Goal: Task Accomplishment & Management: Manage account settings

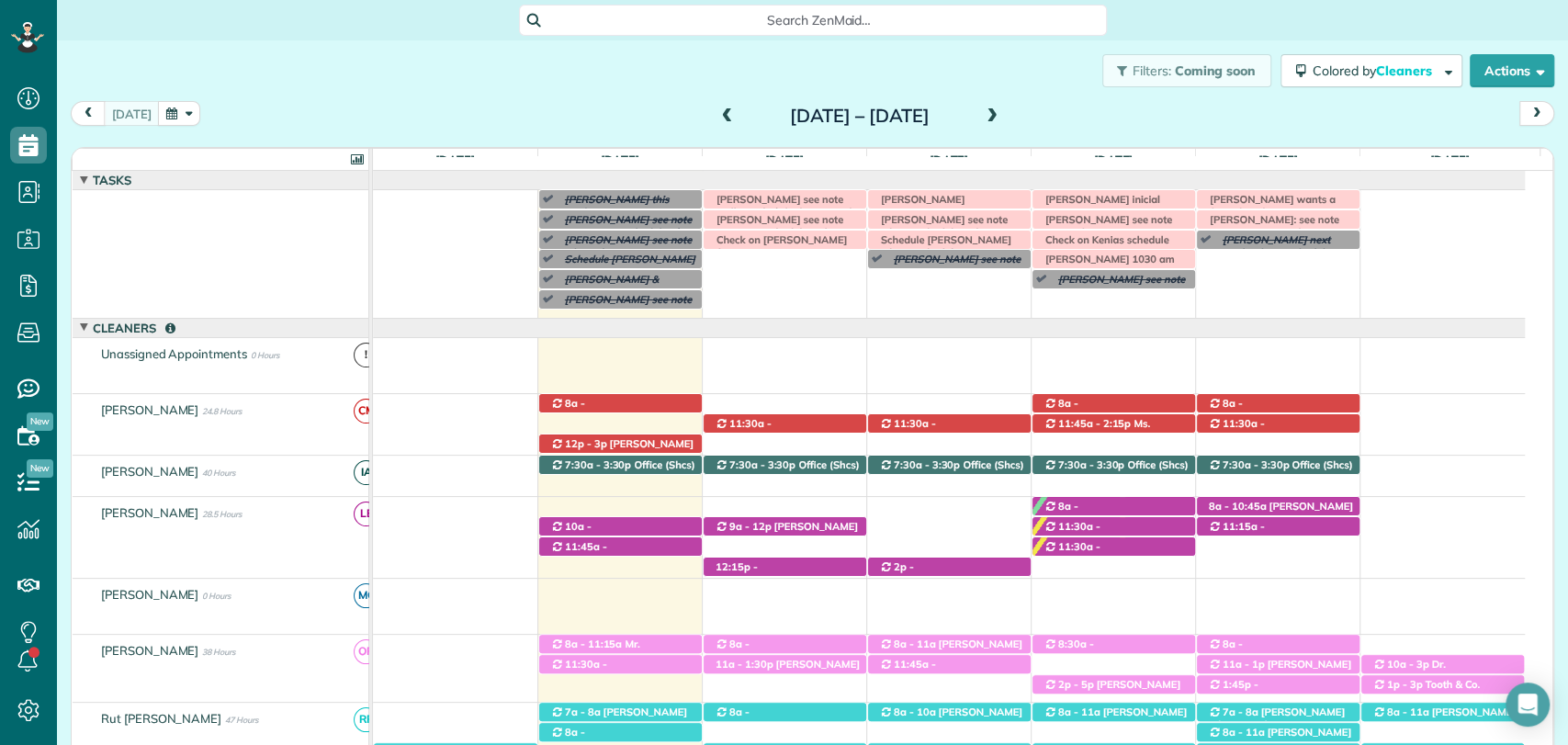
scroll to position [689, 0]
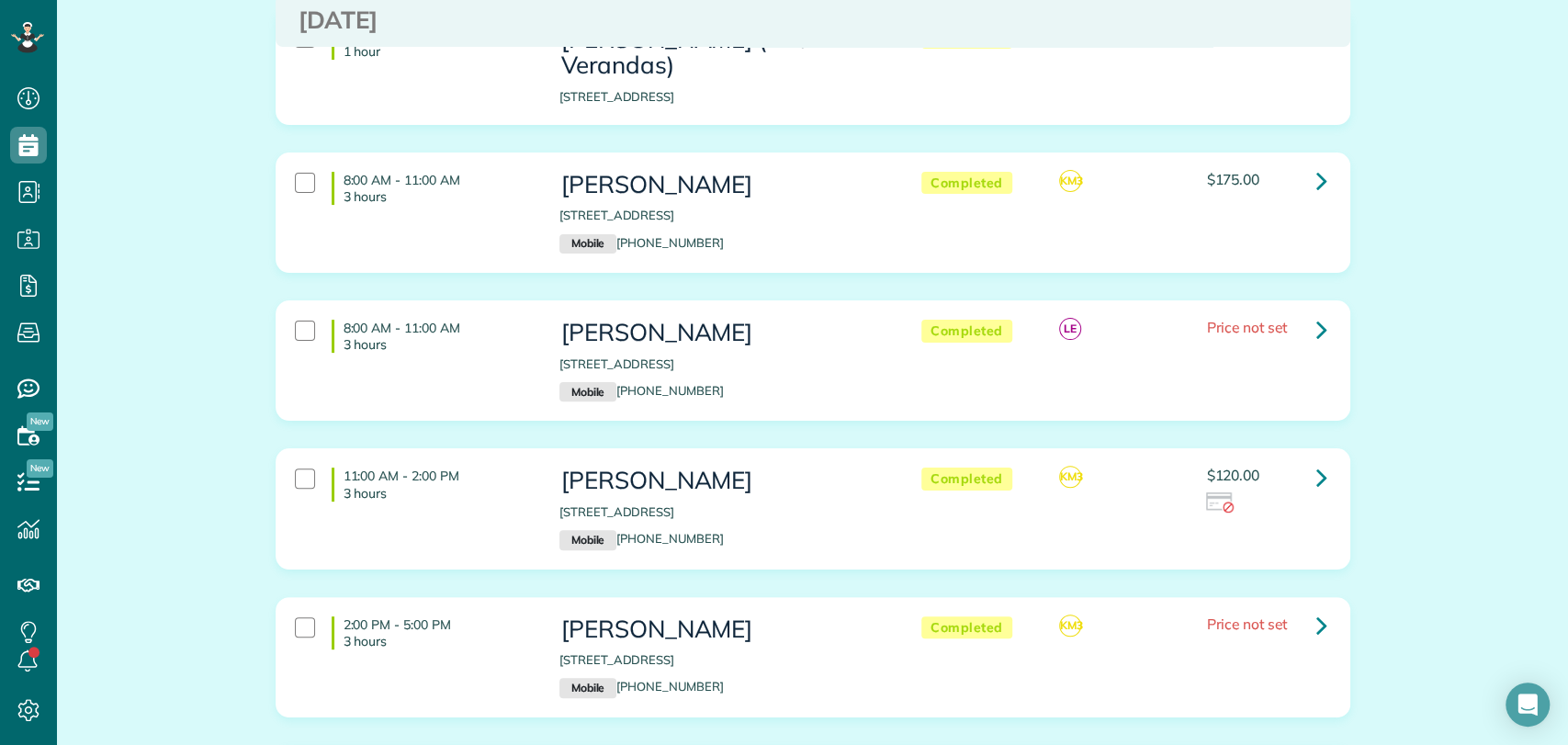
scroll to position [206, 0]
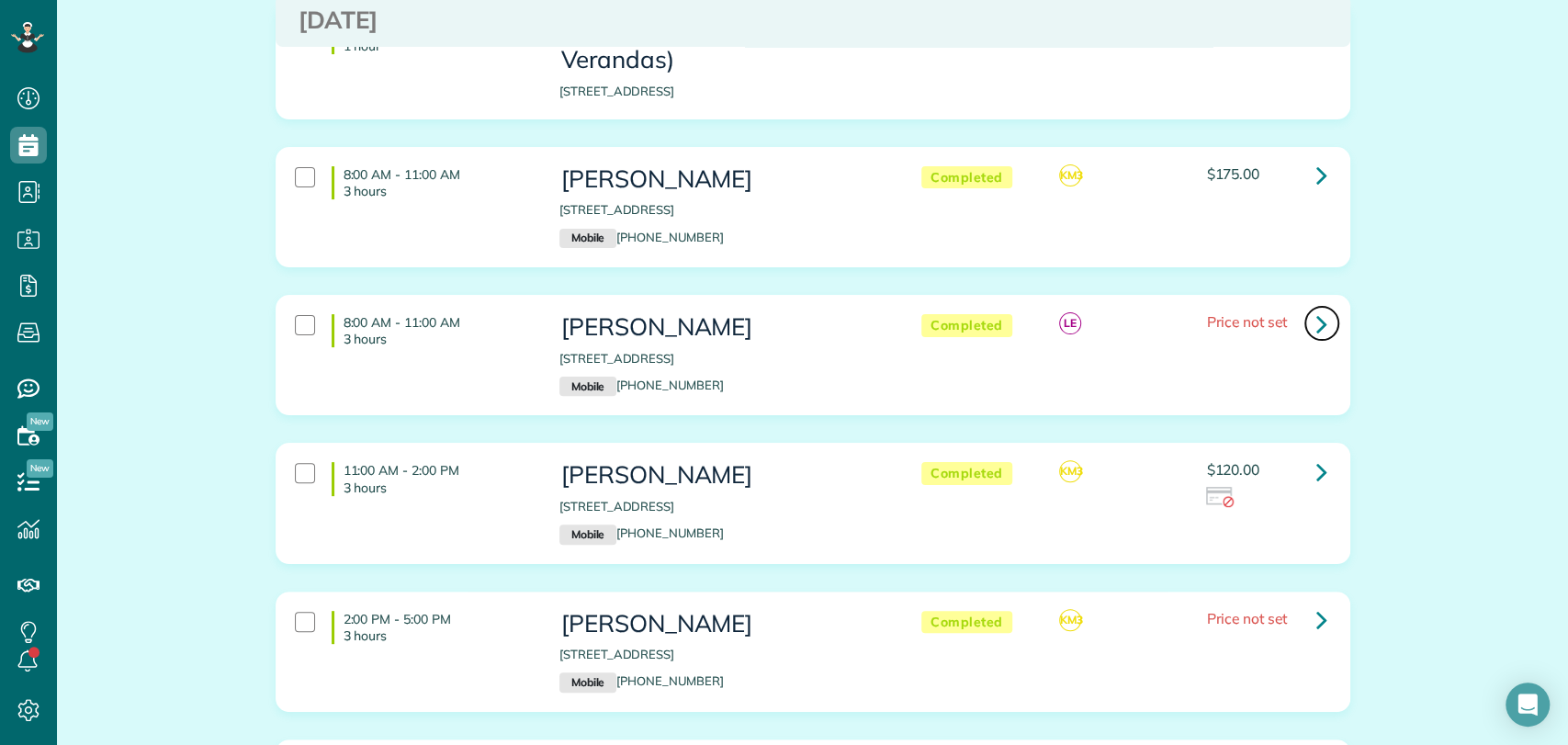
click at [1316, 307] on icon at bounding box center [1321, 323] width 11 height 32
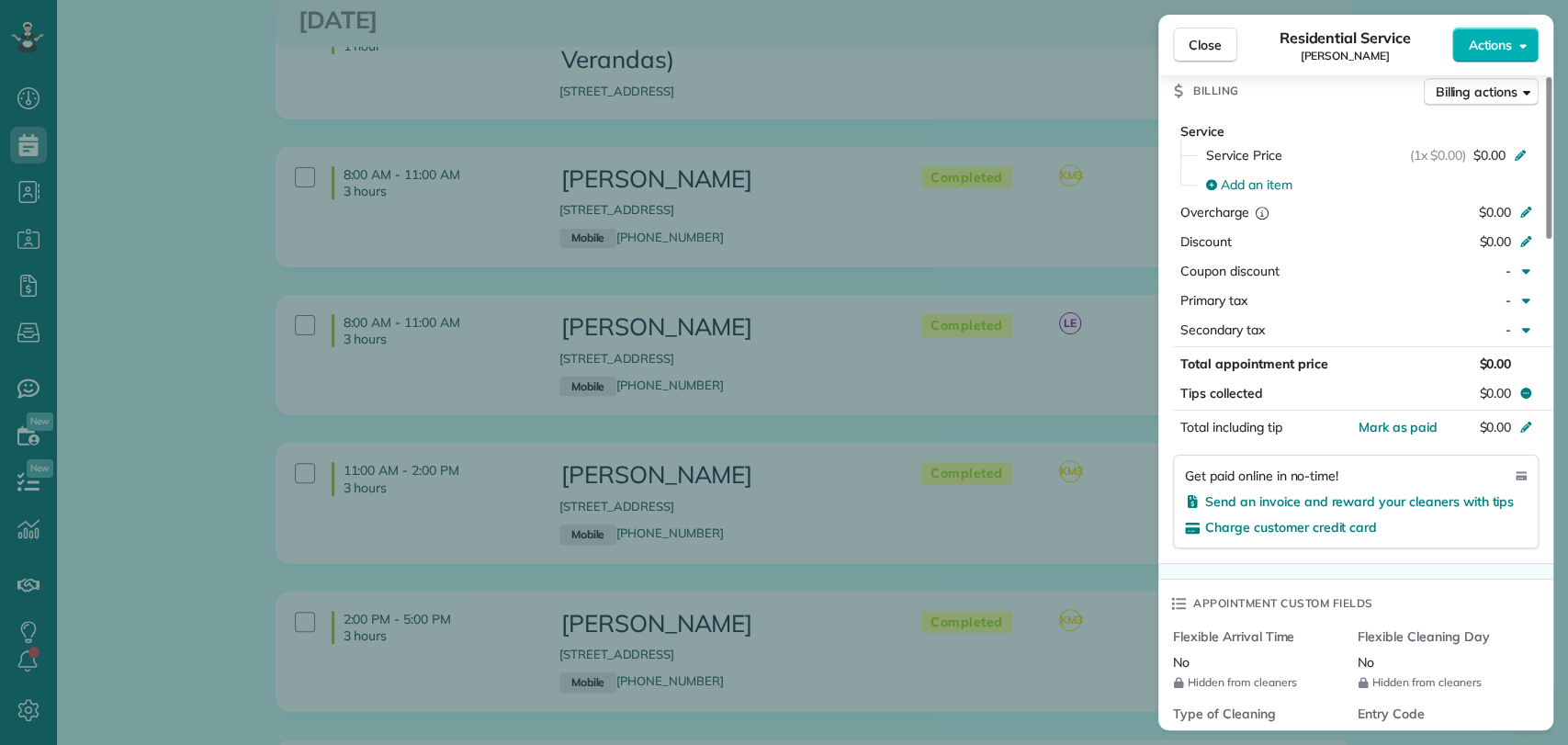
scroll to position [817, 0]
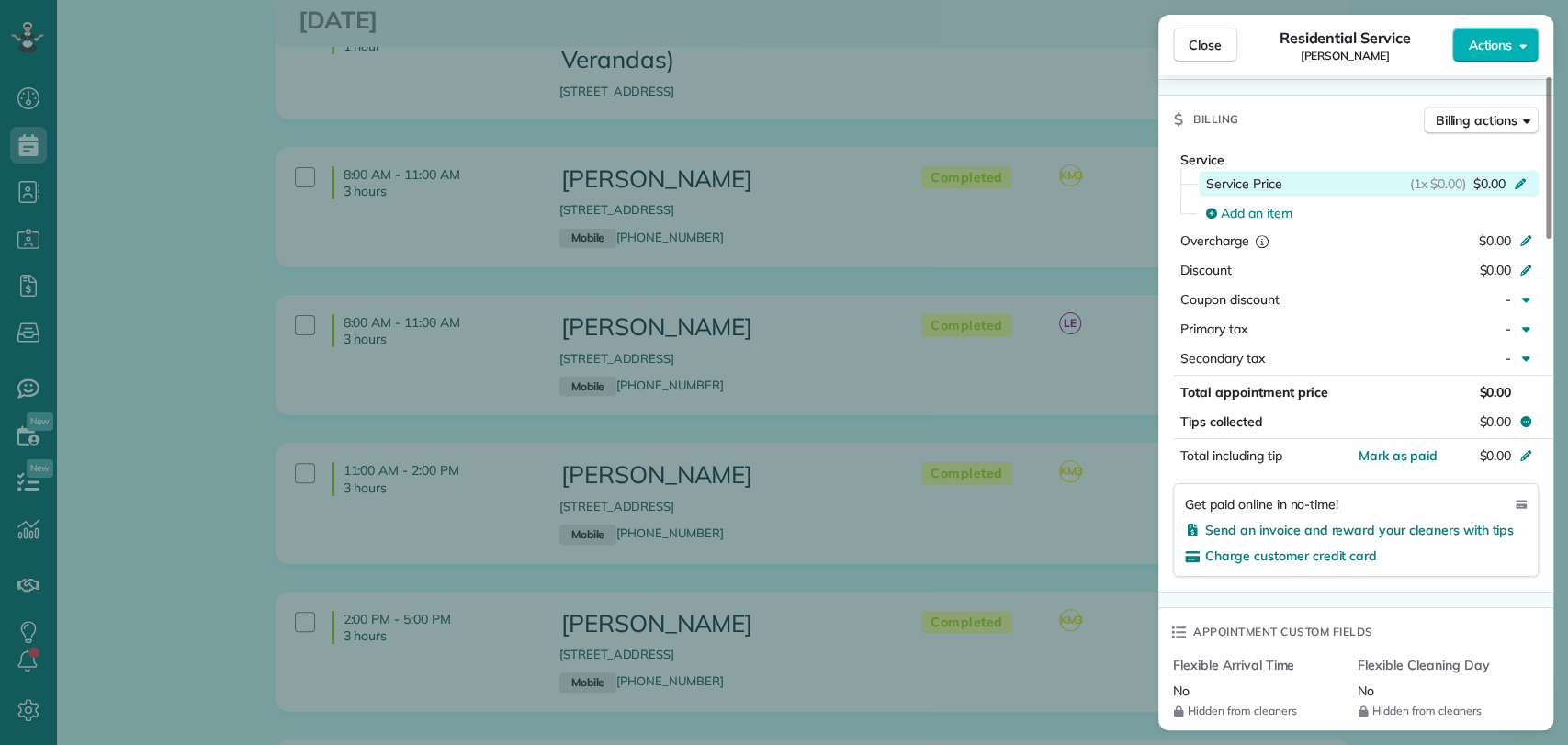
click at [1470, 175] on div "(1x $0.00) $0.00" at bounding box center [1471, 184] width 123 height 19
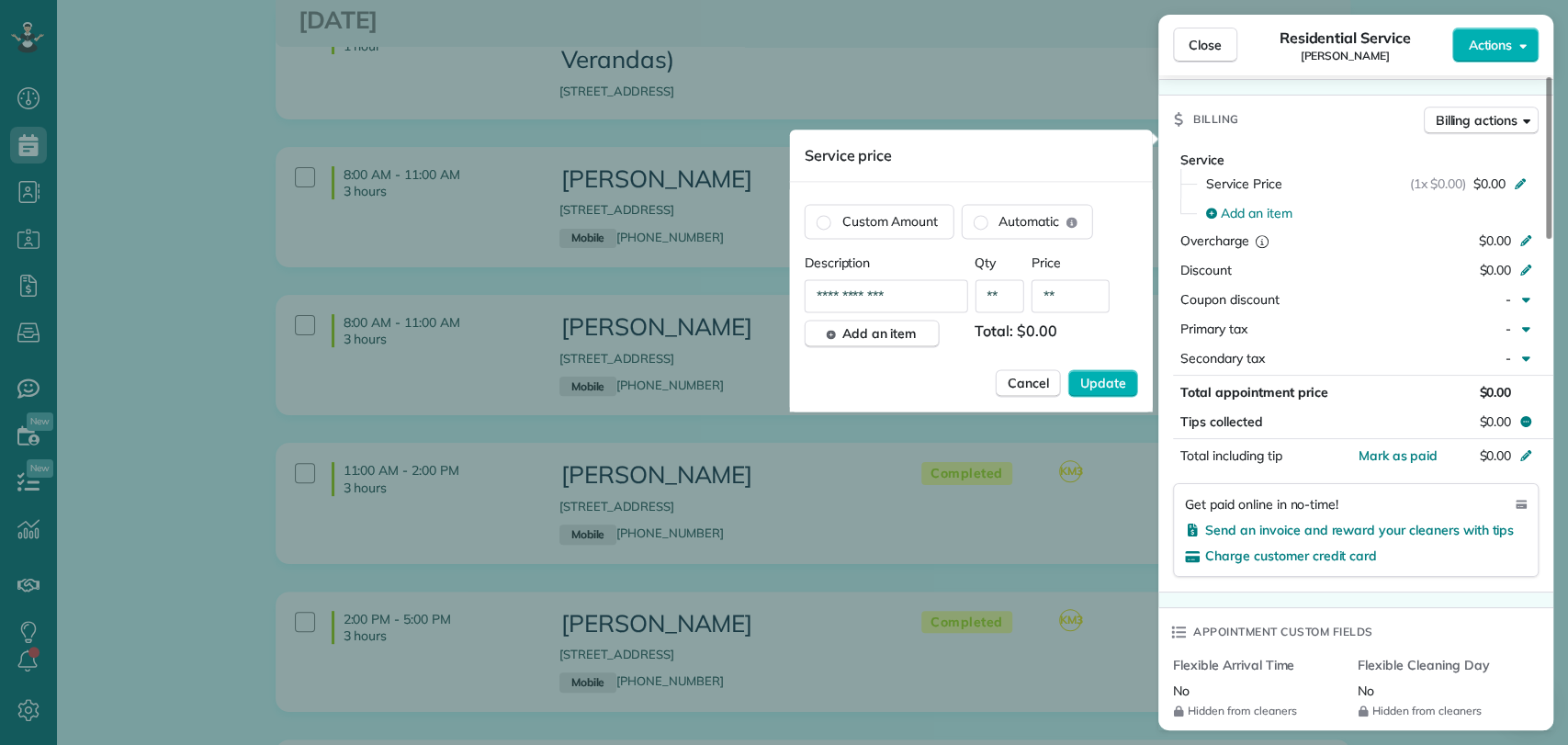
click at [1079, 296] on input "**" at bounding box center [1070, 295] width 79 height 33
type input "****"
click at [1108, 397] on div "**********" at bounding box center [971, 332] width 334 height 158
click at [1102, 376] on span "Update" at bounding box center [1103, 383] width 46 height 19
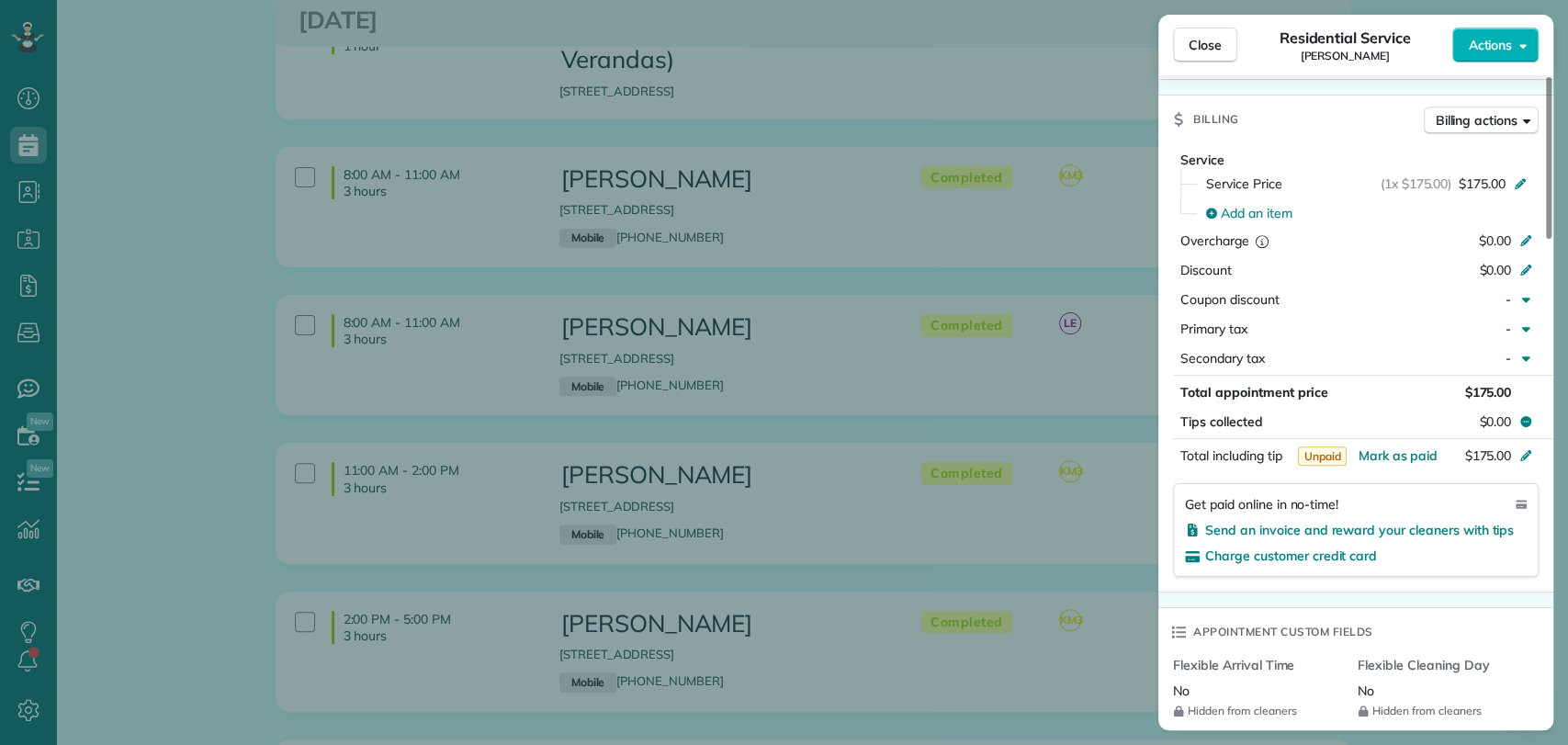
click at [1079, 404] on div "Close Residential Service Morgan Stalder Actions Status Completed Morgan Stalde…" at bounding box center [784, 372] width 1568 height 745
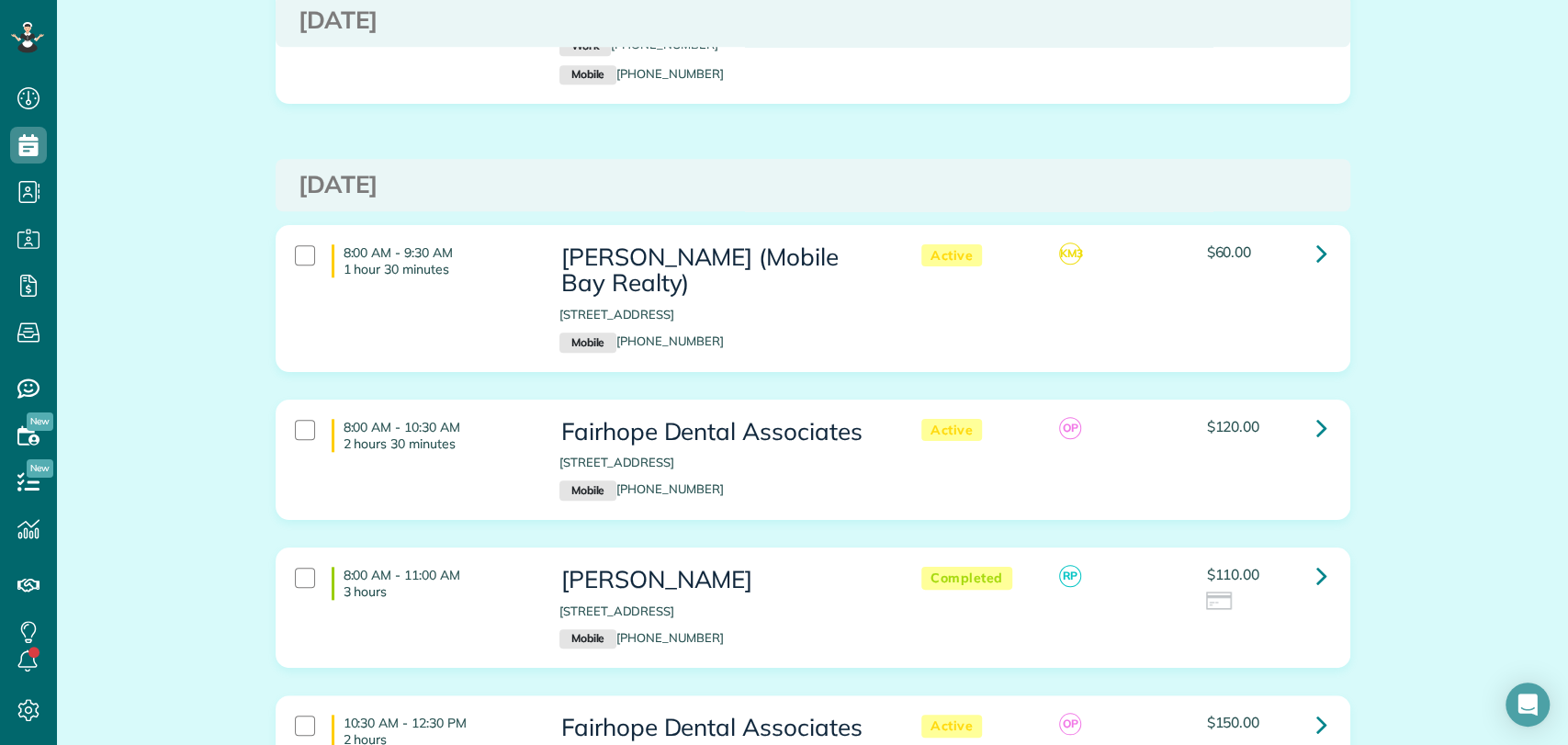
scroll to position [1024, 0]
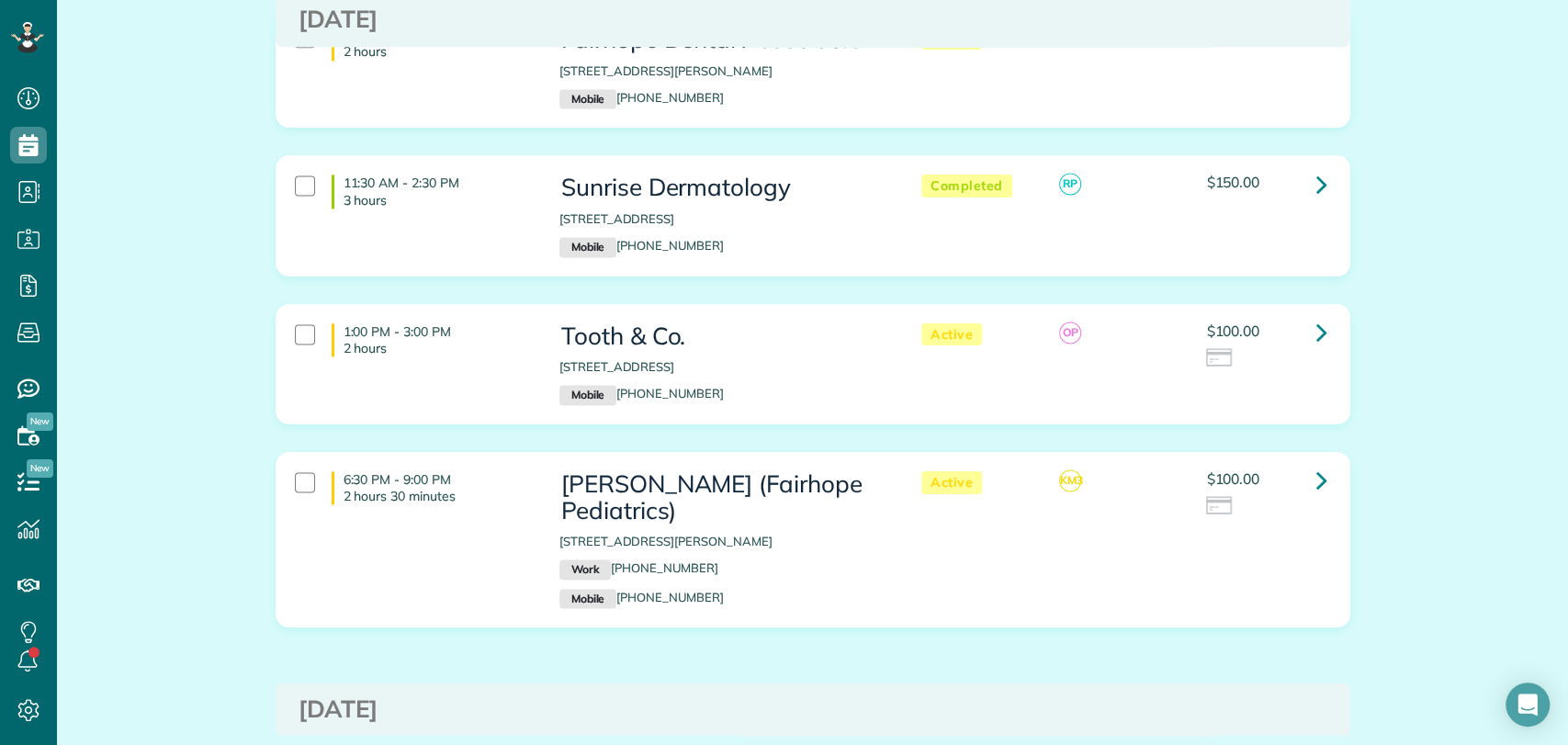
scroll to position [1705, 0]
click at [1318, 315] on icon at bounding box center [1321, 331] width 11 height 32
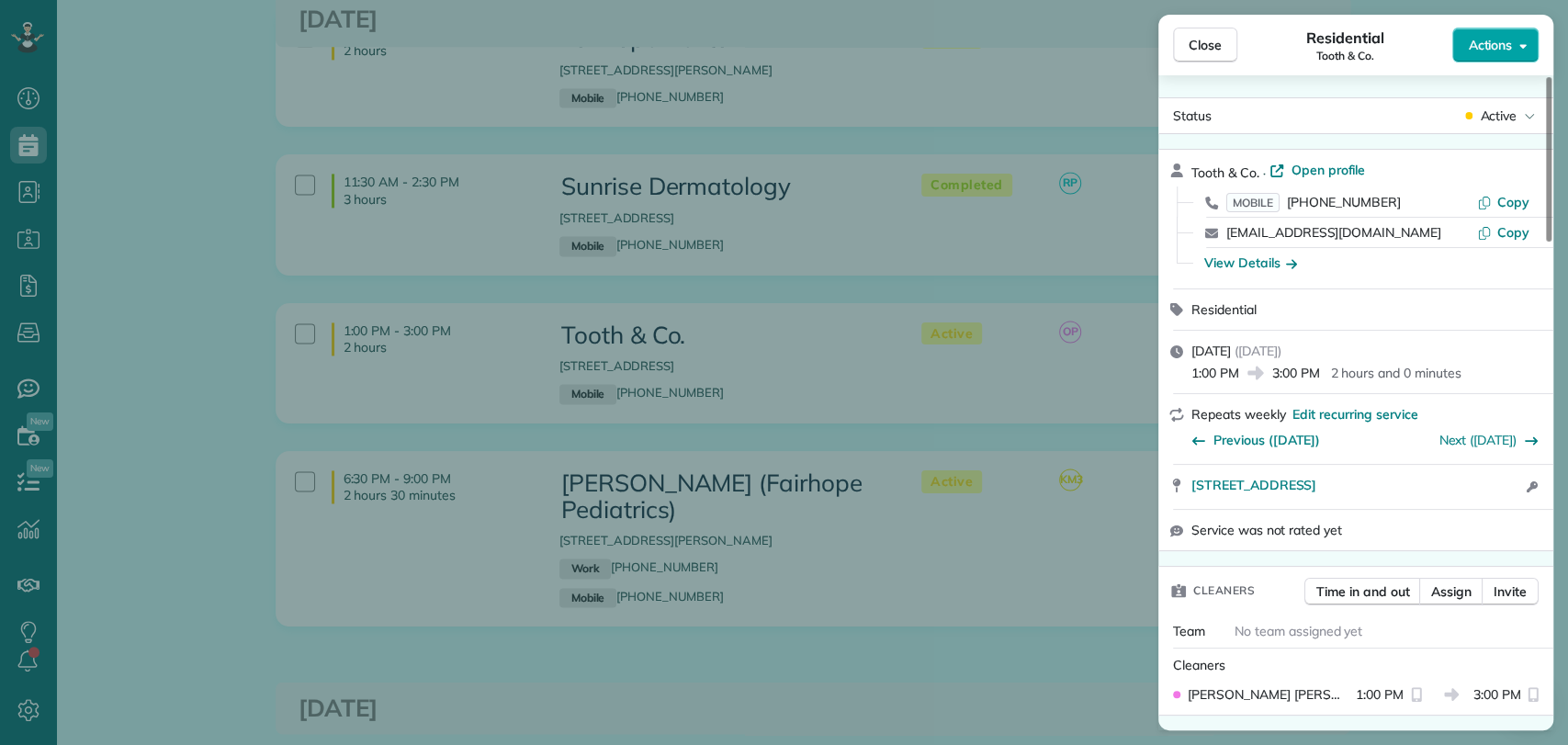
click at [1485, 45] on span "Actions" at bounding box center [1489, 44] width 44 height 19
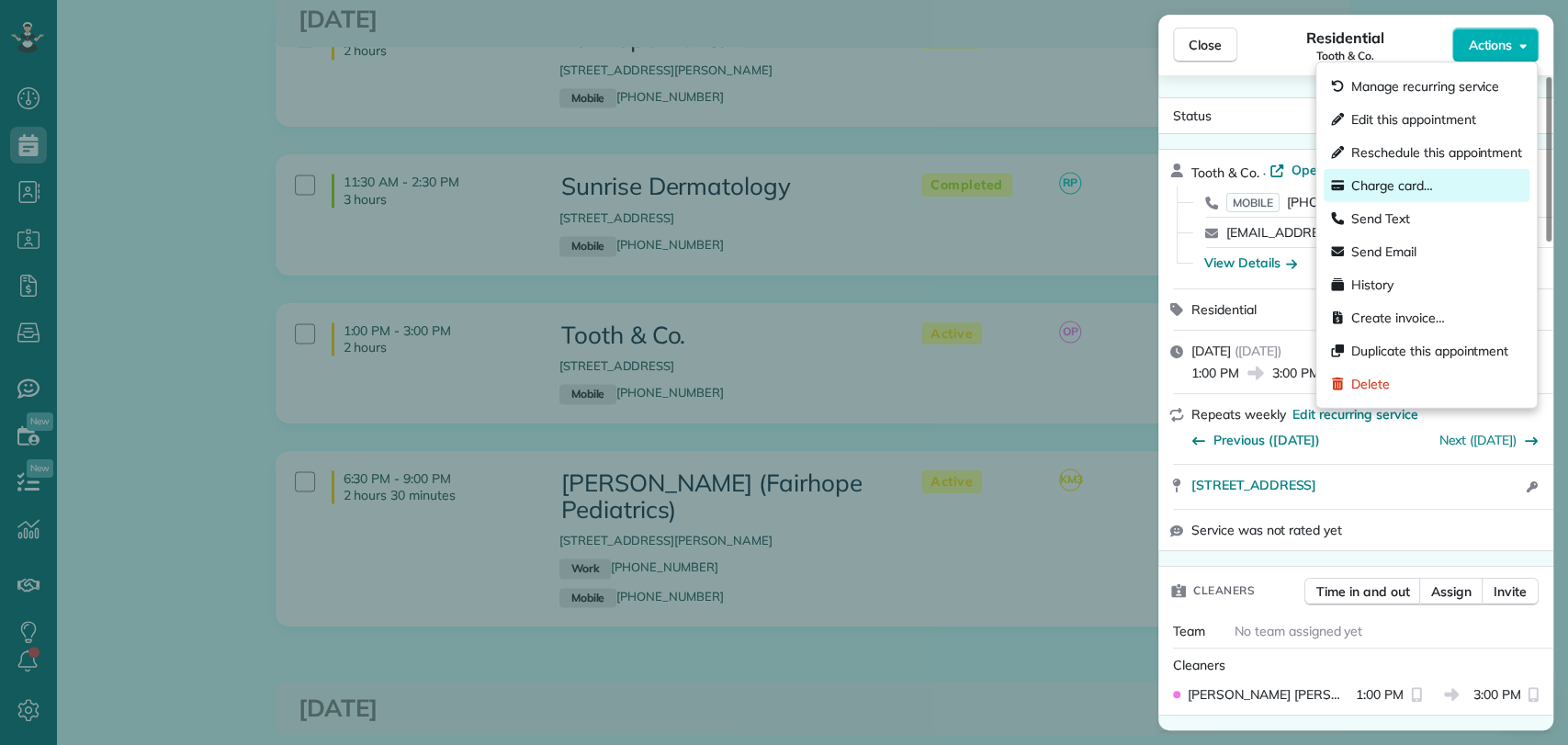
click at [1384, 186] on span "Charge card…" at bounding box center [1391, 186] width 81 height 19
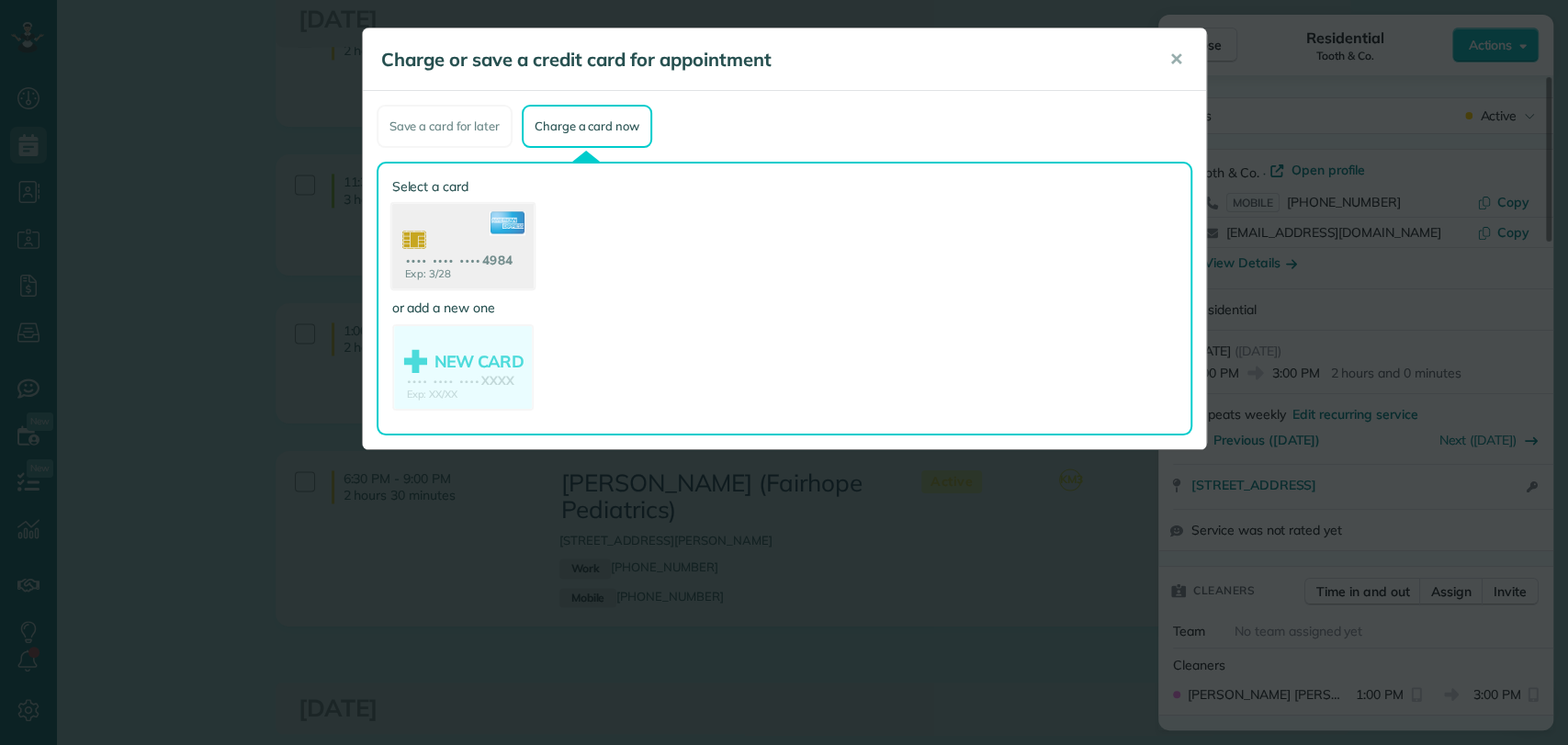
click at [445, 232] on use at bounding box center [461, 248] width 141 height 89
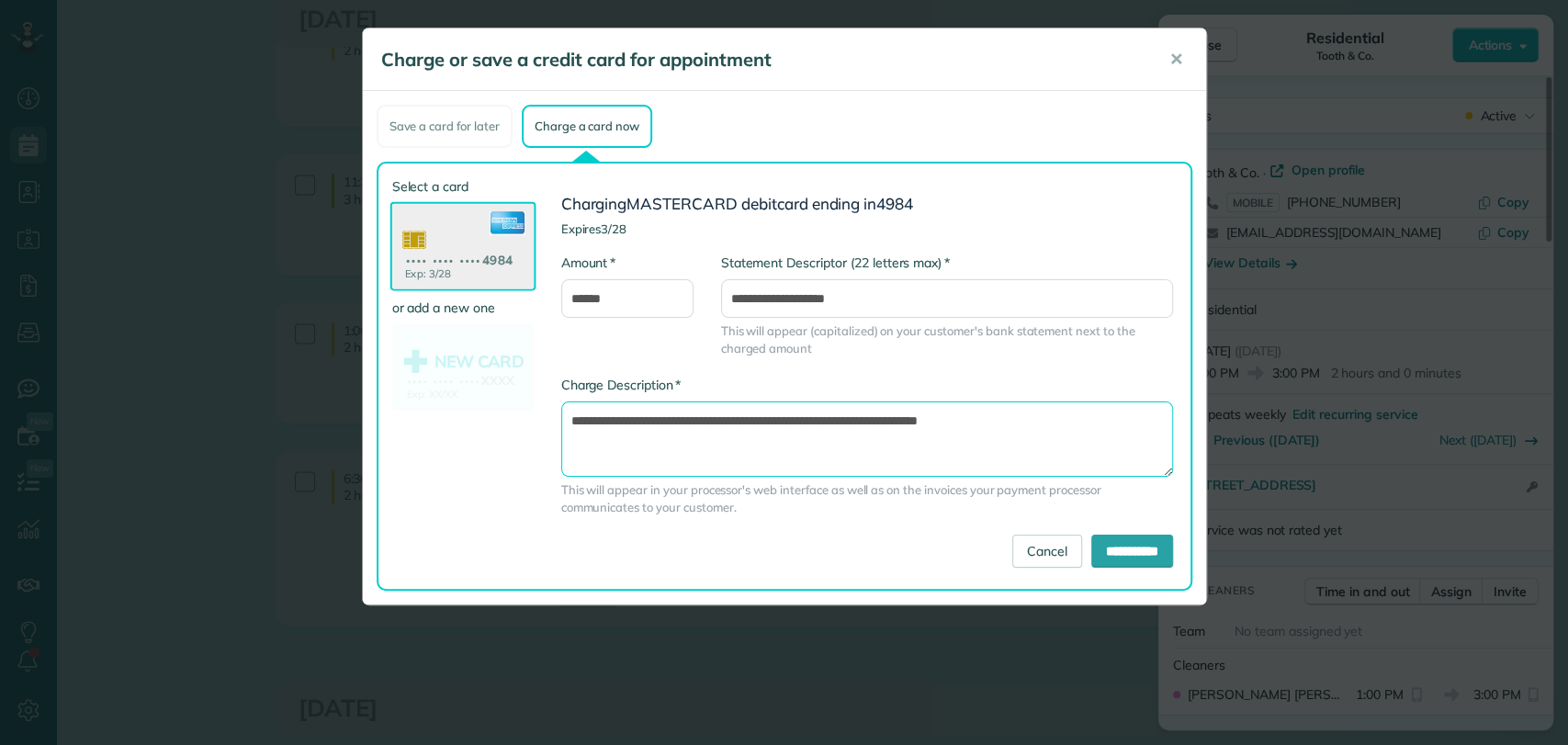
click at [878, 420] on textarea "**********" at bounding box center [866, 439] width 612 height 76
type textarea "**********"
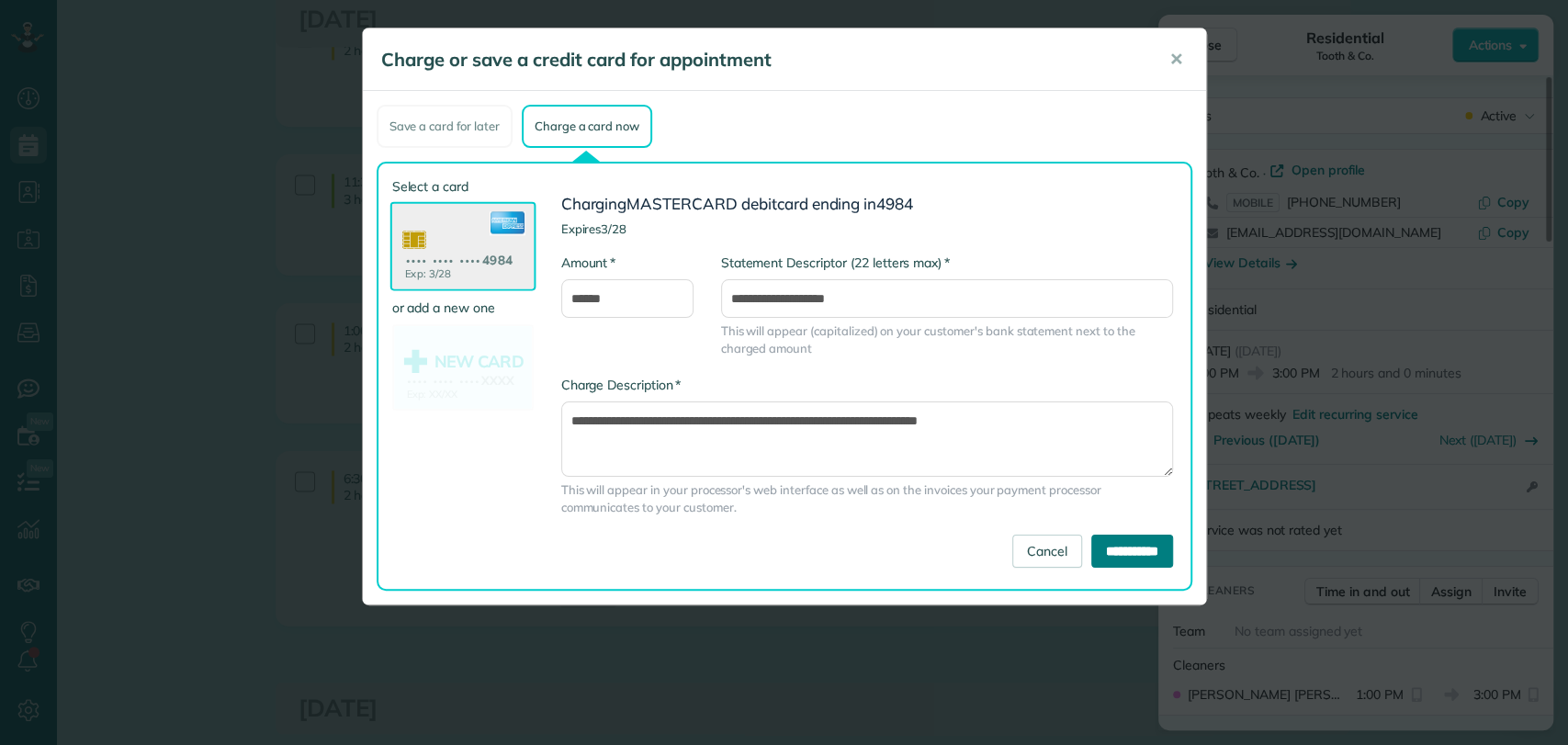
click at [1108, 547] on input "**********" at bounding box center [1131, 551] width 81 height 33
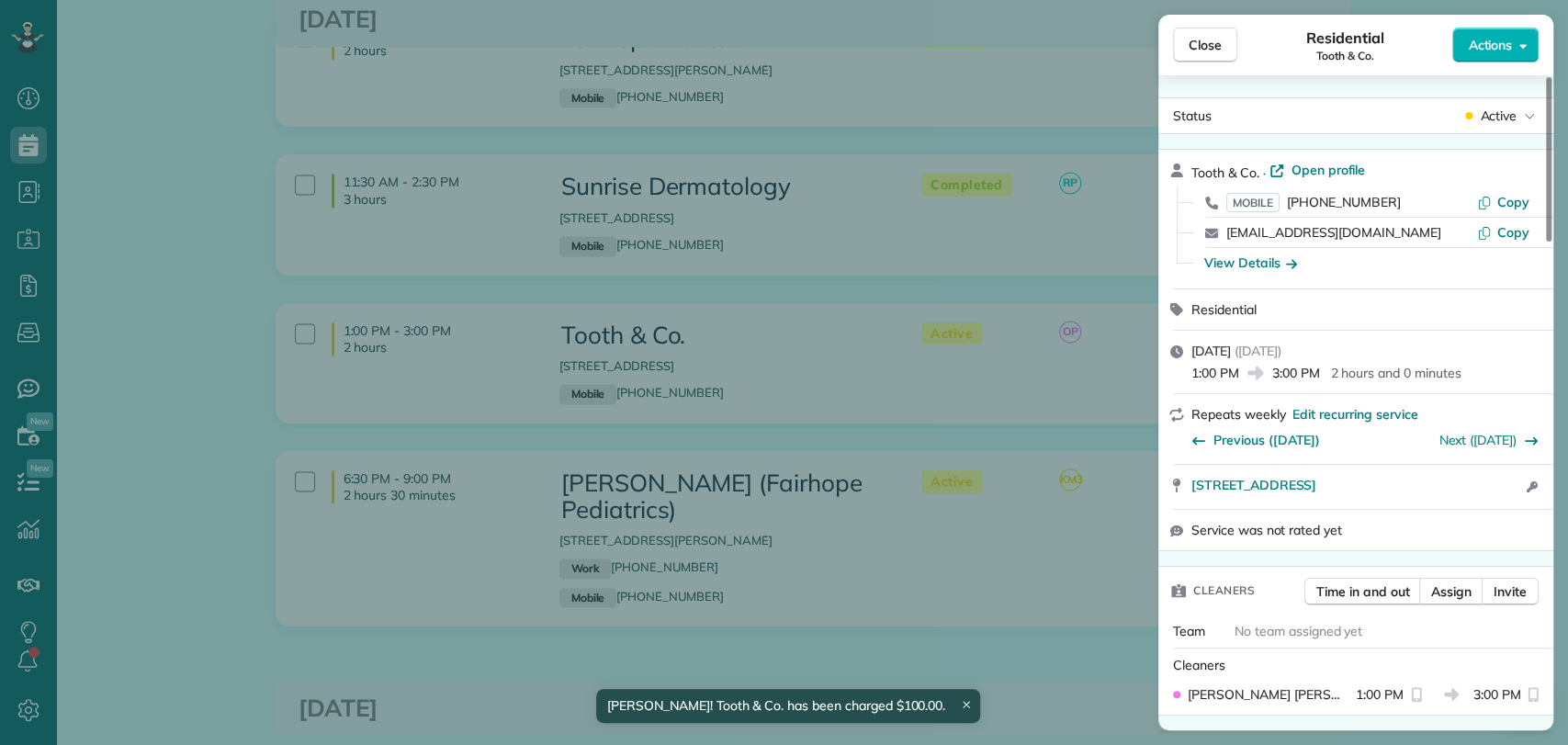
click at [183, 324] on div "Close Residential Tooth & Co. Actions Status Active Tooth & Co. · Open profile …" at bounding box center [784, 372] width 1568 height 745
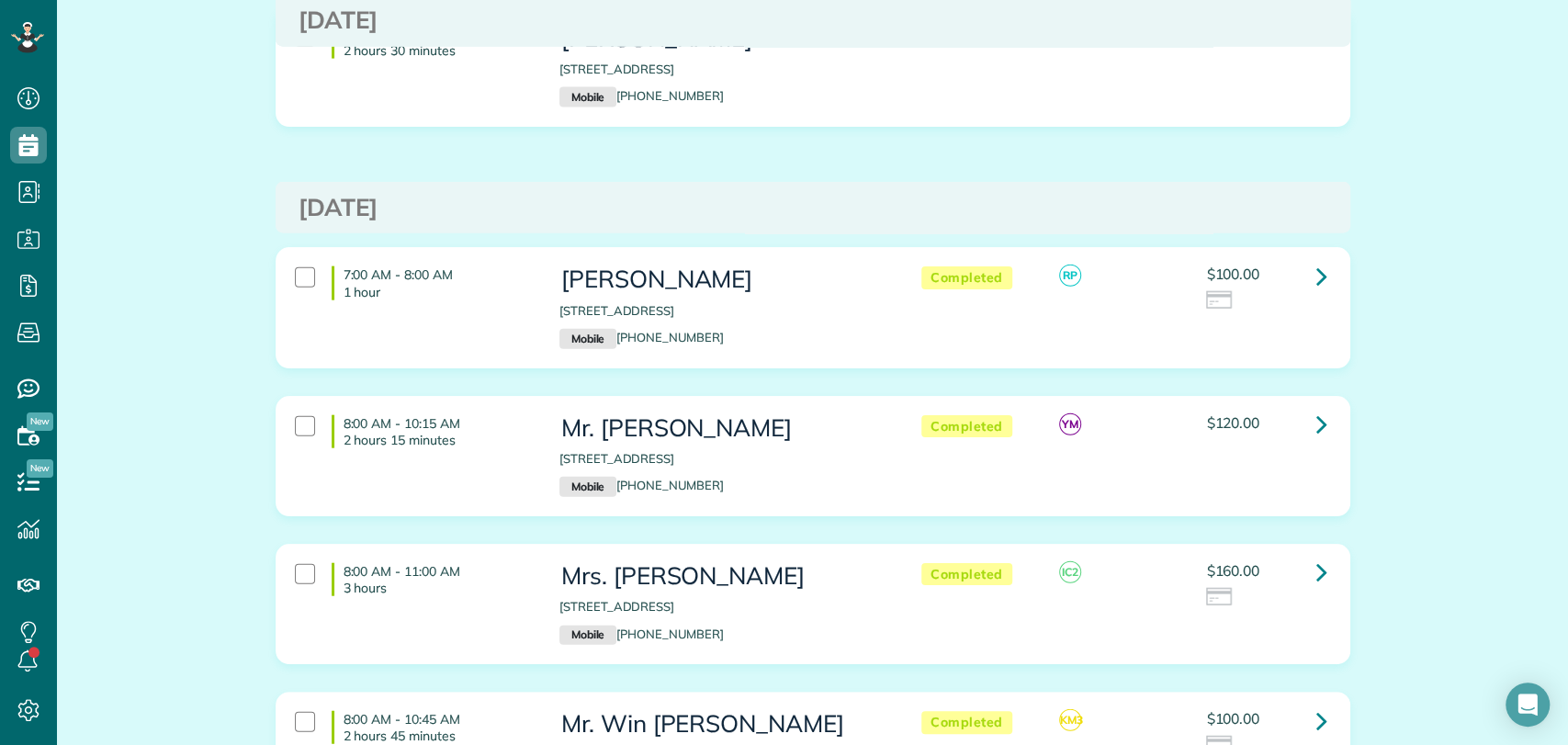
scroll to position [2799, 0]
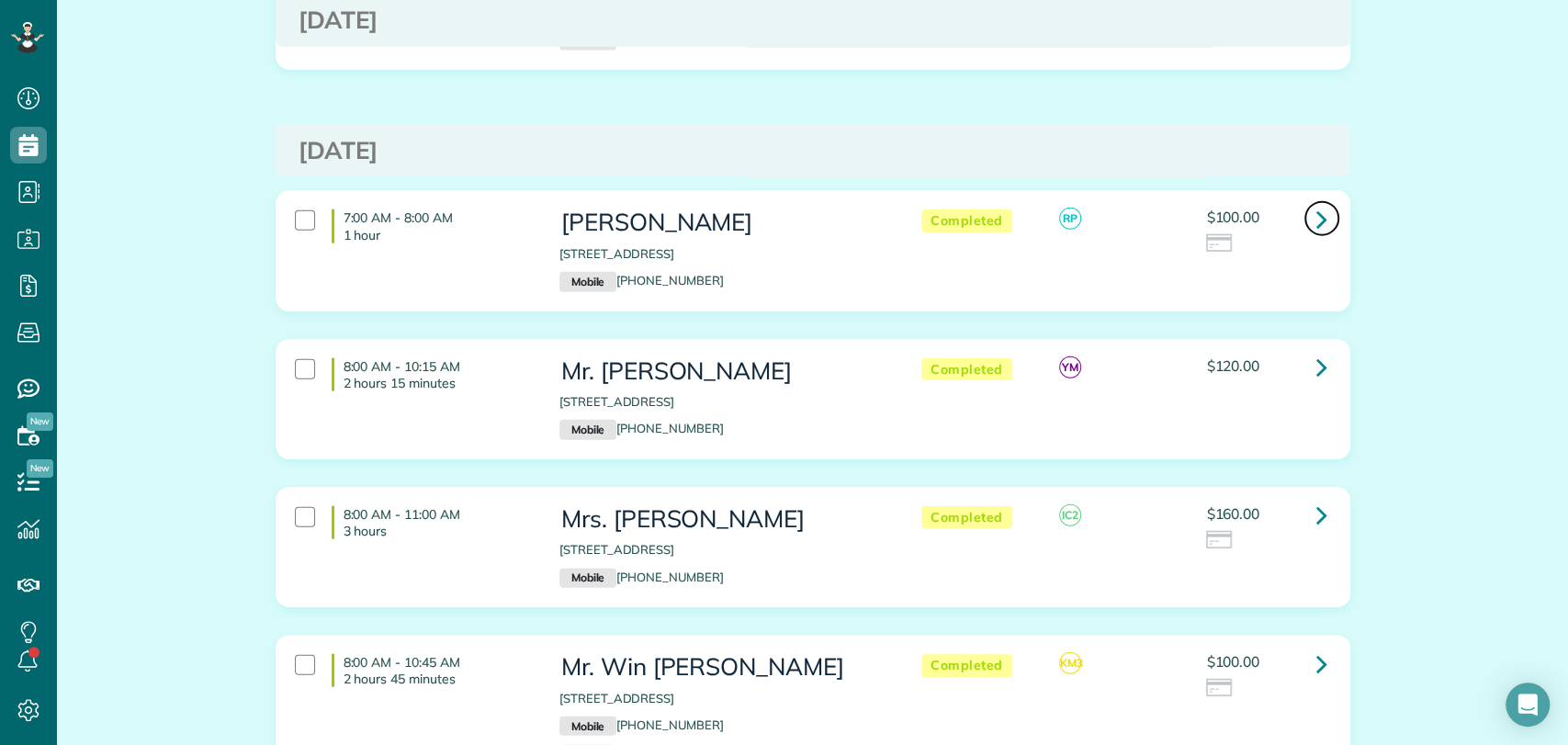
click at [1316, 203] on icon at bounding box center [1321, 219] width 11 height 32
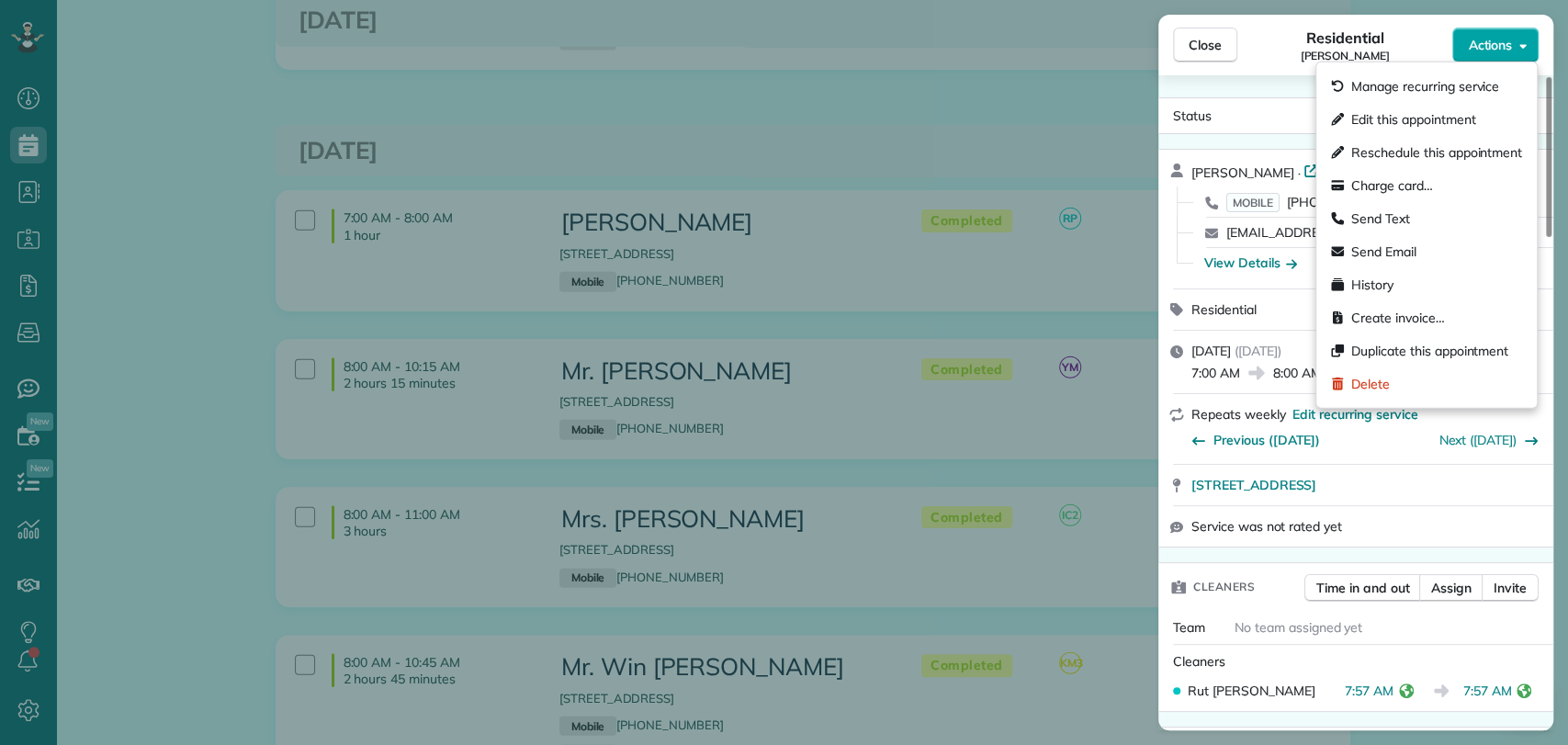
click at [1503, 40] on span "Actions" at bounding box center [1489, 44] width 44 height 19
click at [1419, 180] on span "Charge card…" at bounding box center [1391, 186] width 81 height 19
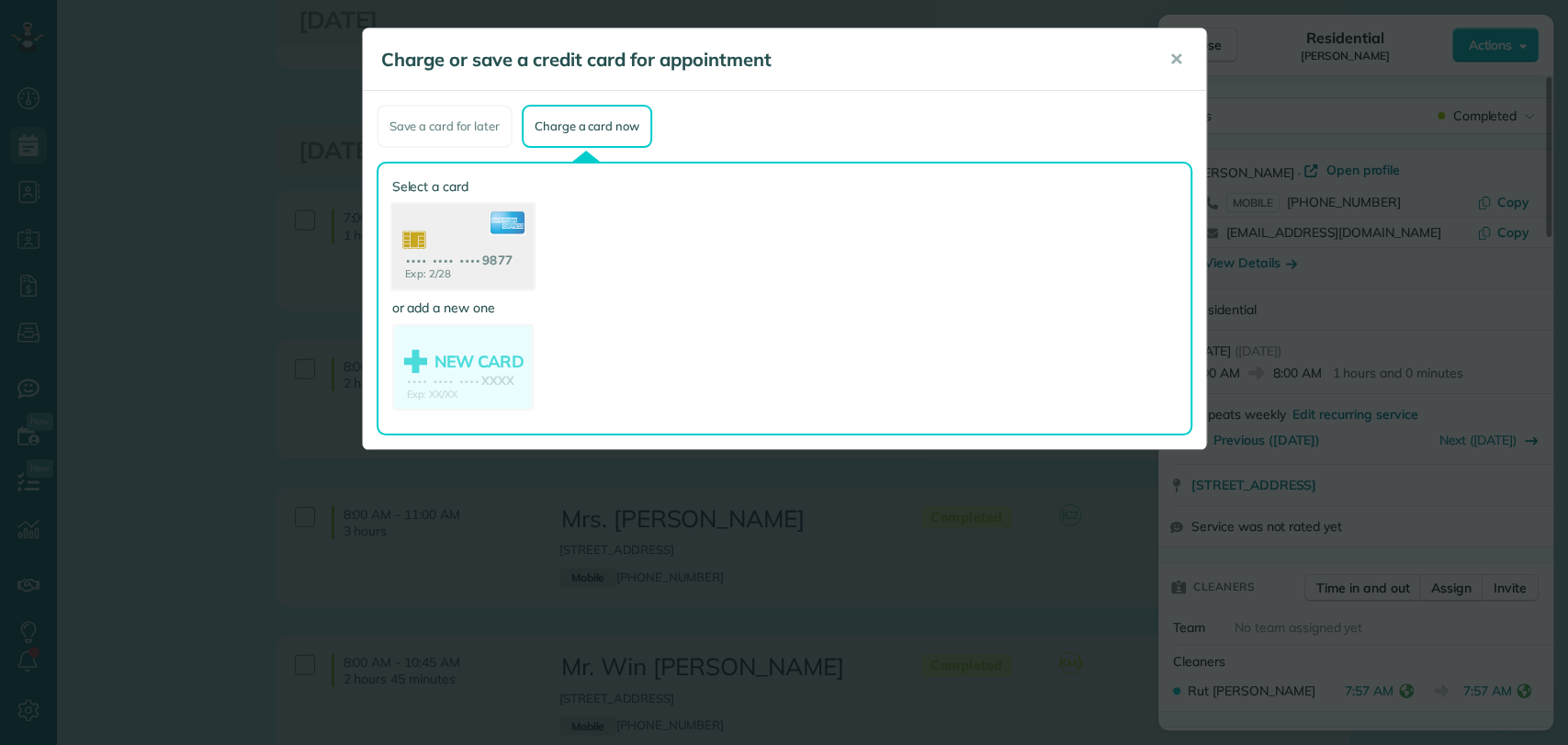
click at [474, 245] on use at bounding box center [461, 248] width 141 height 89
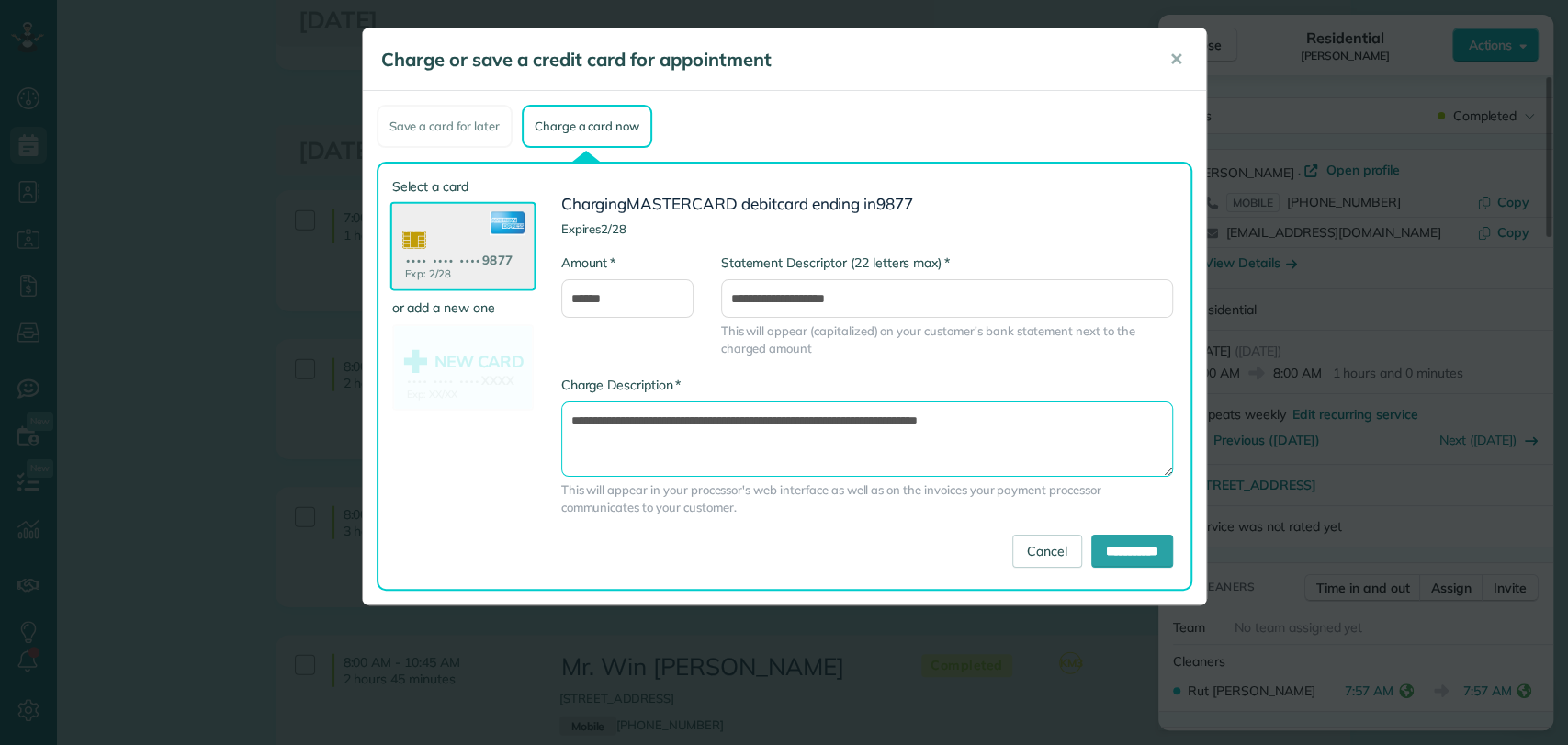
click at [876, 421] on textarea "**********" at bounding box center [866, 439] width 612 height 76
type textarea "**********"
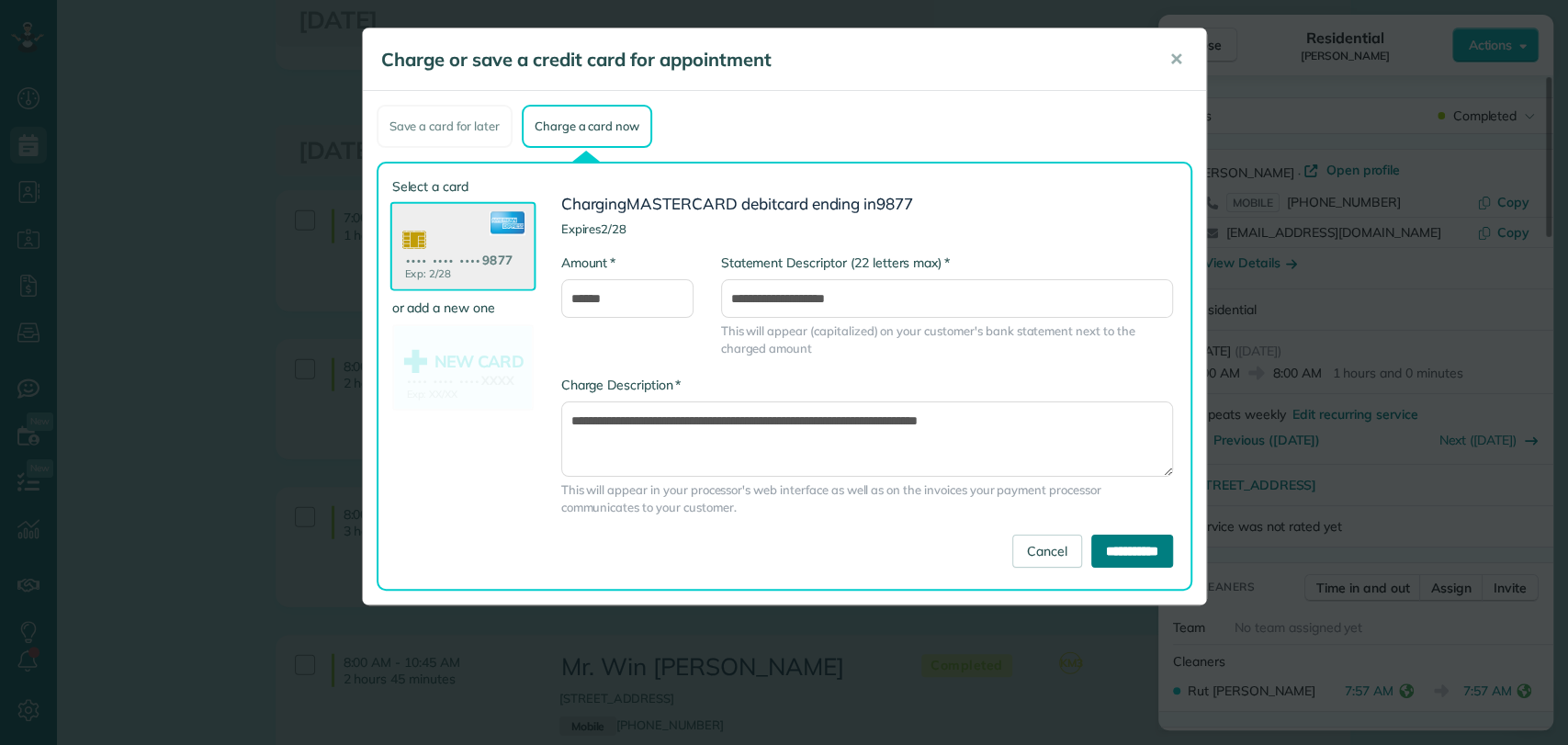
click at [1100, 558] on input "**********" at bounding box center [1131, 551] width 81 height 33
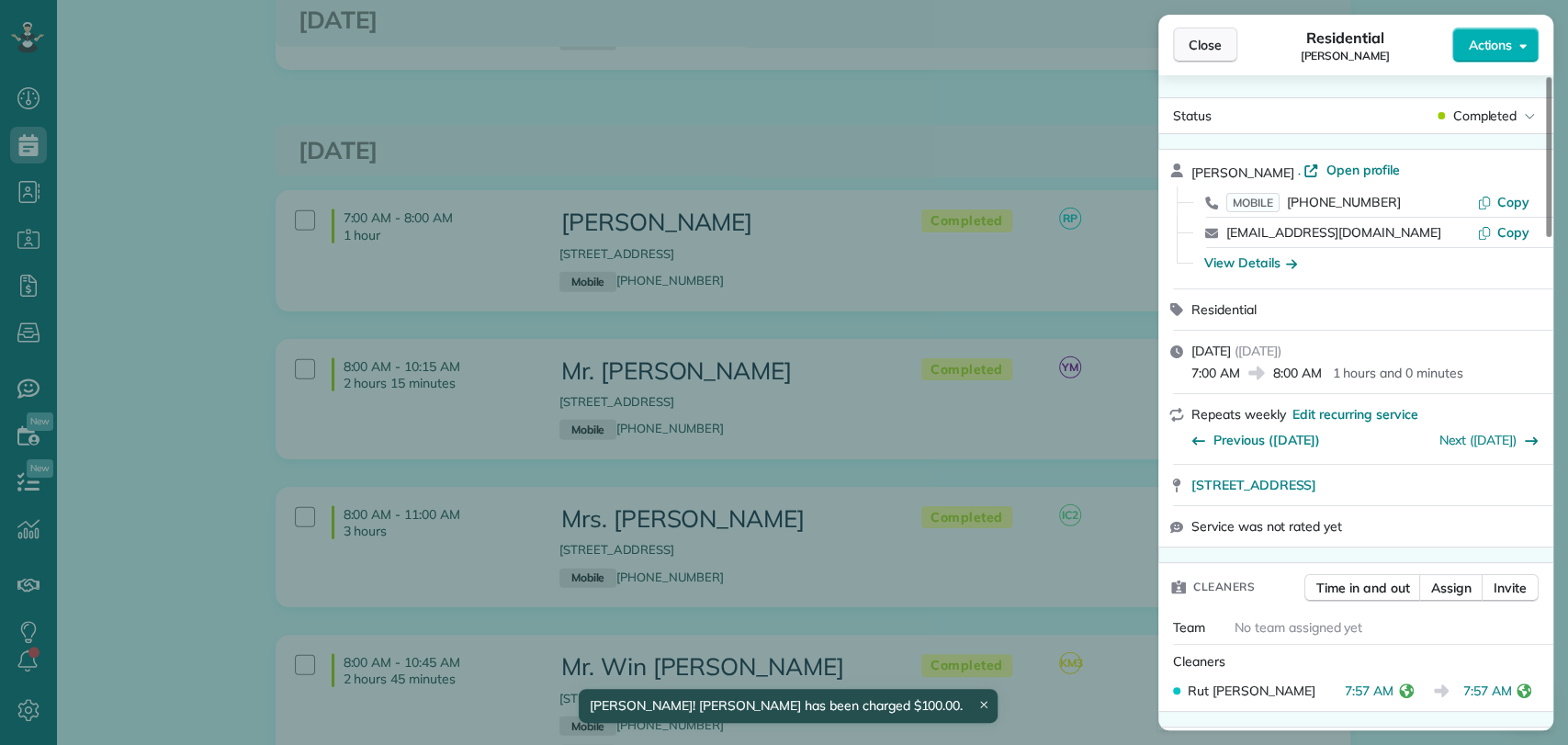
click at [1214, 40] on span "Close" at bounding box center [1205, 44] width 33 height 19
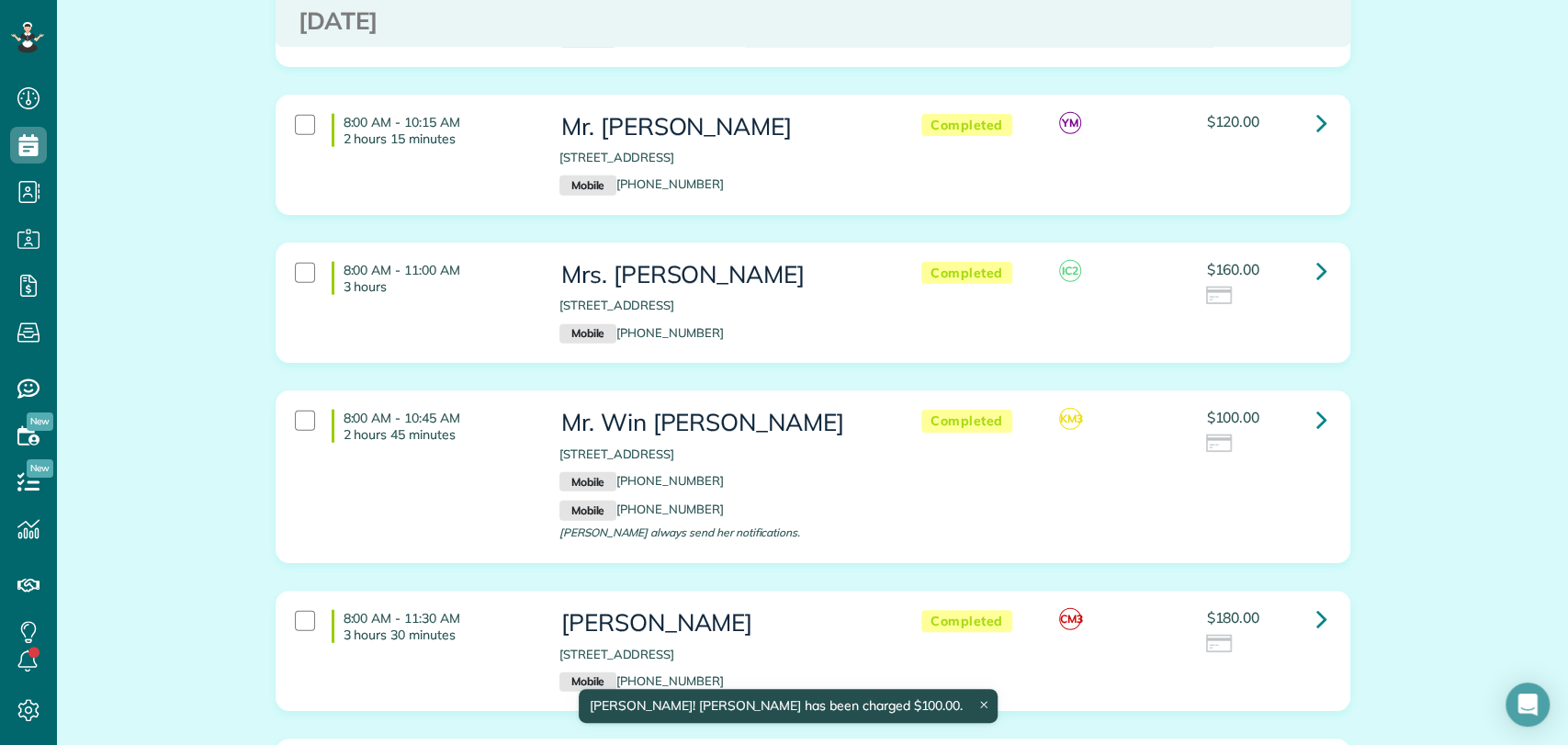
scroll to position [3052, 0]
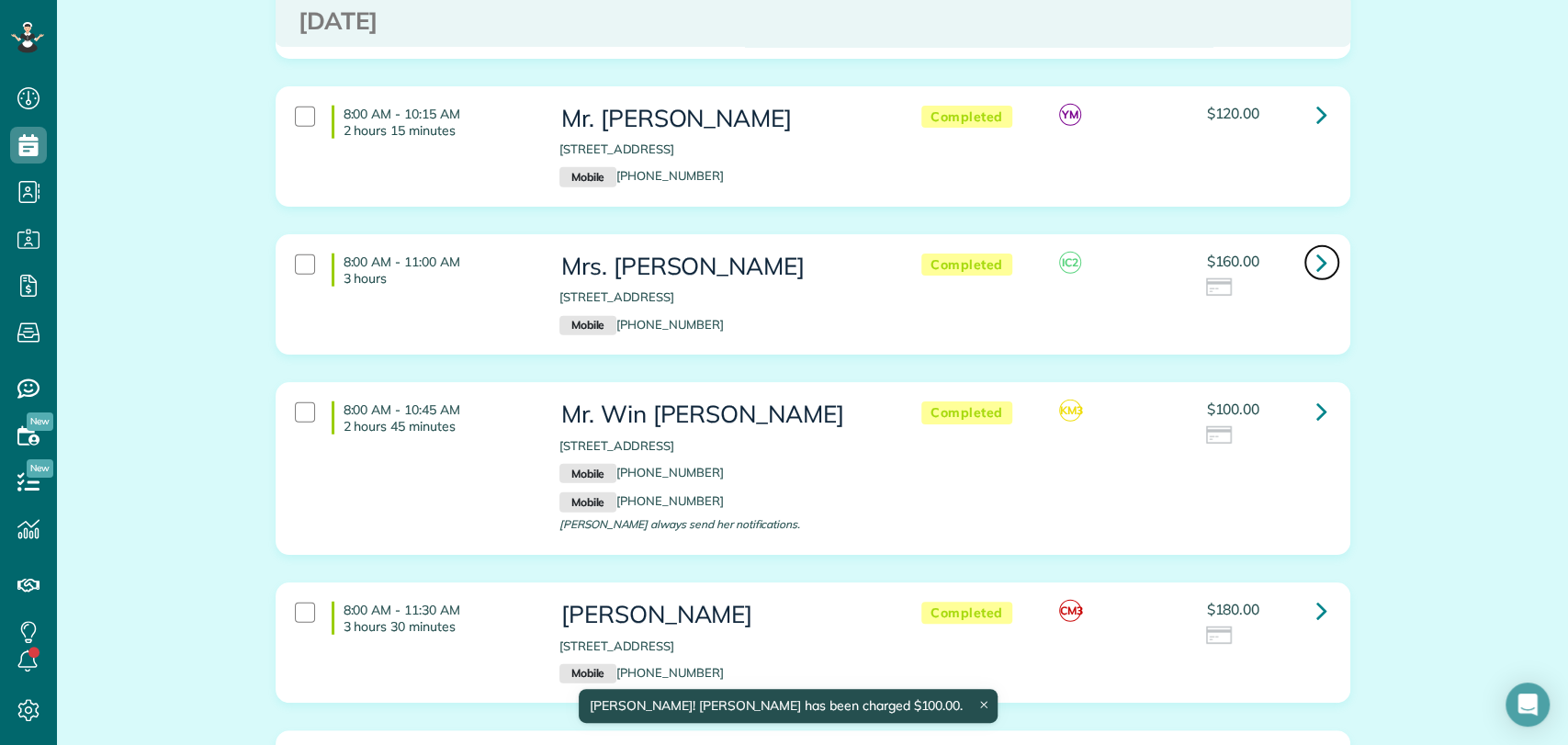
click at [1316, 246] on icon at bounding box center [1321, 262] width 11 height 32
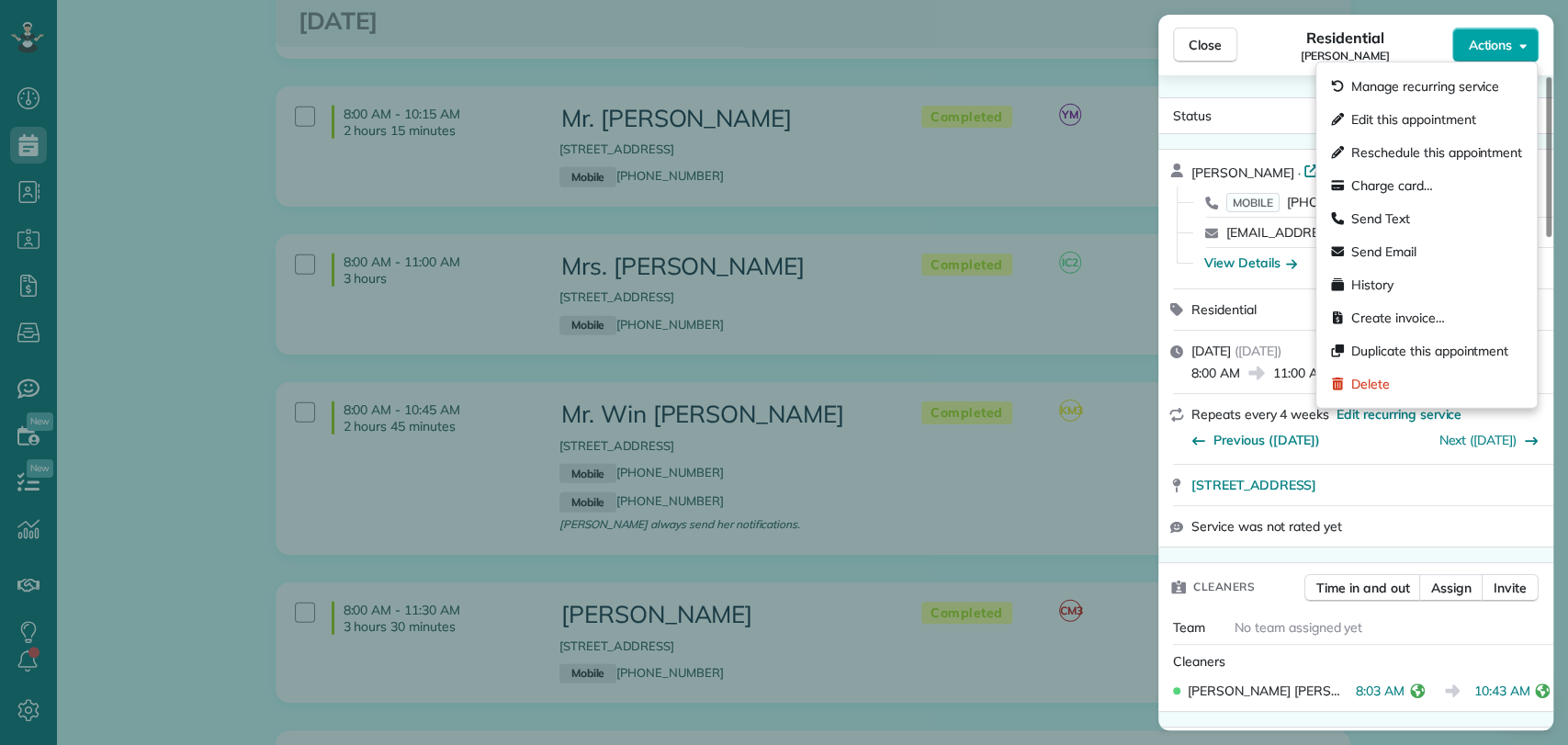
click at [1498, 50] on span "Actions" at bounding box center [1489, 44] width 44 height 19
click at [1412, 174] on div "Charge card…" at bounding box center [1427, 186] width 206 height 33
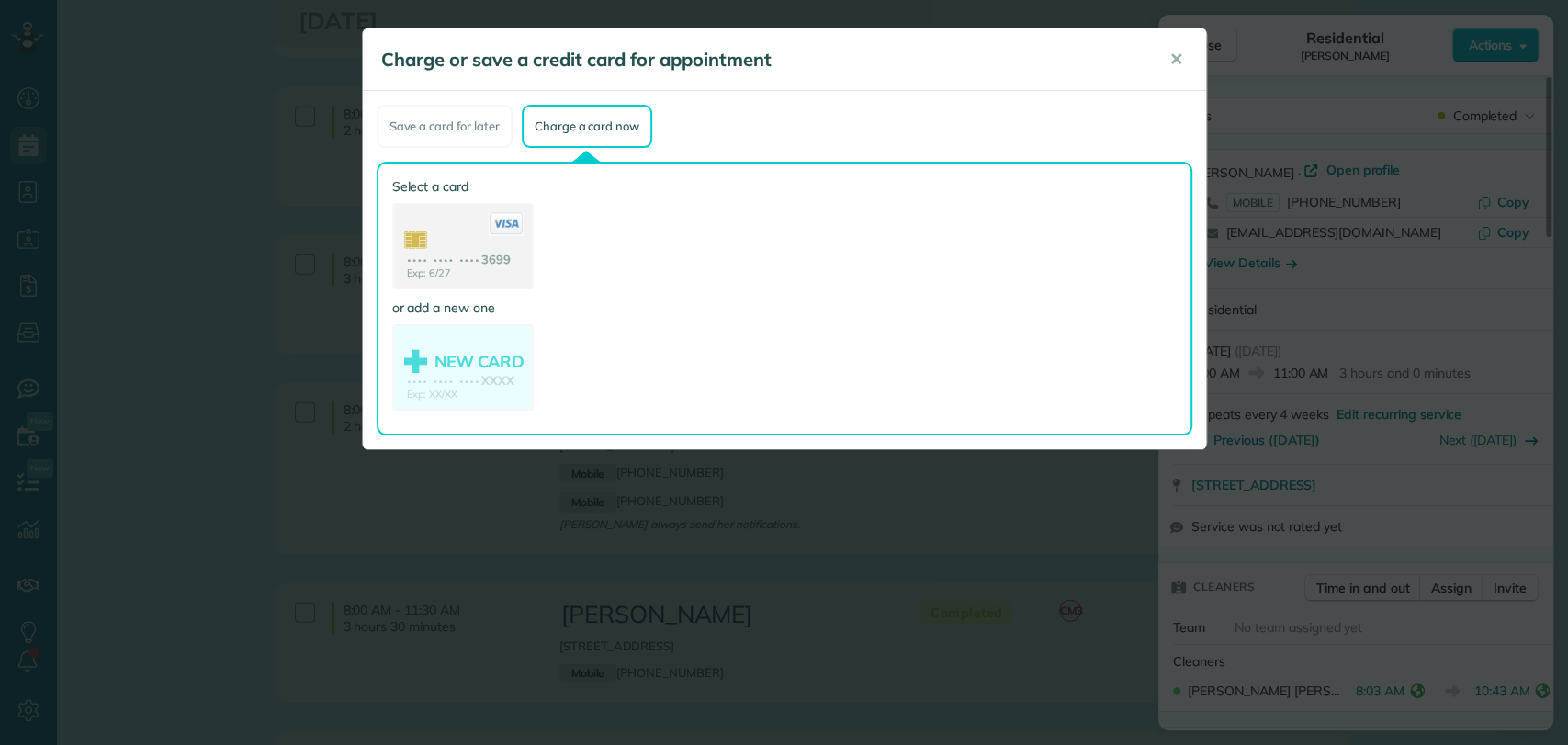
click at [458, 240] on use at bounding box center [462, 248] width 137 height 86
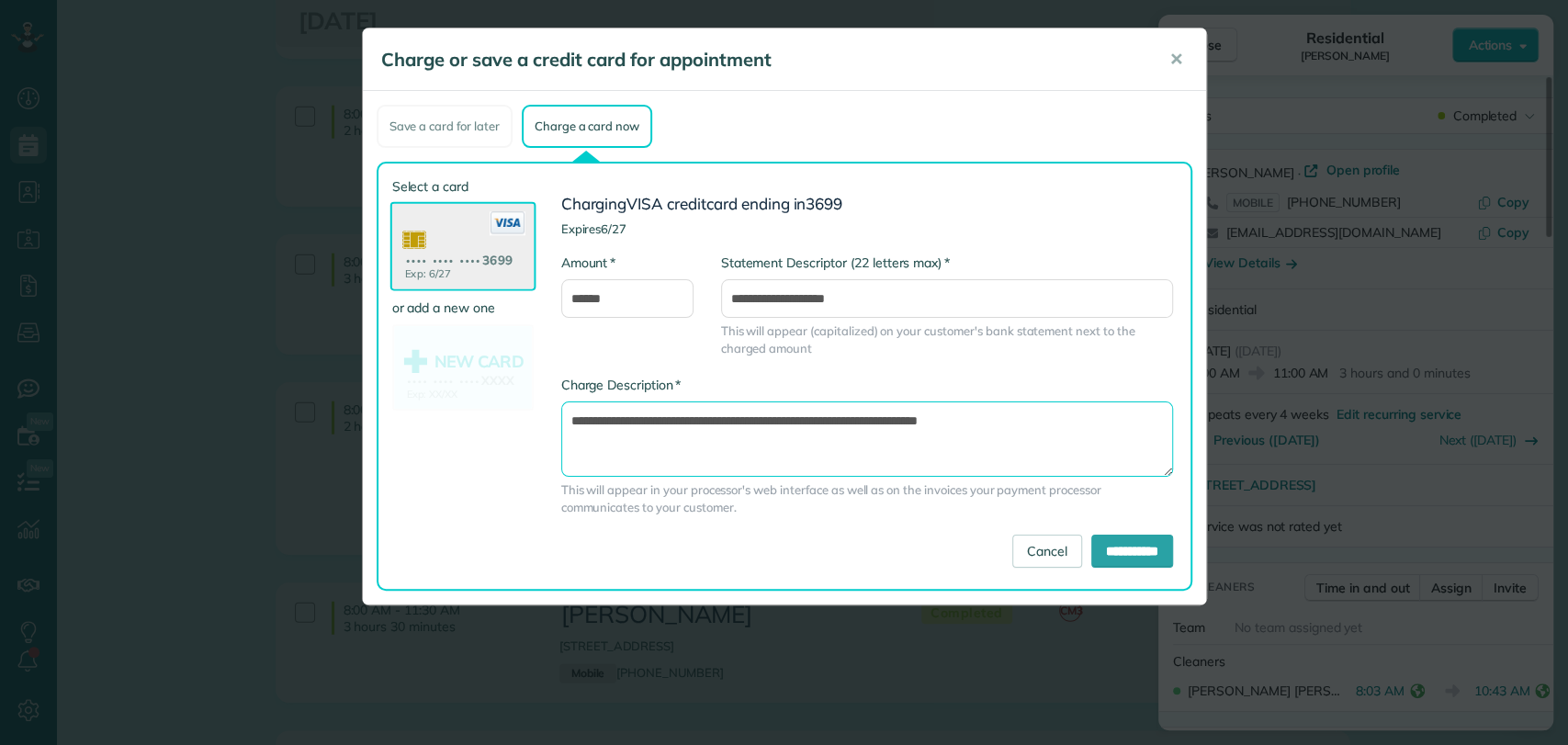
click at [879, 419] on textarea "**********" at bounding box center [866, 439] width 612 height 76
type textarea "**********"
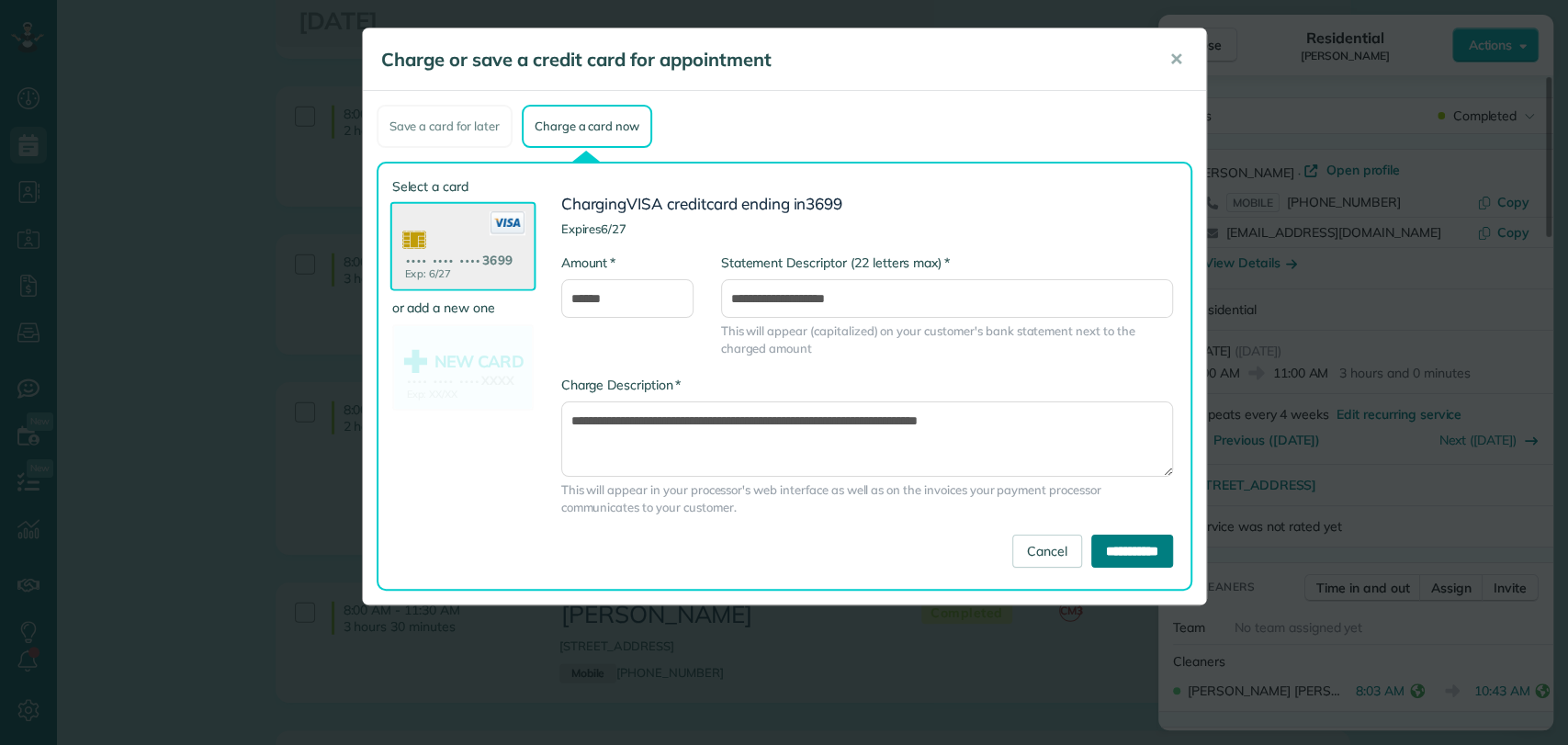
click at [1156, 548] on input "**********" at bounding box center [1131, 551] width 81 height 33
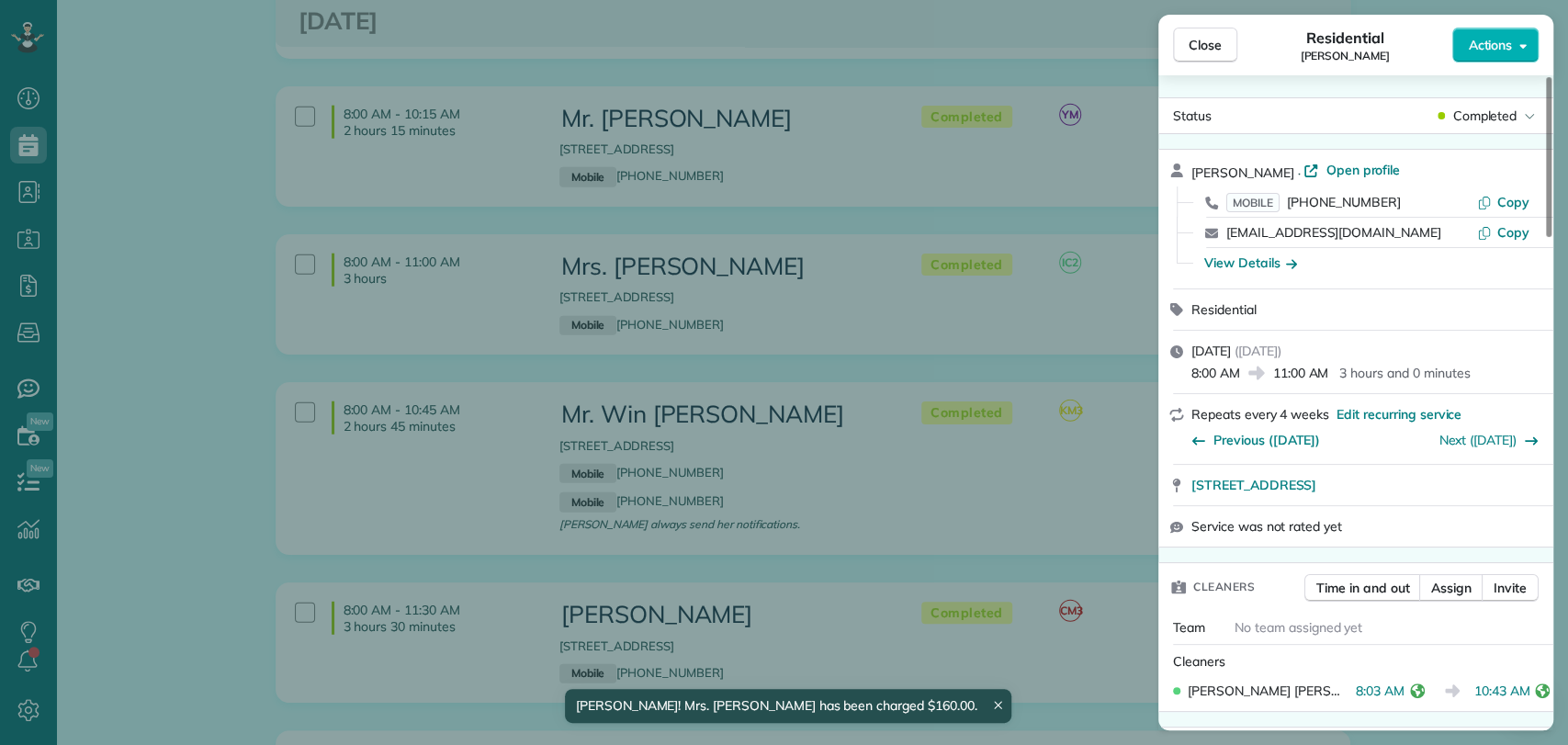
click at [939, 295] on div "Close Residential Terri Thompson Actions Status Completed Terri Thompson · Open…" at bounding box center [784, 372] width 1568 height 745
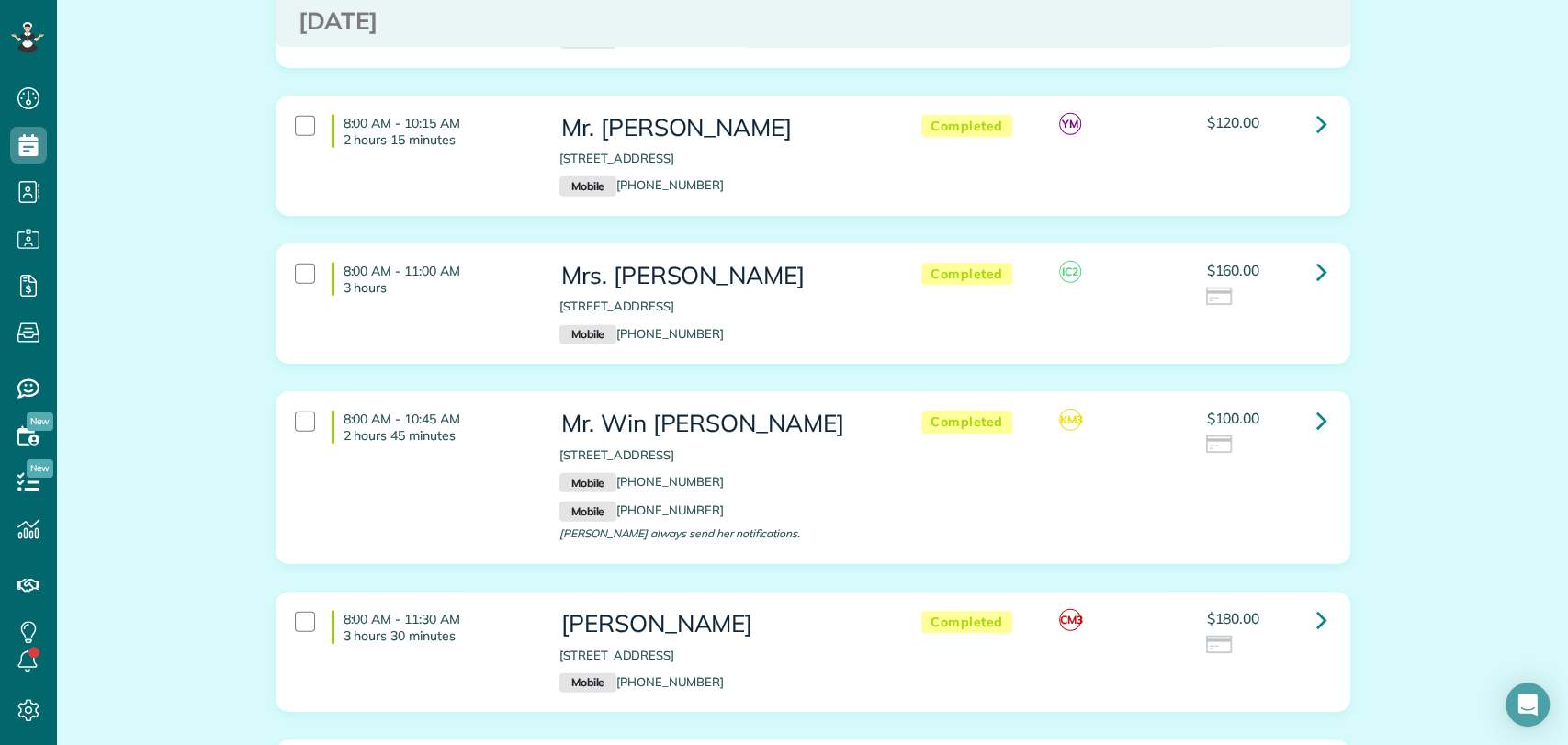
scroll to position [3044, 0]
click at [1316, 403] on icon at bounding box center [1321, 419] width 11 height 32
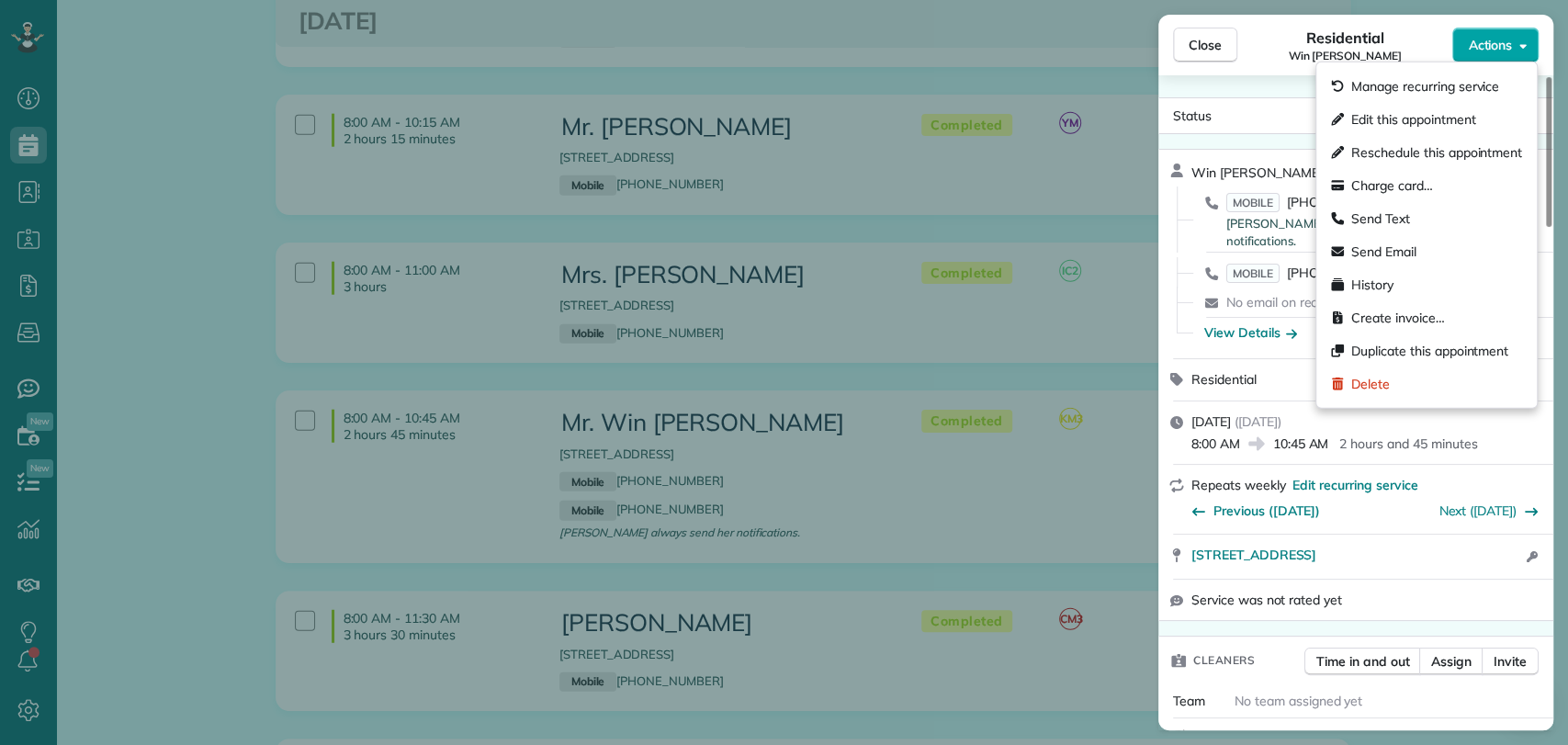
click at [1516, 45] on button "Actions" at bounding box center [1495, 45] width 86 height 35
click at [1423, 185] on span "Charge card…" at bounding box center [1391, 186] width 81 height 19
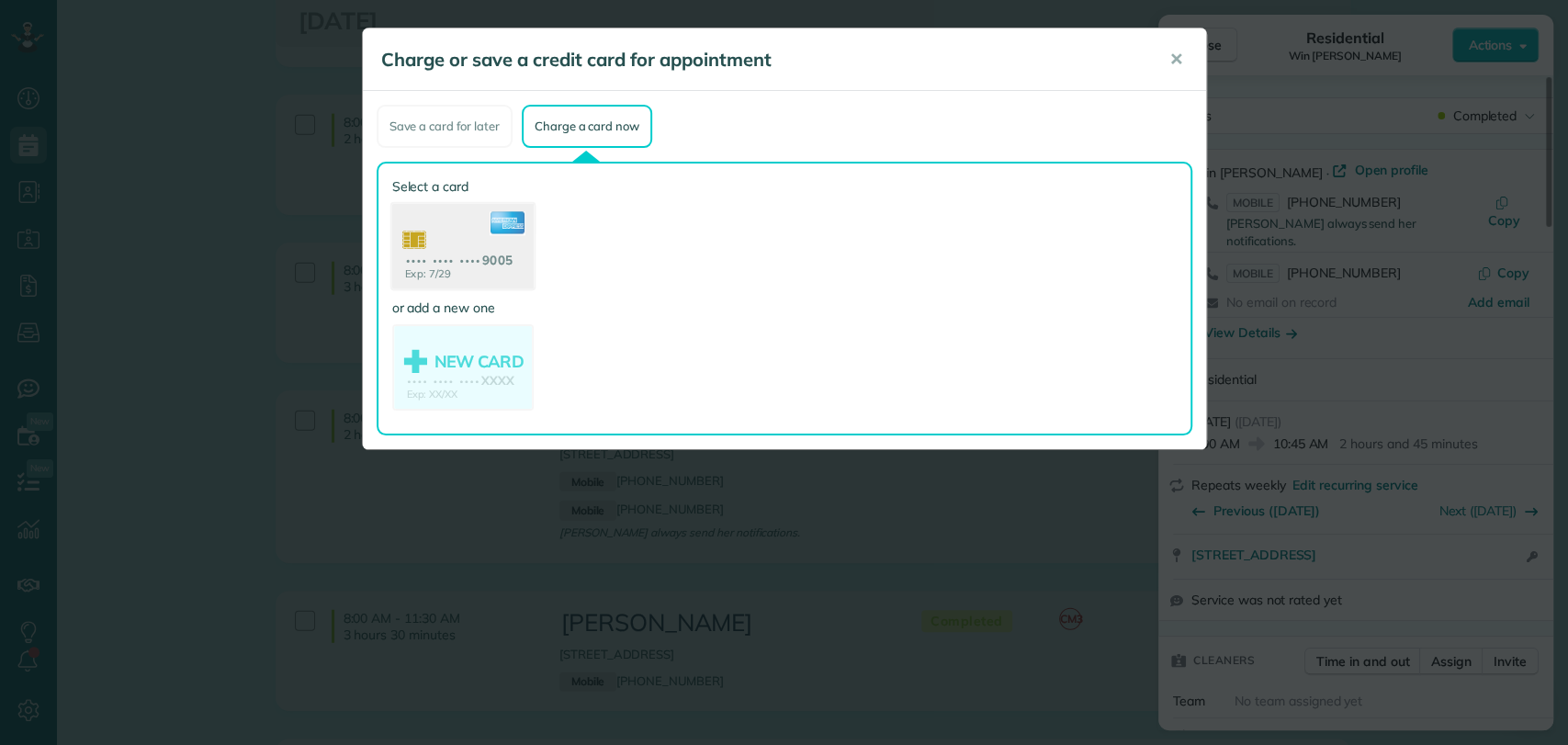
click at [482, 272] on use at bounding box center [461, 248] width 141 height 89
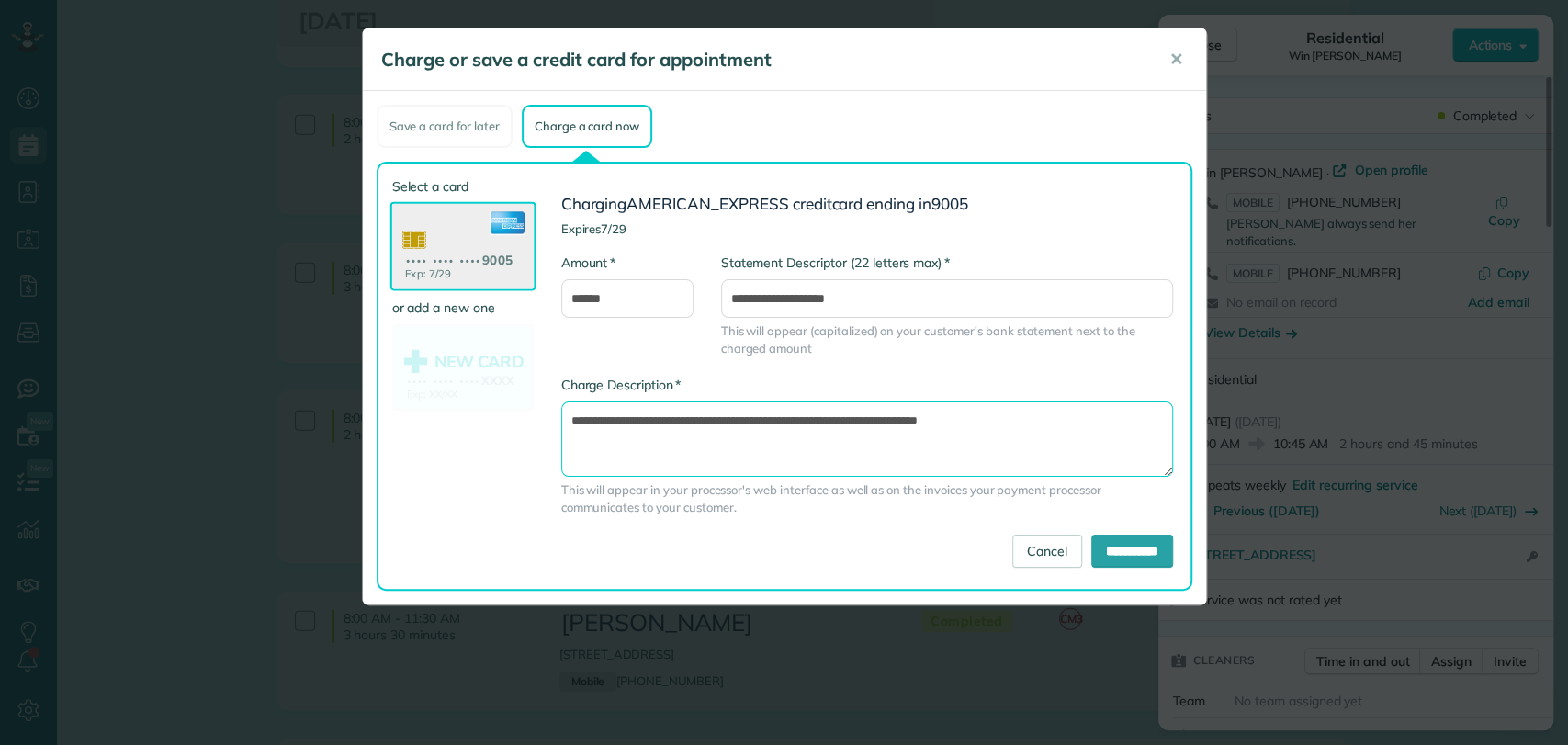
click at [874, 417] on textarea "**********" at bounding box center [866, 439] width 612 height 76
type textarea "**********"
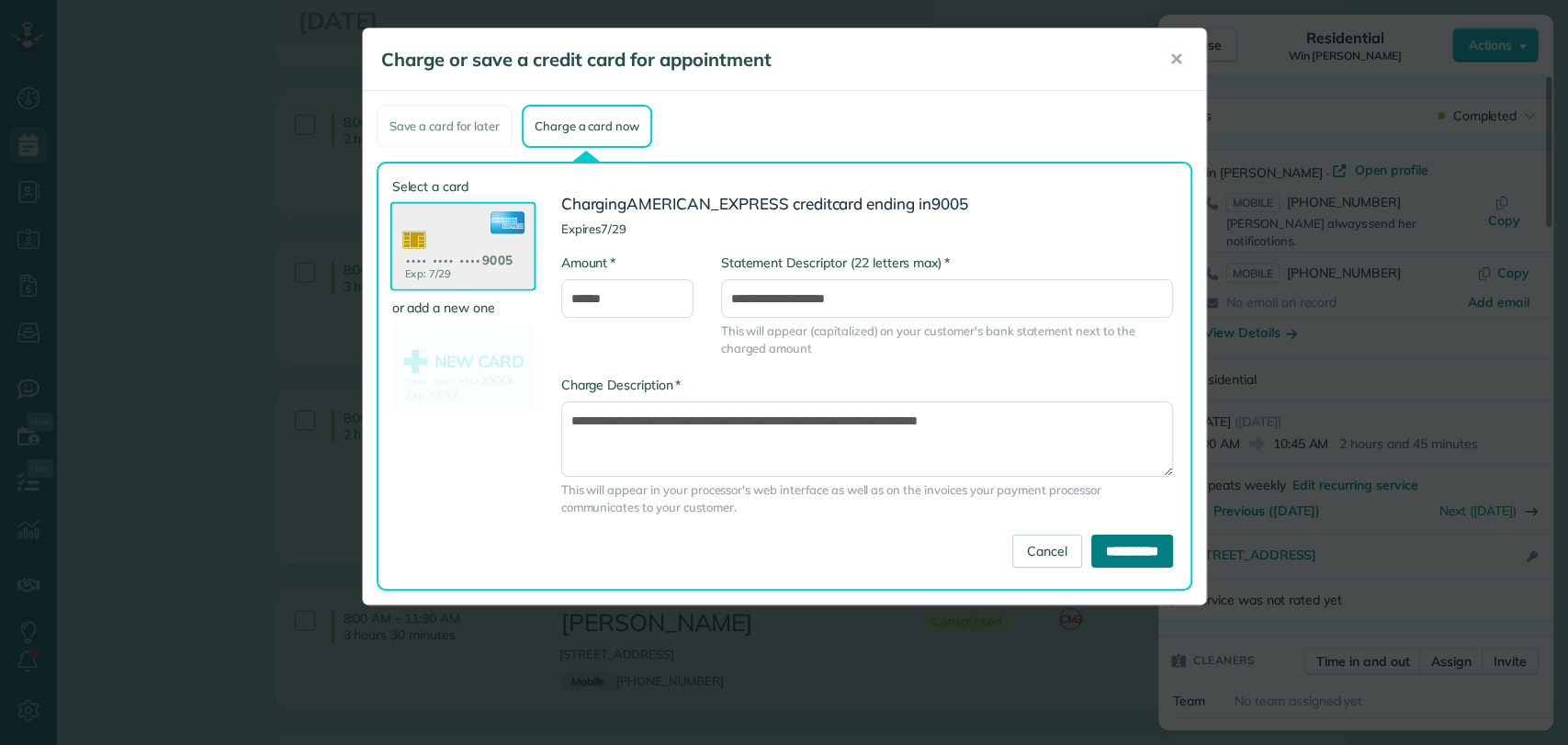
click at [1154, 541] on input "**********" at bounding box center [1131, 551] width 81 height 33
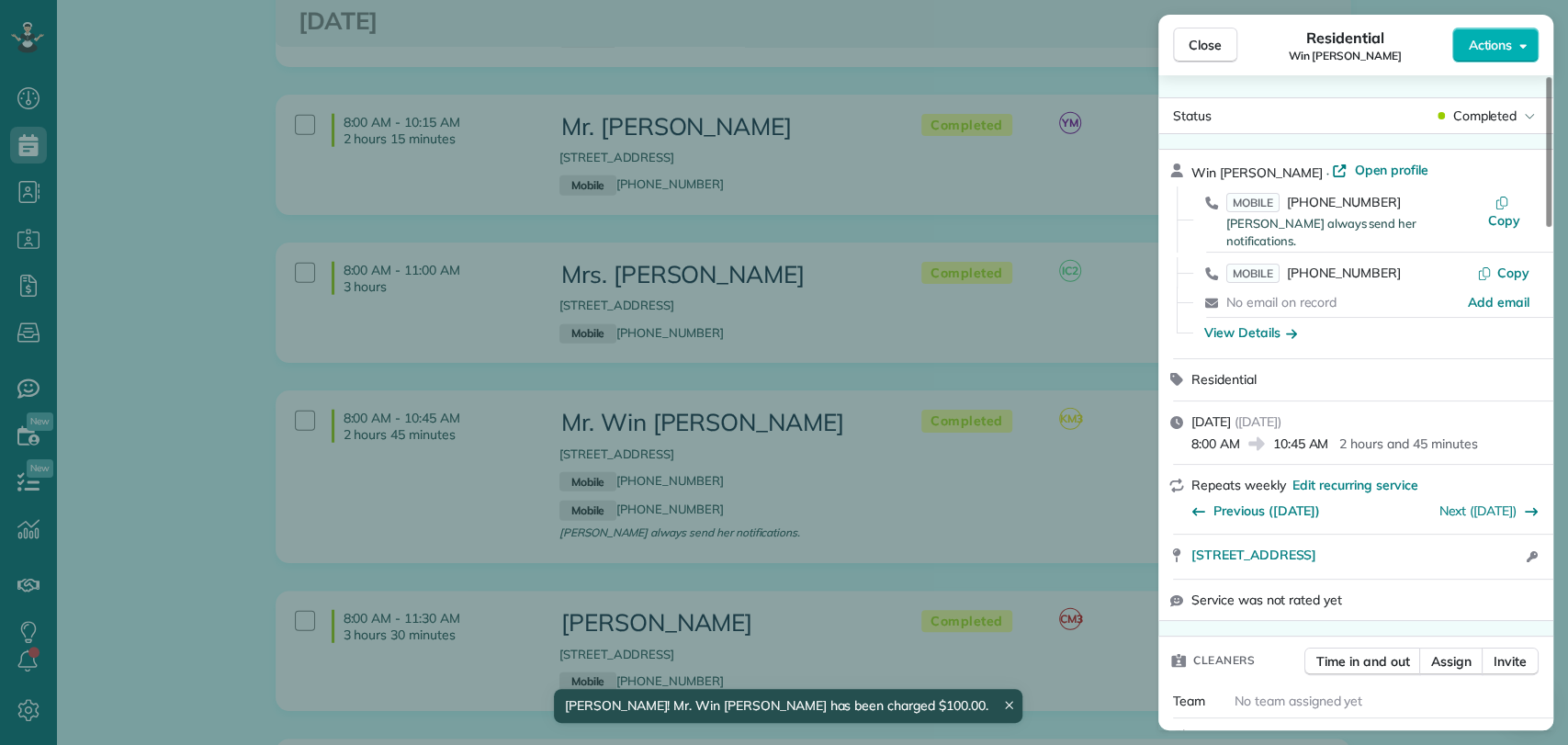
click at [1210, 26] on div "Close Residential Win Thurber Actions" at bounding box center [1355, 45] width 395 height 61
click at [1210, 31] on button "Close" at bounding box center [1204, 45] width 64 height 35
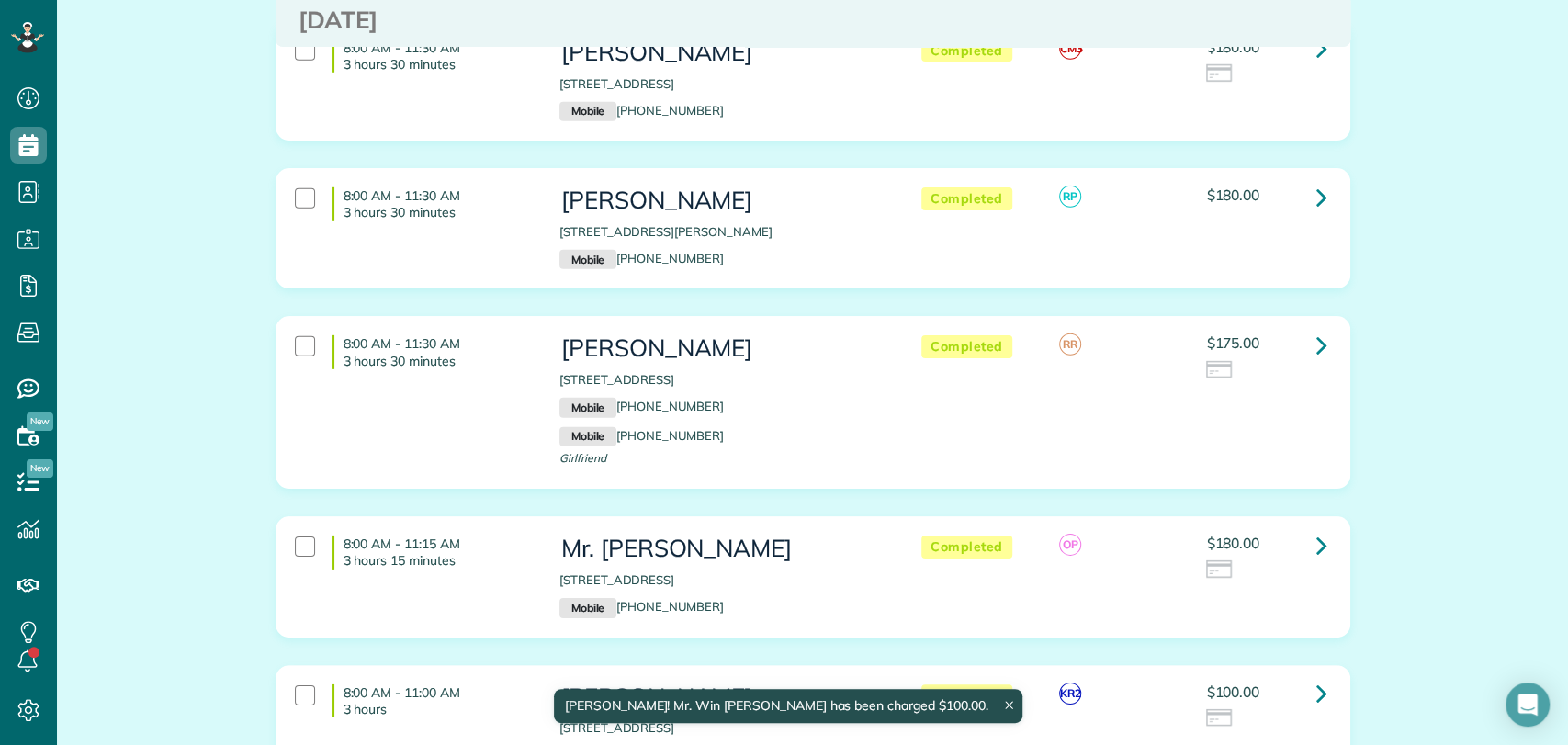
scroll to position [3614, 0]
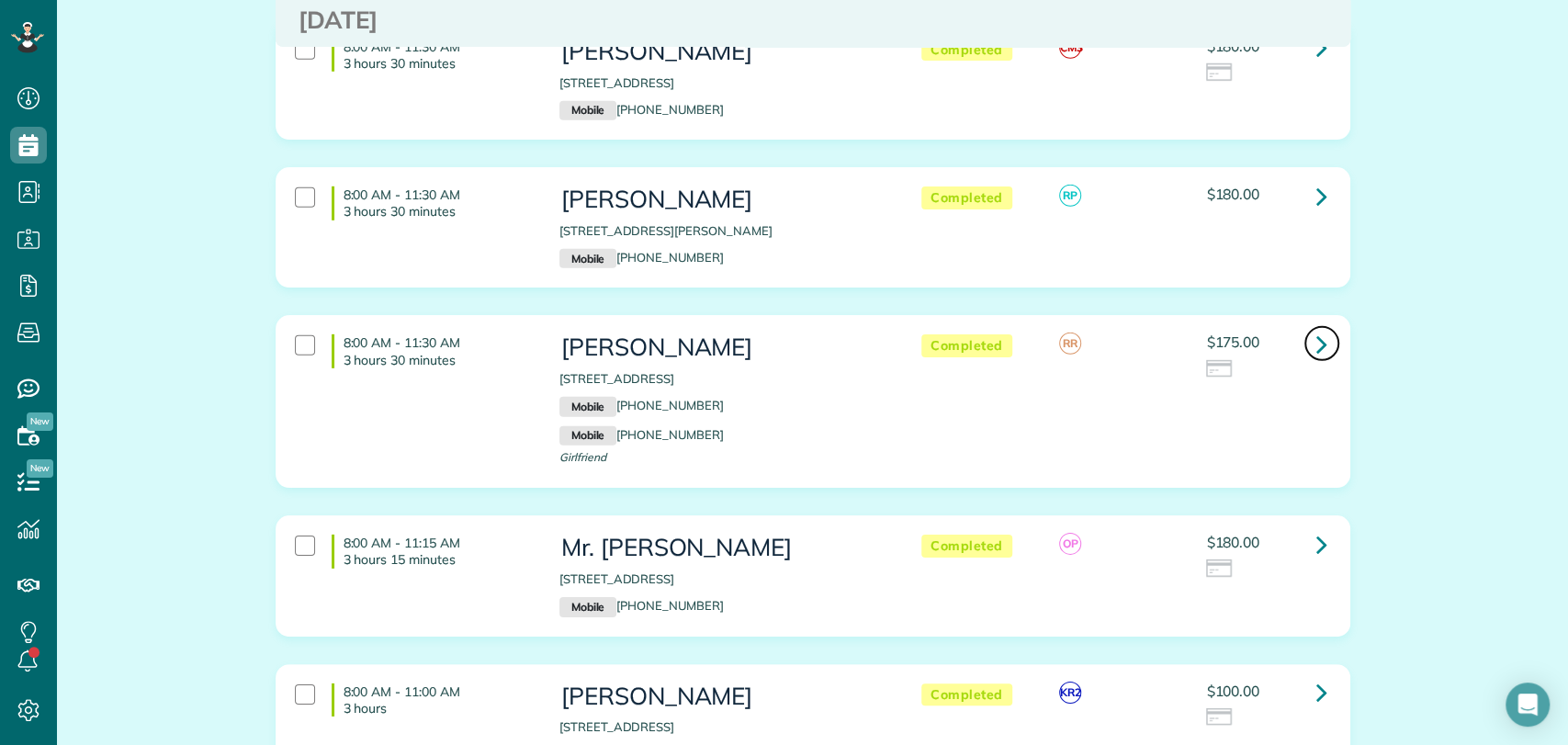
click at [1318, 328] on icon at bounding box center [1321, 344] width 11 height 32
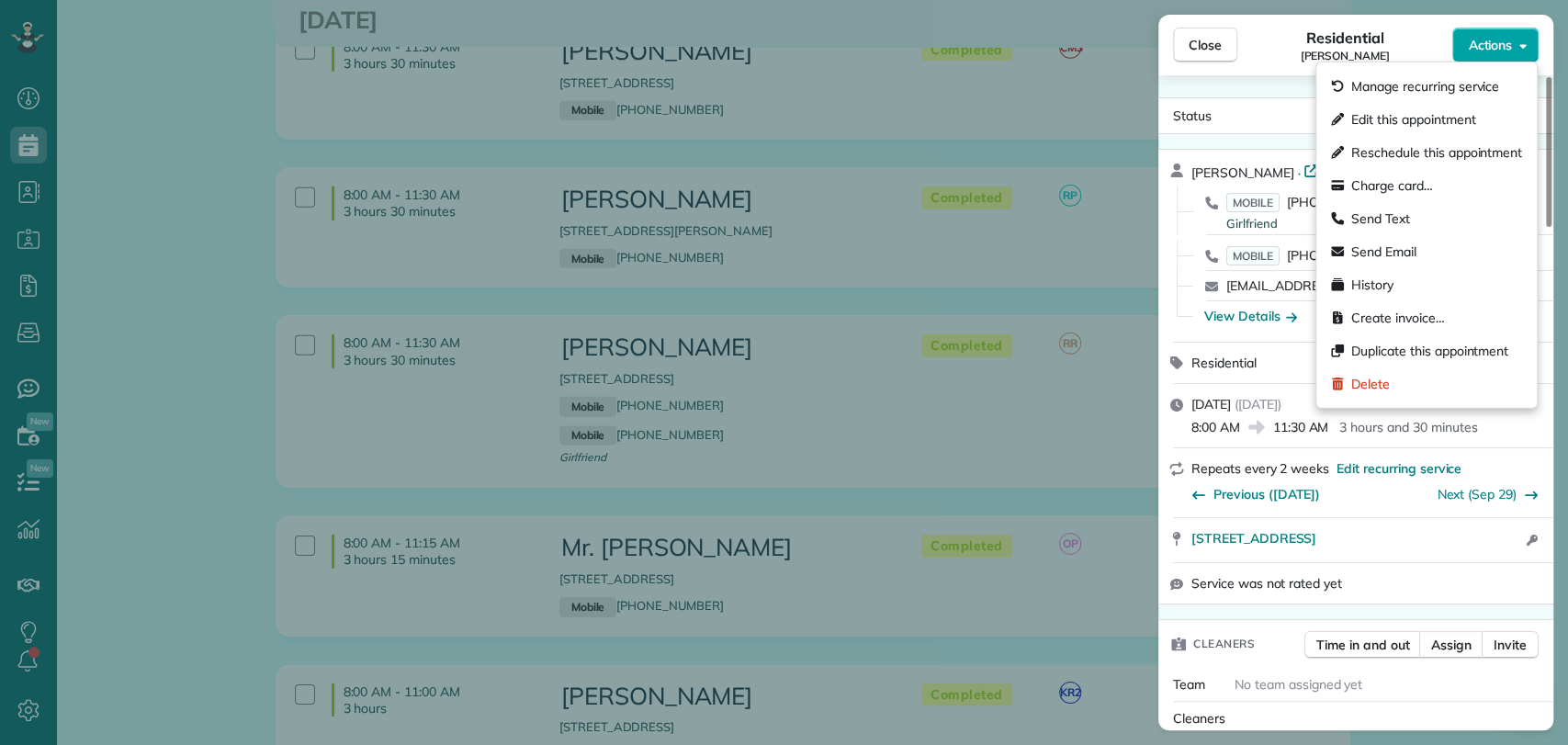
click at [1514, 42] on button "Actions" at bounding box center [1495, 45] width 86 height 35
click at [1377, 178] on span "Charge card…" at bounding box center [1391, 186] width 81 height 19
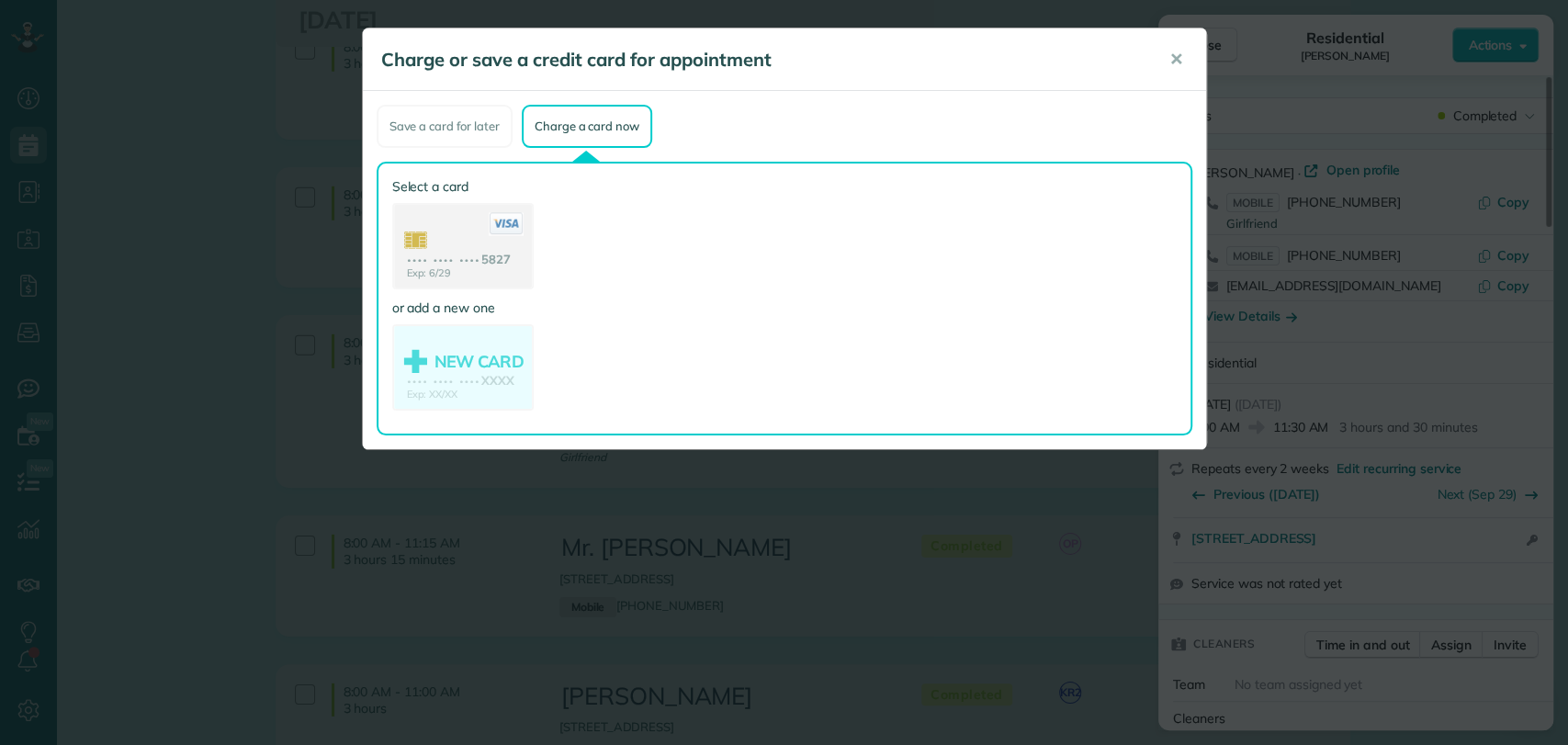
click at [447, 239] on use at bounding box center [462, 248] width 137 height 86
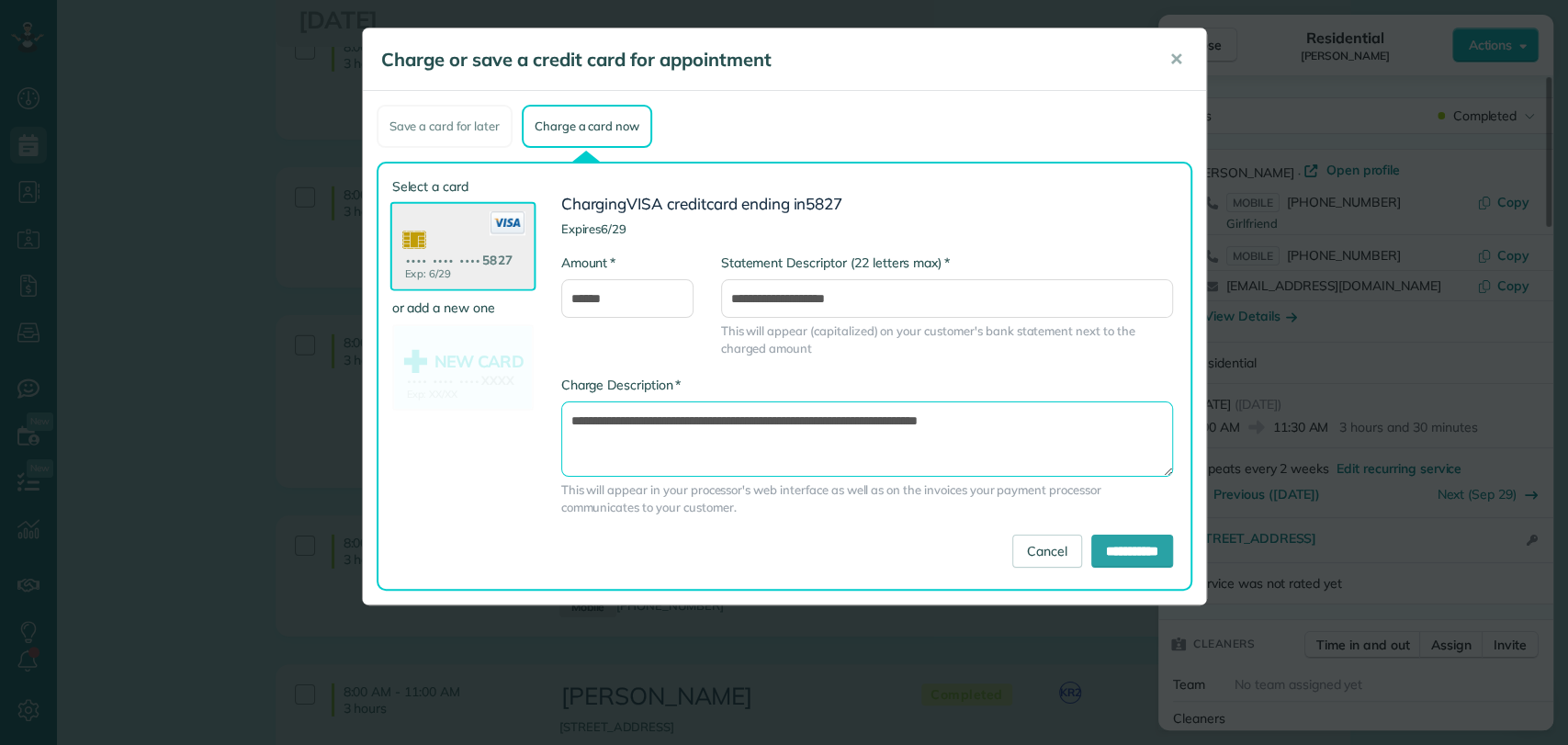
click at [878, 414] on textarea "**********" at bounding box center [866, 439] width 612 height 76
type textarea "**********"
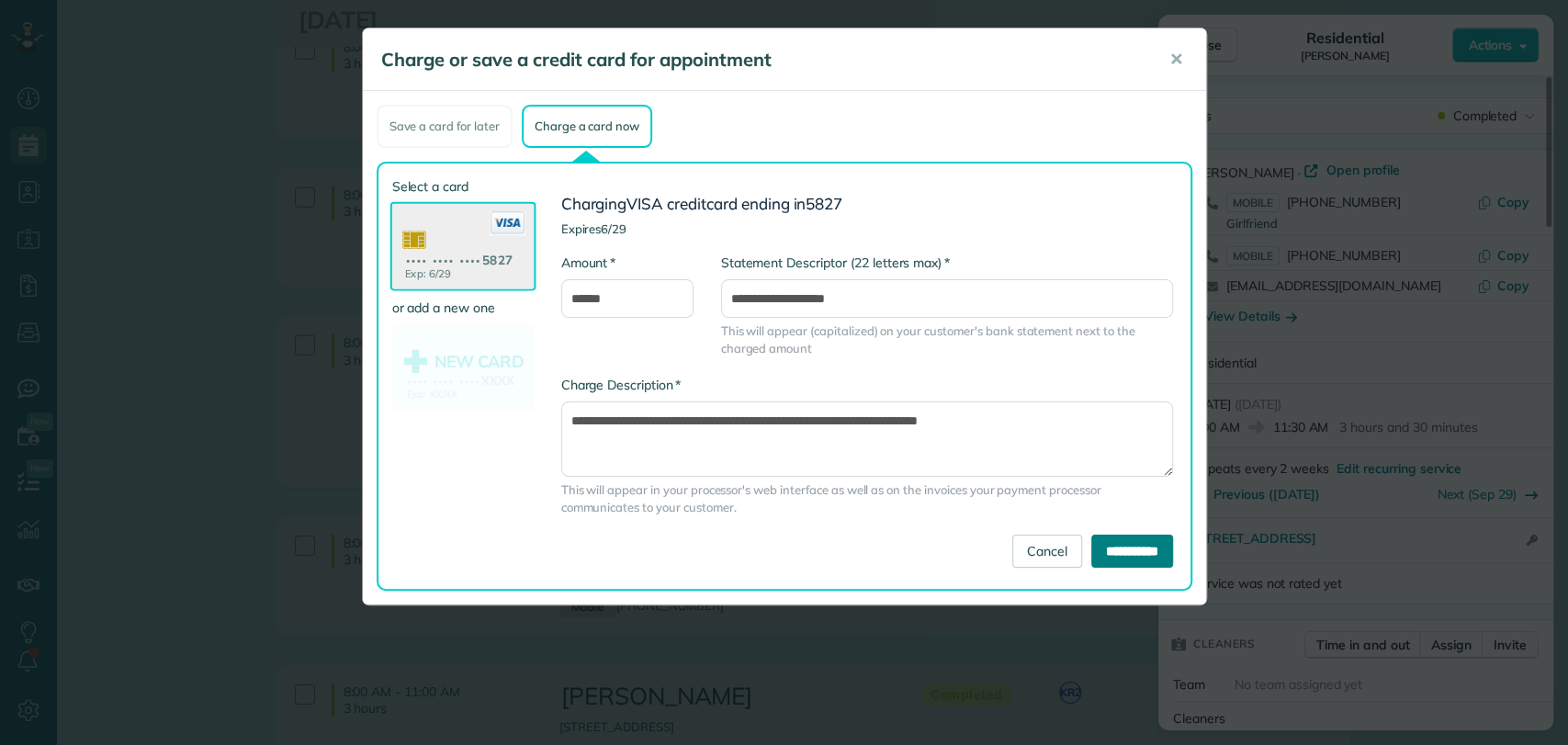
click at [1114, 541] on input "**********" at bounding box center [1131, 551] width 81 height 33
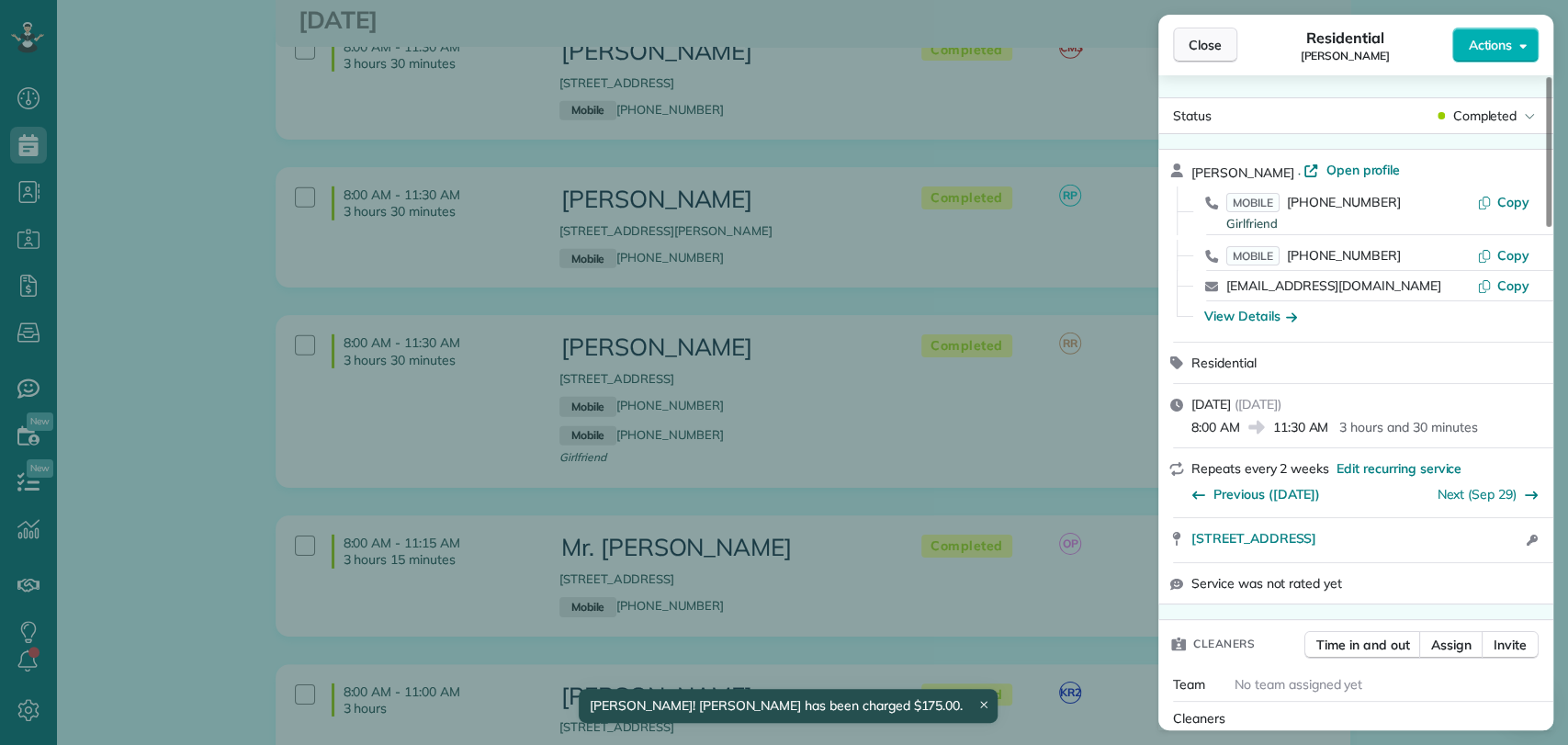
click at [1213, 28] on button "Close" at bounding box center [1204, 45] width 64 height 35
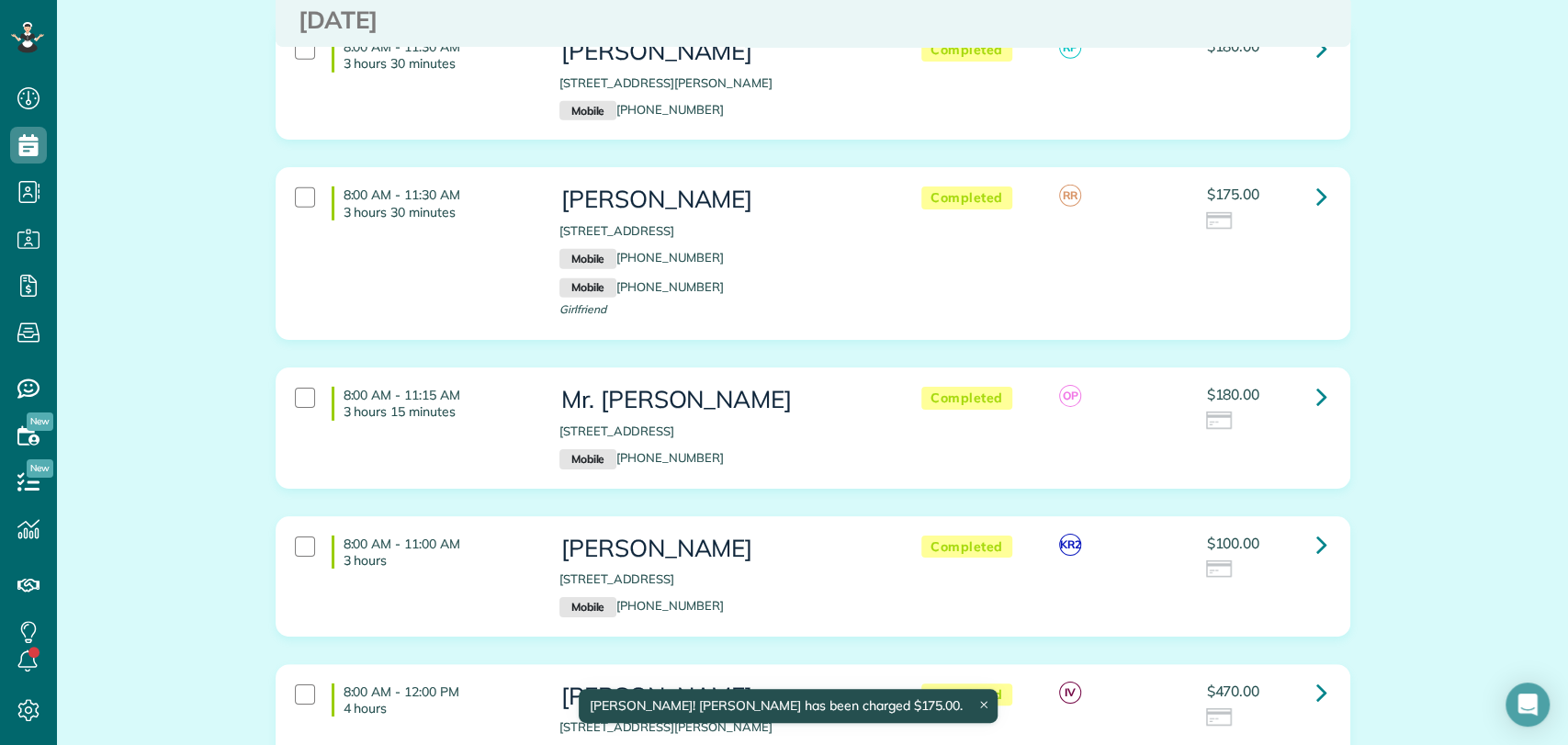
scroll to position [3766, 0]
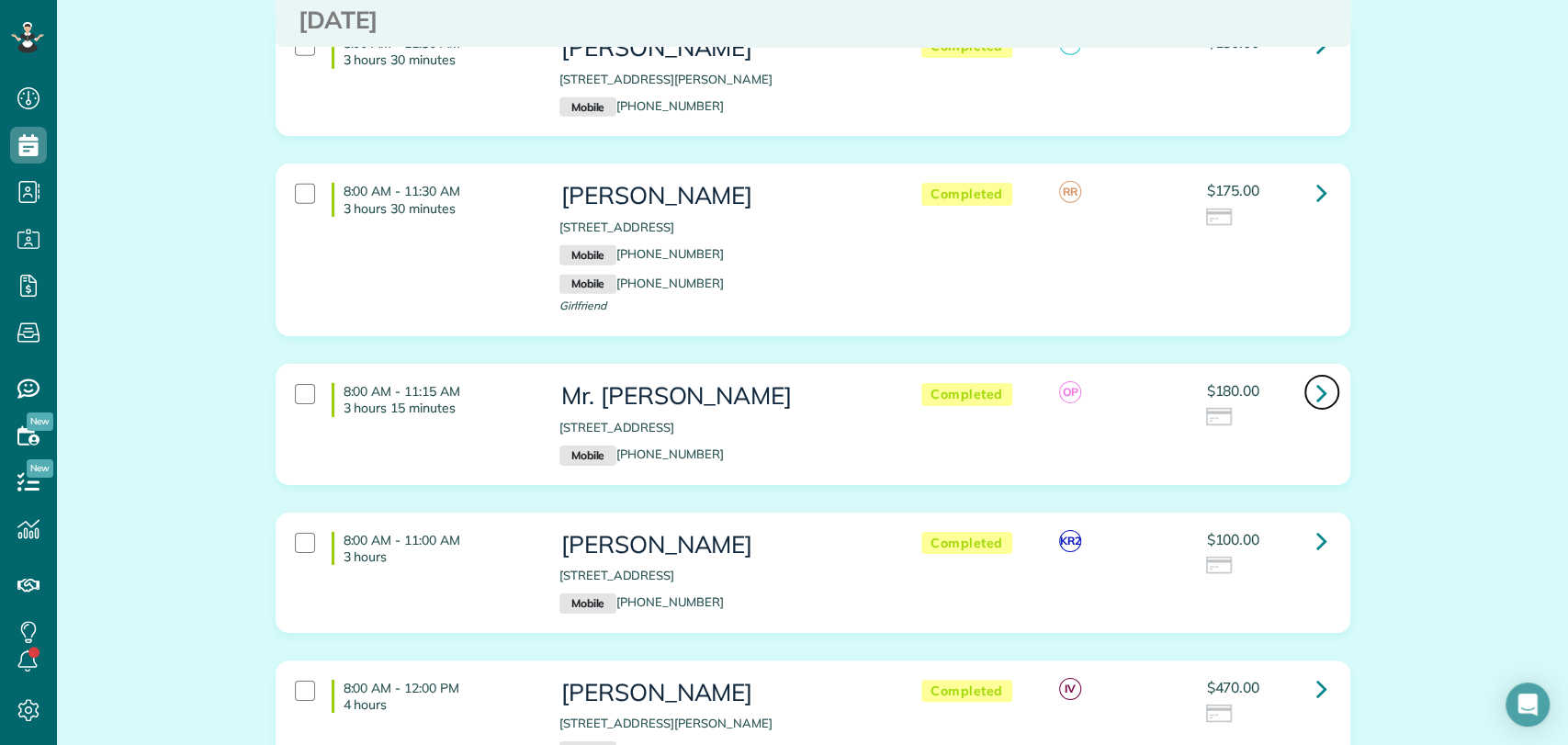
click at [1317, 376] on icon at bounding box center [1321, 392] width 11 height 32
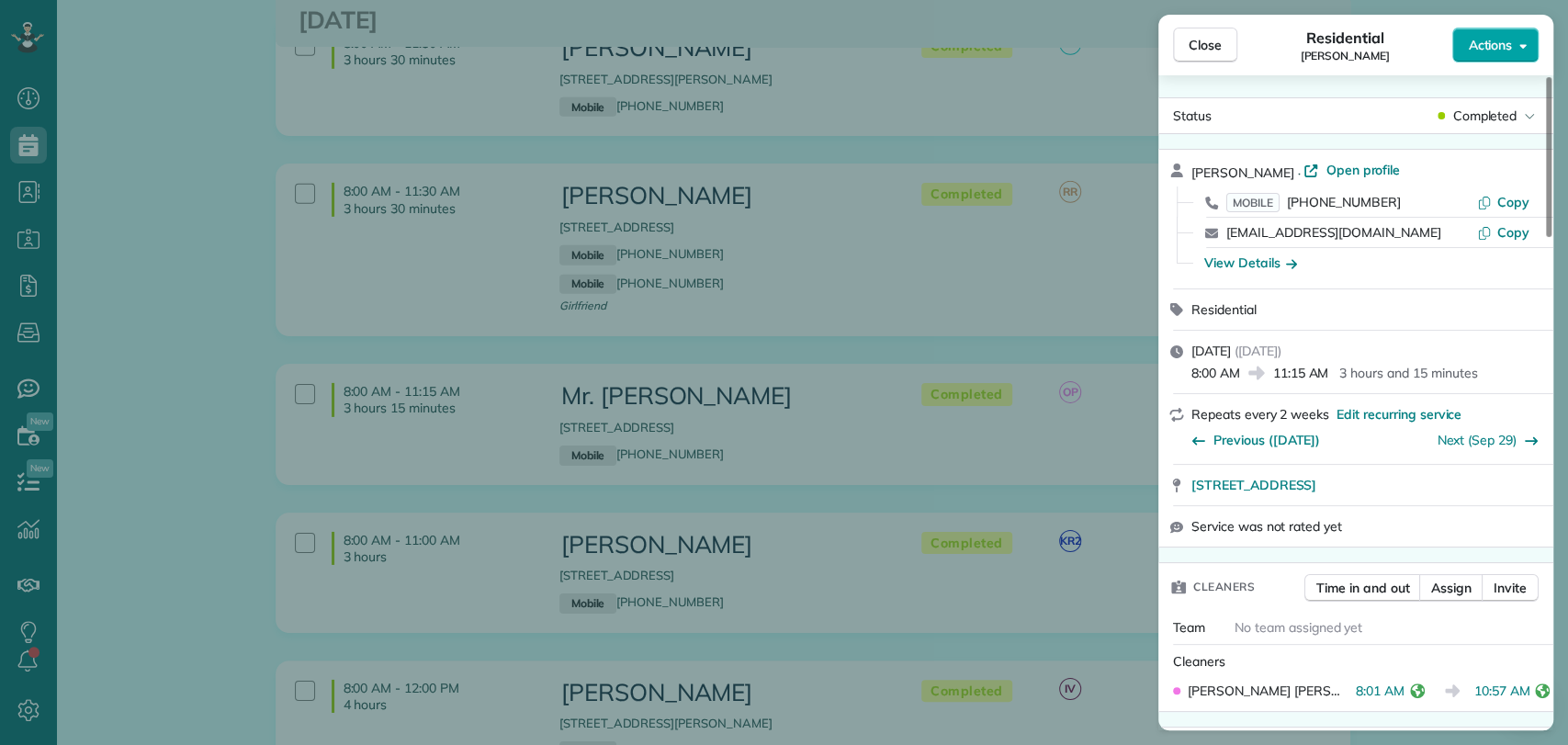
click at [1501, 34] on button "Actions" at bounding box center [1495, 45] width 86 height 35
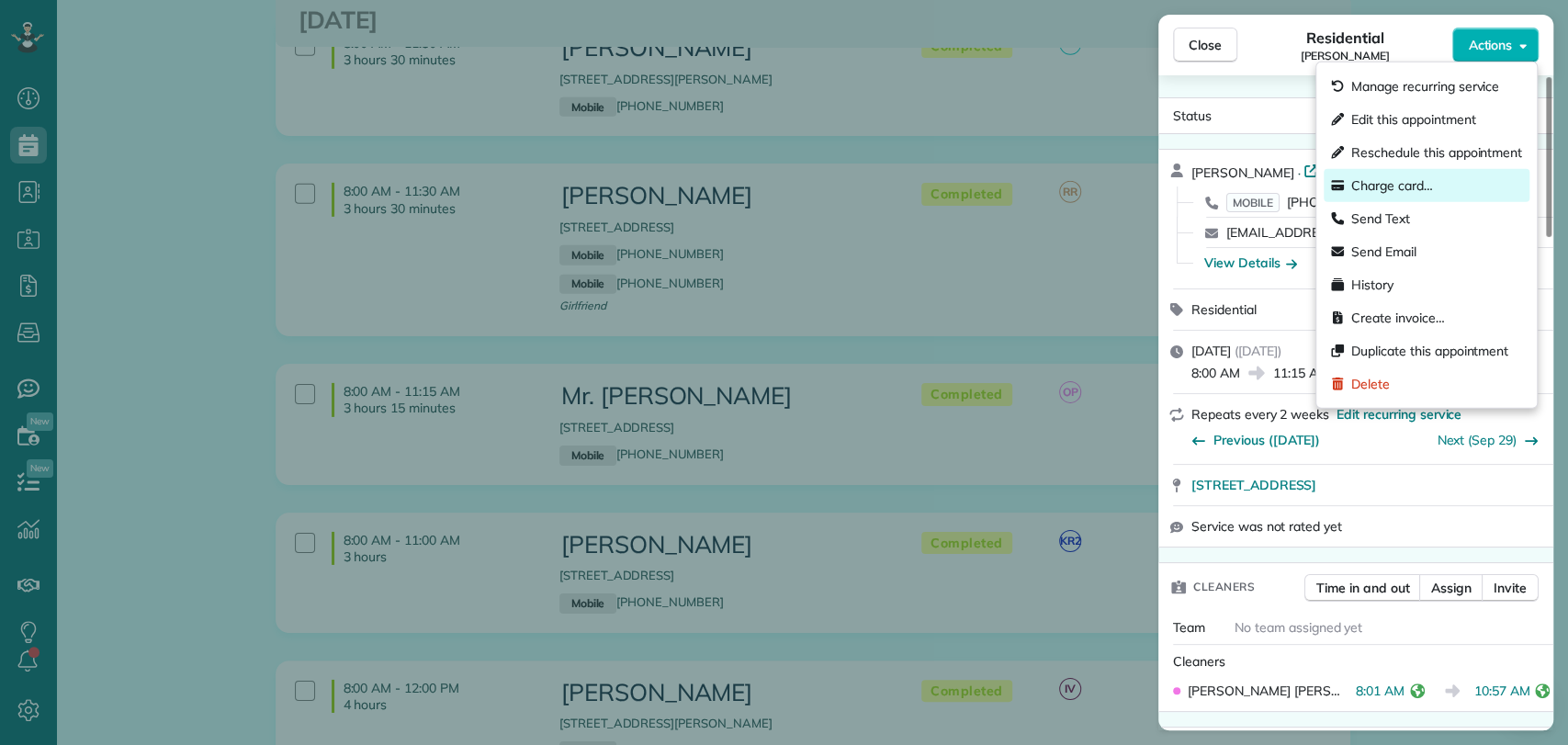
click at [1374, 186] on span "Charge card…" at bounding box center [1391, 186] width 81 height 19
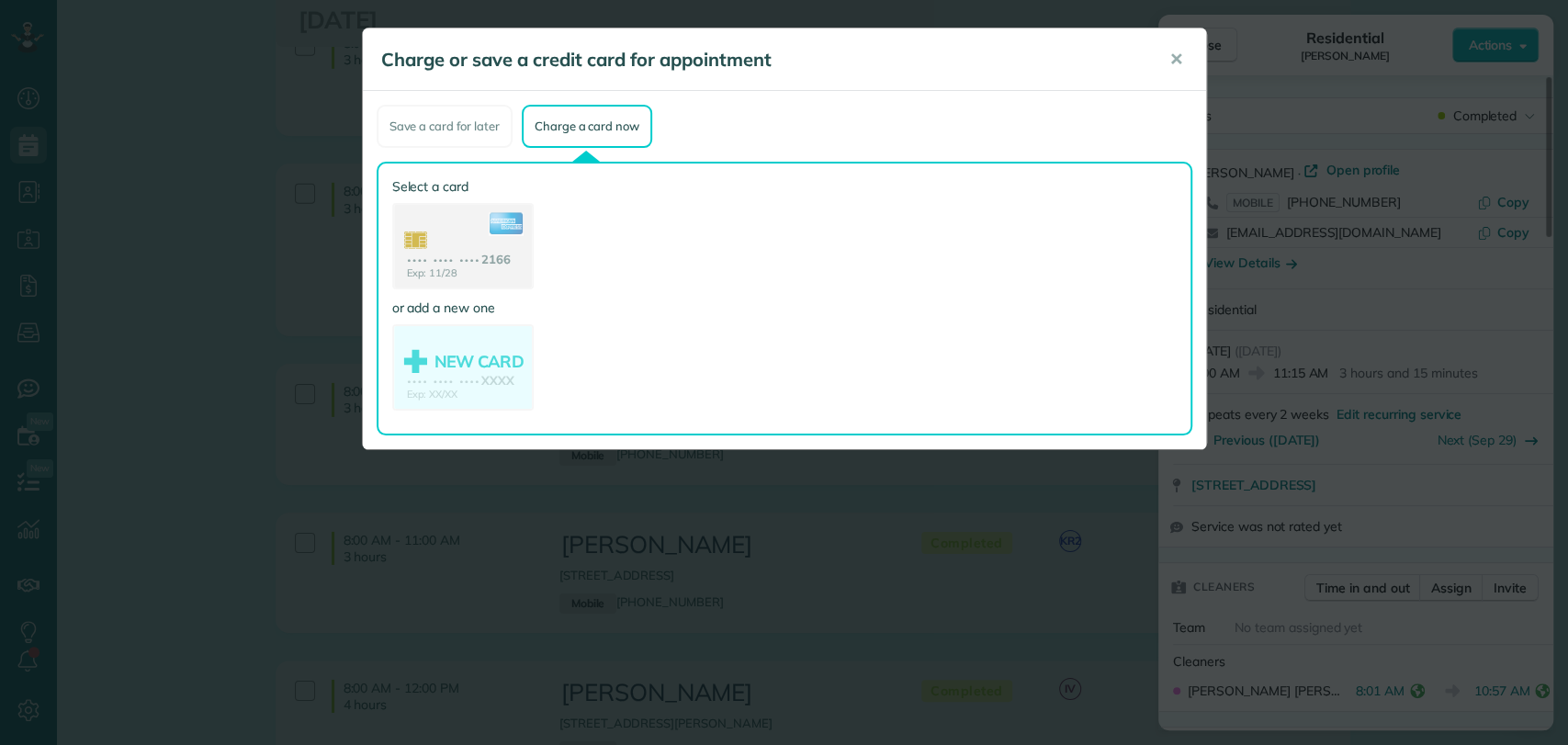
click at [476, 237] on use at bounding box center [462, 248] width 137 height 86
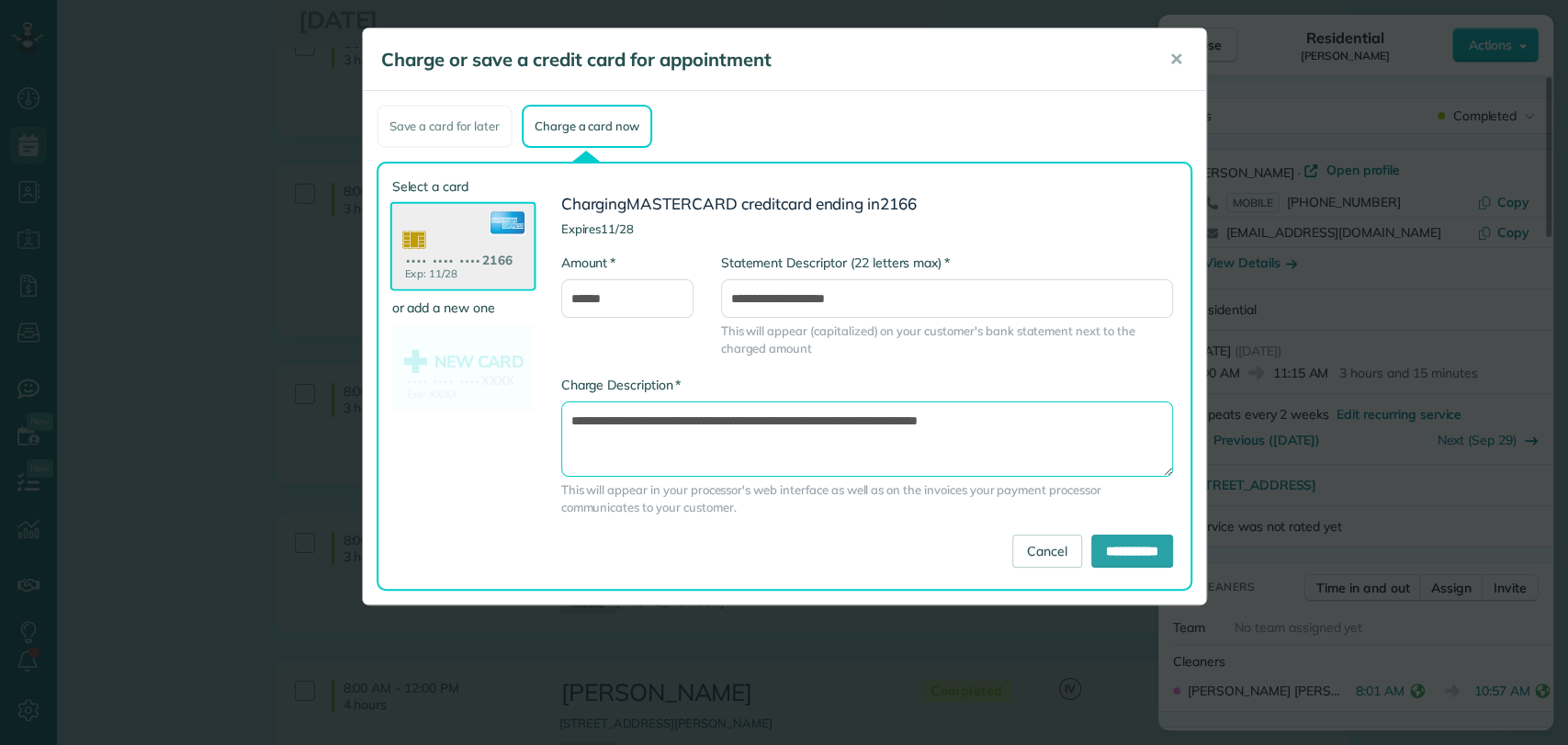
click at [882, 419] on textarea "**********" at bounding box center [866, 439] width 612 height 76
type textarea "**********"
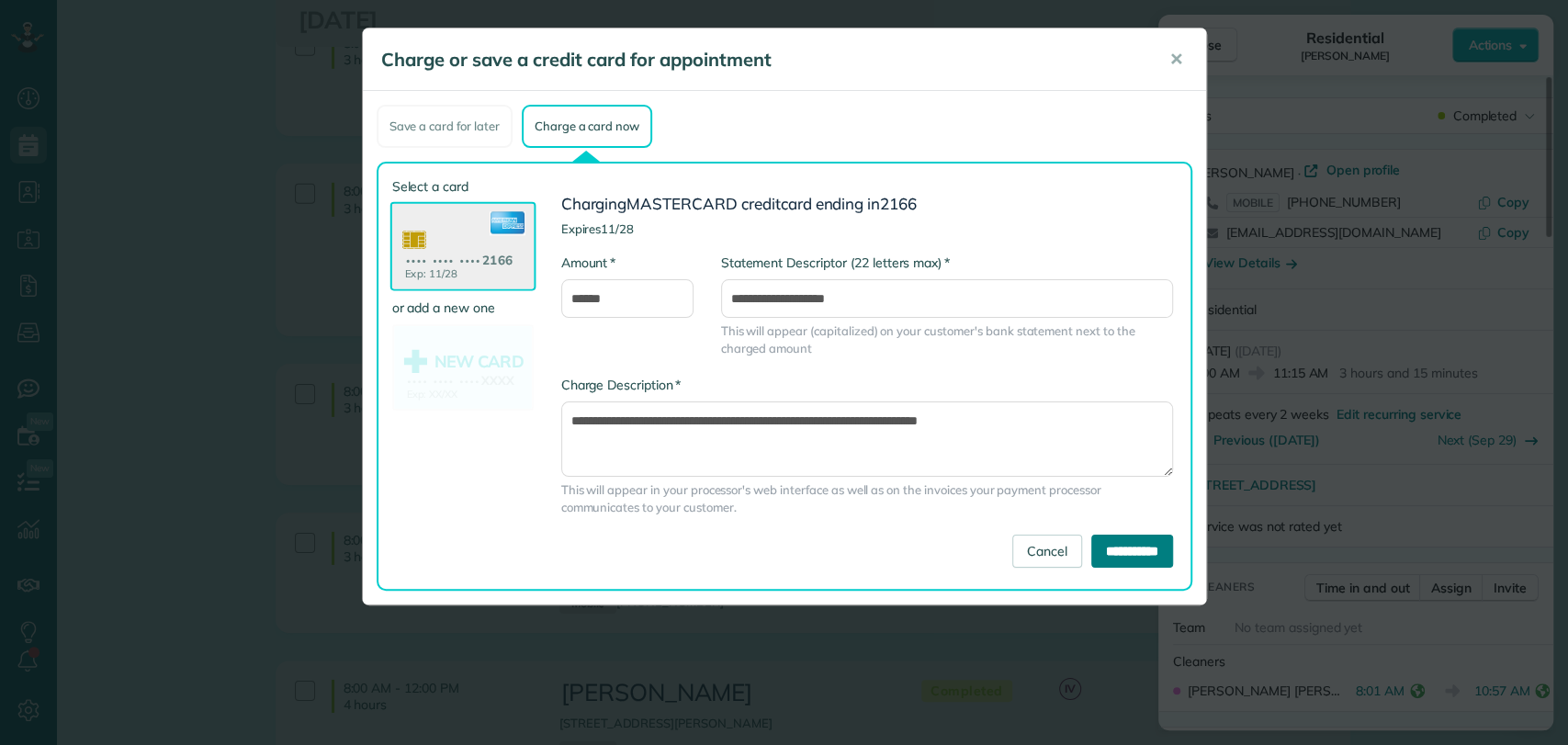
click at [1141, 554] on input "**********" at bounding box center [1131, 551] width 81 height 33
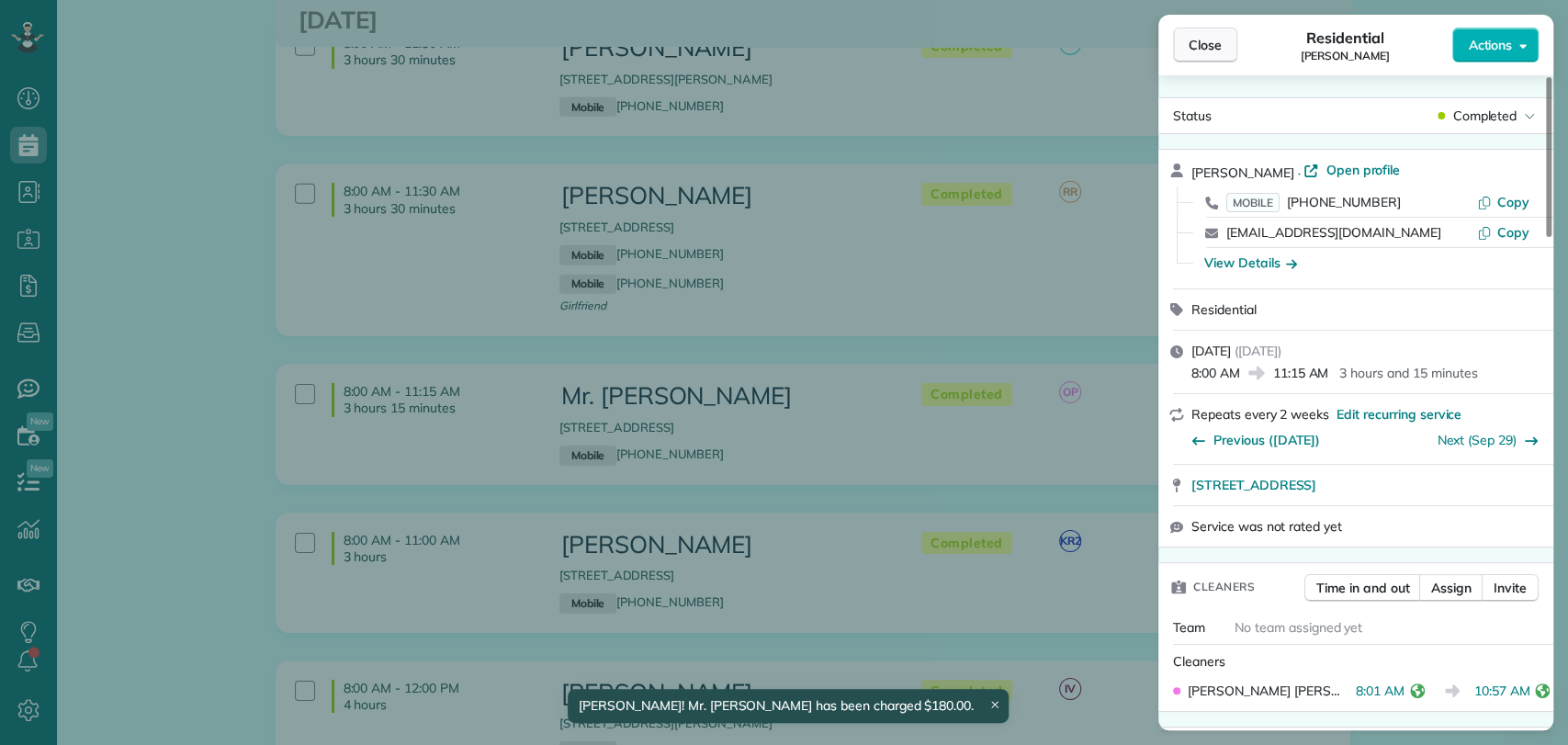
click at [1199, 42] on span "Close" at bounding box center [1205, 44] width 33 height 19
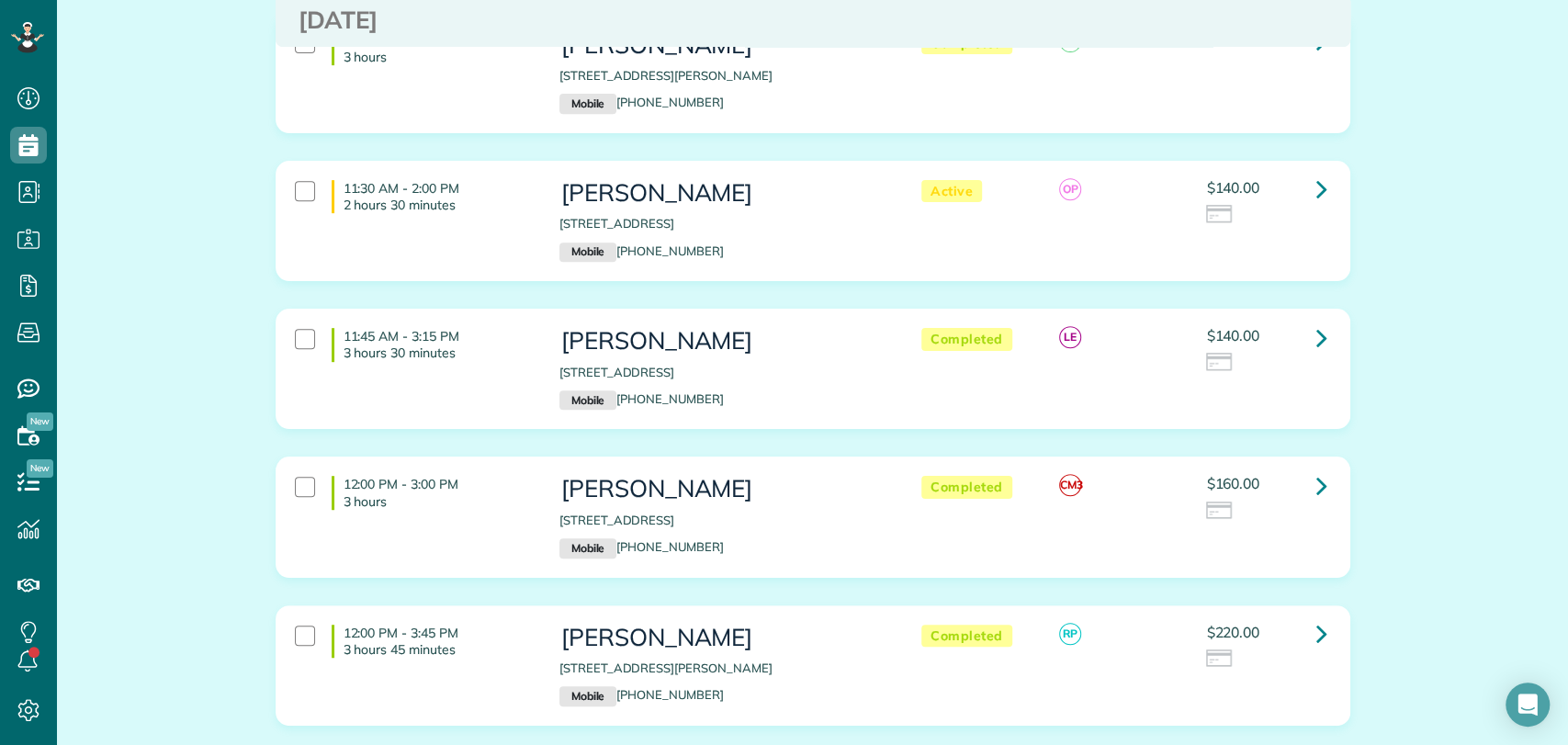
scroll to position [5259, 0]
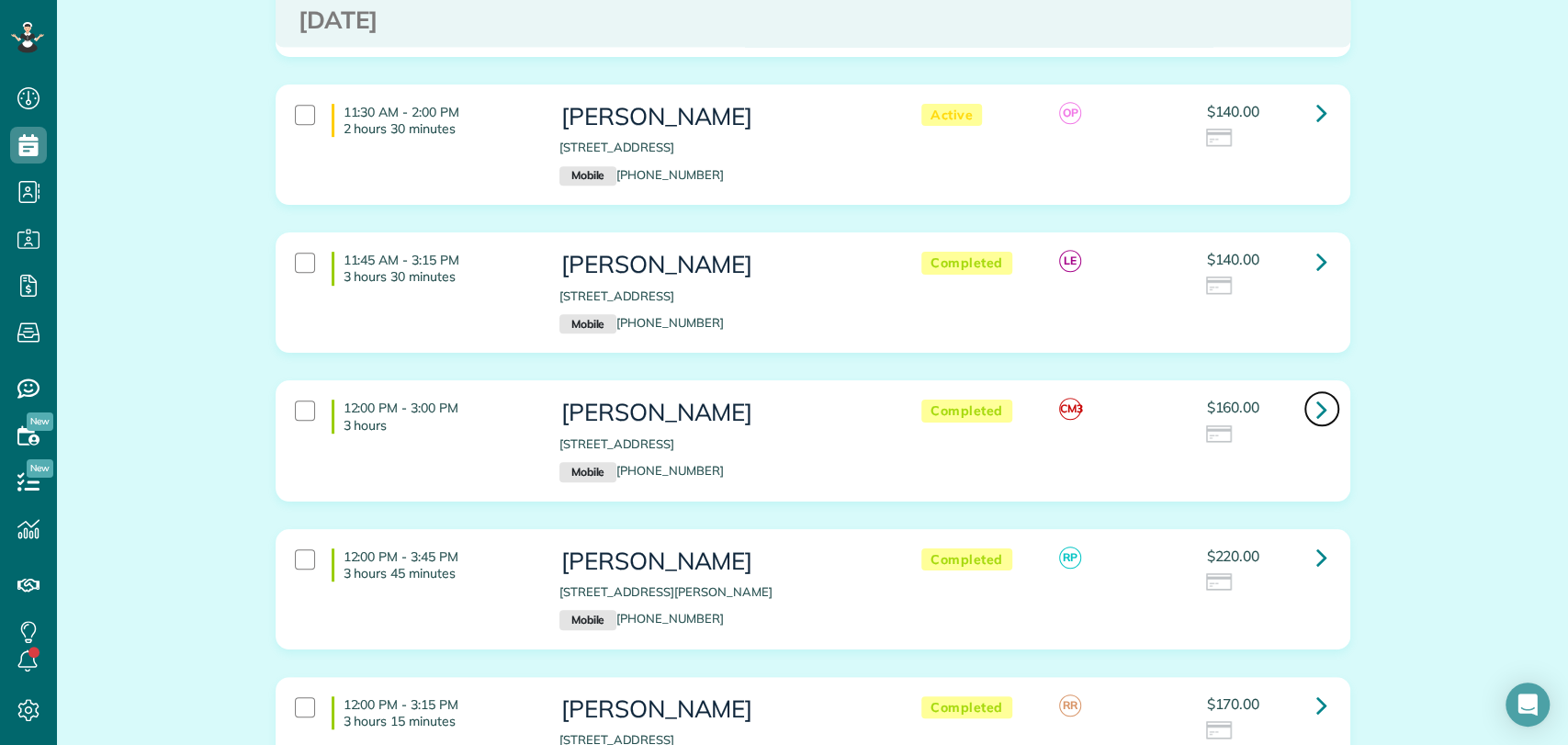
click at [1316, 393] on icon at bounding box center [1321, 408] width 11 height 32
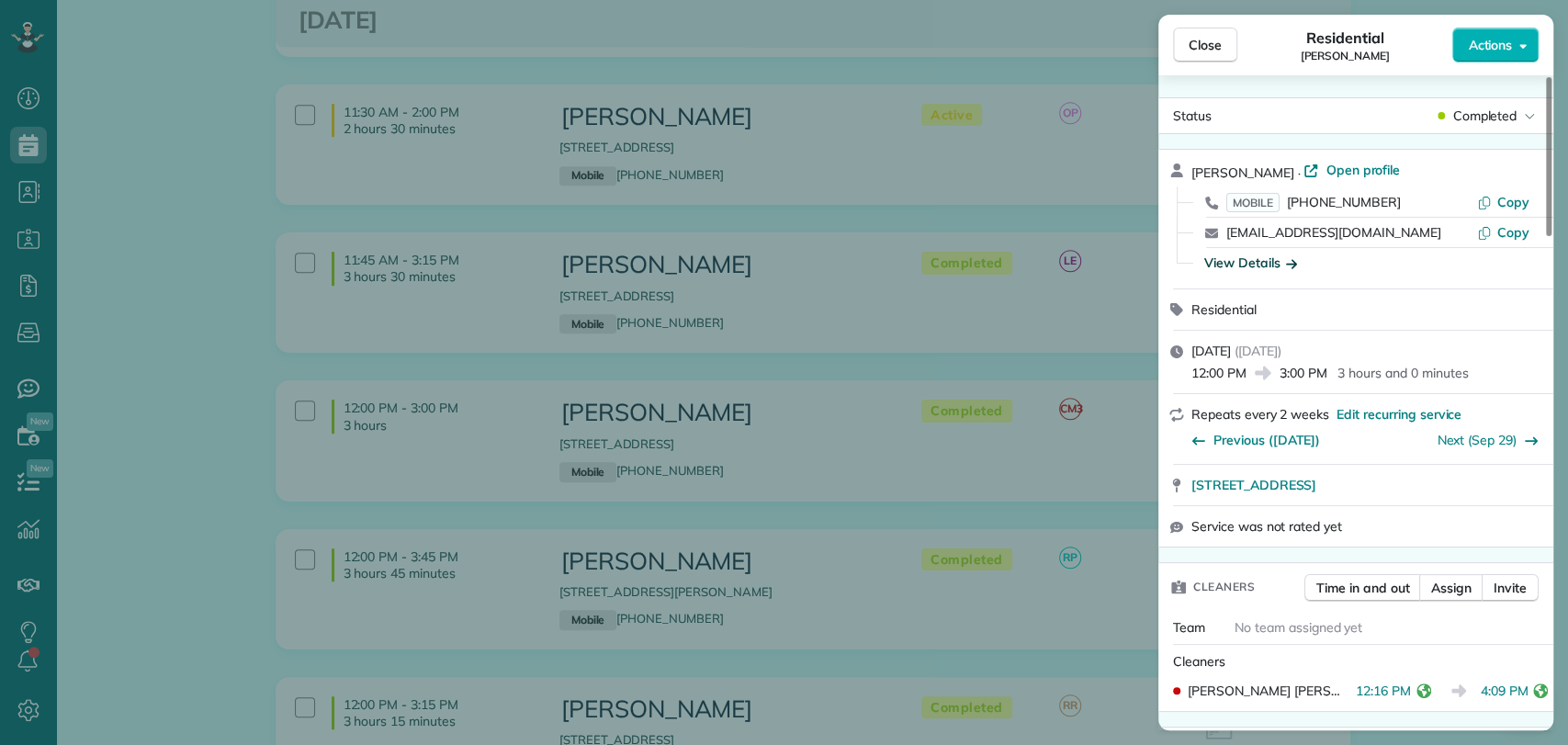
click at [1247, 256] on div "View Details" at bounding box center [1250, 262] width 92 height 19
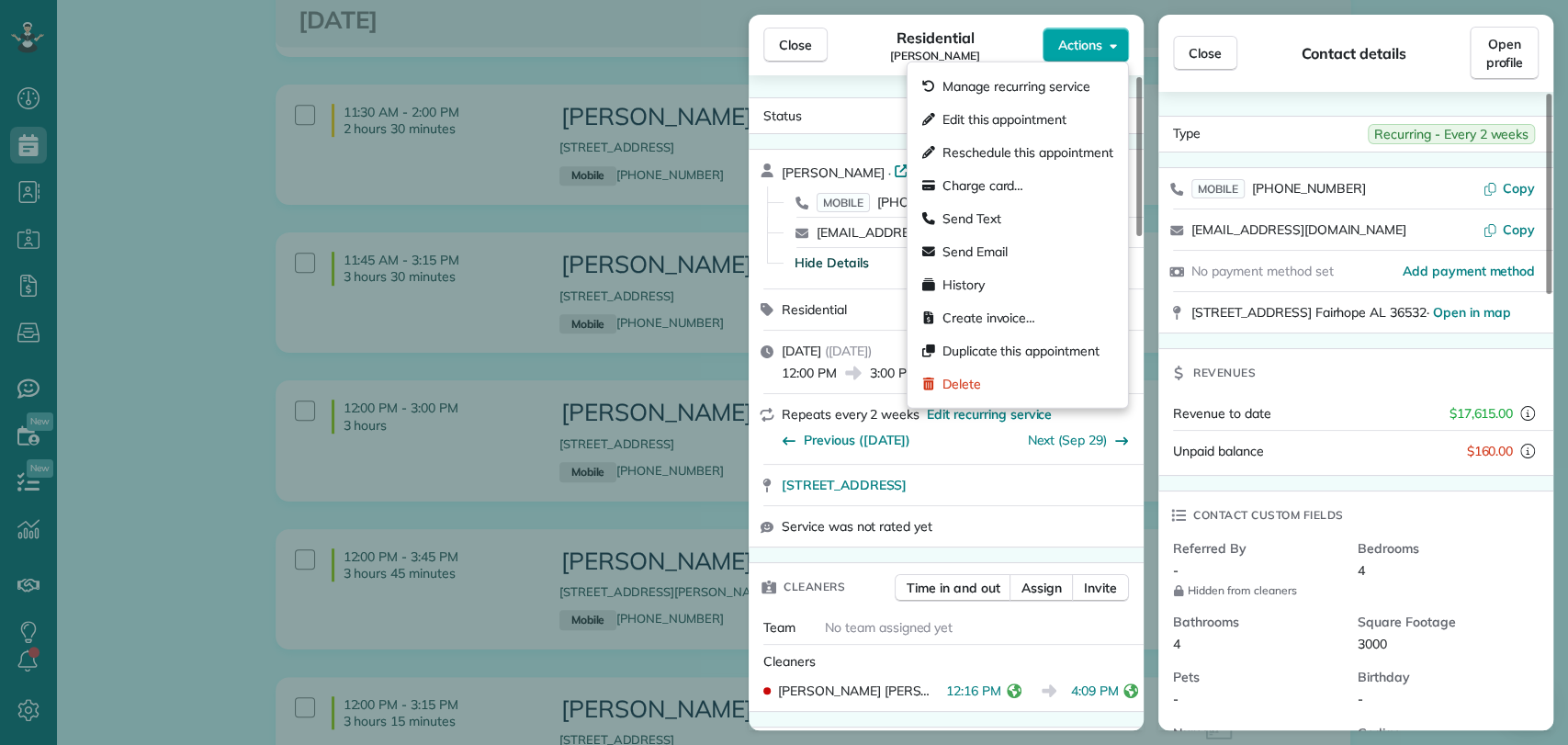
click at [1081, 60] on button "Actions" at bounding box center [1086, 45] width 86 height 35
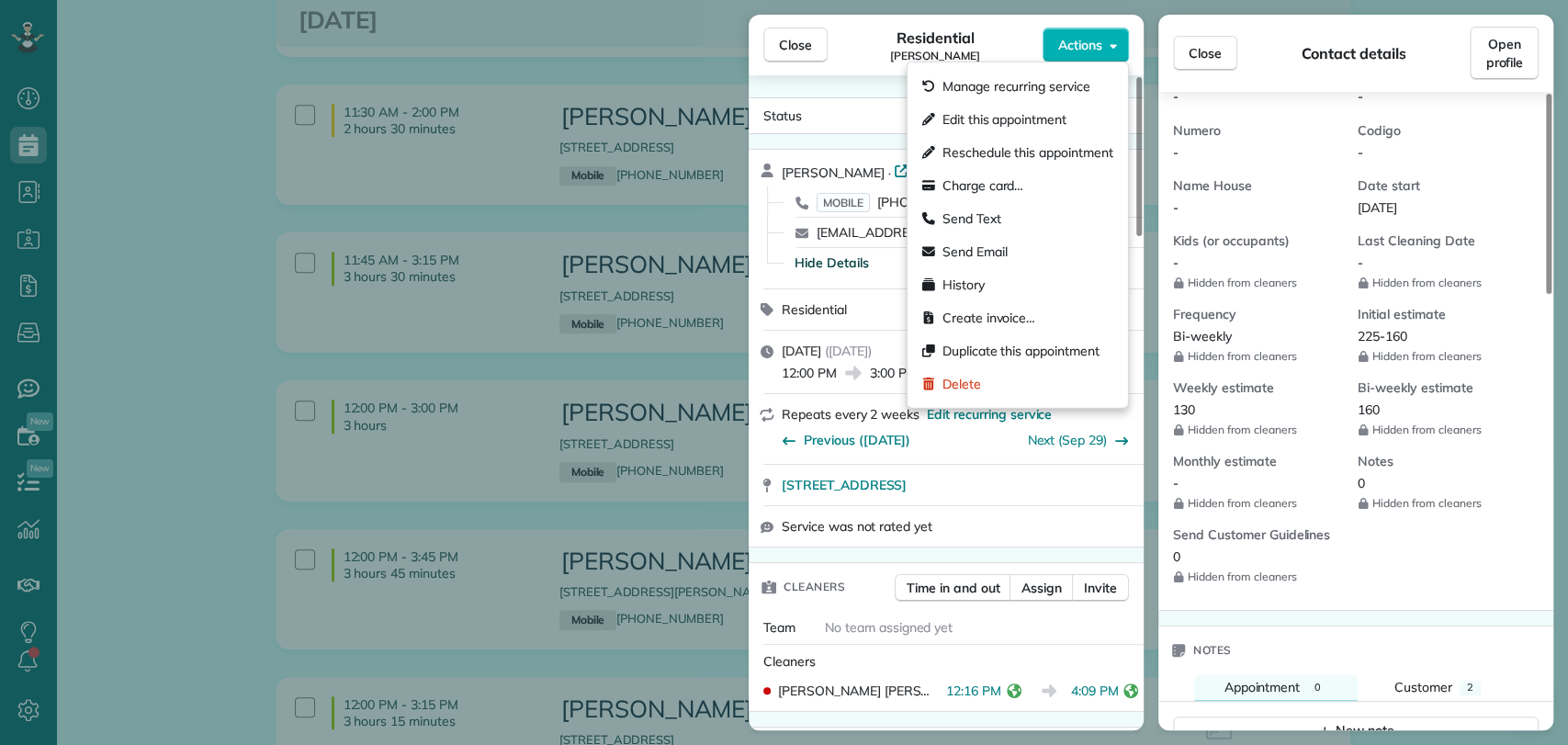
scroll to position [602, 0]
click at [995, 187] on span "Charge card…" at bounding box center [983, 186] width 81 height 19
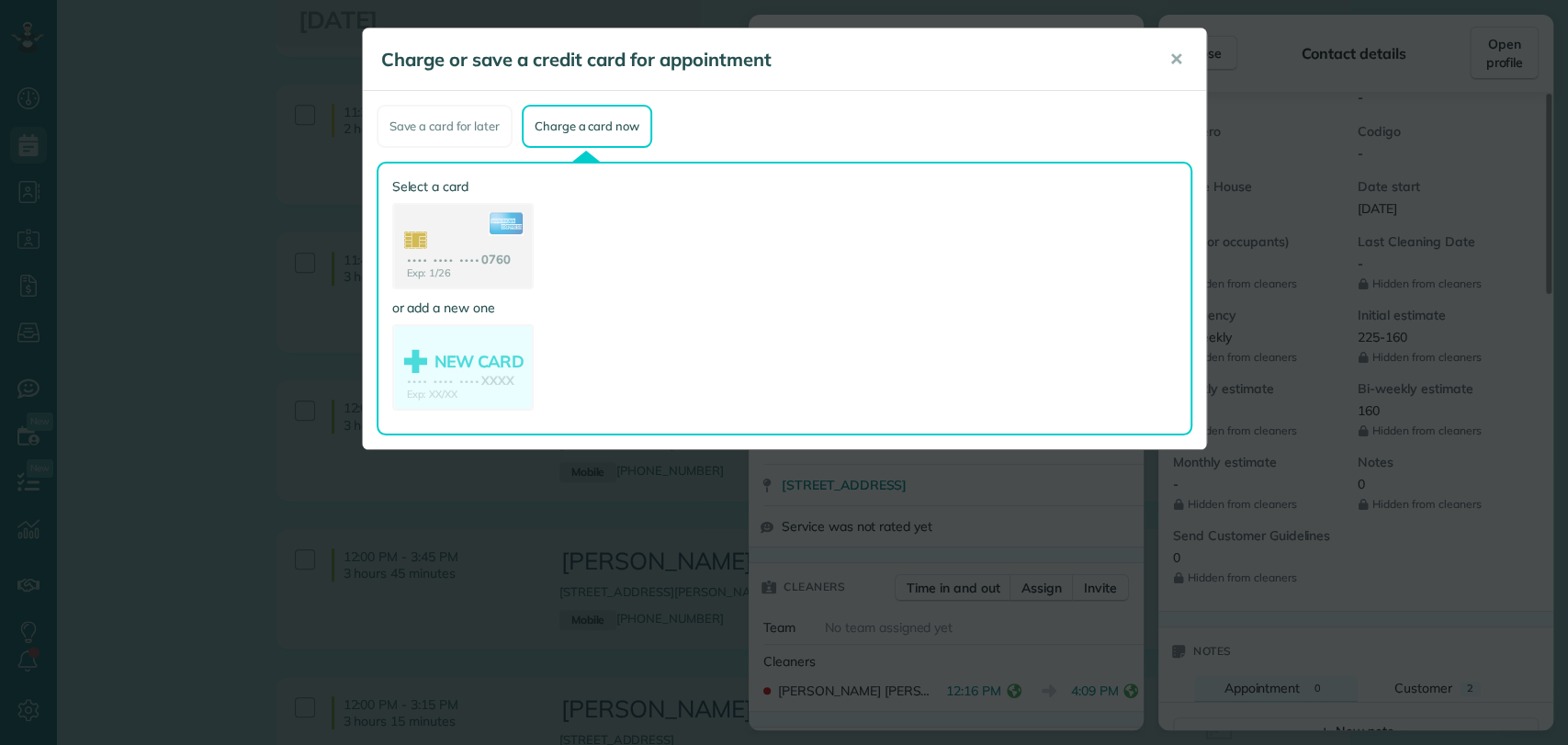
click at [501, 185] on label "Select a card" at bounding box center [462, 186] width 141 height 19
click at [464, 241] on use at bounding box center [461, 248] width 141 height 89
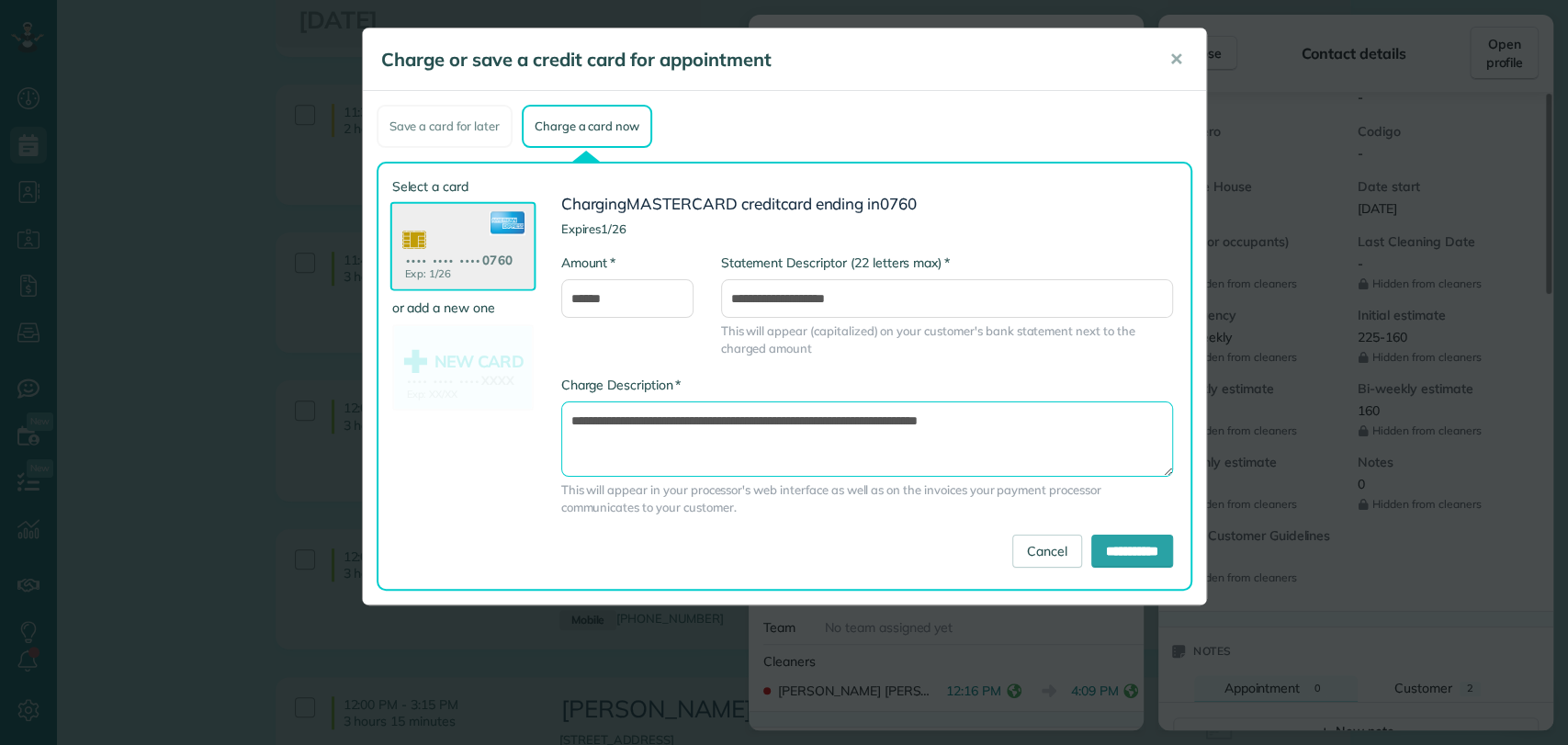
click at [883, 417] on textarea "**********" at bounding box center [866, 439] width 612 height 76
type textarea "**********"
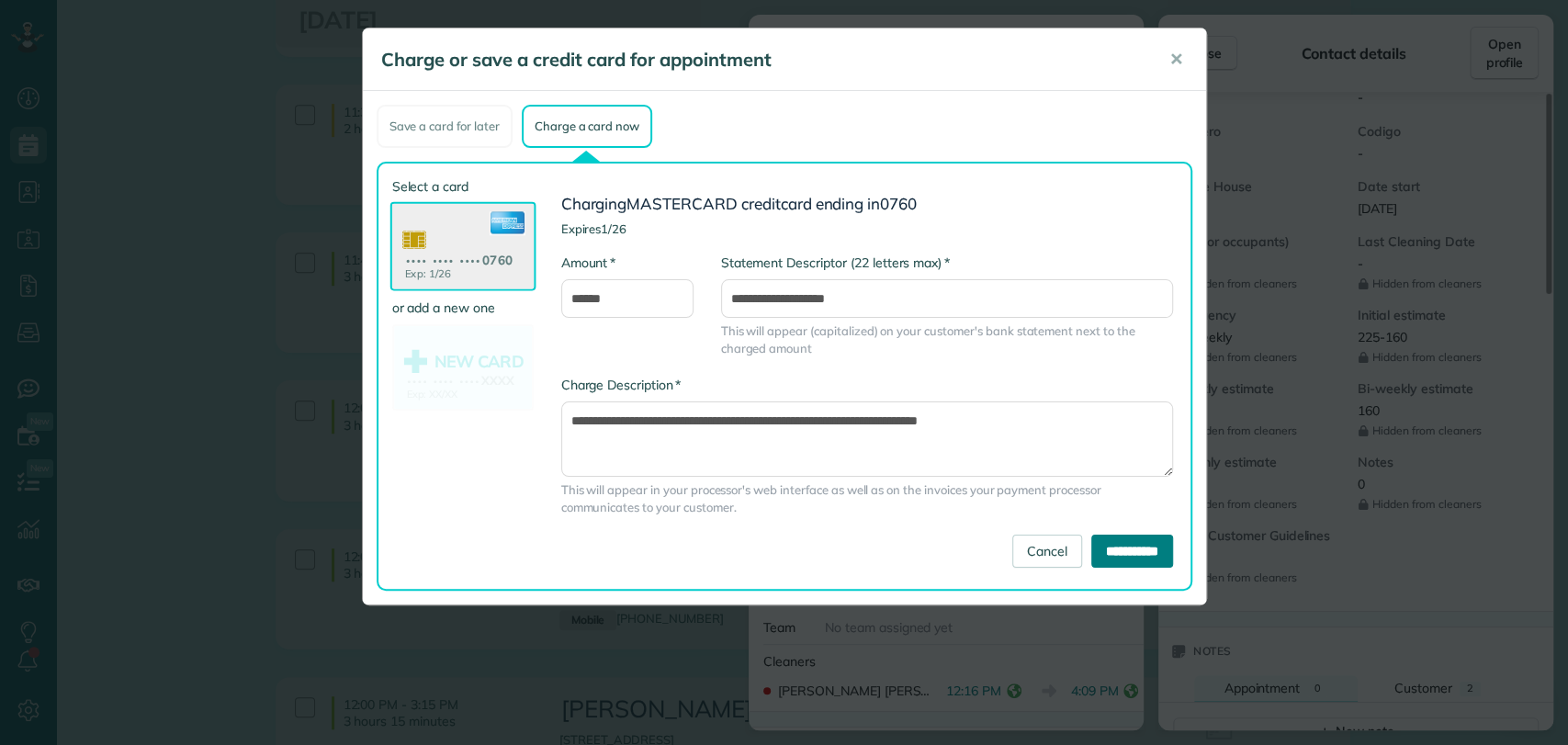
click at [1118, 548] on input "**********" at bounding box center [1131, 551] width 81 height 33
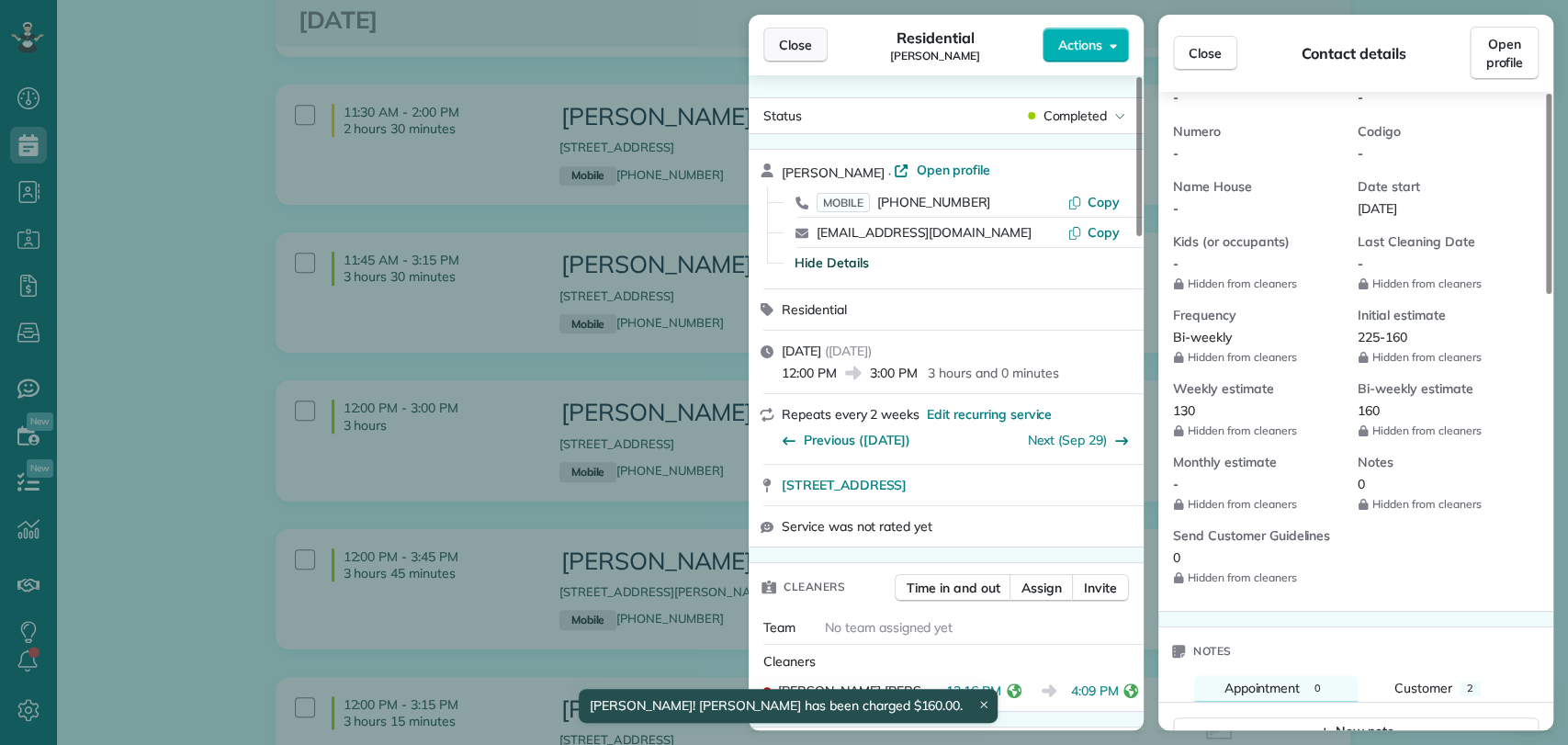
click at [795, 34] on button "Close" at bounding box center [794, 45] width 64 height 35
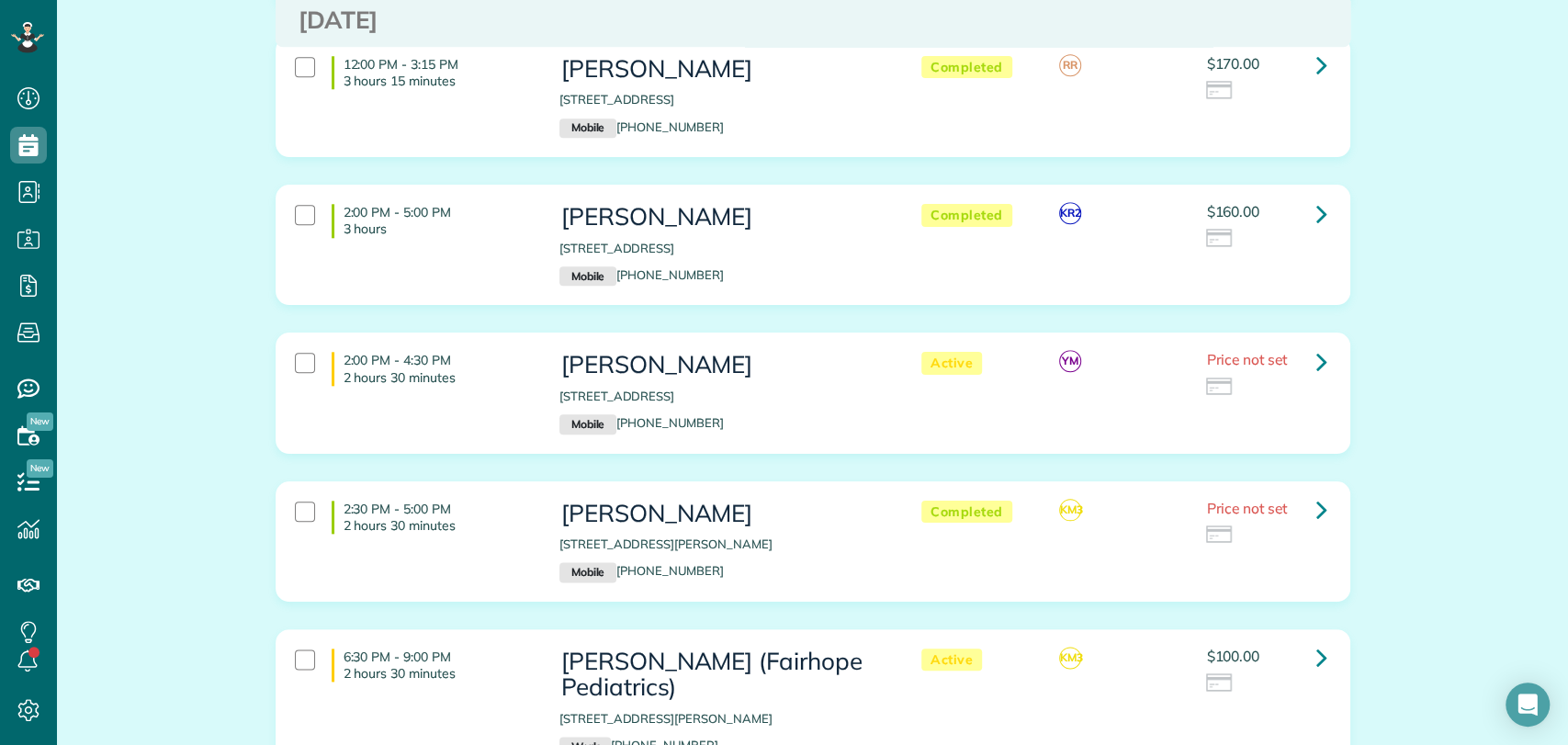
scroll to position [5909, 0]
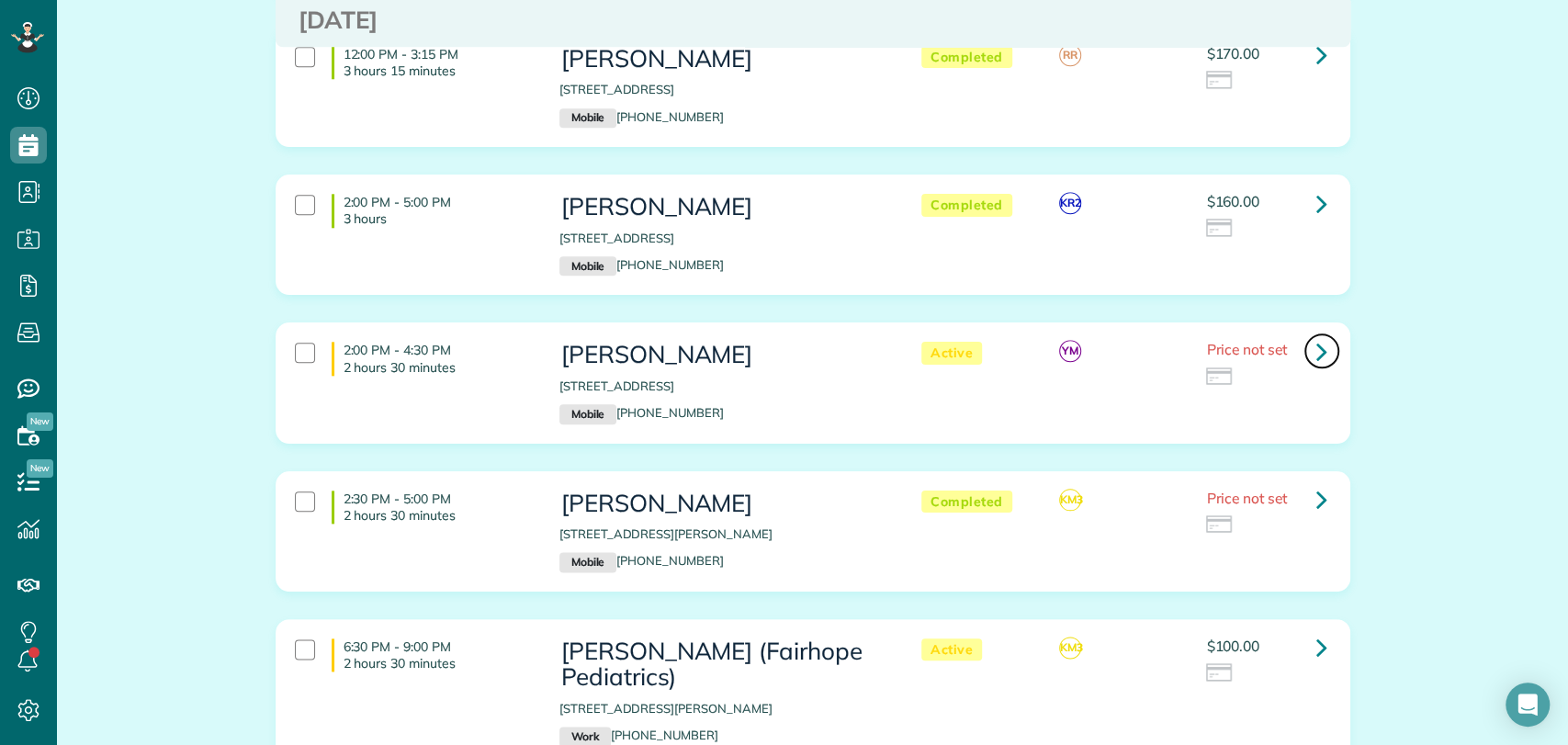
click at [1316, 335] on icon at bounding box center [1321, 350] width 11 height 32
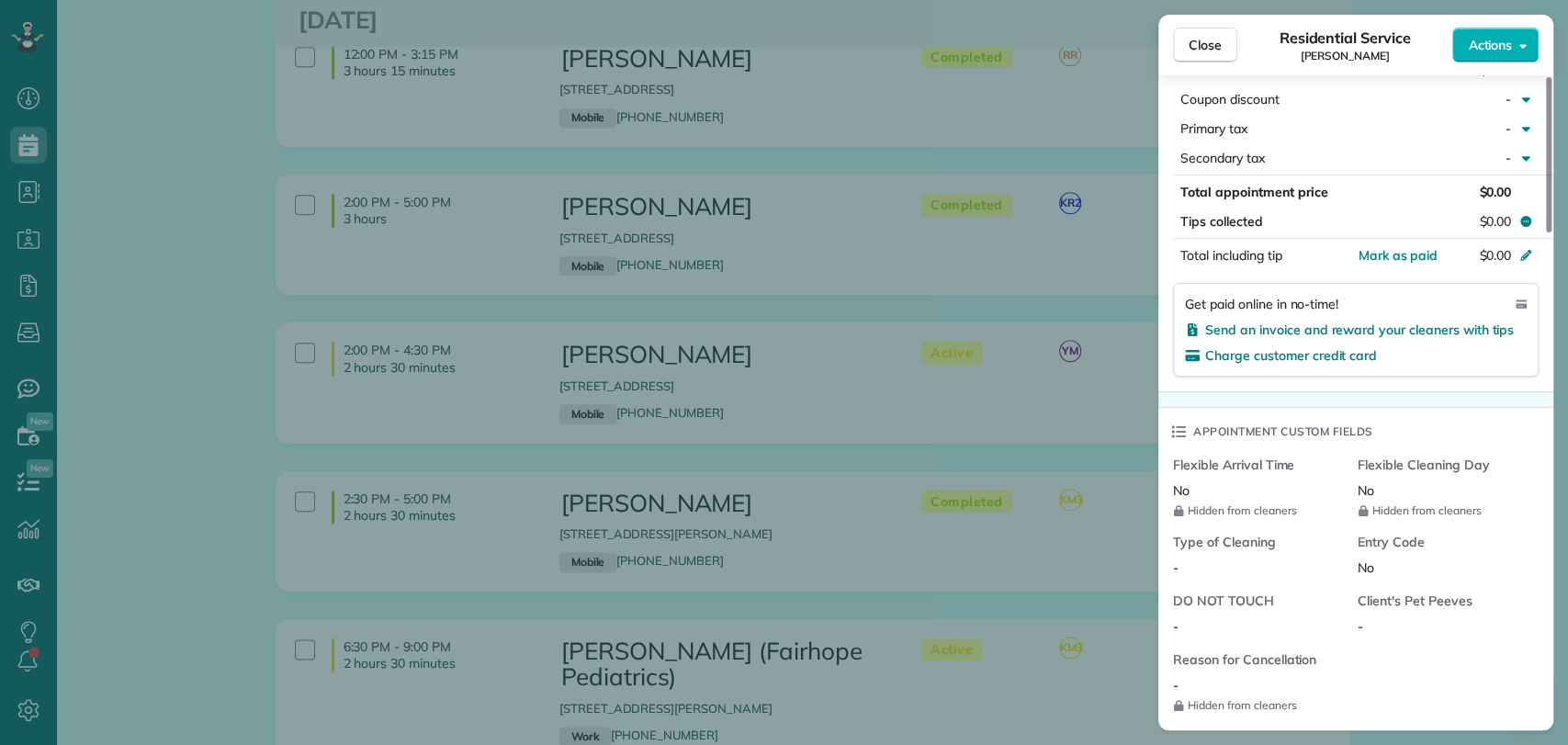
scroll to position [385, 0]
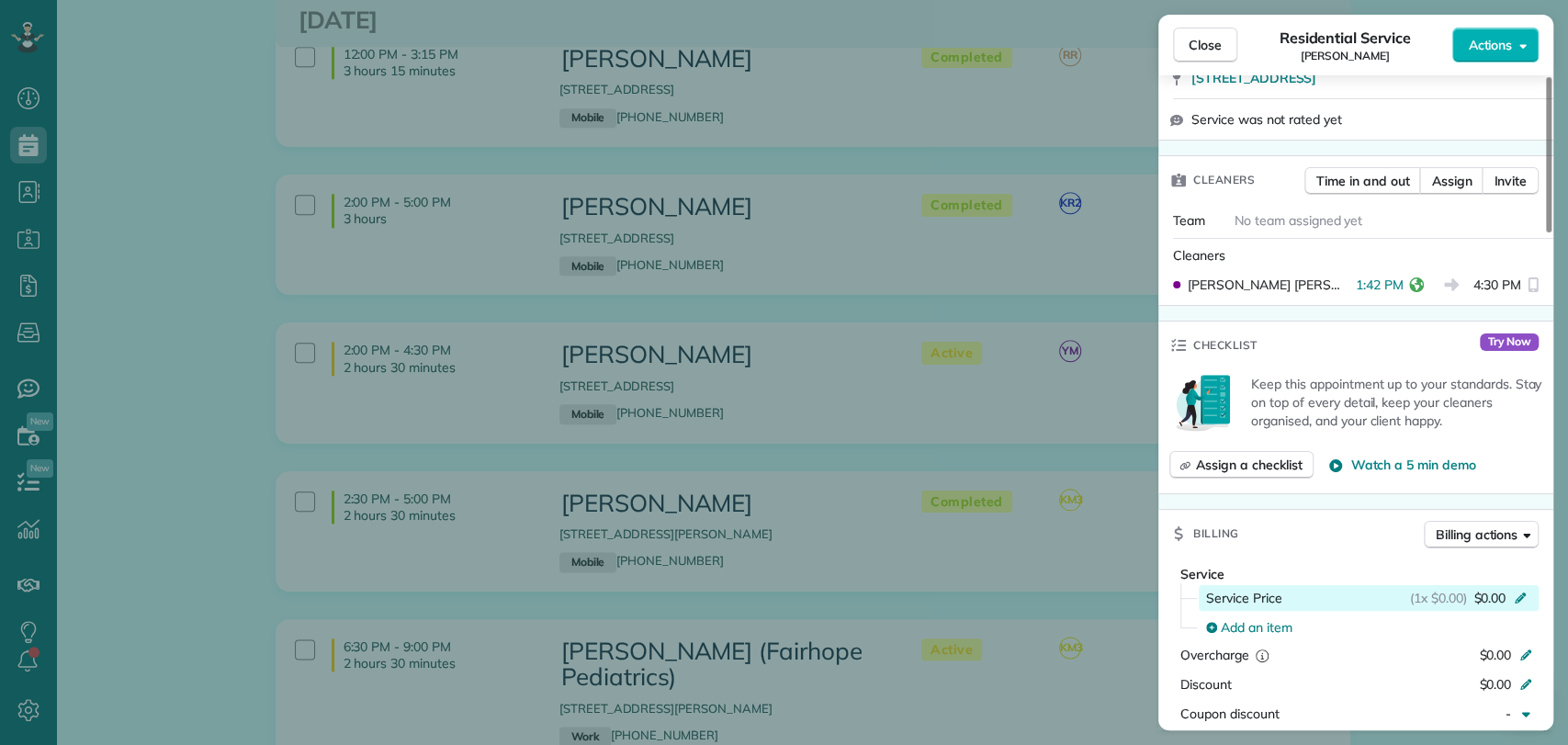
click at [1477, 593] on span "$0.00" at bounding box center [1488, 598] width 32 height 19
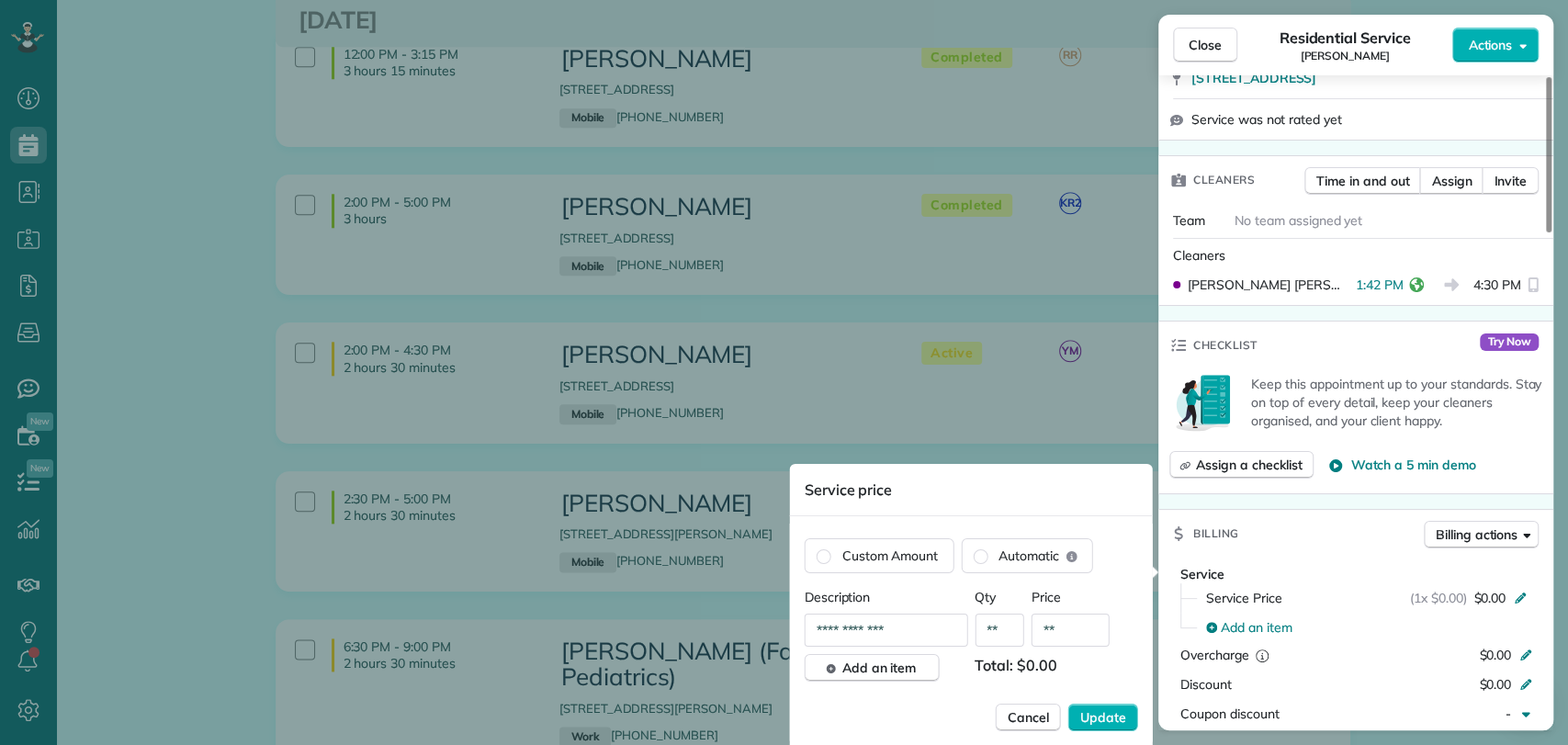
click at [1072, 632] on input "**" at bounding box center [1070, 630] width 79 height 33
type input "****"
click at [1101, 717] on span "Update" at bounding box center [1103, 717] width 46 height 19
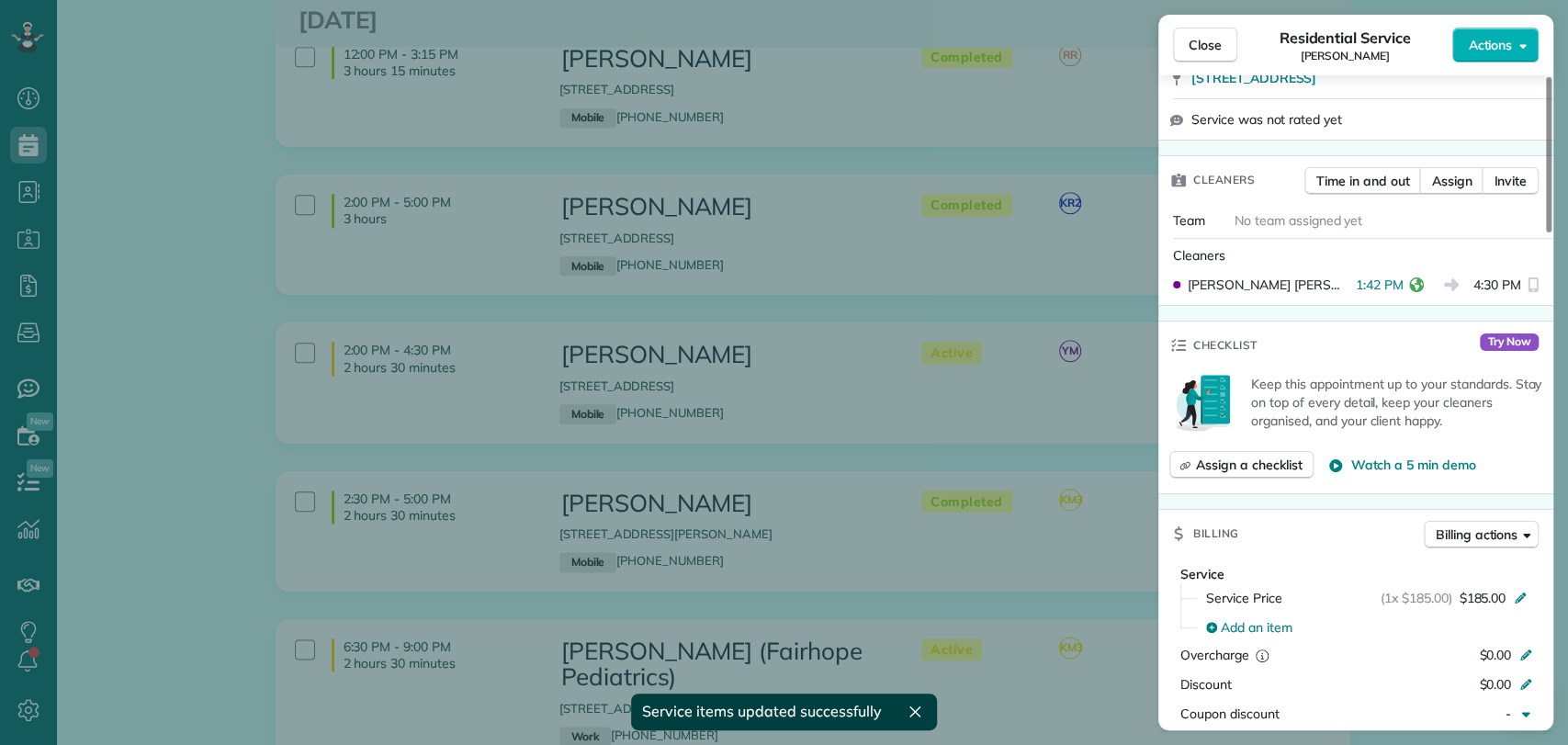
scroll to position [0, 0]
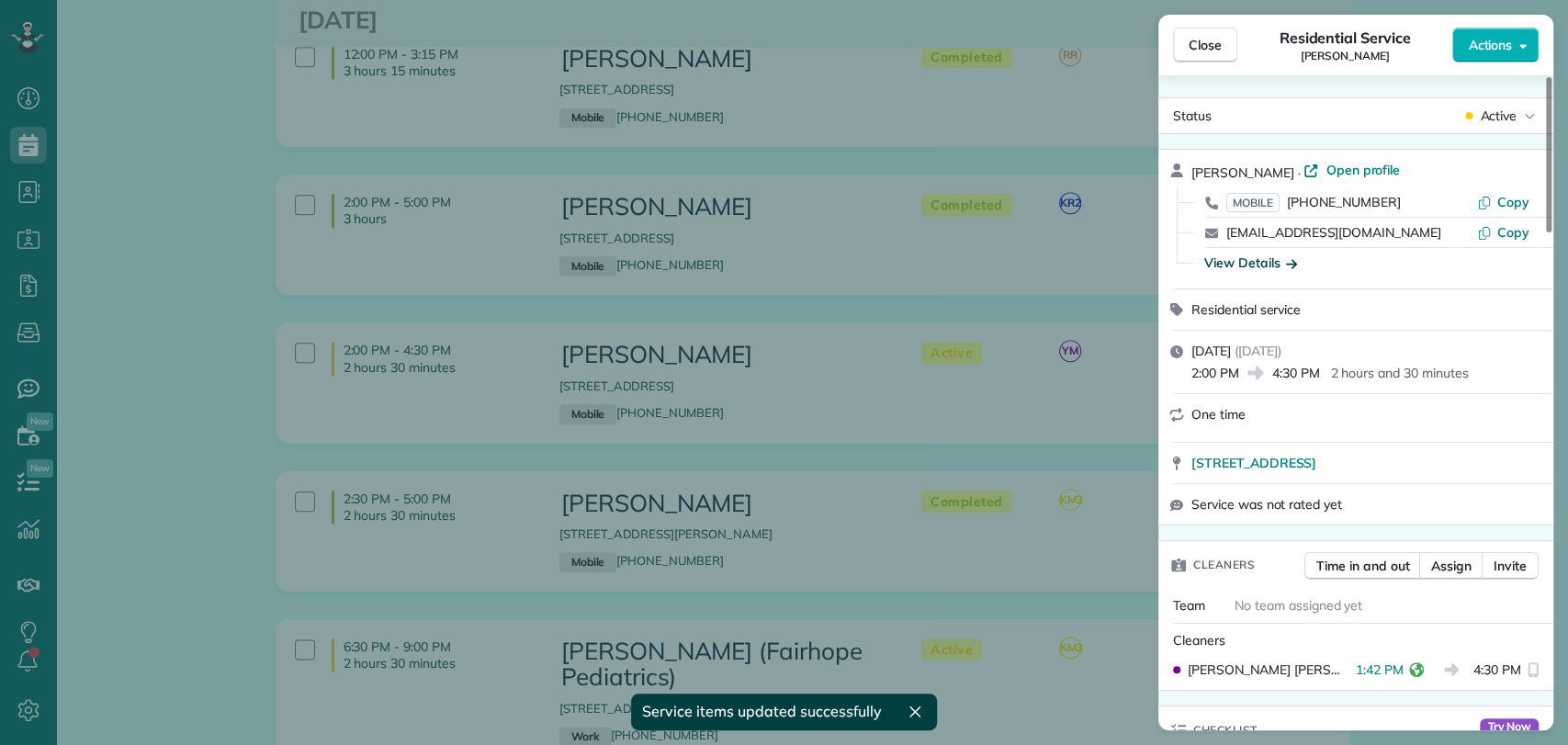
click at [1229, 259] on div "View Details" at bounding box center [1250, 262] width 92 height 19
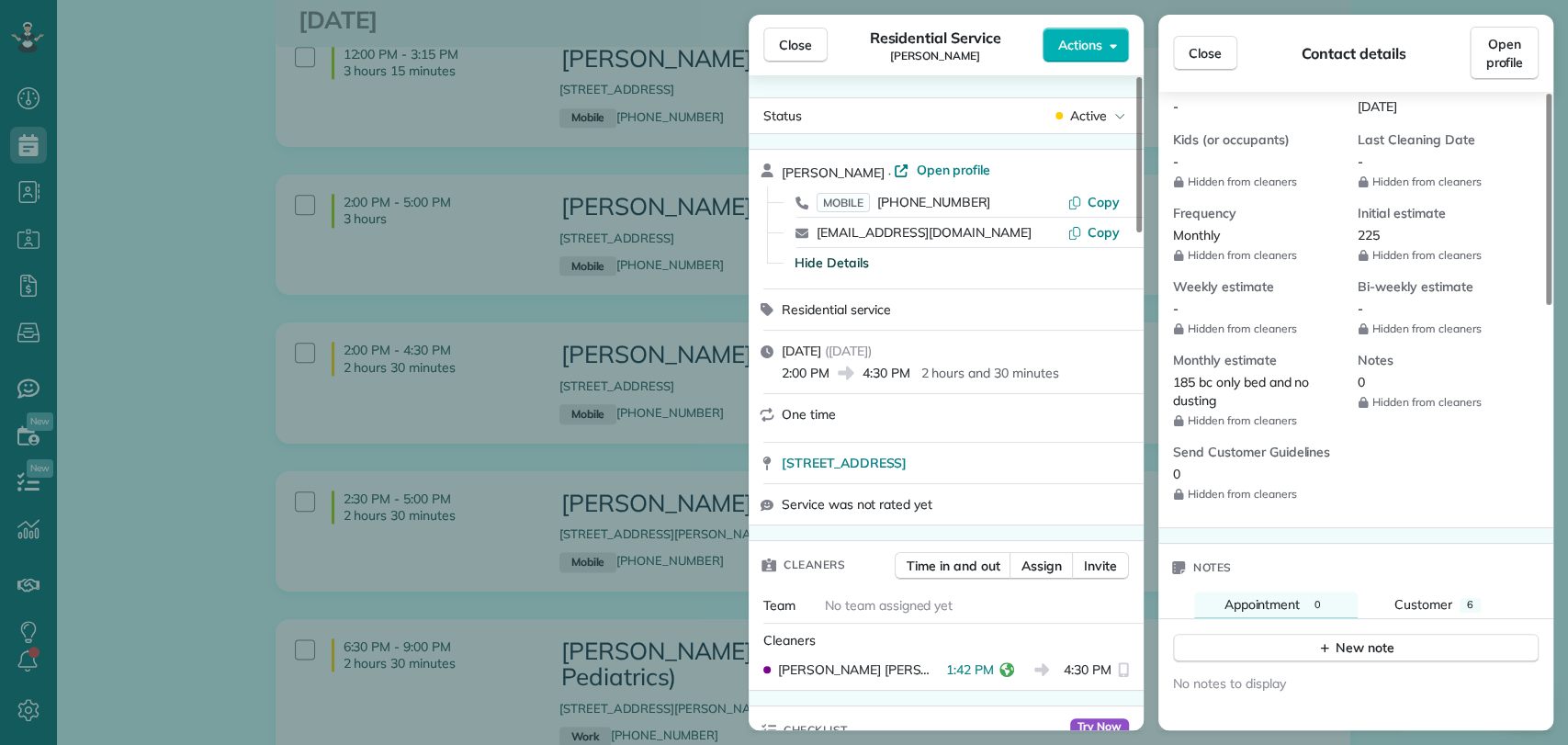
scroll to position [794, 0]
drag, startPoint x: 781, startPoint y: 49, endPoint x: 850, endPoint y: 126, distance: 103.4
click at [781, 49] on span "Close" at bounding box center [795, 44] width 33 height 19
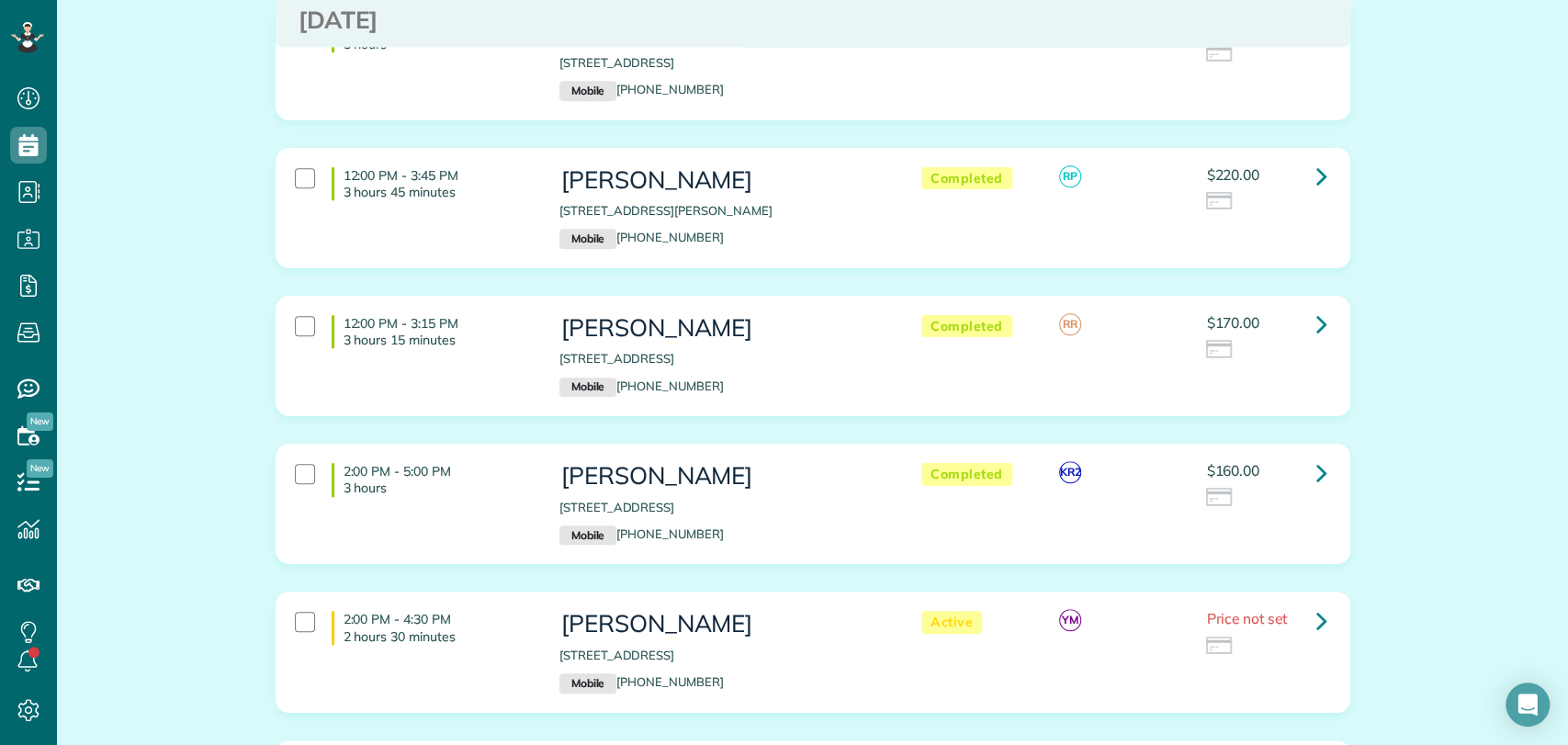
scroll to position [5639, 0]
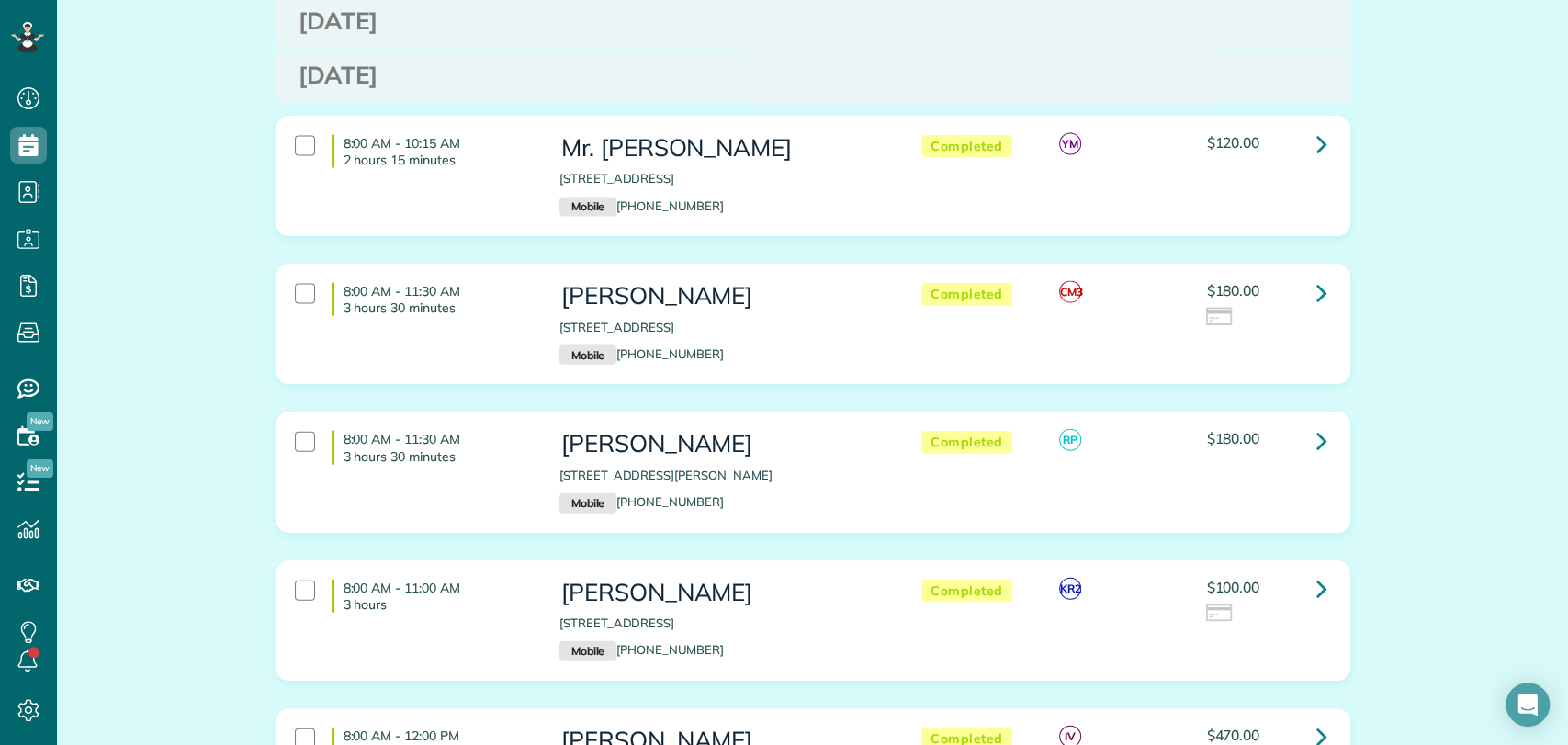
scroll to position [2578, 0]
click at [1316, 277] on icon at bounding box center [1321, 293] width 11 height 32
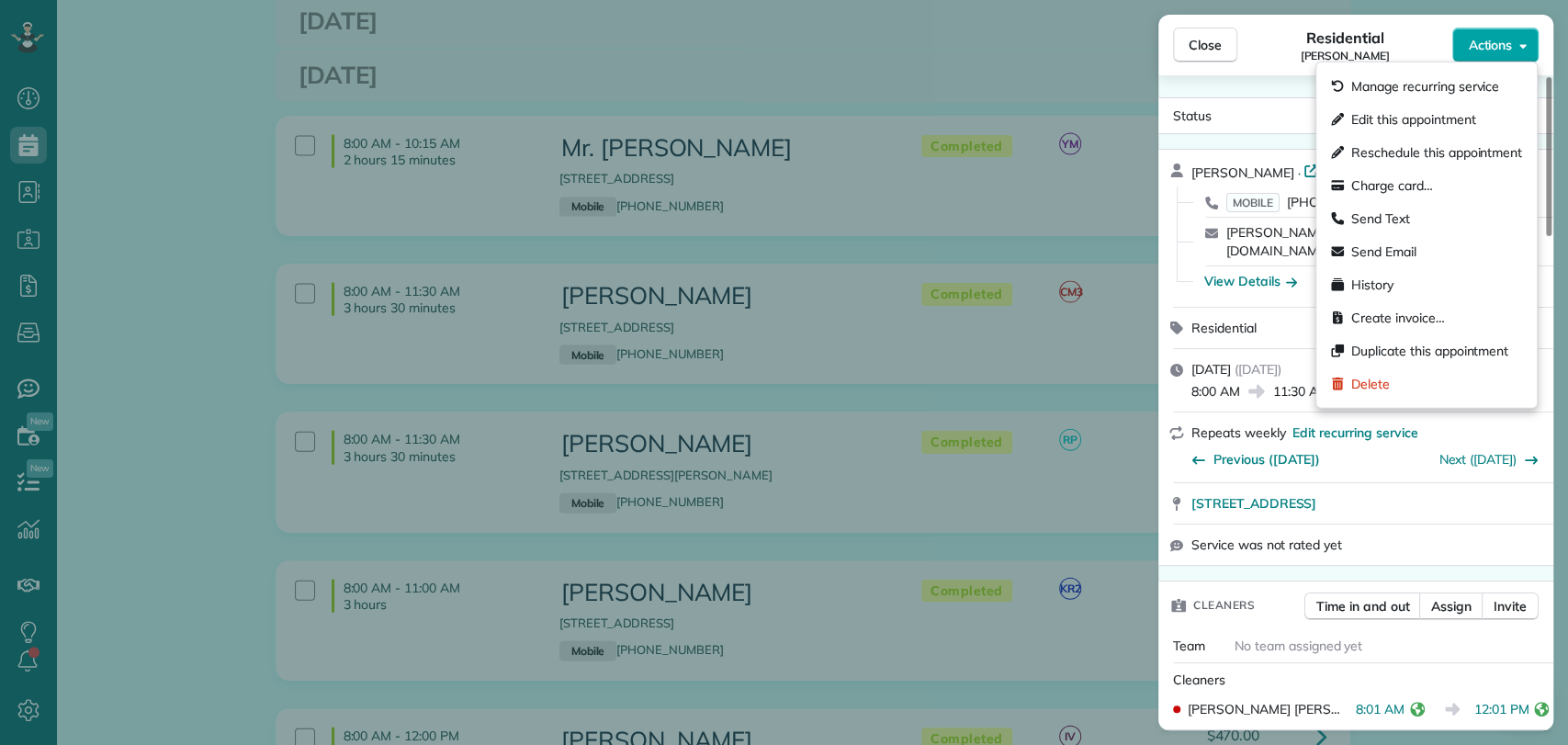
click at [1502, 43] on span "Actions" at bounding box center [1489, 44] width 44 height 19
click at [1452, 178] on div "Charge card…" at bounding box center [1427, 186] width 206 height 33
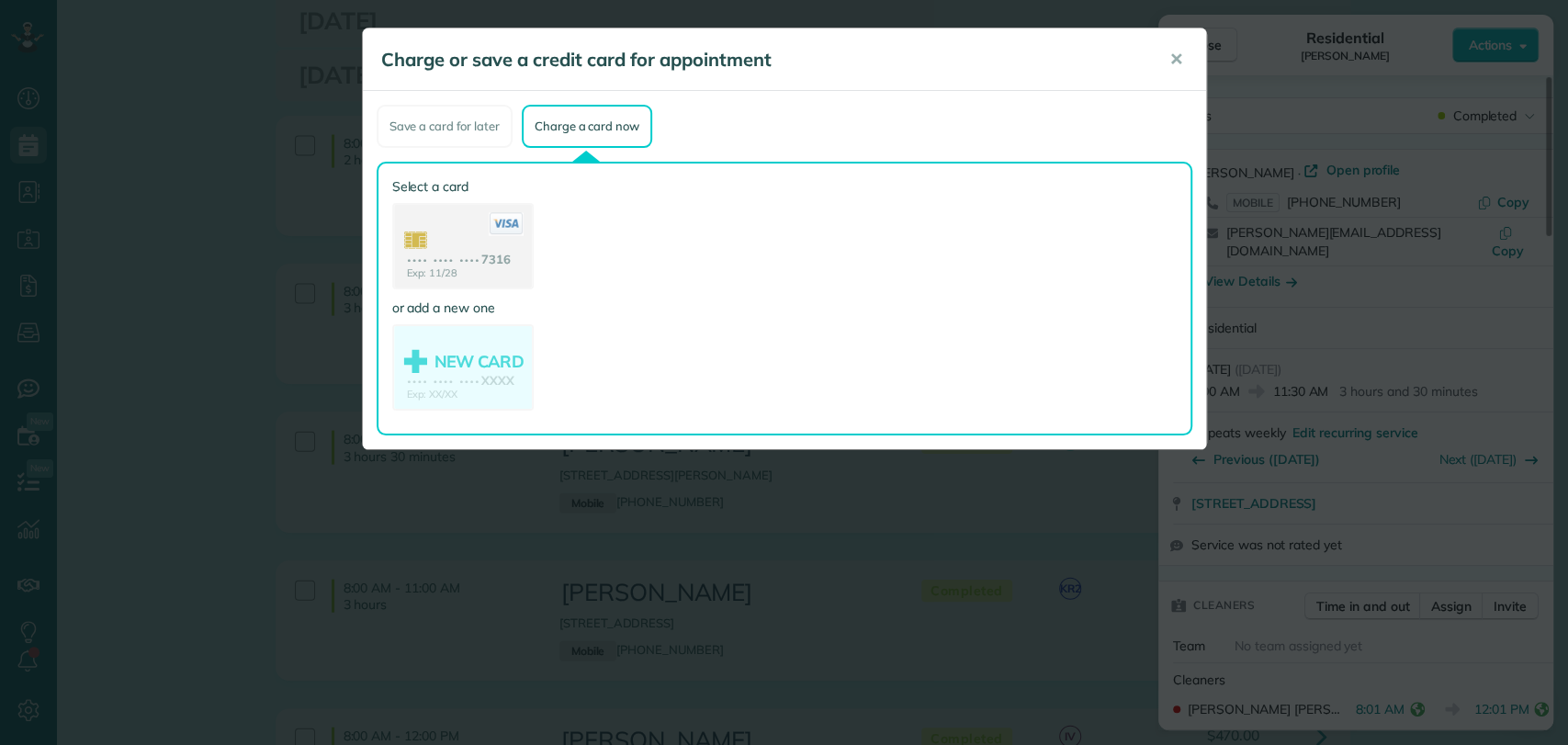
click at [412, 256] on use at bounding box center [462, 248] width 137 height 86
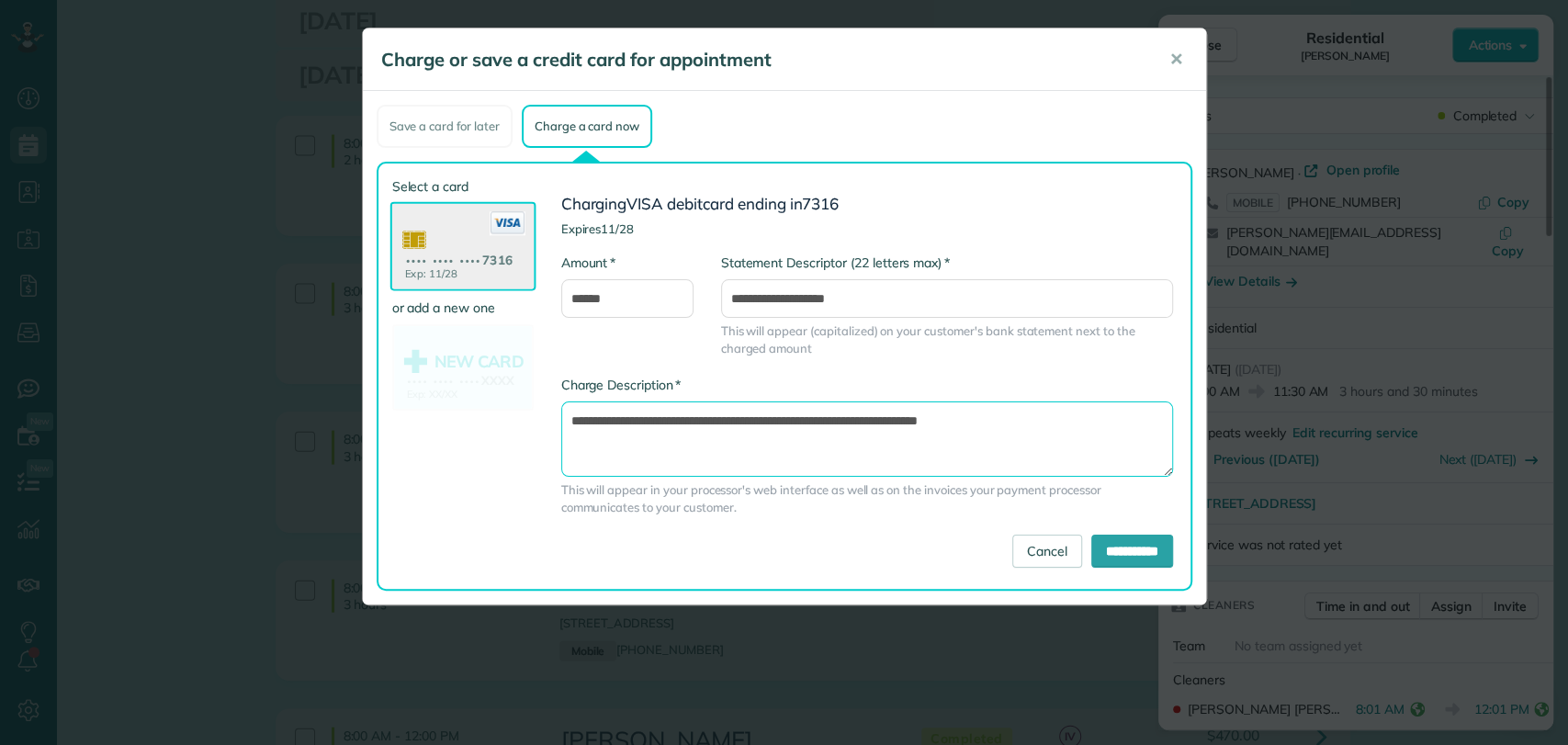
click at [882, 421] on textarea "**********" at bounding box center [866, 439] width 612 height 76
type textarea "**********"
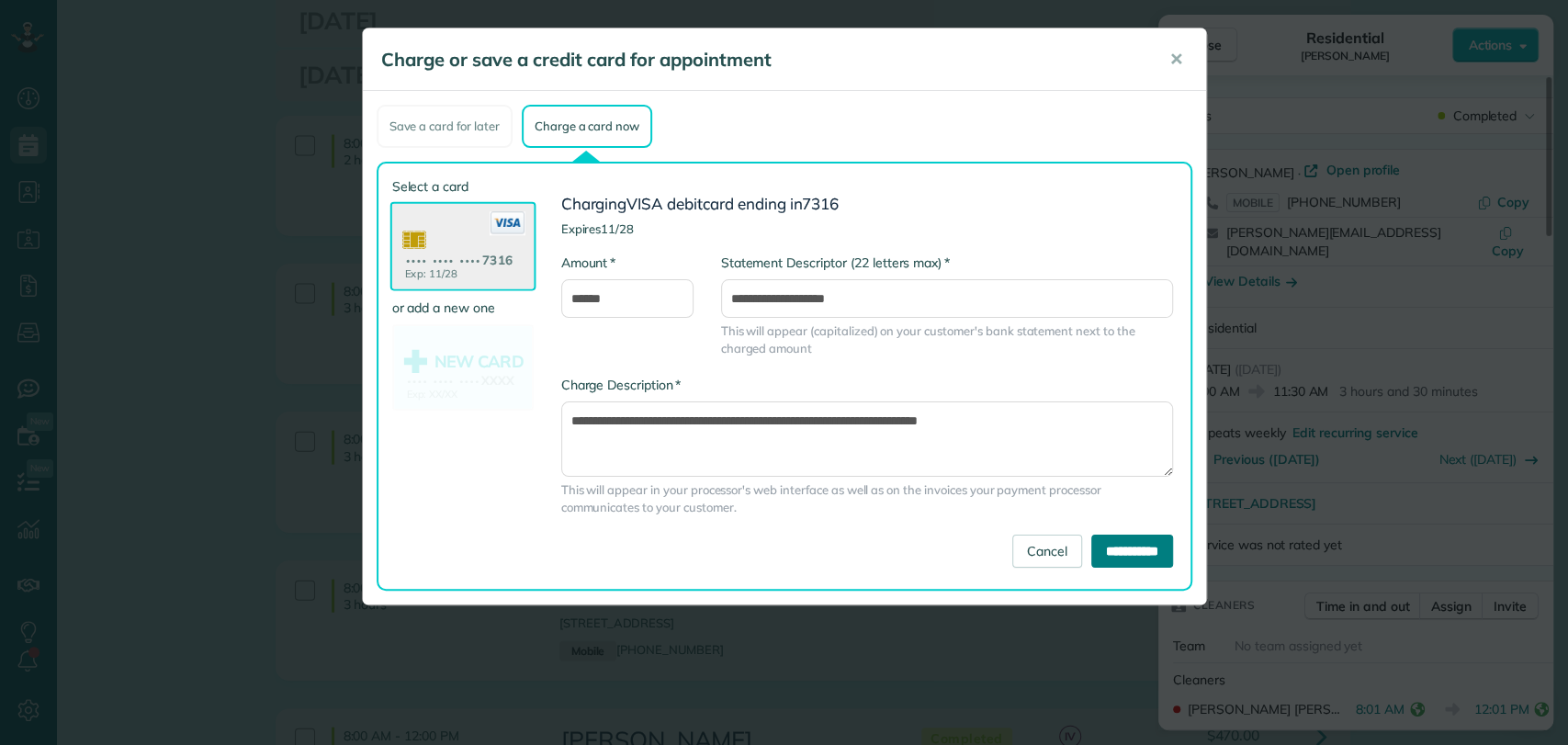
click at [1115, 546] on input "**********" at bounding box center [1131, 551] width 81 height 33
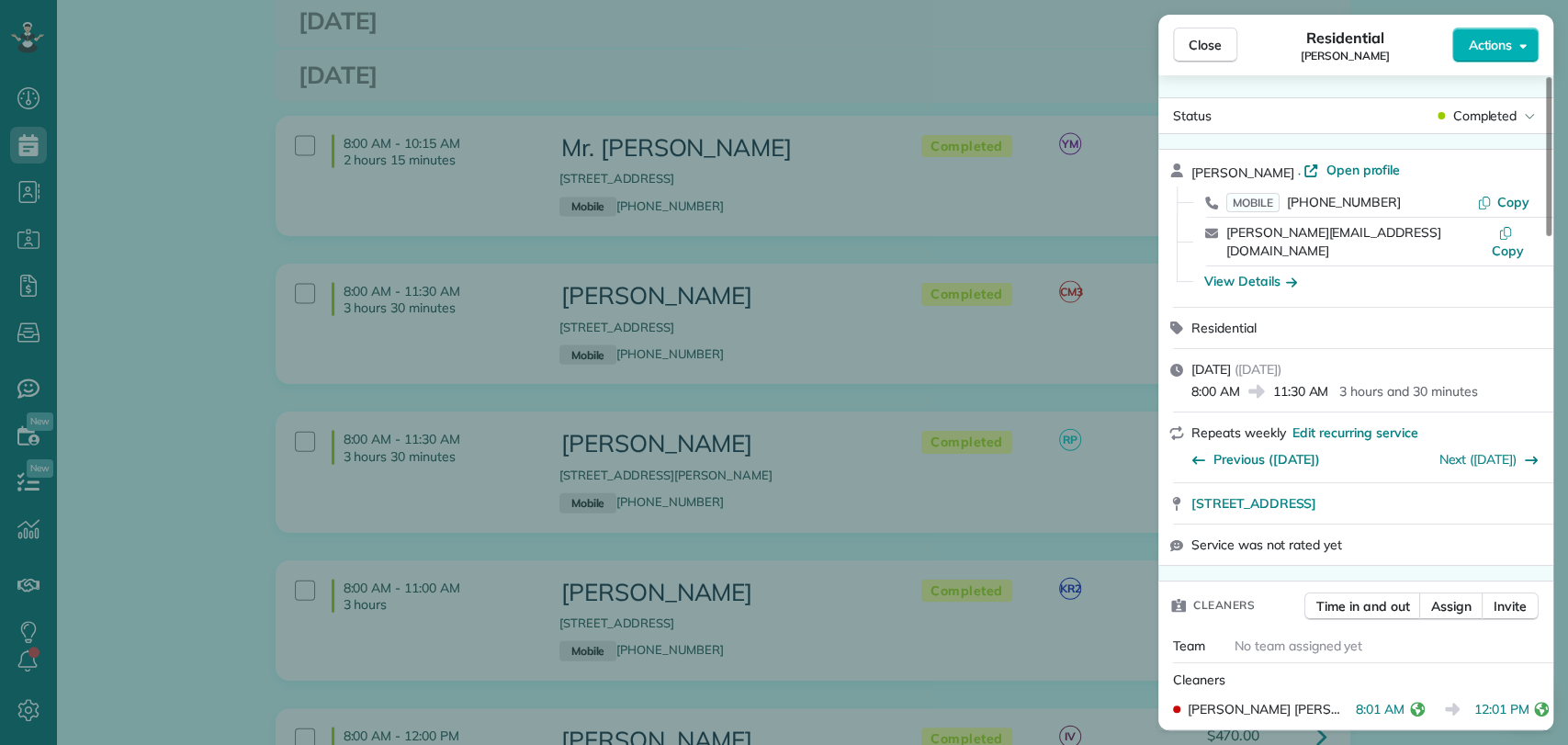
click at [102, 445] on div "Close Residential Leah Manix Actions Status Completed Leah Manix · Open profile…" at bounding box center [784, 372] width 1568 height 745
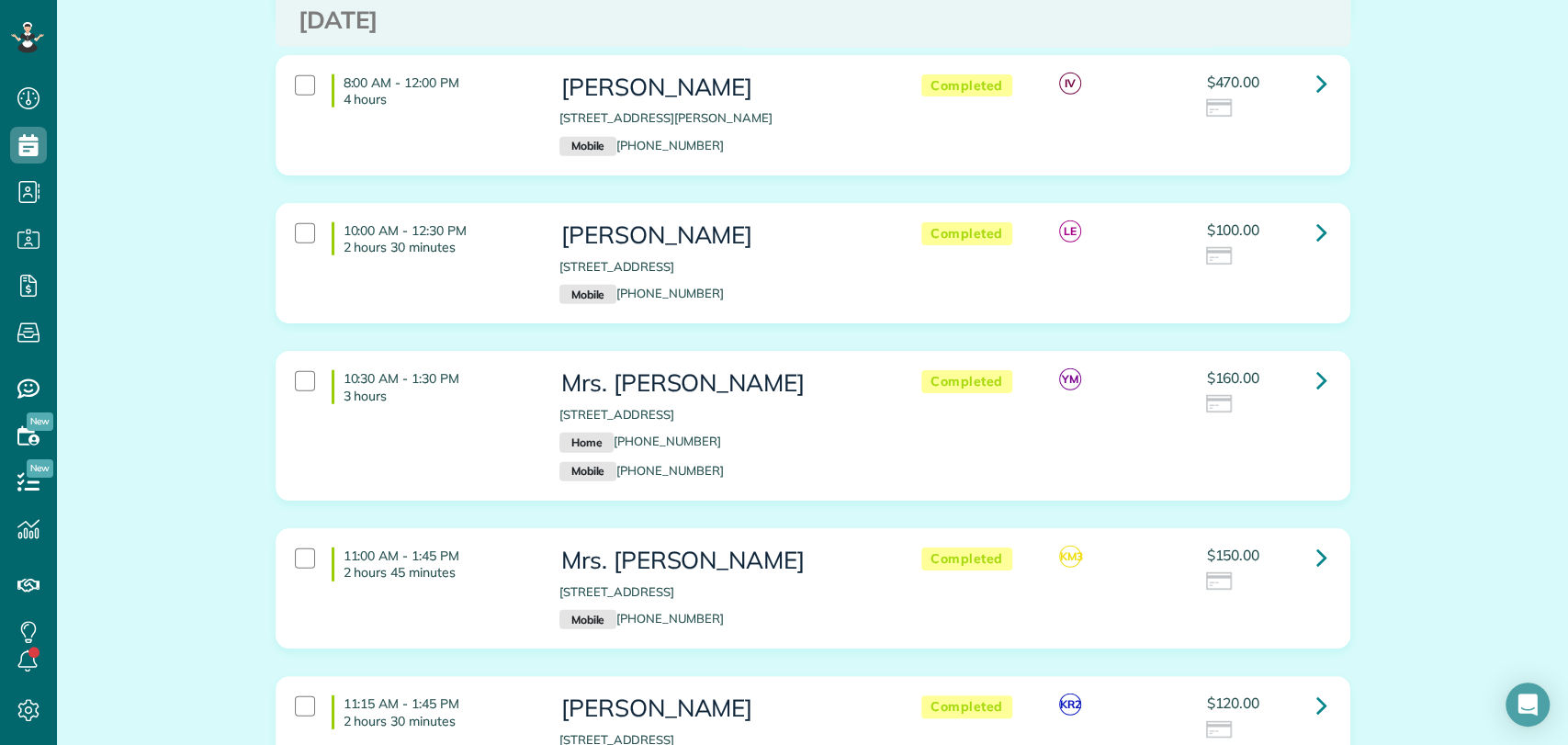
scroll to position [3231, 0]
click at [1316, 362] on icon at bounding box center [1321, 378] width 11 height 32
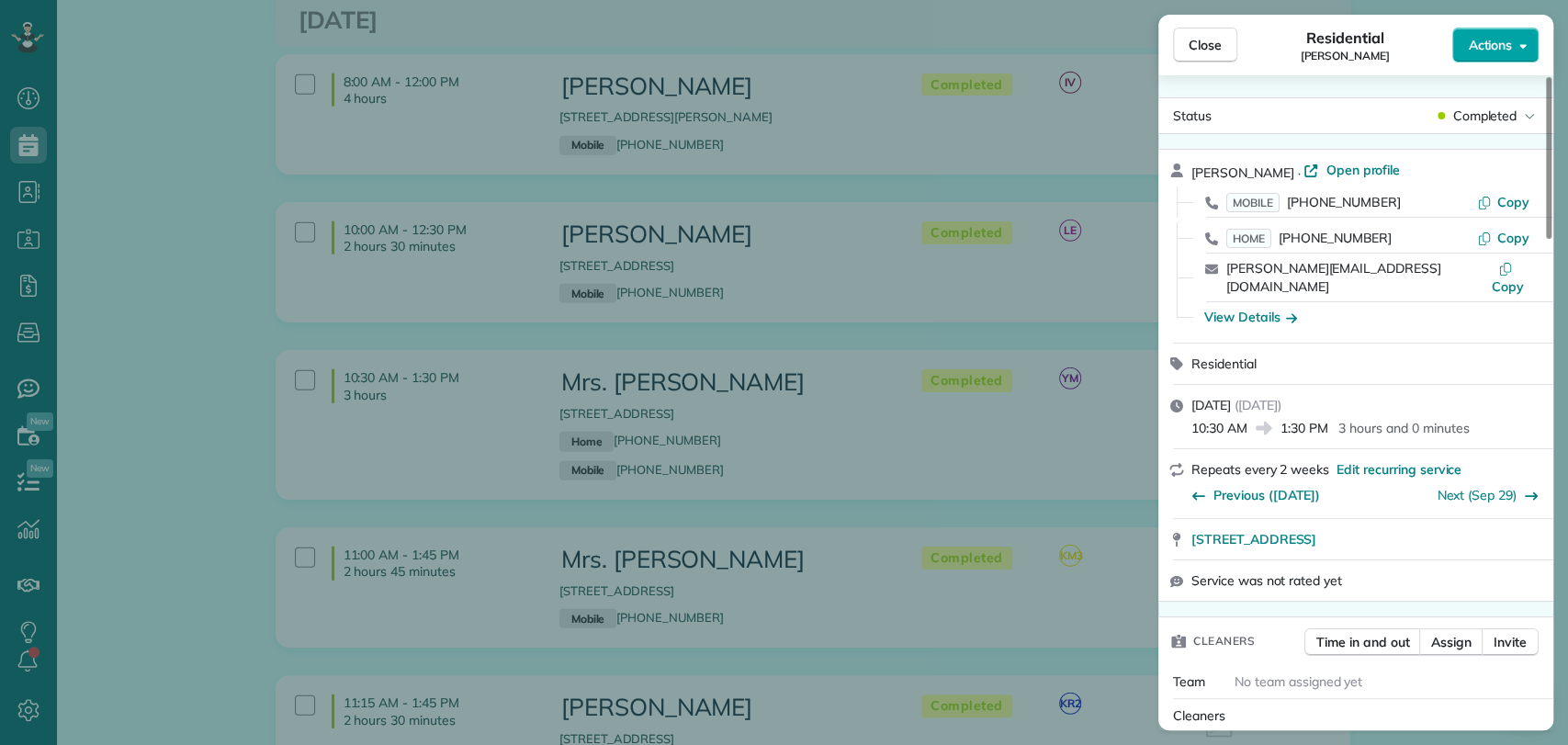
click at [1499, 44] on span "Actions" at bounding box center [1489, 44] width 44 height 19
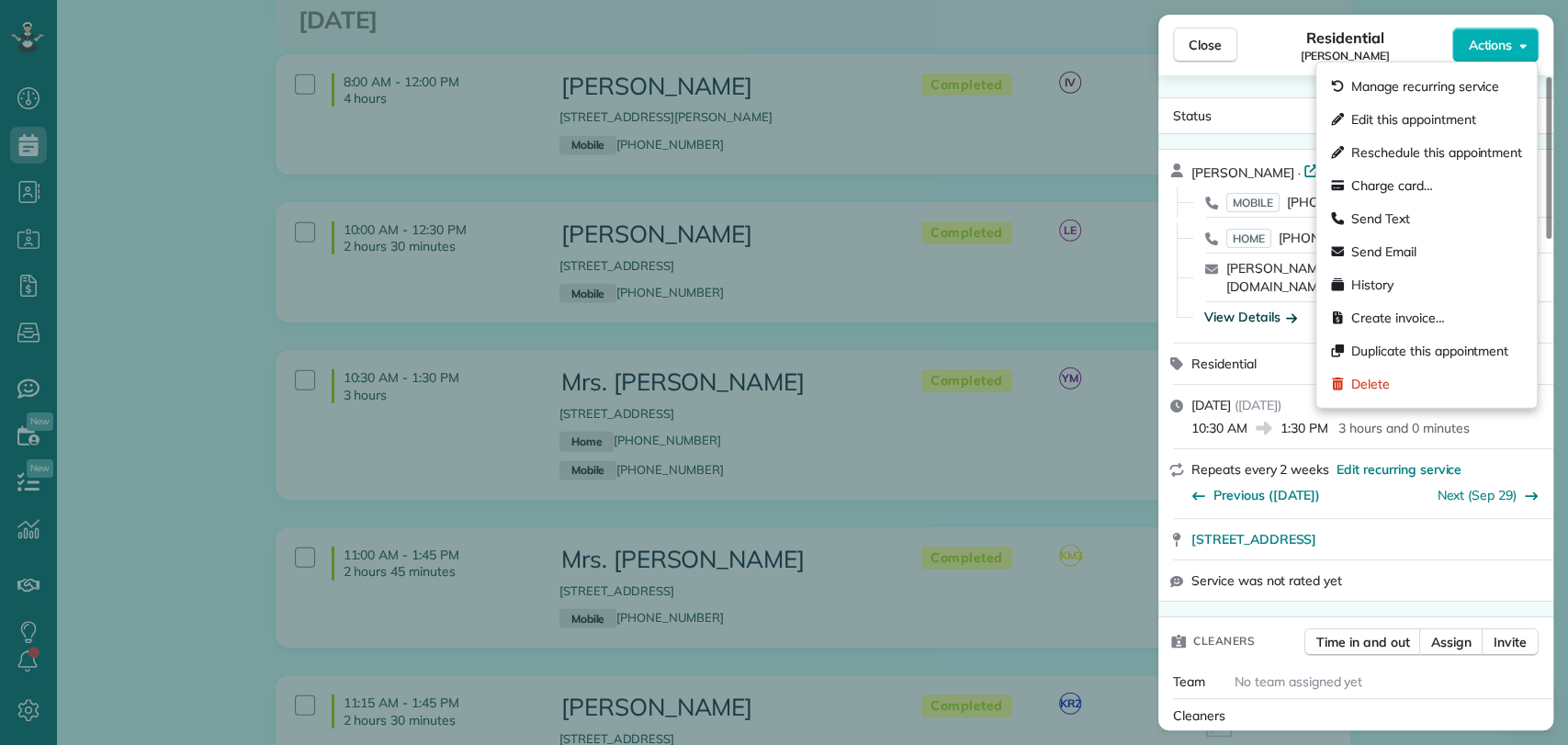
click at [1248, 307] on div "View Details" at bounding box center [1250, 316] width 92 height 19
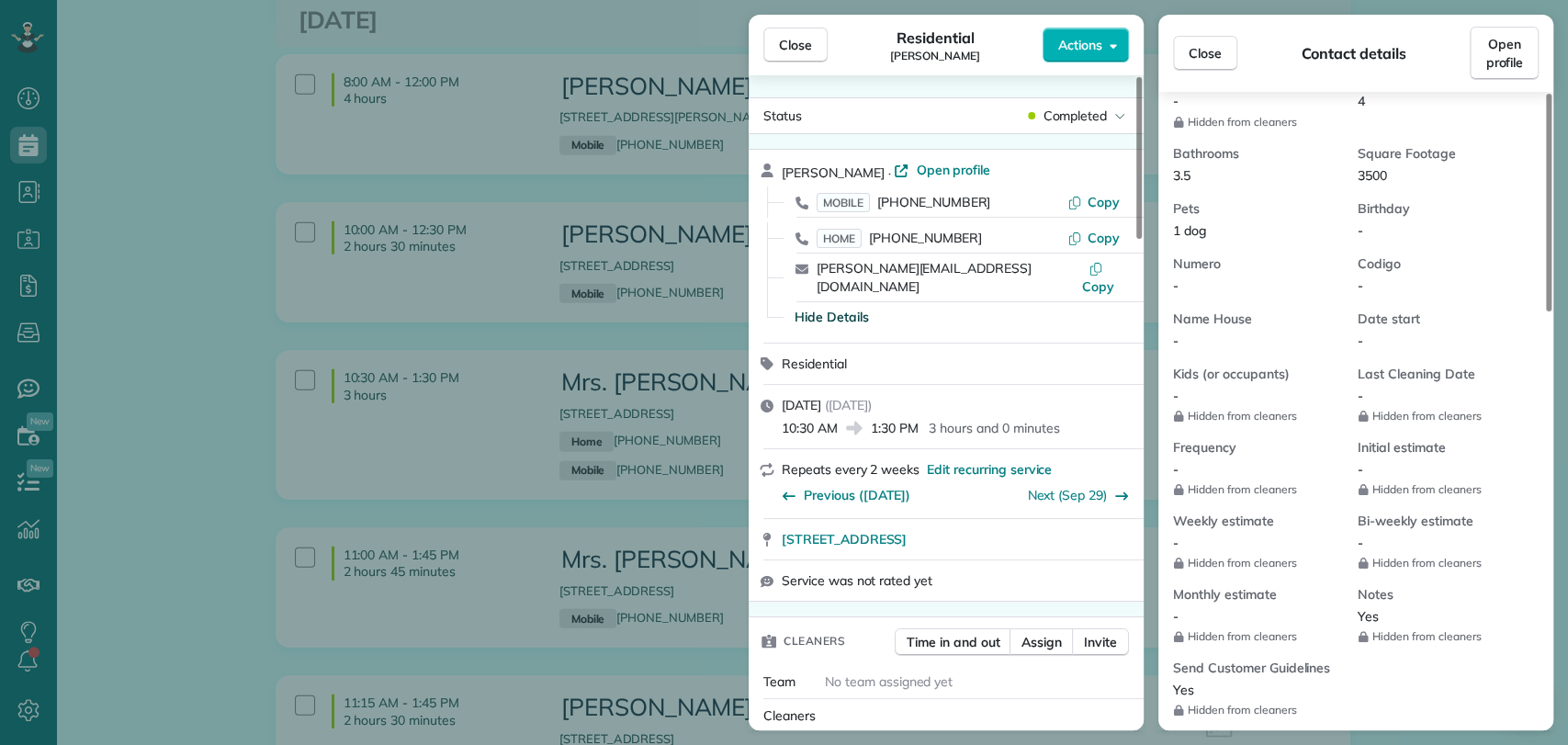
scroll to position [559, 0]
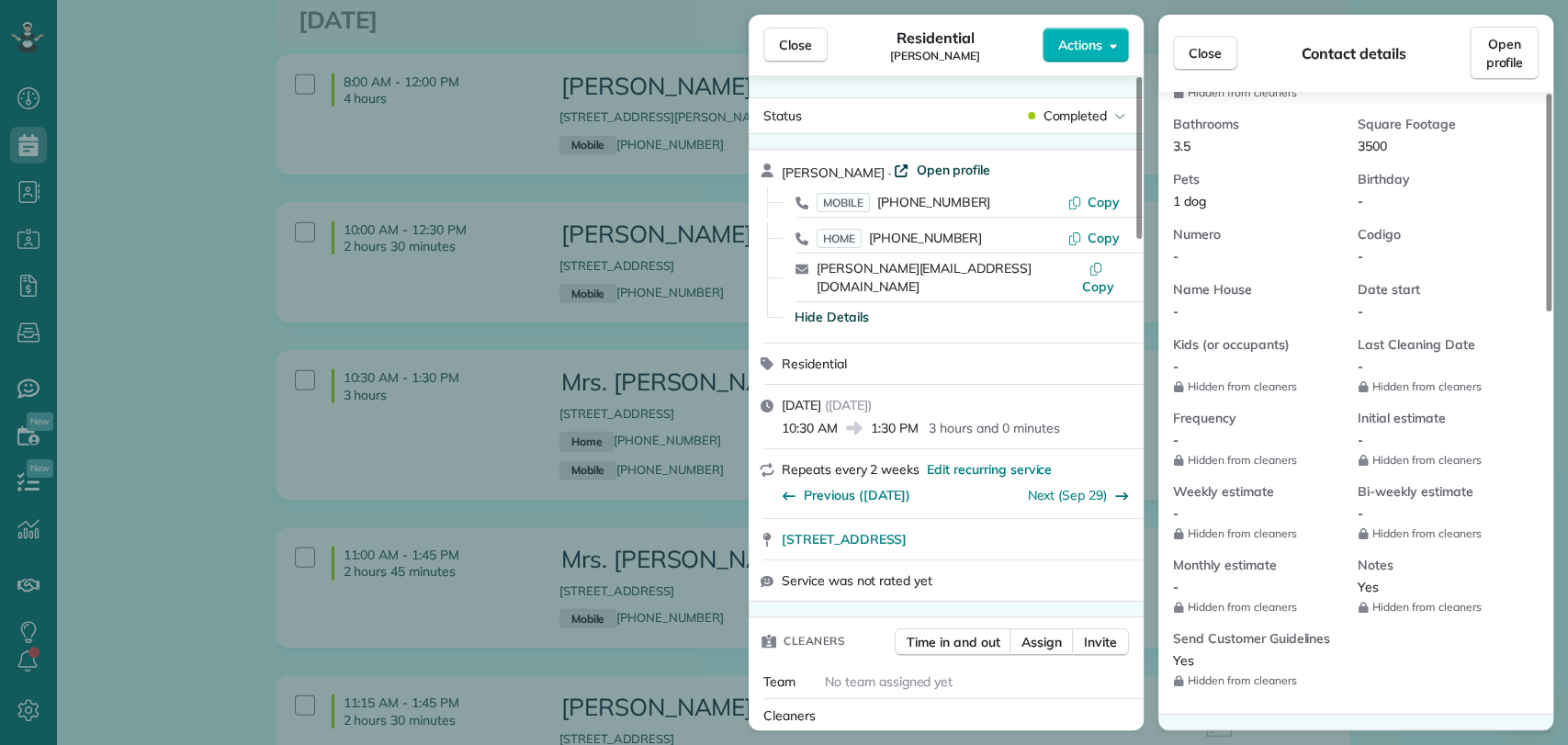
click at [922, 172] on span "Open profile" at bounding box center [953, 170] width 75 height 19
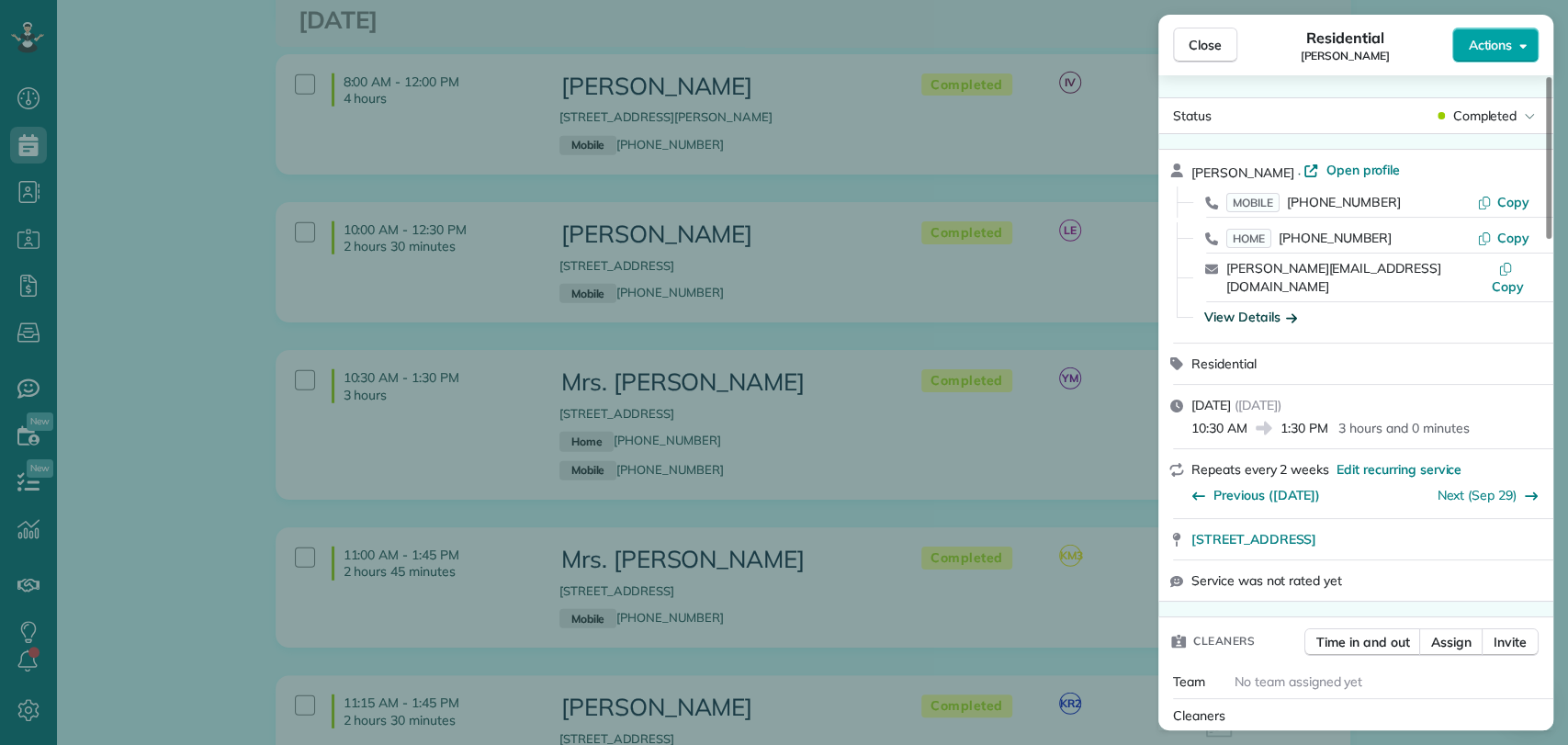
click at [1500, 40] on span "Actions" at bounding box center [1489, 44] width 44 height 19
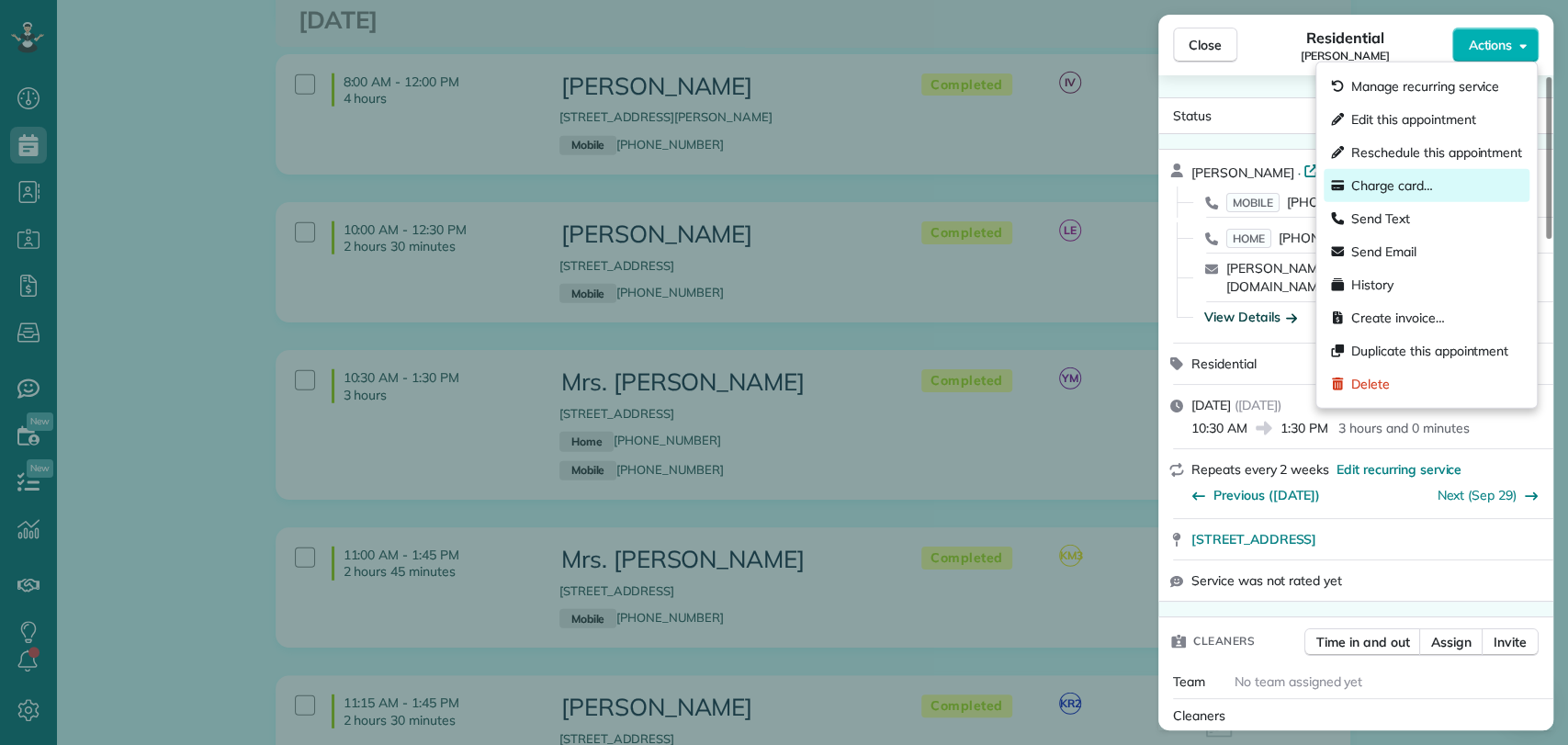
click at [1438, 183] on div "Charge card…" at bounding box center [1427, 186] width 206 height 33
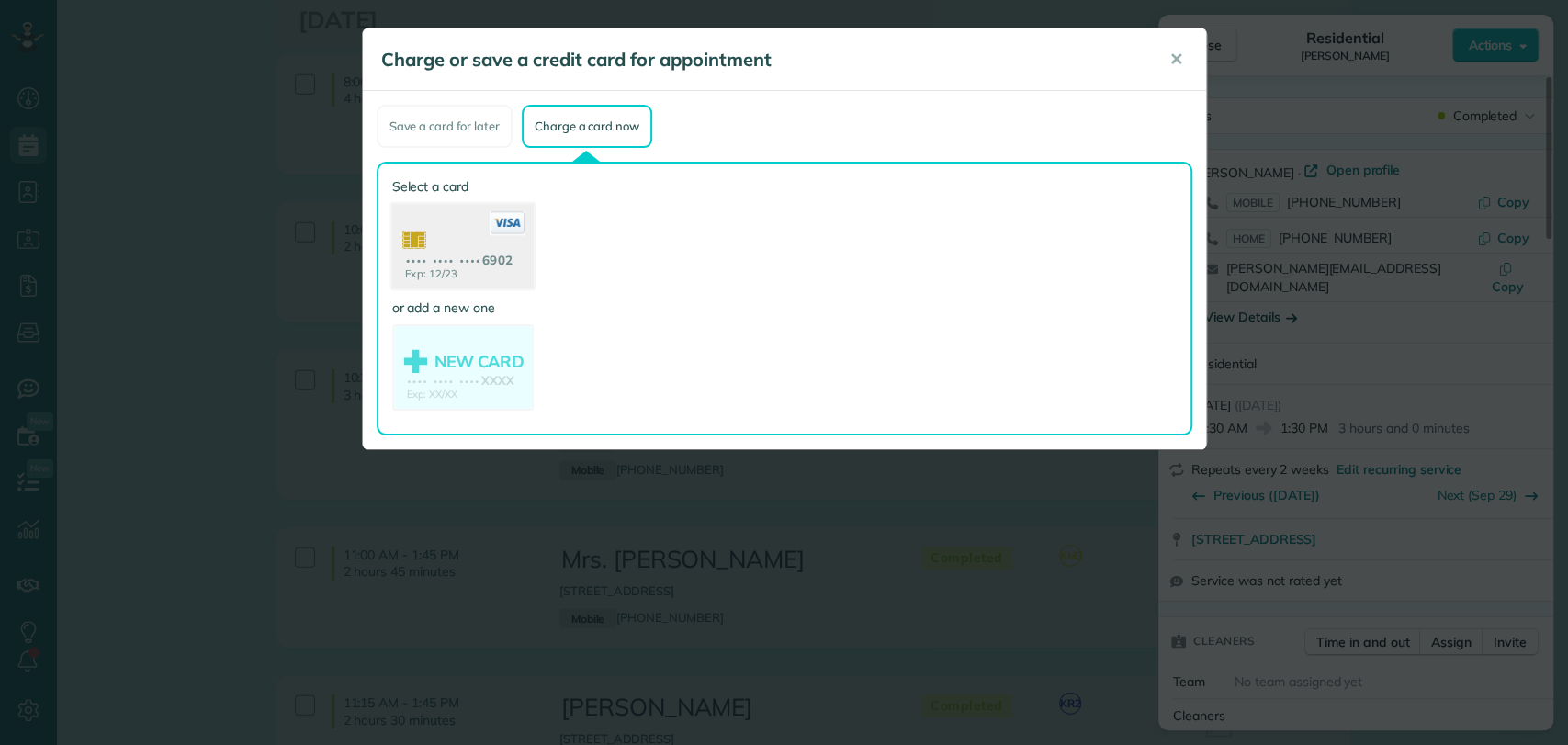
click at [462, 230] on use at bounding box center [461, 248] width 141 height 89
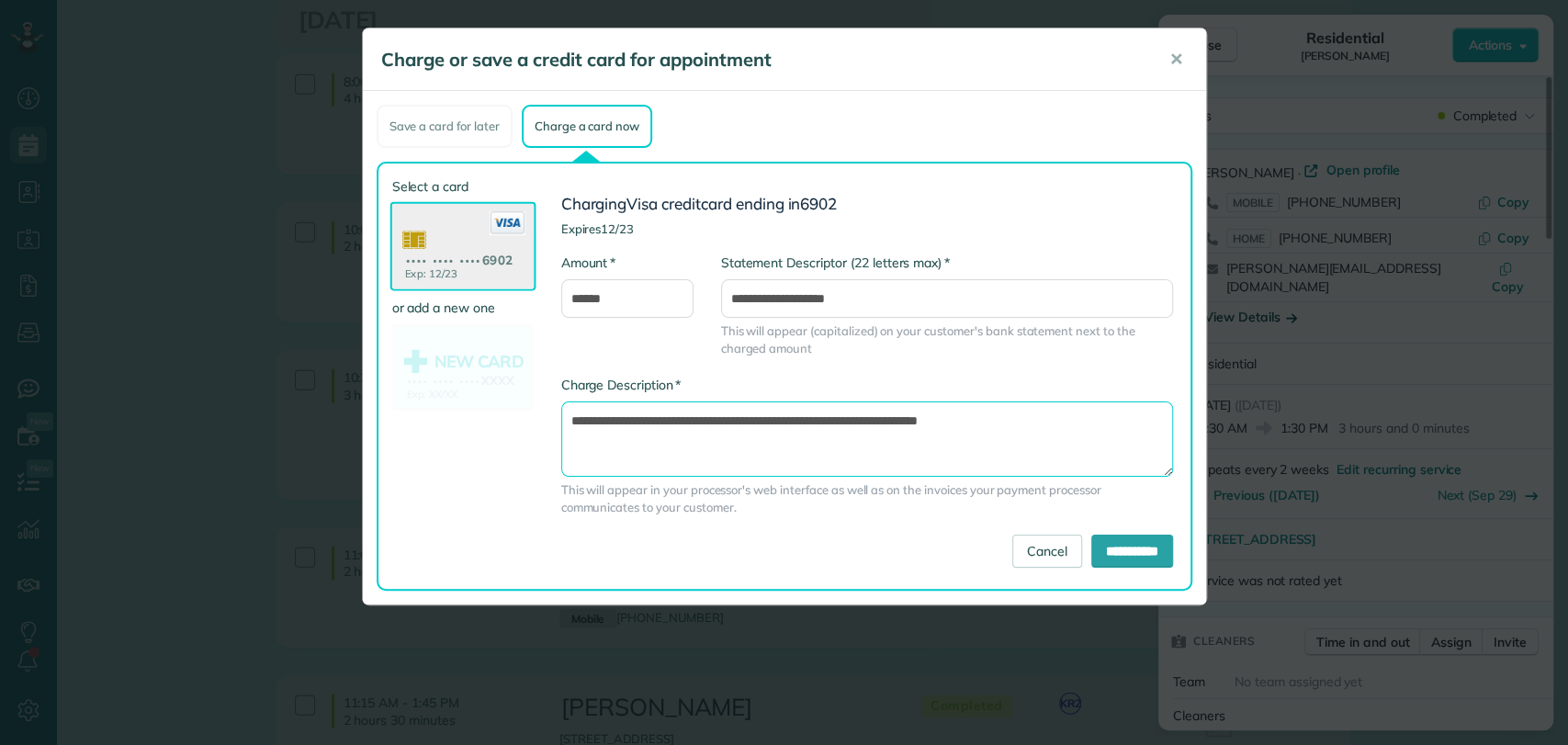
click at [874, 422] on textarea "**********" at bounding box center [866, 439] width 612 height 76
type textarea "**********"
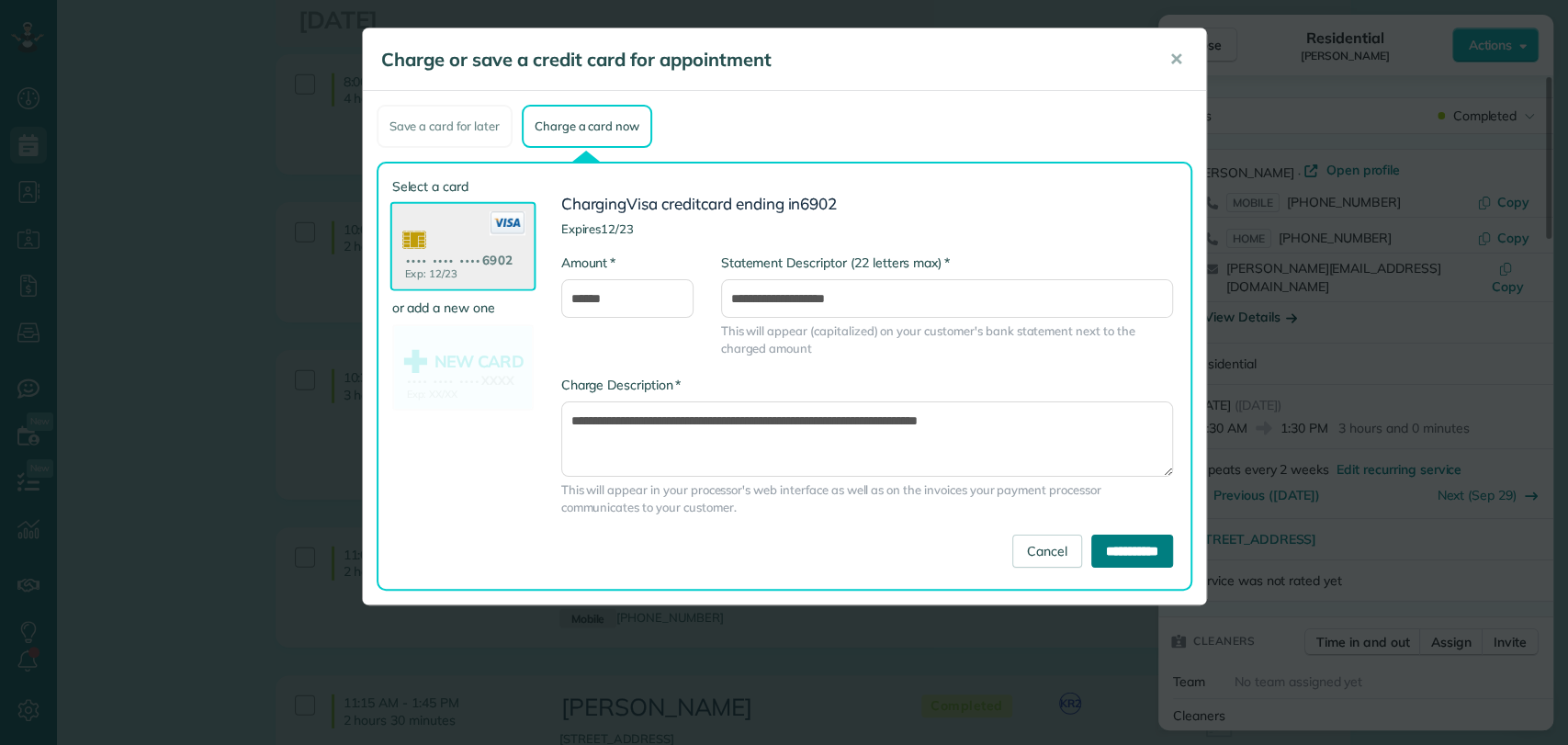
click at [1132, 552] on input "**********" at bounding box center [1131, 551] width 81 height 33
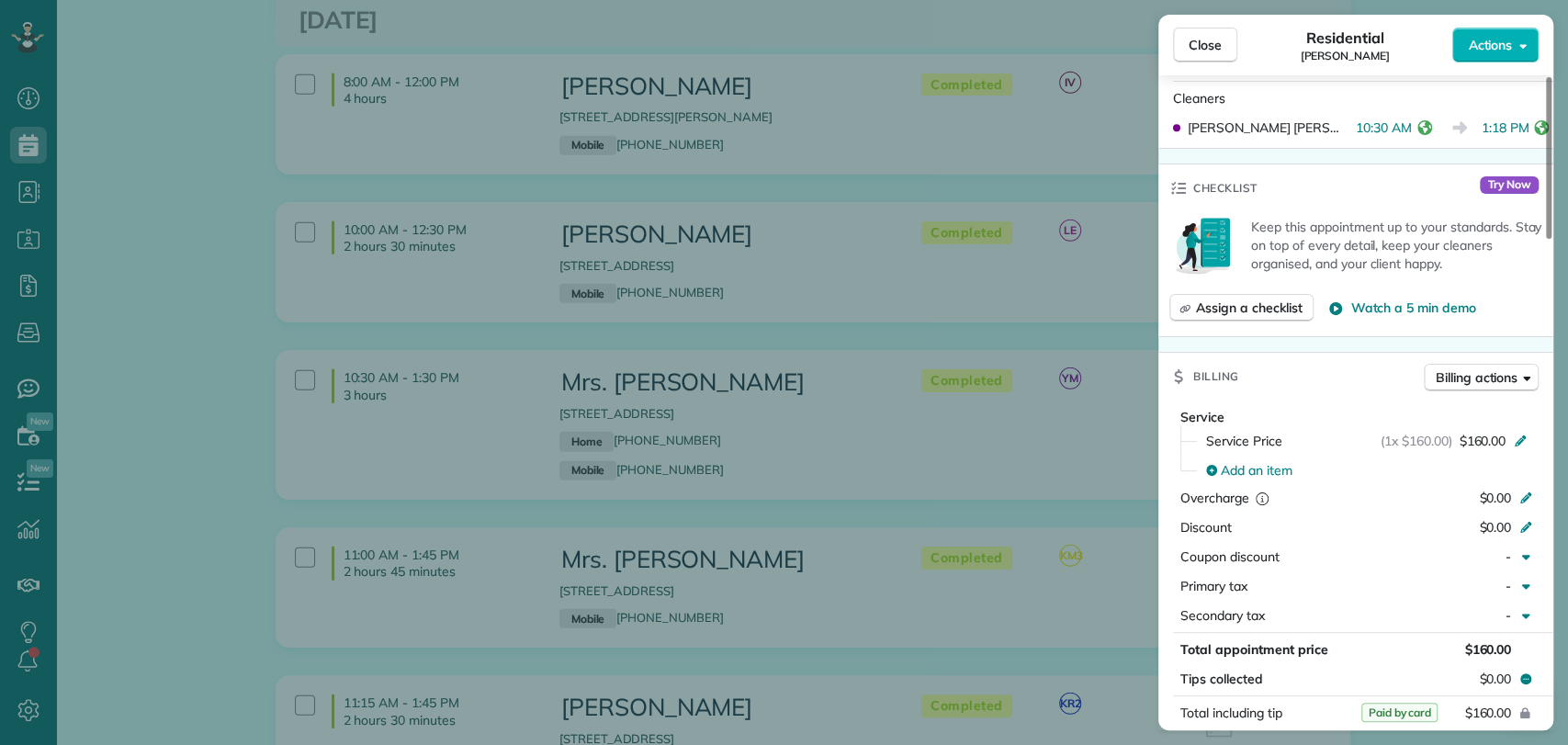
scroll to position [619, 0]
click at [450, 291] on div "Close Residential Julie Brown Actions Status Completed Julie Brown · Open profi…" at bounding box center [784, 372] width 1568 height 745
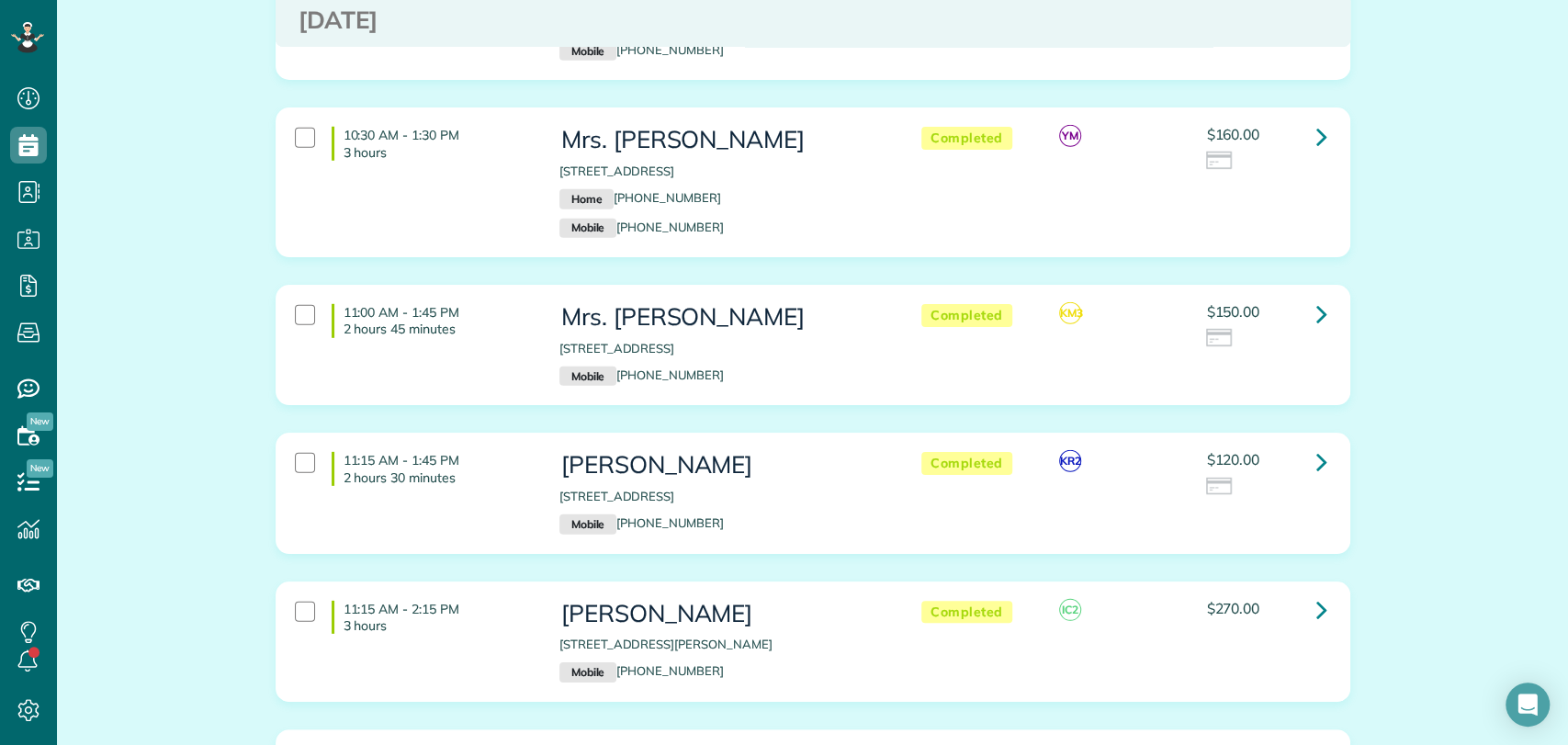
scroll to position [3475, 0]
click at [1316, 296] on icon at bounding box center [1321, 312] width 11 height 32
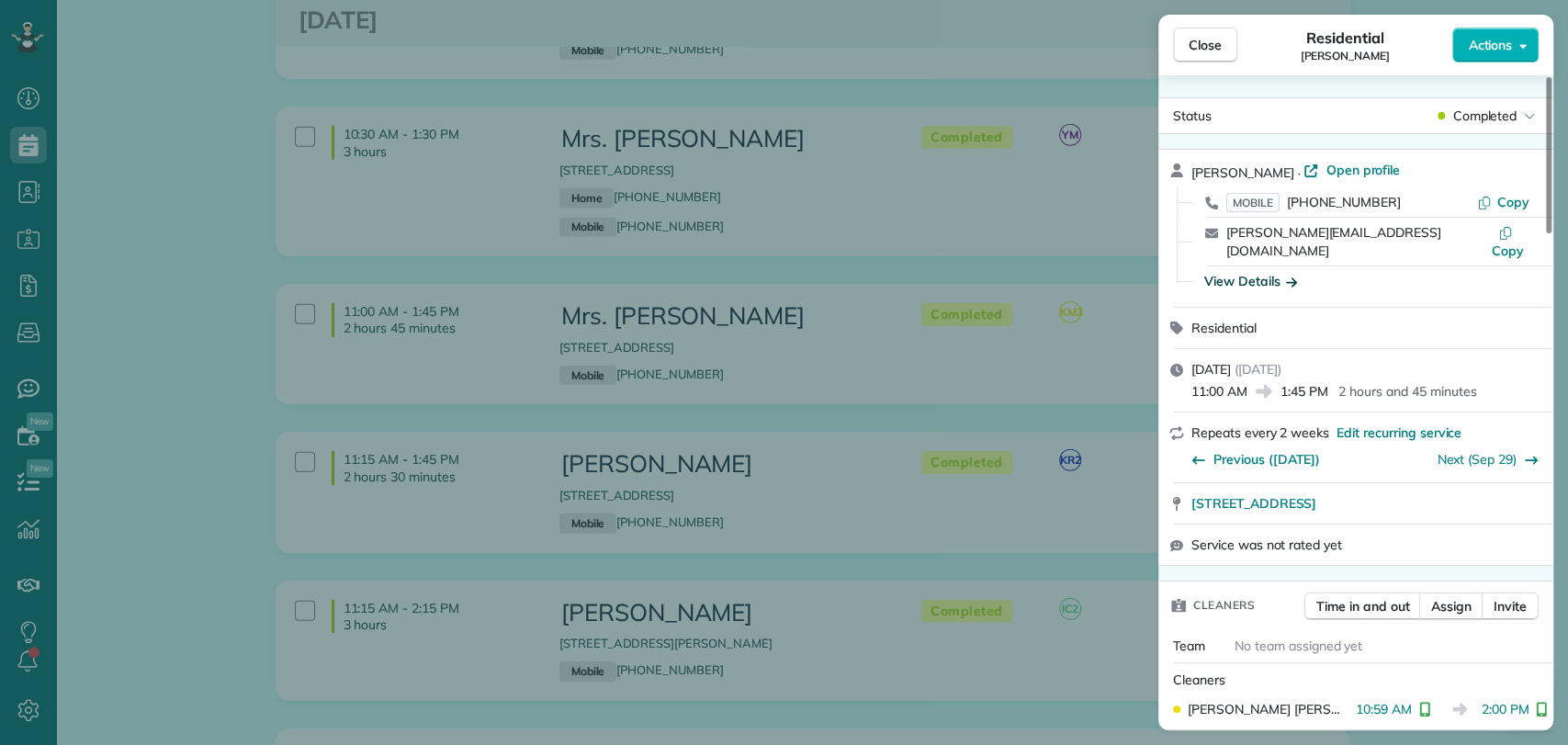
click at [1249, 272] on div "View Details" at bounding box center [1250, 281] width 92 height 19
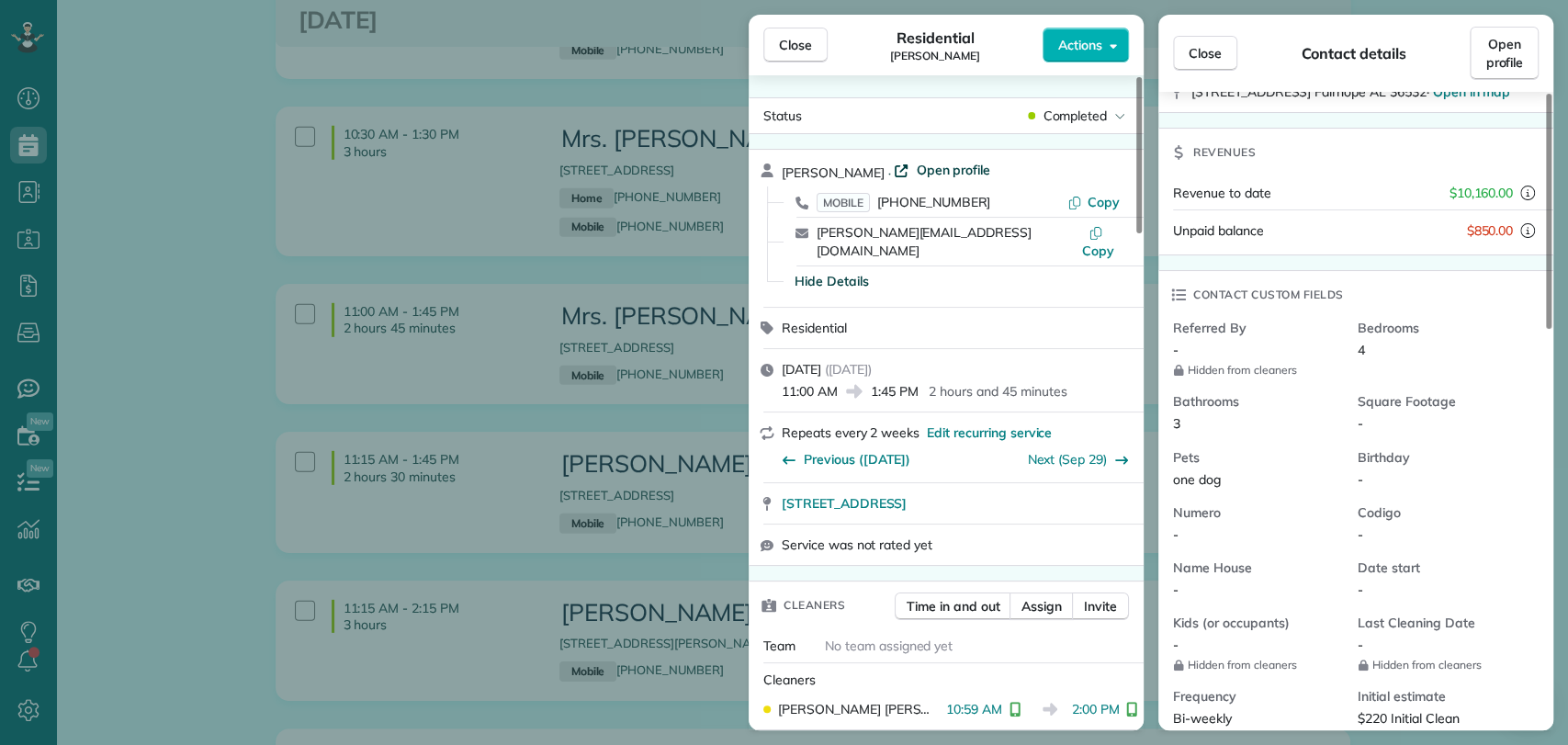
click at [930, 172] on span "Open profile" at bounding box center [953, 170] width 75 height 19
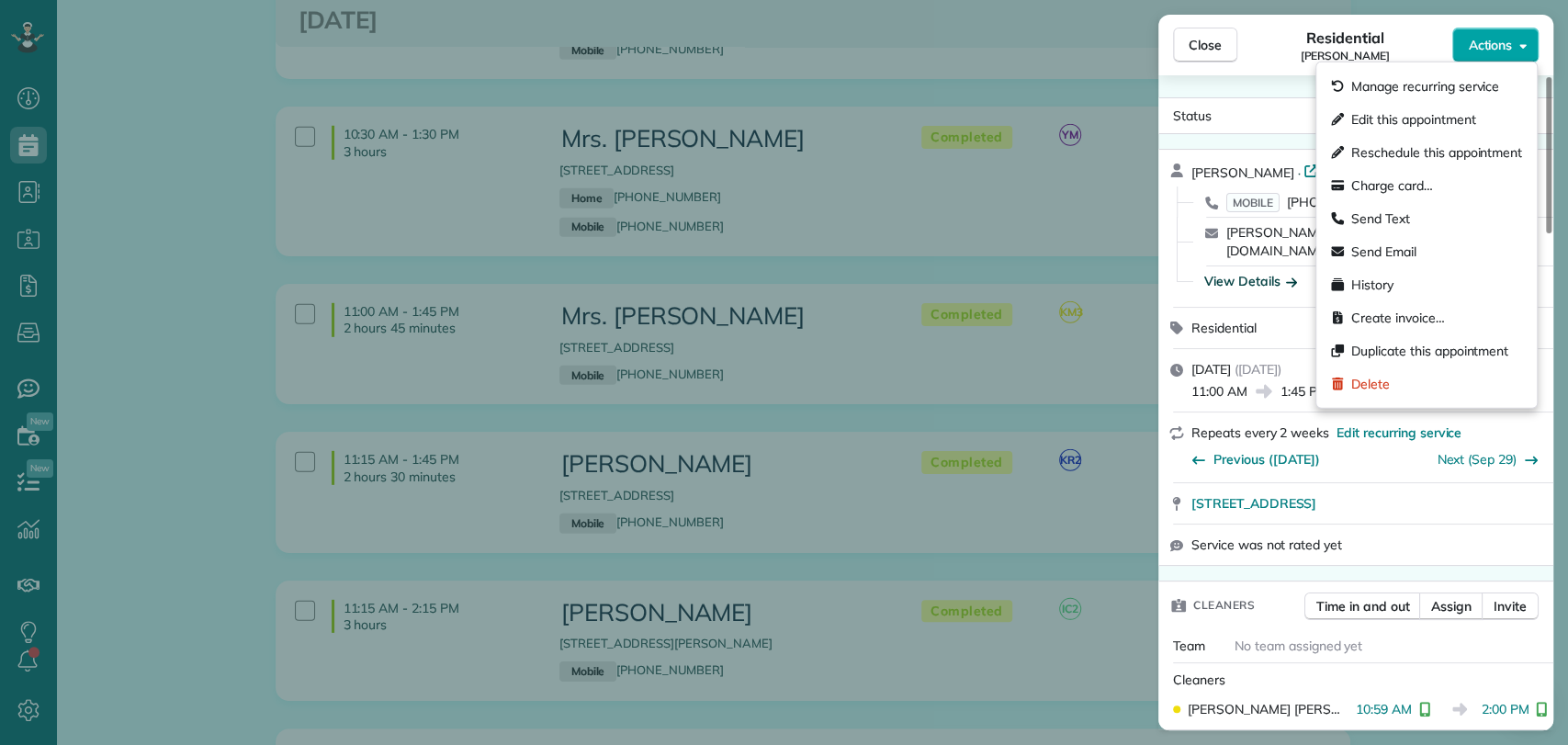
click at [1491, 48] on span "Actions" at bounding box center [1489, 44] width 44 height 19
click at [1390, 182] on span "Charge card…" at bounding box center [1391, 186] width 81 height 19
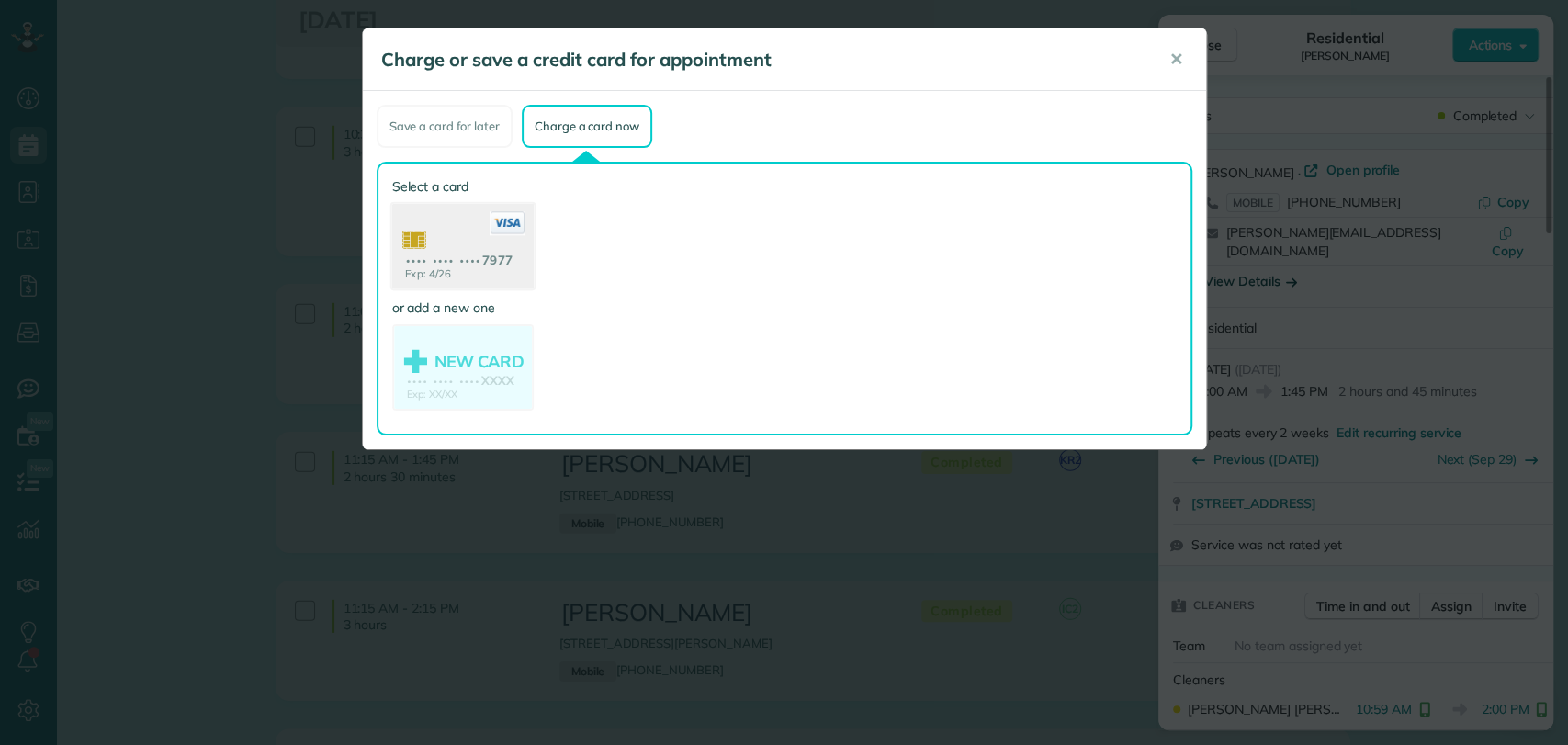
click at [431, 260] on use at bounding box center [461, 248] width 141 height 89
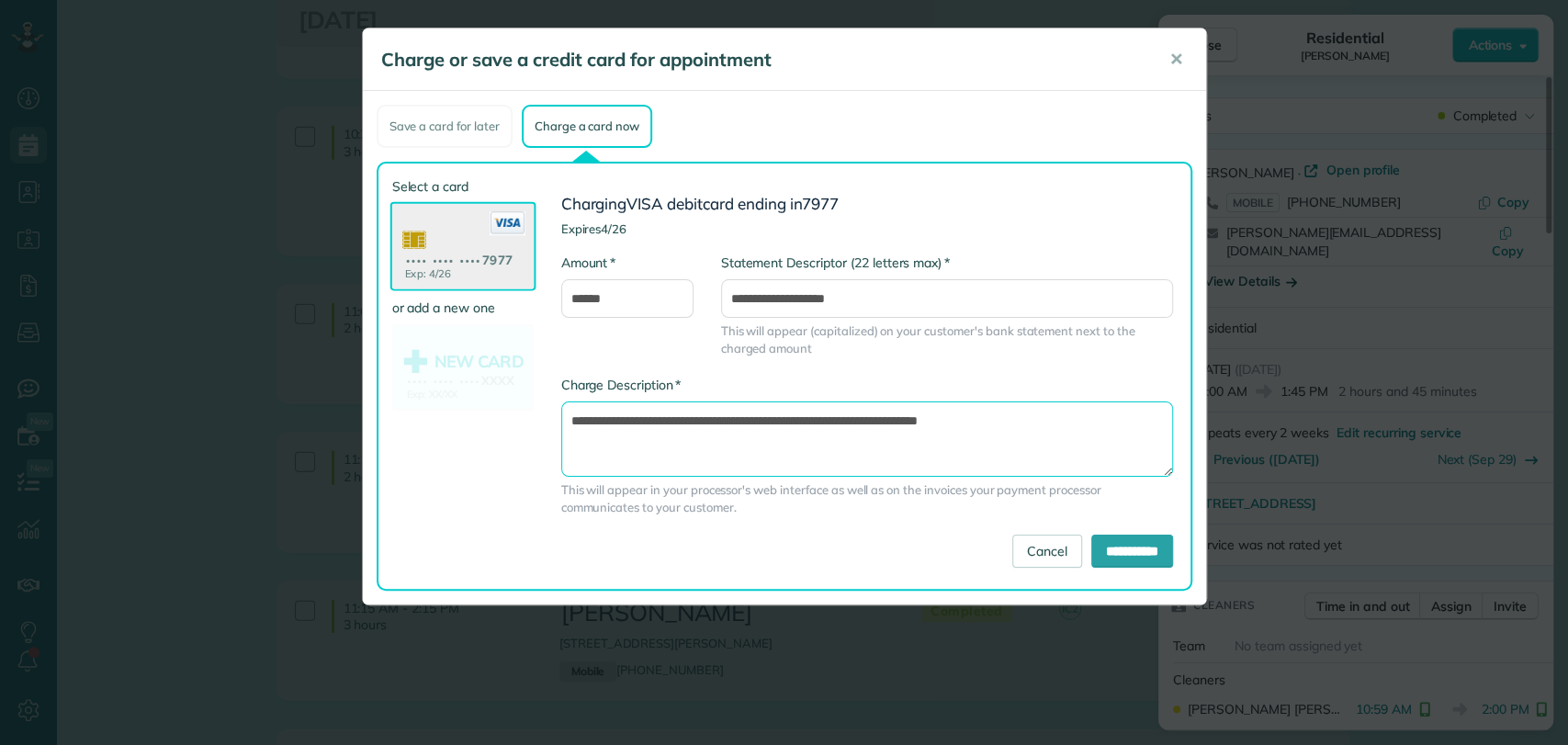
click at [880, 420] on textarea "**********" at bounding box center [866, 439] width 612 height 76
type textarea "**********"
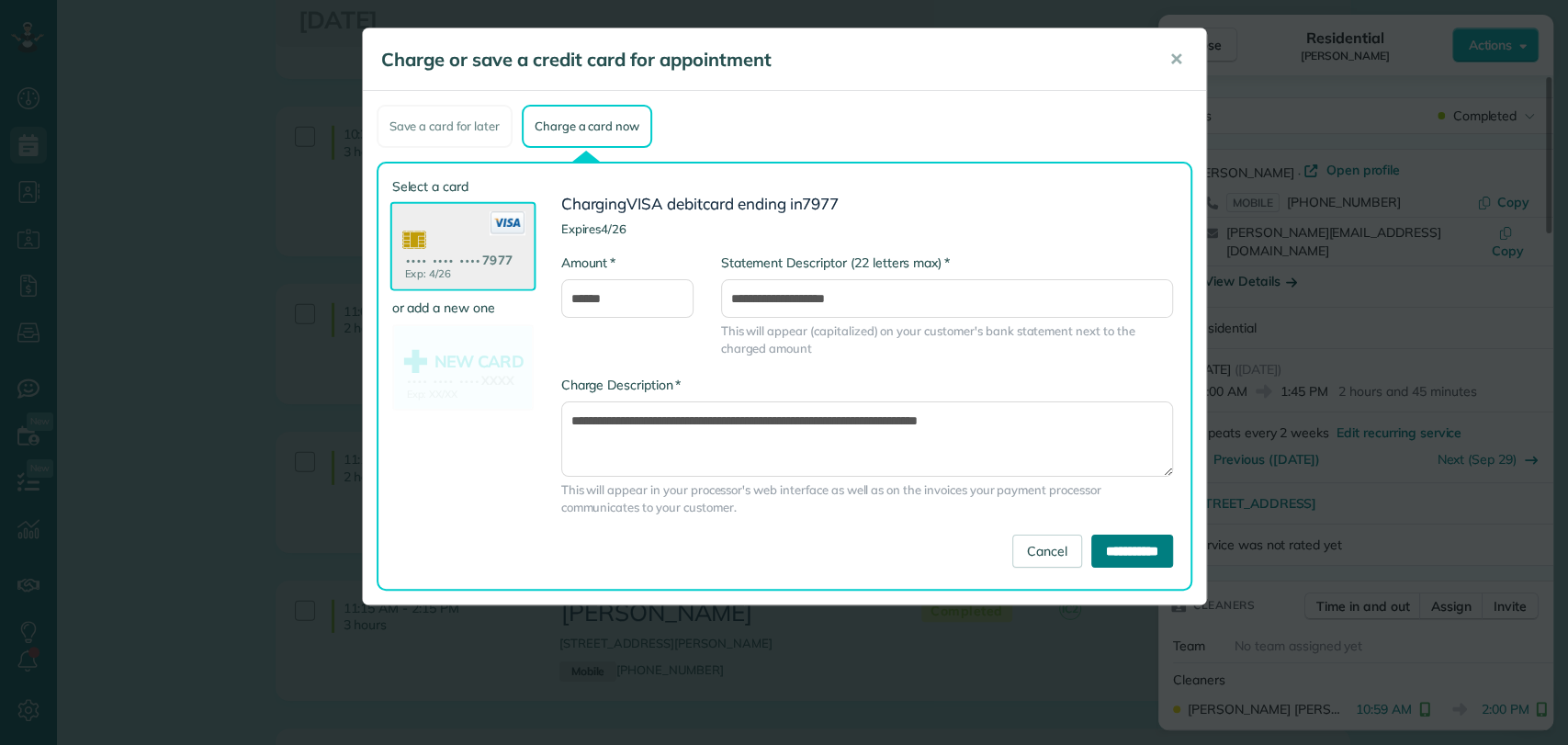
click at [1128, 553] on input "**********" at bounding box center [1131, 551] width 81 height 33
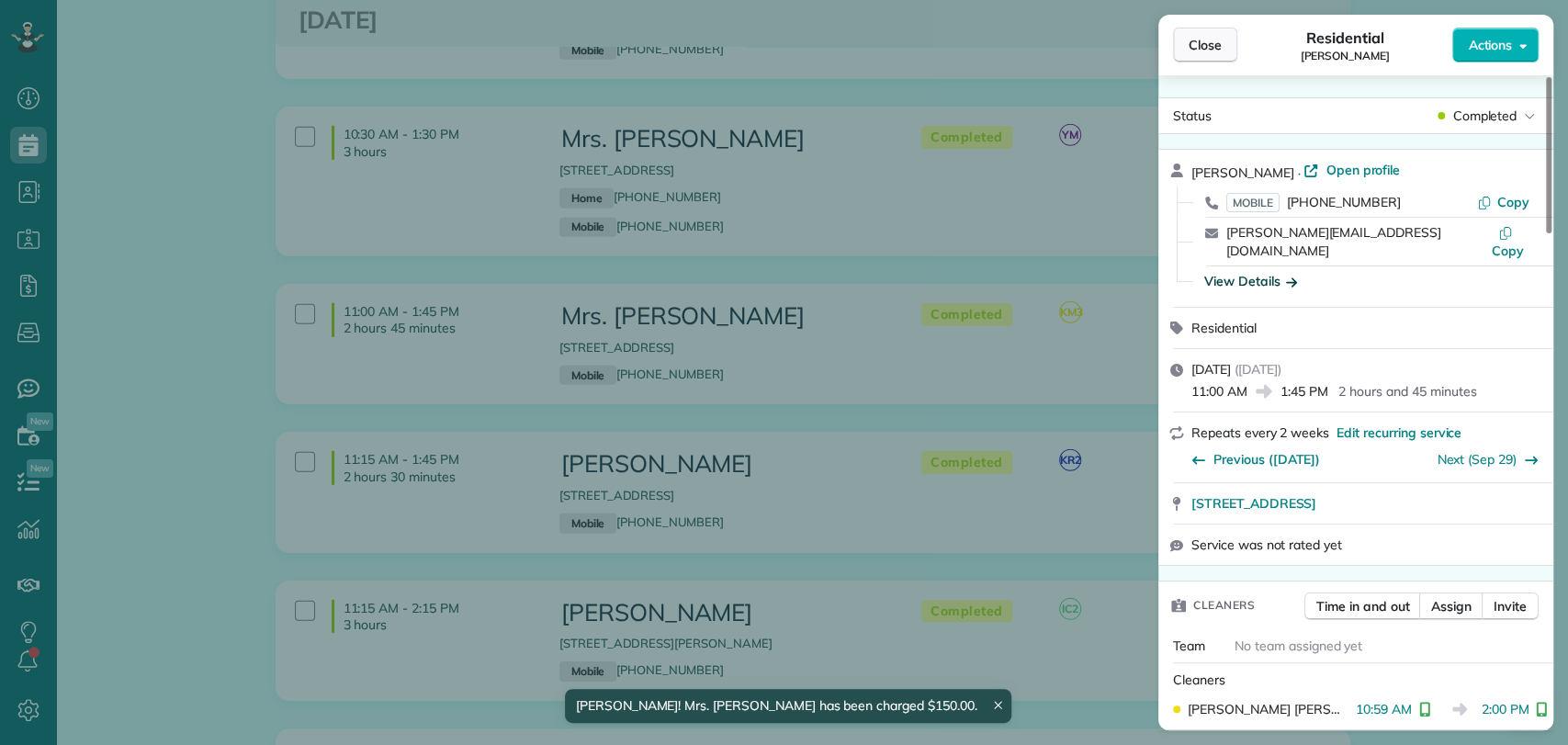
click at [1207, 52] on span "Close" at bounding box center [1205, 44] width 33 height 19
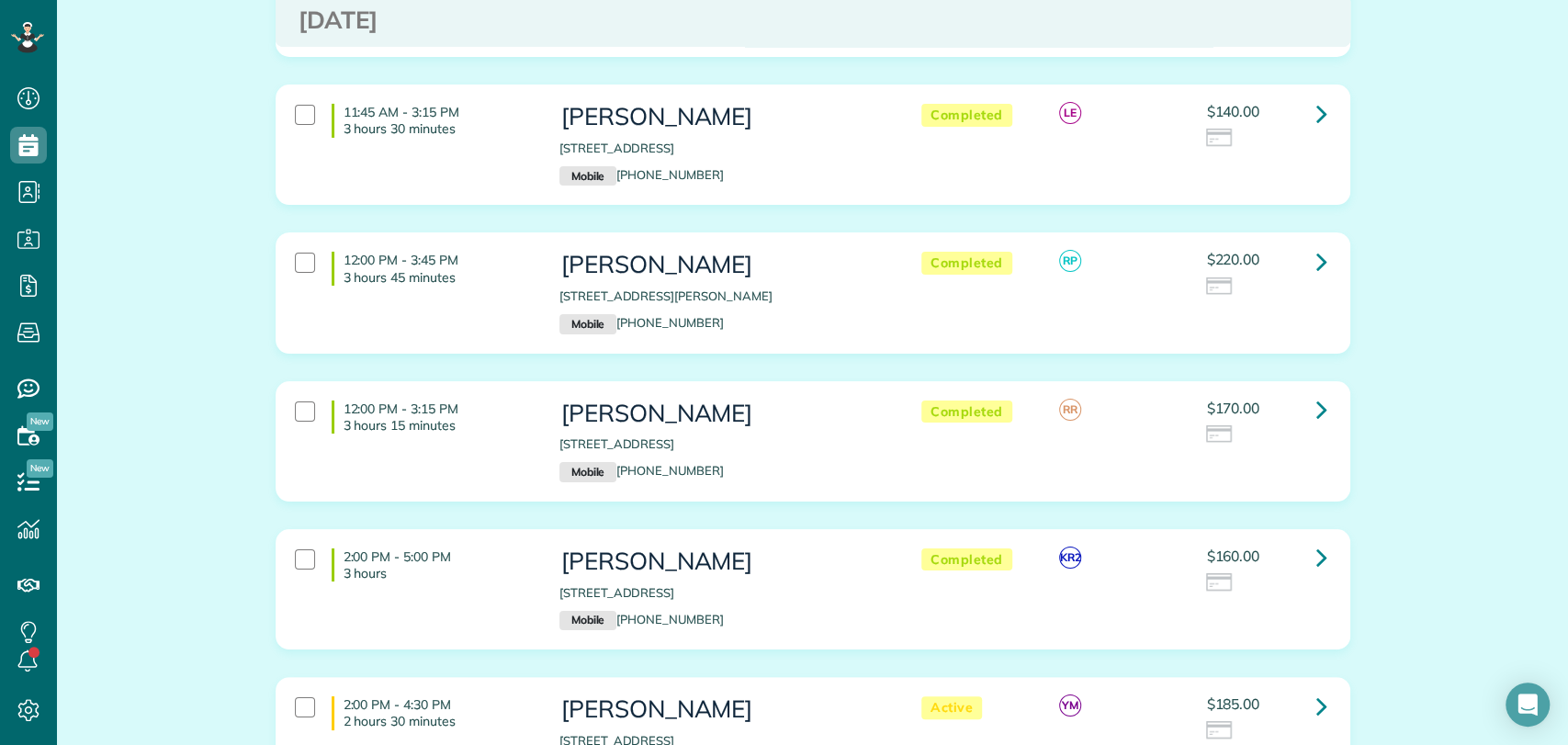
scroll to position [4267, 0]
click at [1316, 392] on icon at bounding box center [1321, 407] width 11 height 32
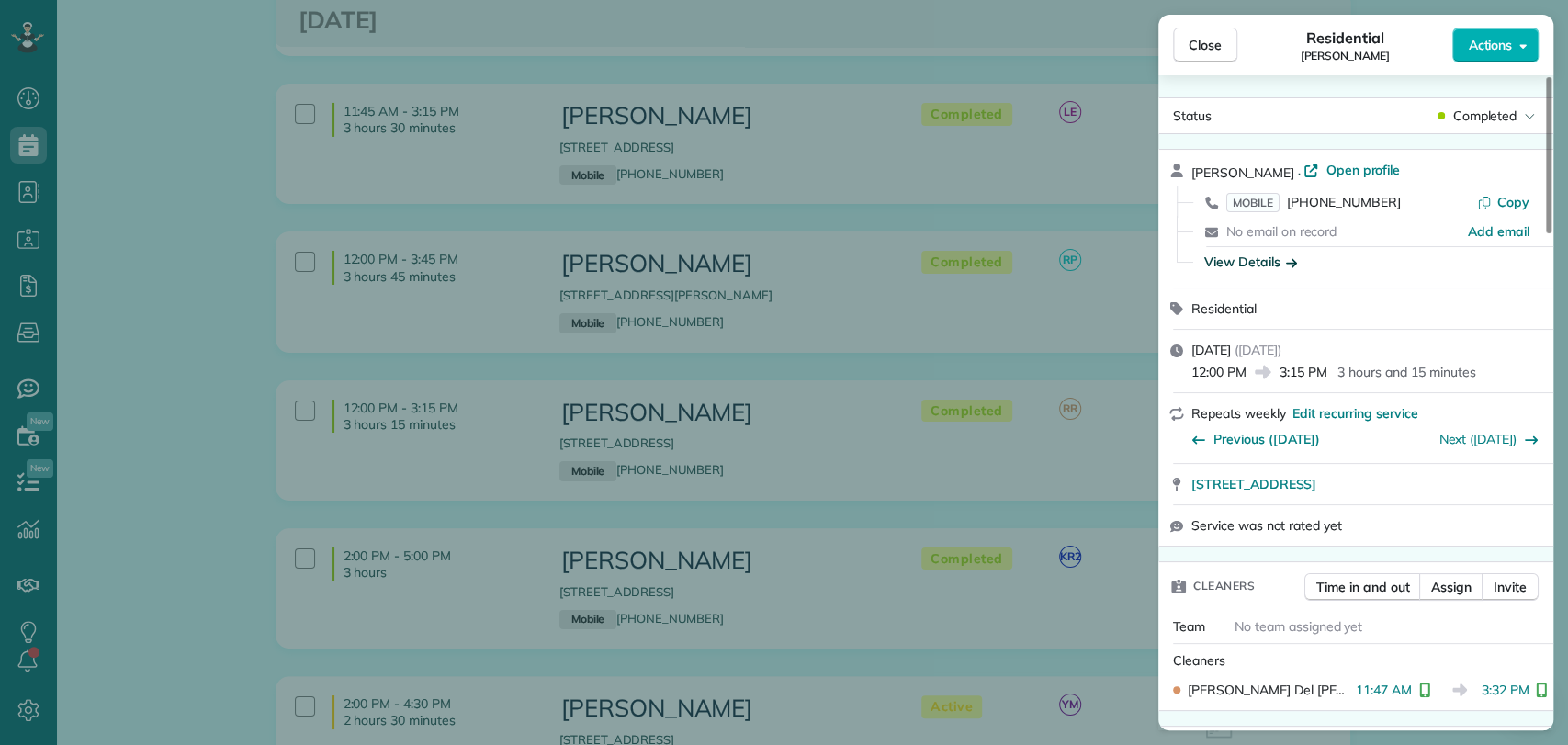
click at [1248, 259] on div "View Details" at bounding box center [1250, 261] width 92 height 19
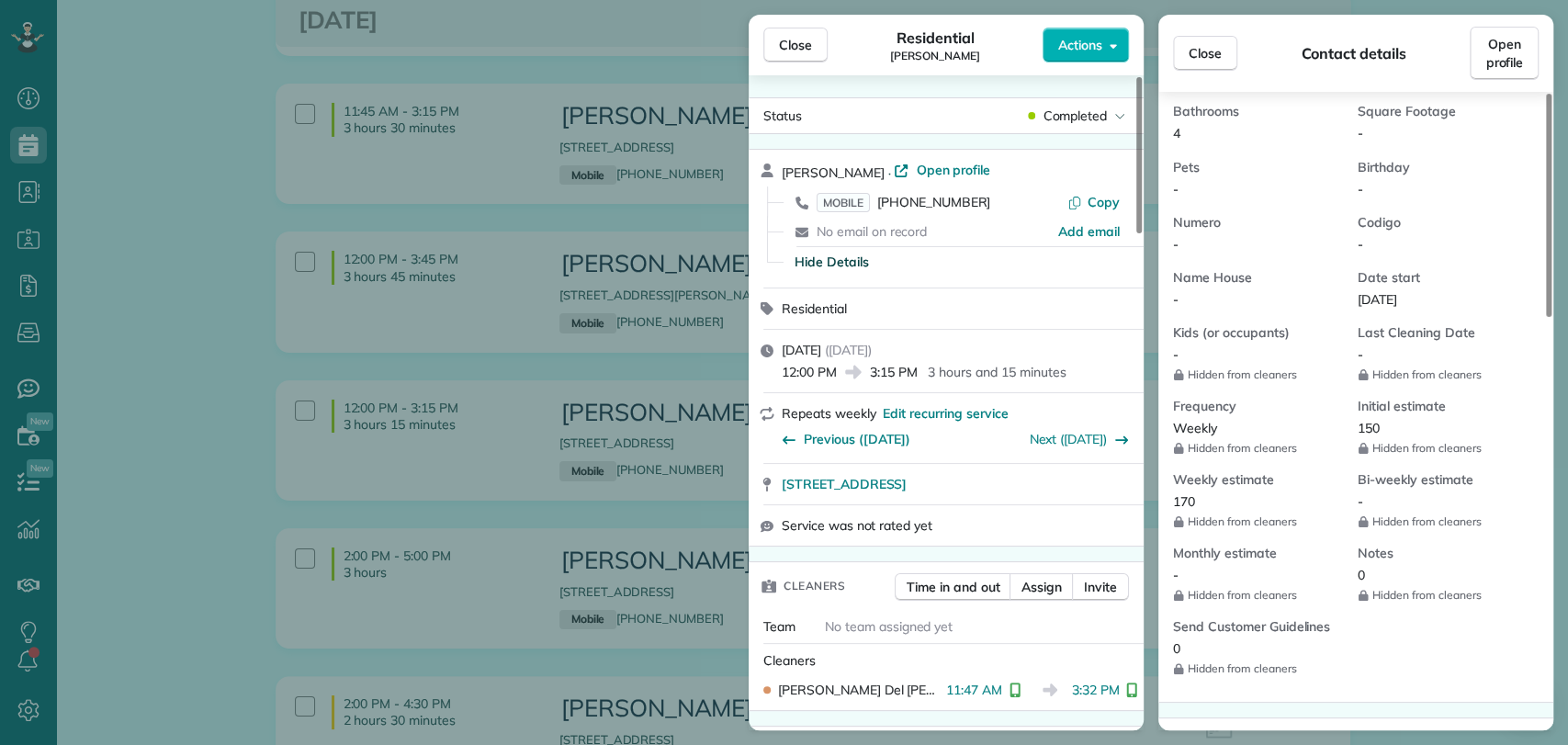
scroll to position [568, 0]
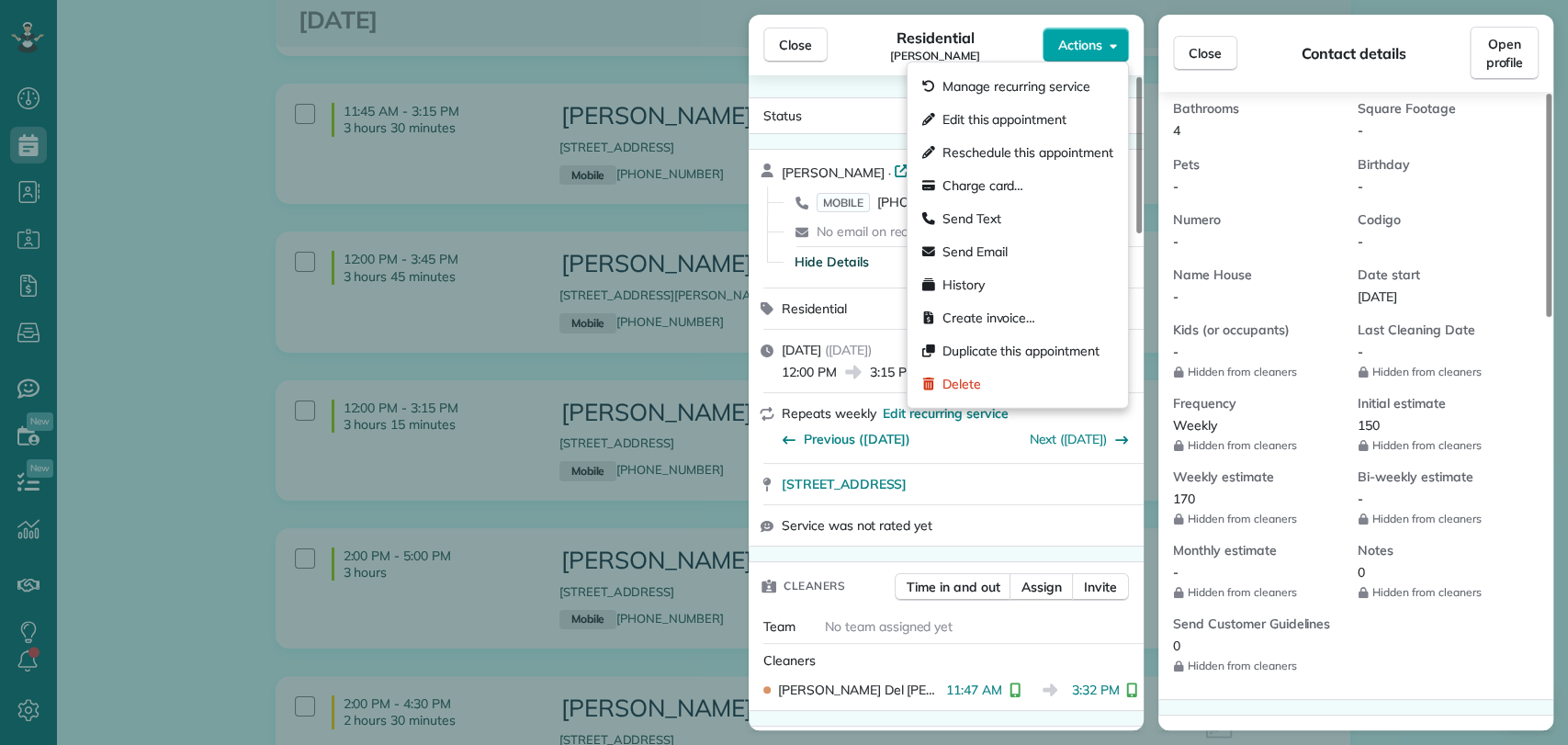
click at [1104, 41] on button "Actions" at bounding box center [1086, 45] width 86 height 35
click at [1030, 187] on div "Charge card…" at bounding box center [1018, 186] width 206 height 33
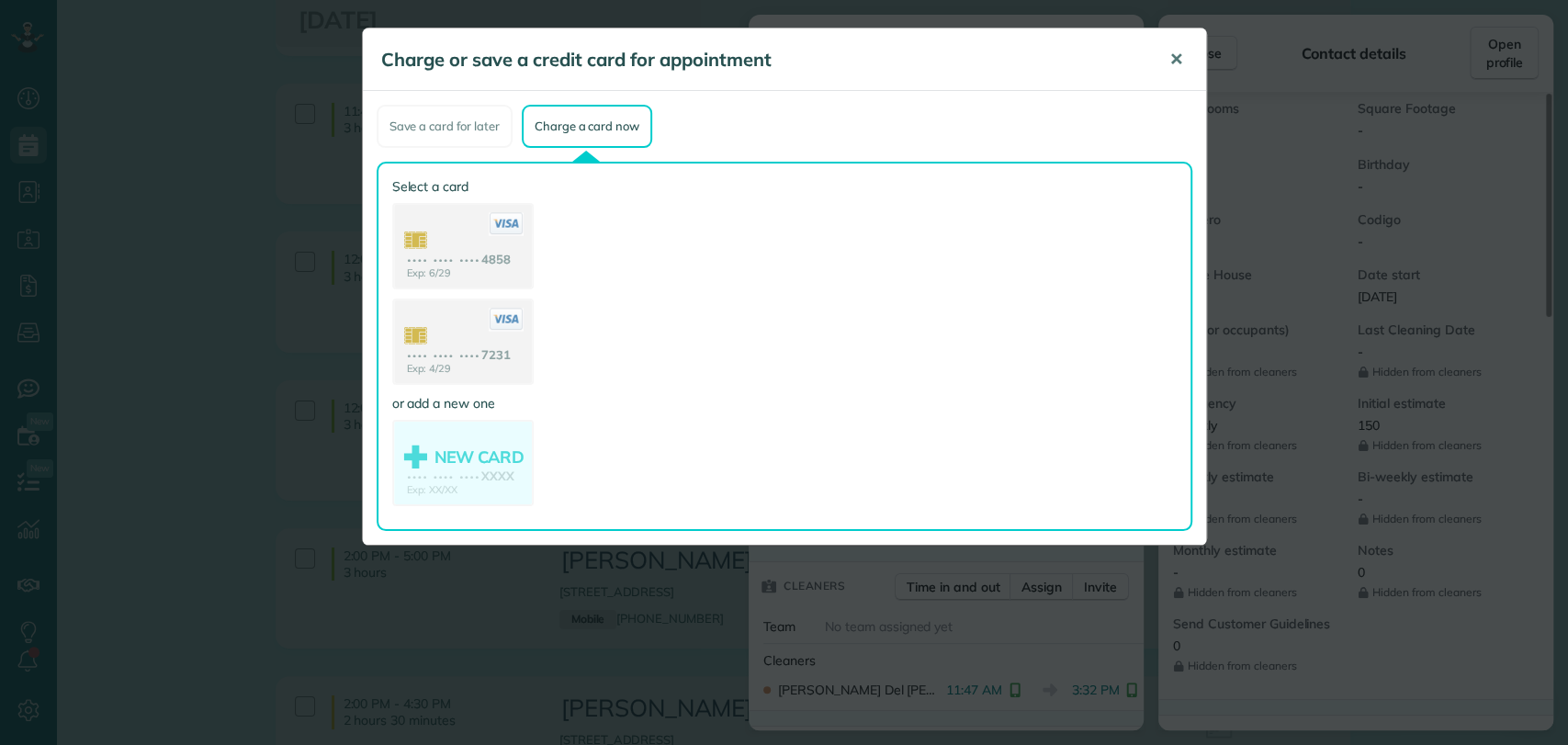
click at [1183, 53] on button "✕" at bounding box center [1176, 59] width 41 height 44
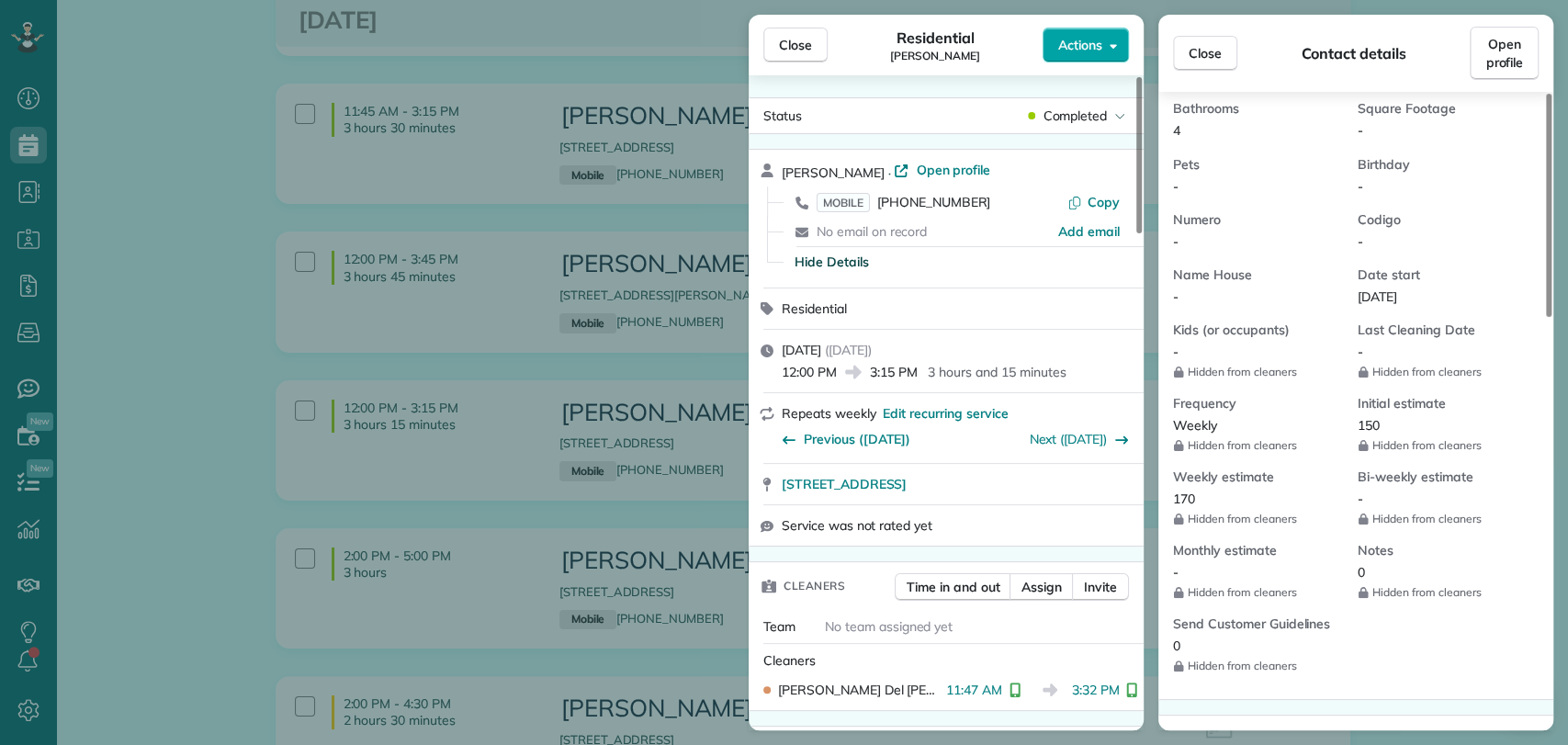
click at [1090, 51] on span "Actions" at bounding box center [1080, 44] width 44 height 19
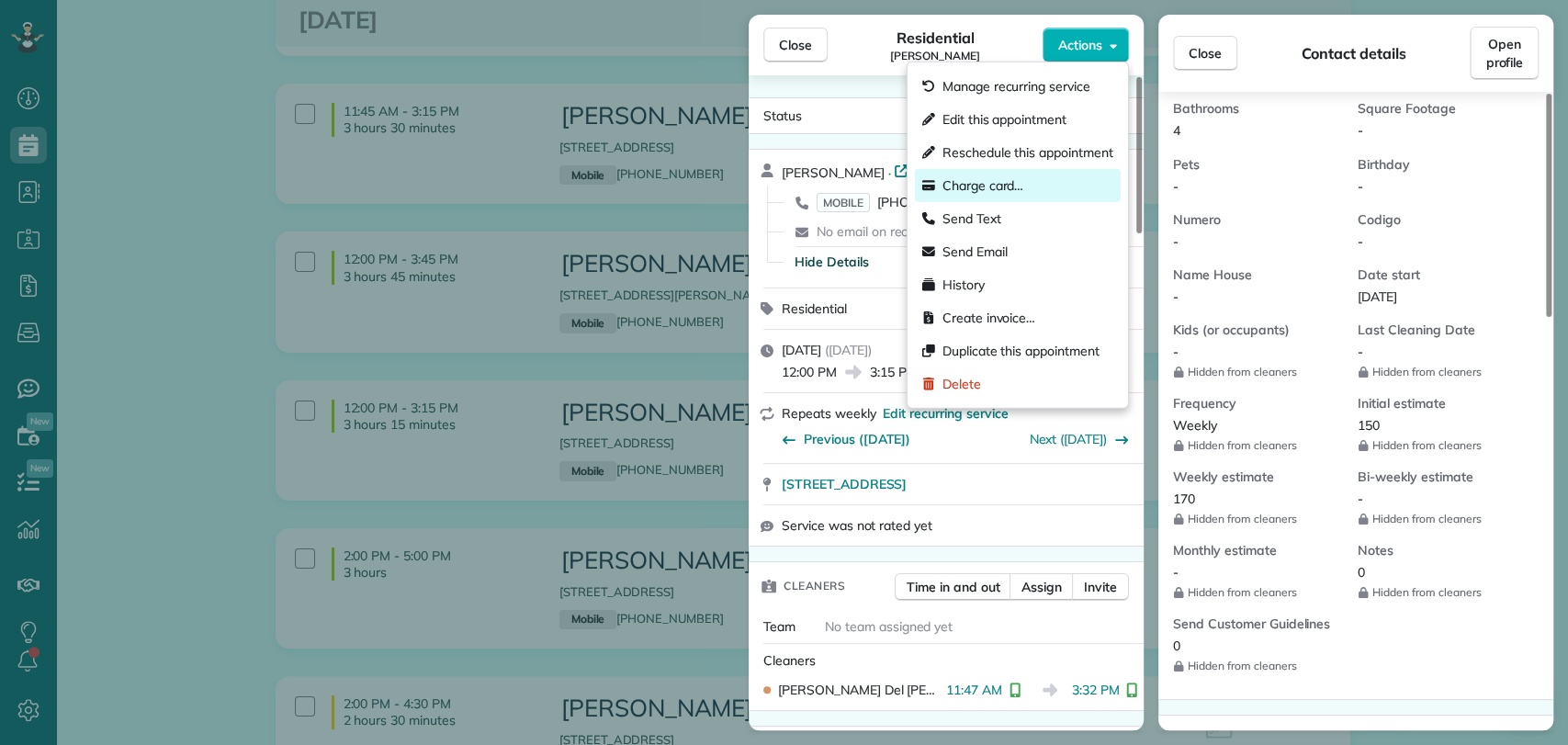
click at [997, 184] on span "Charge card…" at bounding box center [983, 186] width 81 height 19
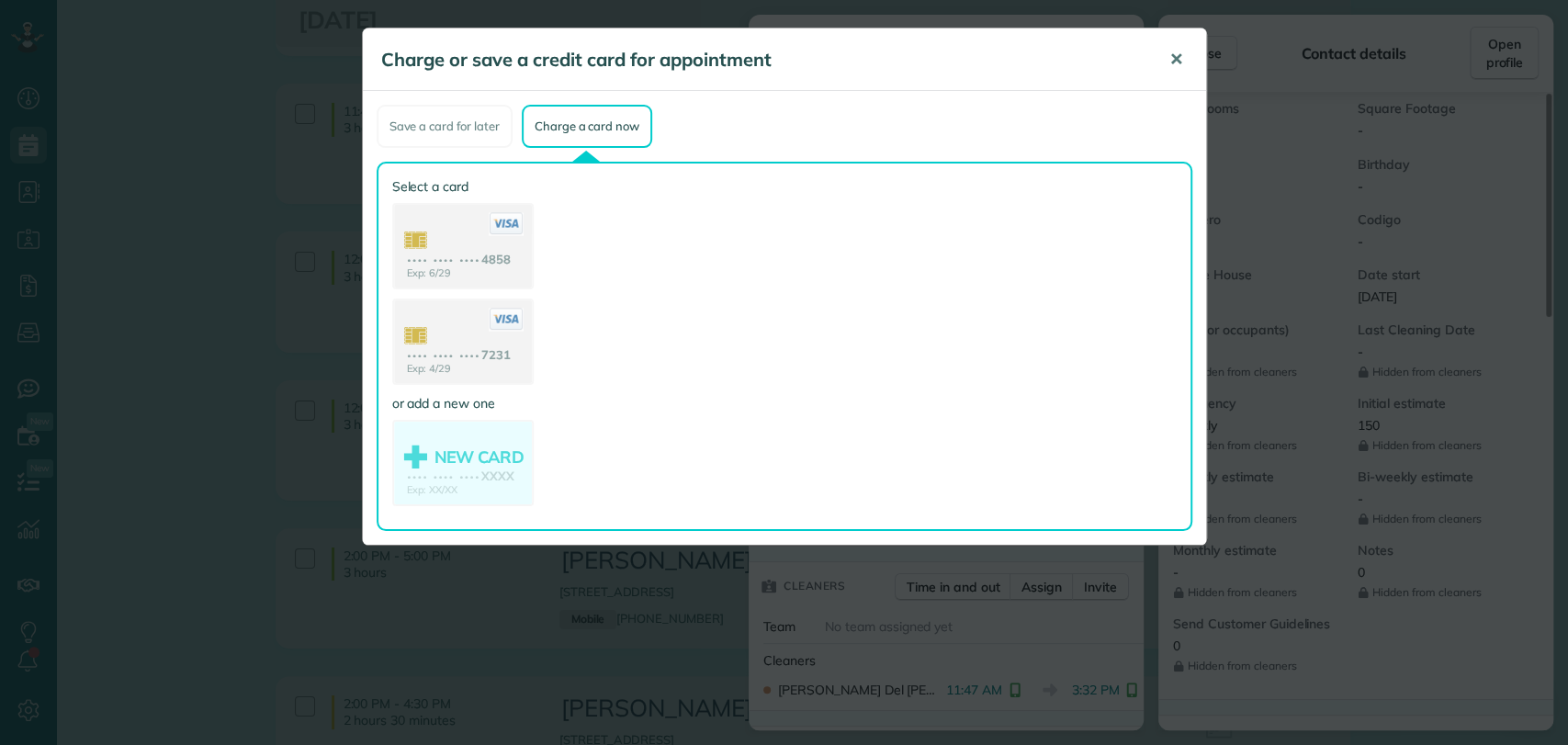
click at [1175, 55] on span "✕" at bounding box center [1176, 60] width 14 height 22
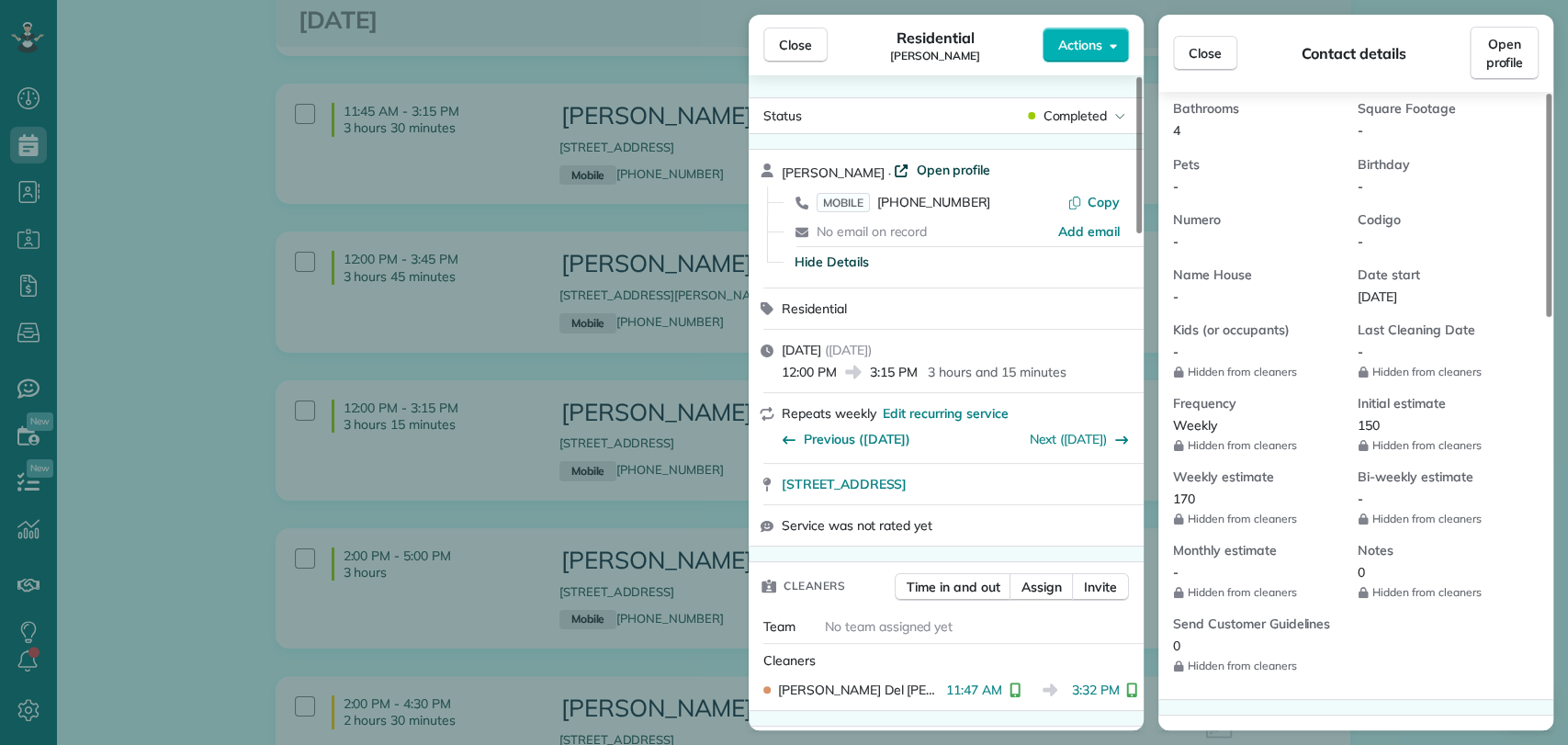
click at [916, 169] on span "Open profile" at bounding box center [953, 170] width 75 height 19
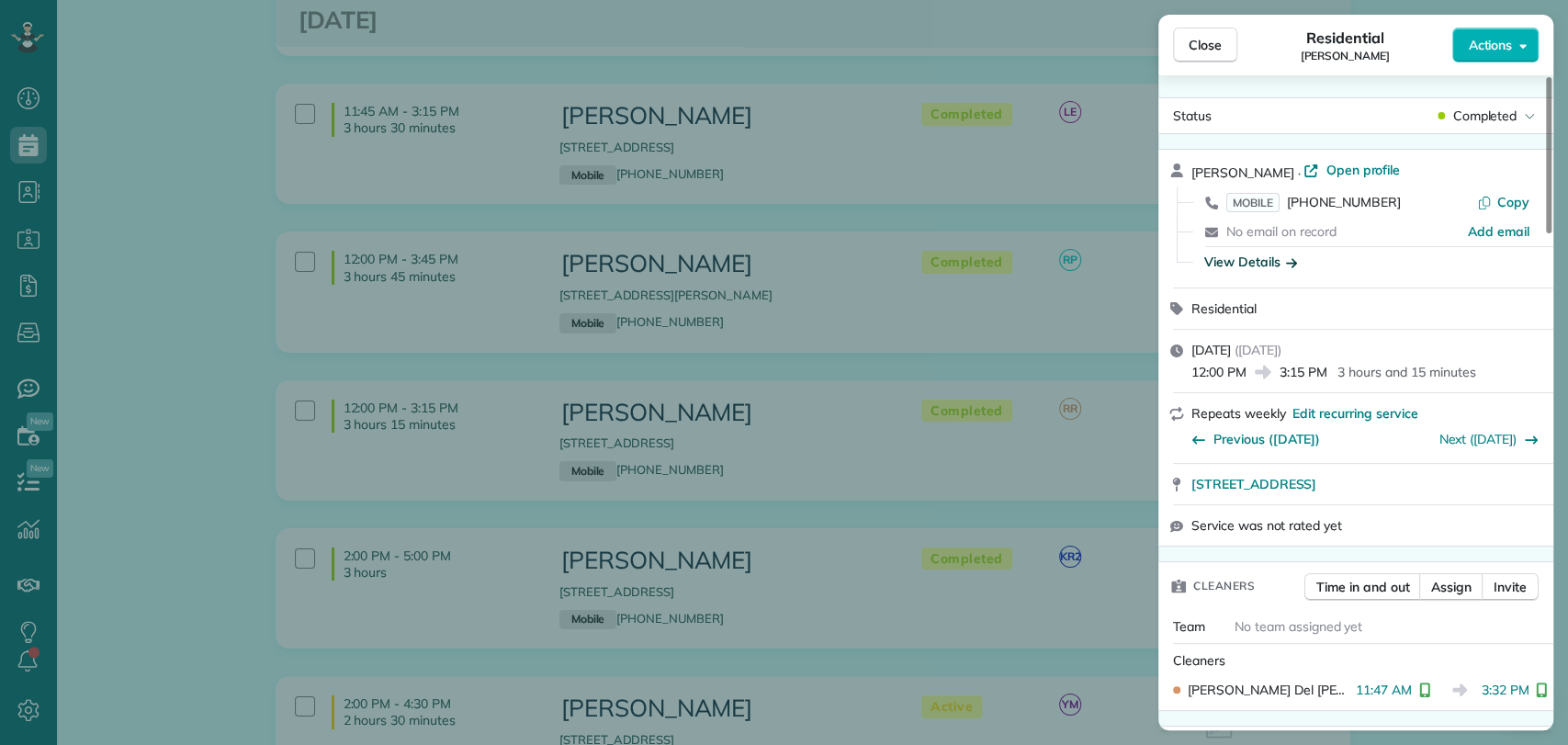
click at [1516, 62] on div "Actions" at bounding box center [1495, 45] width 86 height 35
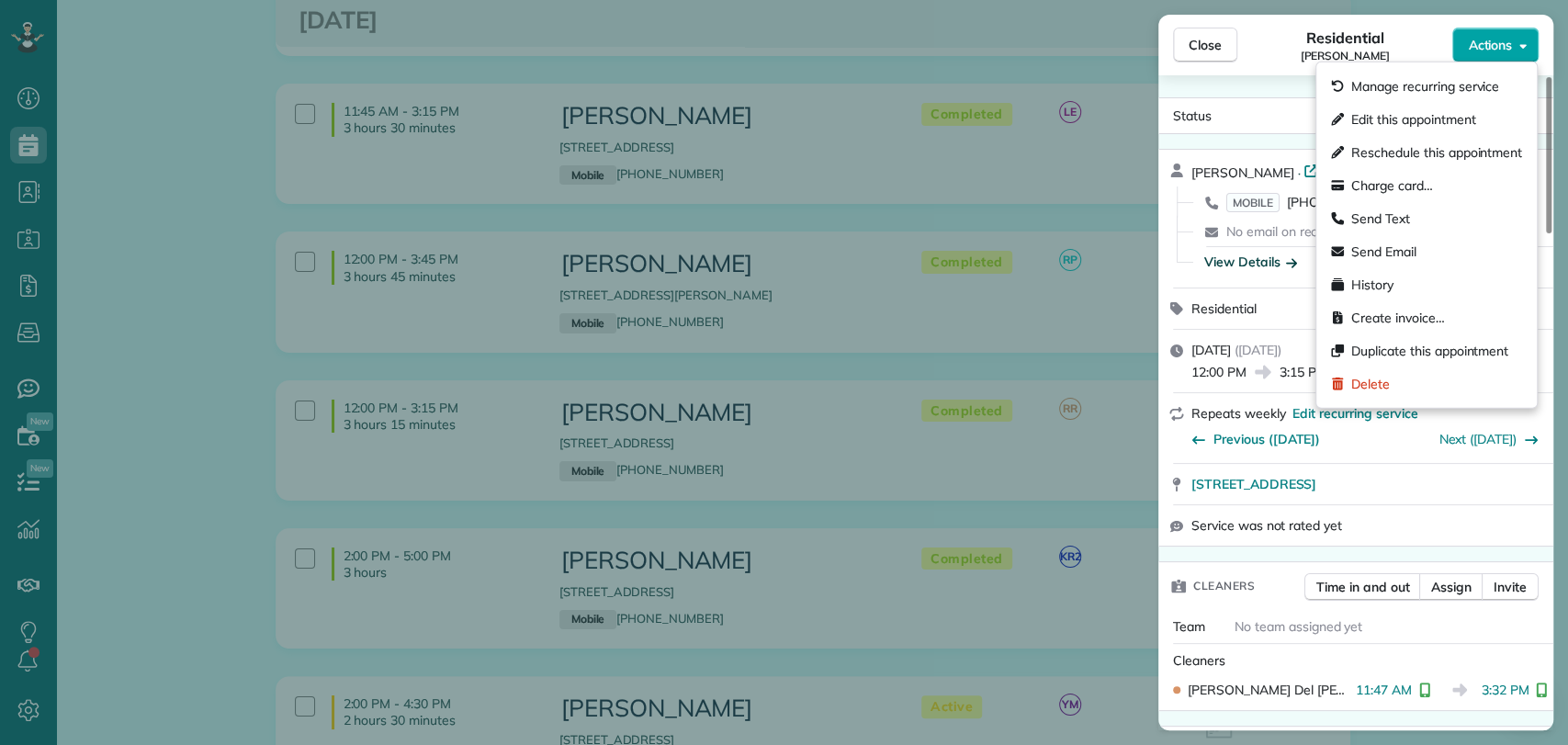
click at [1503, 50] on span "Actions" at bounding box center [1489, 44] width 44 height 19
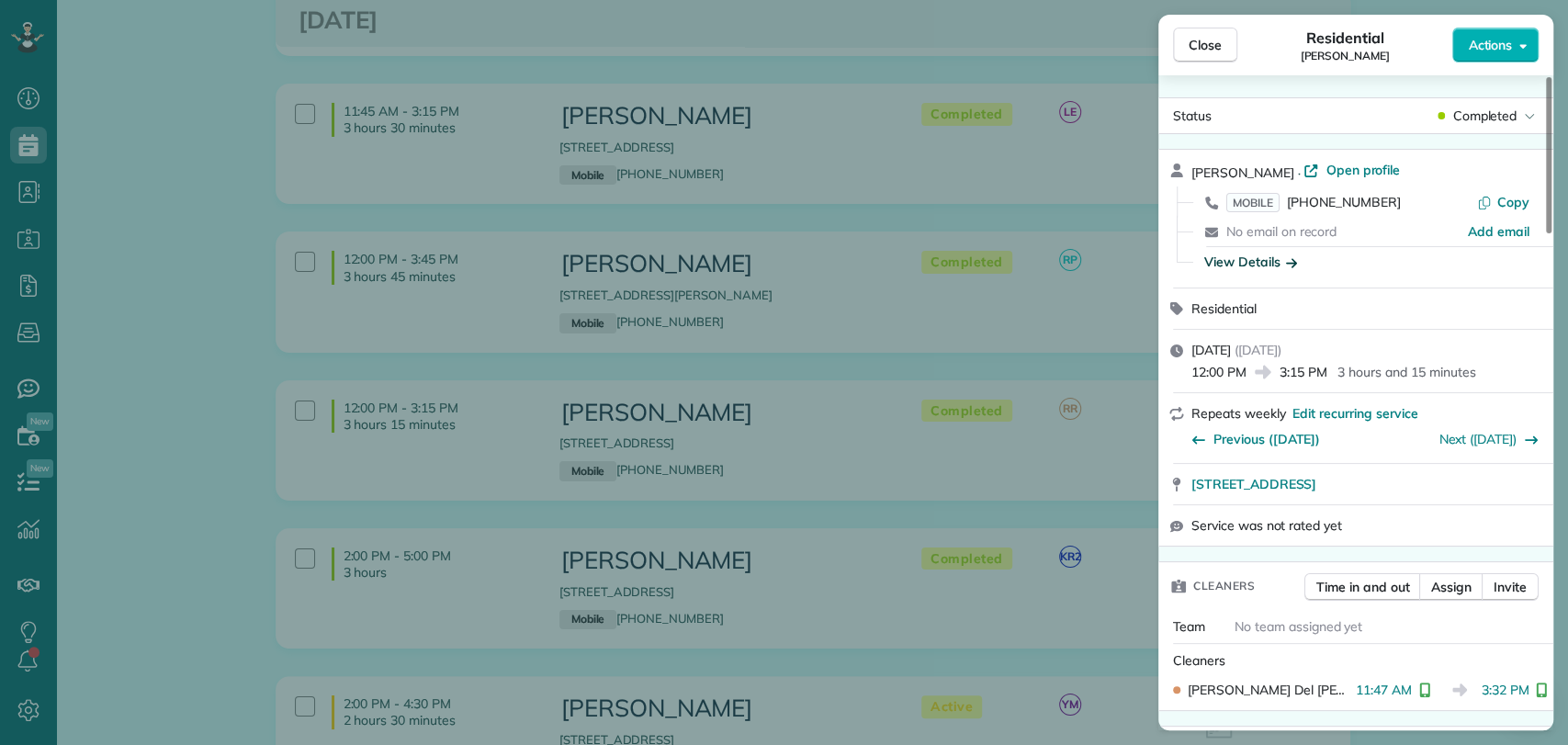
click at [1257, 270] on div "View Details" at bounding box center [1250, 261] width 92 height 19
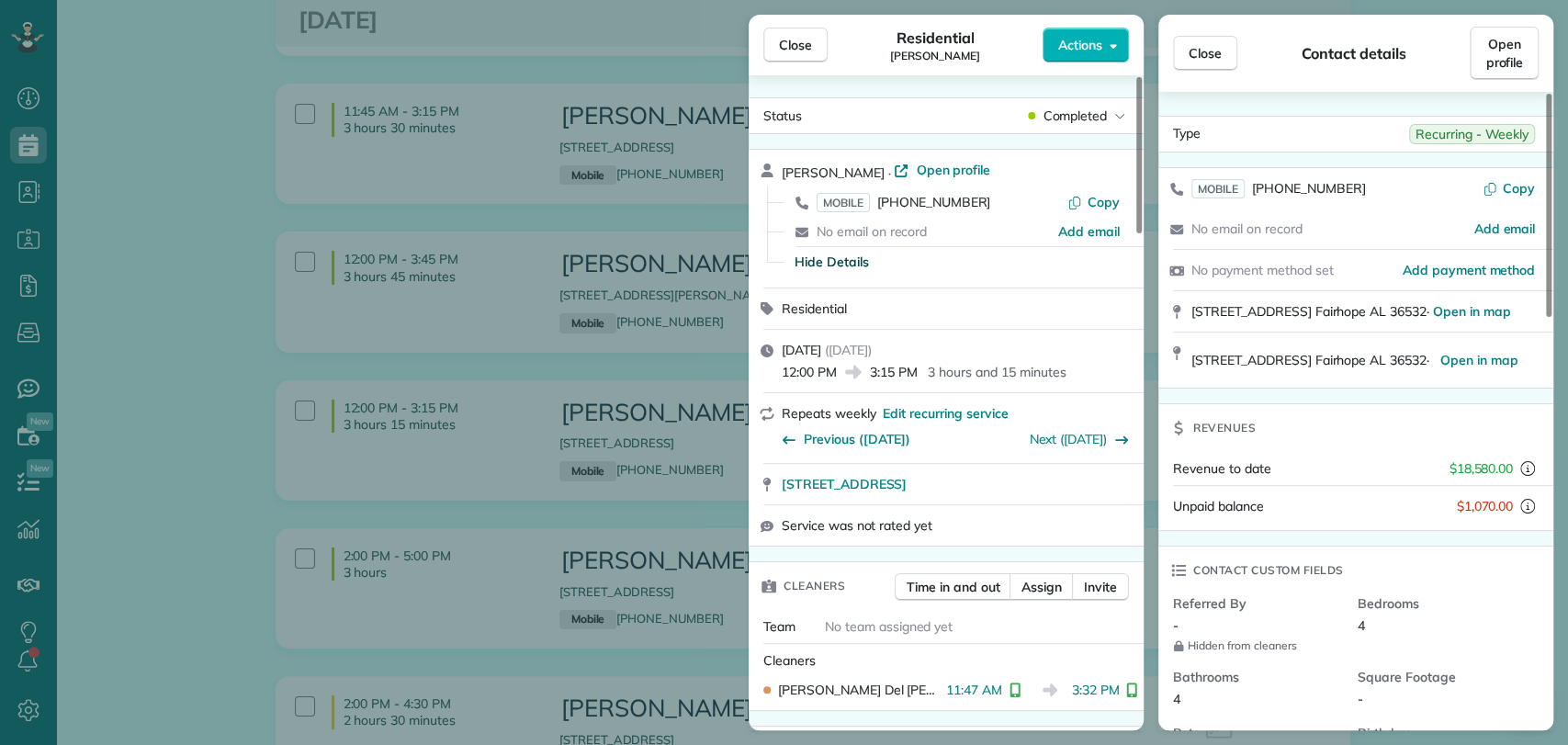
scroll to position [1174, 0]
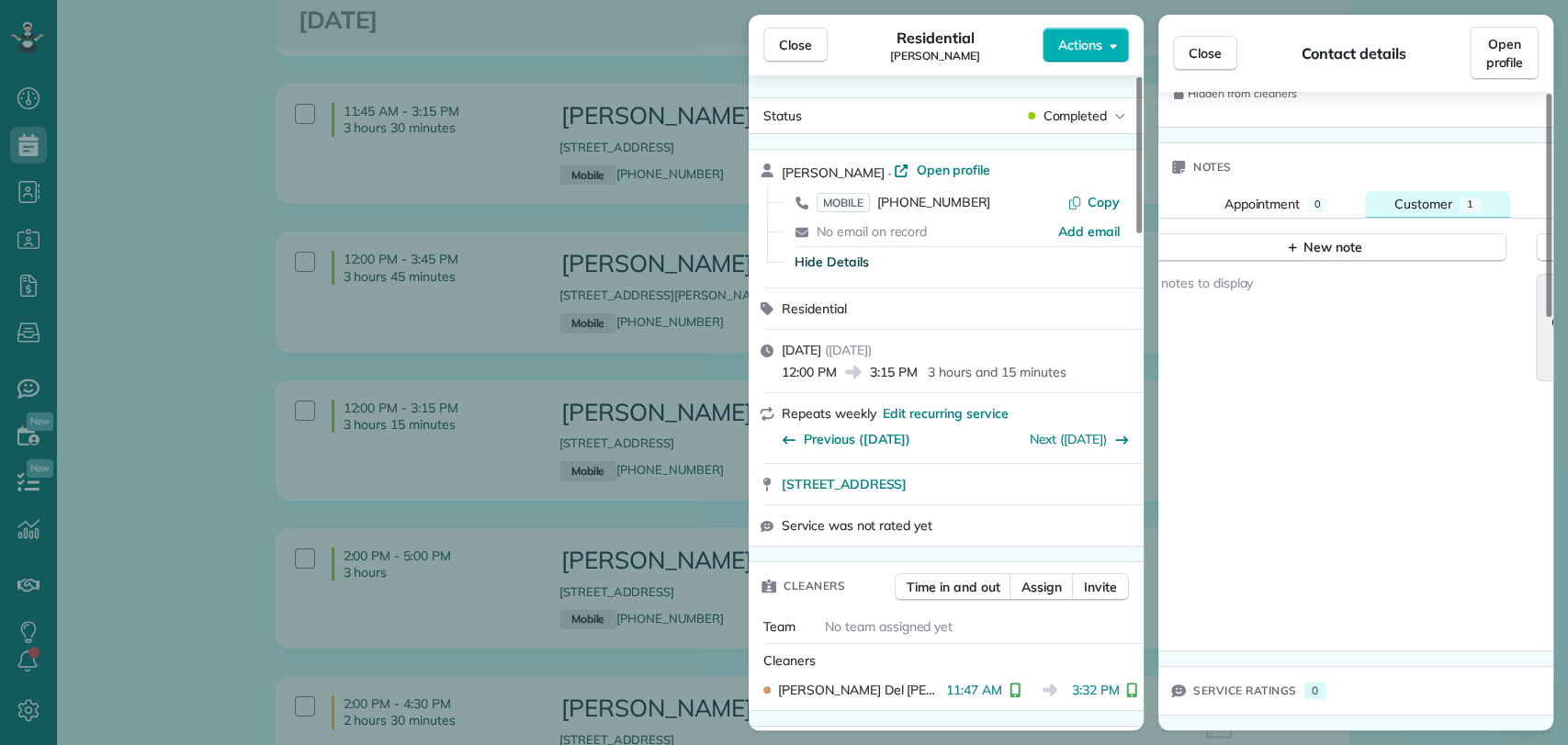
click at [1447, 199] on span "Customer" at bounding box center [1423, 203] width 58 height 17
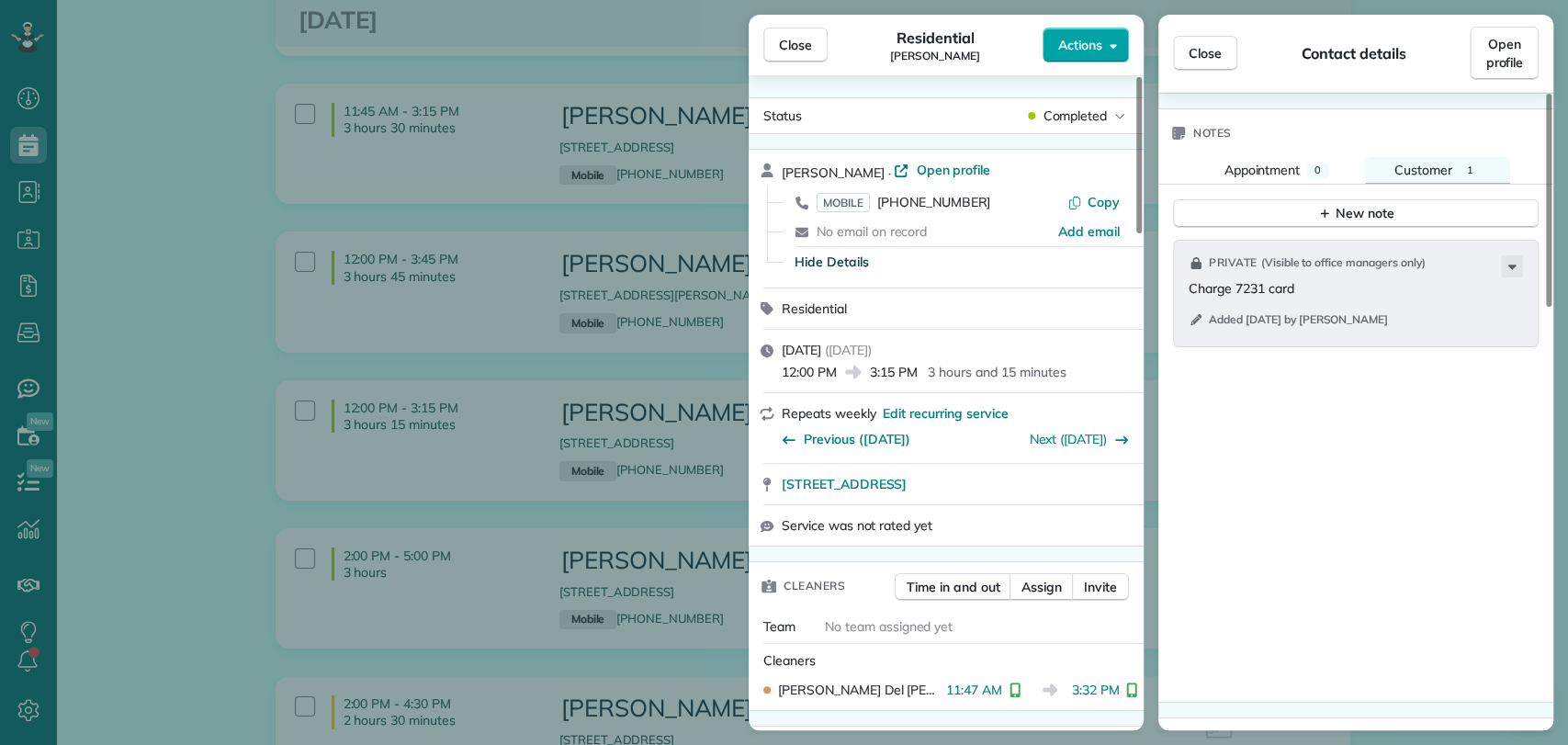
click at [1081, 35] on span "Actions" at bounding box center [1080, 44] width 44 height 19
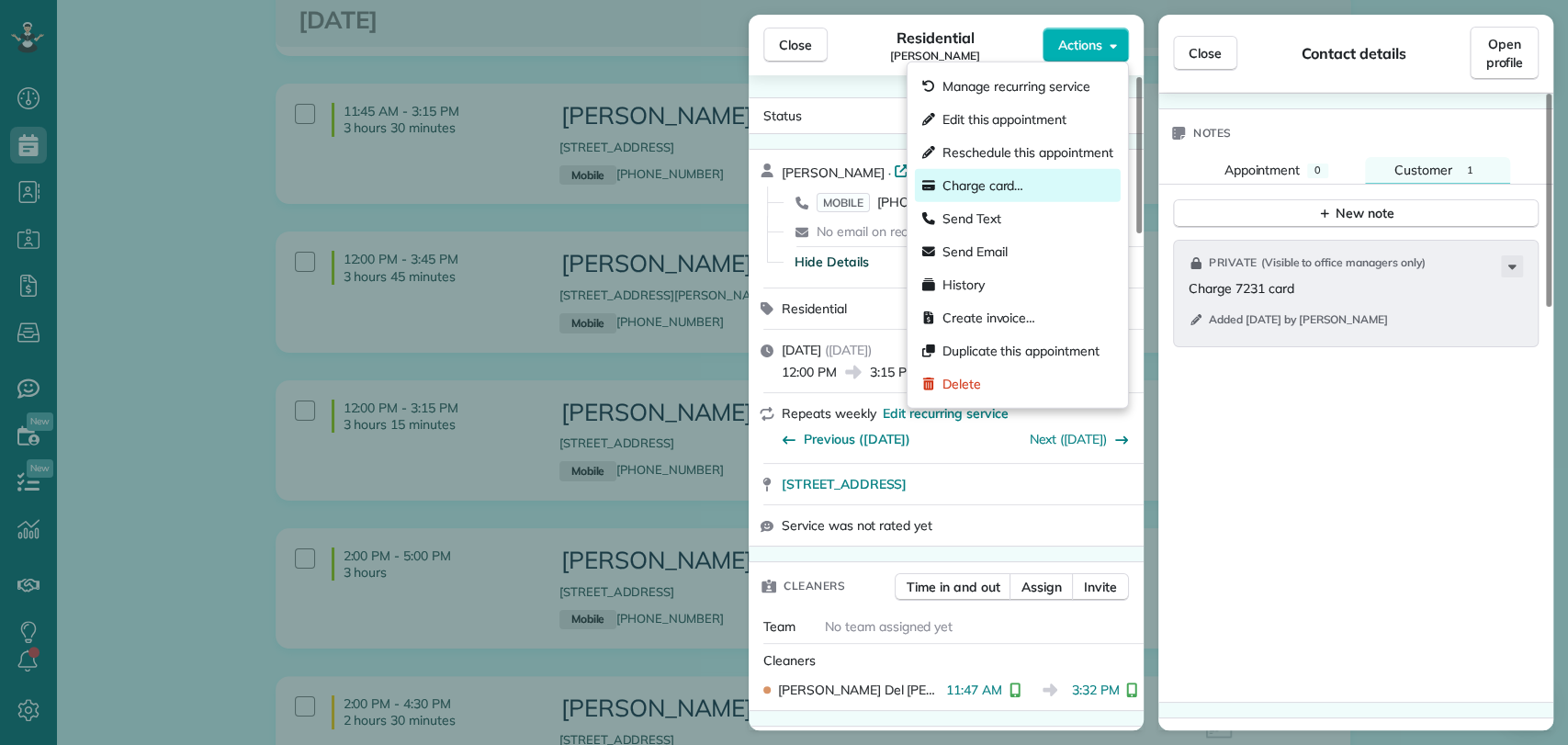
click at [1019, 186] on span "Charge card…" at bounding box center [983, 186] width 81 height 19
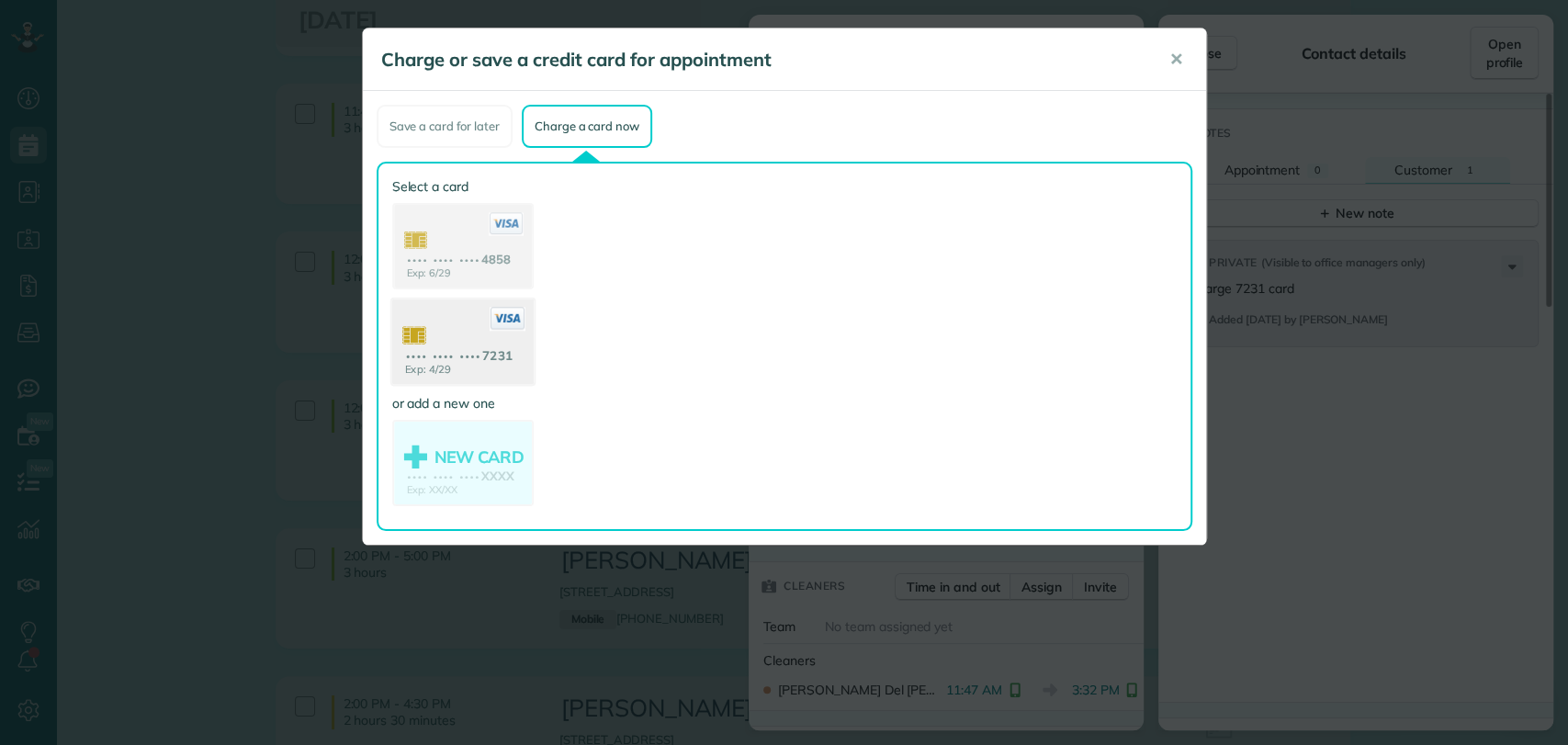
click at [462, 332] on use at bounding box center [461, 344] width 141 height 89
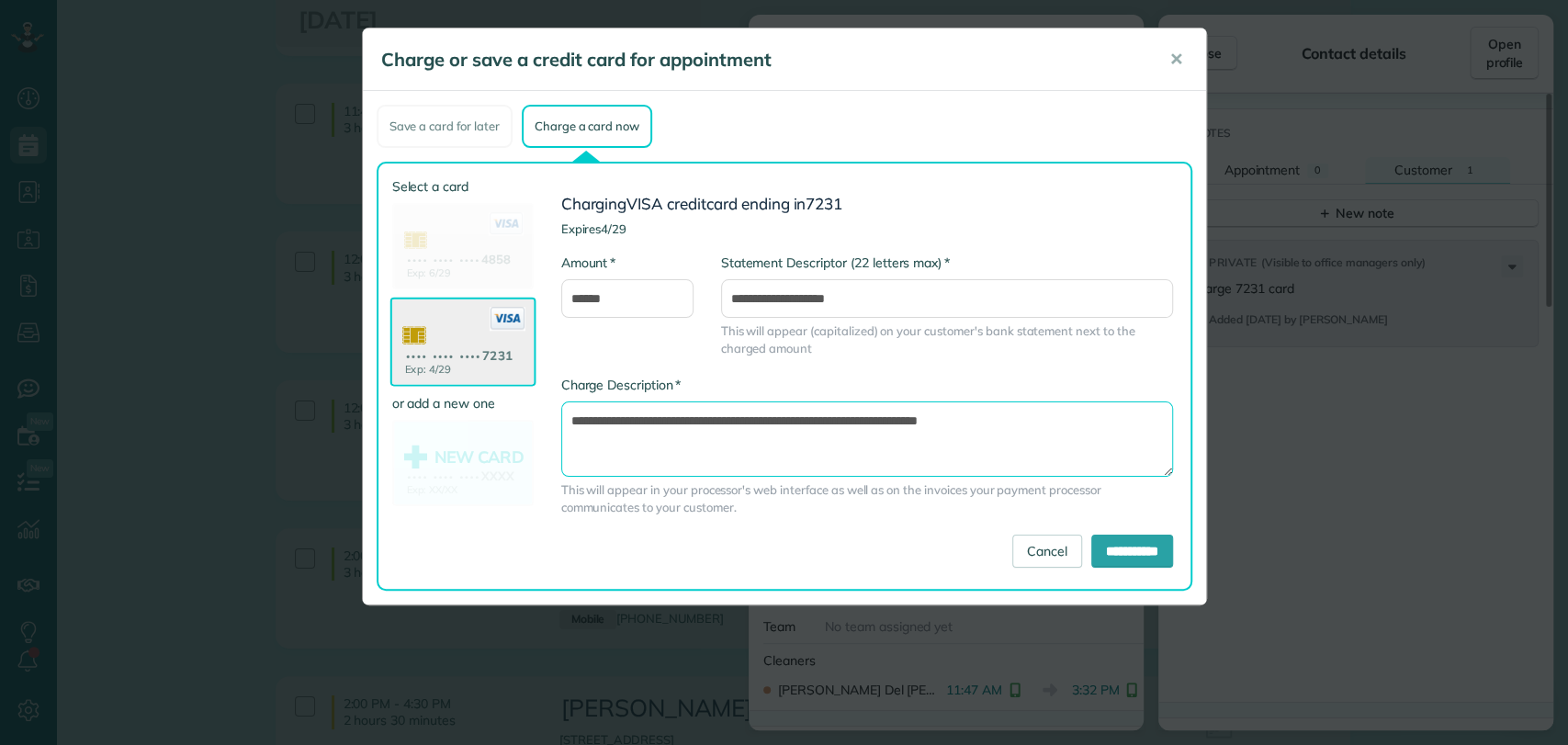
click at [880, 420] on textarea "**********" at bounding box center [866, 439] width 612 height 76
type textarea "**********"
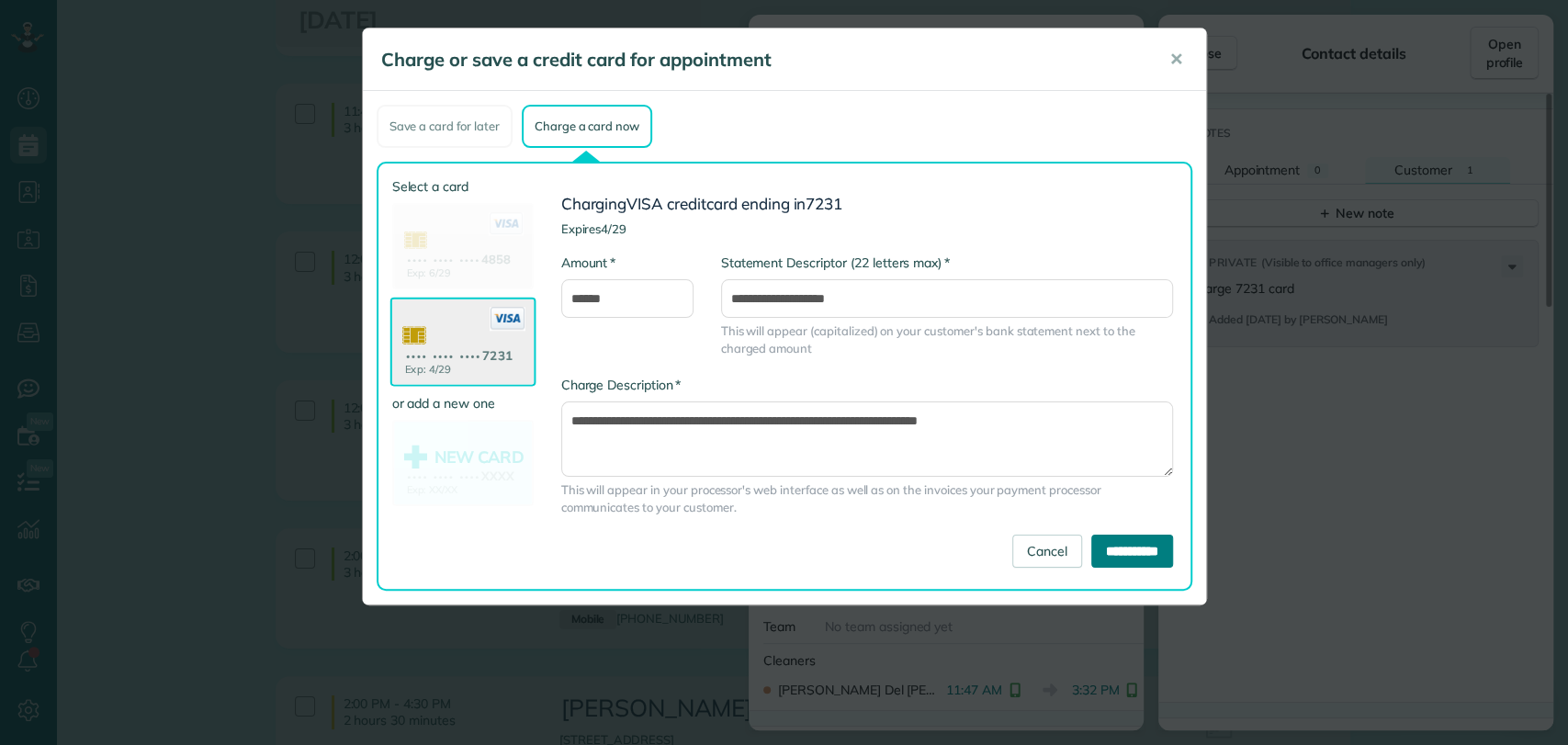
click at [1093, 560] on input "**********" at bounding box center [1131, 551] width 81 height 33
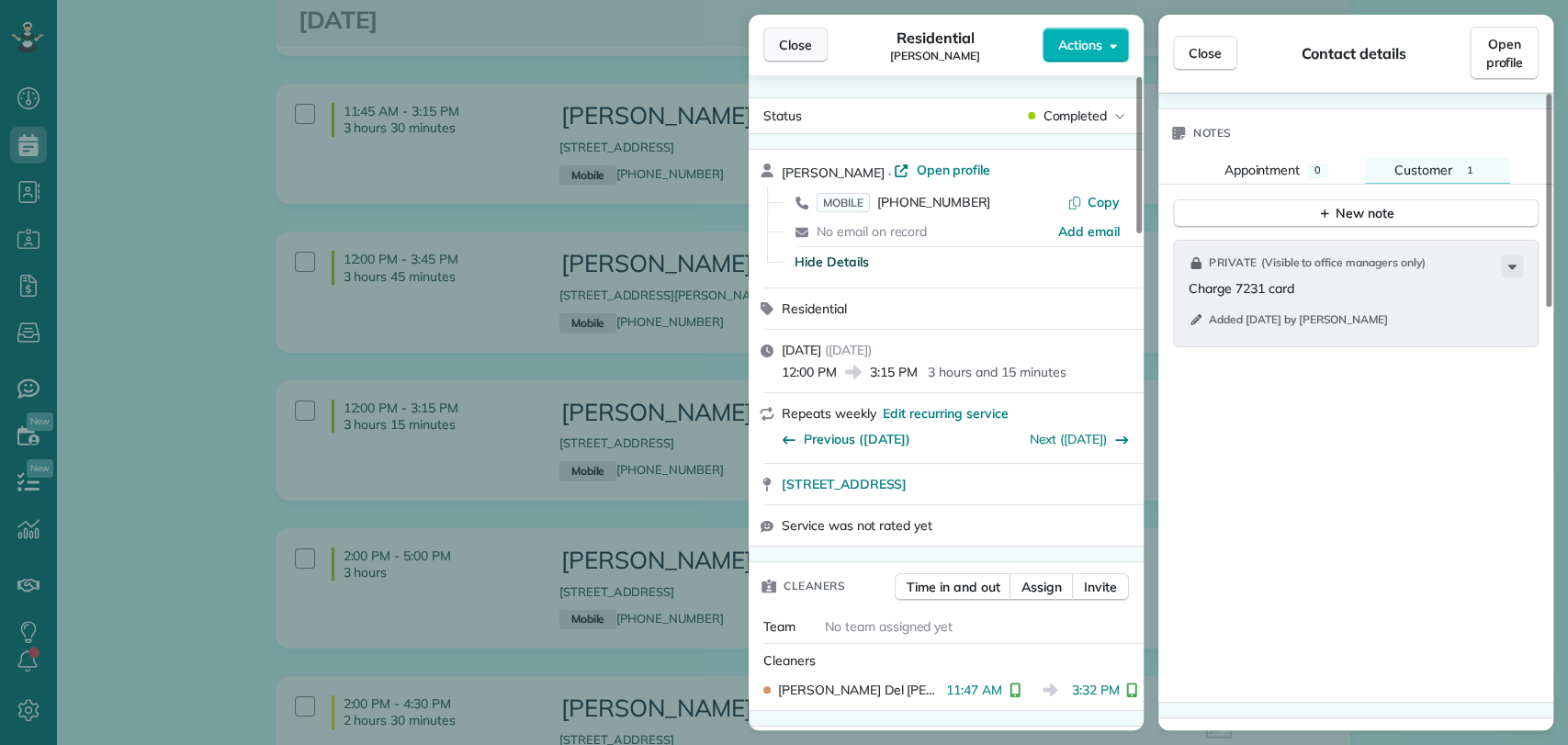
click at [798, 50] on span "Close" at bounding box center [795, 44] width 33 height 19
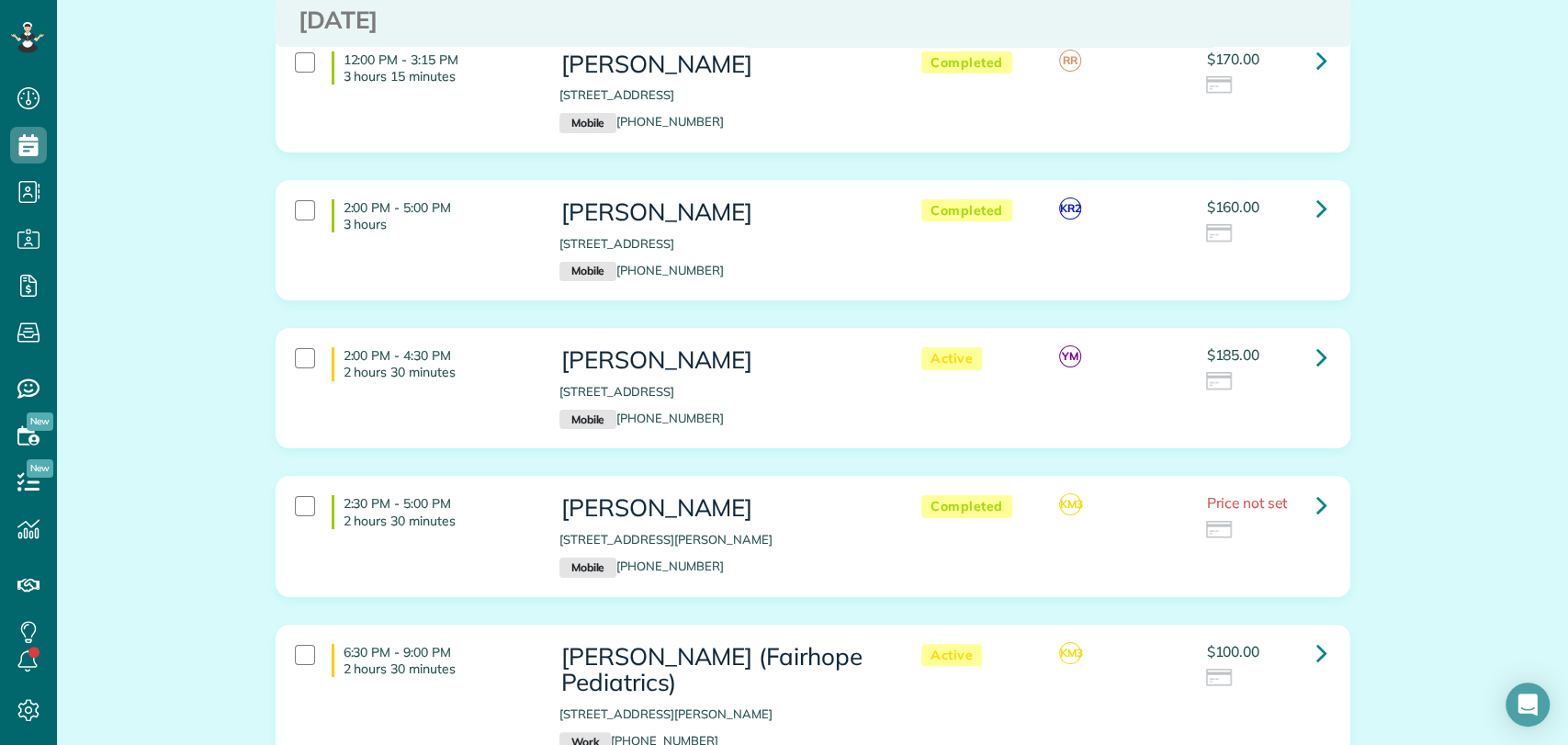
scroll to position [4623, 0]
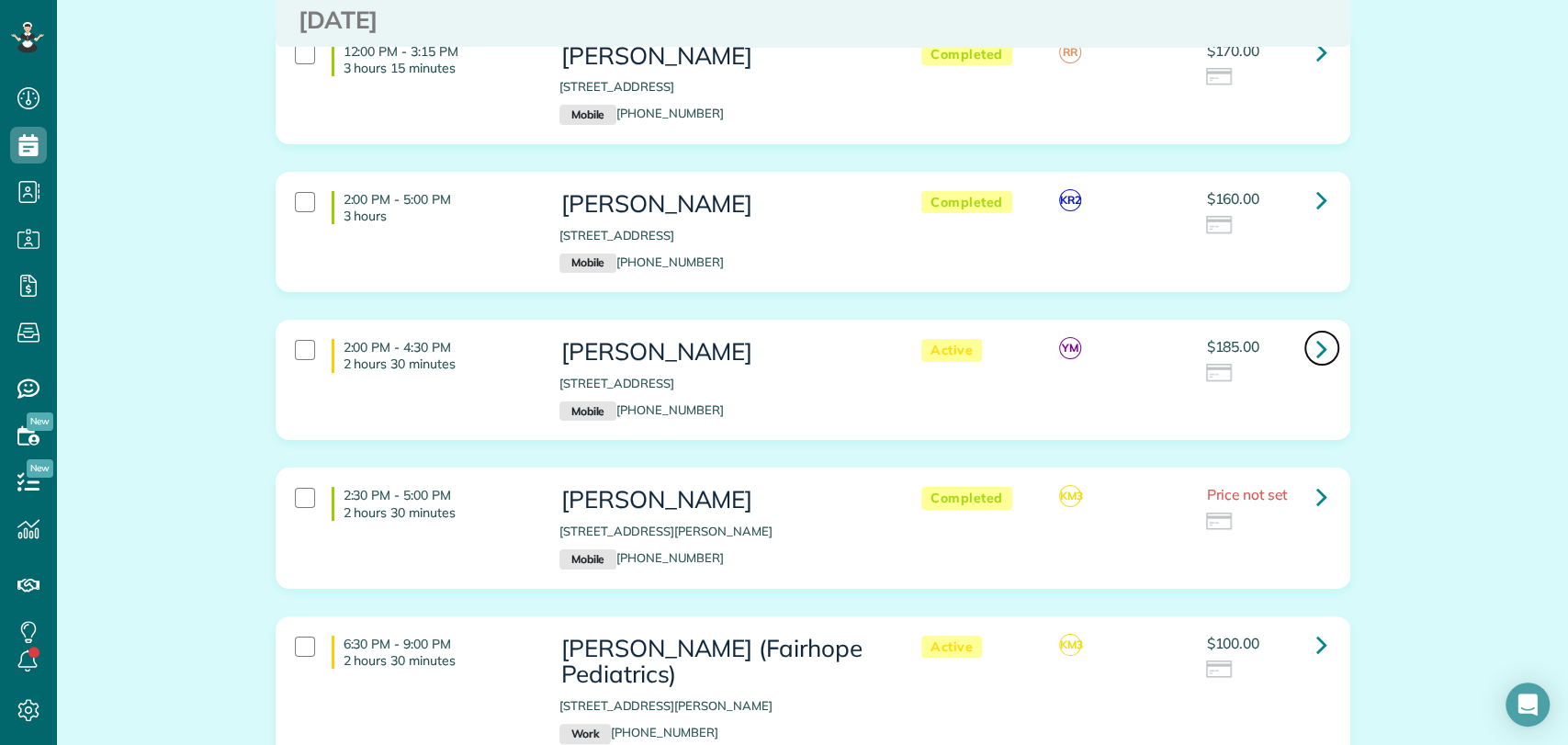
click at [1316, 333] on icon at bounding box center [1321, 348] width 11 height 32
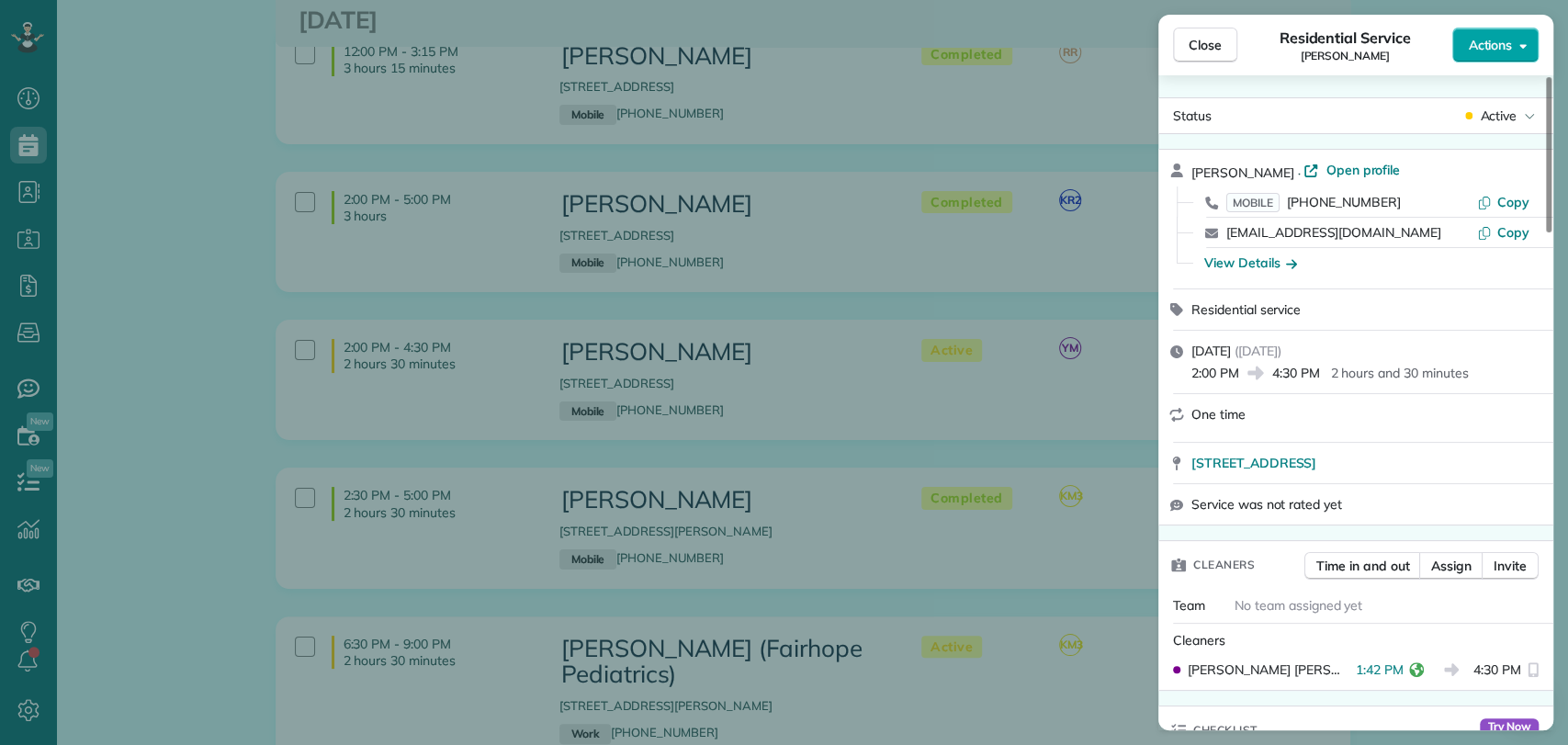
click at [1478, 43] on span "Actions" at bounding box center [1489, 44] width 44 height 19
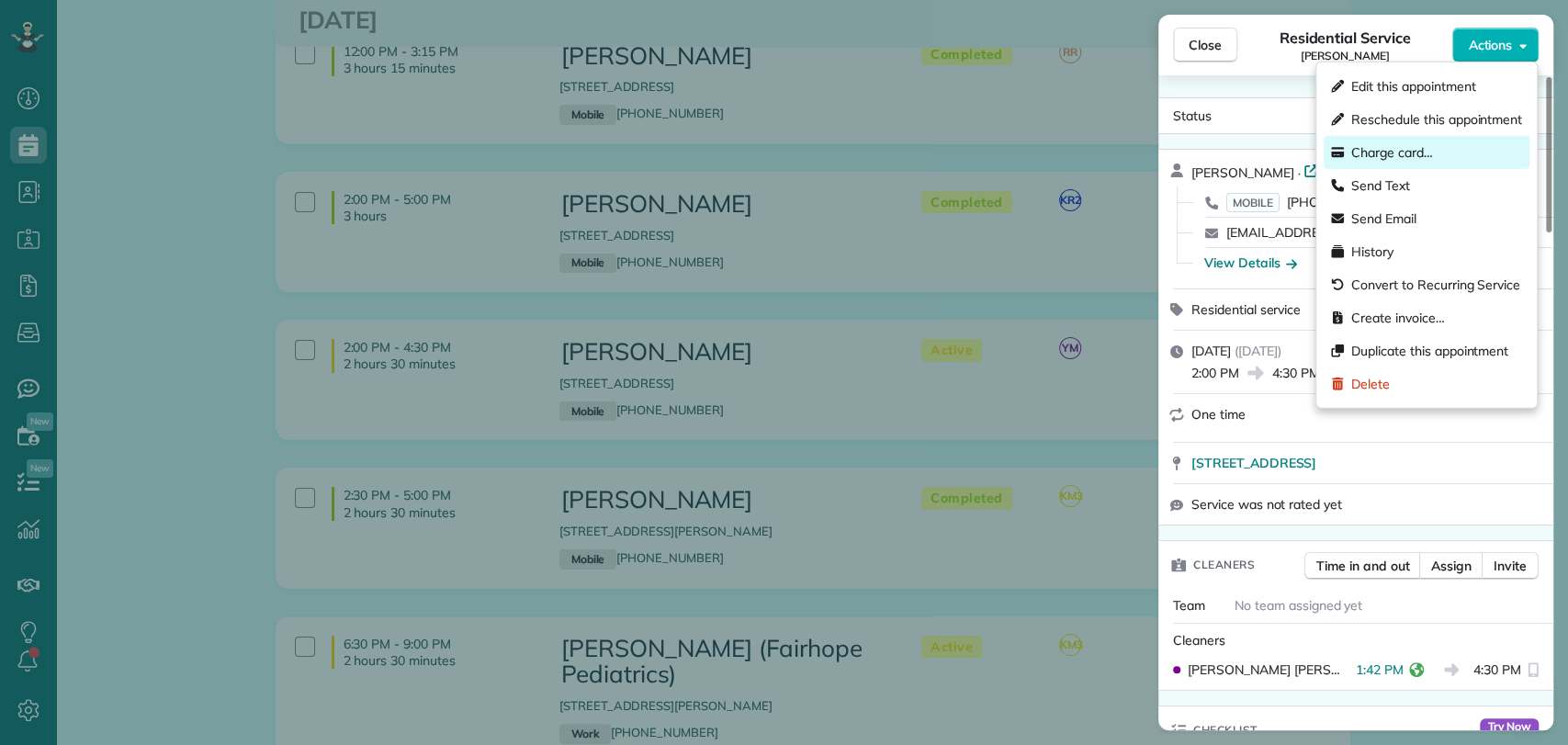
click at [1394, 149] on span "Charge card…" at bounding box center [1391, 152] width 81 height 19
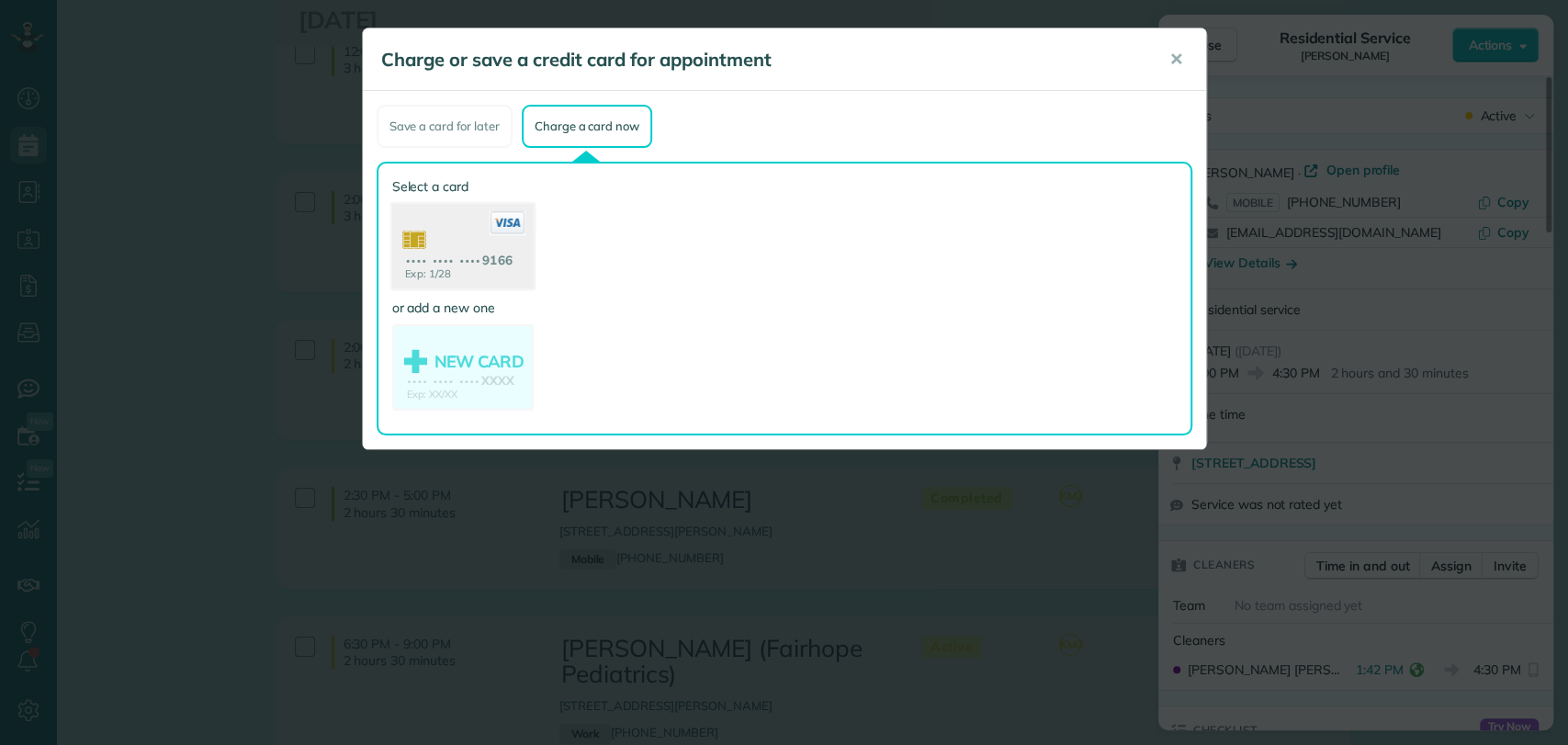
click at [470, 253] on use at bounding box center [461, 248] width 141 height 89
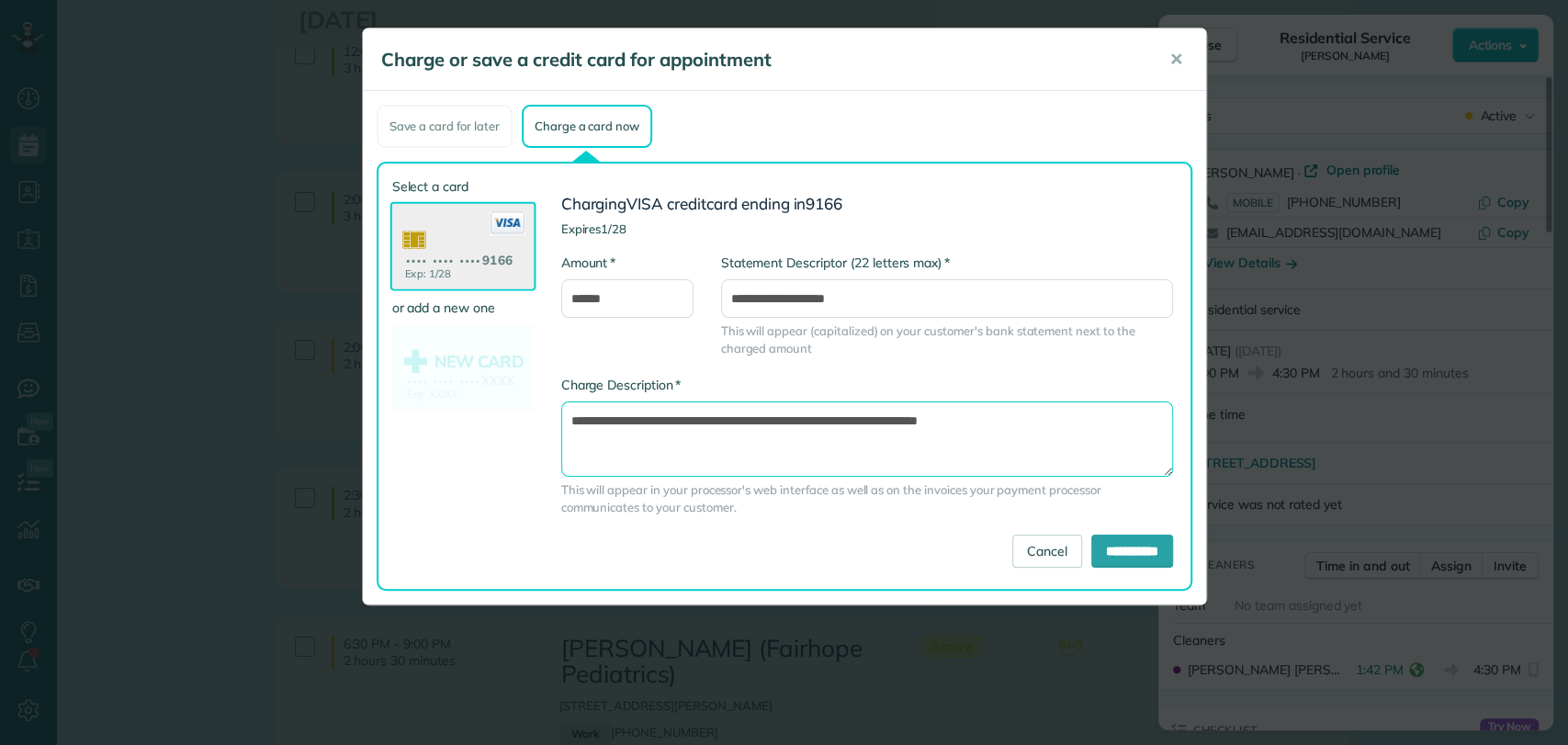
click at [882, 418] on textarea "**********" at bounding box center [866, 439] width 612 height 76
type textarea "**********"
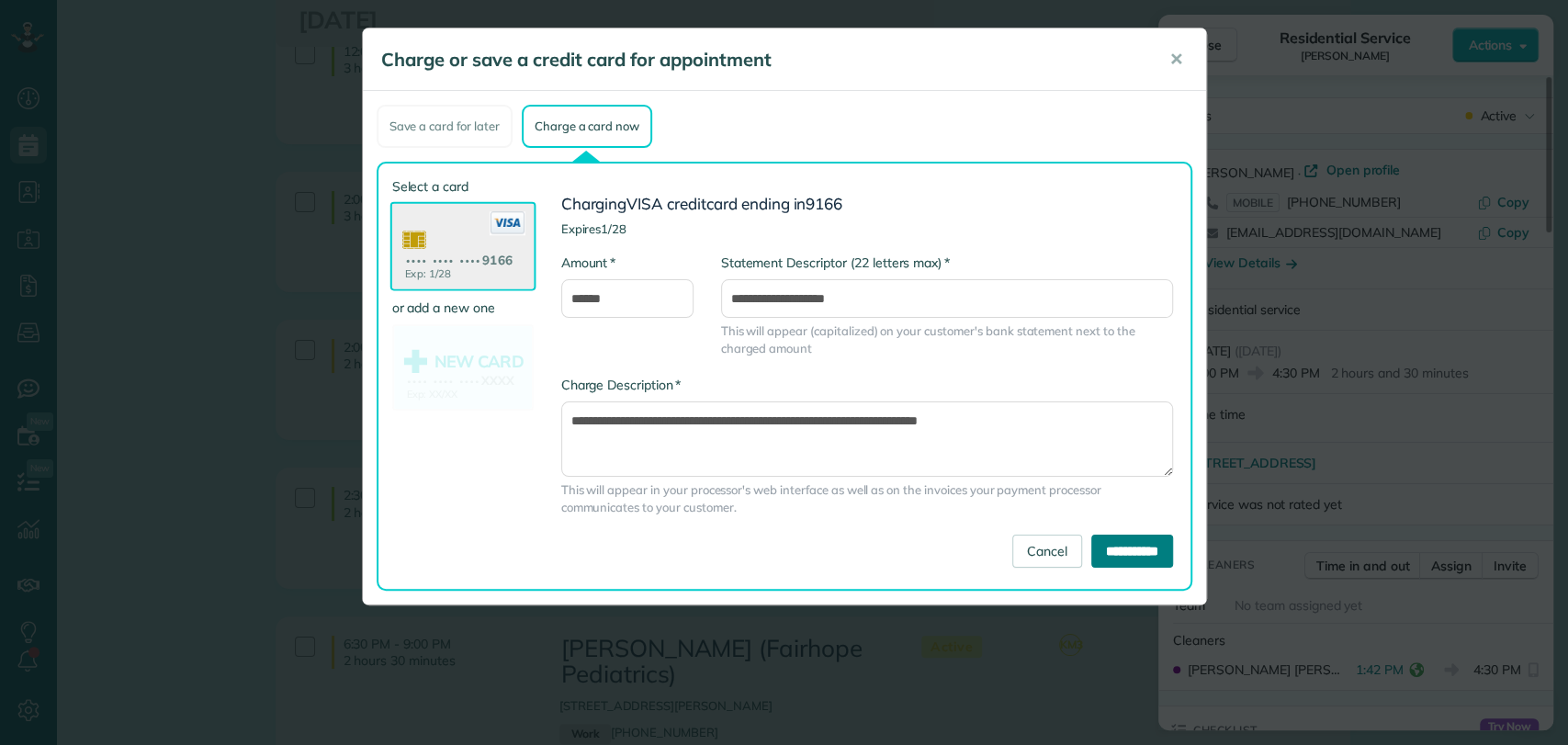
click at [1108, 538] on input "**********" at bounding box center [1131, 551] width 81 height 33
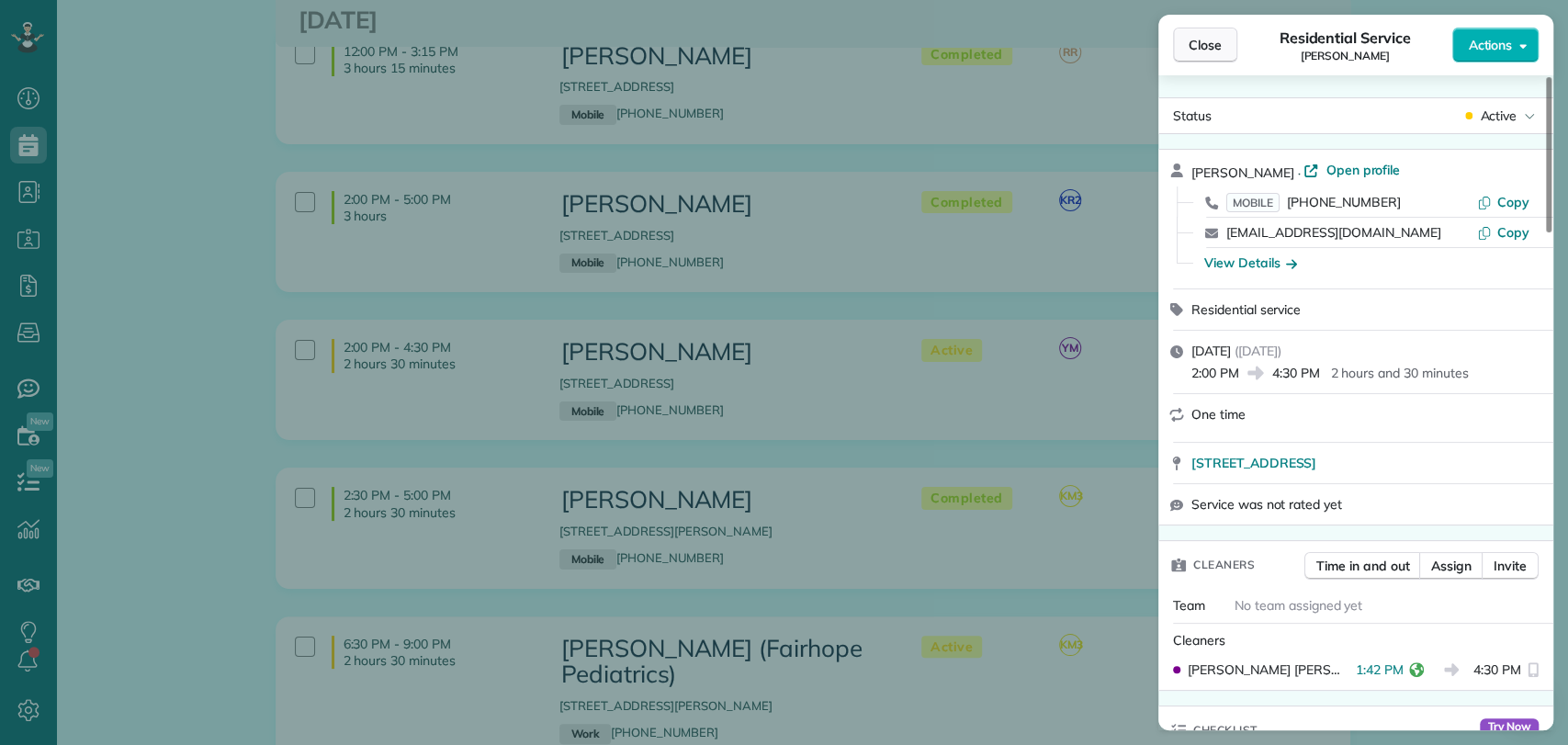
click at [1216, 46] on span "Close" at bounding box center [1205, 44] width 33 height 19
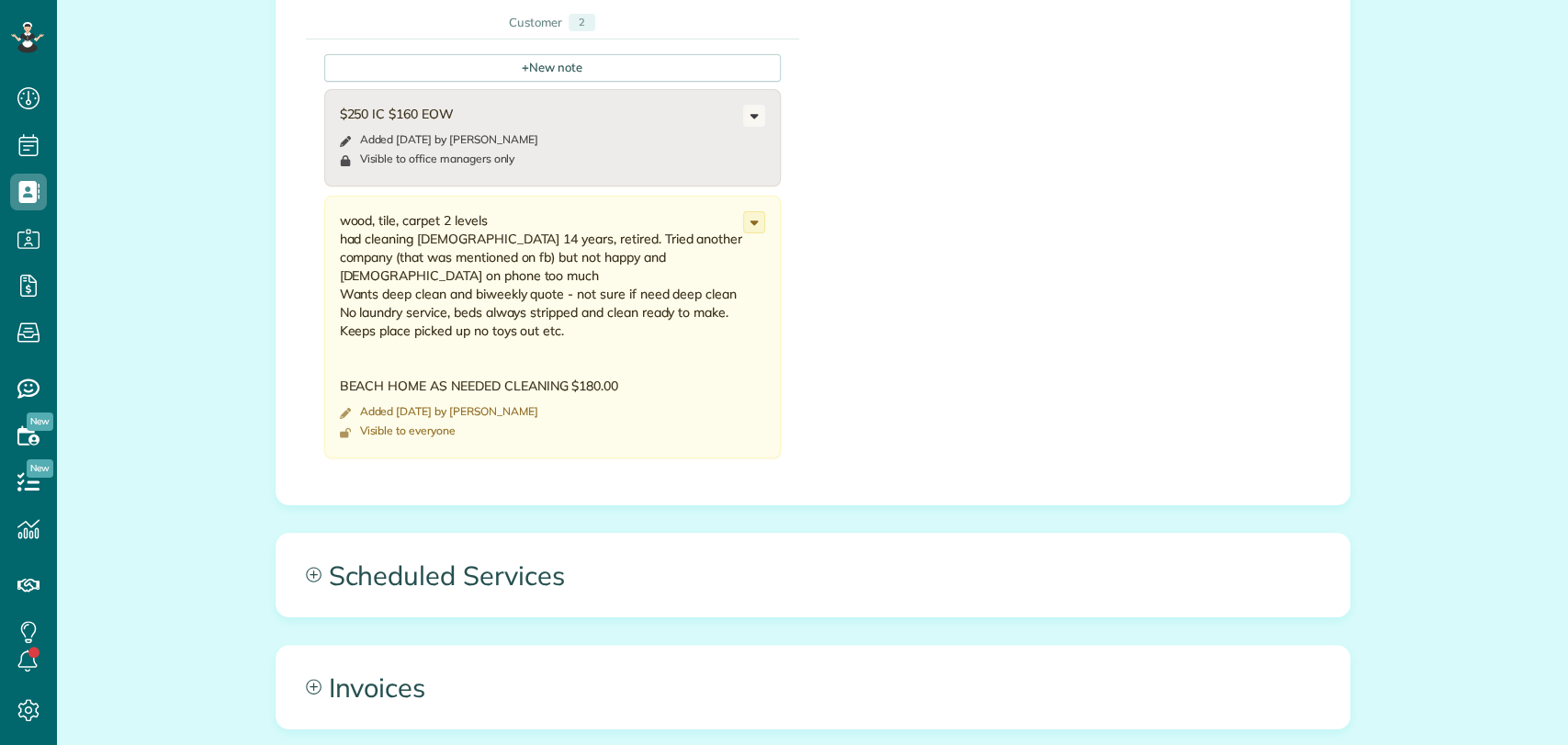
scroll to position [7, 7]
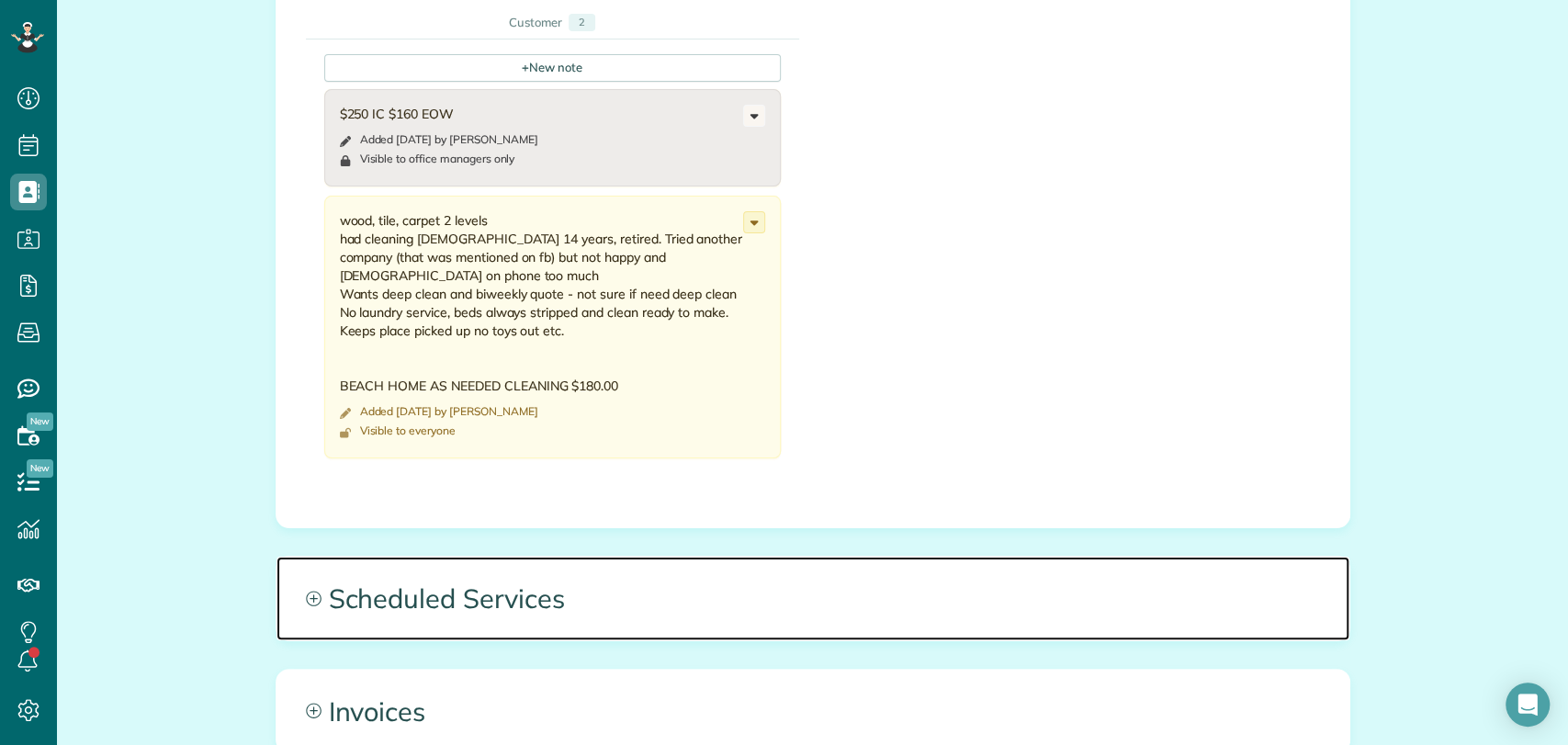
click at [494, 612] on span "Scheduled Services" at bounding box center [813, 598] width 1072 height 82
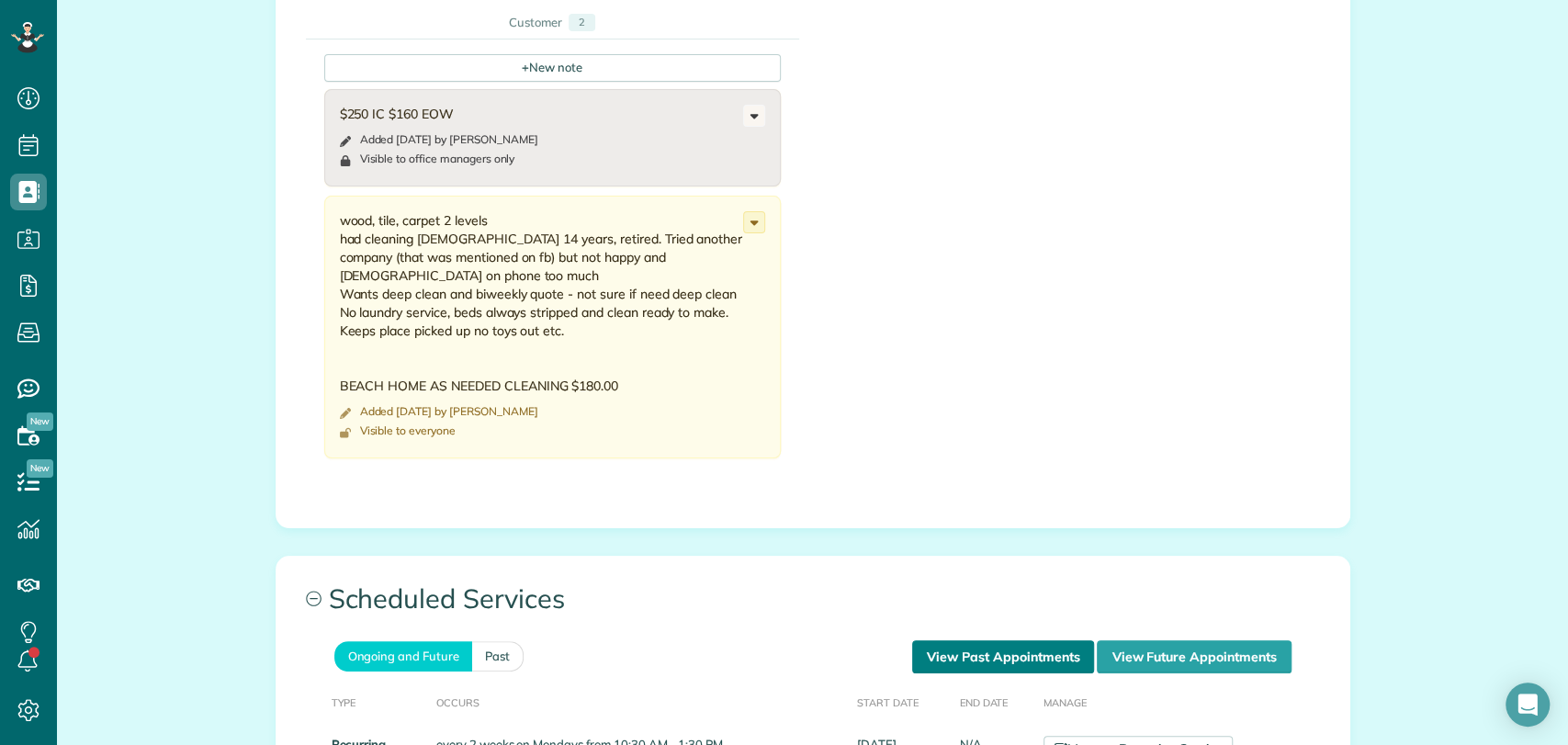
click at [998, 648] on link "View Past Appointments" at bounding box center [1002, 657] width 182 height 33
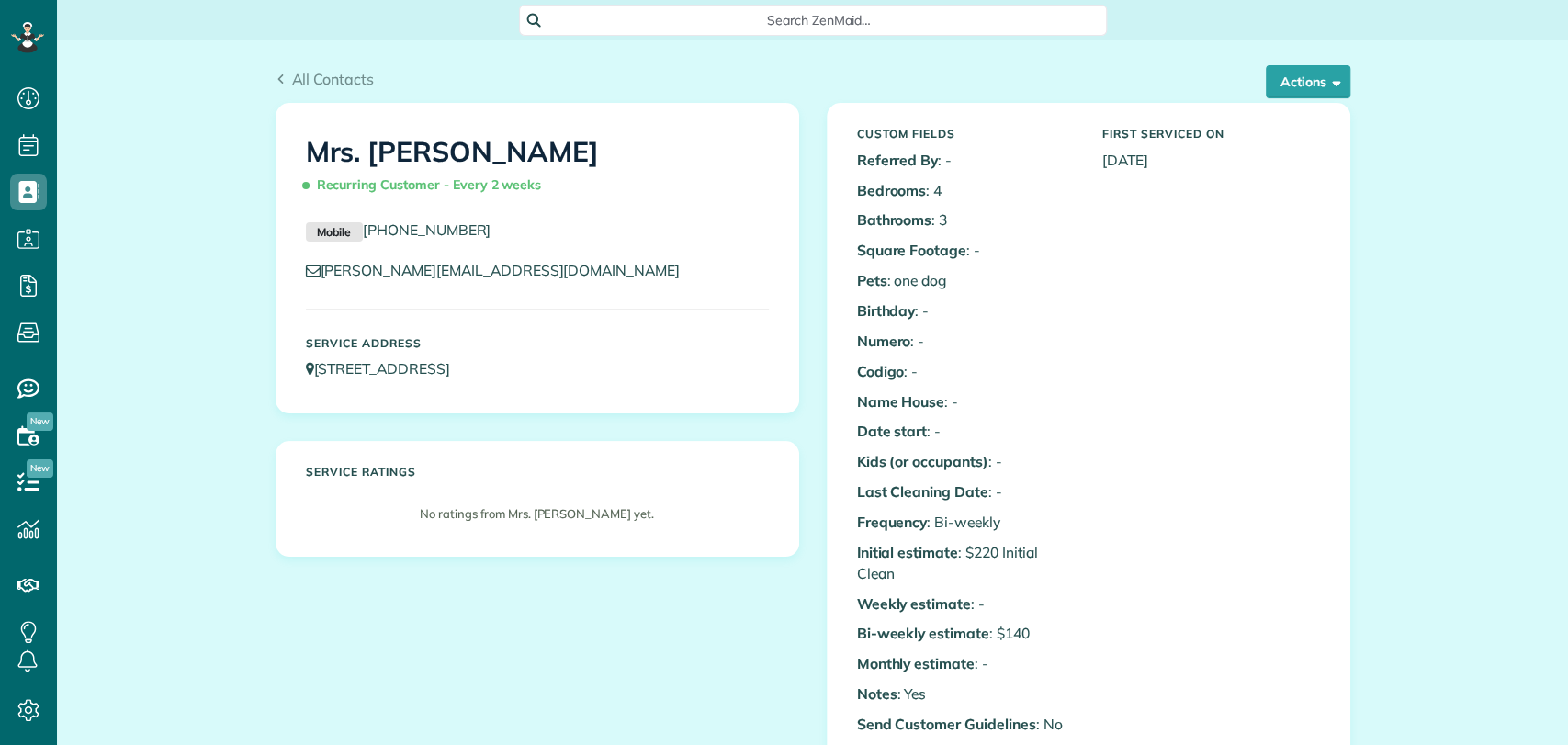
scroll to position [675, 0]
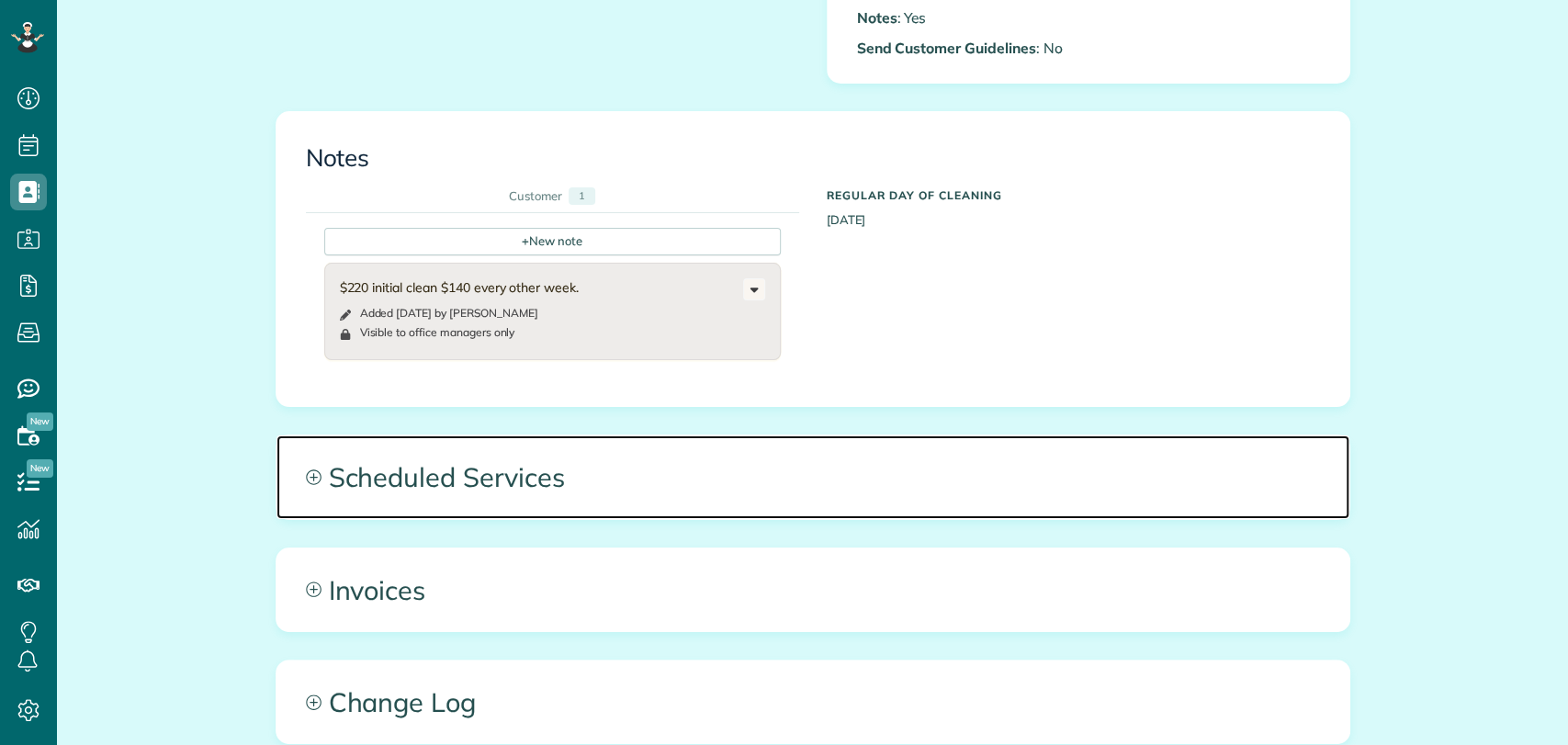
click at [580, 494] on span "Scheduled Services" at bounding box center [813, 476] width 1072 height 82
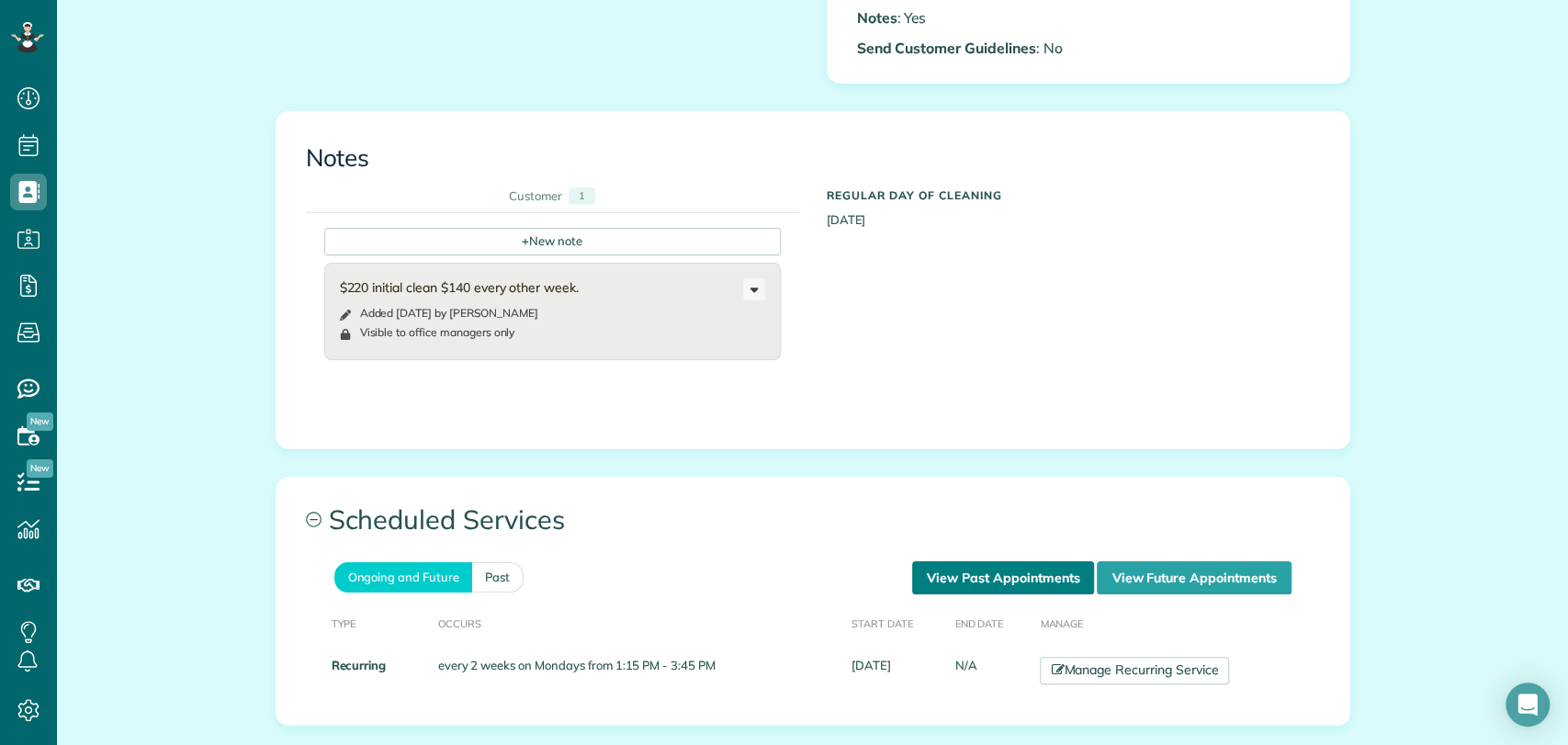
click at [931, 573] on link "View Past Appointments" at bounding box center [1002, 577] width 182 height 33
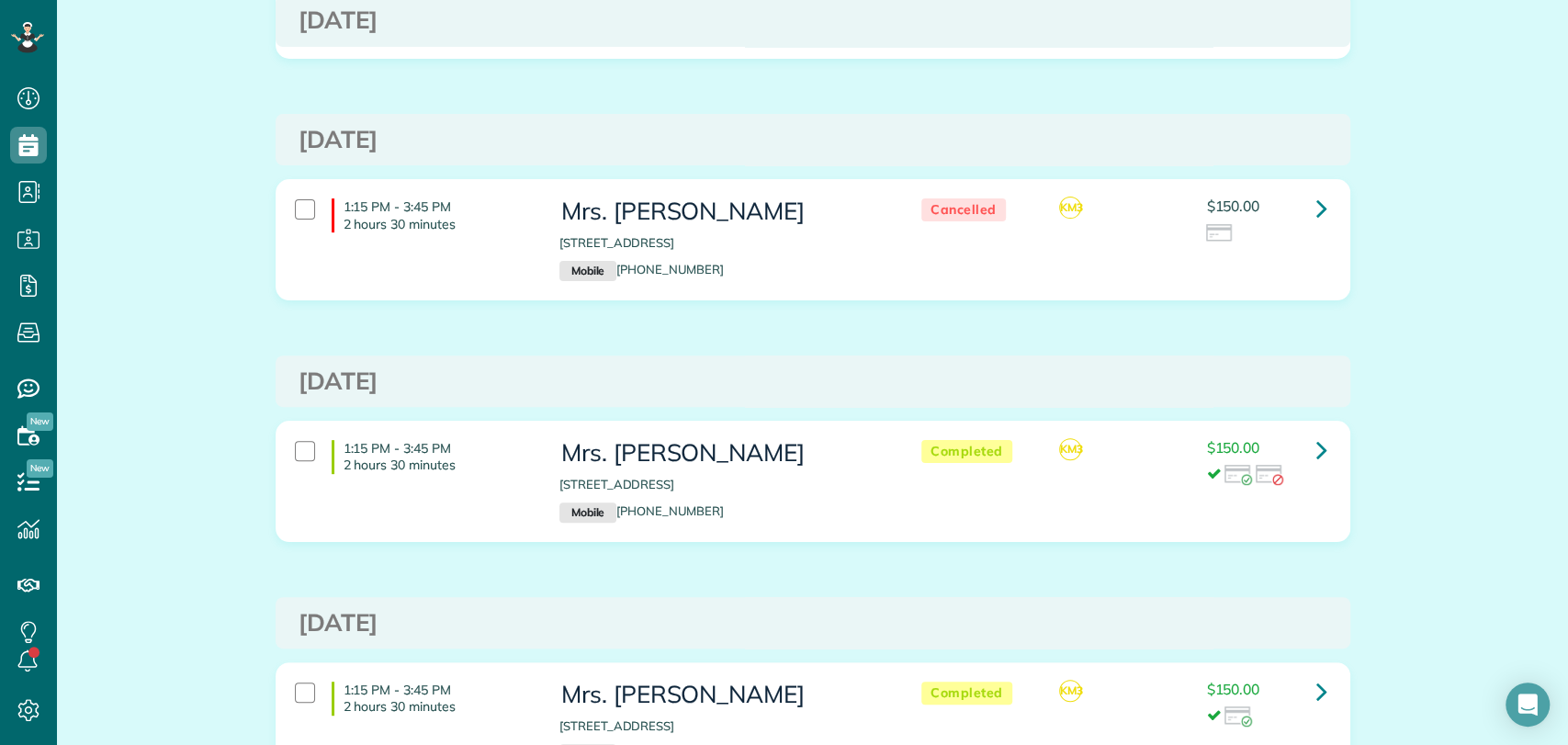
scroll to position [489, 0]
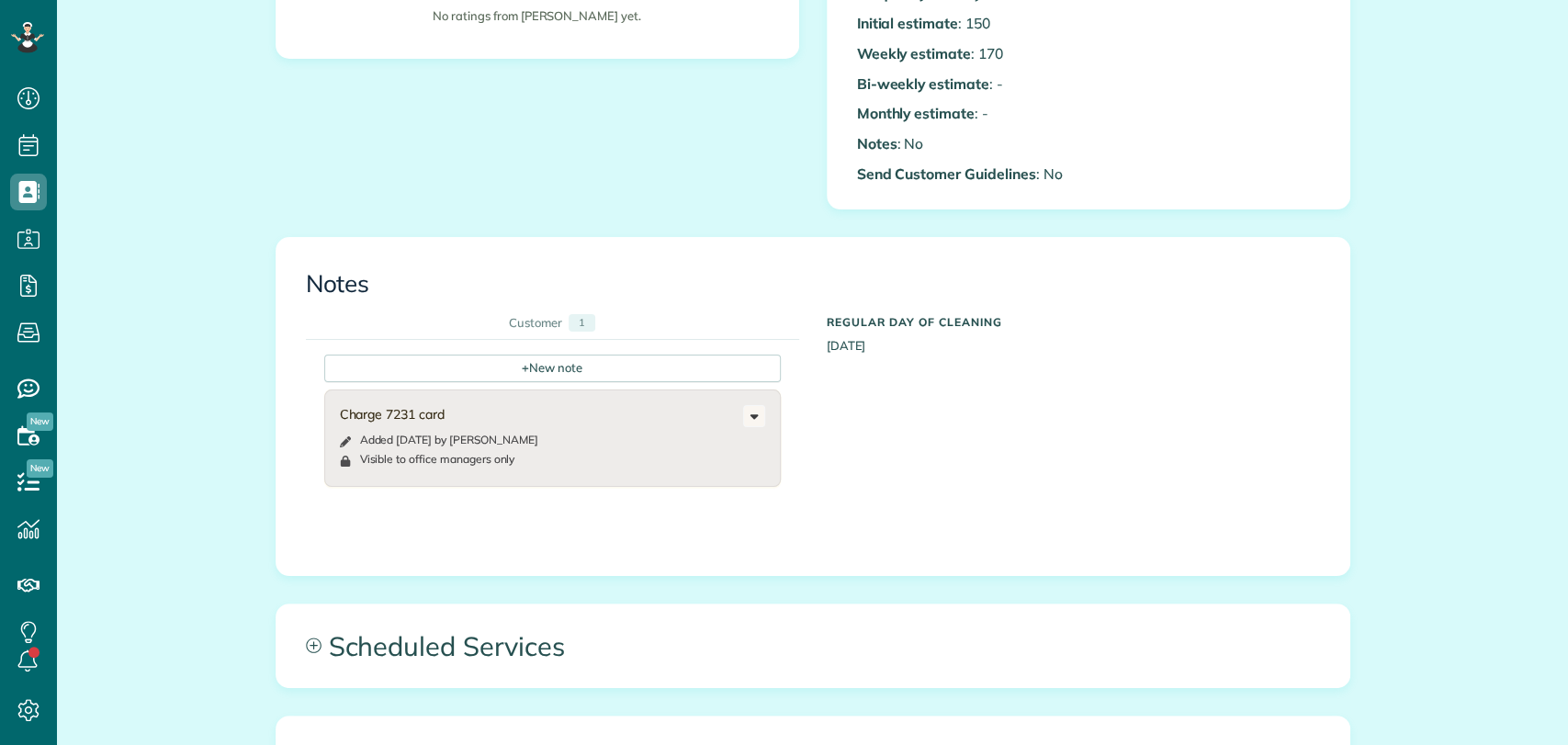
scroll to position [645, 0]
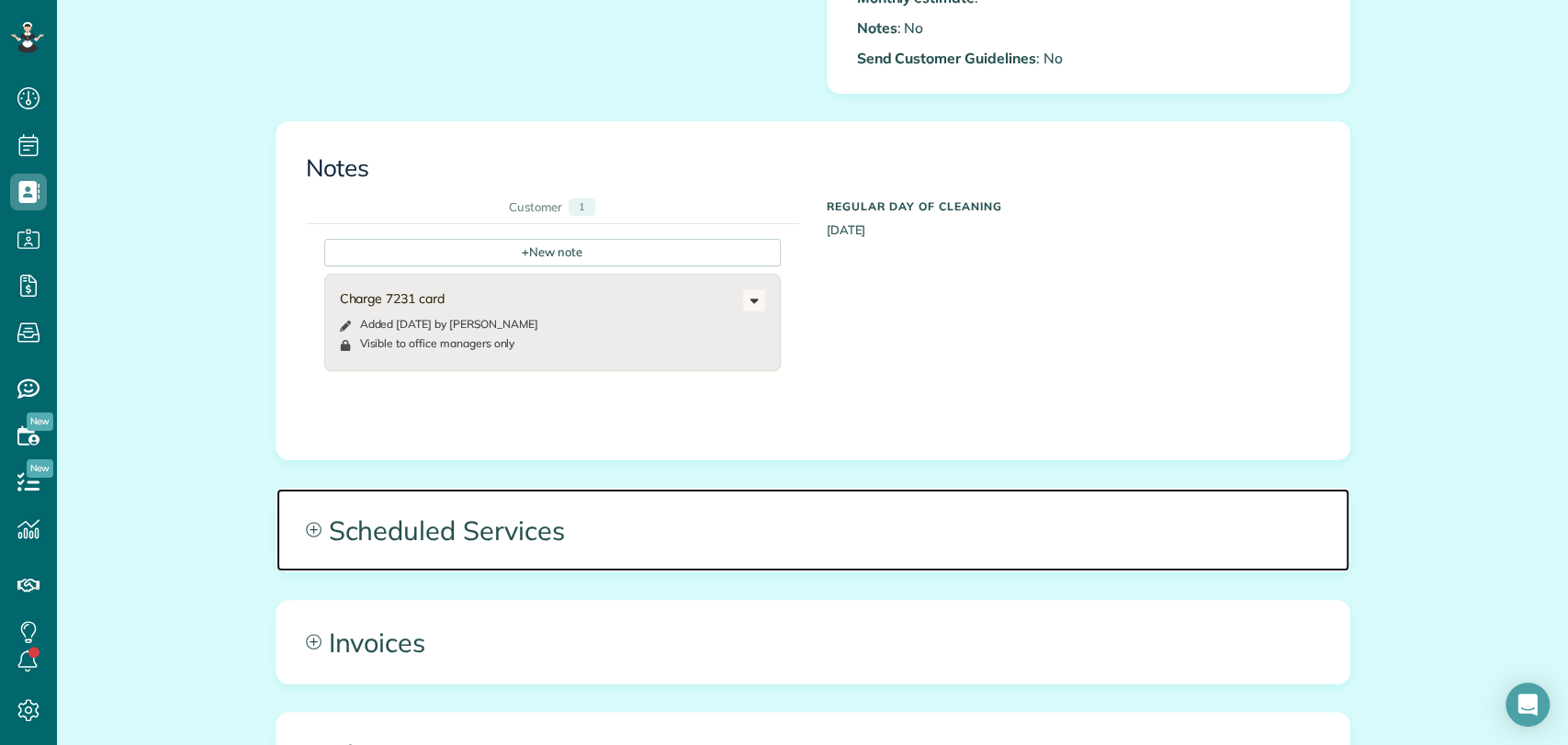
click at [620, 505] on span "Scheduled Services" at bounding box center [813, 530] width 1072 height 82
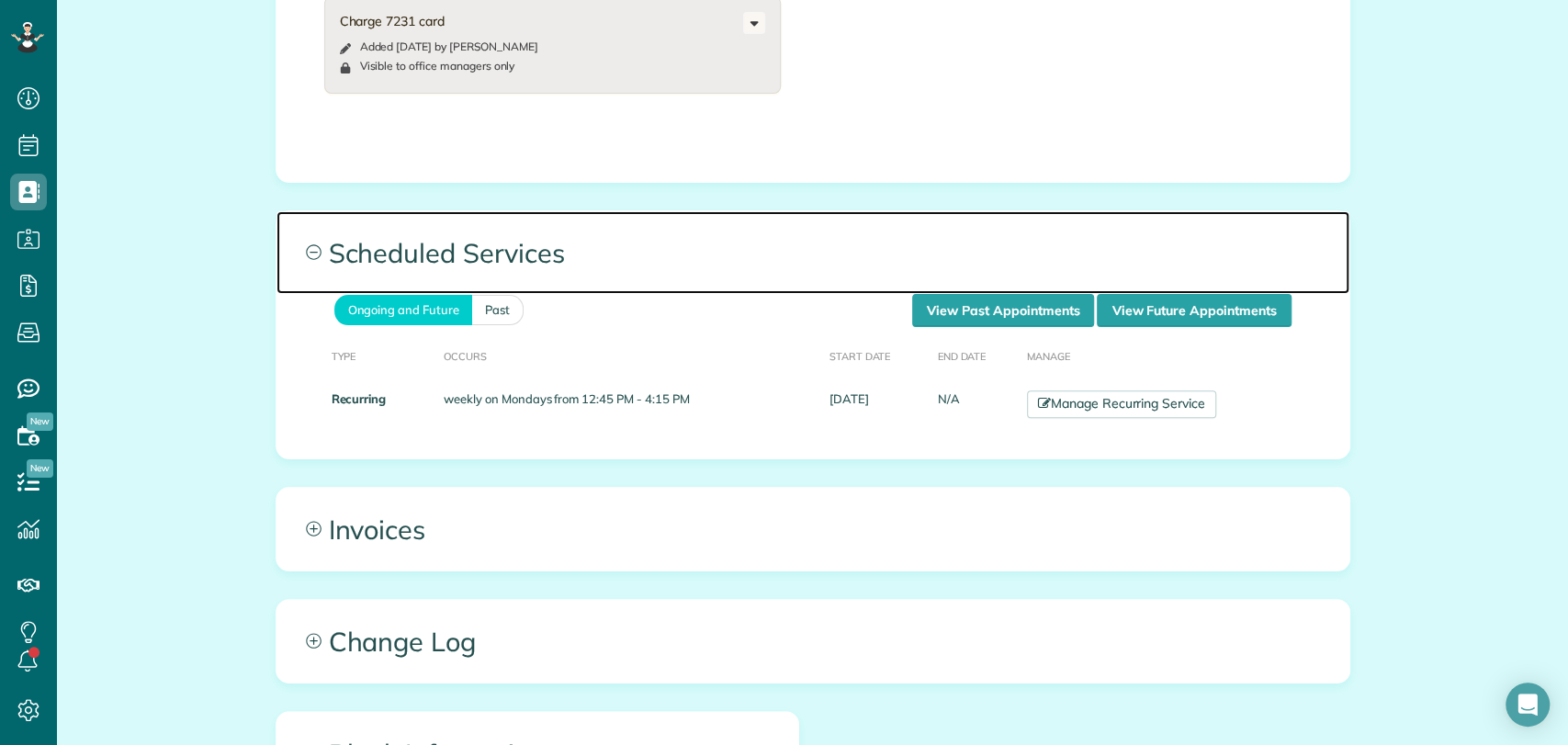
scroll to position [926, 0]
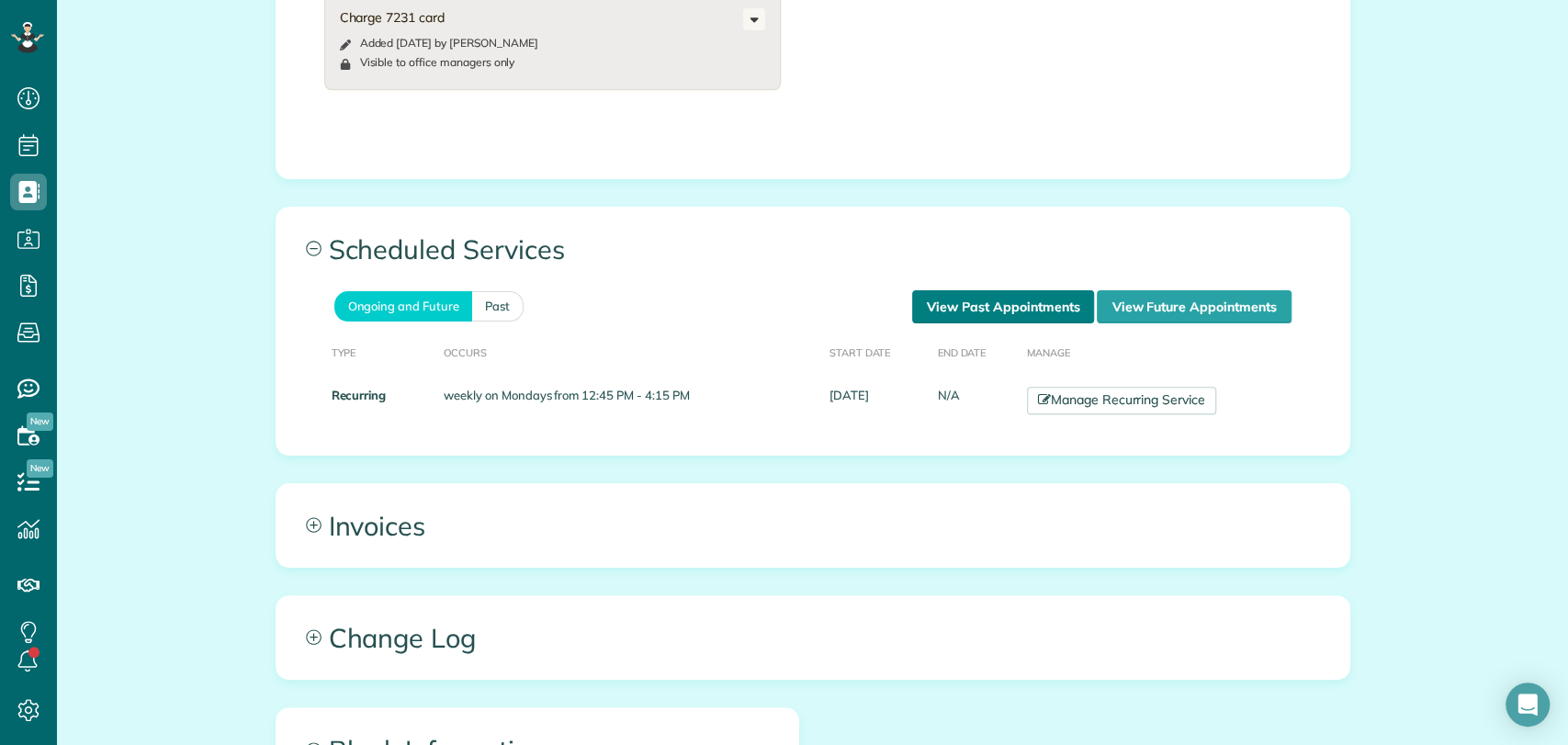
click at [959, 310] on link "View Past Appointments" at bounding box center [1002, 307] width 182 height 33
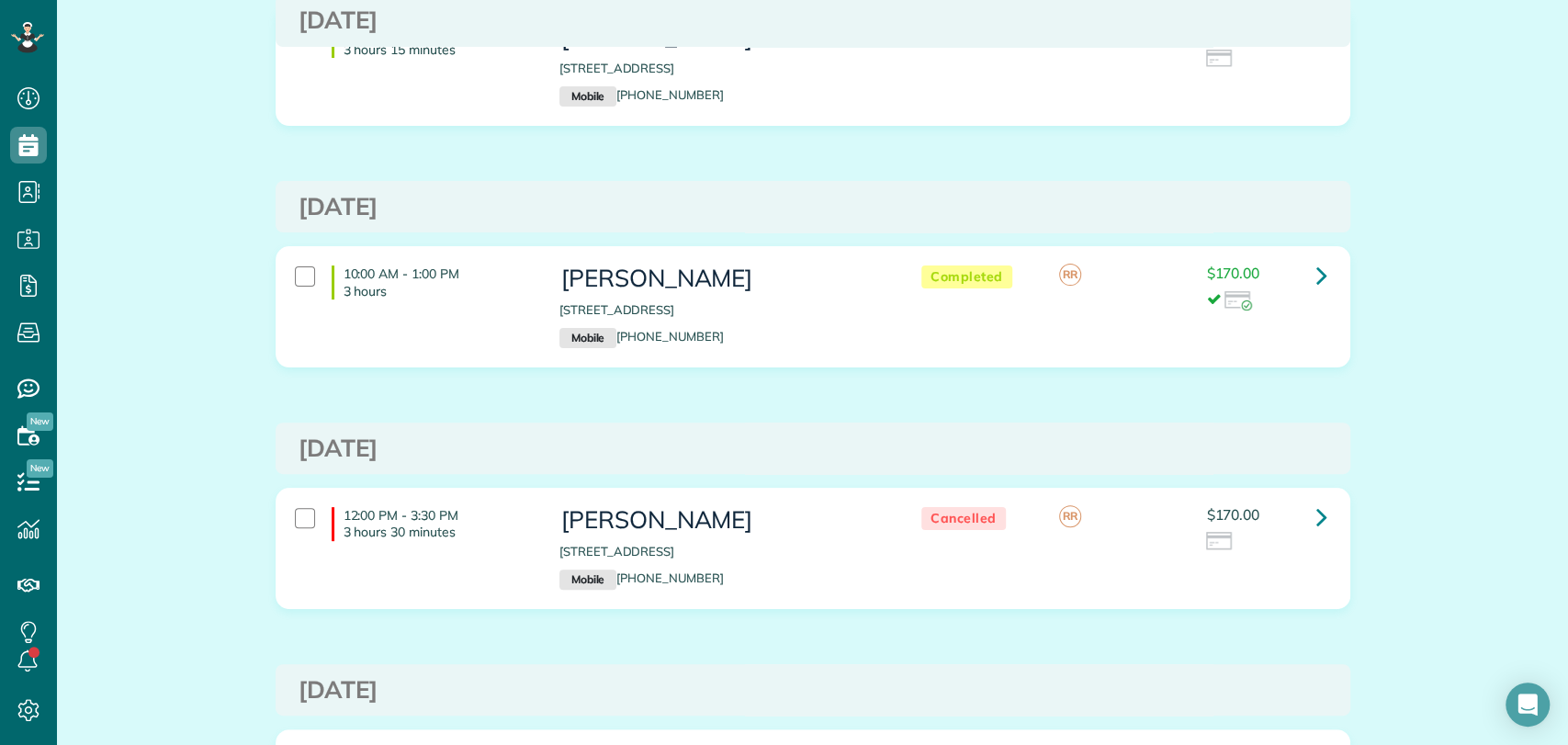
scroll to position [203, 0]
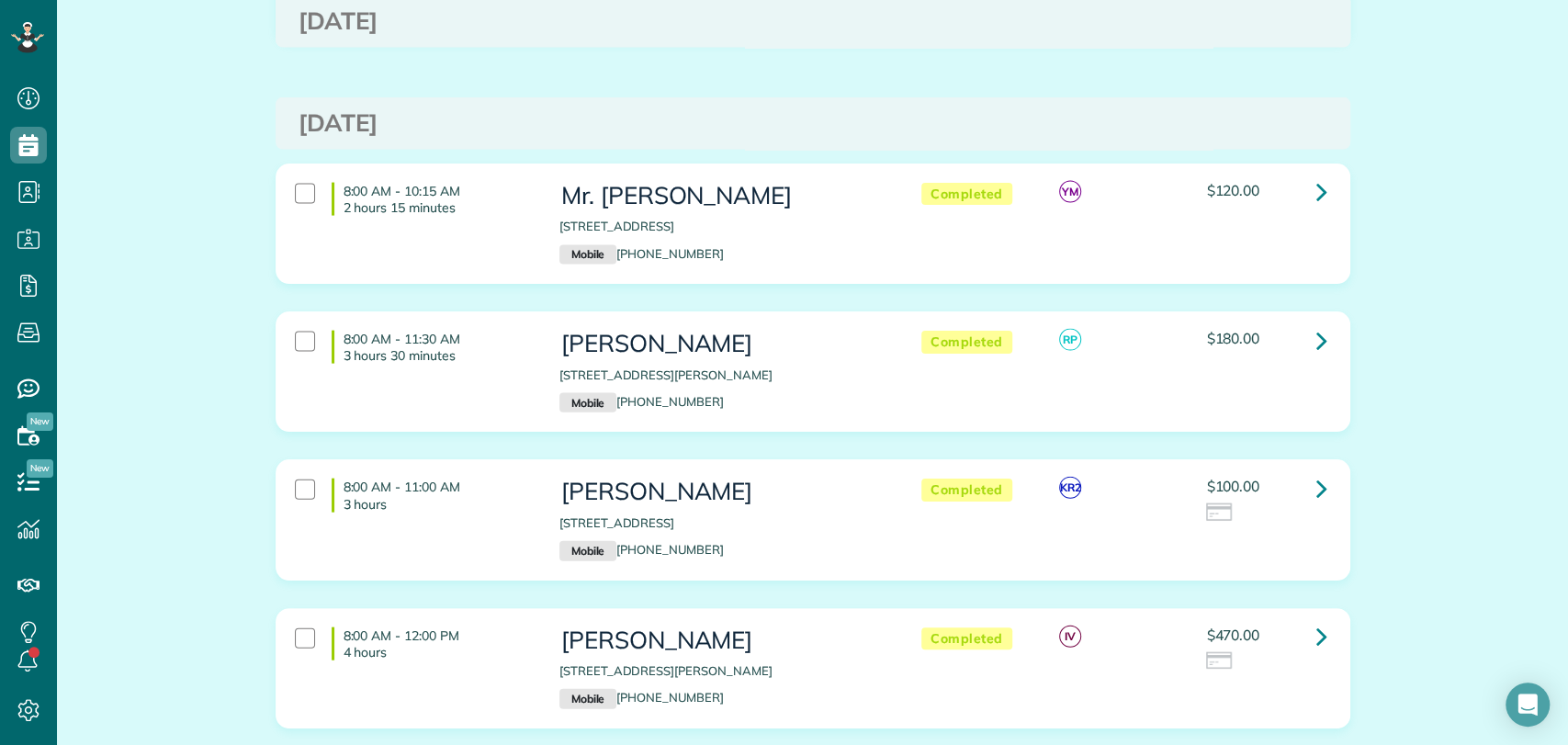
scroll to position [2532, 0]
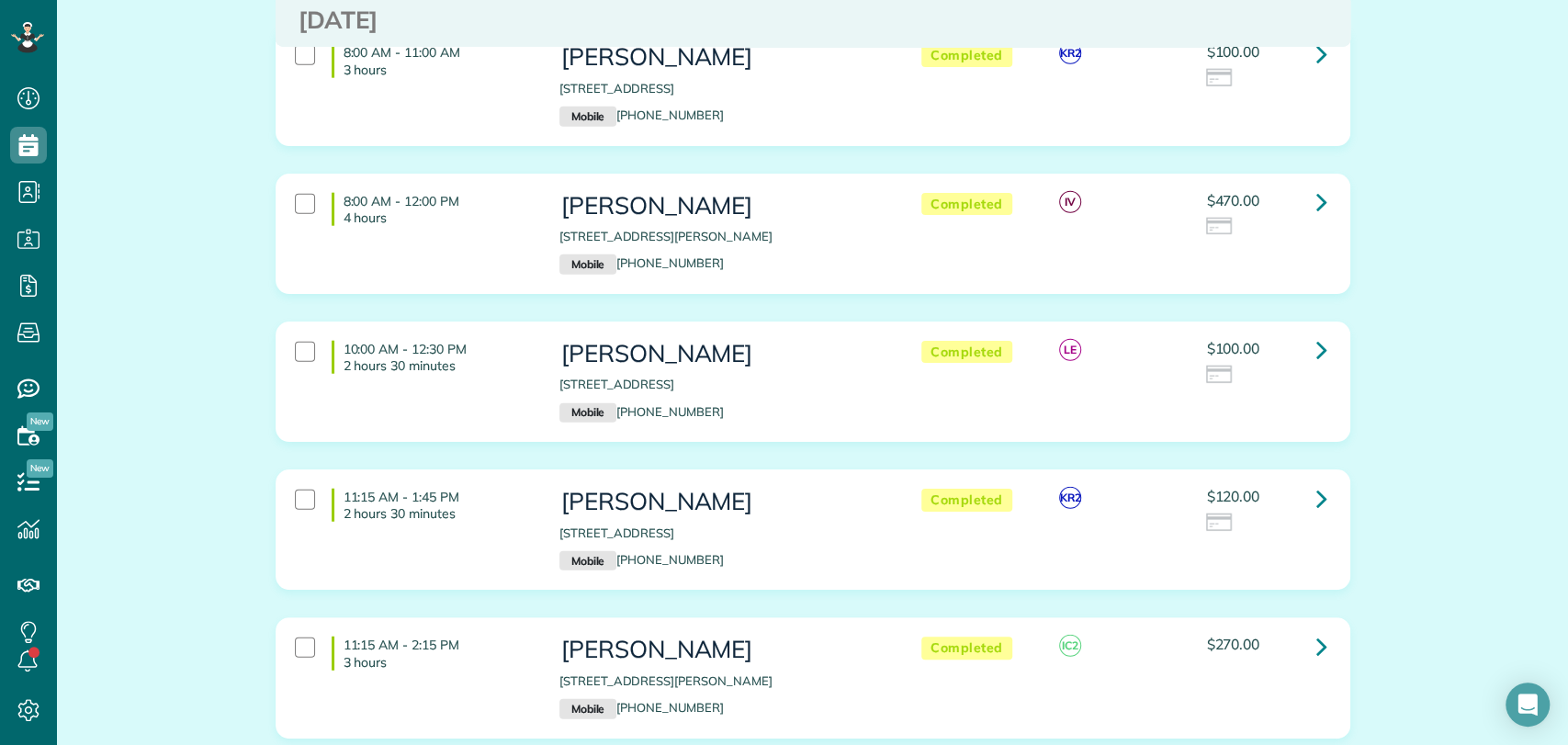
scroll to position [2966, 0]
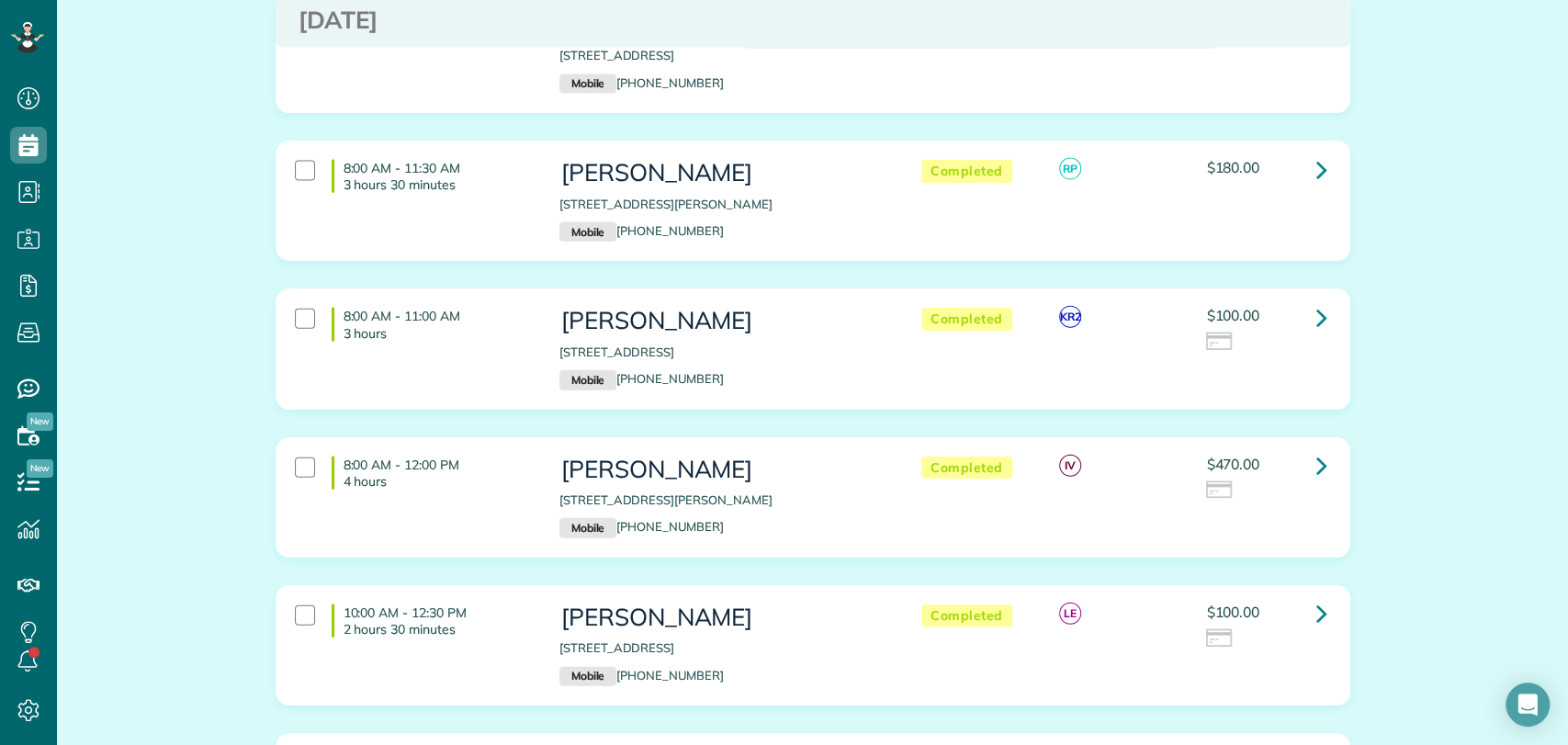
scroll to position [2703, 0]
click at [1316, 299] on icon at bounding box center [1321, 315] width 11 height 32
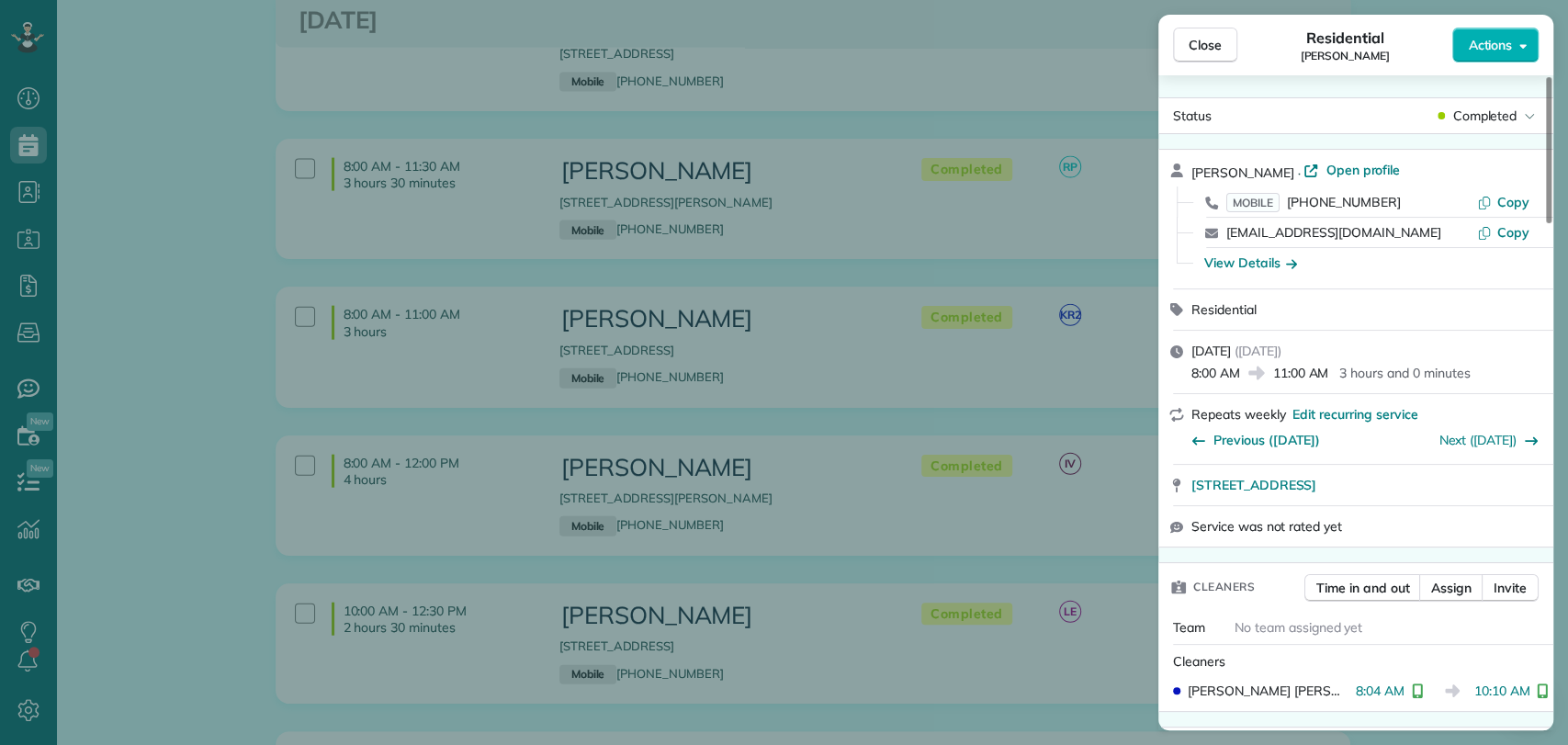
click at [1501, 47] on span "Actions" at bounding box center [1489, 44] width 44 height 19
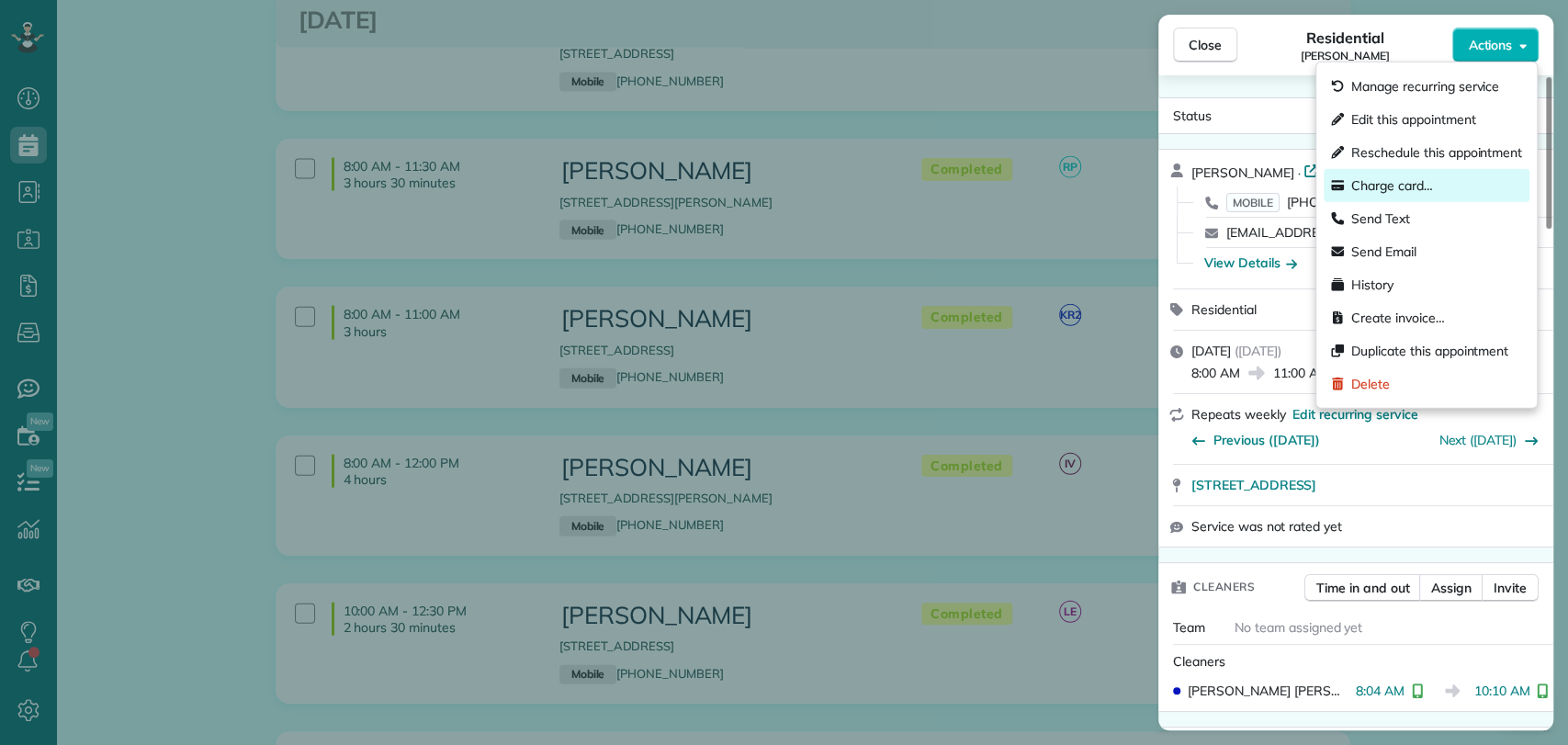
click at [1384, 179] on span "Charge card…" at bounding box center [1391, 186] width 81 height 19
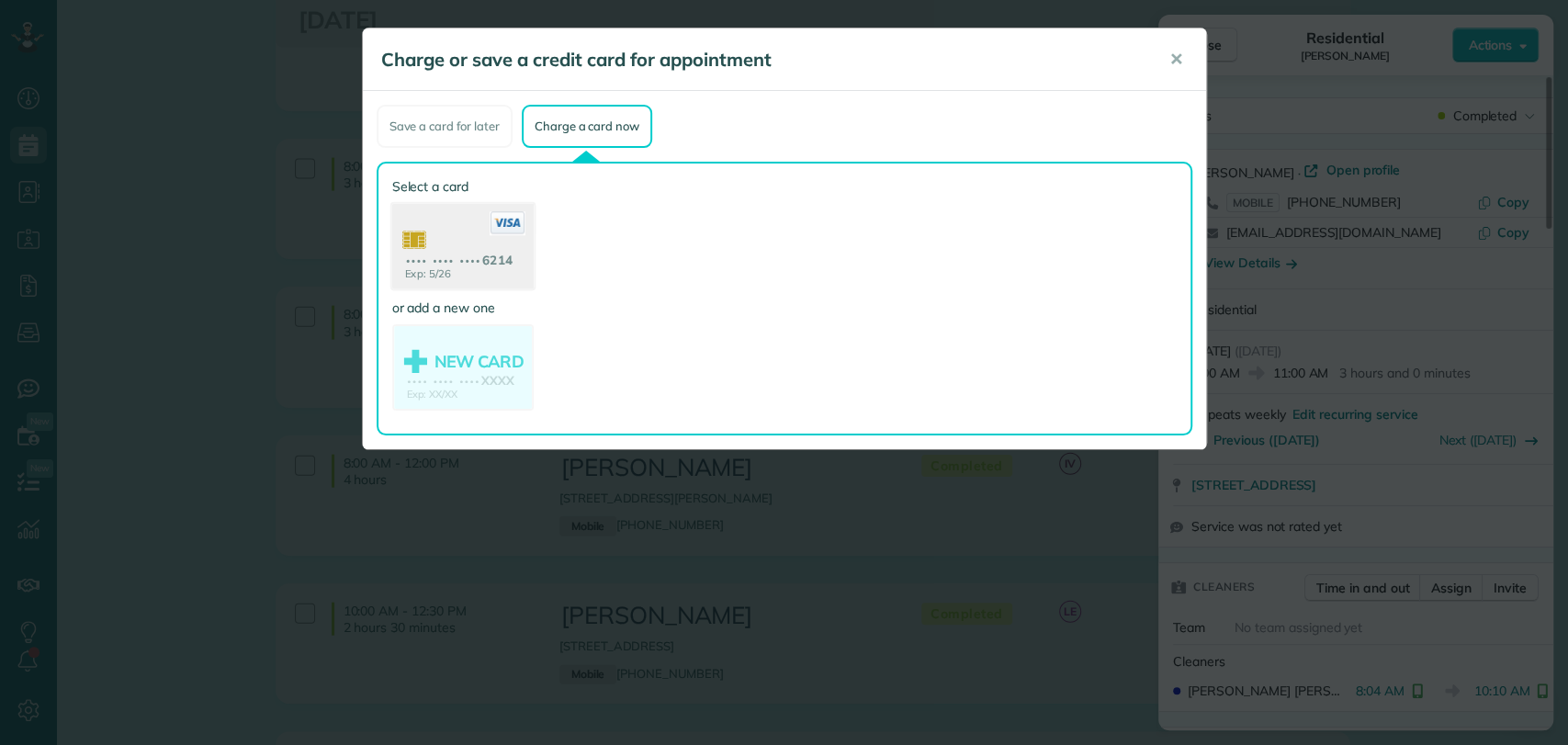
click at [472, 251] on use at bounding box center [461, 248] width 141 height 89
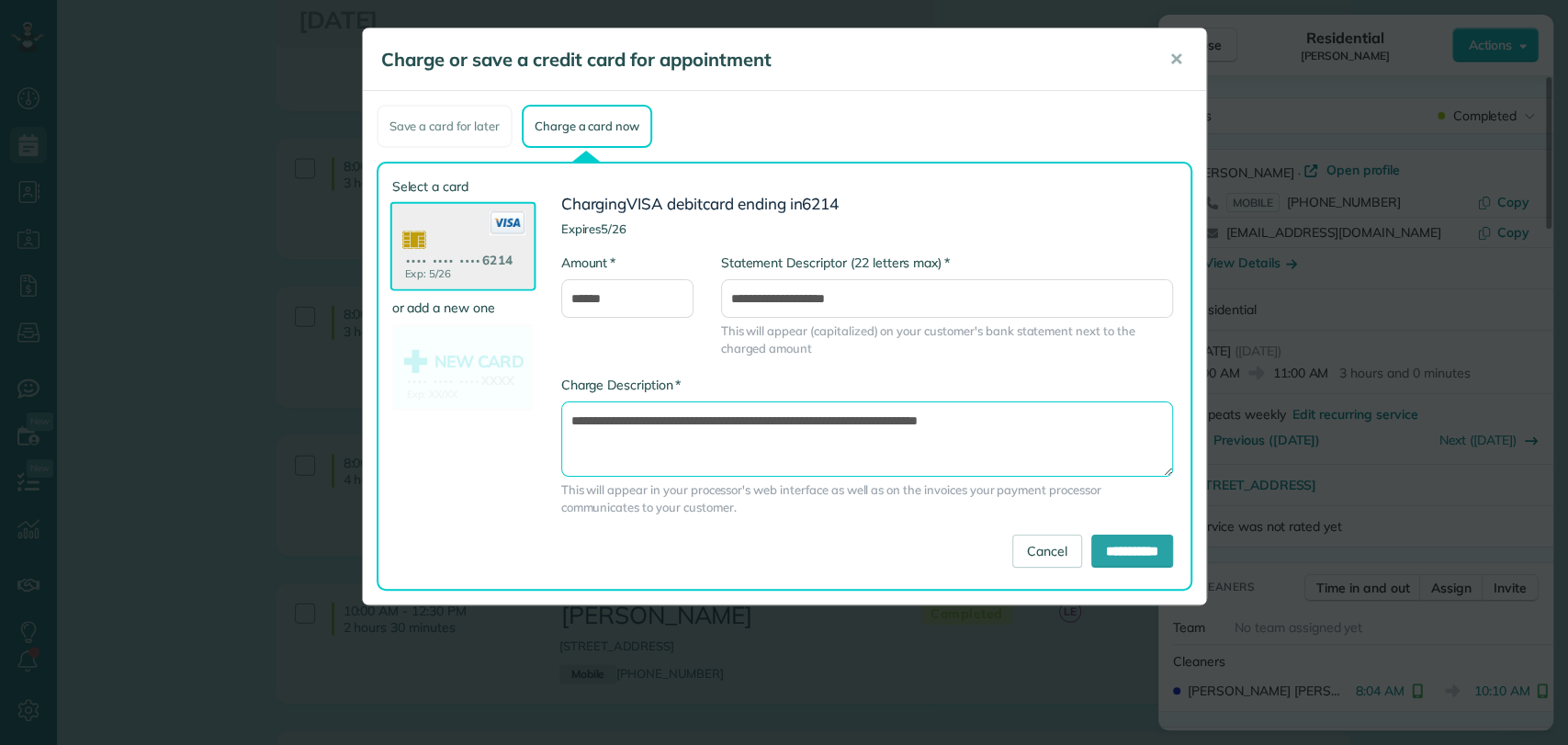
click at [885, 419] on textarea "**********" at bounding box center [866, 439] width 612 height 76
type textarea "**********"
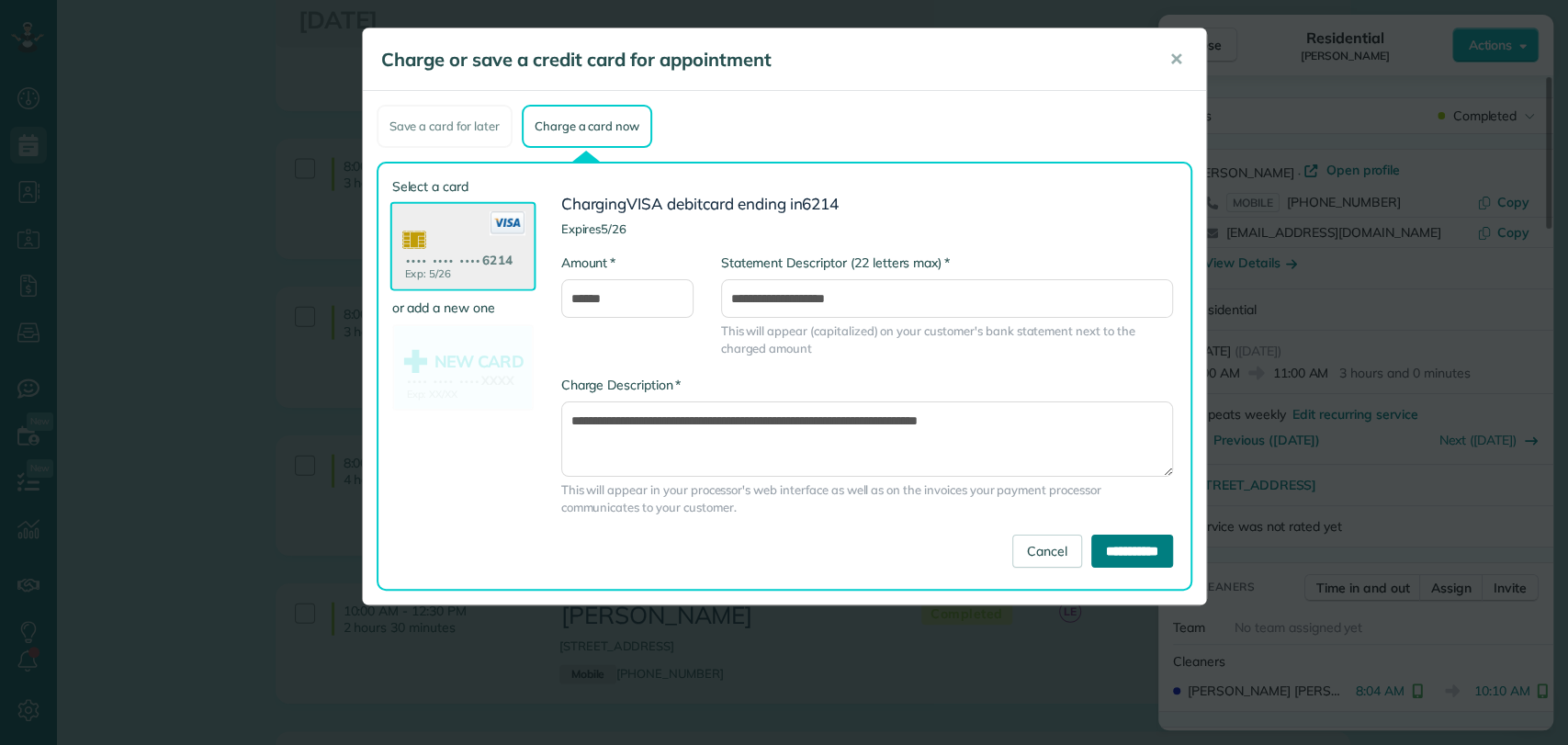
click at [1092, 544] on input "**********" at bounding box center [1131, 551] width 81 height 33
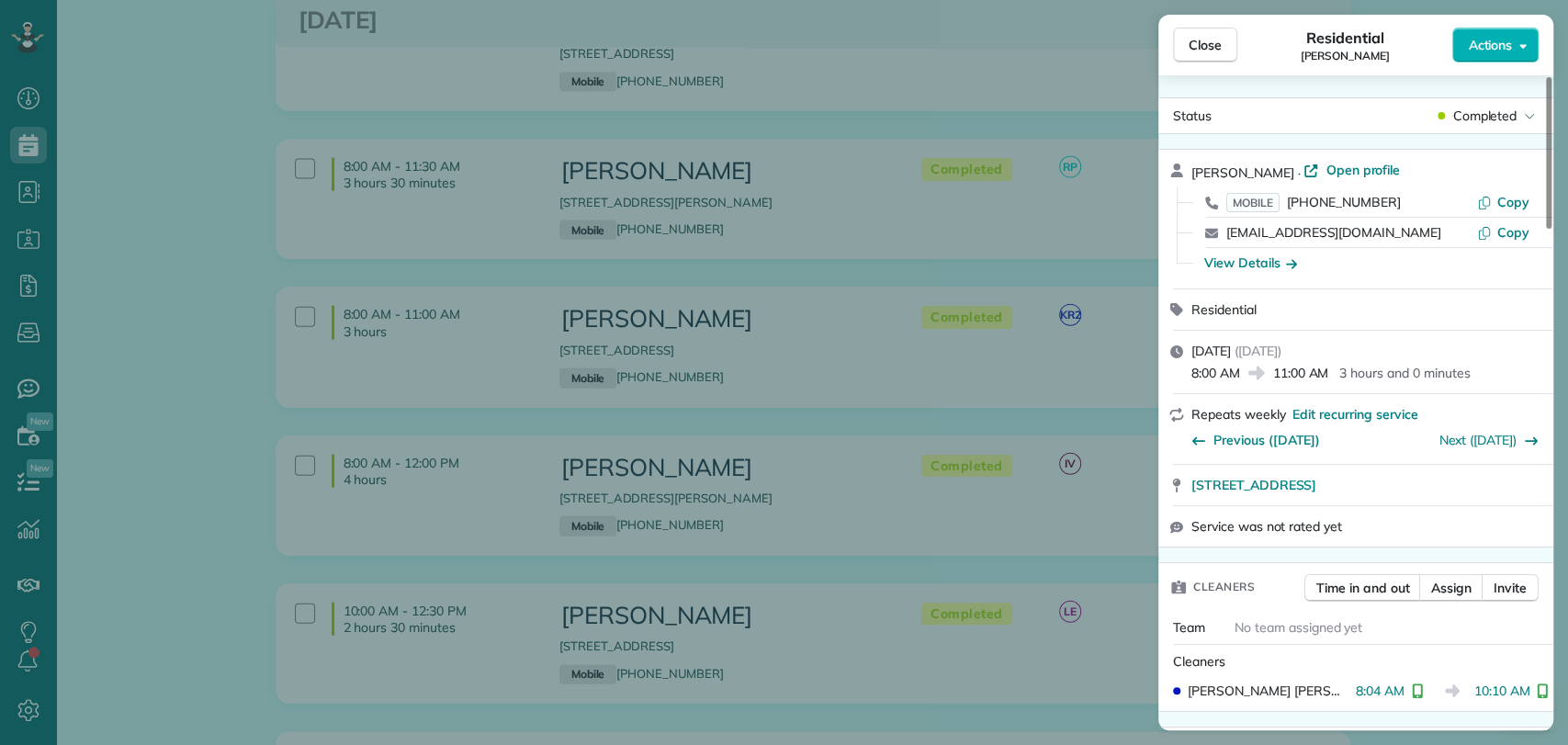
click at [319, 120] on div "Close Residential Chris Altermatt Actions Status Completed Chris Altermatt · Op…" at bounding box center [784, 372] width 1568 height 745
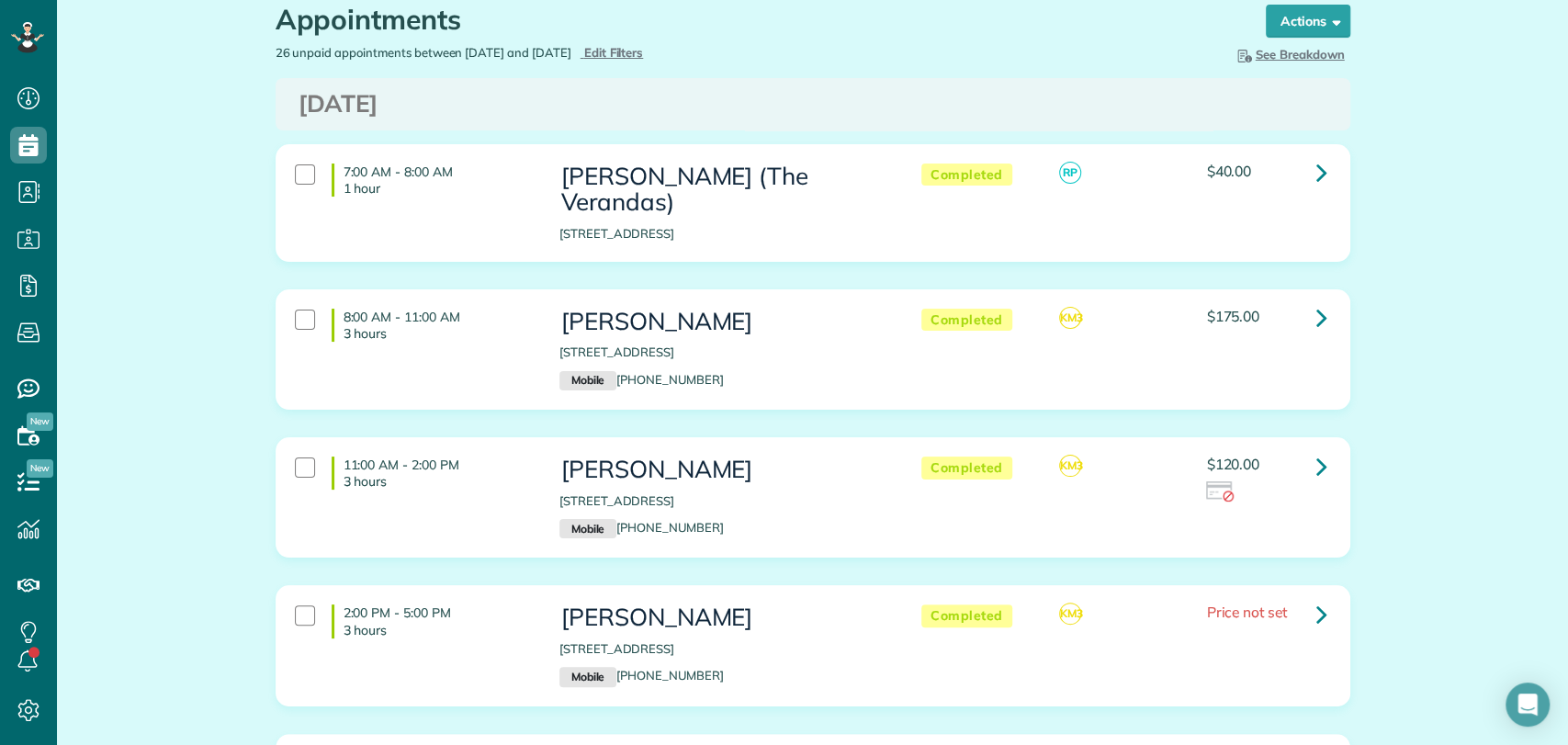
scroll to position [64, 0]
click at [1316, 449] on icon at bounding box center [1321, 464] width 11 height 32
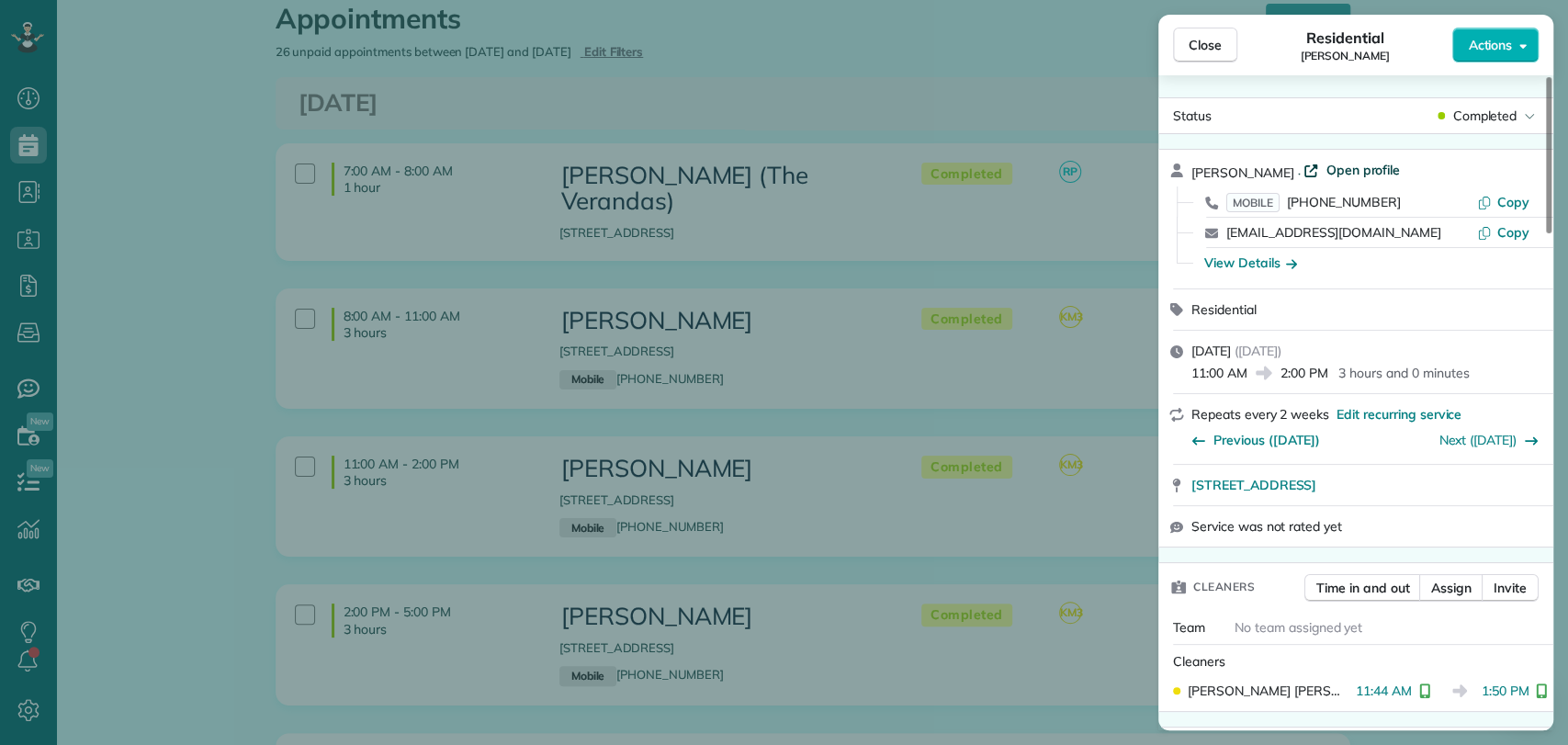
click at [1371, 165] on span "Open profile" at bounding box center [1363, 170] width 75 height 19
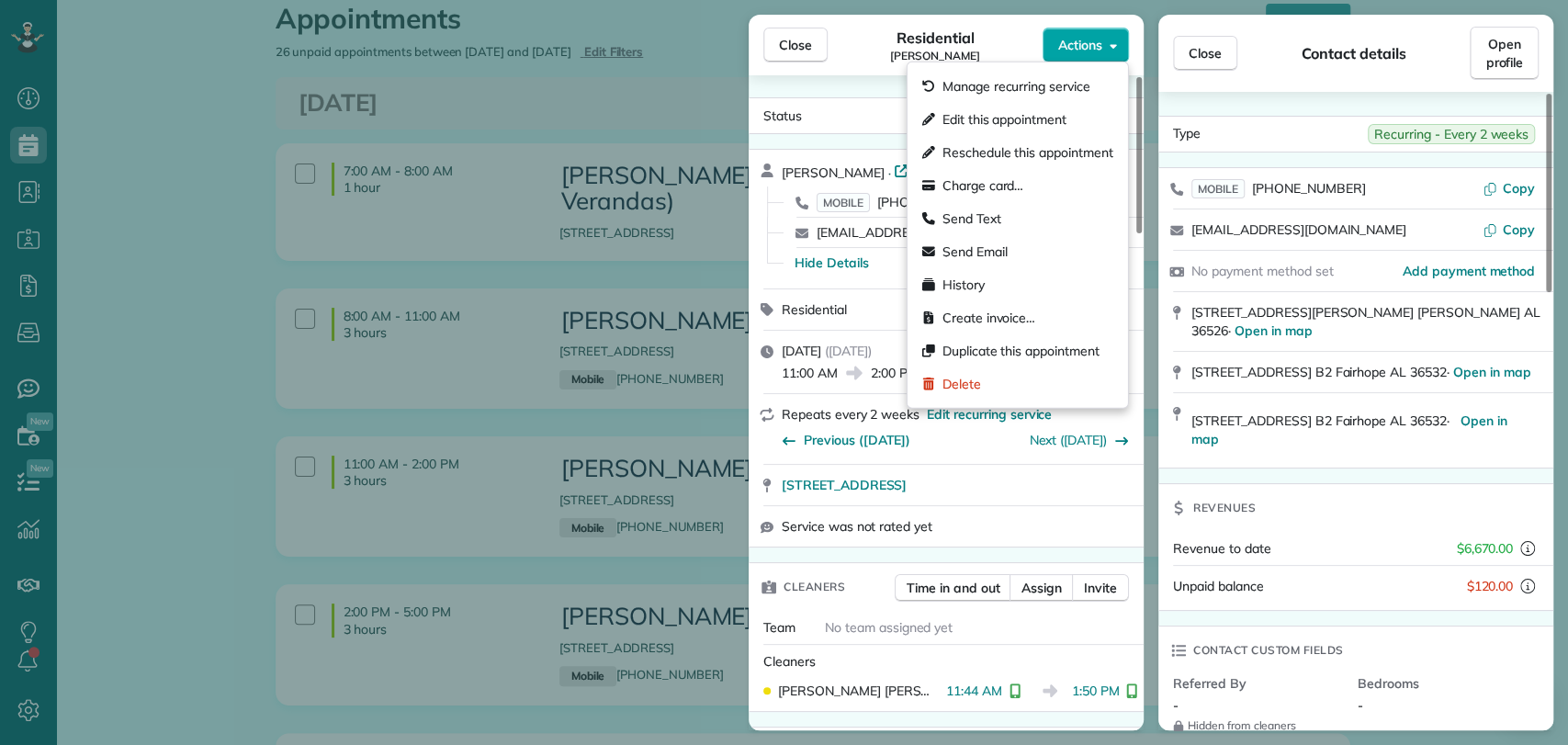
click at [1092, 42] on span "Actions" at bounding box center [1080, 44] width 44 height 19
click at [972, 180] on span "Charge card…" at bounding box center [983, 186] width 81 height 19
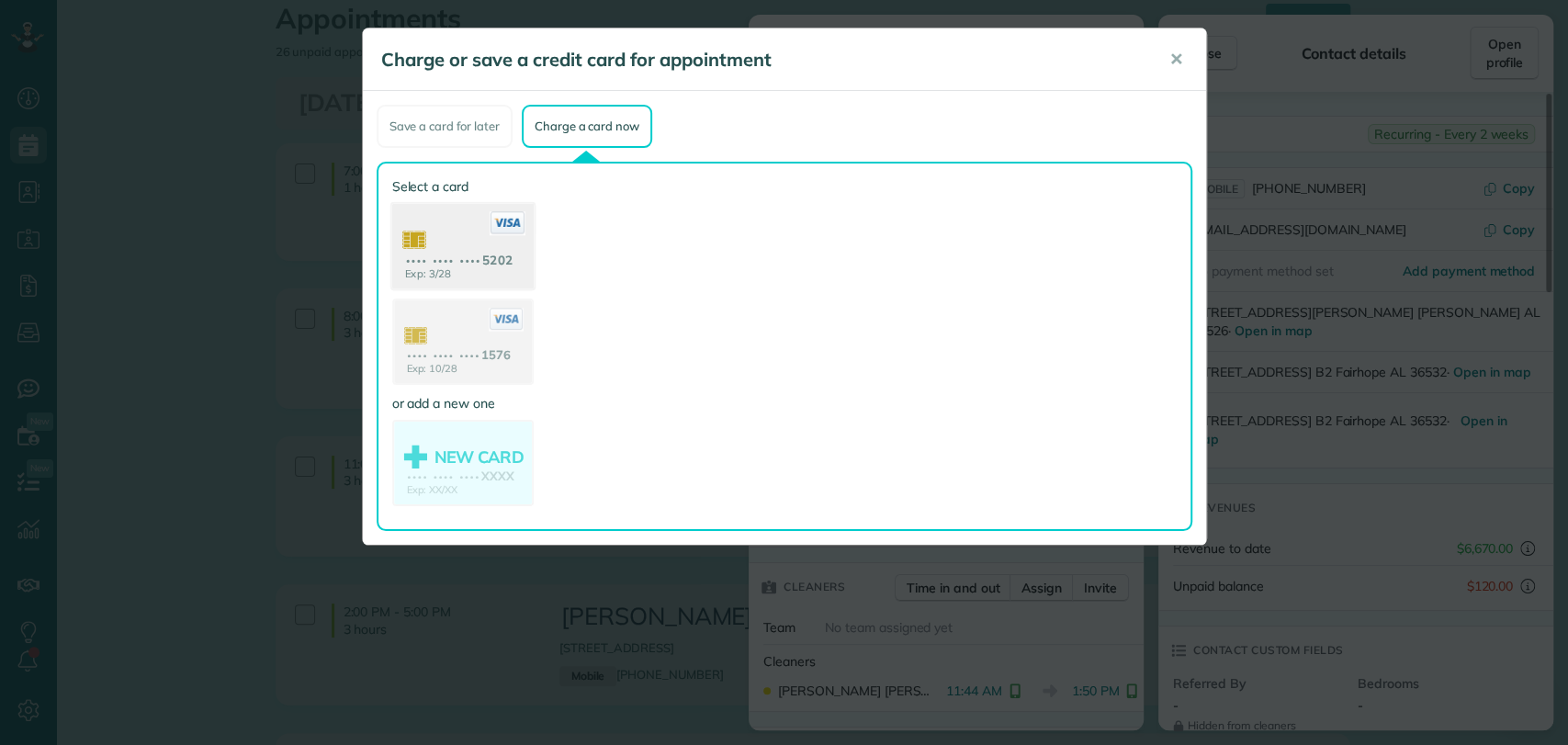
click at [451, 264] on use at bounding box center [461, 248] width 141 height 89
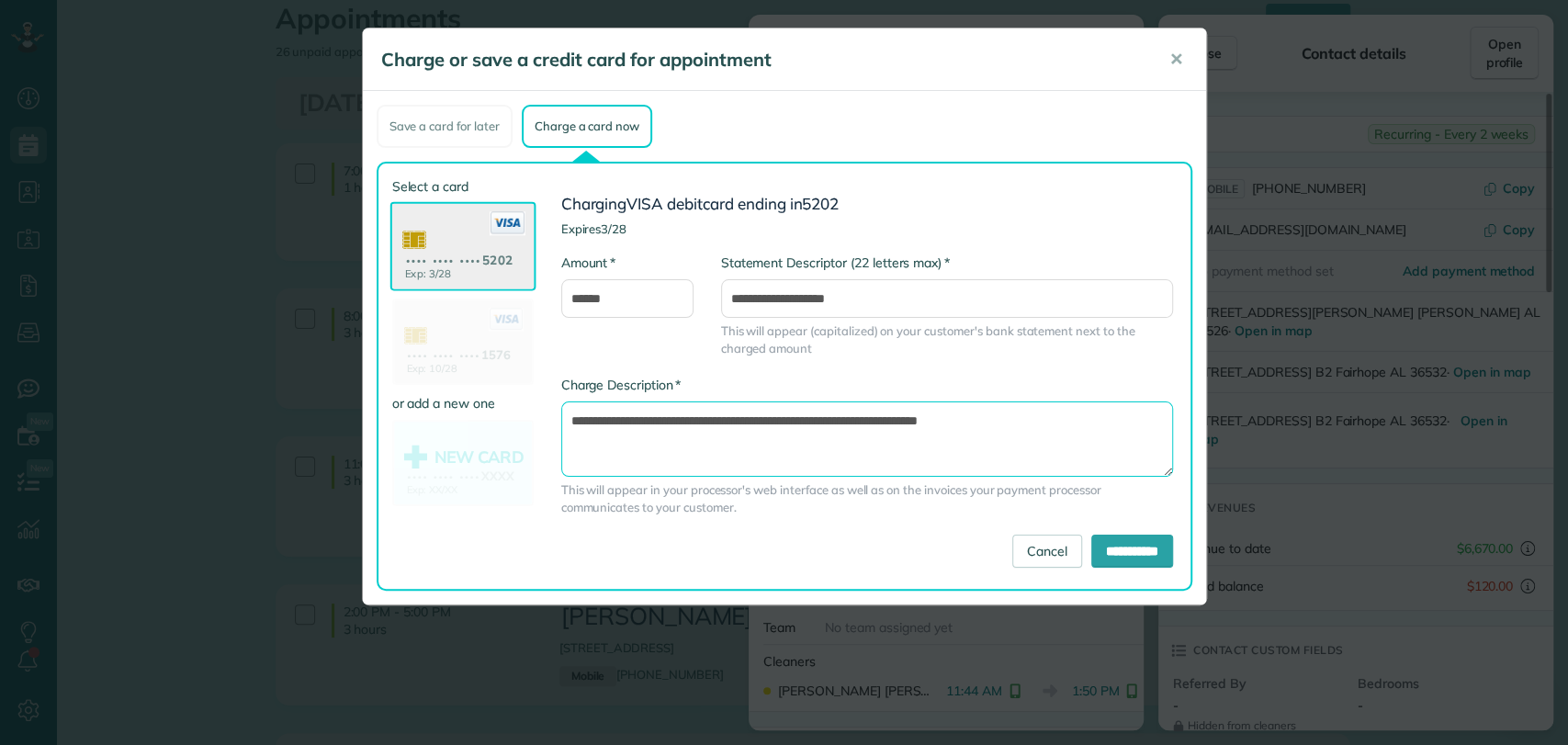
click at [877, 421] on textarea "**********" at bounding box center [866, 439] width 612 height 76
type textarea "**********"
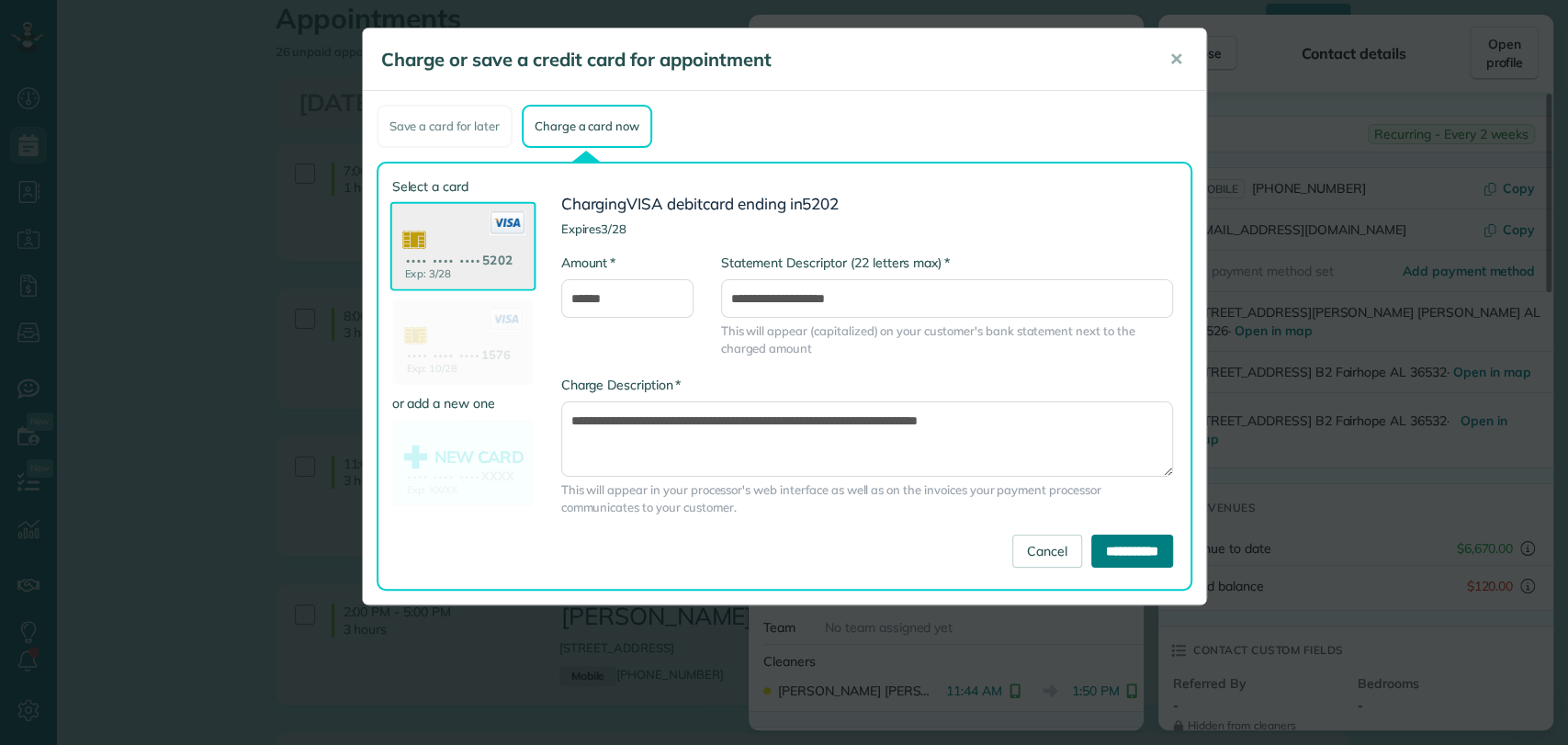
click at [1097, 542] on input "**********" at bounding box center [1131, 551] width 81 height 33
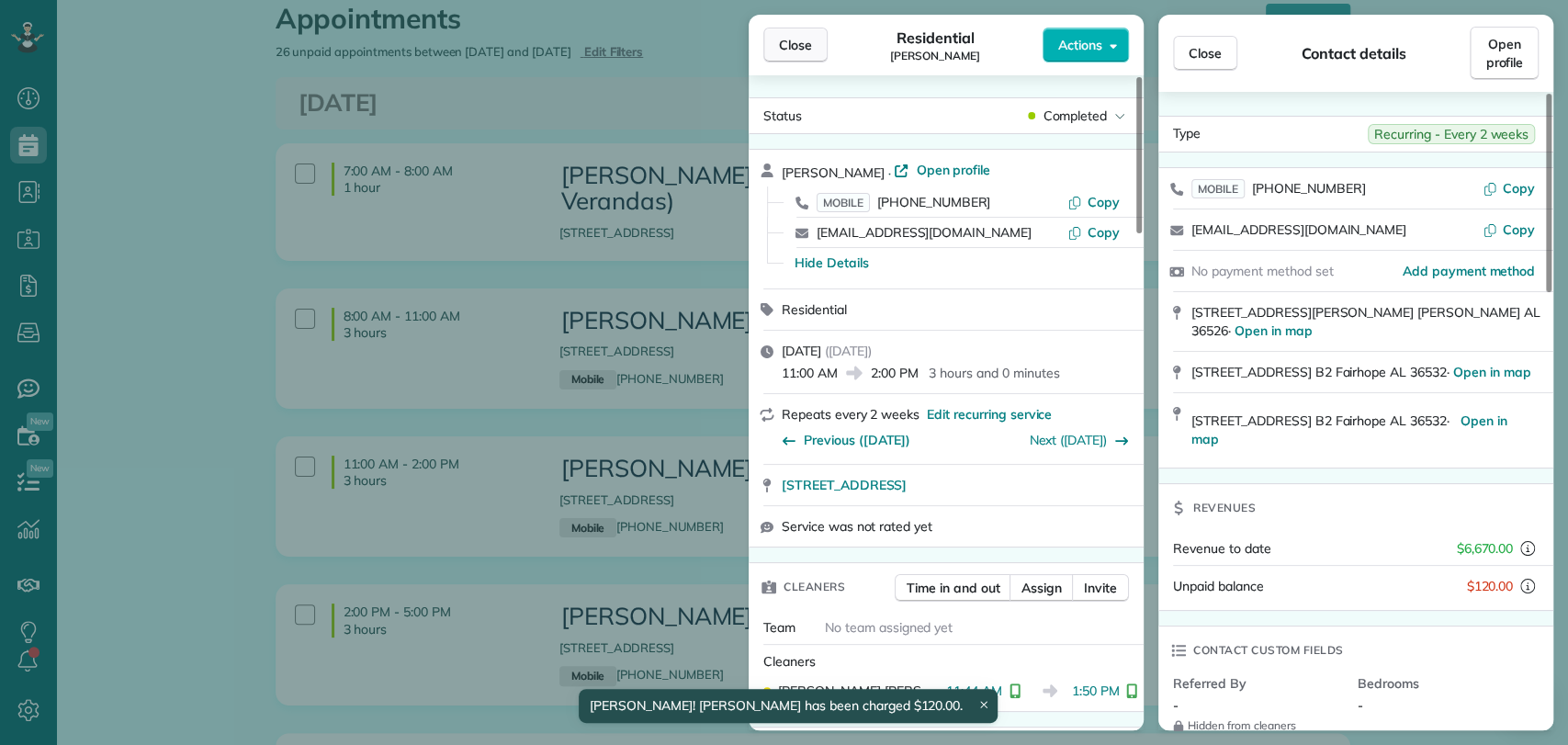
click at [777, 38] on button "Close" at bounding box center [794, 45] width 64 height 35
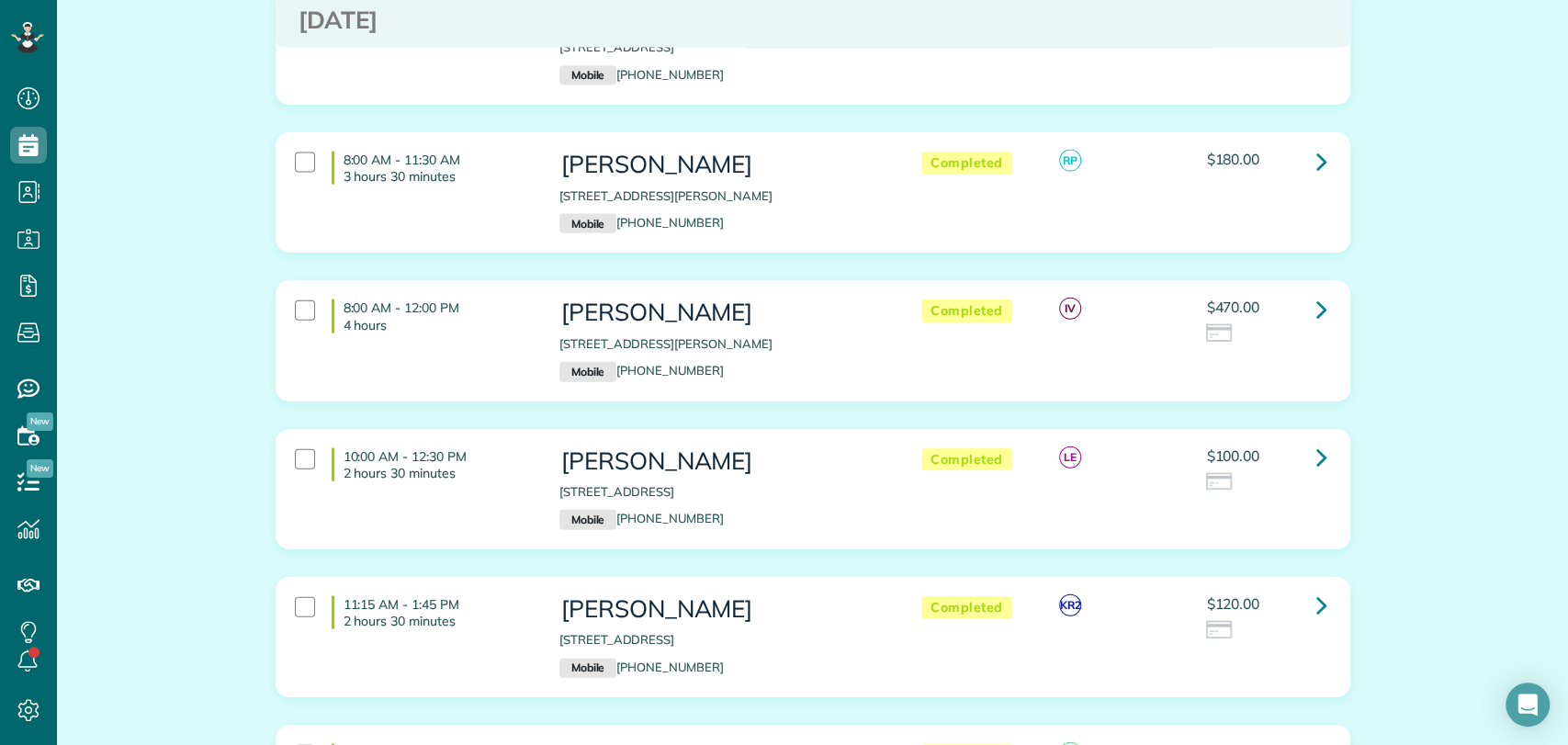
scroll to position [2710, 0]
click at [1316, 292] on icon at bounding box center [1321, 307] width 11 height 32
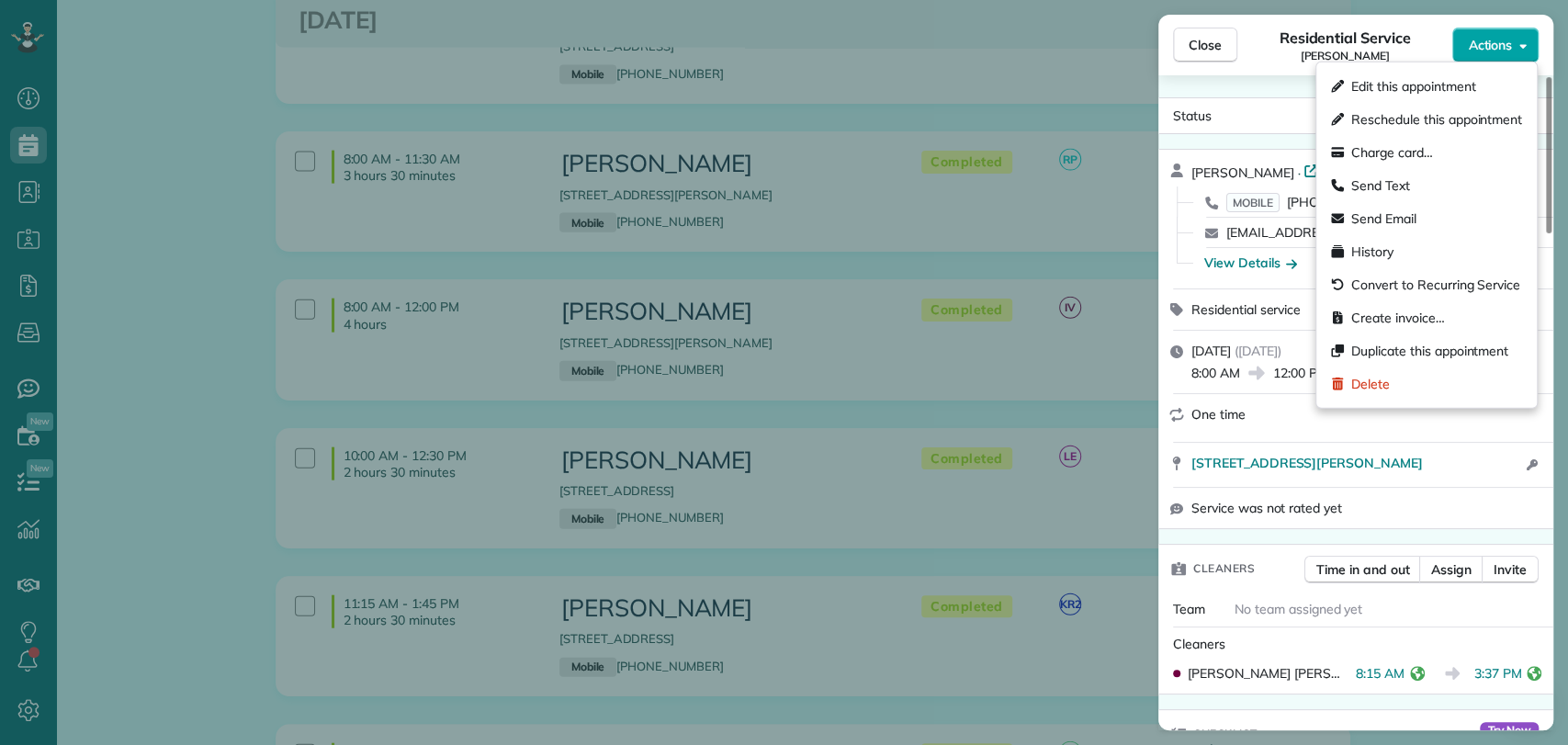
click at [1485, 45] on span "Actions" at bounding box center [1489, 44] width 44 height 19
click at [1389, 149] on span "Charge card…" at bounding box center [1391, 152] width 81 height 19
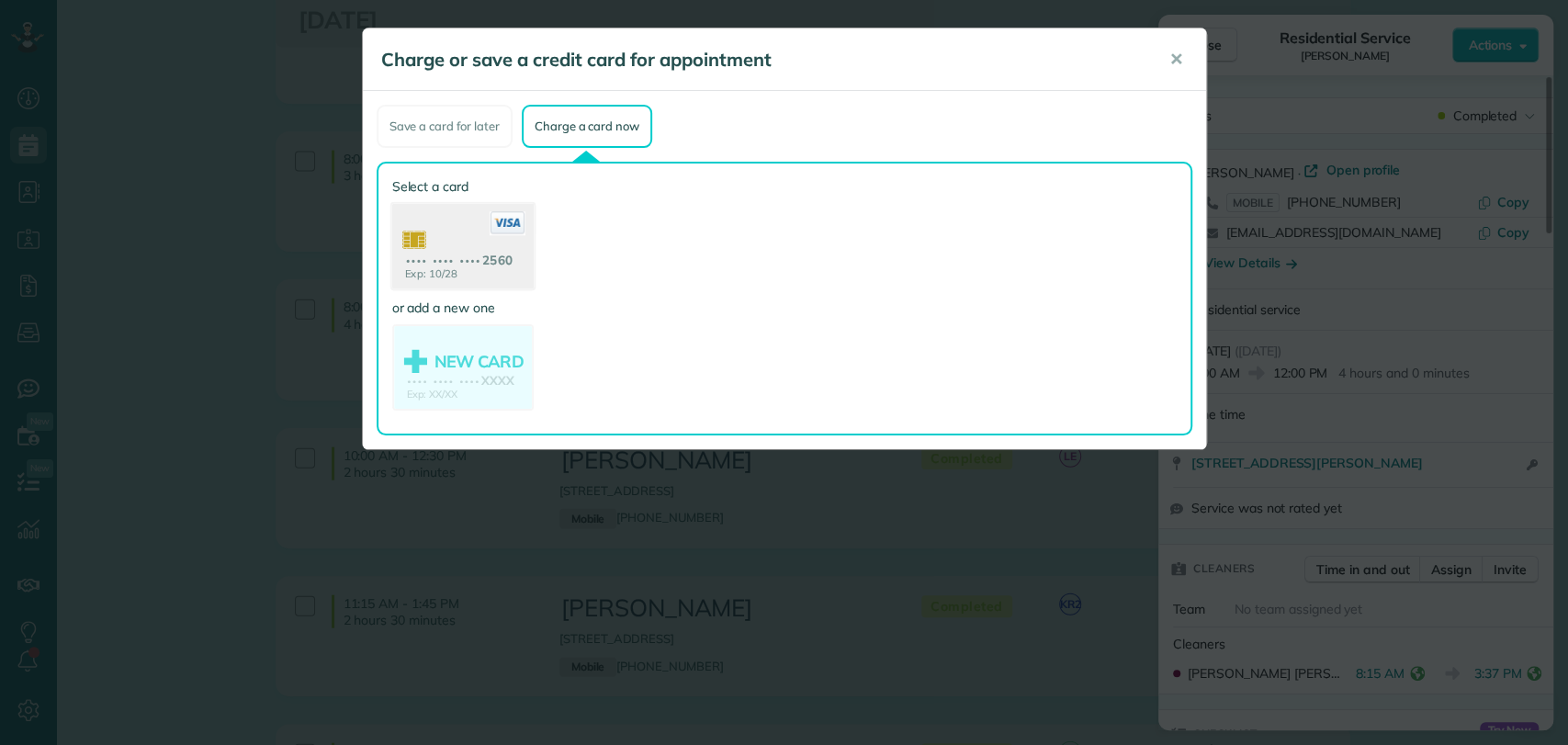
click at [454, 243] on use at bounding box center [461, 248] width 141 height 89
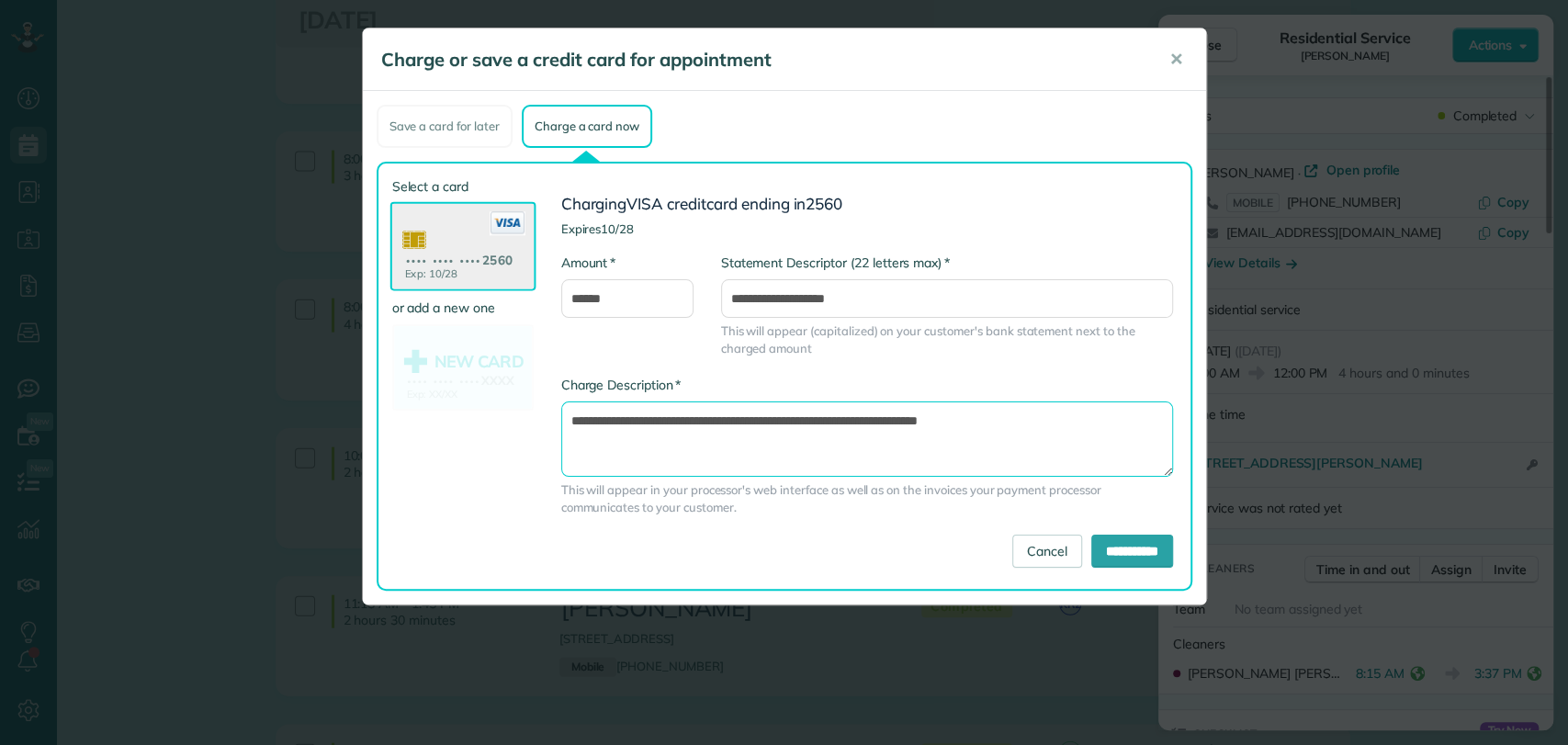
click at [875, 420] on textarea "**********" at bounding box center [866, 439] width 612 height 76
type textarea "**********"
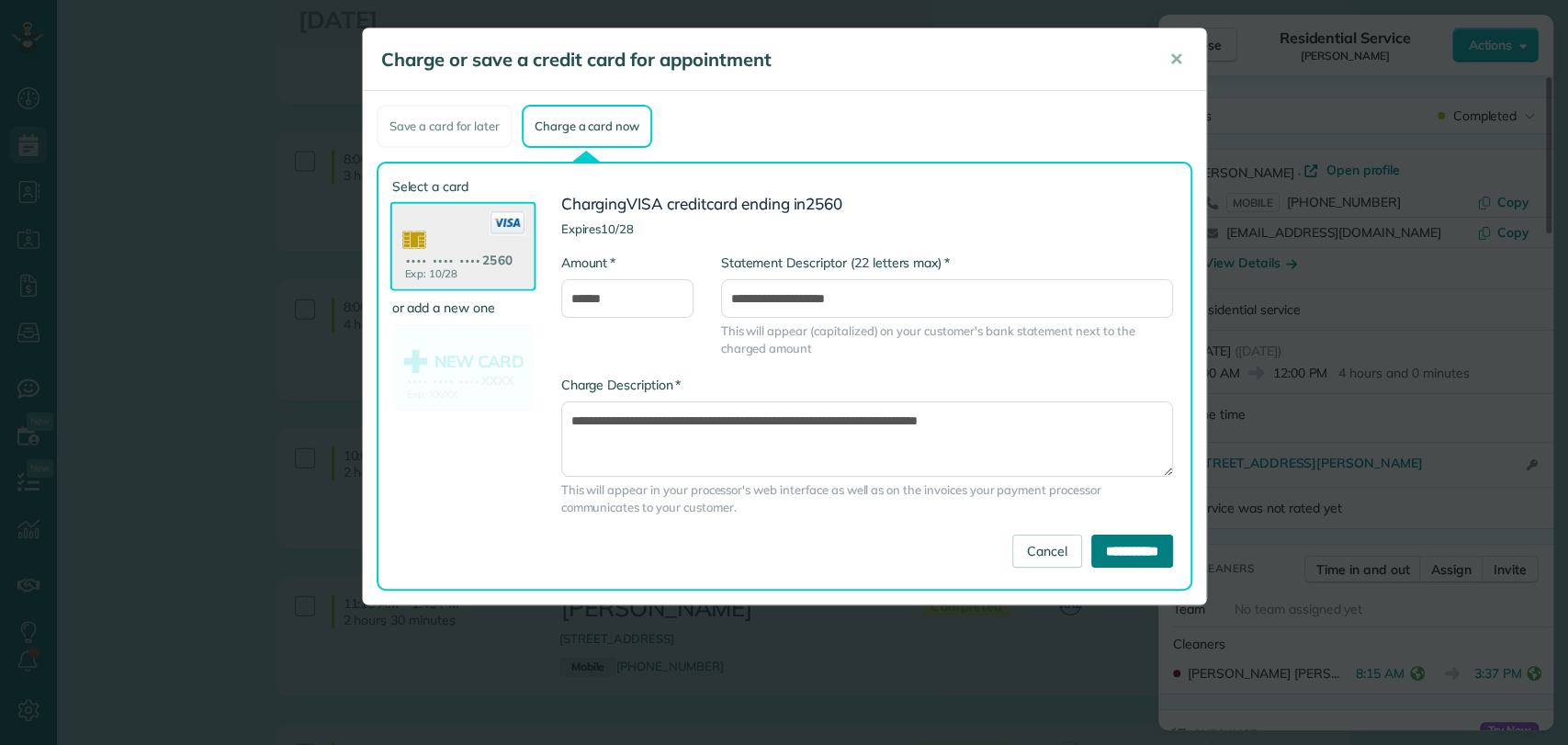
click at [1091, 542] on input "**********" at bounding box center [1131, 551] width 81 height 33
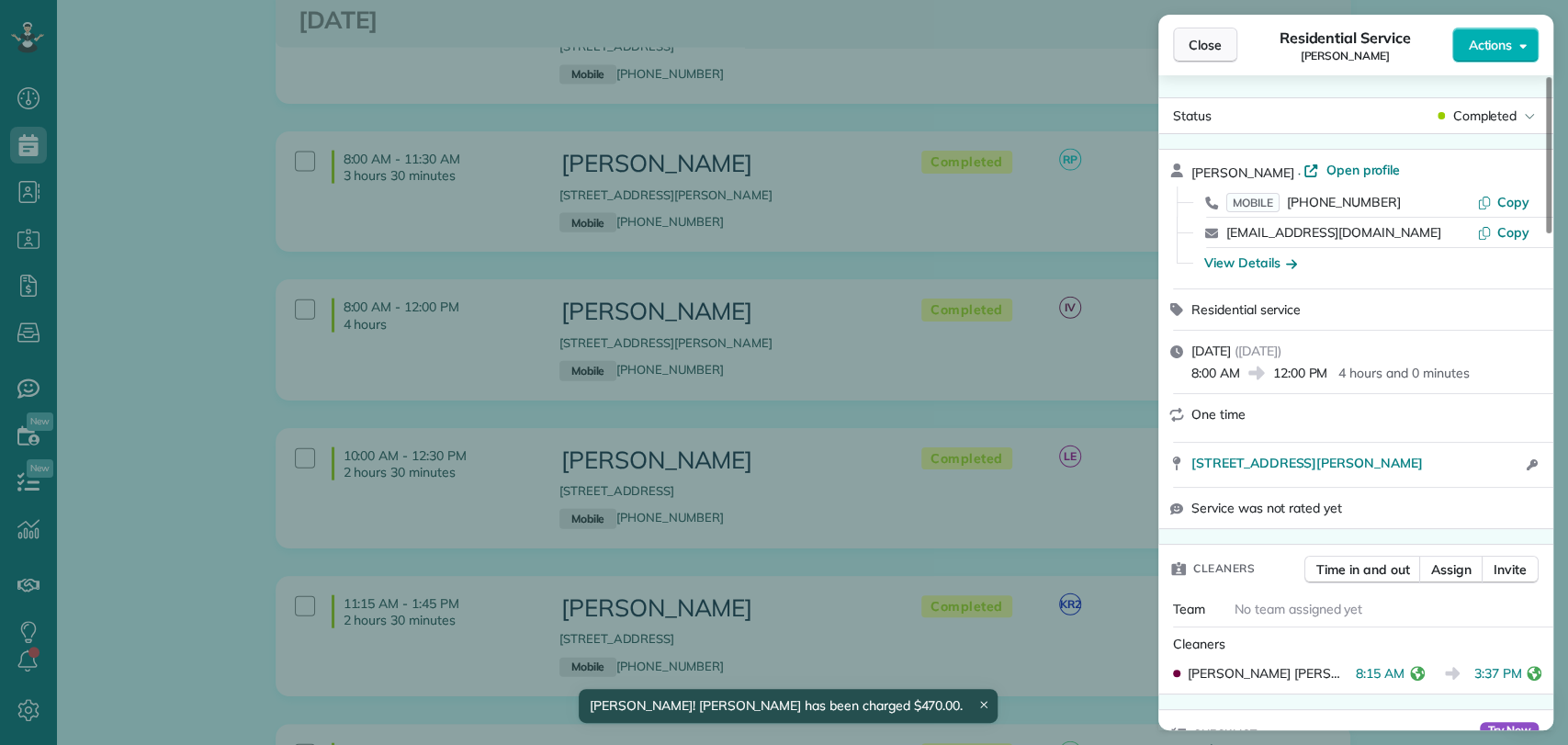
click at [1198, 37] on span "Close" at bounding box center [1205, 44] width 33 height 19
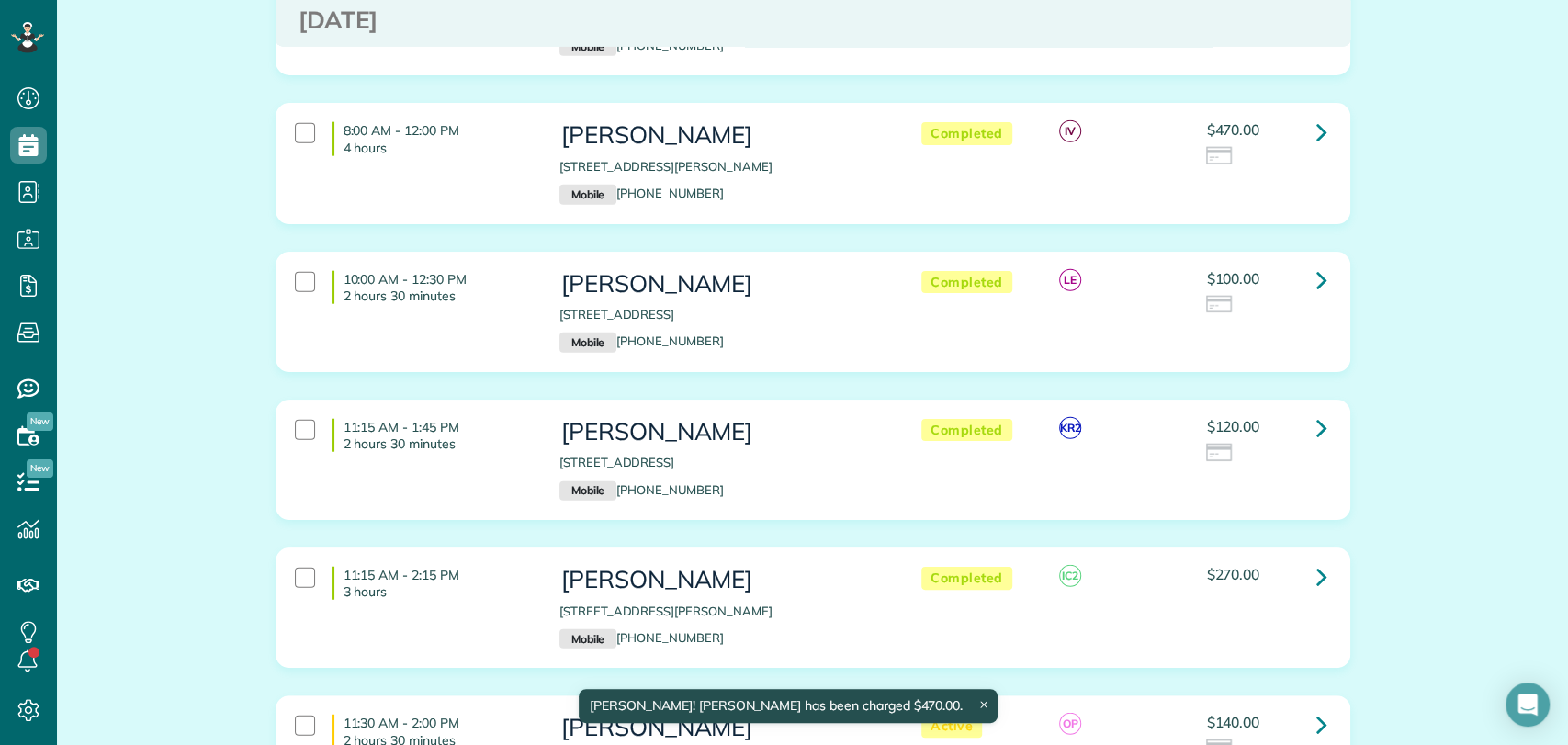
scroll to position [2893, 0]
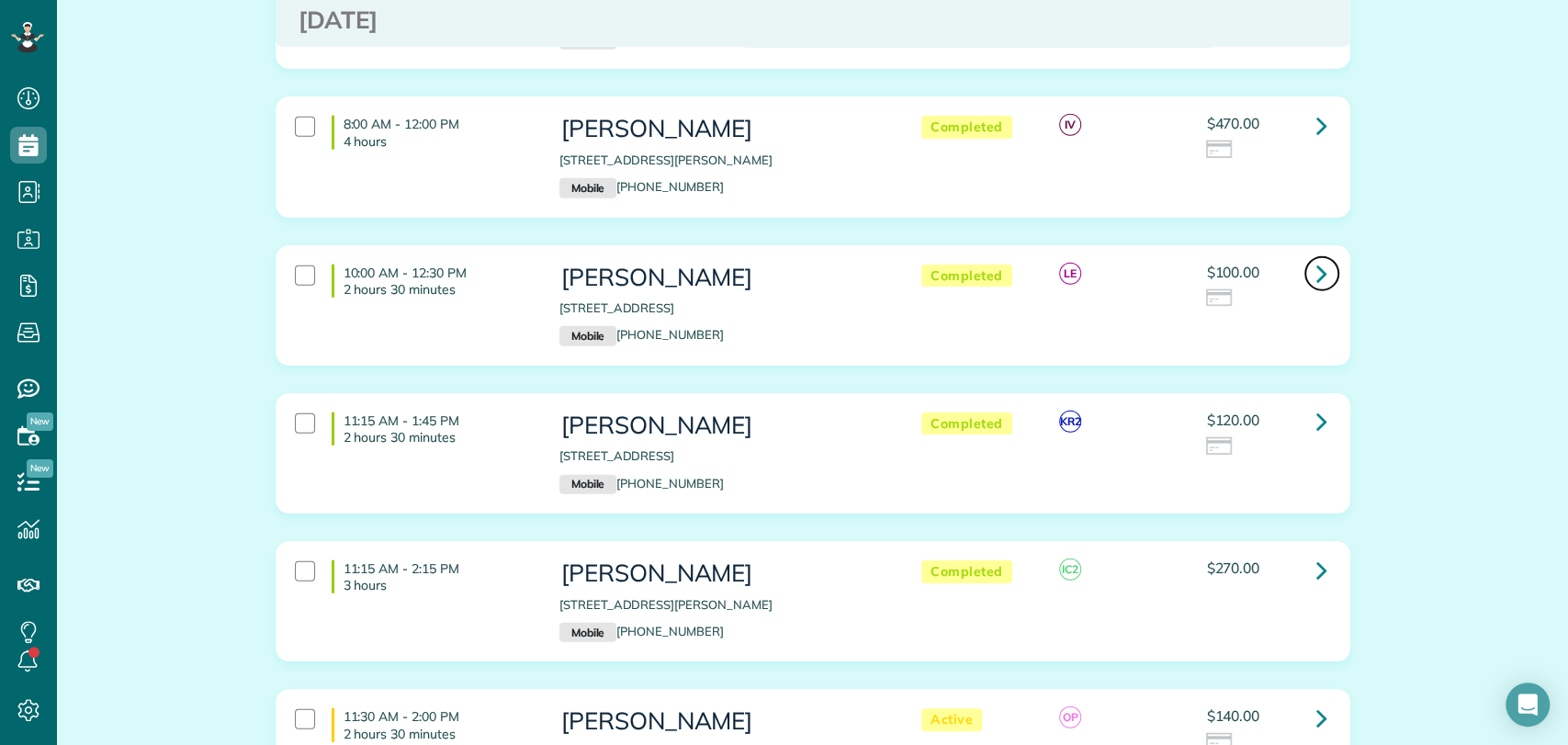
click at [1303, 255] on link at bounding box center [1321, 273] width 36 height 36
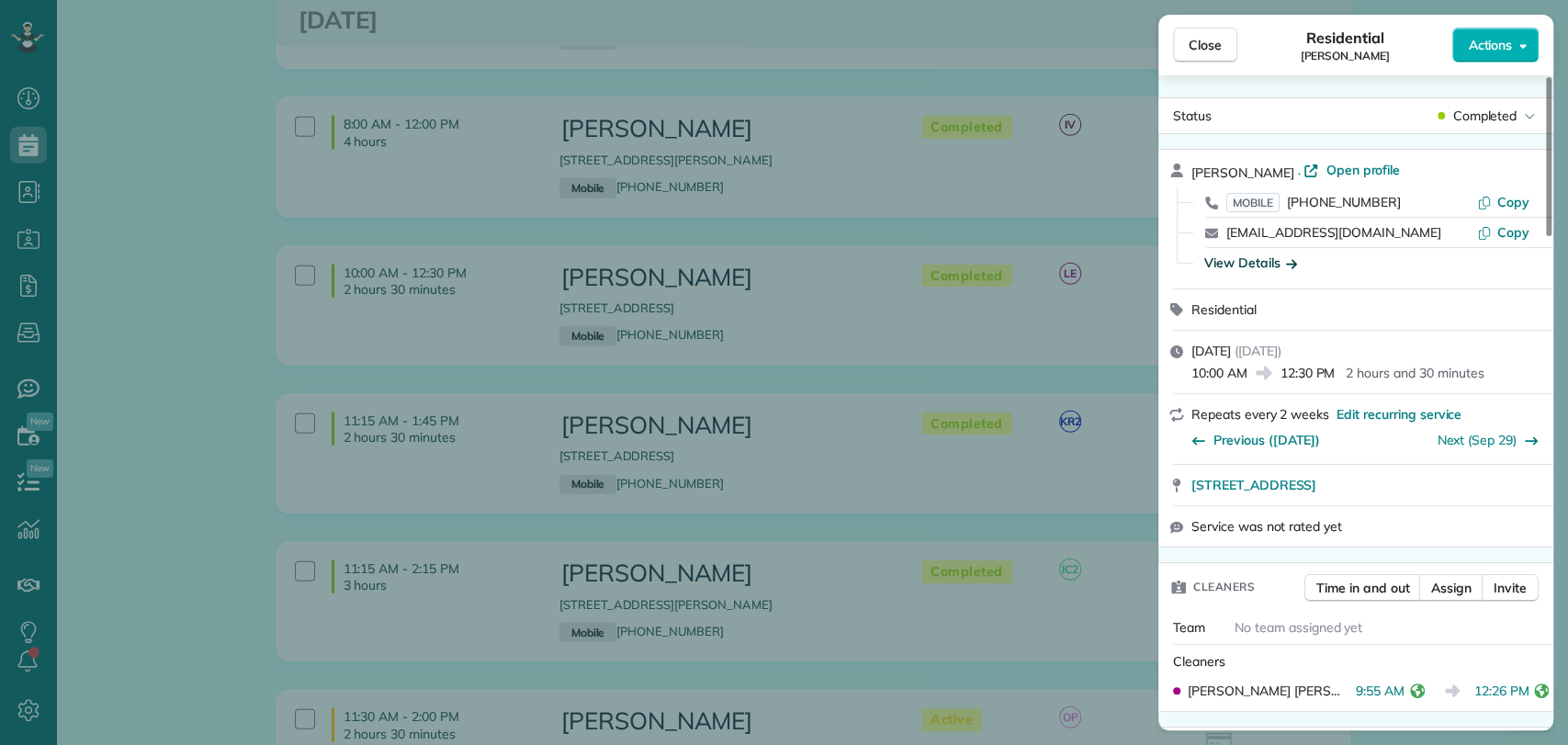
click at [1249, 266] on div "View Details" at bounding box center [1250, 262] width 92 height 19
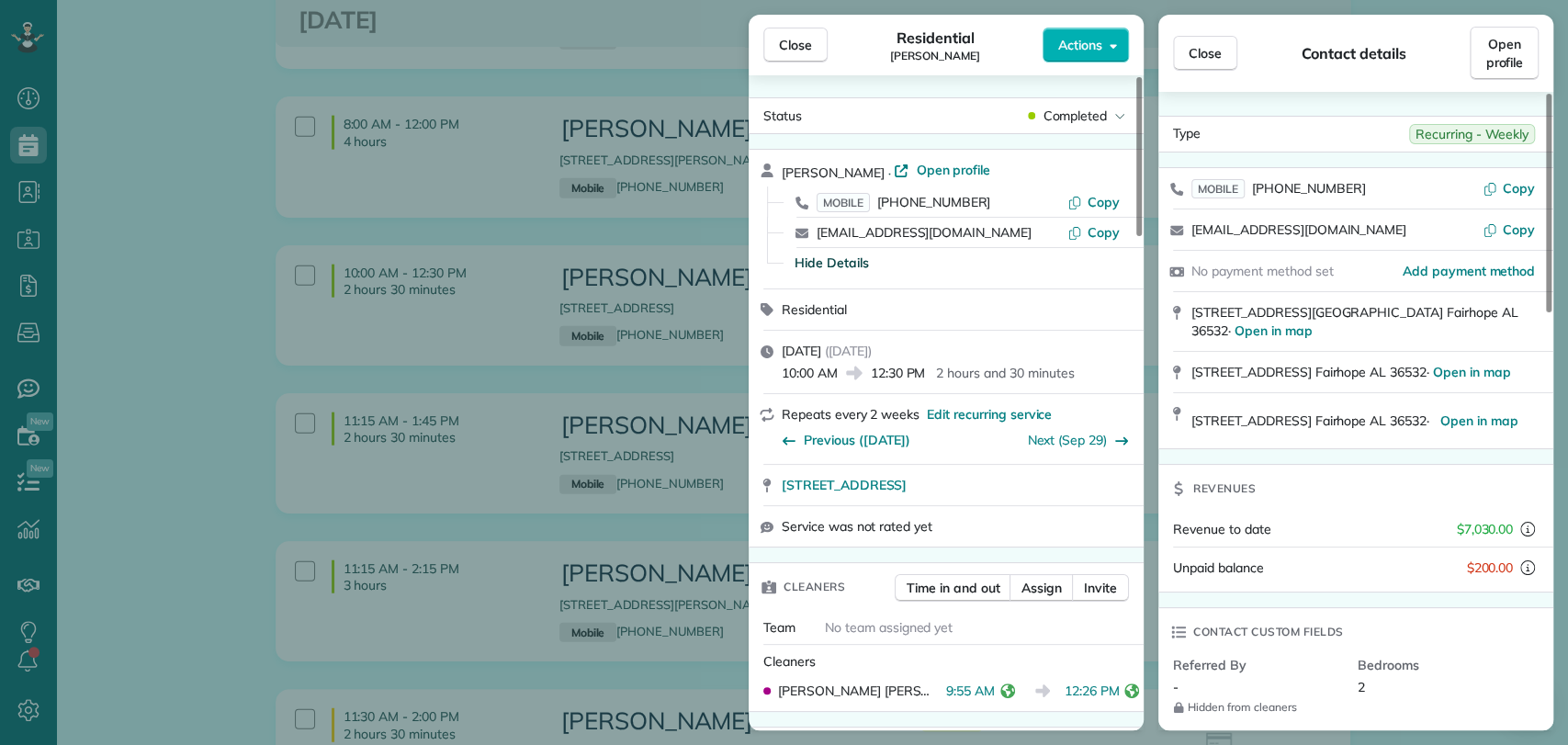
scroll to position [1095, 0]
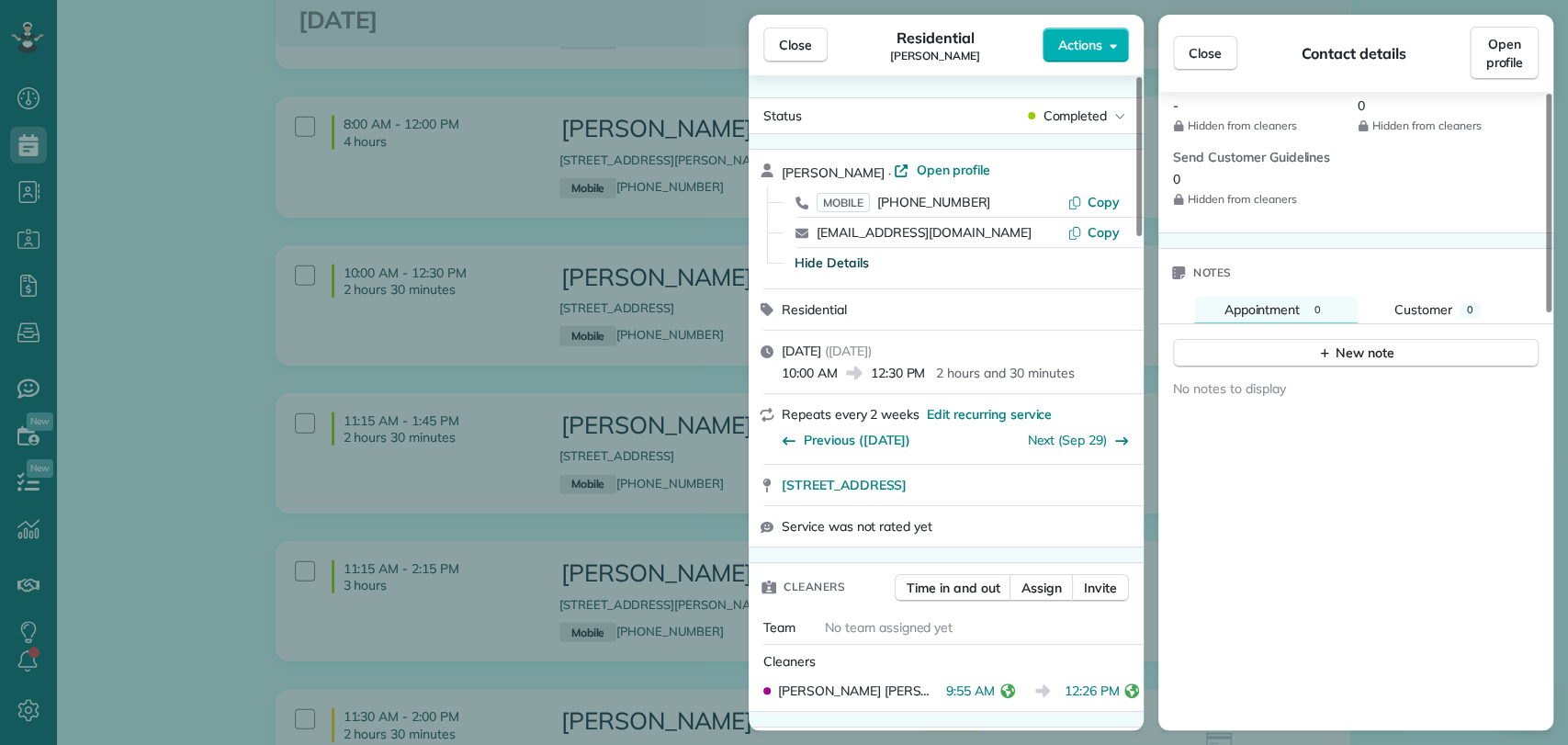
click at [1129, 53] on div "Close Residential Tammy Whitney Actions" at bounding box center [946, 45] width 395 height 61
click at [1095, 46] on span "Actions" at bounding box center [1080, 44] width 44 height 19
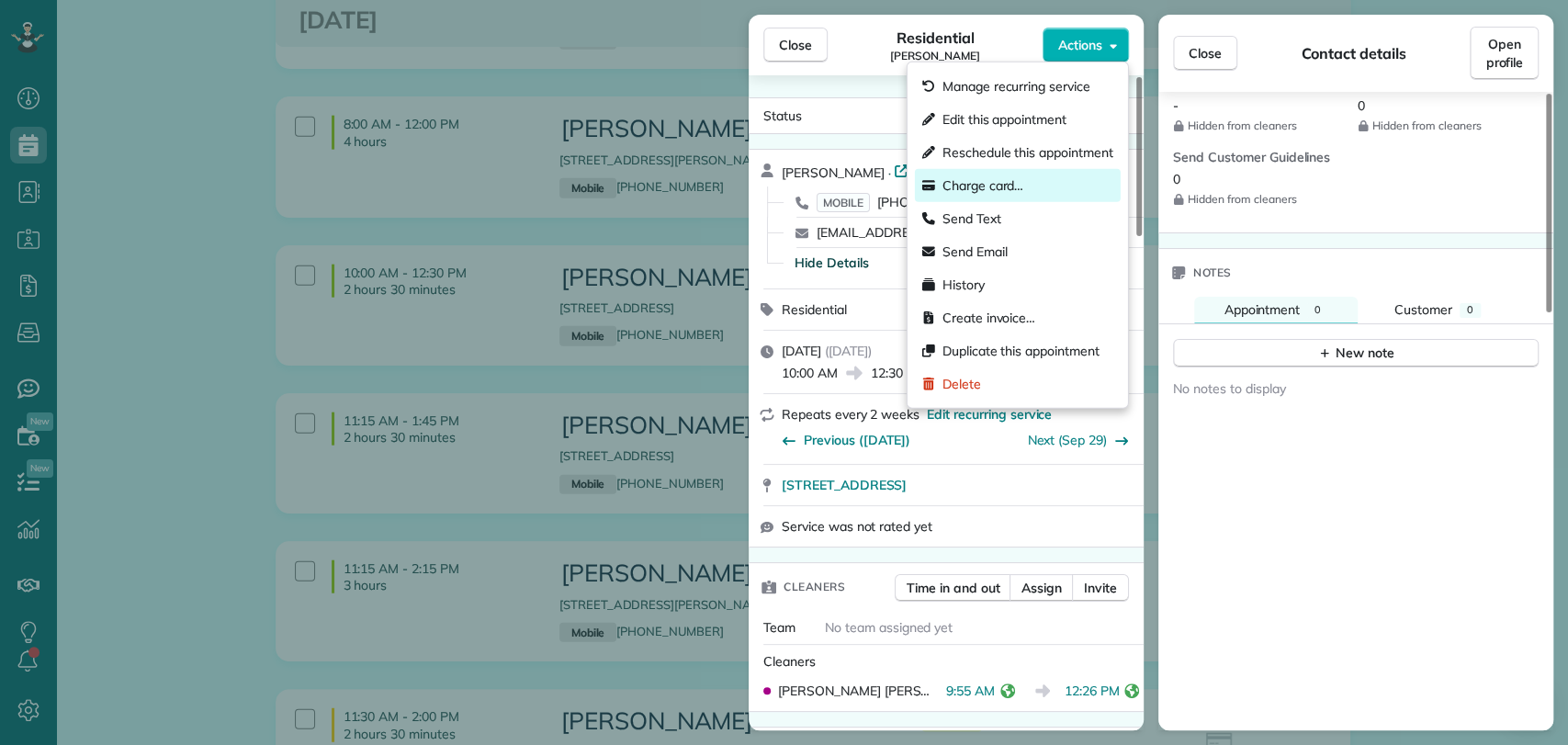
click at [997, 181] on span "Charge card…" at bounding box center [983, 186] width 81 height 19
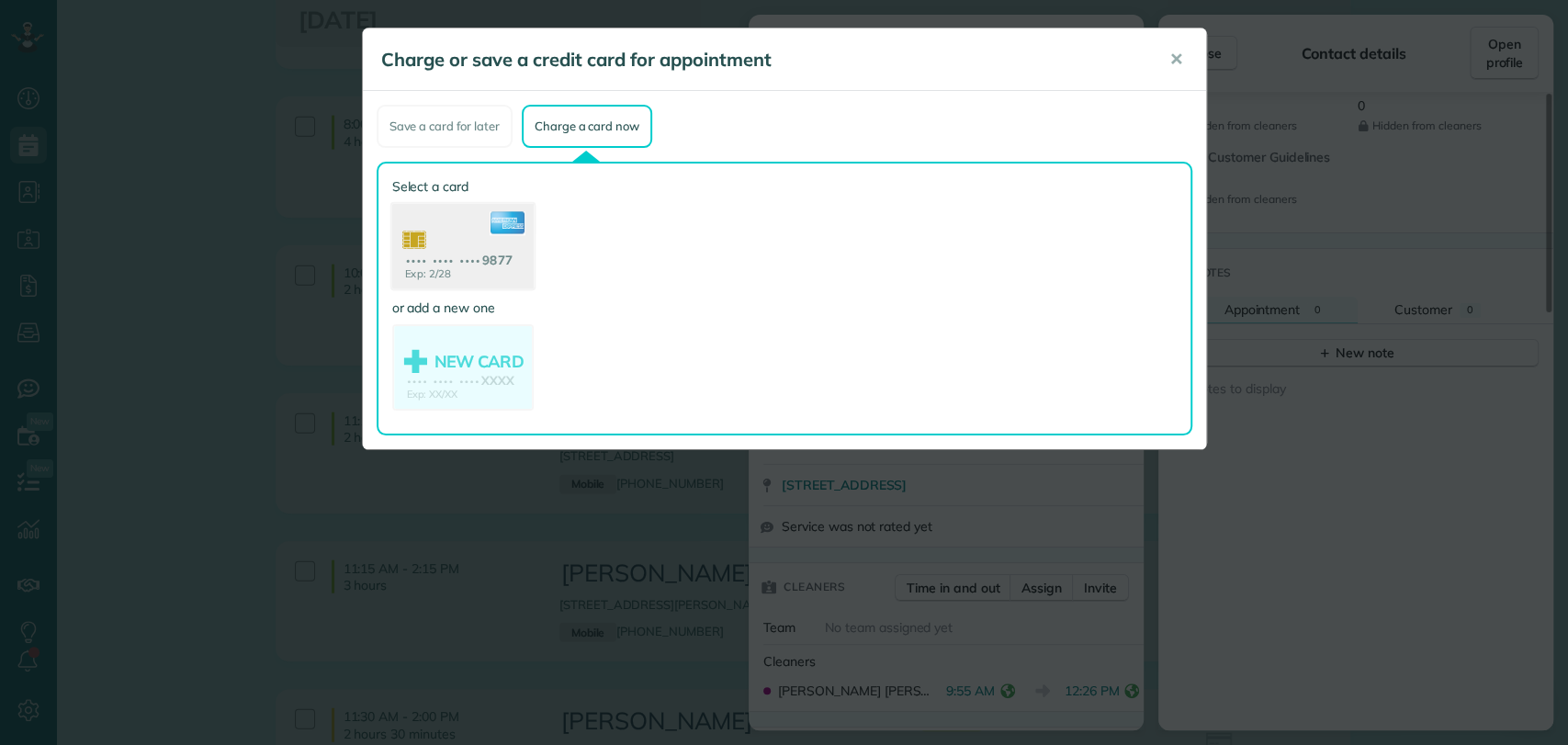
click at [460, 235] on use at bounding box center [461, 248] width 141 height 89
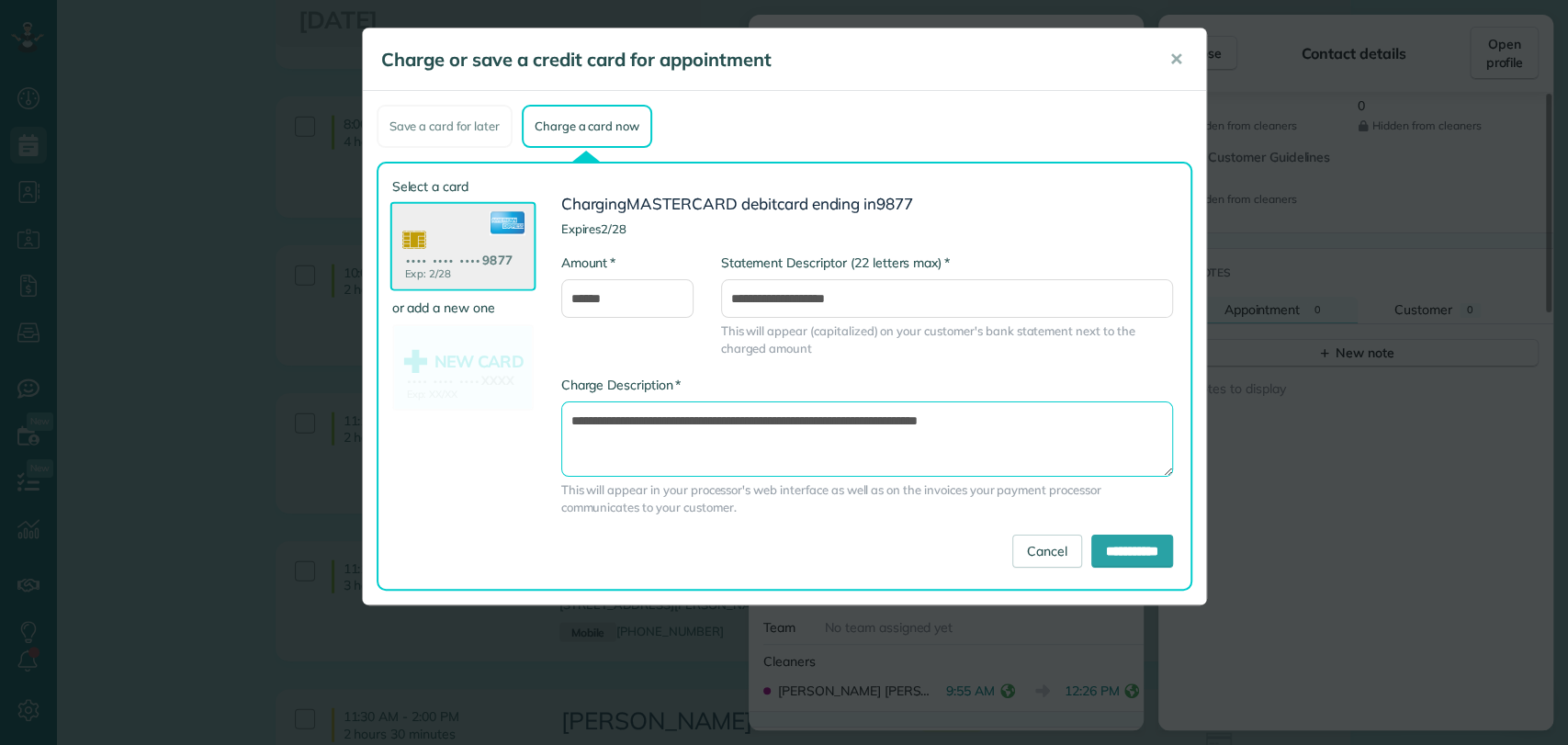
click at [879, 419] on textarea "**********" at bounding box center [866, 439] width 612 height 76
type textarea "**********"
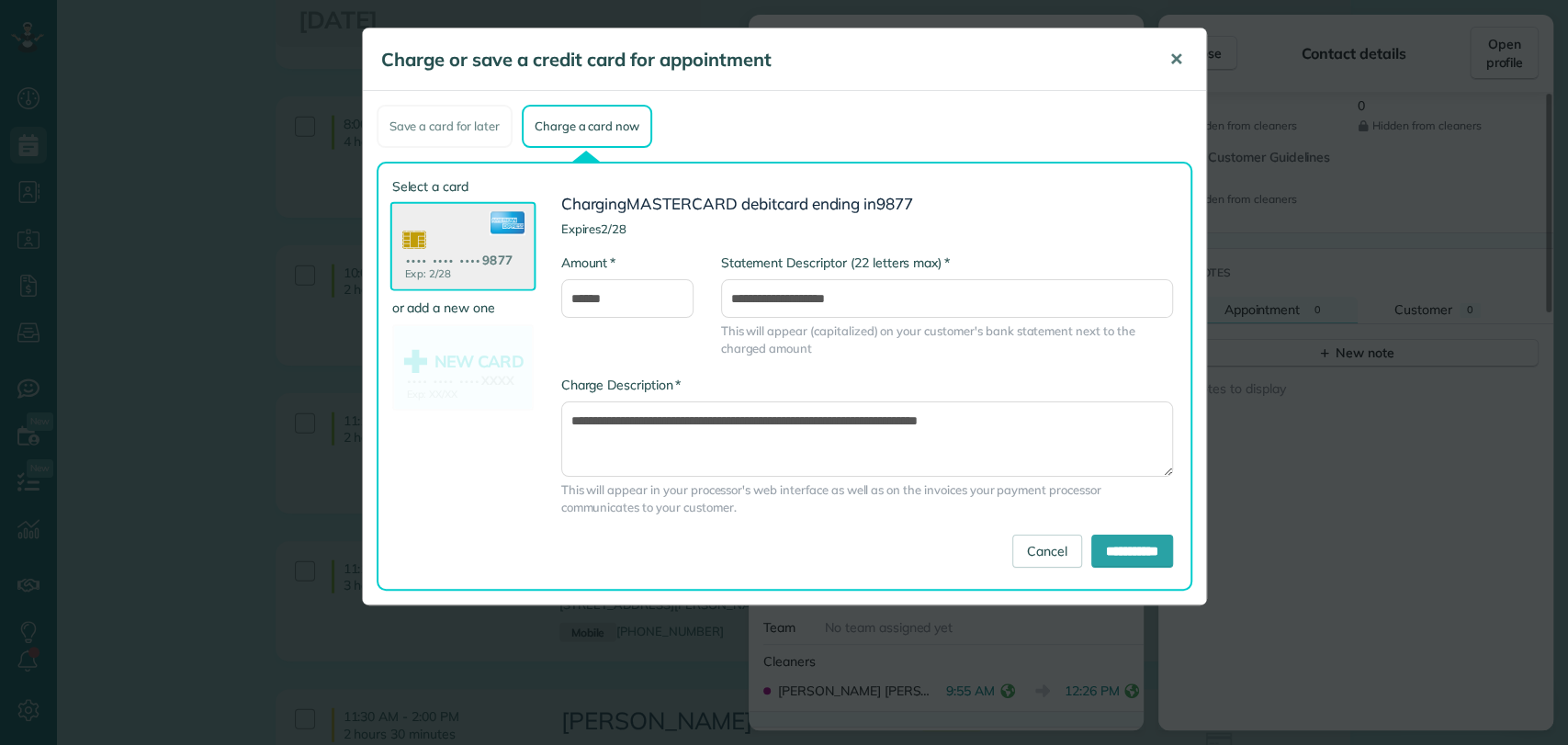
click at [1190, 56] on button "✕" at bounding box center [1176, 59] width 41 height 44
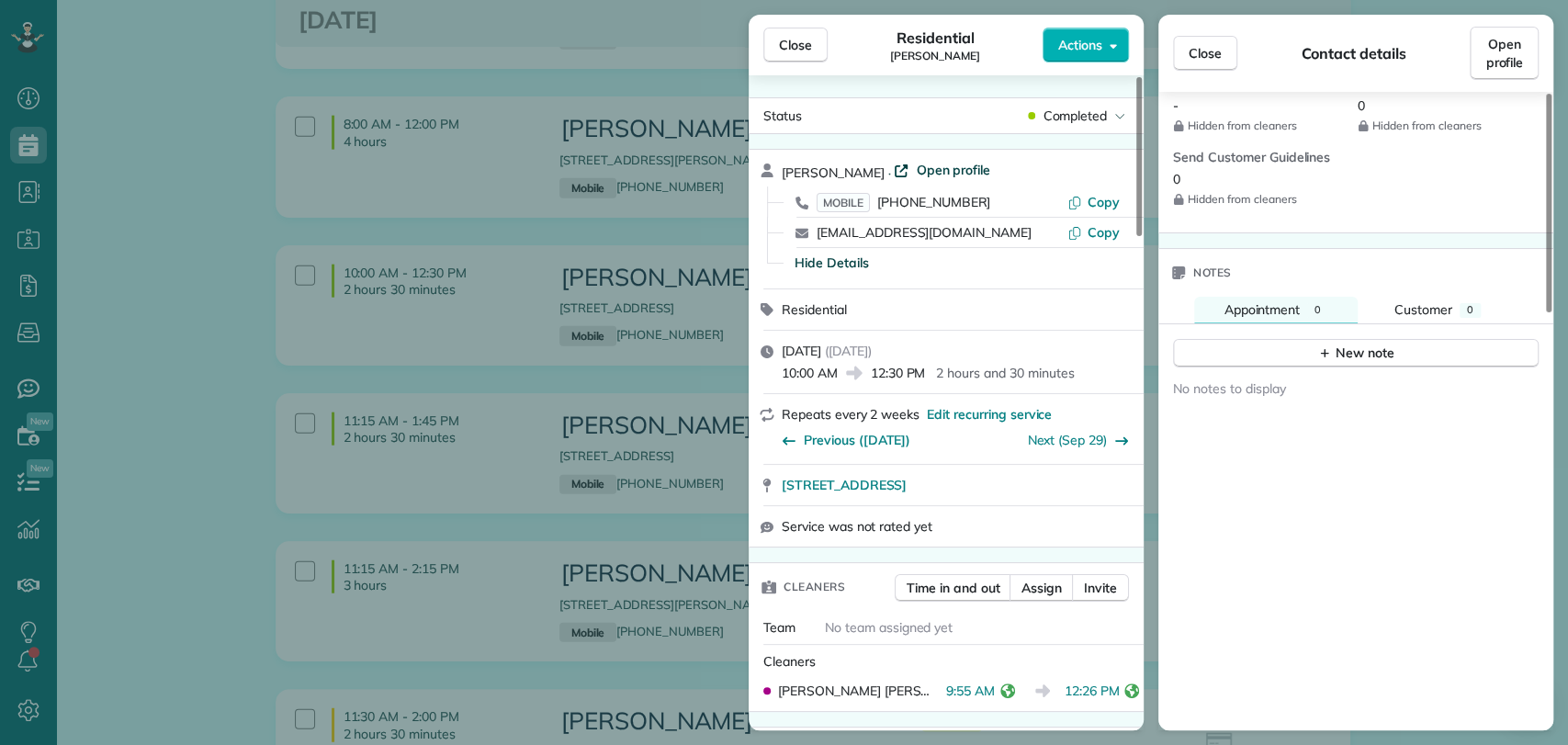
click at [958, 171] on span "Open profile" at bounding box center [953, 170] width 75 height 19
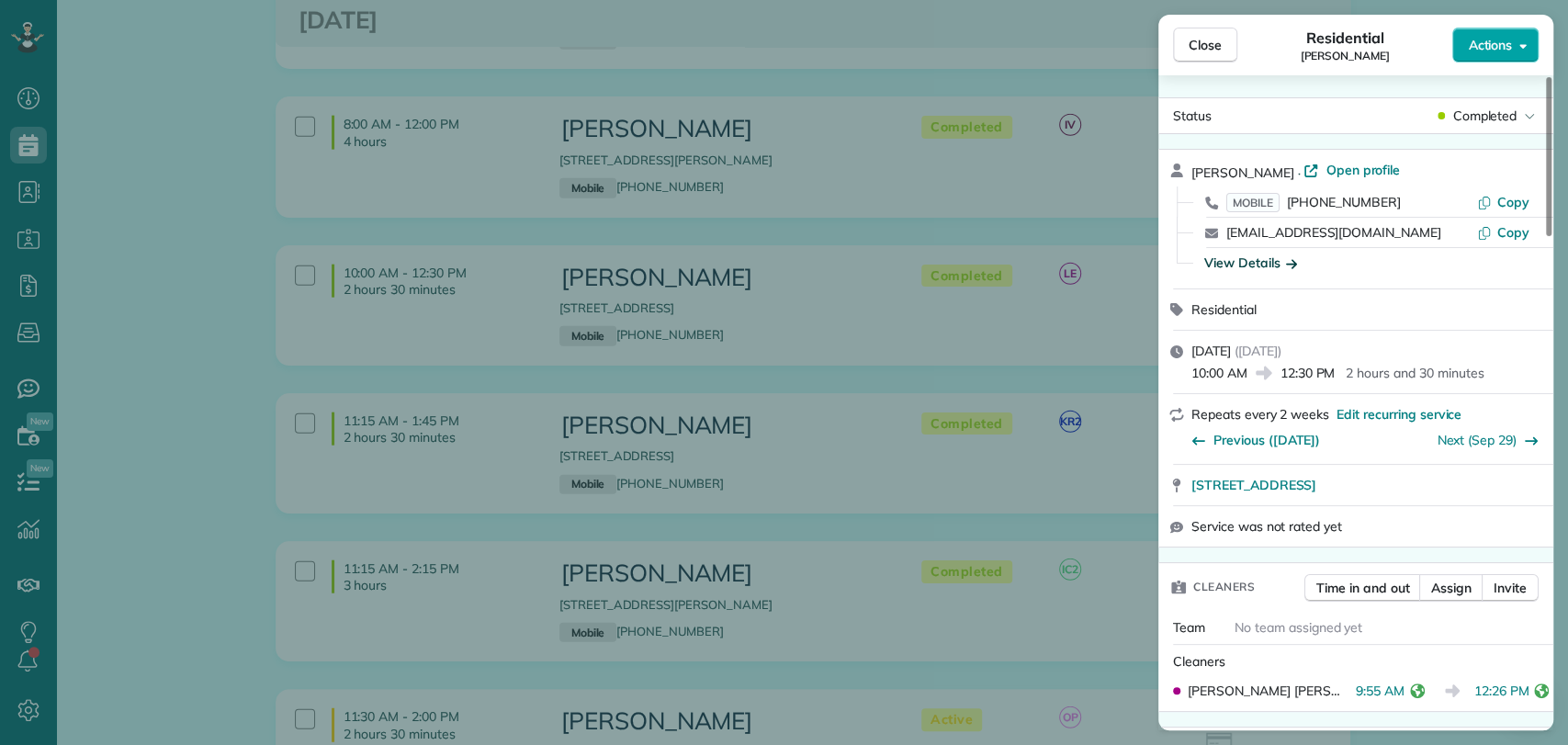
click at [1461, 46] on button "Actions" at bounding box center [1495, 45] width 86 height 35
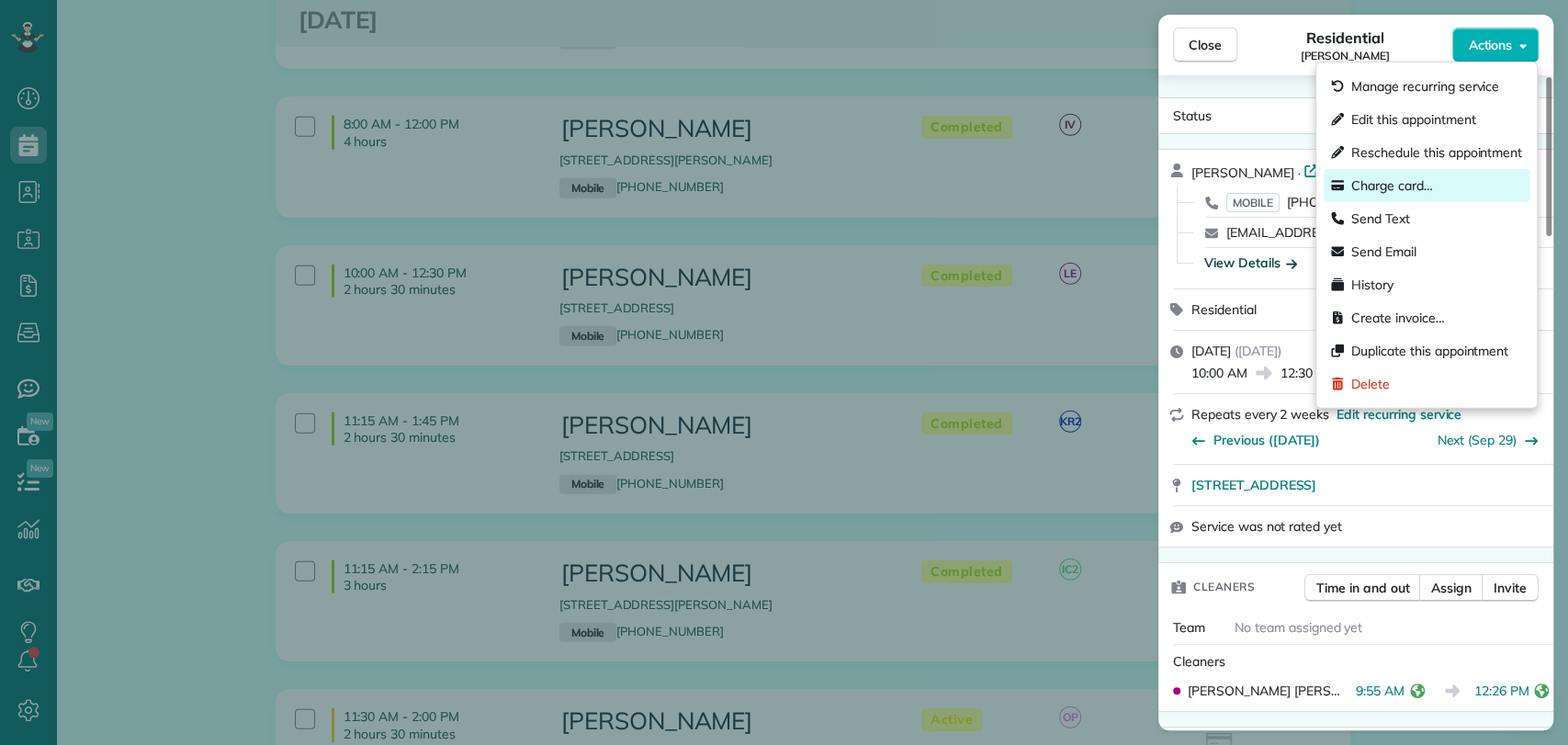
click at [1415, 189] on span "Charge card…" at bounding box center [1391, 186] width 81 height 19
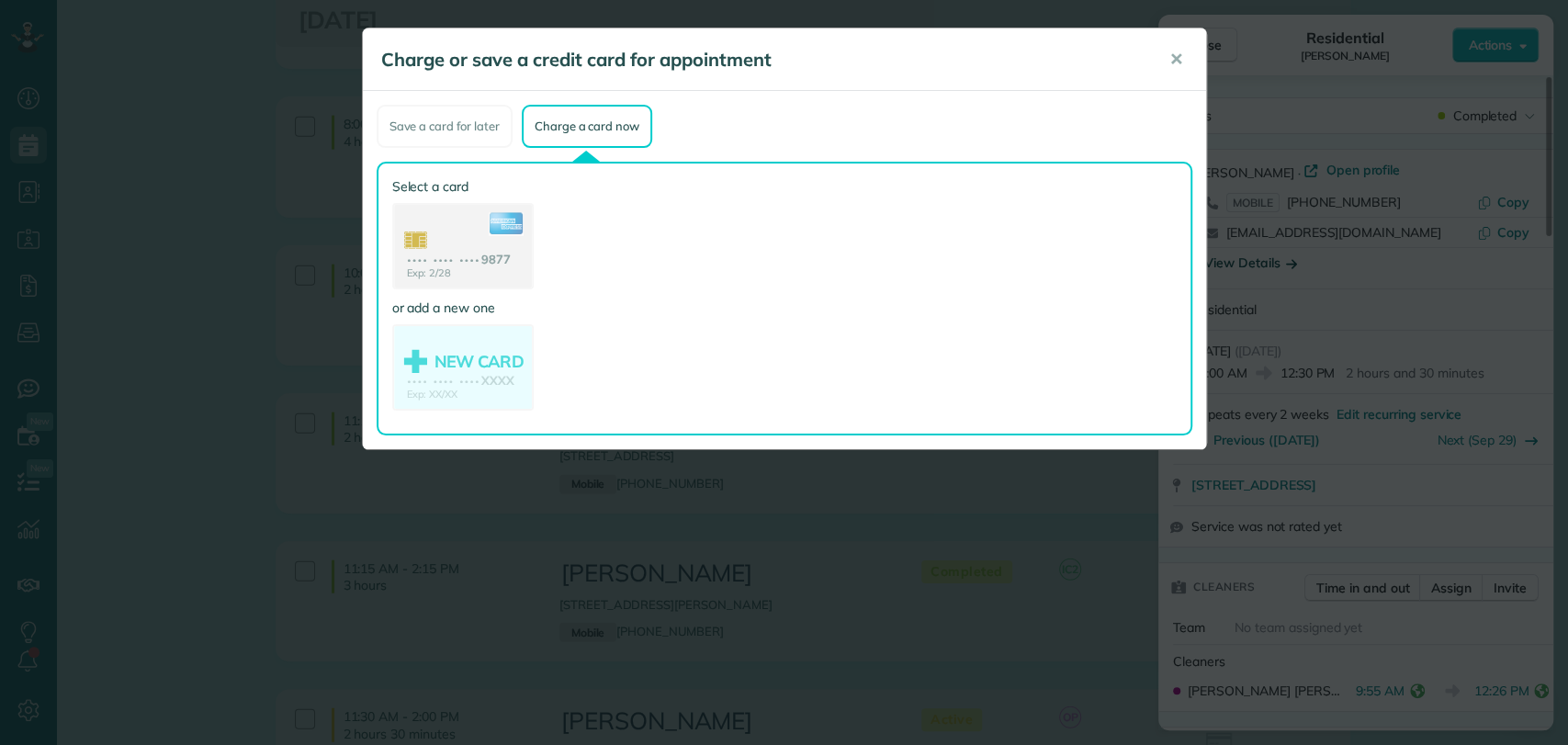
click at [448, 220] on use at bounding box center [462, 248] width 137 height 86
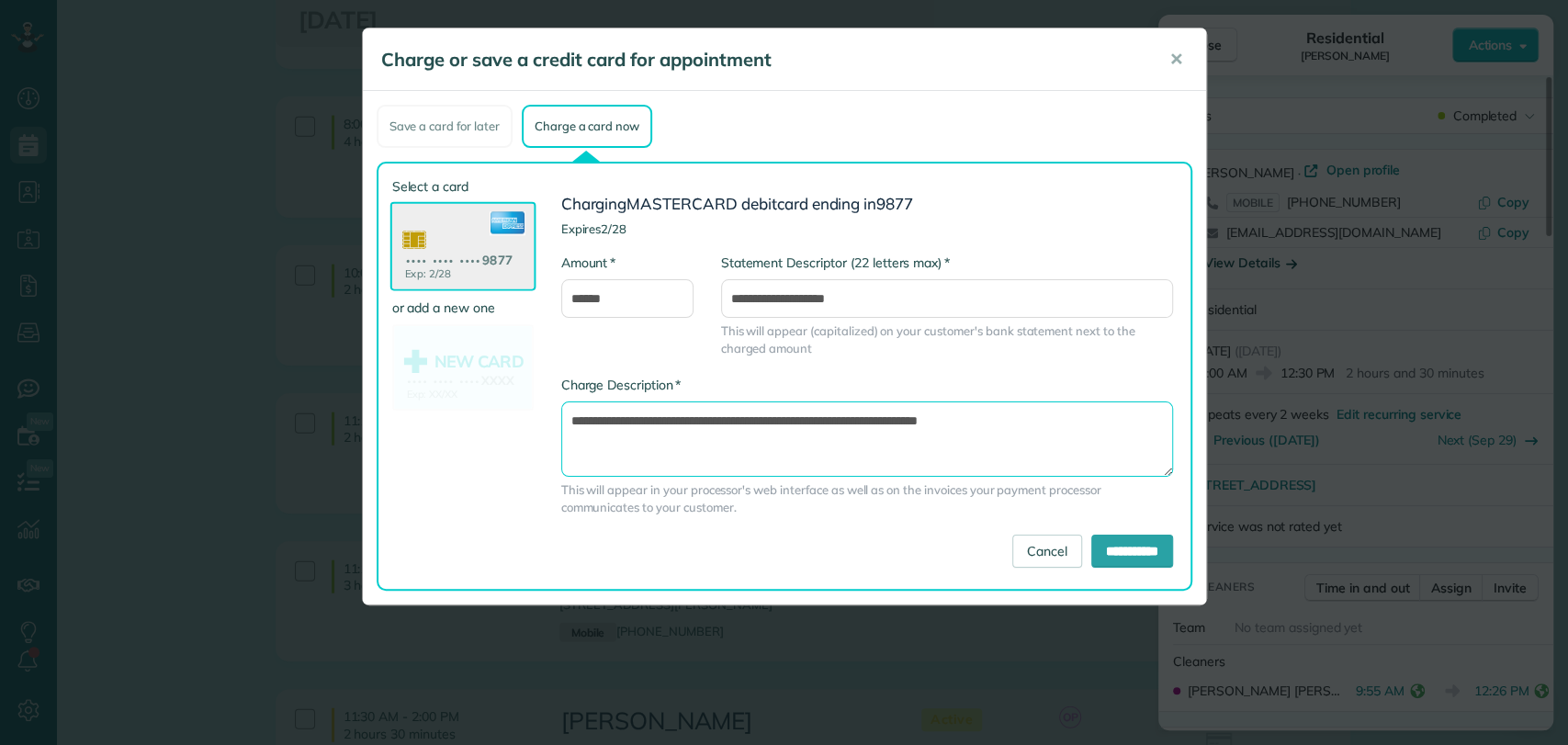
click at [877, 421] on textarea "**********" at bounding box center [866, 439] width 612 height 76
type textarea "**********"
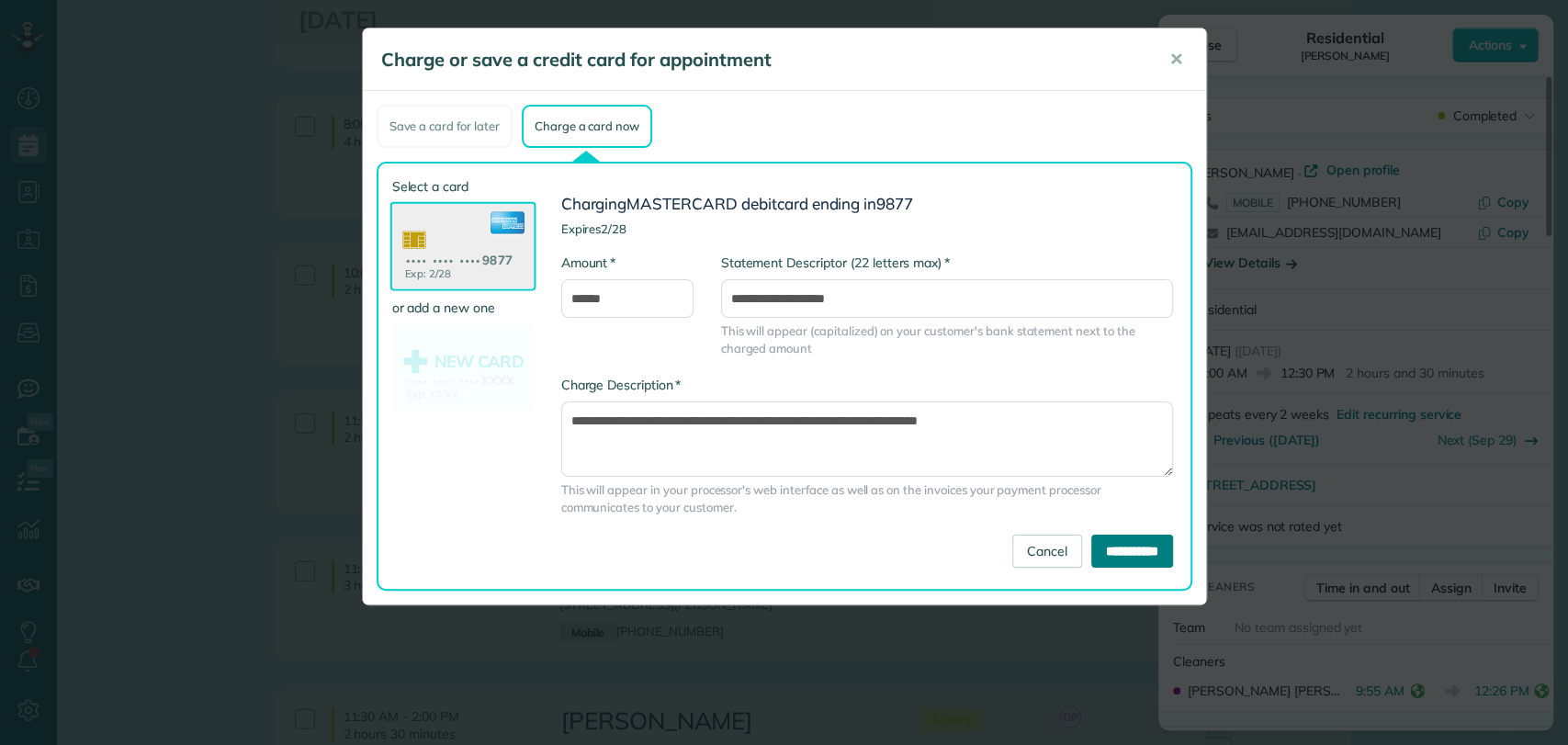
click at [1091, 539] on input "**********" at bounding box center [1131, 551] width 81 height 33
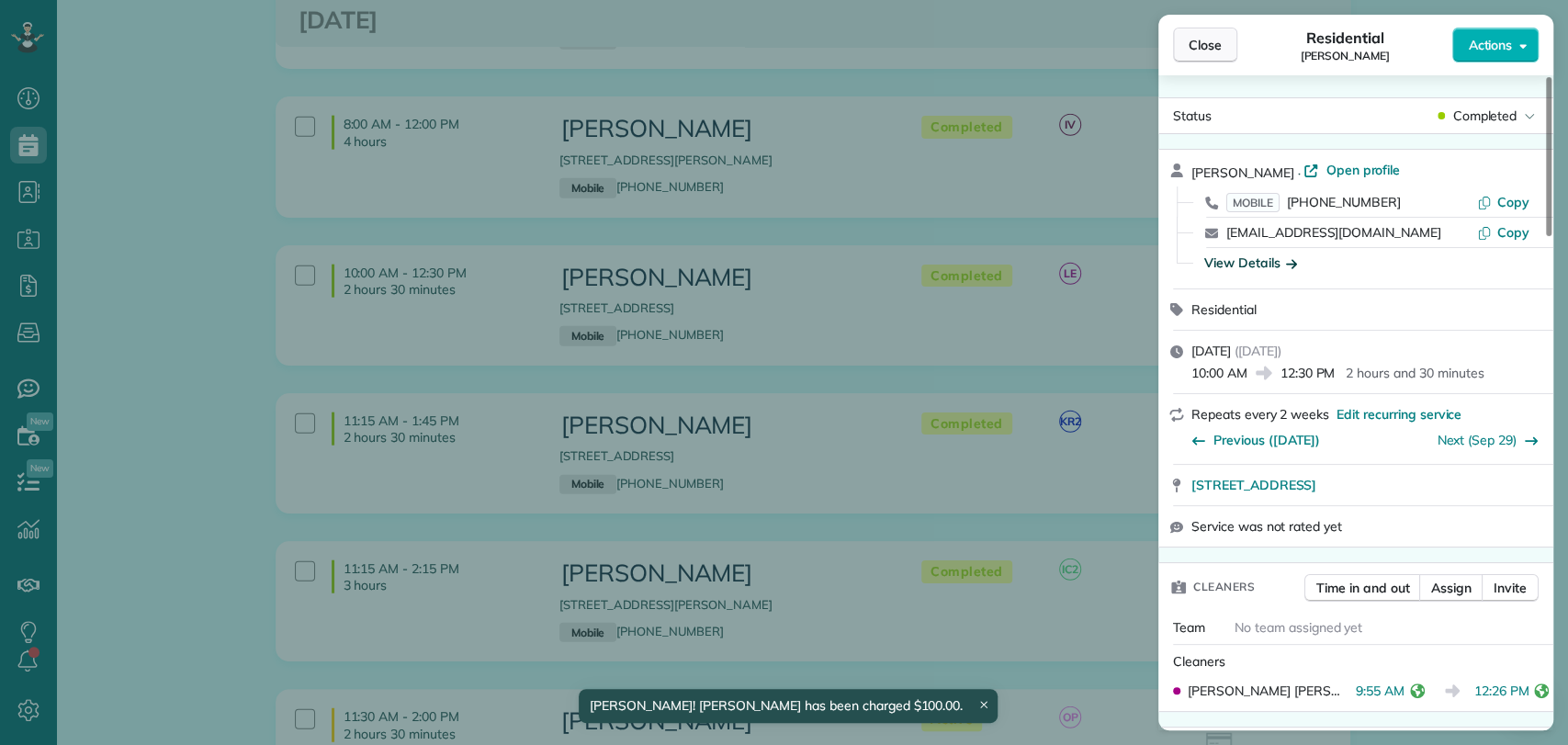
click at [1198, 42] on span "Close" at bounding box center [1205, 44] width 33 height 19
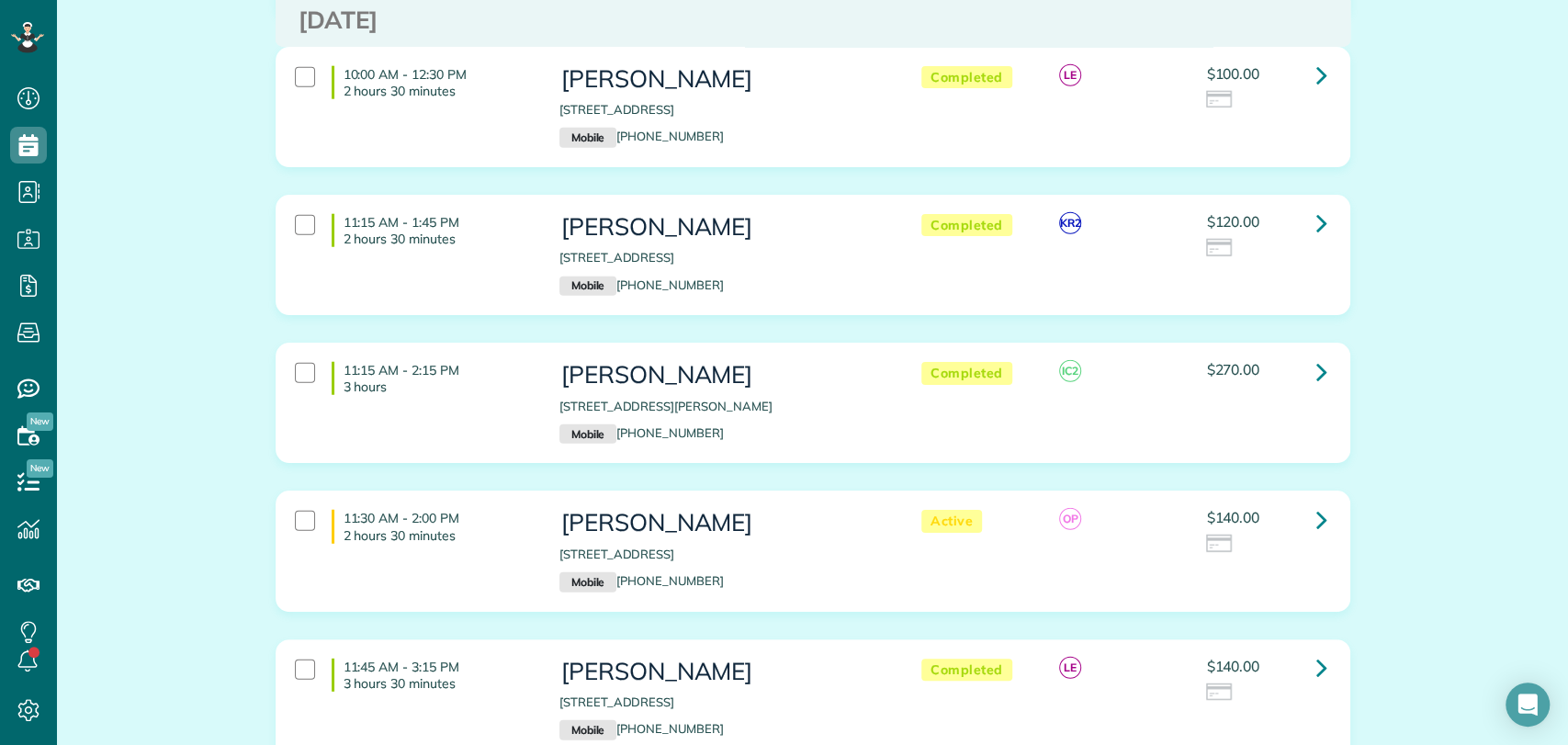
scroll to position [3097, 0]
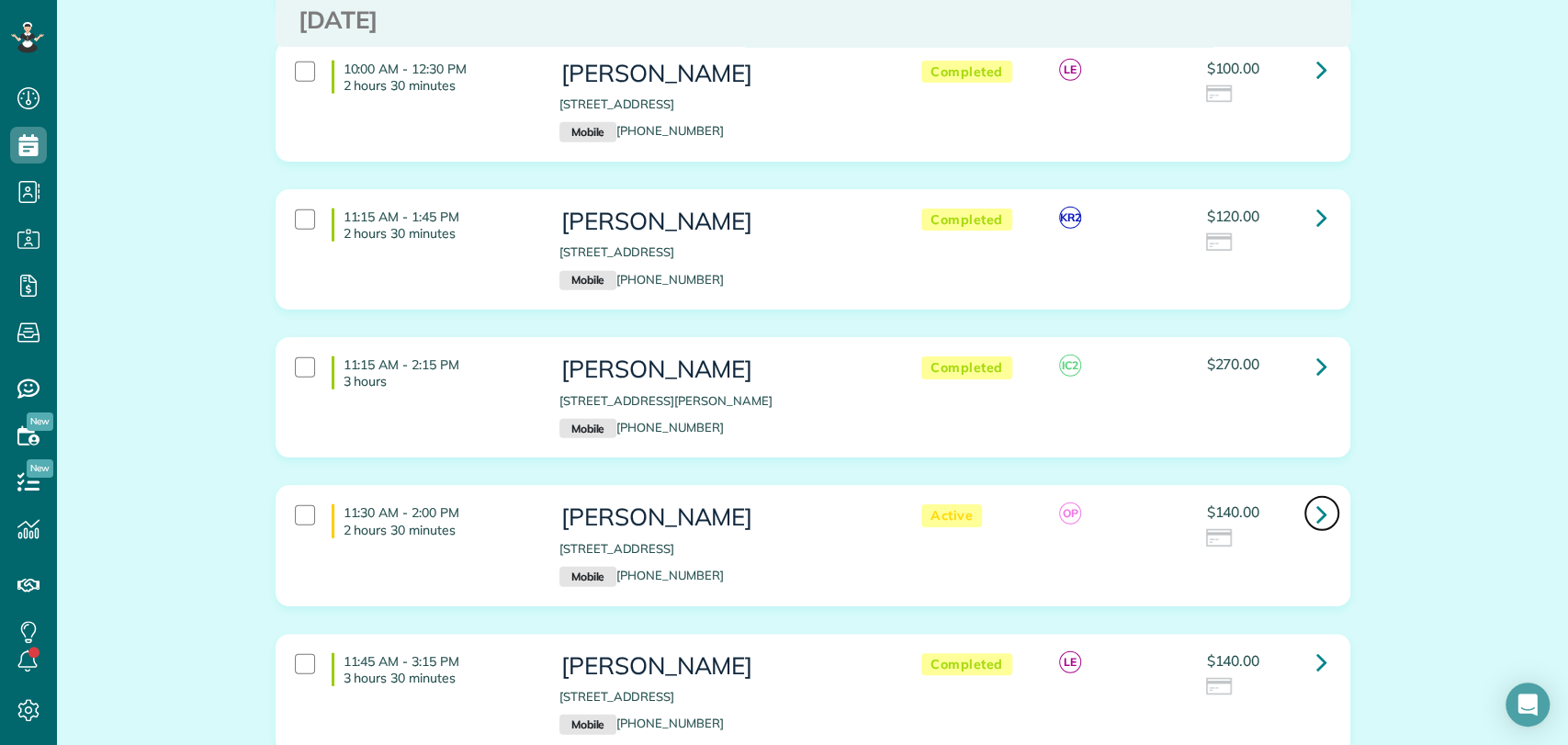
click at [1304, 495] on link at bounding box center [1321, 512] width 36 height 36
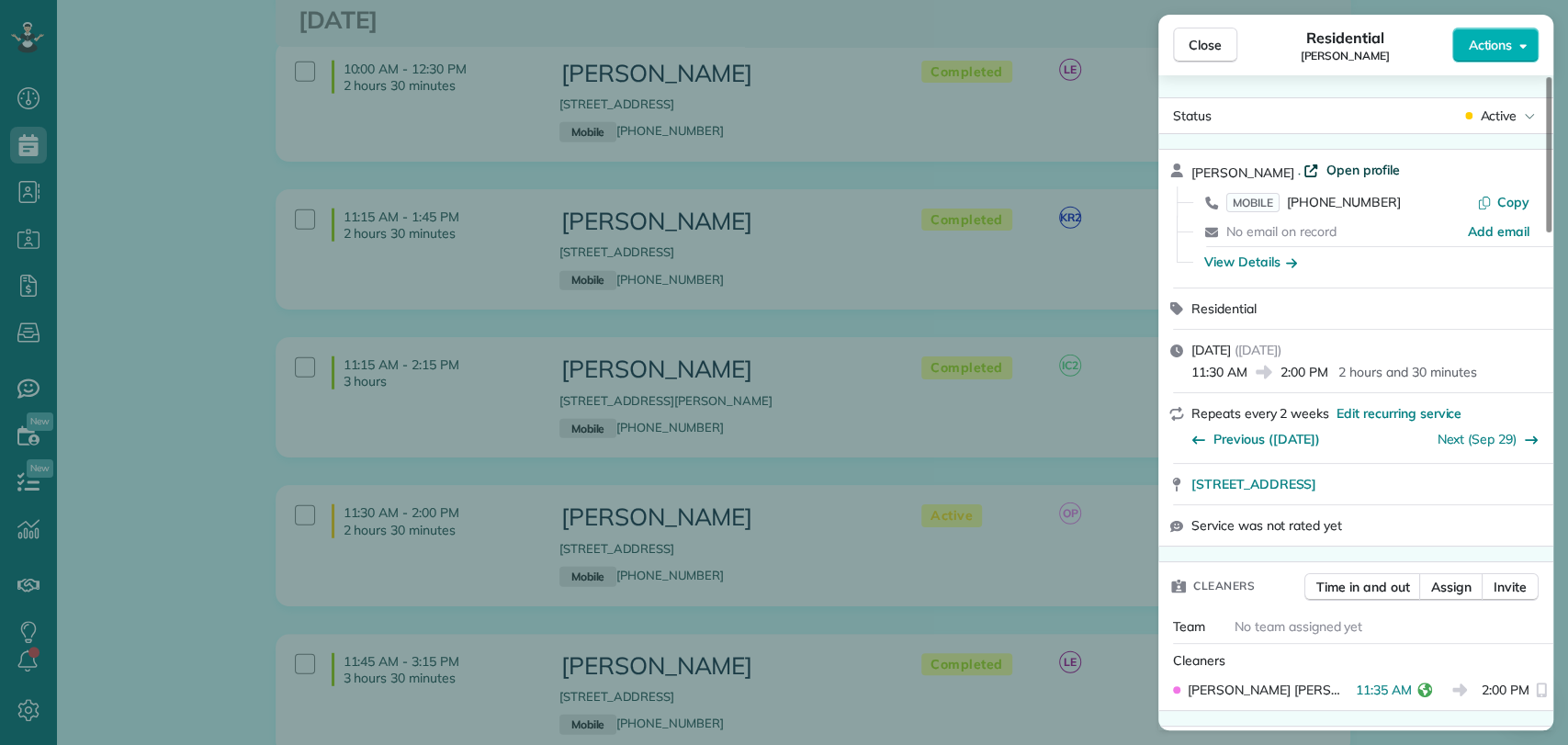
click at [1325, 165] on span "Open profile" at bounding box center [1363, 170] width 75 height 19
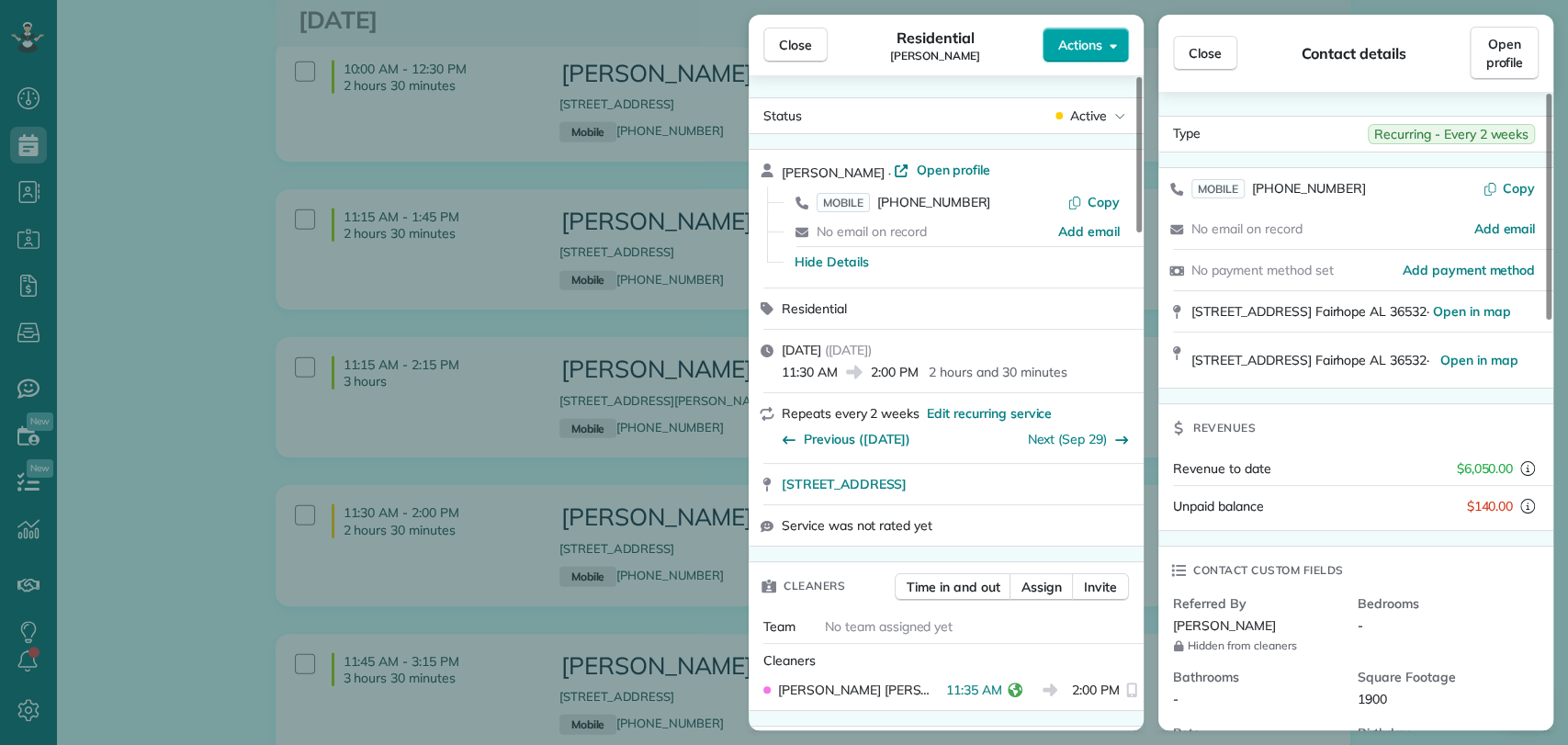
click at [1111, 52] on button "Actions" at bounding box center [1086, 45] width 86 height 35
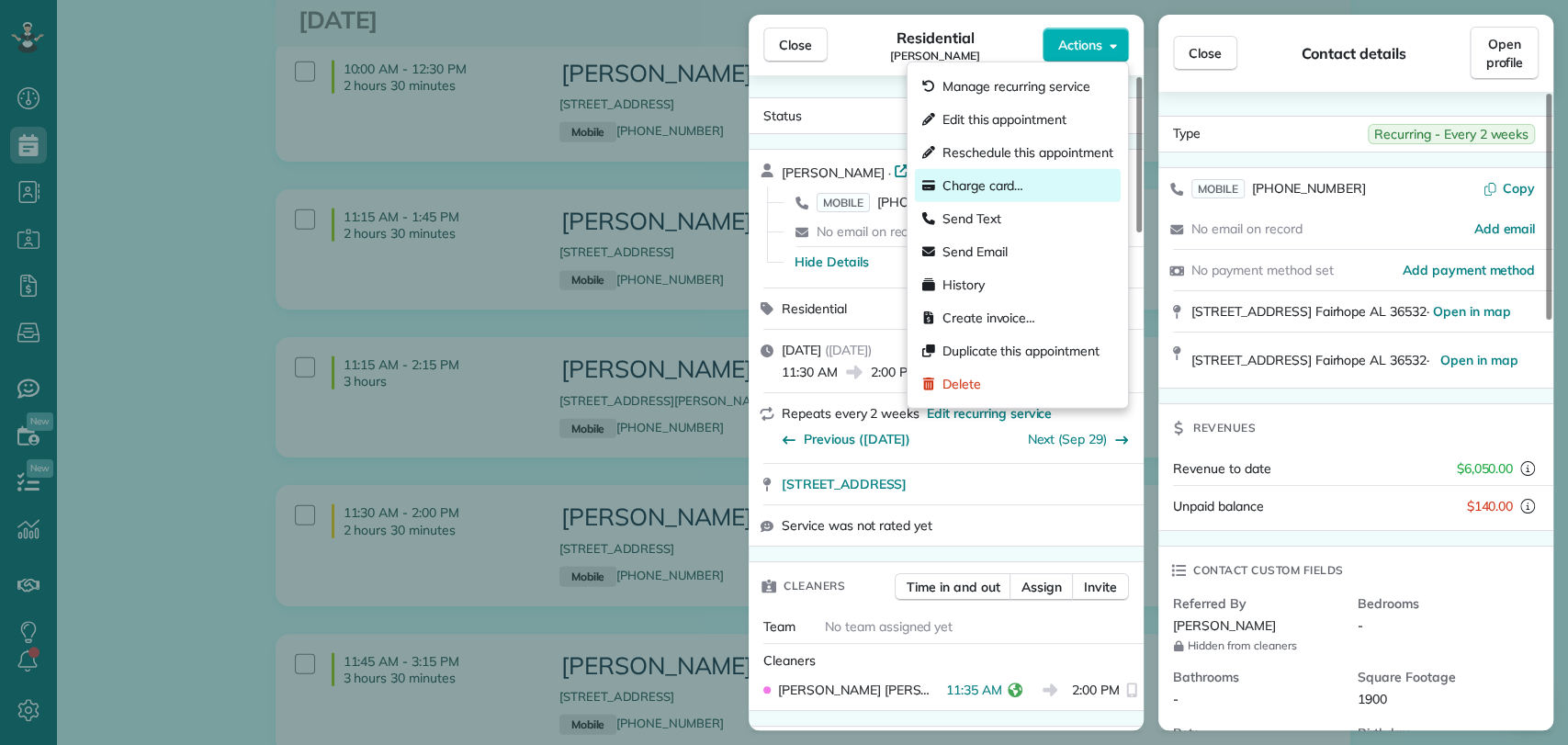
click at [1024, 184] on div "Charge card…" at bounding box center [1018, 186] width 206 height 33
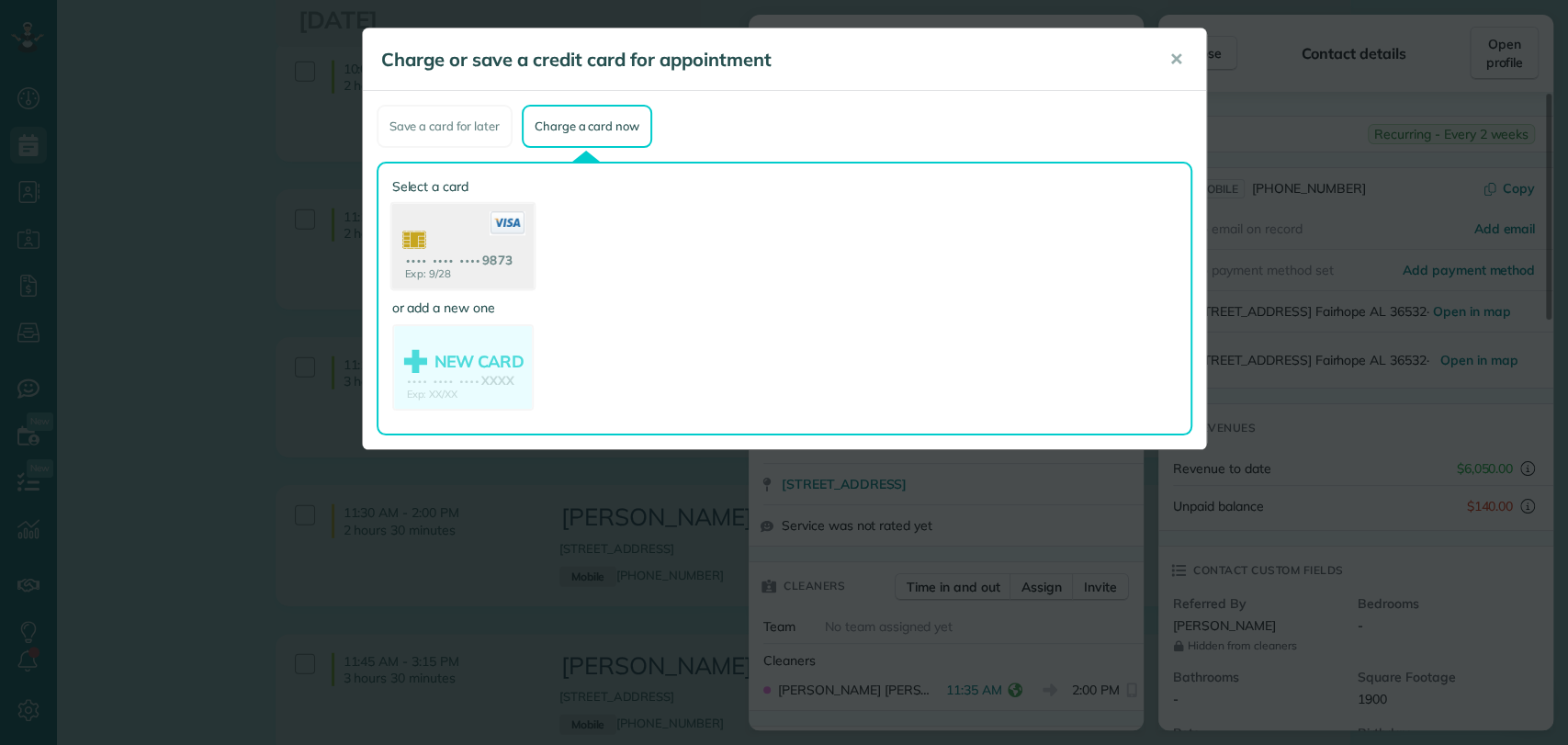
click at [511, 211] on icon at bounding box center [507, 223] width 35 height 24
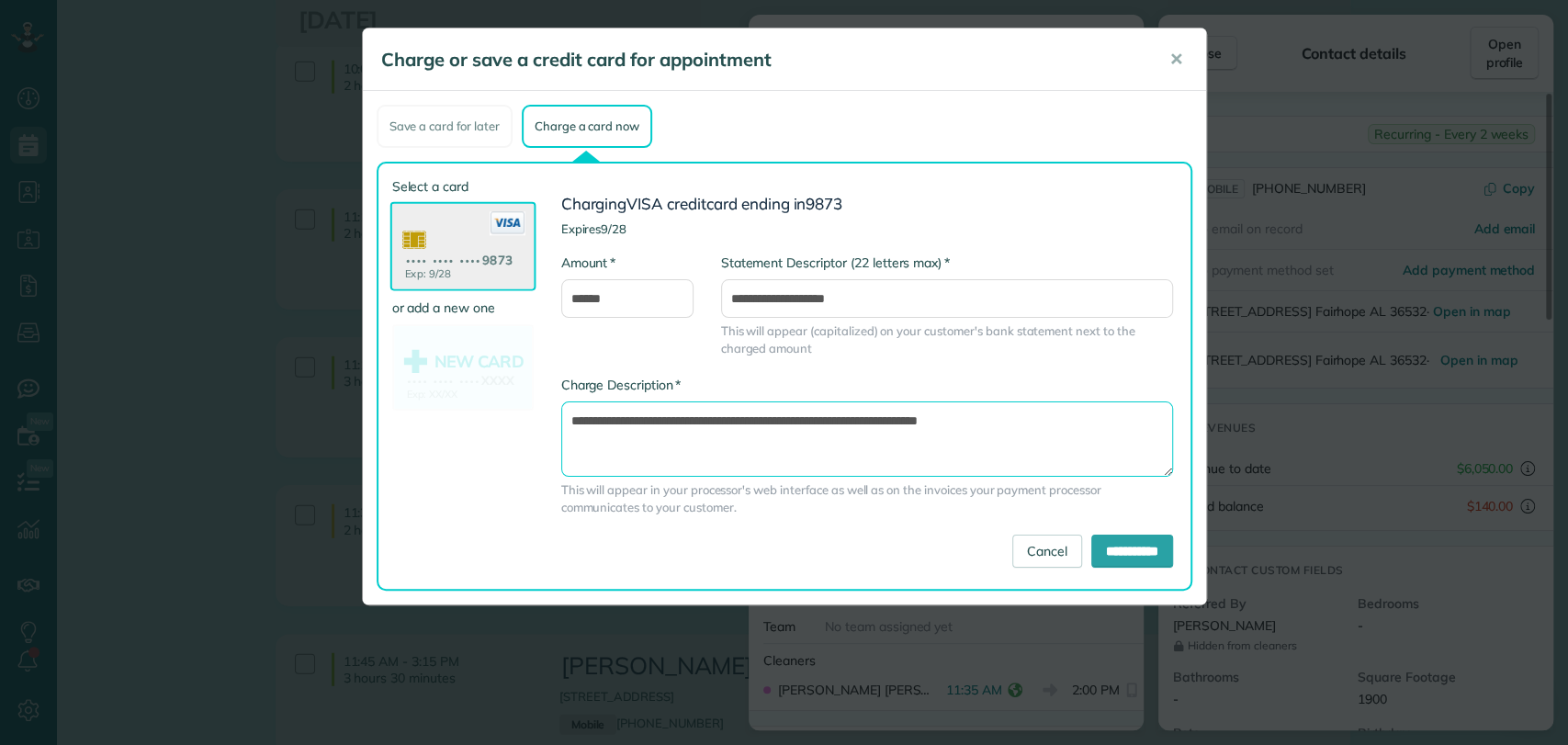
click at [881, 420] on textarea "**********" at bounding box center [866, 439] width 612 height 76
type textarea "**********"
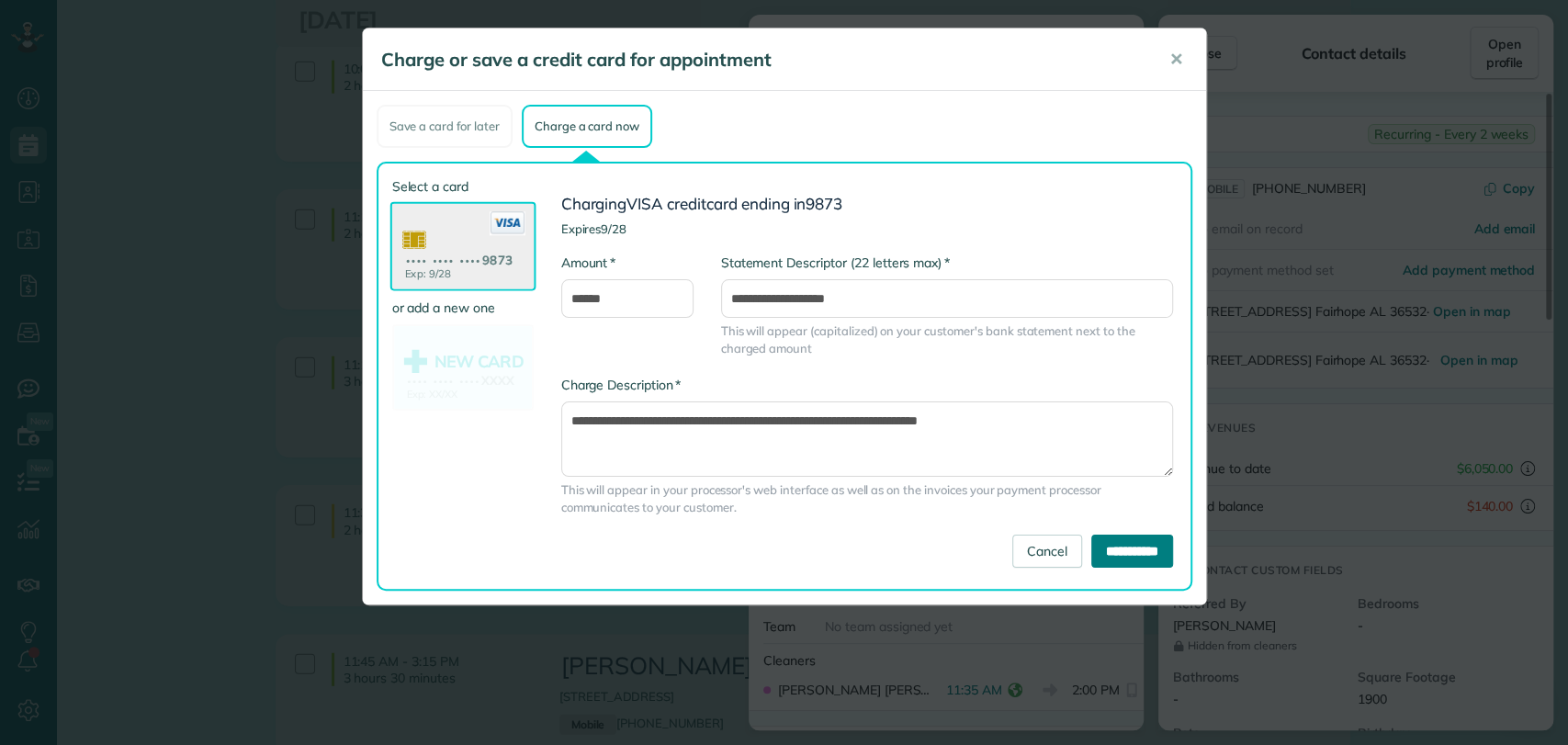
click at [1125, 559] on input "**********" at bounding box center [1131, 551] width 81 height 33
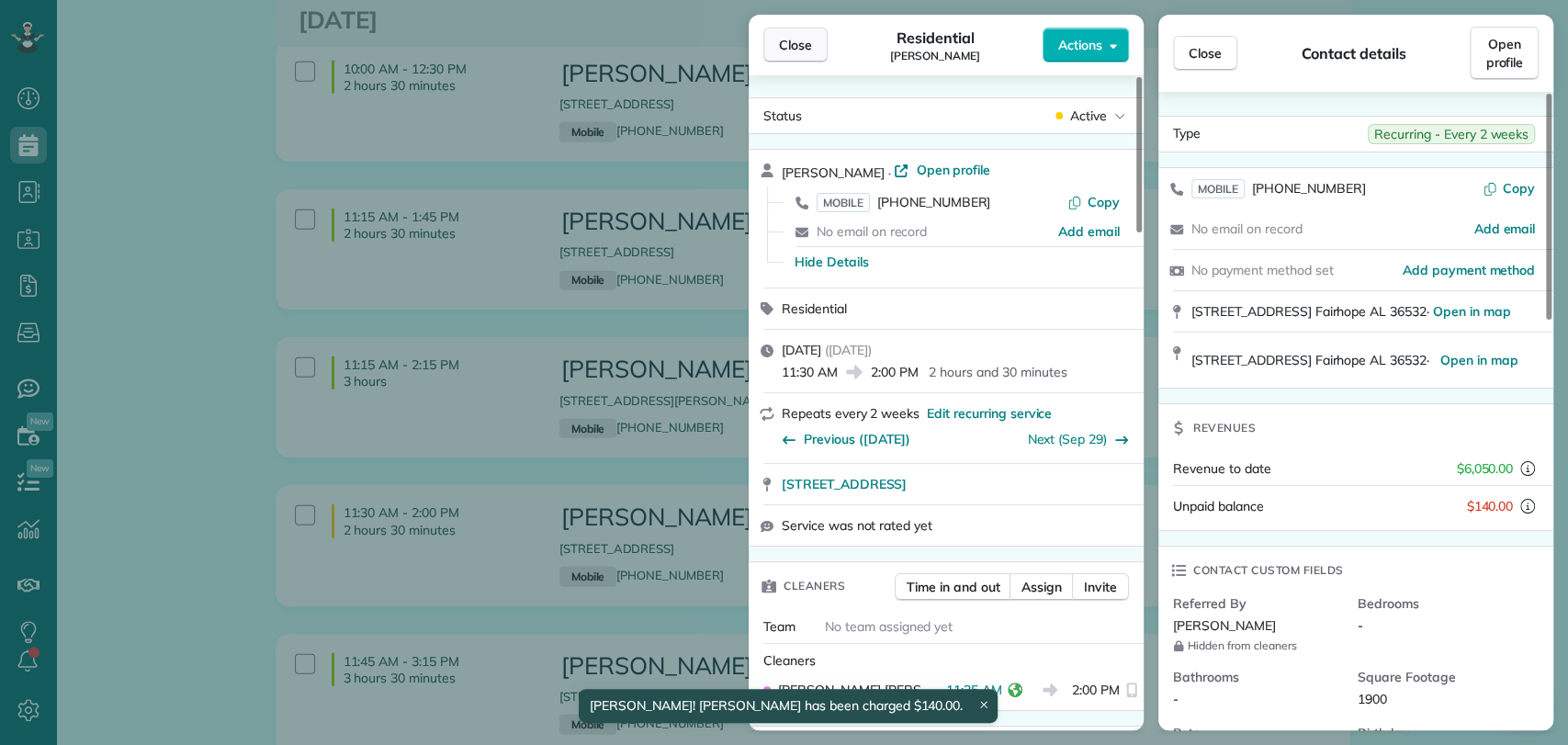
click at [799, 44] on span "Close" at bounding box center [795, 44] width 33 height 19
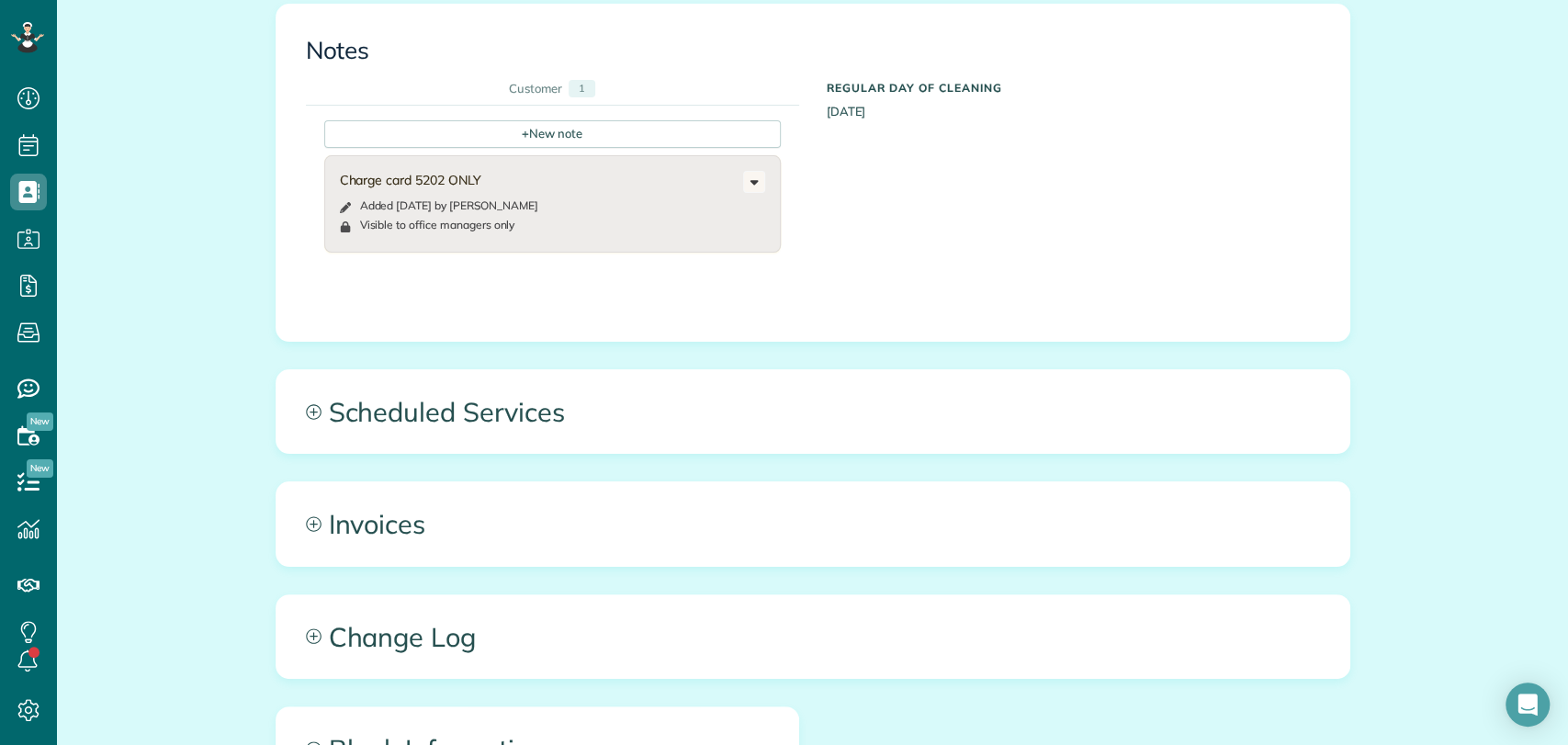
scroll to position [787, 0]
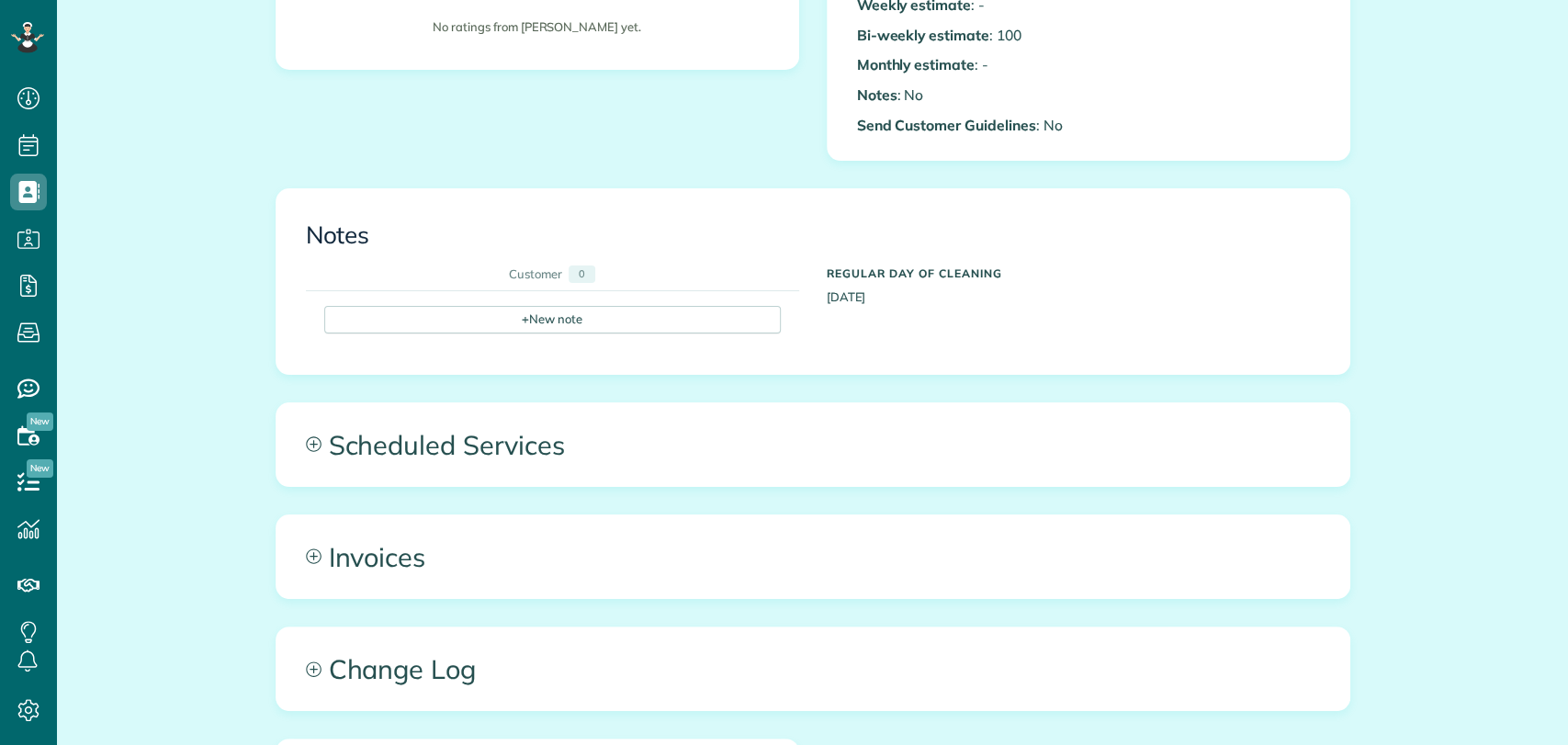
scroll to position [7, 7]
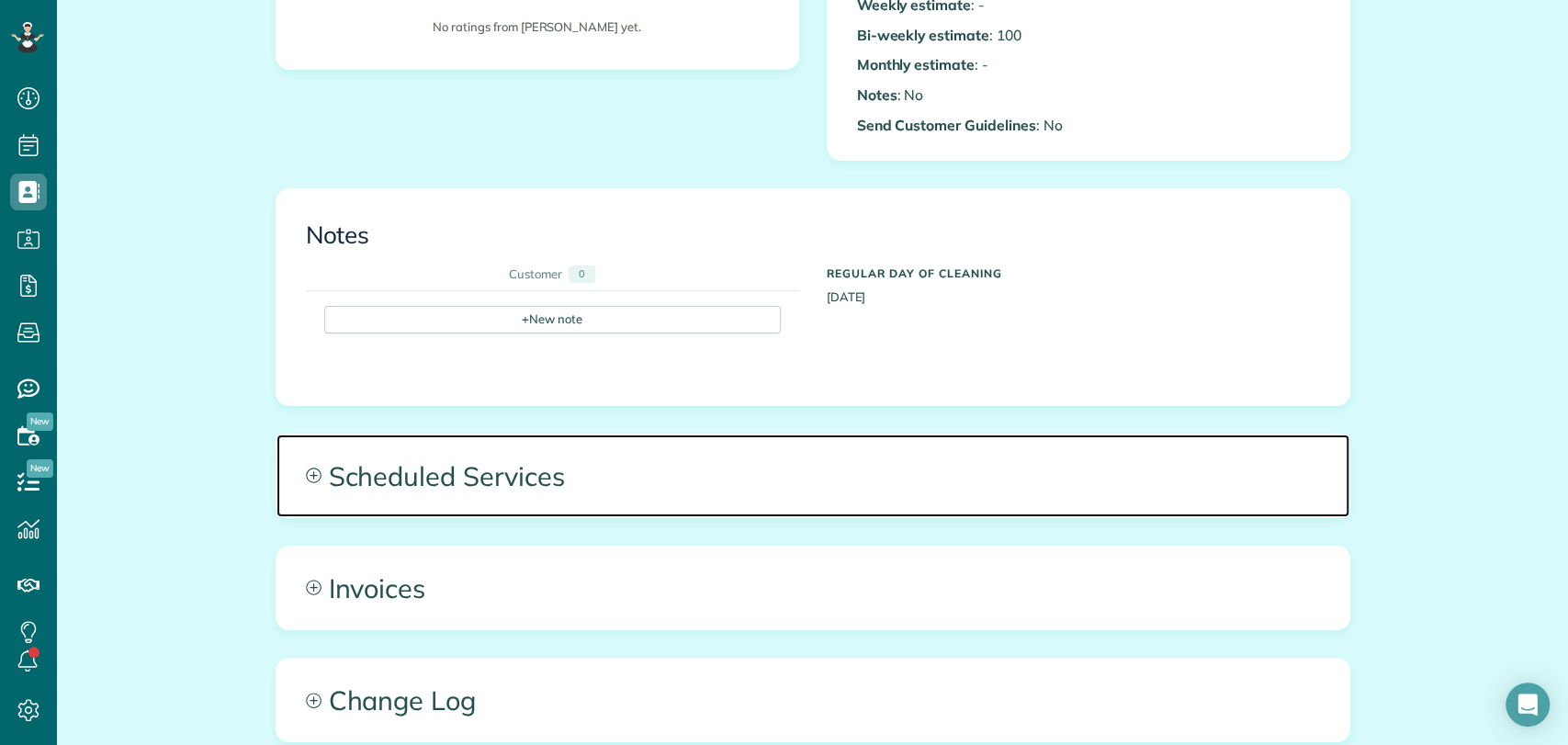
click at [534, 449] on span "Scheduled Services" at bounding box center [813, 475] width 1072 height 82
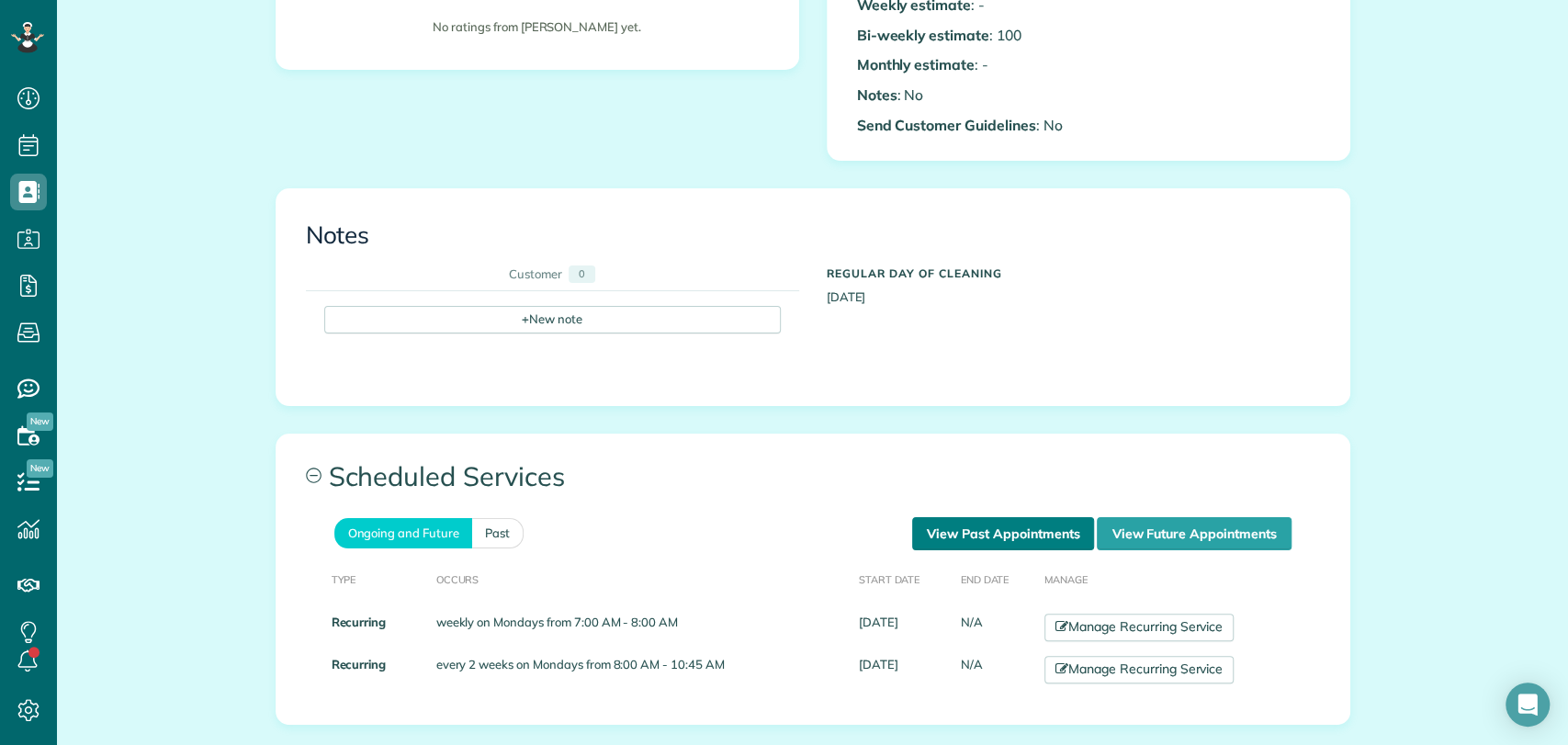
click at [995, 526] on link "View Past Appointments" at bounding box center [1002, 534] width 182 height 33
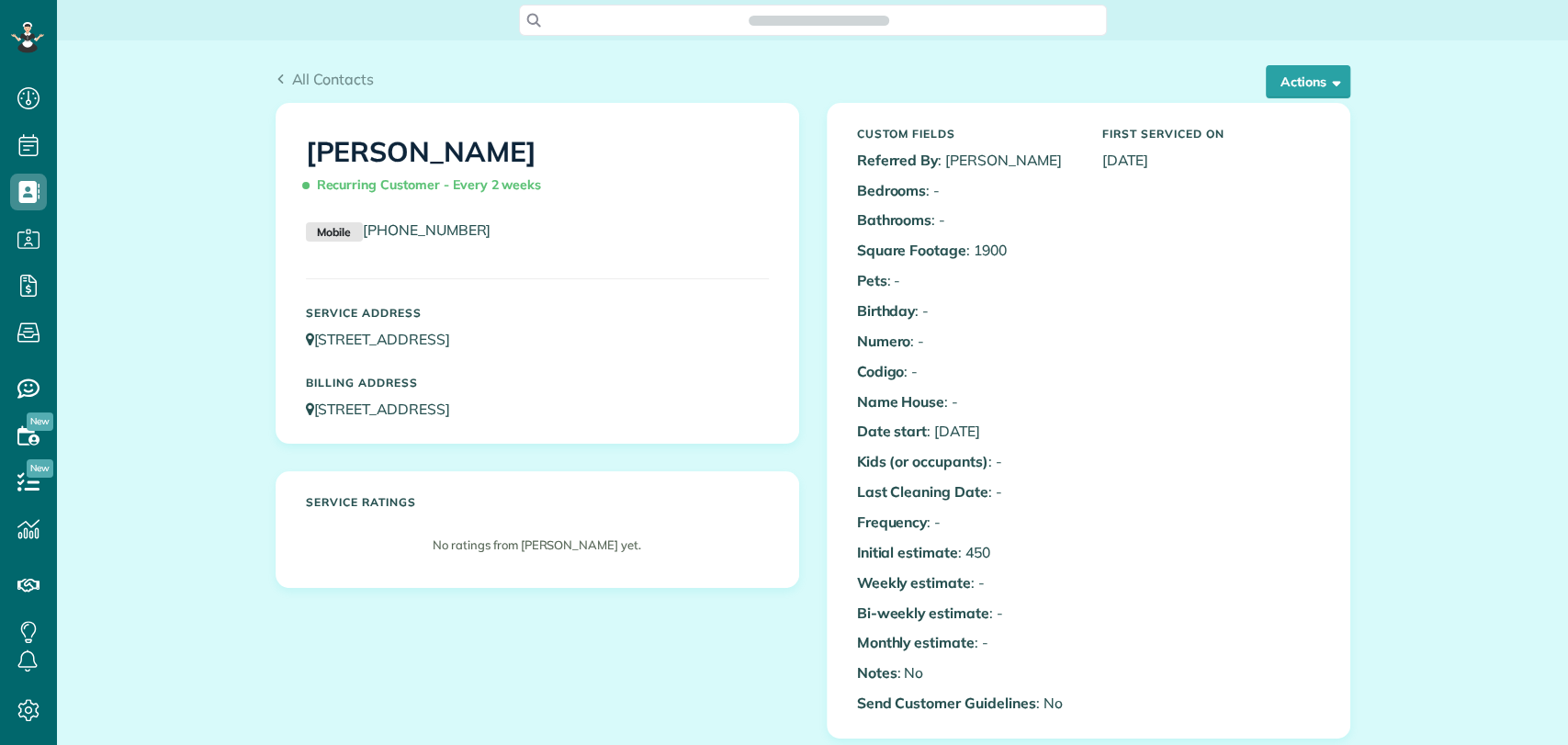
scroll to position [604, 0]
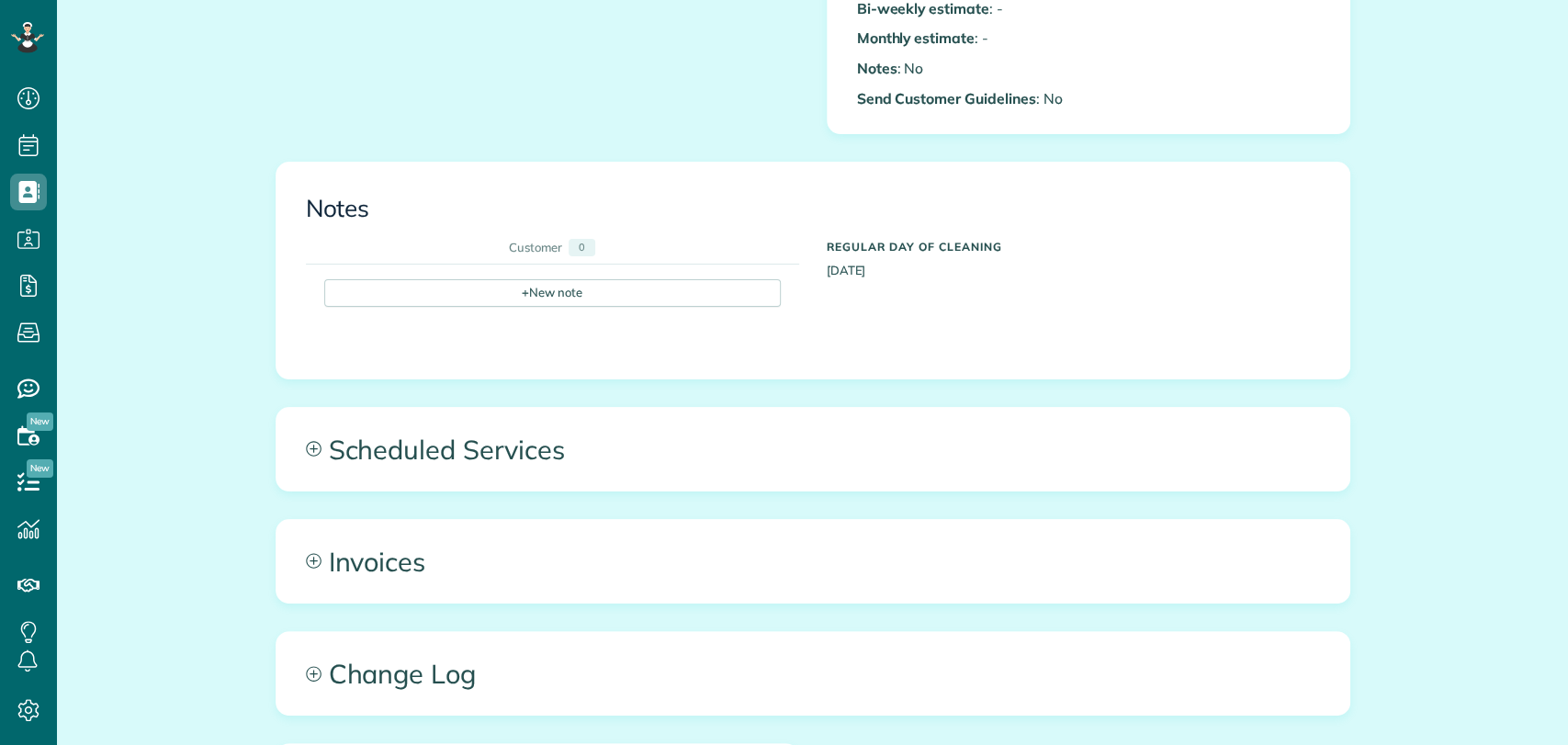
click at [519, 406] on div "Scheduled Services Ongoing and Future Past View Past Appointments View Future A…" at bounding box center [813, 449] width 1074 height 84
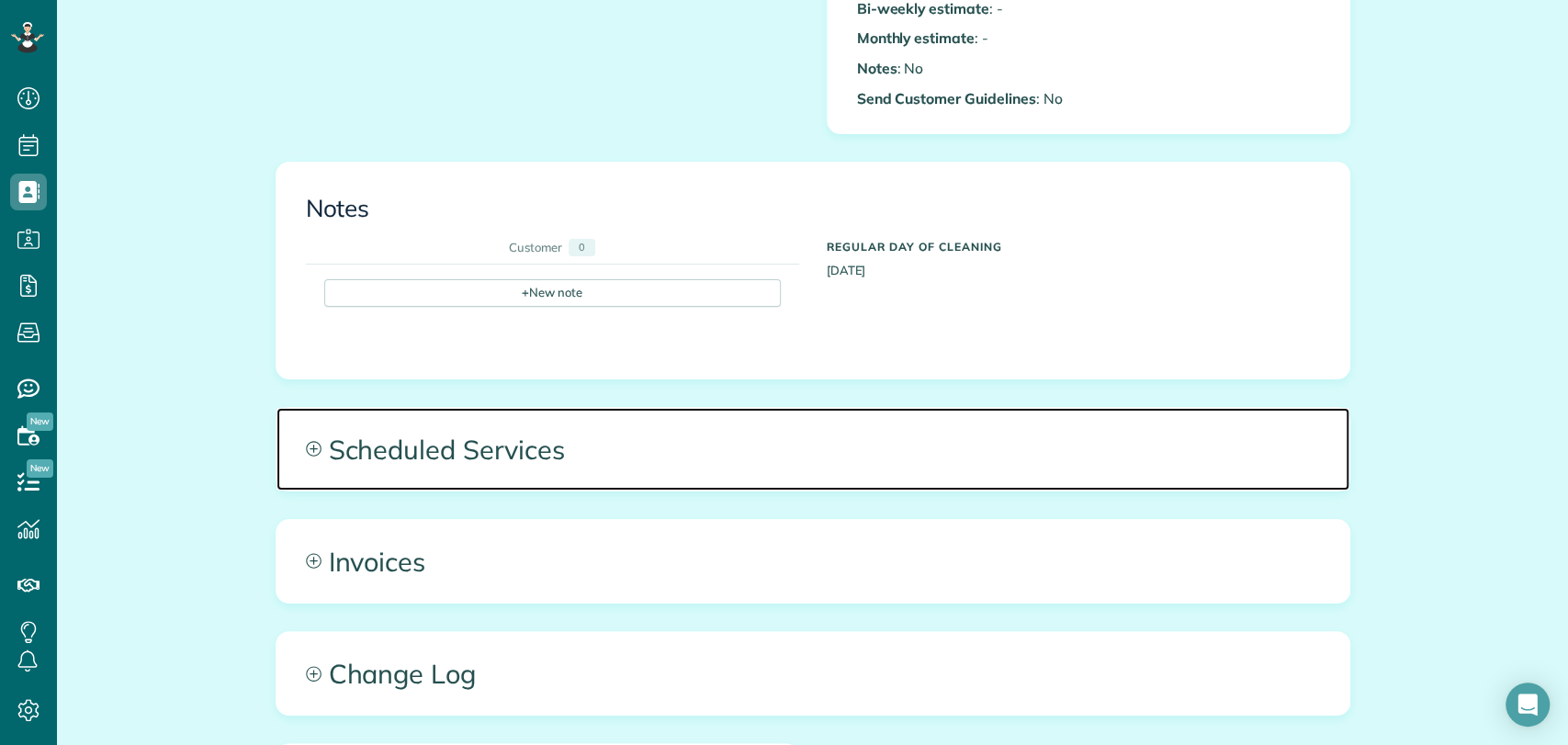
click at [553, 420] on span "Scheduled Services" at bounding box center [813, 449] width 1072 height 82
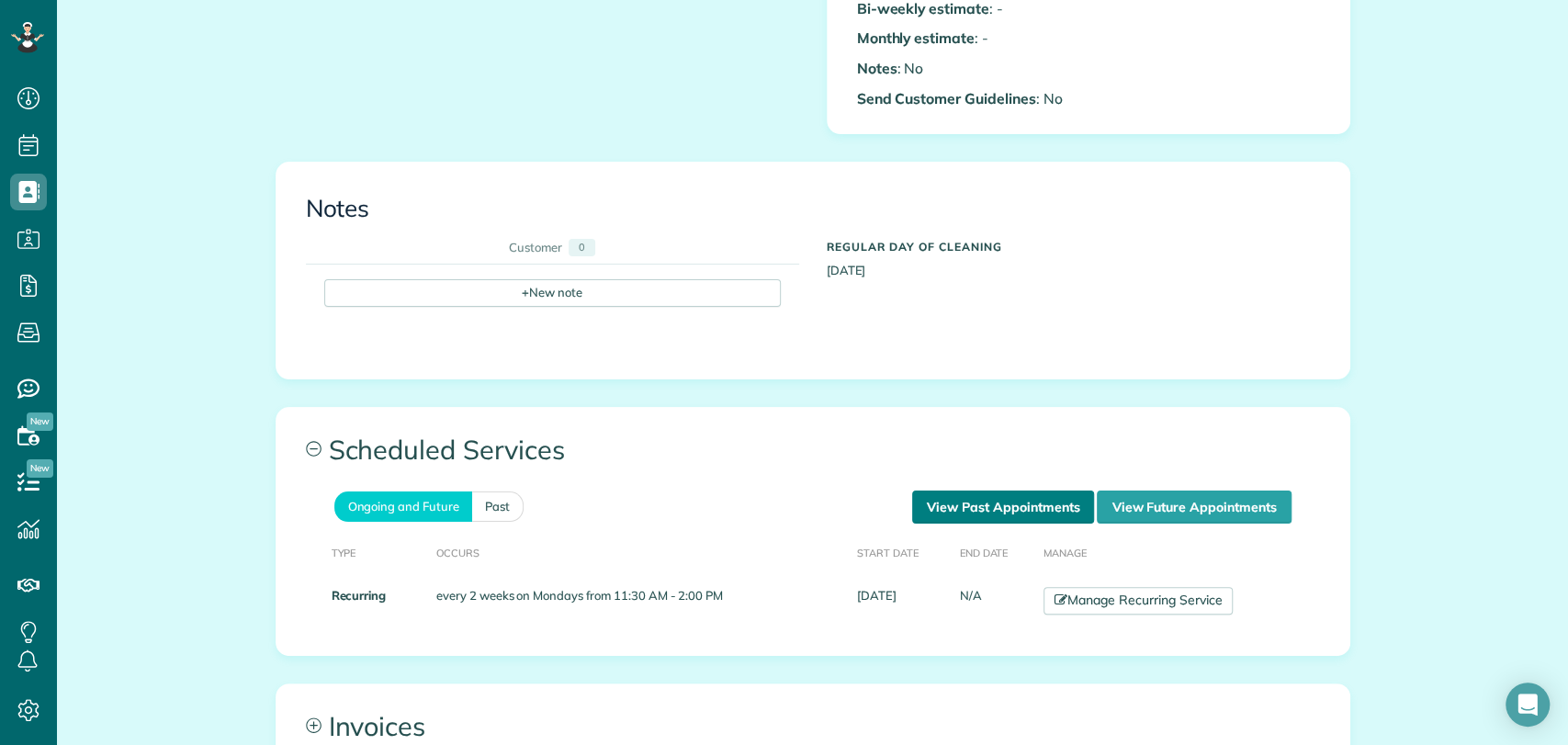
click at [942, 505] on link "View Past Appointments" at bounding box center [1002, 506] width 182 height 33
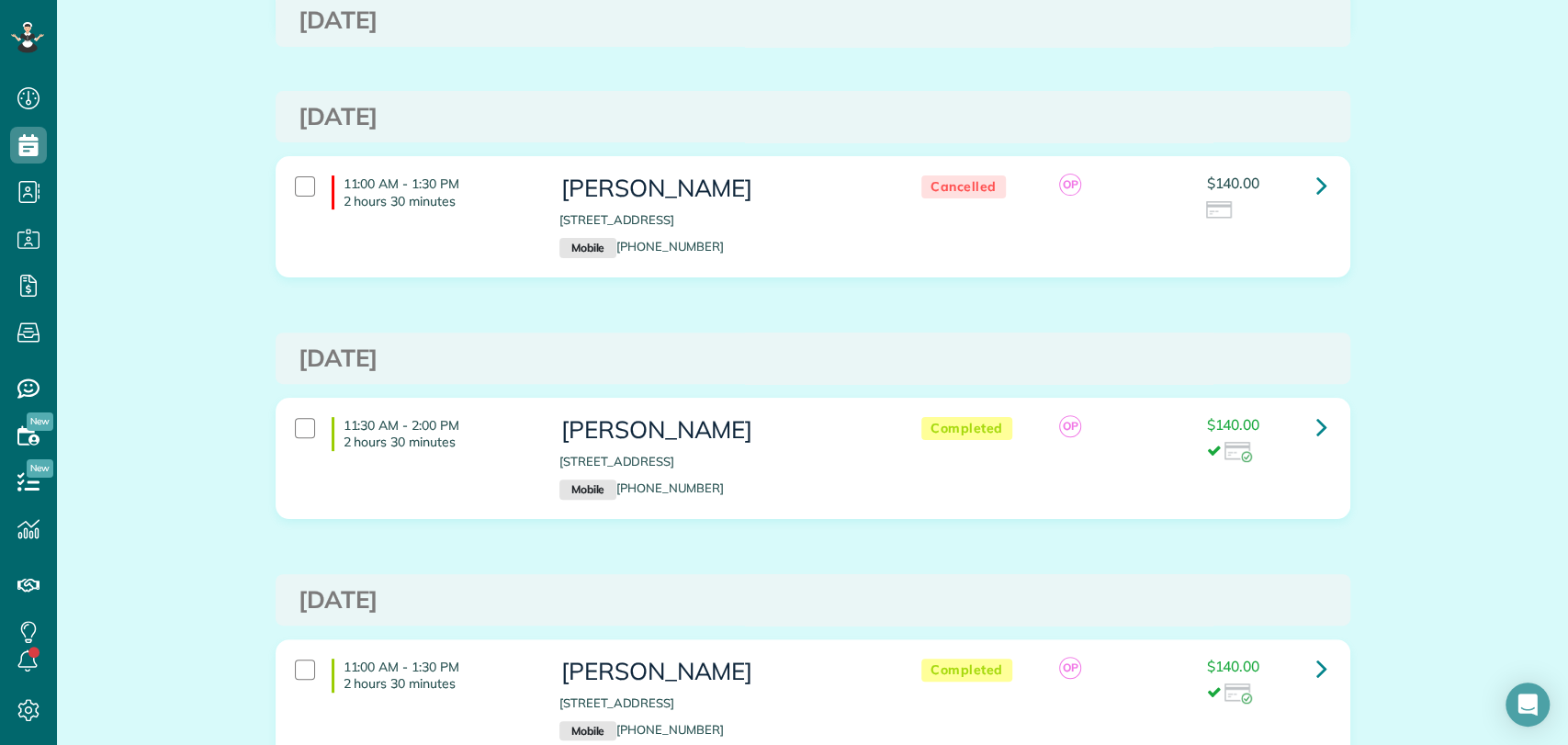
scroll to position [301, 0]
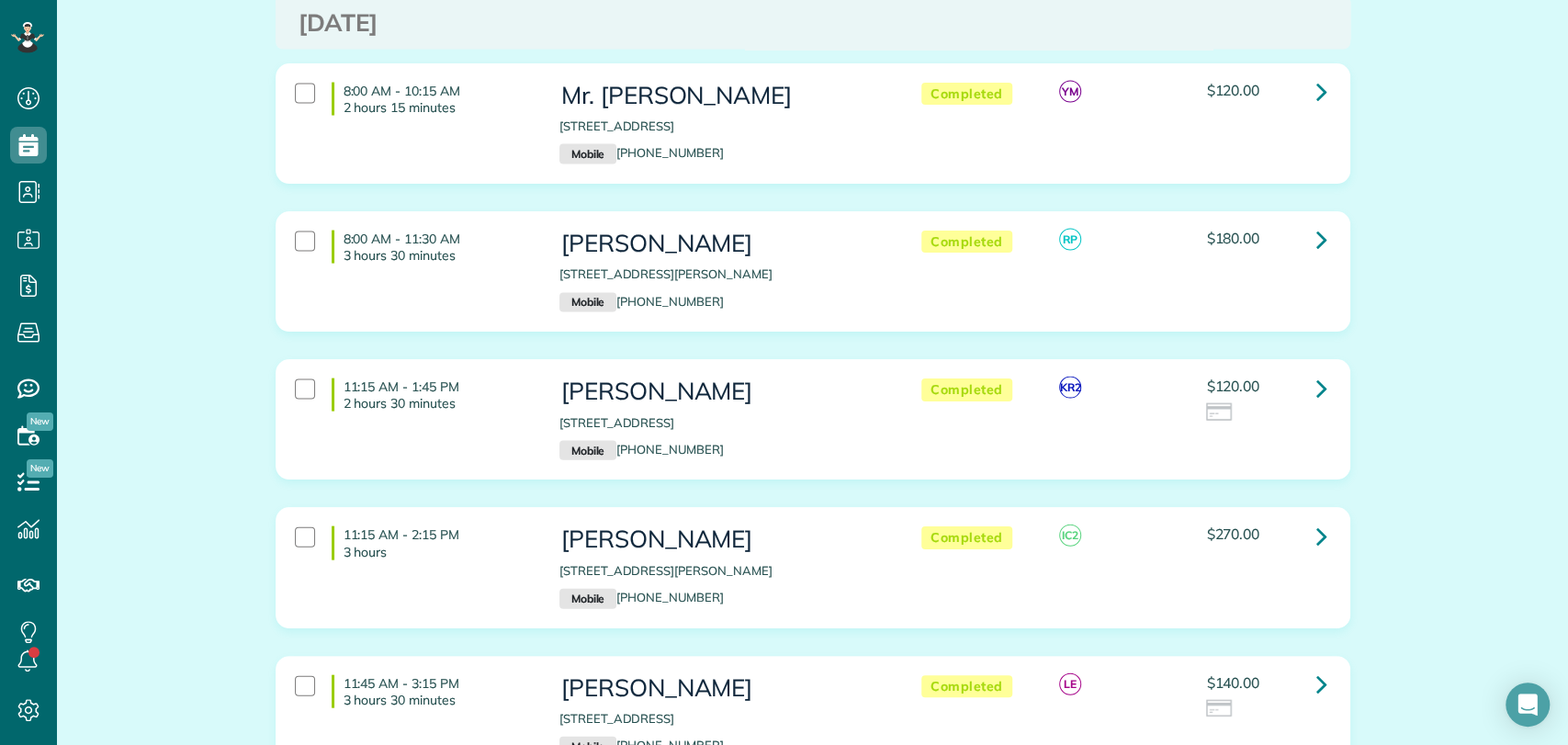
scroll to position [2483, 0]
click at [1316, 371] on icon at bounding box center [1321, 387] width 11 height 32
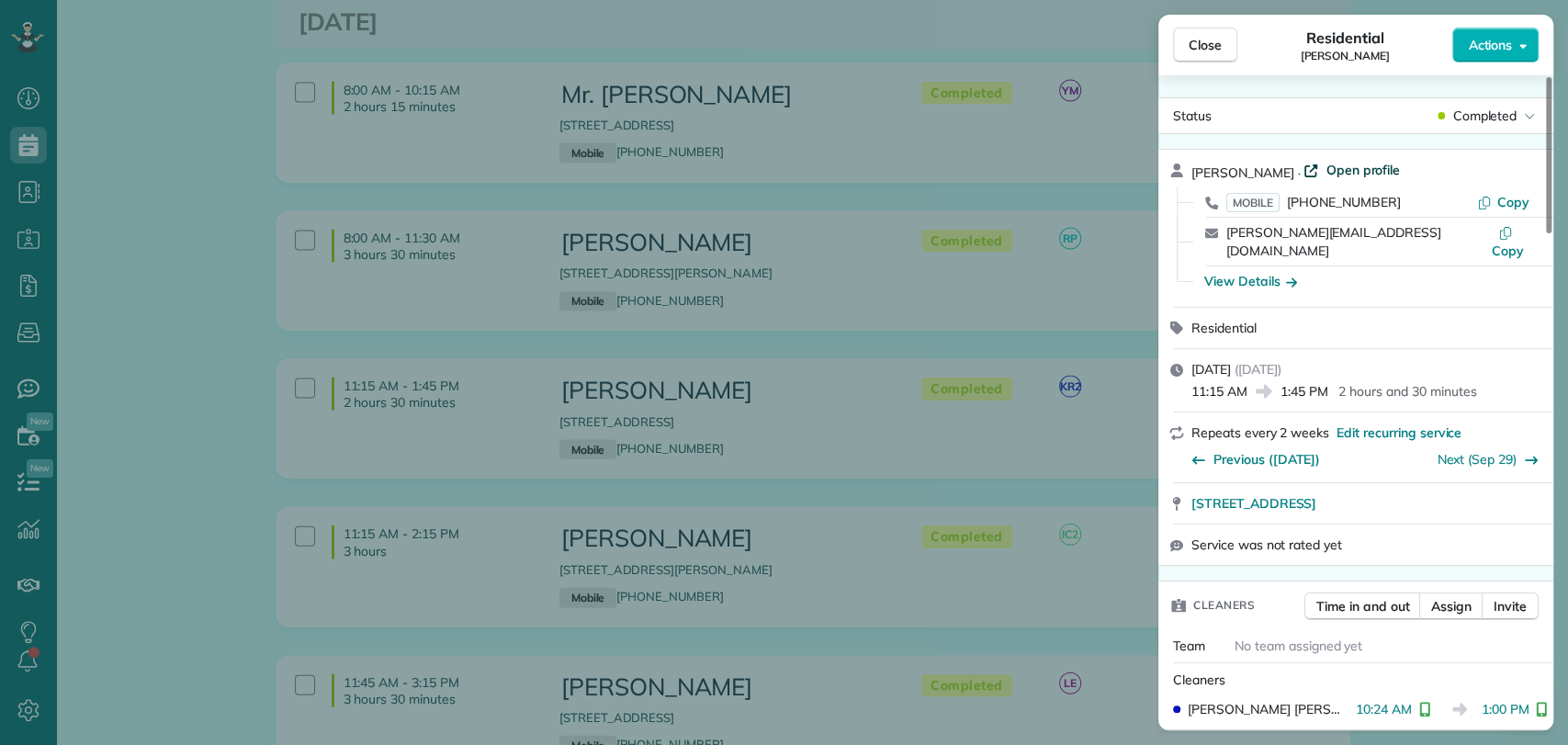
click at [1349, 176] on span "Open profile" at bounding box center [1363, 170] width 75 height 19
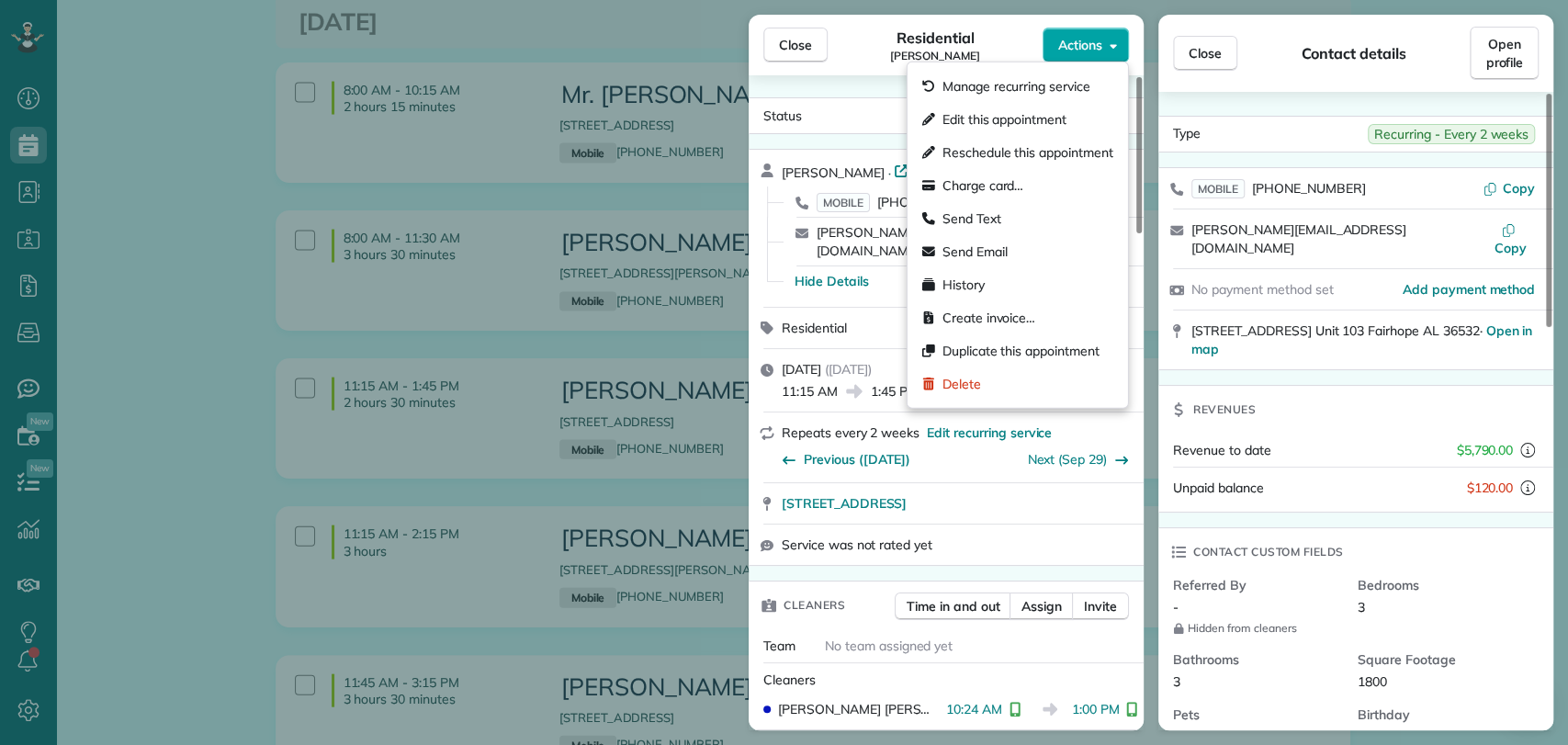
click at [1085, 55] on button "Actions" at bounding box center [1086, 45] width 86 height 35
click at [1044, 178] on div "Charge card…" at bounding box center [1018, 186] width 206 height 33
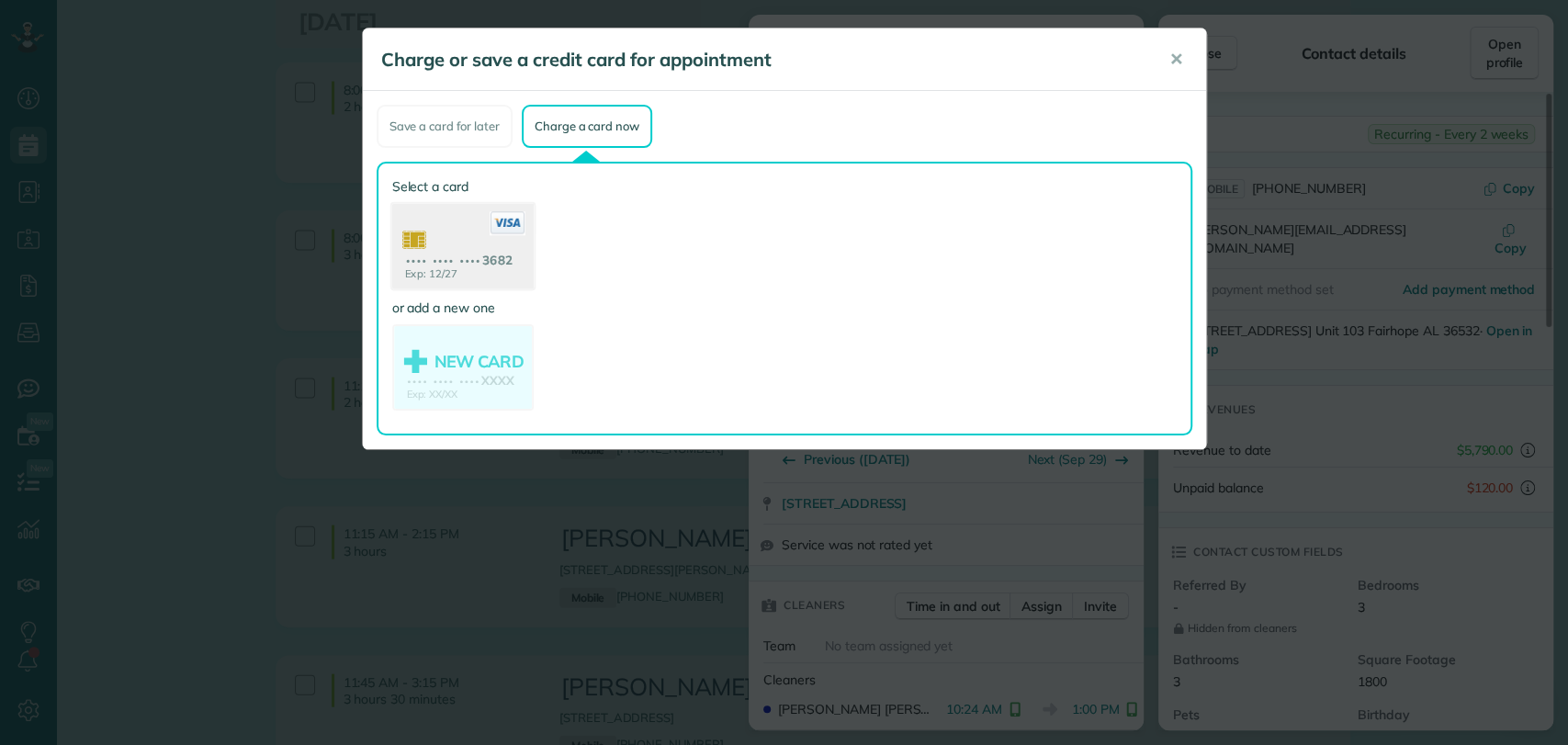
click at [454, 273] on use at bounding box center [461, 248] width 141 height 89
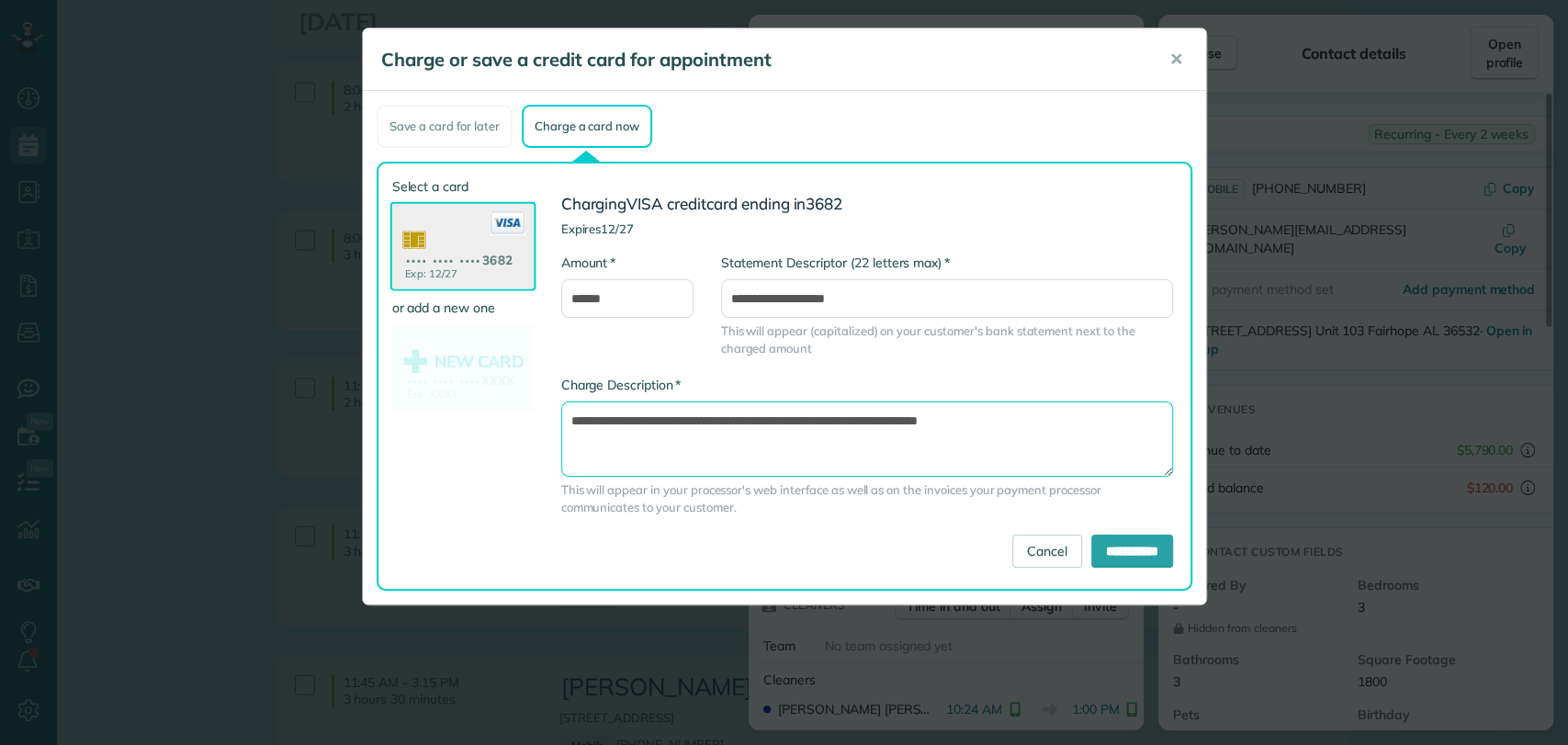
click at [878, 419] on textarea "**********" at bounding box center [866, 439] width 612 height 76
type textarea "**********"
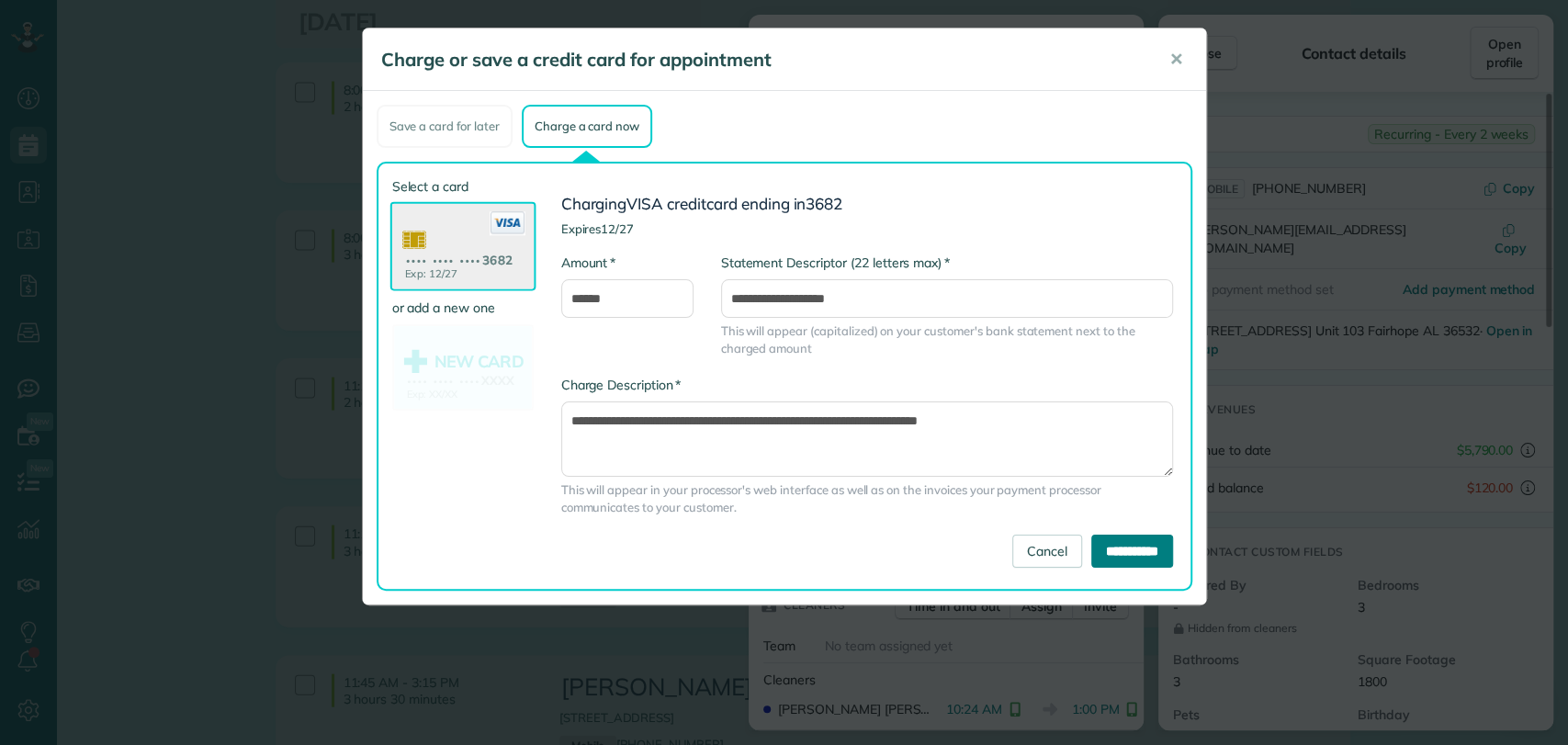
click at [1096, 551] on input "**********" at bounding box center [1131, 551] width 81 height 33
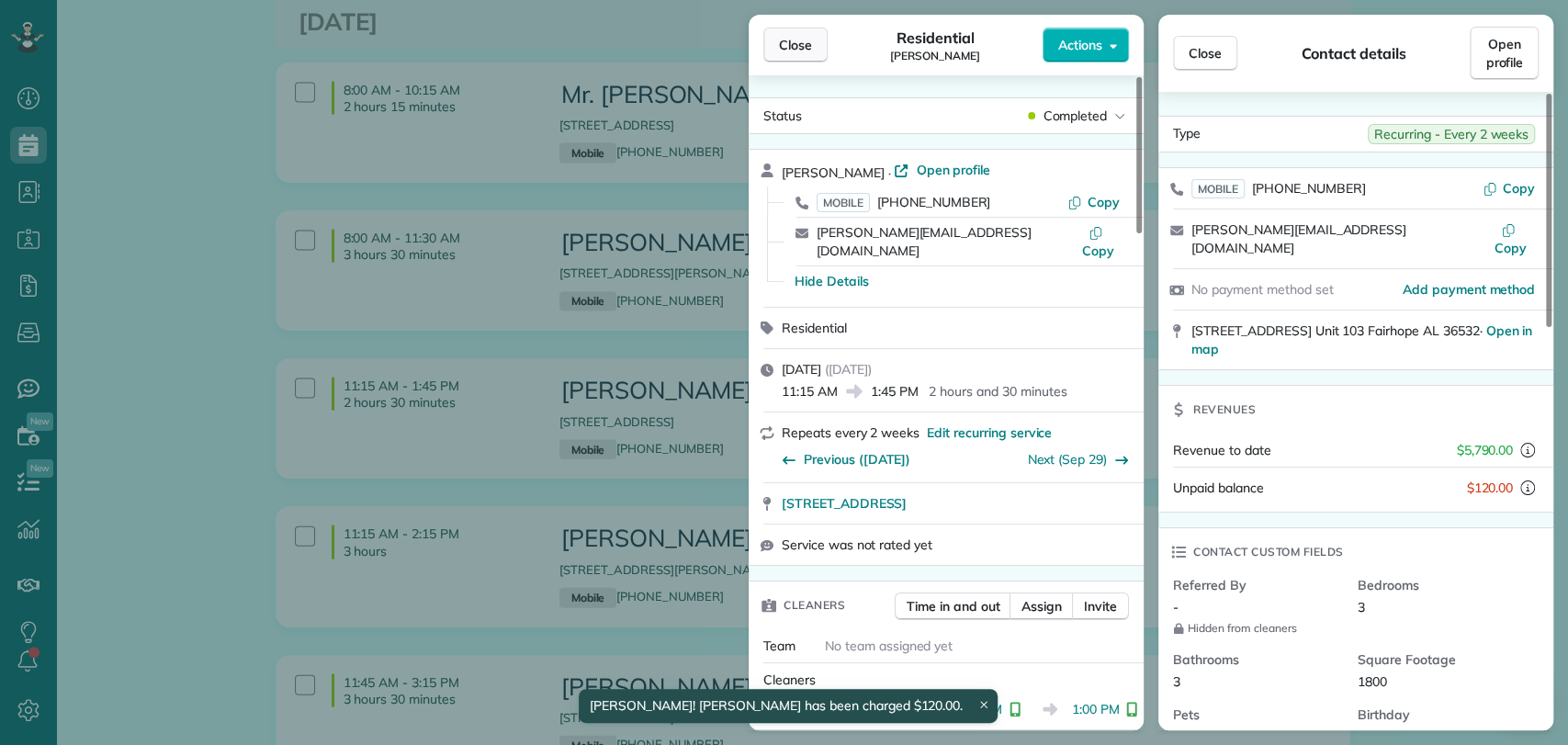
click at [781, 42] on span "Close" at bounding box center [795, 44] width 33 height 19
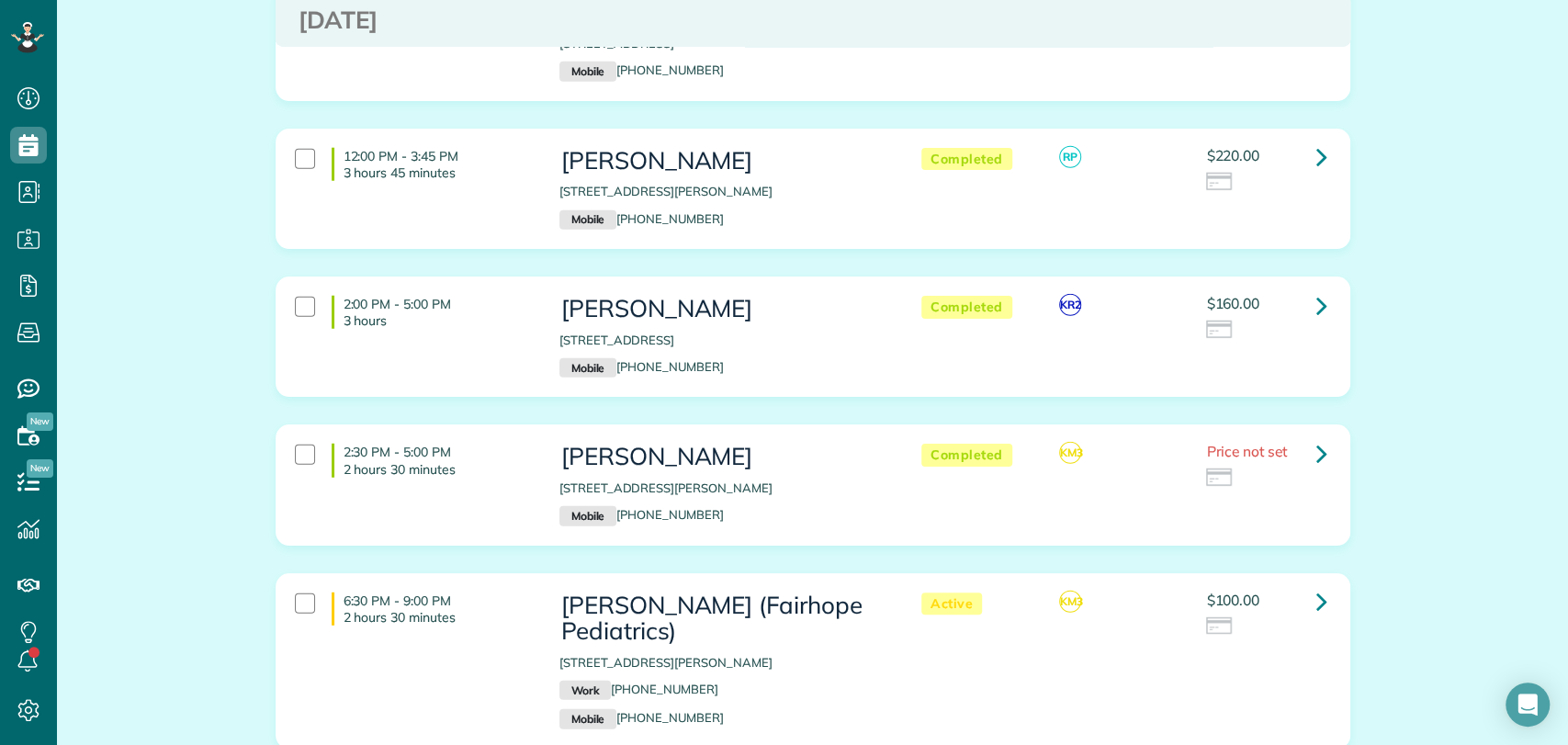
scroll to position [3154, 0]
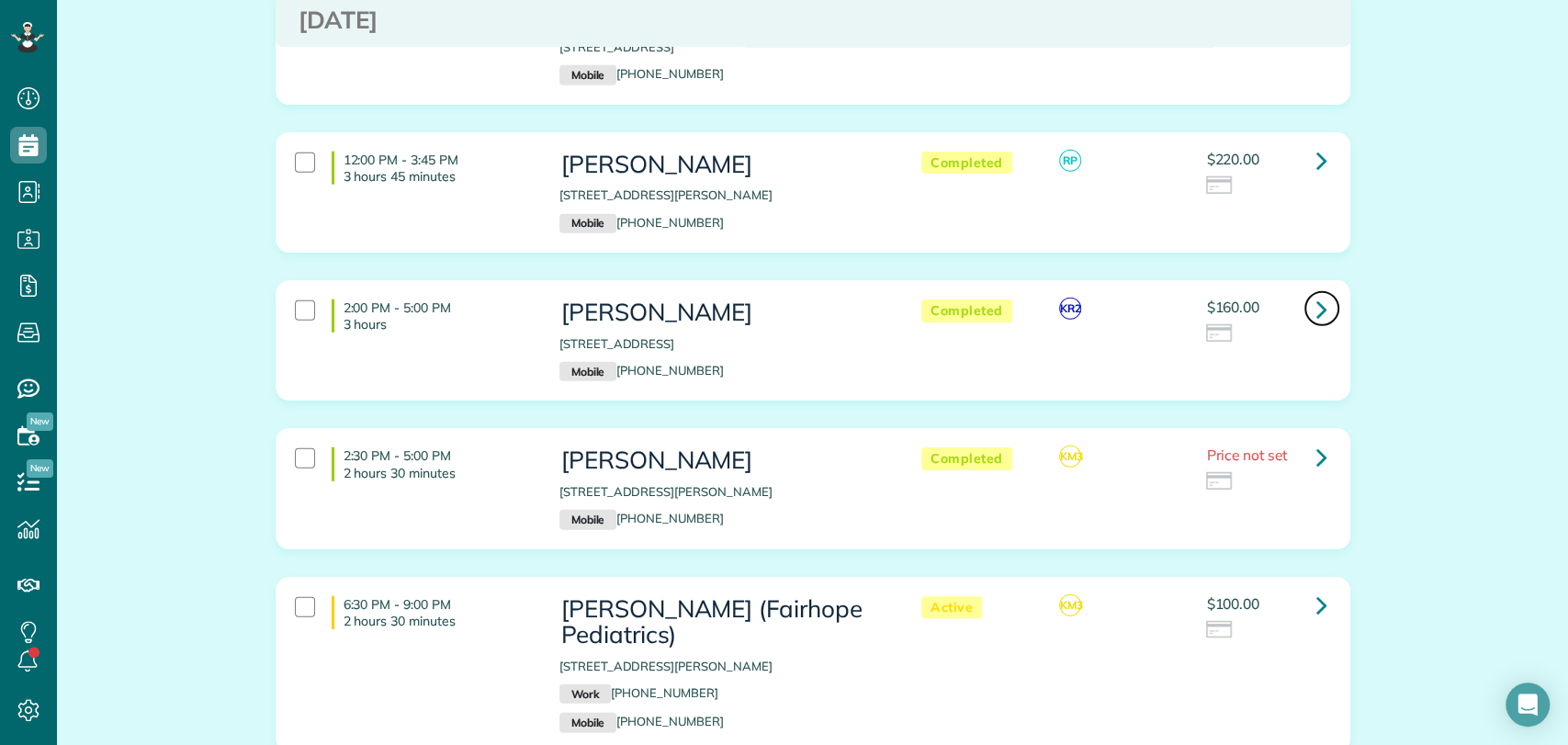
click at [1316, 293] on icon at bounding box center [1321, 308] width 11 height 32
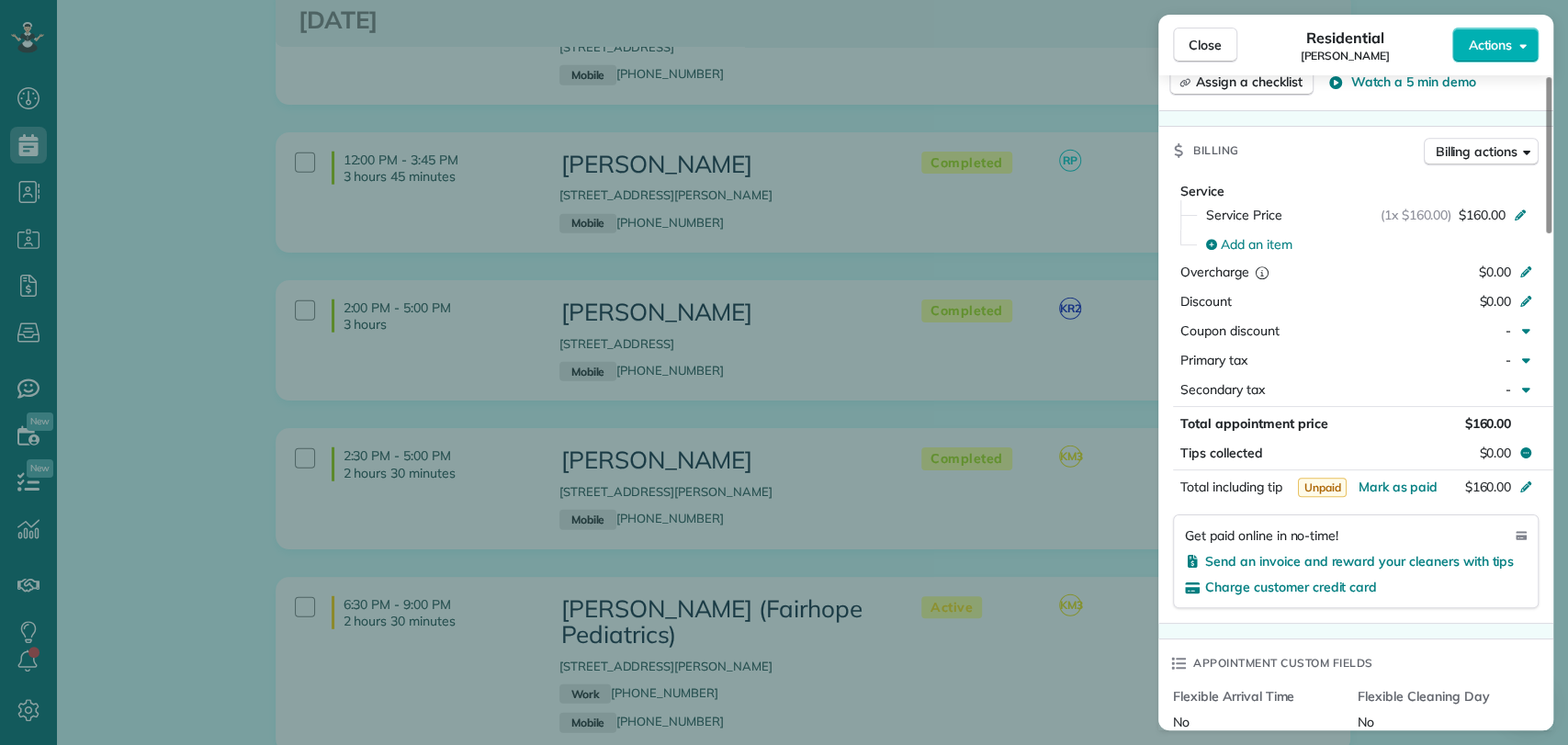
scroll to position [2074, 0]
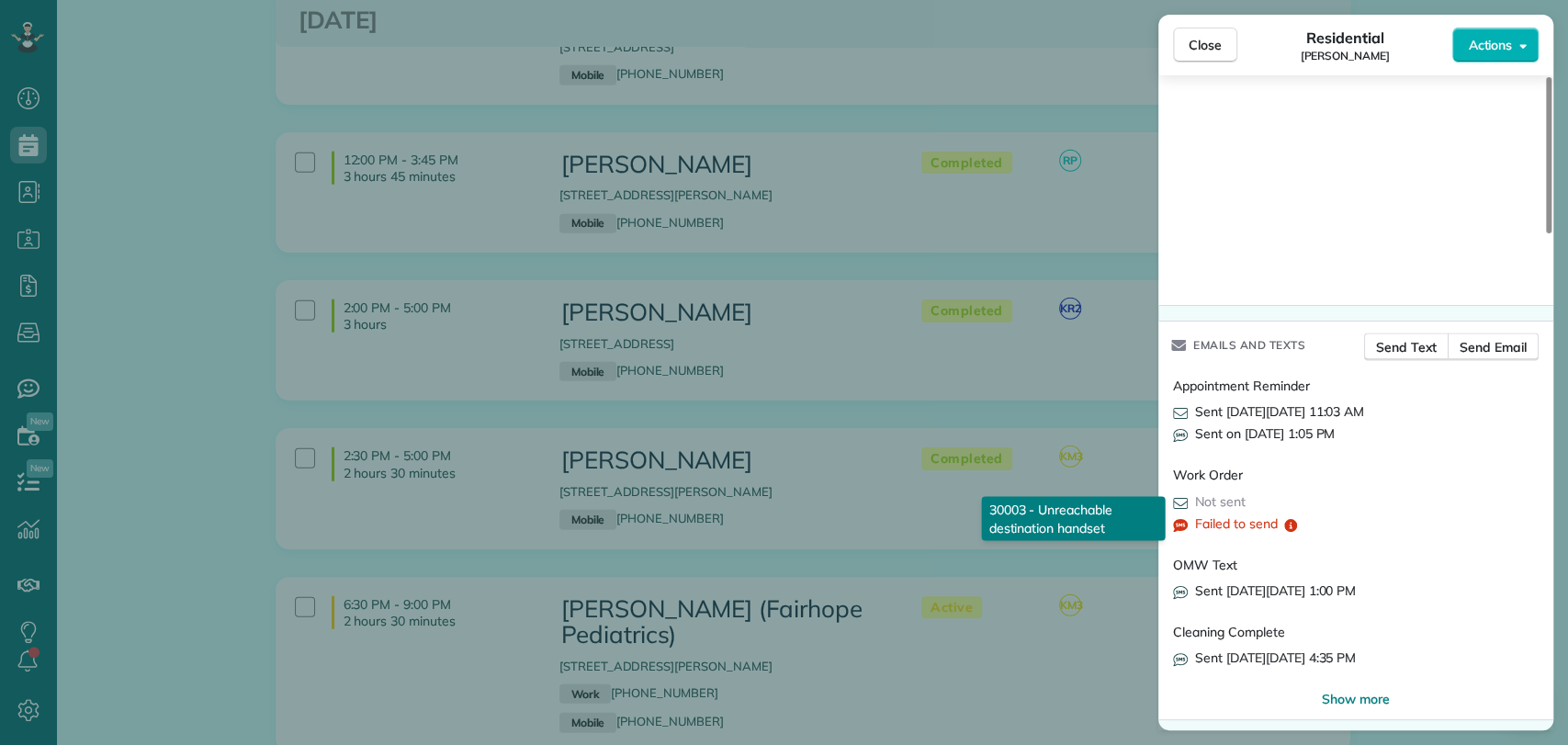
click at [1234, 516] on p "Failed to send" at bounding box center [1235, 523] width 81 height 19
drag, startPoint x: 1354, startPoint y: 696, endPoint x: 1327, endPoint y: 665, distance: 41.1
click at [1354, 696] on span "Show more" at bounding box center [1355, 698] width 68 height 19
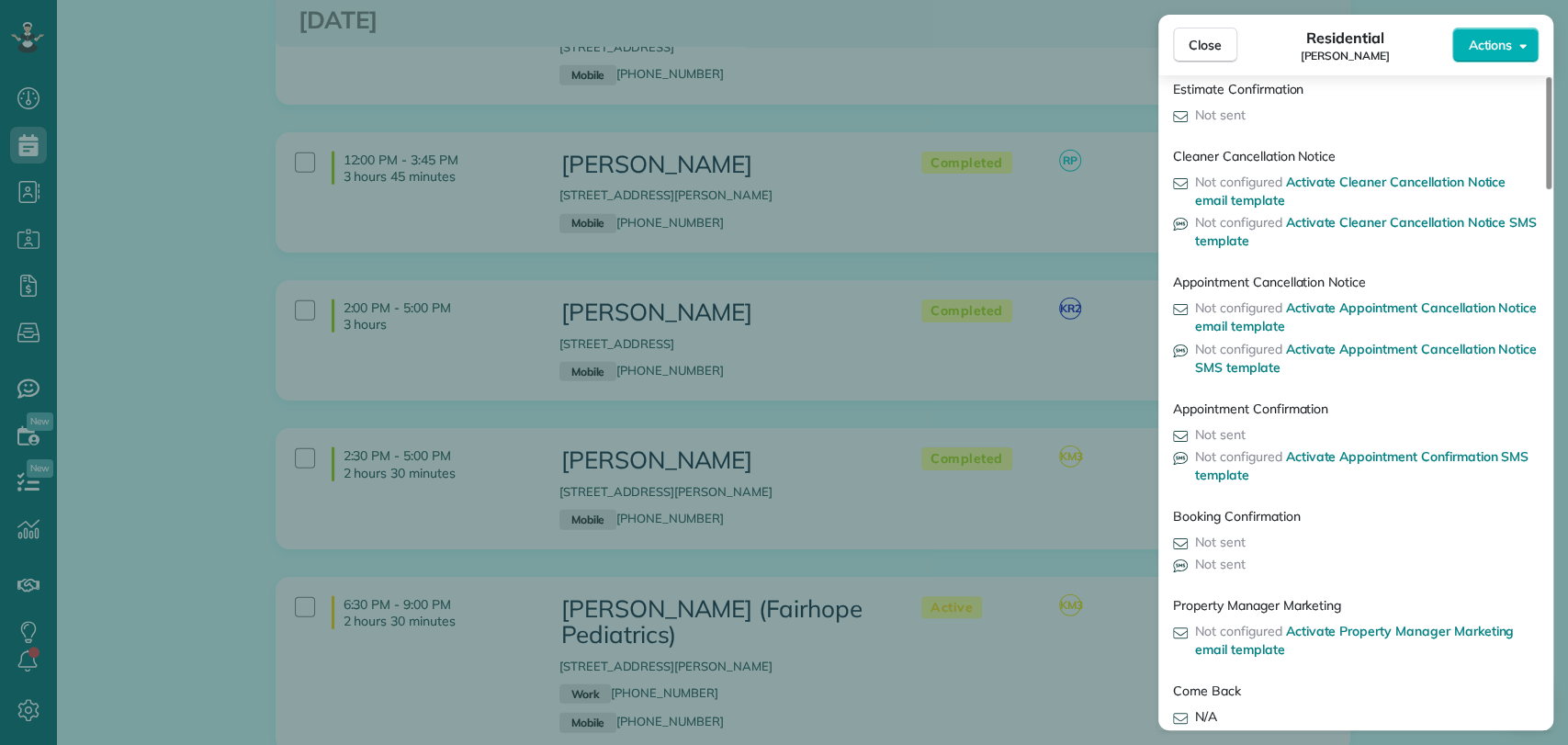
scroll to position [2936, 0]
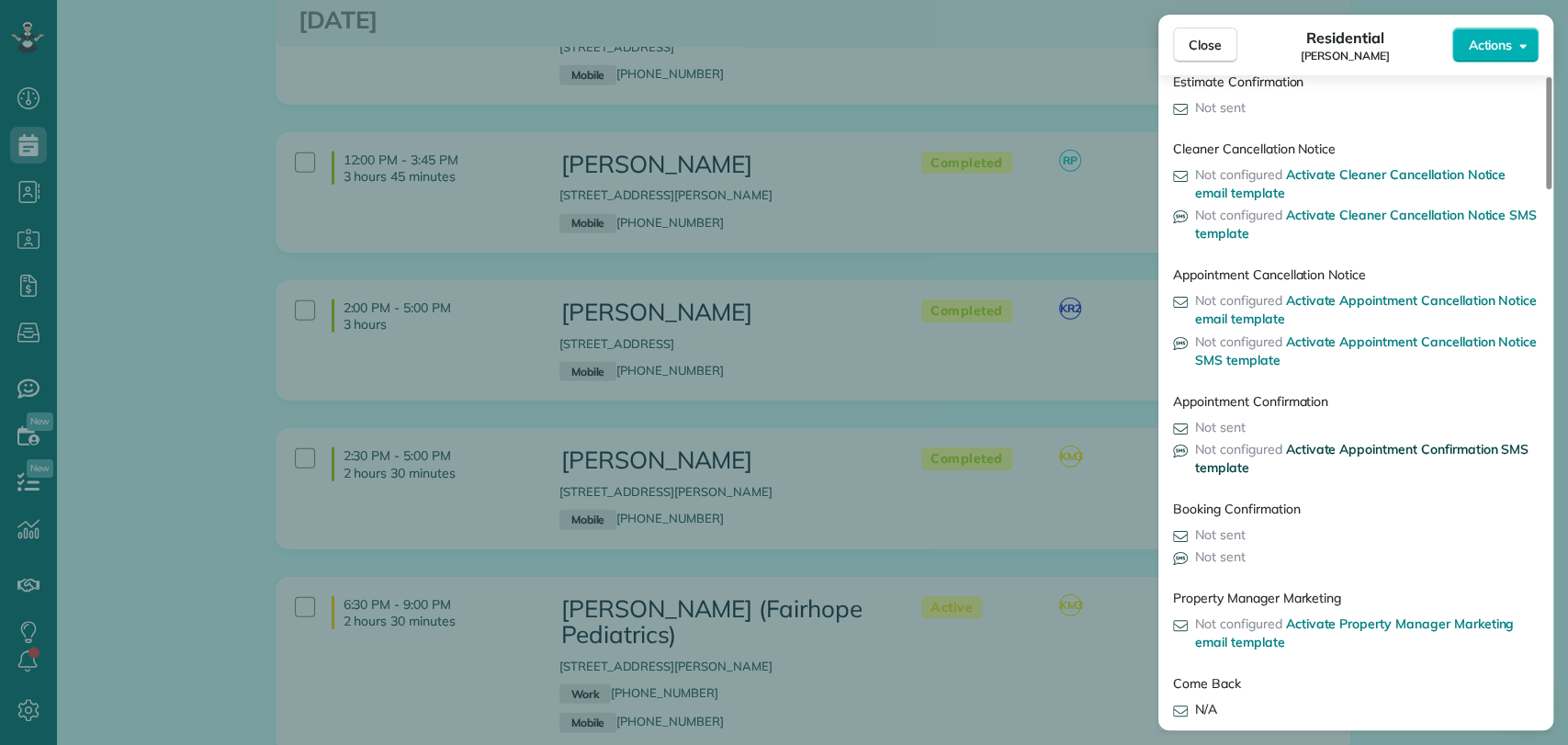
drag, startPoint x: 1353, startPoint y: 443, endPoint x: 1413, endPoint y: 446, distance: 60.1
click at [1413, 446] on span "Activate Appointment Confirmation SMS template" at bounding box center [1362, 458] width 334 height 35
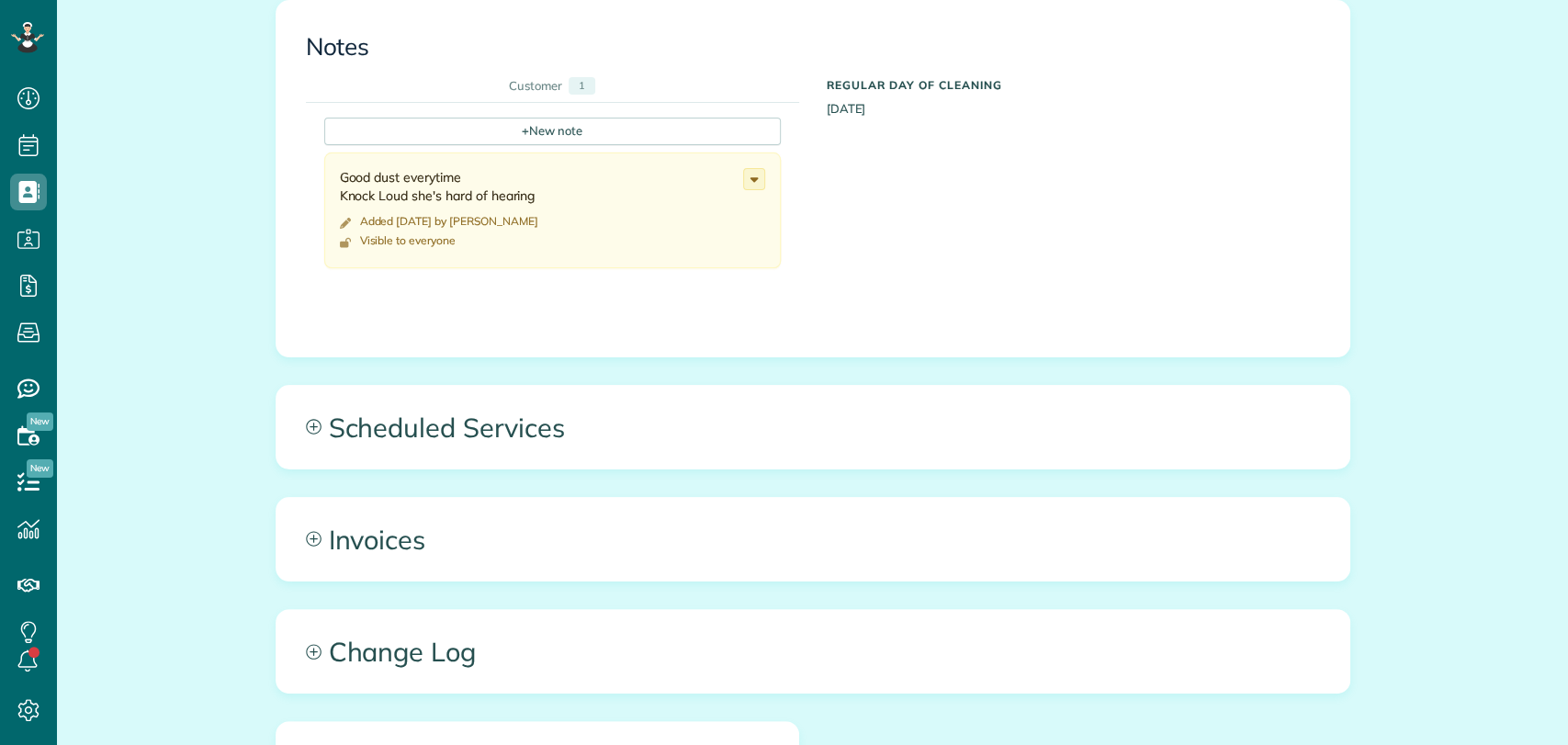
scroll to position [767, 0]
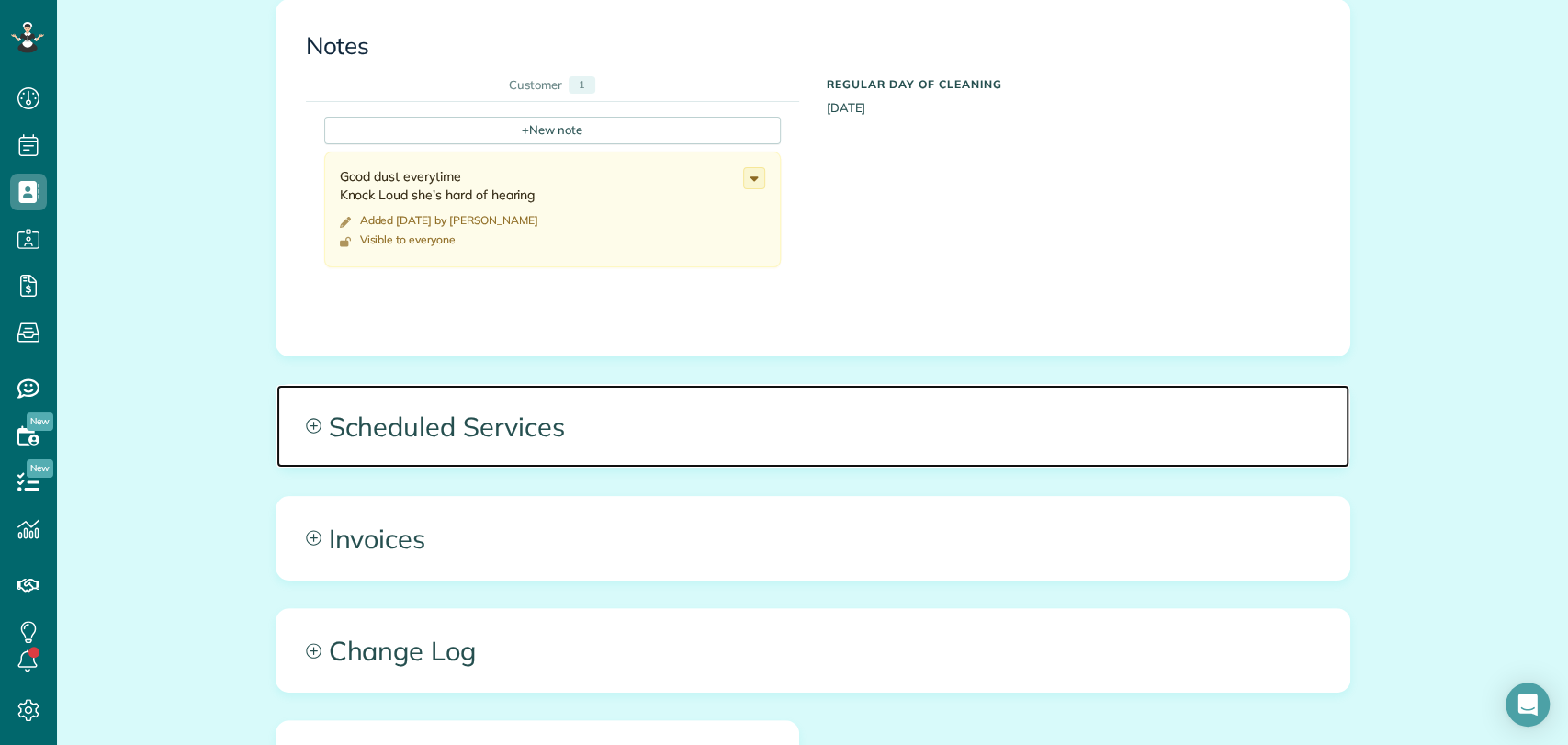
click at [587, 433] on span "Scheduled Services" at bounding box center [813, 426] width 1072 height 82
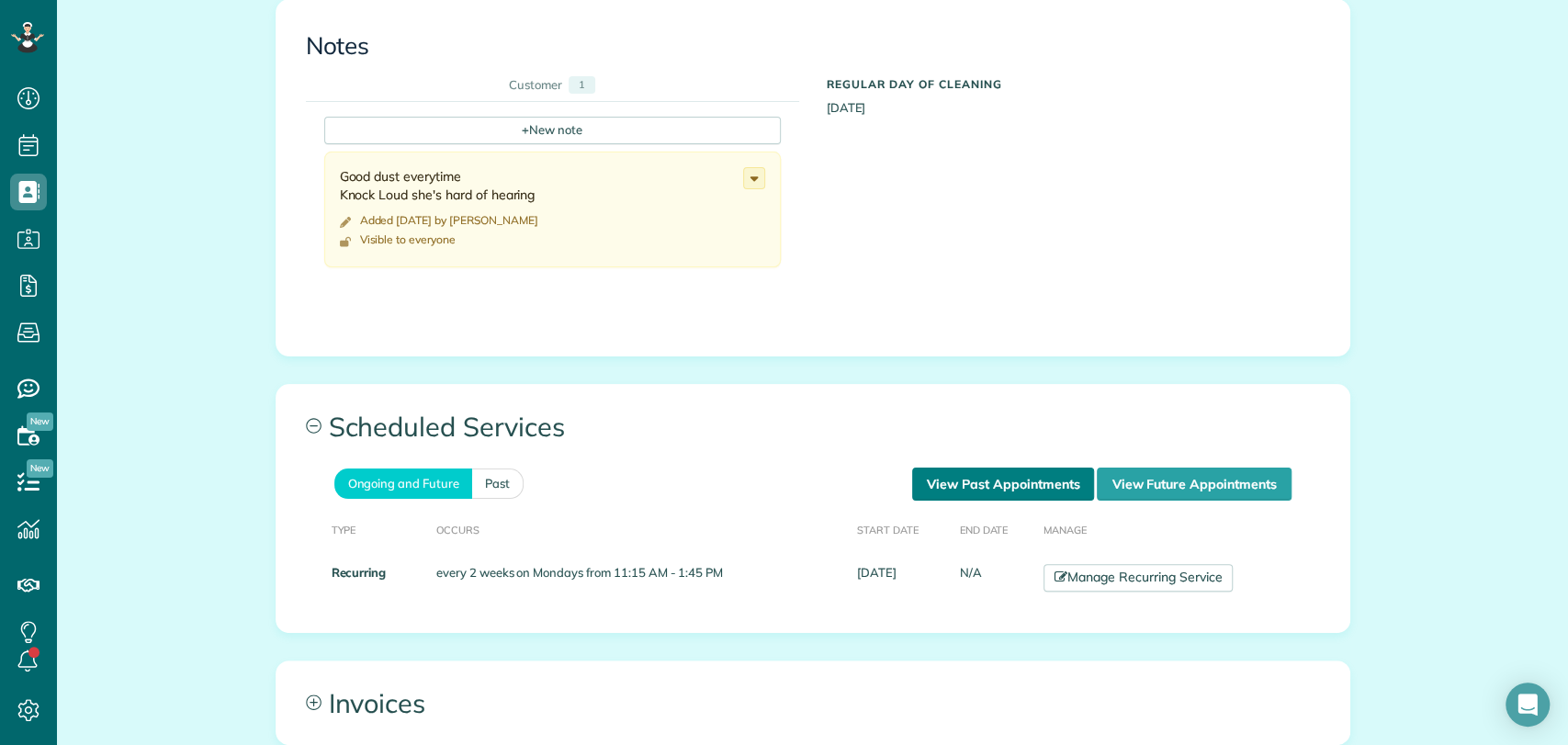
click at [986, 480] on link "View Past Appointments" at bounding box center [1002, 484] width 182 height 33
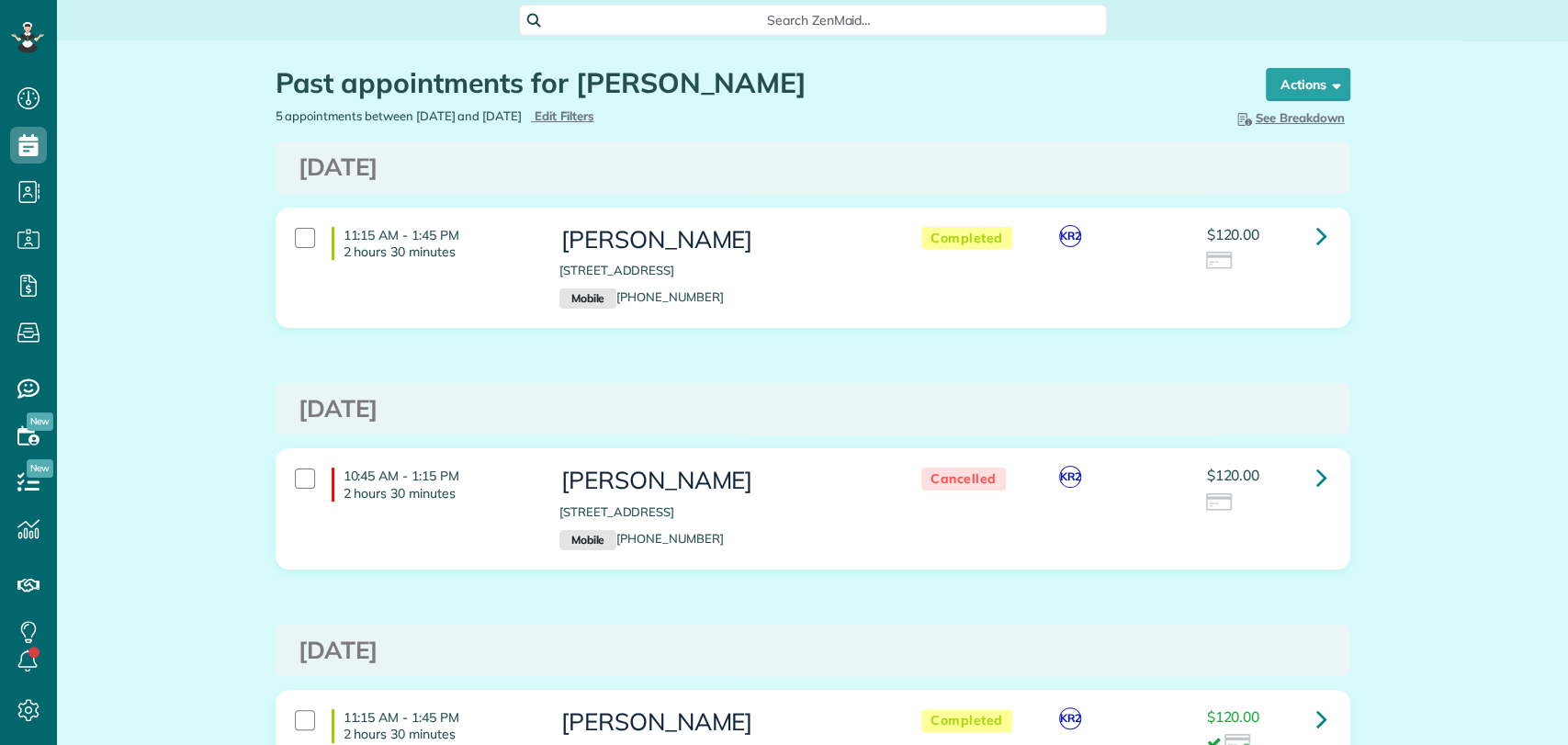
scroll to position [274, 0]
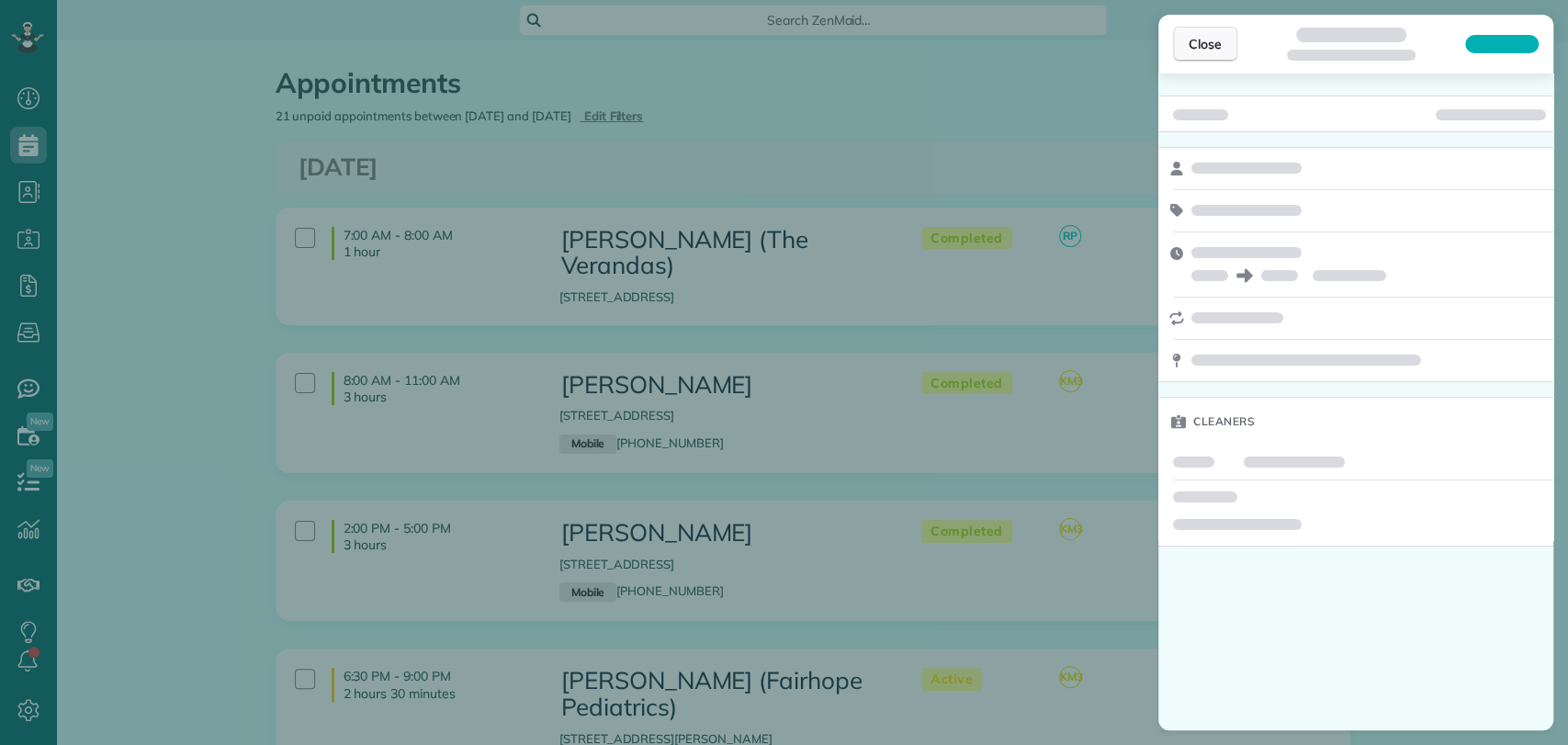
scroll to position [7, 7]
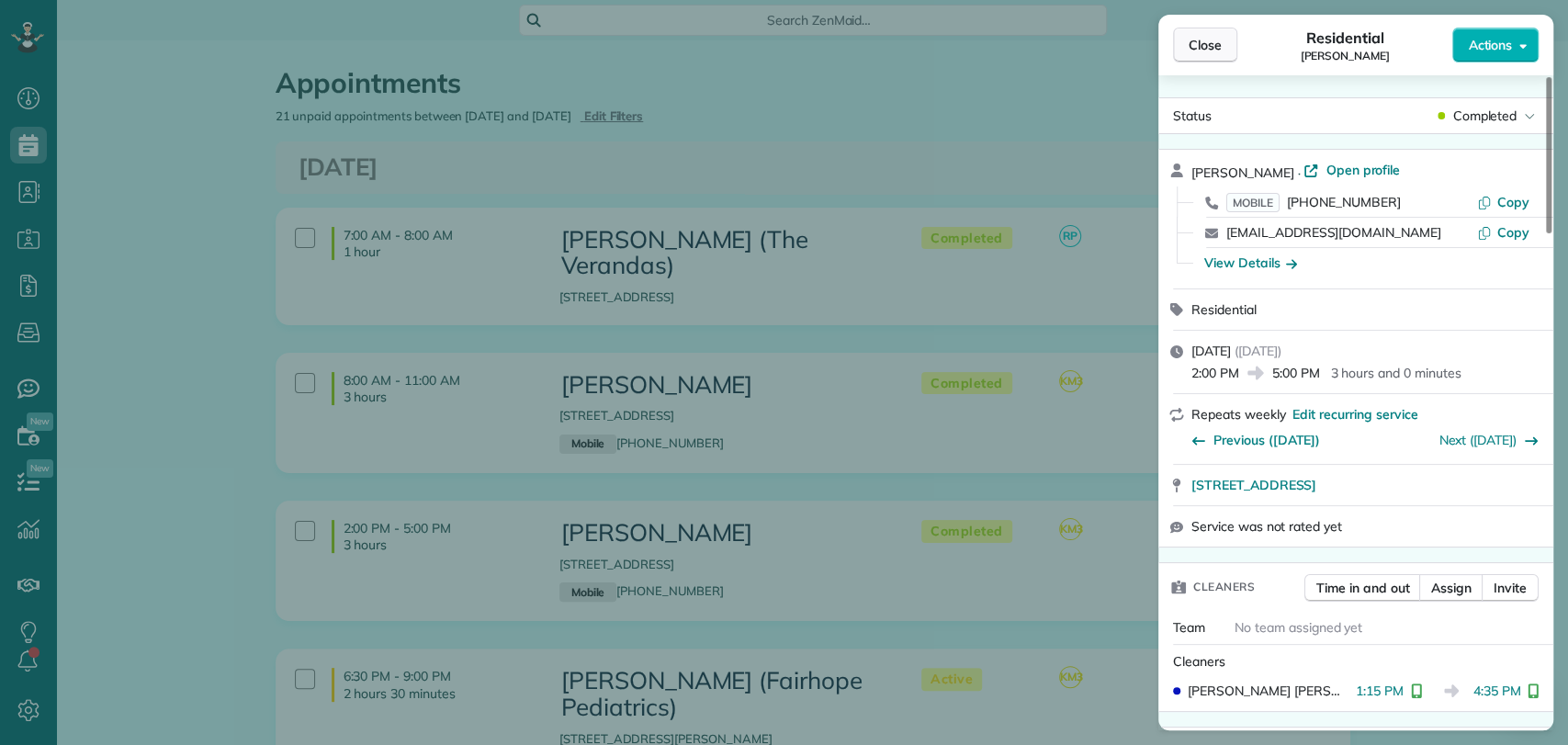
click at [1201, 32] on button "Close" at bounding box center [1204, 45] width 64 height 35
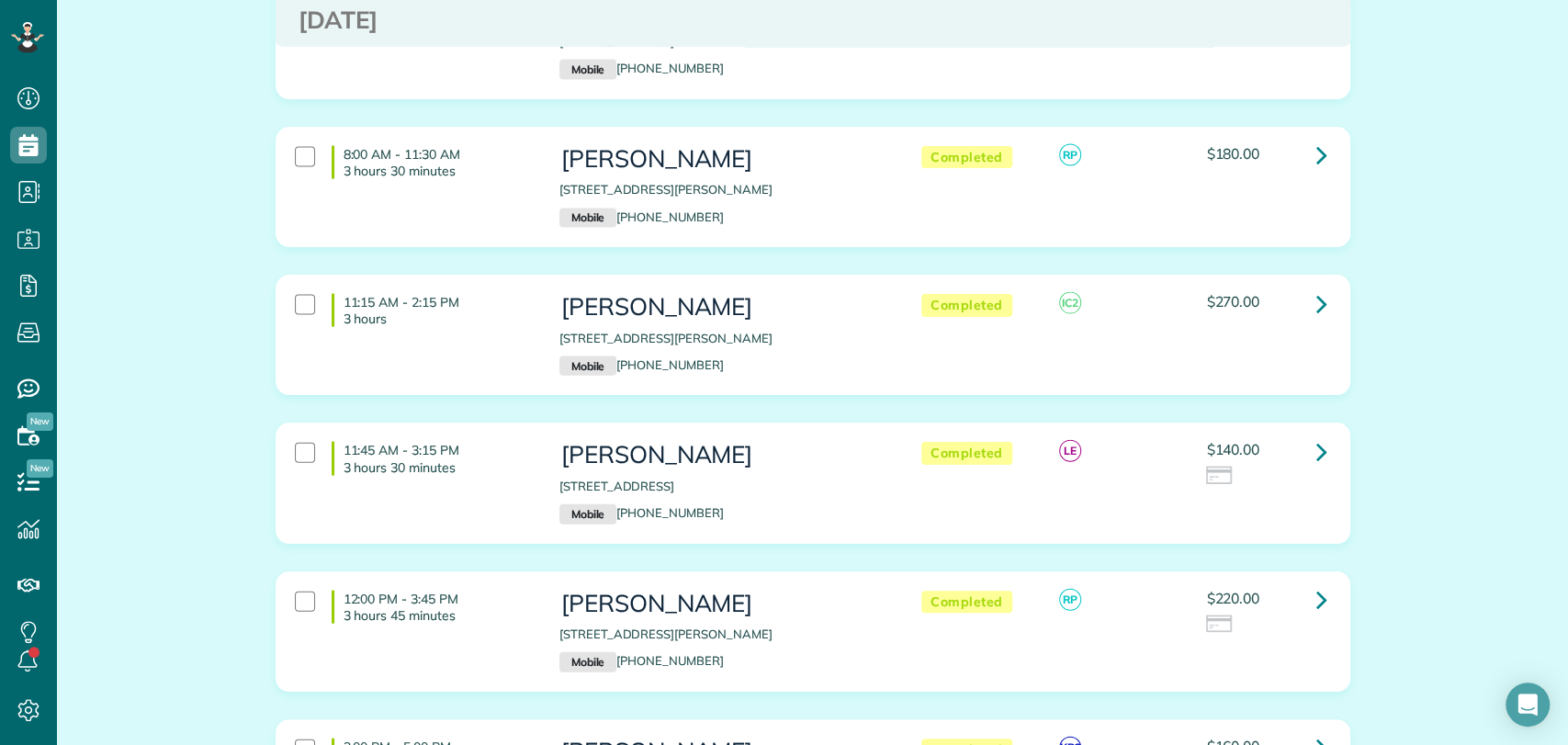
scroll to position [2622, 0]
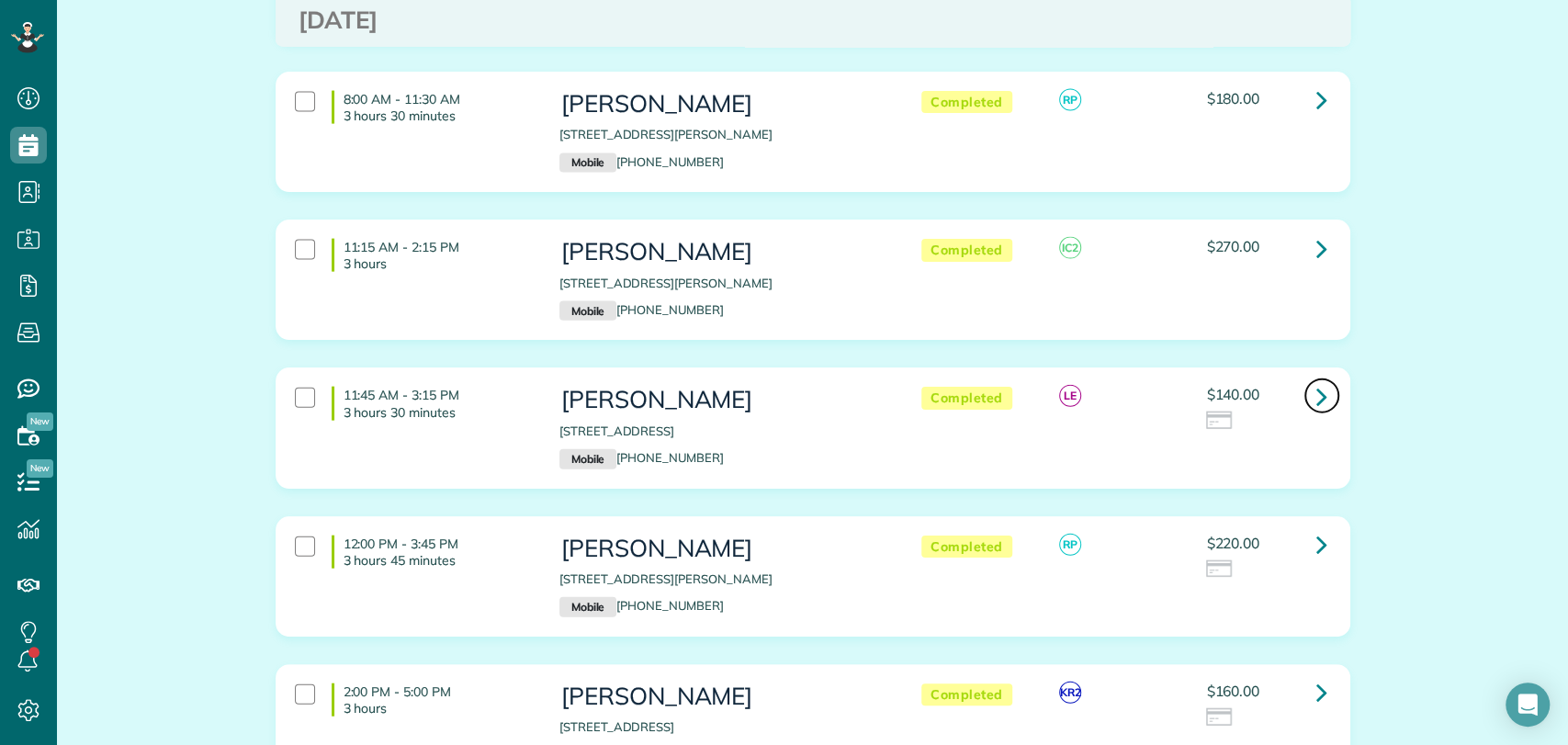
click at [1316, 380] on icon at bounding box center [1321, 396] width 11 height 32
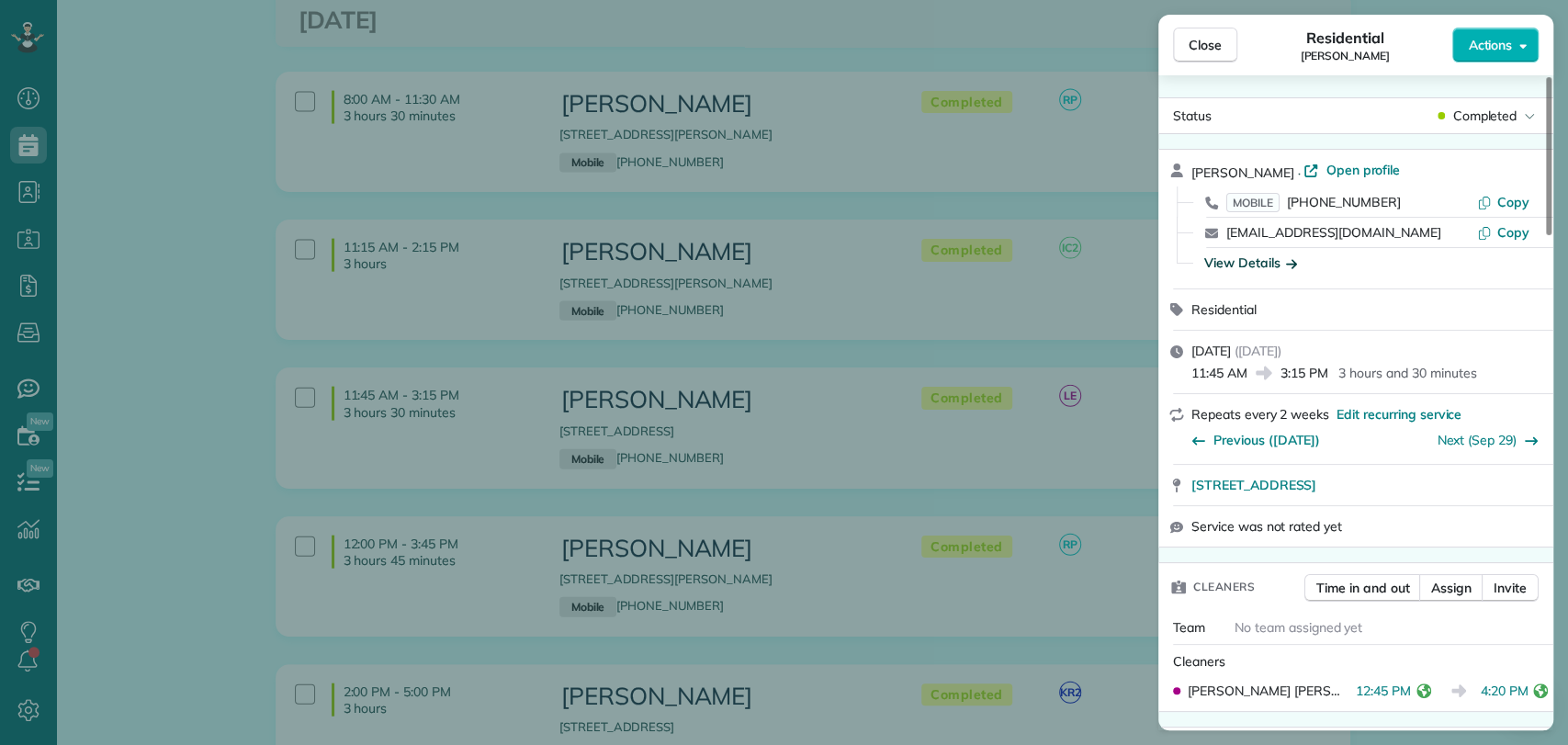
click at [1252, 266] on div "View Details" at bounding box center [1250, 262] width 92 height 19
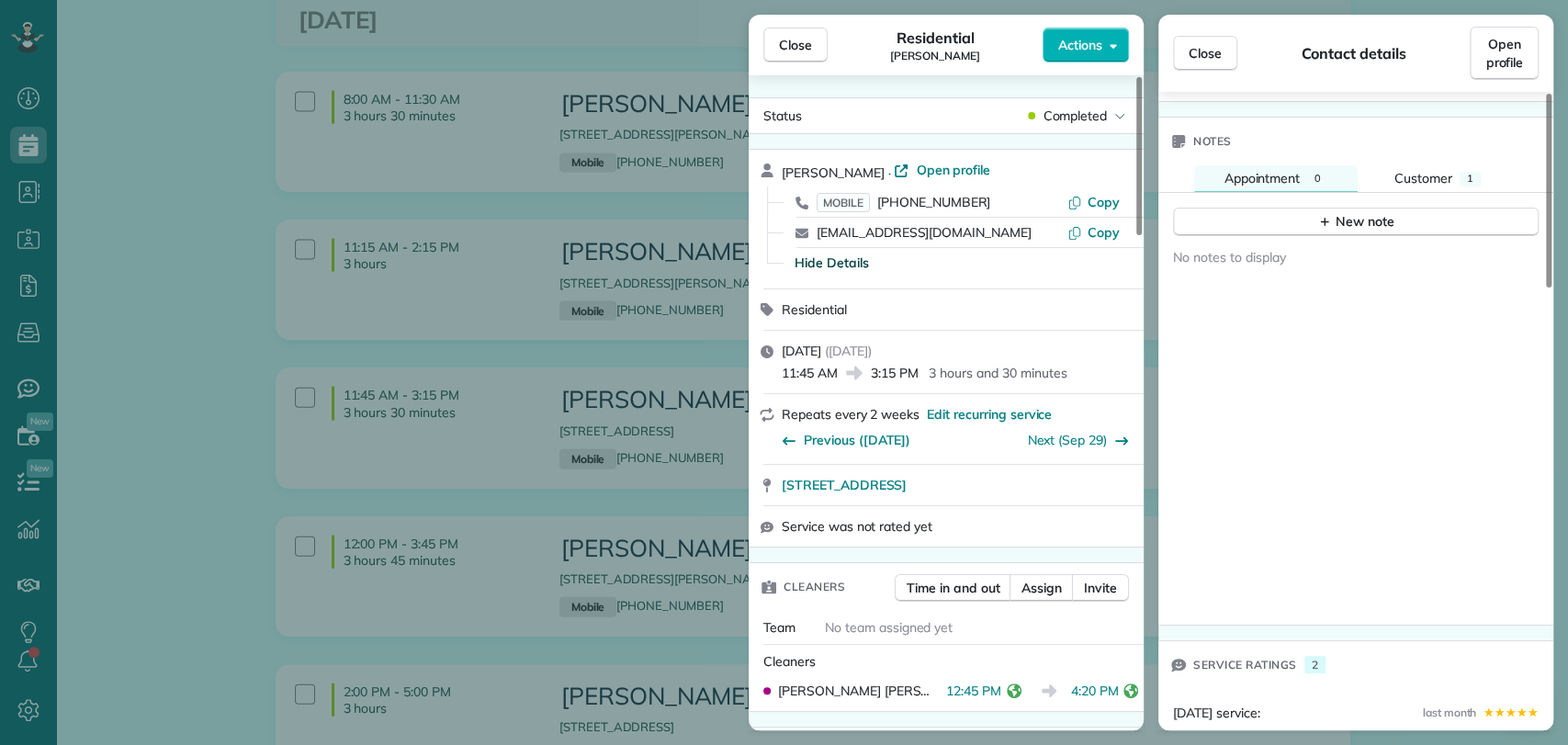
scroll to position [1241, 0]
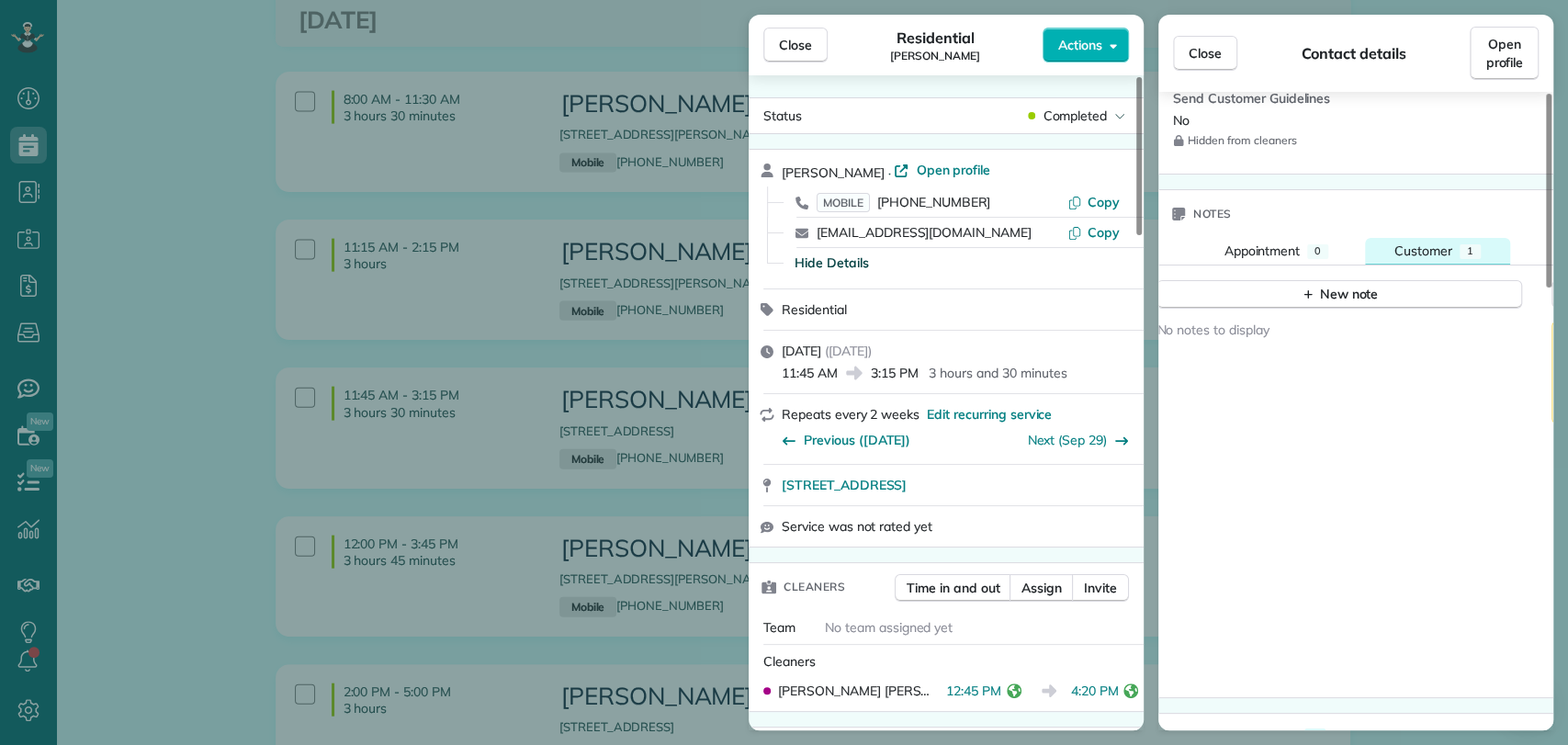
click at [1431, 242] on span "Customer" at bounding box center [1423, 250] width 58 height 17
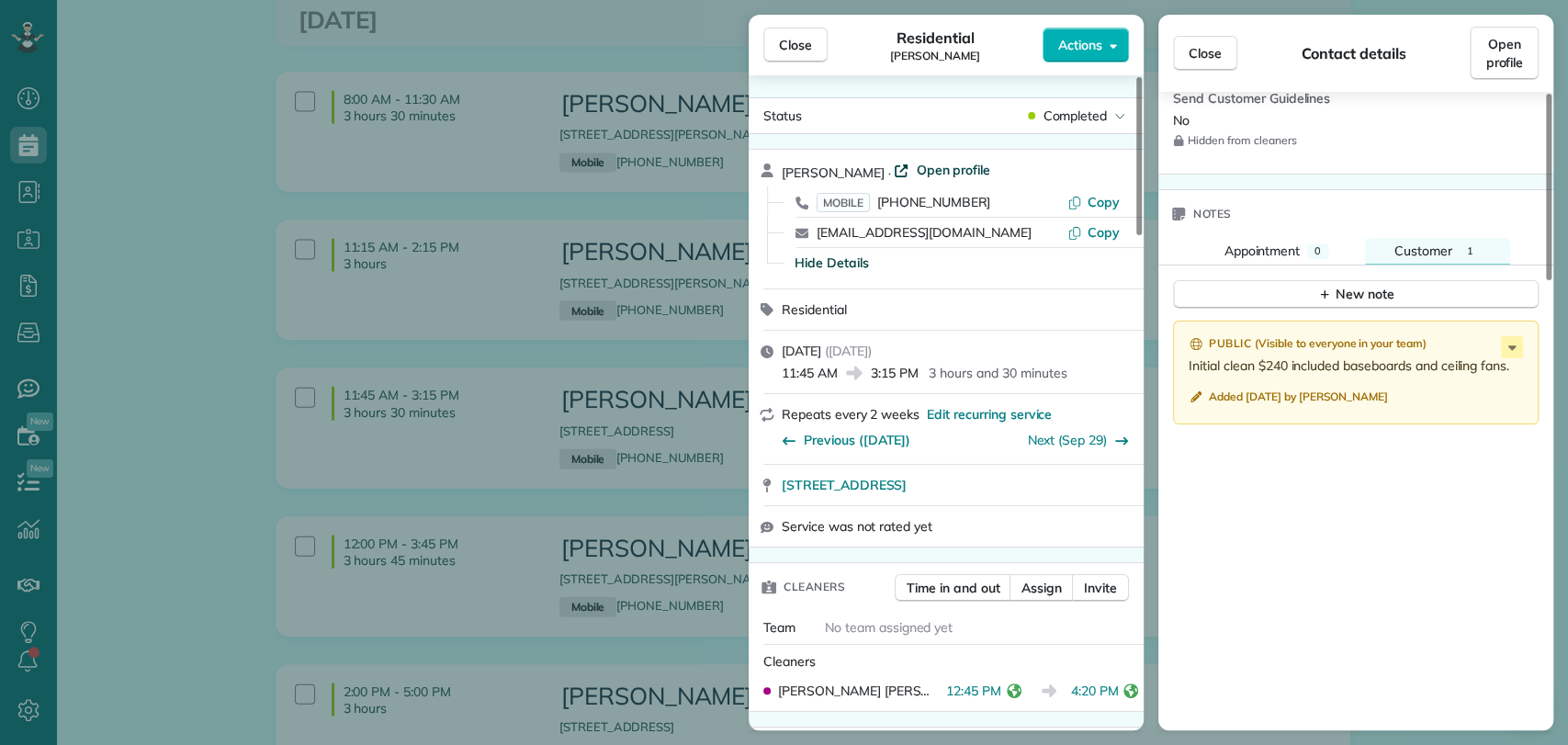
click at [930, 166] on span "Open profile" at bounding box center [953, 170] width 75 height 19
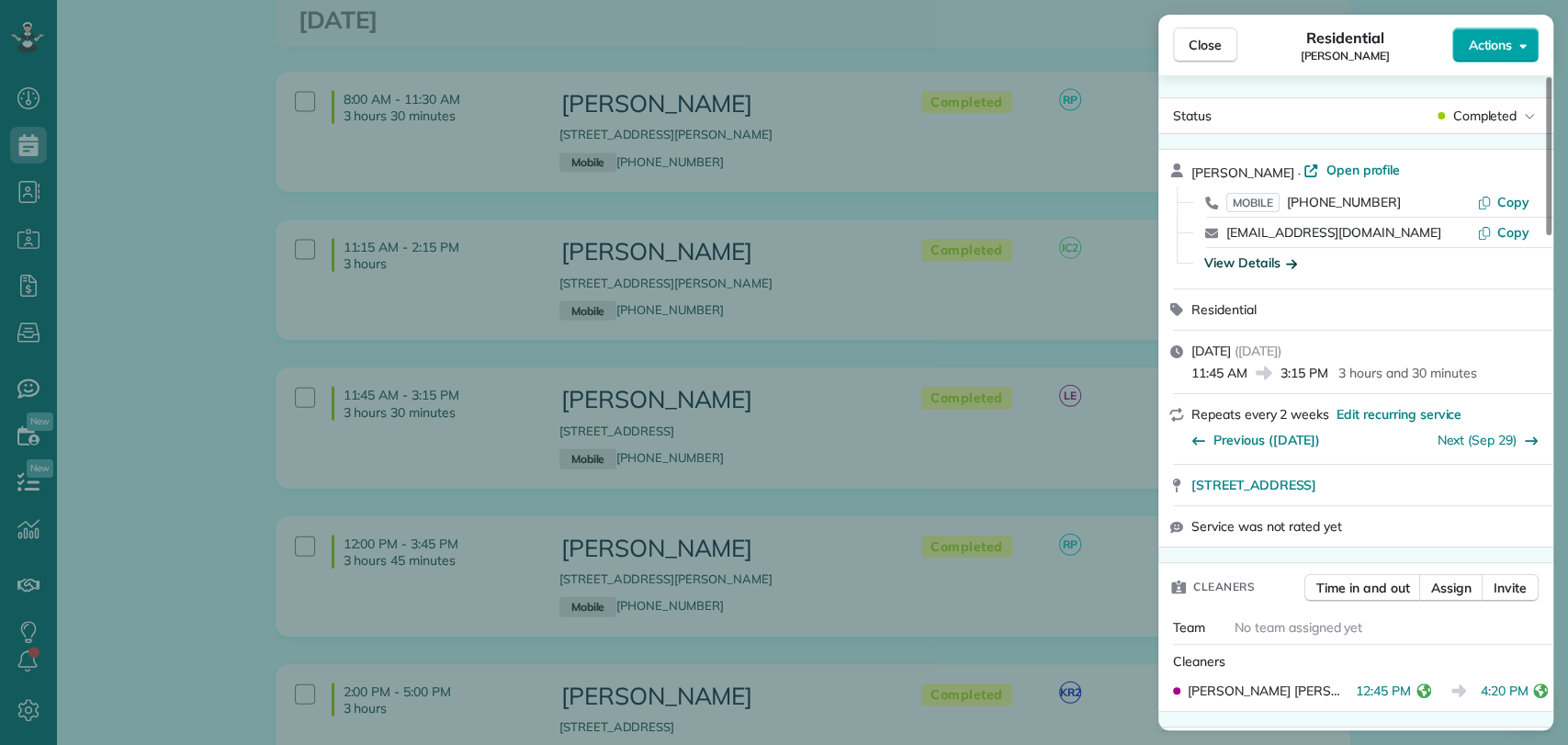
click at [1517, 49] on button "Actions" at bounding box center [1495, 45] width 86 height 35
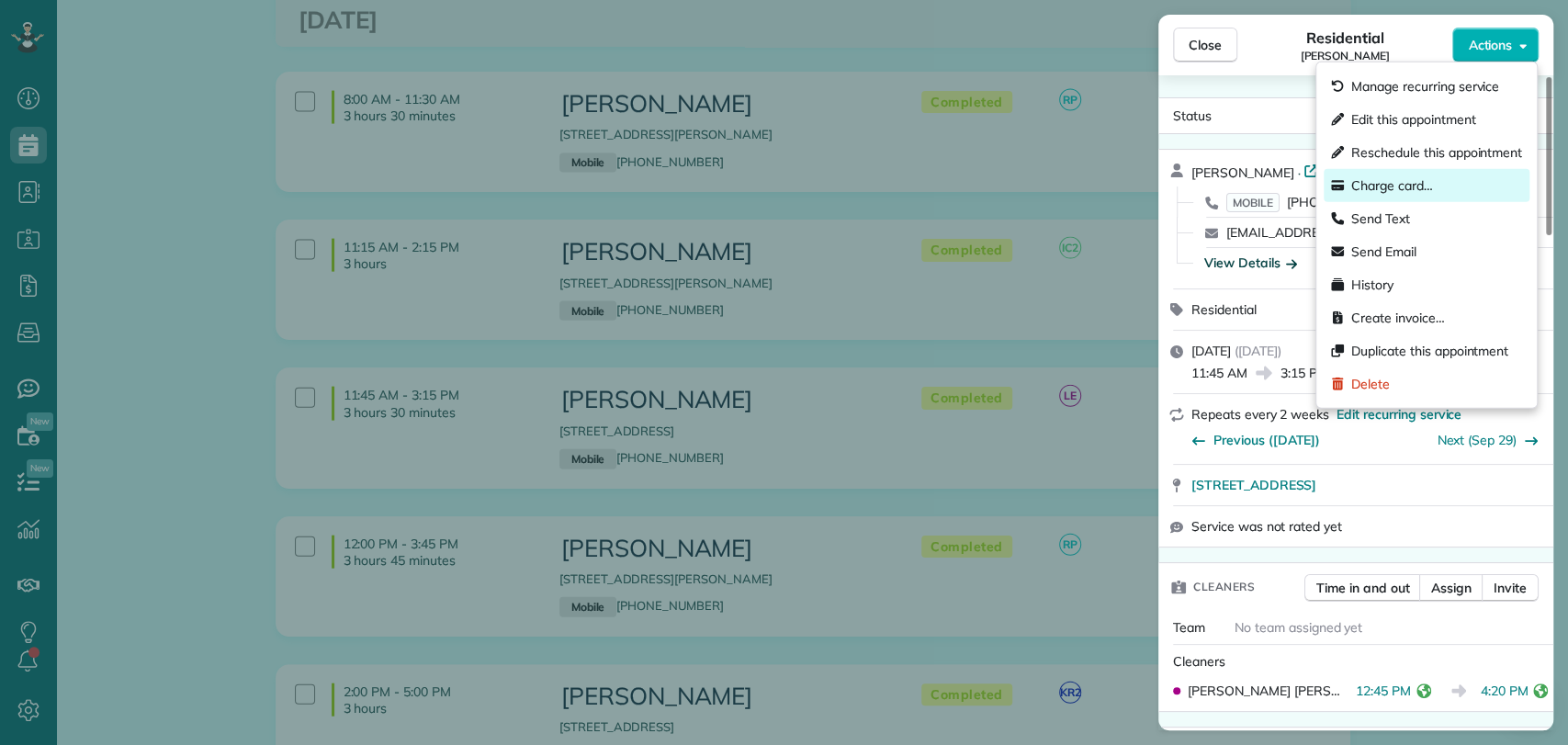
click at [1422, 178] on span "Charge card…" at bounding box center [1391, 186] width 81 height 19
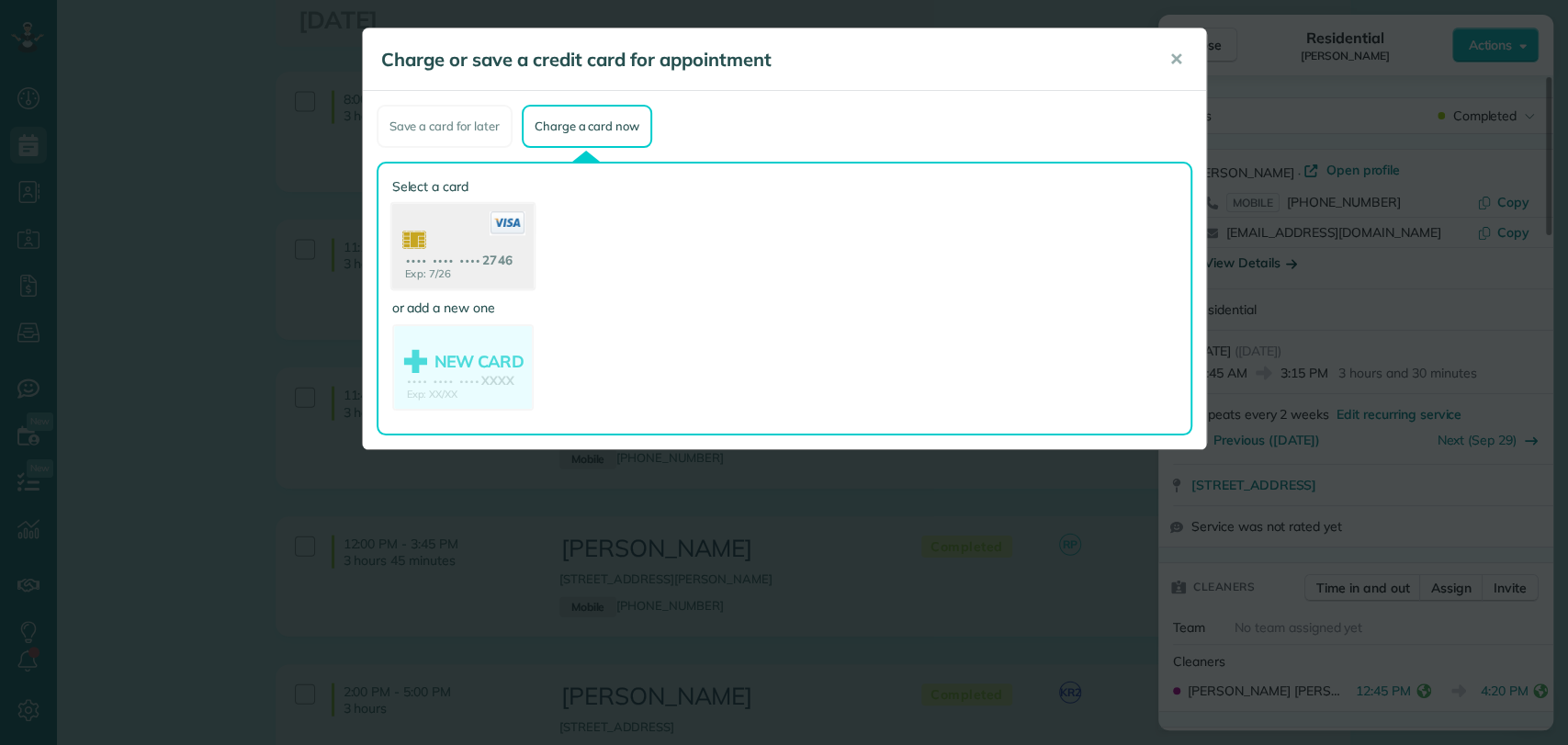
click at [430, 269] on use at bounding box center [461, 248] width 141 height 89
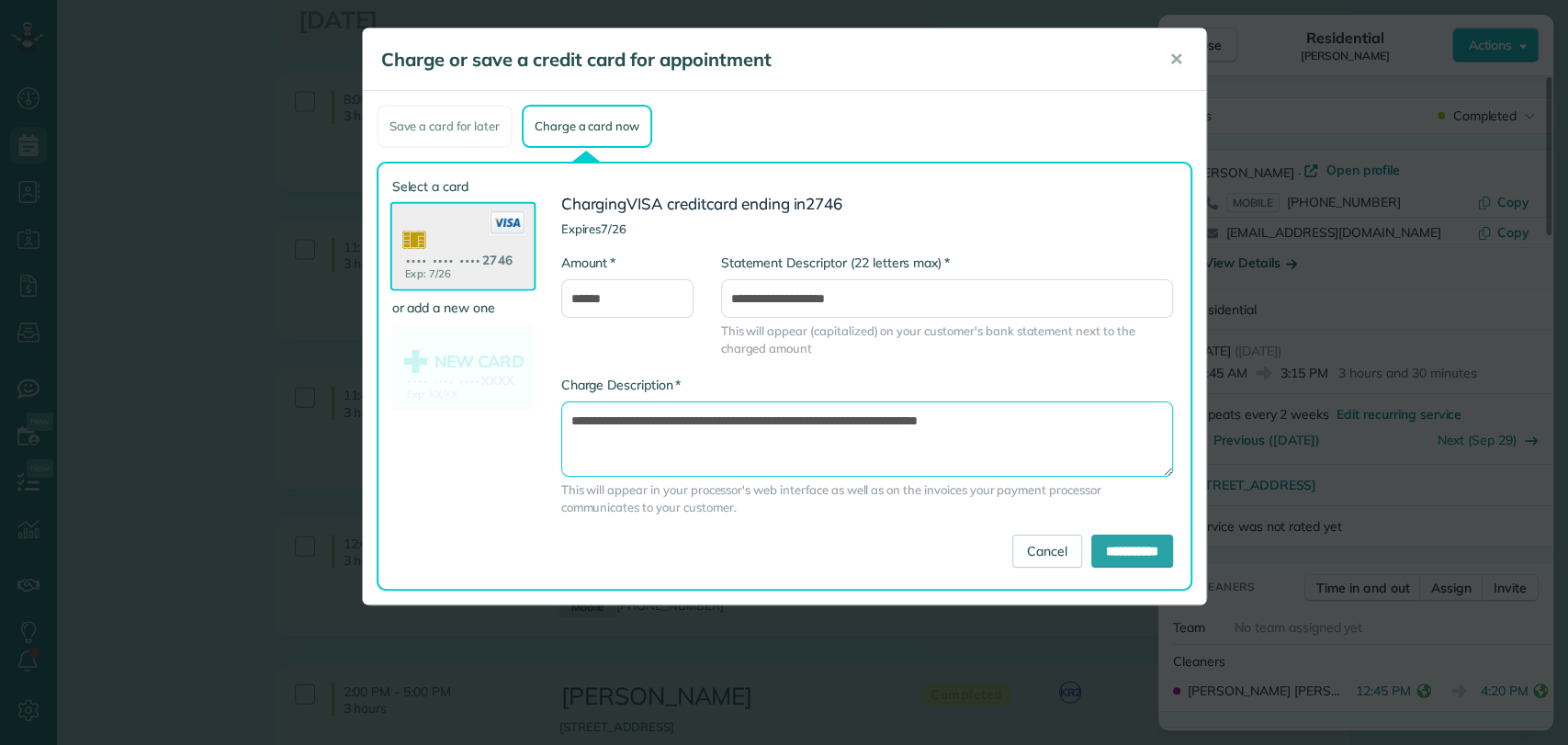
click at [879, 423] on textarea "**********" at bounding box center [866, 439] width 612 height 76
type textarea "**********"
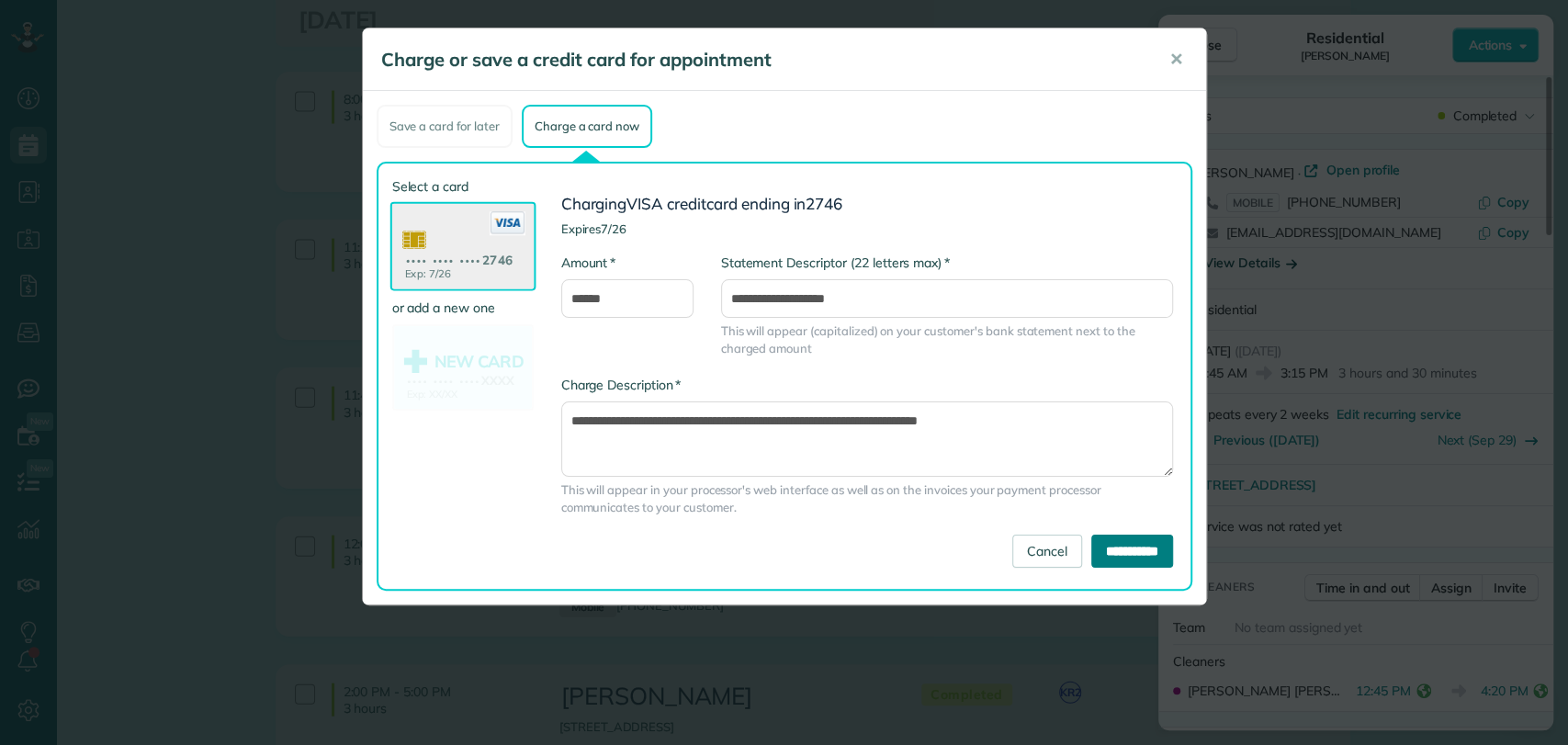
click at [1138, 552] on input "**********" at bounding box center [1131, 551] width 81 height 33
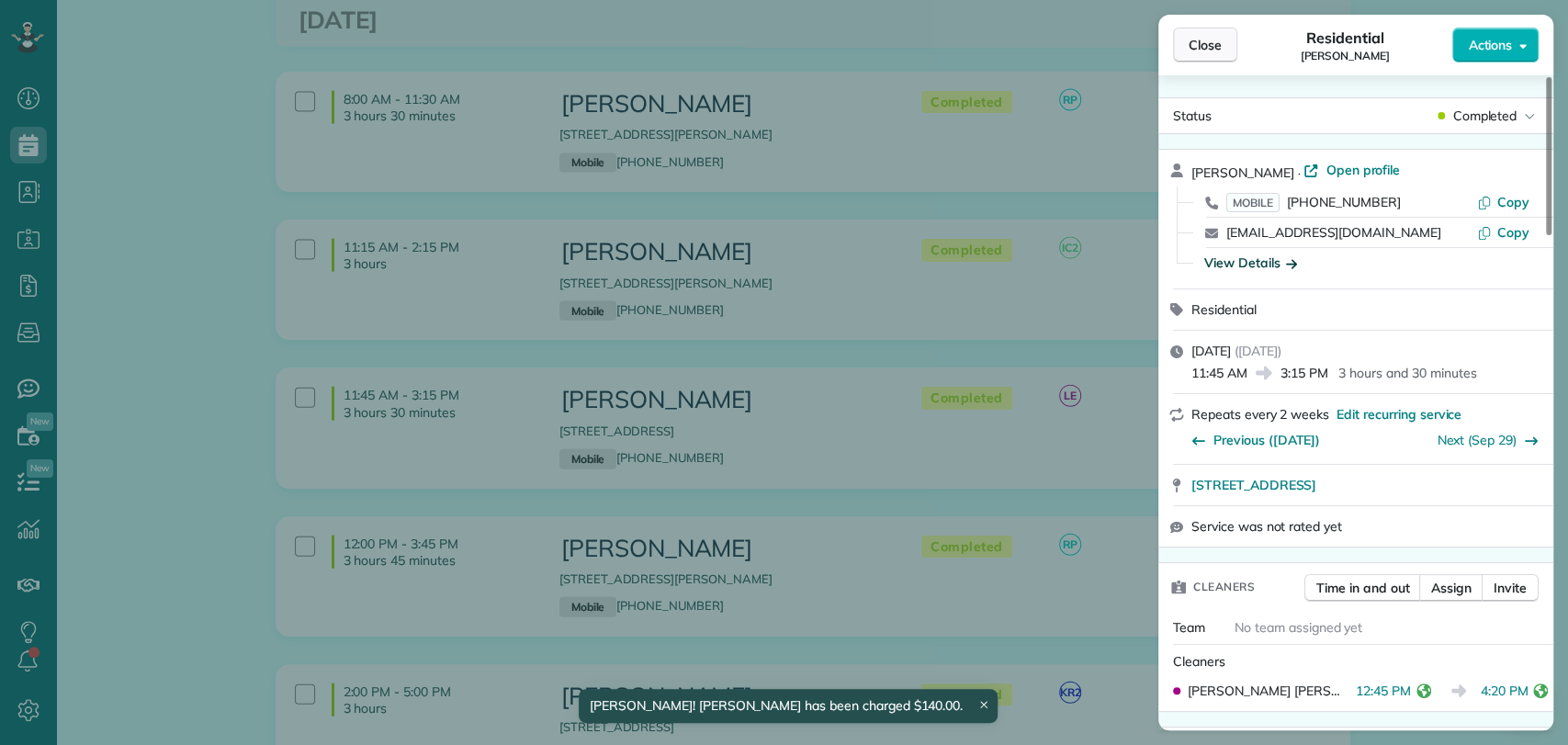
click at [1196, 39] on span "Close" at bounding box center [1205, 44] width 33 height 19
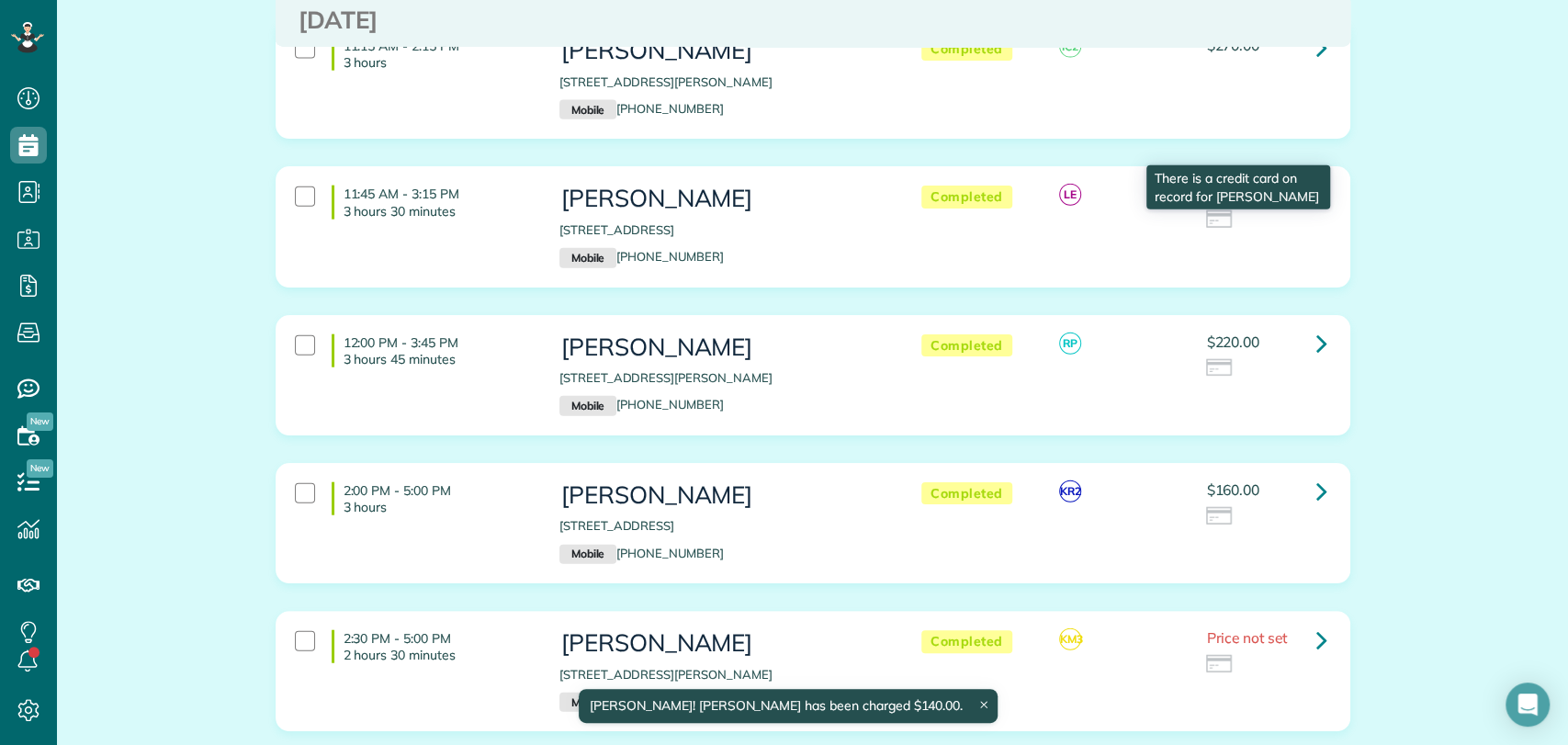
scroll to position [2826, 0]
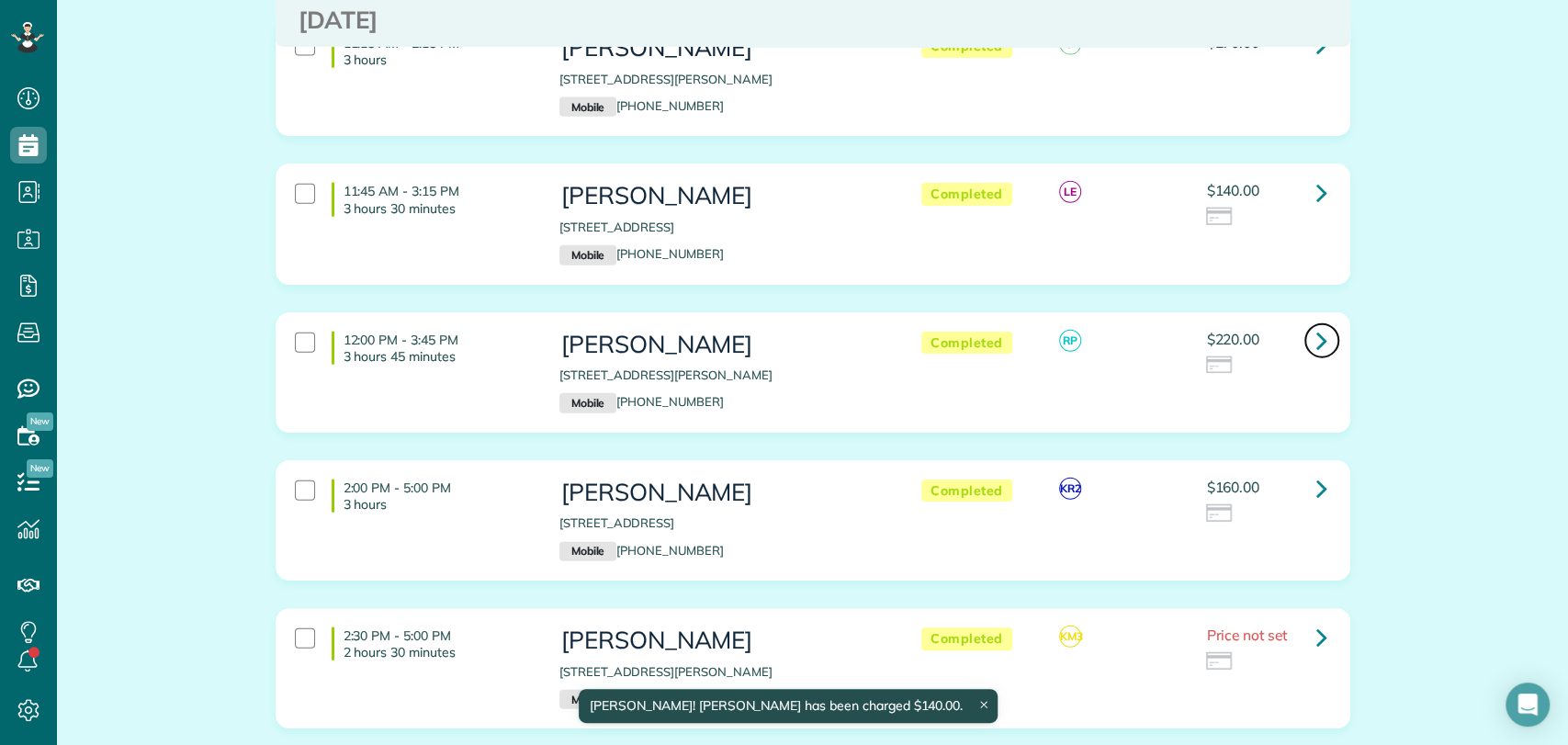
click at [1316, 324] on icon at bounding box center [1321, 340] width 11 height 32
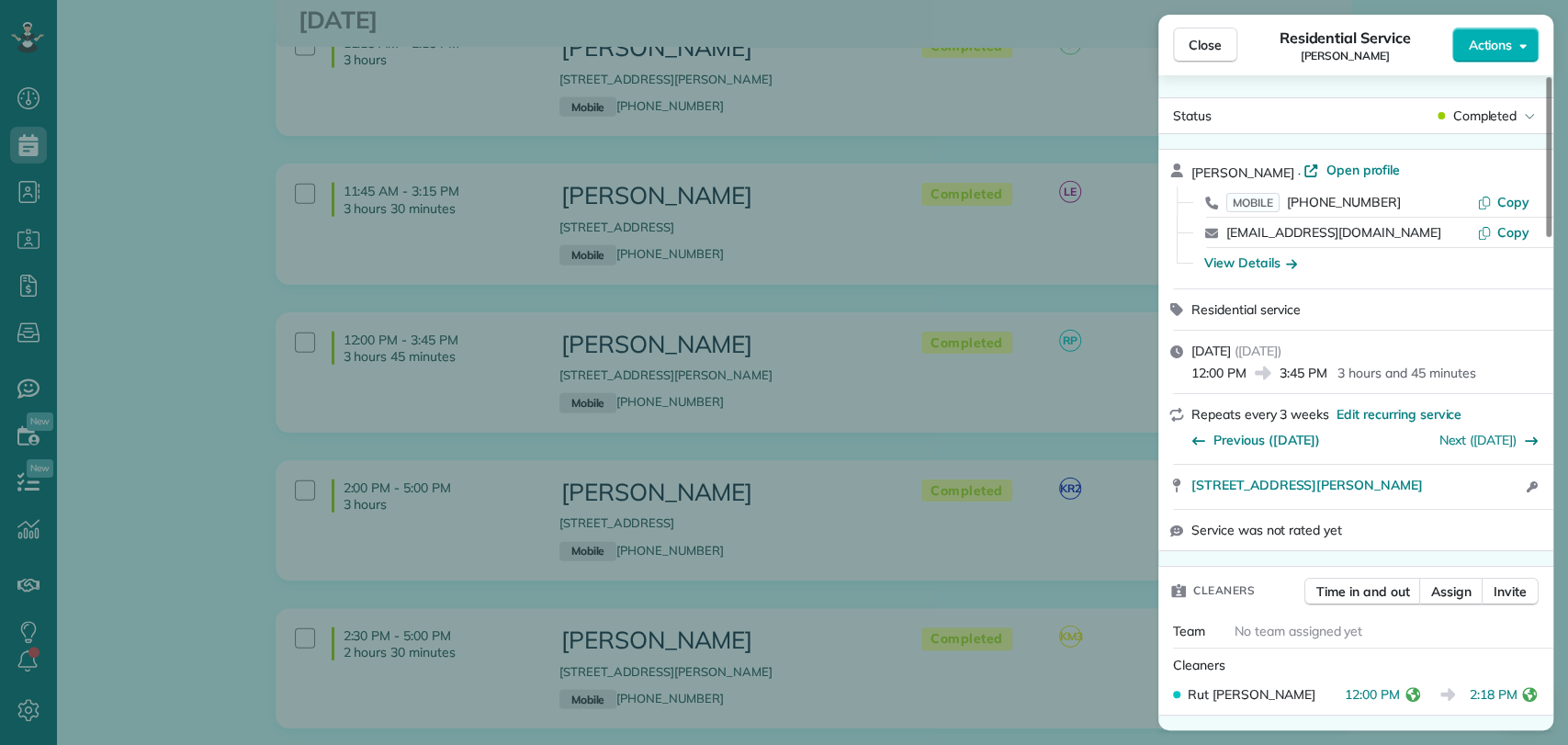
scroll to position [1, 0]
click at [1248, 250] on div "View Details" at bounding box center [1366, 262] width 351 height 29
click at [1257, 259] on div "View Details" at bounding box center [1250, 261] width 92 height 19
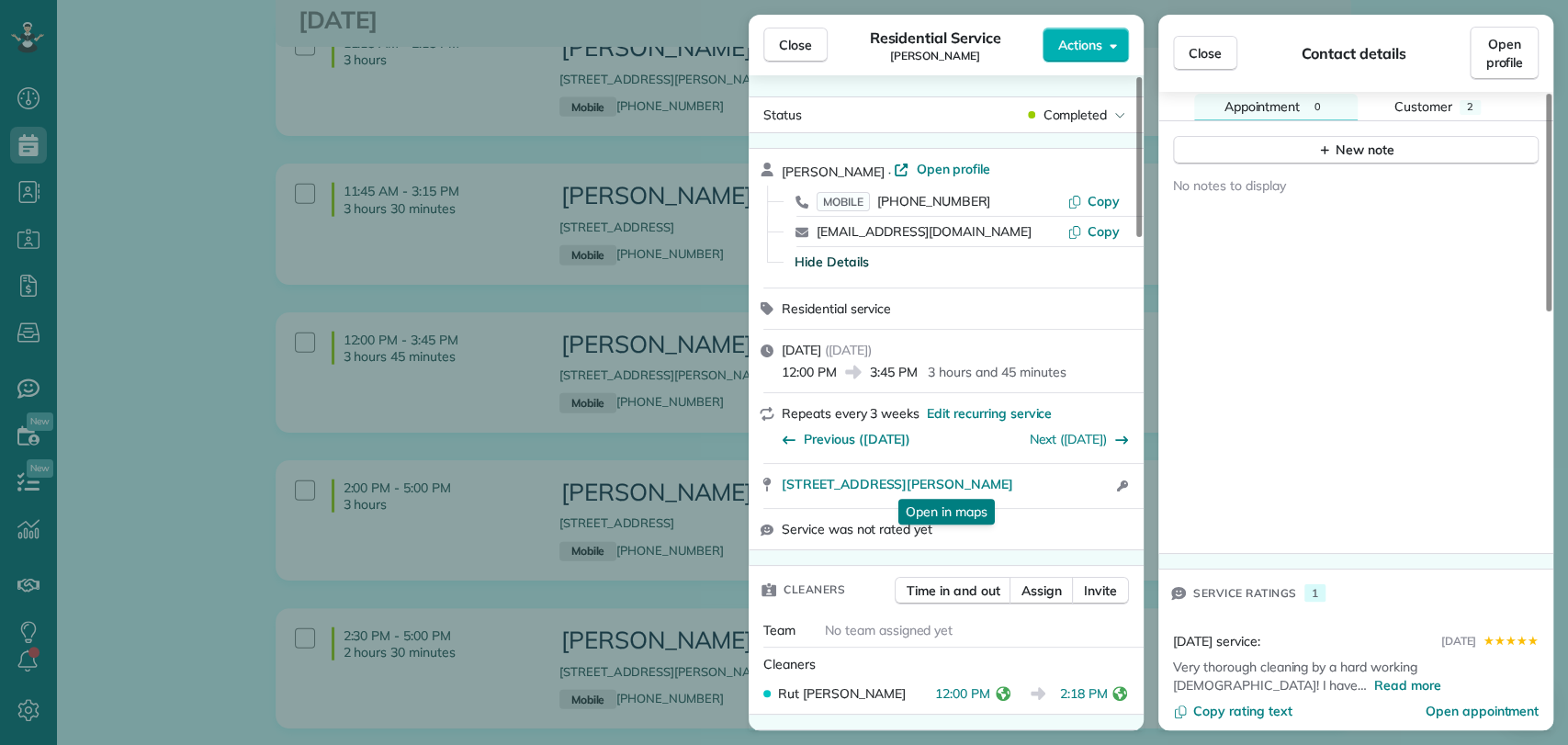
scroll to position [1068, 0]
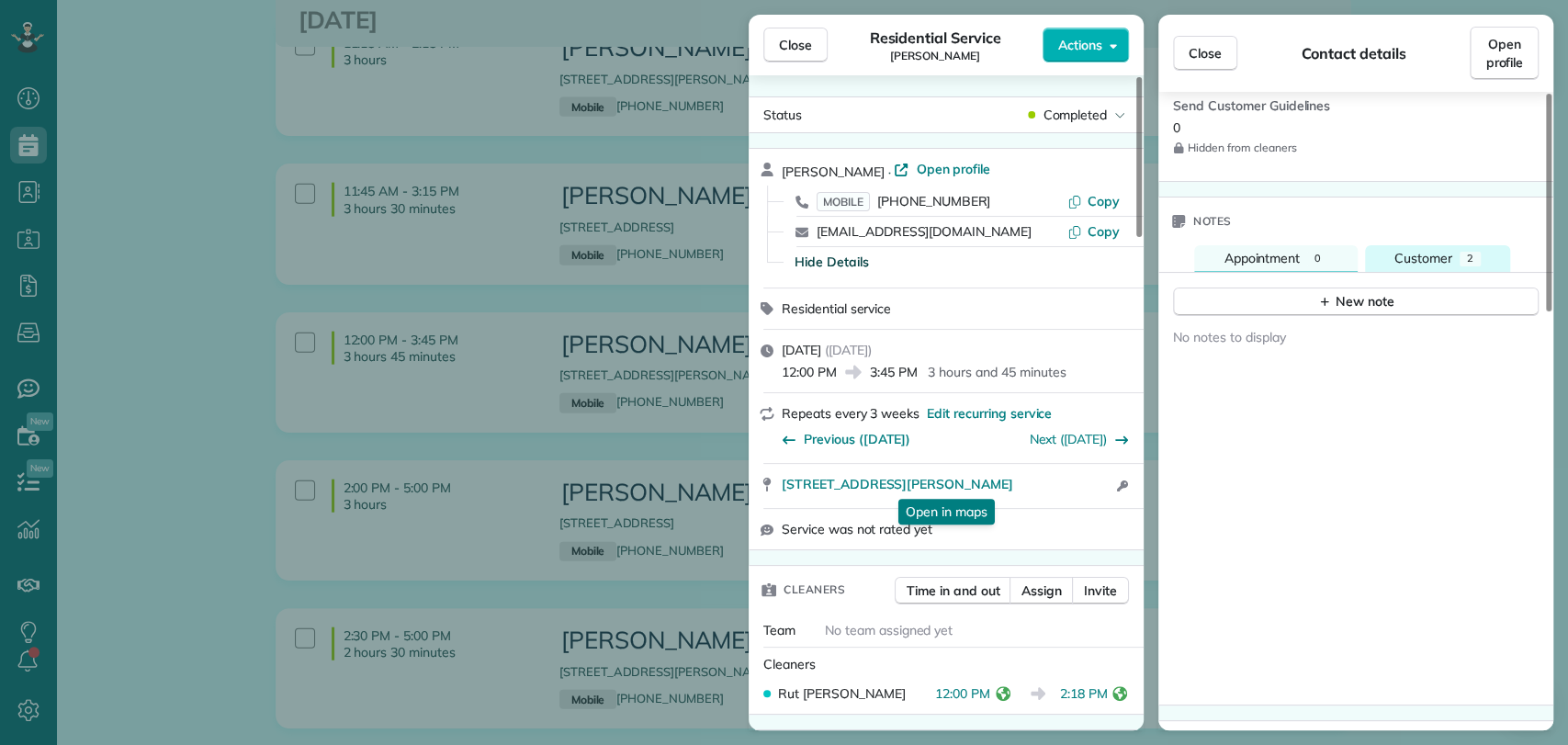
click at [1440, 249] on span "Customer" at bounding box center [1423, 257] width 58 height 17
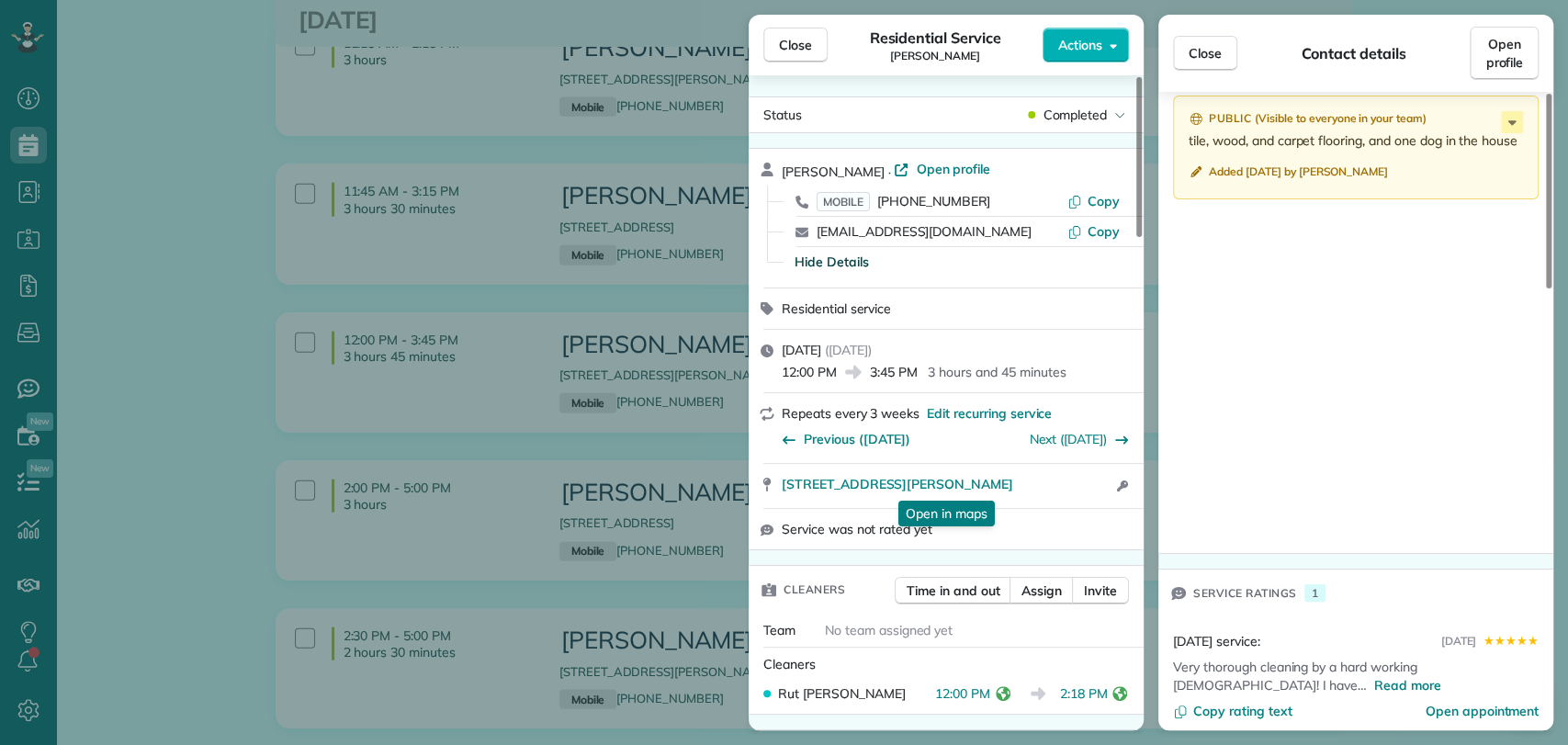
scroll to position [0, 0]
click at [916, 161] on span "Open profile" at bounding box center [953, 170] width 75 height 19
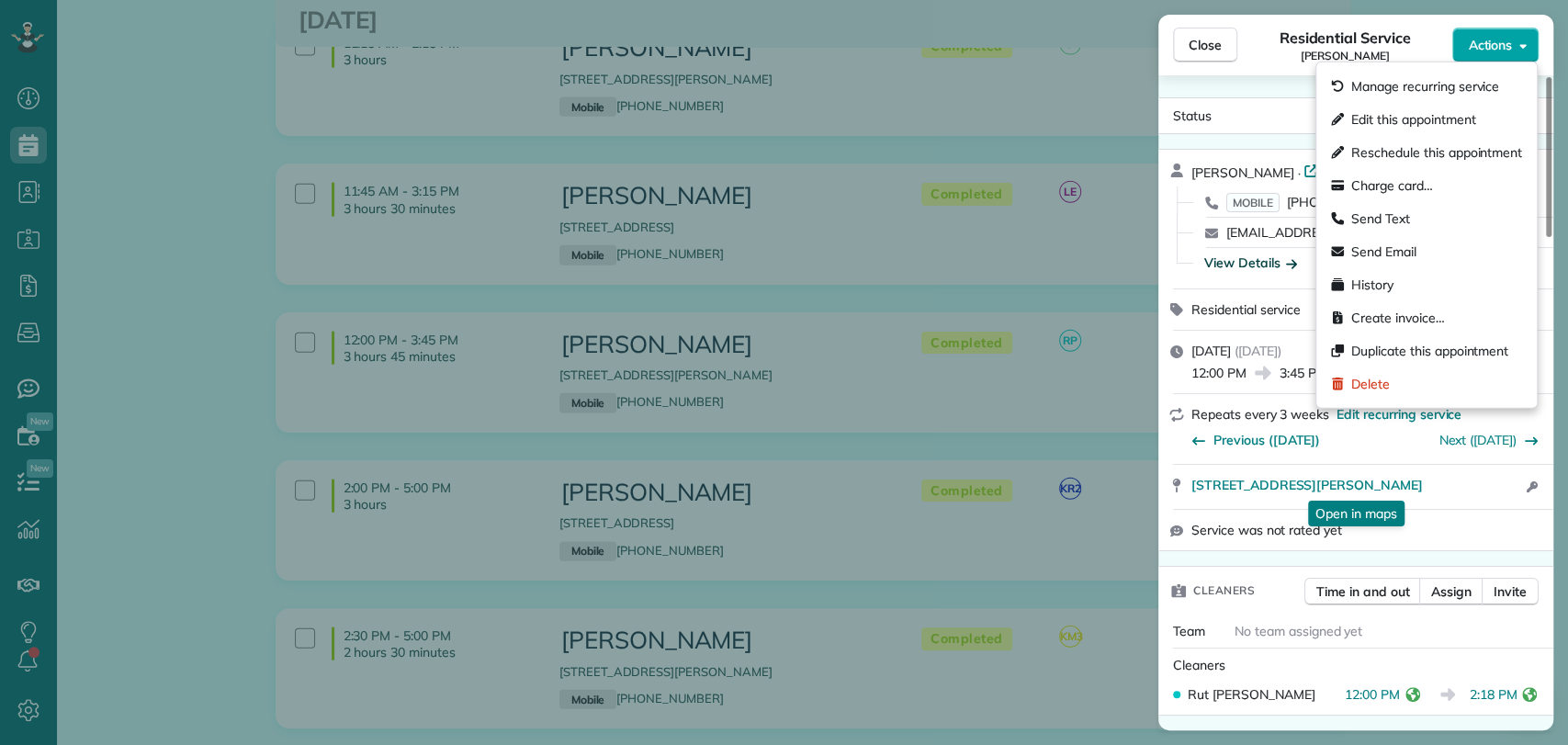
click at [1506, 27] on button "Actions" at bounding box center [1495, 45] width 86 height 35
click at [1432, 186] on span "Charge card…" at bounding box center [1391, 186] width 81 height 19
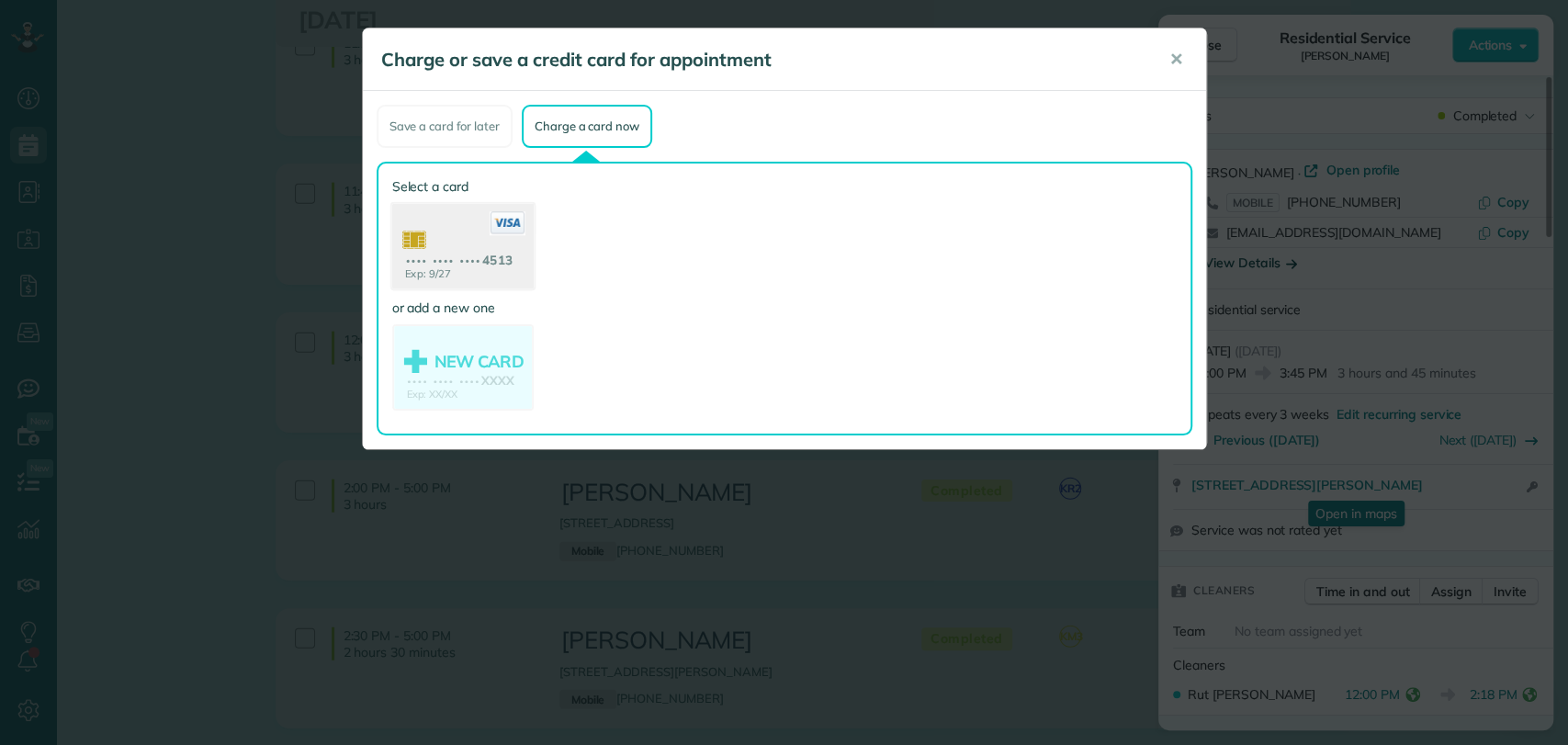
click at [469, 226] on use at bounding box center [461, 248] width 141 height 89
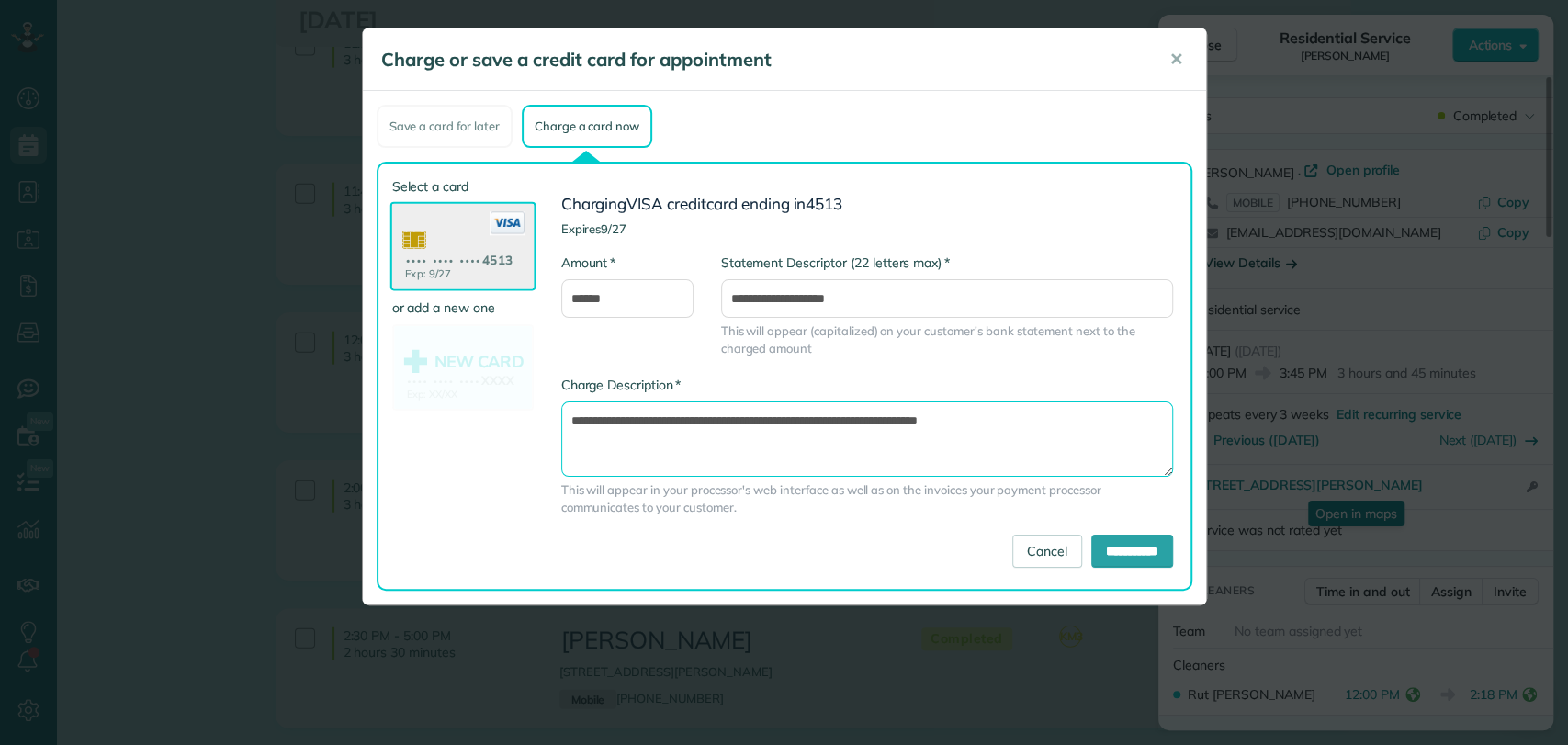
click at [880, 420] on textarea "**********" at bounding box center [866, 439] width 612 height 76
type textarea "**********"
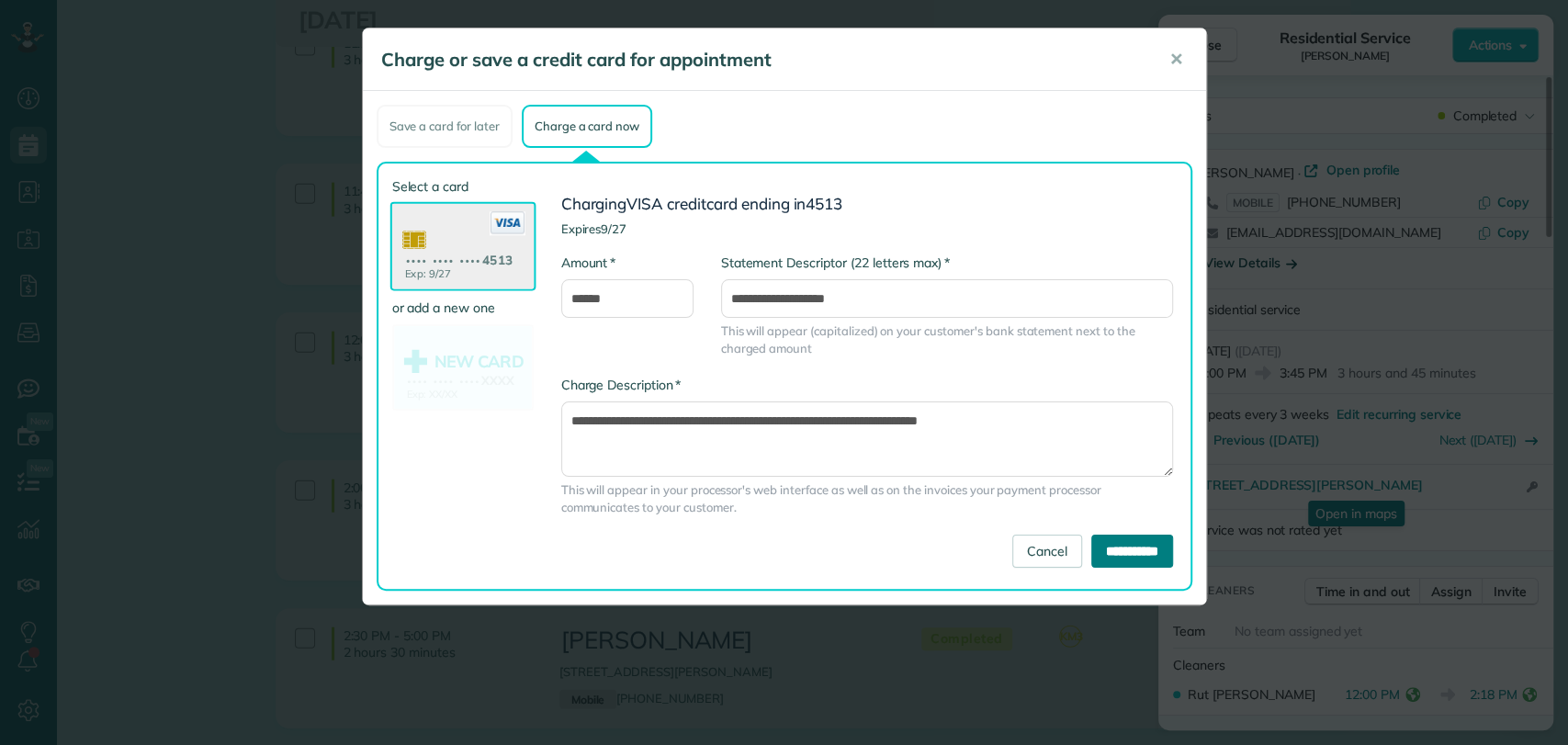
click at [1138, 539] on input "**********" at bounding box center [1131, 551] width 81 height 33
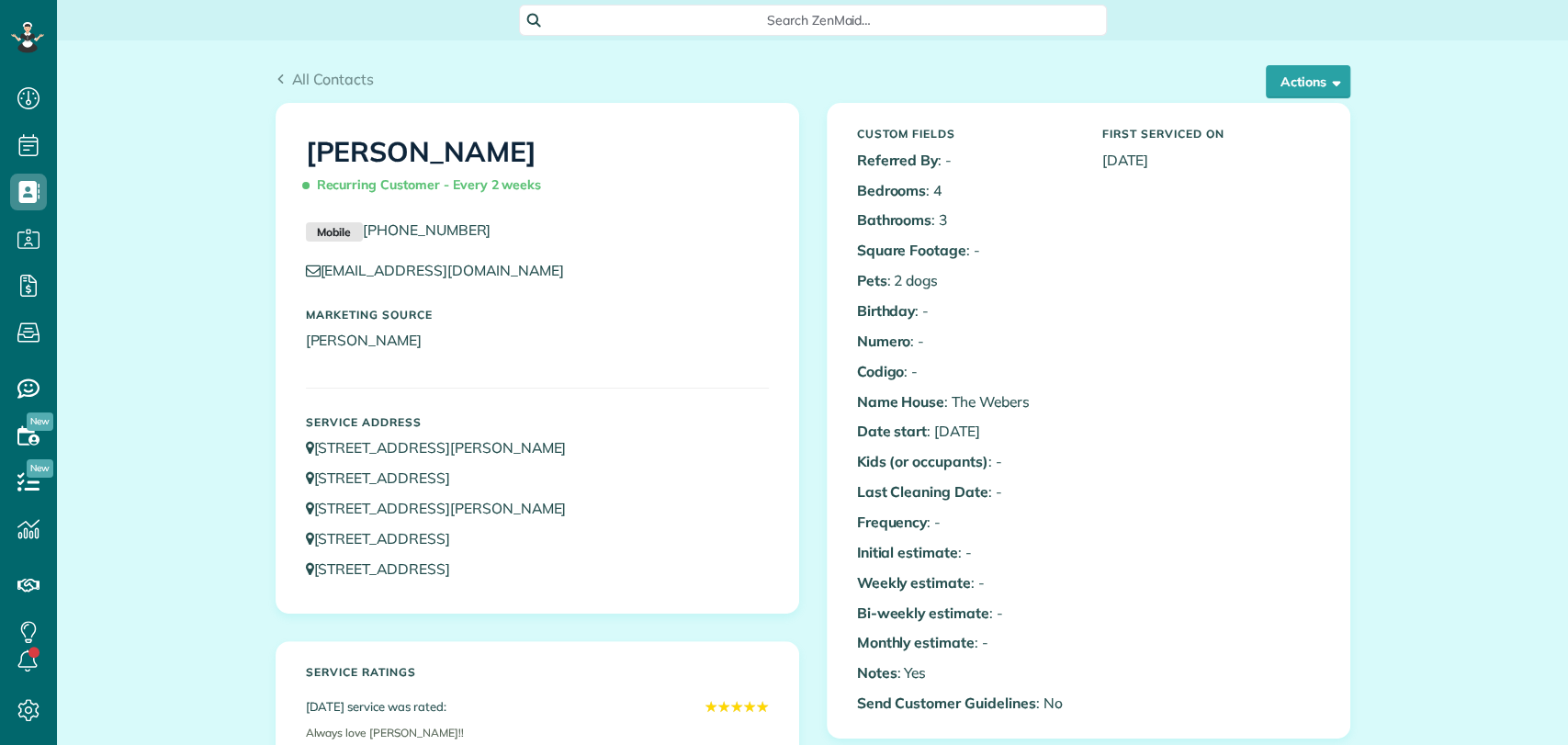
scroll to position [721, 0]
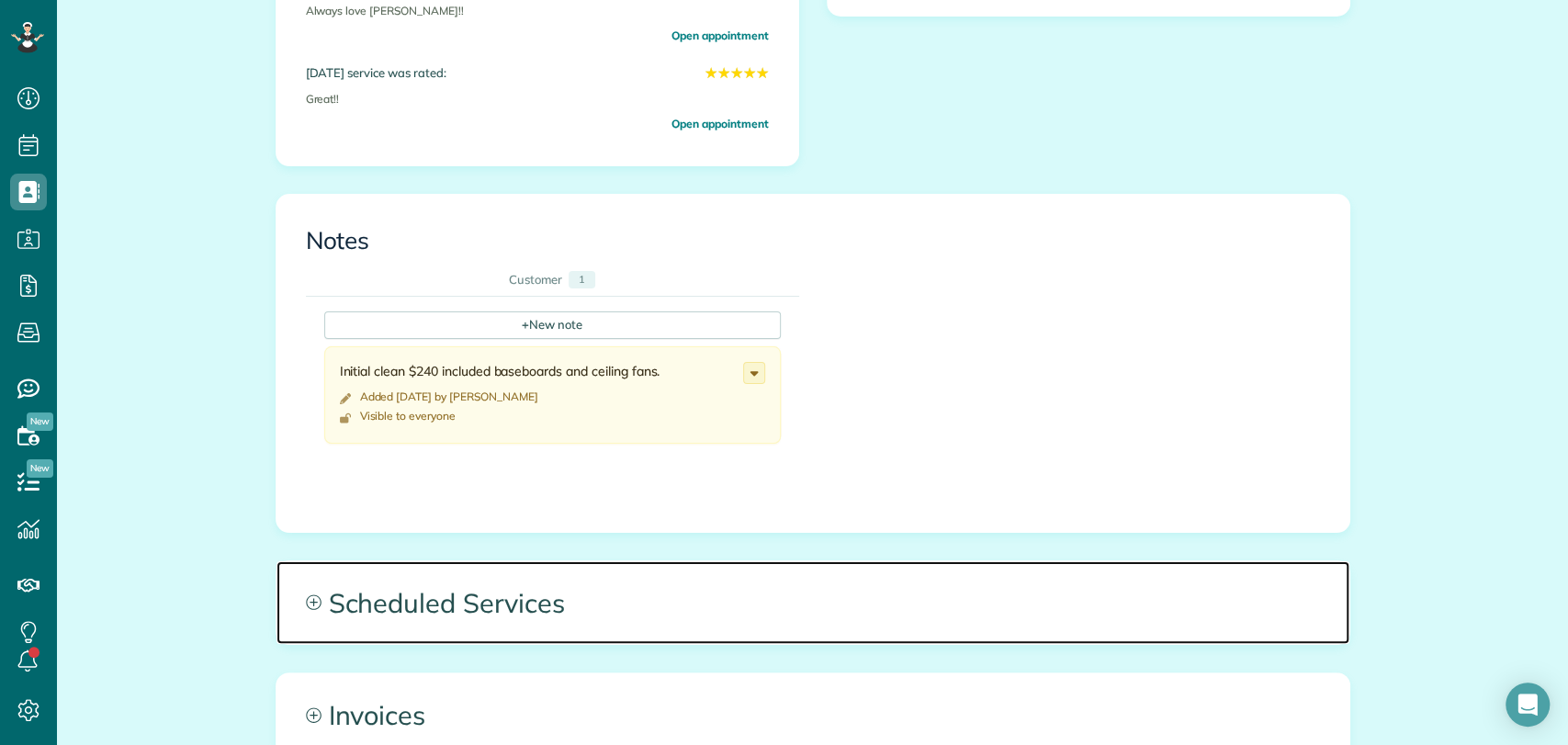
click at [490, 588] on span "Scheduled Services" at bounding box center [813, 602] width 1072 height 82
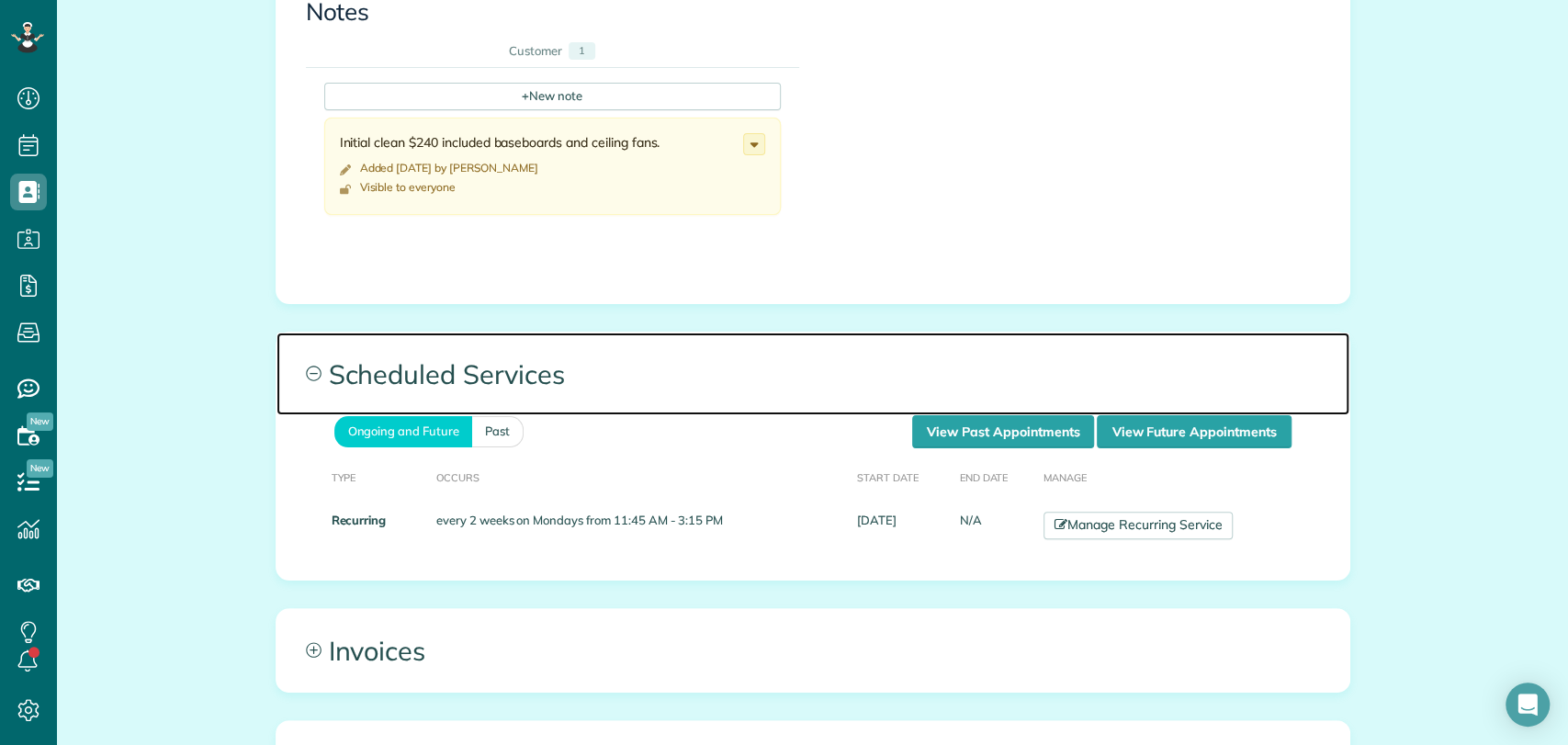
scroll to position [958, 0]
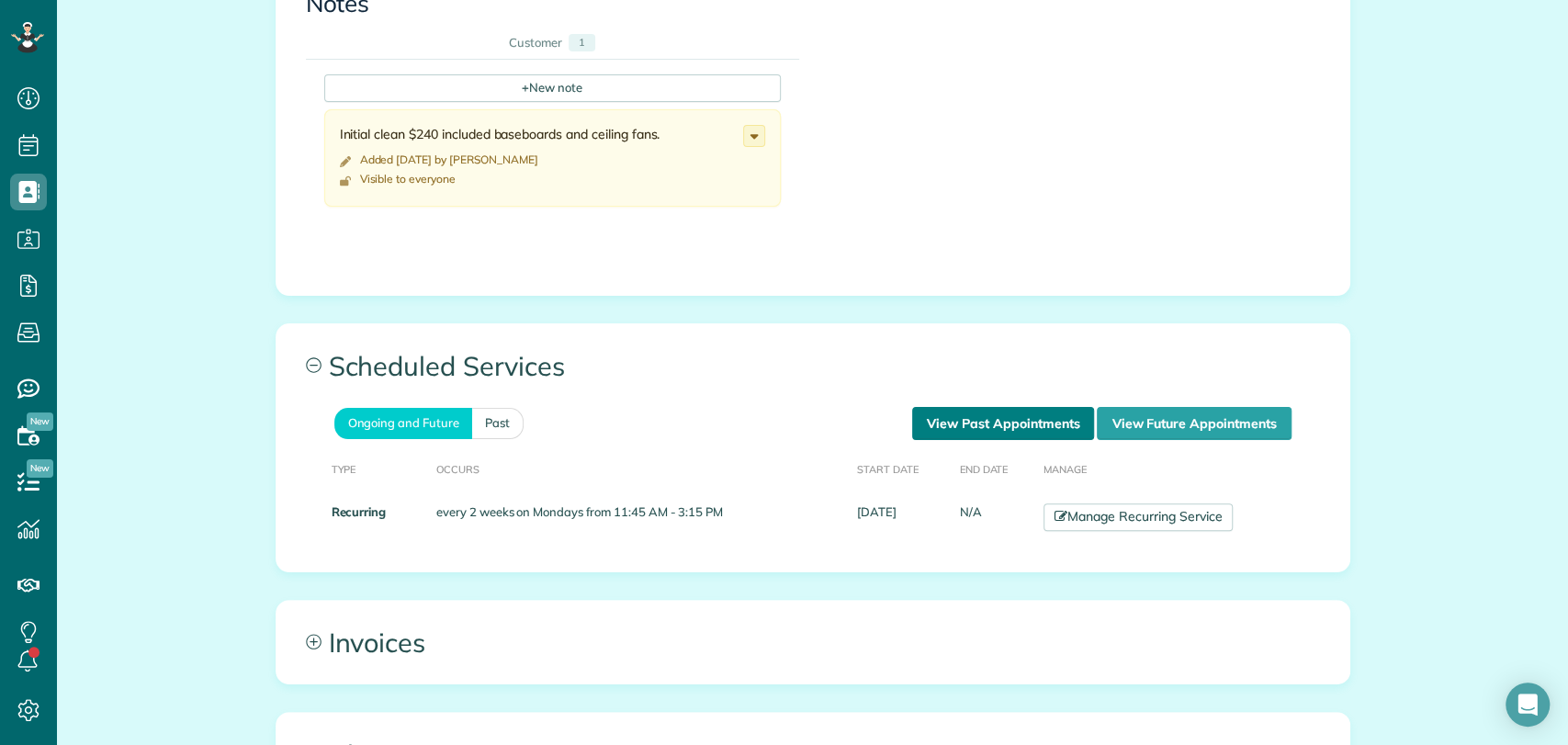
click at [991, 422] on link "View Past Appointments" at bounding box center [1002, 423] width 182 height 33
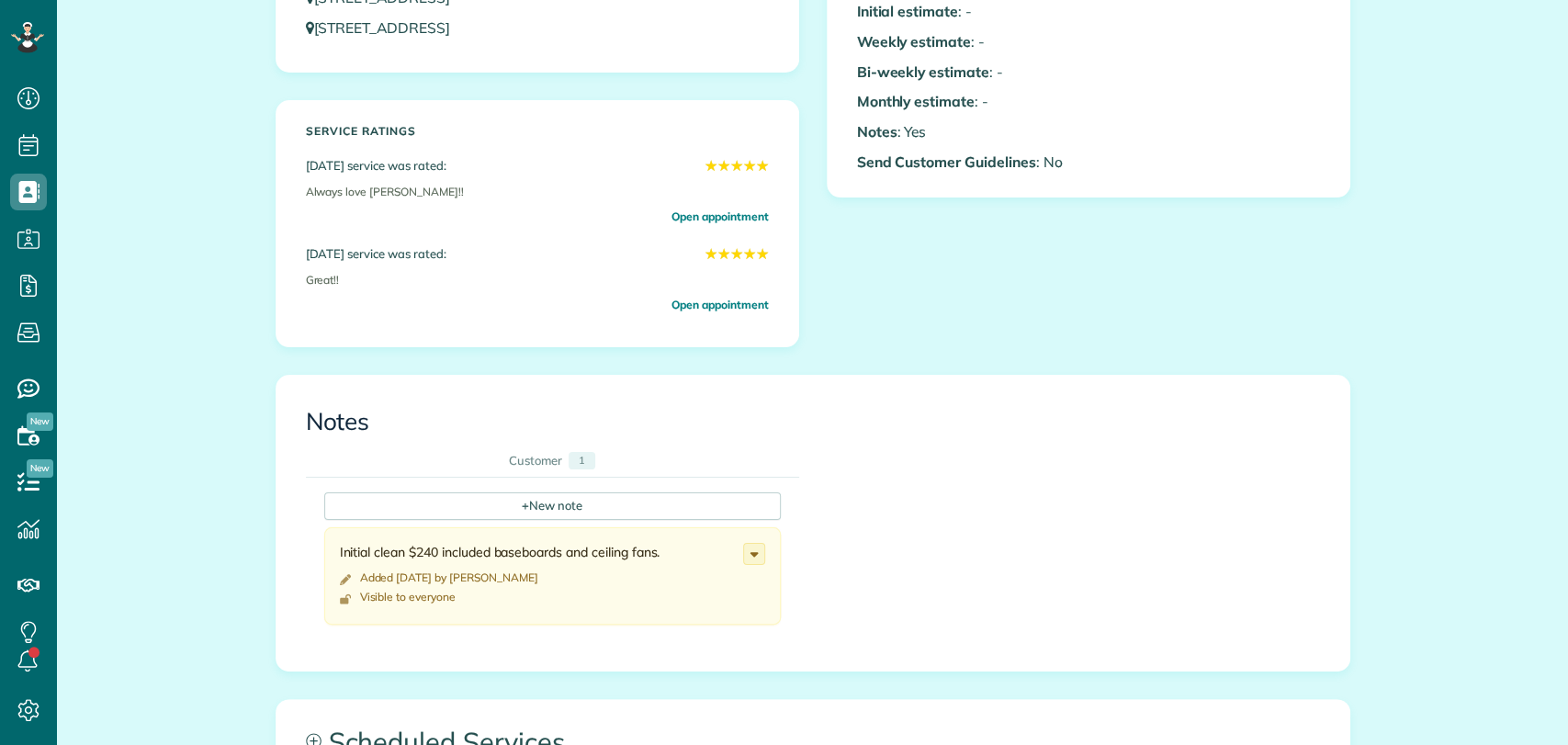
scroll to position [7, 7]
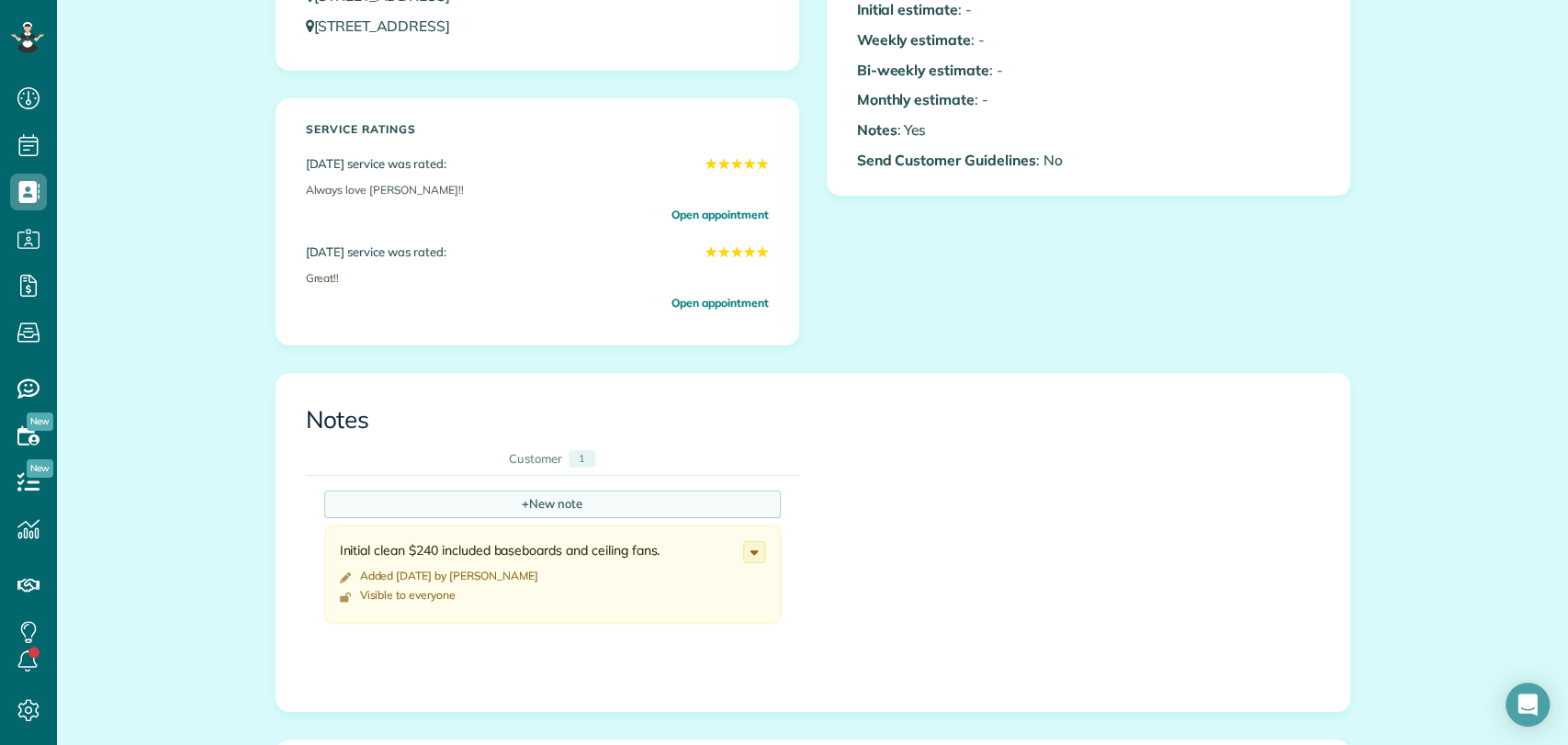
click at [451, 516] on div "+ New note" at bounding box center [552, 504] width 457 height 27
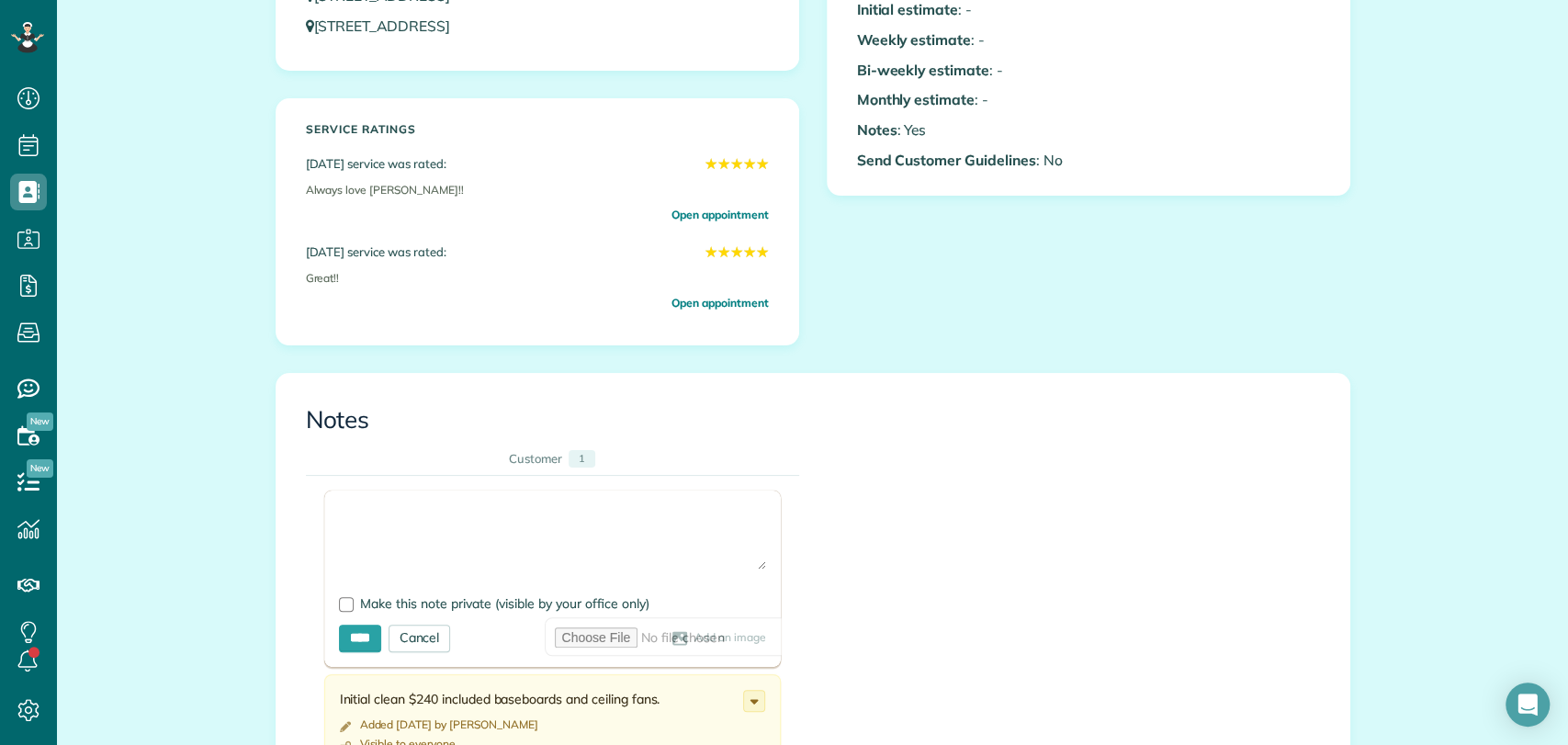
click at [406, 518] on textarea at bounding box center [552, 536] width 427 height 64
type textarea "**********"
click at [343, 604] on div at bounding box center [346, 604] width 15 height 15
click at [353, 645] on input "****" at bounding box center [359, 638] width 42 height 27
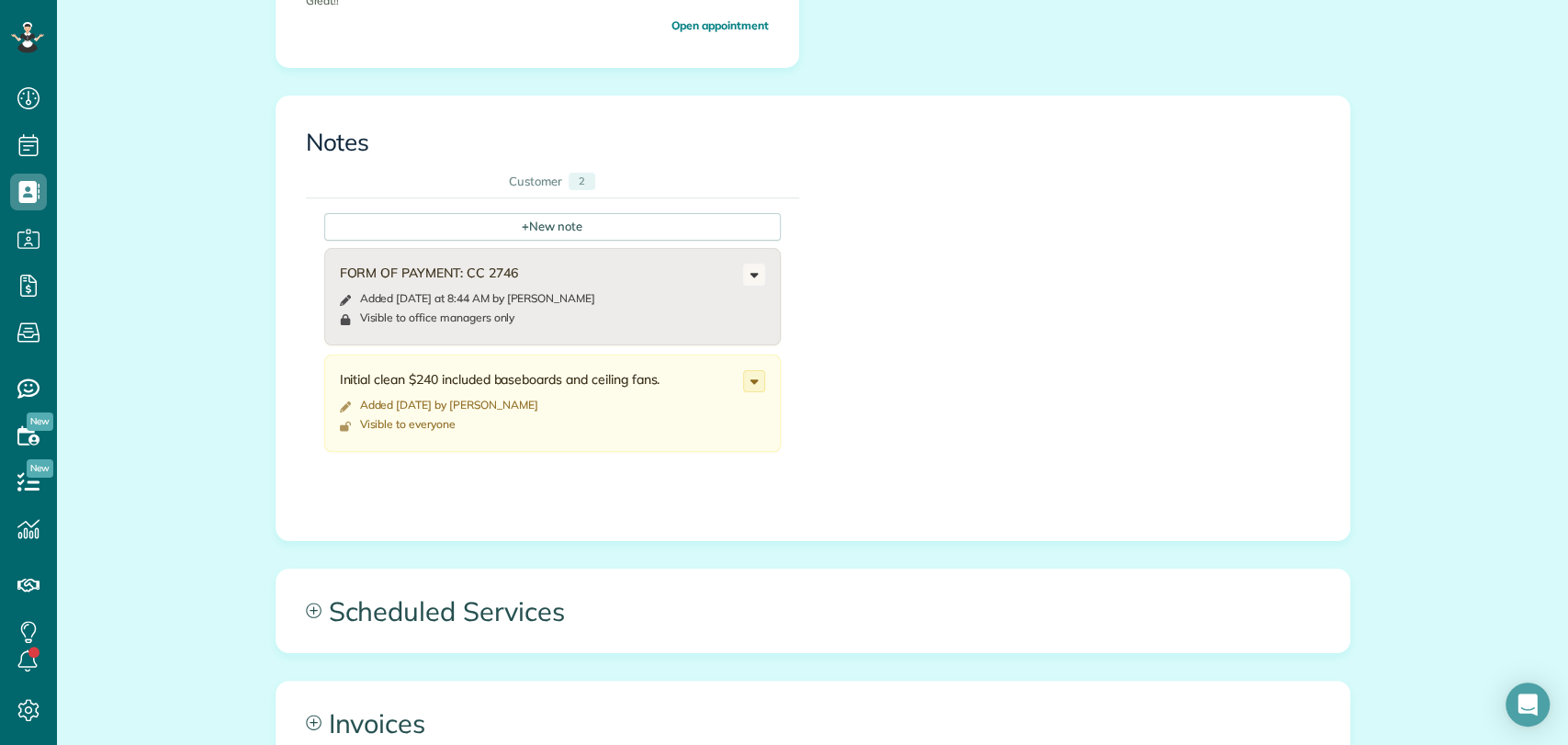
scroll to position [821, 0]
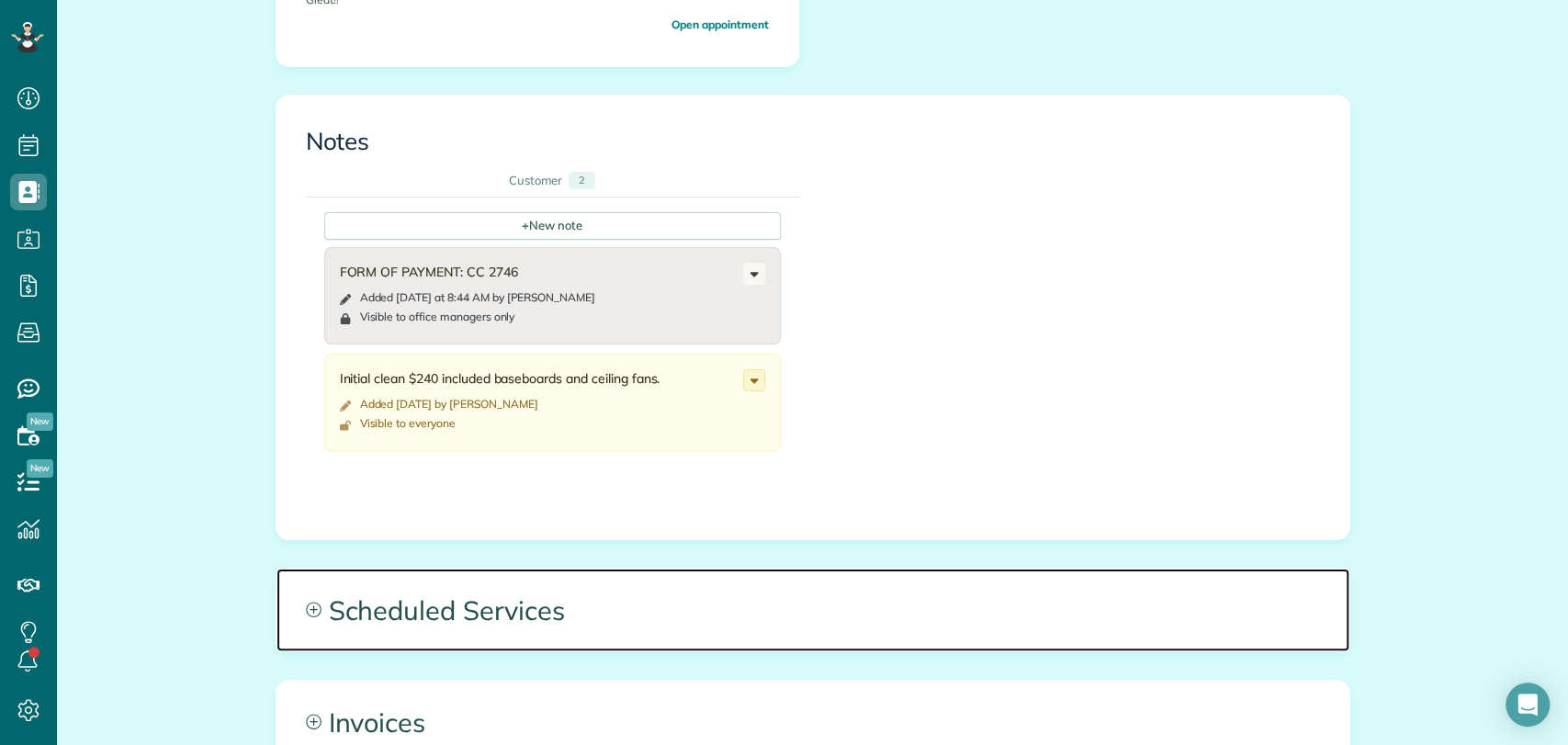
click at [467, 593] on span "Scheduled Services" at bounding box center [813, 610] width 1072 height 82
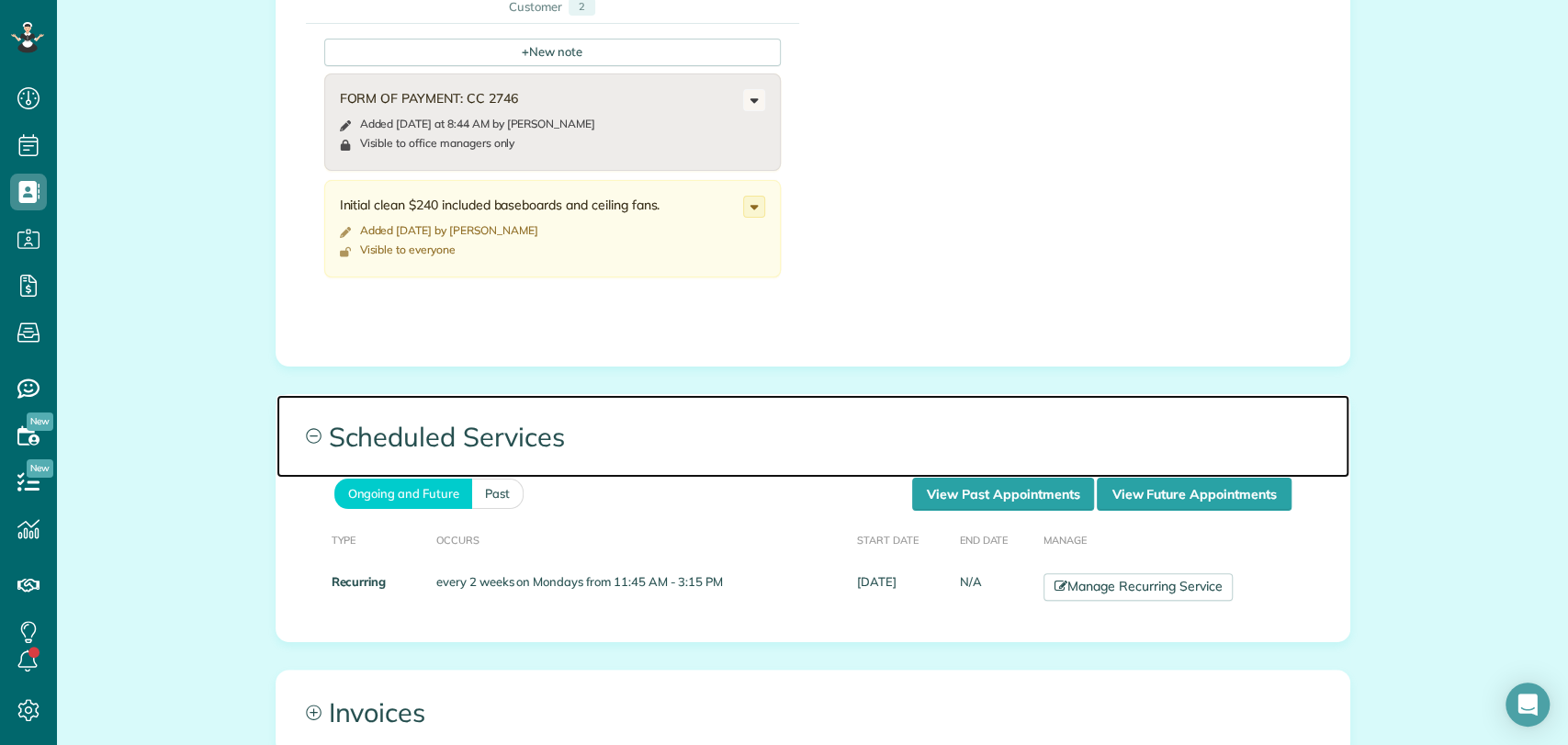
scroll to position [995, 0]
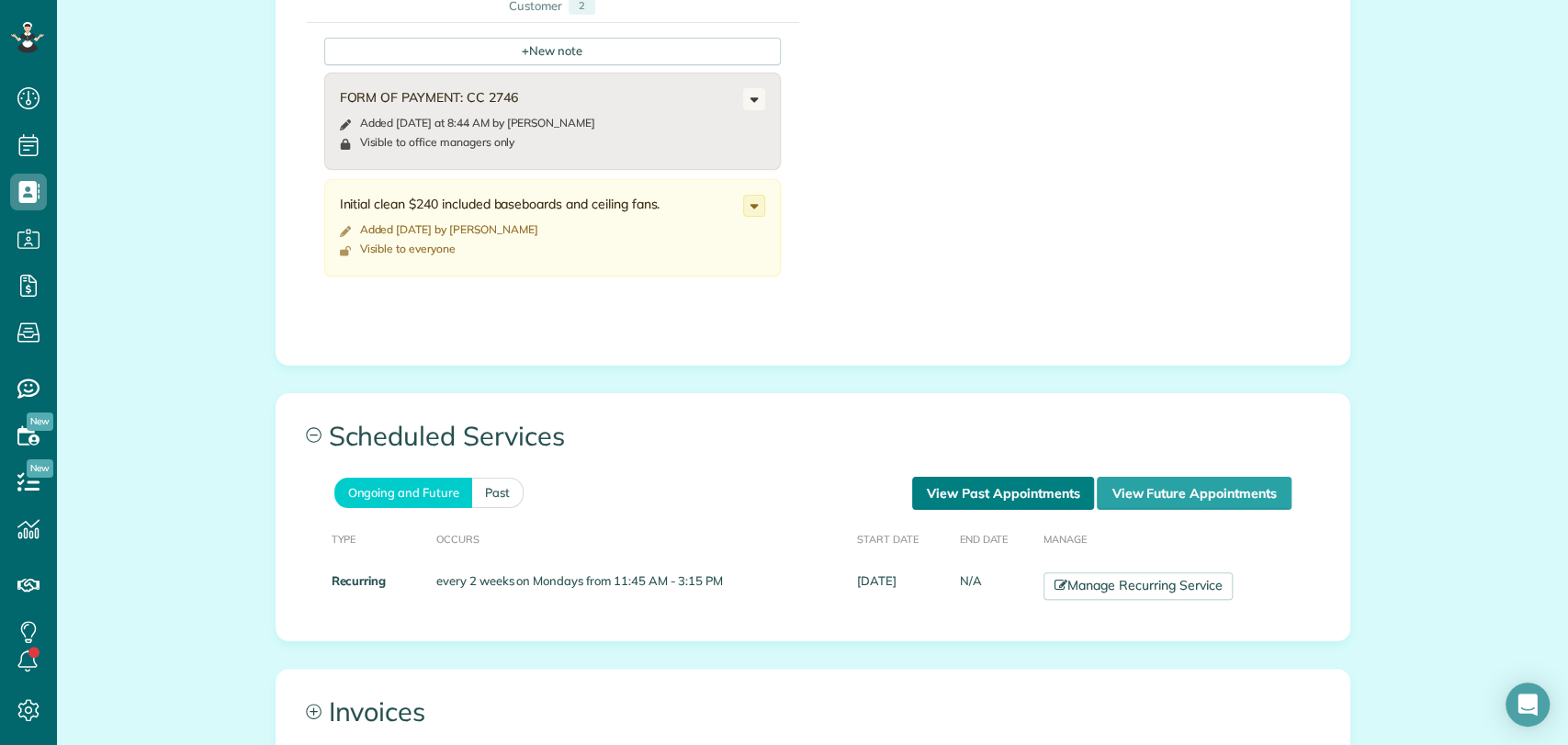
click at [977, 494] on link "View Past Appointments" at bounding box center [1002, 493] width 182 height 33
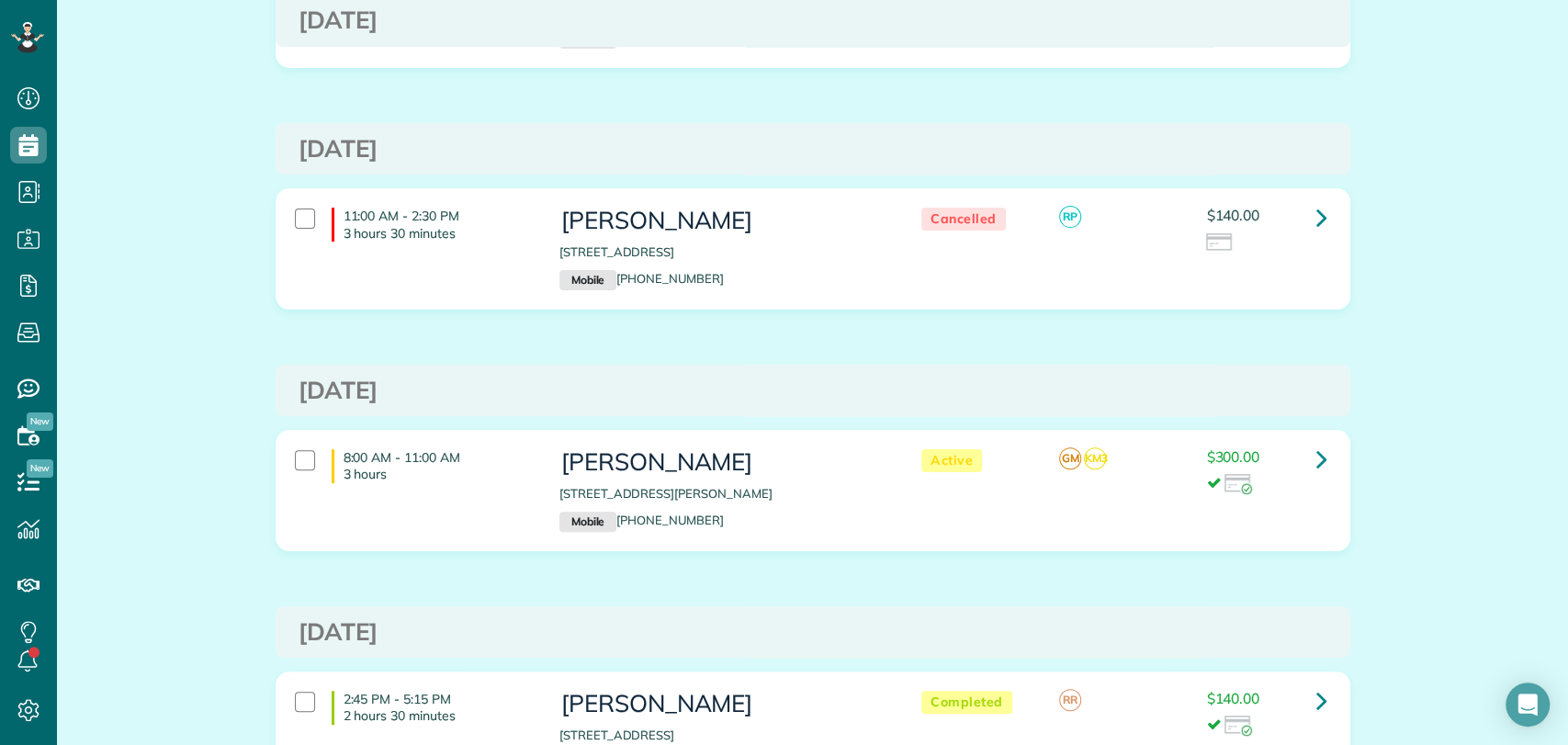
scroll to position [261, 0]
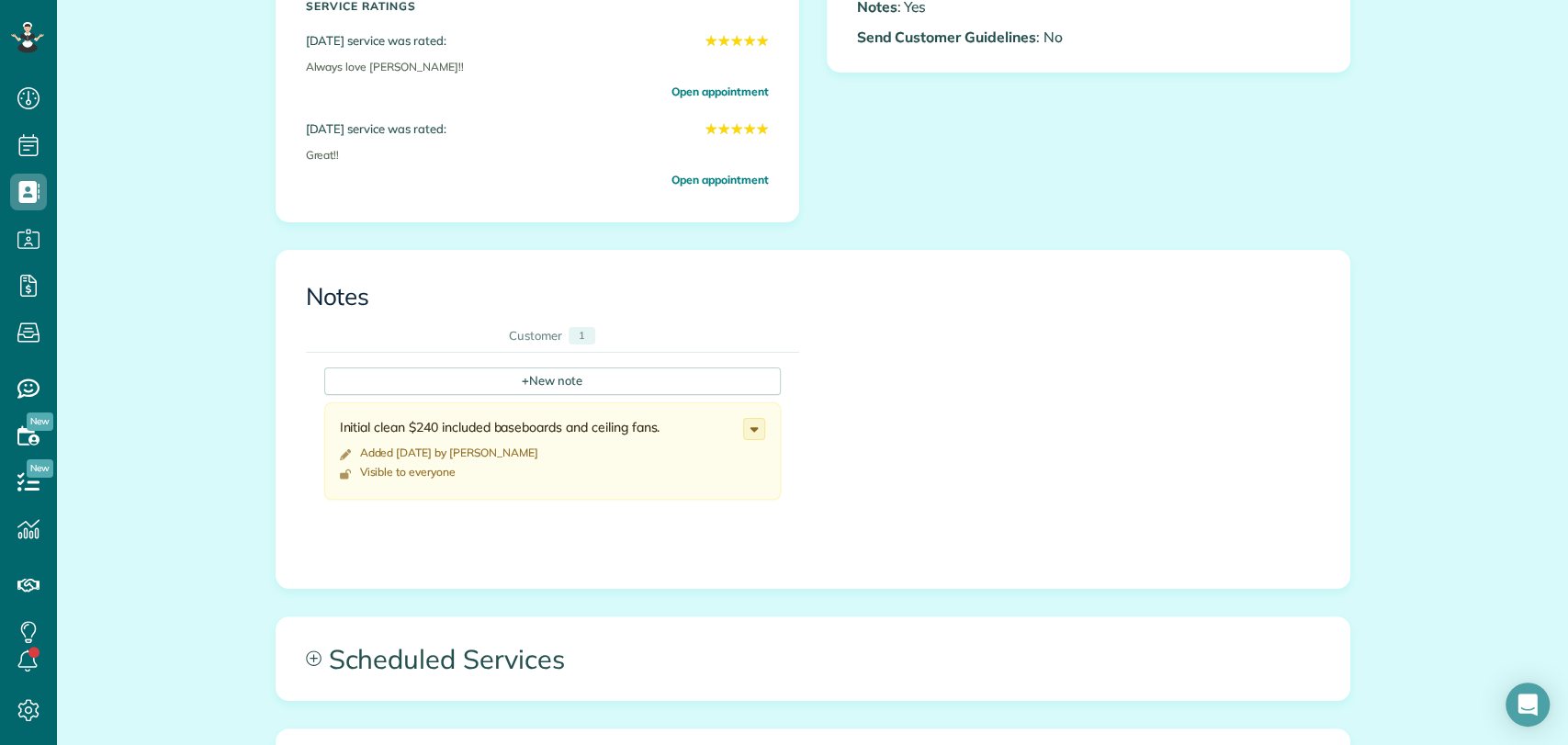
scroll to position [668, 0]
click at [546, 342] on link "Customer 1" at bounding box center [552, 333] width 197 height 32
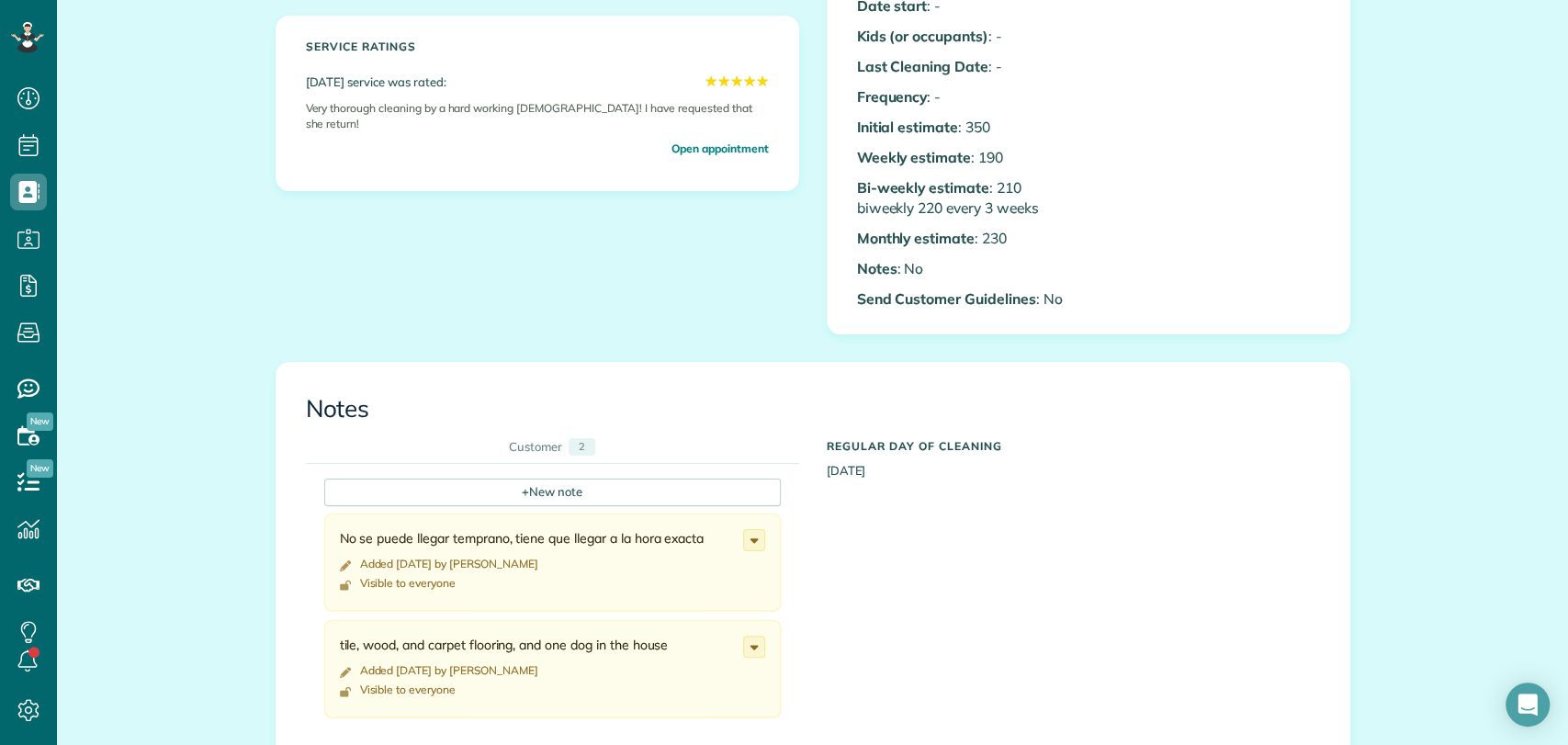
scroll to position [920, 0]
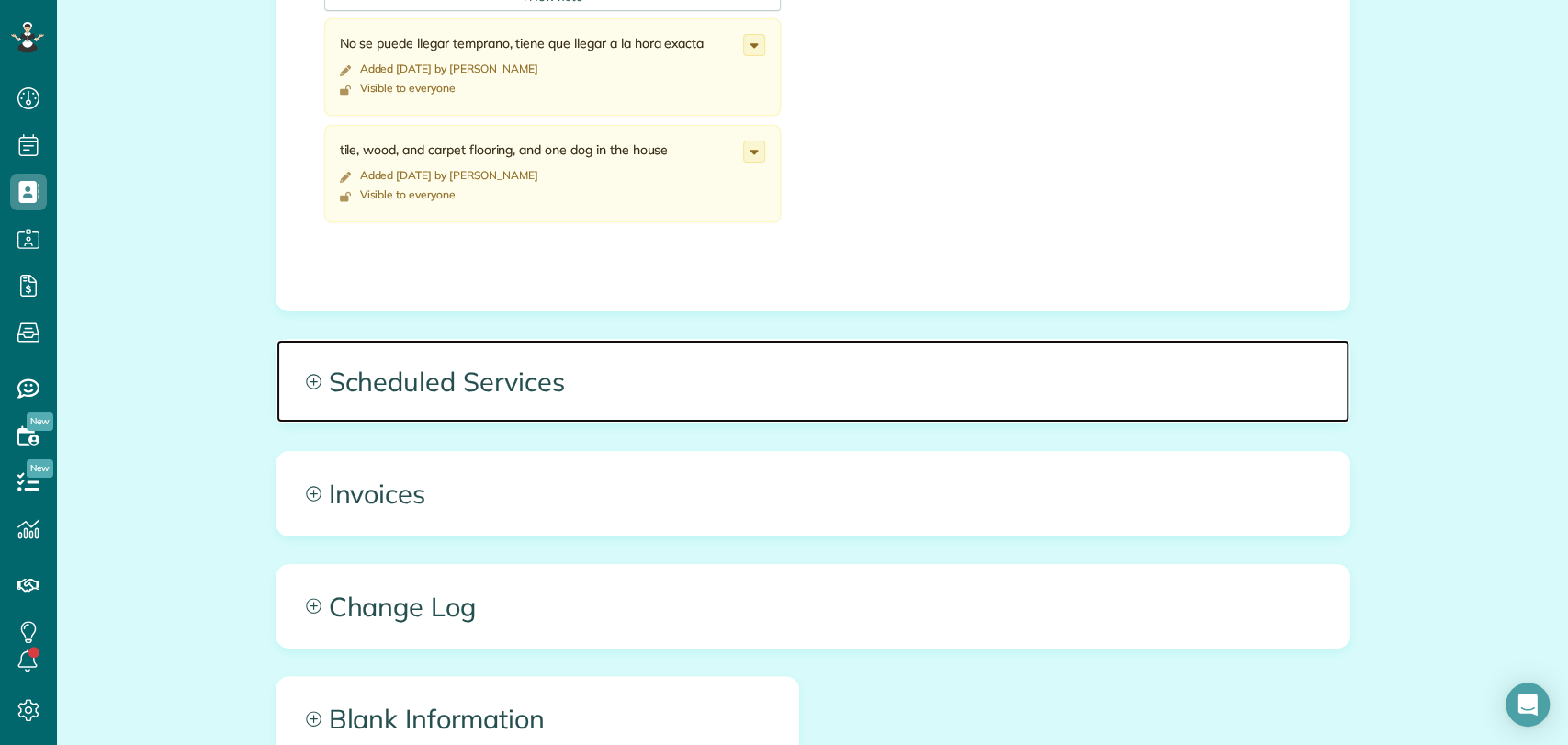
click at [662, 383] on span "Scheduled Services" at bounding box center [813, 381] width 1072 height 82
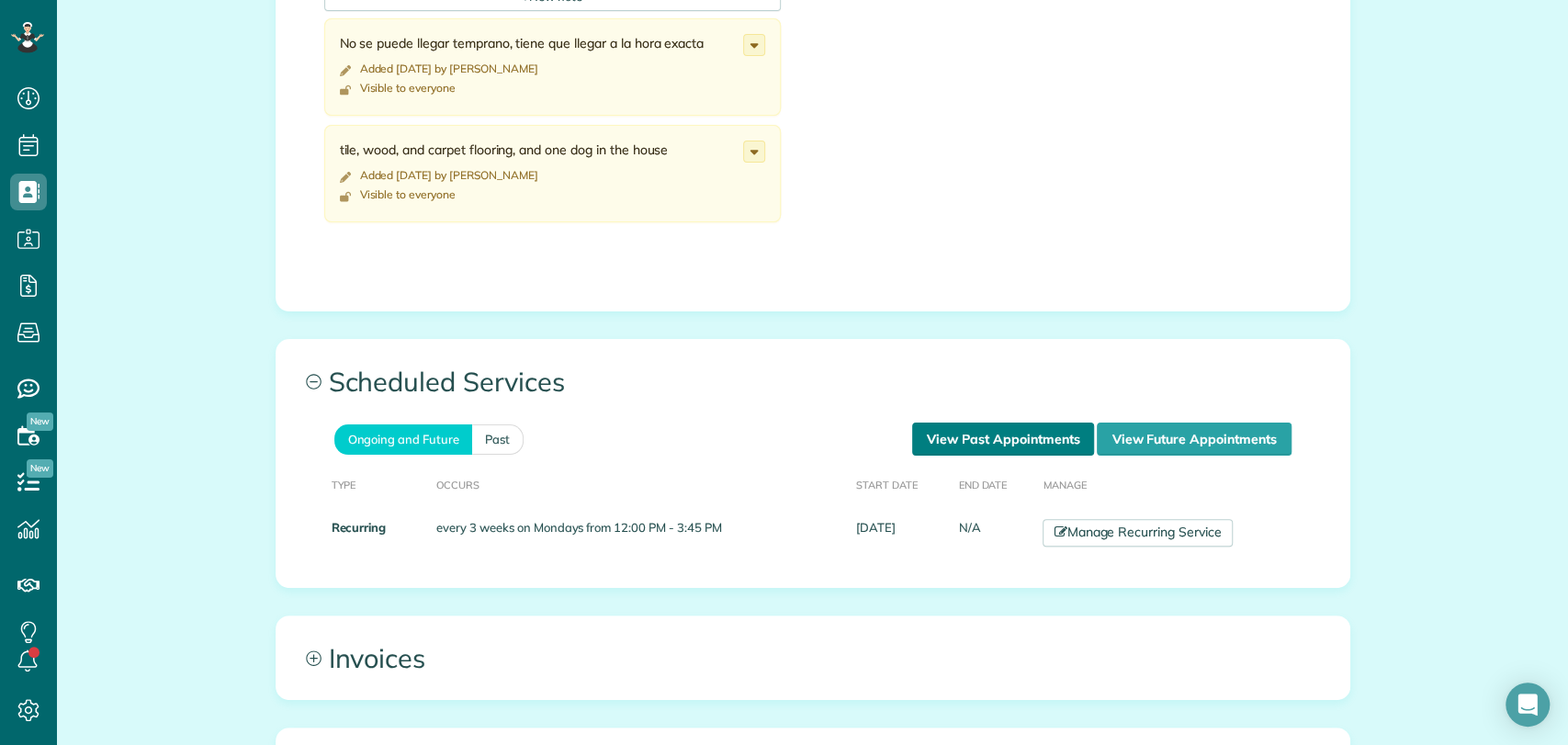
click at [1010, 448] on link "View Past Appointments" at bounding box center [1002, 439] width 182 height 33
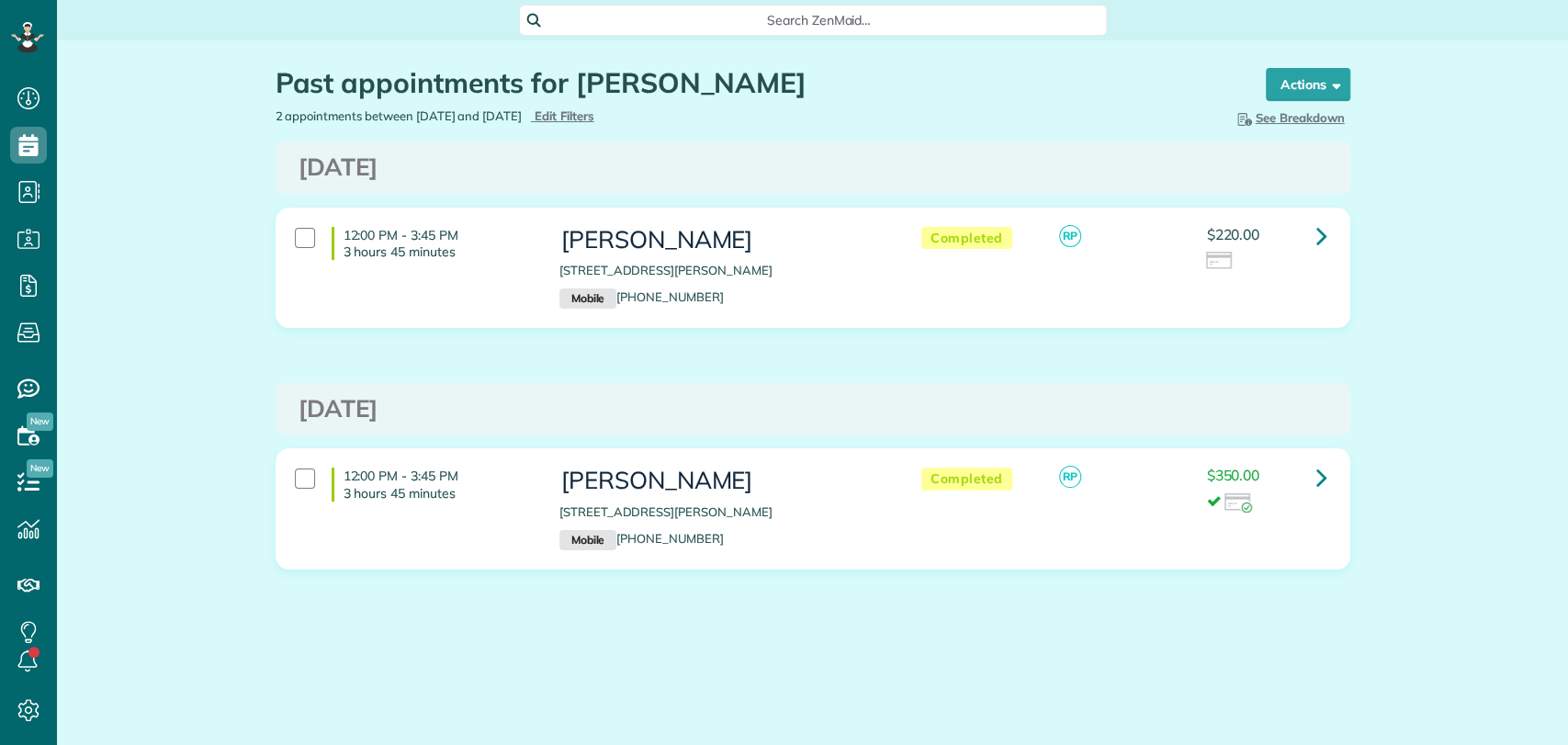
scroll to position [7, 7]
click at [1329, 232] on link at bounding box center [1321, 236] width 36 height 36
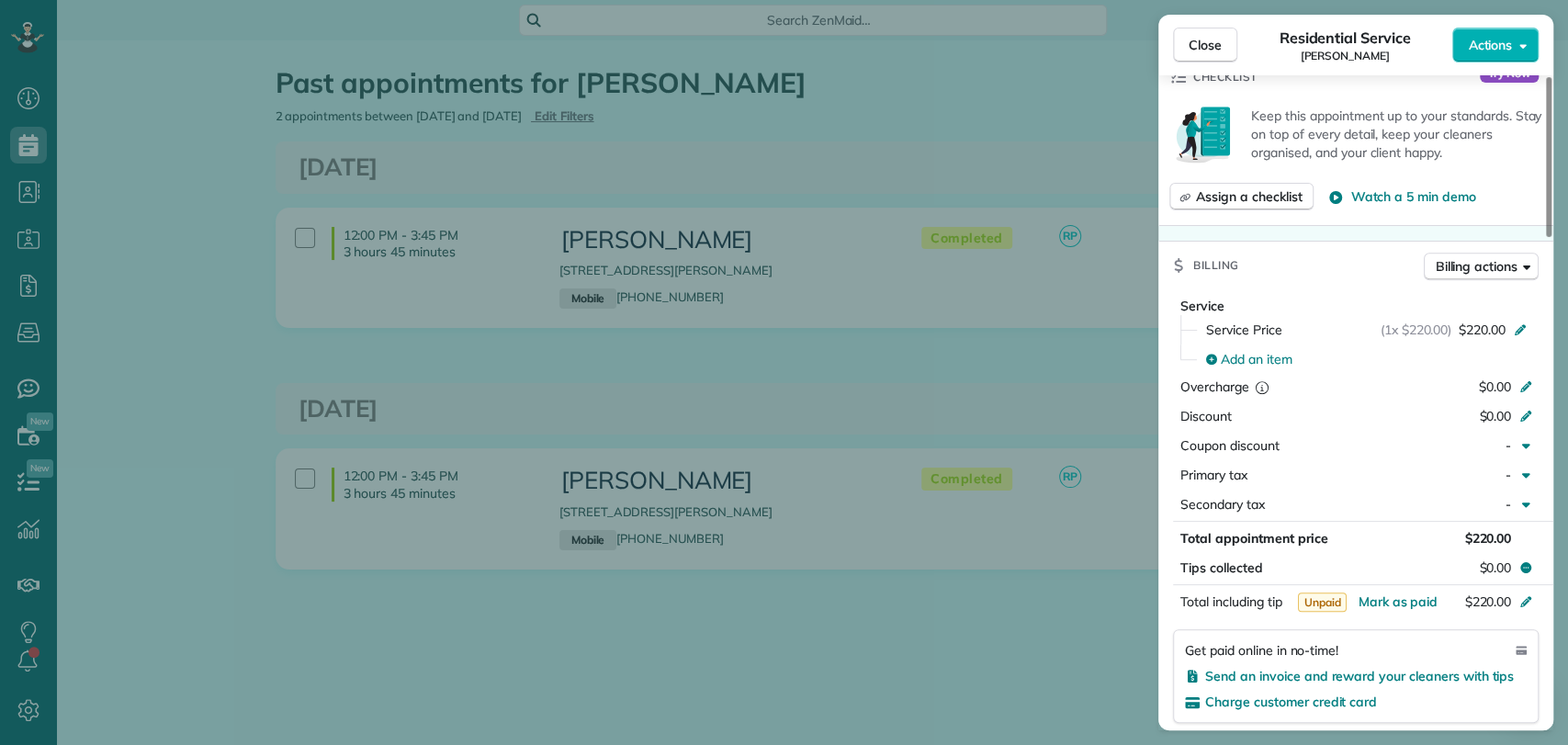
scroll to position [712, 0]
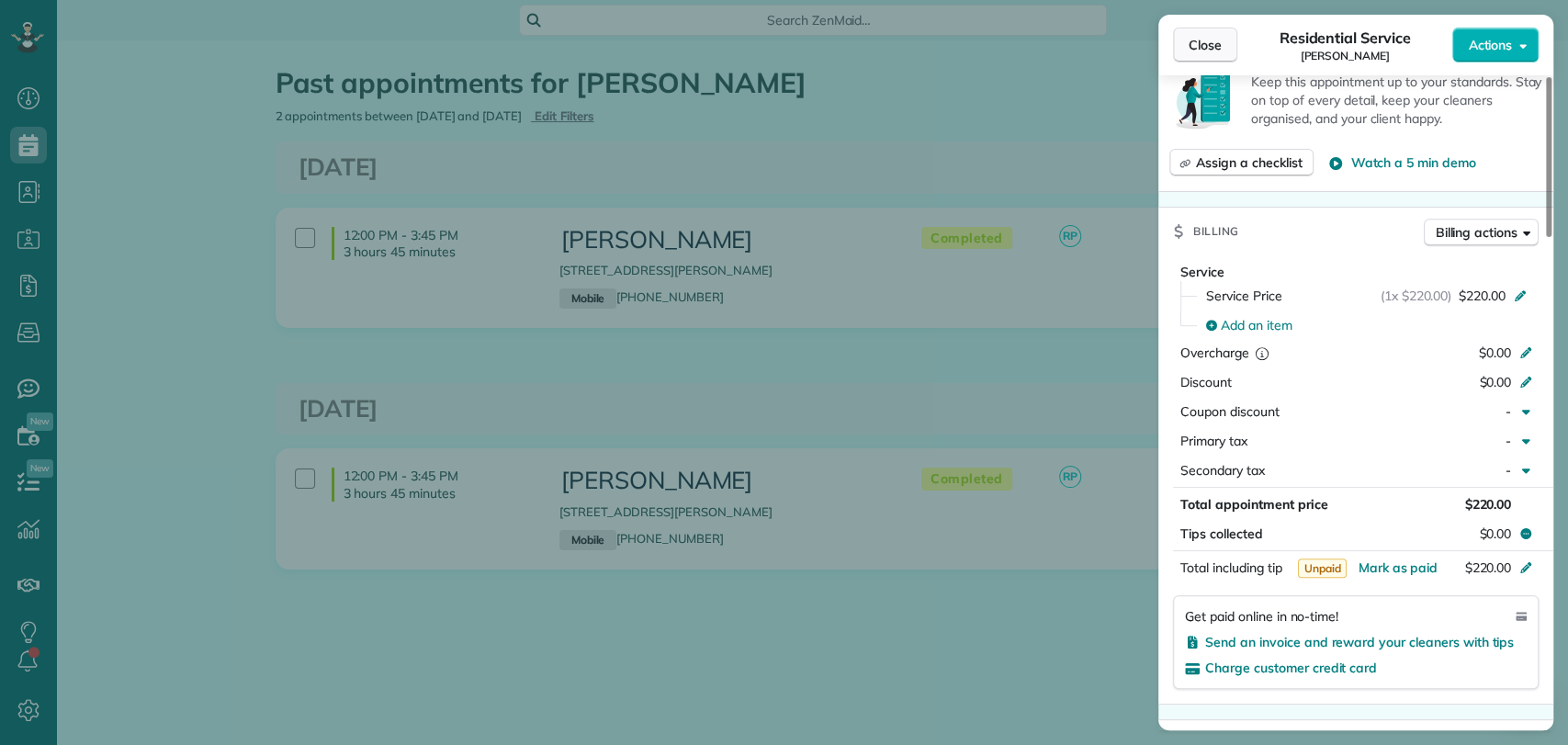
click at [1223, 57] on button "Close" at bounding box center [1204, 45] width 64 height 35
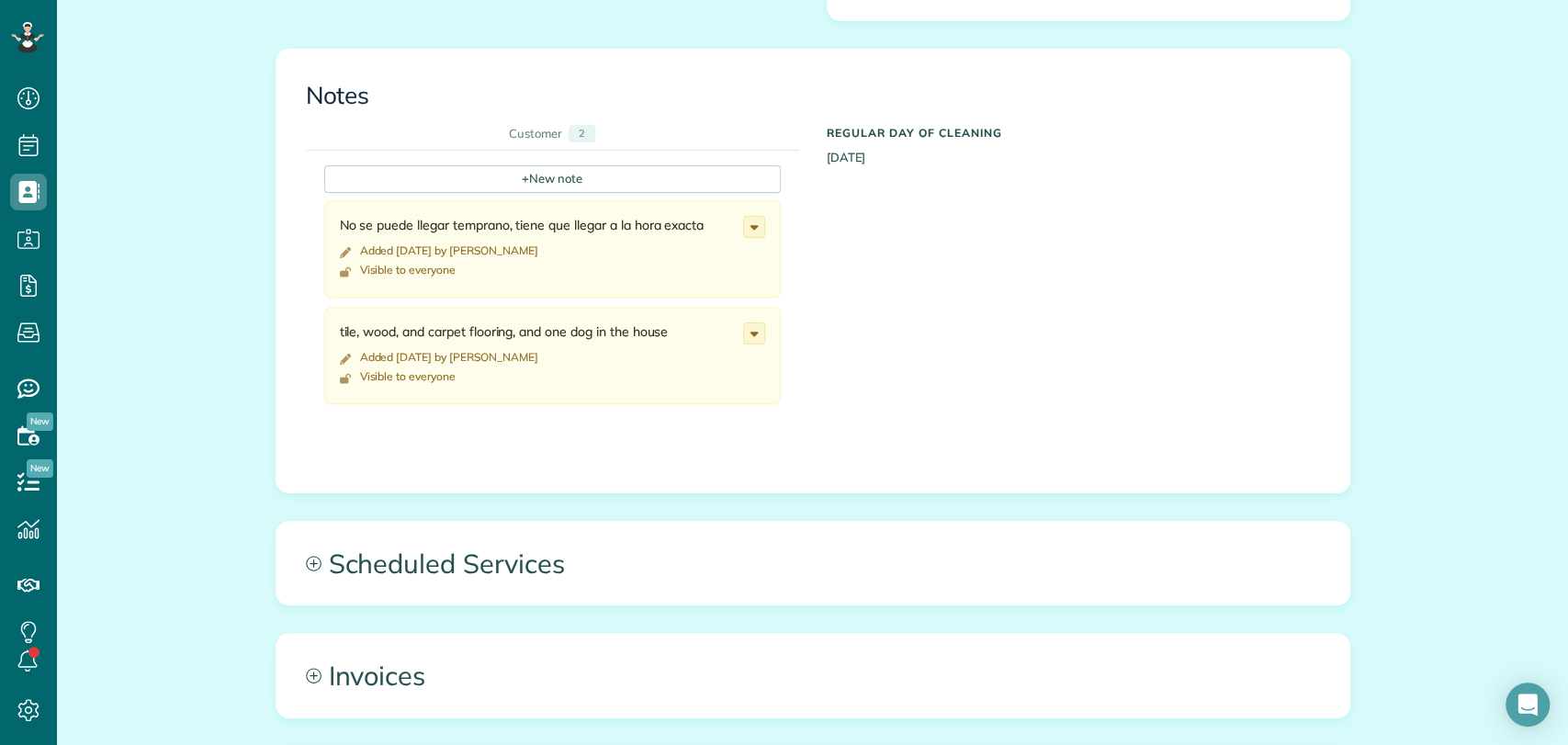
scroll to position [739, 0]
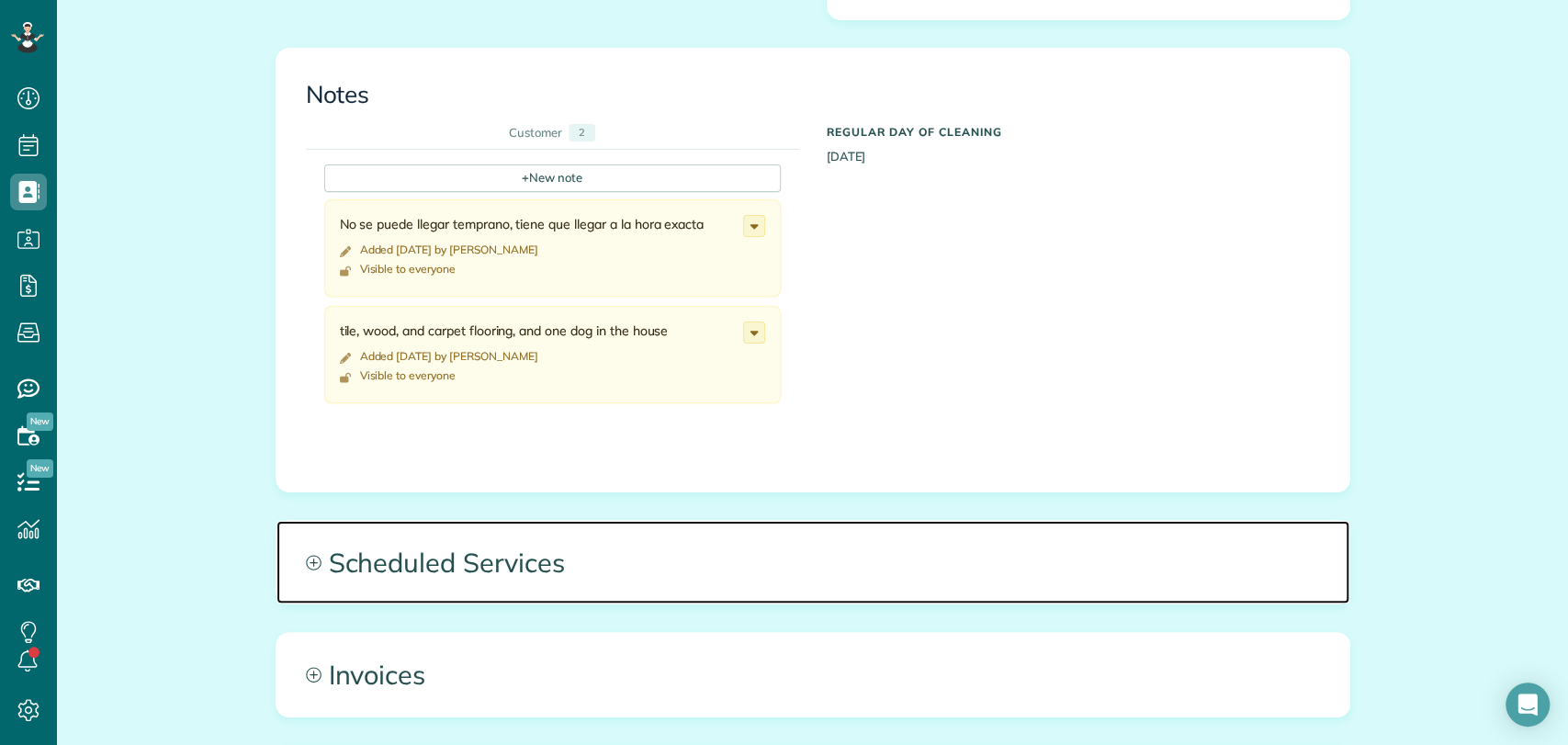
click at [408, 555] on span "Scheduled Services" at bounding box center [813, 561] width 1072 height 82
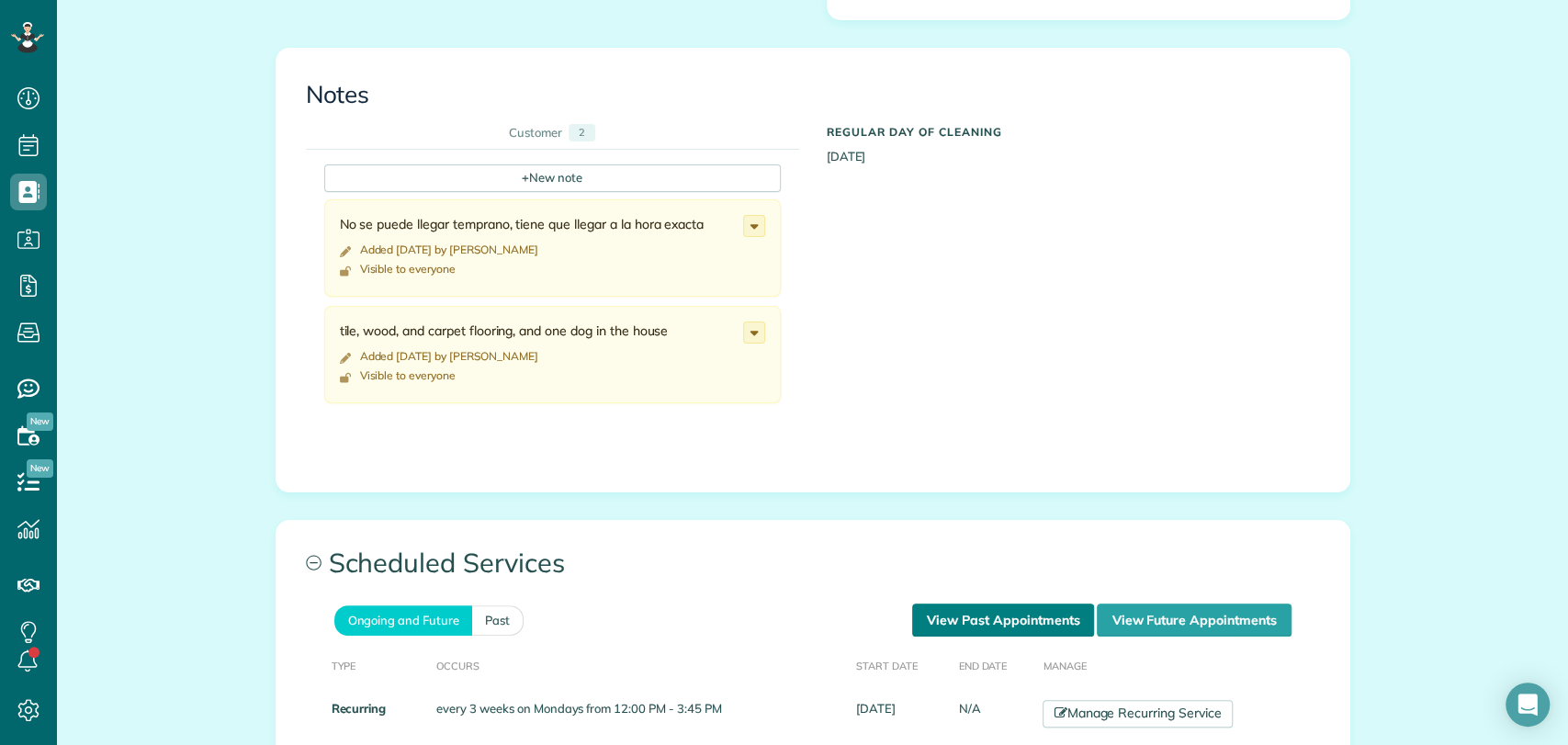
click at [983, 628] on link "View Past Appointments" at bounding box center [1002, 620] width 182 height 33
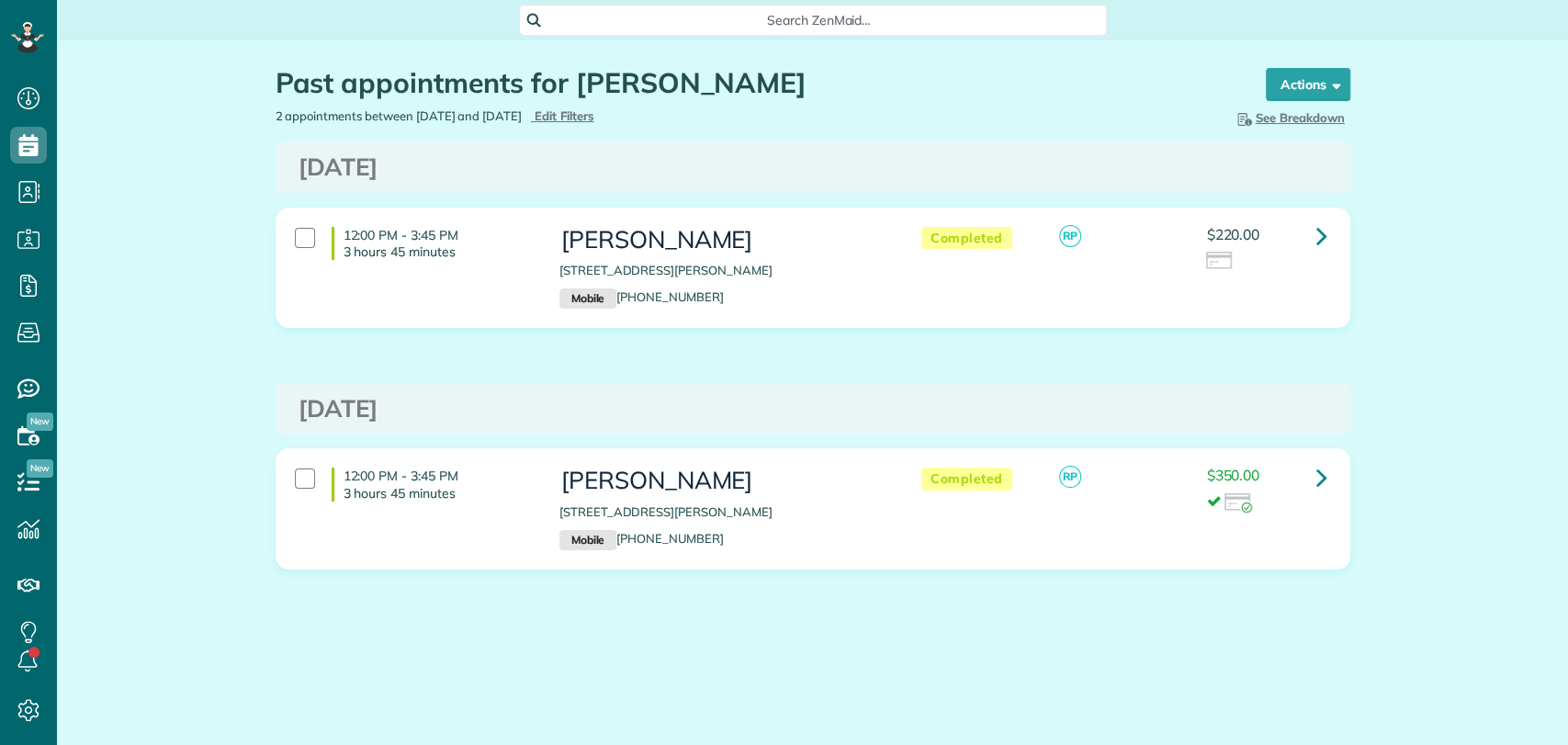
scroll to position [7, 7]
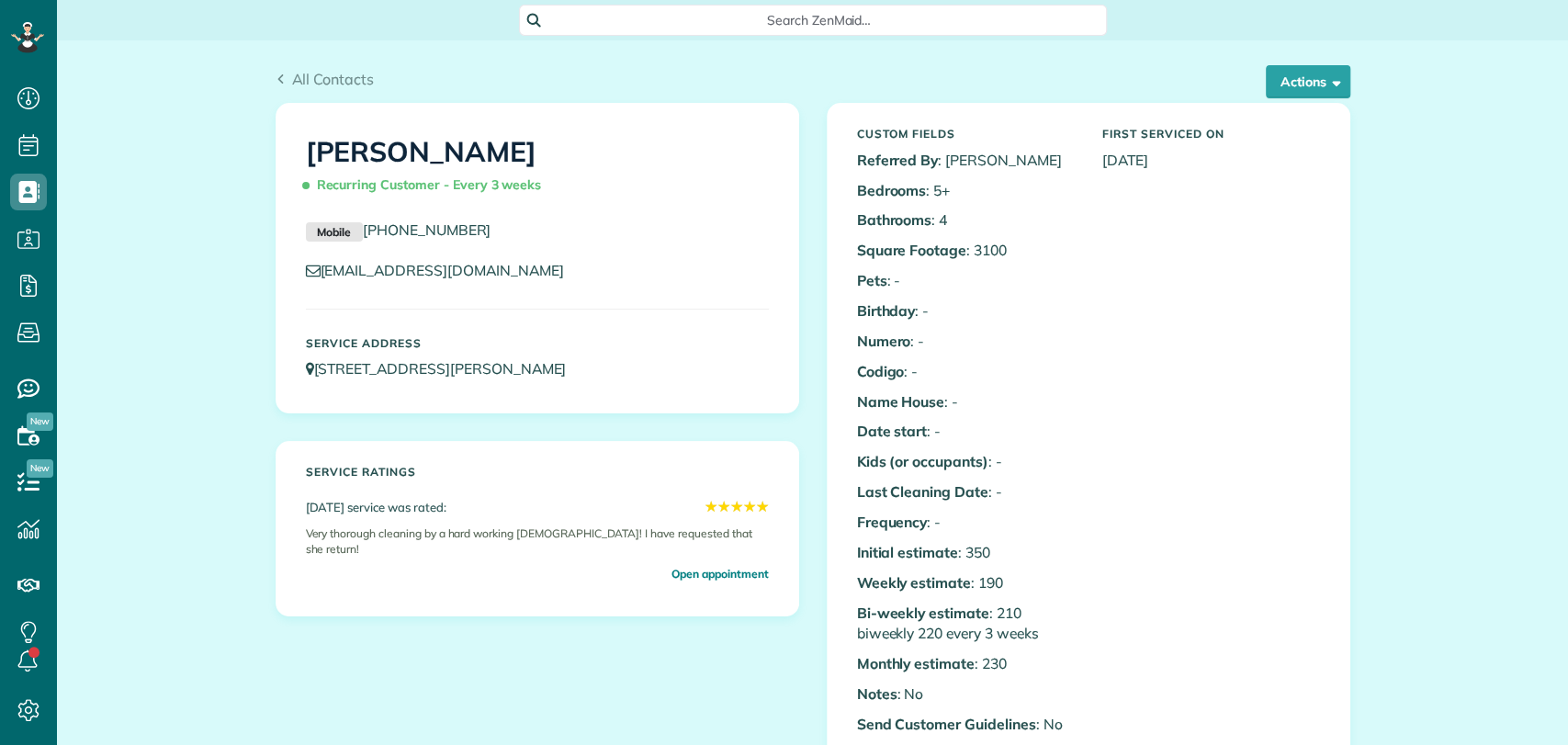
scroll to position [518, 0]
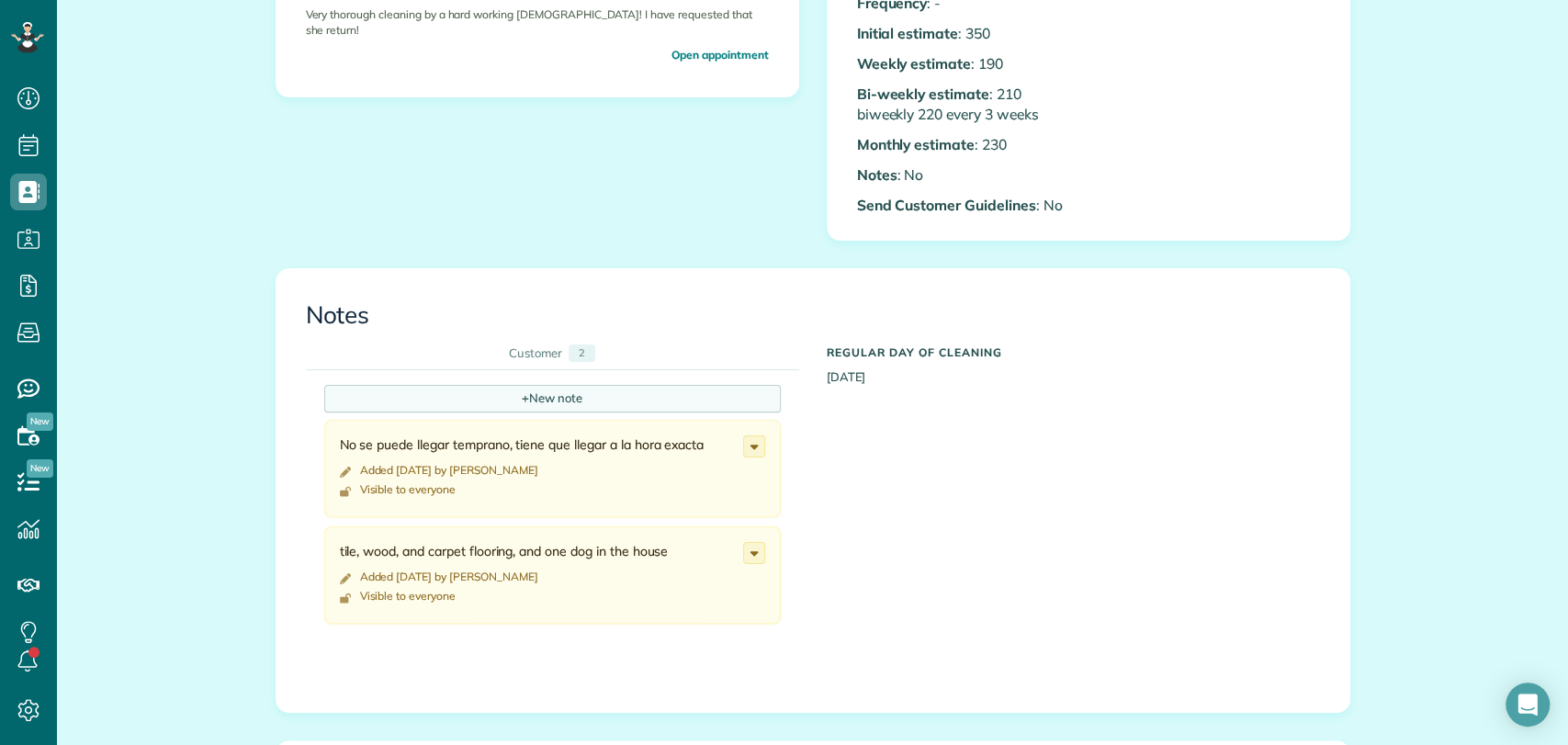
click at [577, 385] on div "+ New note" at bounding box center [552, 399] width 457 height 27
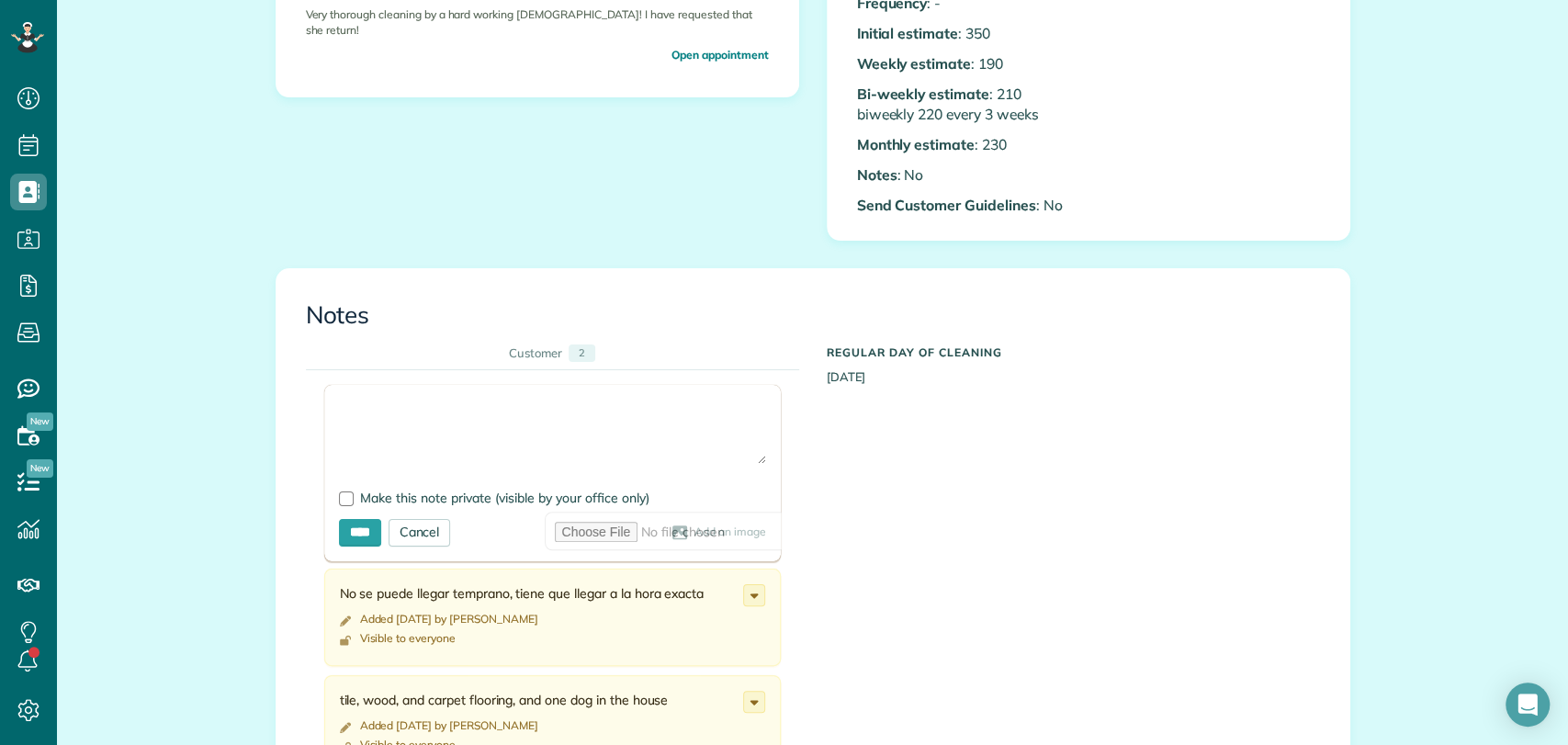
click at [460, 414] on textarea at bounding box center [552, 431] width 427 height 64
type textarea "**********"
click at [343, 496] on div at bounding box center [346, 498] width 15 height 15
click at [363, 532] on input "****" at bounding box center [359, 532] width 42 height 27
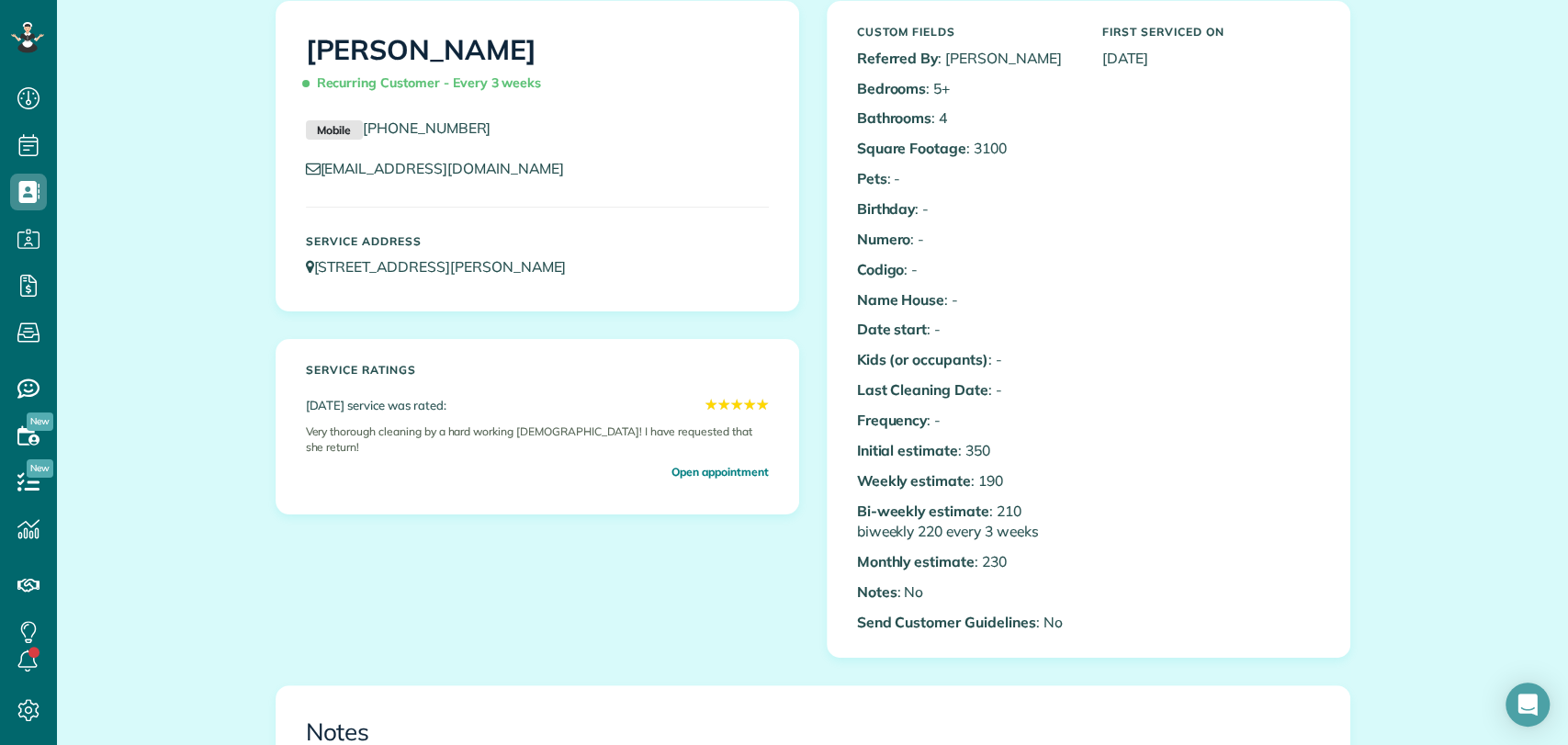
scroll to position [0, 0]
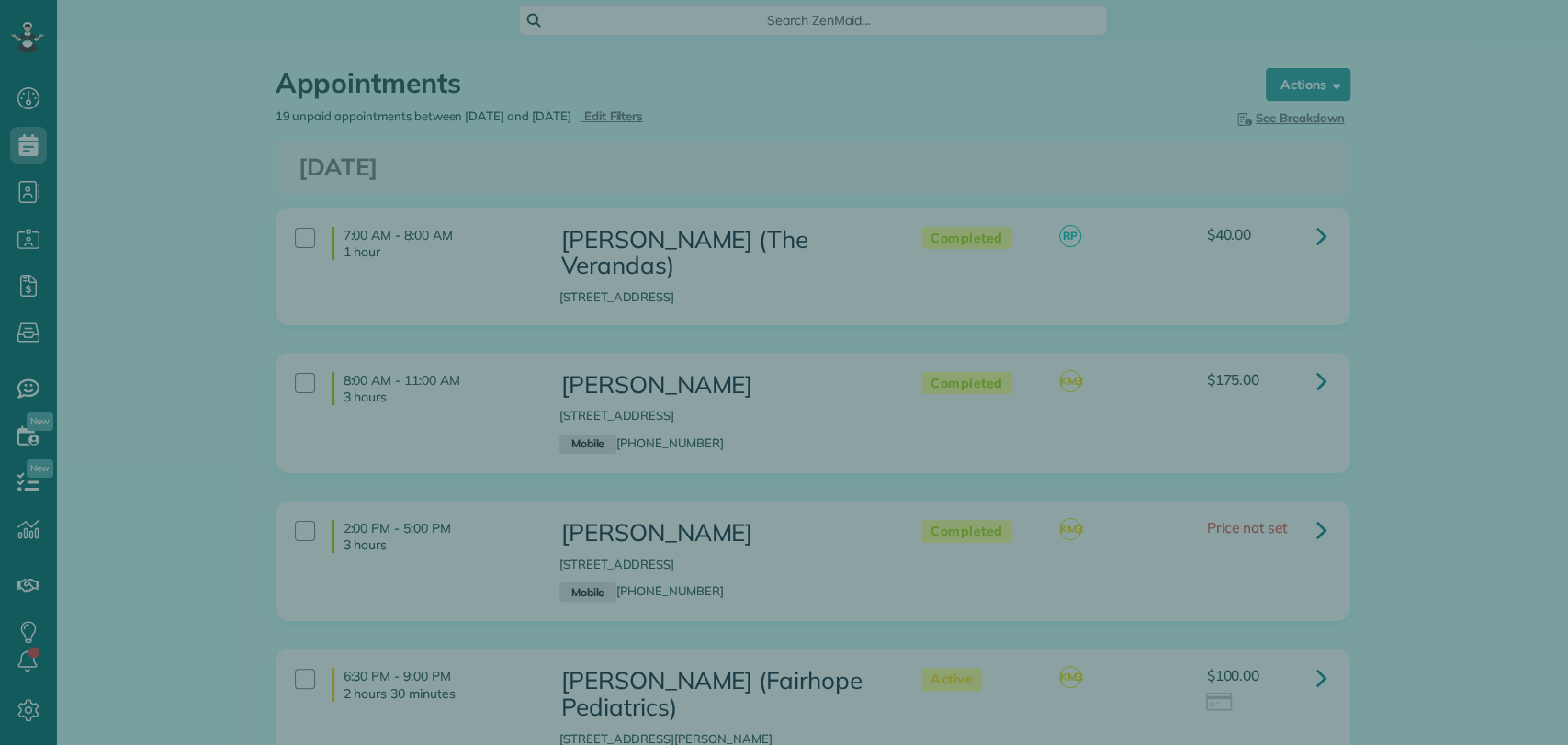
scroll to position [7, 7]
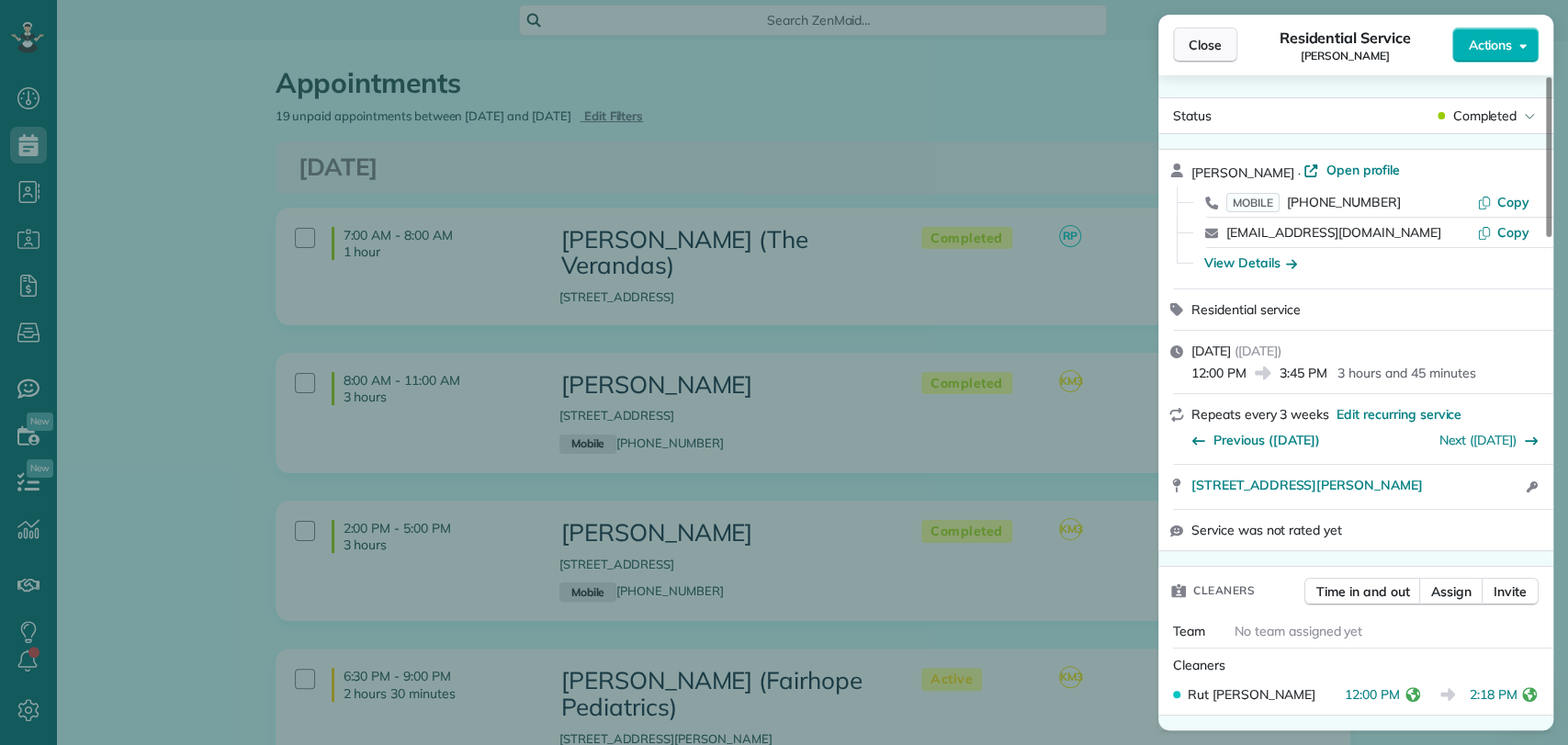
click at [1215, 43] on span "Close" at bounding box center [1205, 44] width 33 height 19
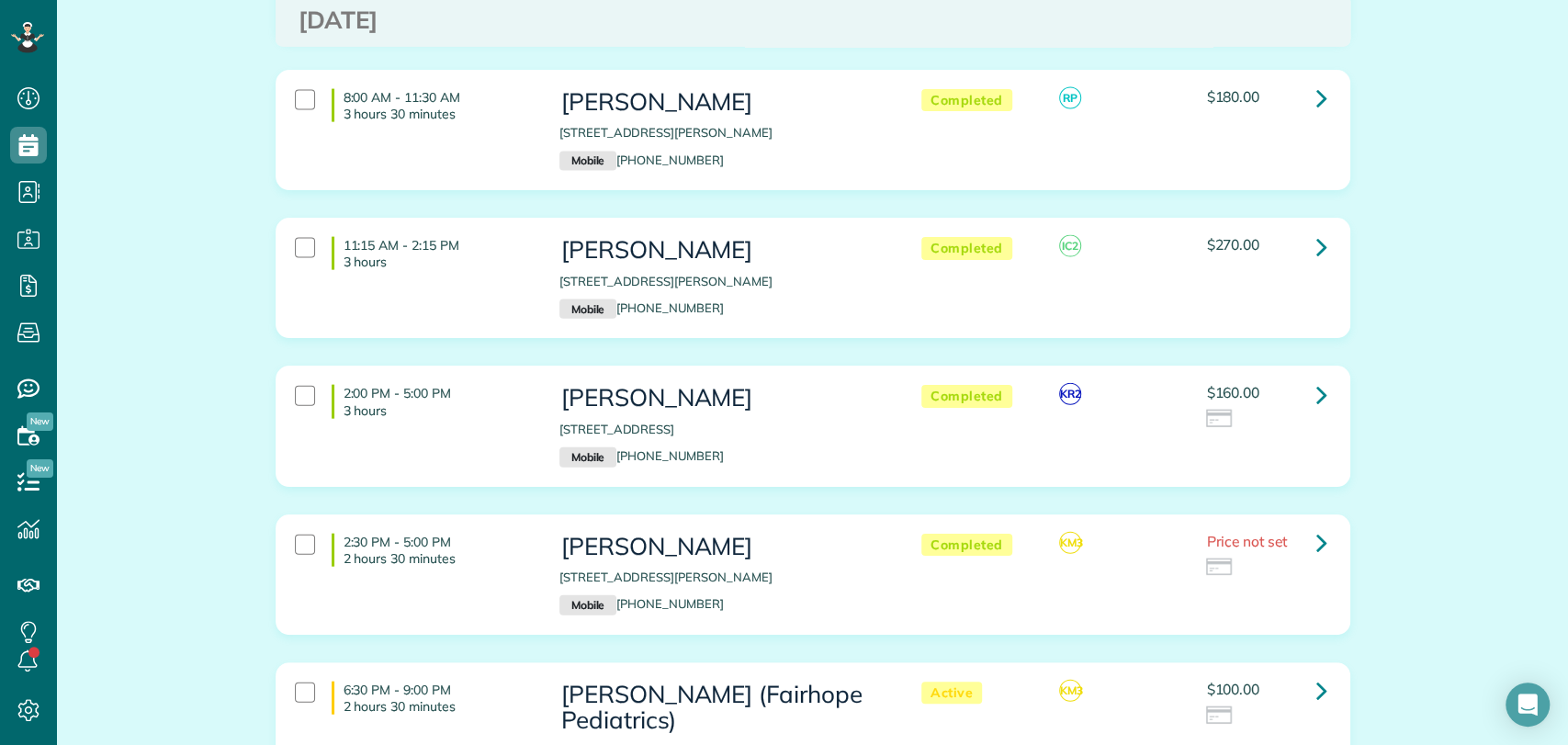
scroll to position [2674, 0]
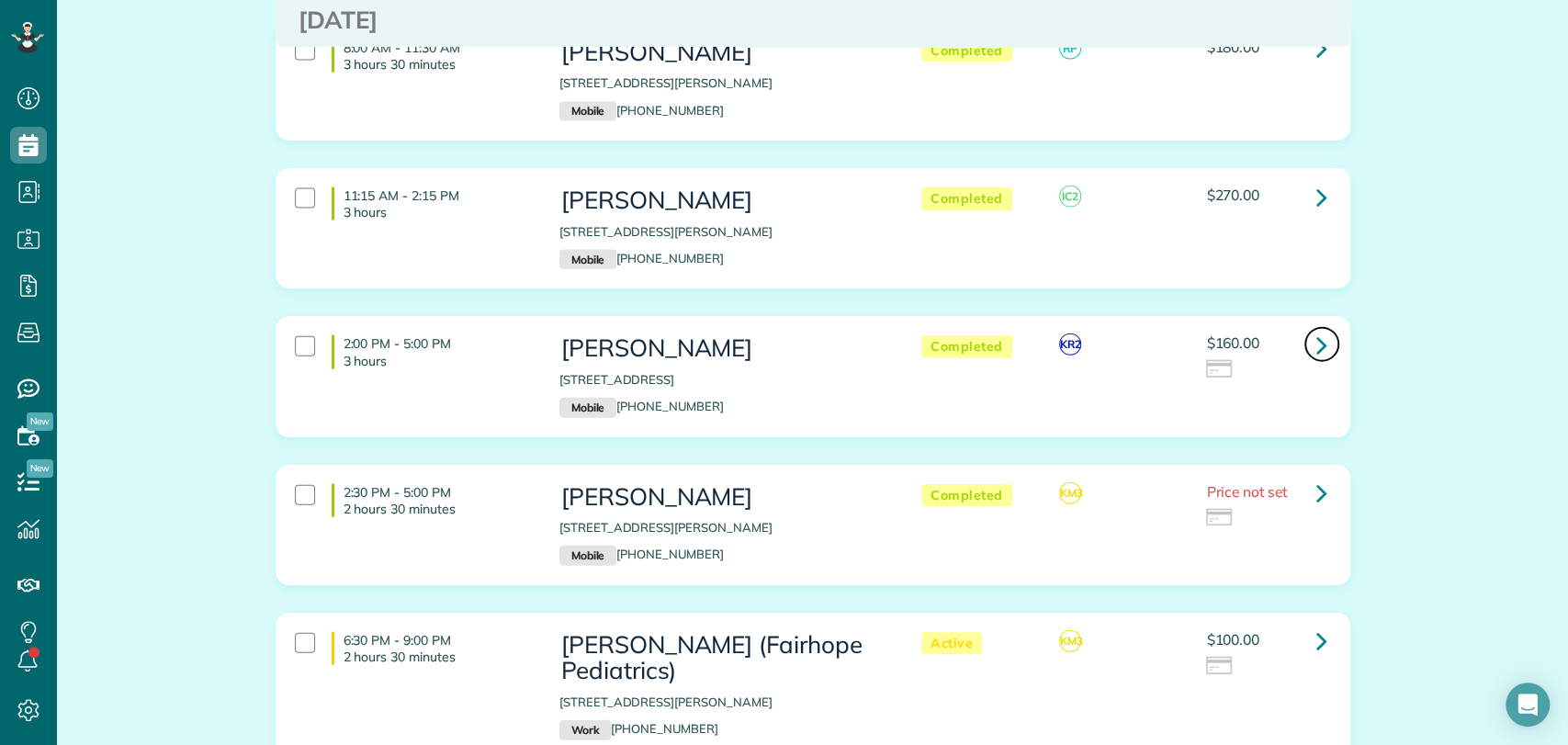
click at [1316, 329] on icon at bounding box center [1321, 345] width 11 height 32
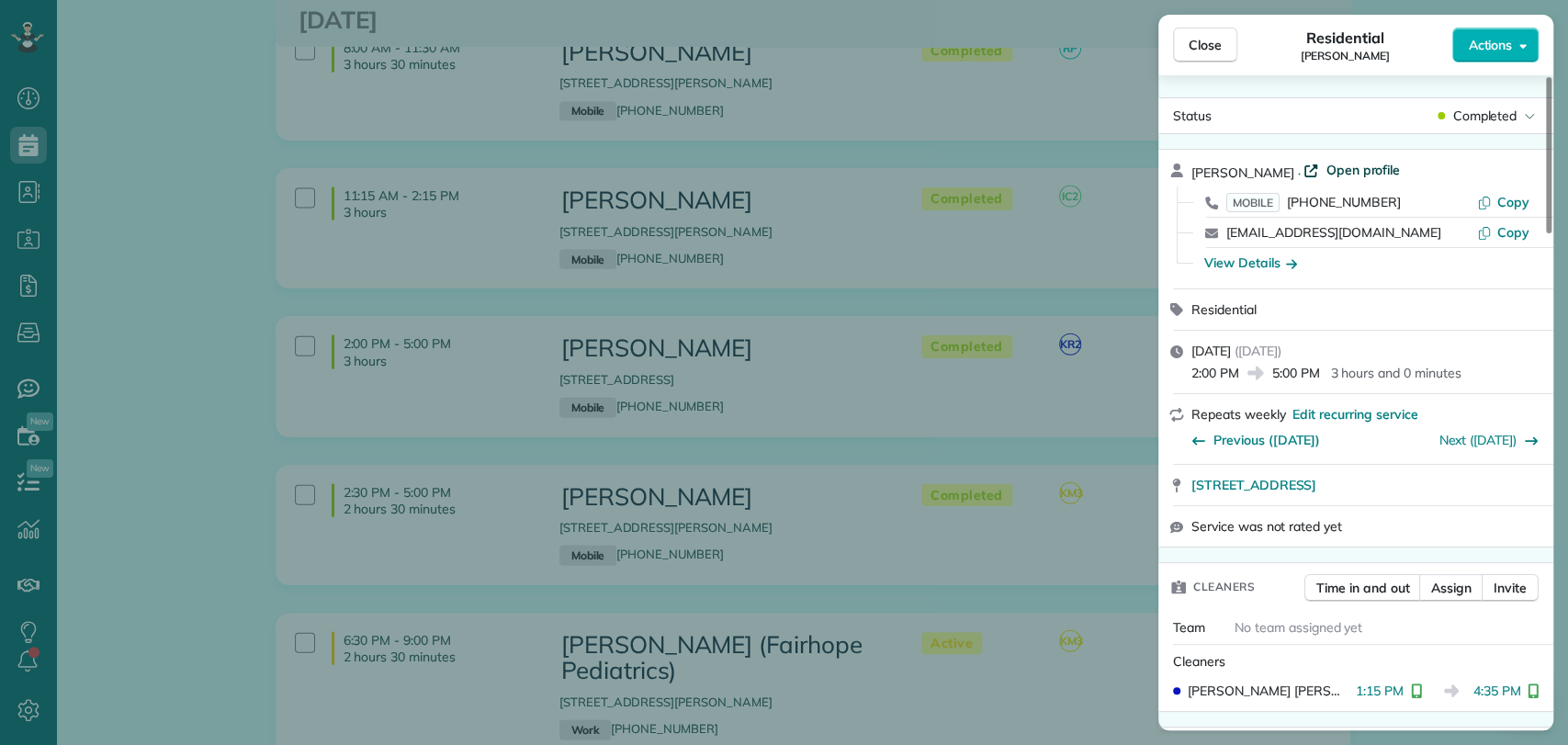
click at [1325, 163] on span "Open profile" at bounding box center [1363, 170] width 75 height 19
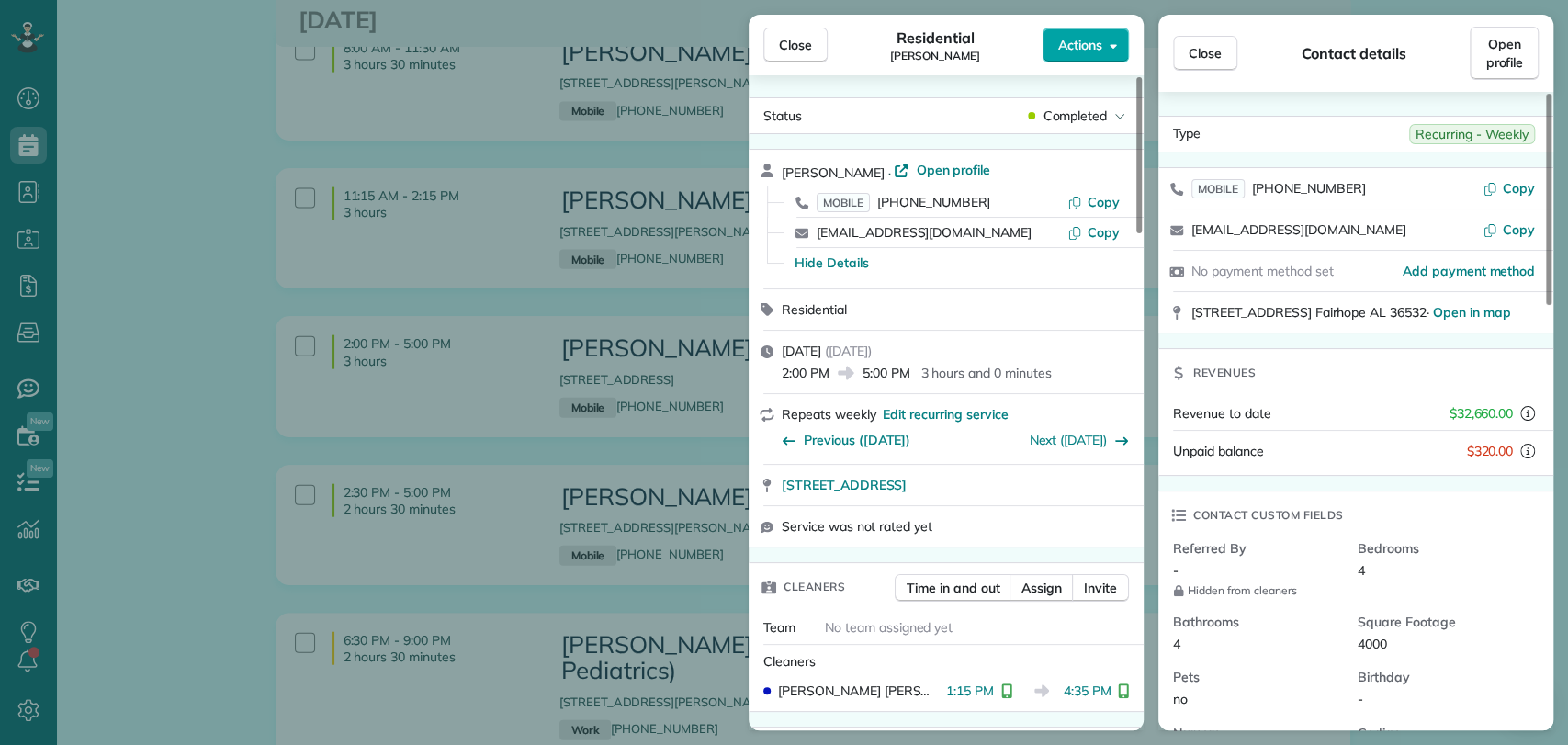
click at [1077, 46] on span "Actions" at bounding box center [1080, 44] width 44 height 19
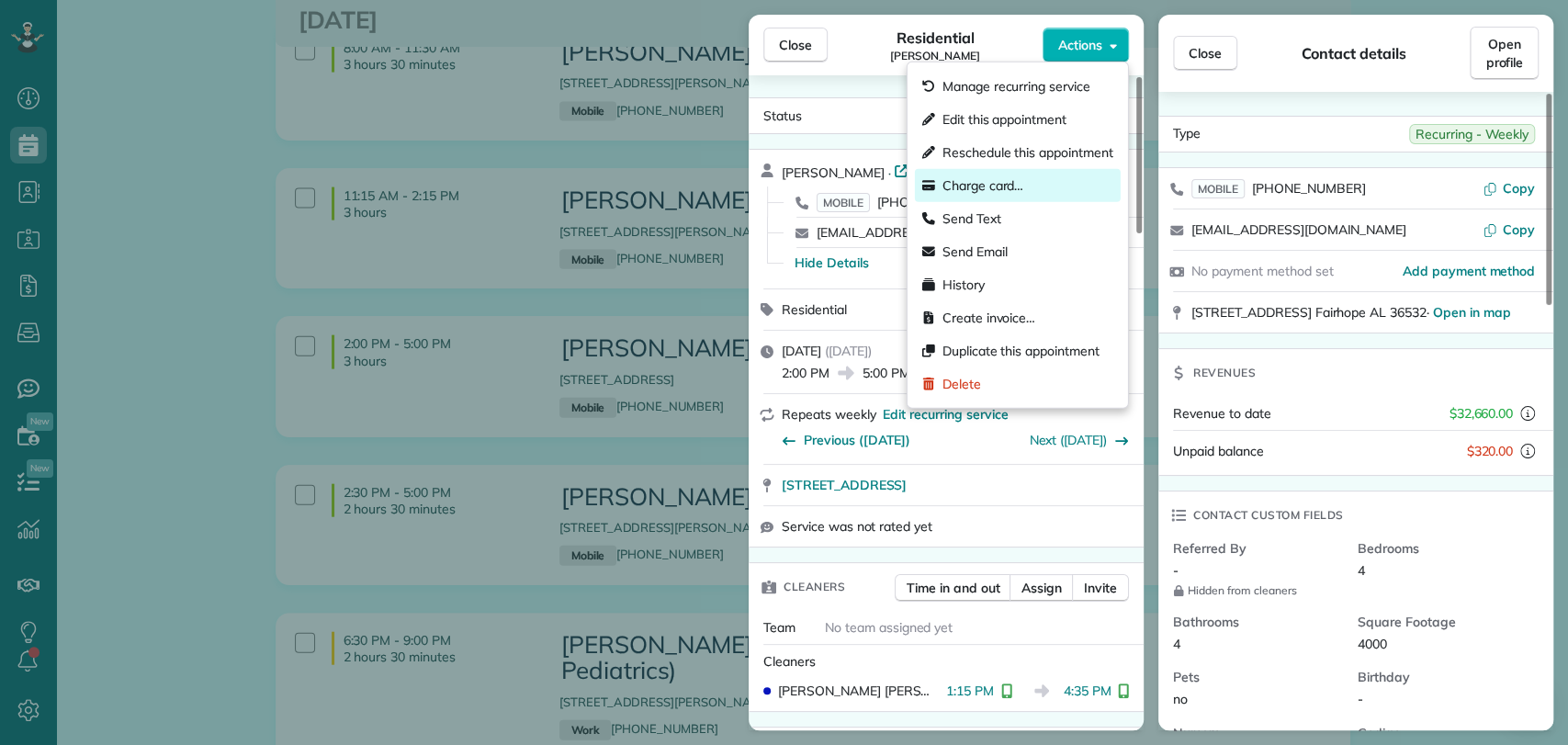
click at [1036, 188] on div "Charge card…" at bounding box center [1018, 186] width 206 height 33
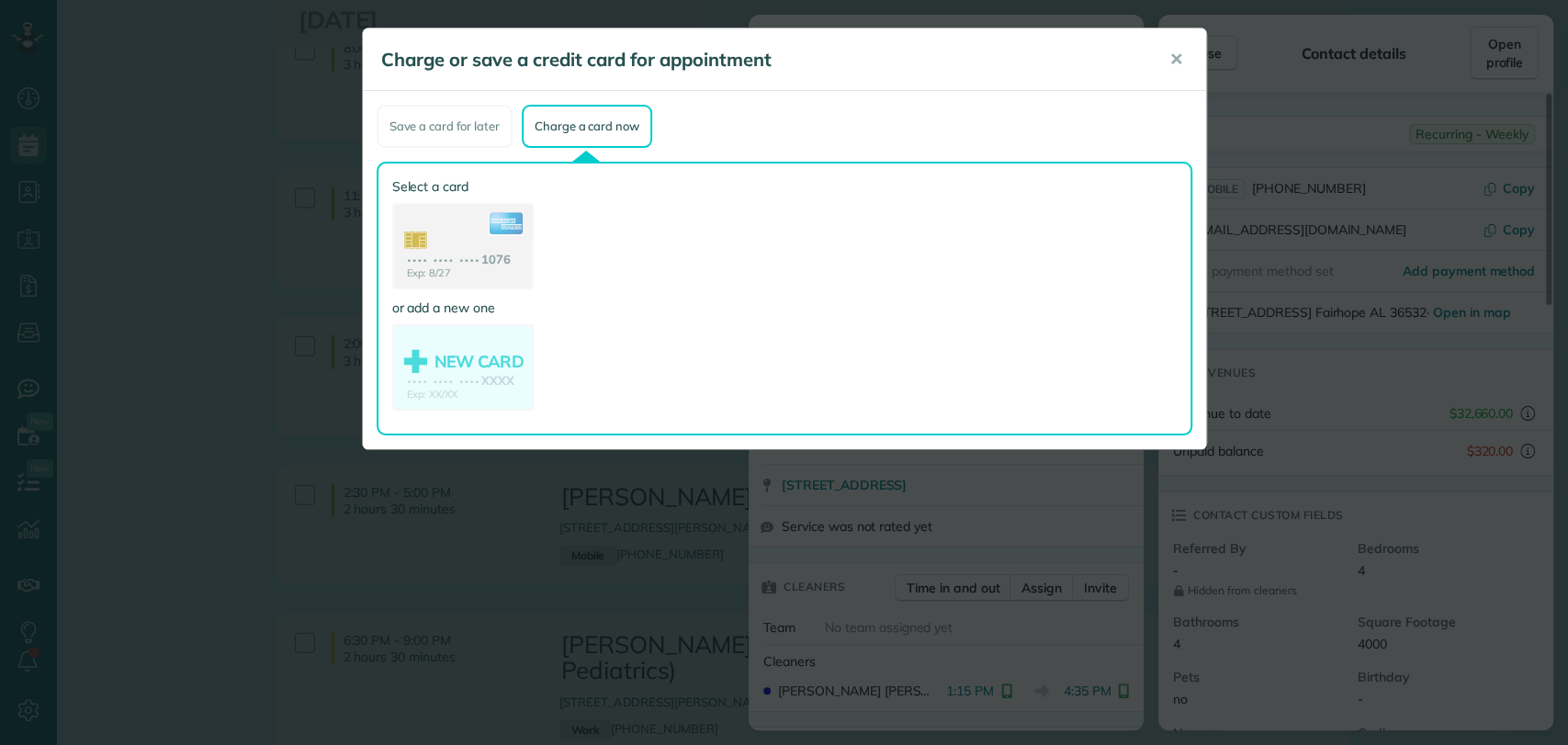
click at [434, 222] on use at bounding box center [462, 248] width 137 height 86
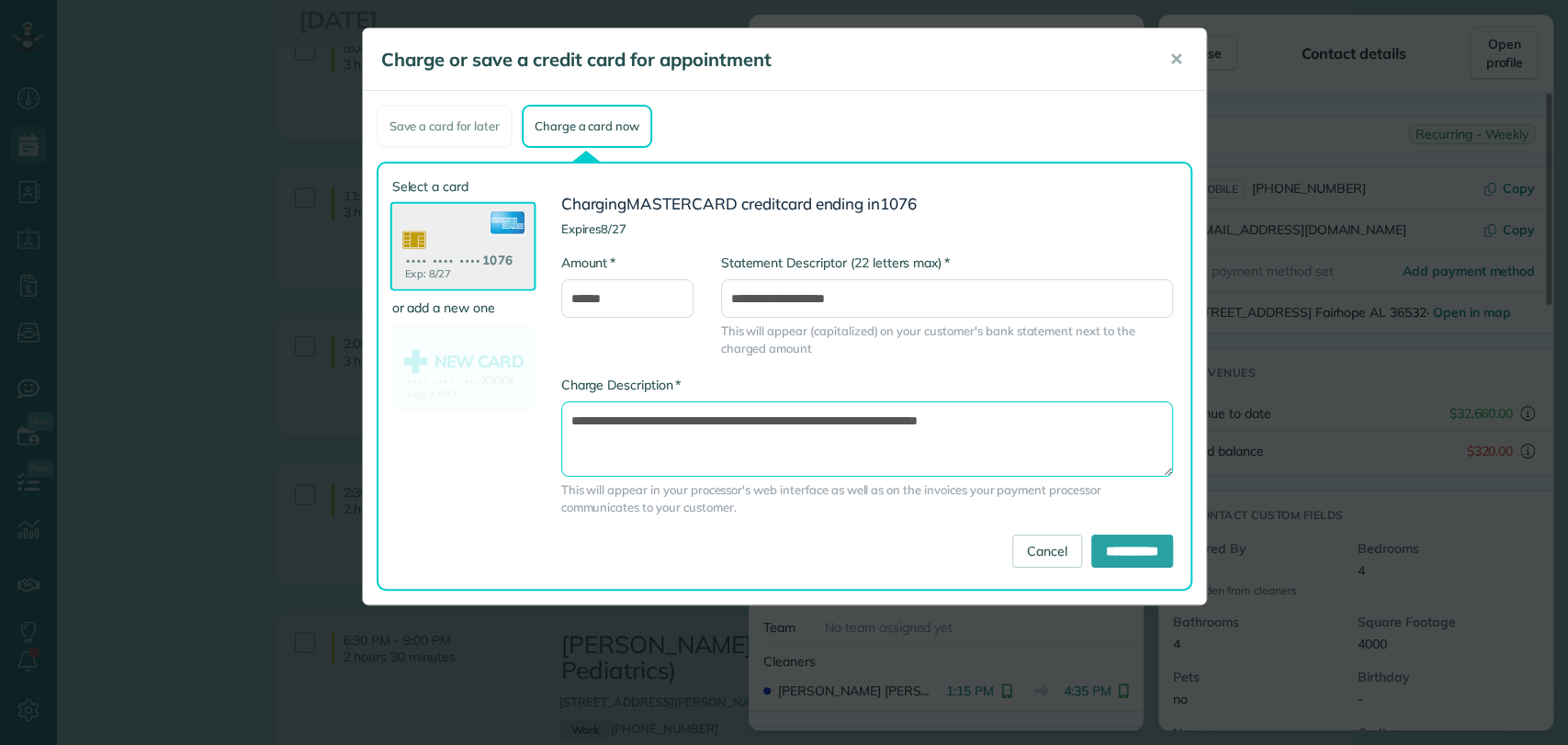
click at [878, 424] on textarea "**********" at bounding box center [866, 439] width 612 height 76
type textarea "**********"
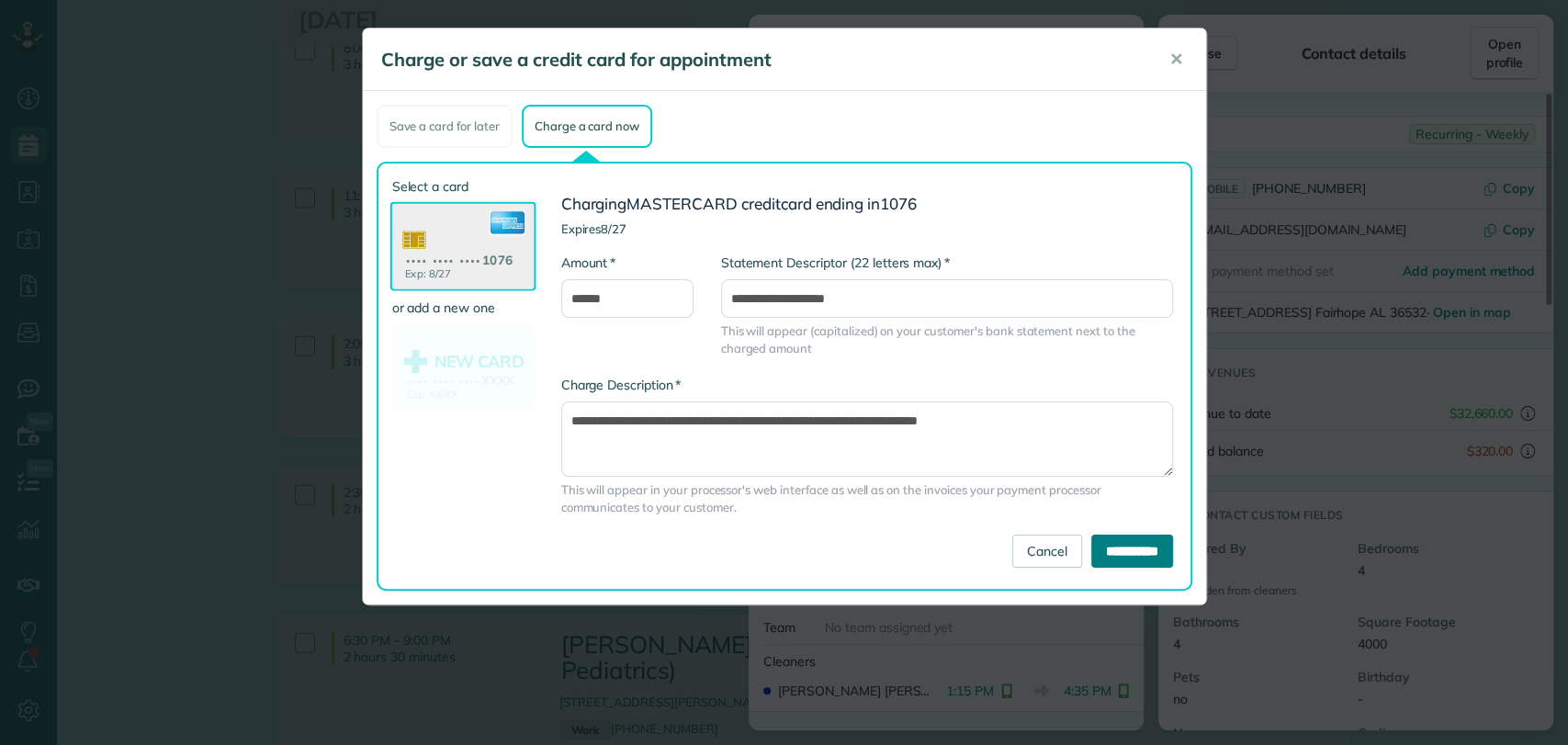
click at [1135, 556] on input "**********" at bounding box center [1131, 551] width 81 height 33
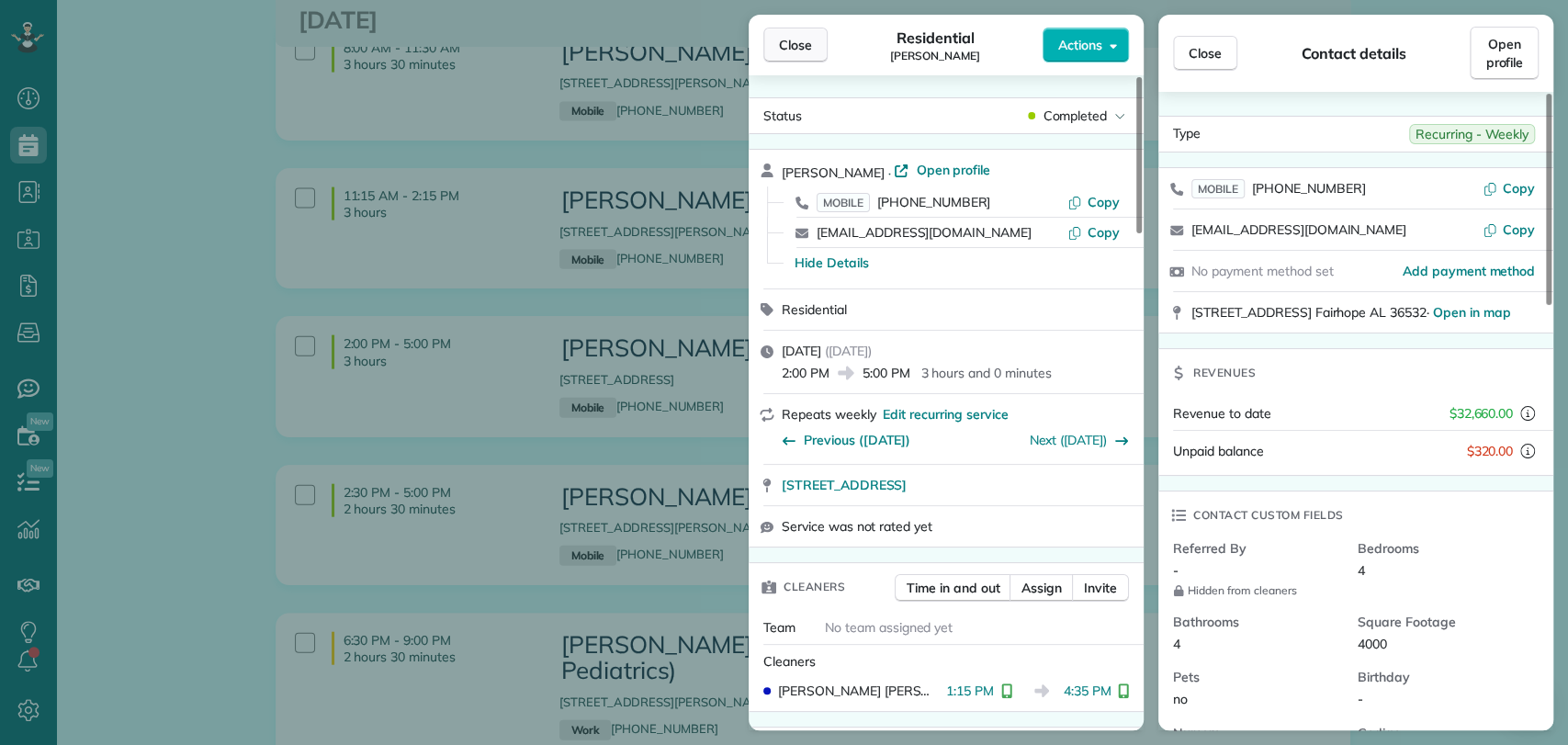
click at [805, 43] on span "Close" at bounding box center [795, 44] width 33 height 19
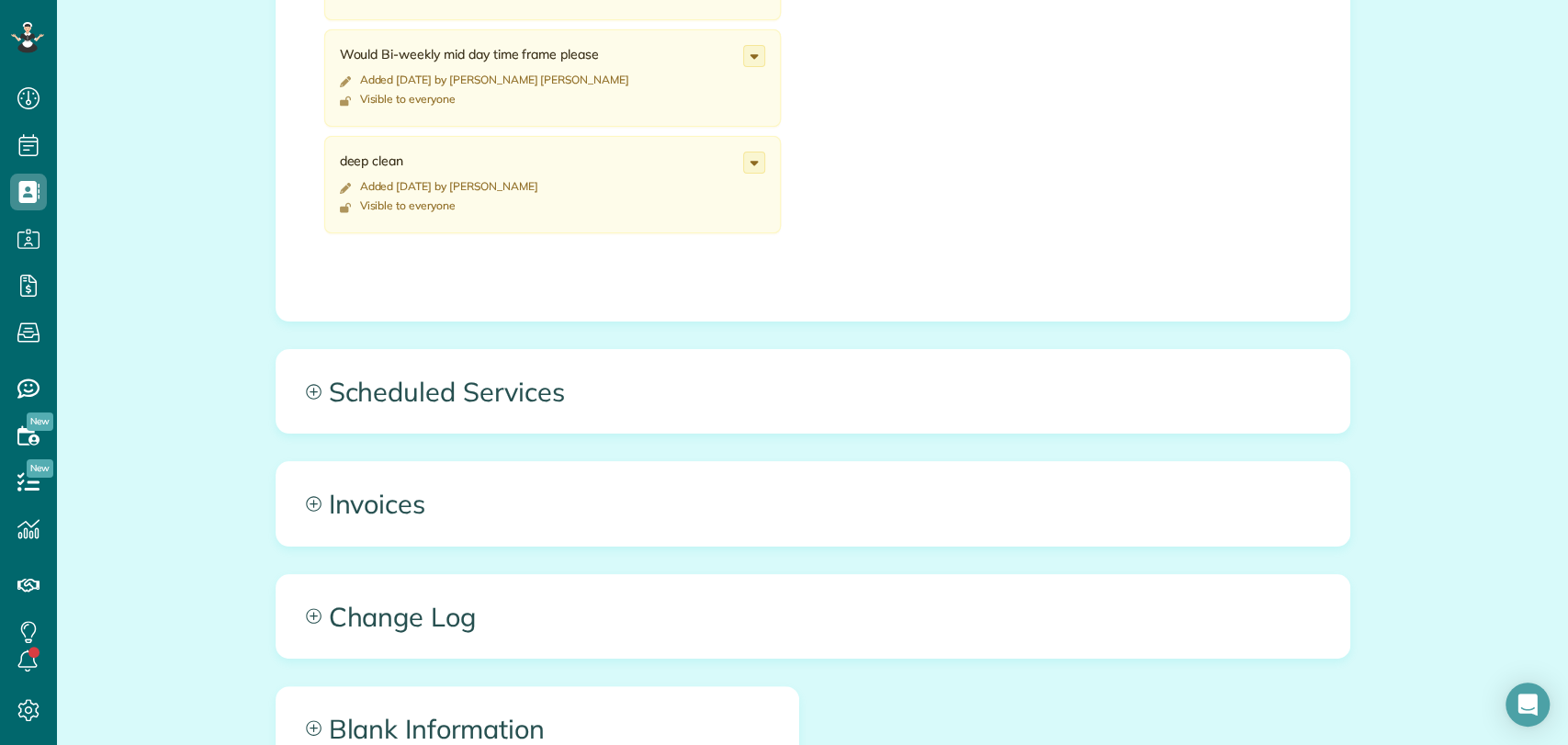
scroll to position [1097, 0]
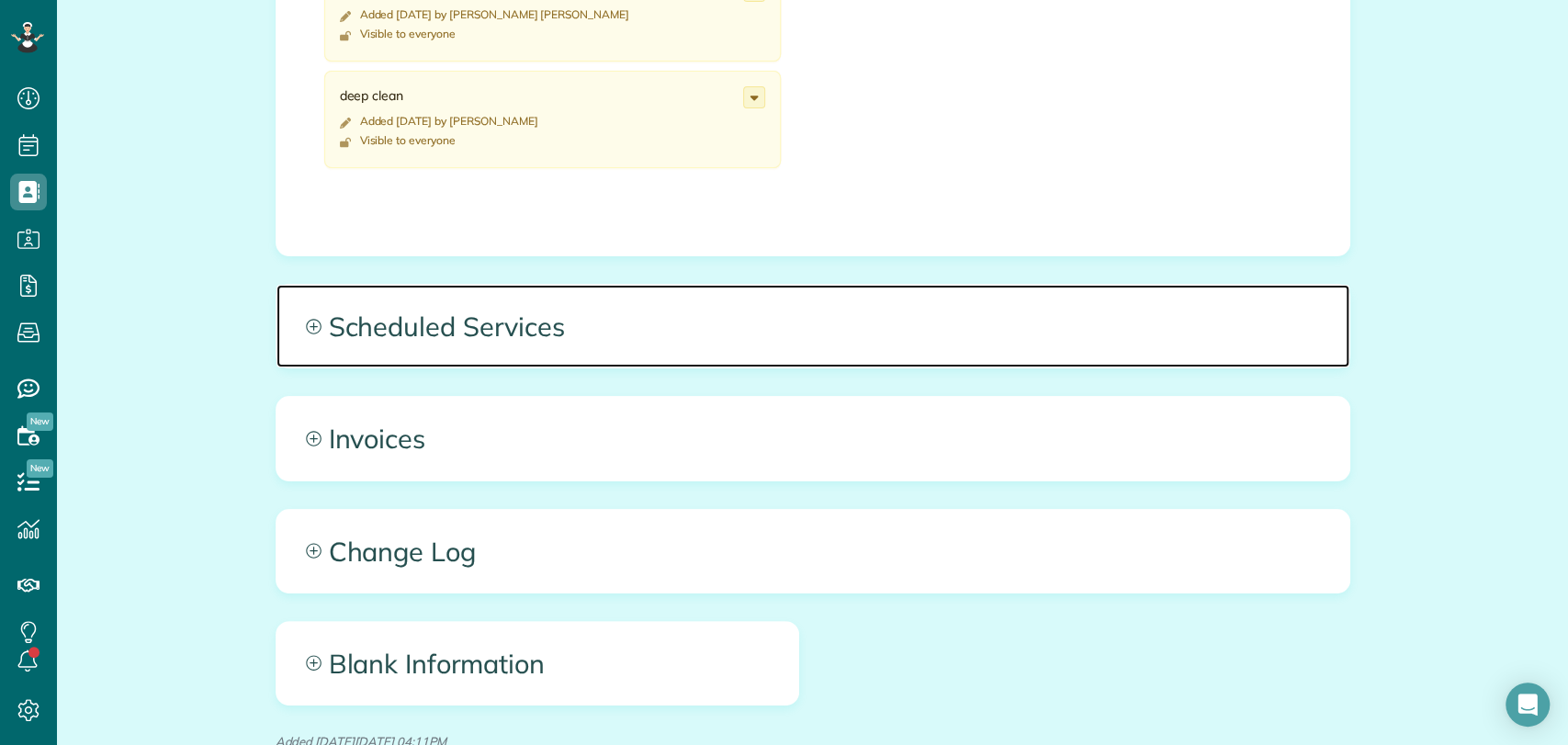
click at [675, 304] on span "Scheduled Services" at bounding box center [813, 326] width 1072 height 82
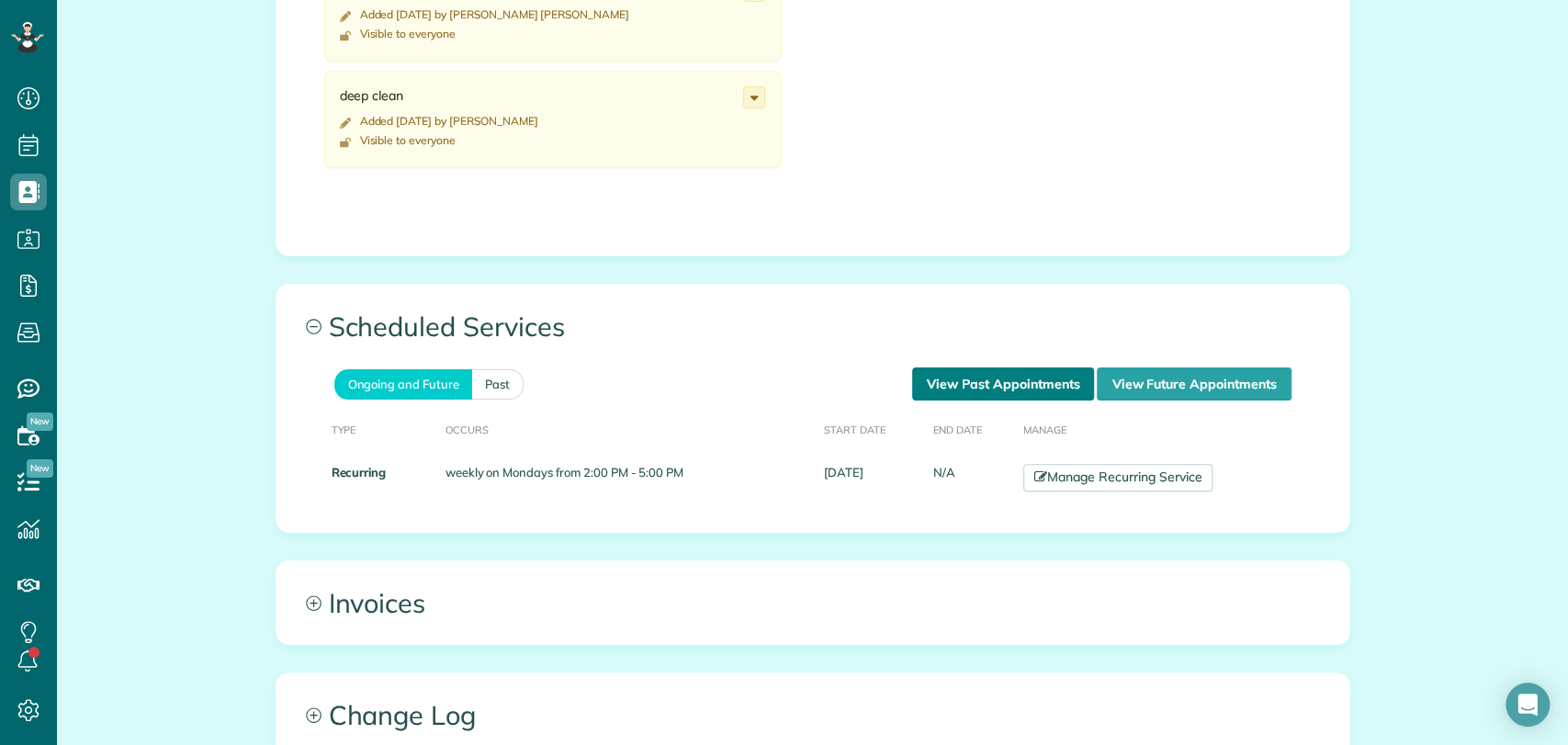
click at [1021, 386] on link "View Past Appointments" at bounding box center [1002, 384] width 182 height 33
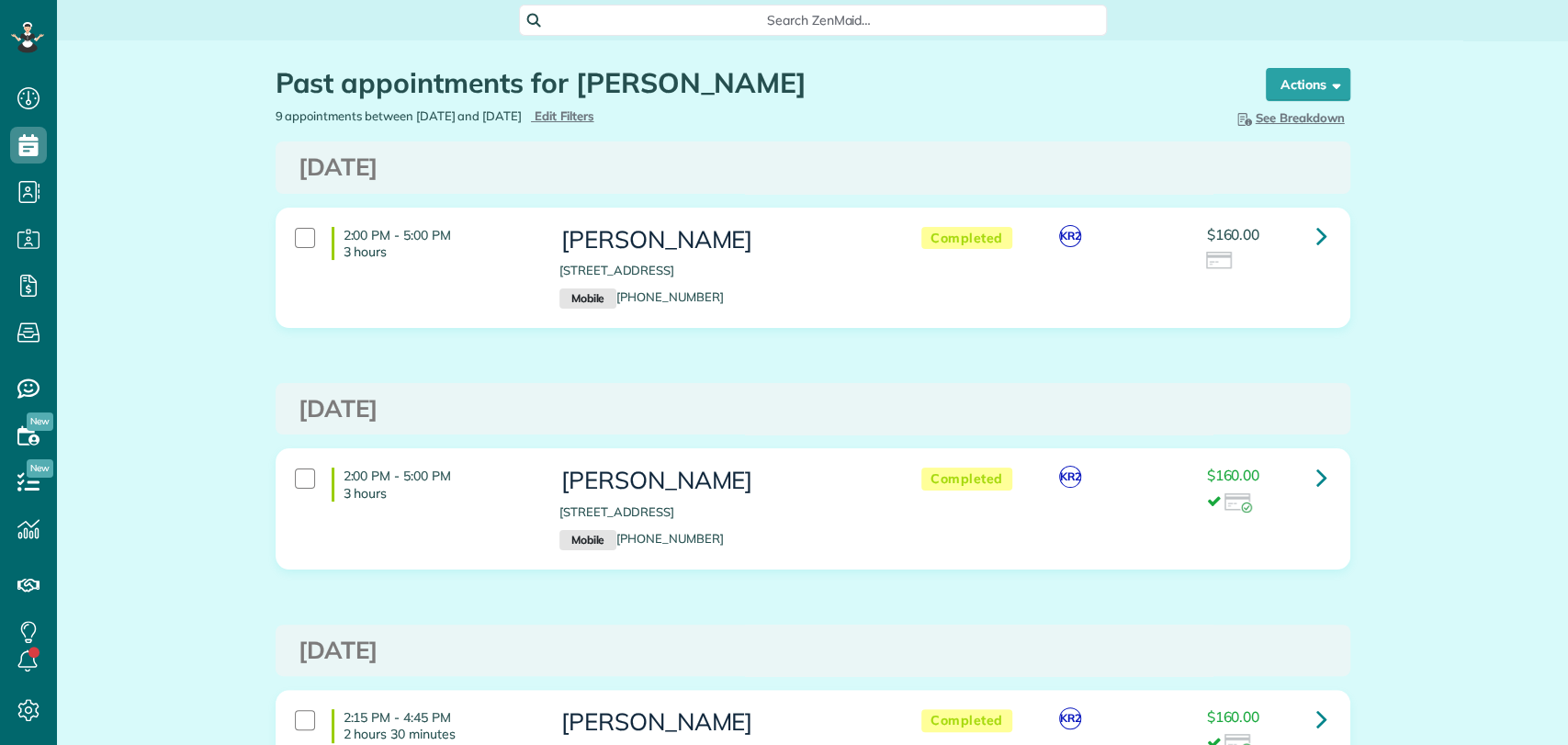
scroll to position [147, 0]
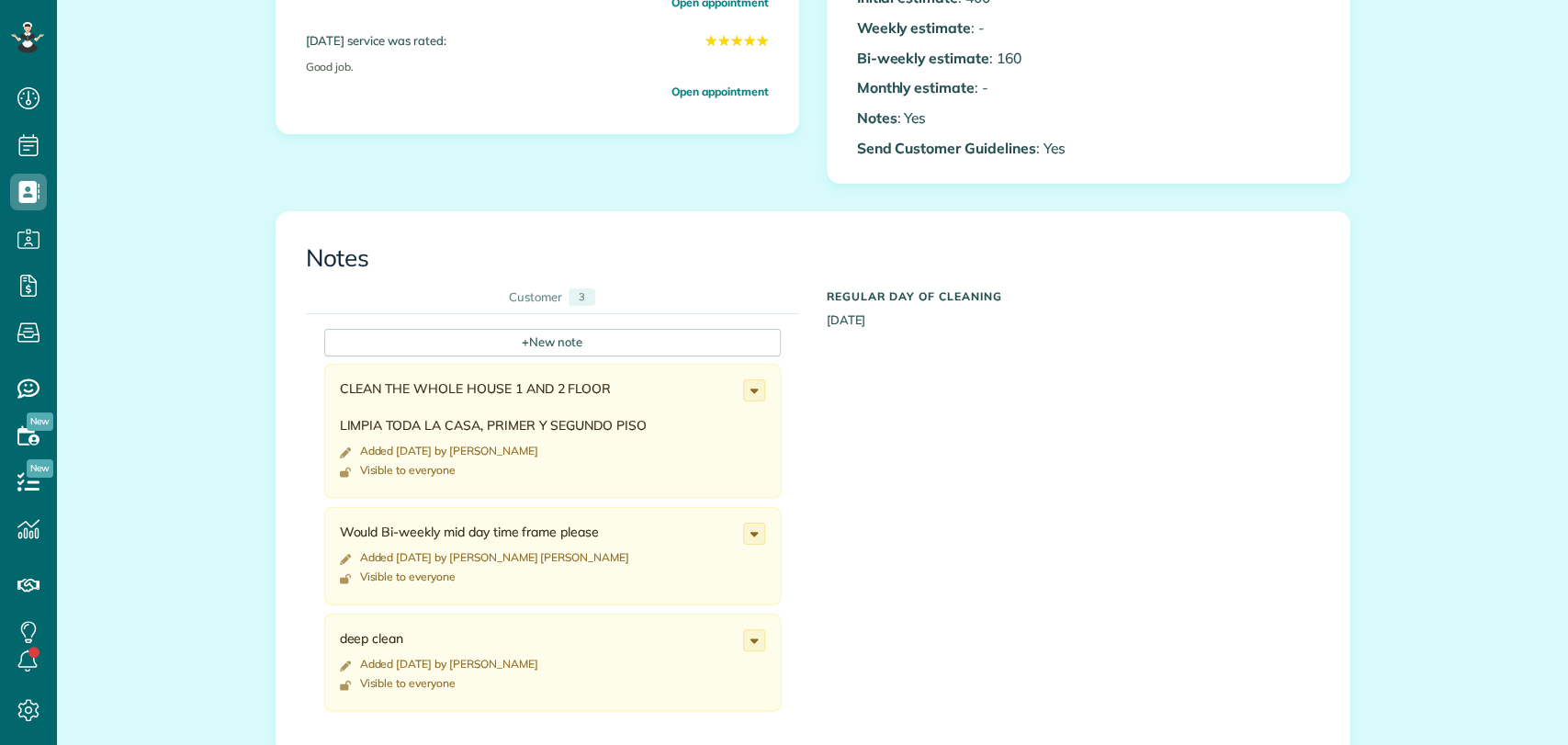
scroll to position [561, 0]
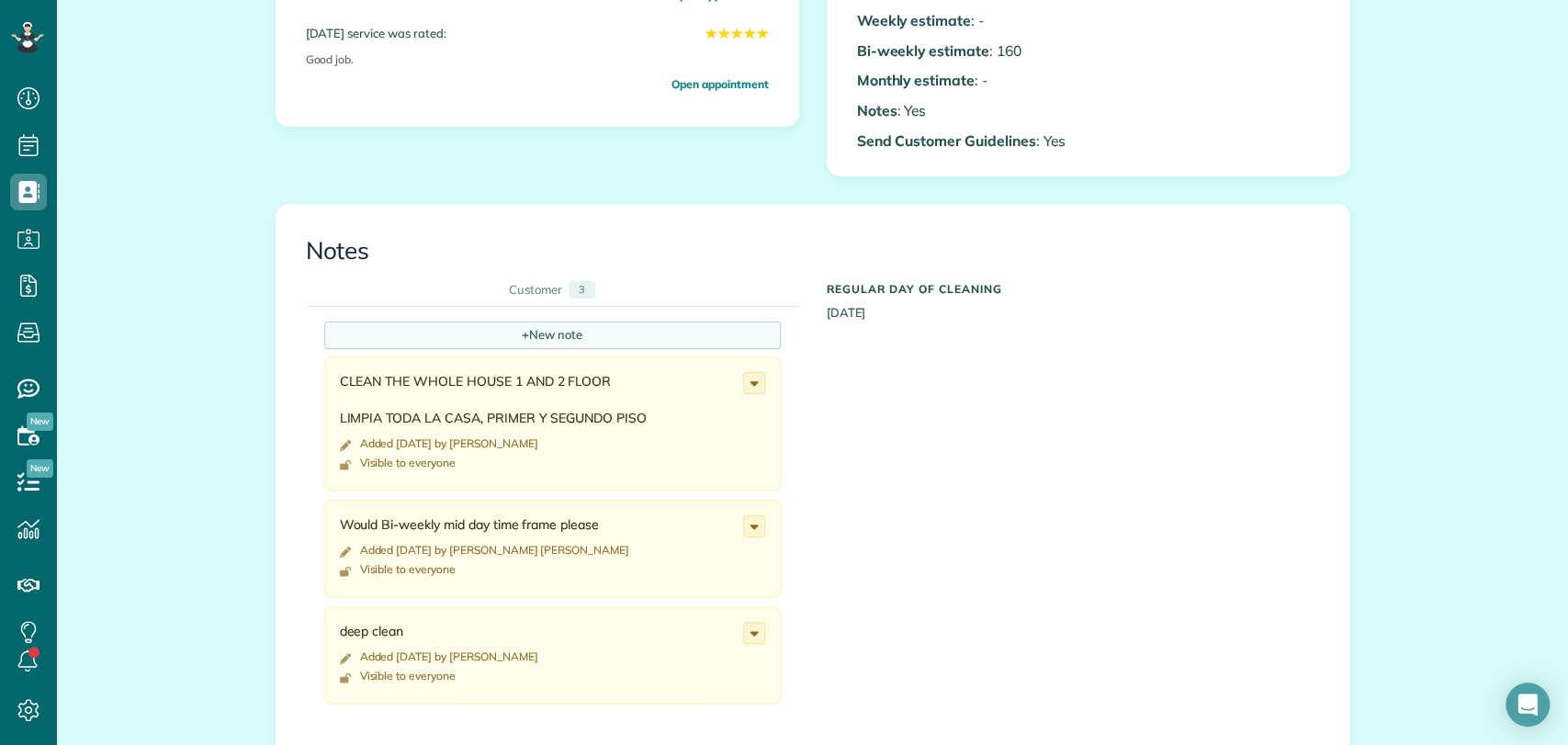
click at [580, 340] on div "+ New note" at bounding box center [552, 335] width 457 height 27
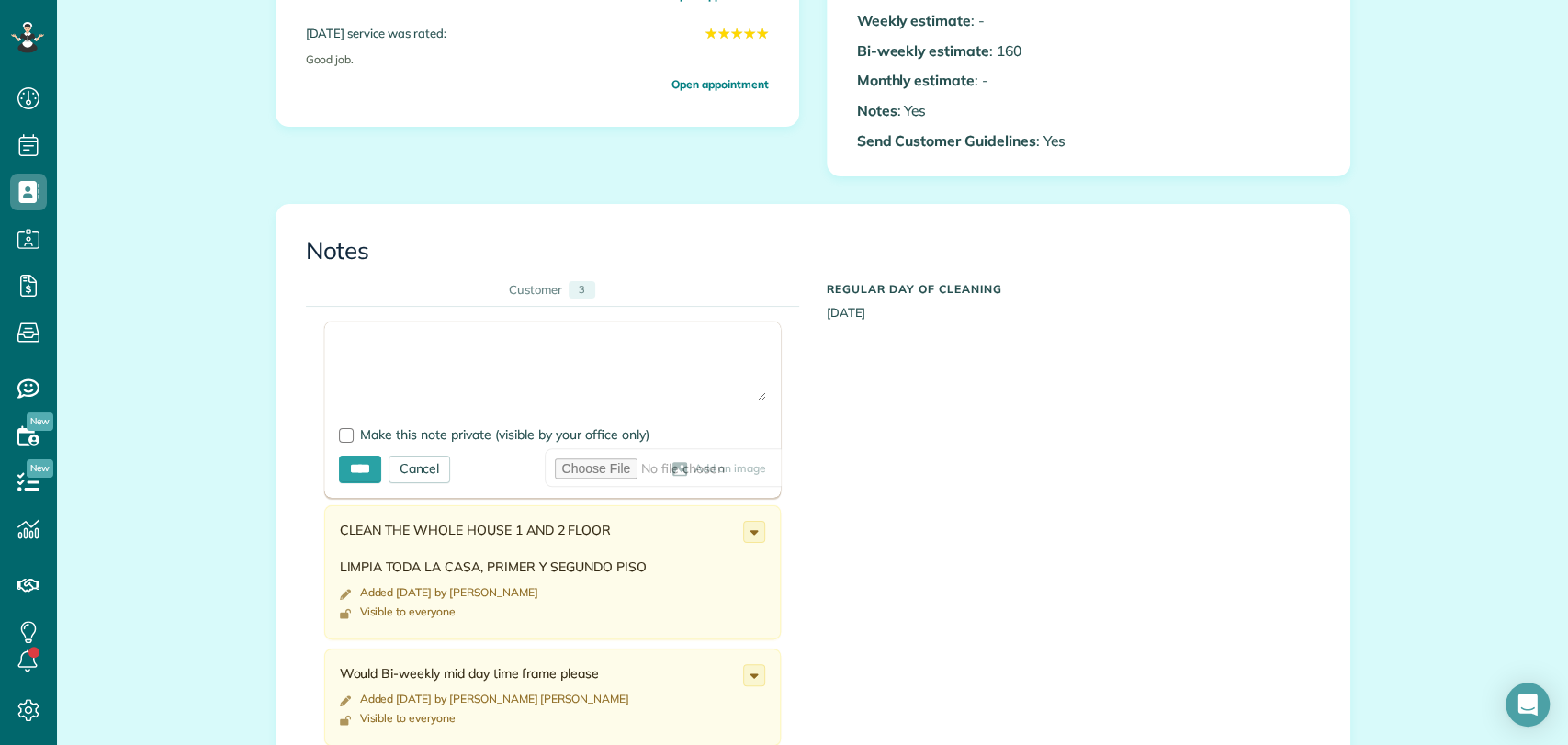
click at [583, 351] on textarea at bounding box center [552, 367] width 427 height 64
type textarea "*"
type textarea "**********"
click at [342, 433] on div at bounding box center [346, 435] width 15 height 15
click at [352, 464] on input "****" at bounding box center [359, 469] width 42 height 27
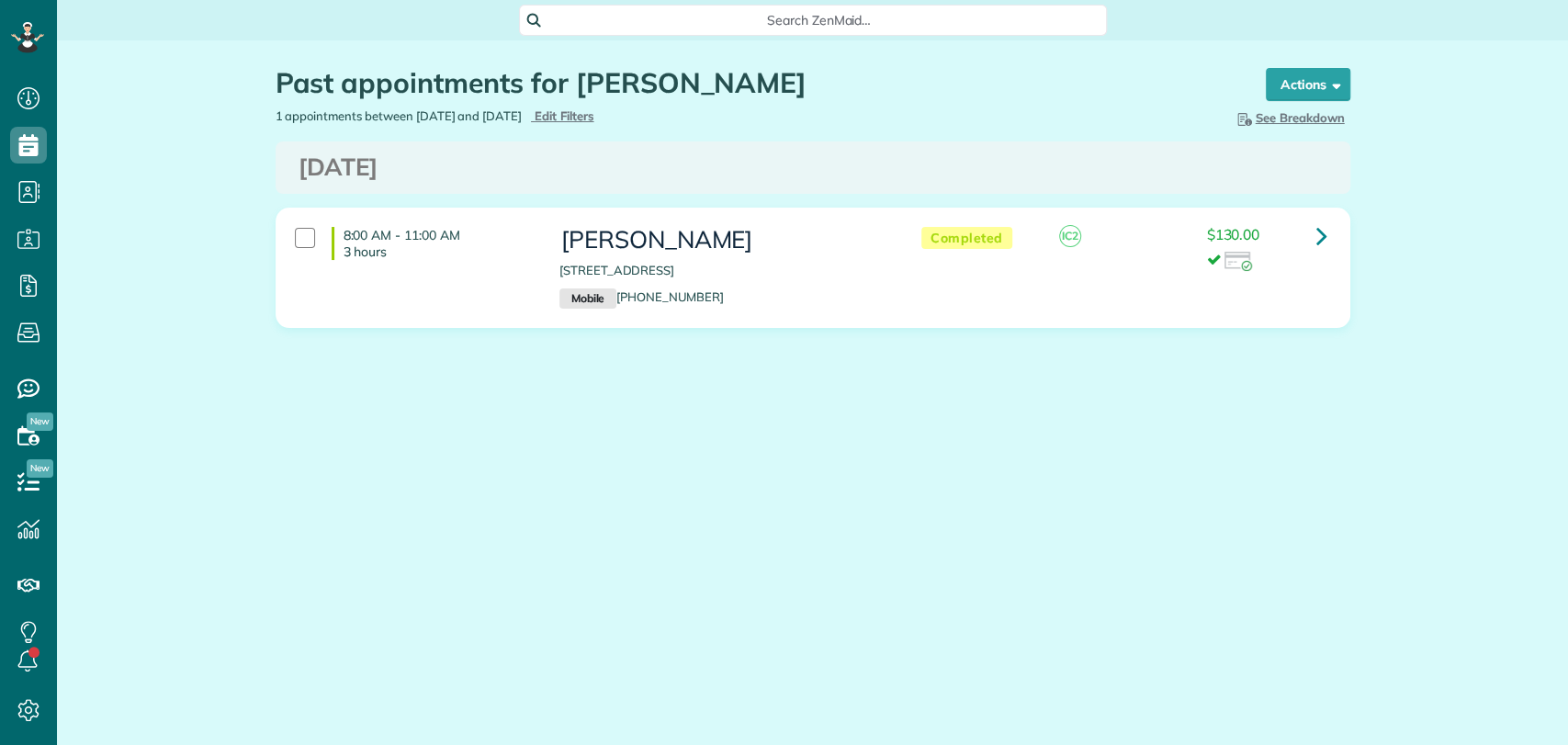
scroll to position [7, 7]
click at [686, 11] on span "Search ZenMaid…" at bounding box center [819, 20] width 559 height 19
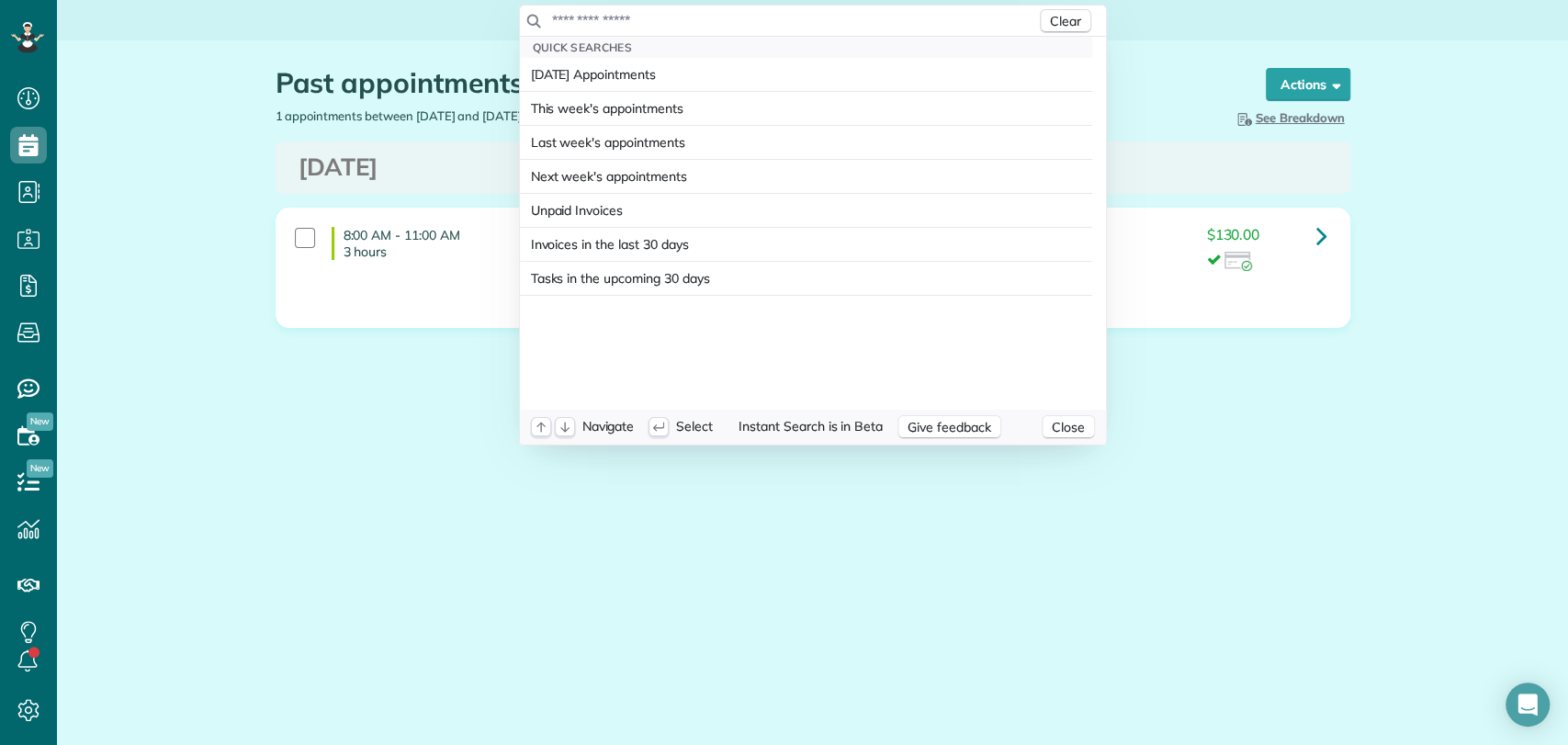
click at [703, 22] on input "text" at bounding box center [793, 20] width 485 height 19
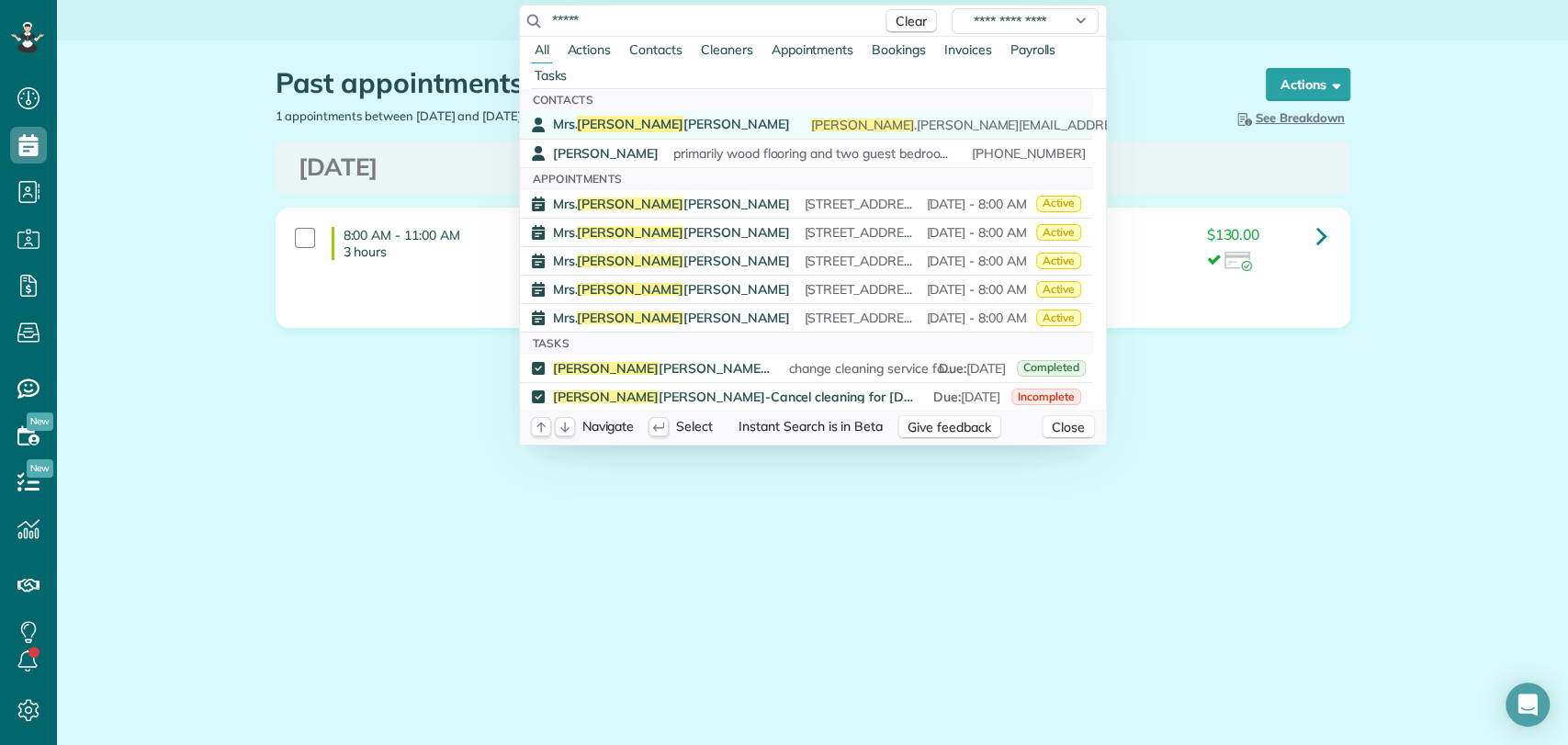
type input "*****"
click at [675, 118] on span "Mrs. Wanda Winfree" at bounding box center [671, 124] width 237 height 17
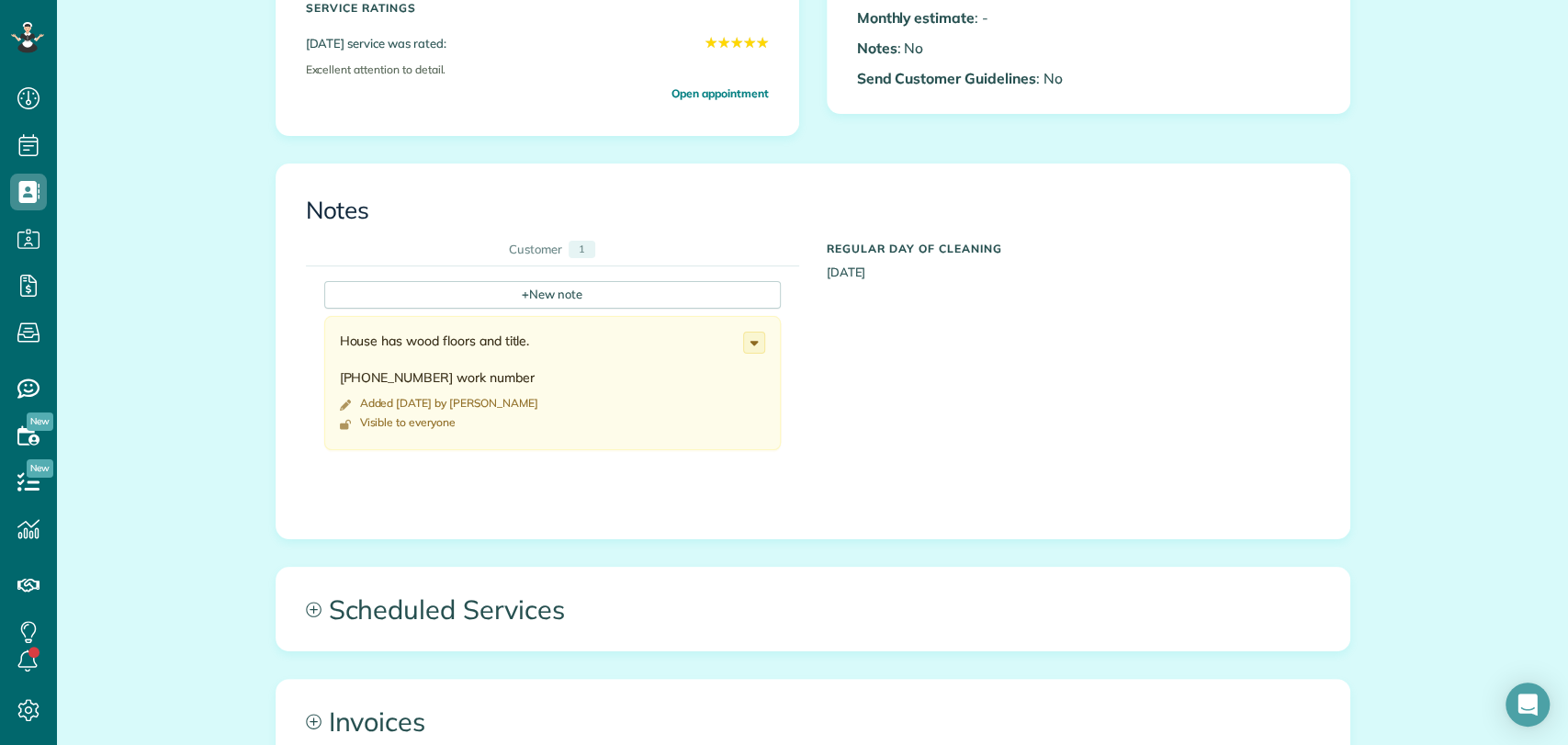
scroll to position [629, 0]
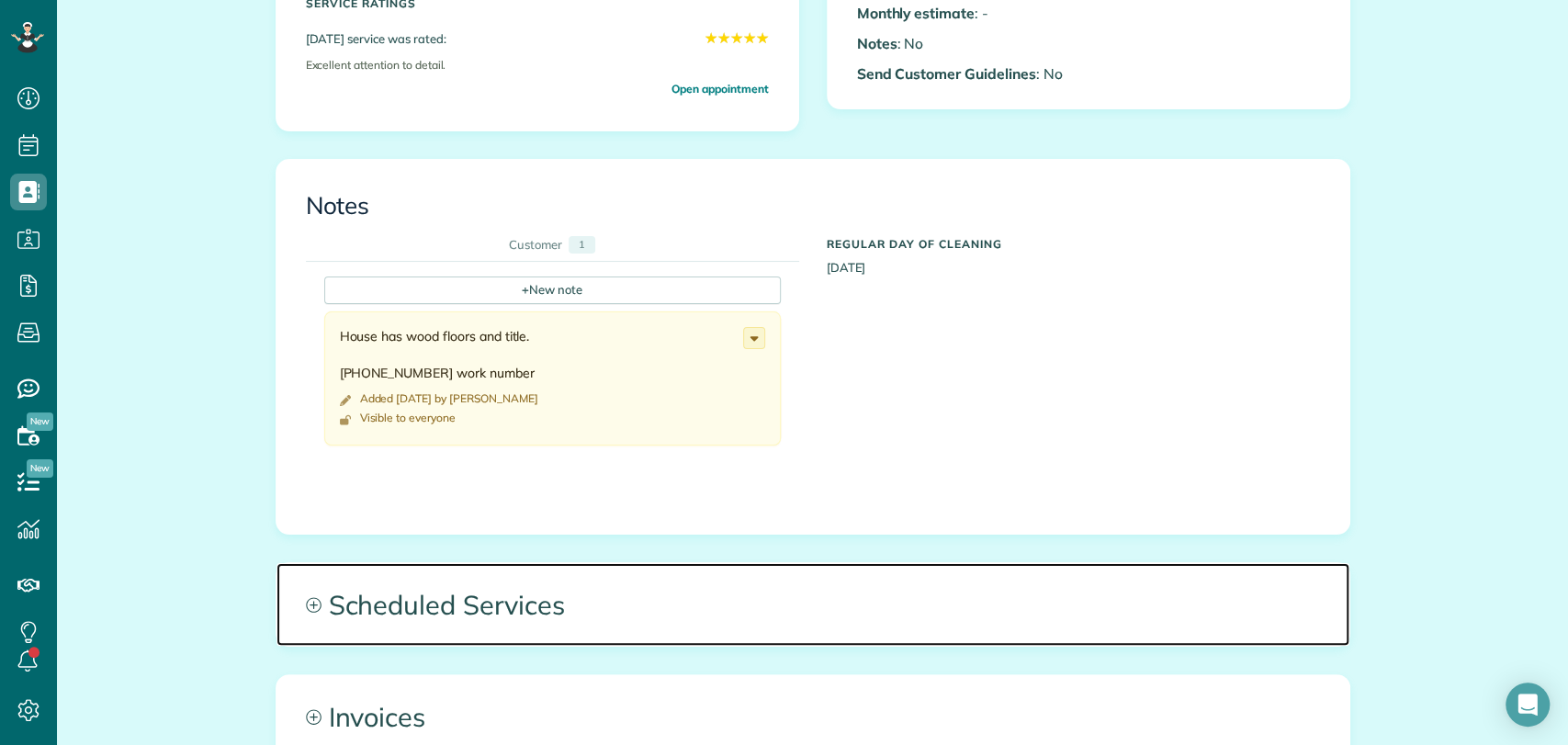
click at [497, 562] on span "Scheduled Services" at bounding box center [813, 604] width 1072 height 82
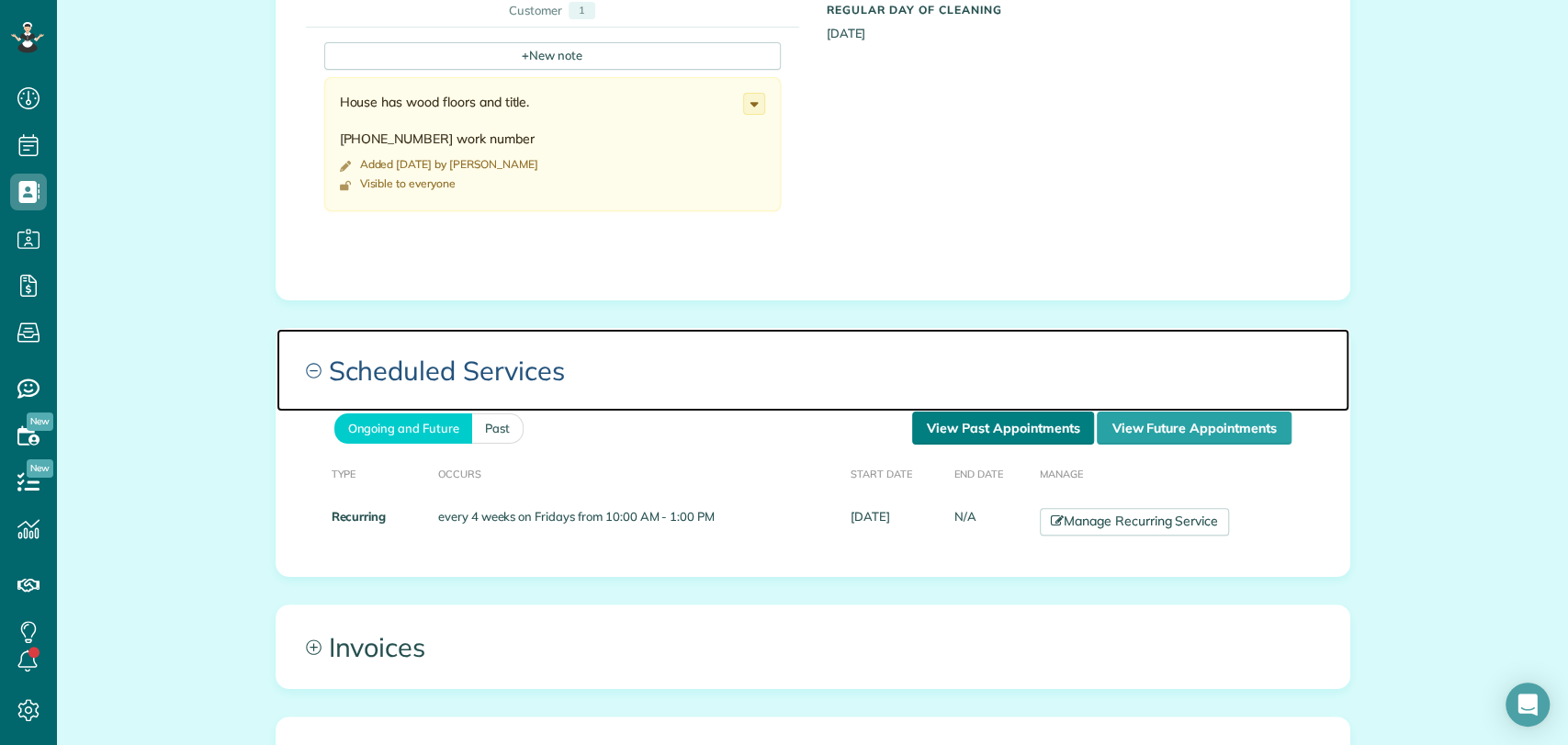
scroll to position [864, 0]
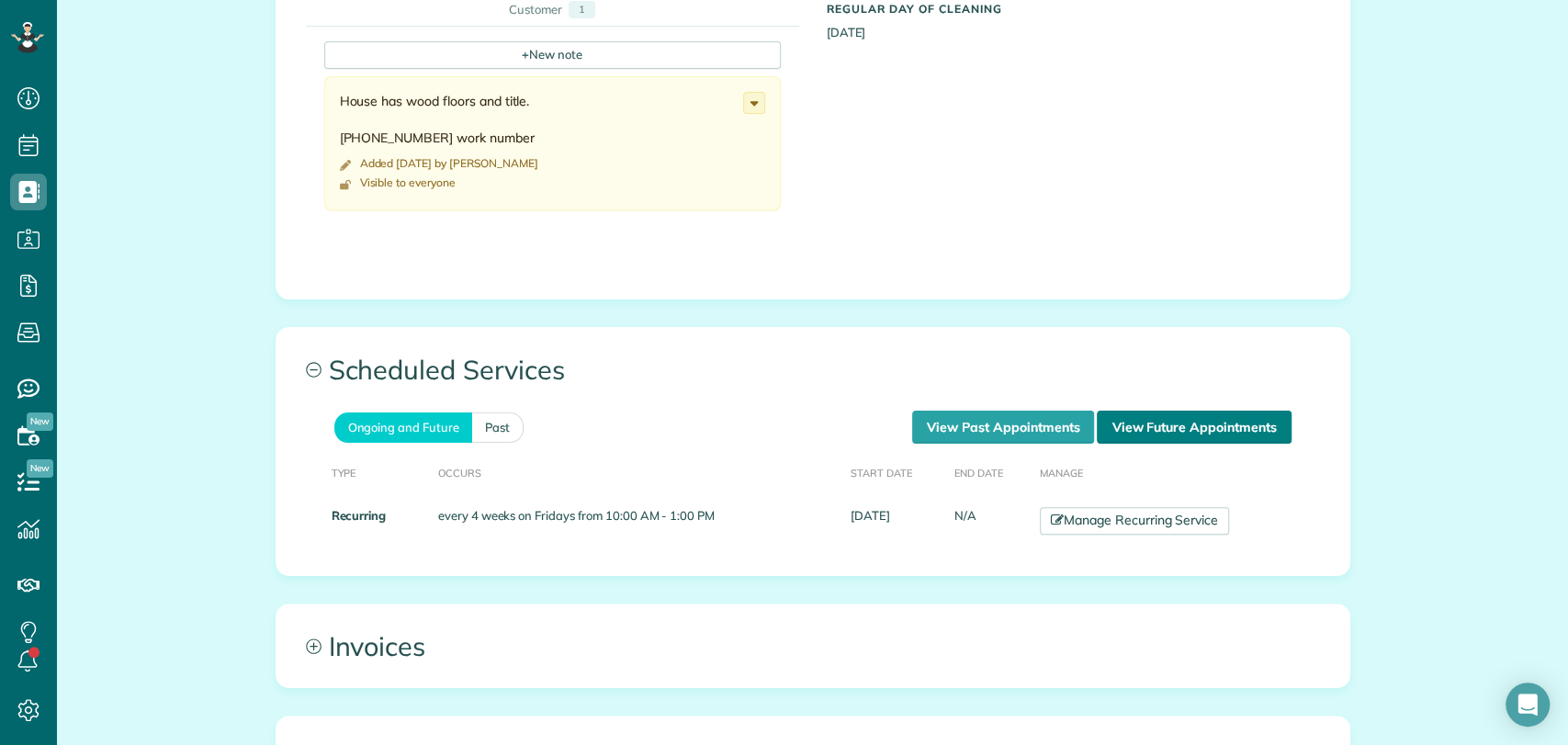
click at [1148, 410] on link "View Future Appointments" at bounding box center [1193, 427] width 193 height 33
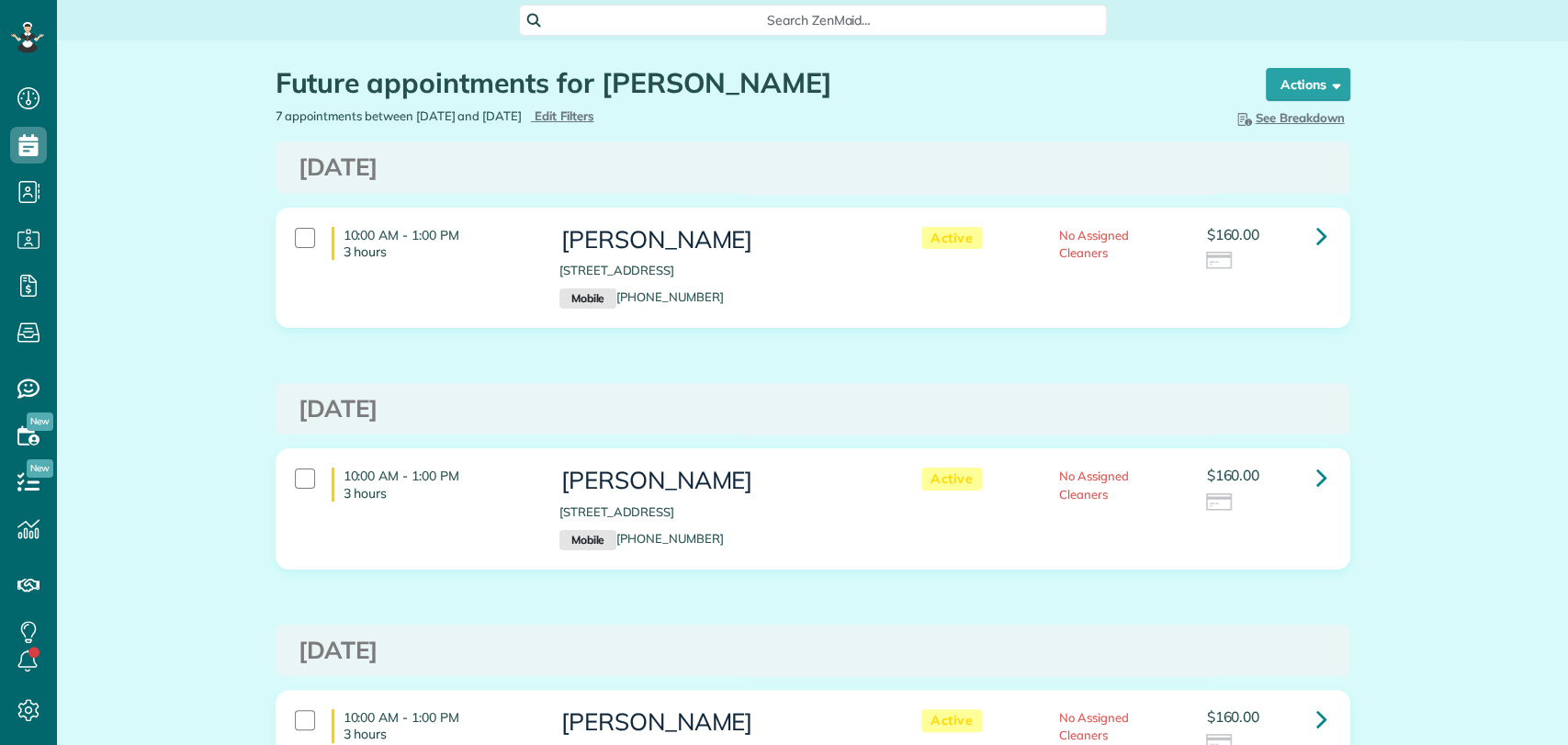
scroll to position [7, 7]
click at [1320, 330] on div "10:00 AM - 1:00 PM 3 hours [PERSON_NAME] [STREET_ADDRESS] Mobile [PHONE_NUMBER]…" at bounding box center [813, 281] width 1102 height 148
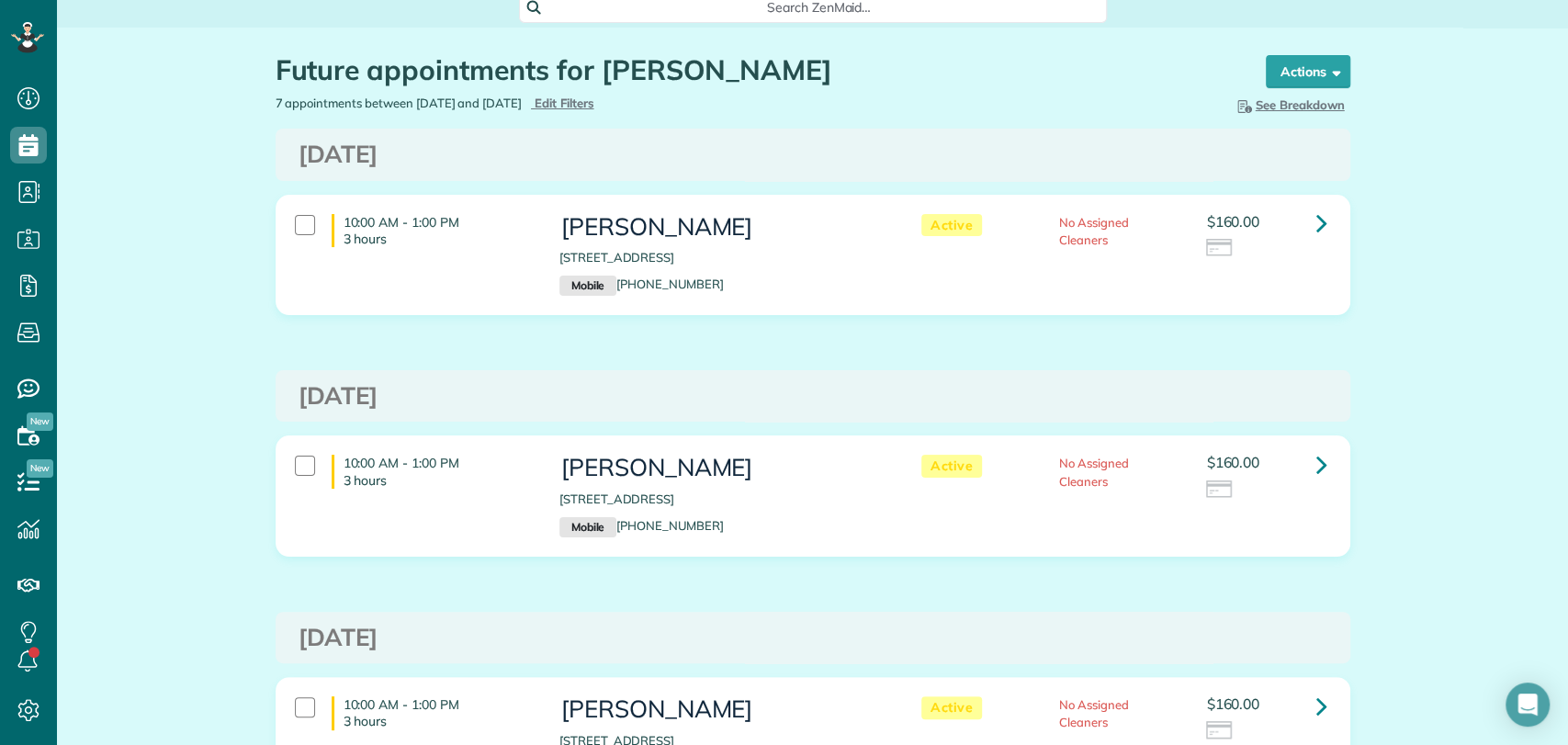
scroll to position [12, 0]
click at [896, 7] on span "Search ZenMaid…" at bounding box center [819, 8] width 559 height 19
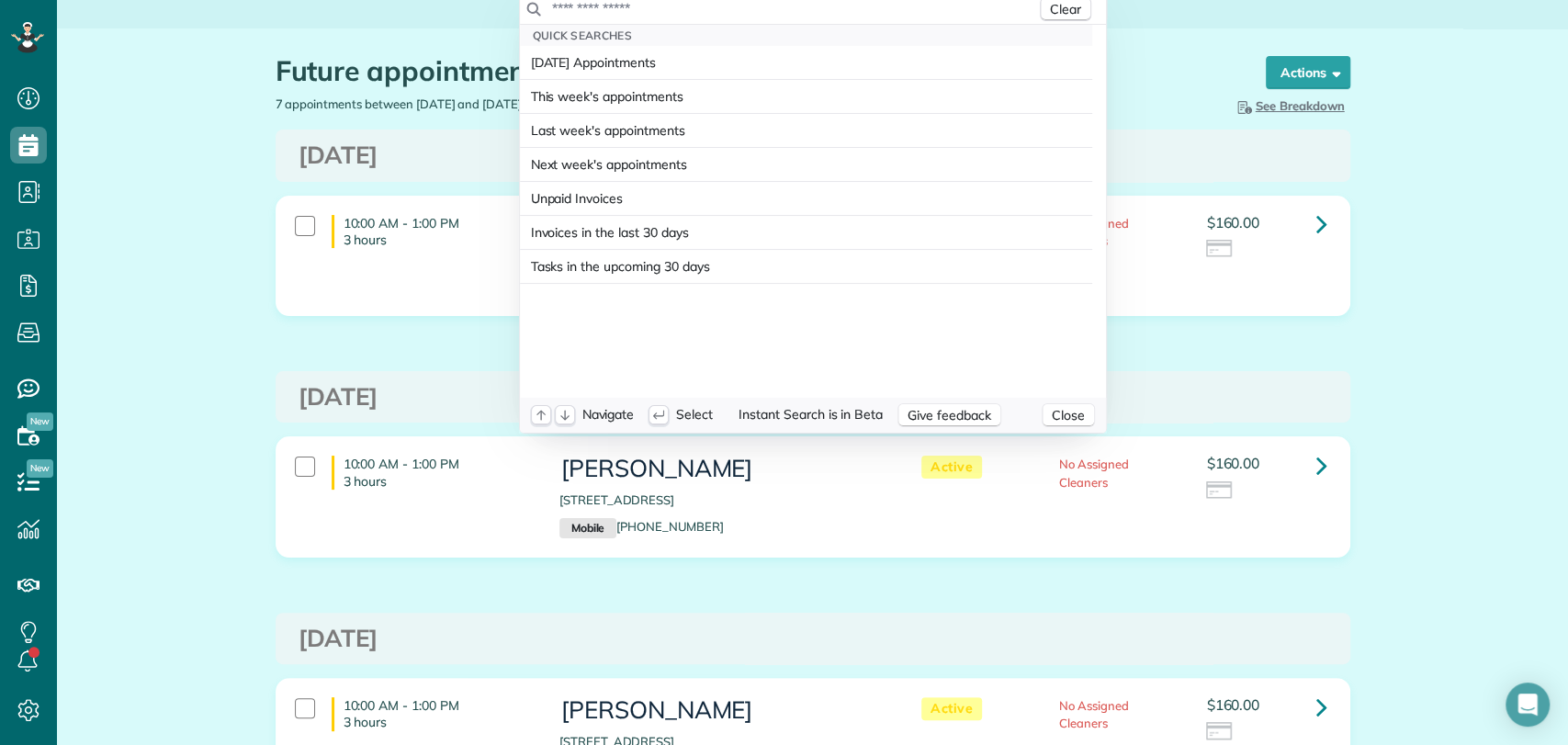
scroll to position [11, 0]
click at [896, 7] on input "text" at bounding box center [793, 9] width 485 height 19
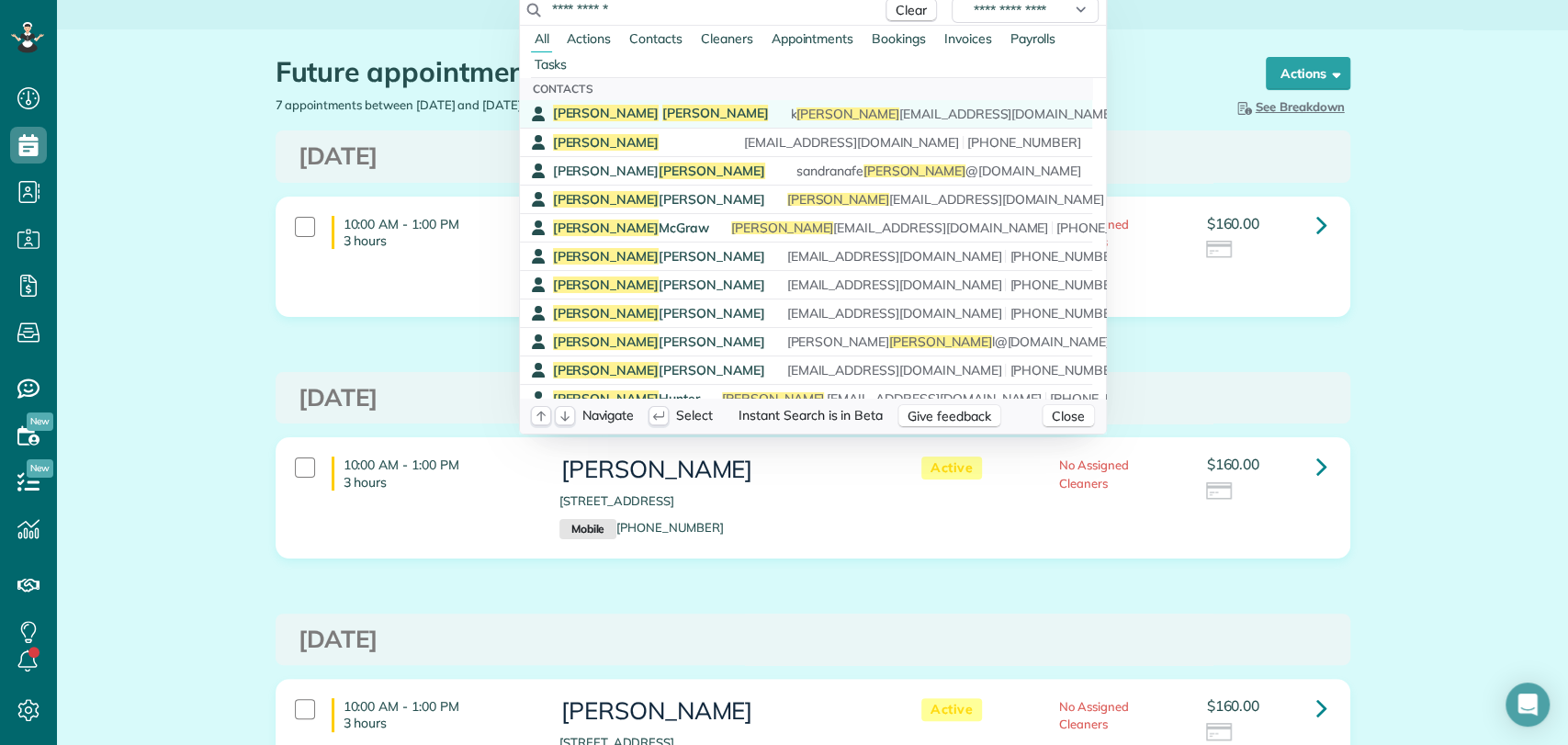
type input "**********"
click at [624, 107] on div "[PERSON_NAME] k [PERSON_NAME] [EMAIL_ADDRESS][DOMAIN_NAME] [PHONE_NUMBER]" at bounding box center [819, 114] width 532 height 18
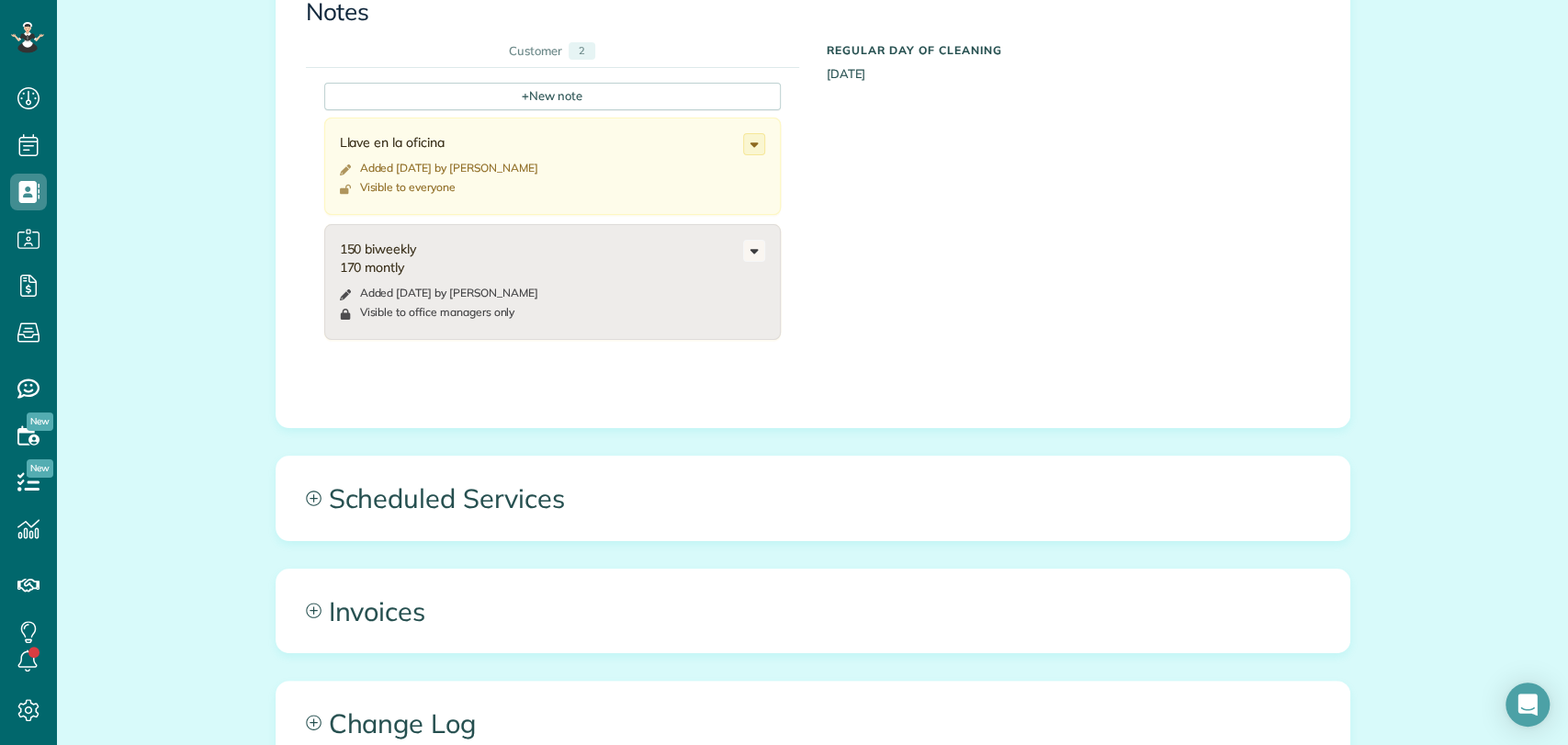
scroll to position [803, 0]
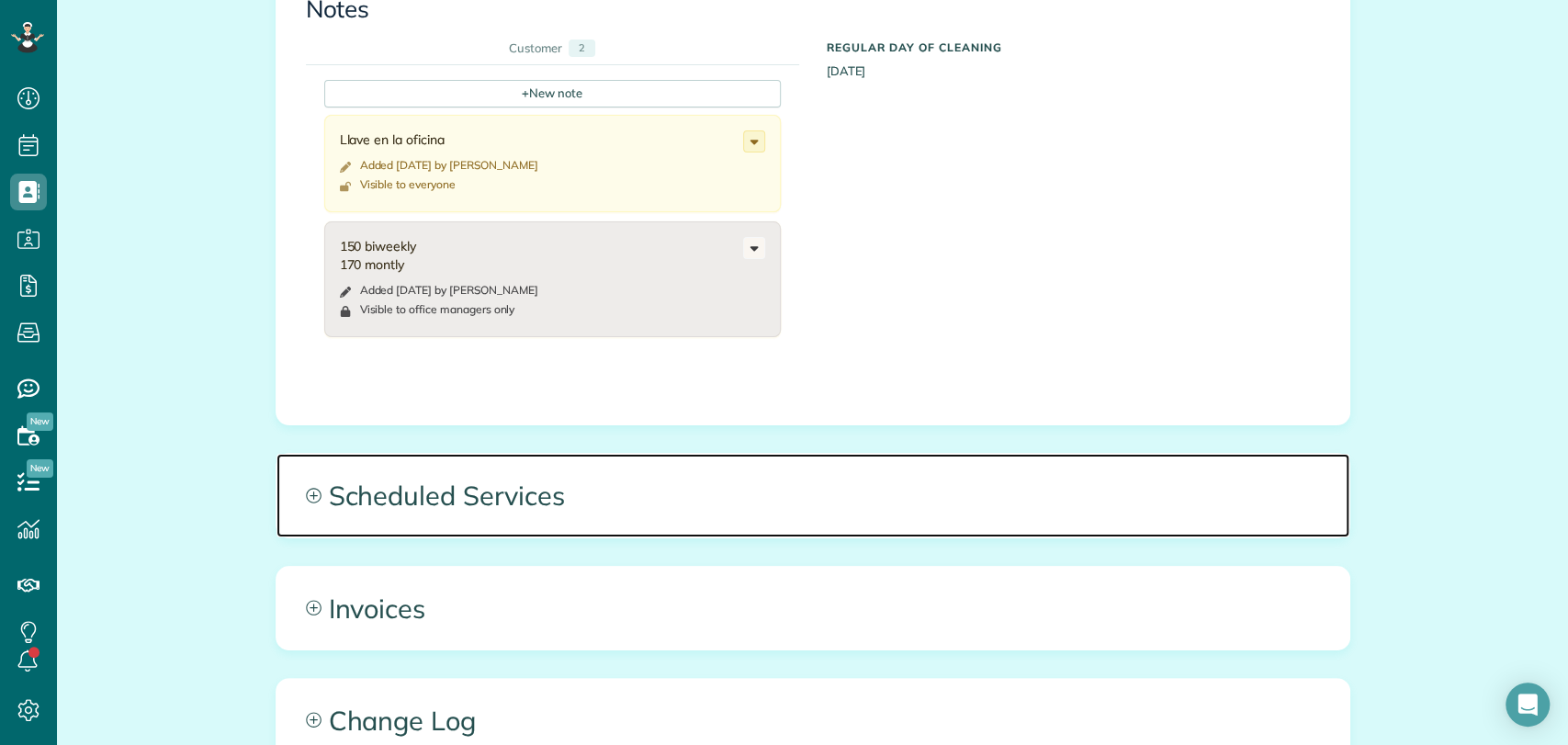
click at [515, 471] on span "Scheduled Services" at bounding box center [813, 495] width 1072 height 82
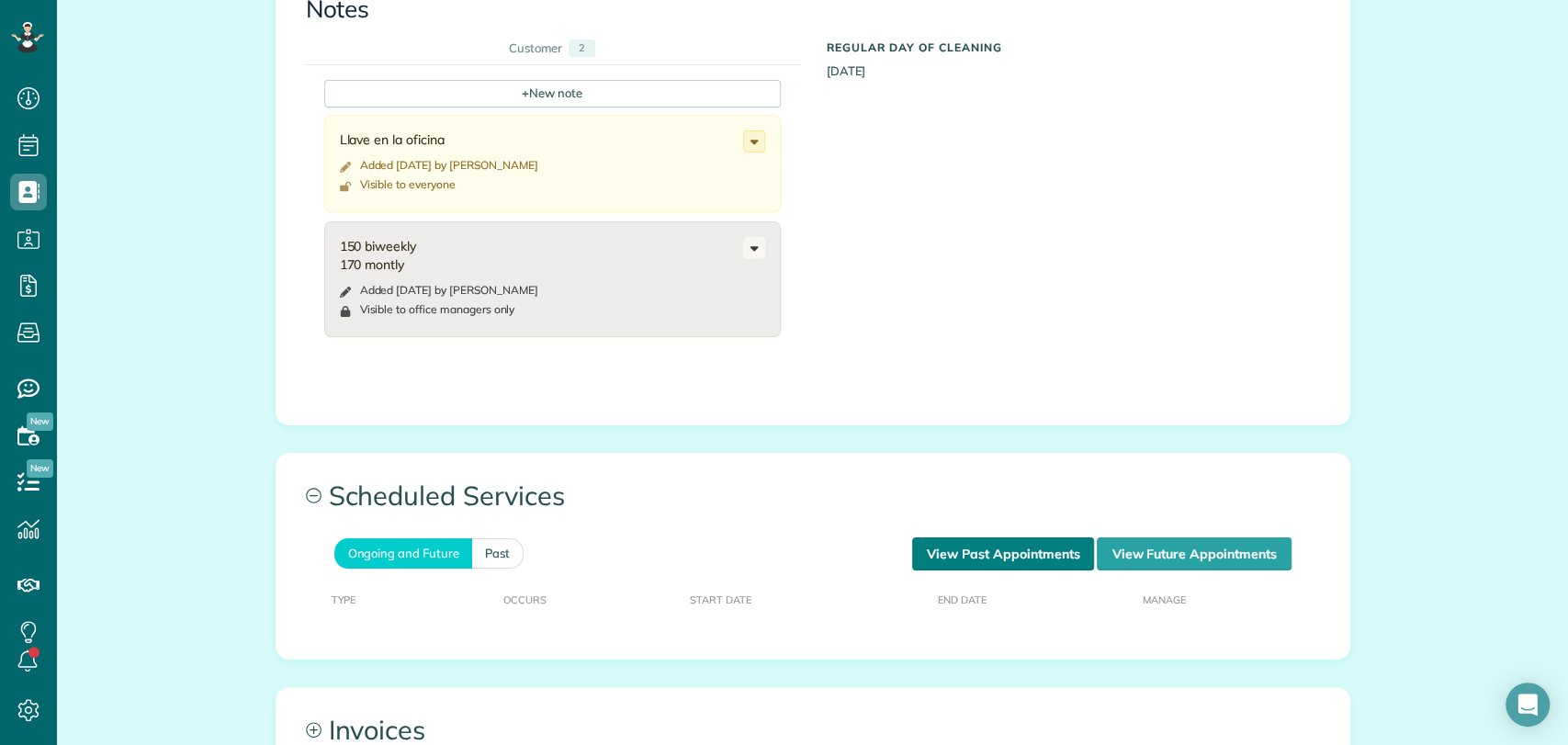
click at [938, 559] on link "View Past Appointments" at bounding box center [1002, 554] width 182 height 33
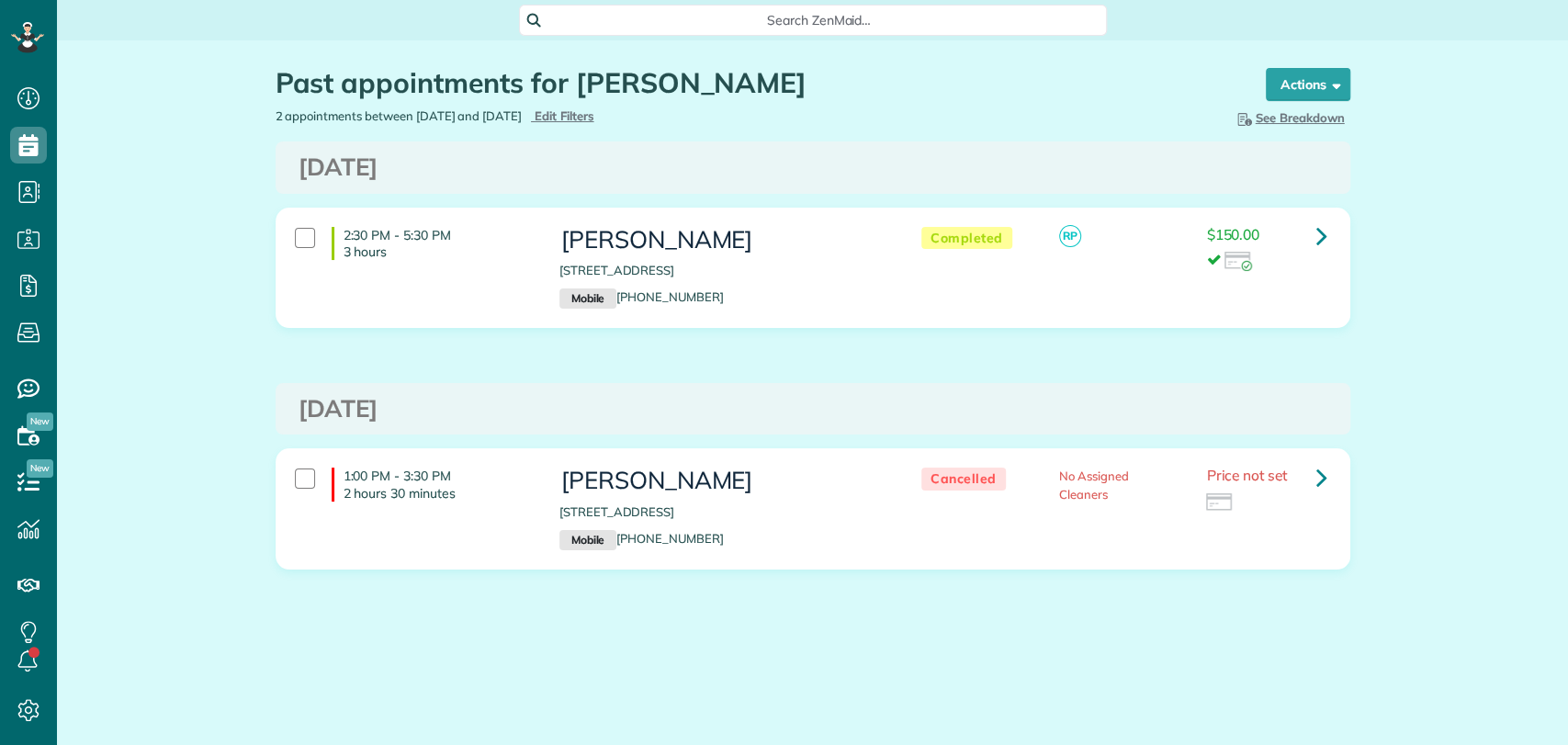
scroll to position [7, 7]
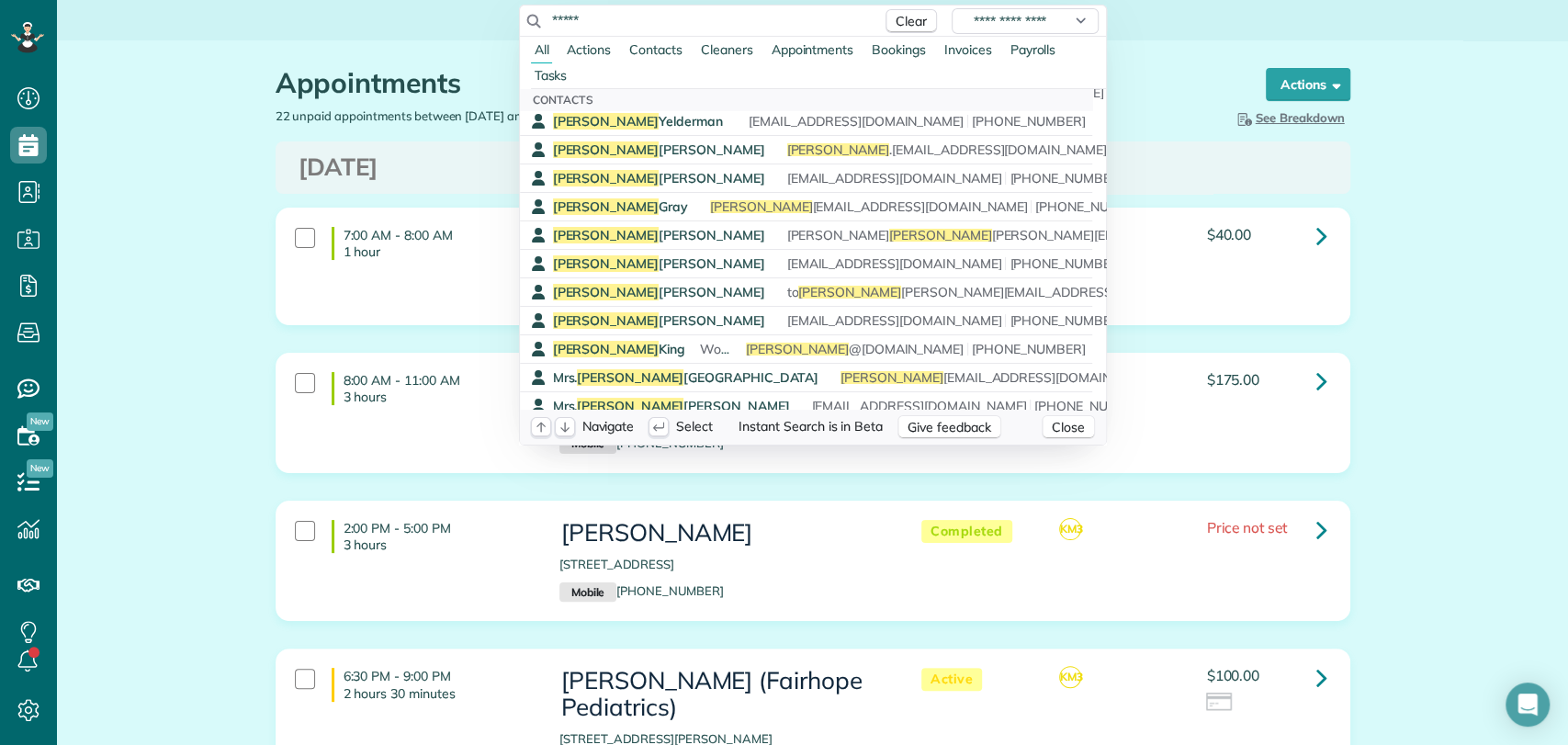
scroll to position [147, 0]
type input "*****"
click at [780, 319] on span "Porsche se aspira y se trapea" at bounding box center [866, 319] width 174 height 17
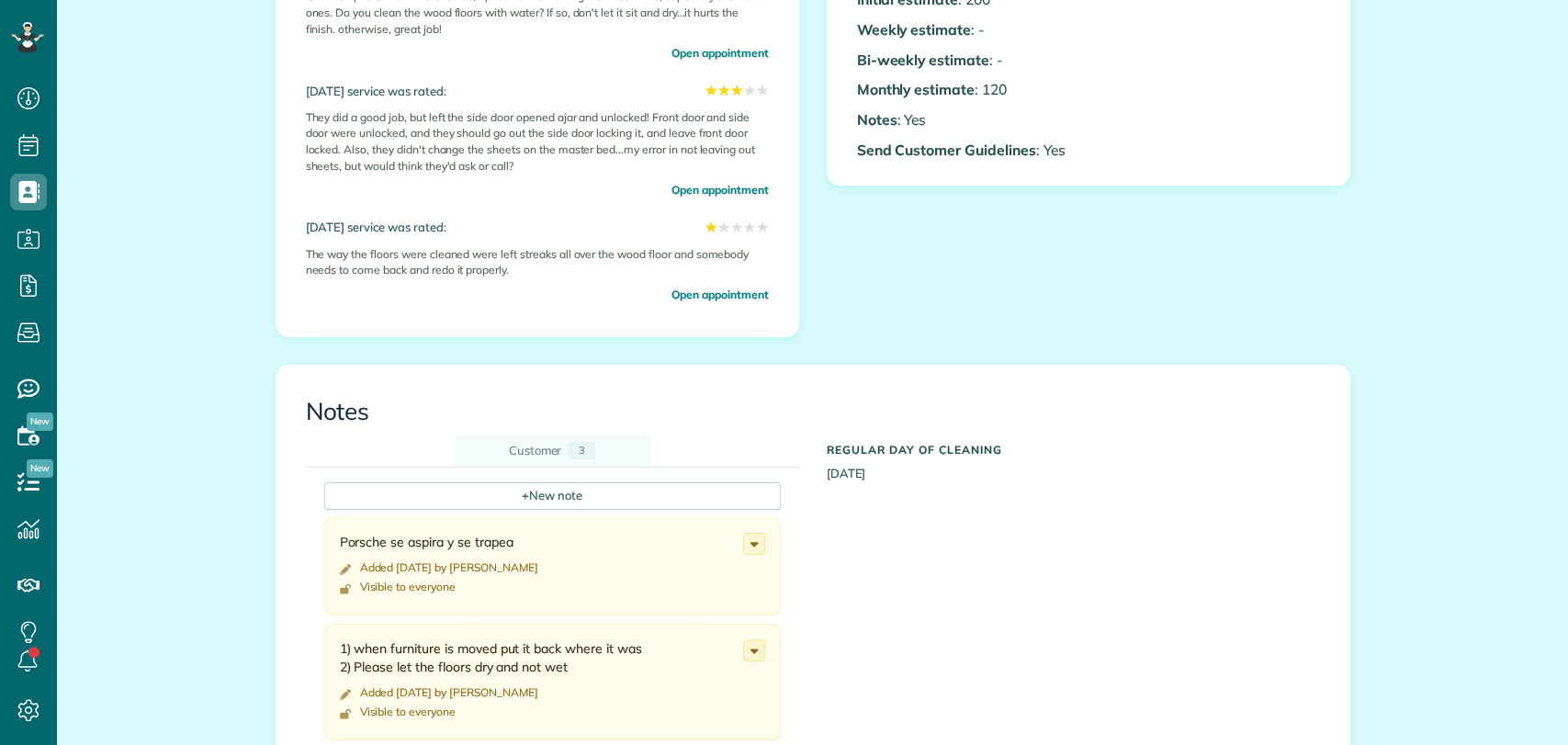
scroll to position [7, 7]
click at [505, 495] on div "+ New note" at bounding box center [552, 496] width 457 height 27
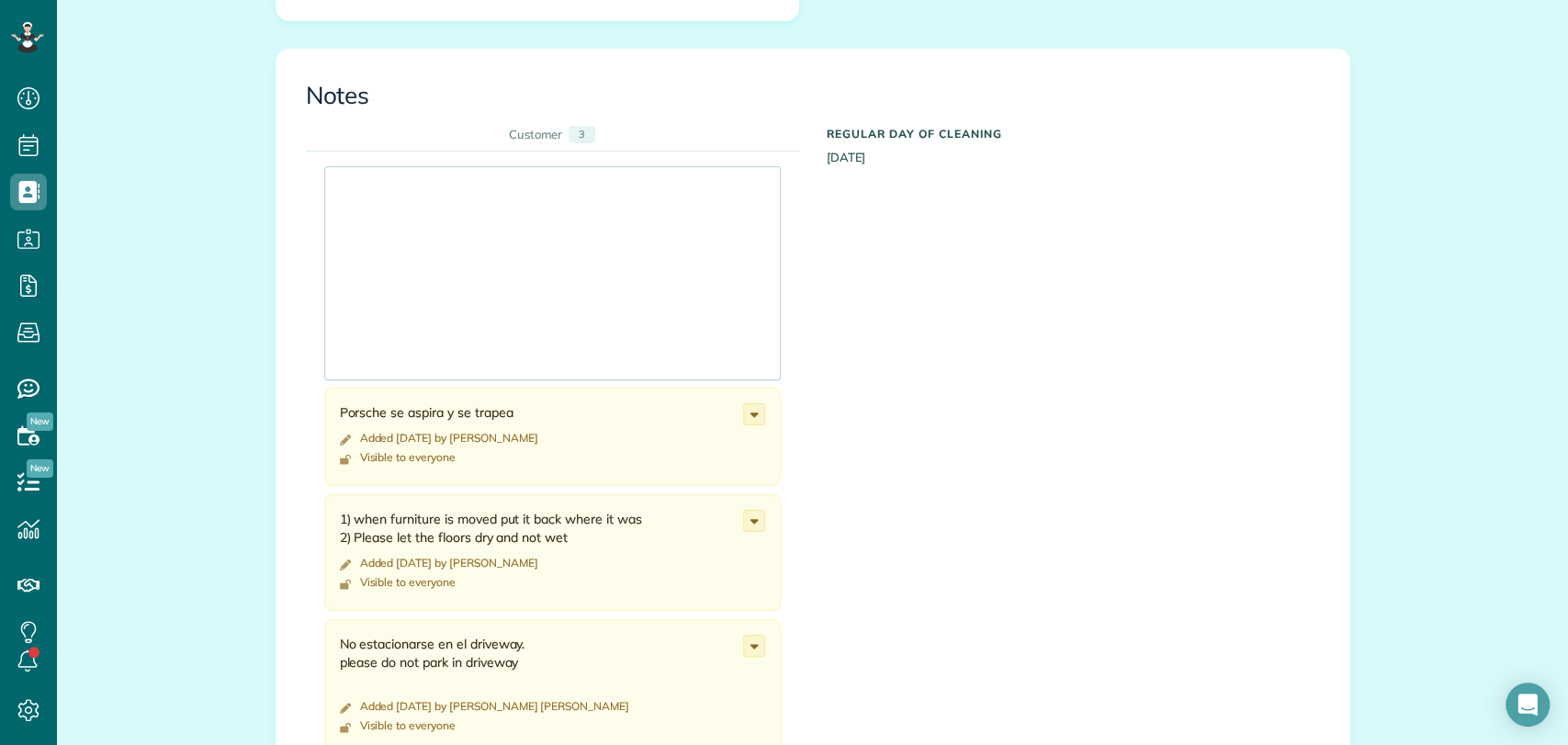
scroll to position [879, 0]
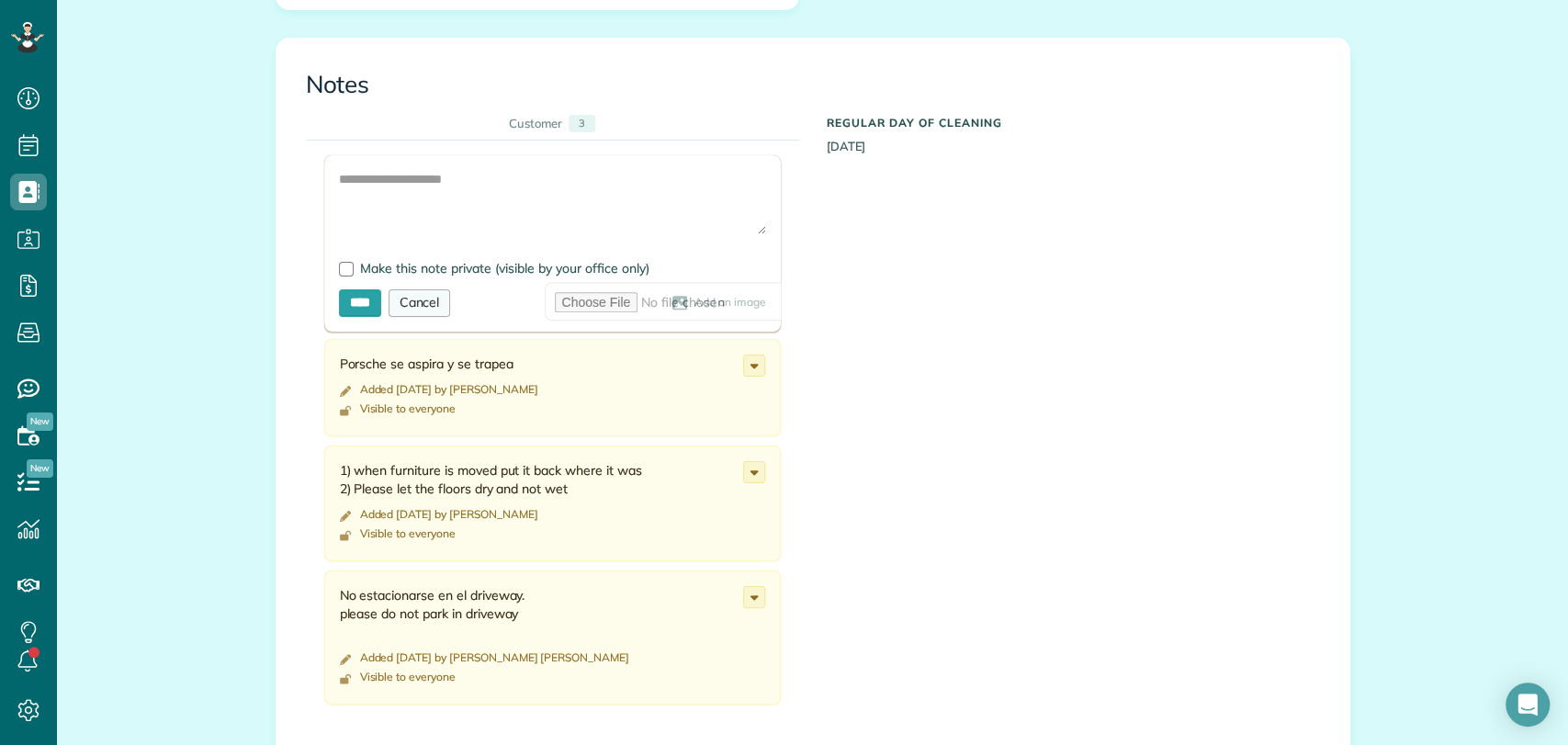
click at [419, 295] on div "Cancel" at bounding box center [420, 303] width 63 height 27
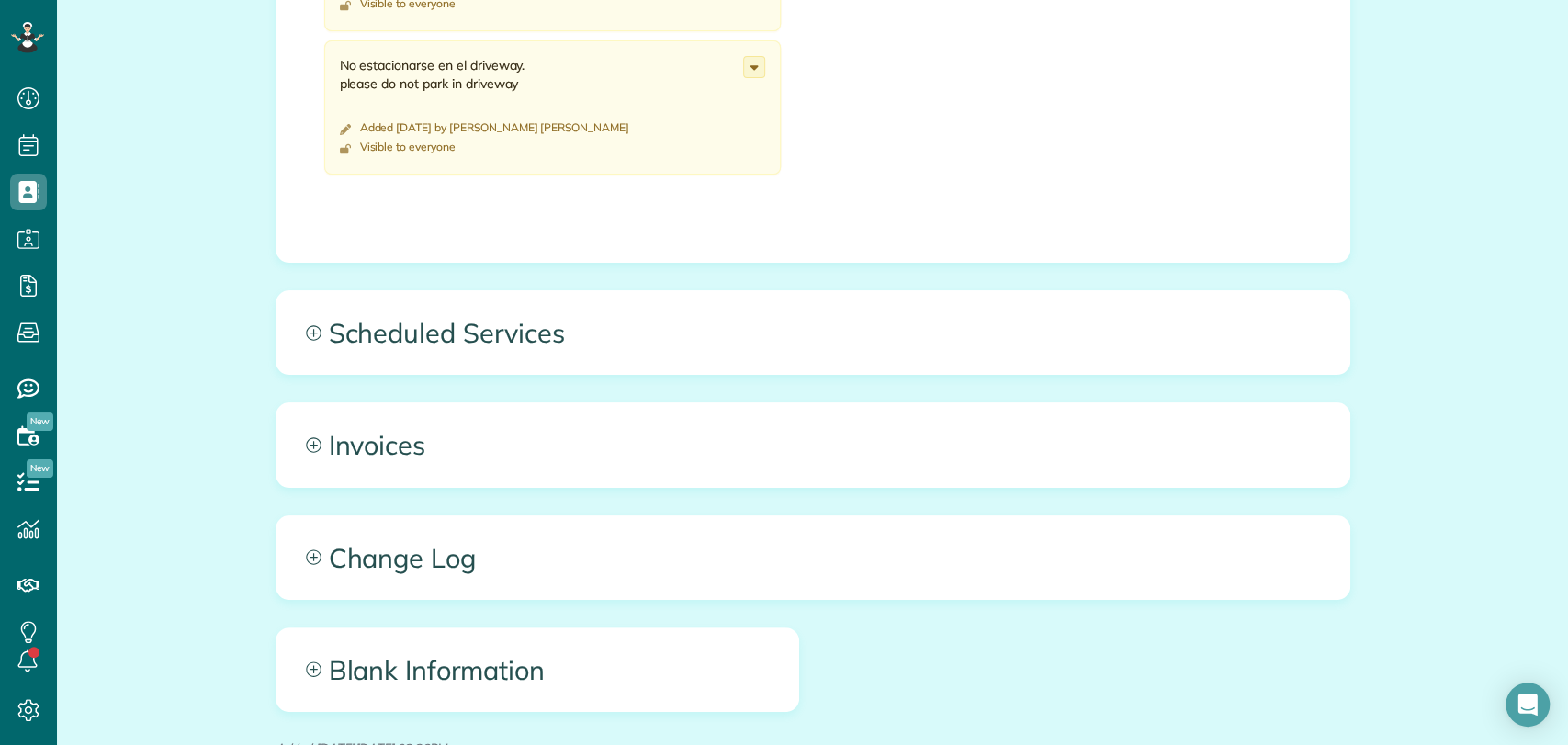
scroll to position [1261, 0]
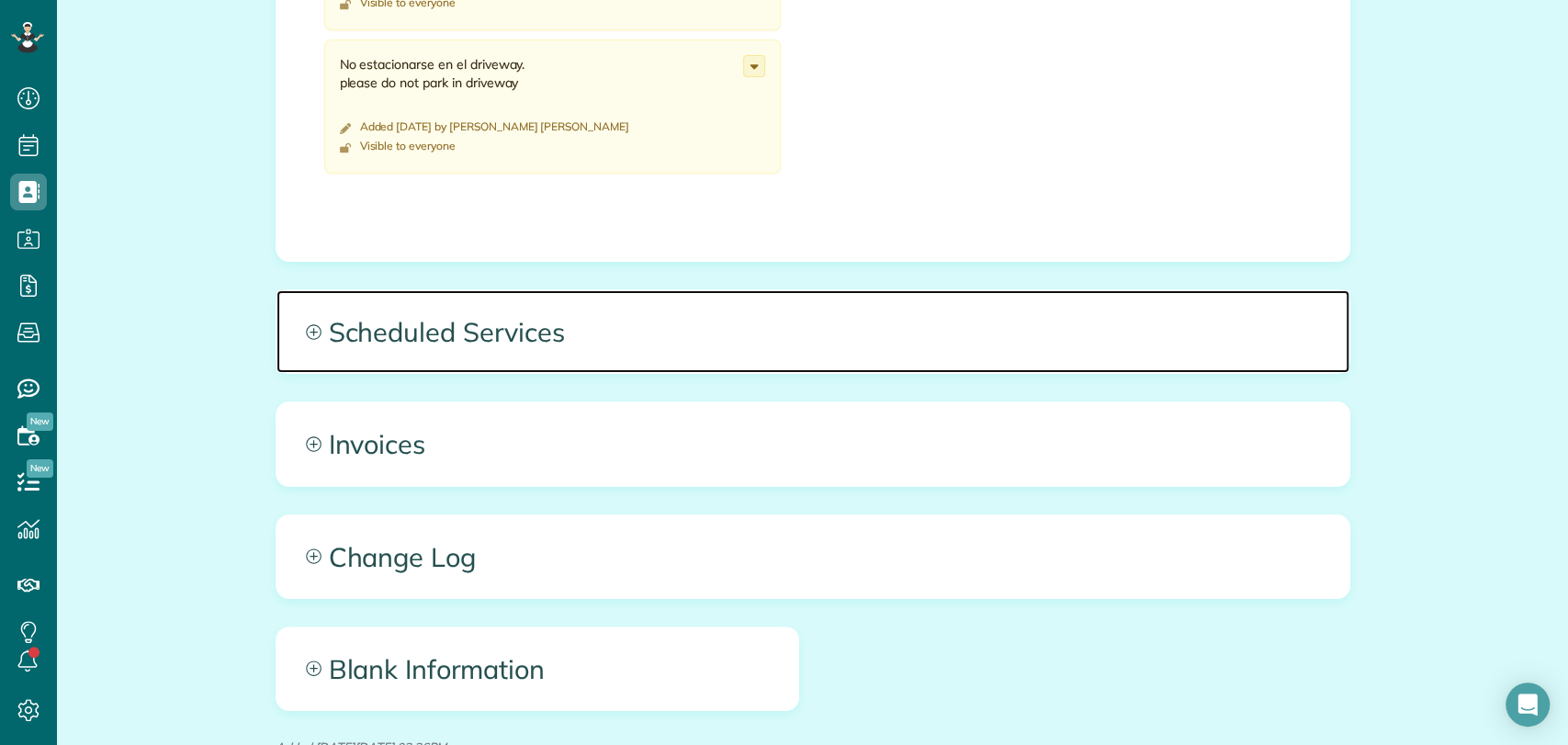
click at [461, 319] on span "Scheduled Services" at bounding box center [813, 332] width 1072 height 82
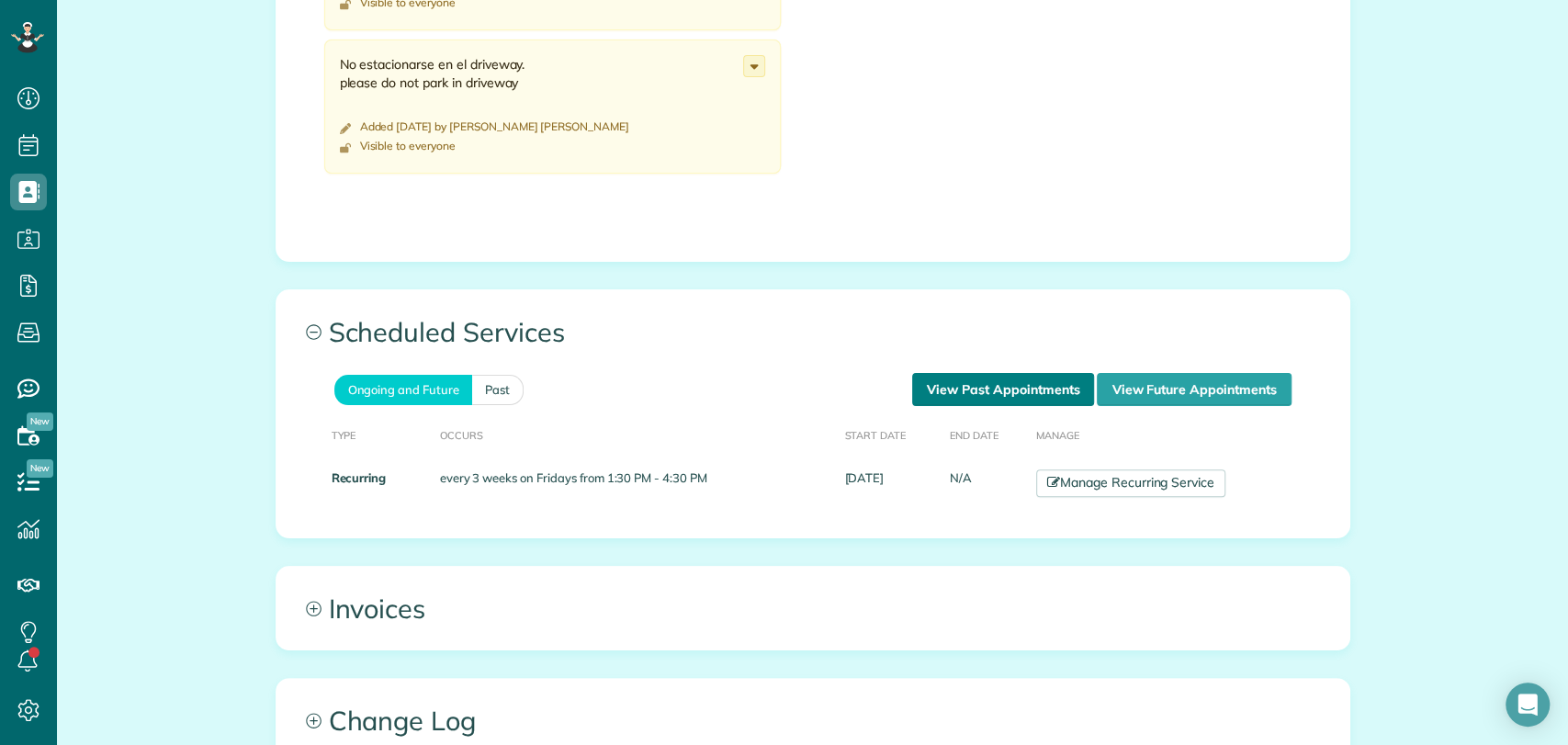
click at [968, 380] on link "View Past Appointments" at bounding box center [1002, 390] width 182 height 33
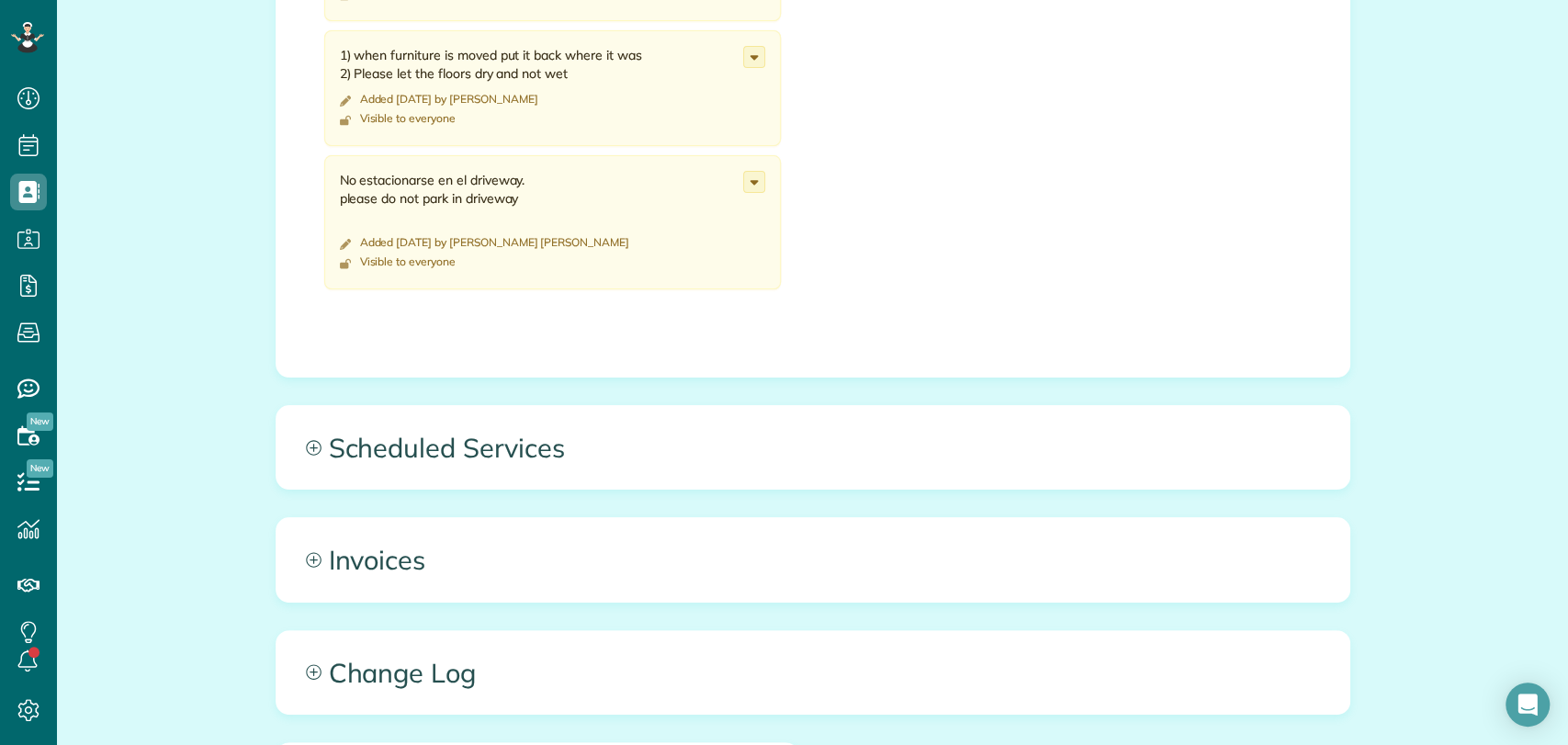
scroll to position [1146, 0]
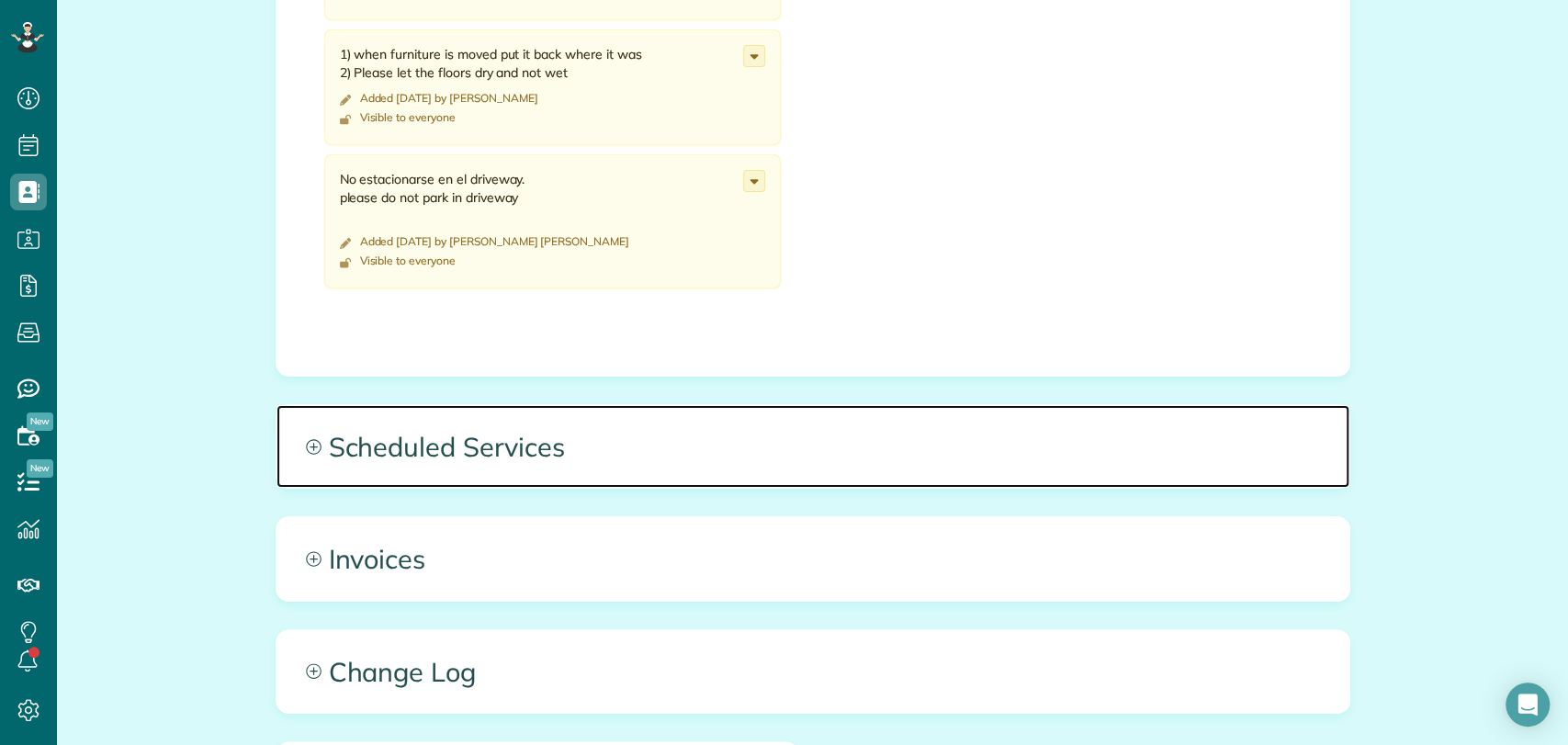
click at [536, 456] on span "Scheduled Services" at bounding box center [813, 446] width 1072 height 82
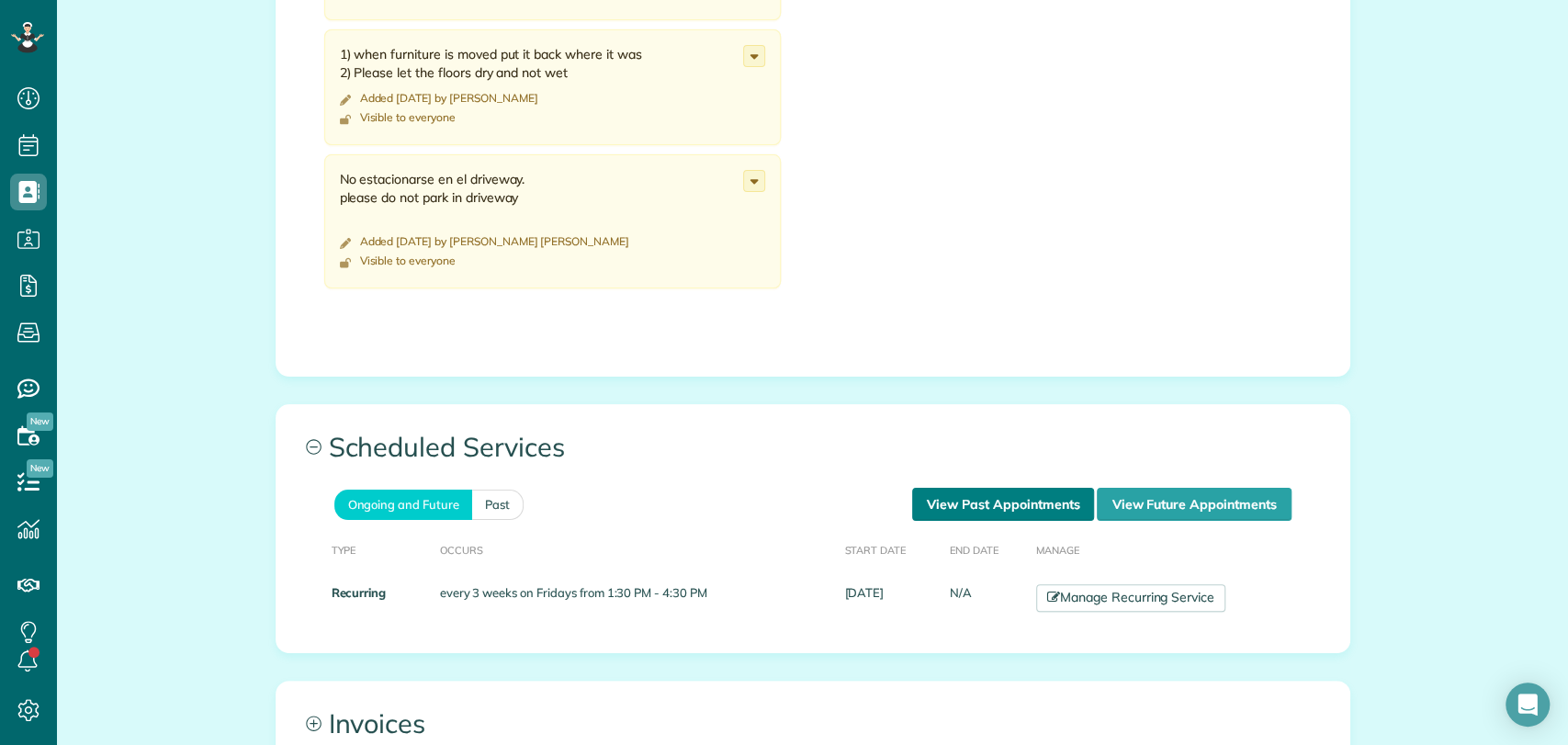
click at [1021, 510] on link "View Past Appointments" at bounding box center [1002, 505] width 182 height 33
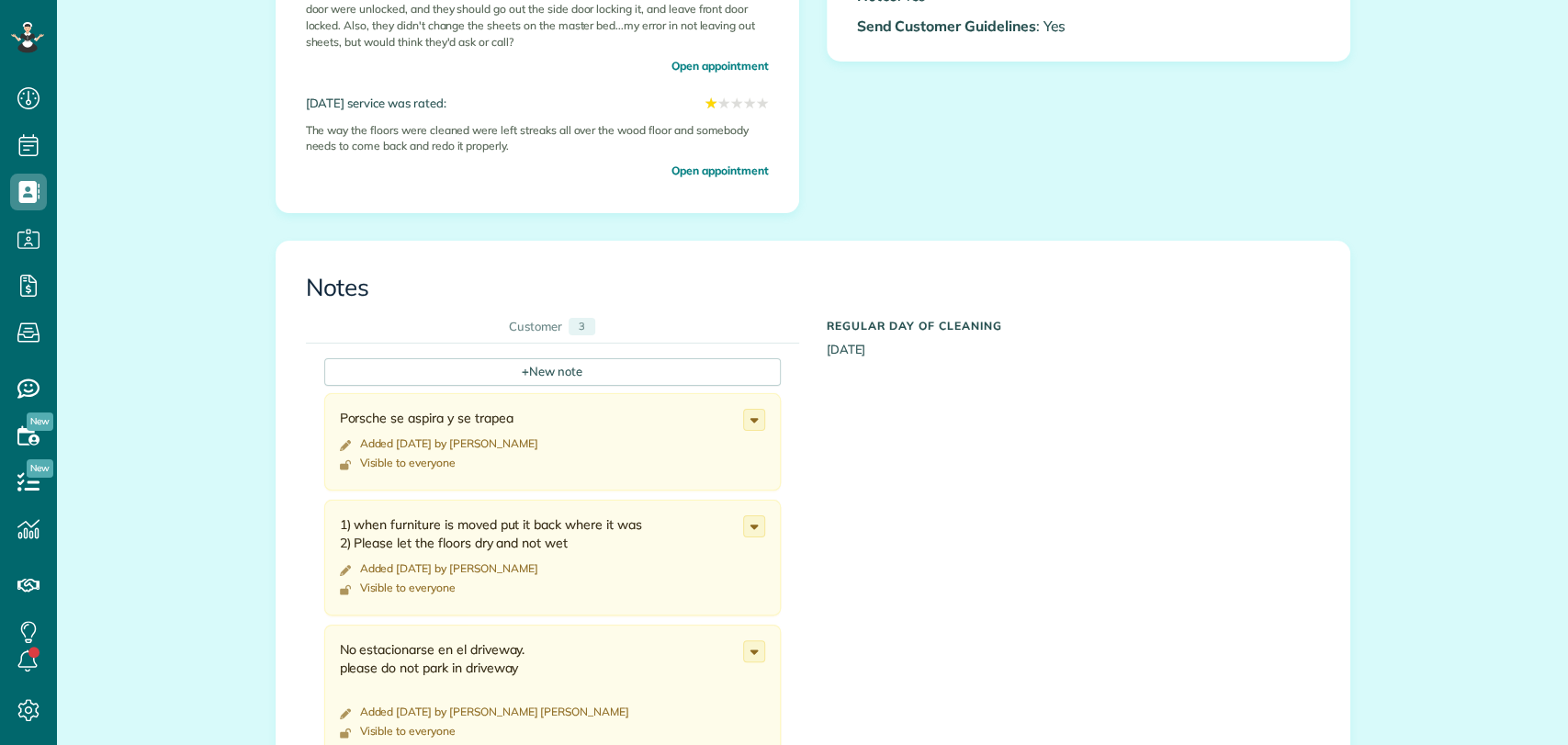
scroll to position [7, 7]
click at [475, 371] on div "+ New note" at bounding box center [552, 371] width 457 height 27
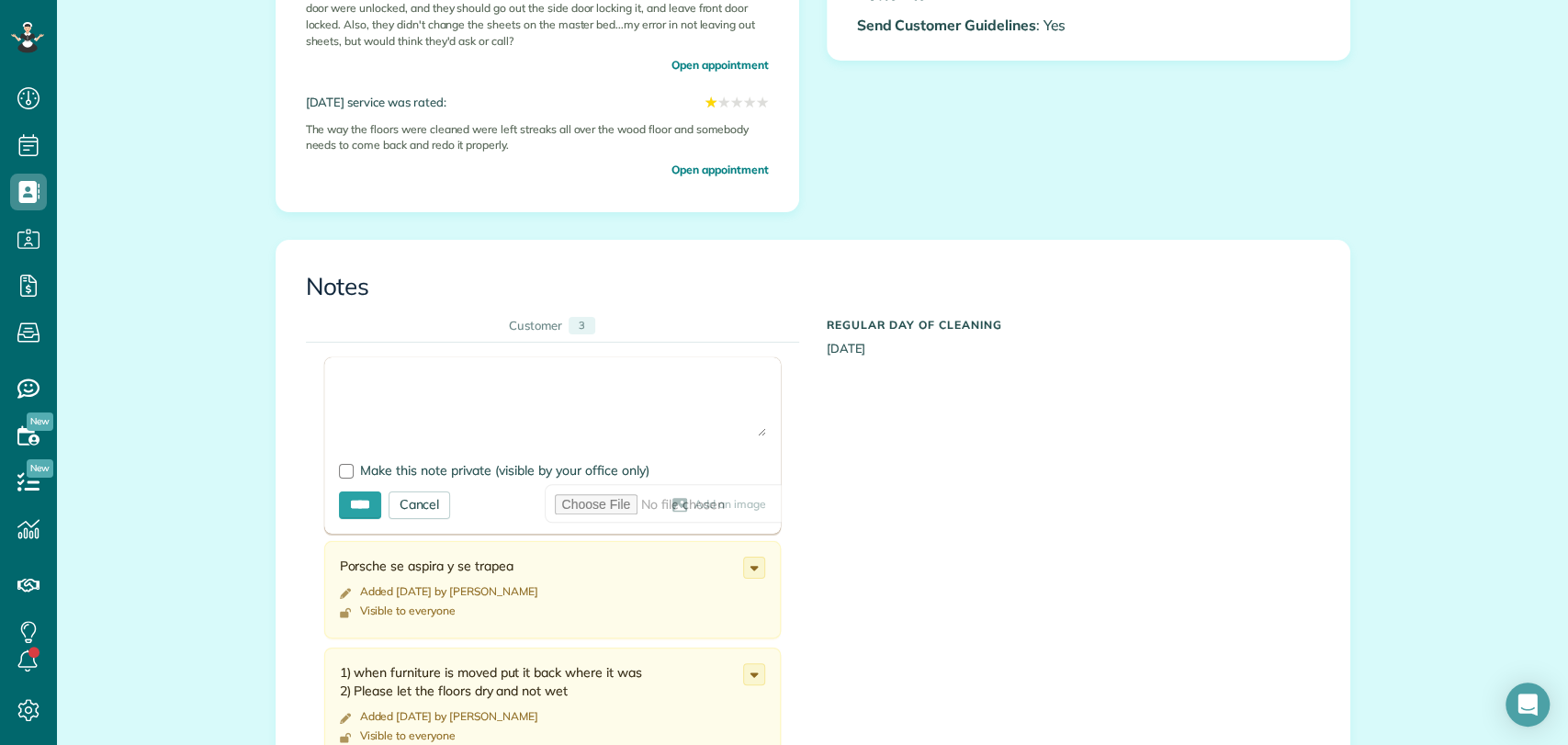
click at [440, 405] on textarea at bounding box center [552, 403] width 427 height 64
type textarea "**********"
click at [339, 467] on div at bounding box center [346, 470] width 15 height 15
click at [365, 505] on input "****" at bounding box center [359, 505] width 42 height 27
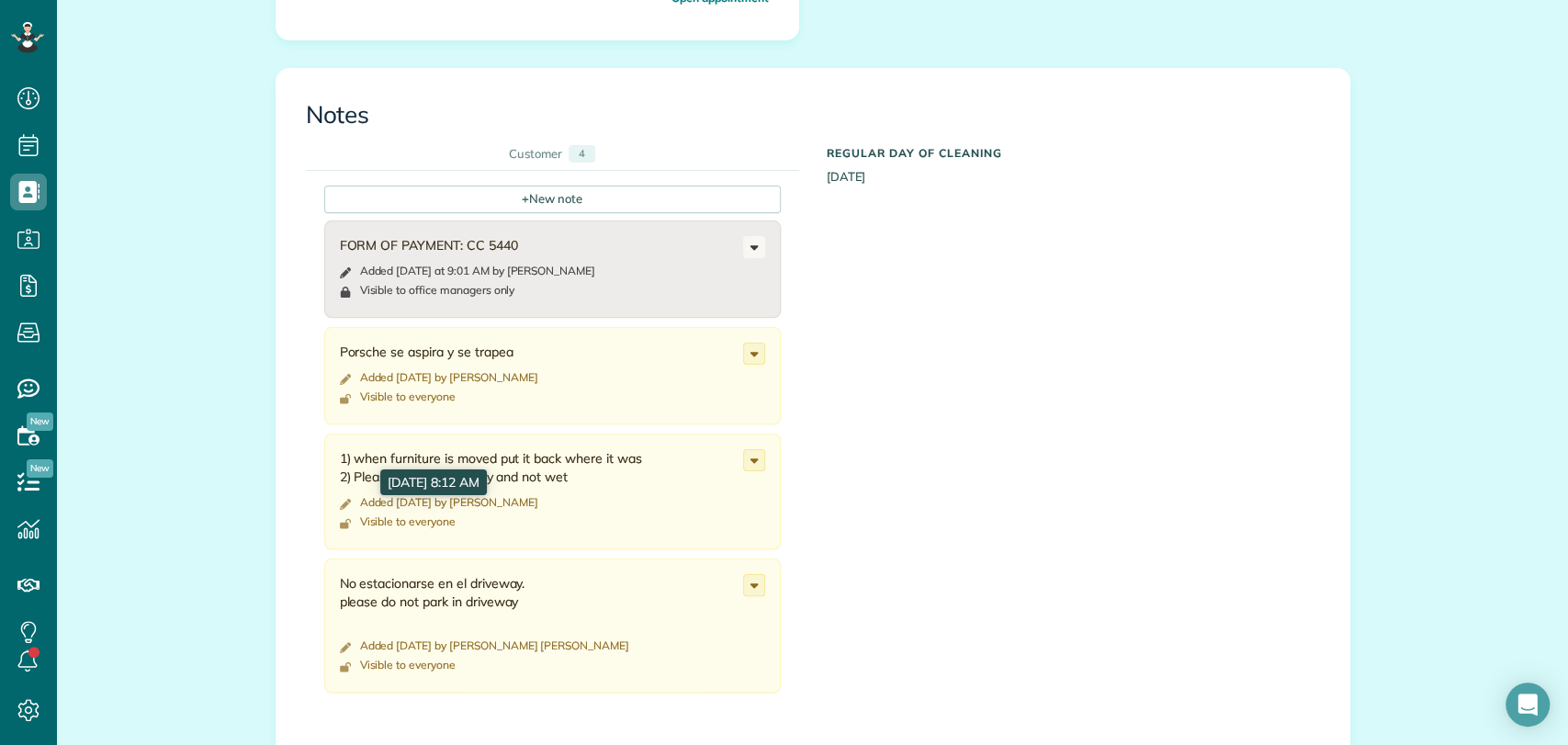
scroll to position [851, 0]
click at [903, 451] on div "+ New note FORM OF PAYMENT: CC 5440 Added today at 9:01 AM by Veronica Brand Vi…" at bounding box center [798, 443] width 987 height 548
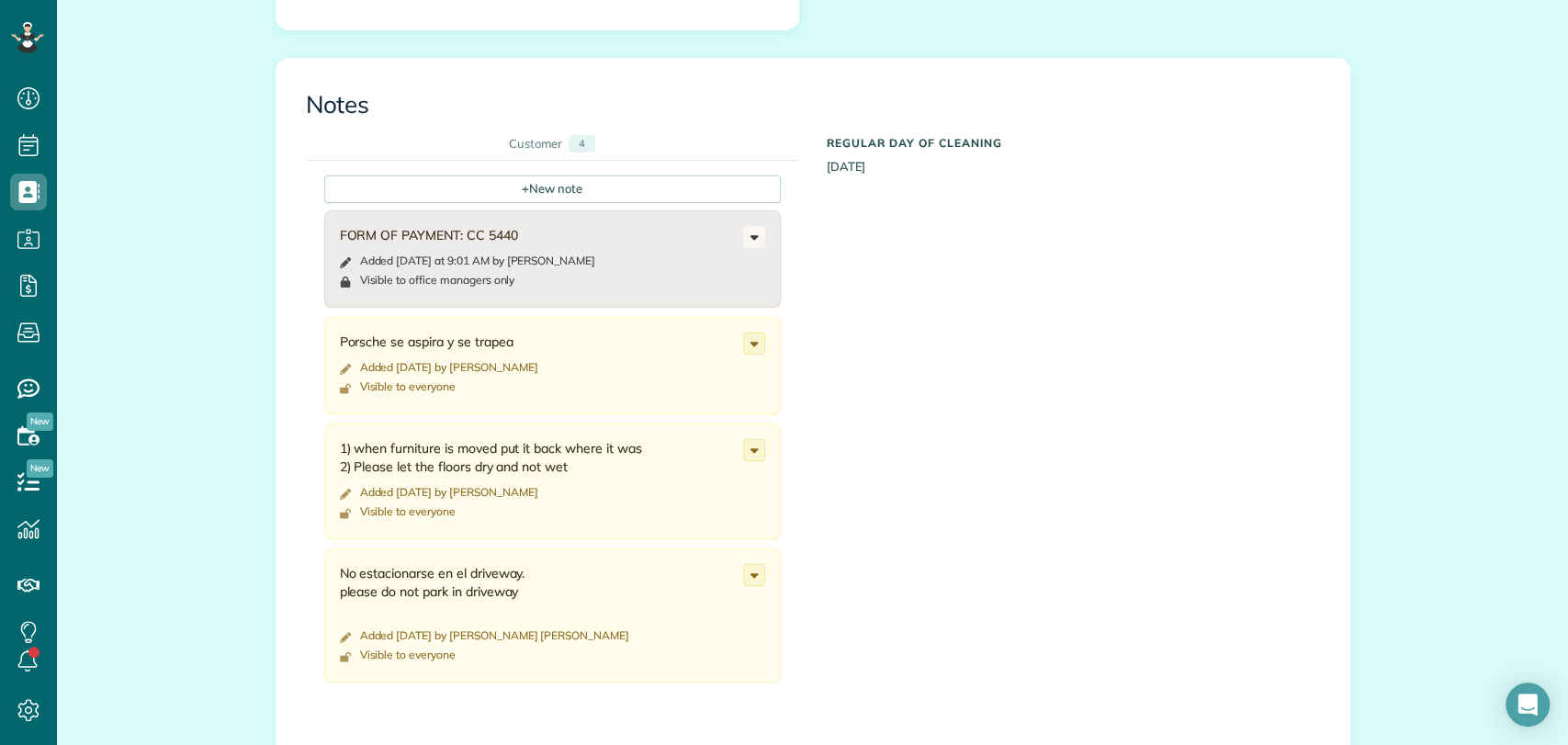
scroll to position [870, 0]
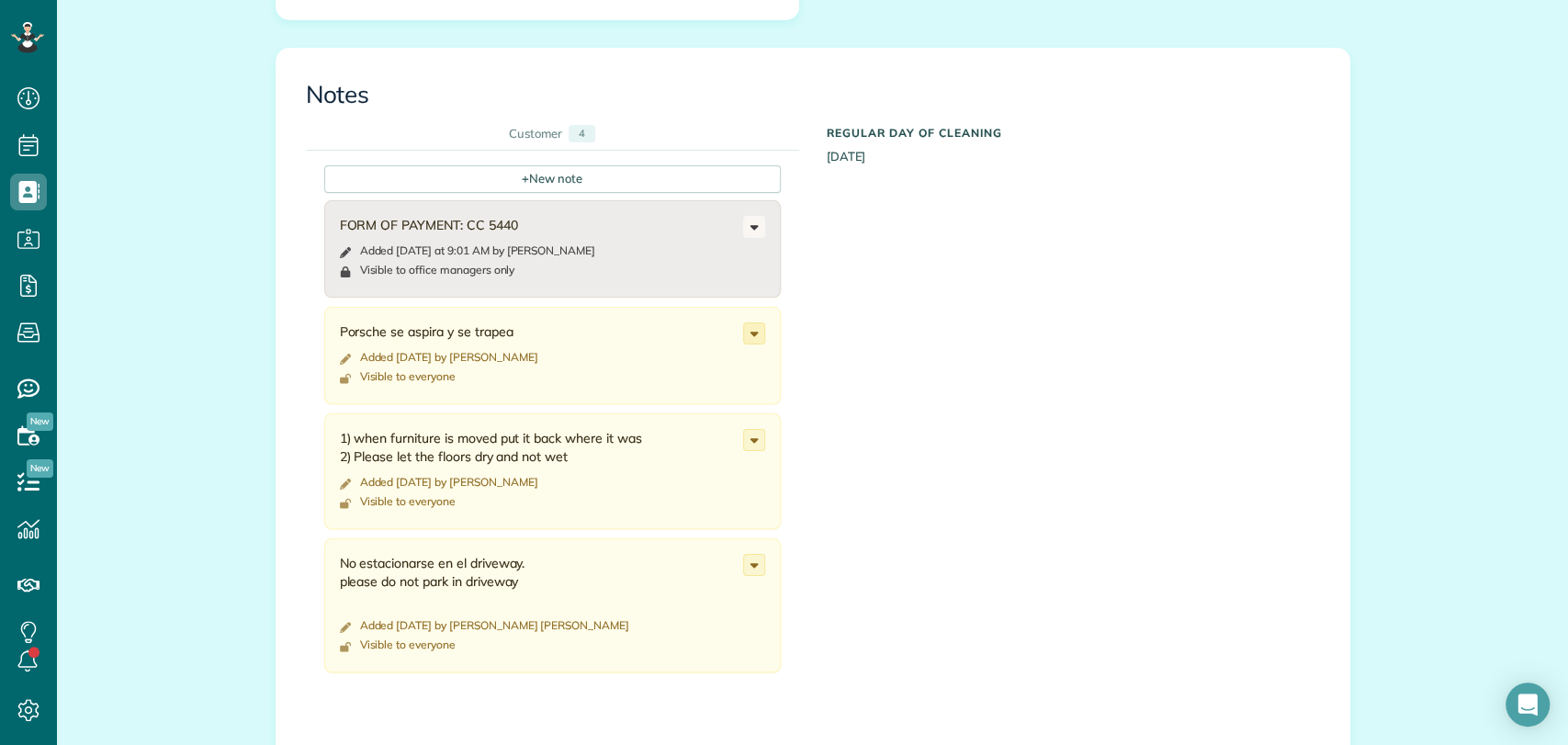
click at [749, 332] on use at bounding box center [753, 334] width 8 height 5
click at [671, 398] on span "Edit note" at bounding box center [672, 403] width 52 height 13
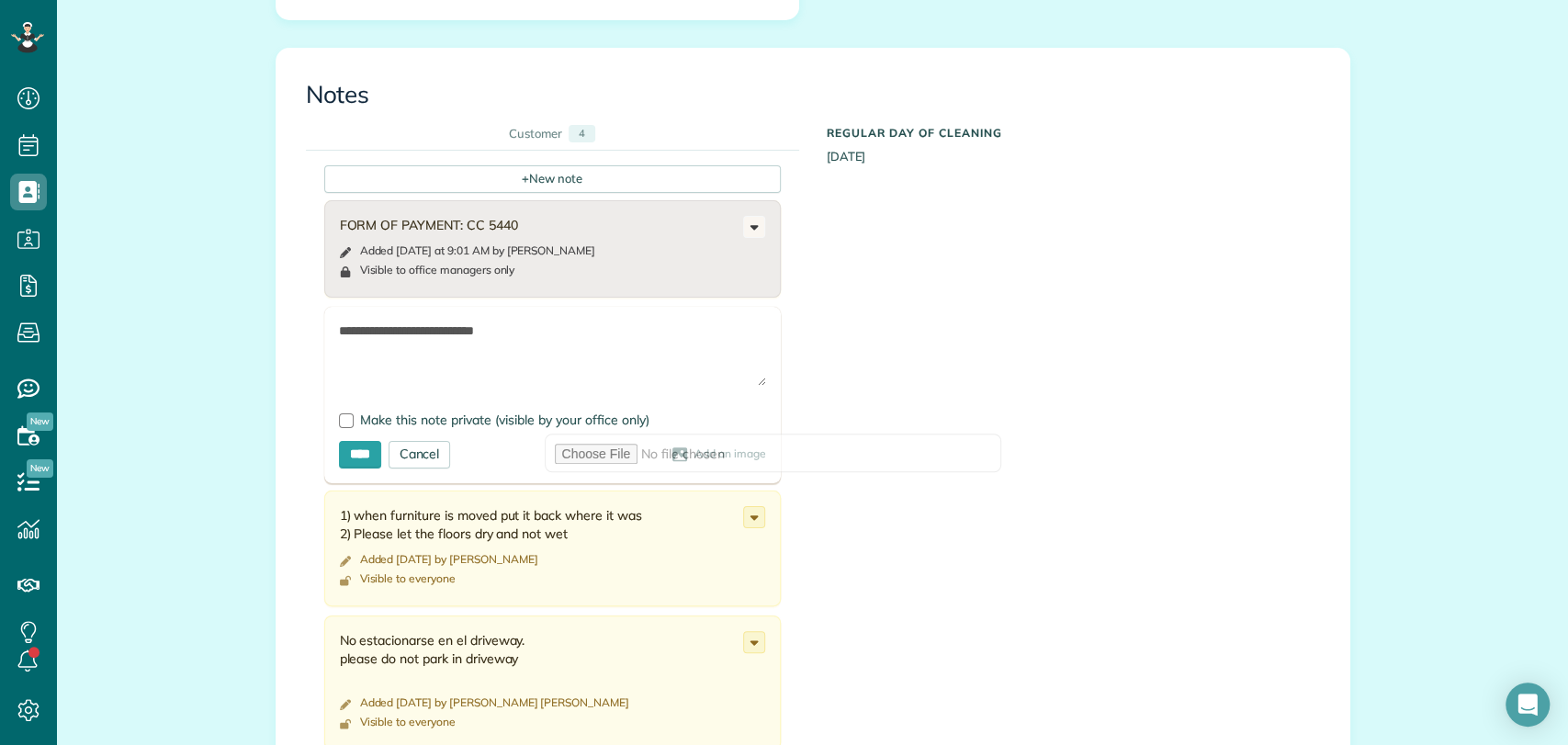
click at [517, 328] on textarea "**********" at bounding box center [552, 352] width 427 height 64
paste textarea "**********"
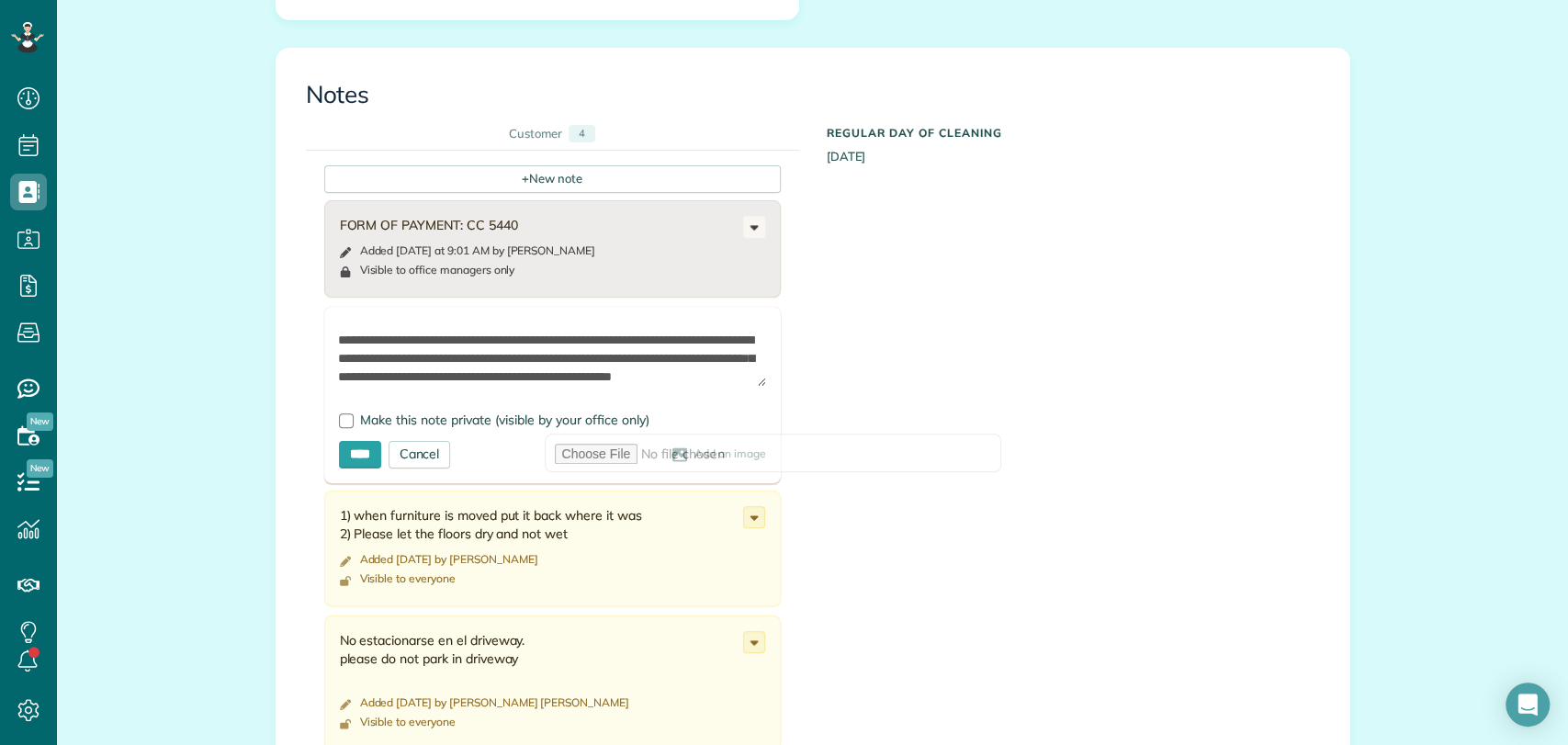
scroll to position [0, 0]
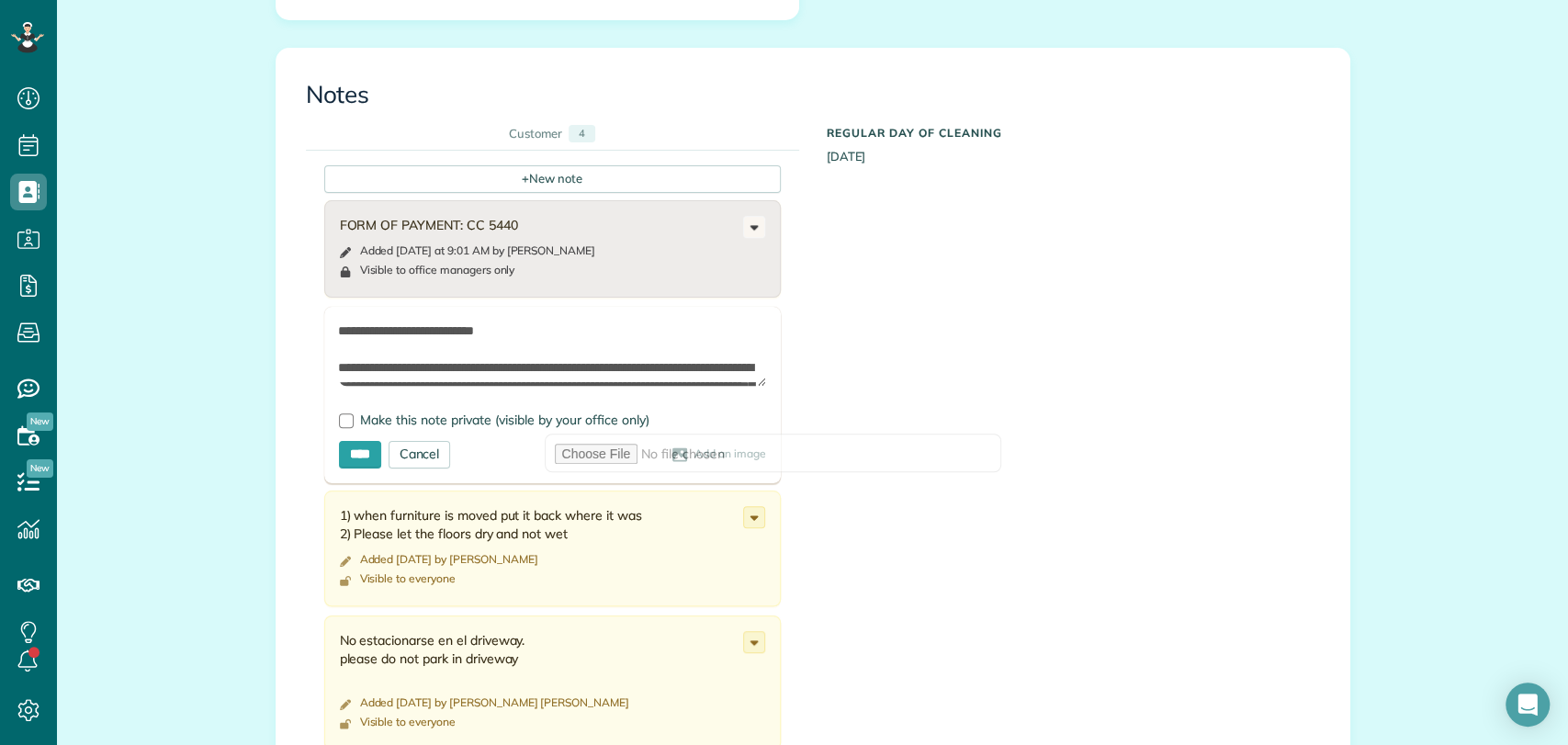
drag, startPoint x: 523, startPoint y: 334, endPoint x: 292, endPoint y: 320, distance: 231.4
click at [292, 320] on div "**********" at bounding box center [552, 456] width 520 height 677
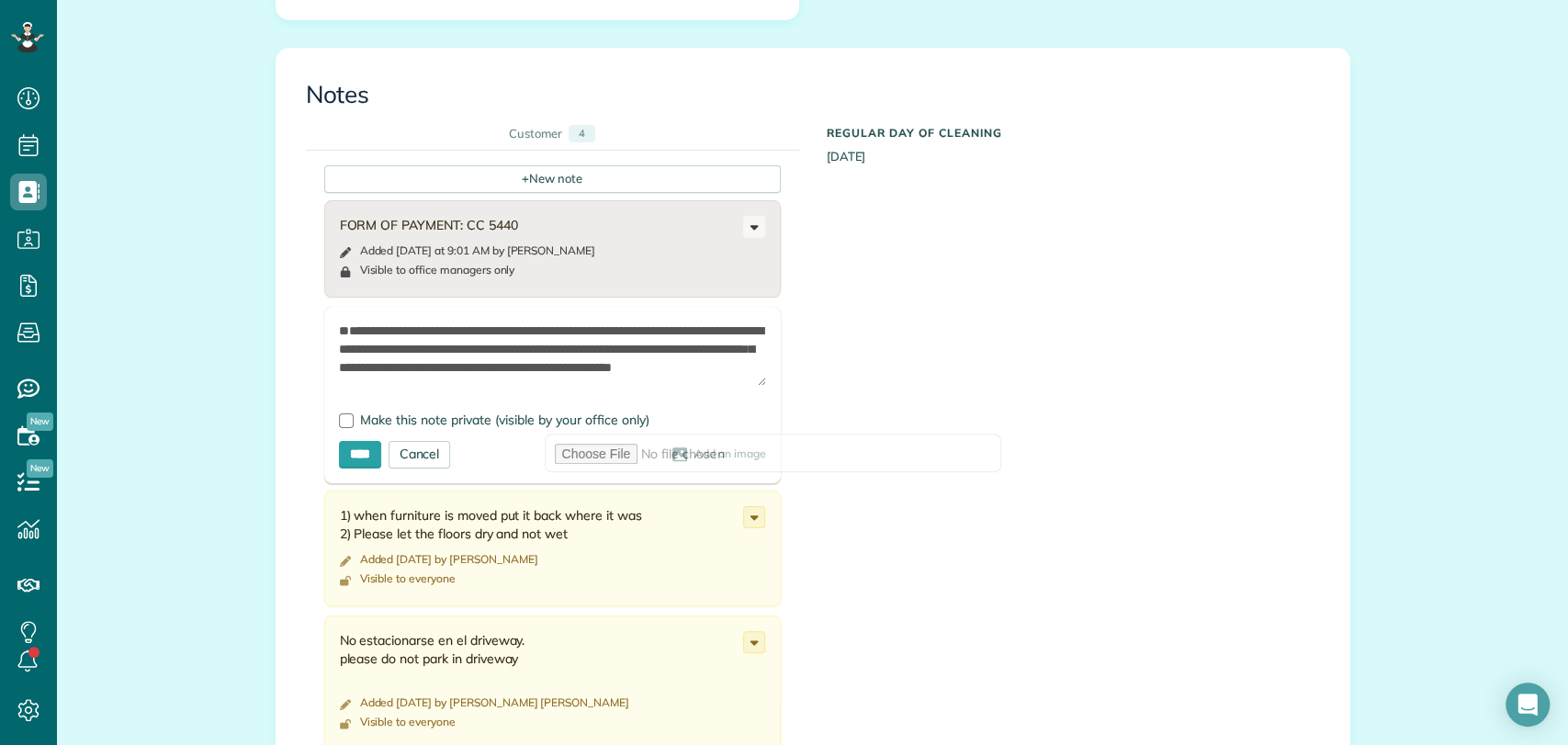
click at [382, 342] on textarea "**********" at bounding box center [552, 352] width 427 height 64
drag, startPoint x: 602, startPoint y: 378, endPoint x: 649, endPoint y: 338, distance: 61.7
click at [649, 338] on textarea "**********" at bounding box center [552, 352] width 427 height 64
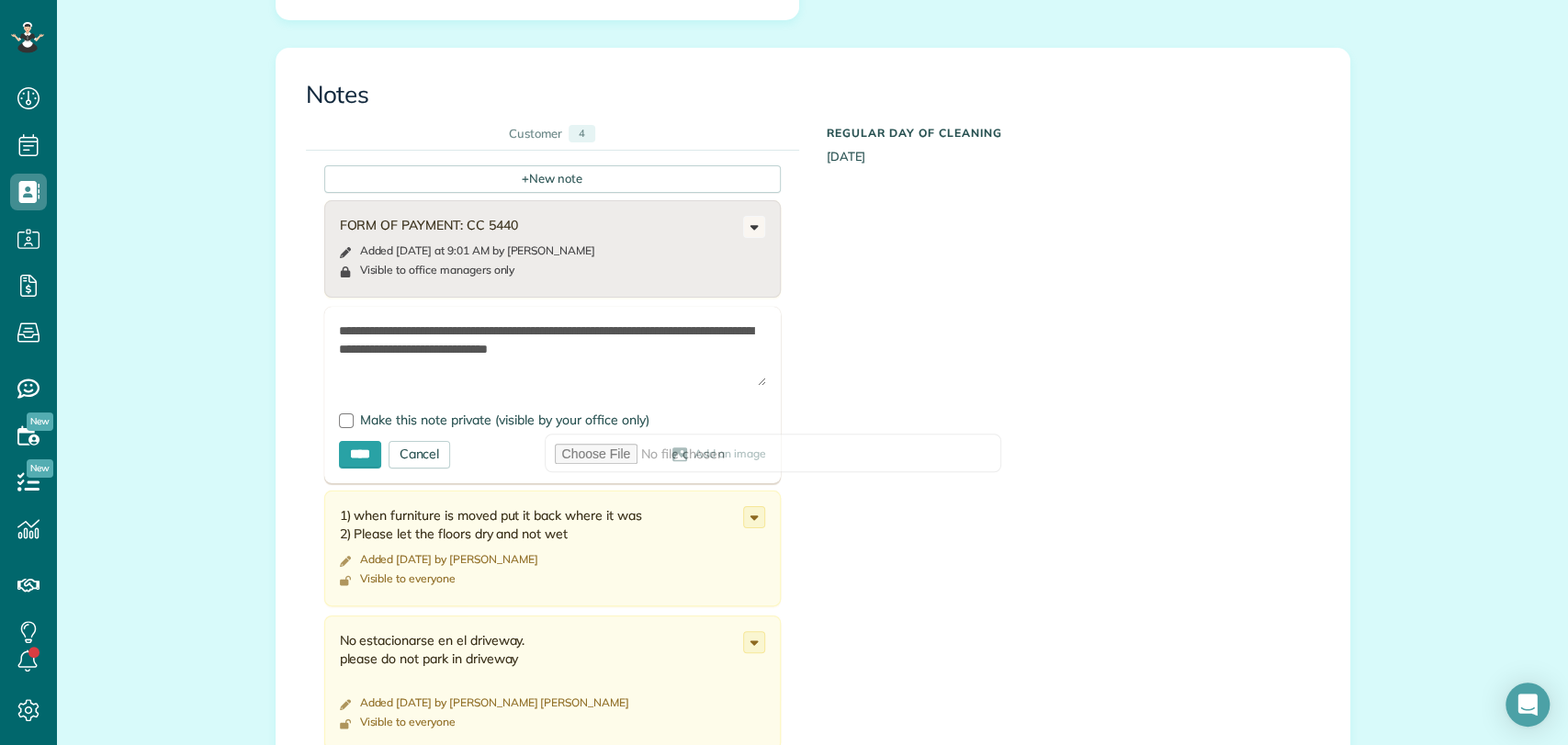
paste textarea "**********"
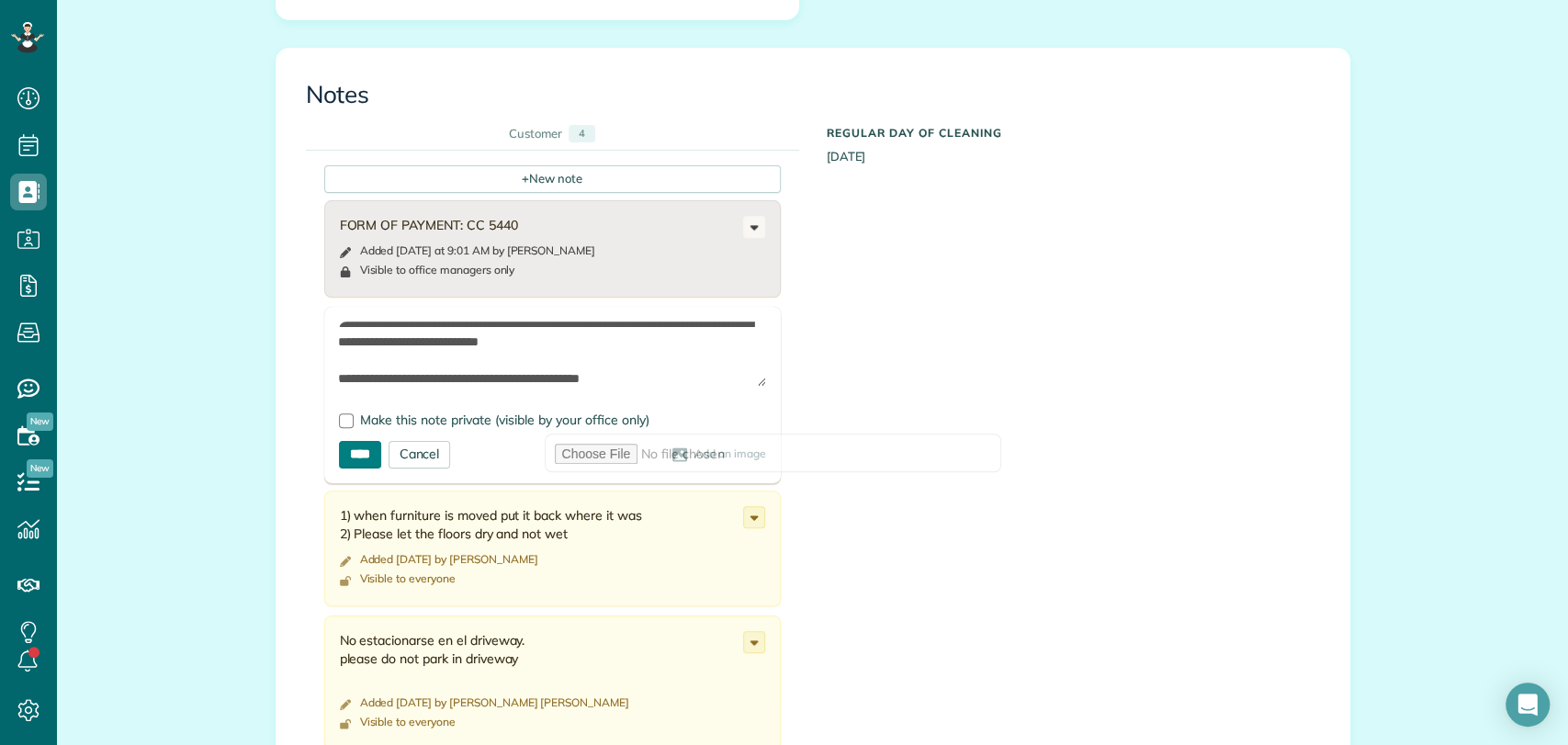
type textarea "**********"
click at [362, 454] on input "****" at bounding box center [359, 454] width 42 height 27
type input "**********"
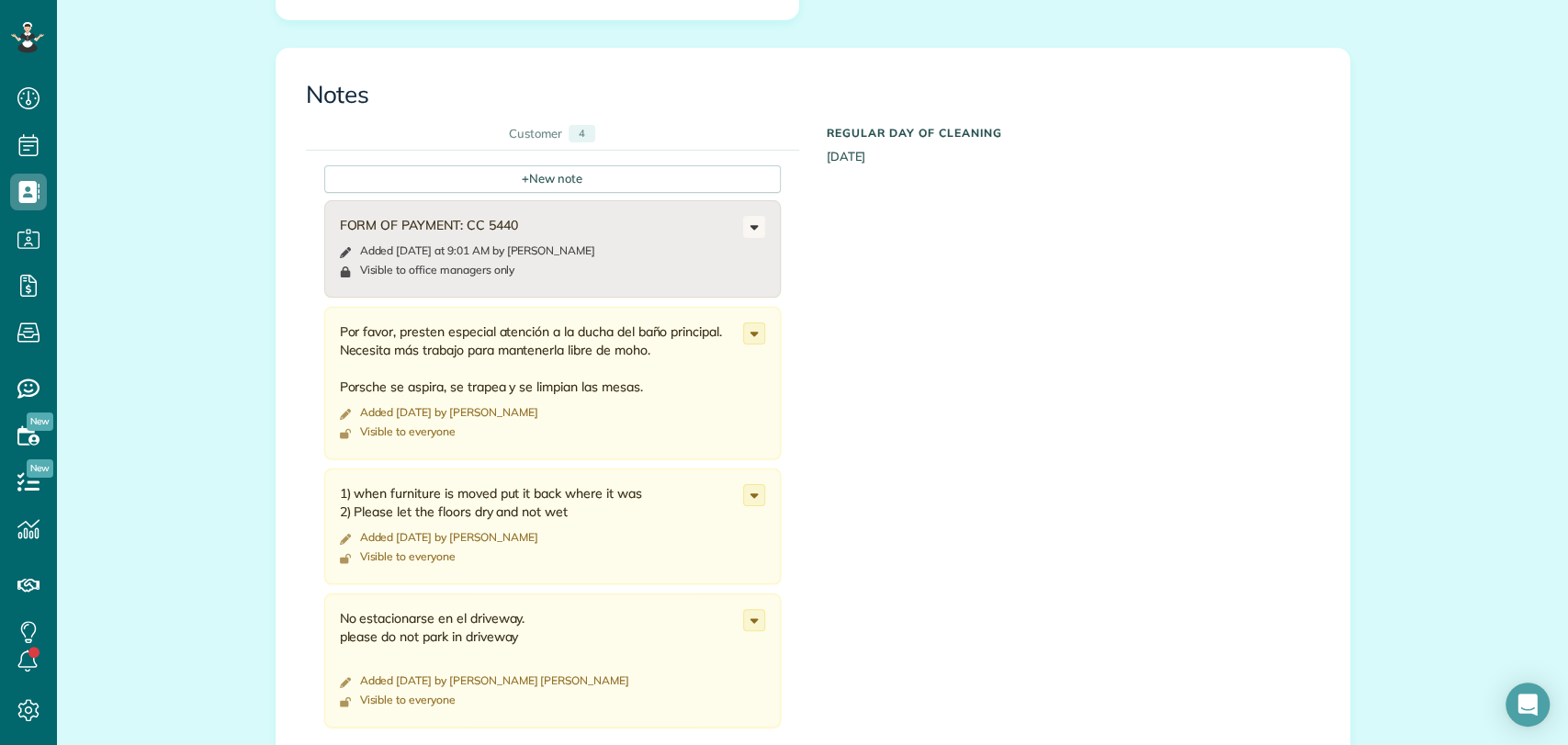
click at [1329, 517] on div "Notes Customer 4 + New note FORM OF PAYMENT: CC 5440 Added today at 9:01 AM by …" at bounding box center [813, 432] width 1072 height 766
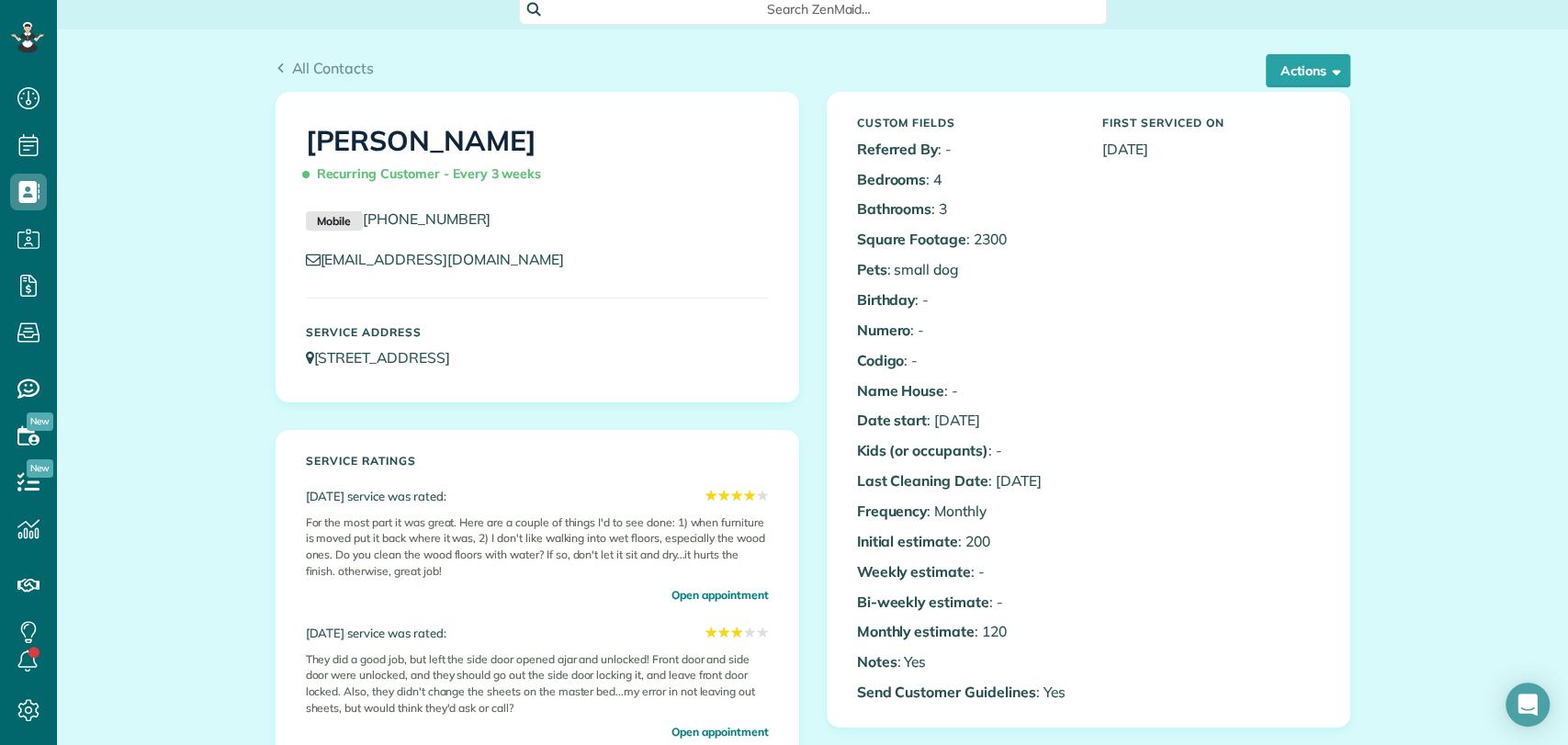
scroll to position [0, 0]
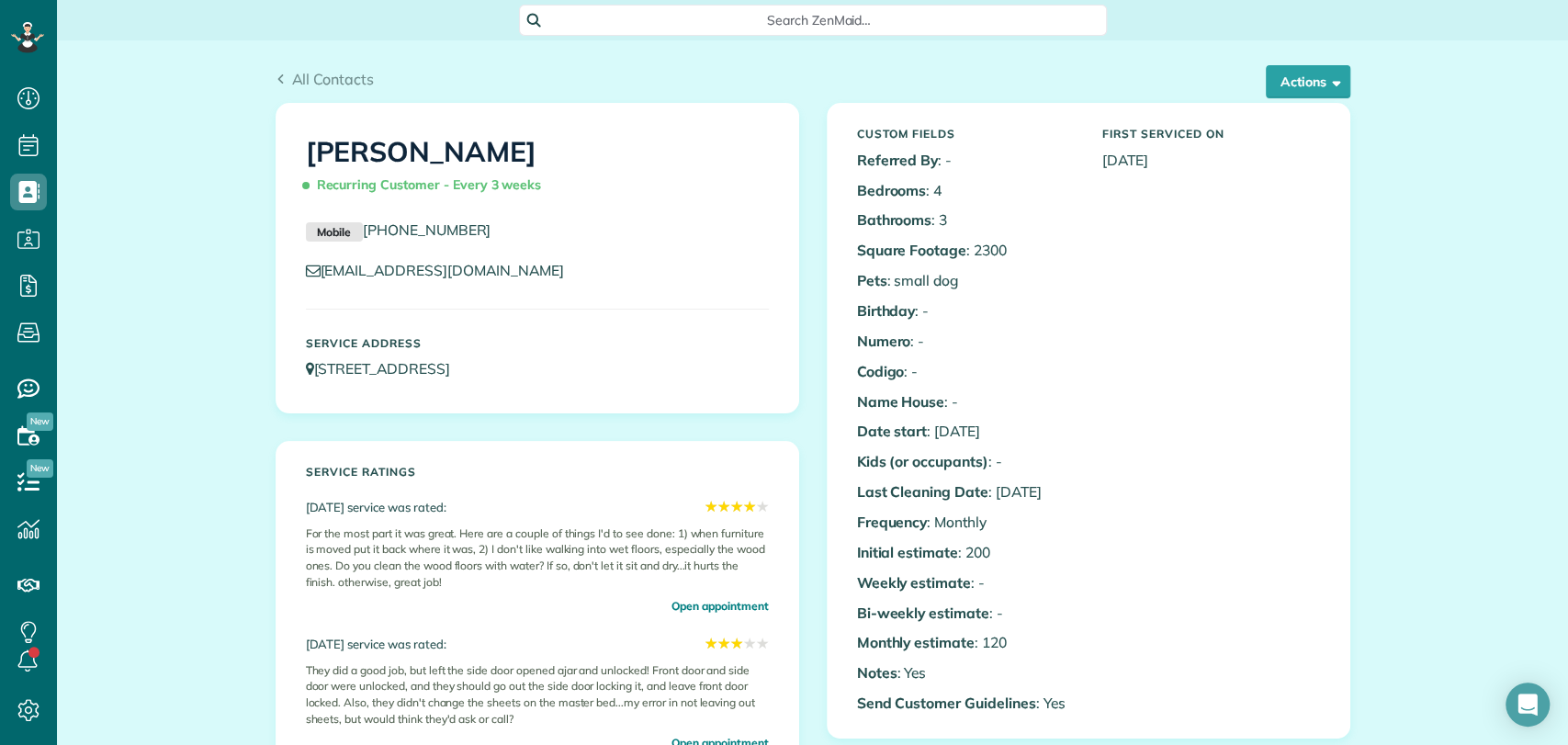
click at [634, 14] on span "Search ZenMaid…" at bounding box center [819, 20] width 559 height 19
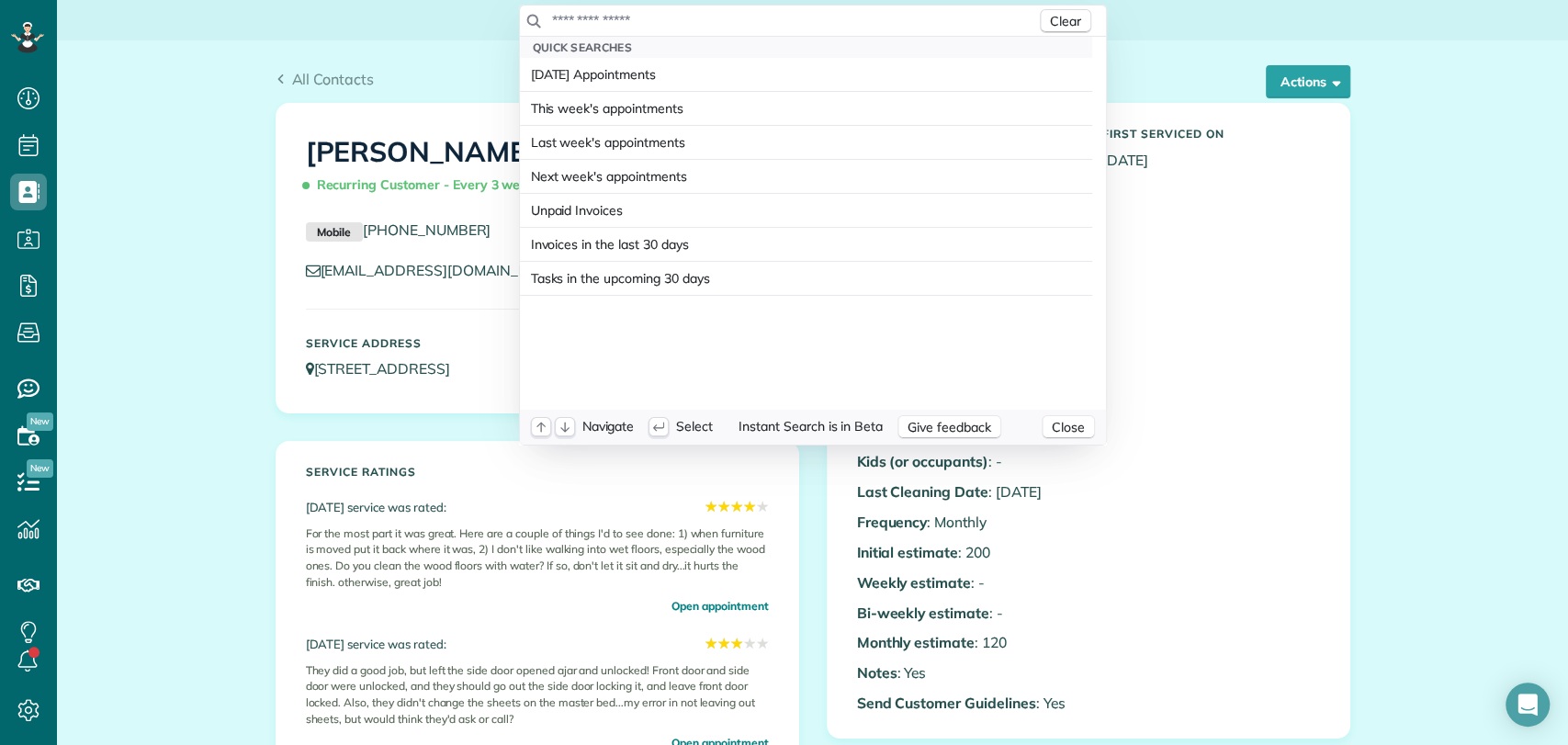
click at [634, 14] on input "text" at bounding box center [793, 20] width 485 height 19
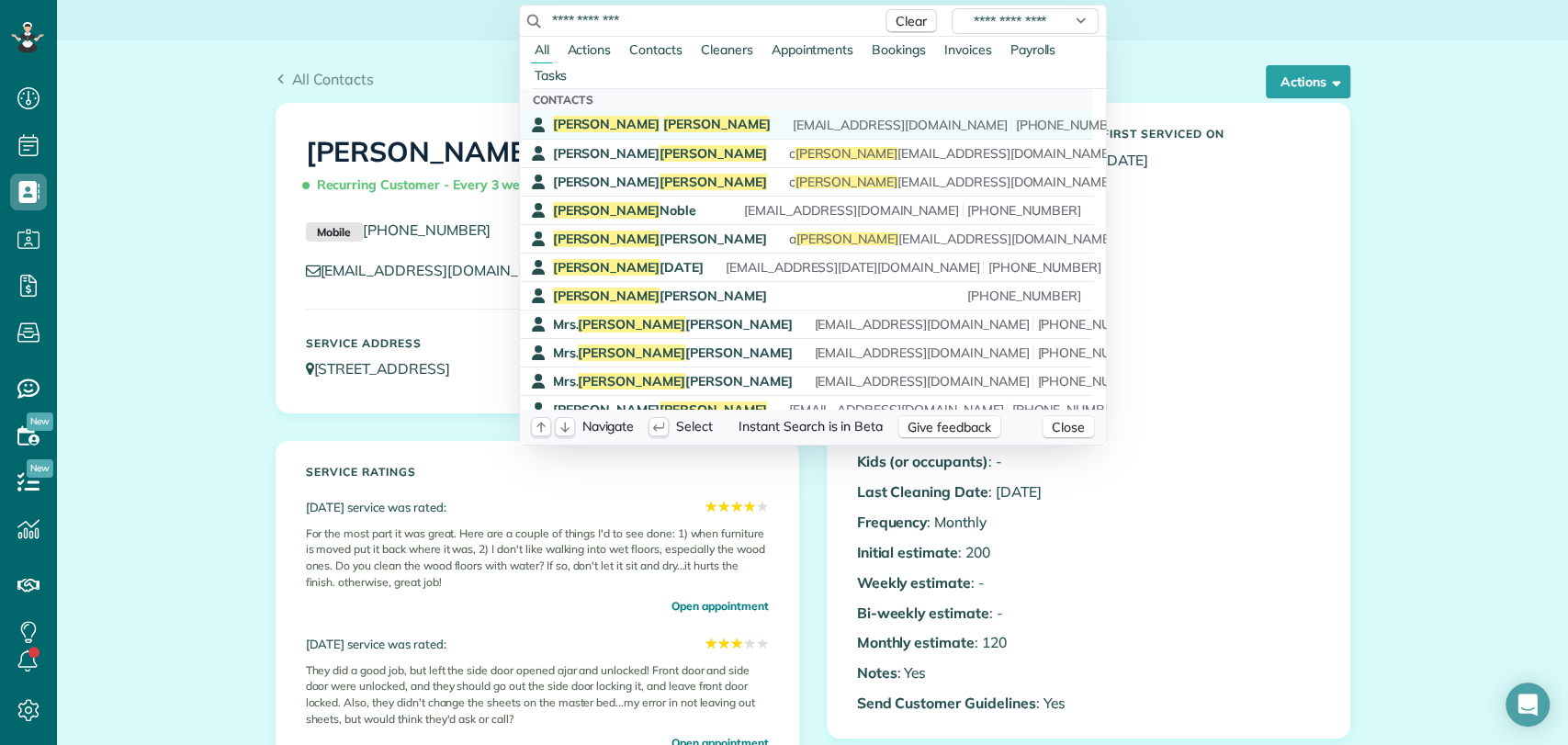
type input "**********"
click at [648, 116] on div "Shannon Rubio fairhopemom@gmail.com (251) 463-0697" at bounding box center [819, 125] width 532 height 18
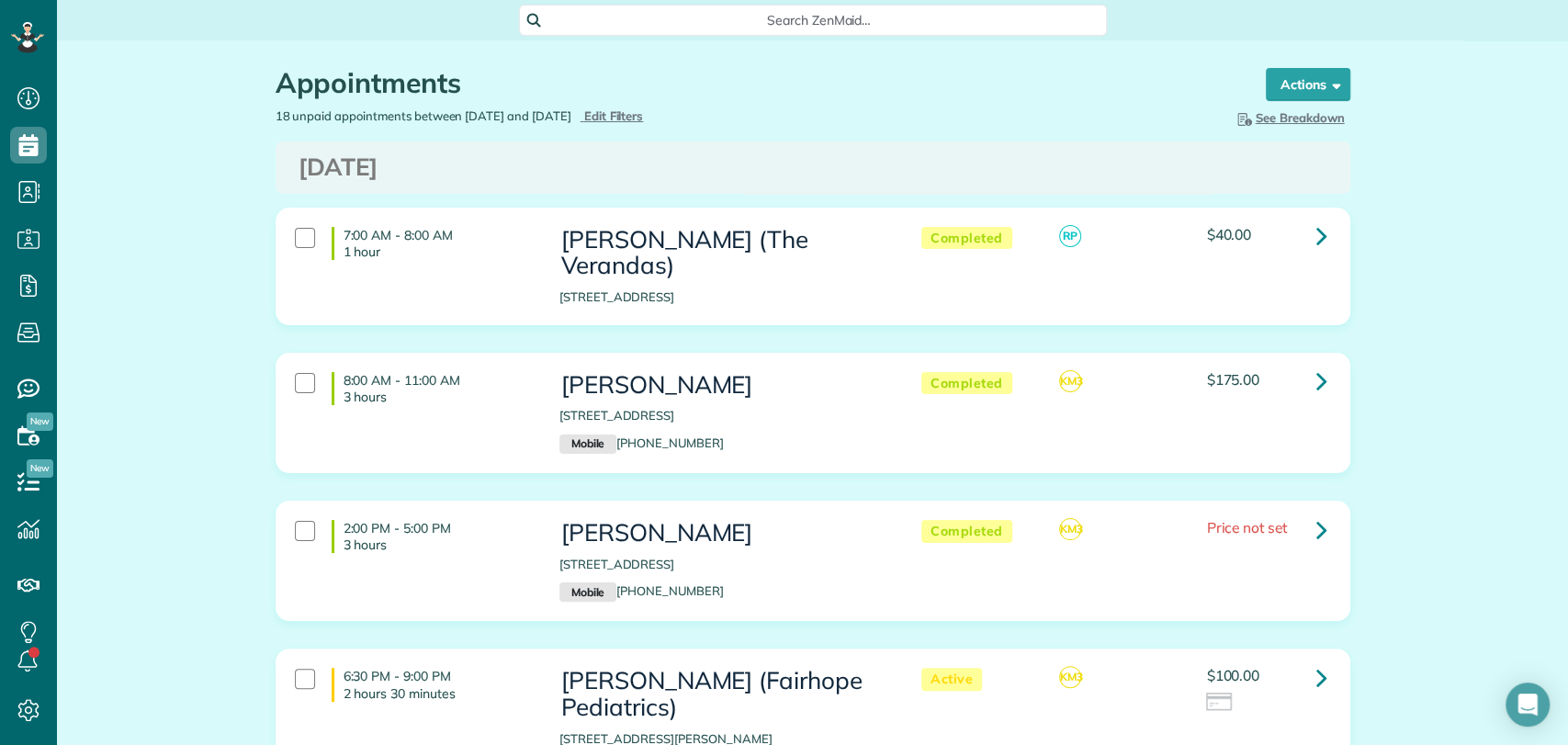
scroll to position [7, 7]
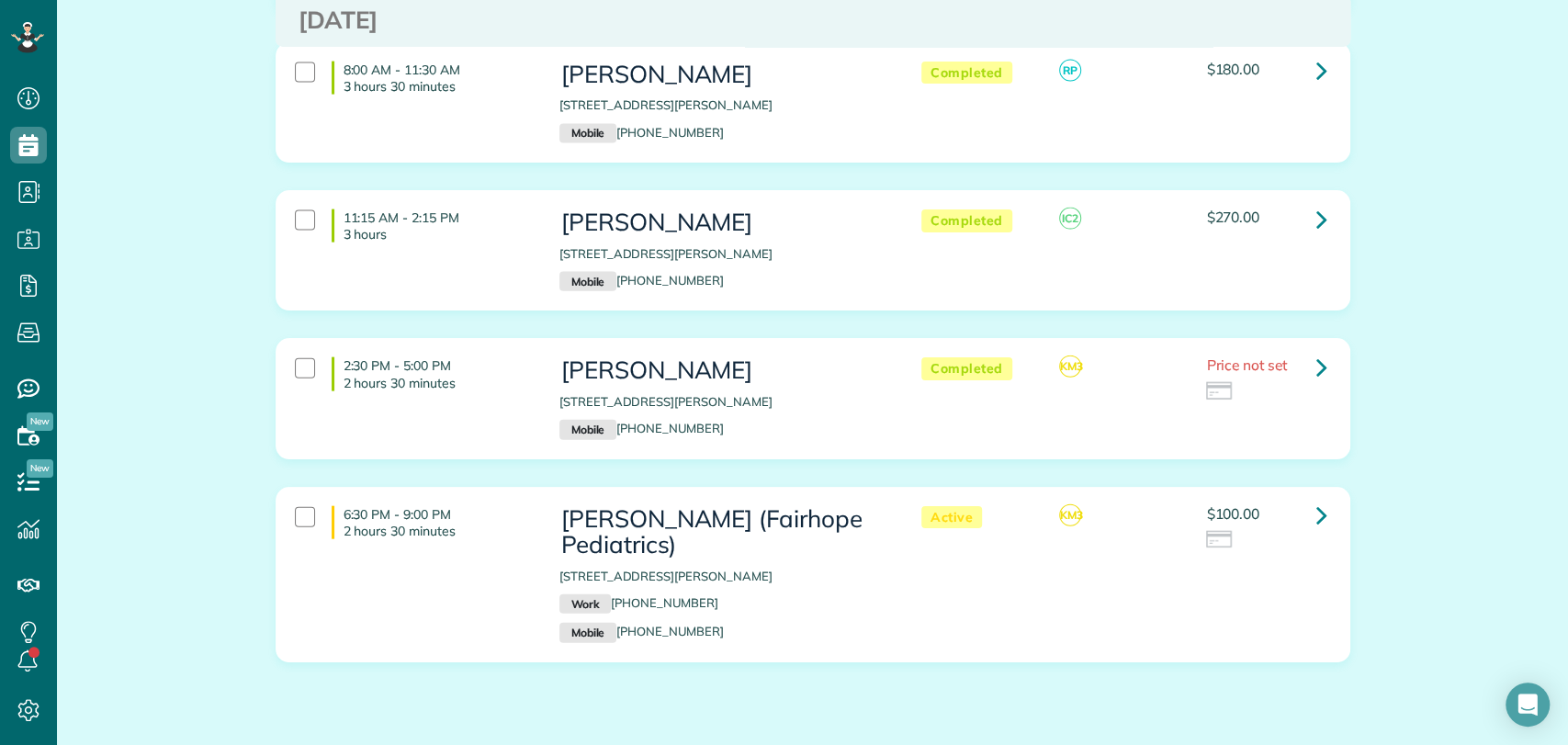
scroll to position [2680, 0]
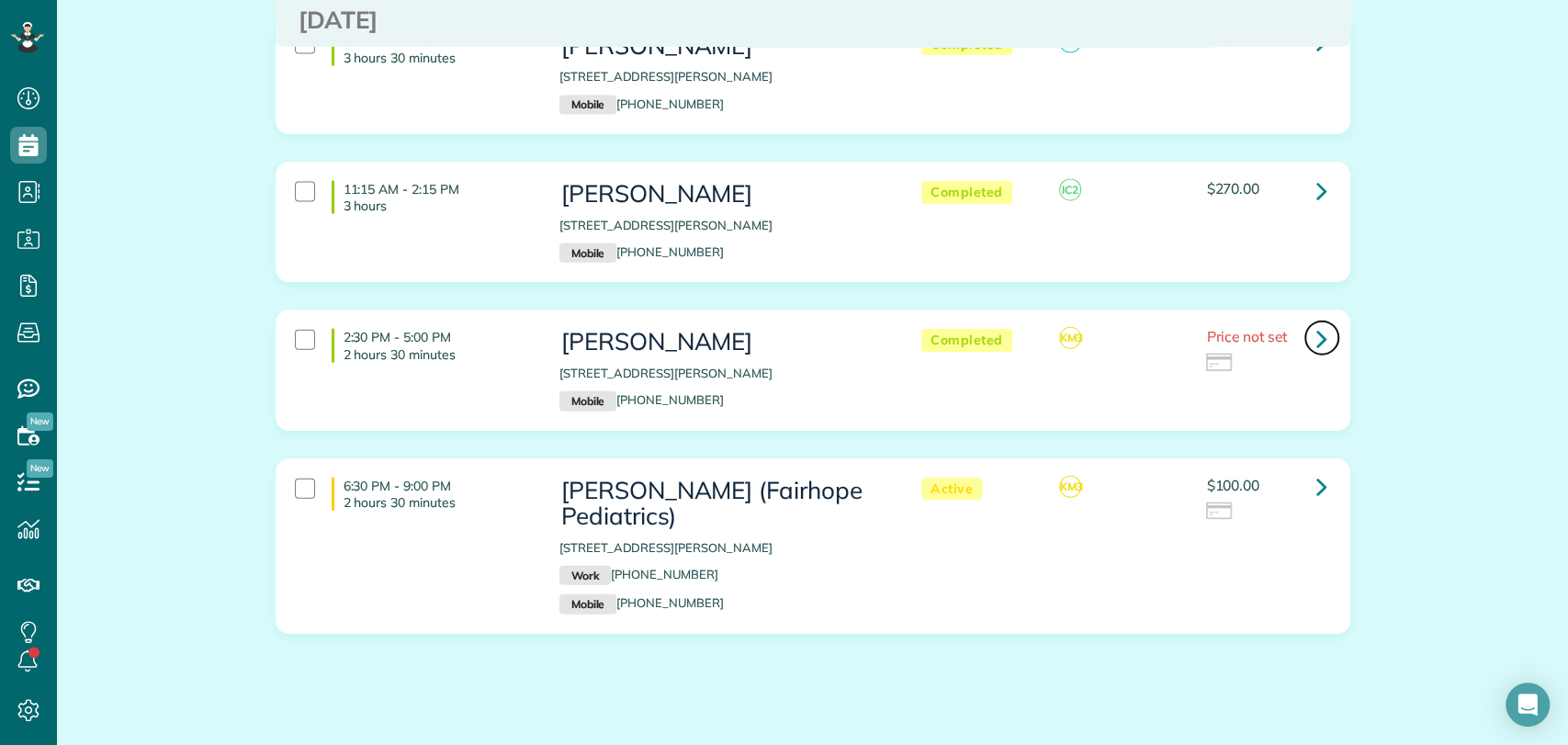
click at [1304, 319] on link at bounding box center [1321, 337] width 36 height 36
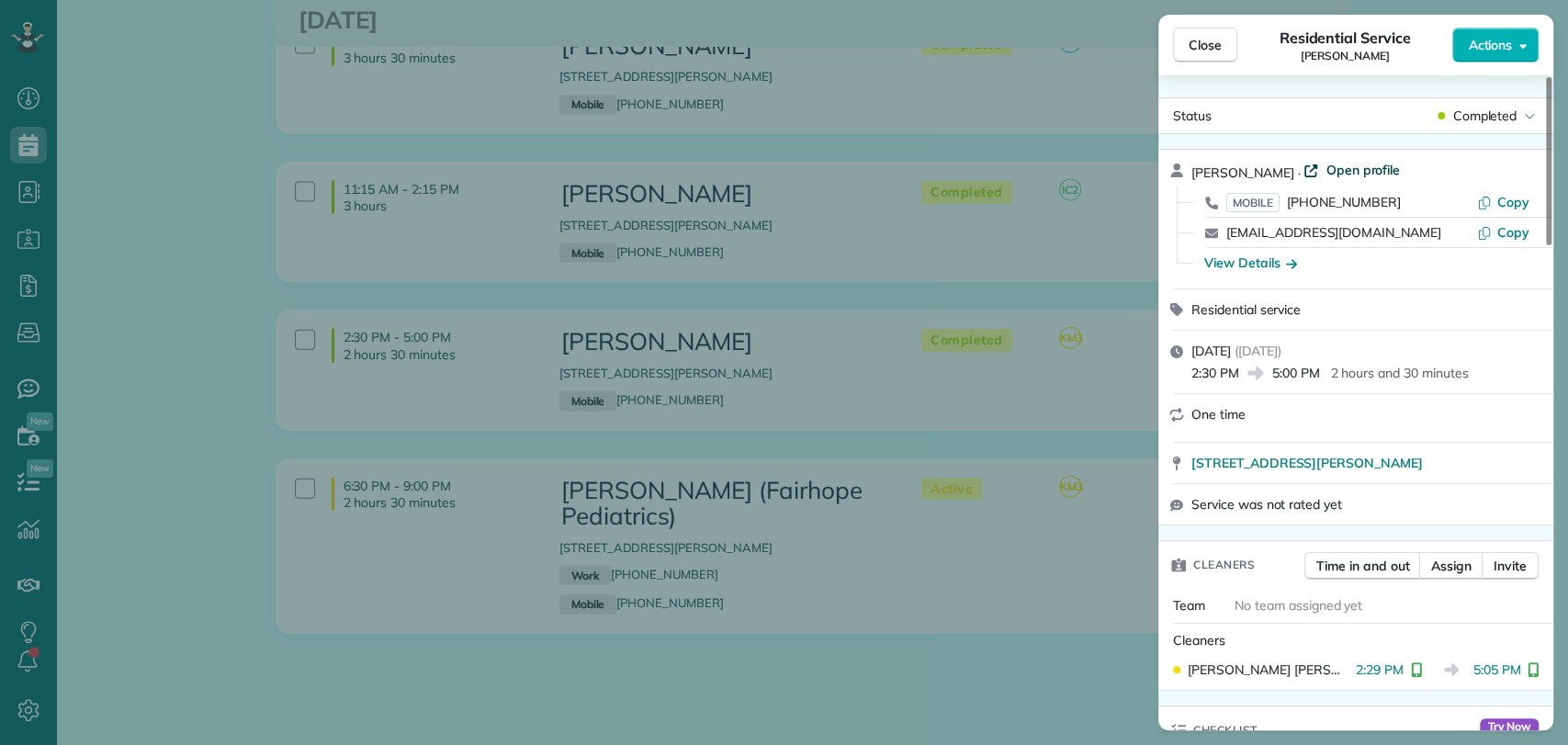
click at [1327, 176] on span "Open profile" at bounding box center [1363, 170] width 75 height 19
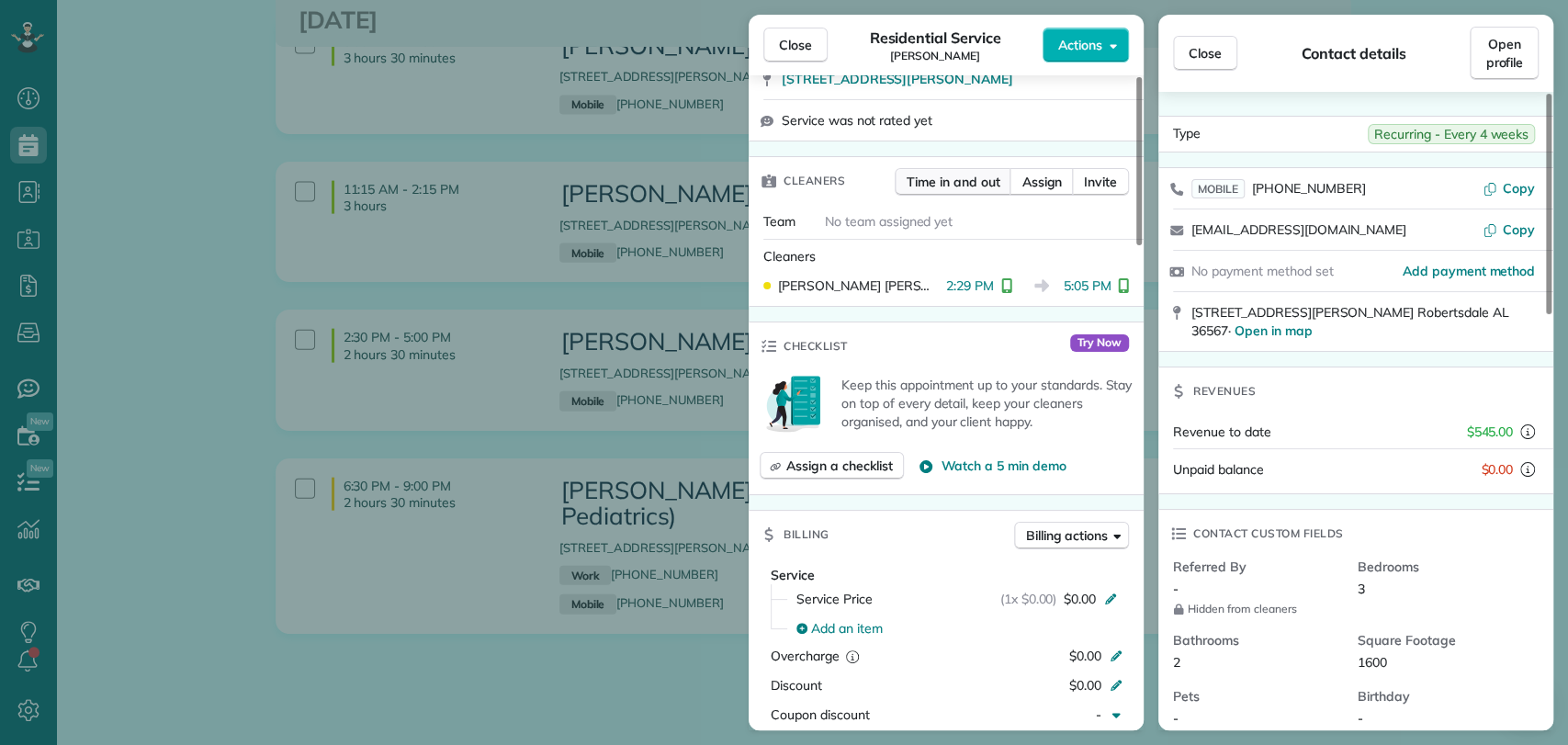
scroll to position [389, 0]
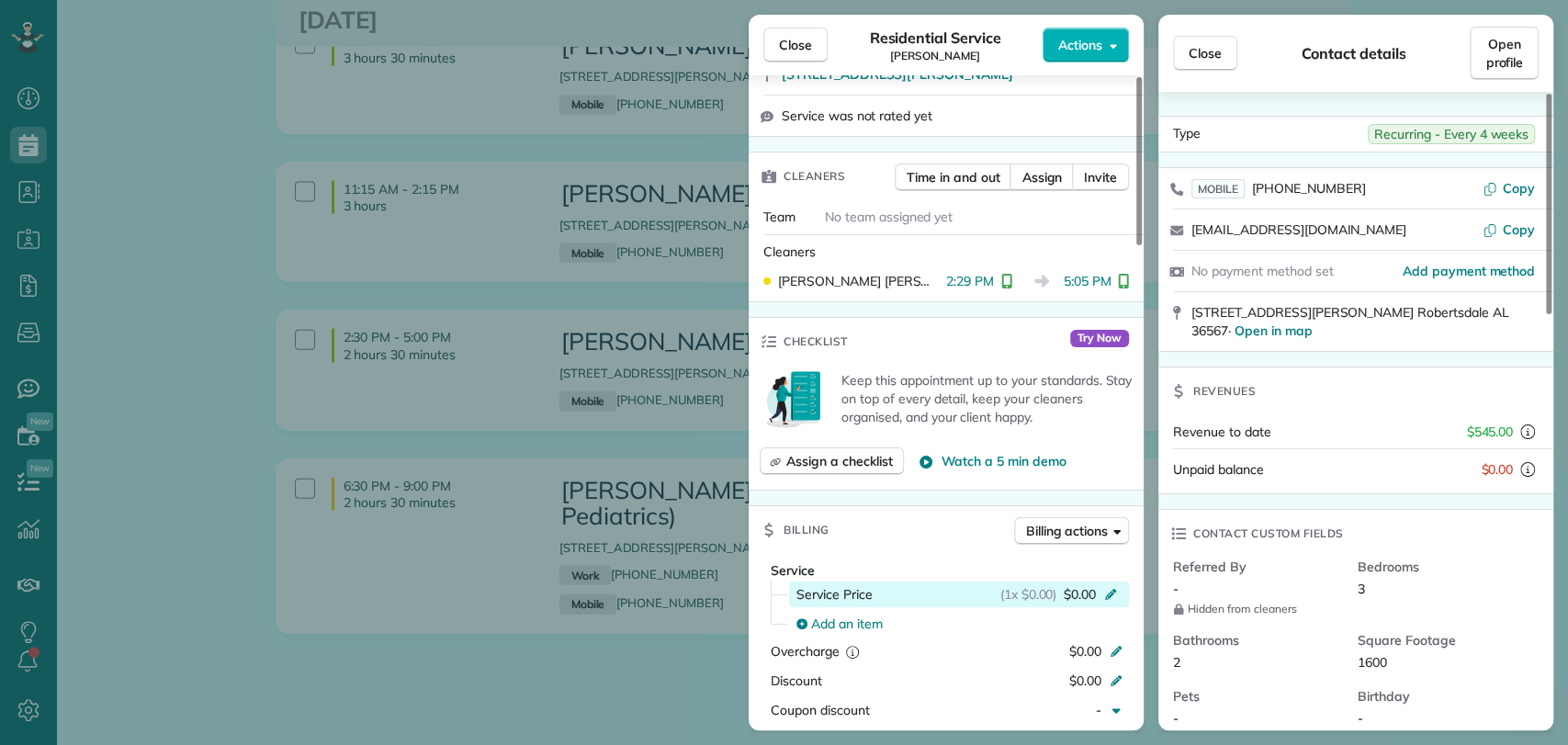
click at [1081, 587] on span "$0.00" at bounding box center [1079, 594] width 32 height 19
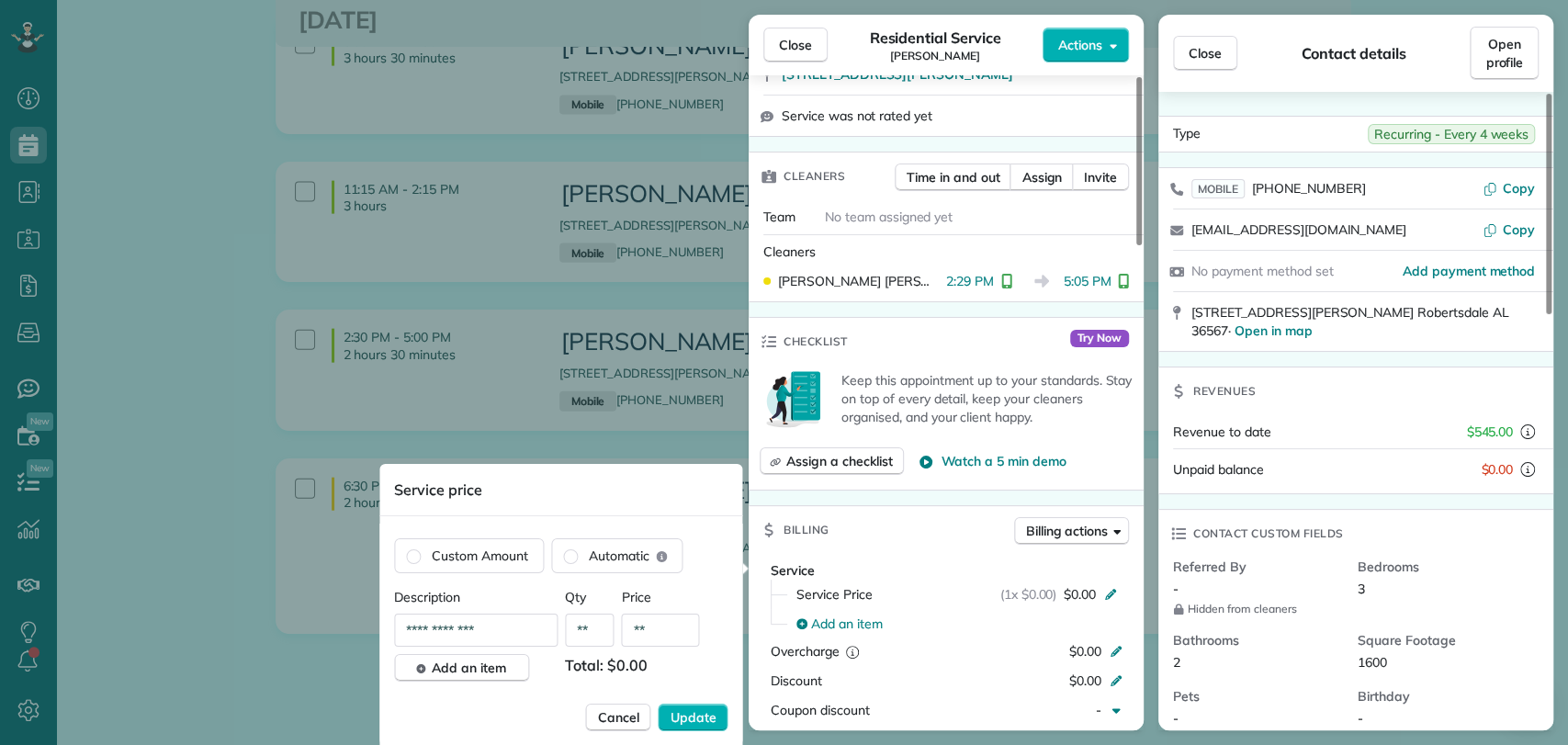
click at [675, 624] on input "**" at bounding box center [661, 630] width 79 height 33
type input "****"
click at [701, 713] on span "Update" at bounding box center [693, 717] width 46 height 19
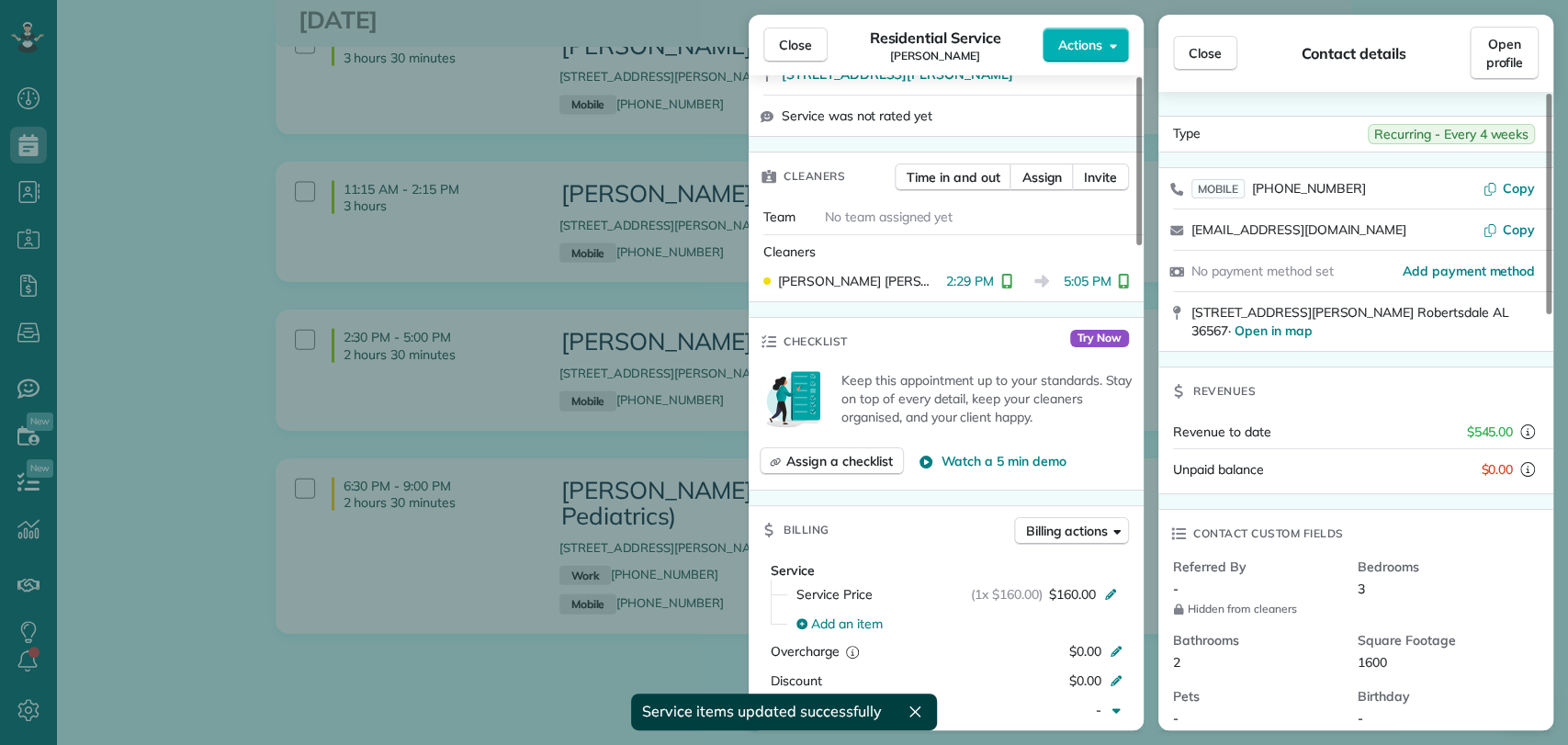
scroll to position [397, 0]
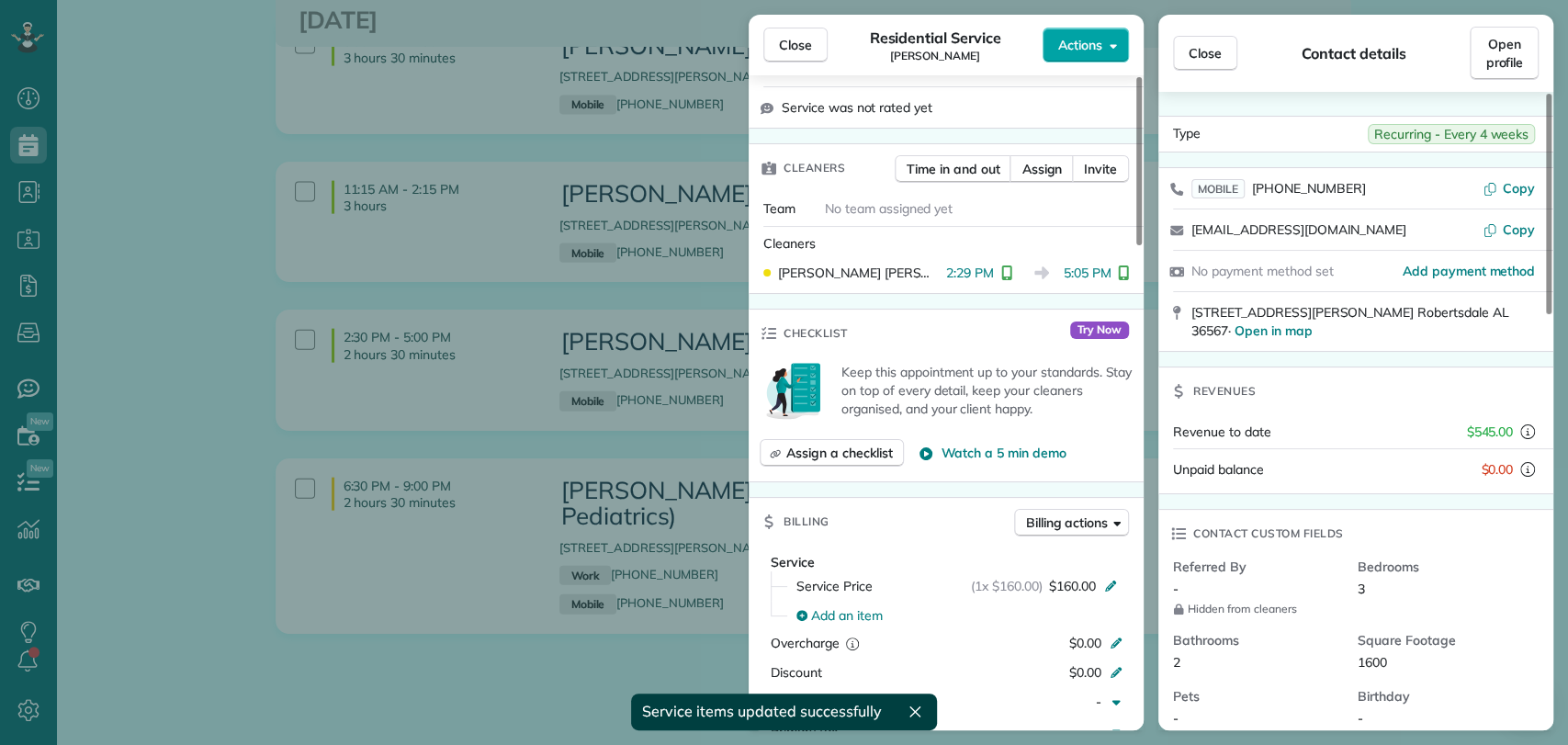
click at [1081, 50] on span "Actions" at bounding box center [1080, 44] width 44 height 19
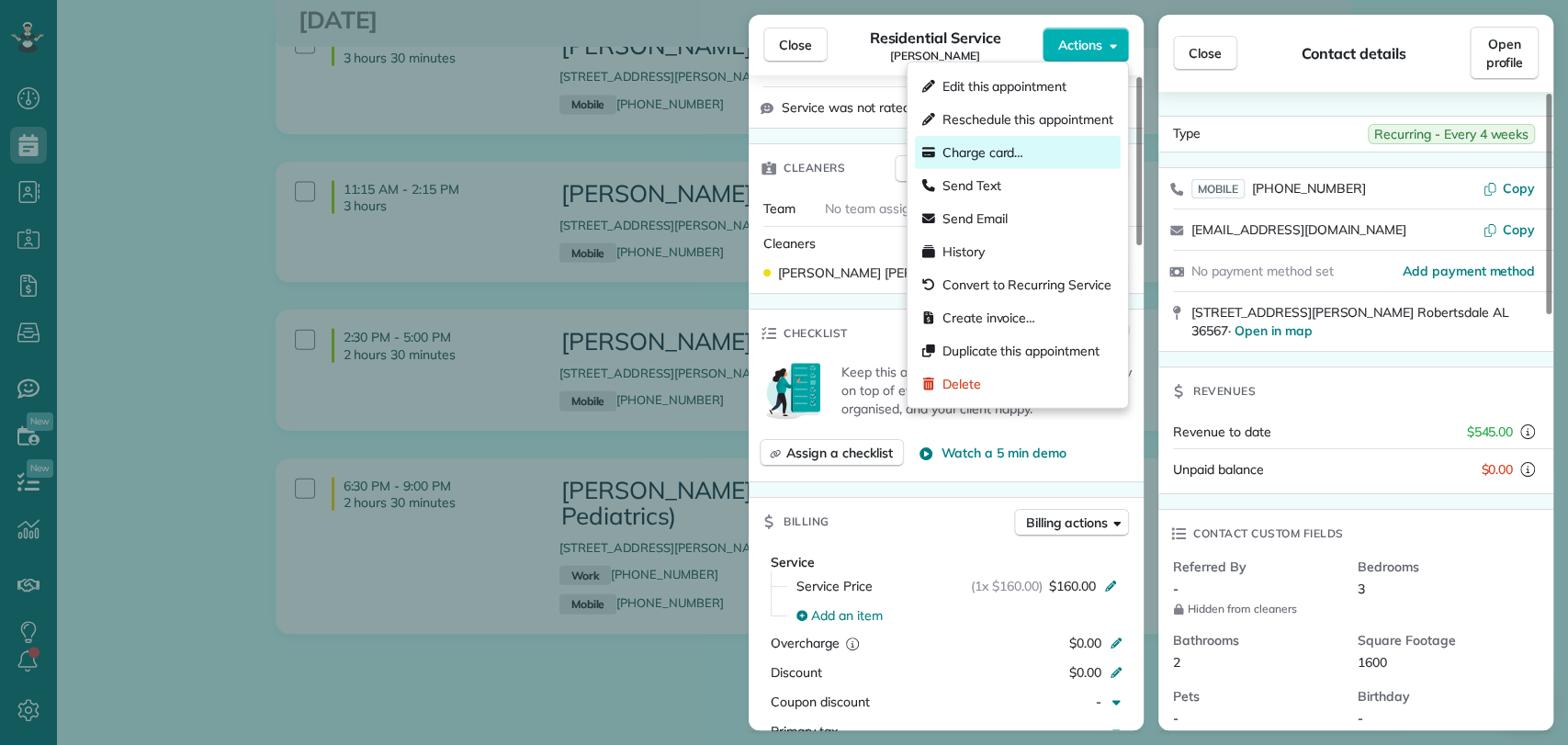
click at [1018, 149] on span "Charge card…" at bounding box center [983, 152] width 81 height 19
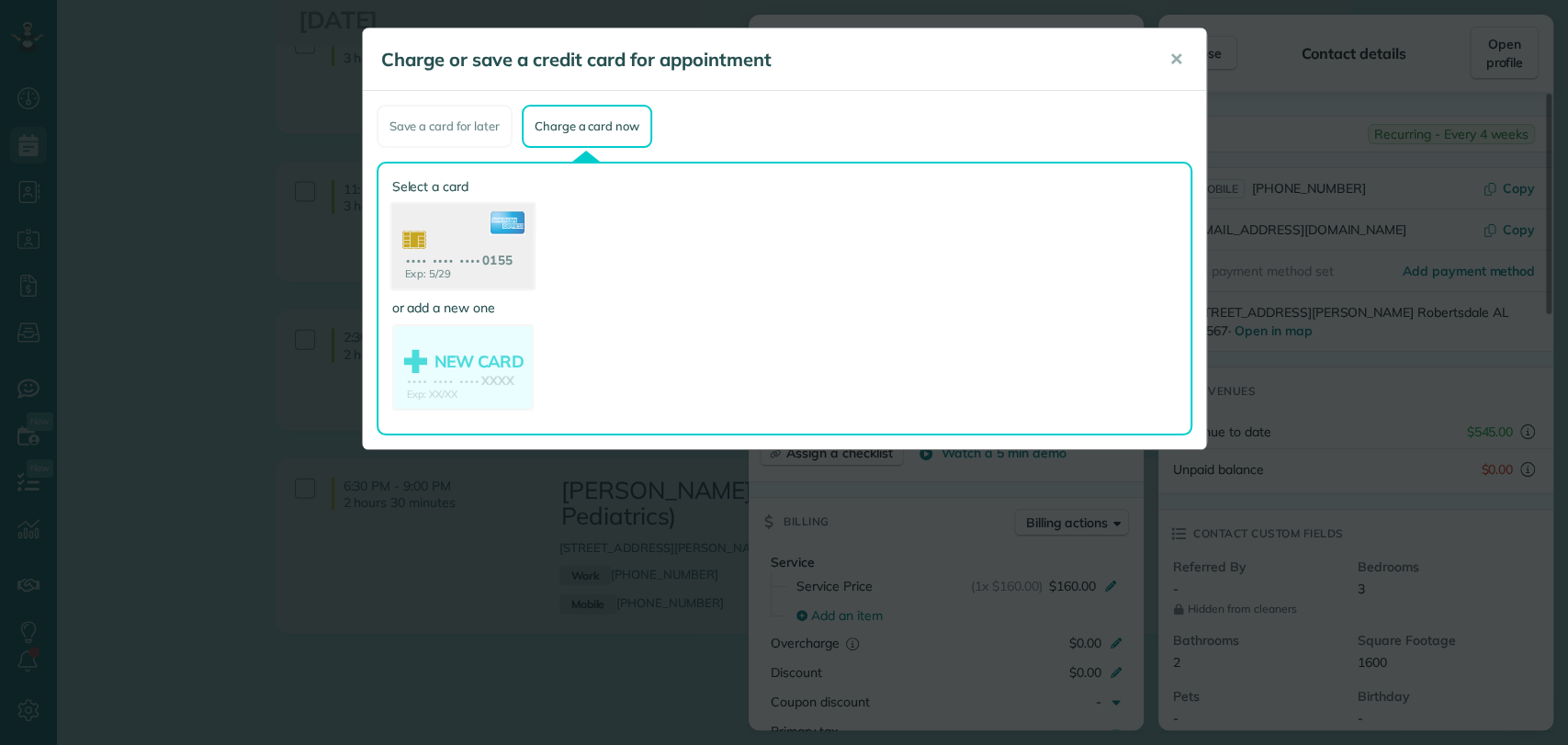
click at [447, 263] on use at bounding box center [461, 248] width 141 height 89
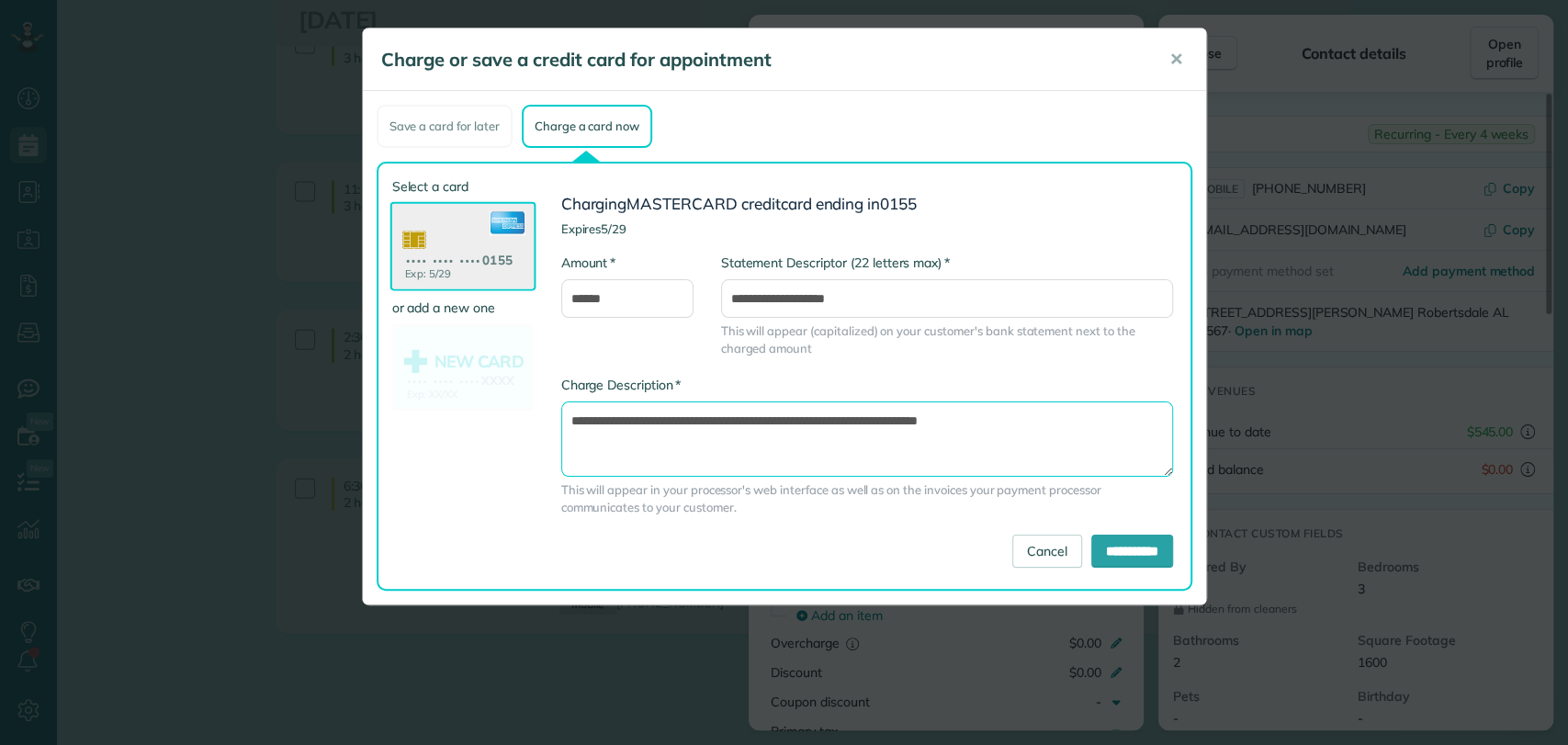
click at [880, 413] on textarea "**********" at bounding box center [866, 439] width 612 height 76
type textarea "**********"
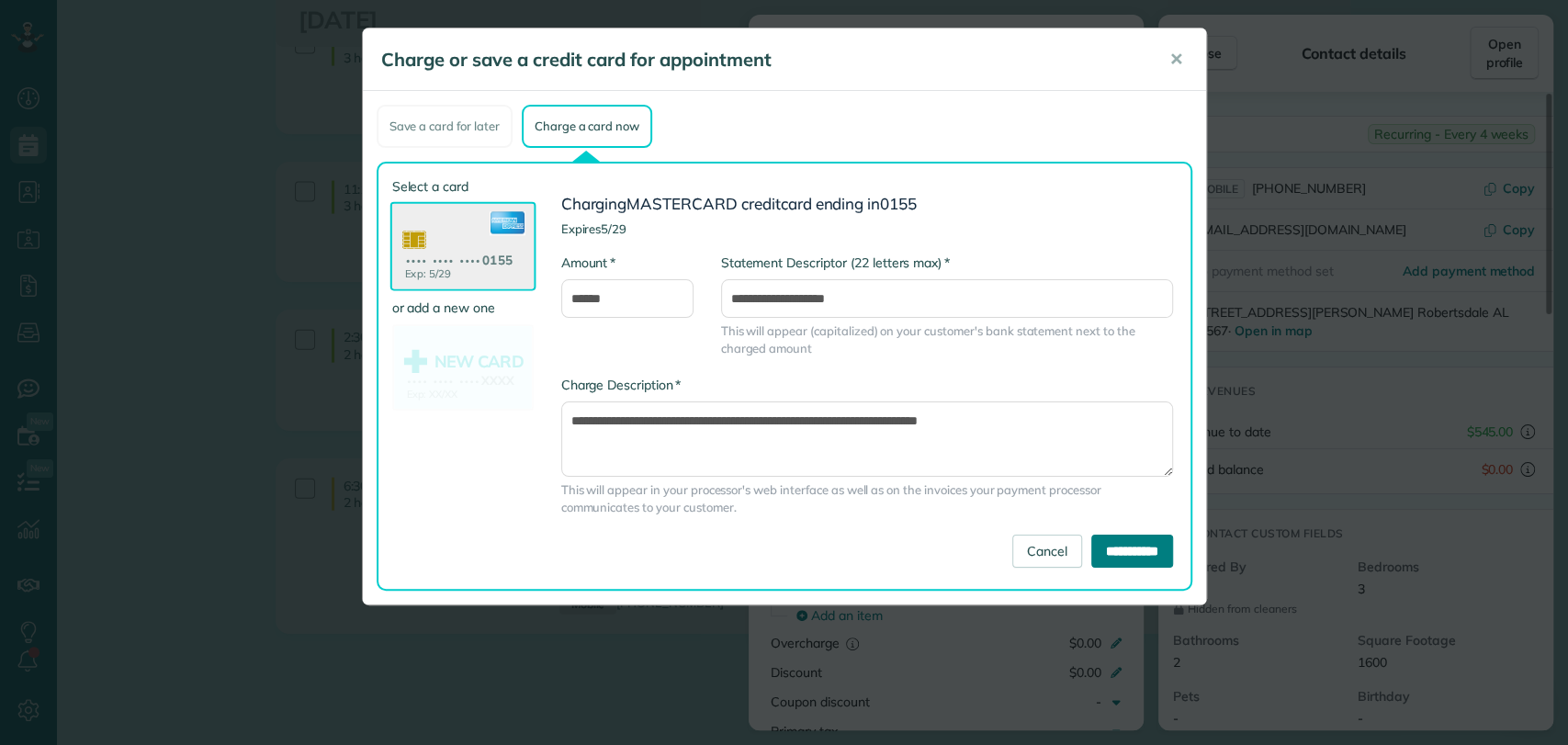
click at [1105, 546] on input "**********" at bounding box center [1131, 551] width 81 height 33
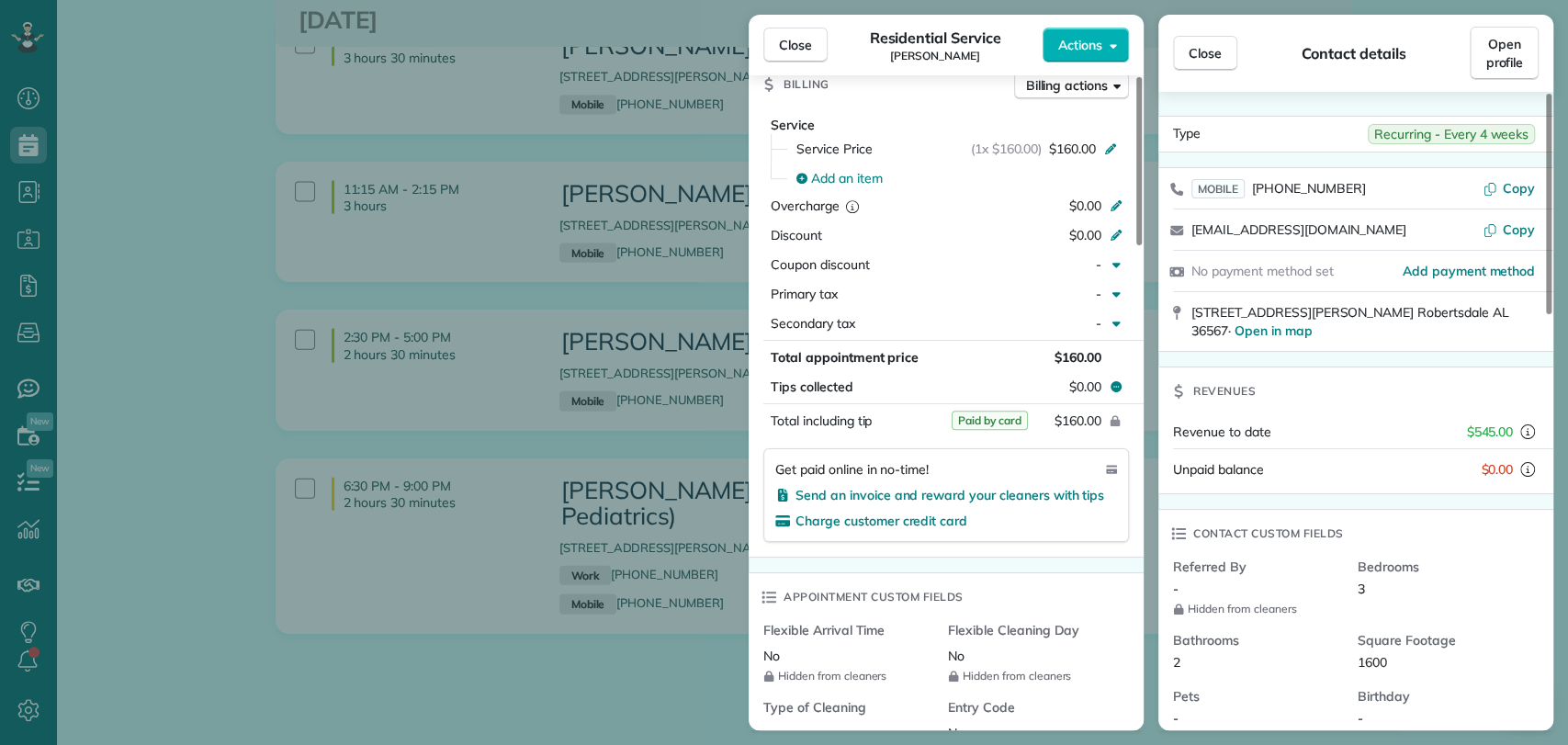
scroll to position [831, 0]
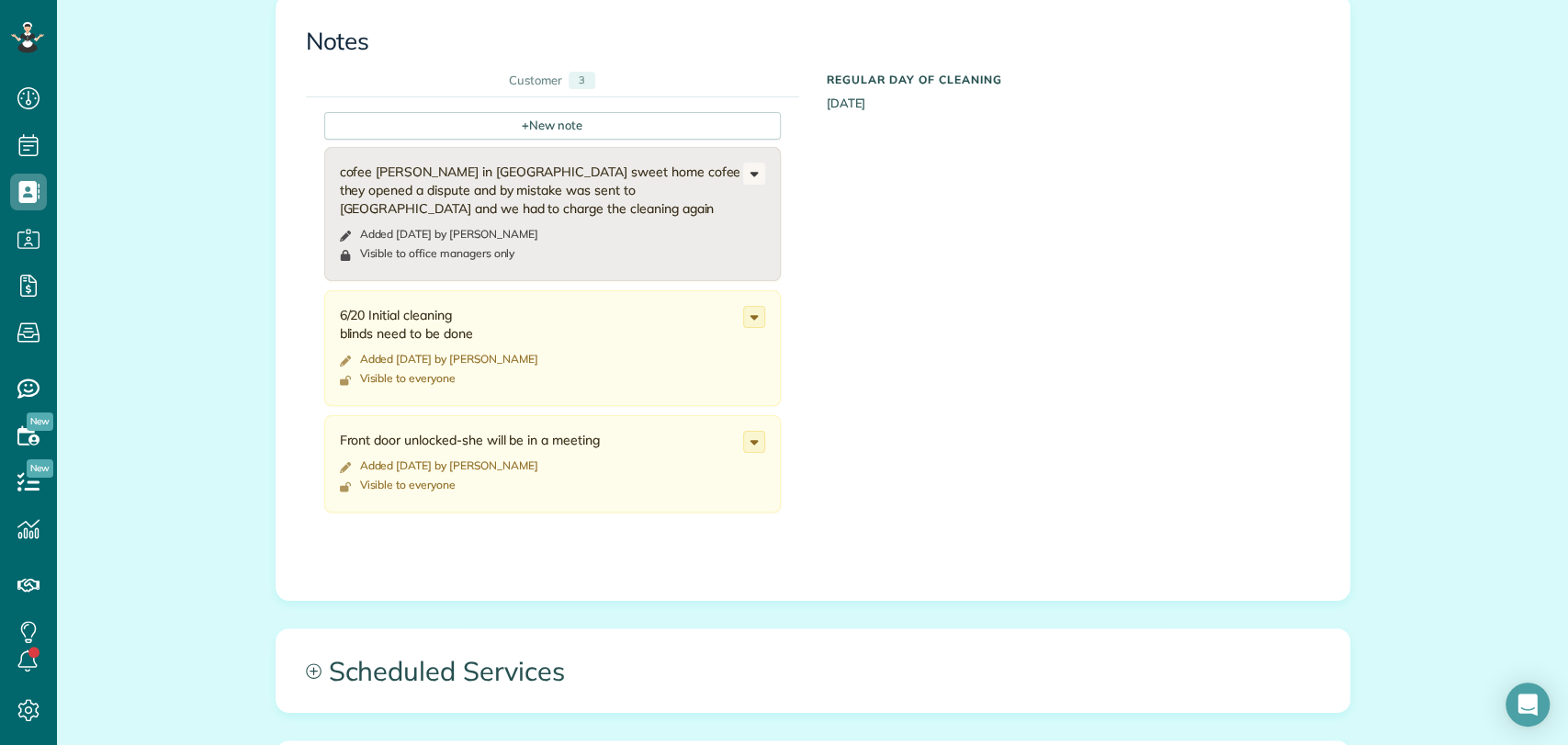
scroll to position [773, 0]
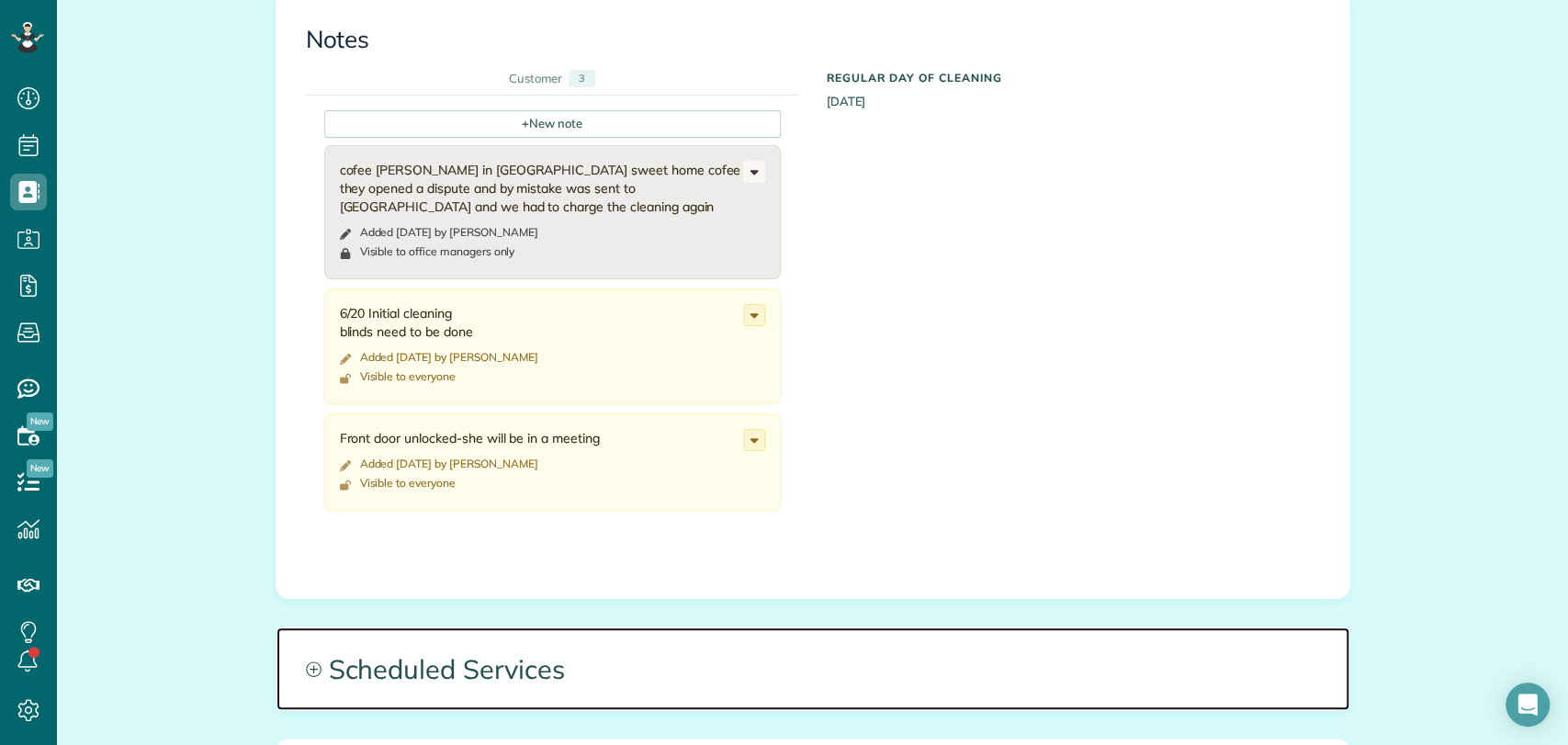
click at [529, 658] on span "Scheduled Services" at bounding box center [813, 668] width 1072 height 82
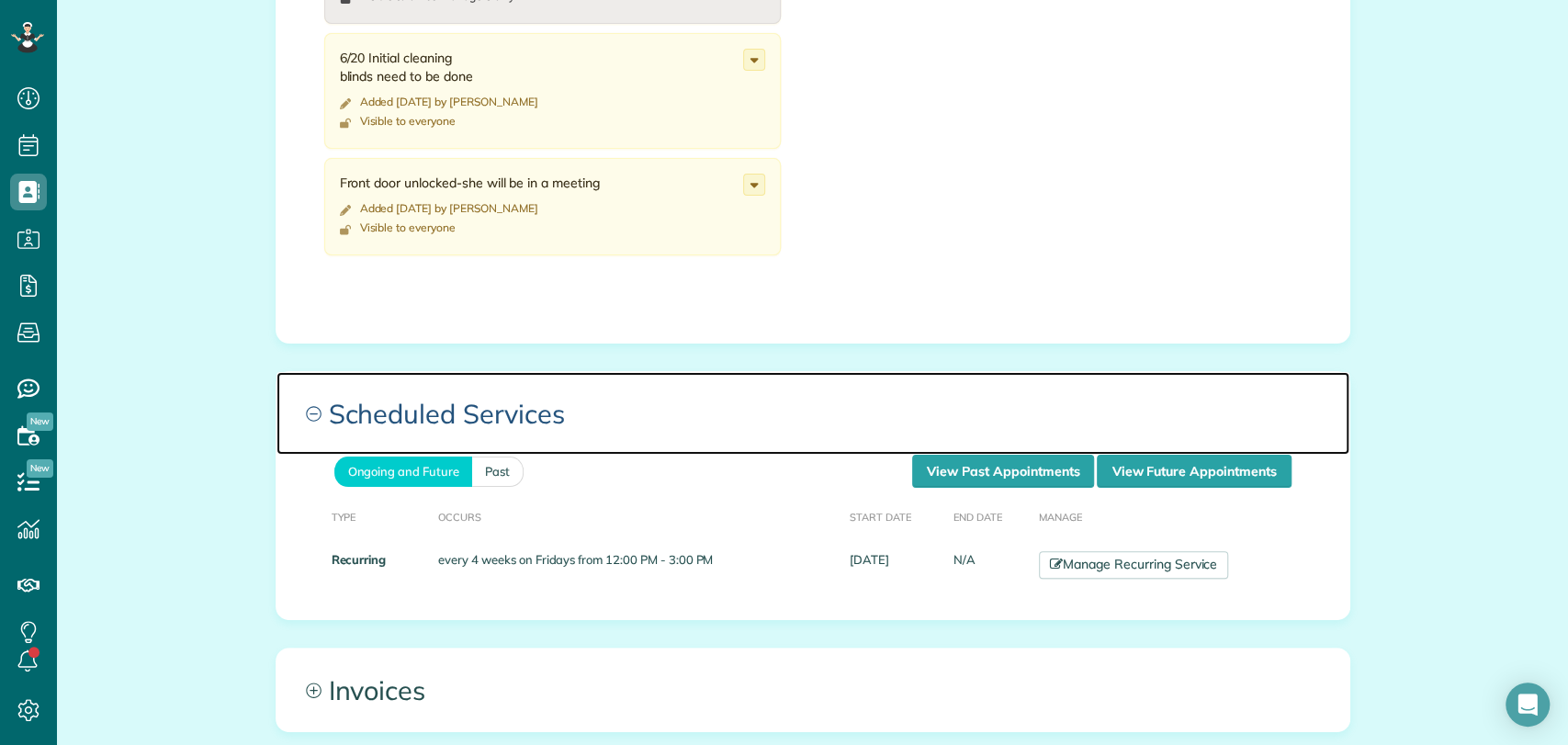
scroll to position [1030, 0]
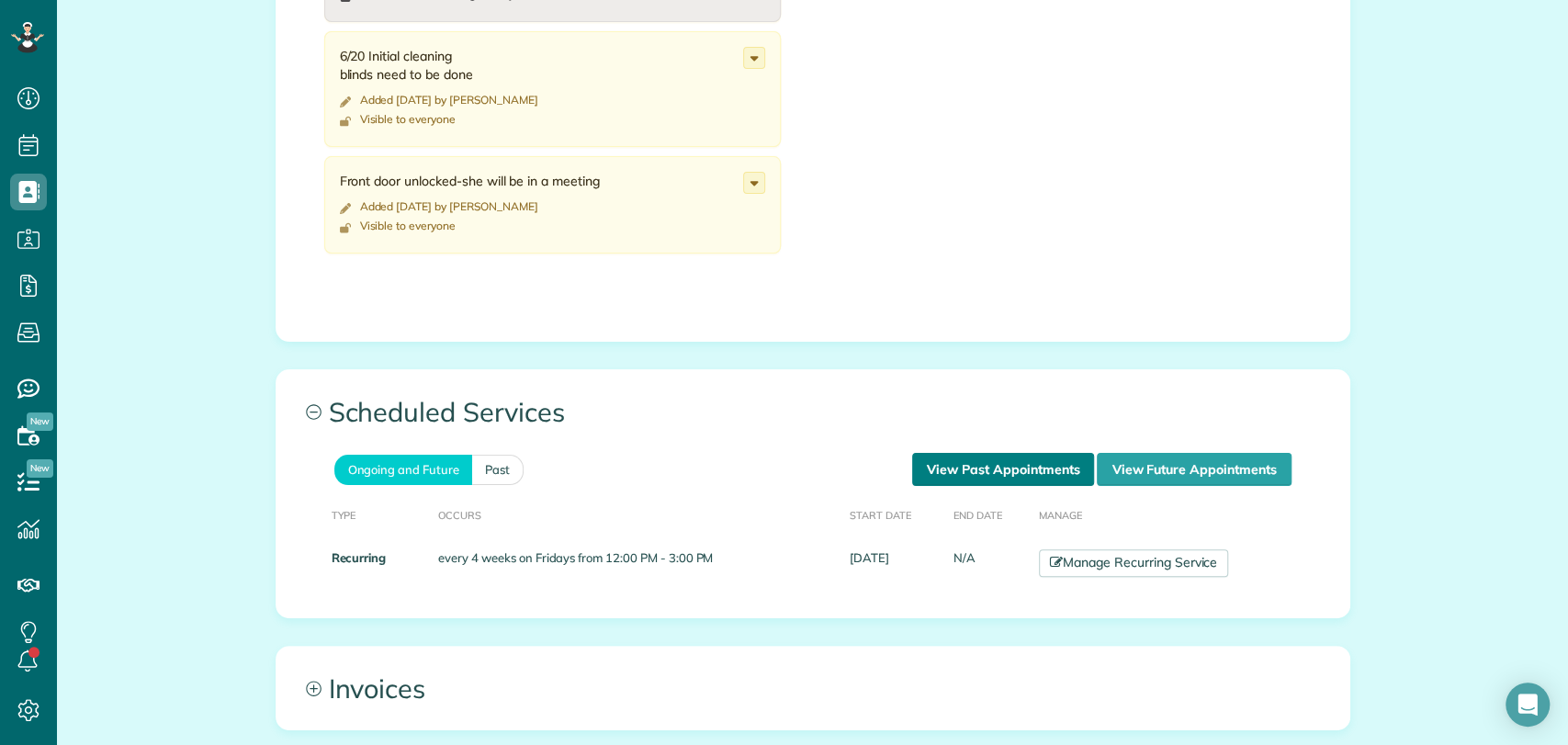
click at [956, 483] on link "View Past Appointments" at bounding box center [1002, 469] width 182 height 33
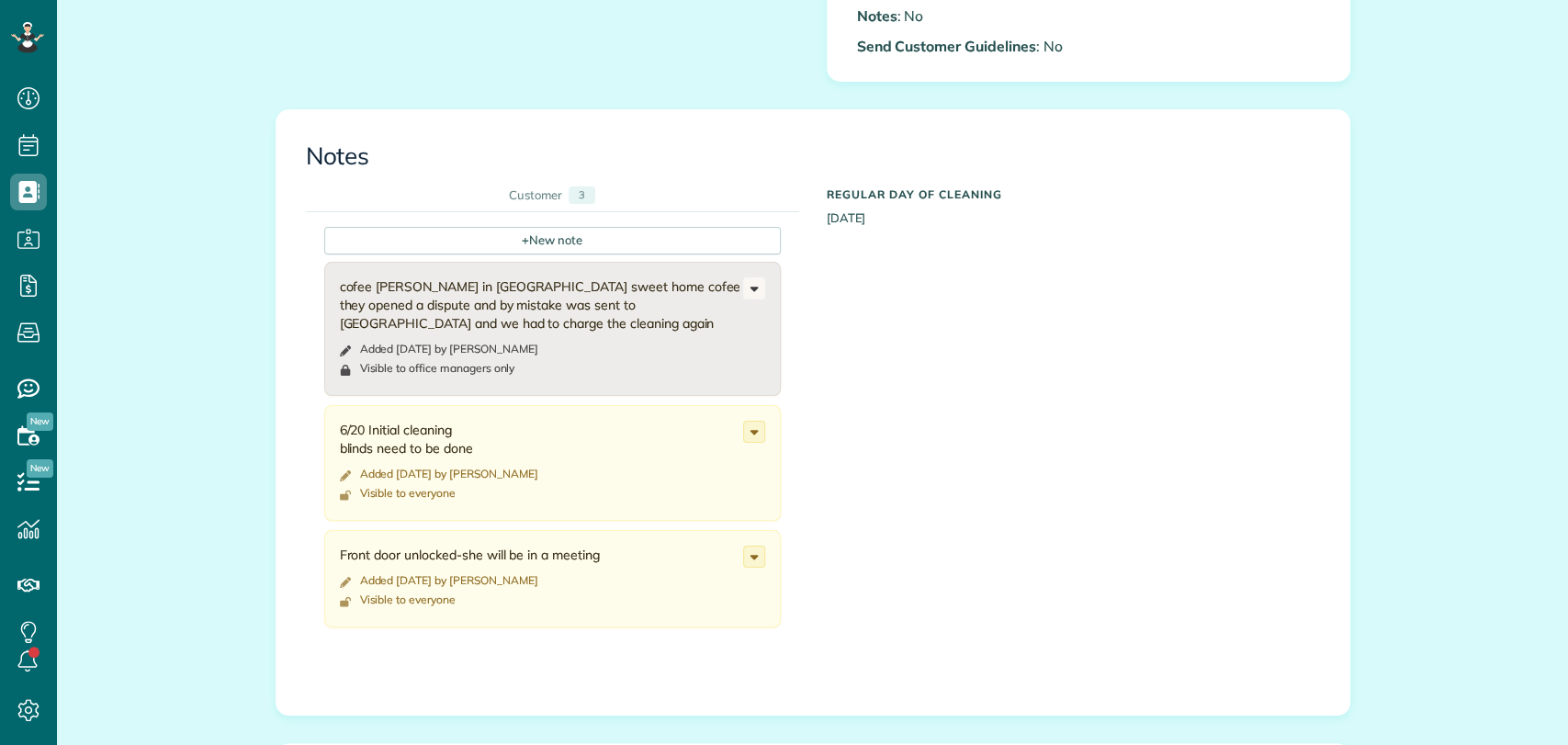
scroll to position [660, 0]
click at [521, 233] on span "+" at bounding box center [524, 237] width 7 height 17
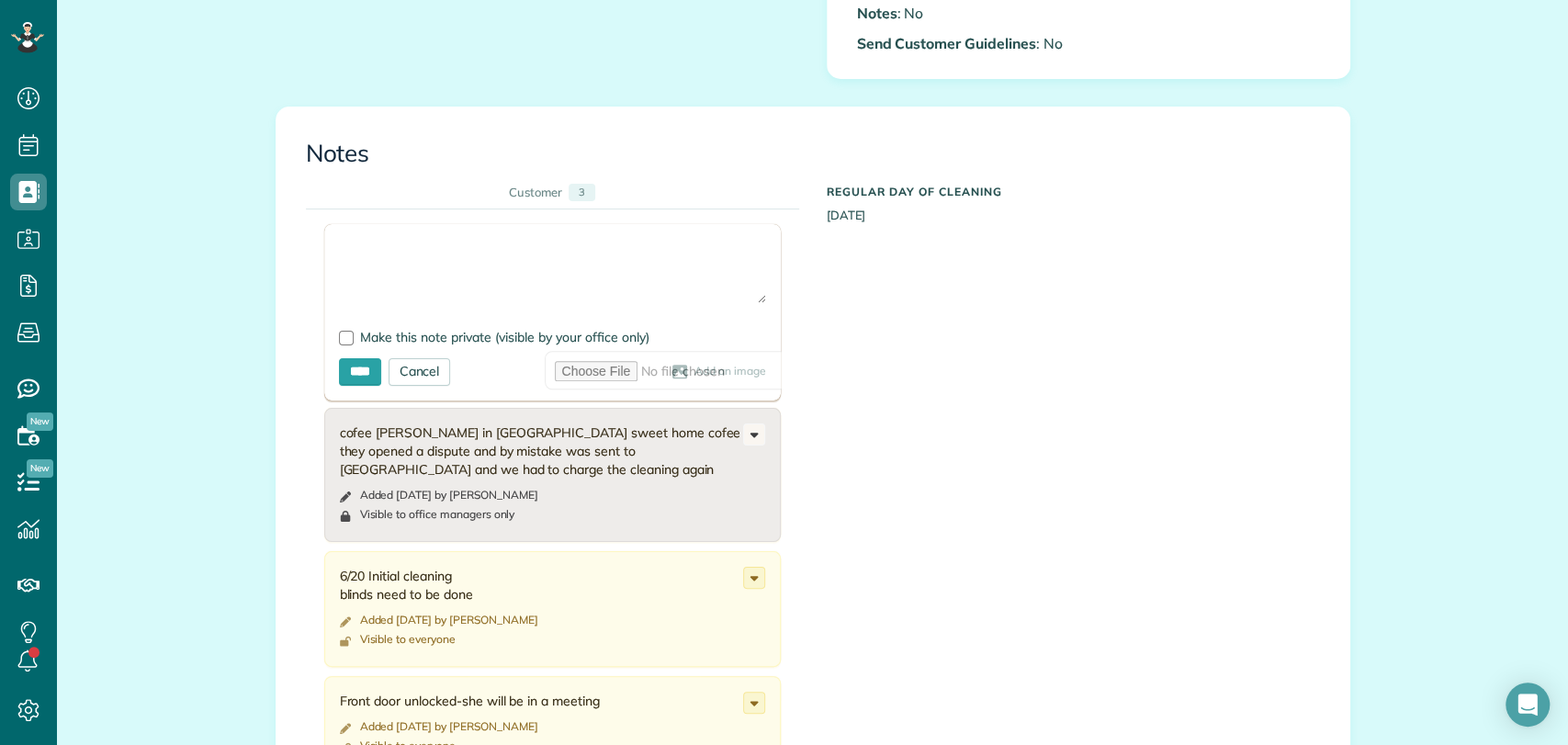
click at [409, 289] on textarea at bounding box center [552, 270] width 427 height 64
type textarea "**********"
click at [341, 339] on div at bounding box center [346, 338] width 15 height 15
click at [348, 368] on input "****" at bounding box center [359, 372] width 42 height 27
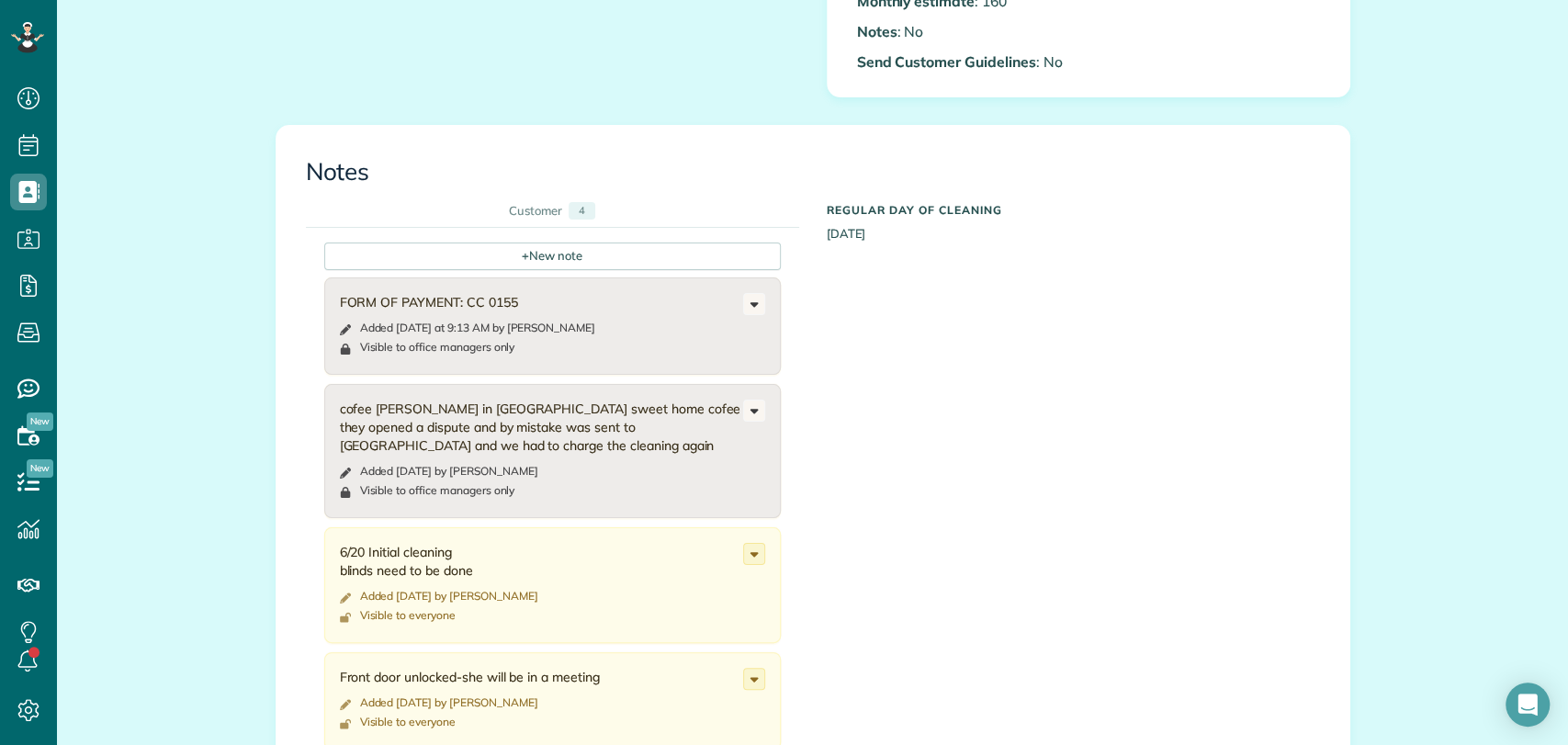
scroll to position [640, 0]
click at [1286, 511] on div "Customer 4 + New note FORM OF PAYMENT: CC 0155 Added today at 9:13 AM by Veroni…" at bounding box center [812, 508] width 1042 height 627
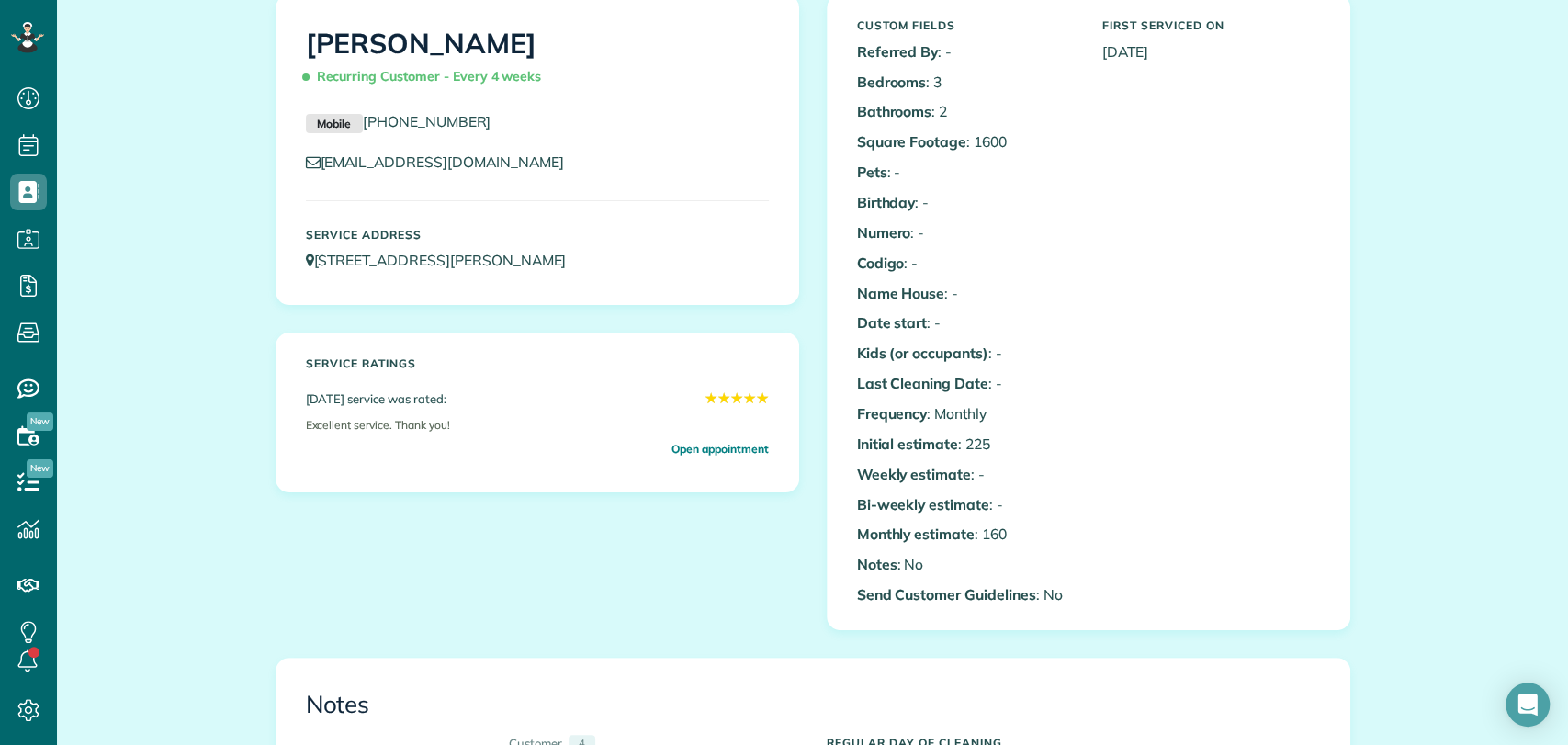
scroll to position [0, 0]
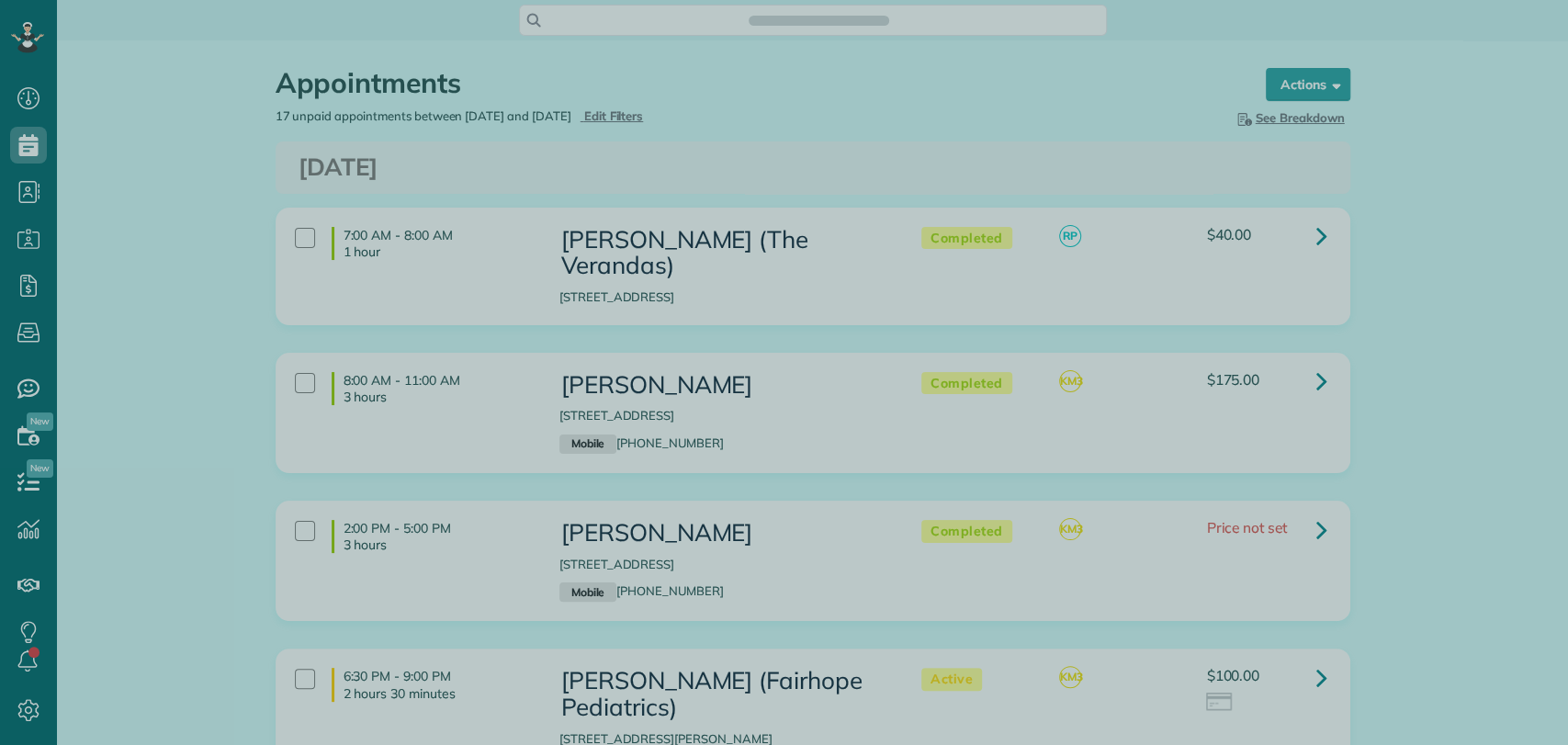
scroll to position [7, 7]
click at [914, 155] on div at bounding box center [784, 372] width 1568 height 745
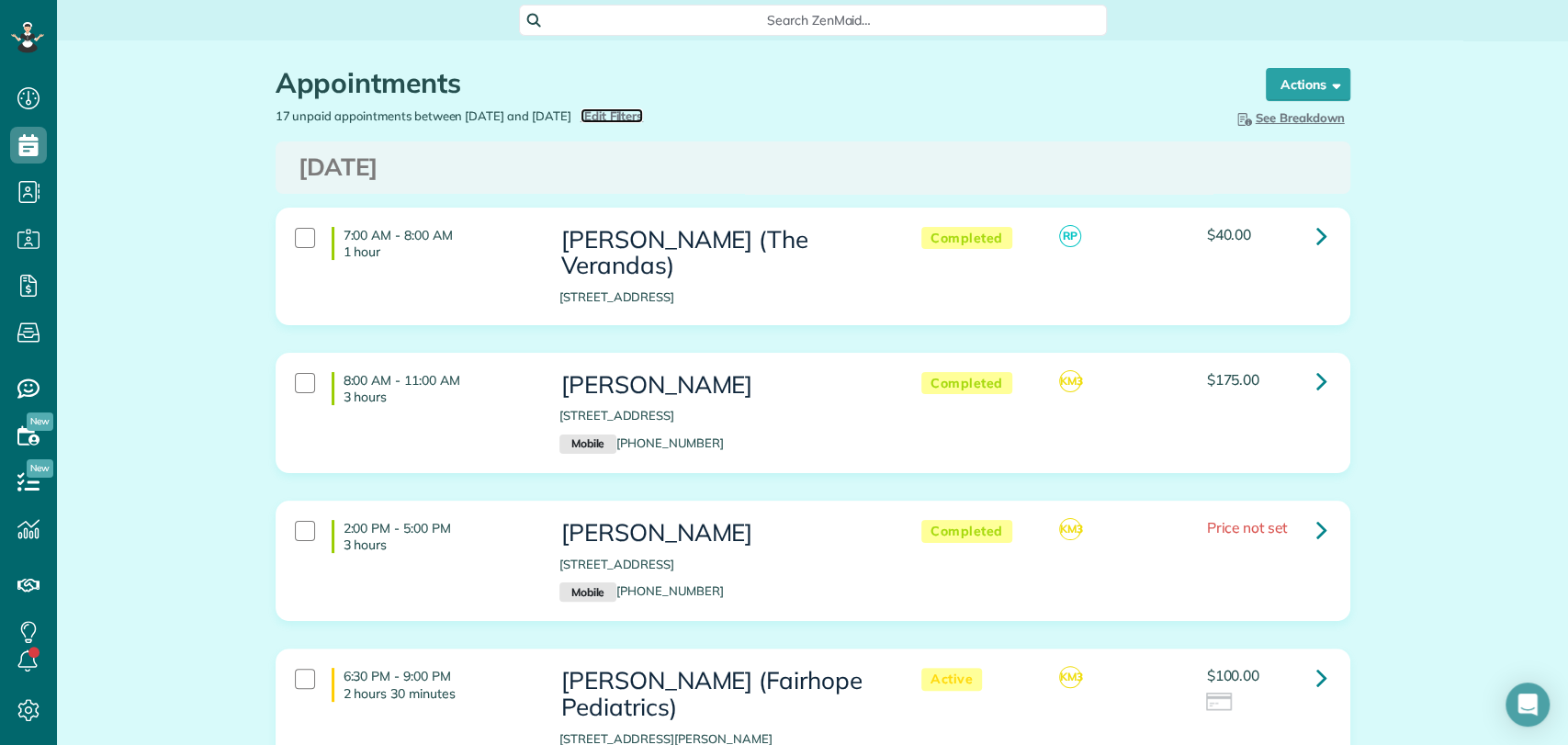
click at [644, 112] on span "Edit Filters" at bounding box center [614, 115] width 60 height 15
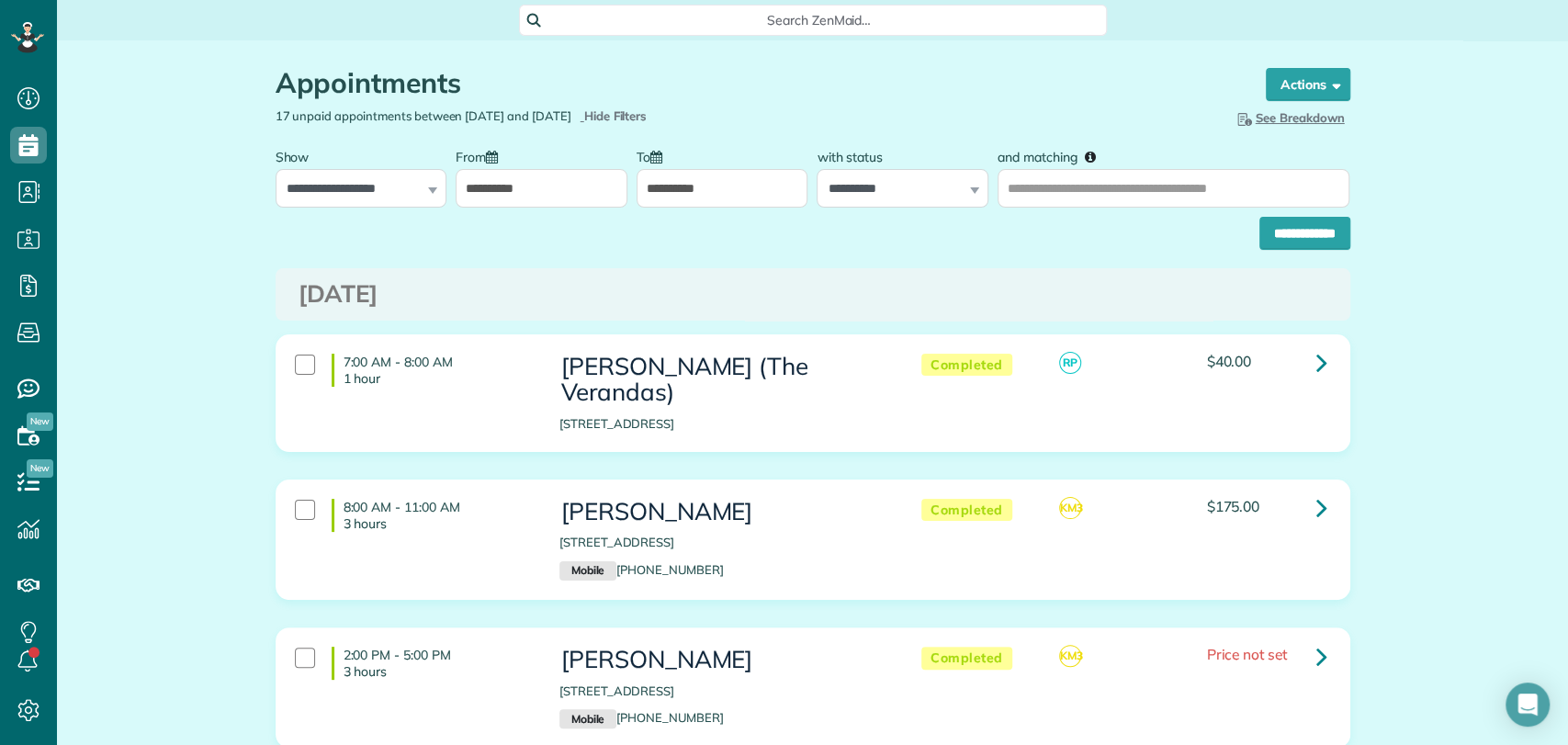
click at [495, 196] on input "**********" at bounding box center [541, 187] width 172 height 38
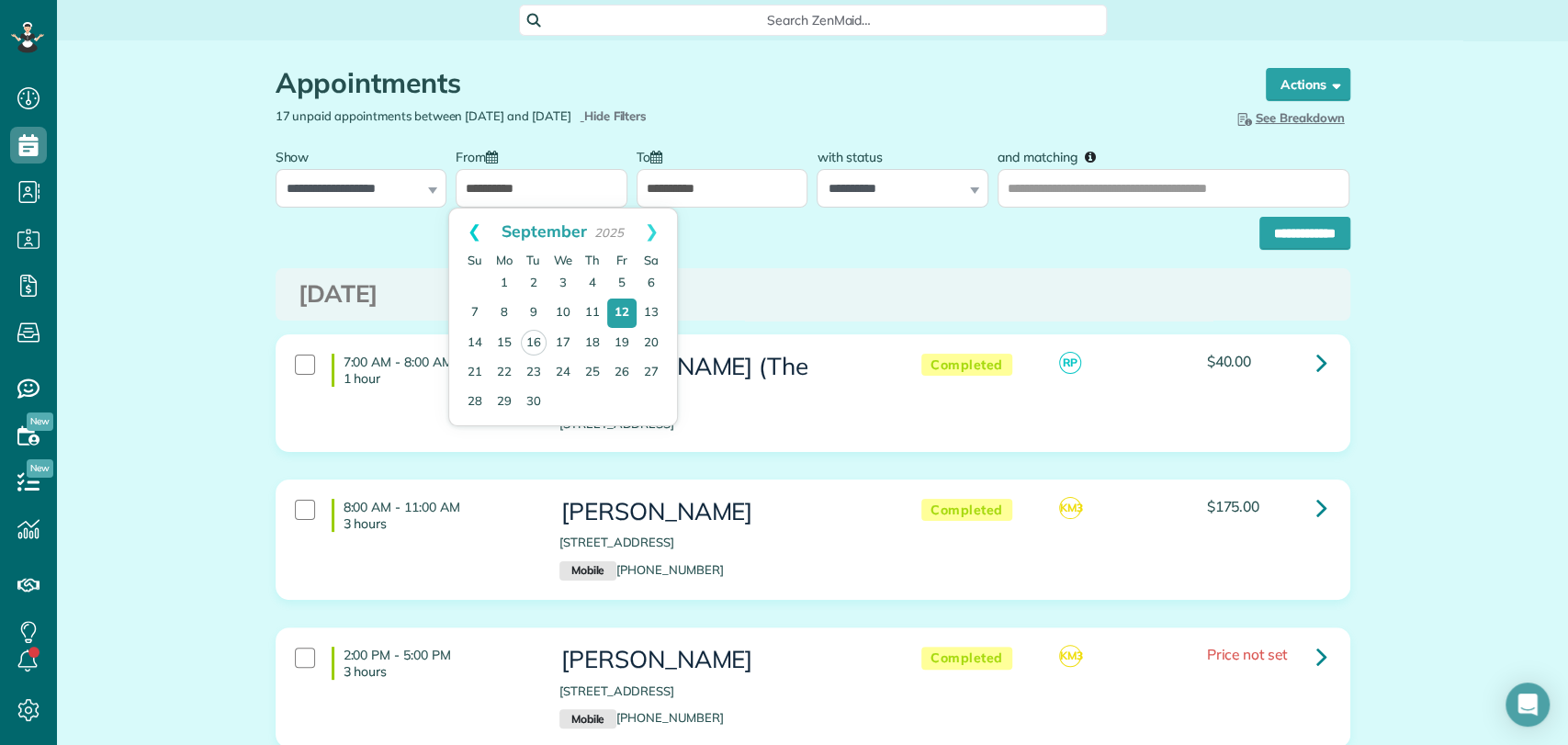
click at [465, 230] on link "Prev" at bounding box center [473, 231] width 50 height 46
click at [564, 397] on link "27" at bounding box center [563, 401] width 29 height 29
type input "**********"
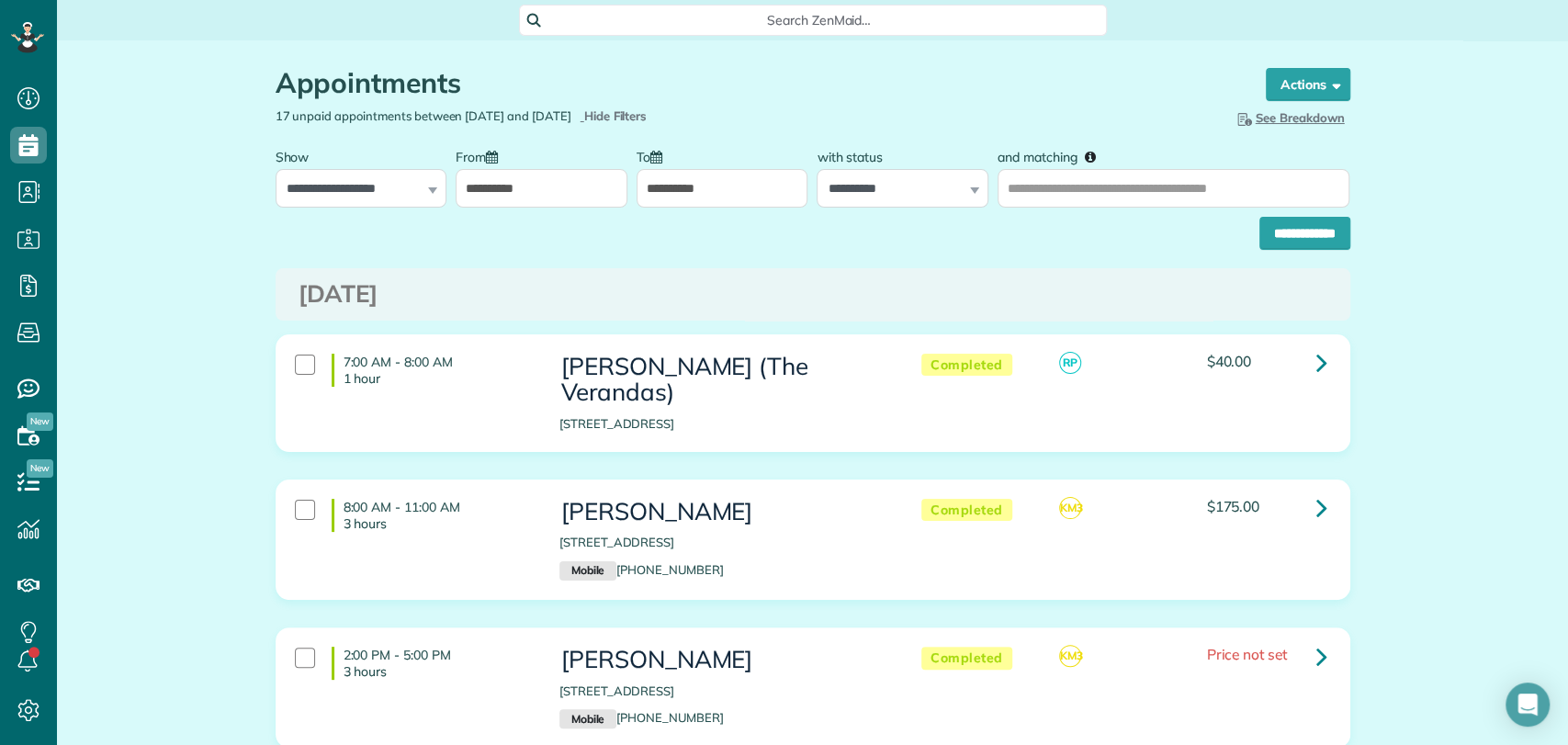
click at [684, 190] on input "**********" at bounding box center [722, 187] width 172 height 38
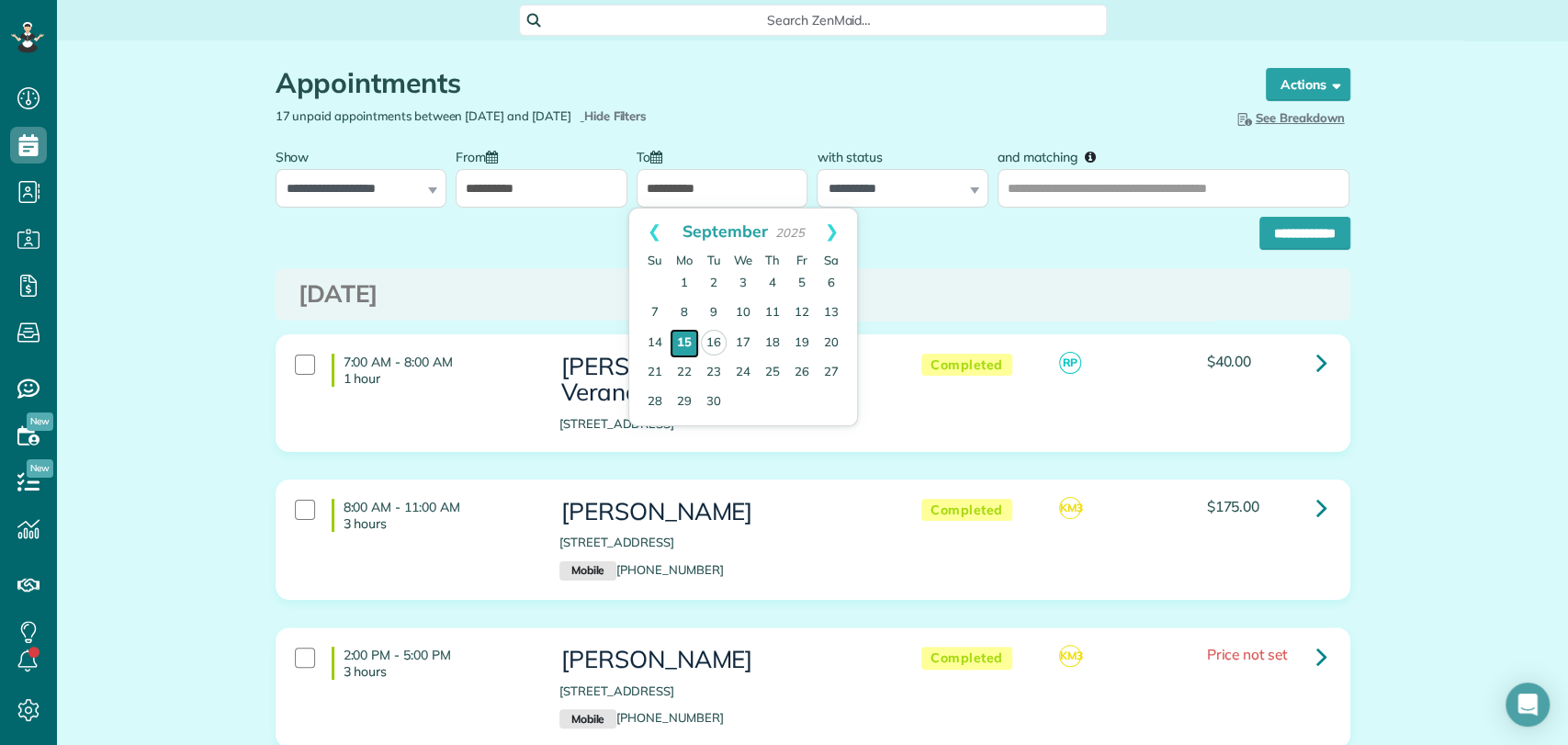
click at [684, 343] on link "15" at bounding box center [684, 344] width 29 height 29
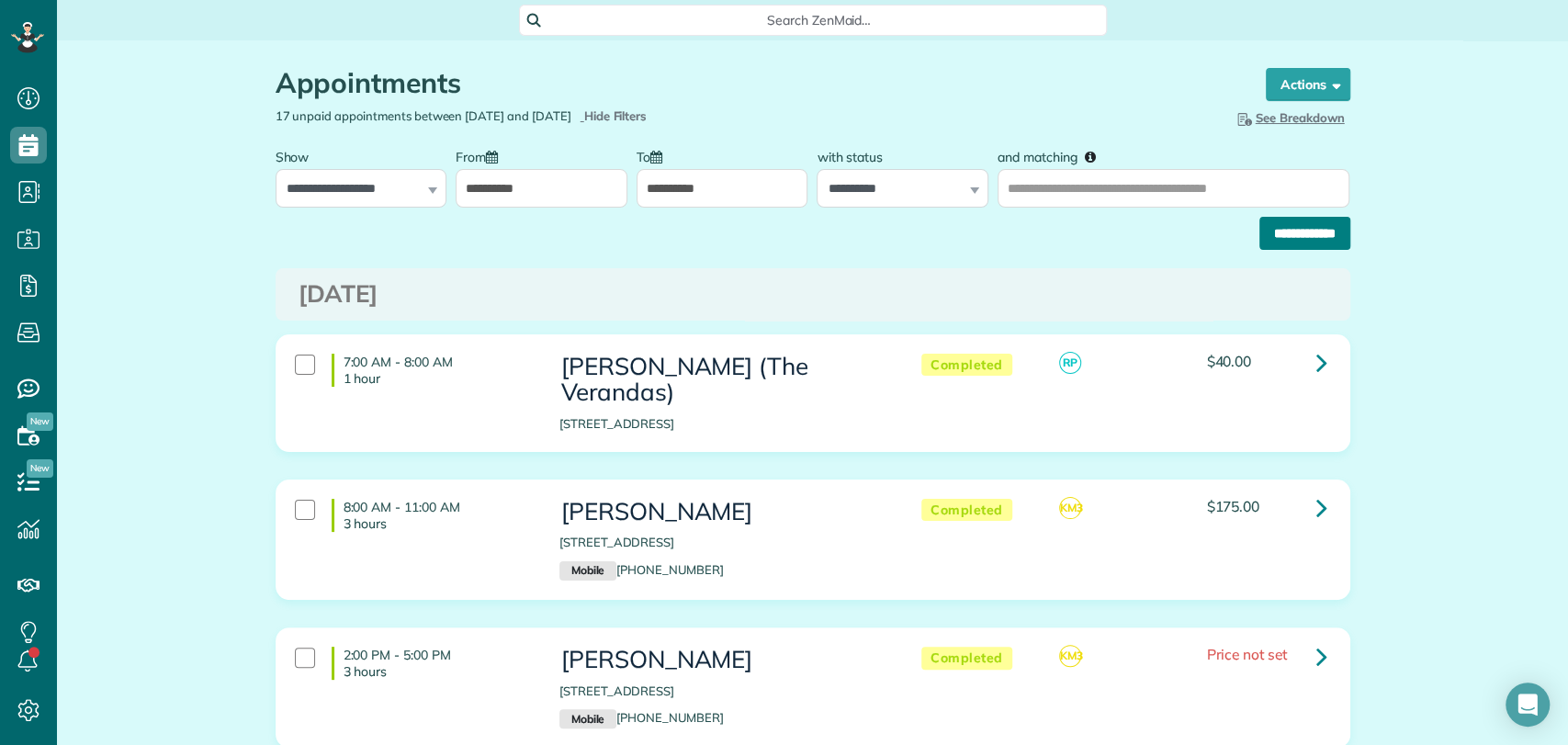
click at [1295, 242] on input "**********" at bounding box center [1304, 234] width 91 height 33
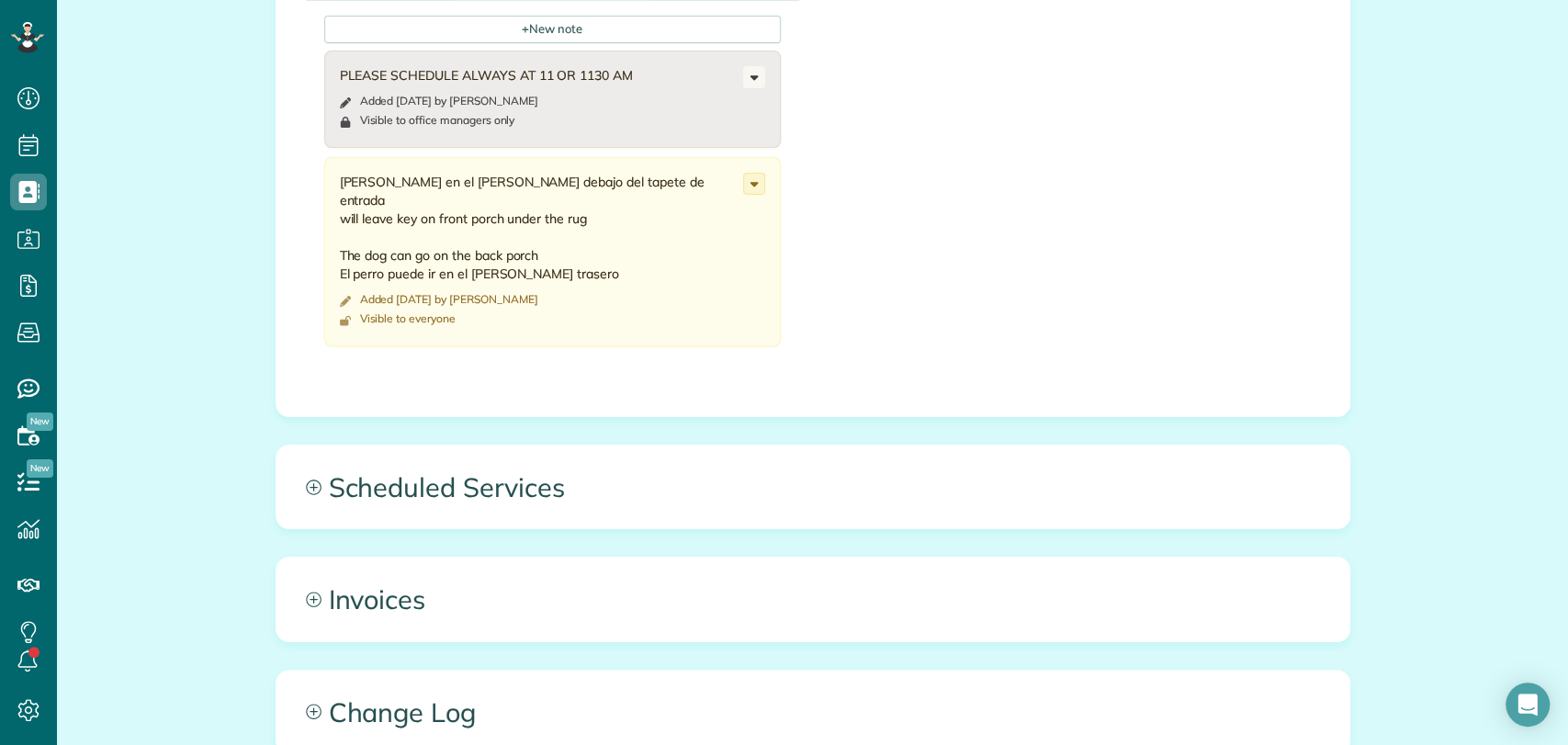
scroll to position [967, 0]
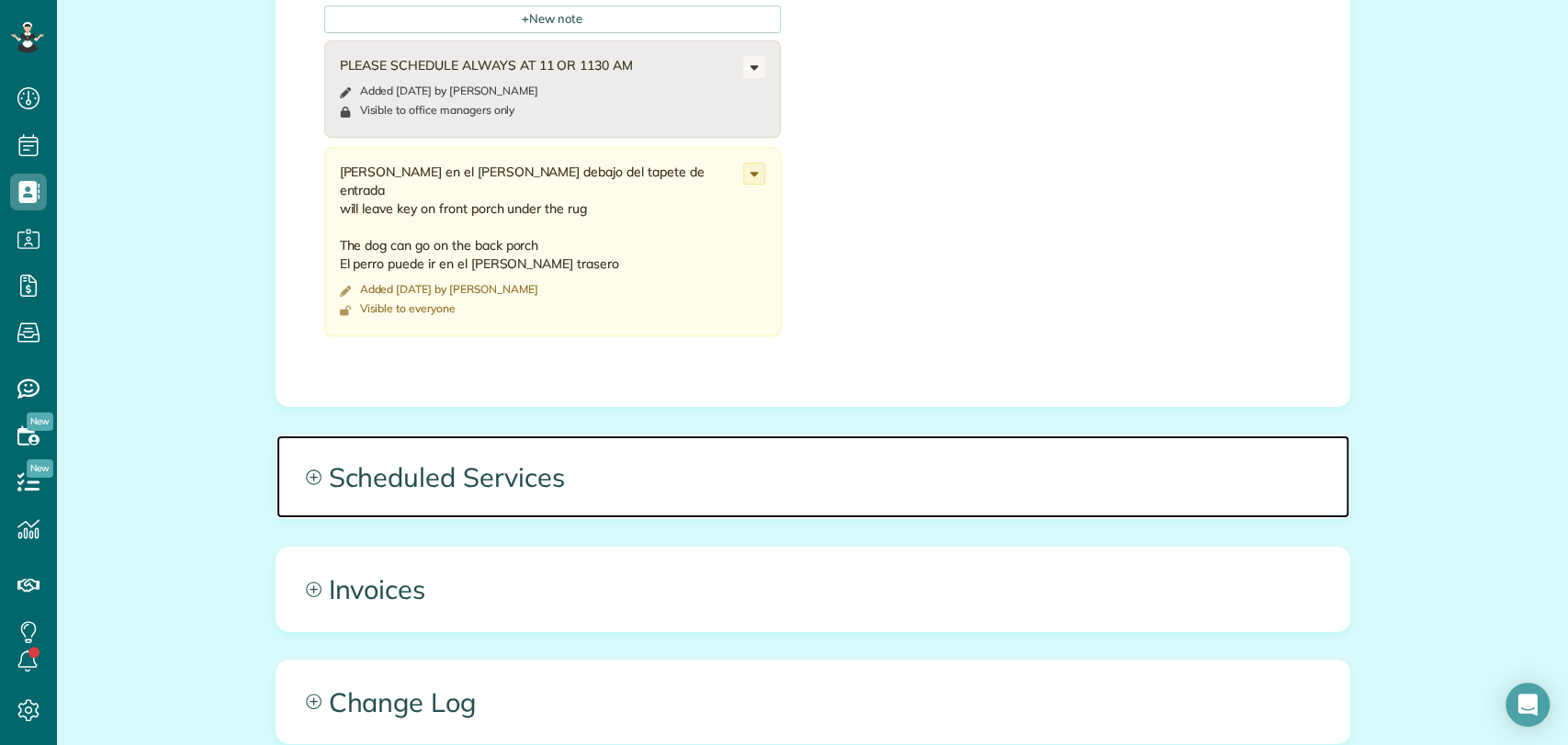
click at [552, 438] on span "Scheduled Services" at bounding box center [813, 476] width 1072 height 82
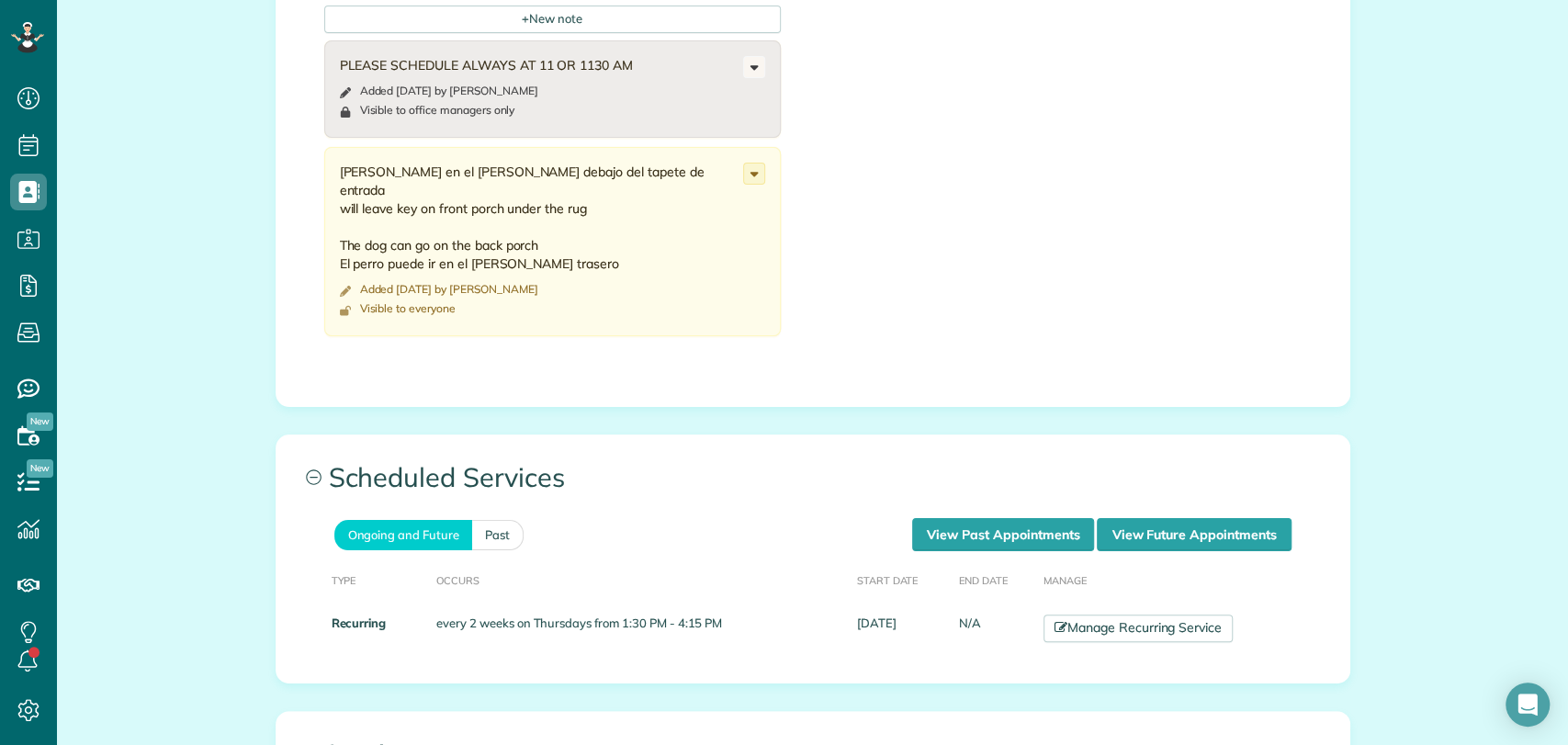
click at [985, 551] on th "End Date" at bounding box center [994, 578] width 84 height 56
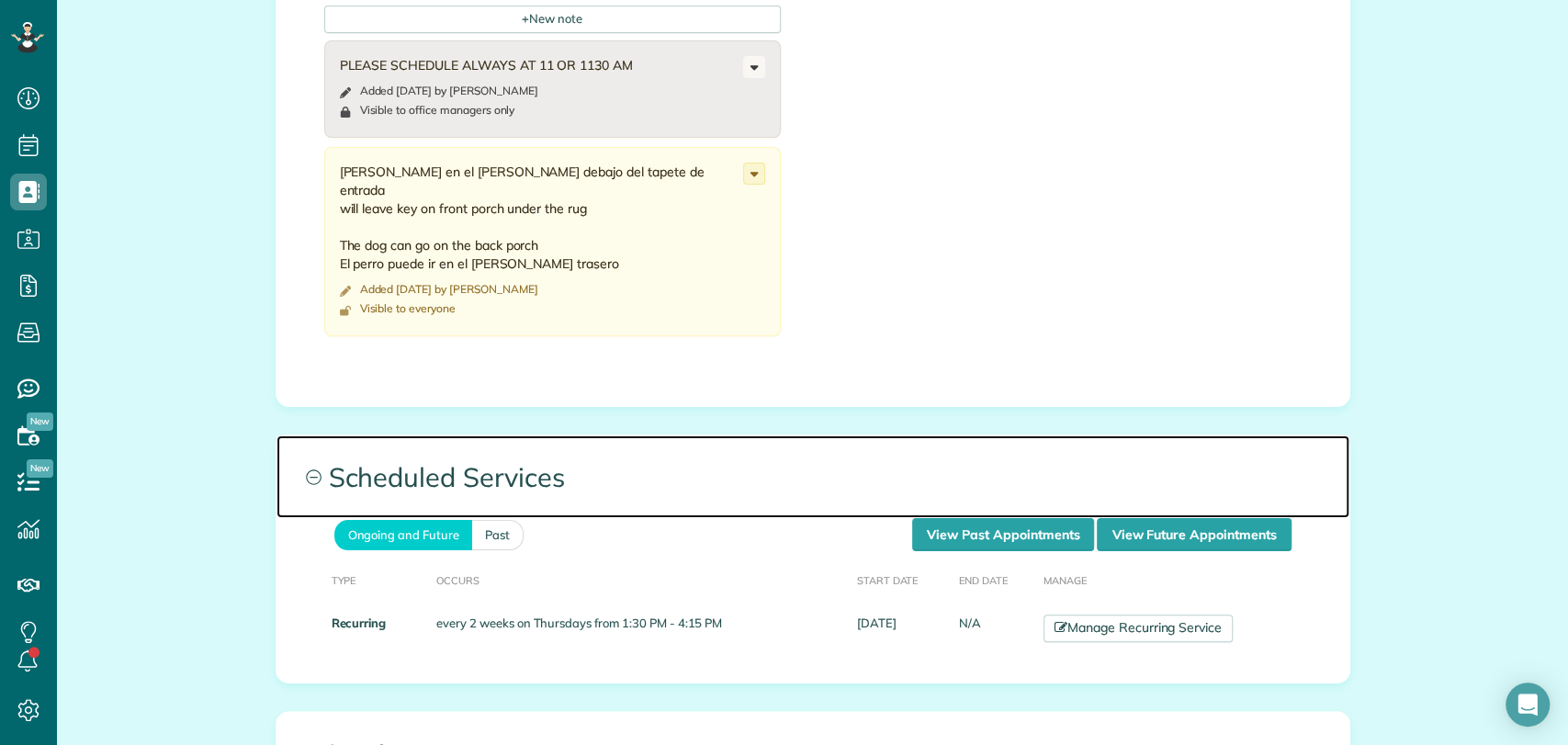
click at [934, 509] on span "Scheduled Services" at bounding box center [813, 476] width 1072 height 82
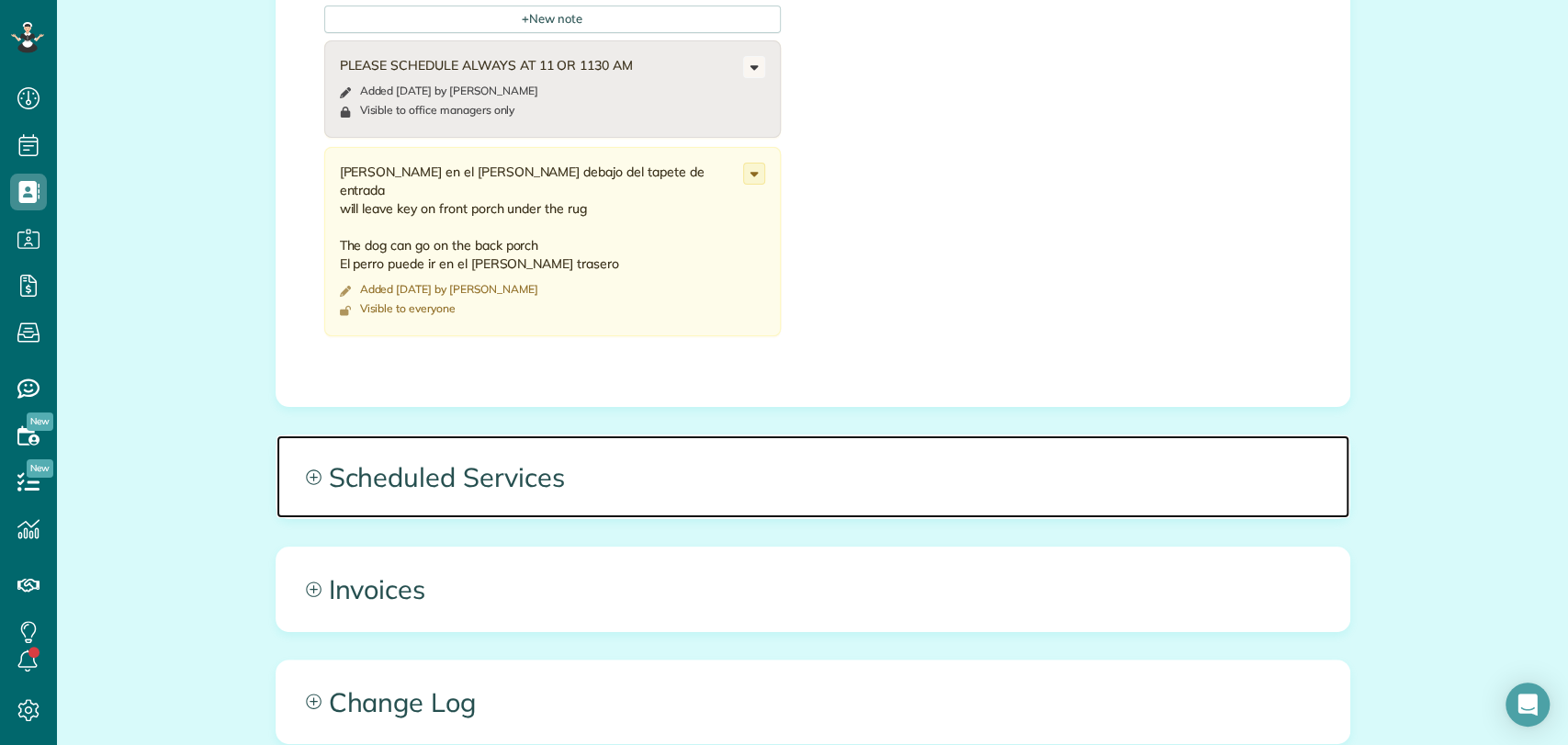
click at [926, 472] on span "Scheduled Services" at bounding box center [813, 476] width 1072 height 82
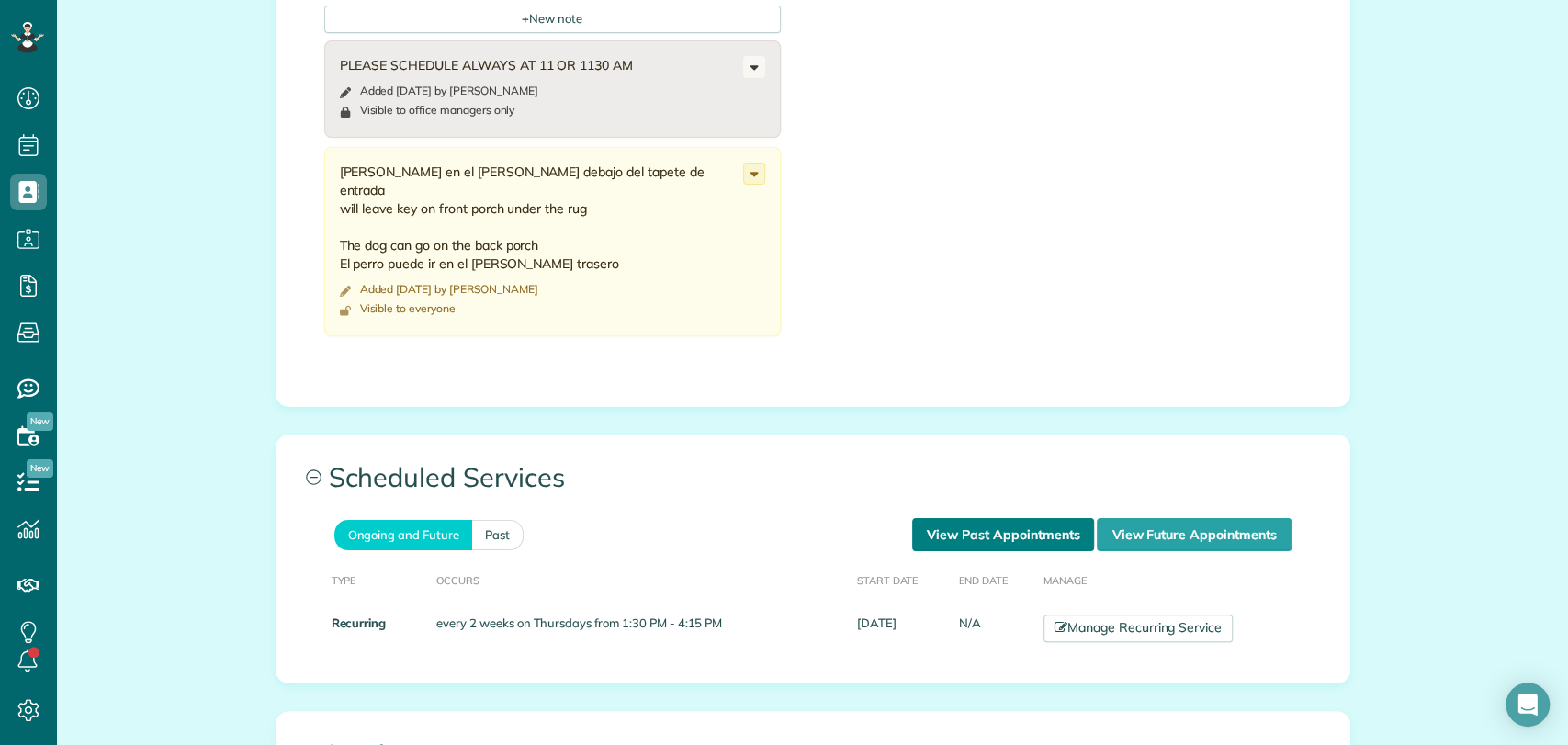
click at [995, 525] on link "View Past Appointments" at bounding box center [1002, 535] width 182 height 33
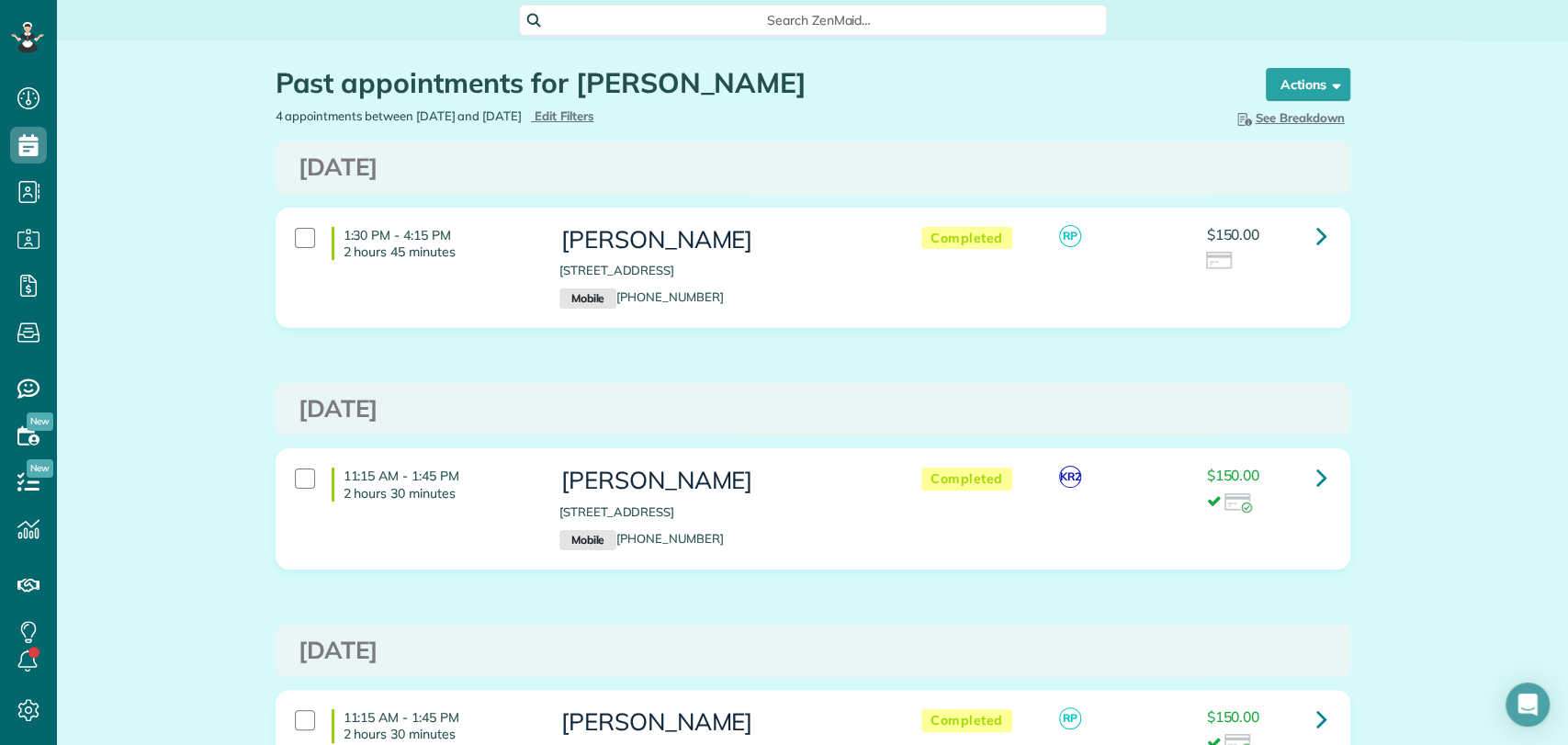
scroll to position [293, 0]
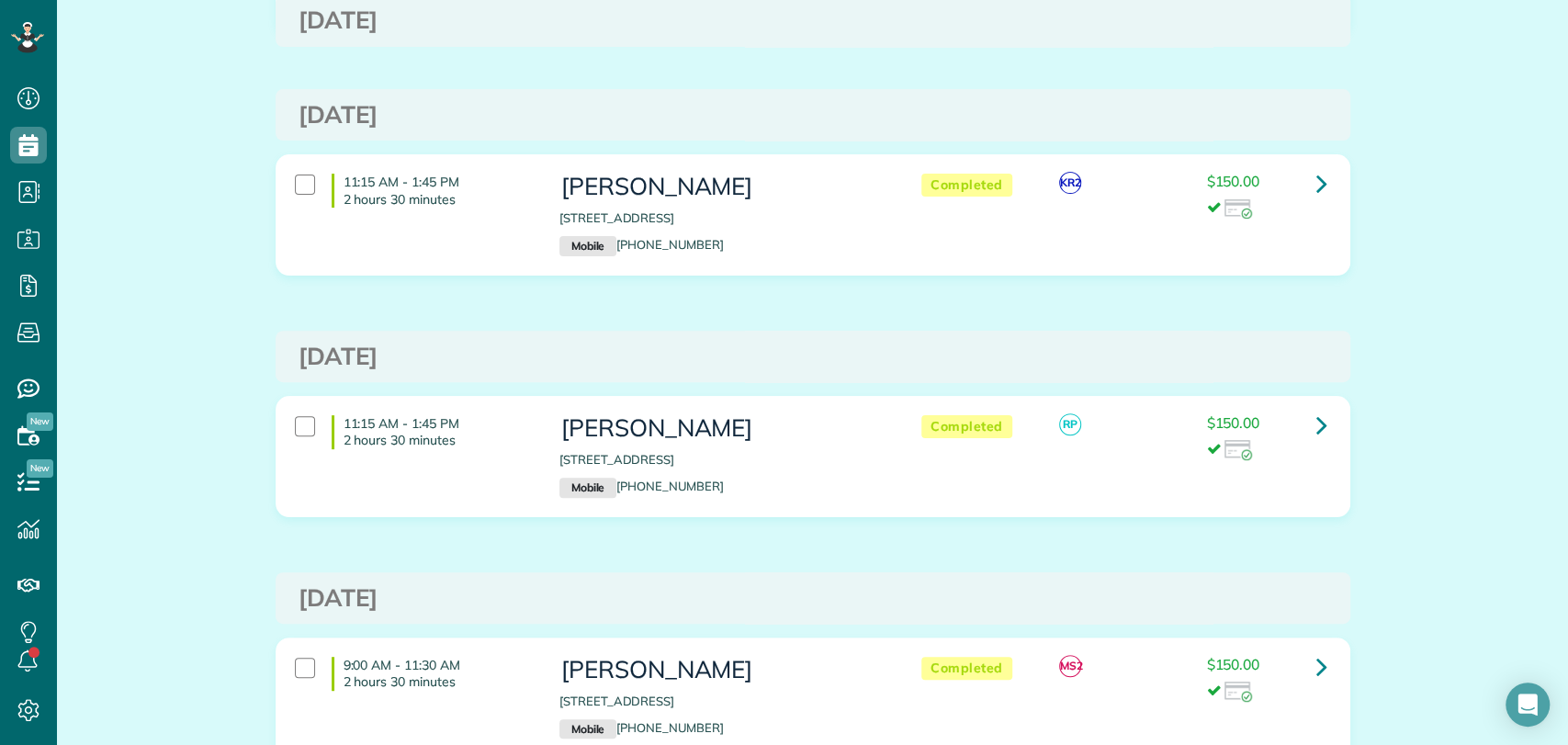
click at [1391, 277] on div "Past appointments for [PERSON_NAME] Schedule Changes Actions Create Appointment…" at bounding box center [812, 321] width 1511 height 1148
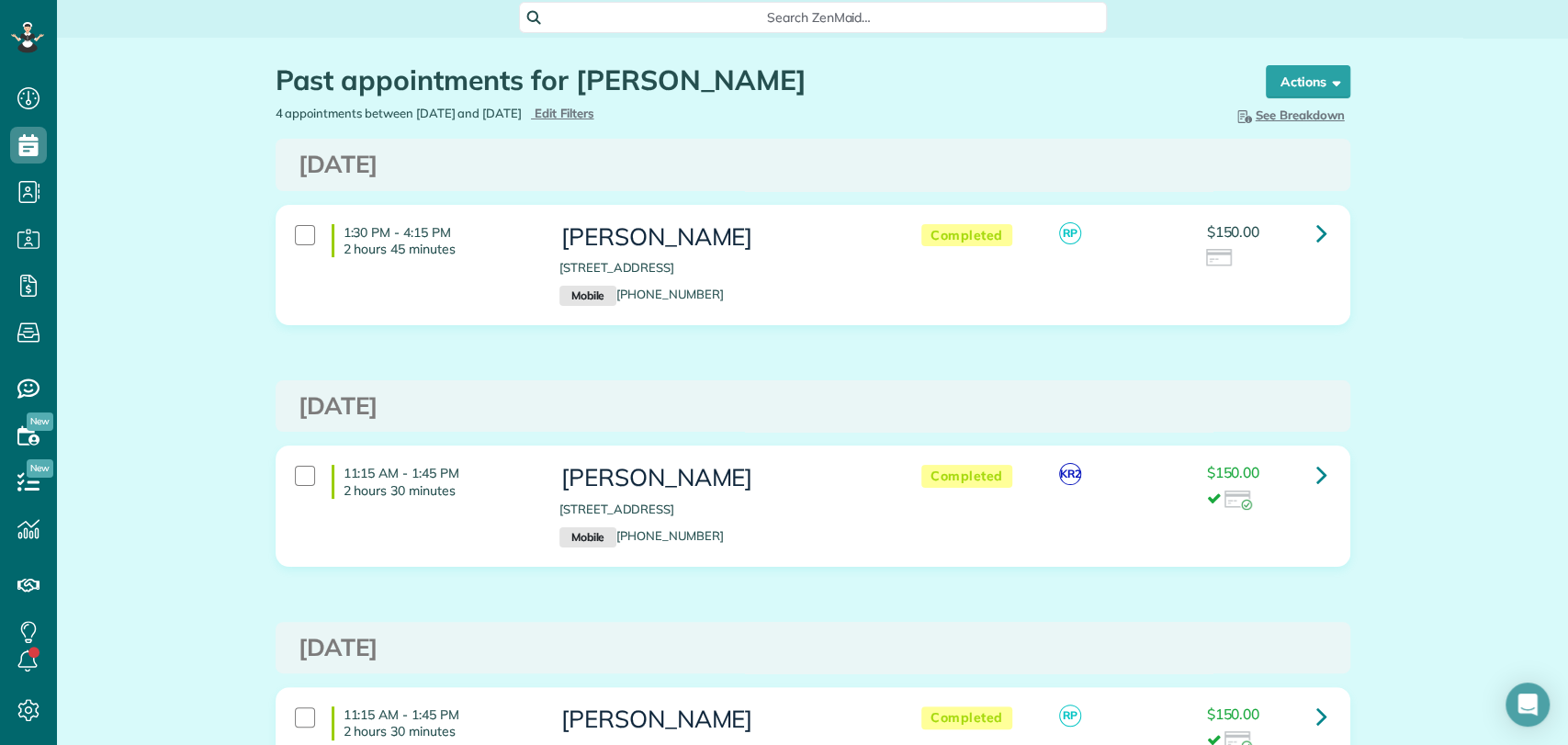
scroll to position [0, 0]
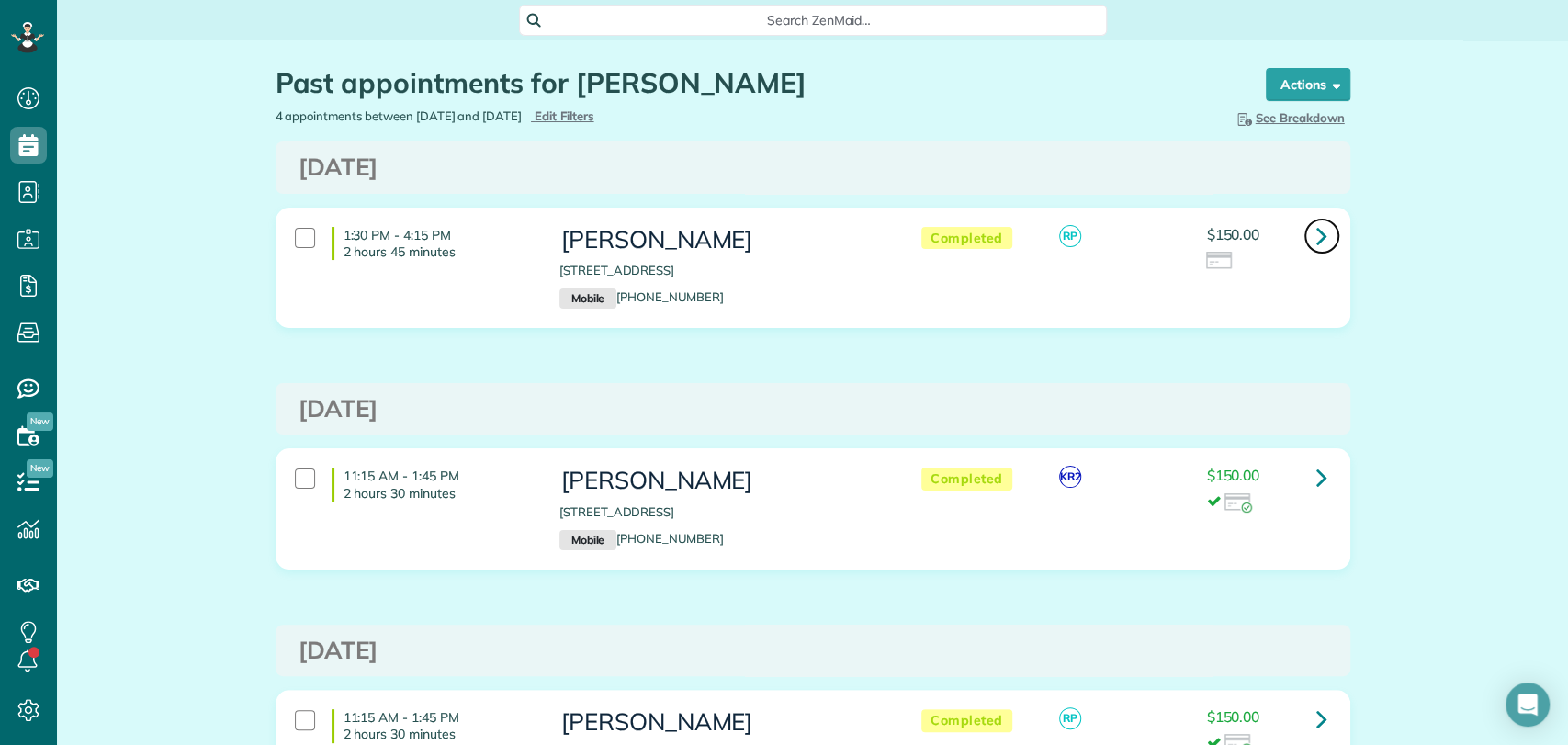
click at [1316, 244] on icon at bounding box center [1321, 236] width 11 height 32
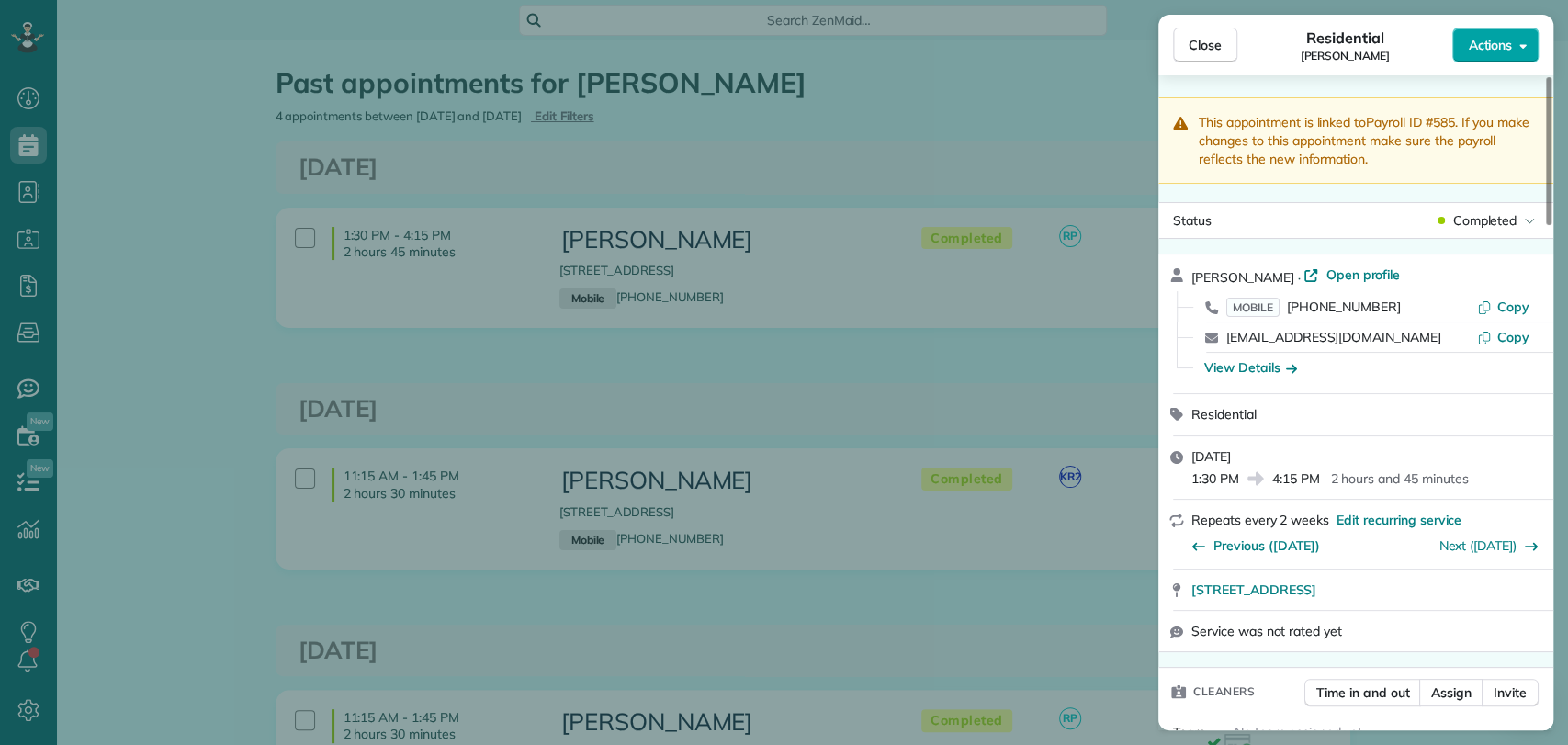
click at [1497, 37] on span "Actions" at bounding box center [1489, 44] width 44 height 19
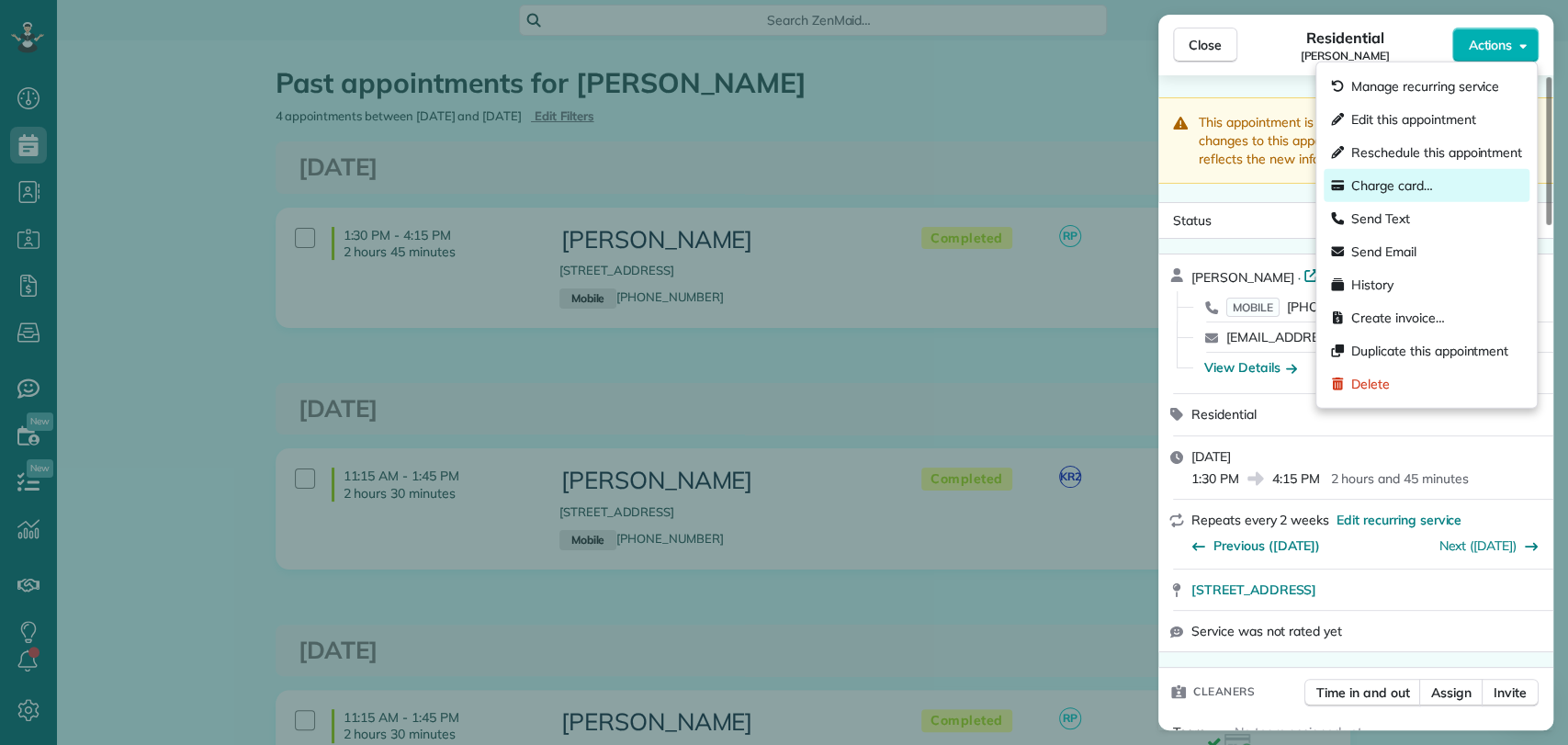
click at [1386, 179] on span "Charge card…" at bounding box center [1391, 186] width 81 height 19
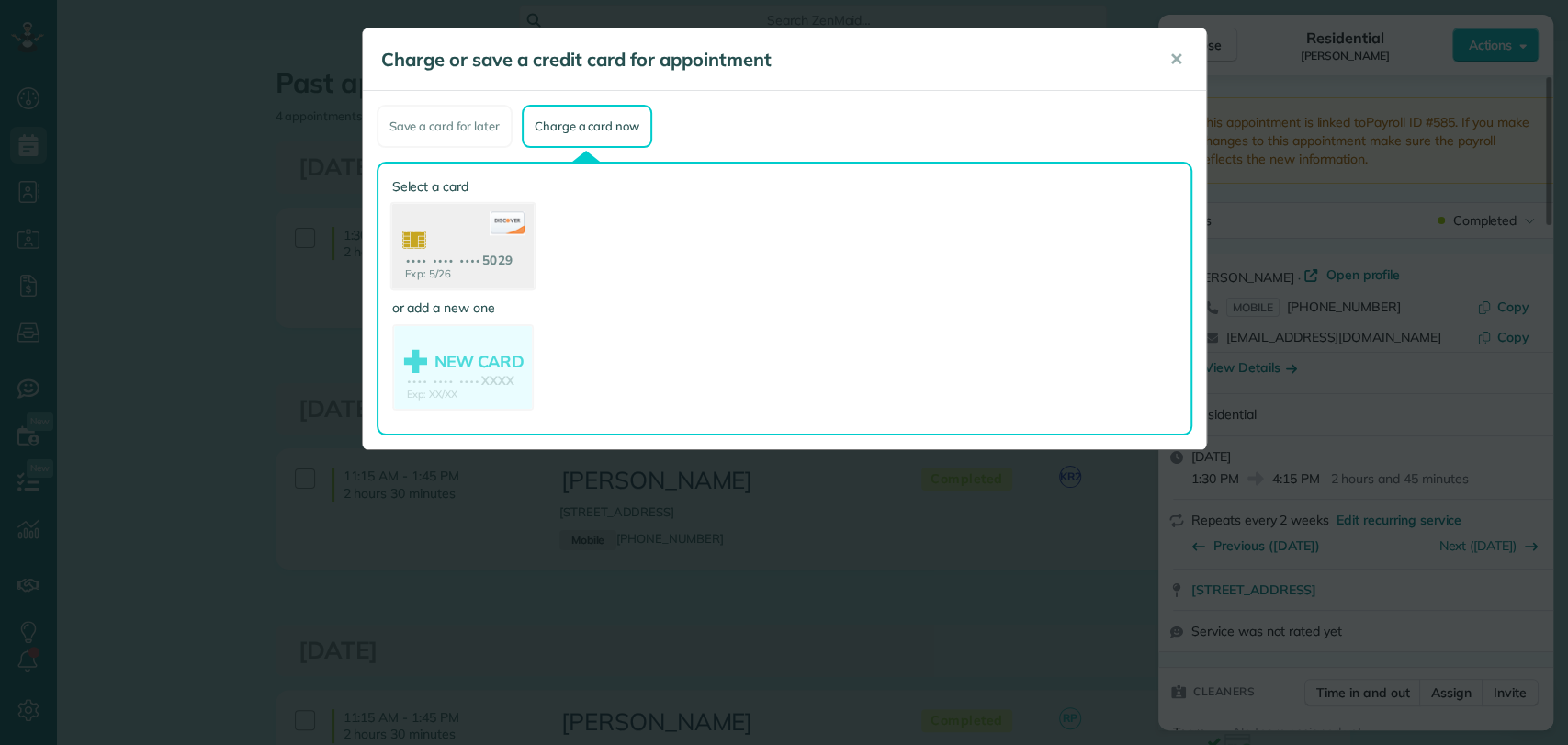
click at [481, 234] on use at bounding box center [461, 248] width 141 height 89
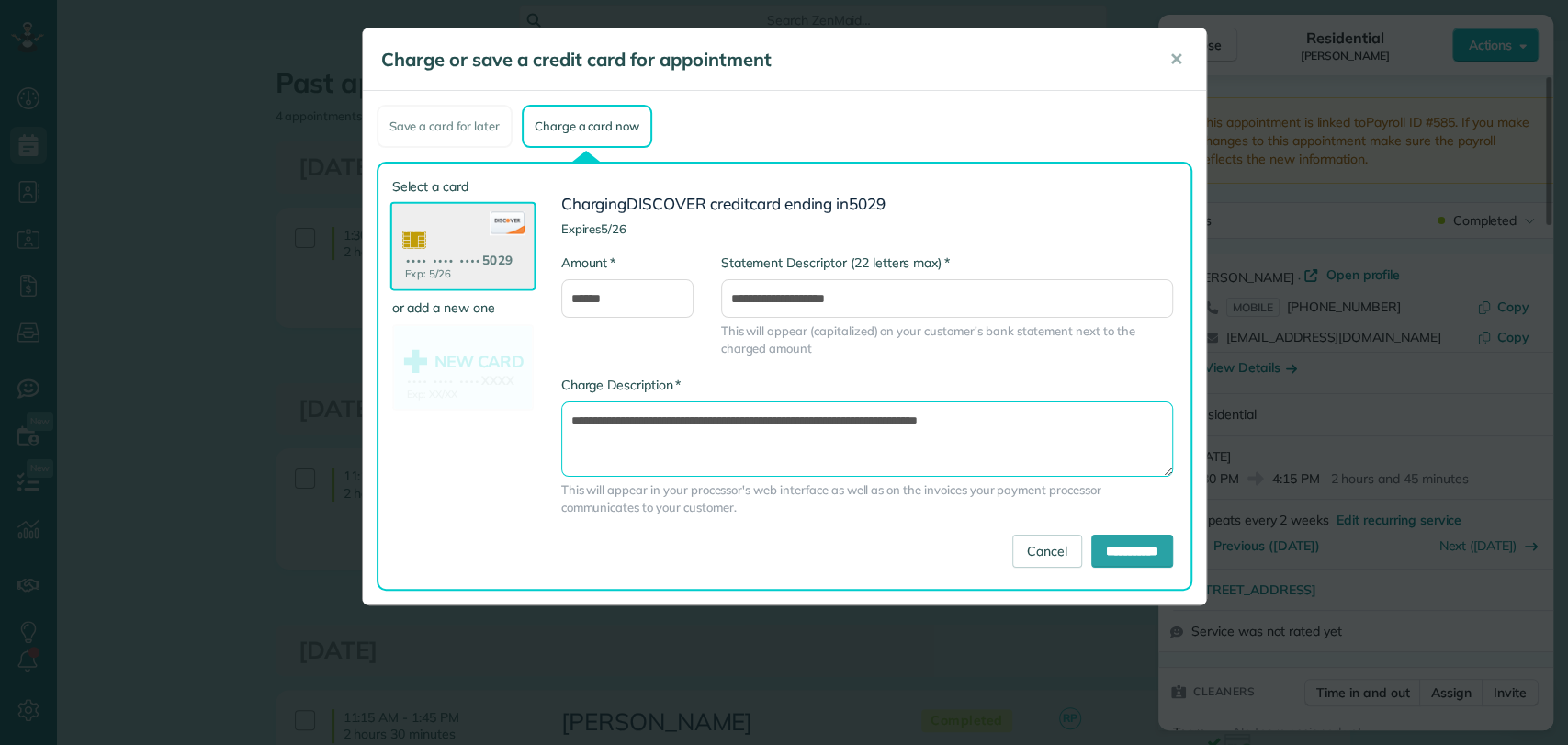
click at [874, 420] on textarea "**********" at bounding box center [866, 439] width 612 height 76
type textarea "**********"
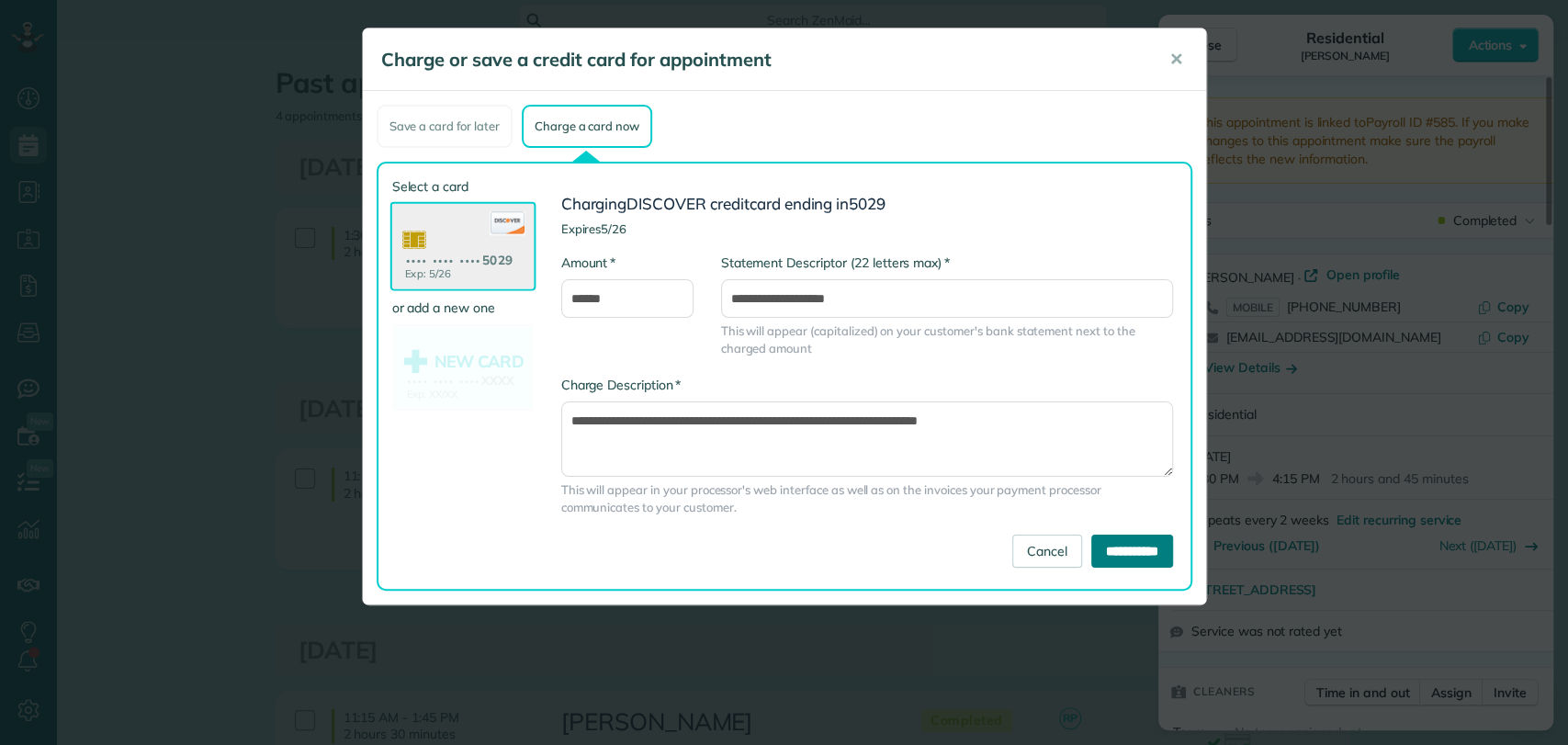
click at [1113, 542] on input "**********" at bounding box center [1131, 551] width 81 height 33
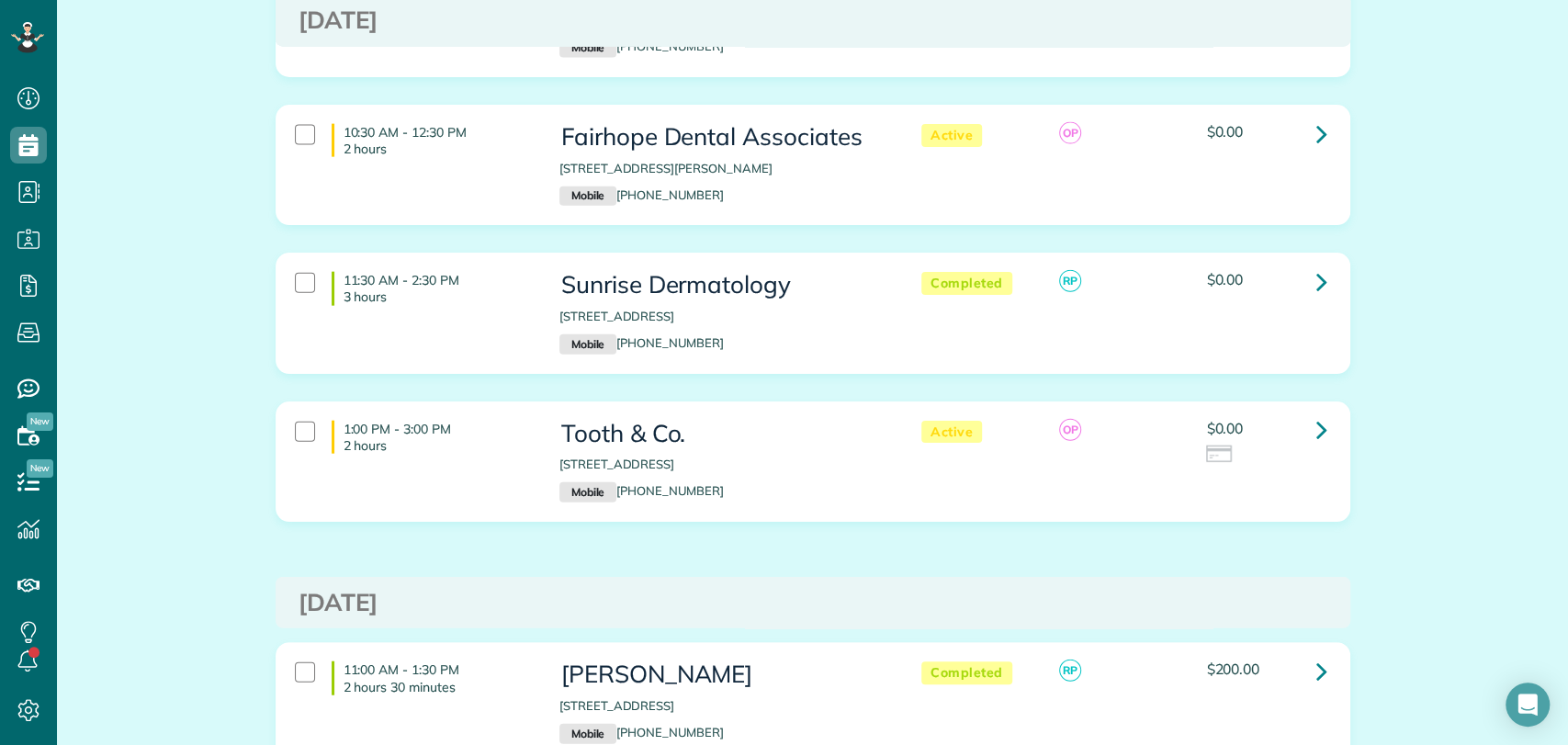
scroll to position [2779, 0]
click at [1316, 412] on icon at bounding box center [1321, 428] width 11 height 32
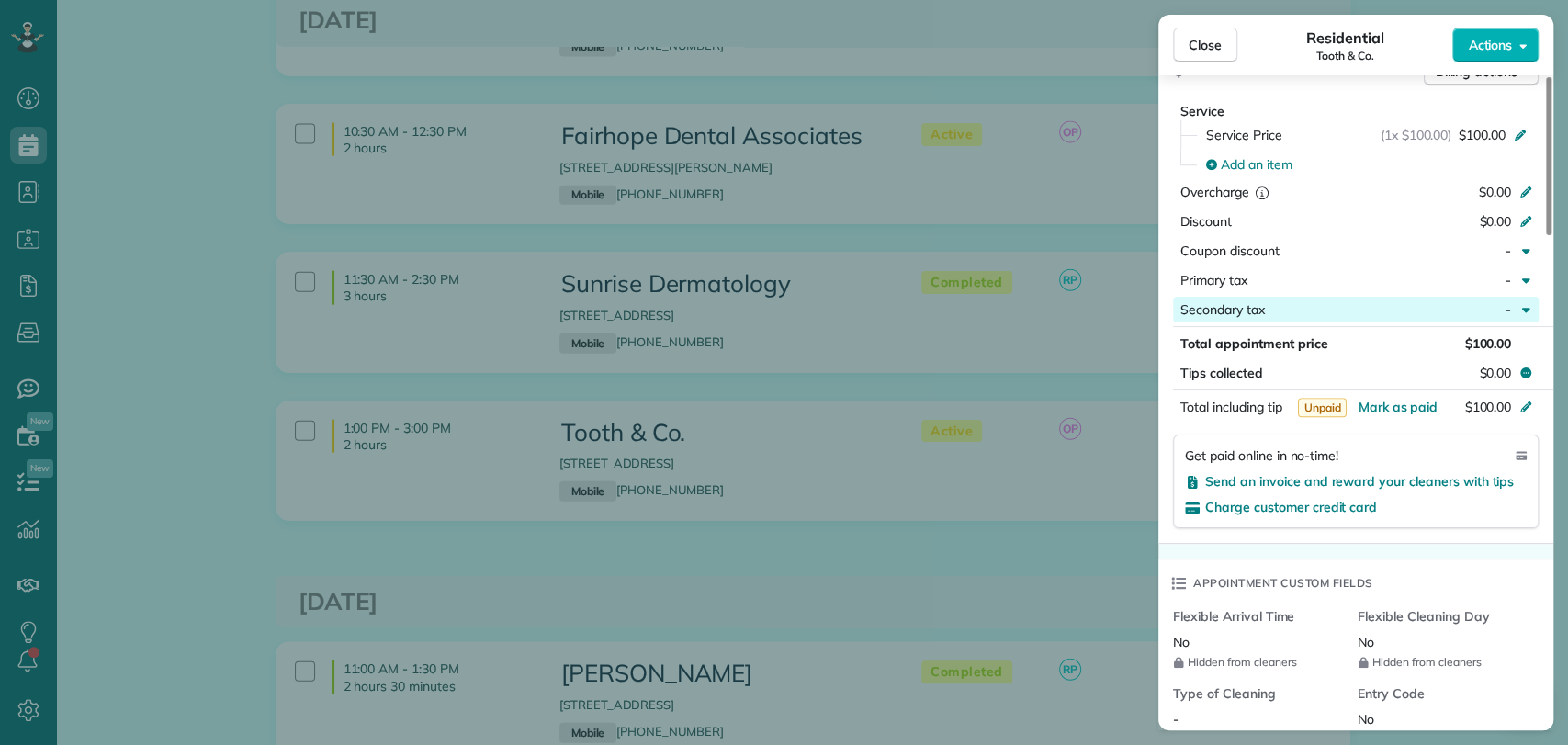
scroll to position [979, 0]
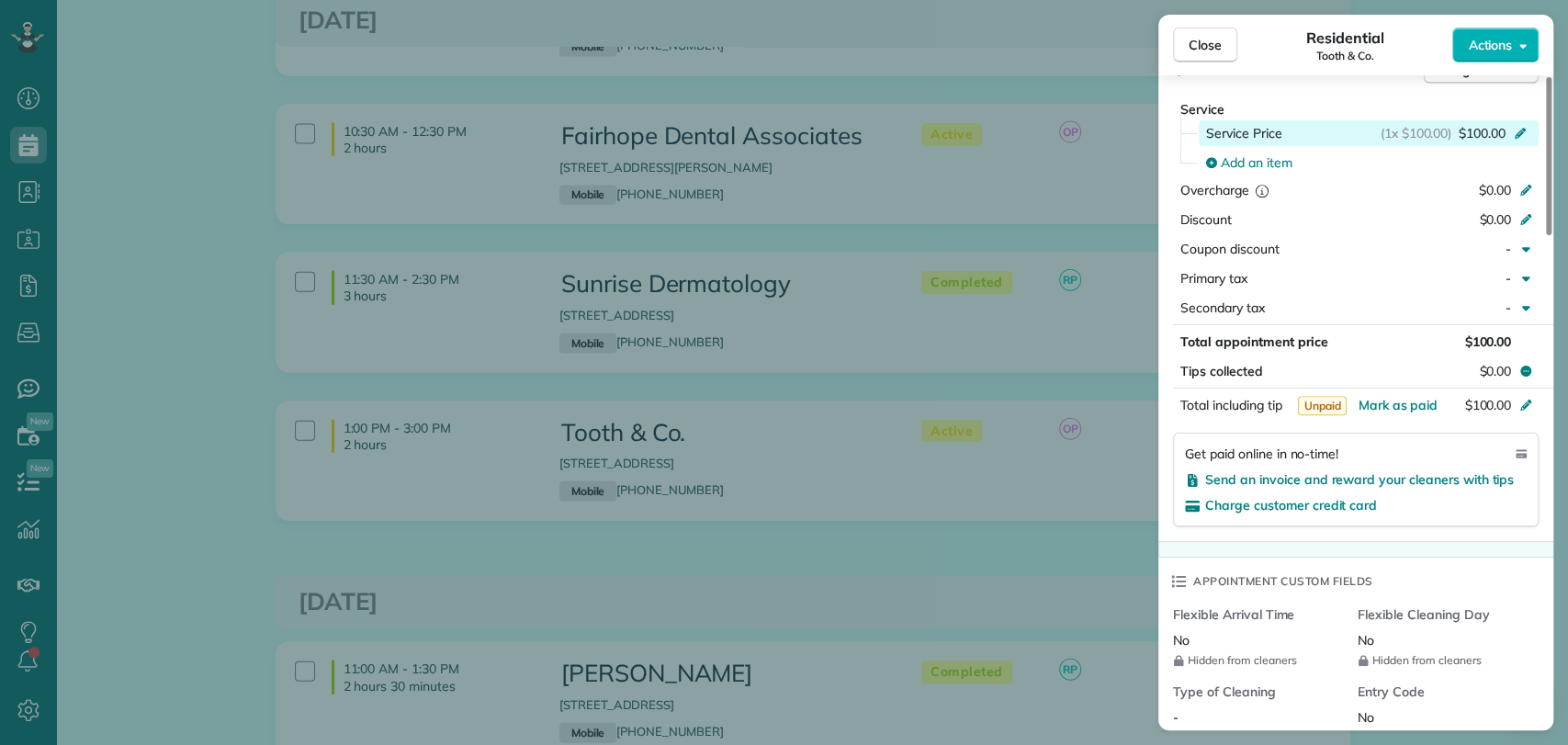
click at [1482, 133] on span "$100.00" at bounding box center [1482, 133] width 47 height 19
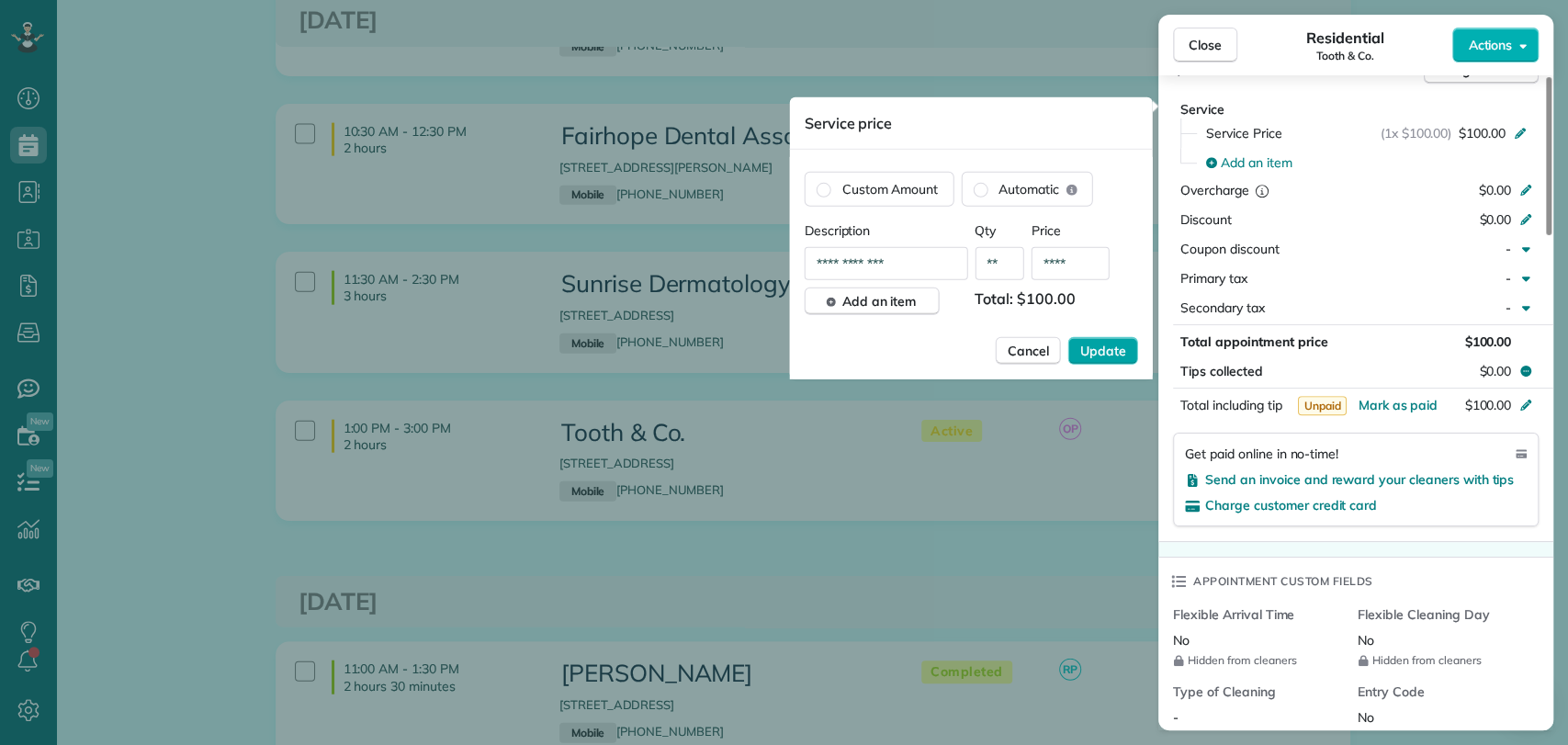
click at [1109, 362] on button "Update" at bounding box center [1103, 350] width 70 height 27
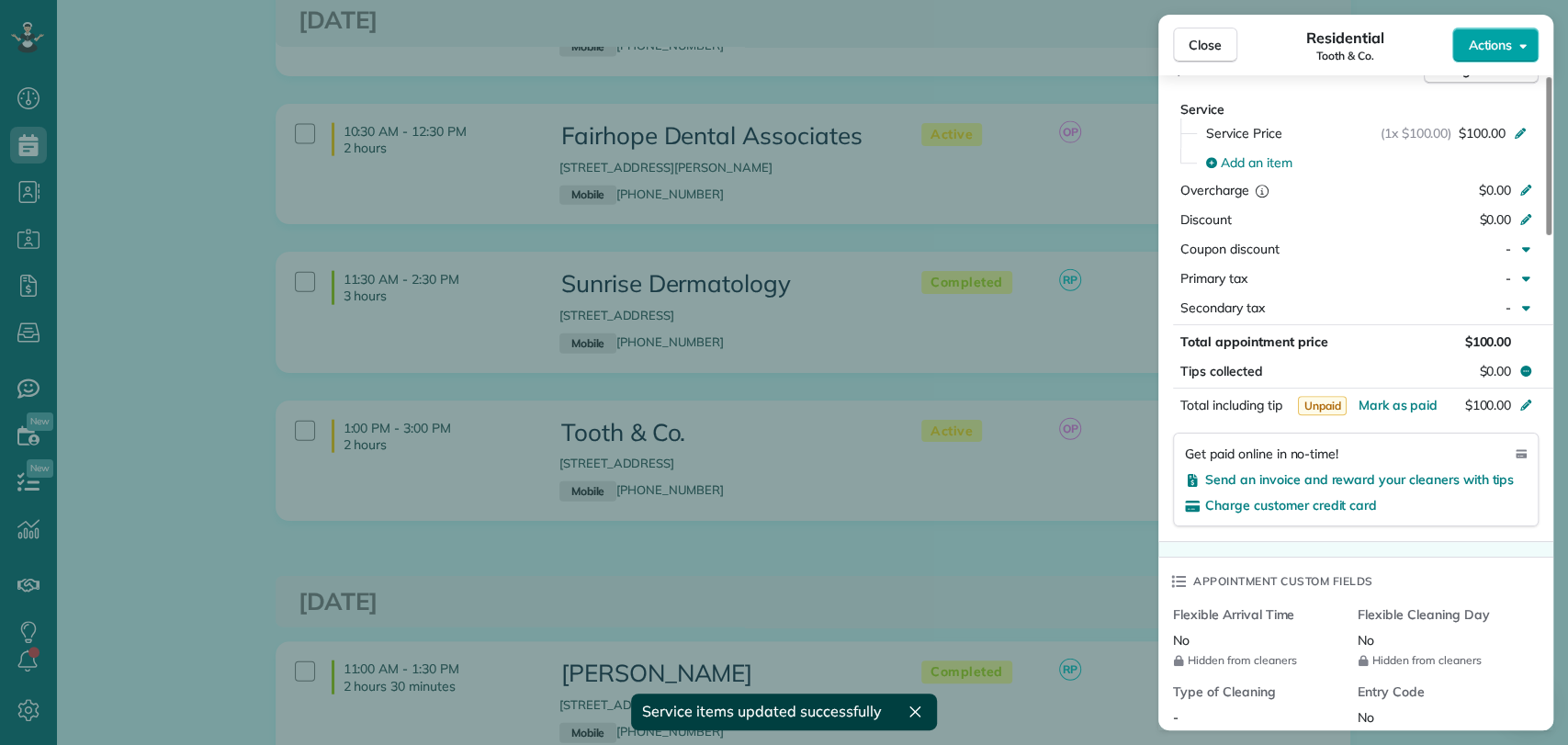
click at [1483, 44] on span "Actions" at bounding box center [1489, 44] width 44 height 19
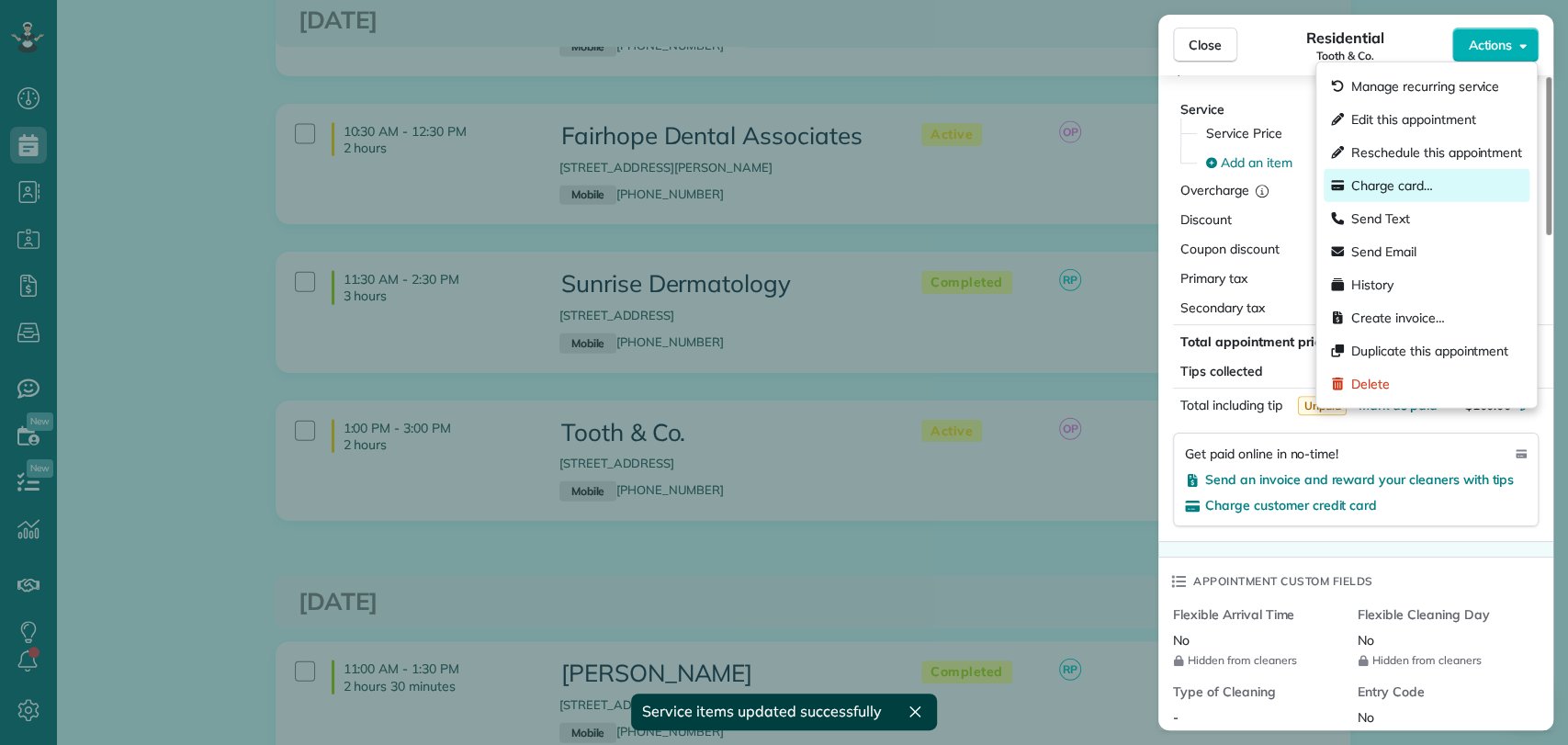
click at [1394, 183] on span "Charge card…" at bounding box center [1391, 186] width 81 height 19
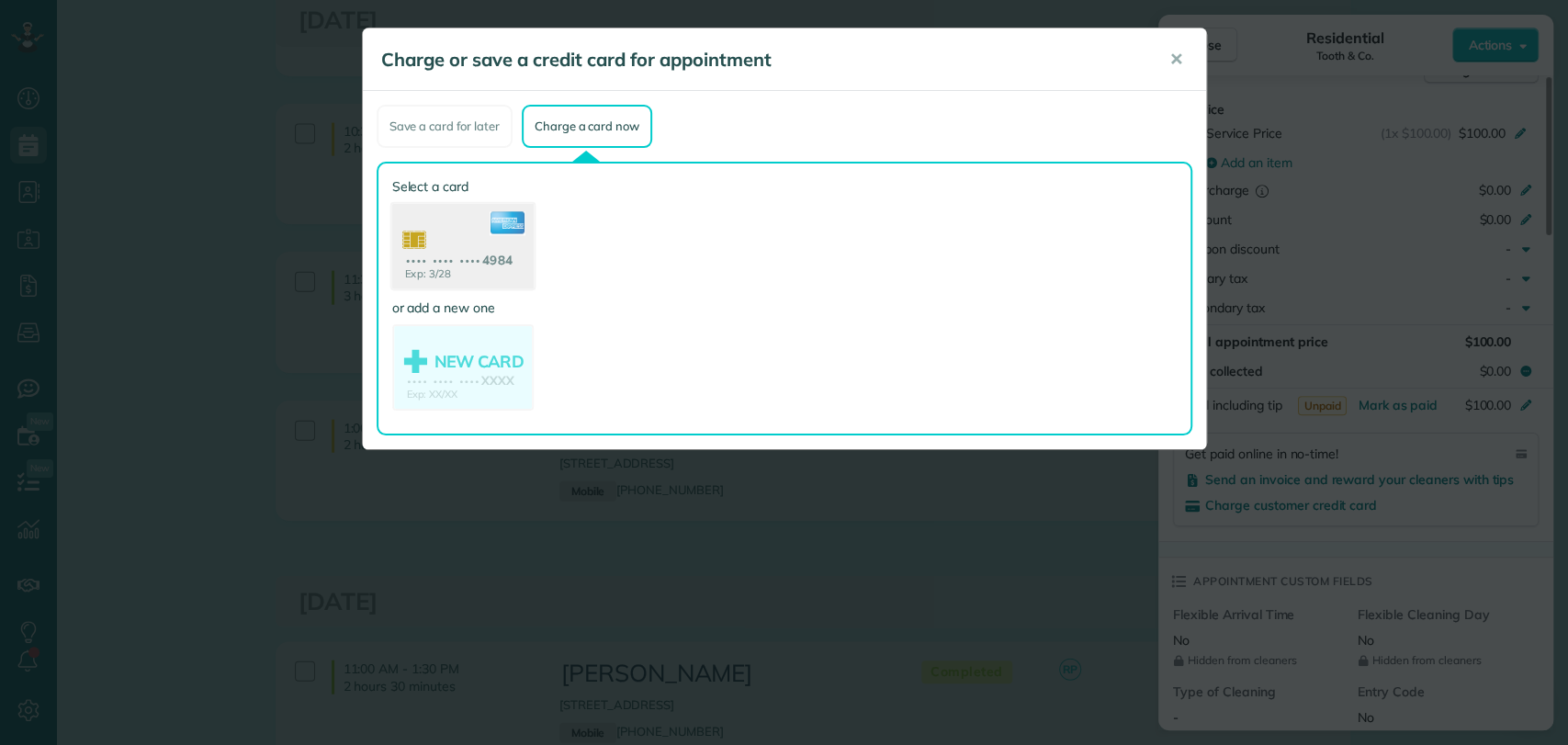
click at [469, 248] on use at bounding box center [461, 248] width 141 height 89
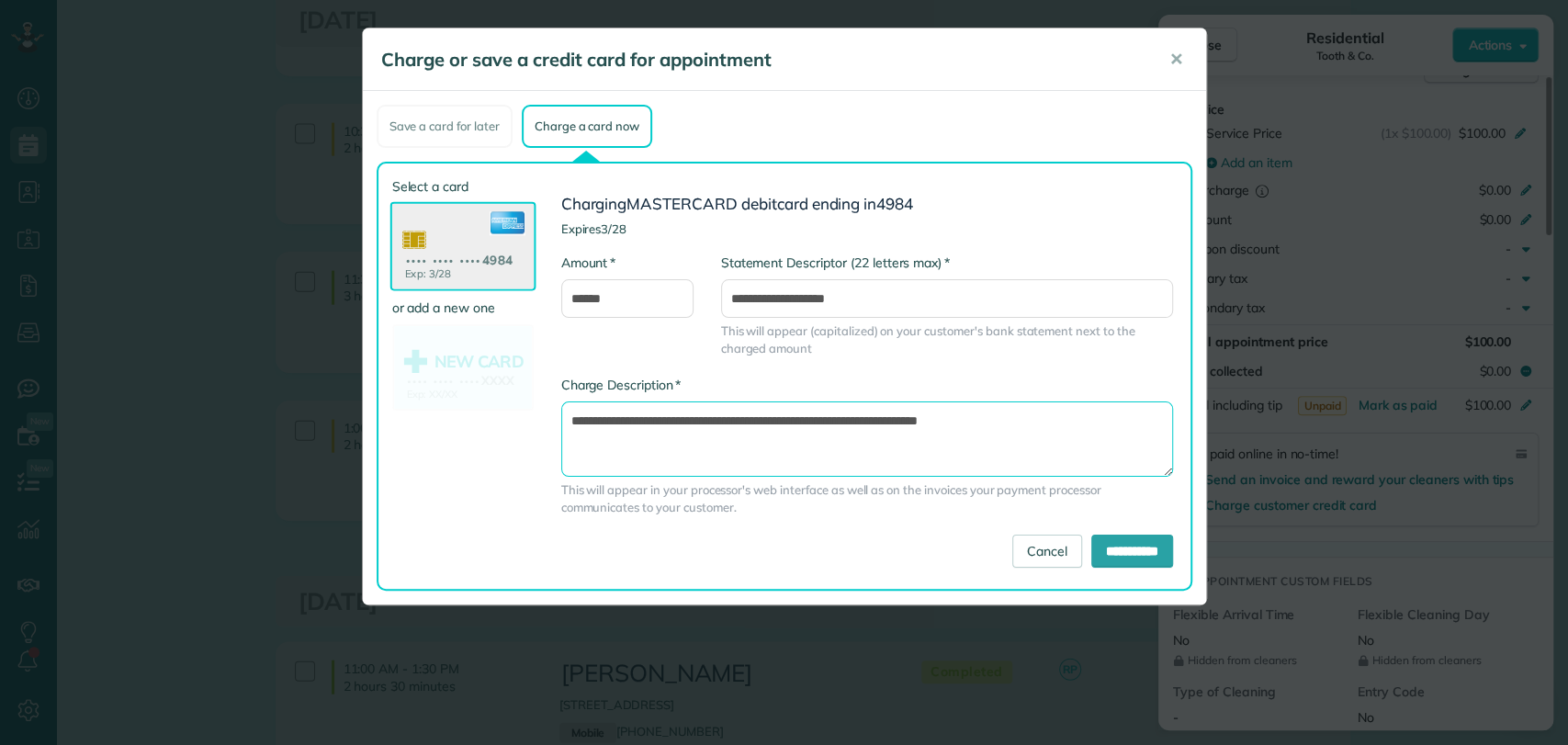
click at [878, 420] on textarea "**********" at bounding box center [866, 439] width 612 height 76
click at [858, 417] on textarea "**********" at bounding box center [866, 439] width 612 height 76
type textarea "**********"
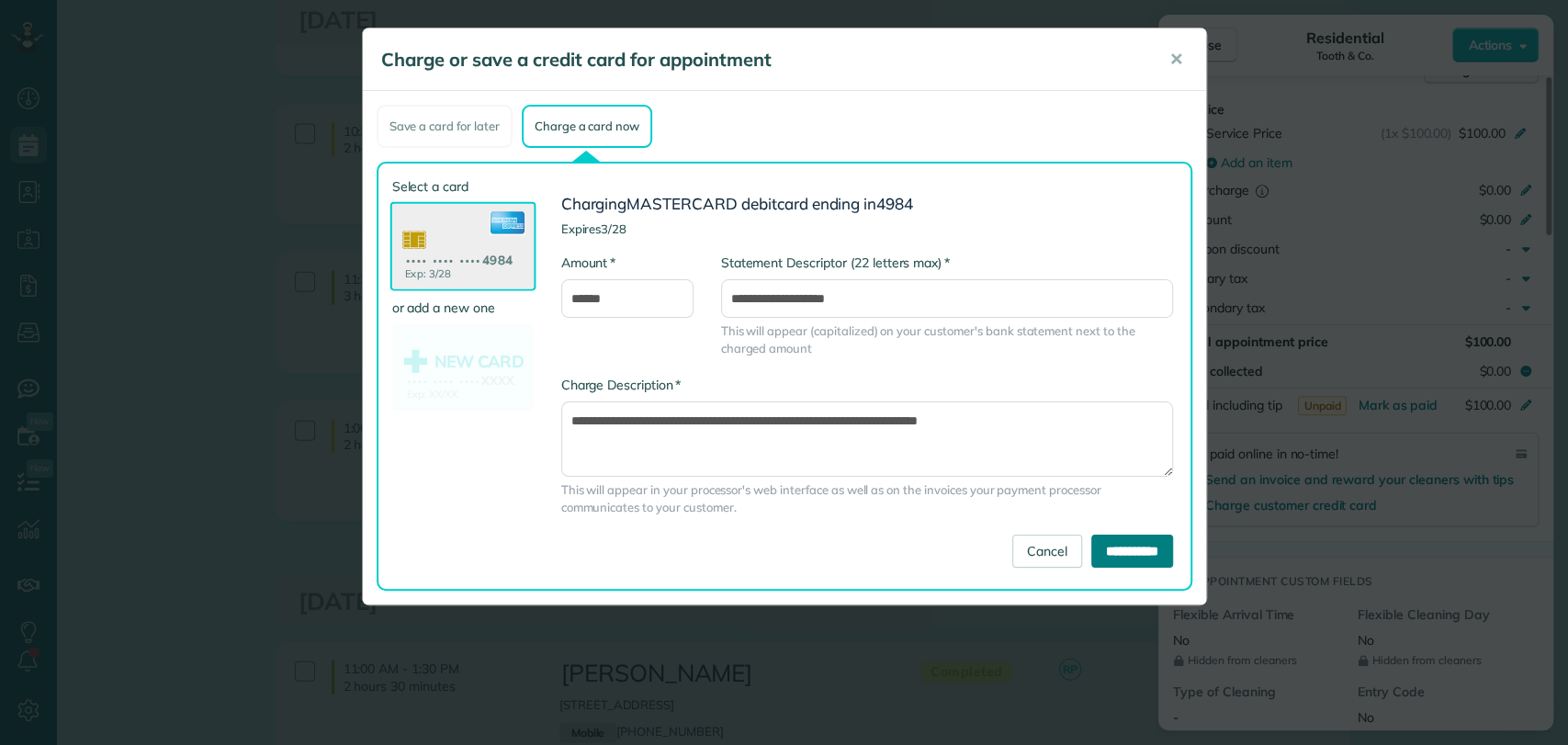
click at [1137, 538] on input "**********" at bounding box center [1131, 551] width 81 height 33
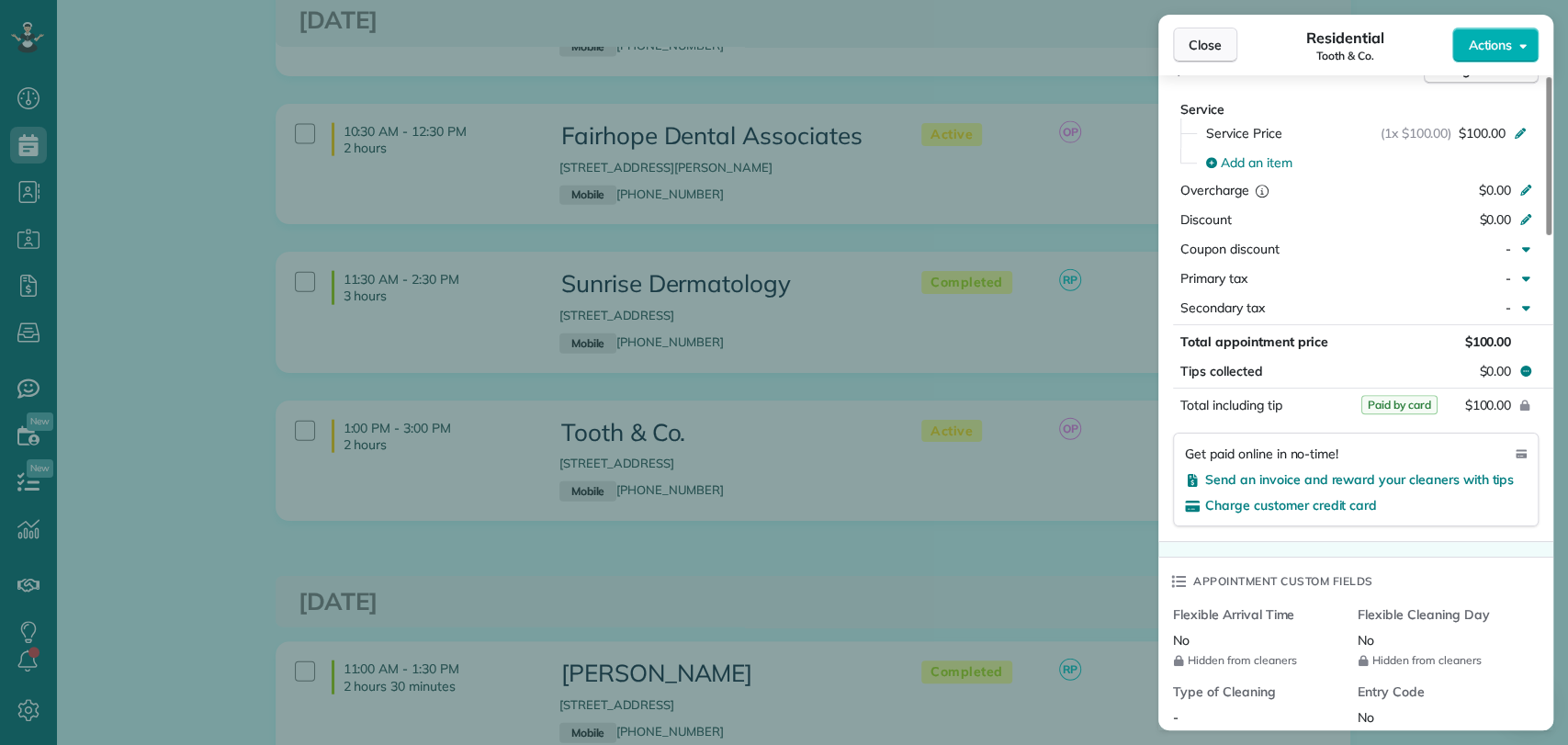
click at [1191, 47] on span "Close" at bounding box center [1205, 44] width 33 height 19
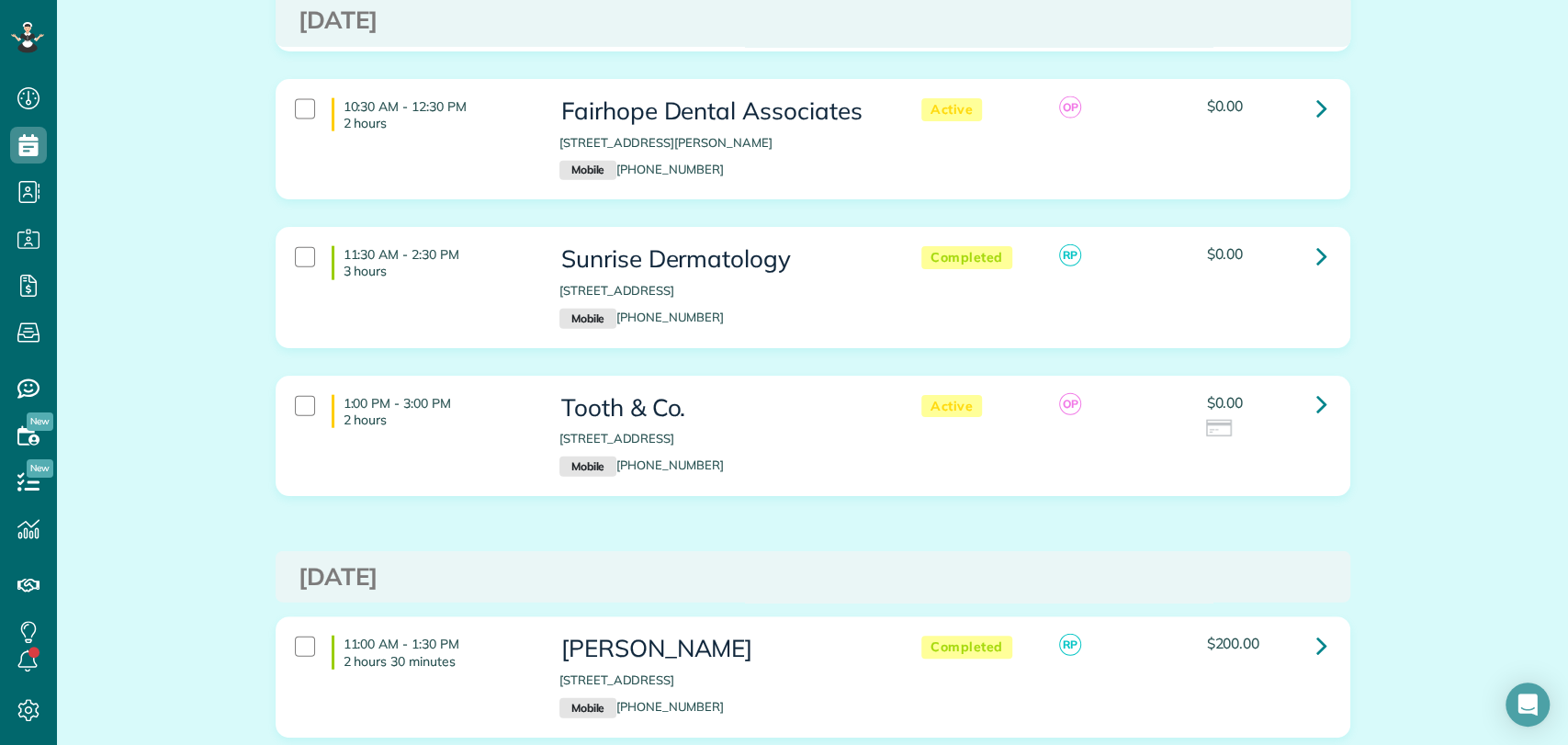
scroll to position [2805, 0]
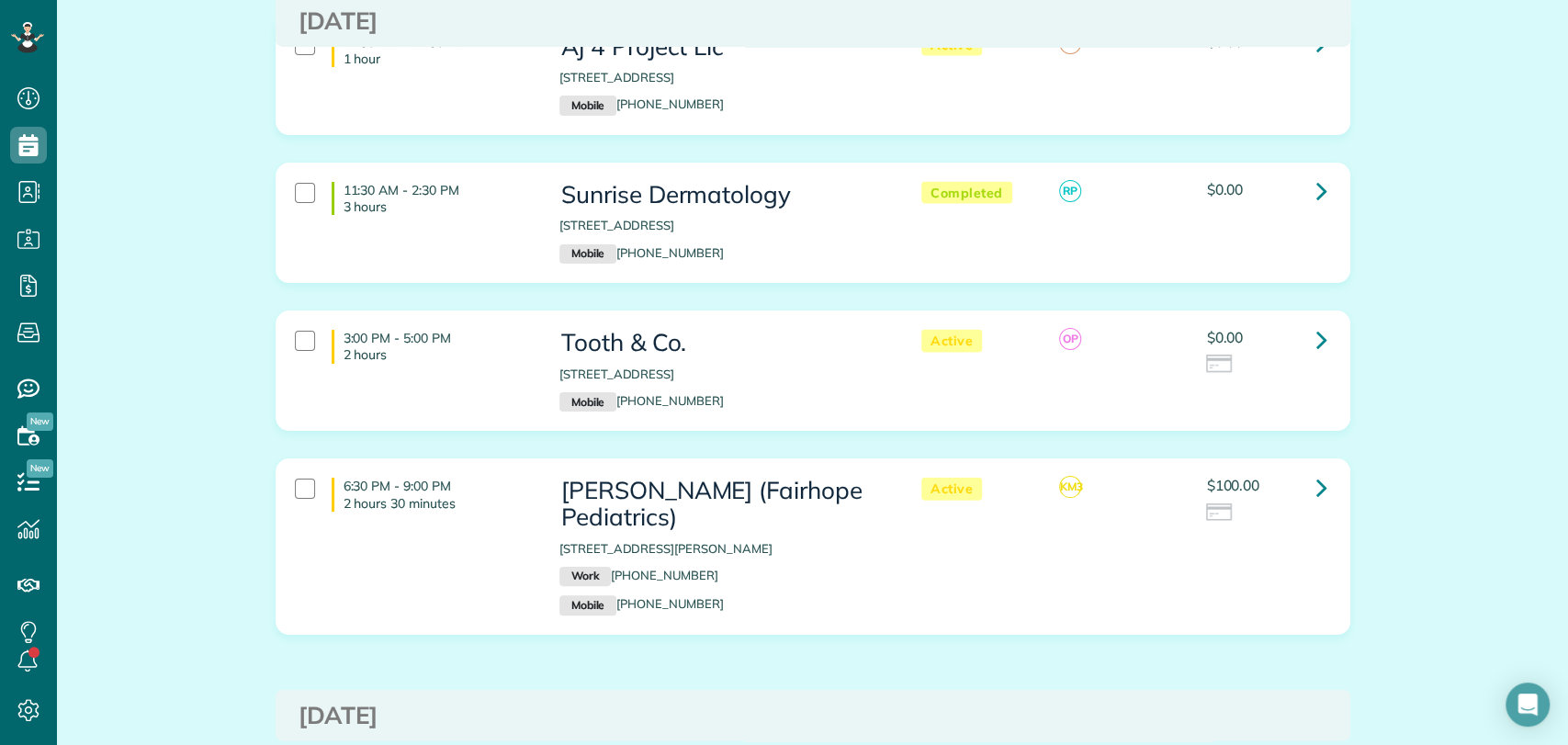
scroll to position [7236, 0]
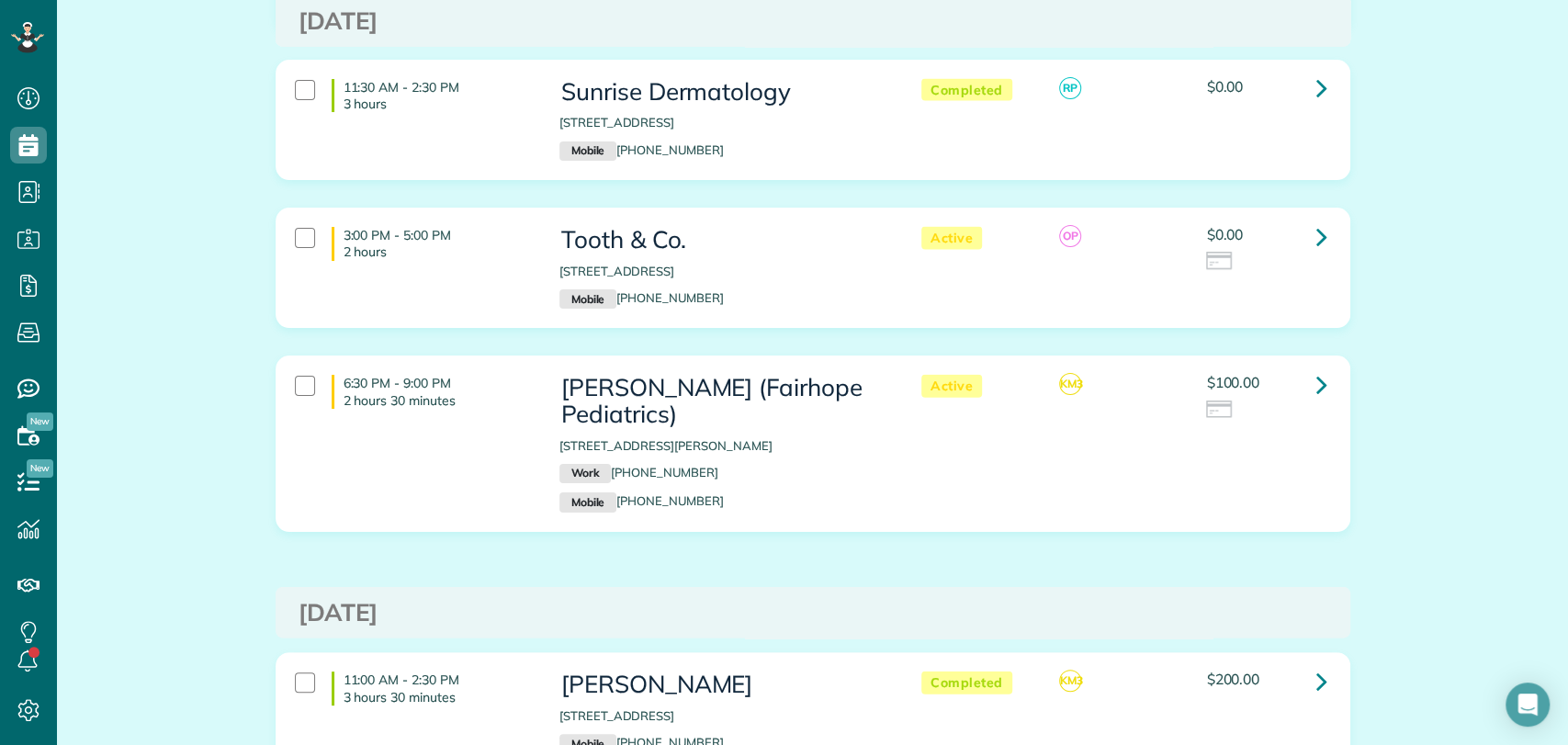
scroll to position [7332, 0]
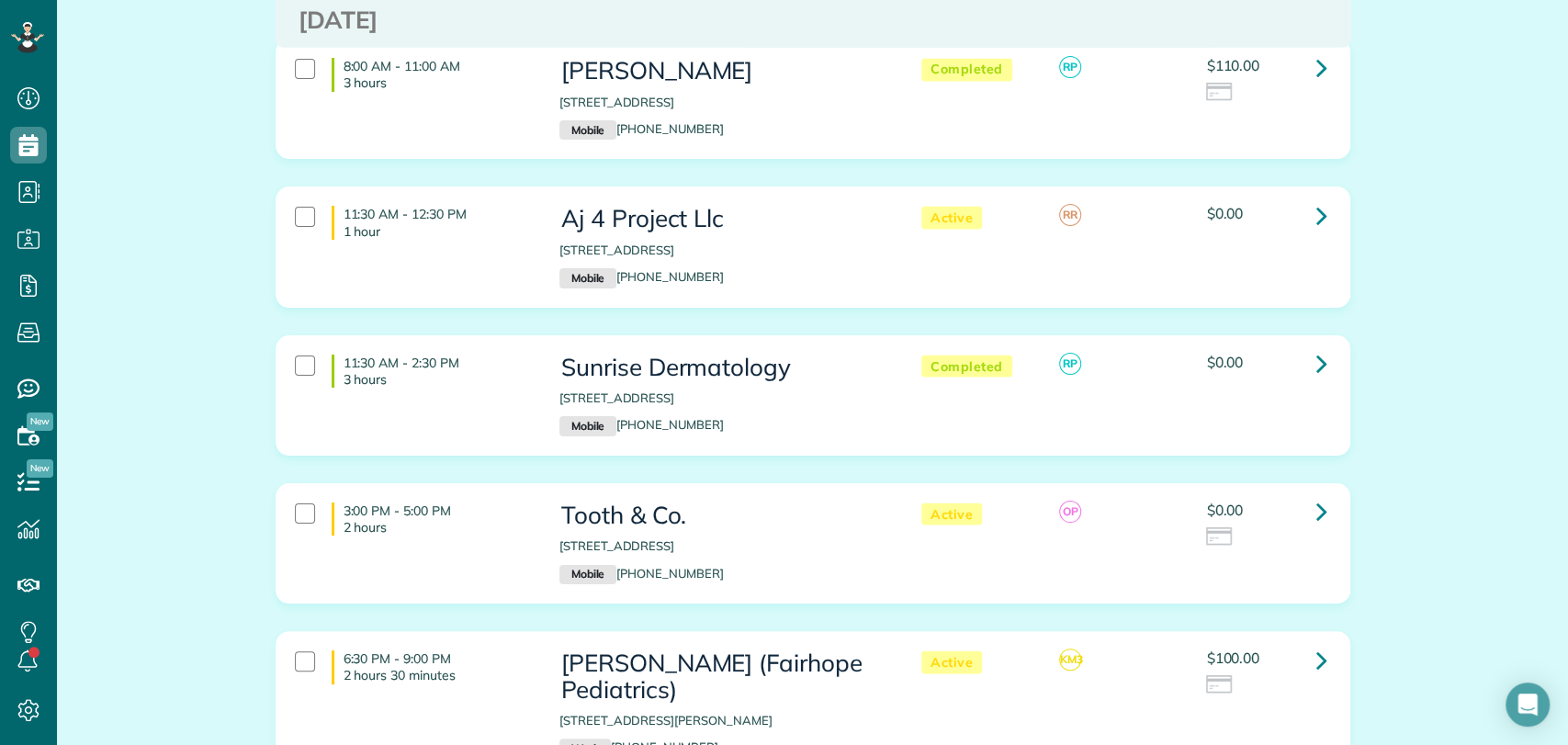
scroll to position [6915, 0]
click at [1318, 494] on icon at bounding box center [1321, 509] width 11 height 32
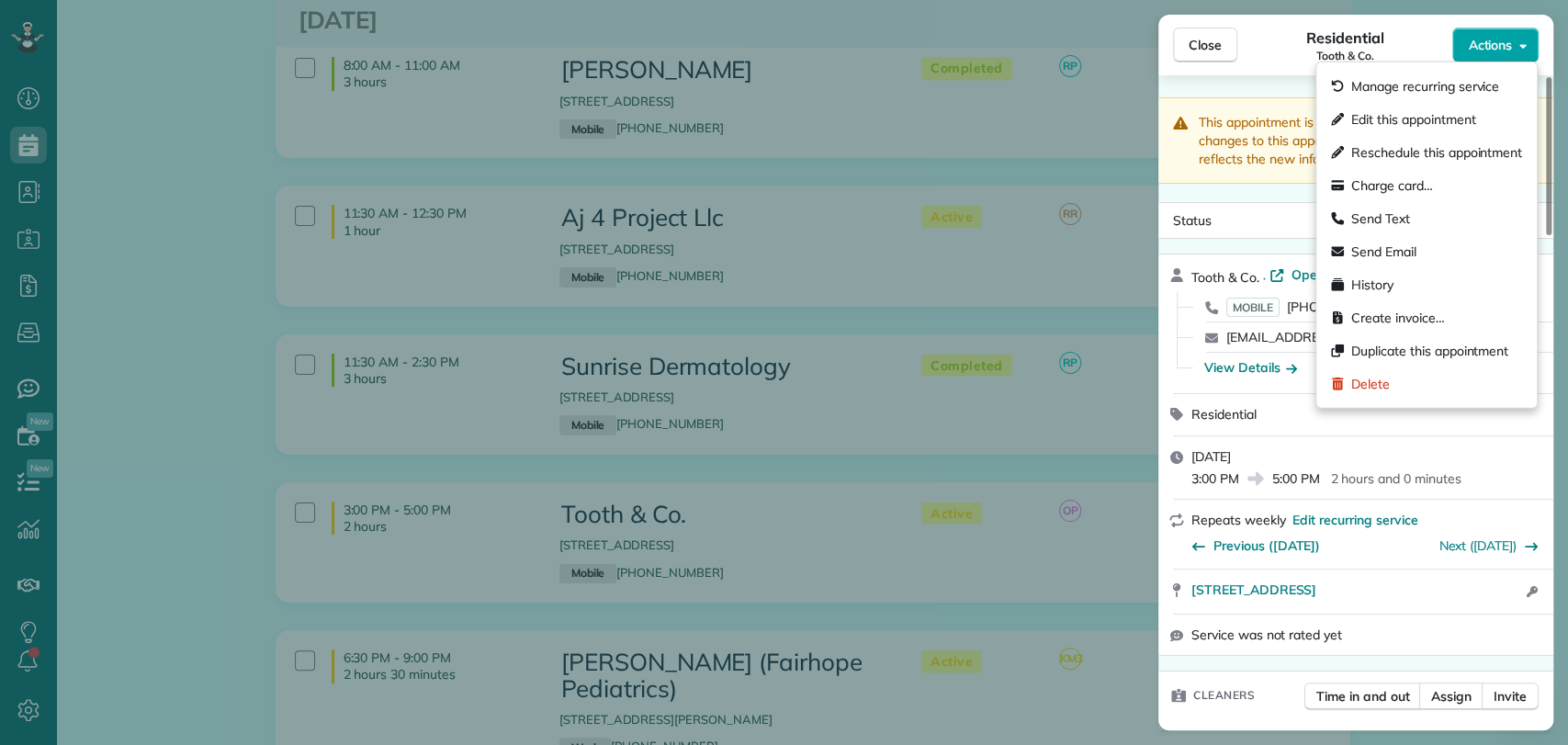
click at [1519, 46] on icon "button" at bounding box center [1522, 45] width 7 height 14
click at [1402, 186] on span "Charge card…" at bounding box center [1391, 186] width 81 height 19
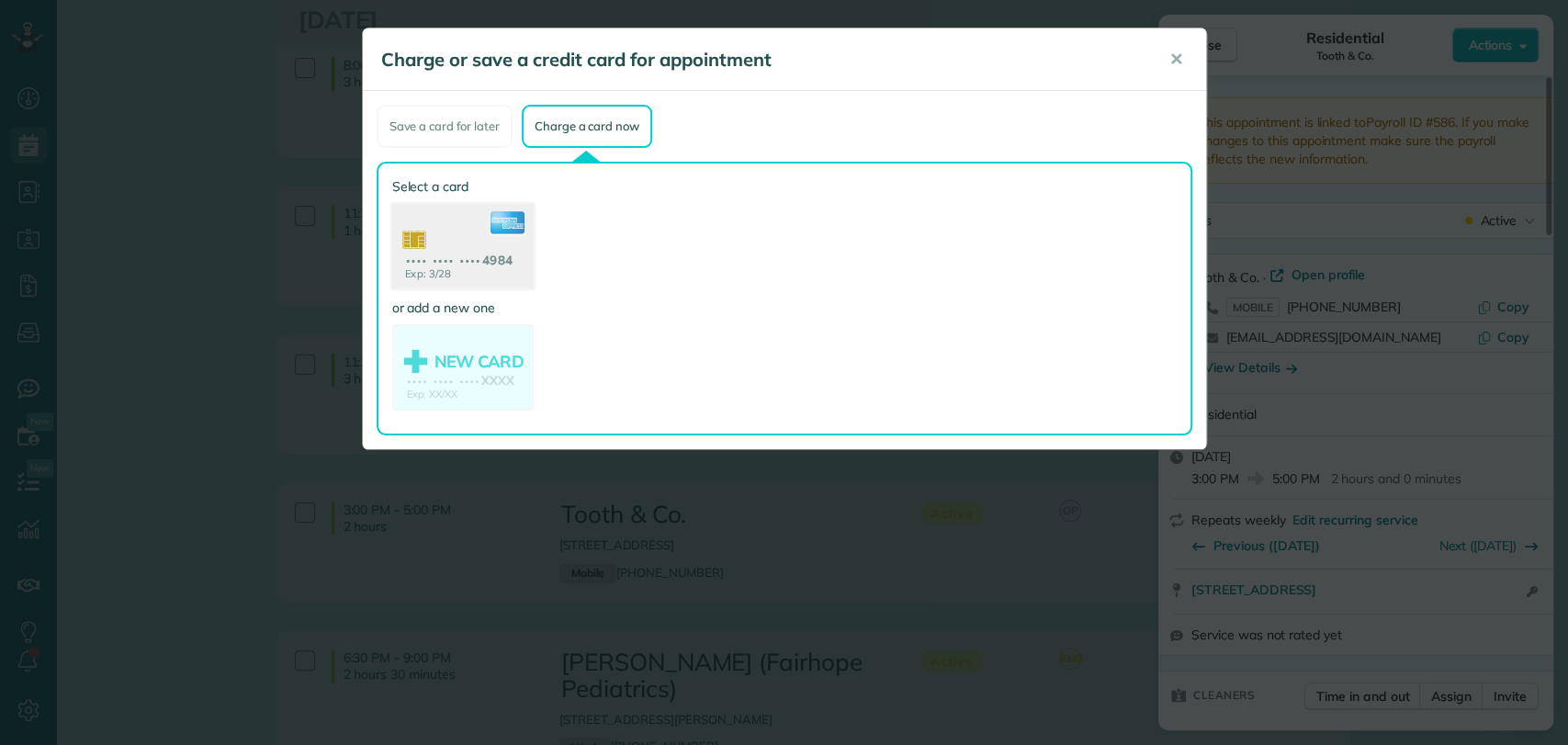
click at [461, 244] on use at bounding box center [461, 248] width 141 height 89
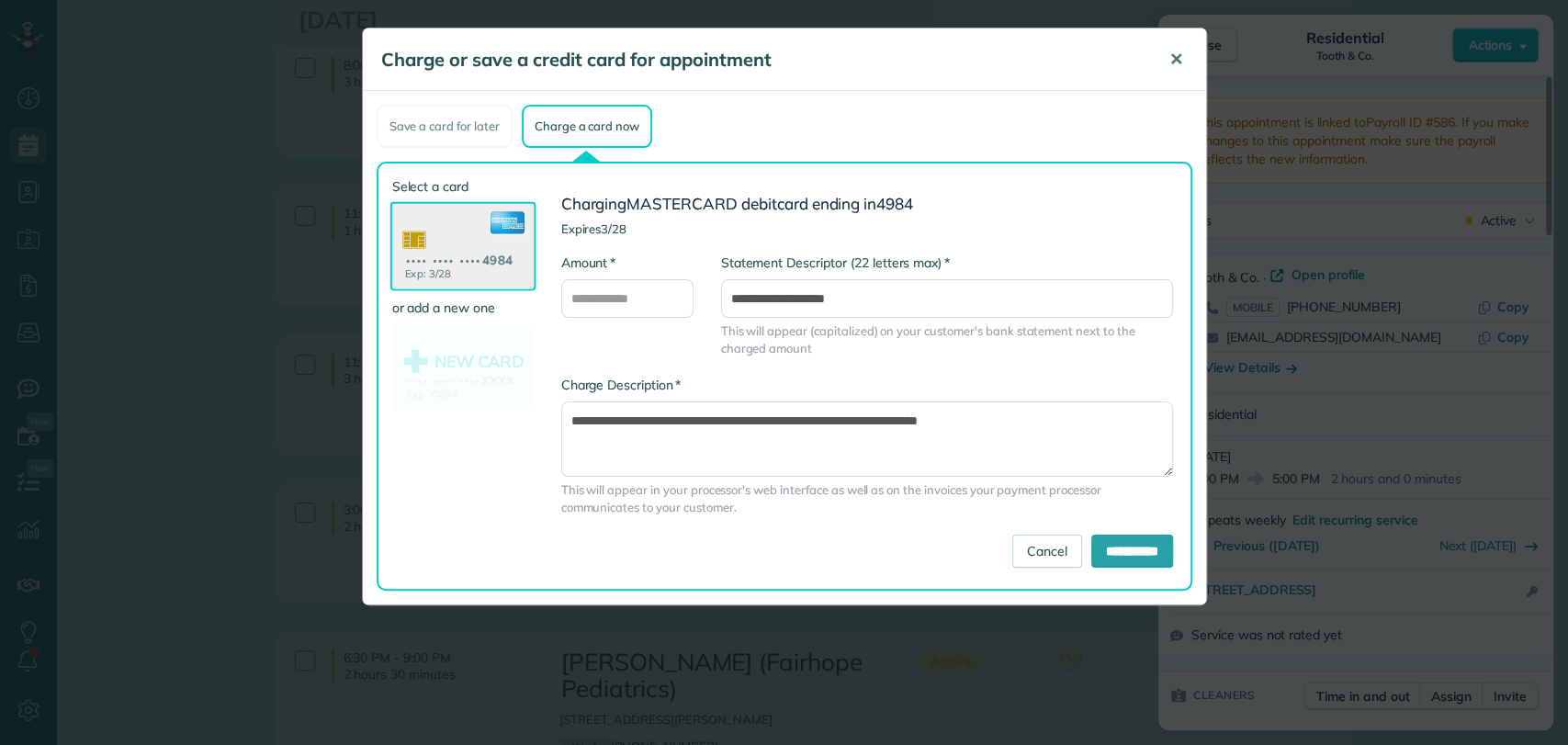
click at [1188, 38] on button "✕" at bounding box center [1176, 59] width 41 height 44
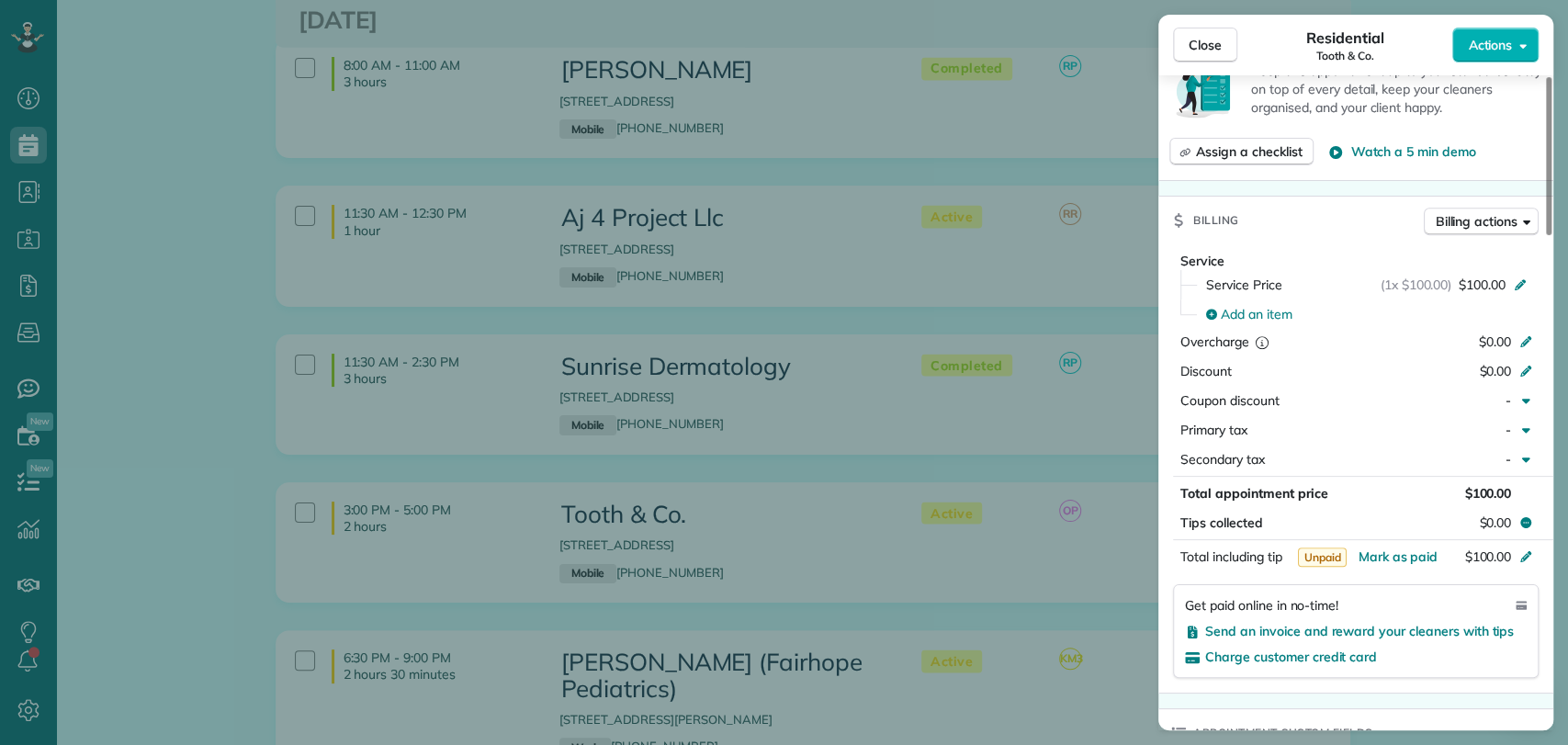
scroll to position [830, 0]
click at [1474, 281] on span "$100.00" at bounding box center [1482, 282] width 47 height 19
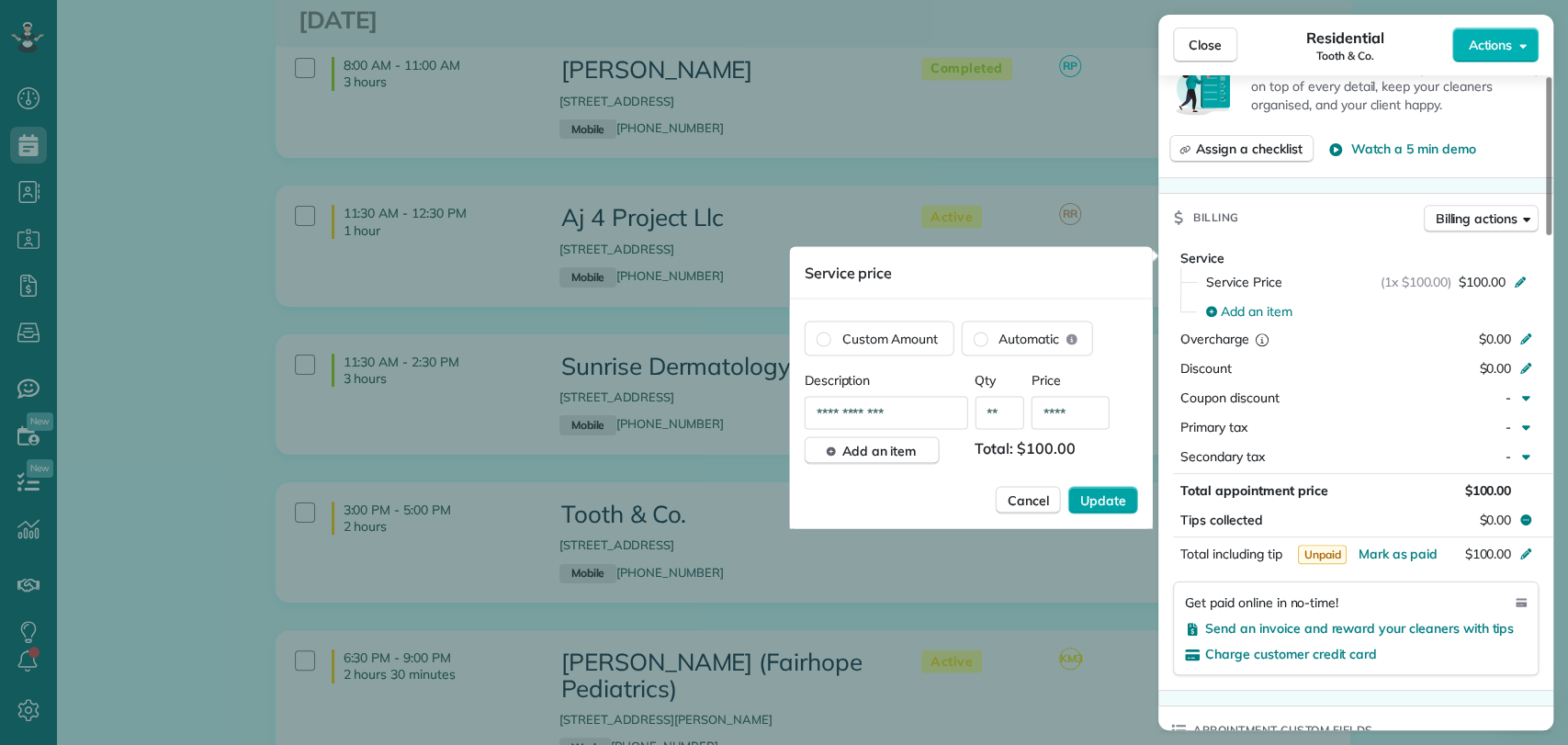
click at [1095, 508] on button "Update" at bounding box center [1103, 500] width 70 height 27
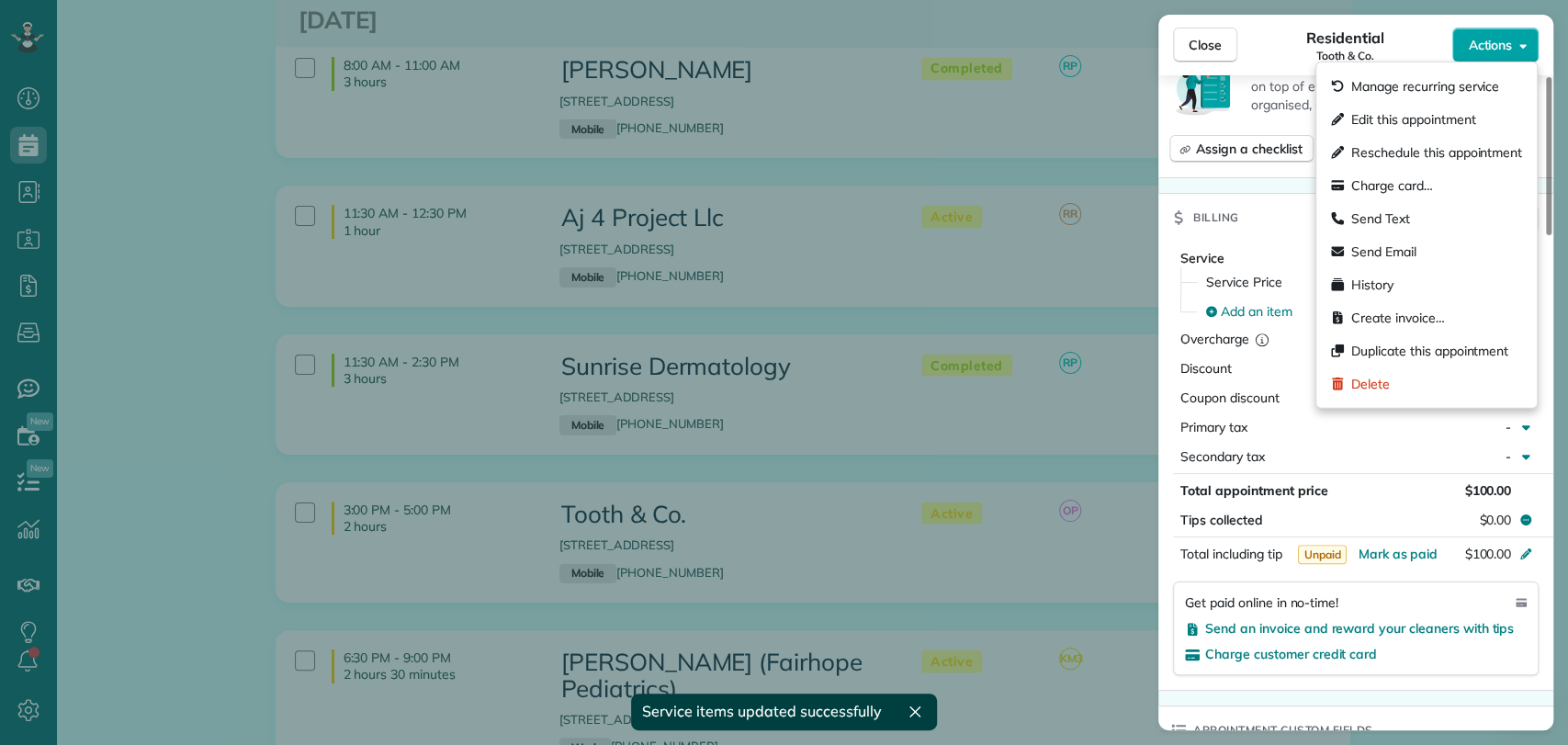
click at [1504, 54] on button "Actions" at bounding box center [1495, 45] width 86 height 35
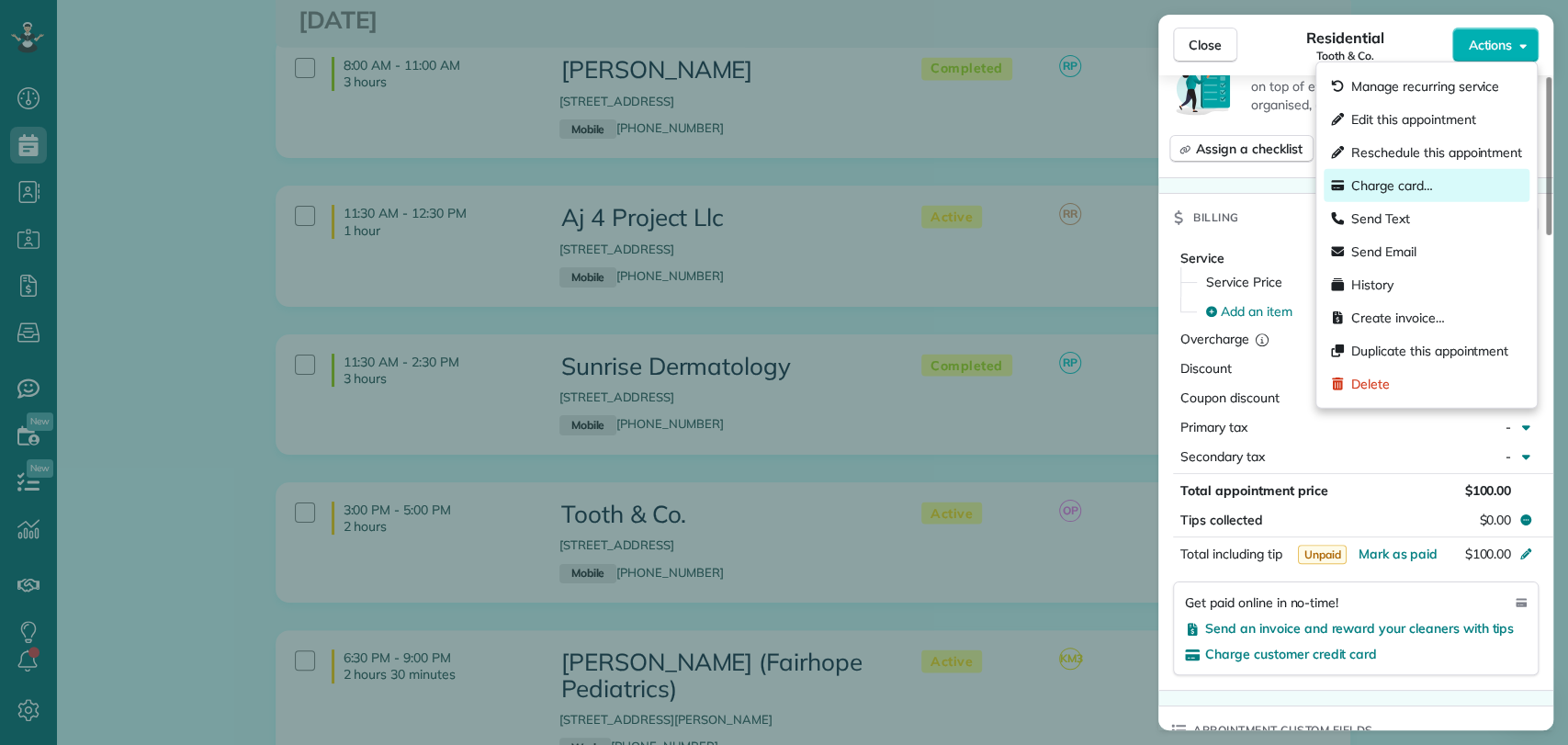
click at [1403, 178] on span "Charge card…" at bounding box center [1391, 186] width 81 height 19
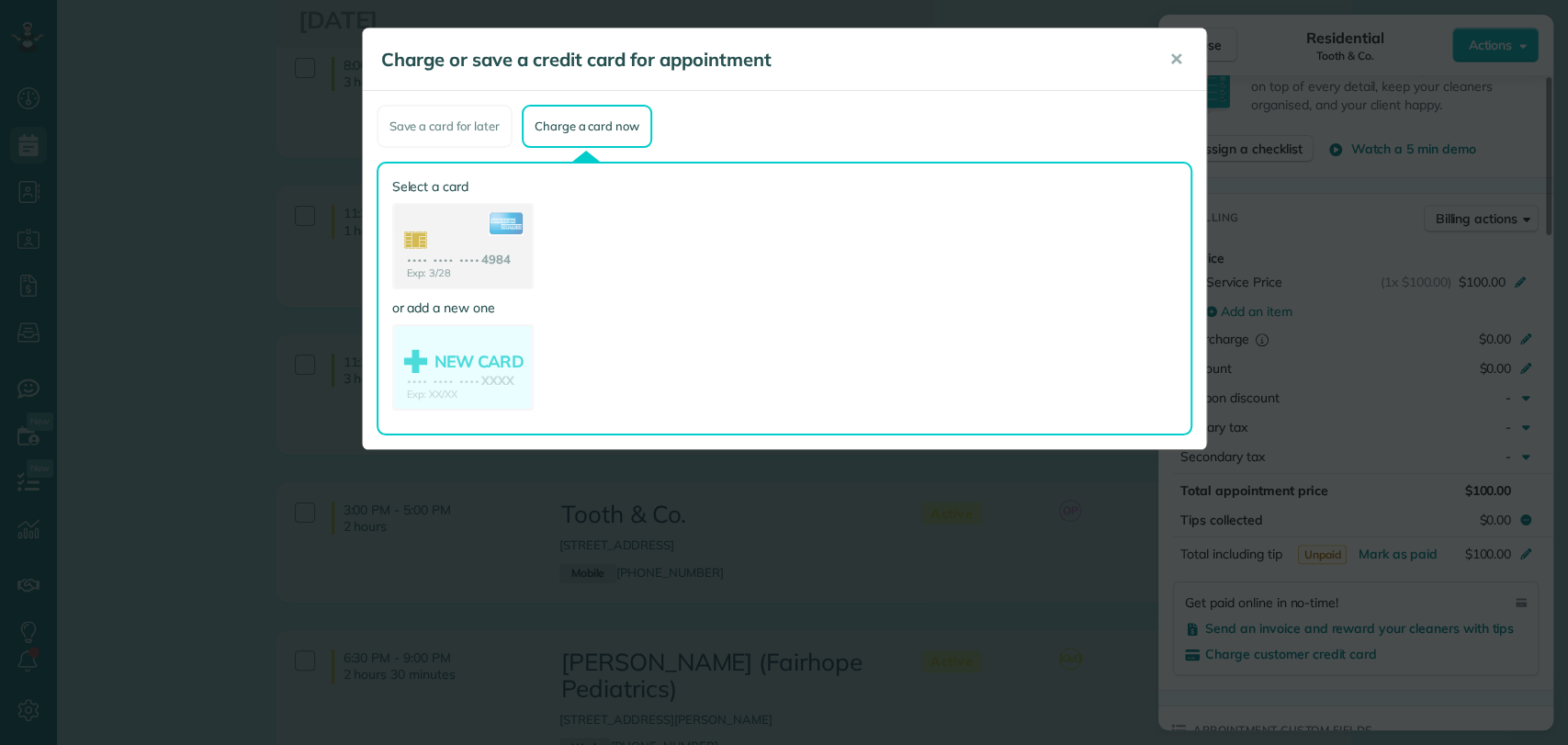
click at [501, 248] on use at bounding box center [462, 248] width 137 height 86
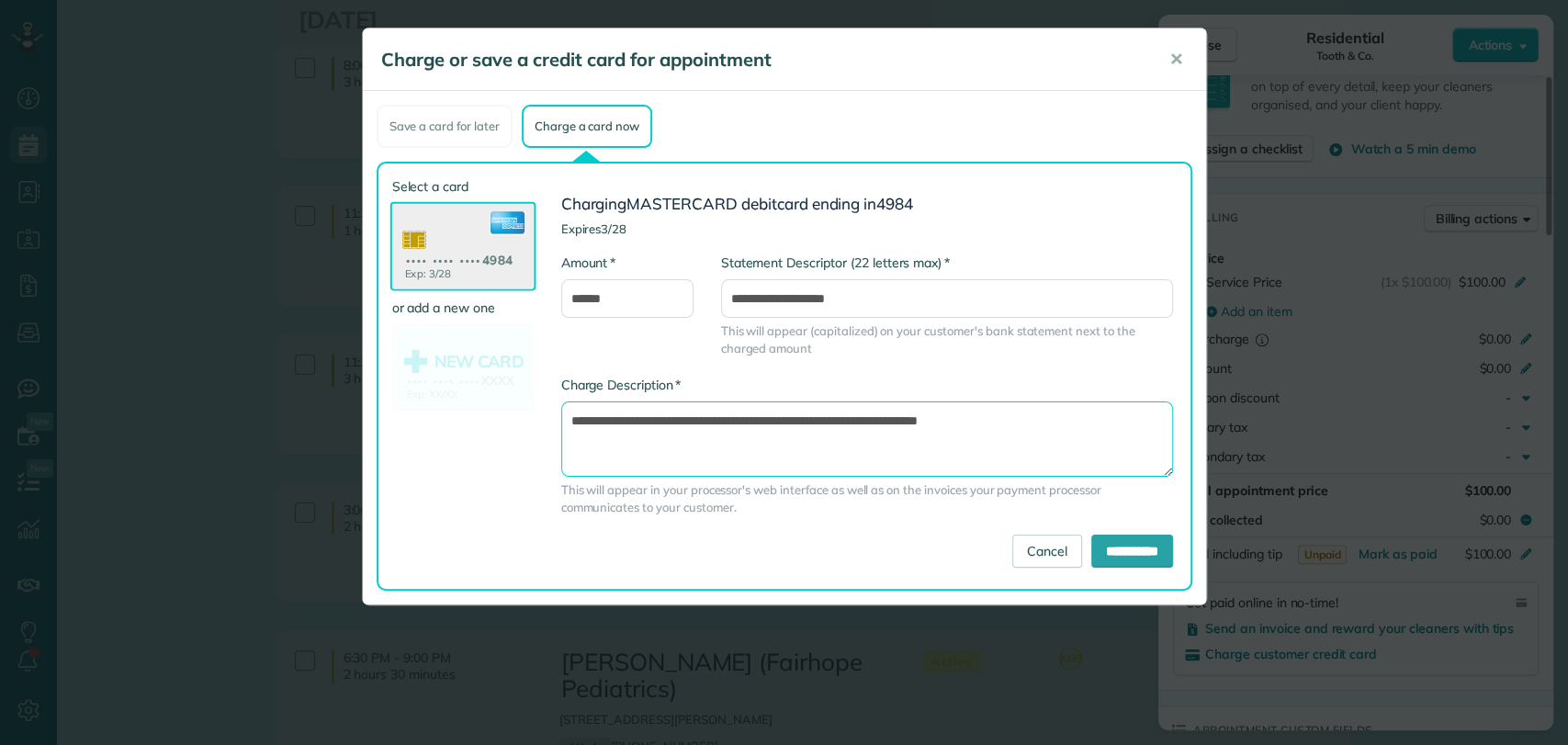
click at [881, 419] on textarea "**********" at bounding box center [866, 439] width 612 height 76
type textarea "**********"
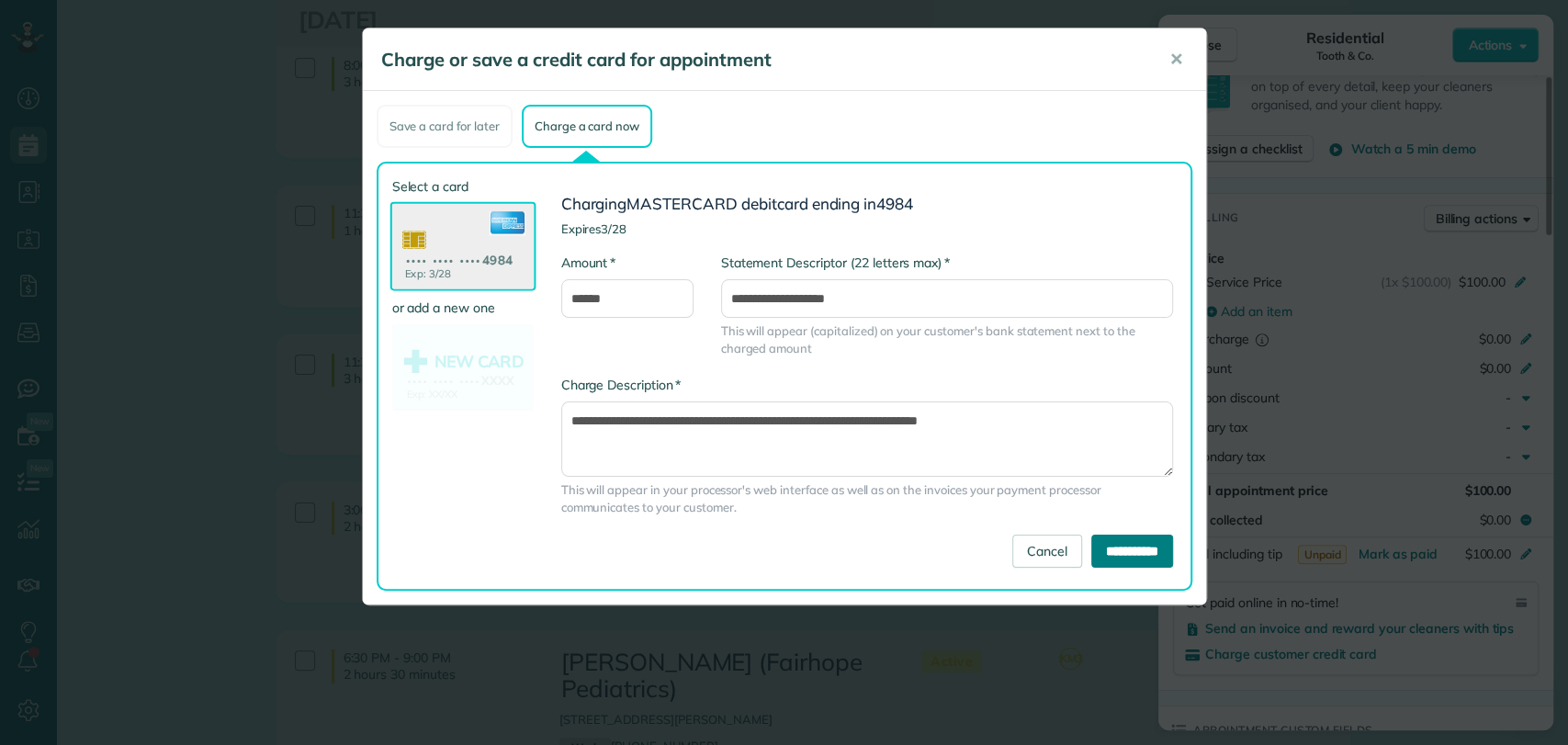
click at [1144, 543] on input "**********" at bounding box center [1131, 551] width 81 height 33
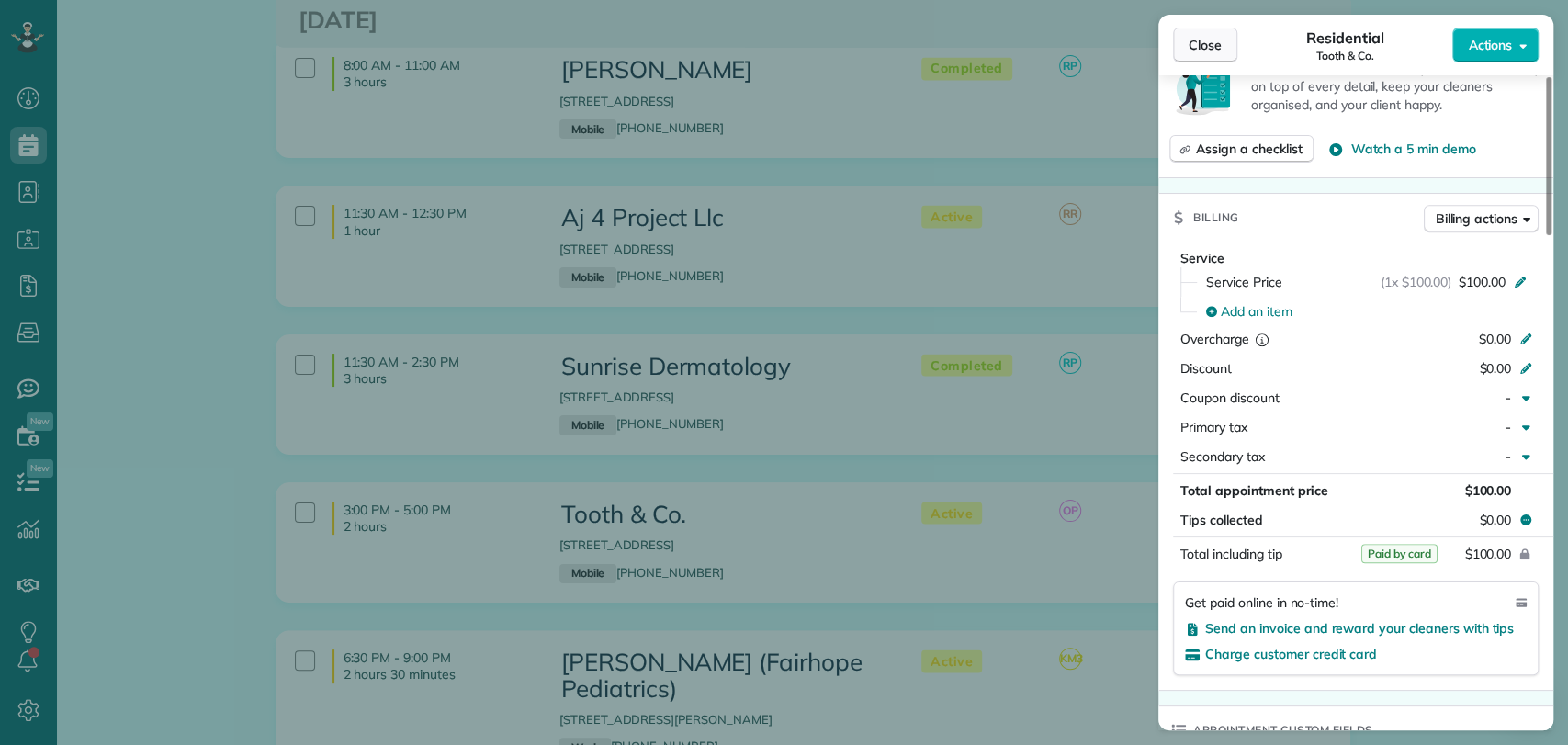
click at [1200, 43] on span "Close" at bounding box center [1205, 44] width 33 height 19
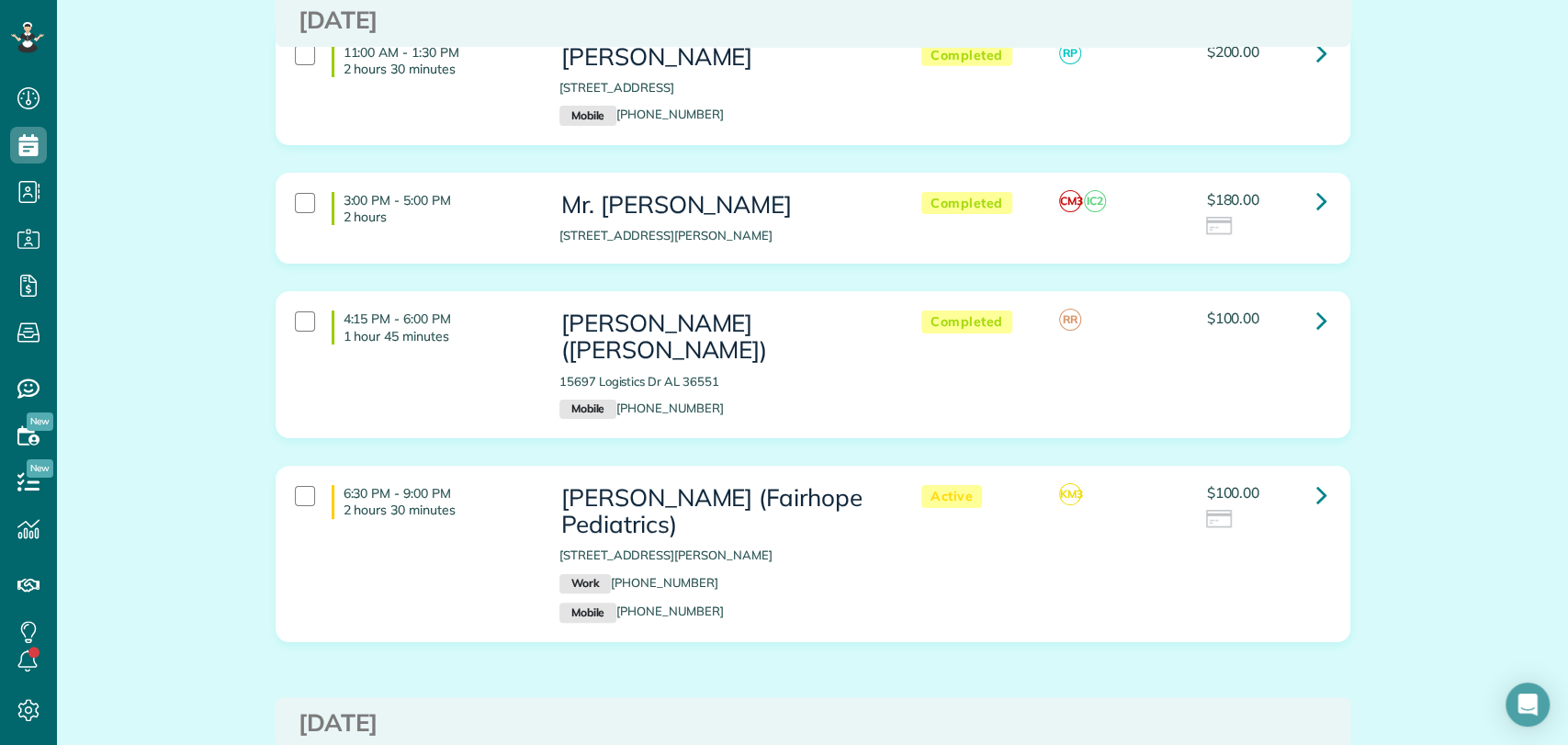
scroll to position [8908, 0]
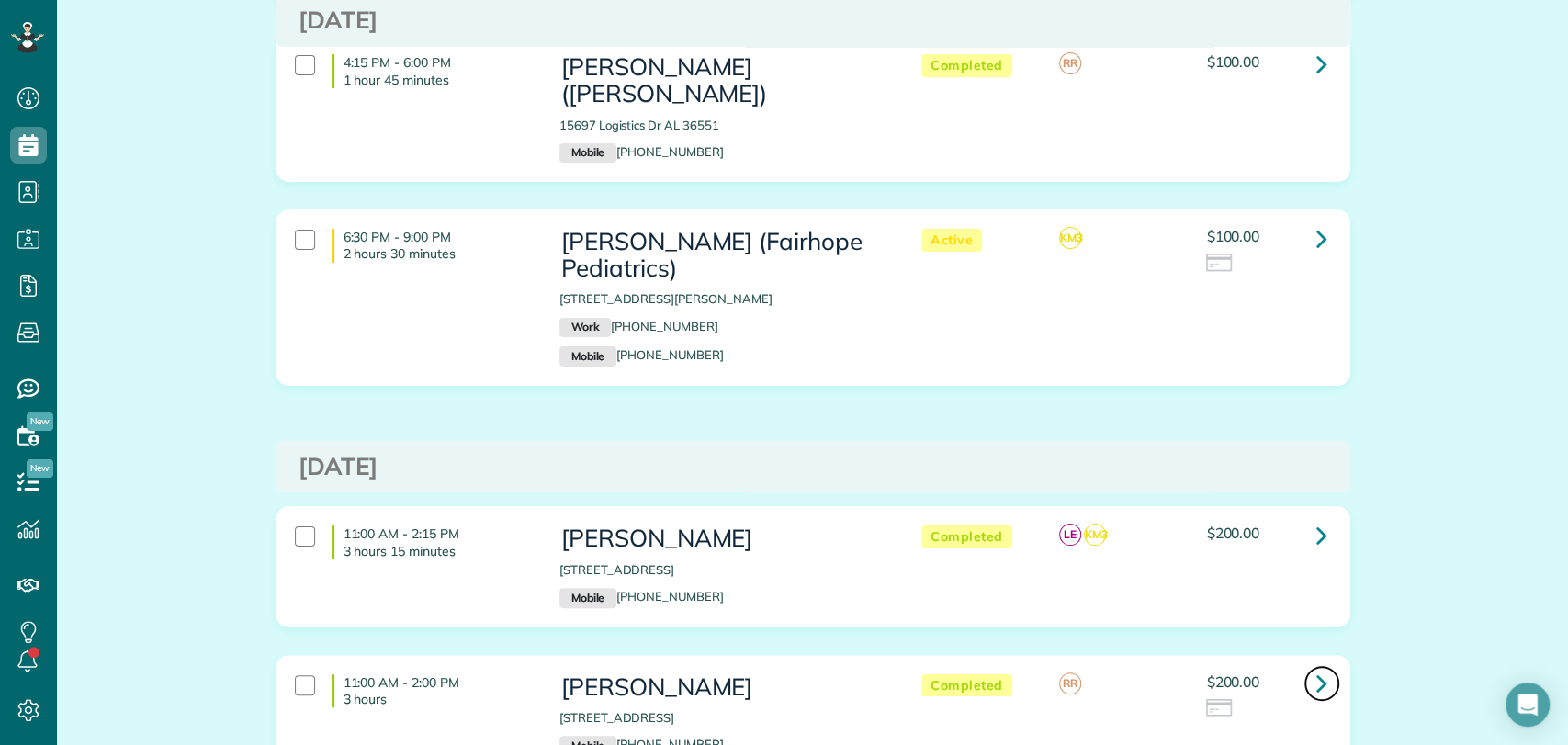
click at [1316, 666] on icon at bounding box center [1321, 682] width 11 height 32
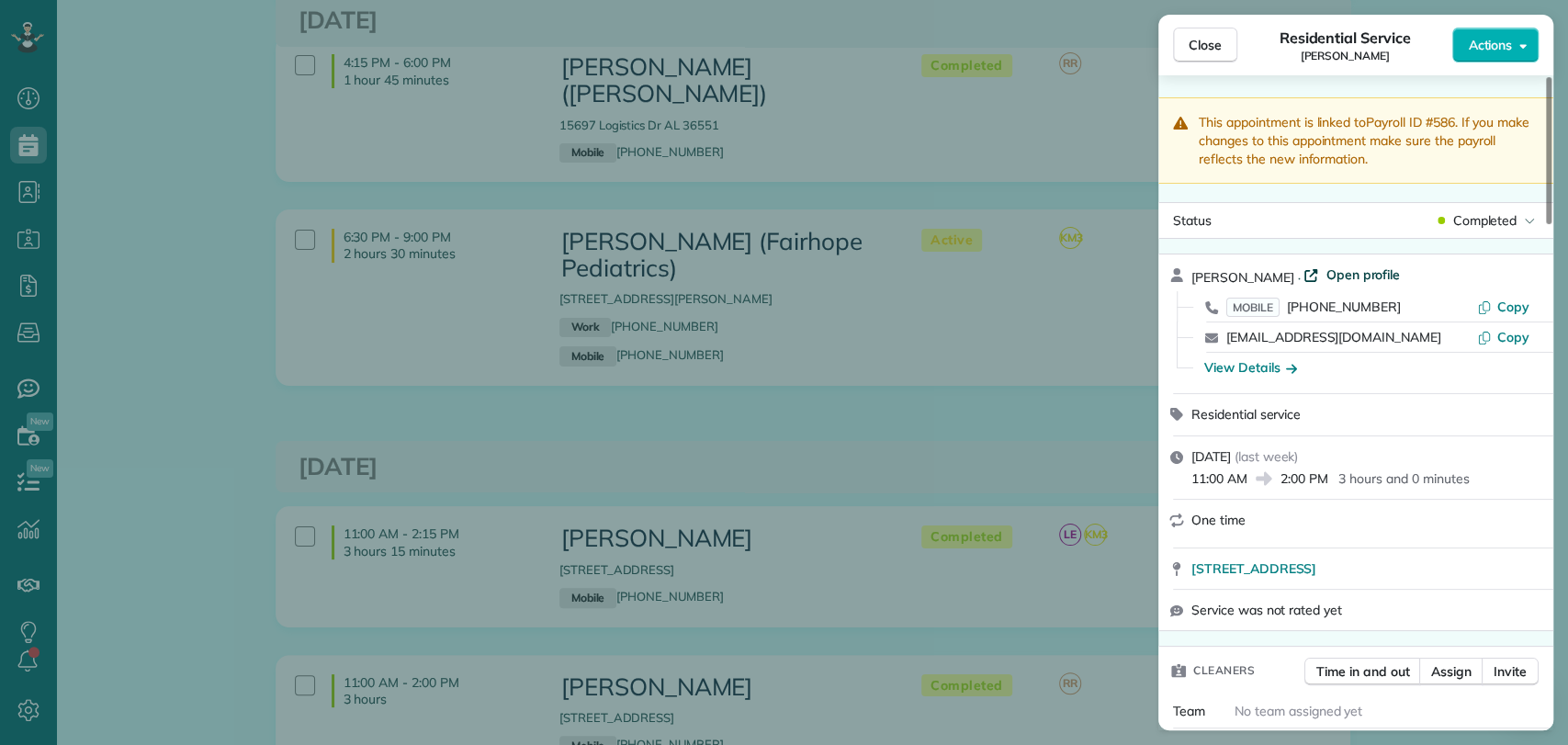
click at [1325, 269] on span "Open profile" at bounding box center [1363, 274] width 75 height 19
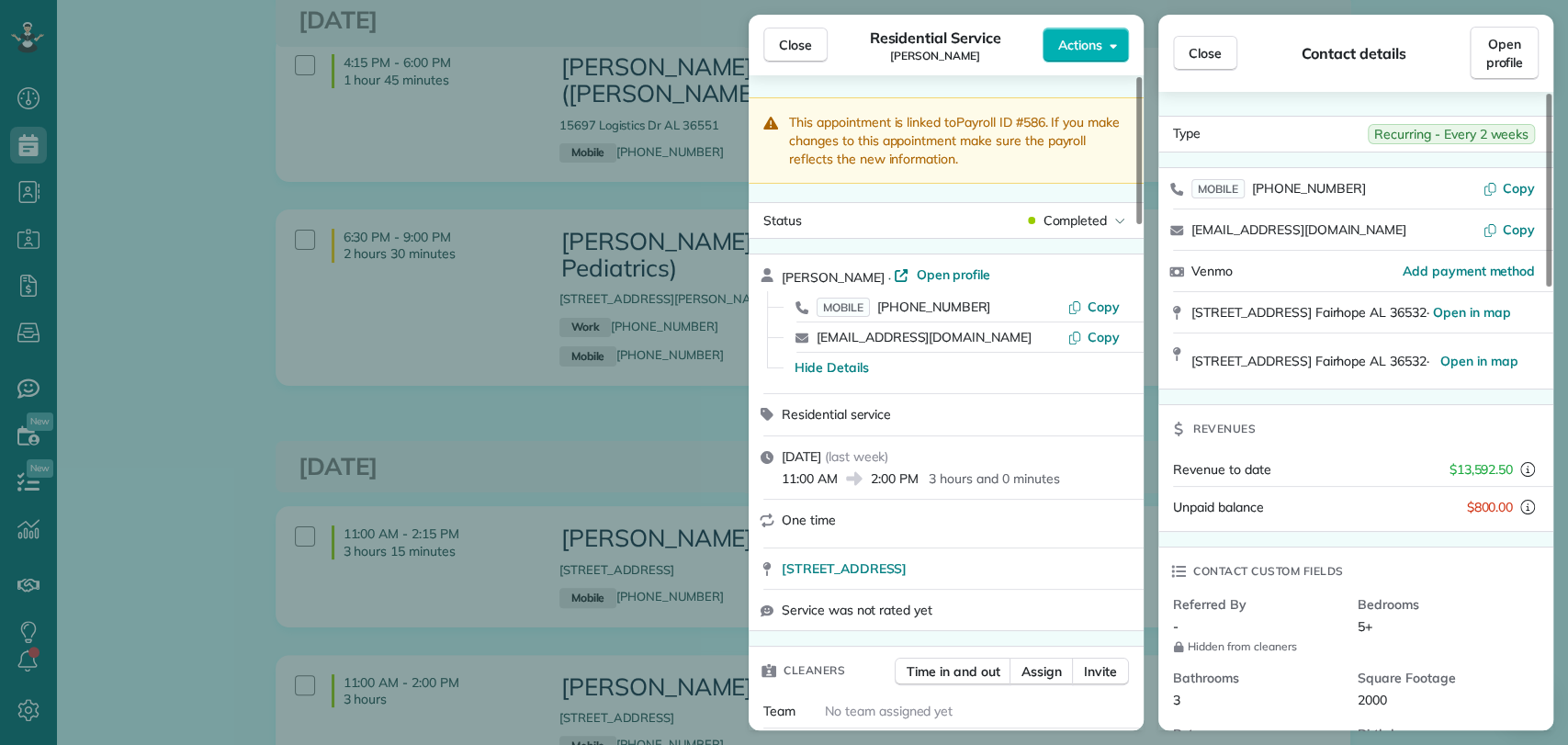
click at [477, 631] on div "Close Residential Service LeLe Fraser Actions This appointment is linked to Pay…" at bounding box center [784, 372] width 1568 height 745
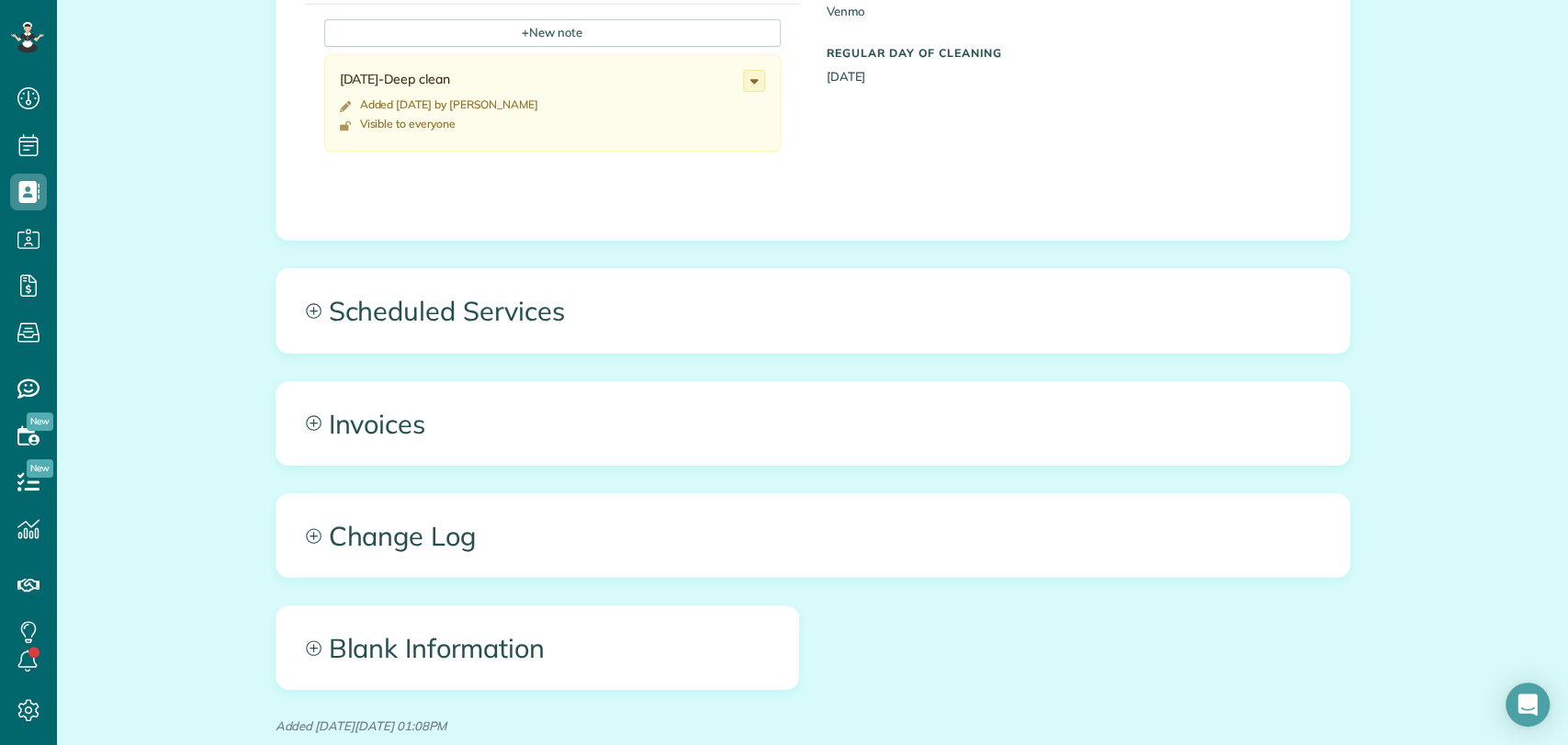
scroll to position [963, 0]
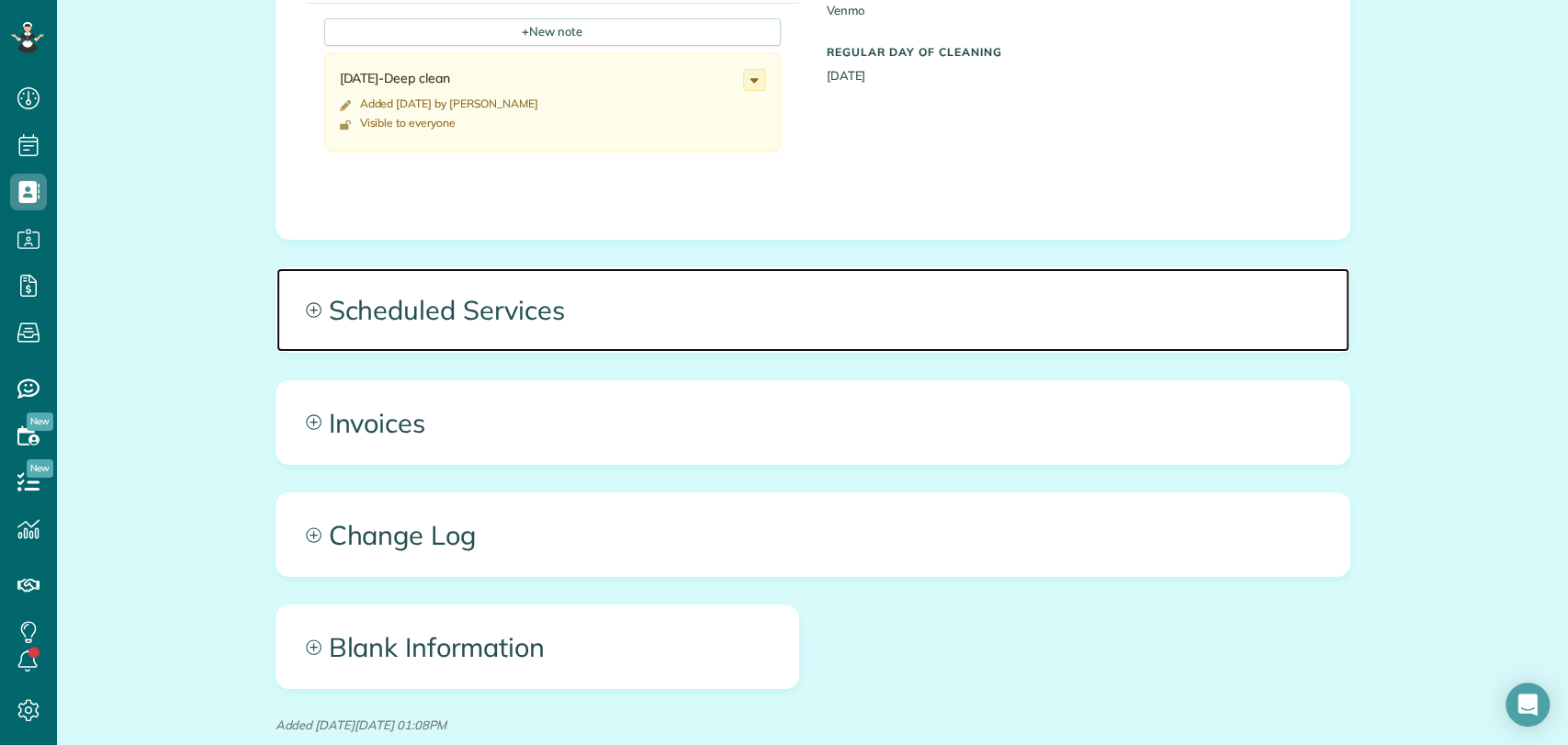
click at [577, 333] on span "Scheduled Services" at bounding box center [813, 309] width 1072 height 82
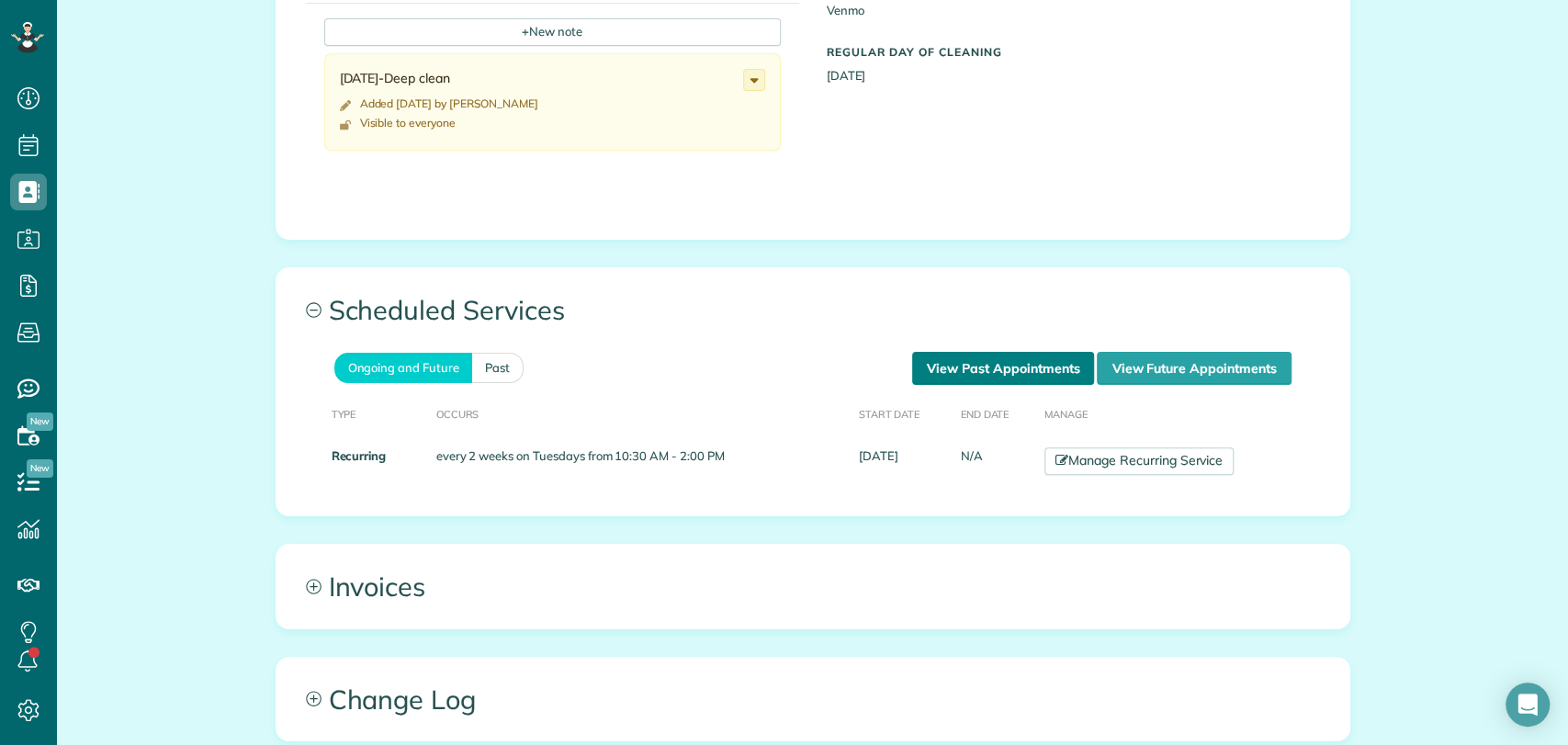
click at [1000, 369] on link "View Past Appointments" at bounding box center [1002, 368] width 182 height 33
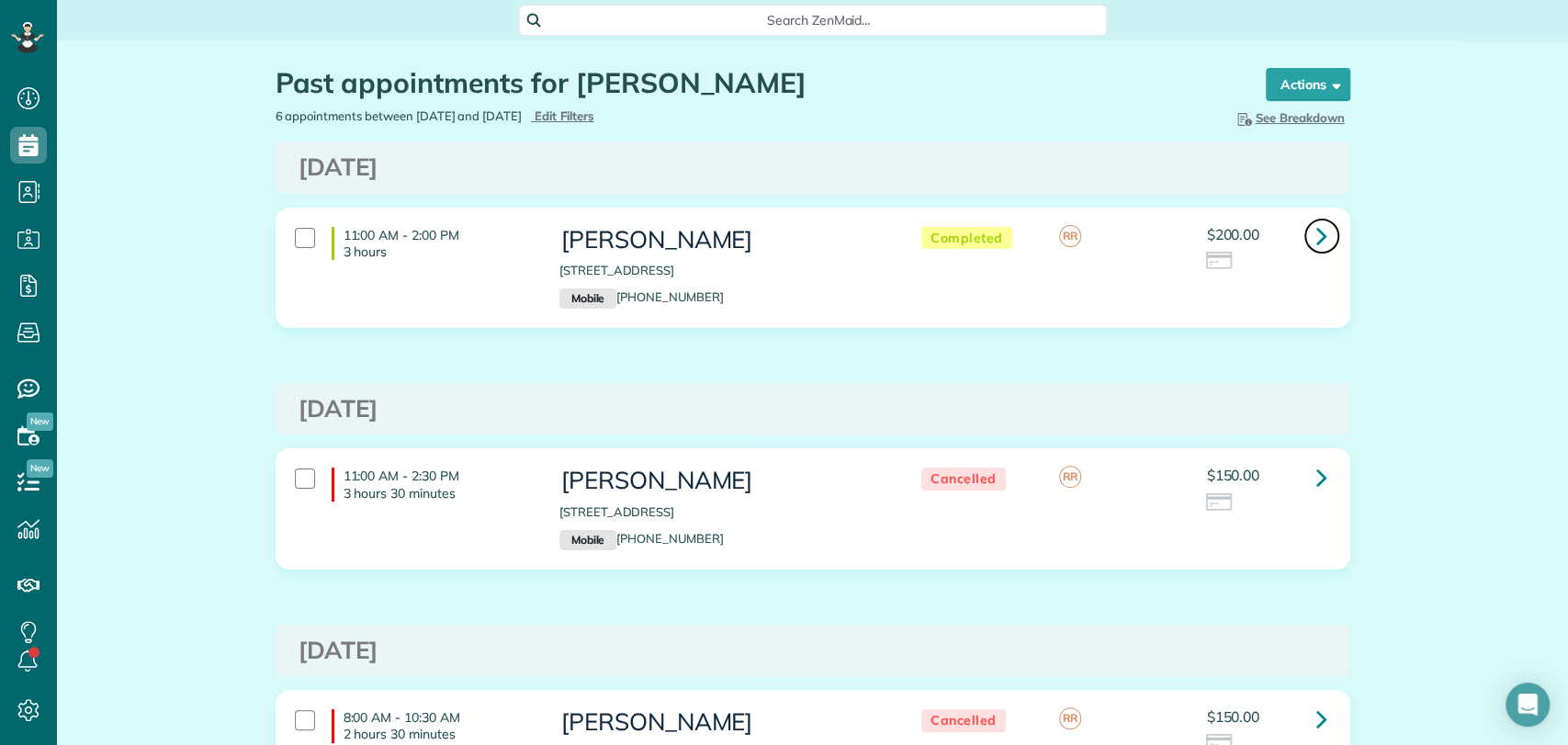
click at [1316, 238] on icon at bounding box center [1321, 236] width 11 height 32
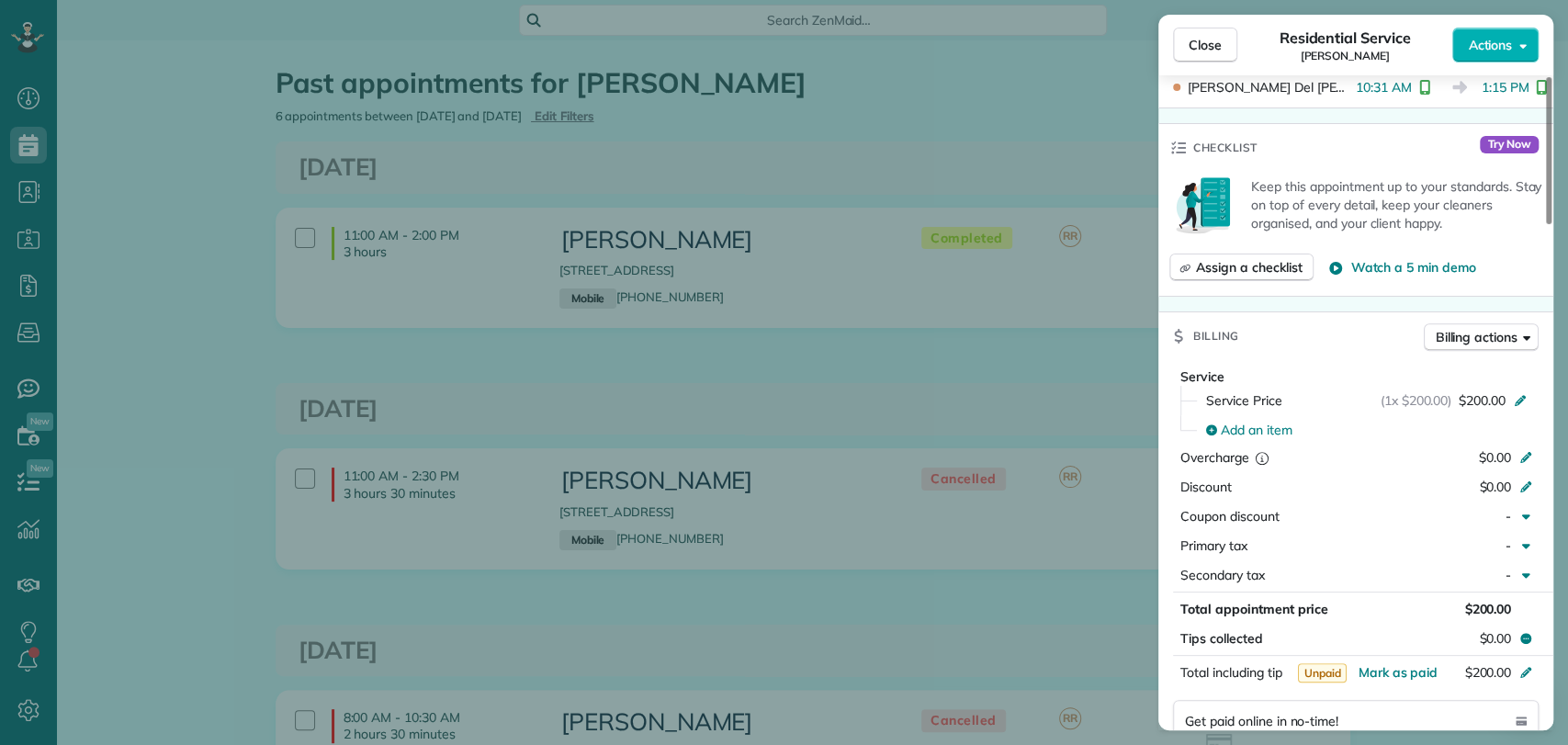
scroll to position [944, 0]
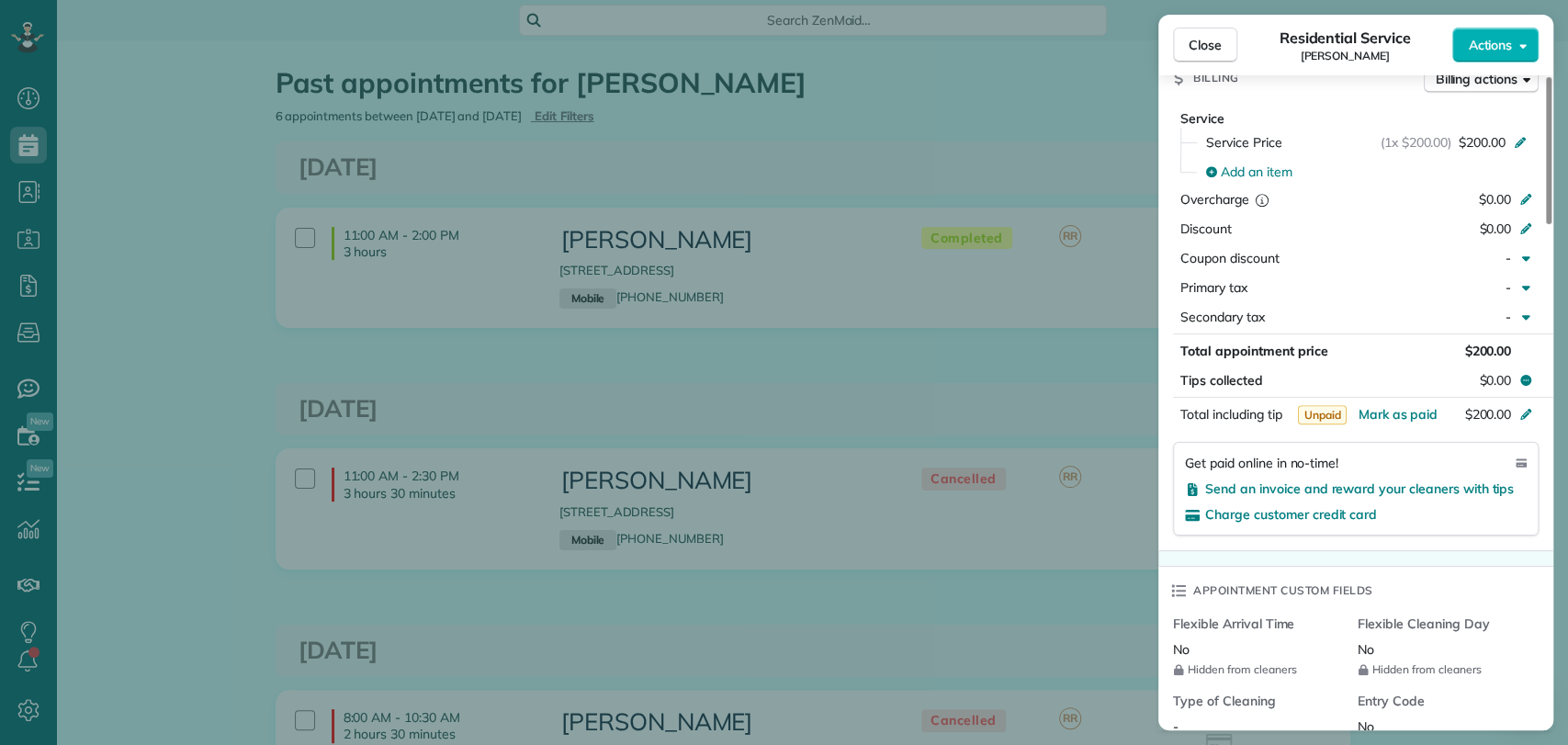
click at [831, 366] on div "Close Residential Service LeLe Fraser Actions This appointment is linked to Pay…" at bounding box center [784, 372] width 1568 height 745
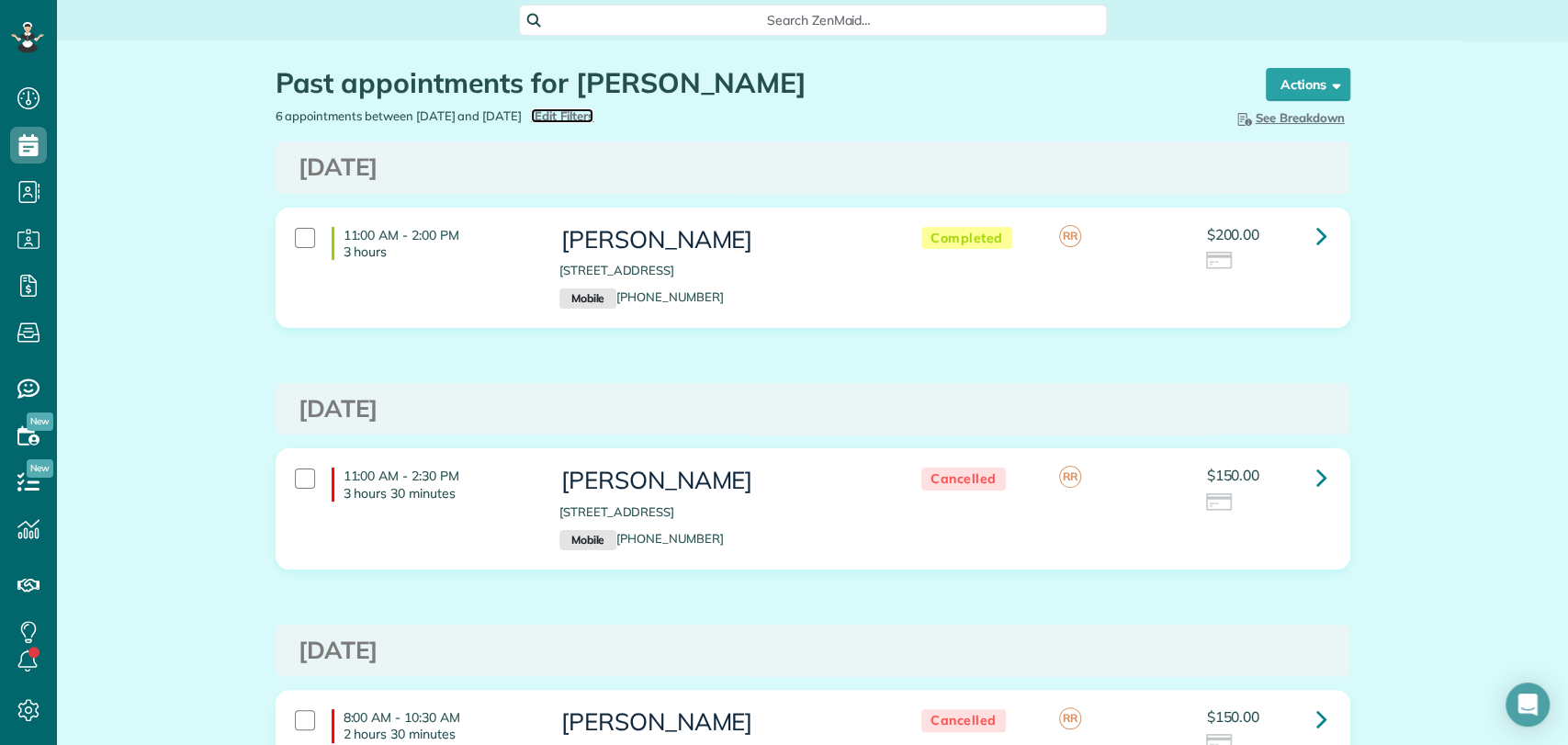
click at [594, 112] on span "Edit Filters" at bounding box center [564, 115] width 60 height 15
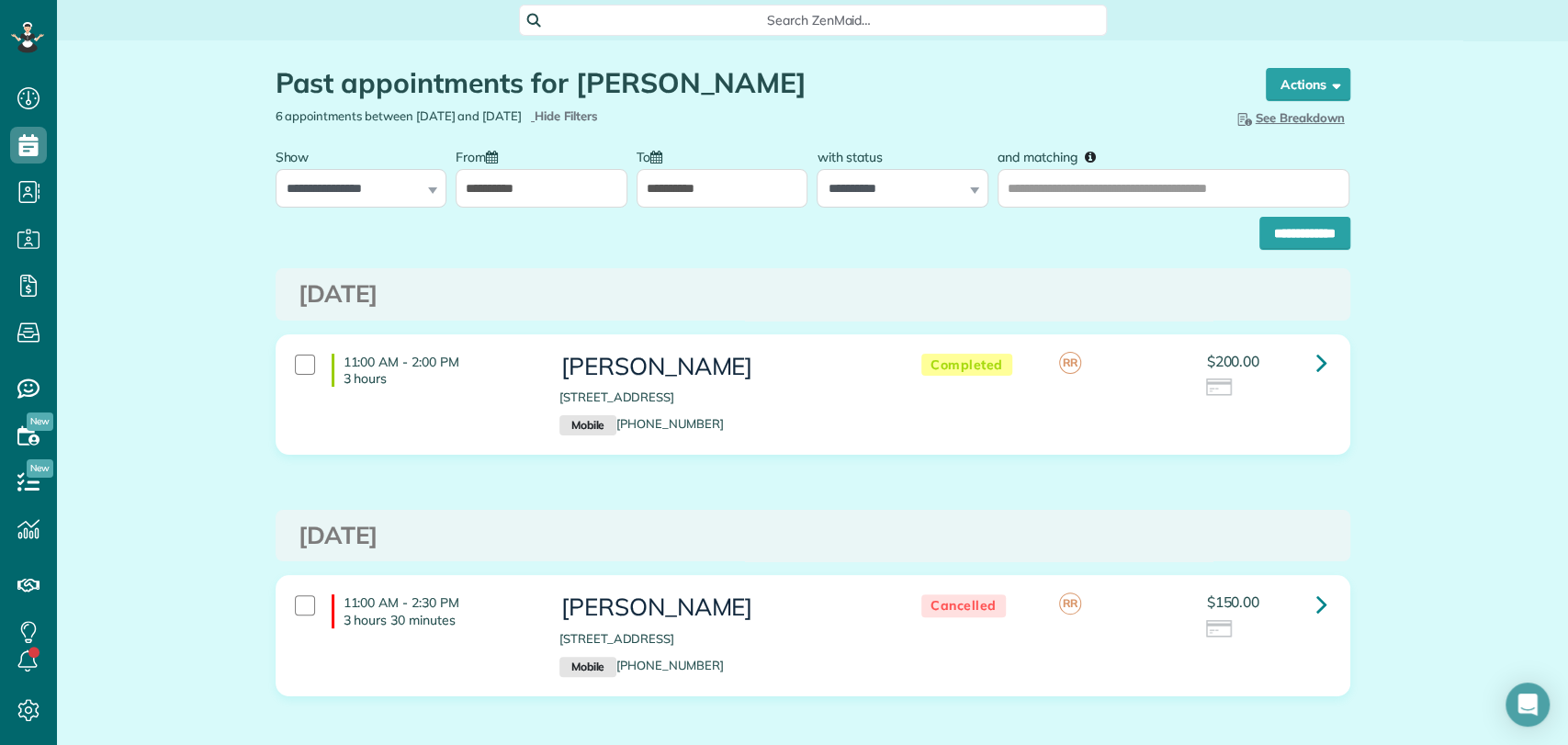
click at [570, 183] on input "**********" at bounding box center [541, 187] width 172 height 38
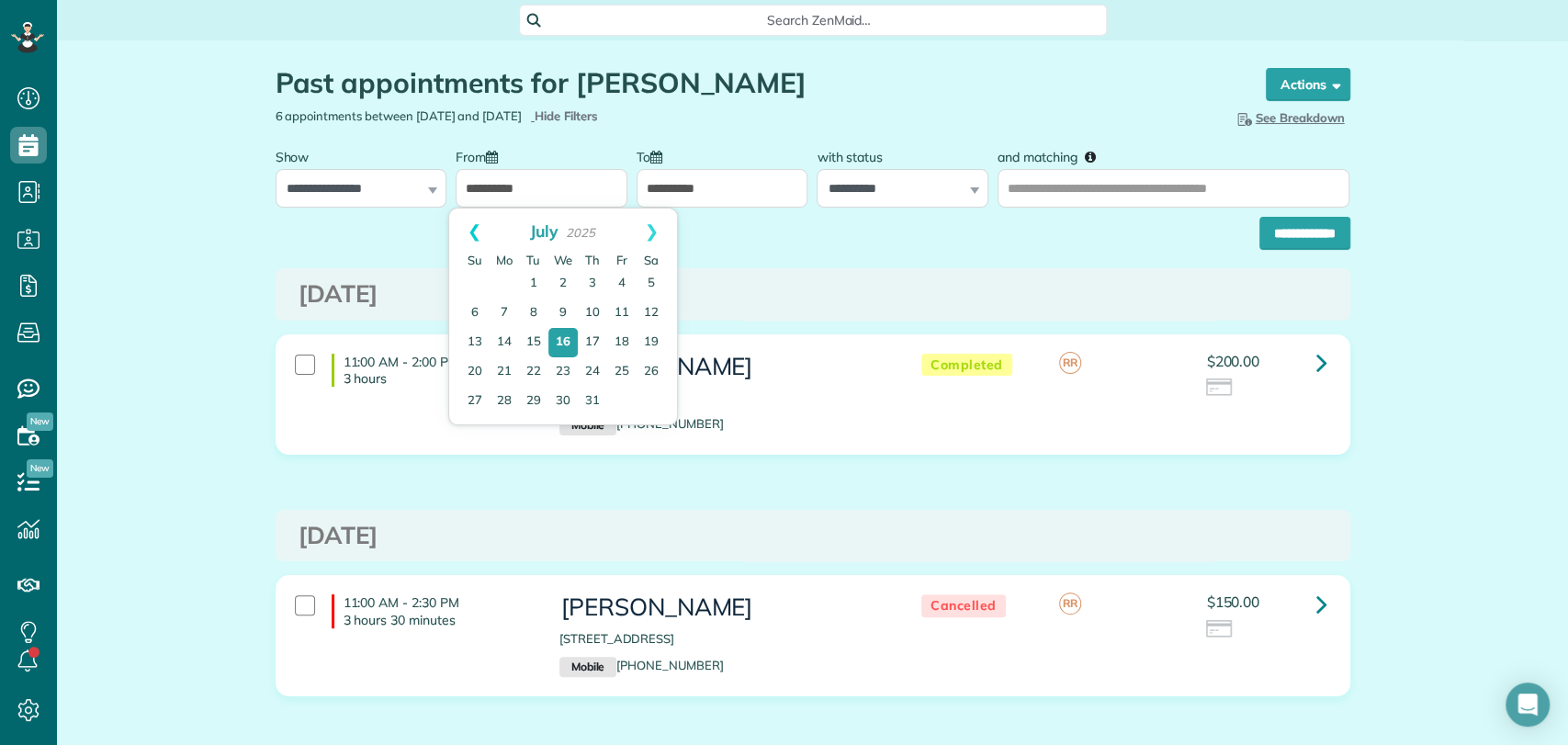
click at [476, 230] on link "Prev" at bounding box center [473, 231] width 50 height 46
click at [641, 282] on link "1" at bounding box center [651, 284] width 29 height 29
type input "**********"
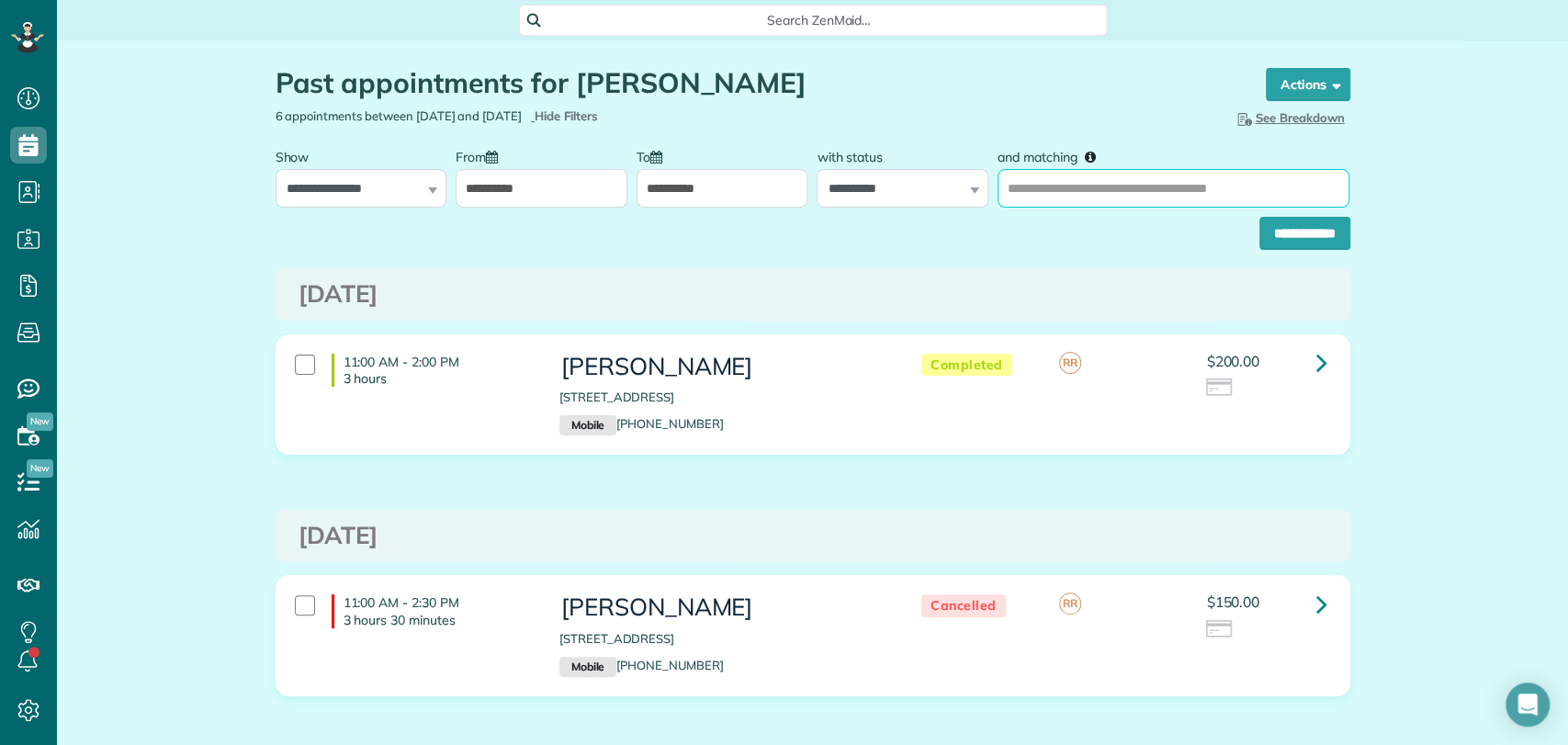
click at [1039, 183] on input "and matching" at bounding box center [1173, 187] width 351 height 38
type input "*********"
click at [1259, 217] on input "**********" at bounding box center [1304, 234] width 91 height 33
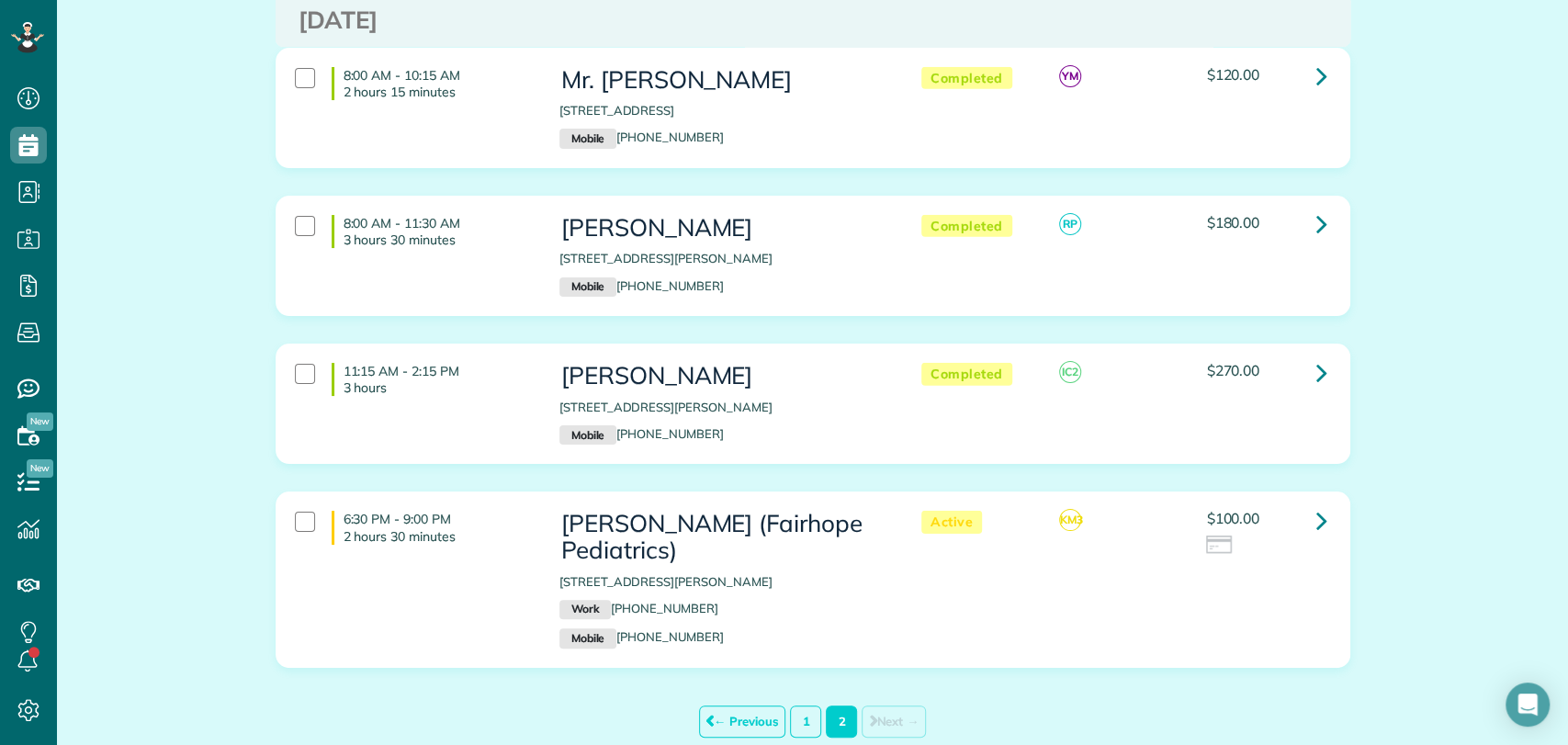
scroll to position [3585, 0]
click at [797, 706] on link "1" at bounding box center [805, 721] width 31 height 32
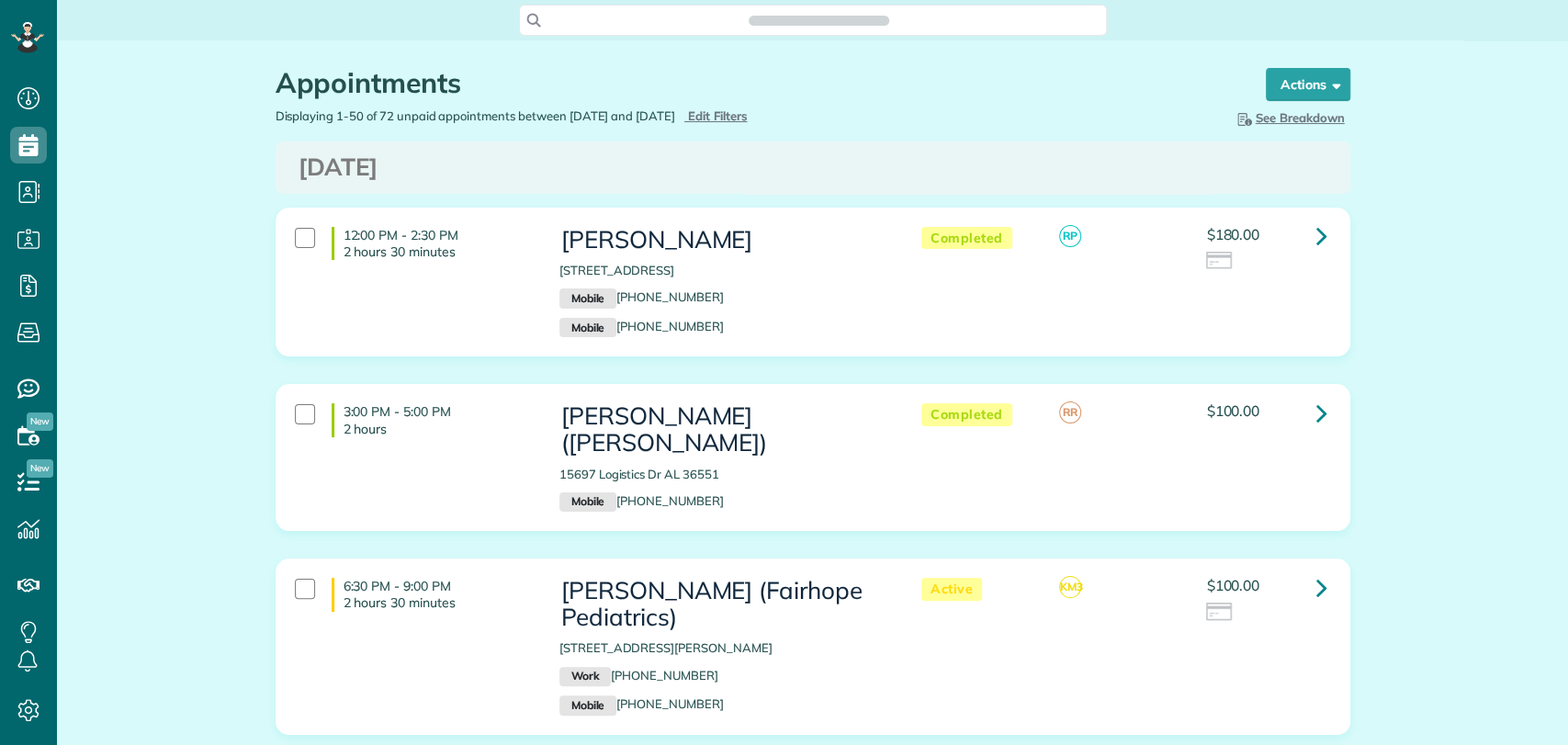
scroll to position [7, 7]
click at [1345, 438] on div "3:00 PM - 5:00 PM 2 hours [PERSON_NAME] ([PERSON_NAME]) 15697 Logistics Dr AL 3…" at bounding box center [813, 471] width 1102 height 175
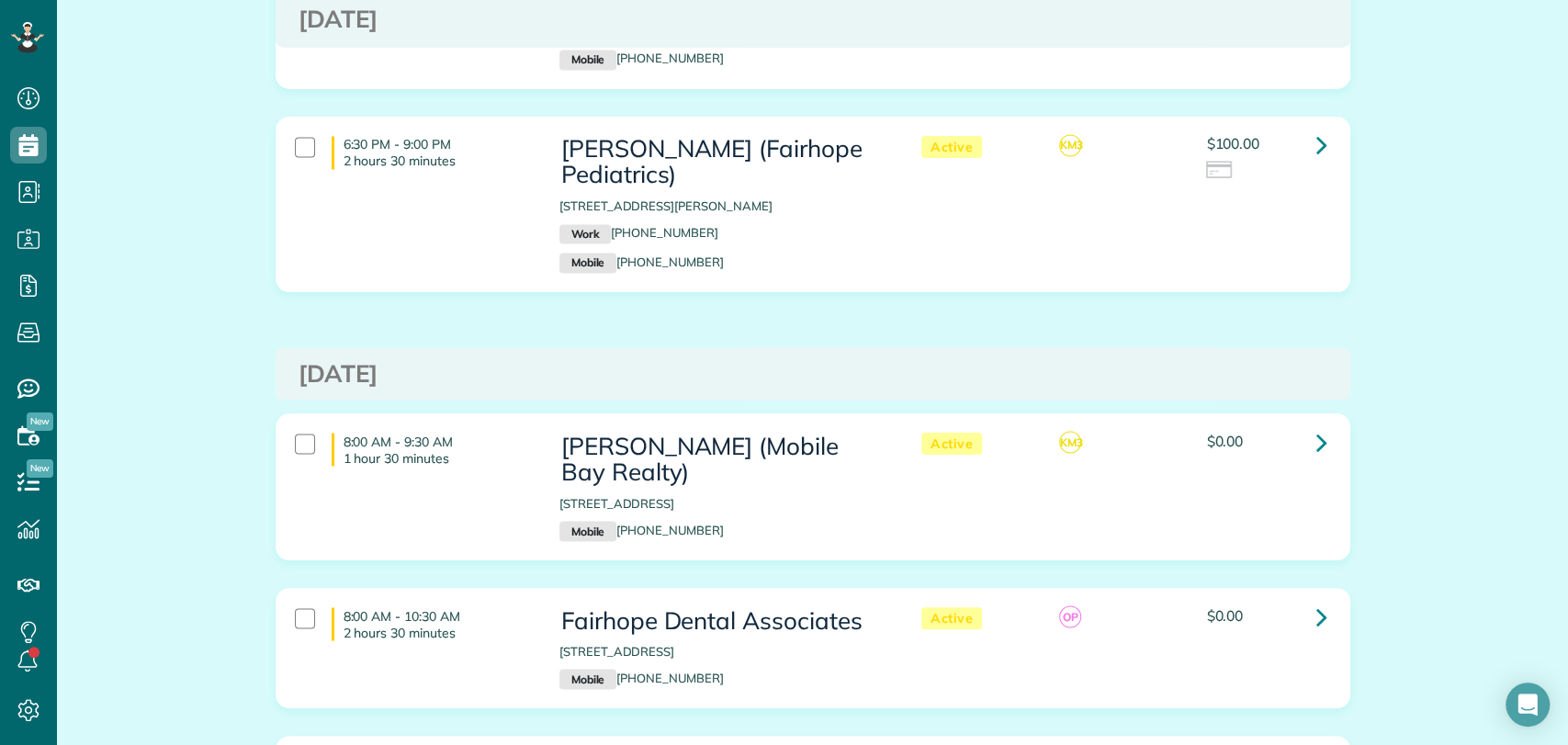
scroll to position [2005, 0]
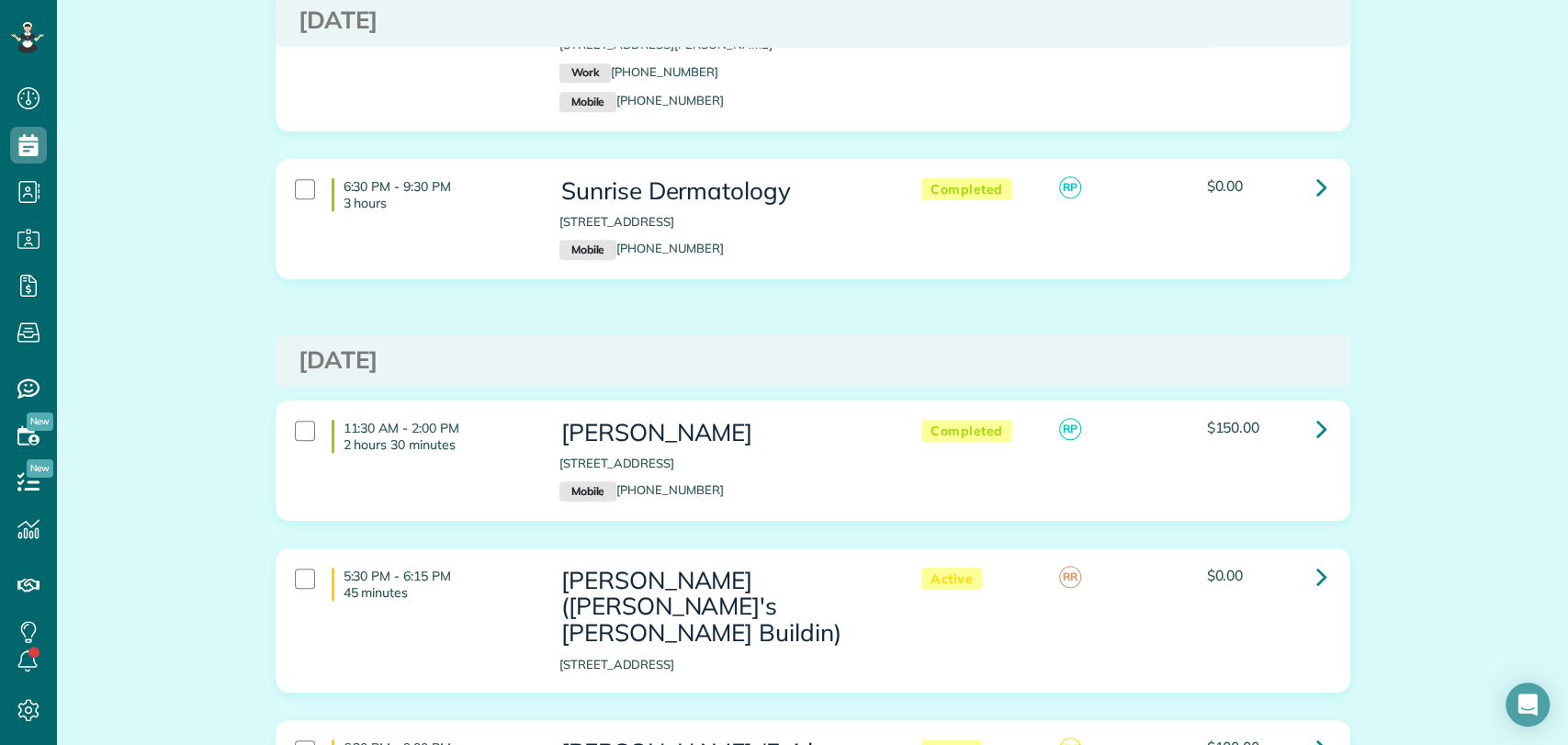
scroll to position [0, 0]
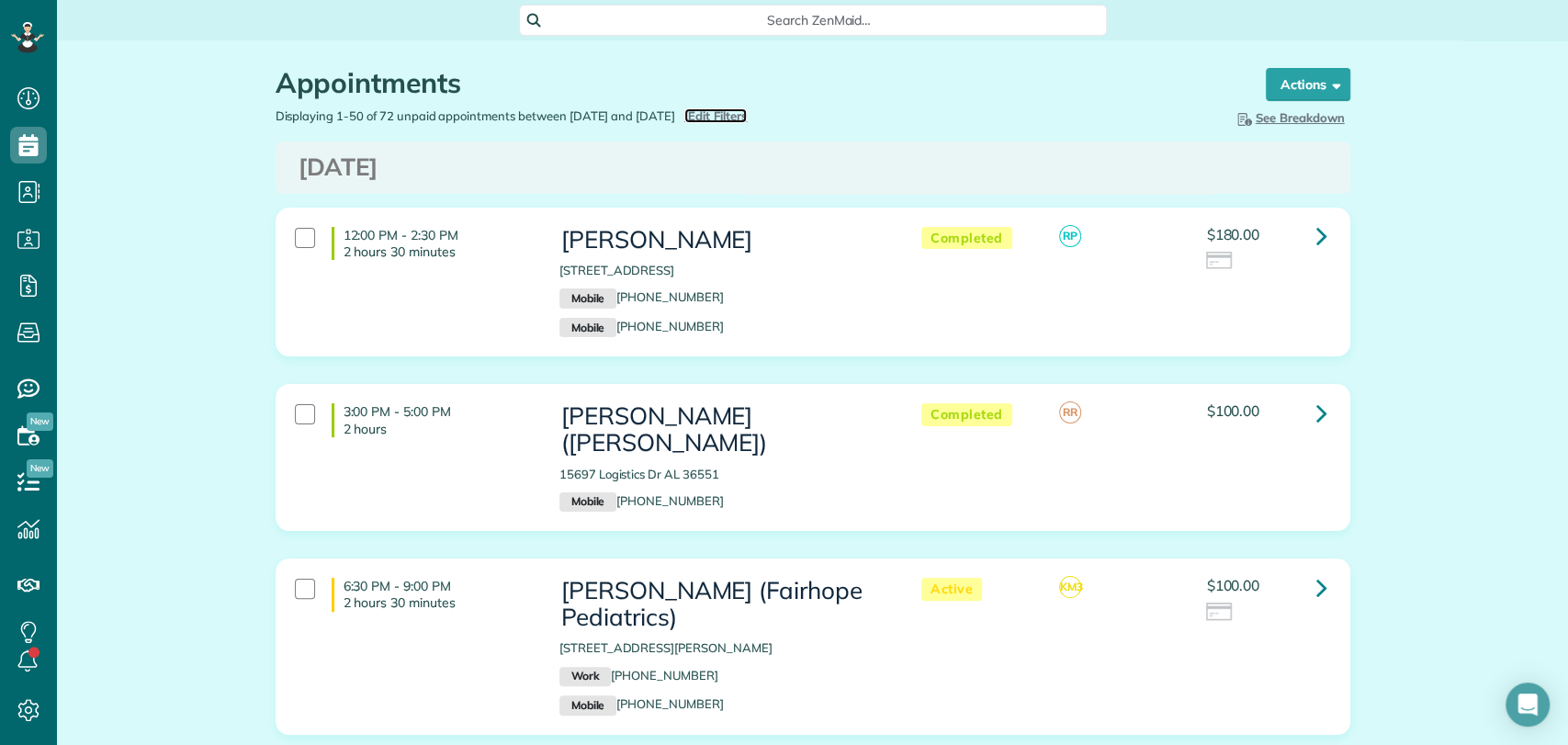
click at [747, 115] on span "Edit Filters" at bounding box center [718, 115] width 60 height 15
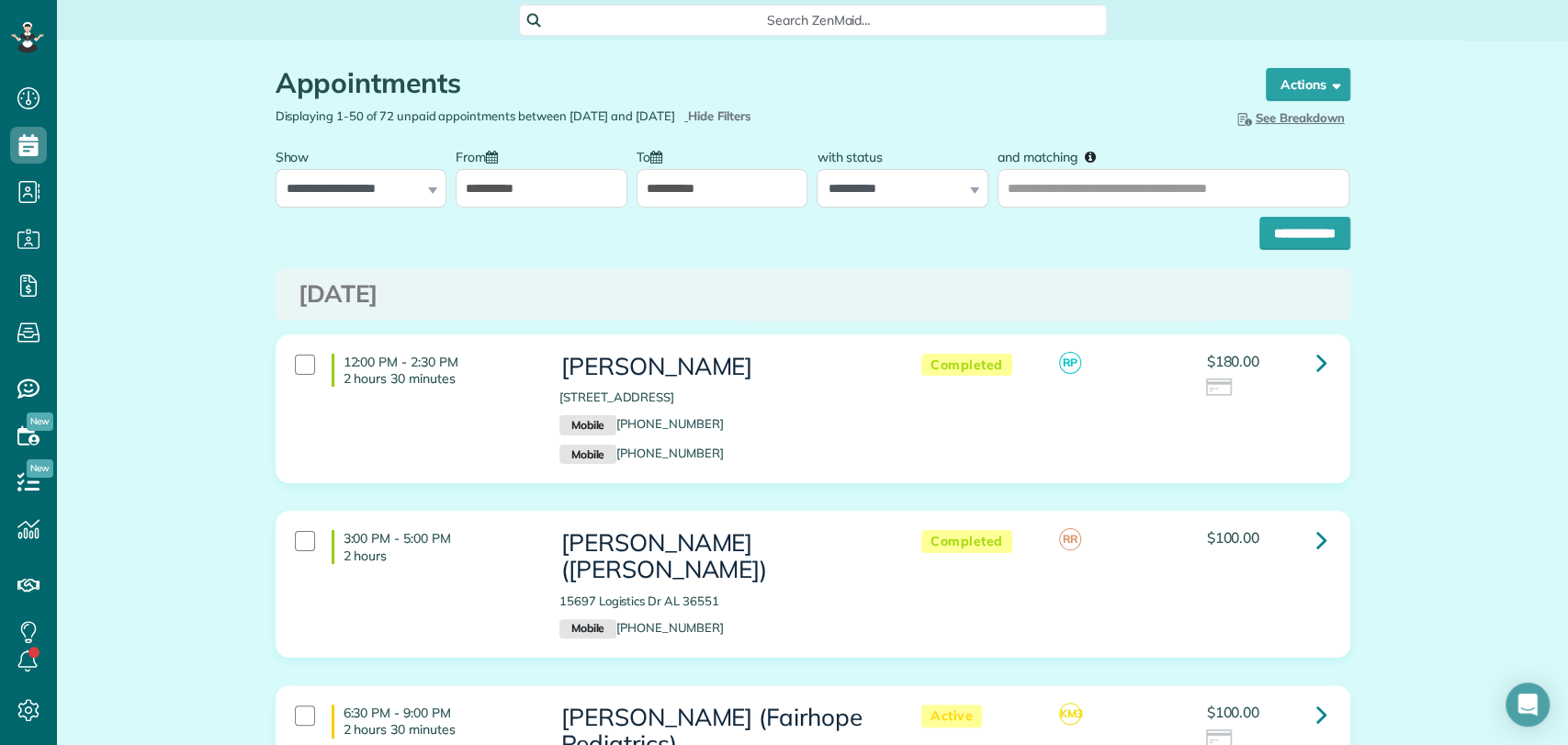
click at [507, 199] on input "**********" at bounding box center [541, 187] width 172 height 38
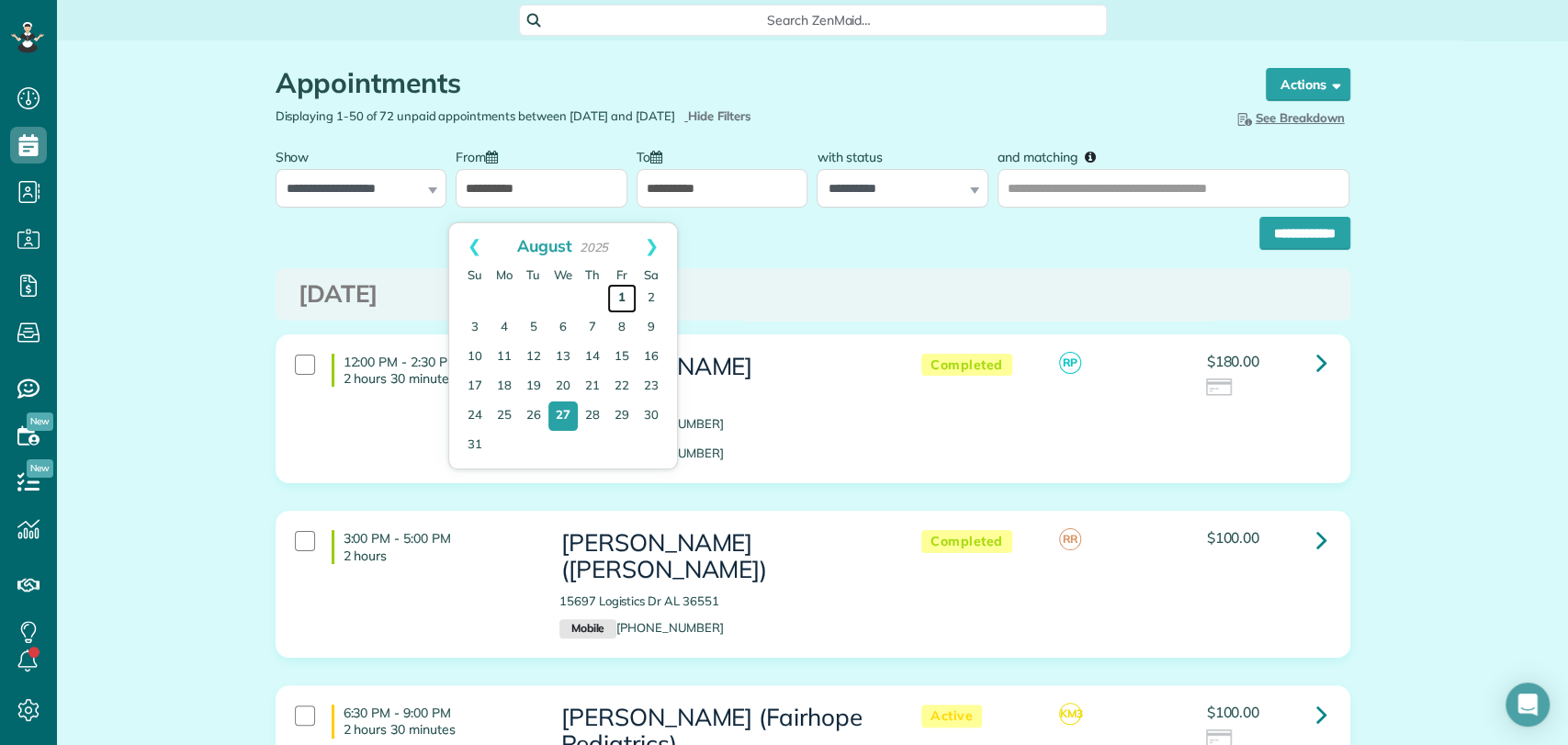
click at [619, 295] on link "1" at bounding box center [622, 298] width 29 height 29
type input "**********"
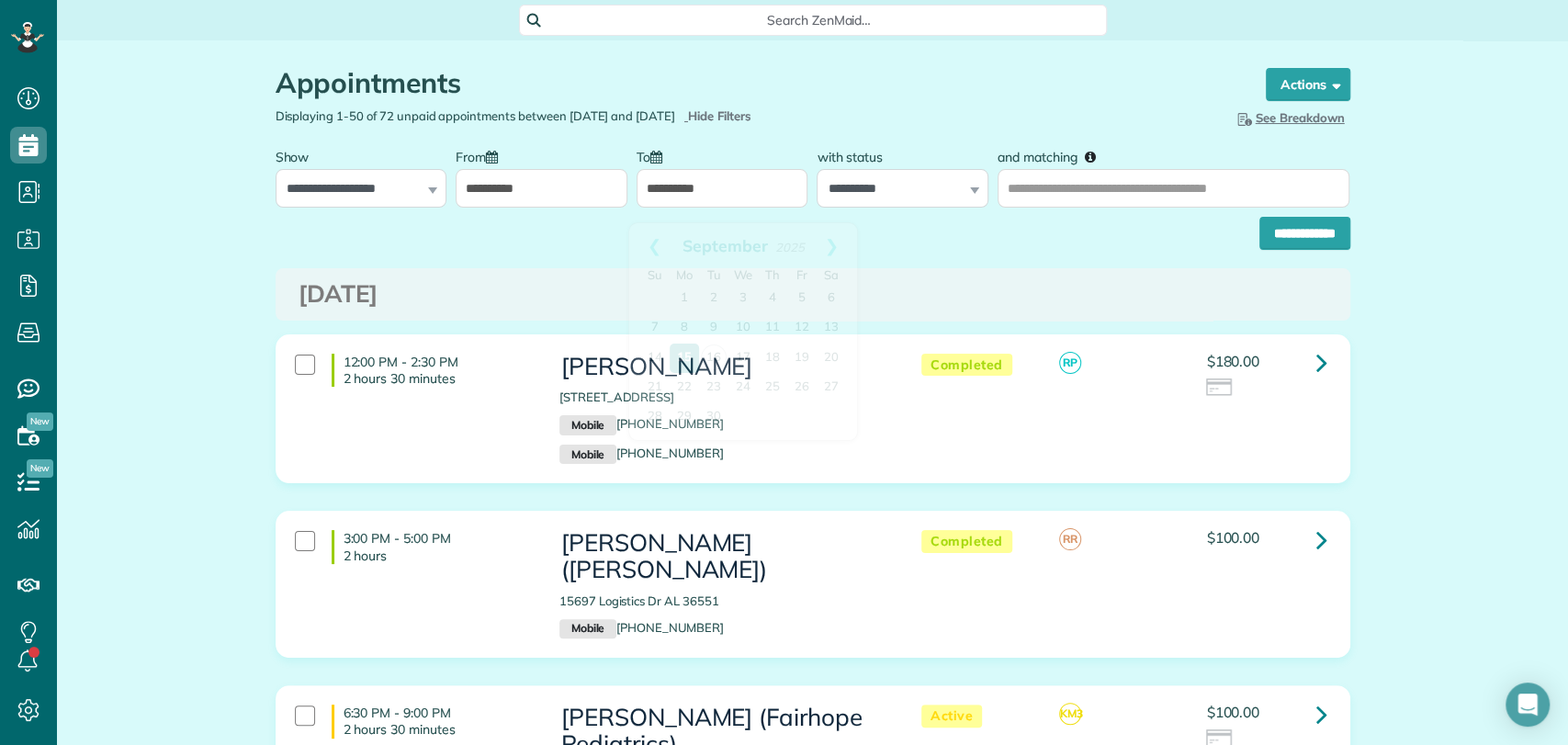
click at [685, 205] on input "**********" at bounding box center [722, 187] width 172 height 38
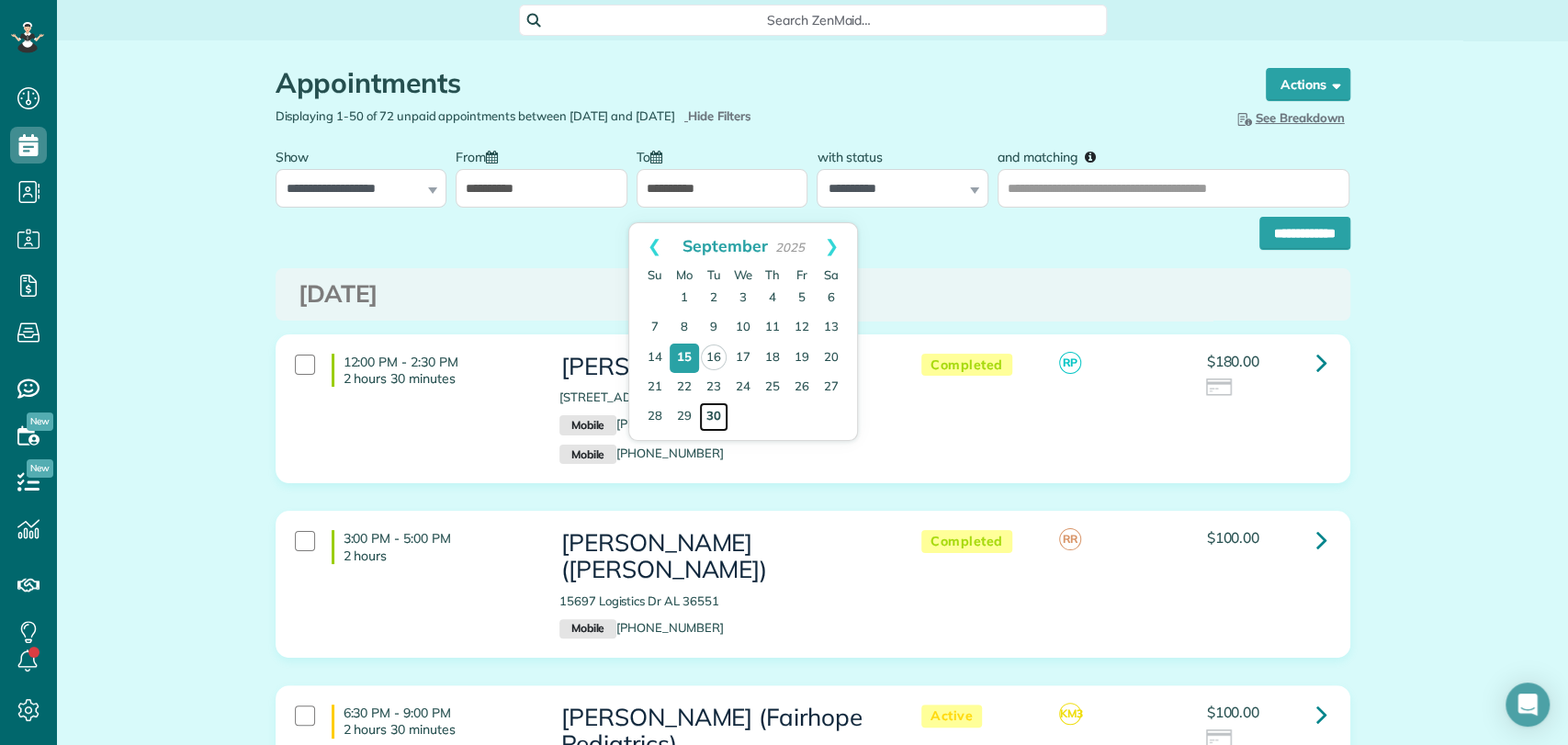
click at [718, 418] on link "30" at bounding box center [714, 417] width 29 height 29
type input "**********"
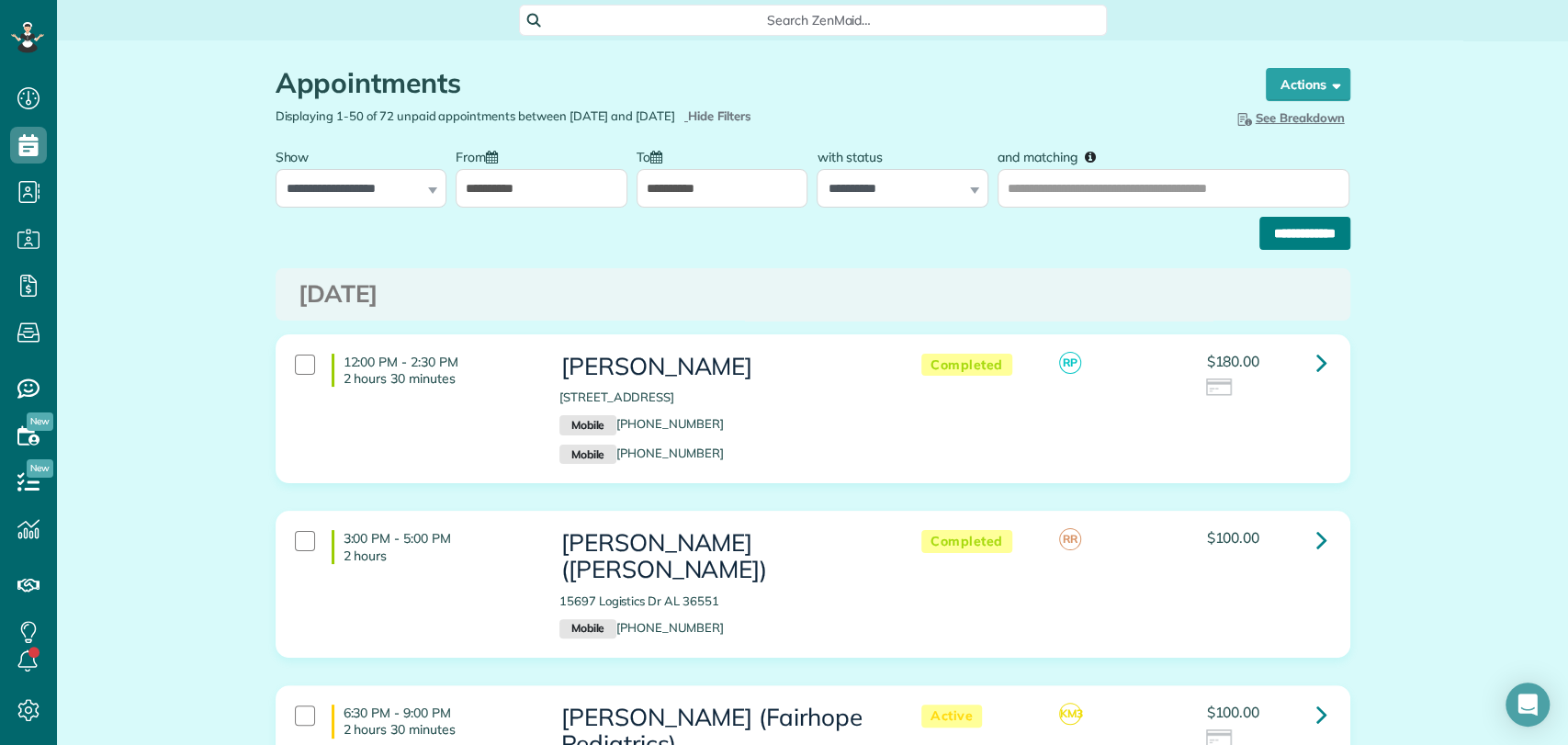
click at [1286, 243] on input "**********" at bounding box center [1304, 234] width 91 height 33
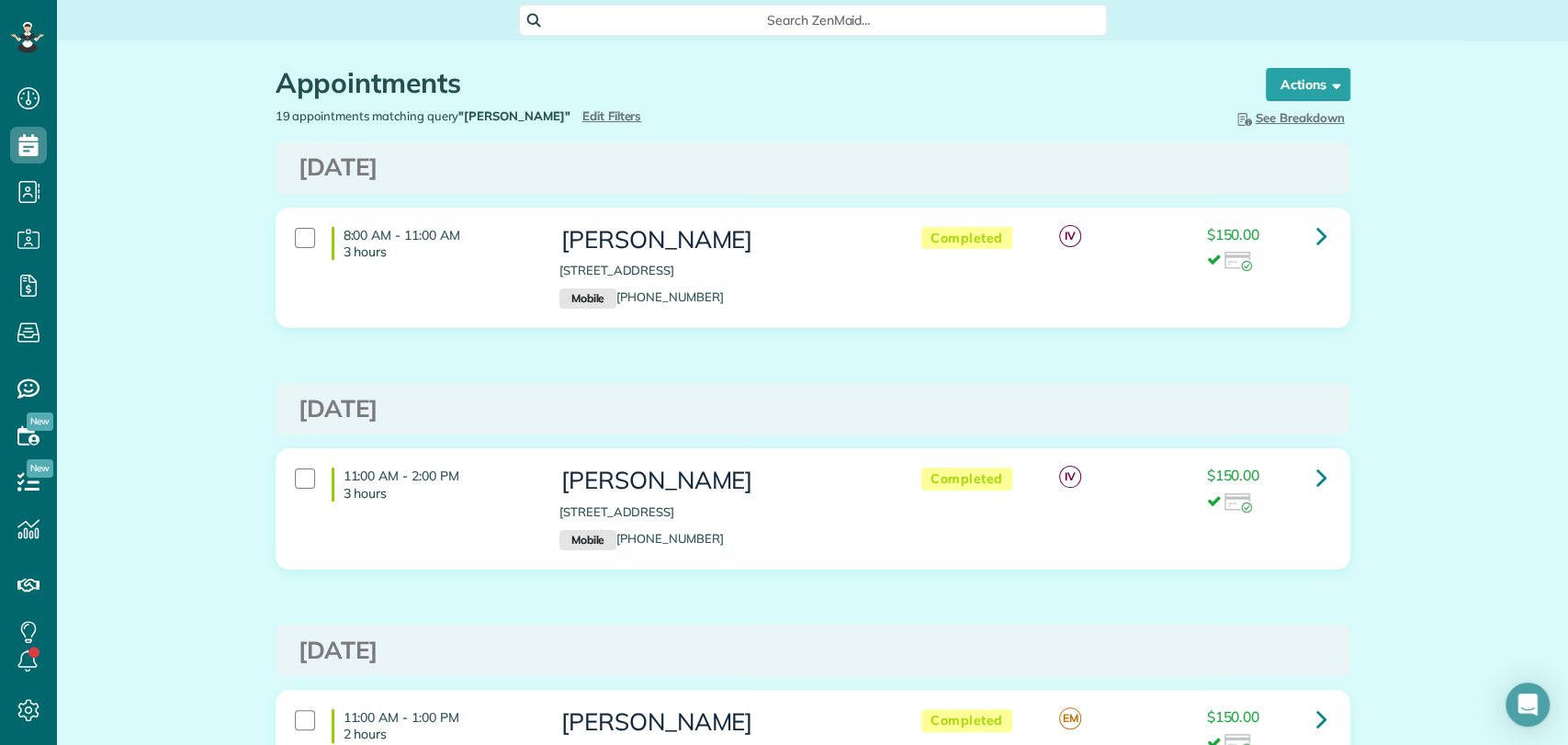
click at [683, 14] on span "Search ZenMaid…" at bounding box center [819, 20] width 559 height 19
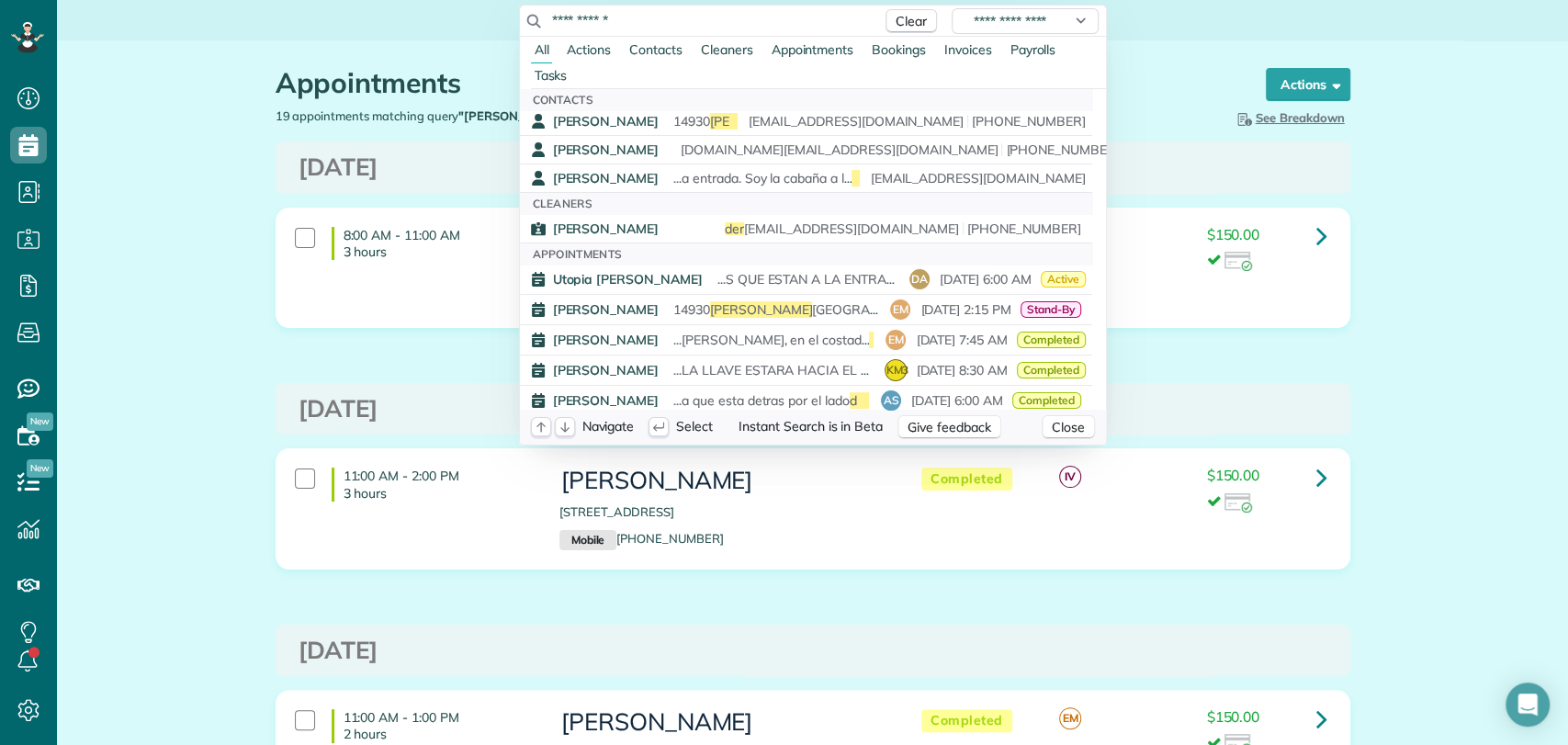
scroll to position [176, 0]
click at [622, 24] on input "**********" at bounding box center [711, 20] width 321 height 19
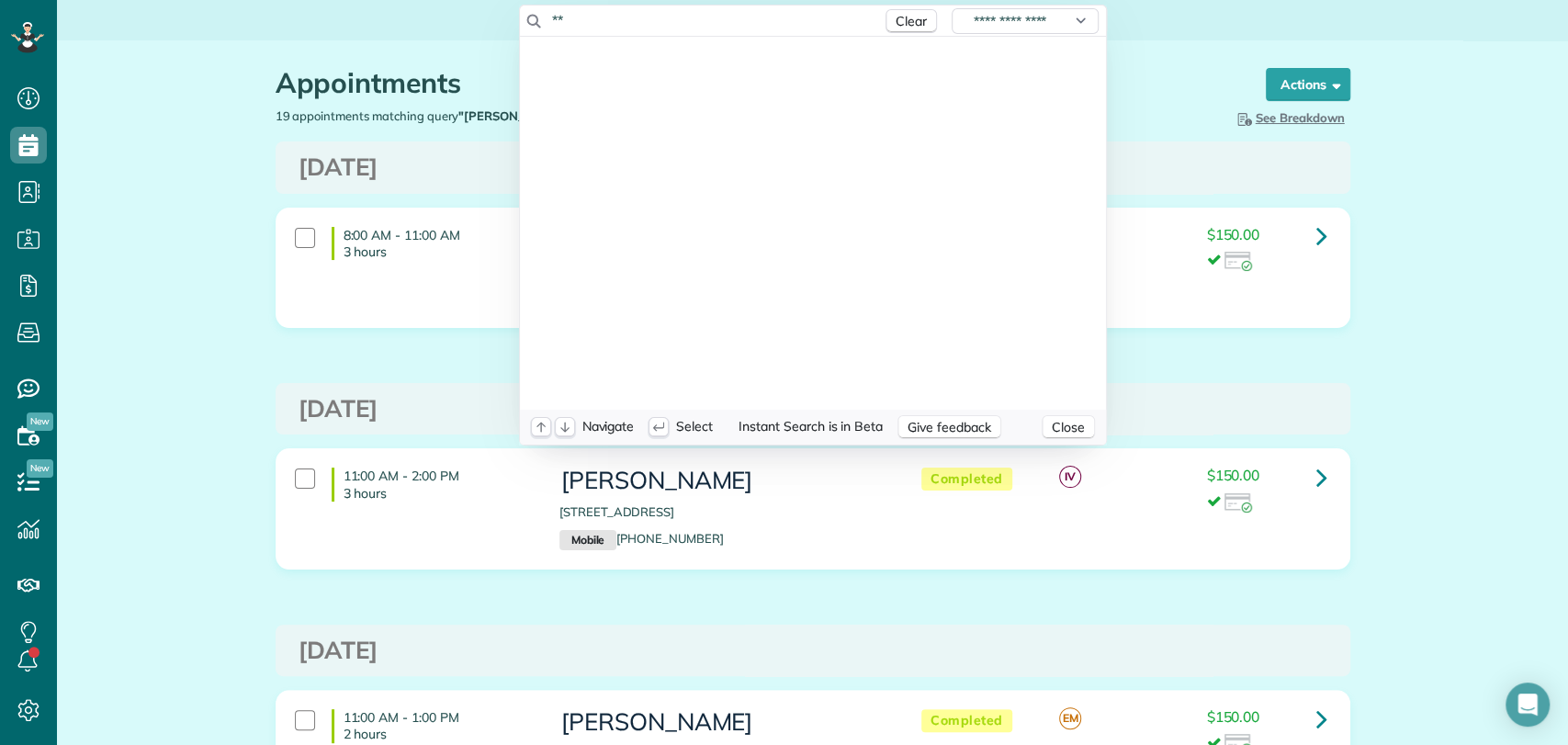
scroll to position [0, 0]
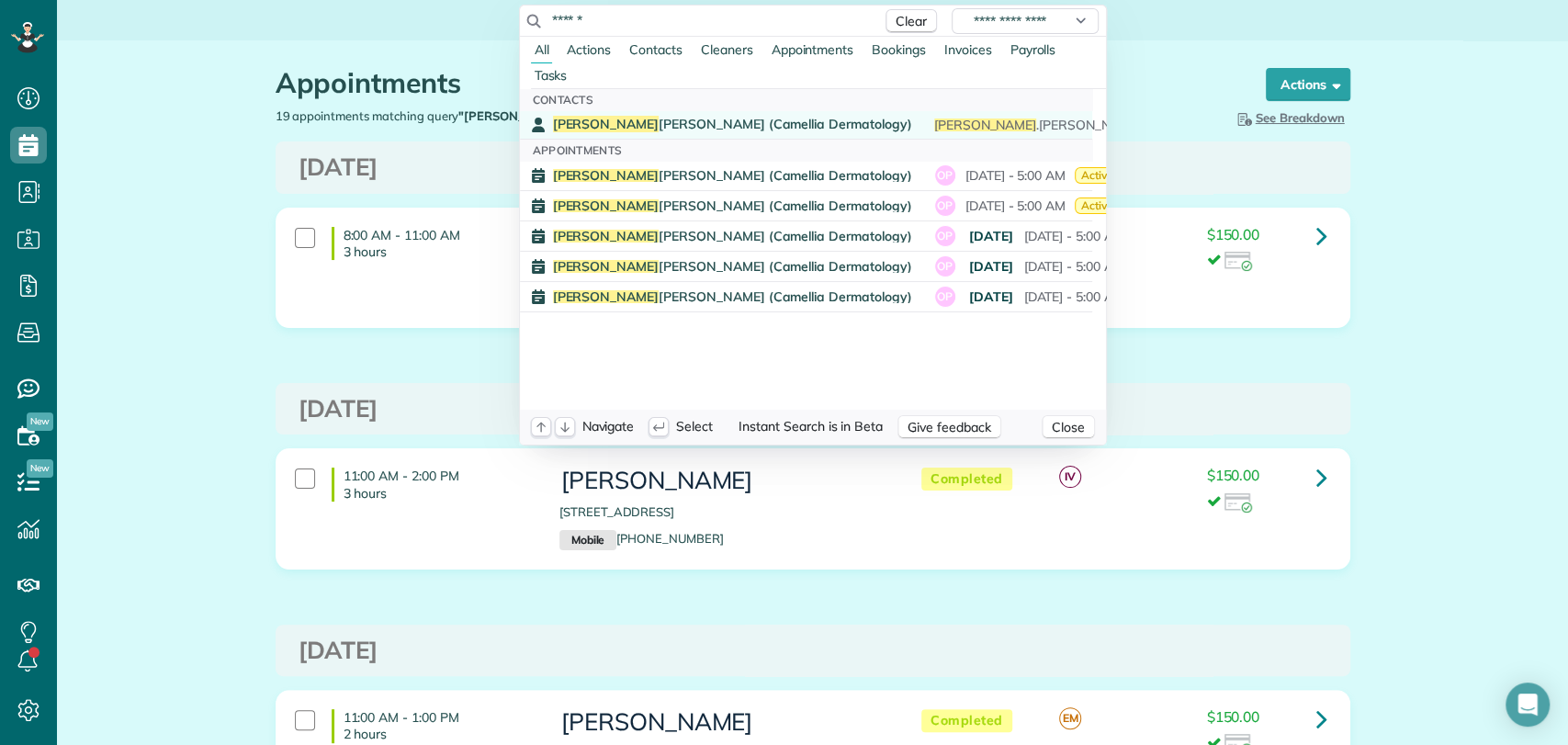
type input "******"
click at [625, 121] on span "Romona Newton (Camellia Dermatology)" at bounding box center [732, 124] width 359 height 17
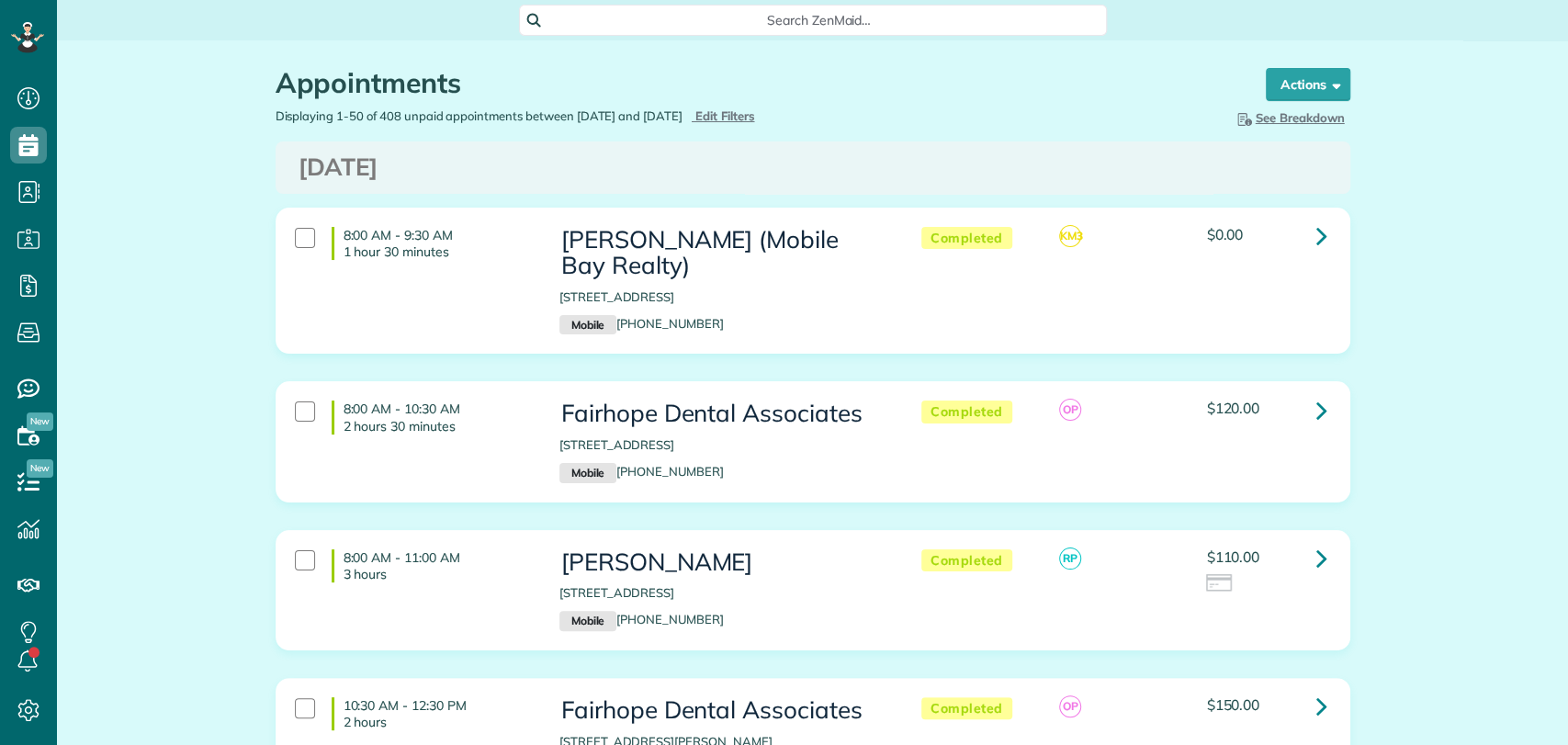
scroll to position [7, 7]
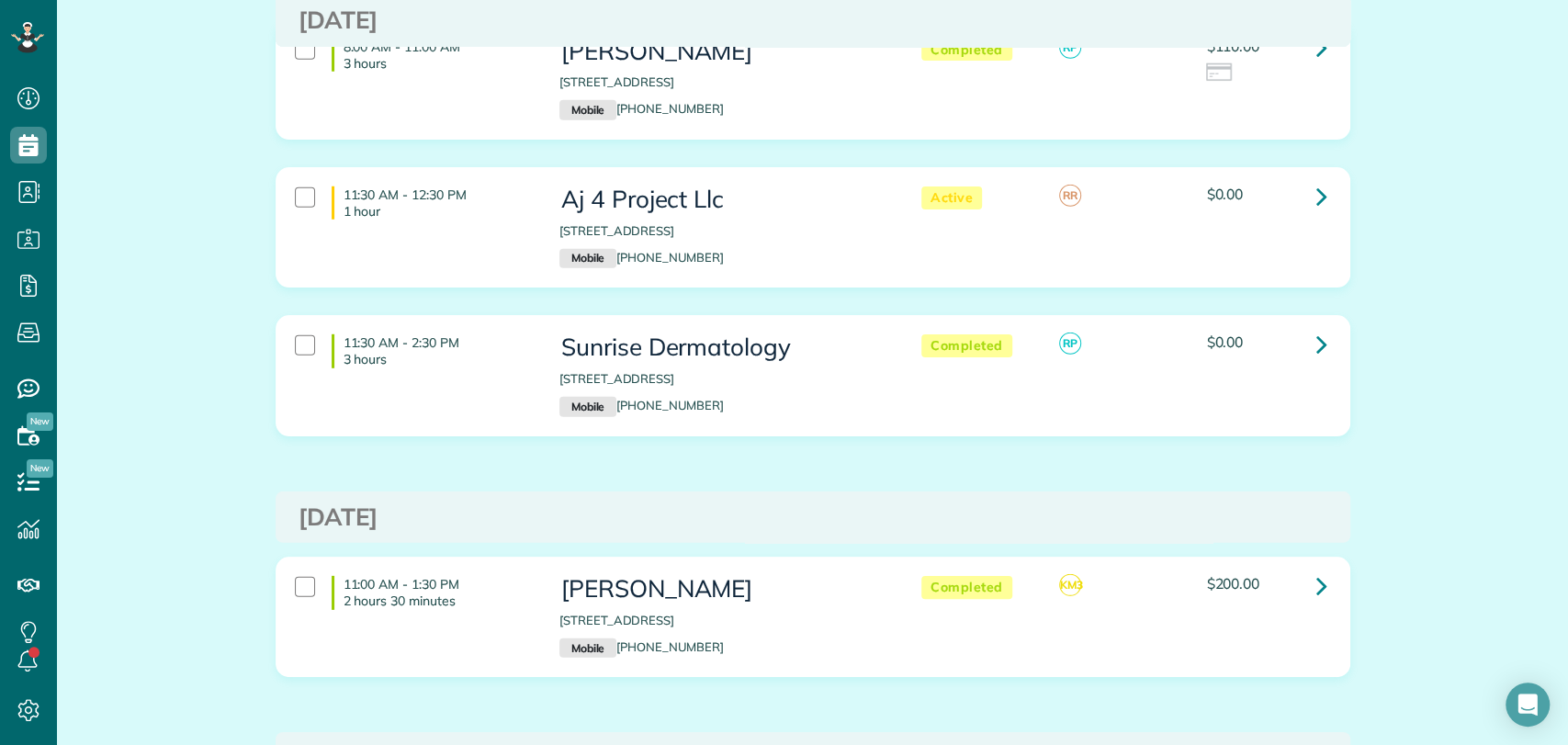
scroll to position [3400, 0]
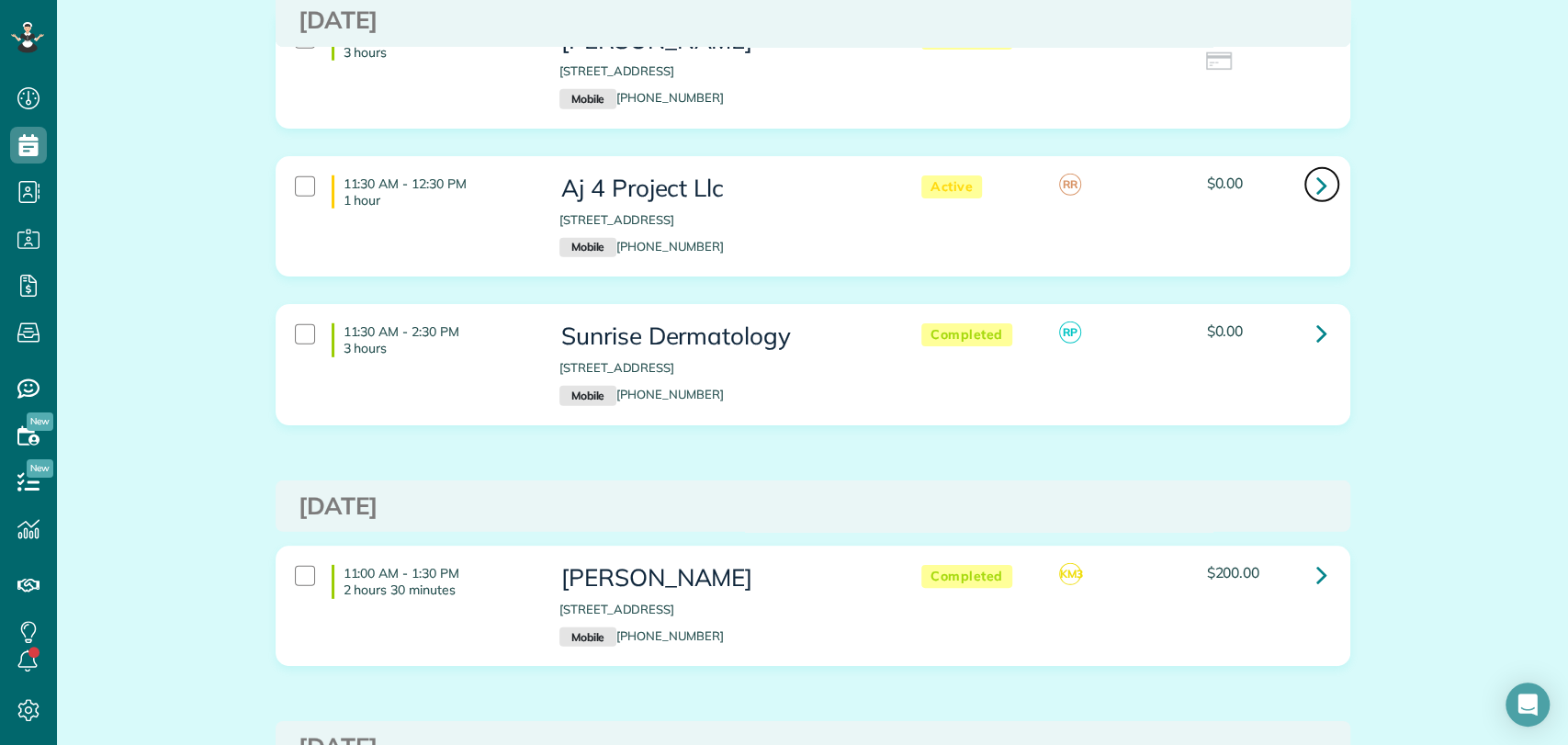
click at [1316, 169] on icon at bounding box center [1321, 185] width 11 height 32
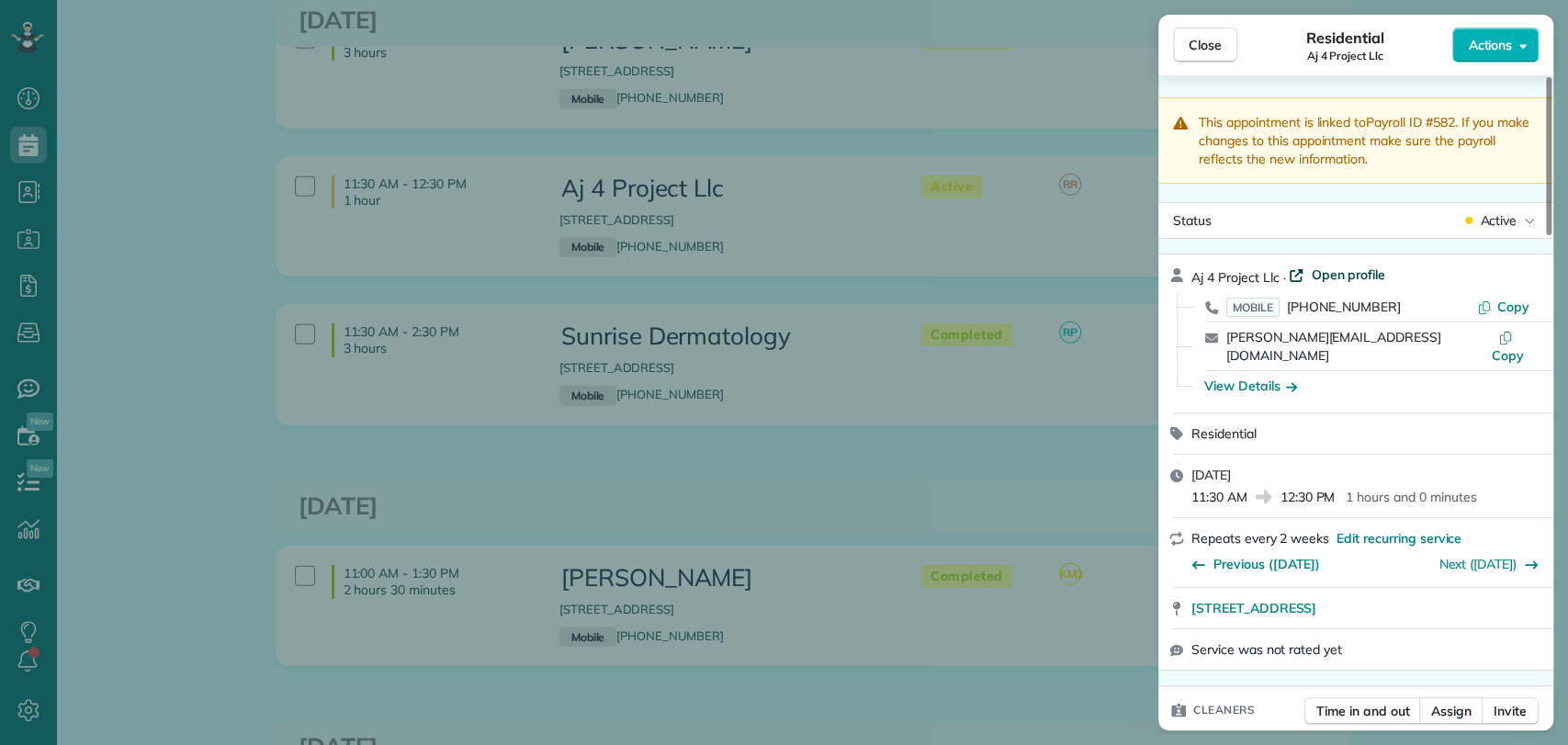
click at [1352, 267] on span "Open profile" at bounding box center [1348, 274] width 75 height 19
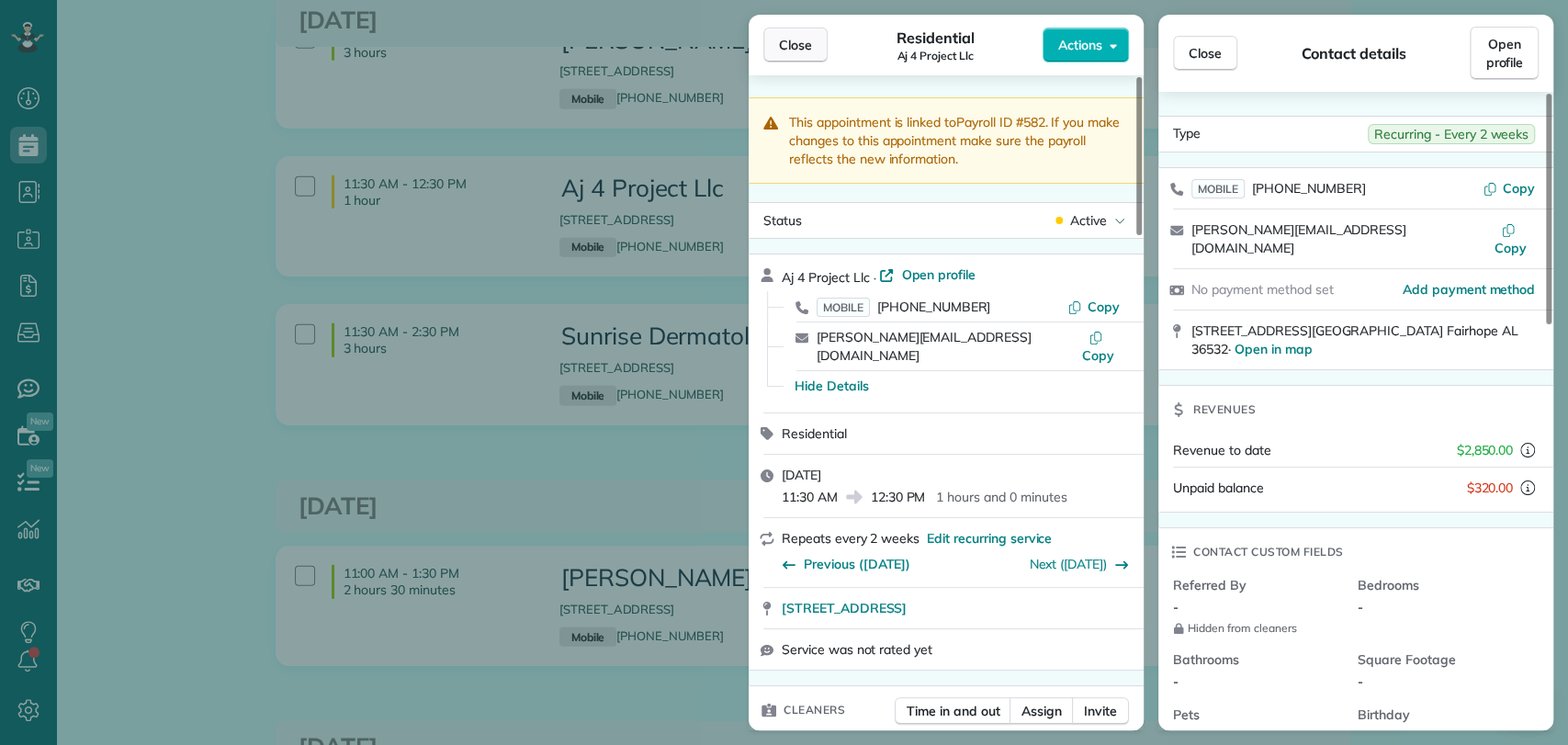
click at [783, 53] on span "Close" at bounding box center [795, 44] width 33 height 19
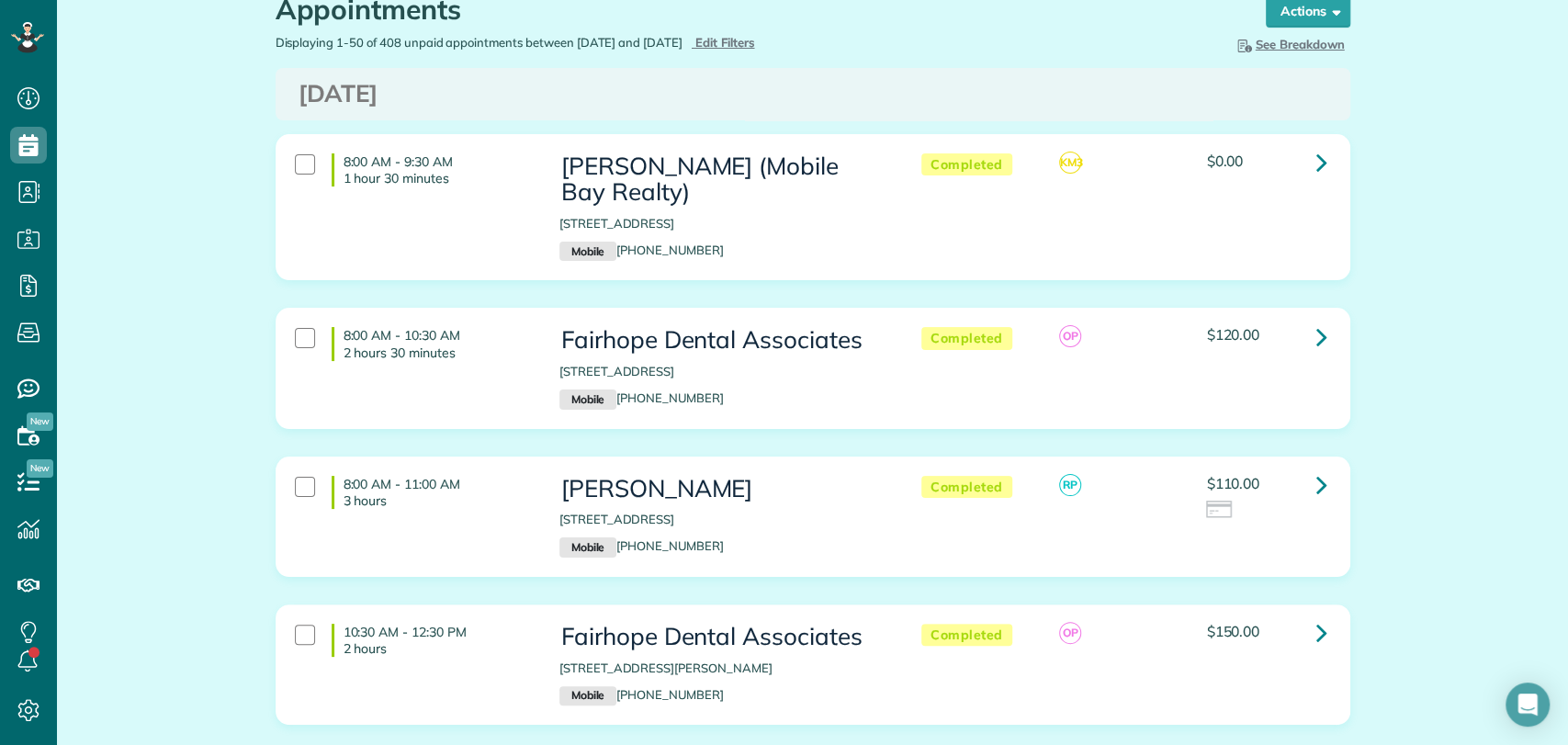
scroll to position [66, 0]
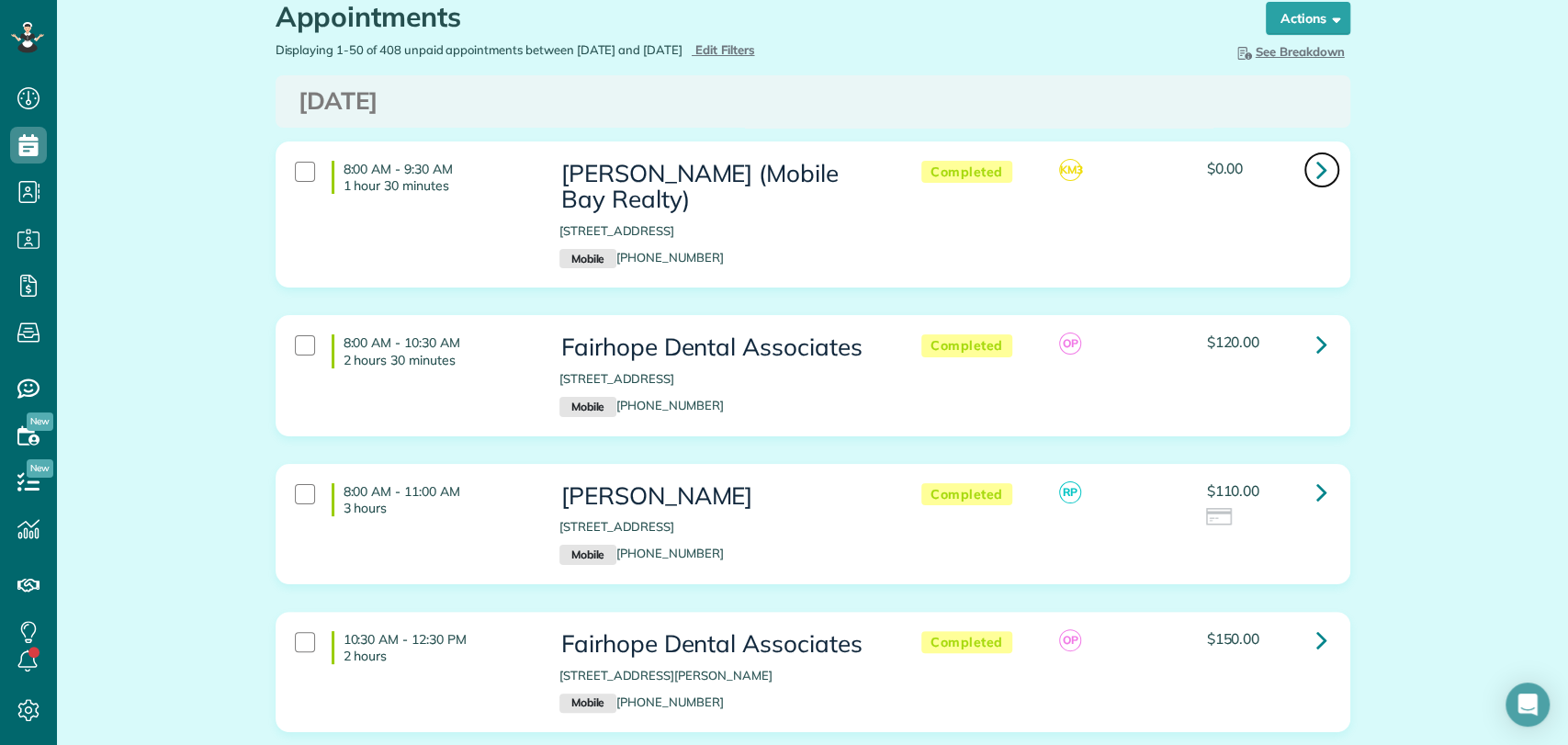
click at [1316, 182] on icon at bounding box center [1321, 169] width 11 height 32
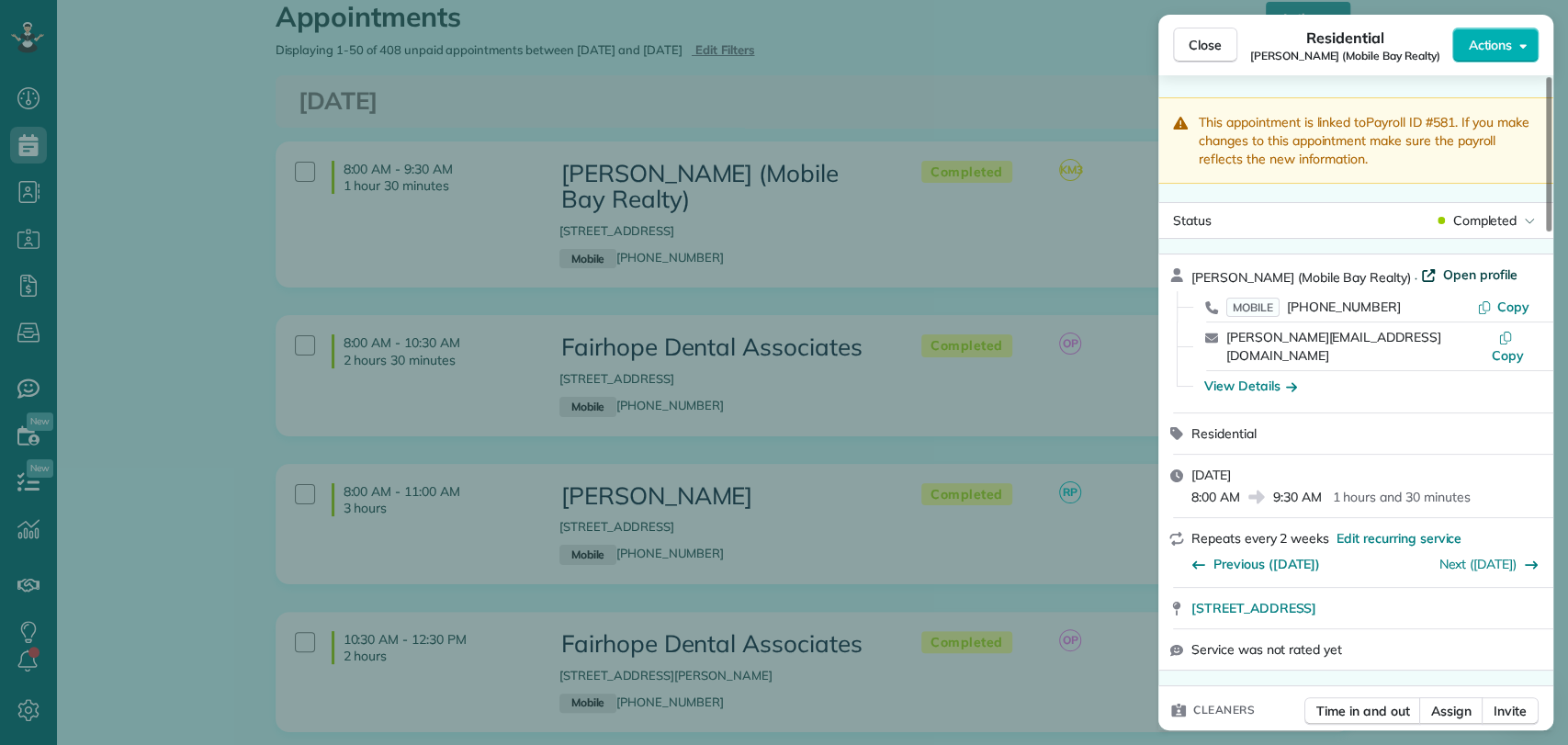
click at [1442, 270] on span "Open profile" at bounding box center [1480, 274] width 75 height 19
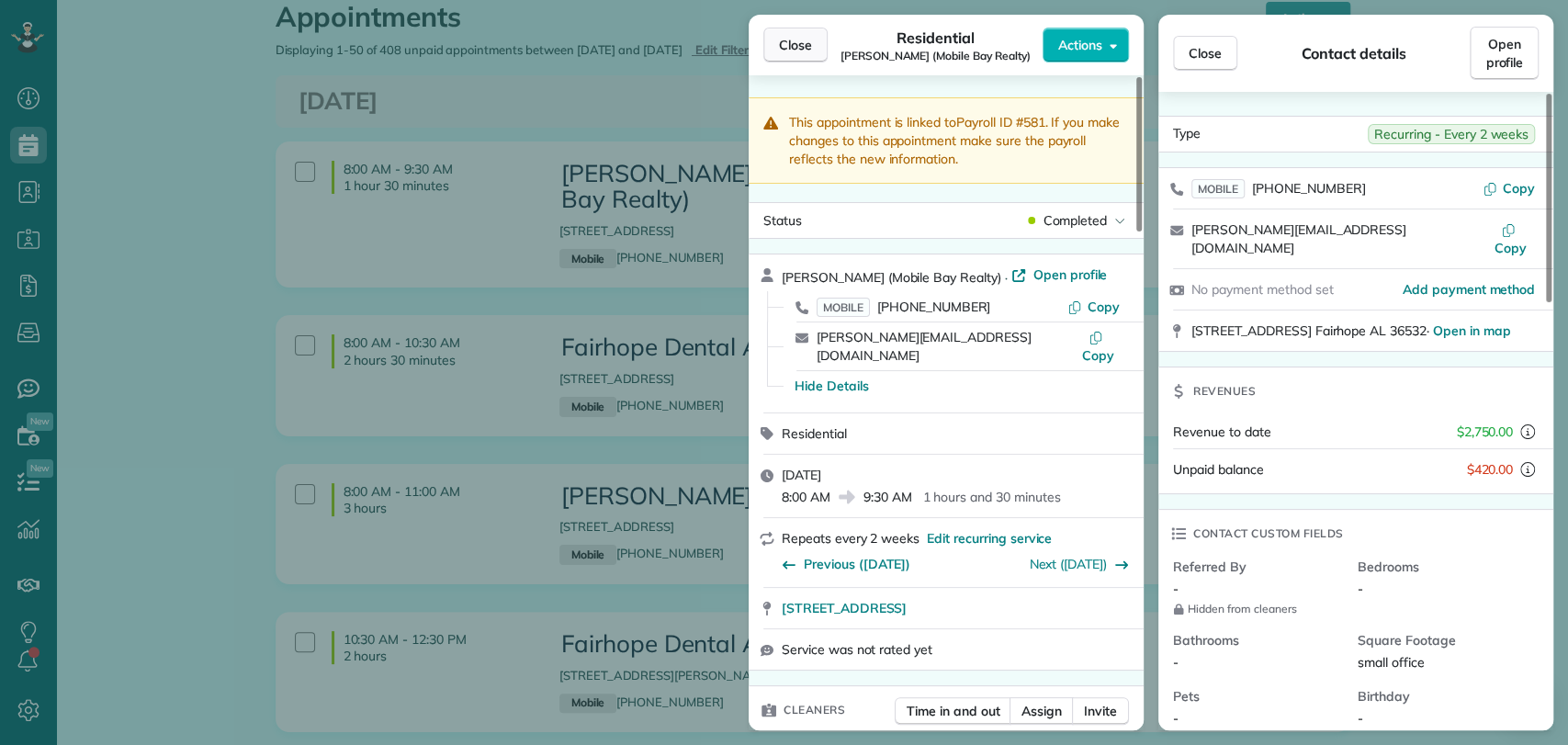
click at [800, 41] on span "Close" at bounding box center [795, 44] width 33 height 19
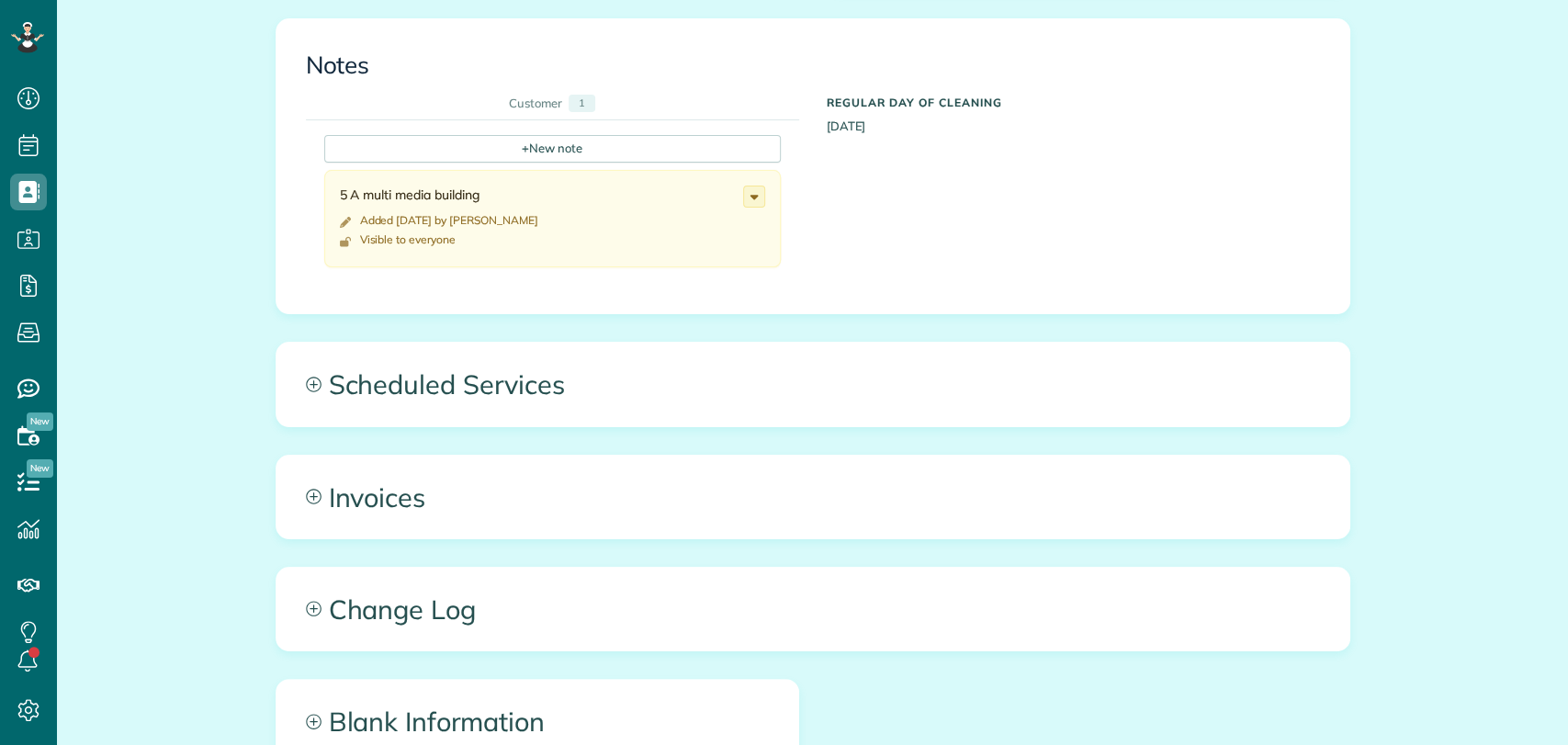
scroll to position [7, 7]
click at [559, 369] on div "All Contacts Actions Edit Add Appointment Recent Activity Send Email Update Cus…" at bounding box center [813, 101] width 1102 height 1703
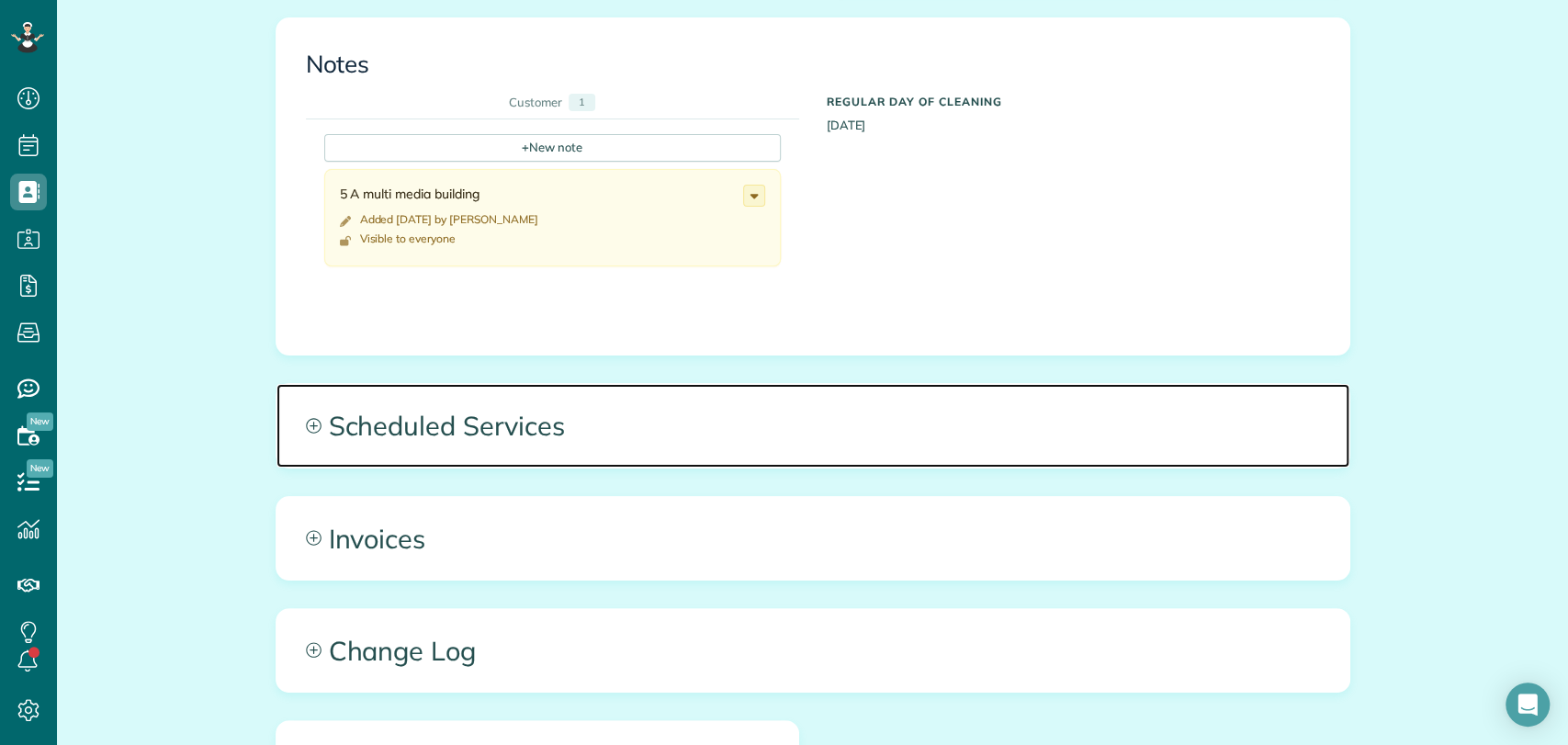
click at [748, 450] on span "Scheduled Services" at bounding box center [813, 425] width 1072 height 82
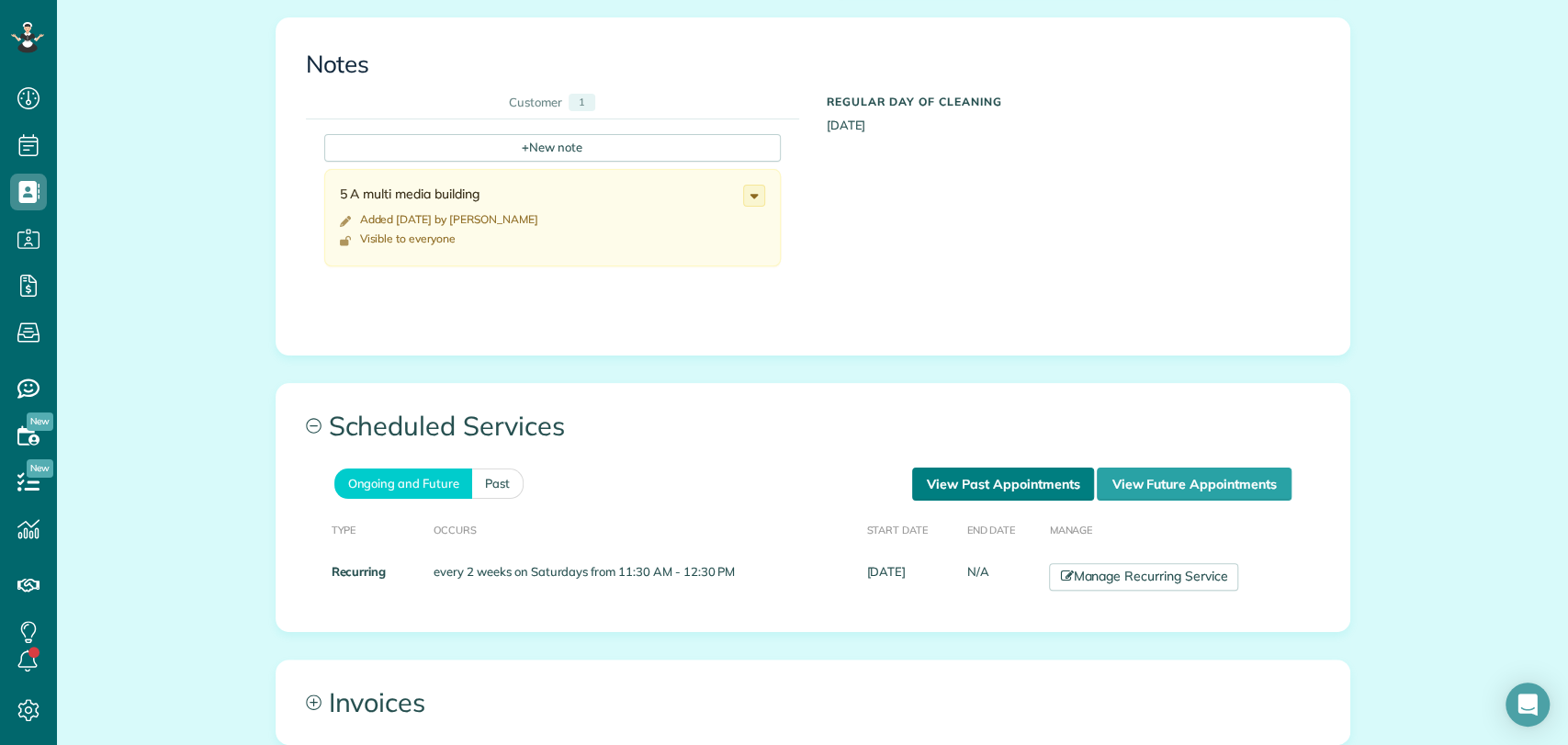
click at [962, 472] on link "View Past Appointments" at bounding box center [1002, 484] width 182 height 33
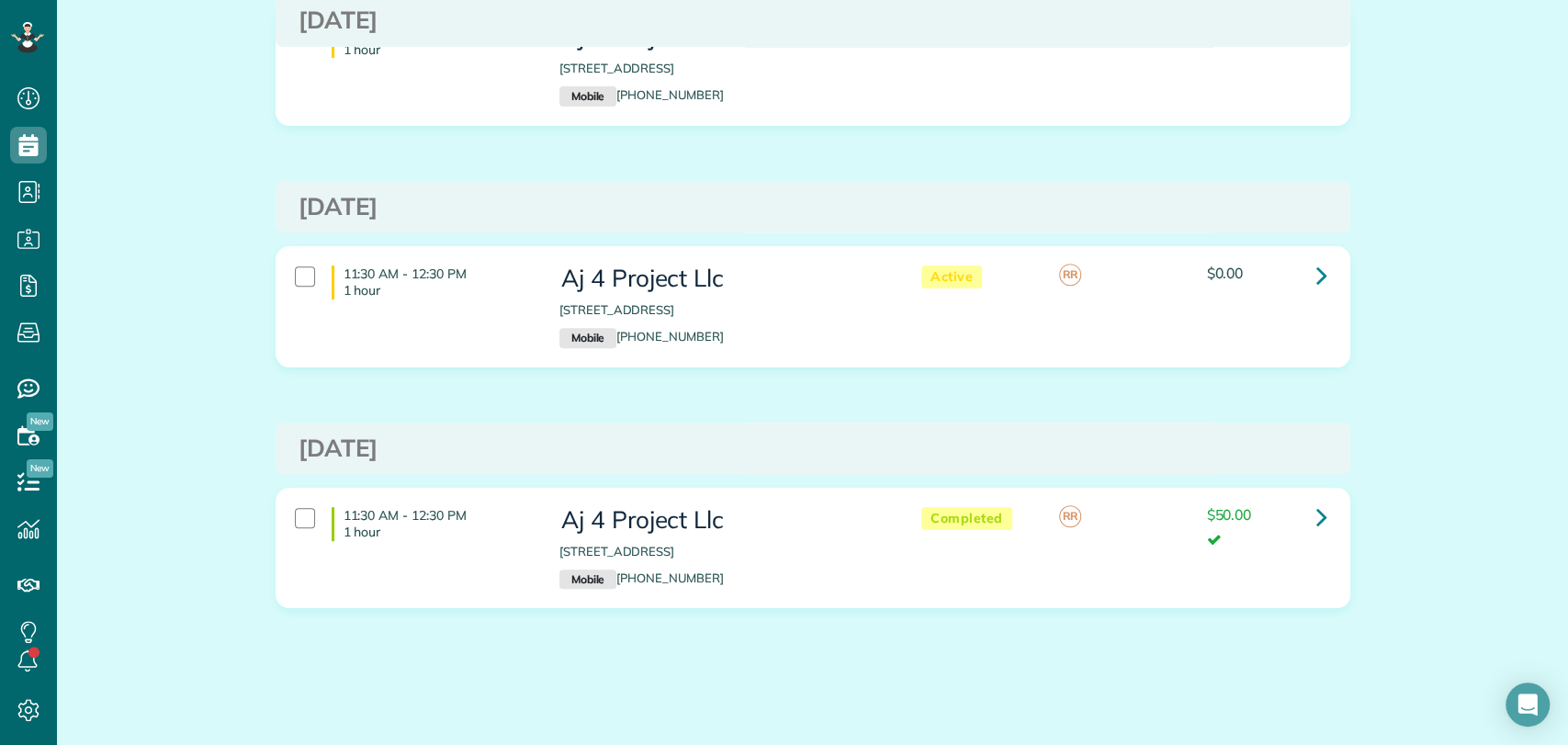
scroll to position [445, 0]
click at [1319, 271] on link at bounding box center [1321, 273] width 36 height 36
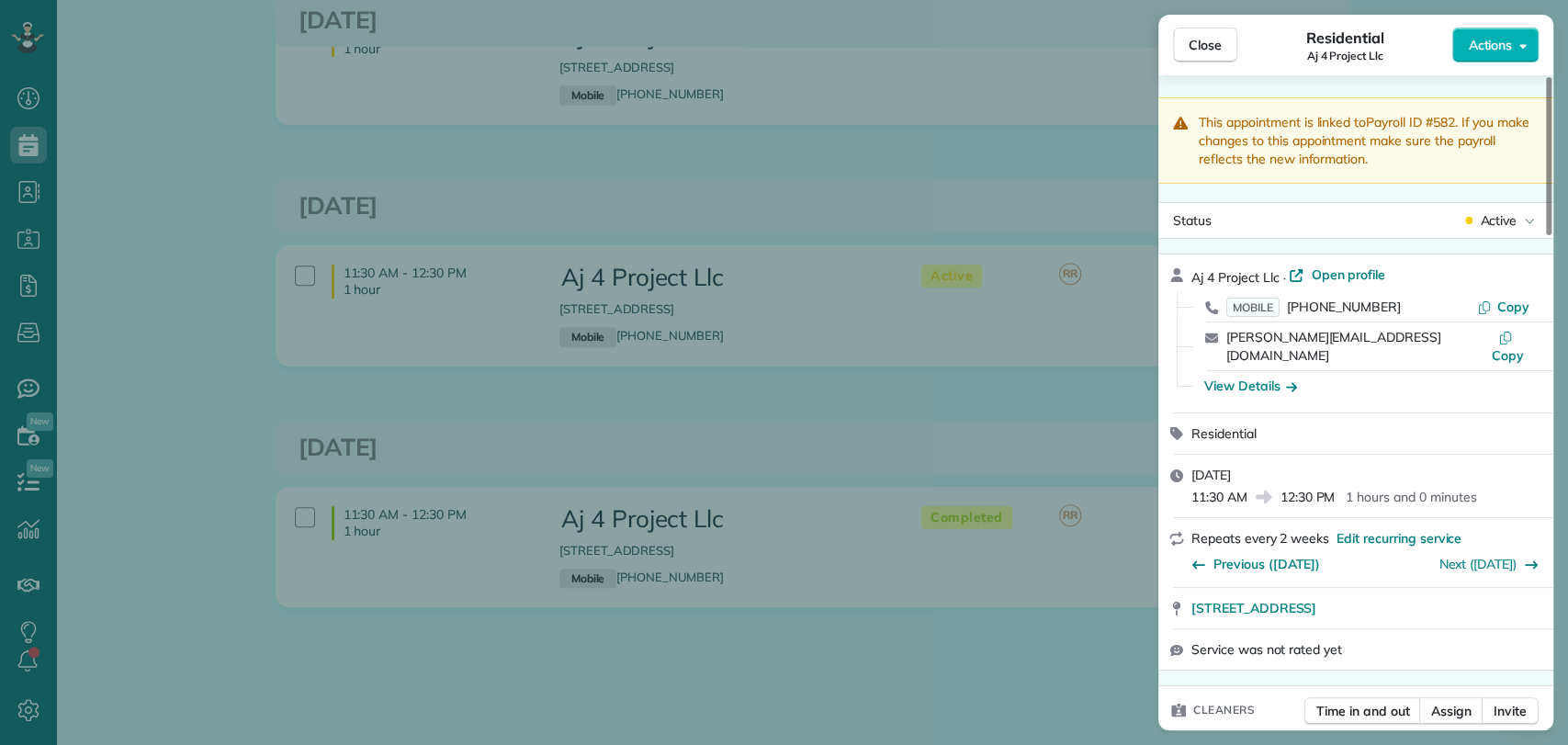
scroll to position [661, 0]
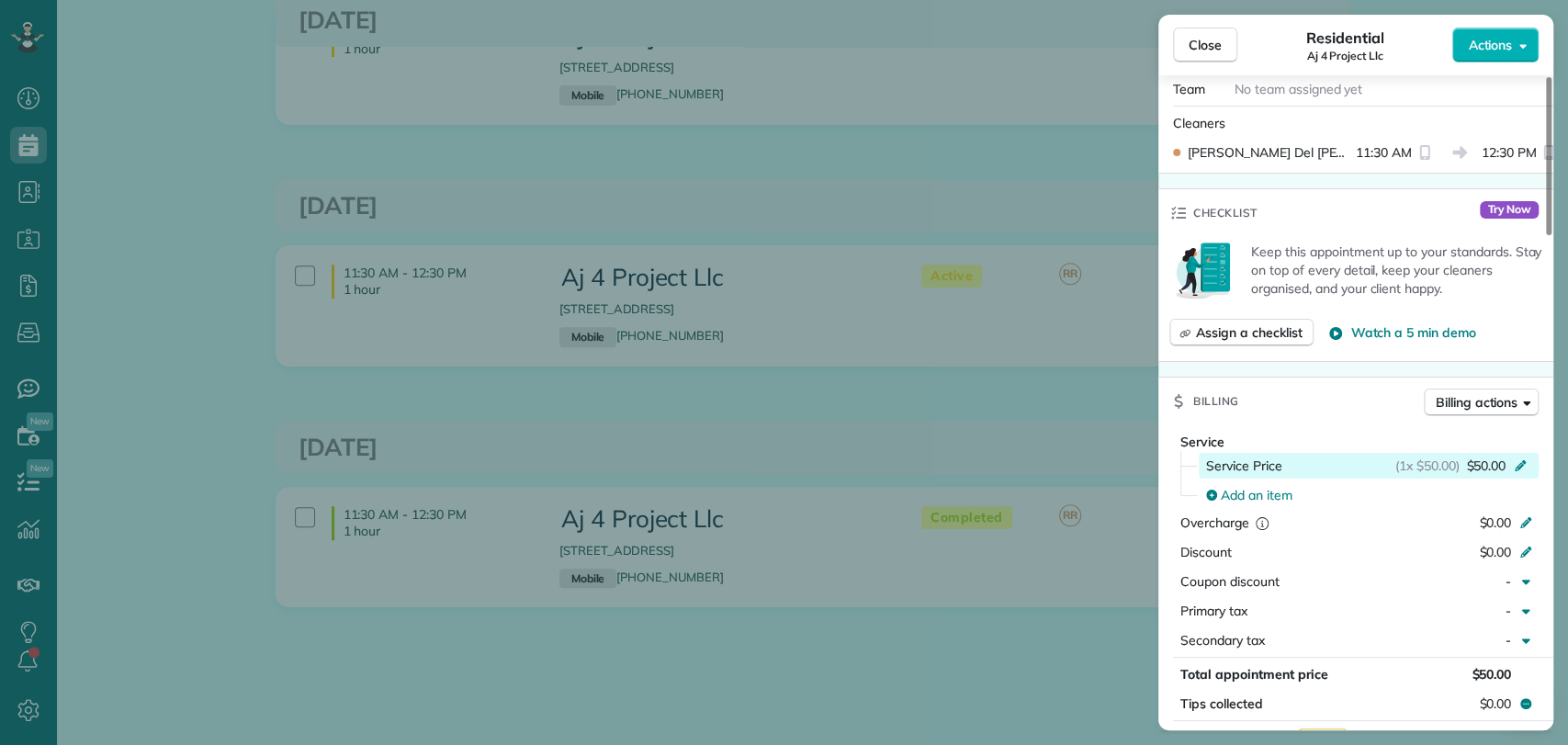
click at [1485, 456] on span "$50.00" at bounding box center [1486, 465] width 39 height 19
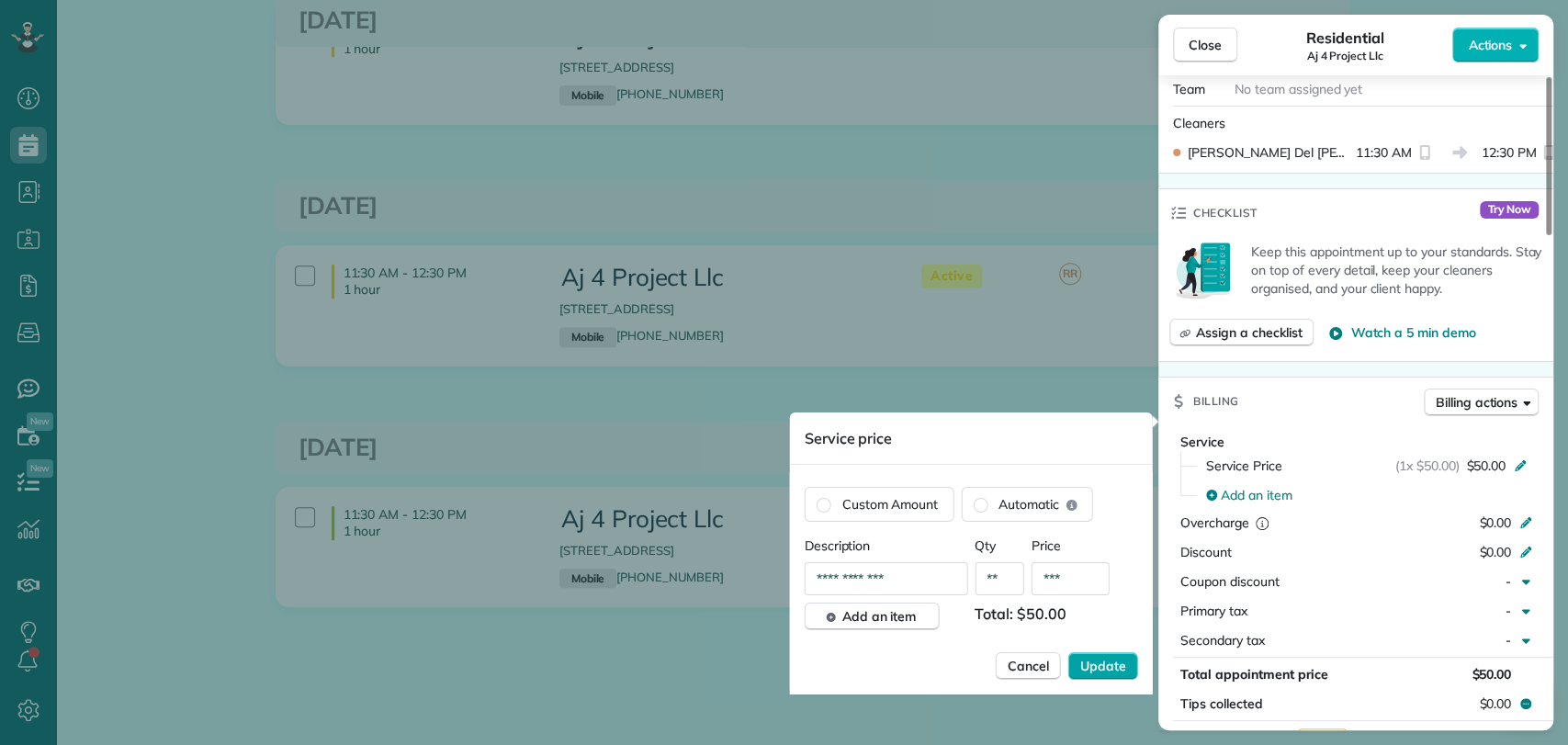
click at [1115, 652] on button "Update" at bounding box center [1103, 665] width 70 height 27
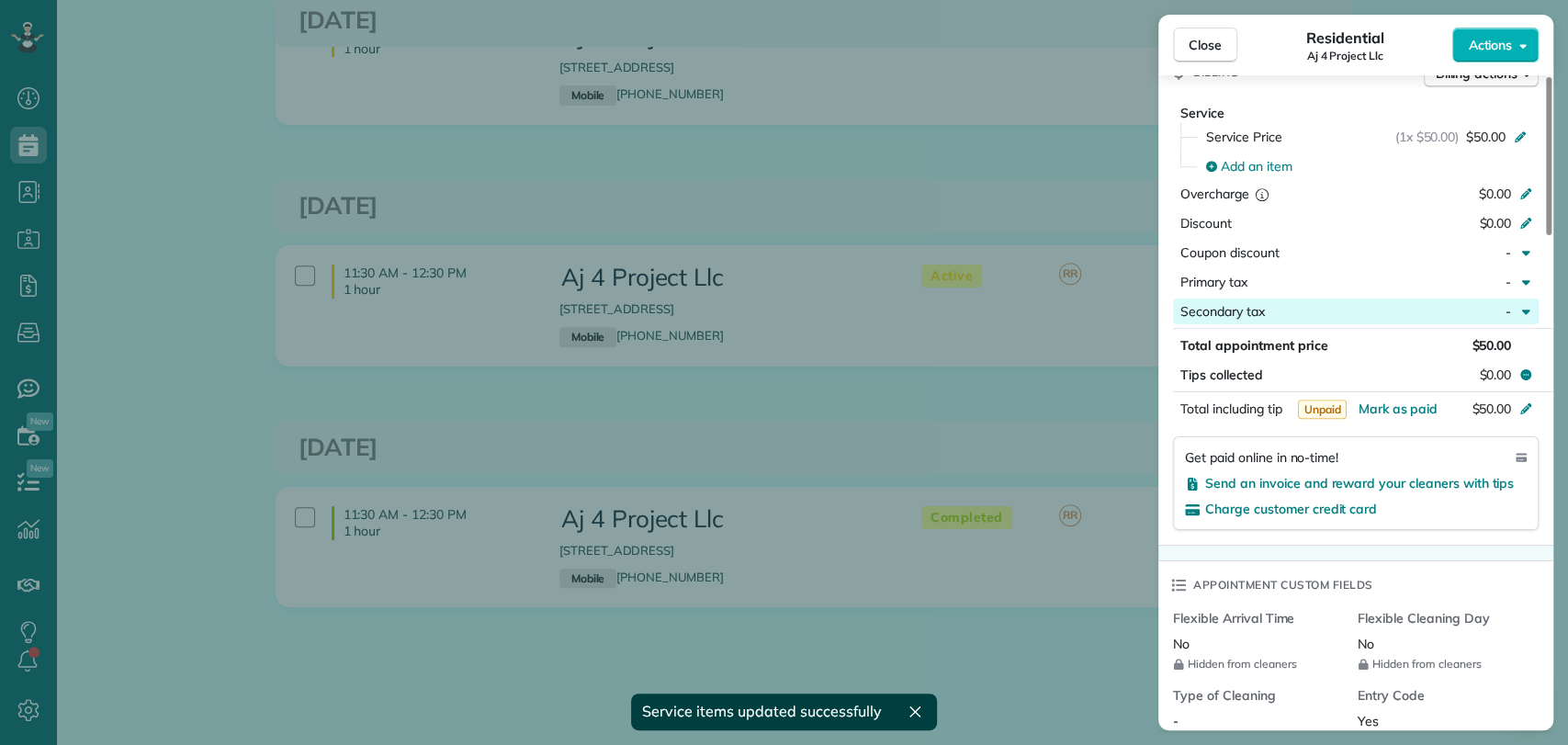
scroll to position [993, 0]
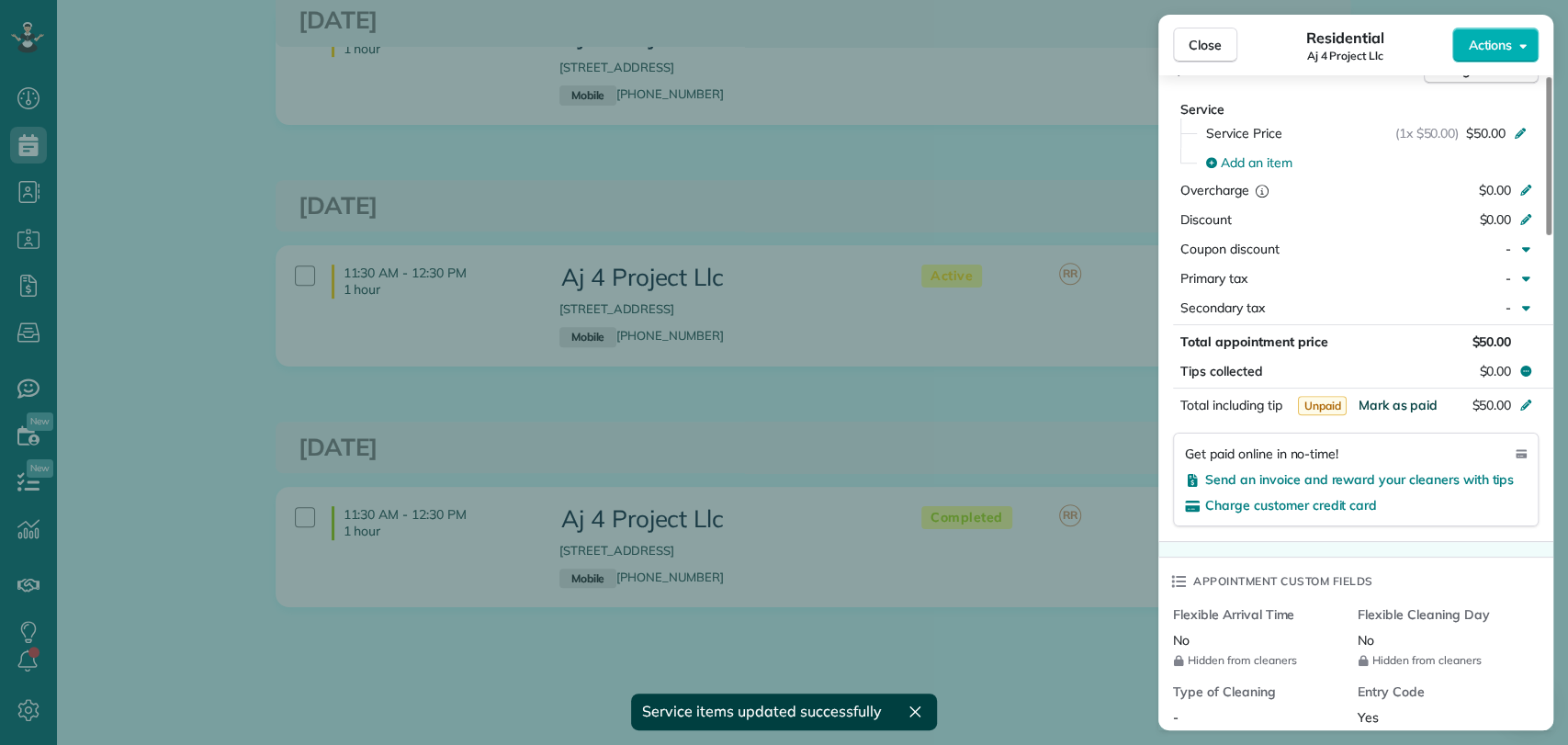
click at [1402, 397] on span "Mark as paid" at bounding box center [1396, 404] width 80 height 17
click at [1060, 236] on div "Close Residential Aj 4 Project Llc Actions This appointment is linked to Payrol…" at bounding box center [784, 372] width 1568 height 745
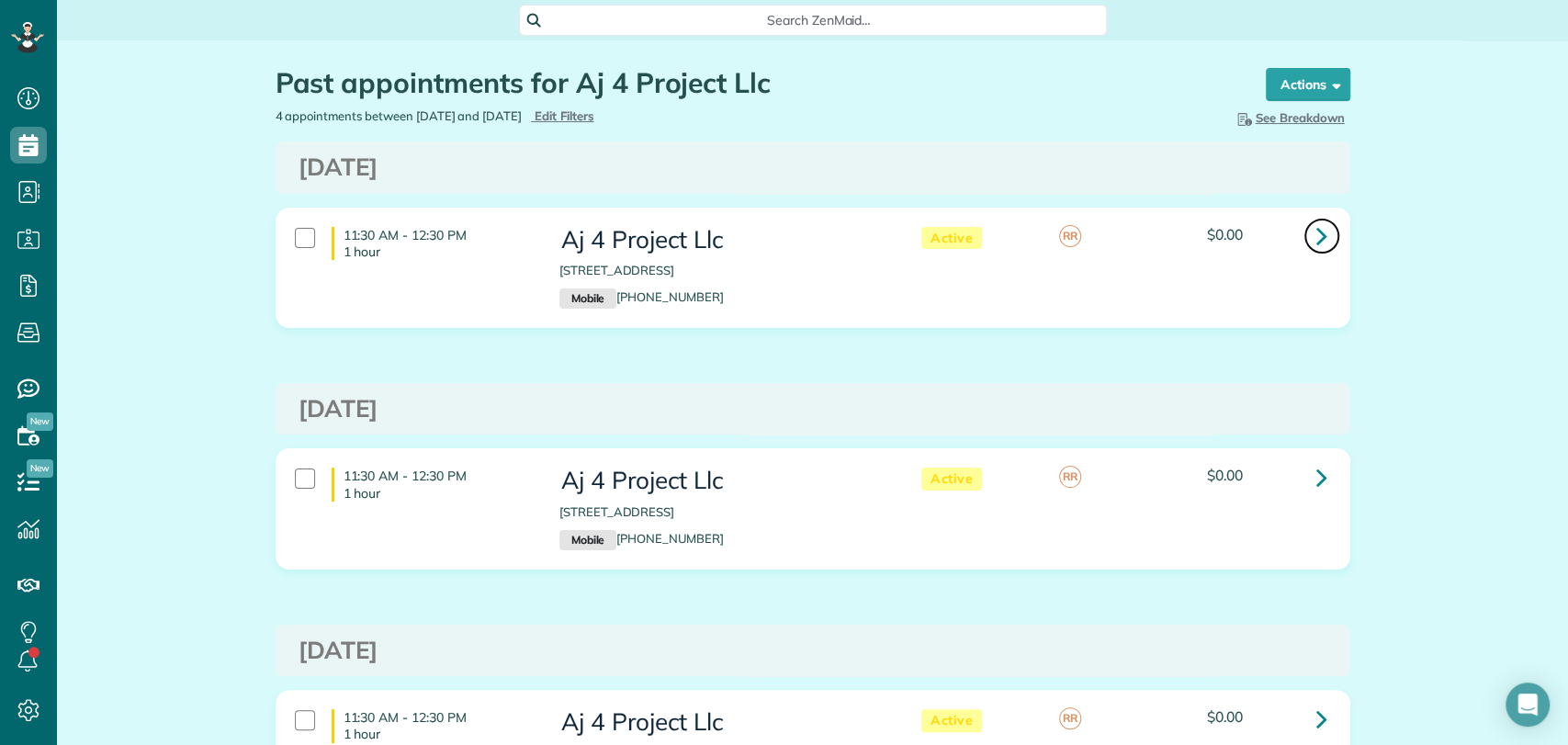
click at [1320, 239] on link at bounding box center [1321, 236] width 36 height 36
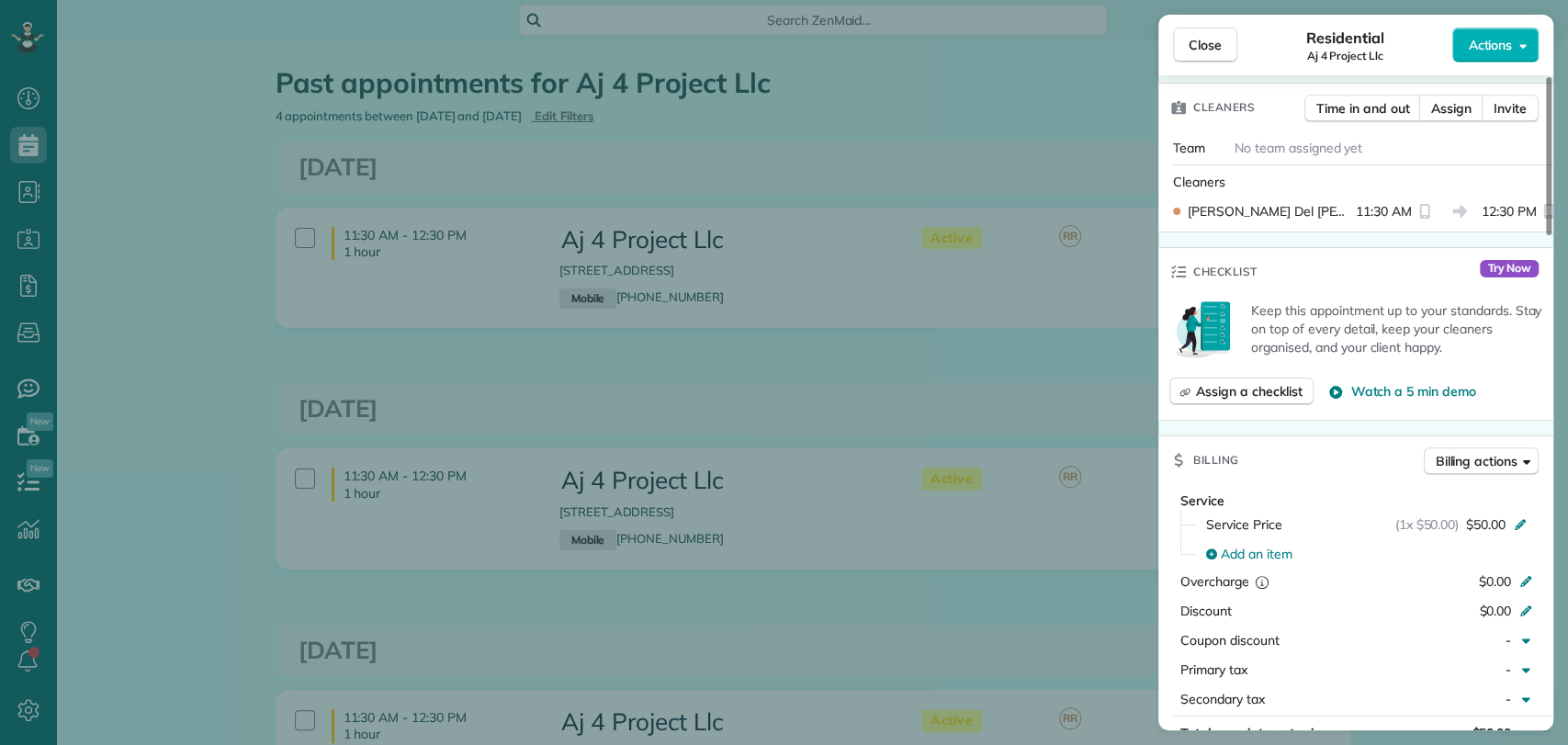
scroll to position [816, 0]
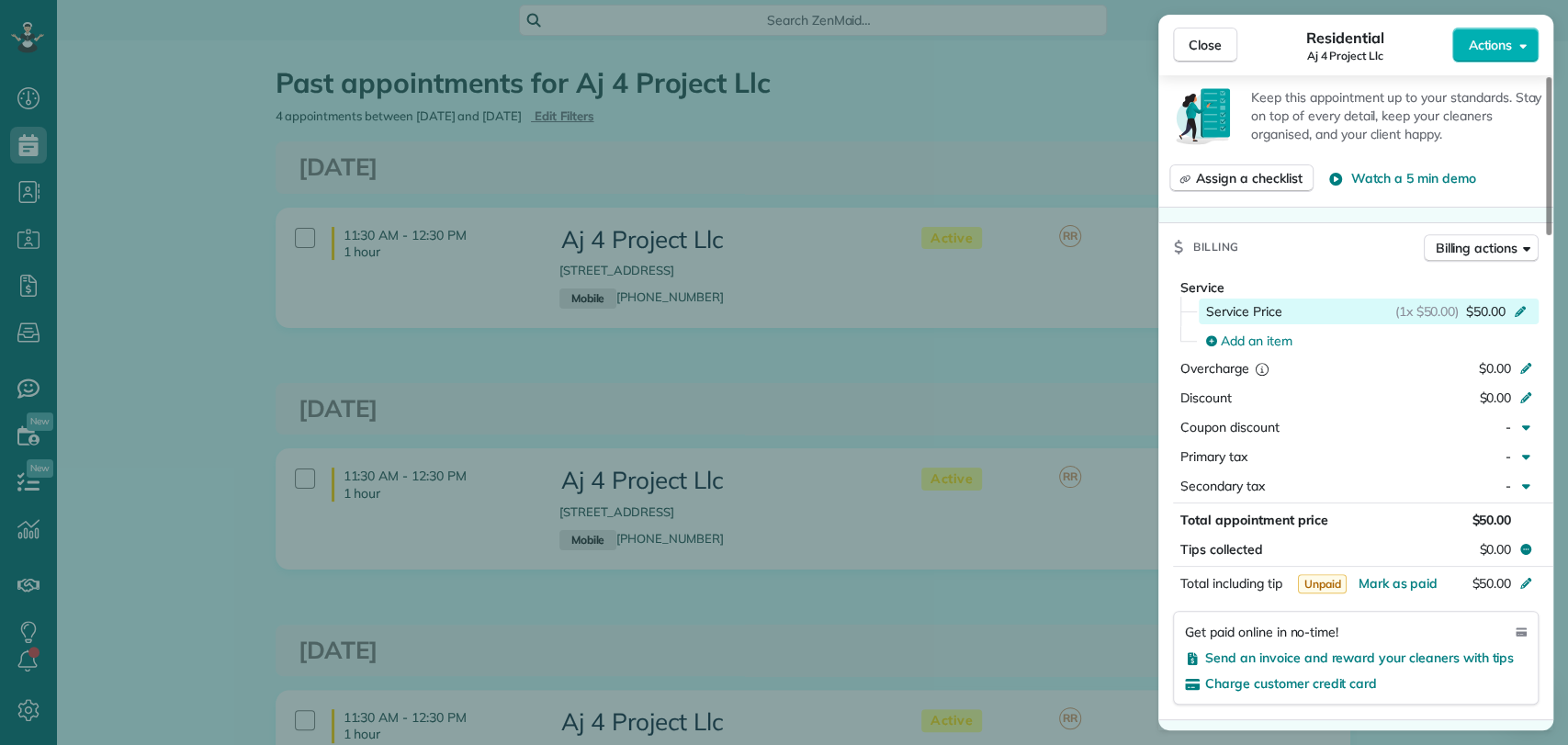
click at [1438, 302] on span "(1x $50.00)" at bounding box center [1427, 311] width 64 height 19
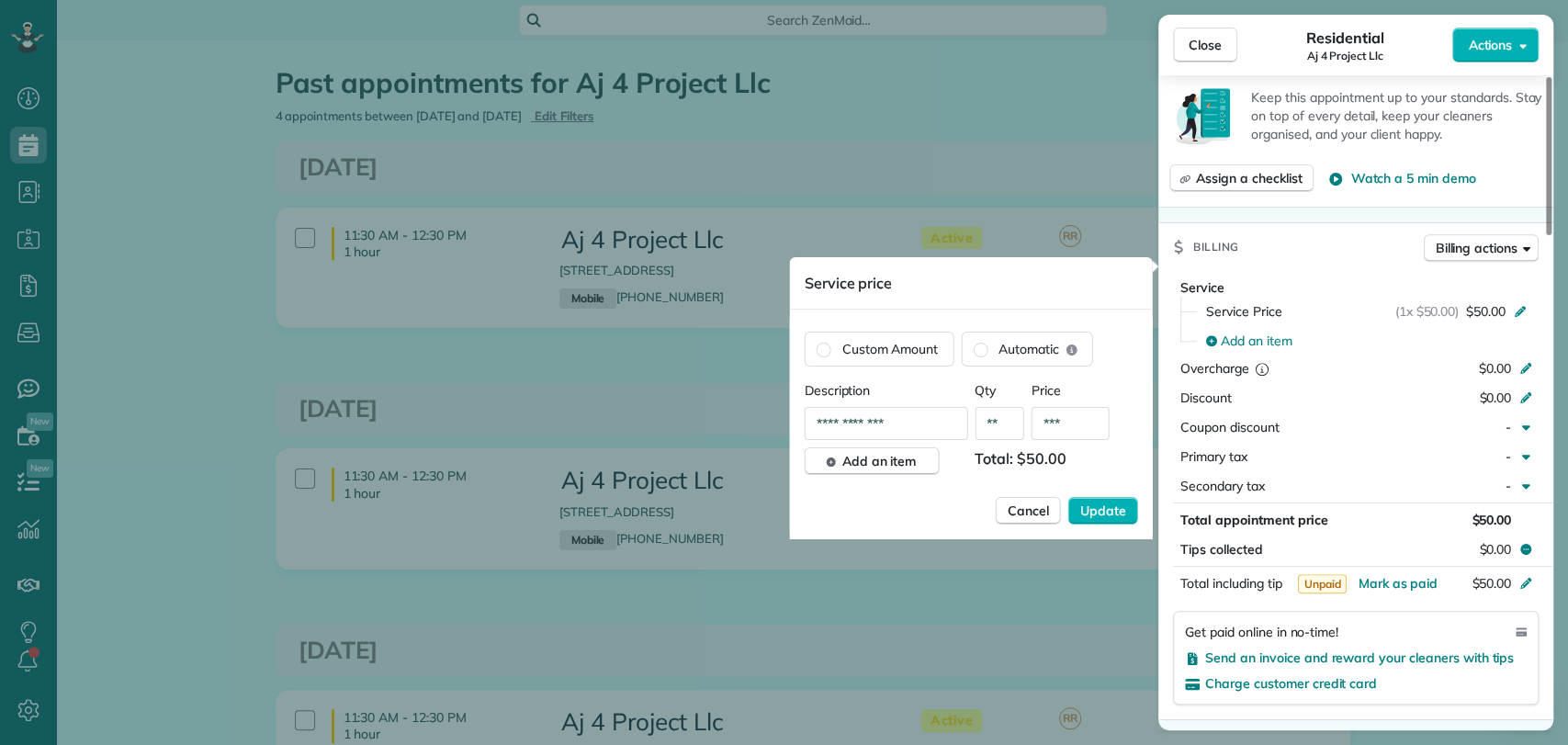
click at [1087, 426] on input "***" at bounding box center [1070, 423] width 79 height 33
type input "***"
click at [1102, 505] on span "Update" at bounding box center [1103, 510] width 46 height 19
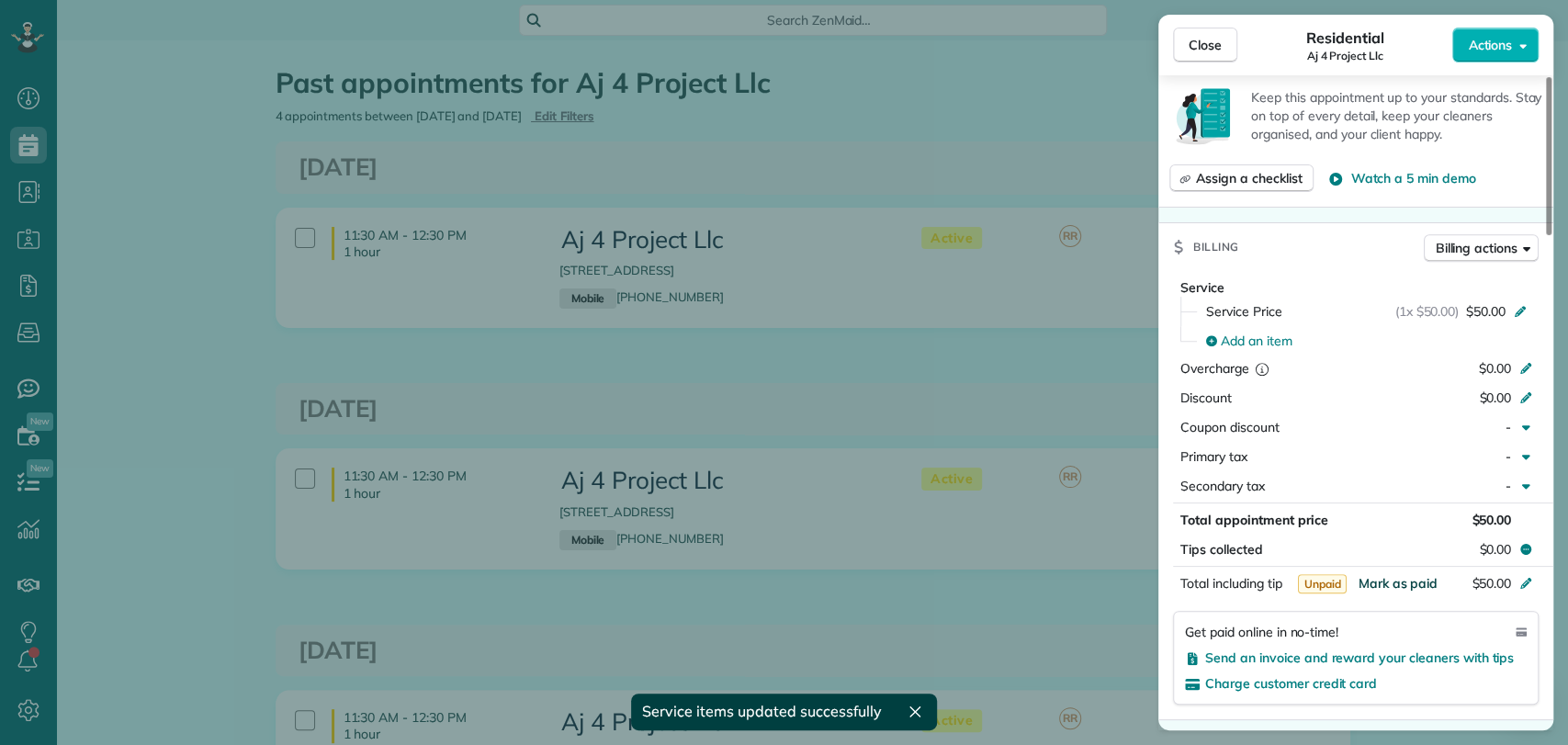
click at [1378, 575] on span "Mark as paid" at bounding box center [1396, 583] width 80 height 17
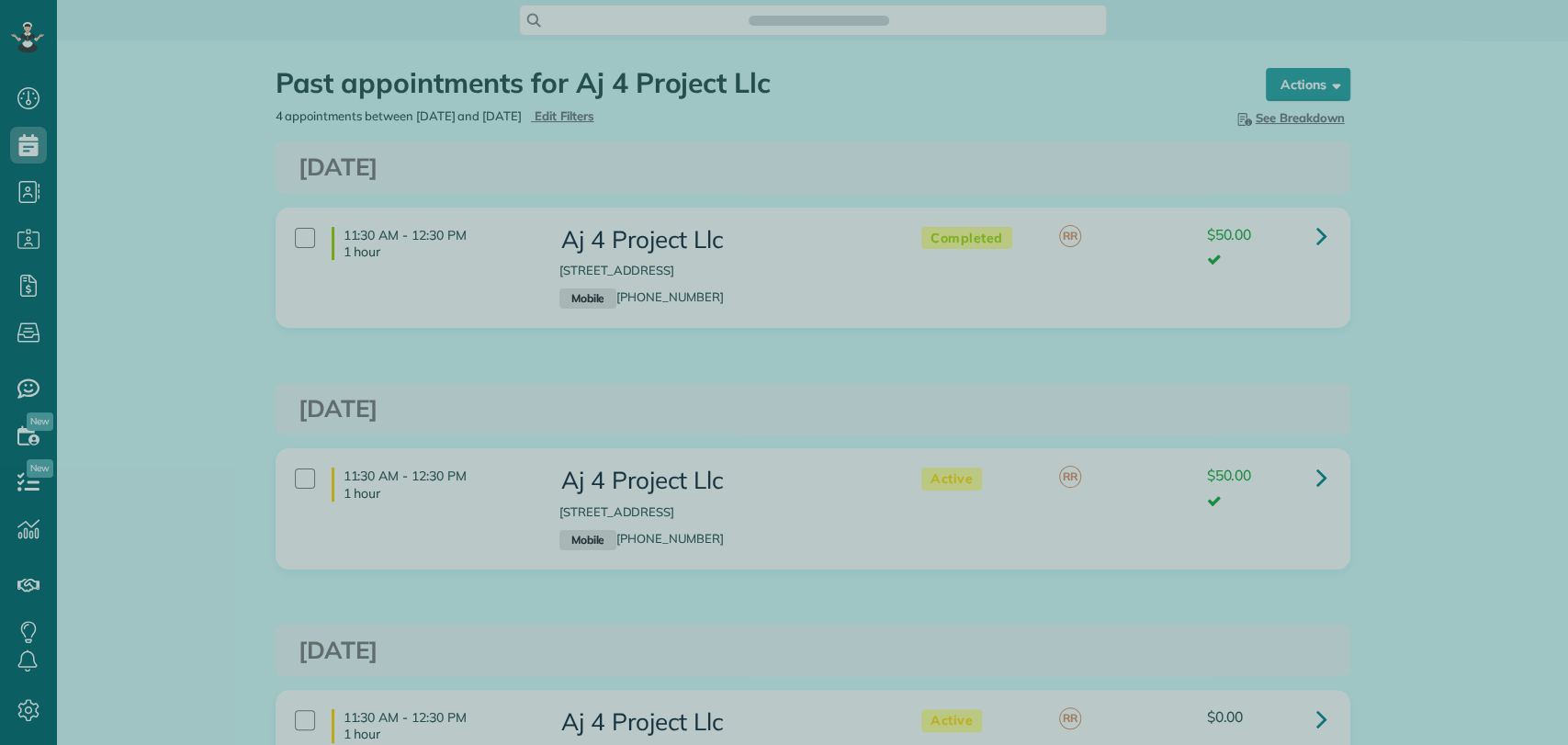
scroll to position [744, 57]
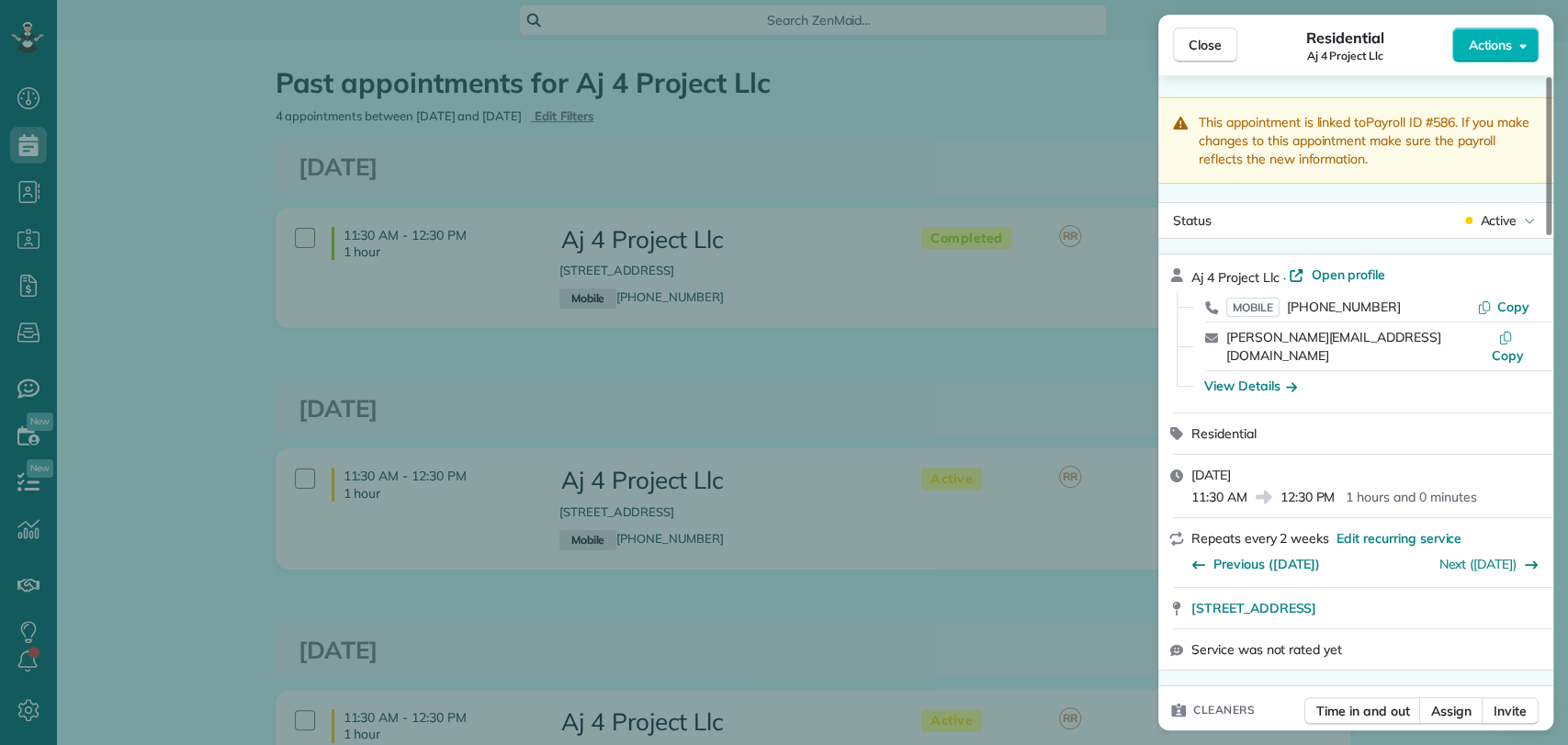
click at [561, 435] on div "Close Residential Aj 4 Project Llc Actions This appointment is linked to Payrol…" at bounding box center [784, 372] width 1568 height 745
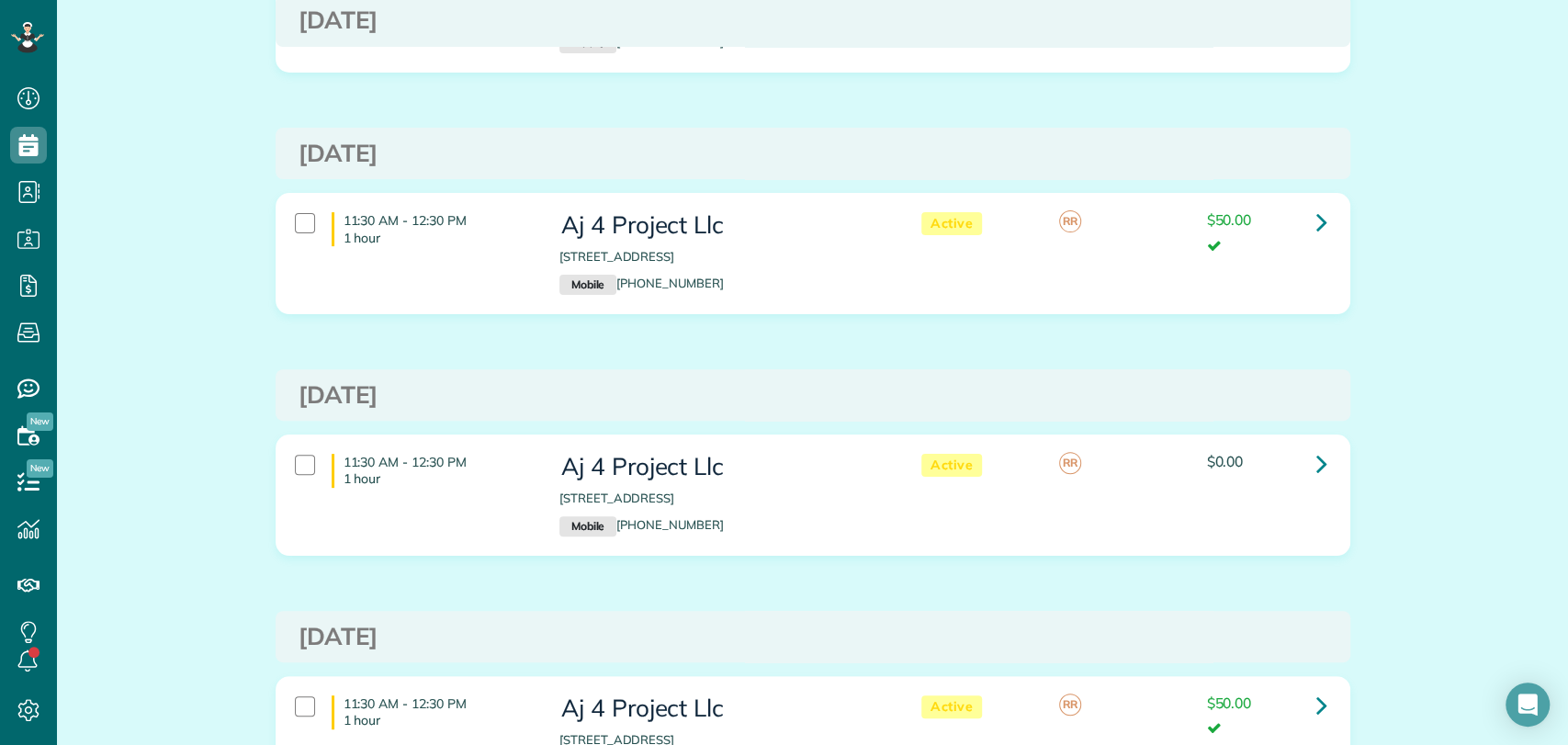
scroll to position [445, 0]
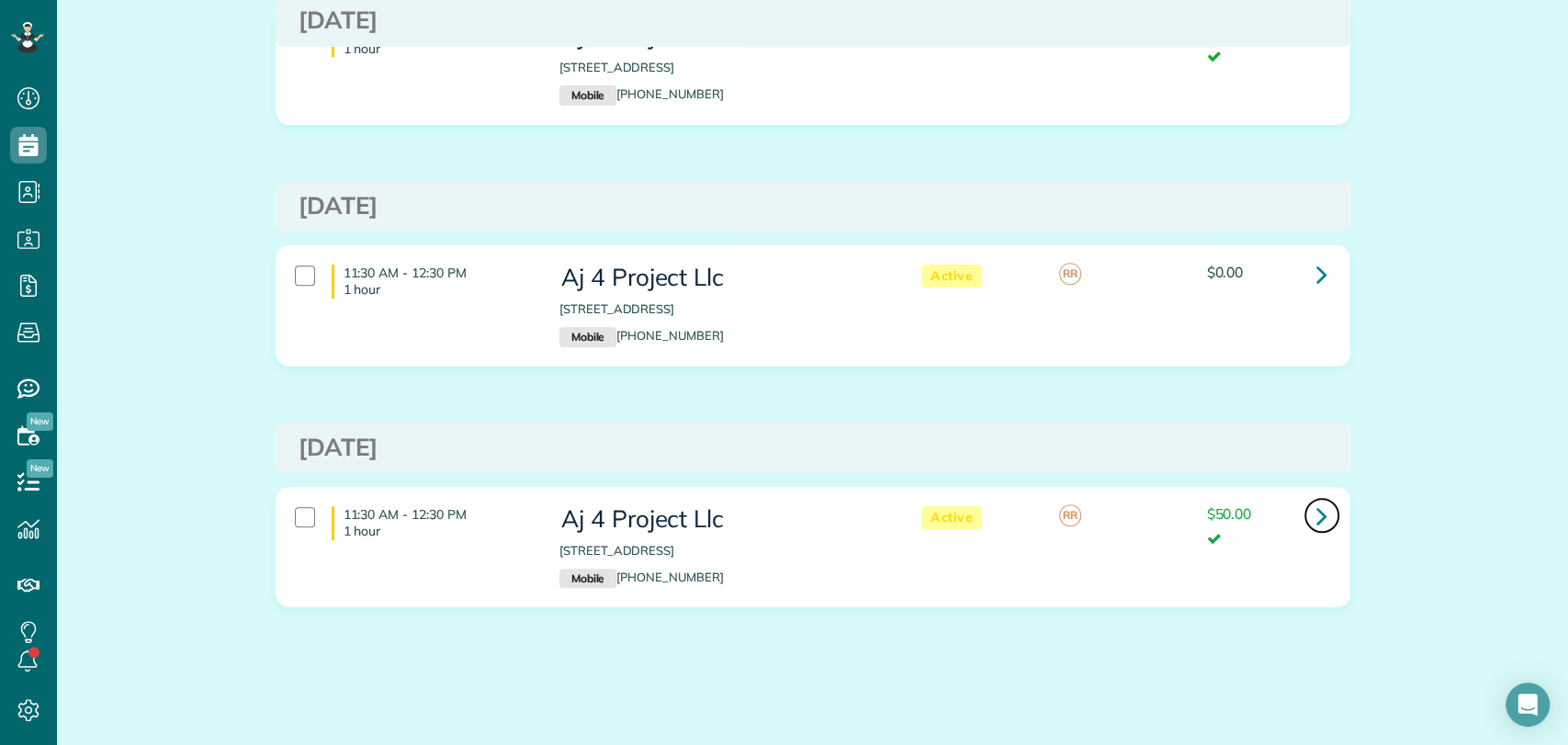
click at [1316, 515] on icon at bounding box center [1321, 515] width 11 height 32
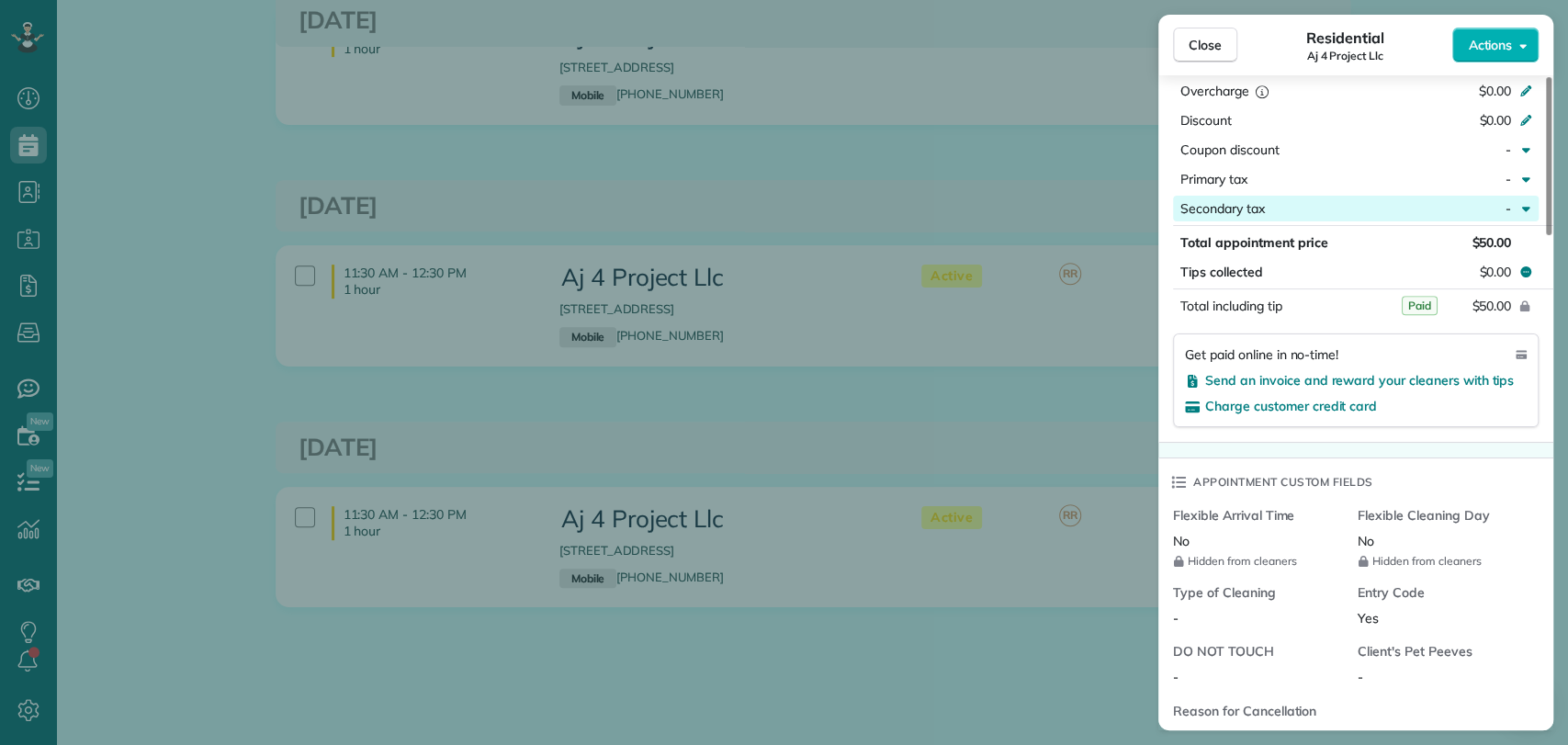
scroll to position [815, 0]
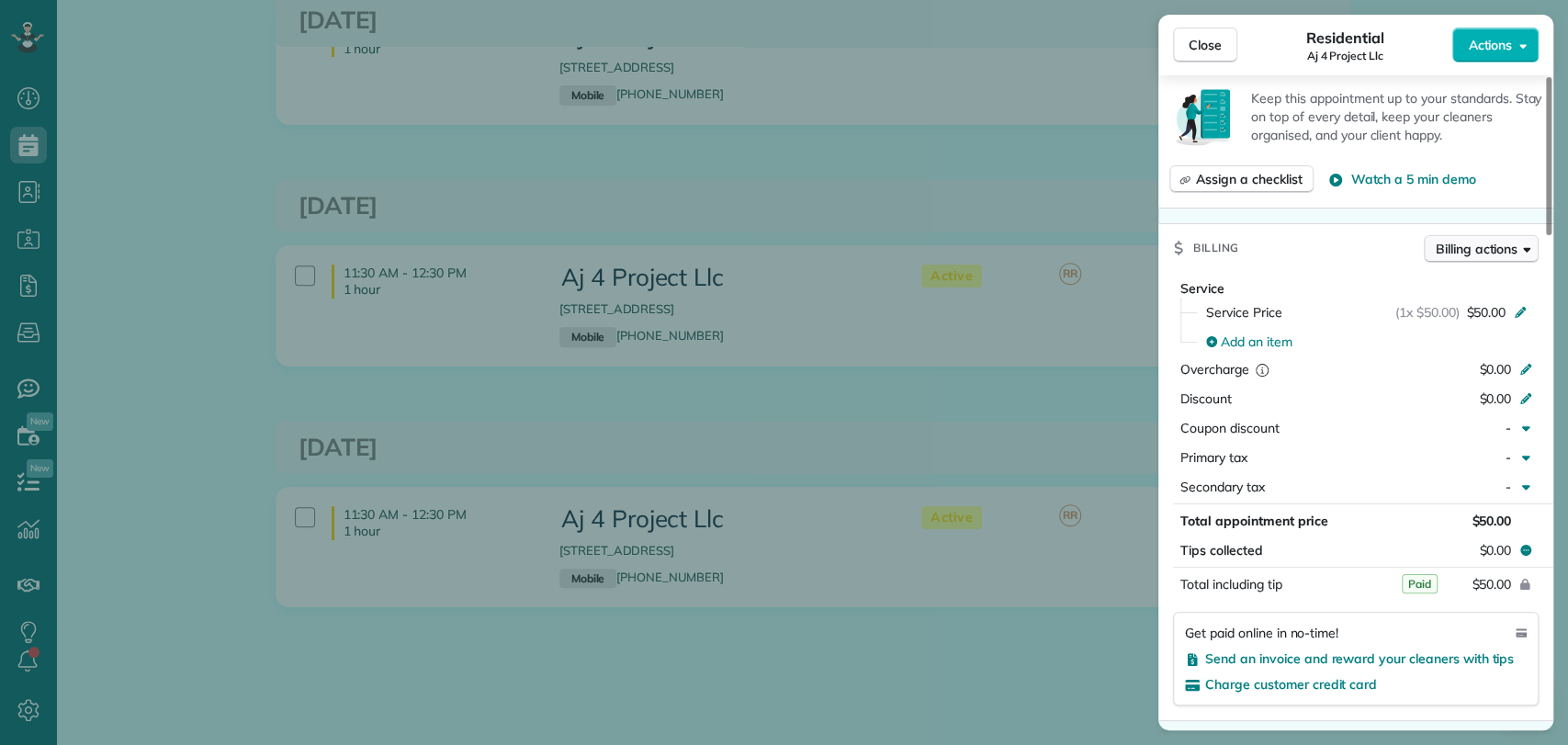
click at [1509, 235] on button "Billing actions" at bounding box center [1481, 248] width 115 height 27
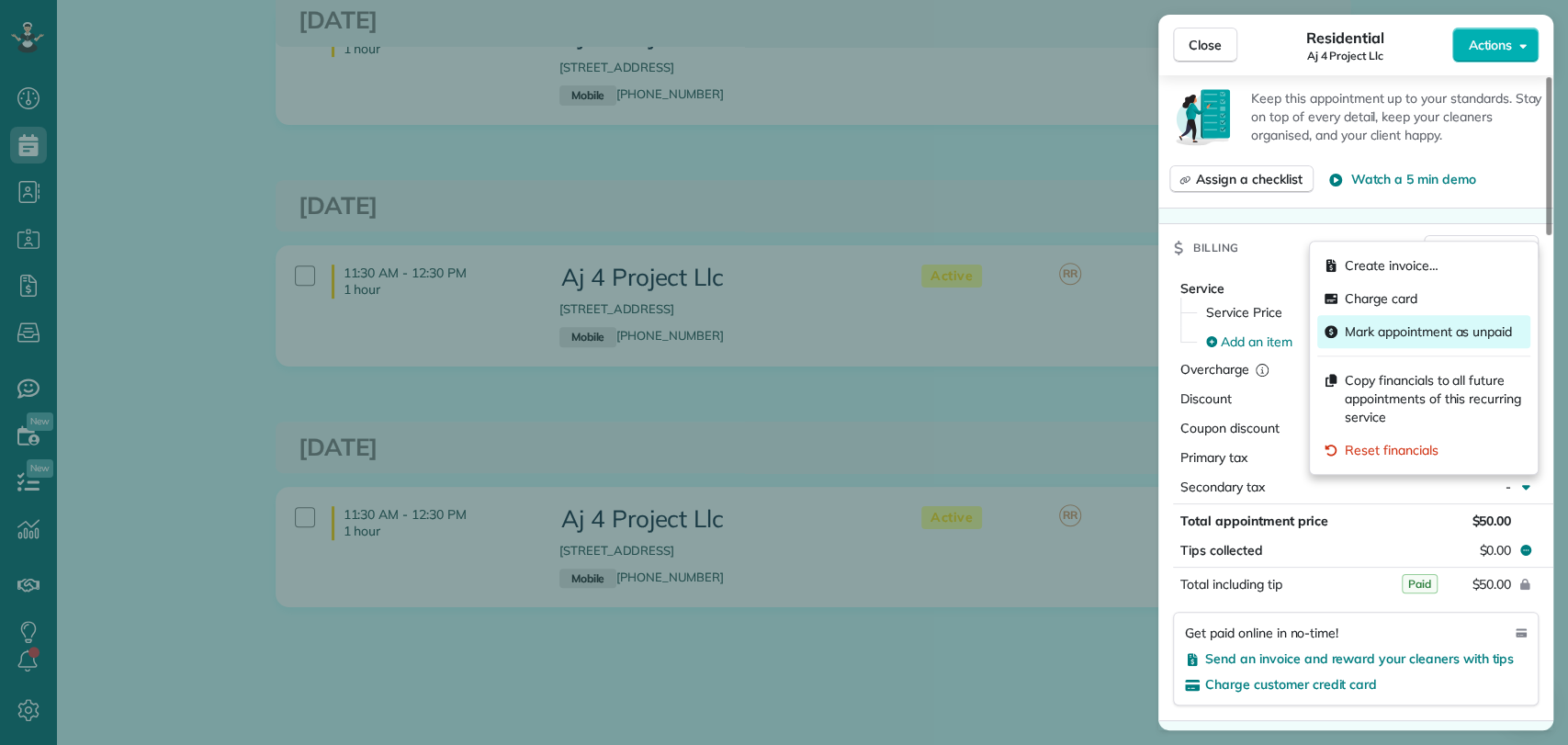
click at [1426, 330] on span "Mark appointment as unpaid" at bounding box center [1428, 331] width 167 height 19
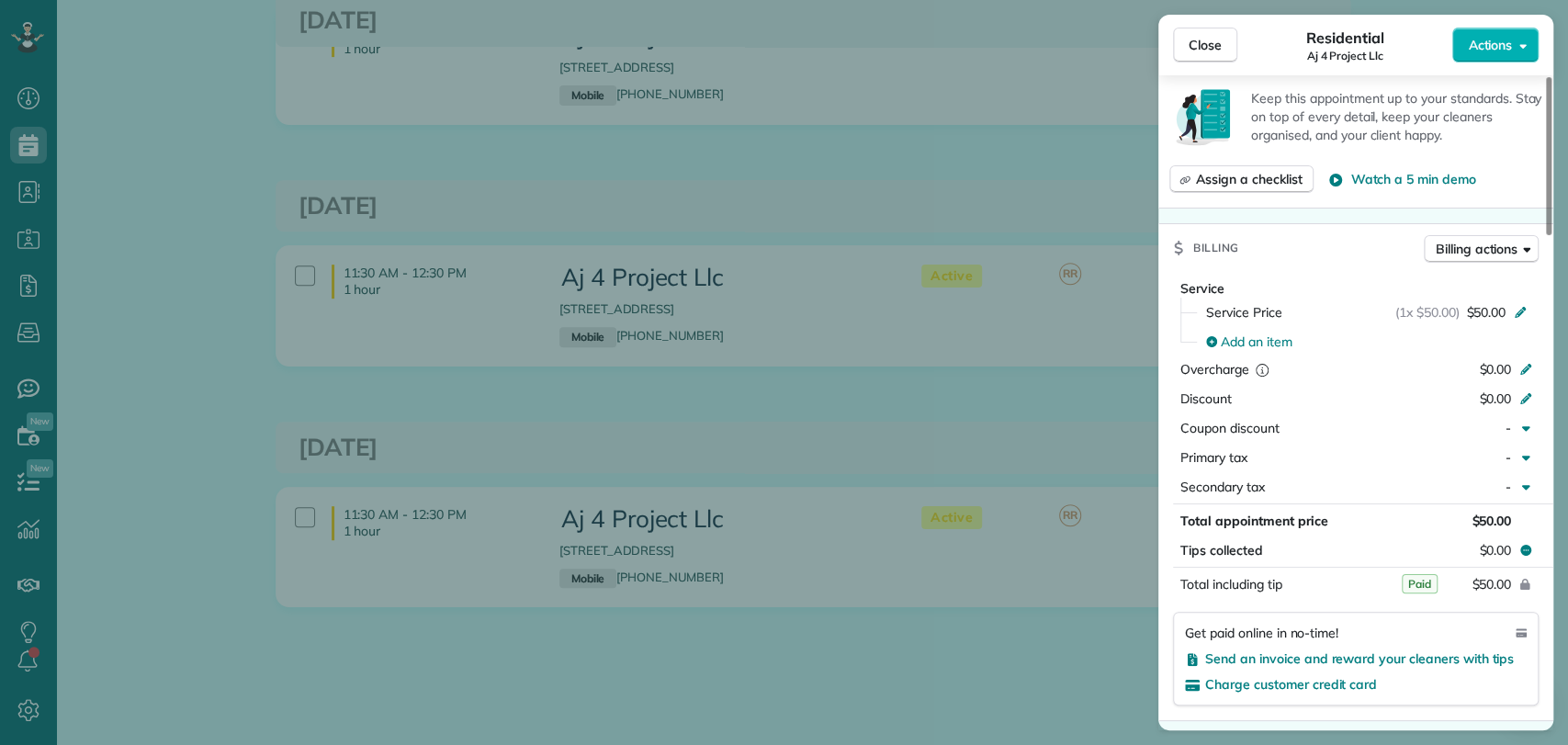
click at [1053, 216] on div "Close Residential Aj 4 Project Llc Actions This appointment is linked to Payrol…" at bounding box center [784, 372] width 1568 height 745
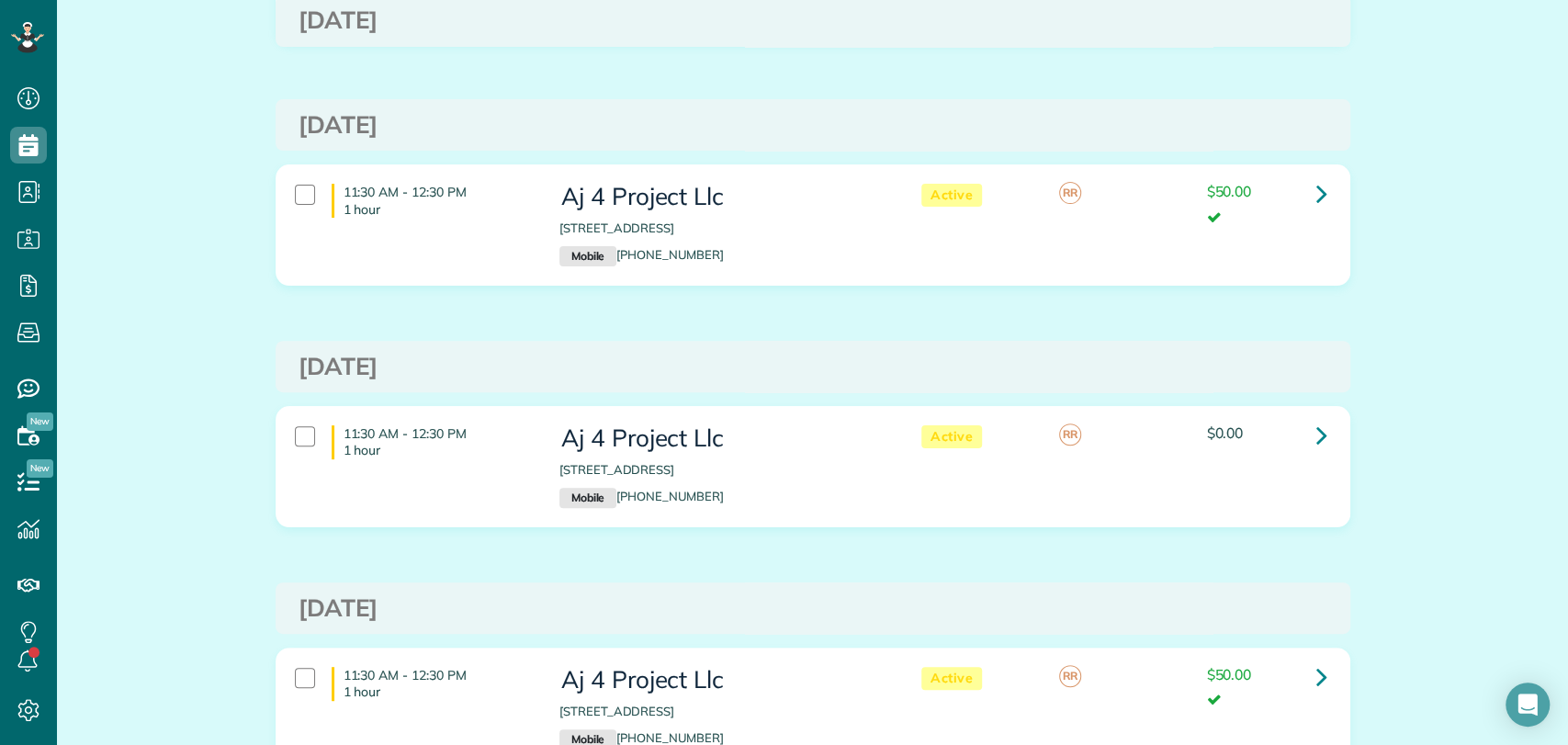
scroll to position [282, 0]
click at [1316, 189] on icon at bounding box center [1321, 194] width 11 height 32
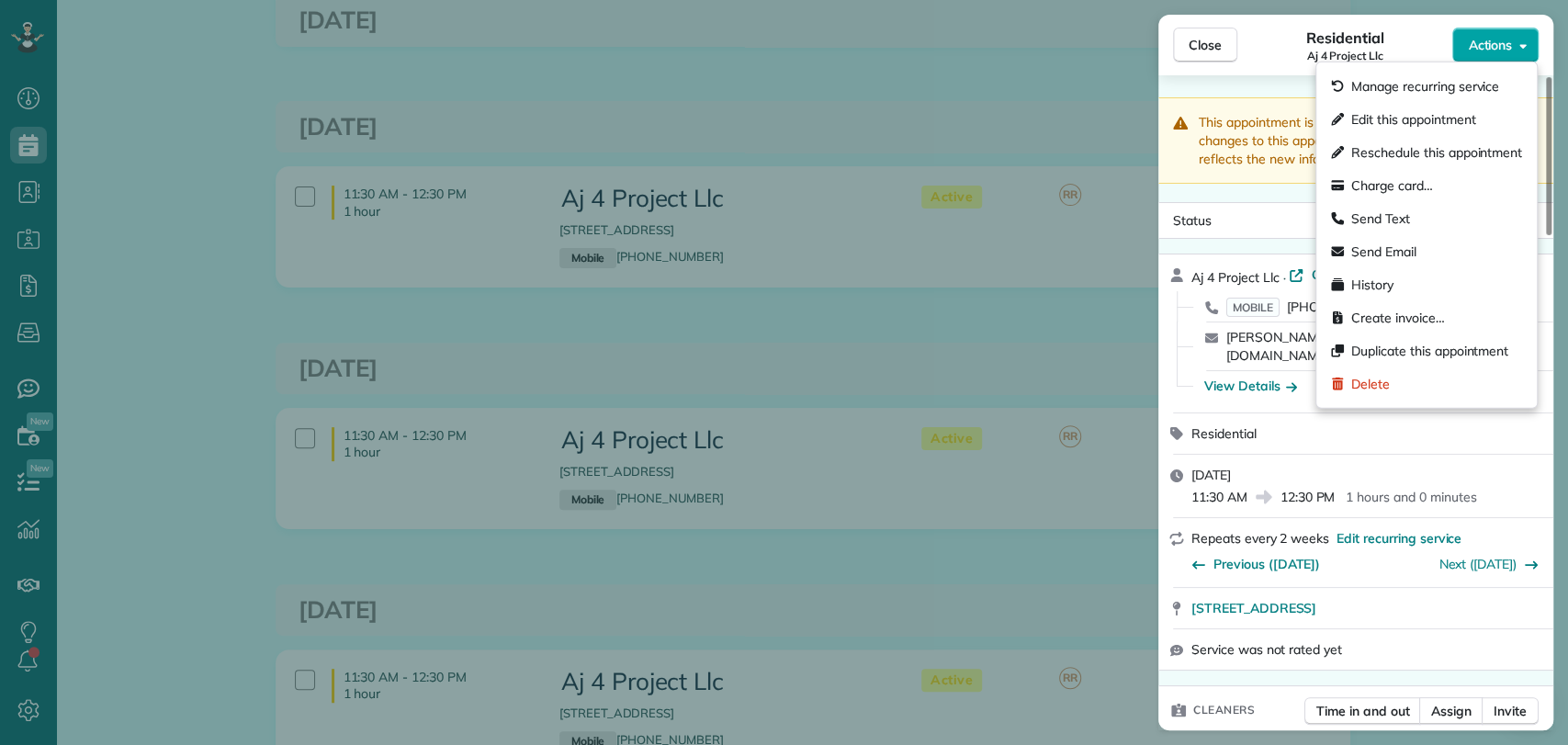
click at [1503, 31] on button "Actions" at bounding box center [1495, 45] width 86 height 35
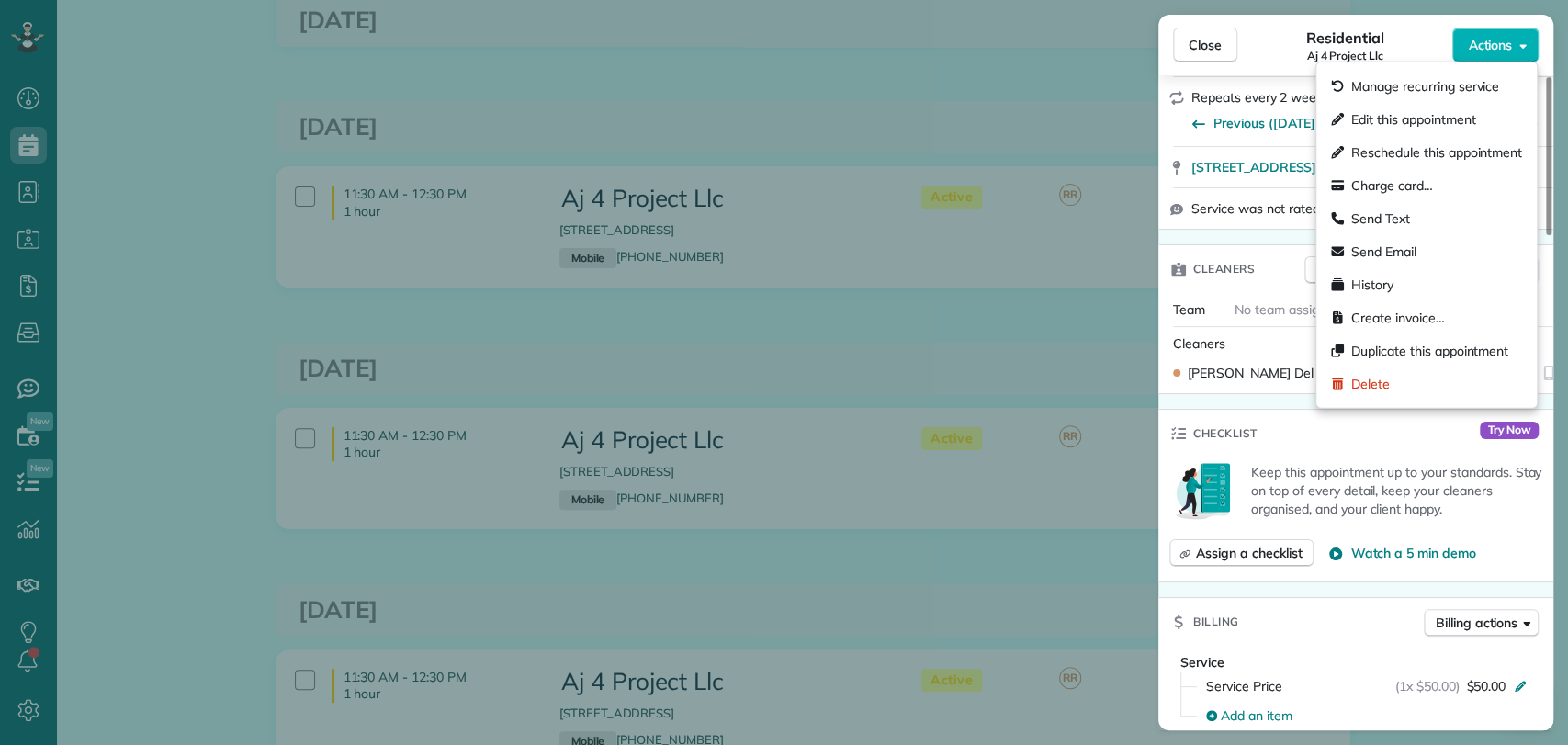
scroll to position [655, 0]
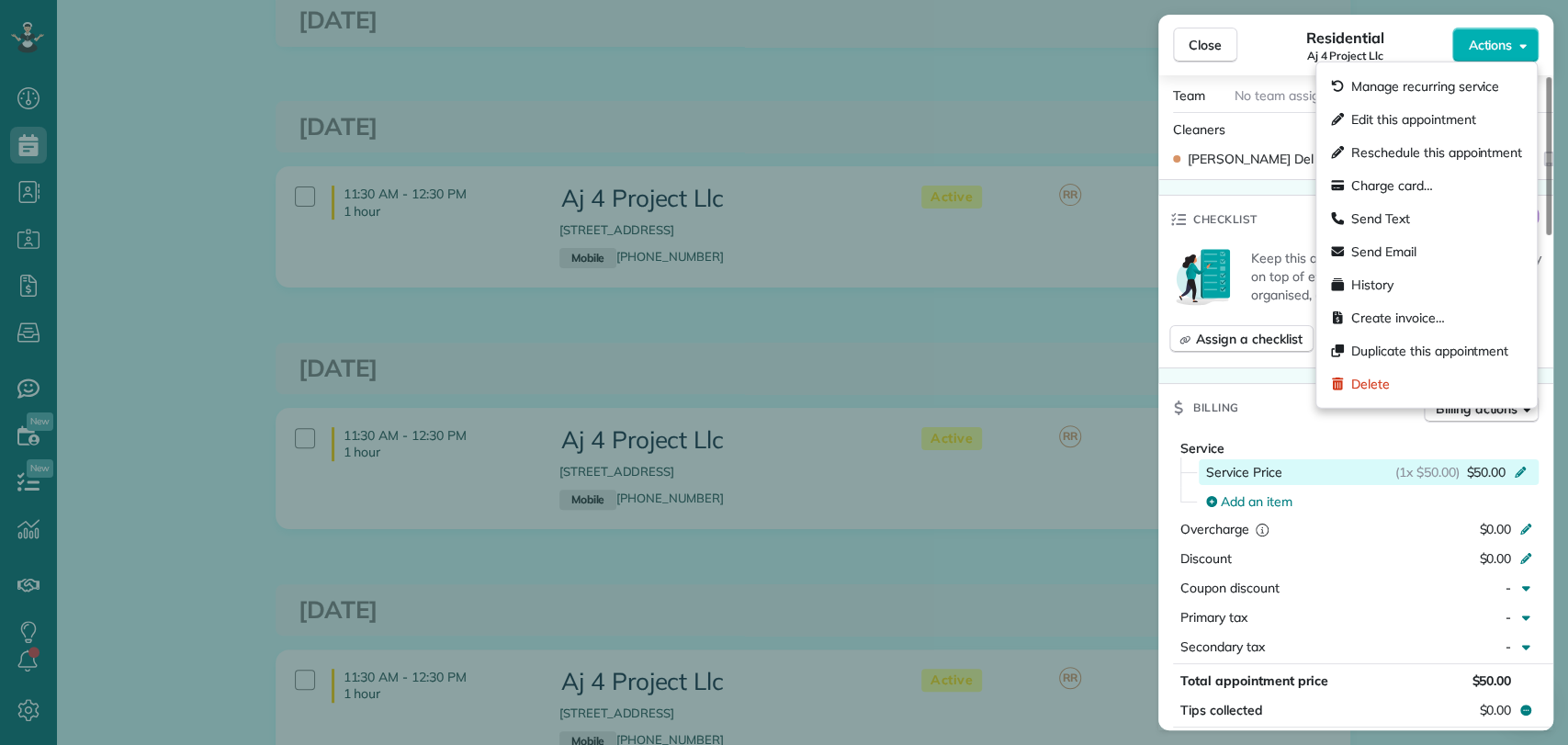
click at [1475, 462] on span "$50.00" at bounding box center [1486, 471] width 39 height 19
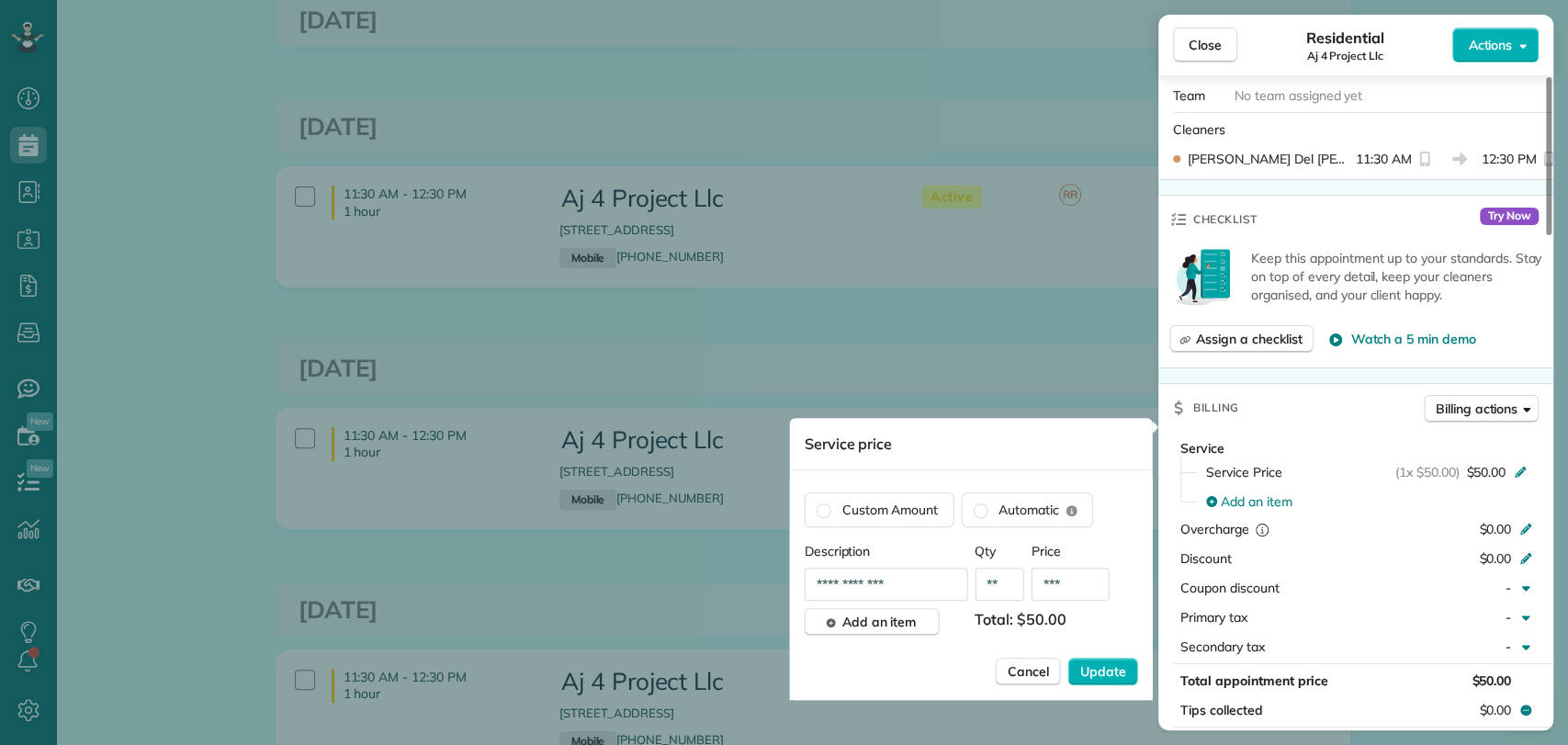
click at [1072, 596] on input "***" at bounding box center [1070, 584] width 79 height 33
type input "***"
click at [1096, 662] on span "Update" at bounding box center [1103, 670] width 46 height 19
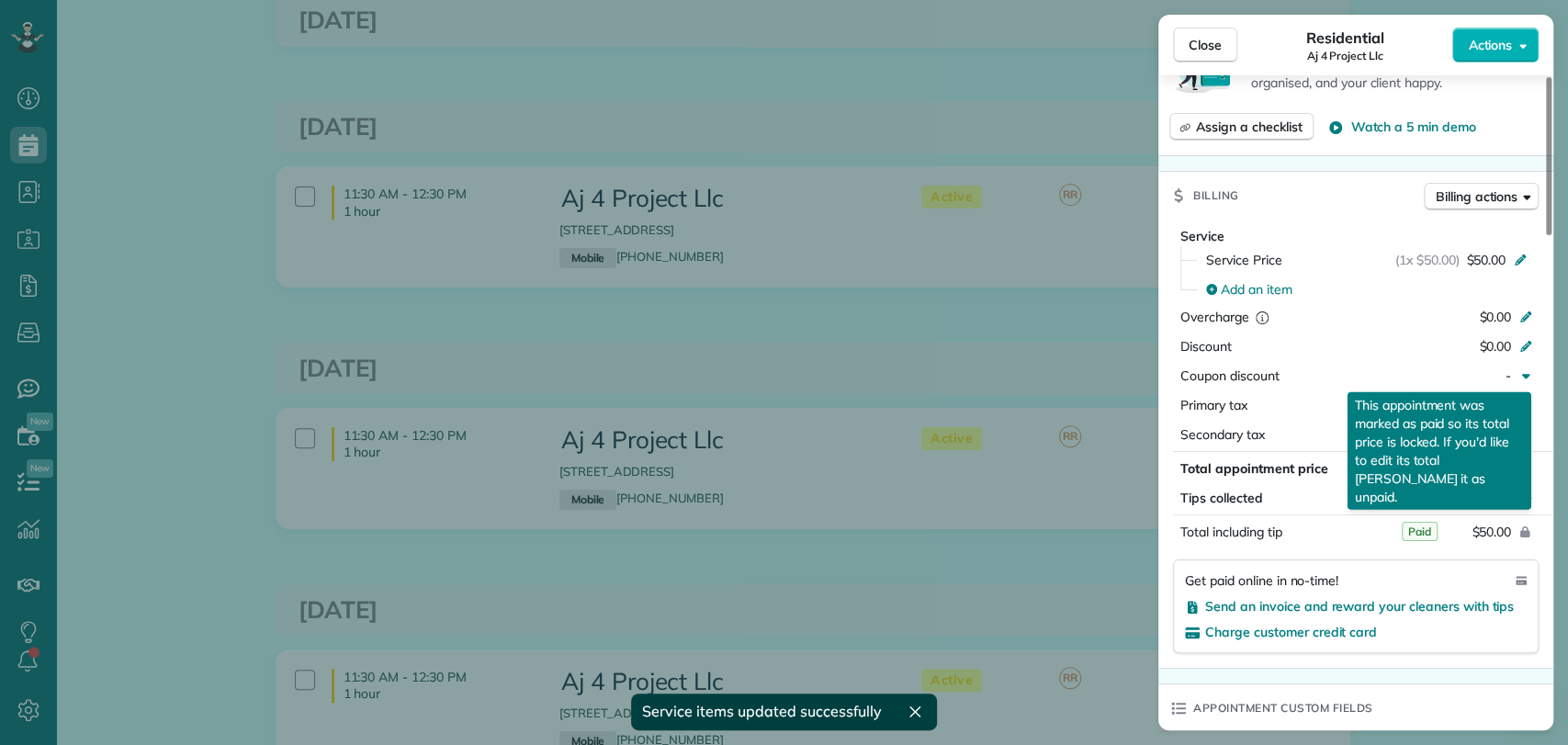
scroll to position [865, 0]
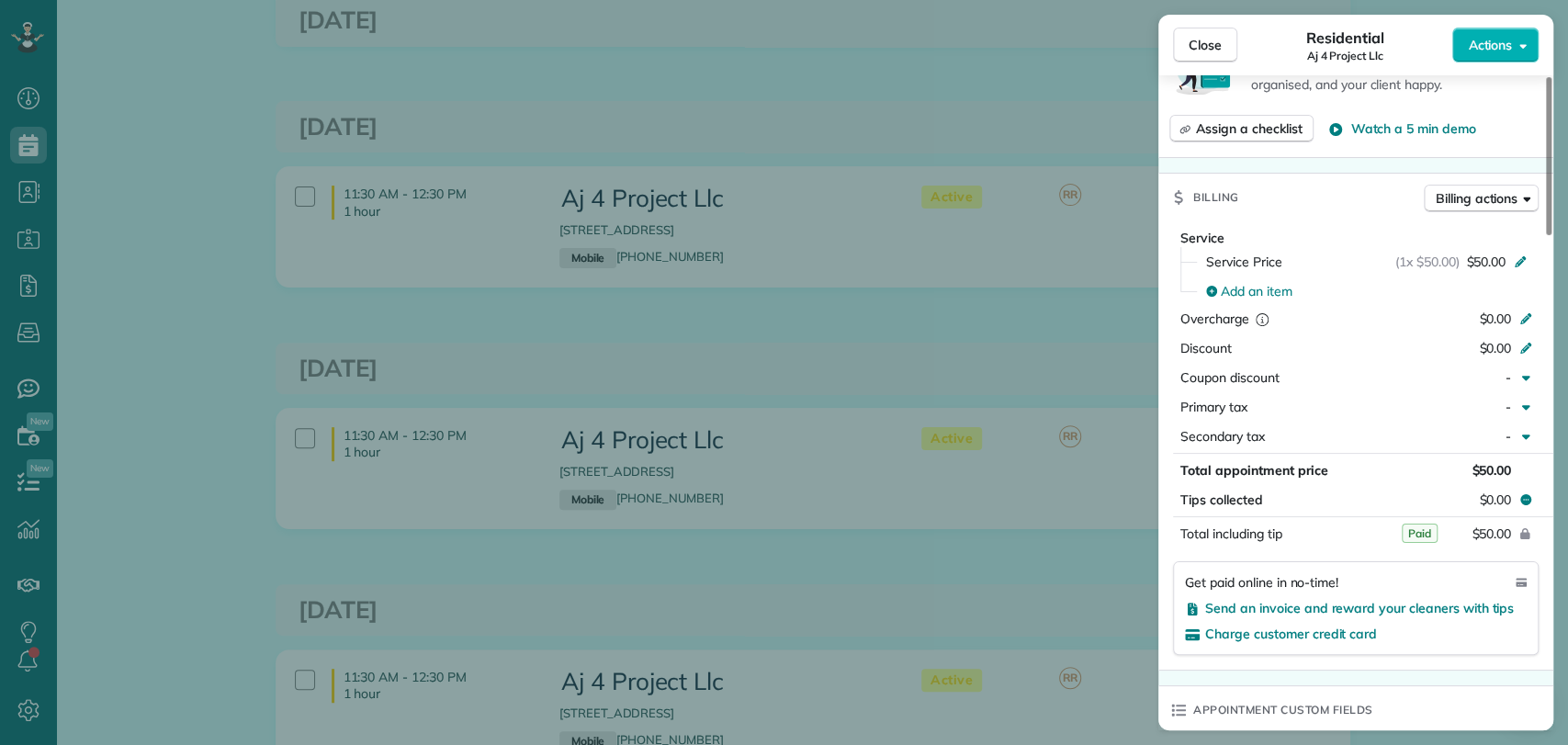
click at [1038, 305] on div "Close Residential Aj 4 Project Llc Actions This appointment is linked to Payrol…" at bounding box center [784, 372] width 1568 height 745
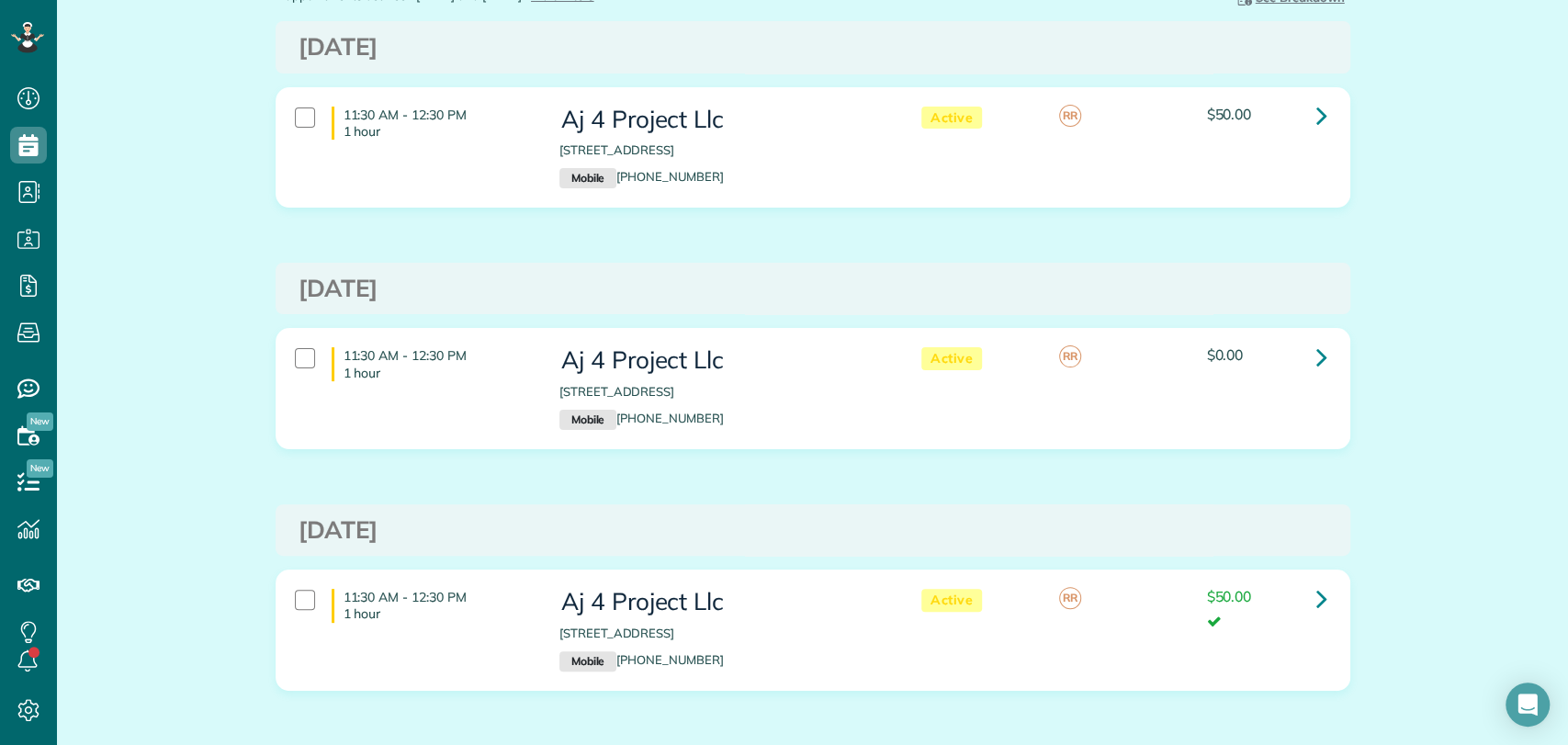
scroll to position [119, 0]
click at [1316, 358] on icon at bounding box center [1321, 358] width 11 height 32
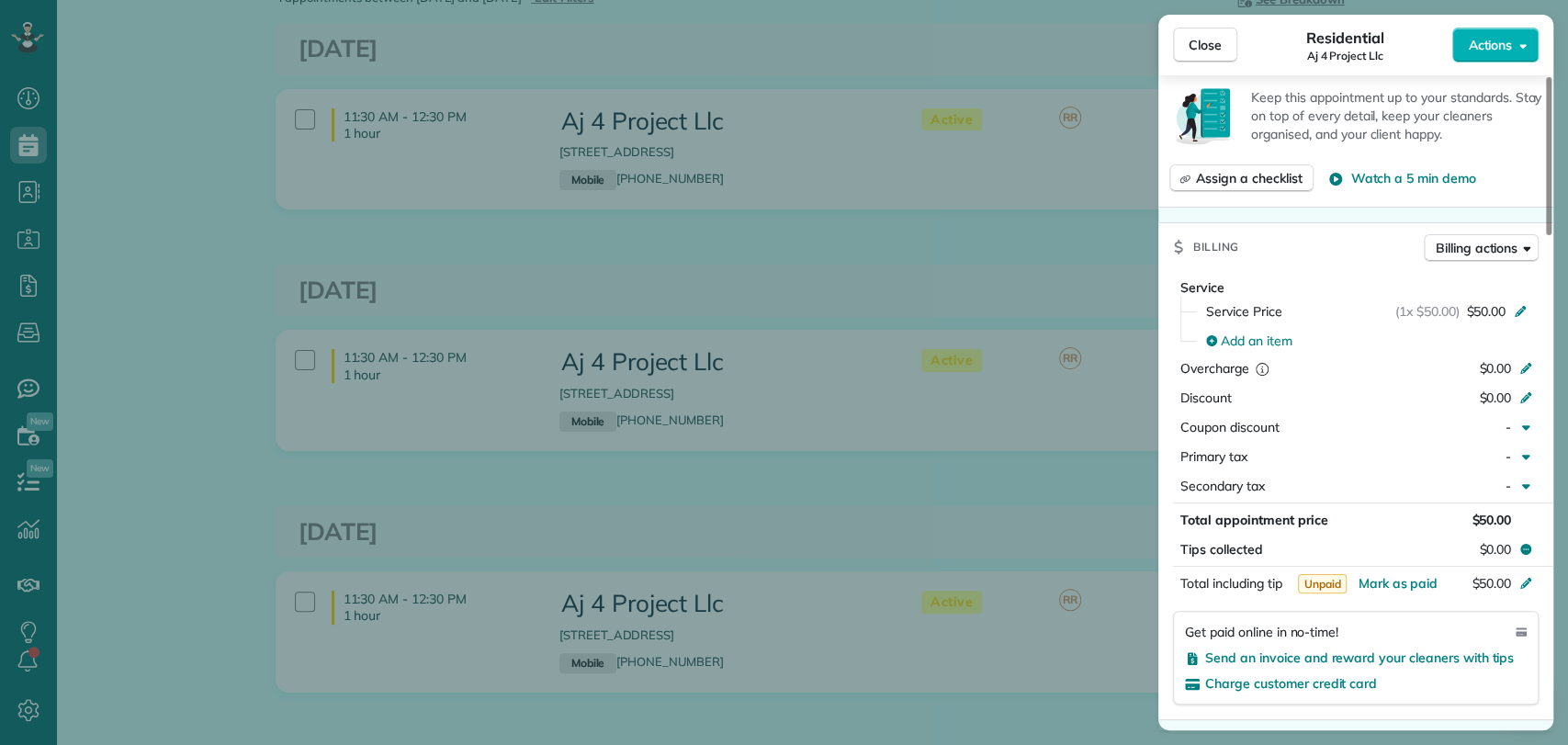
scroll to position [824, 0]
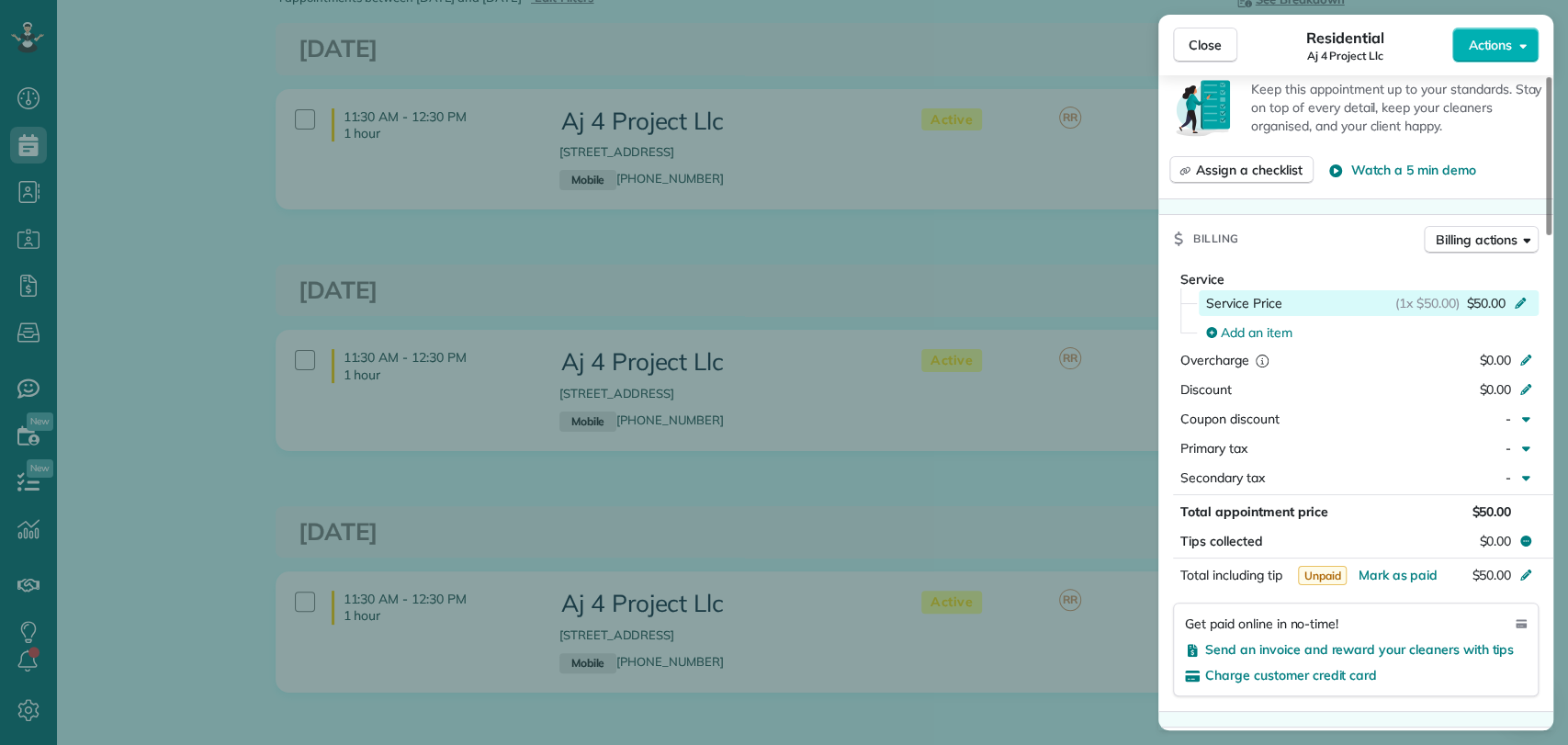
click at [1485, 293] on span "$50.00" at bounding box center [1486, 302] width 39 height 19
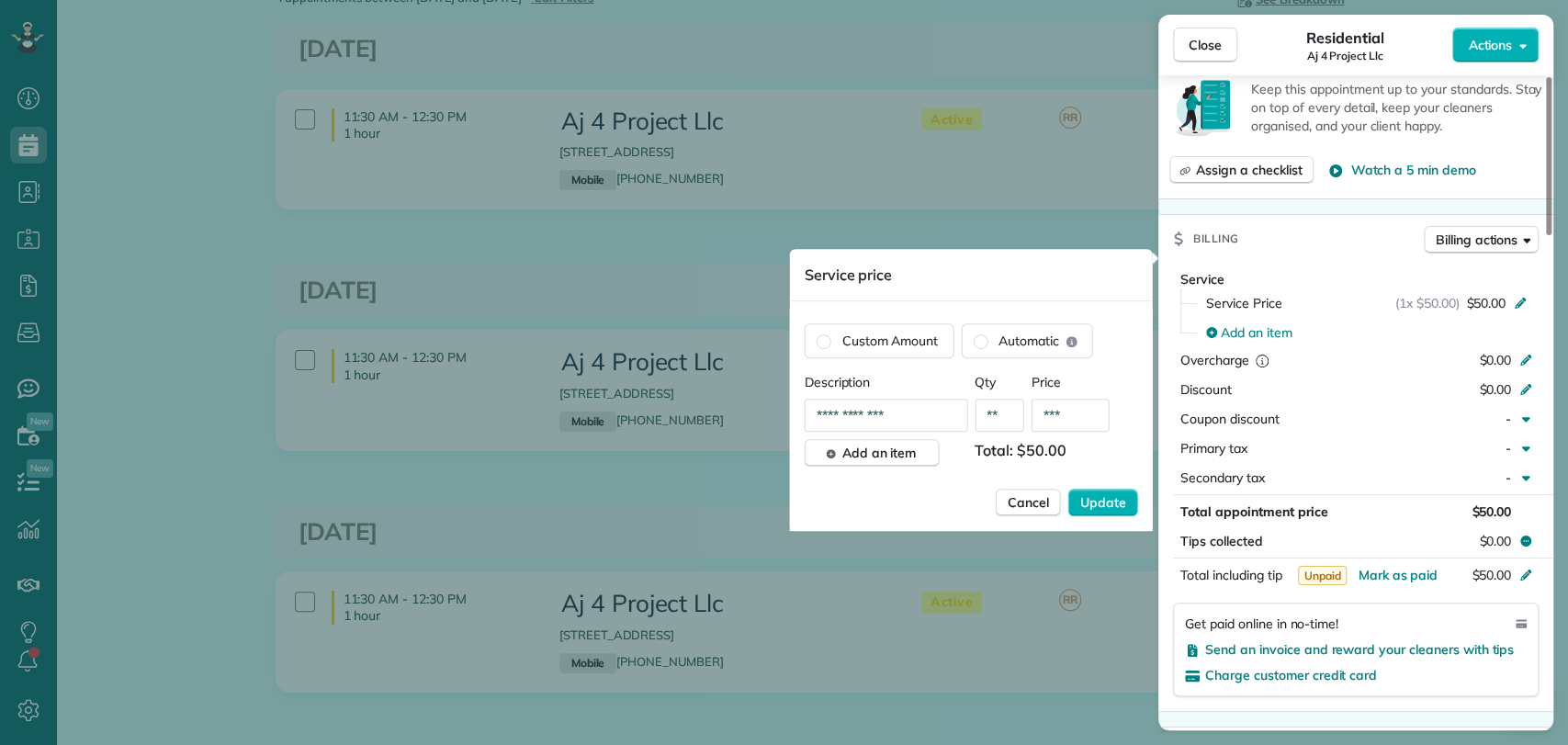
click at [1090, 411] on input "***" at bounding box center [1070, 415] width 79 height 33
type input "***"
click at [1087, 496] on span "Update" at bounding box center [1103, 502] width 46 height 19
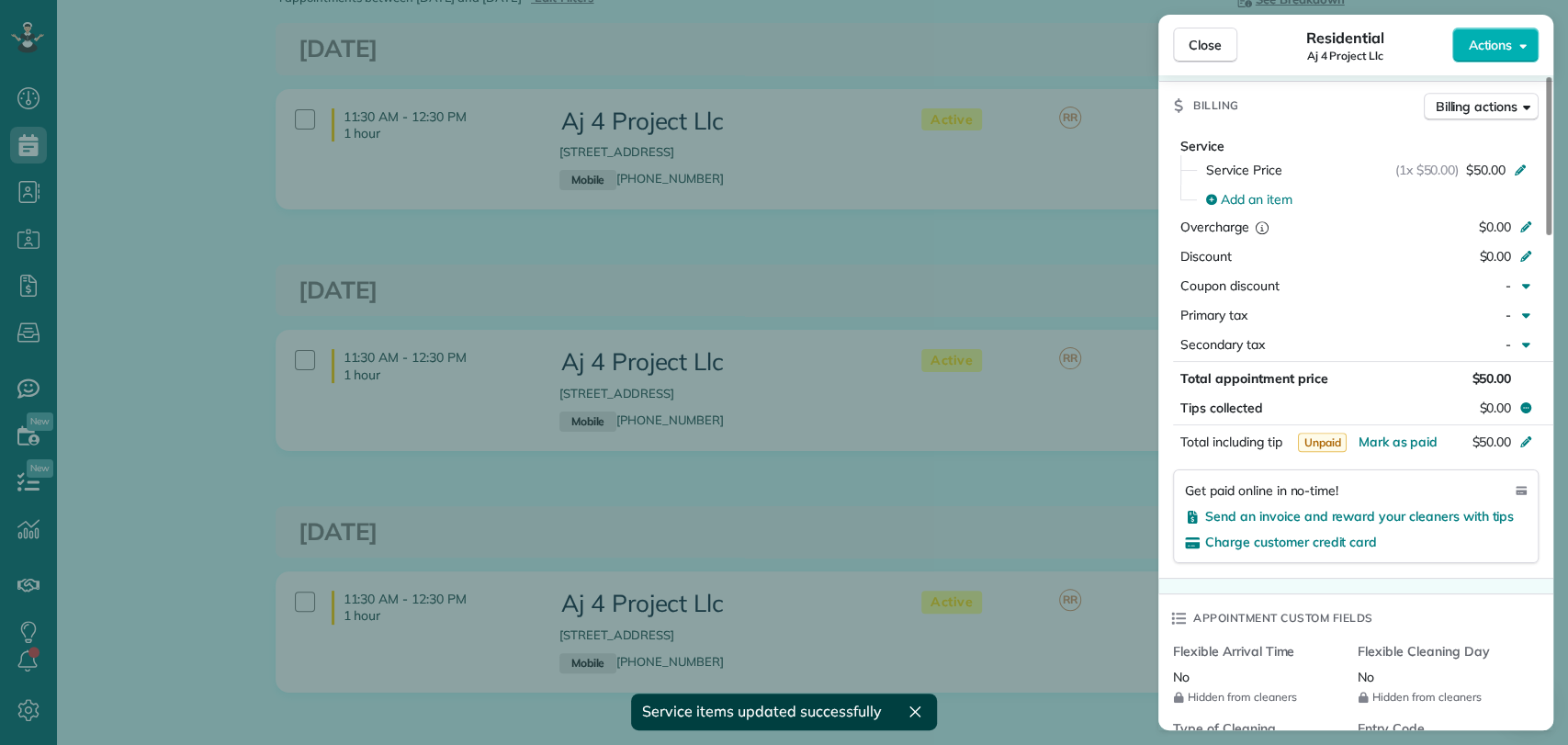
scroll to position [958, 0]
click at [1394, 432] on span "Mark as paid" at bounding box center [1396, 440] width 80 height 17
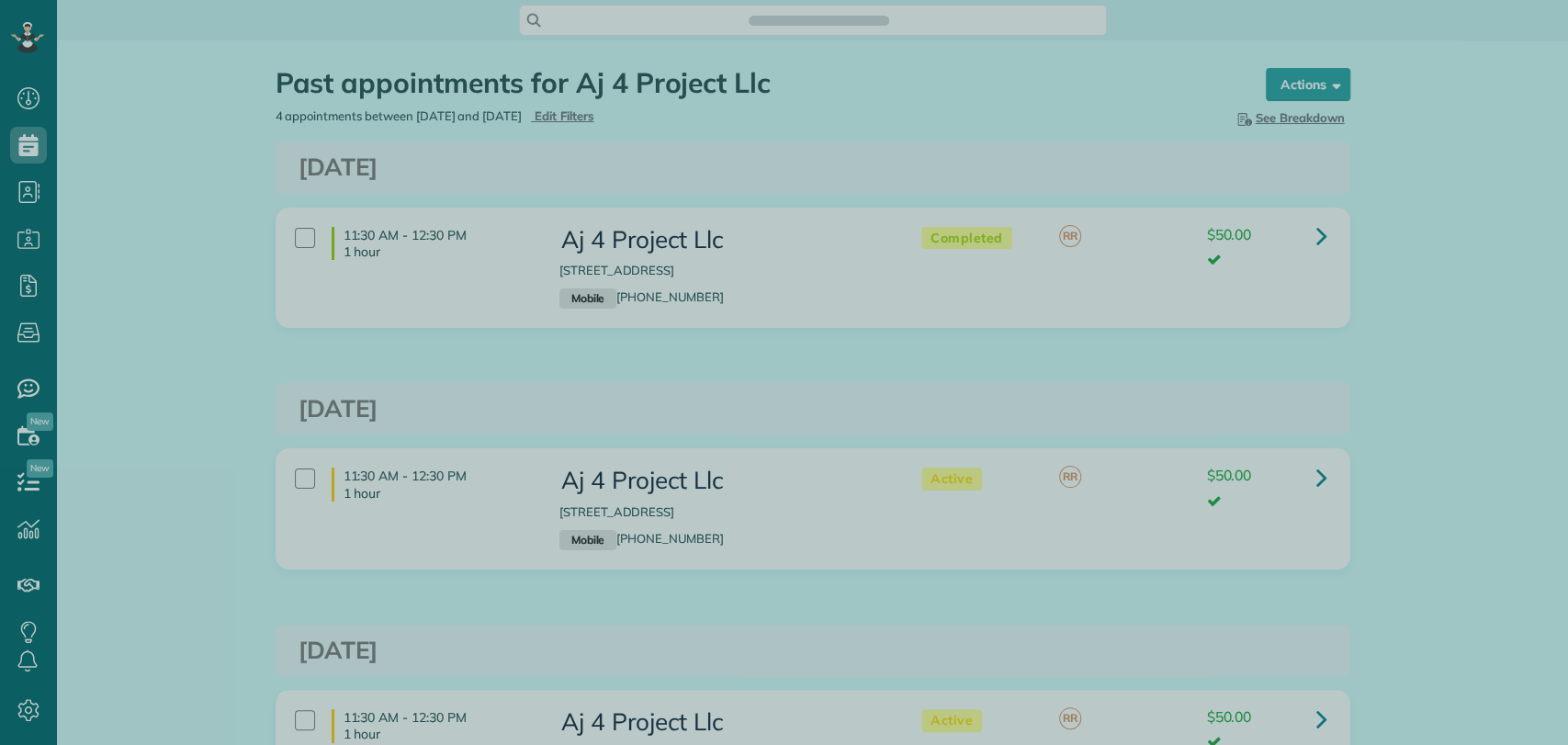
scroll to position [7, 7]
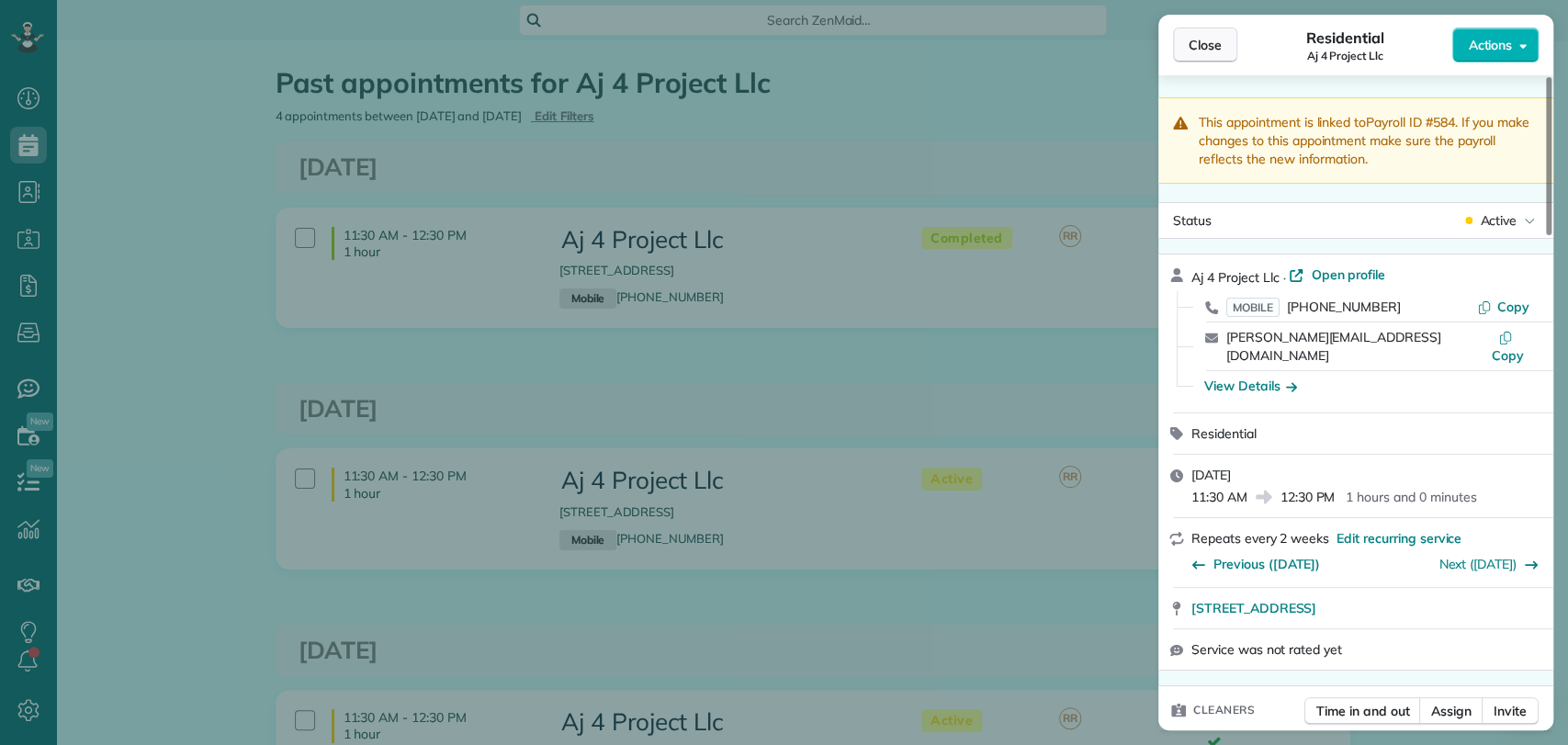
click at [1202, 42] on span "Close" at bounding box center [1205, 44] width 33 height 19
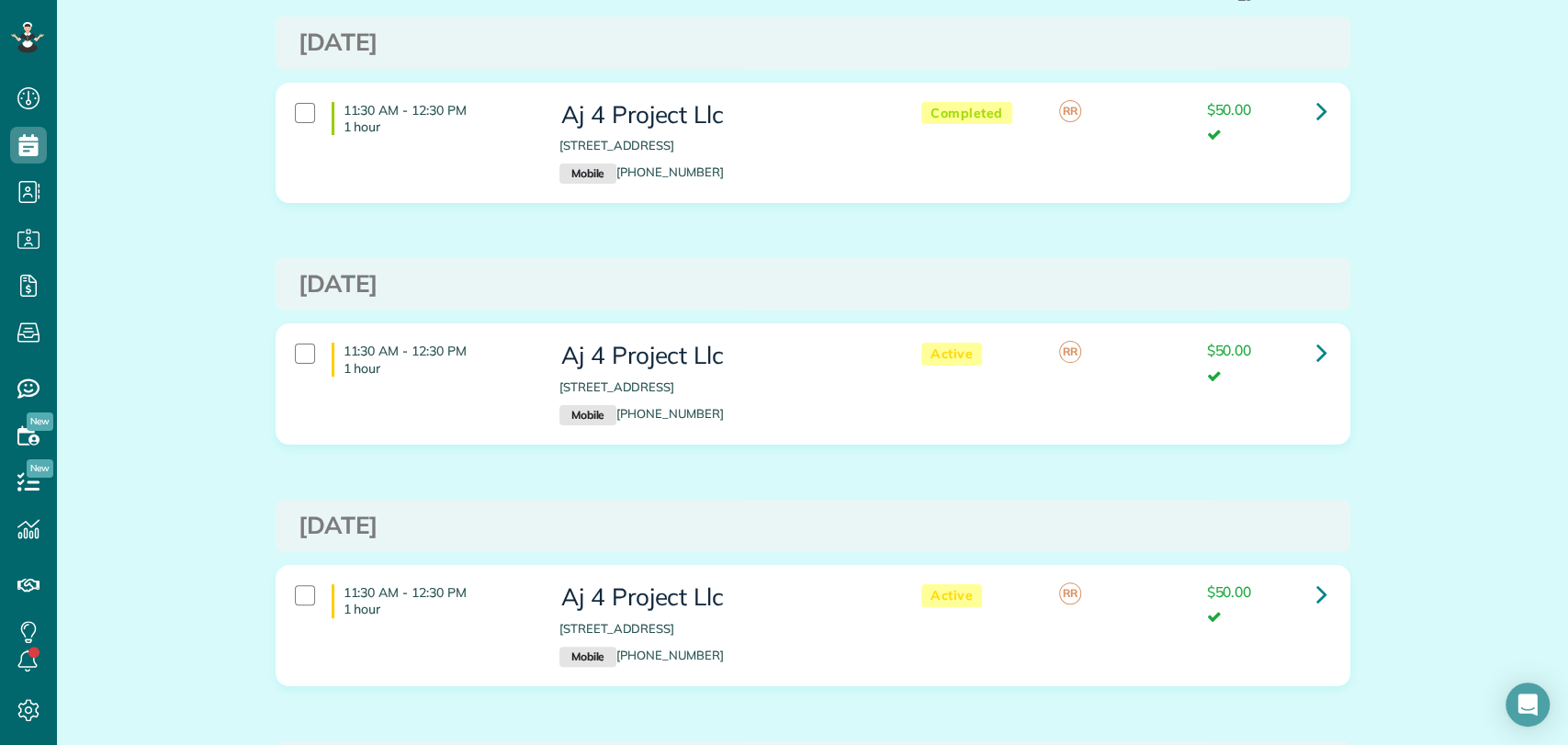
scroll to position [114, 0]
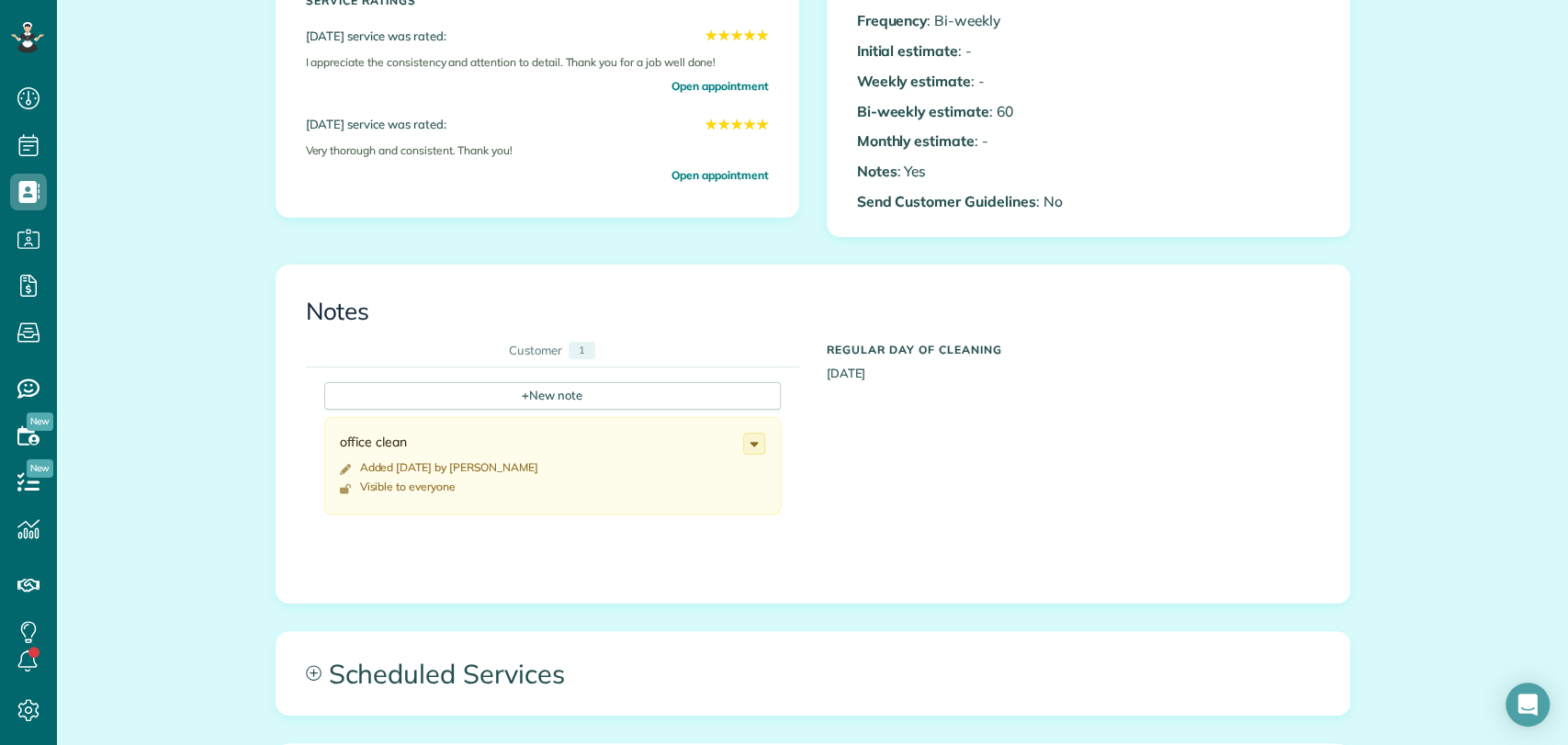
scroll to position [503, 0]
click at [1352, 437] on div "All Contacts Actions Edit Add Appointment Recent Activity Send Email Update Cus…" at bounding box center [813, 391] width 1102 height 1704
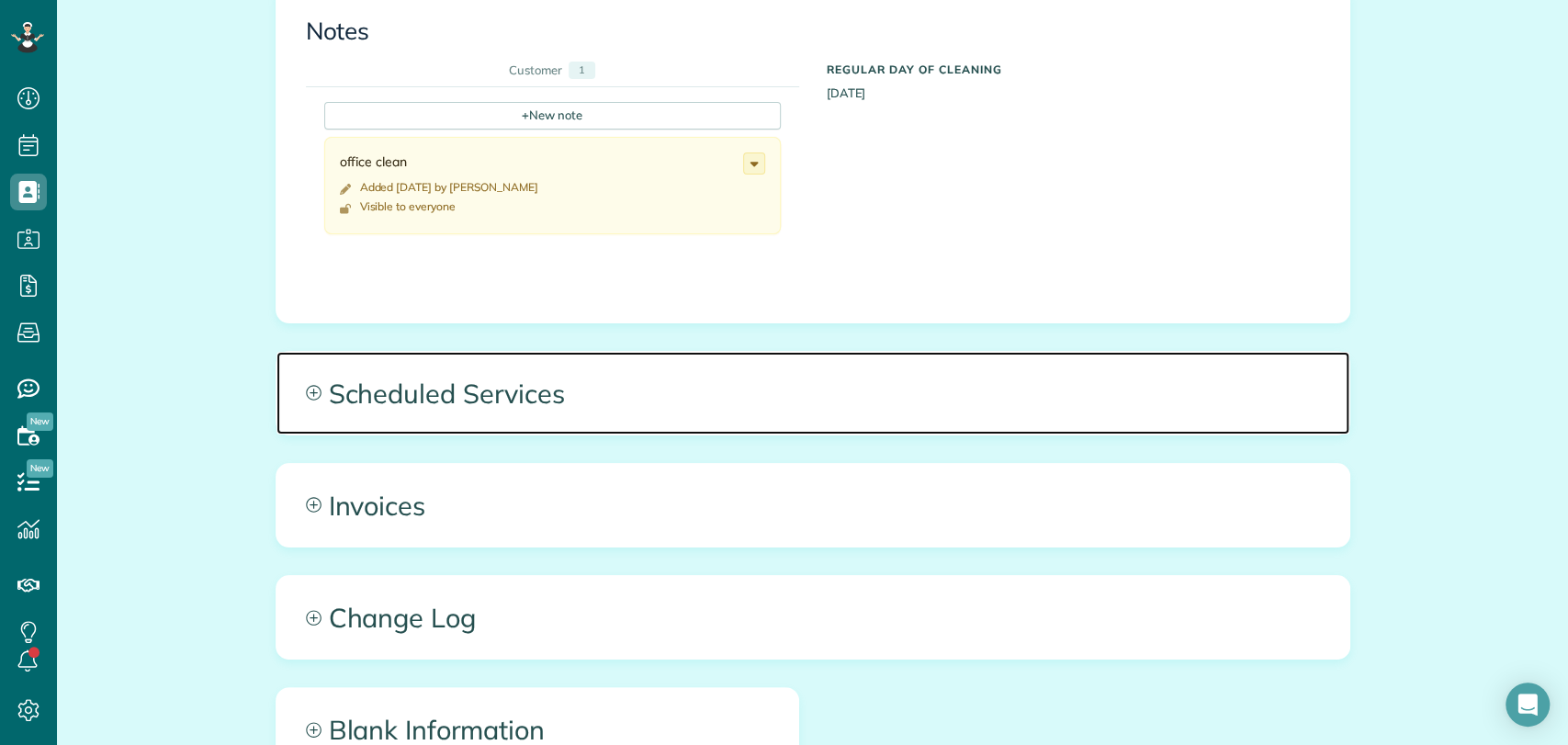
click at [514, 416] on span "Scheduled Services" at bounding box center [813, 393] width 1072 height 82
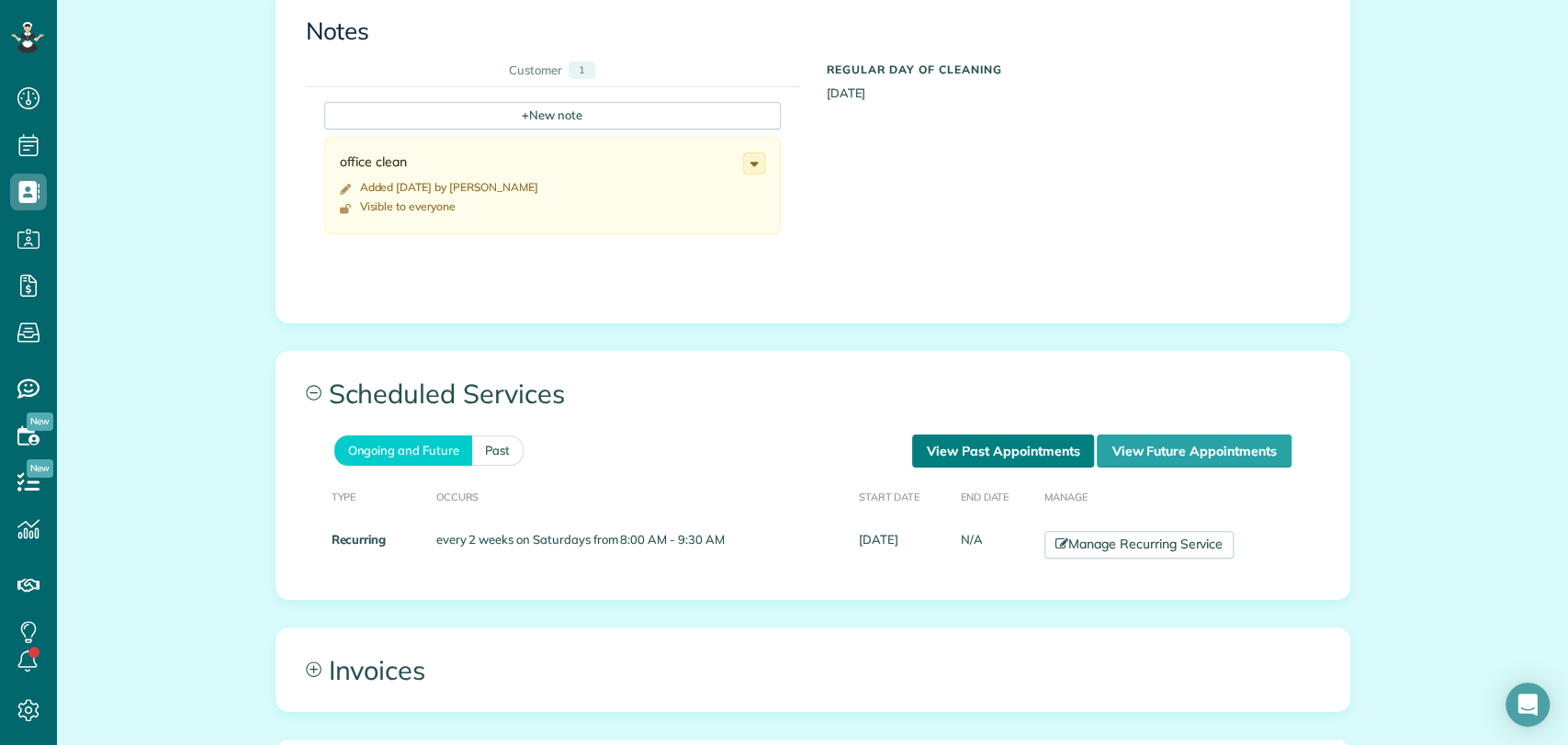
click at [1036, 451] on link "View Past Appointments" at bounding box center [1002, 451] width 182 height 33
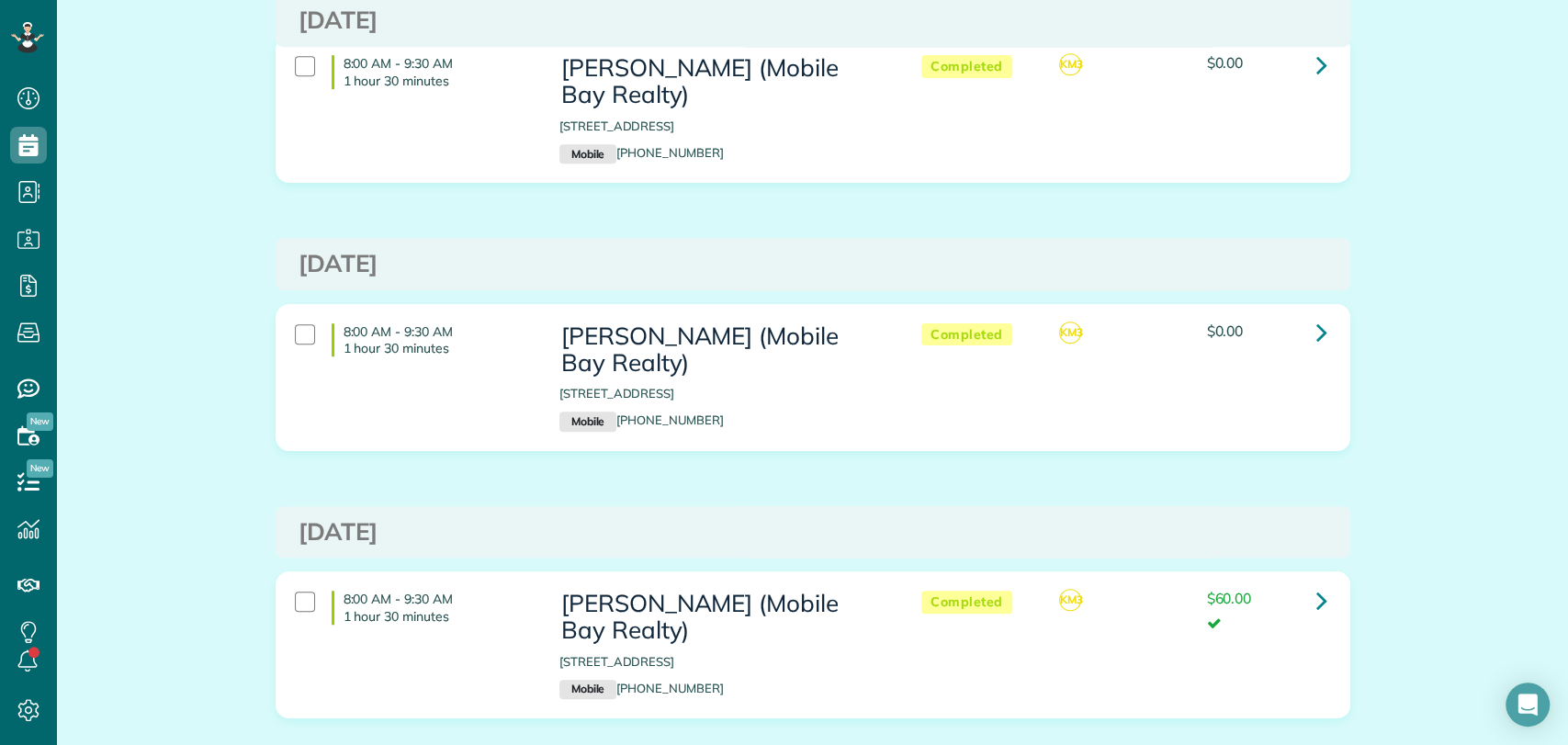
scroll to position [713, 0]
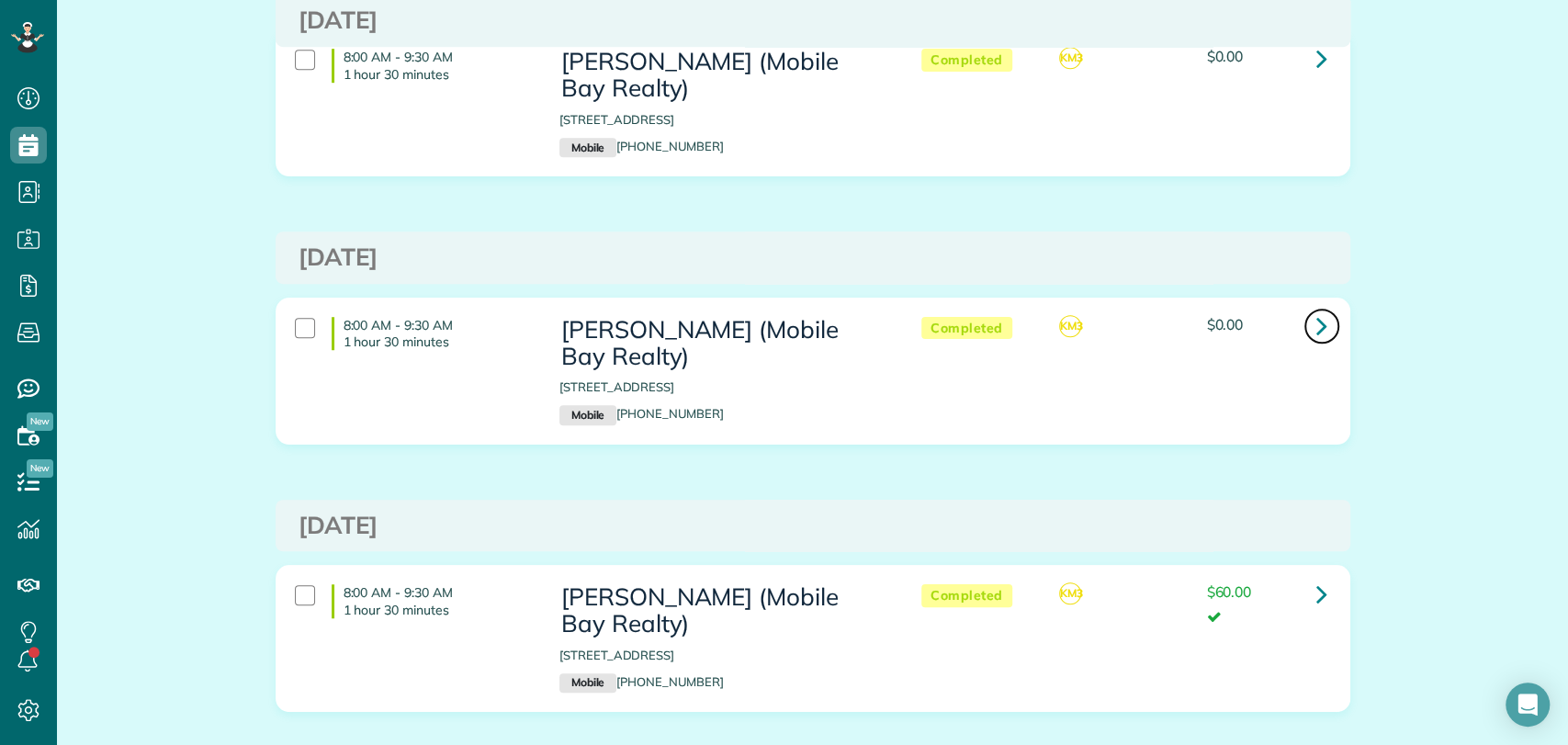
click at [1303, 328] on link at bounding box center [1321, 325] width 36 height 36
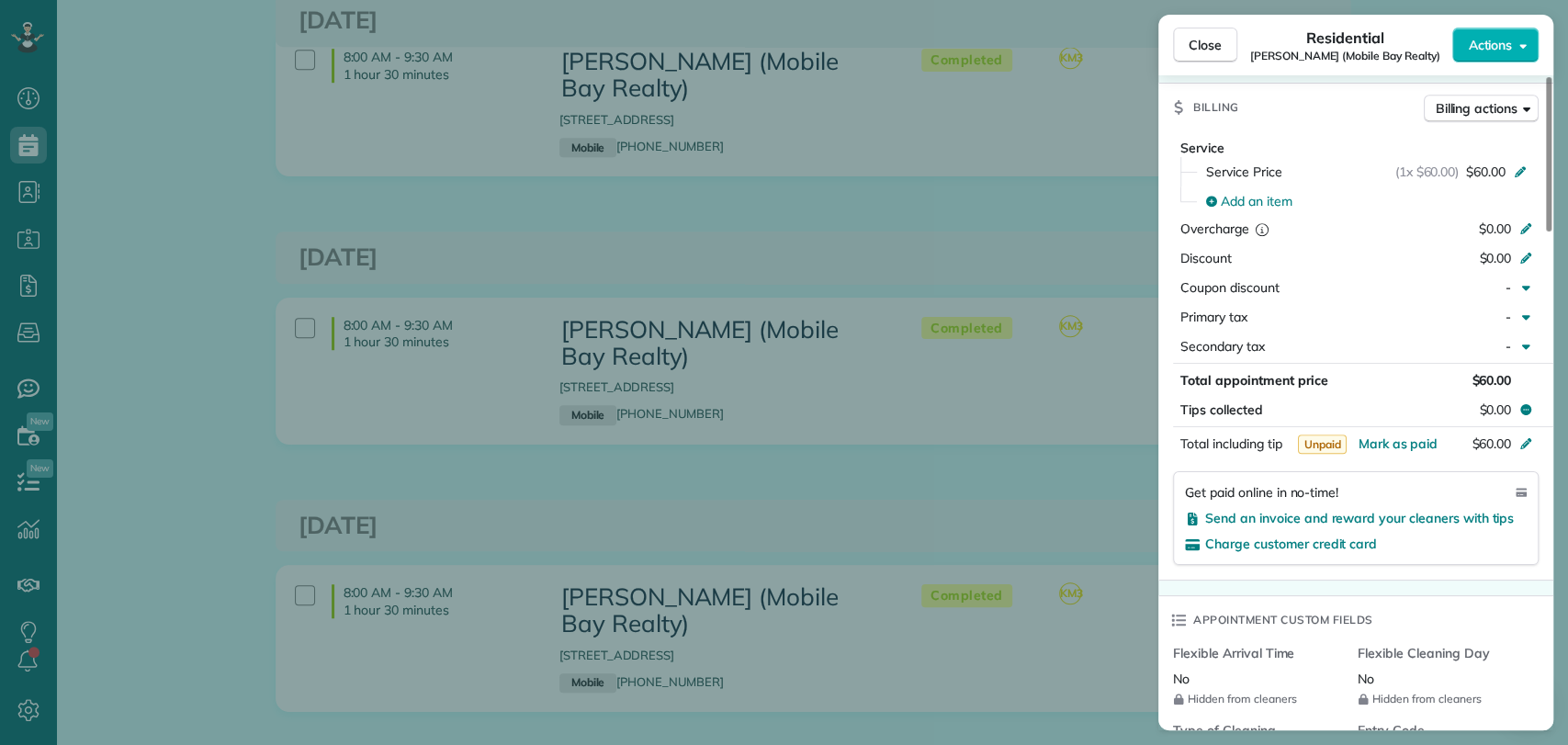
scroll to position [959, 0]
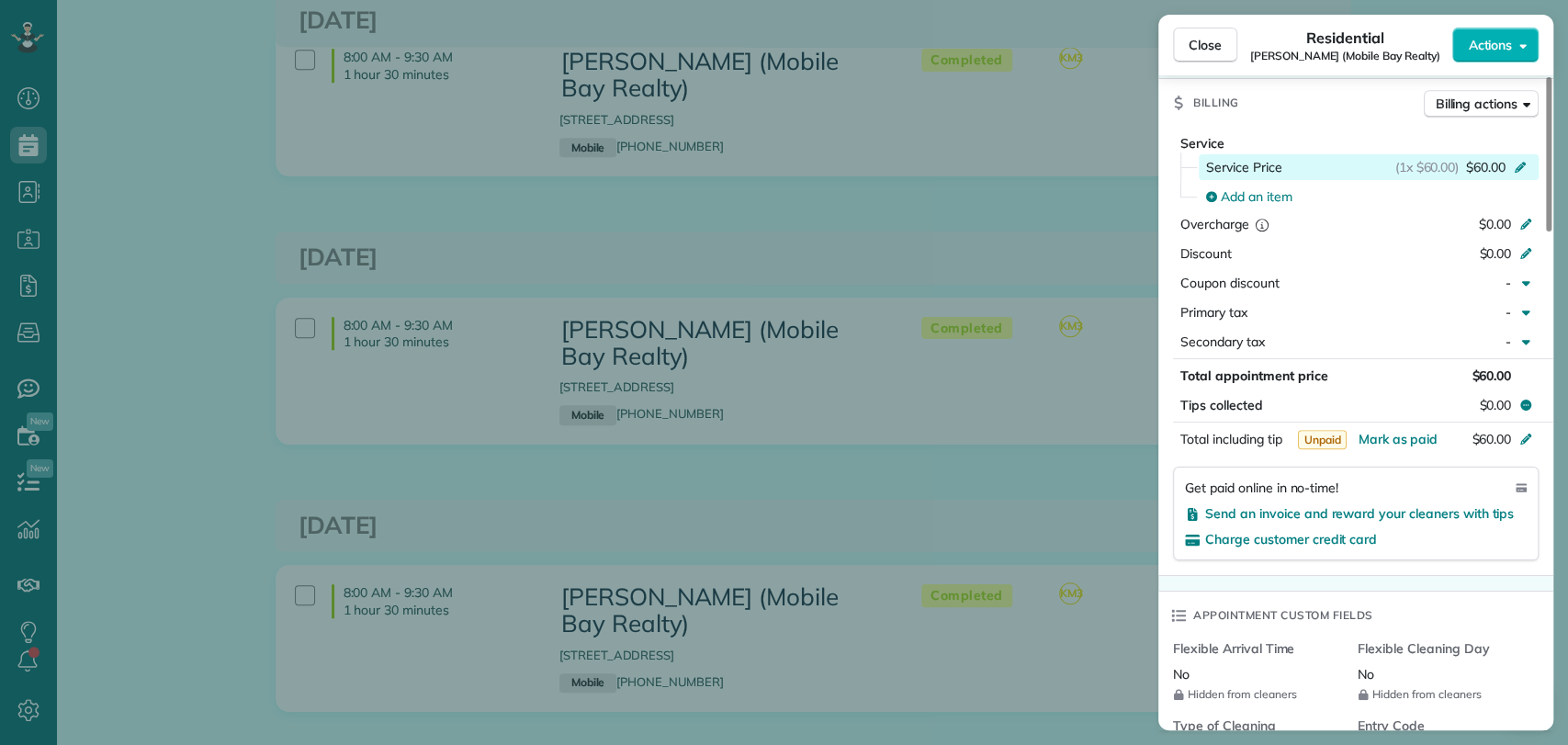
click at [1479, 158] on span "$60.00" at bounding box center [1486, 167] width 39 height 19
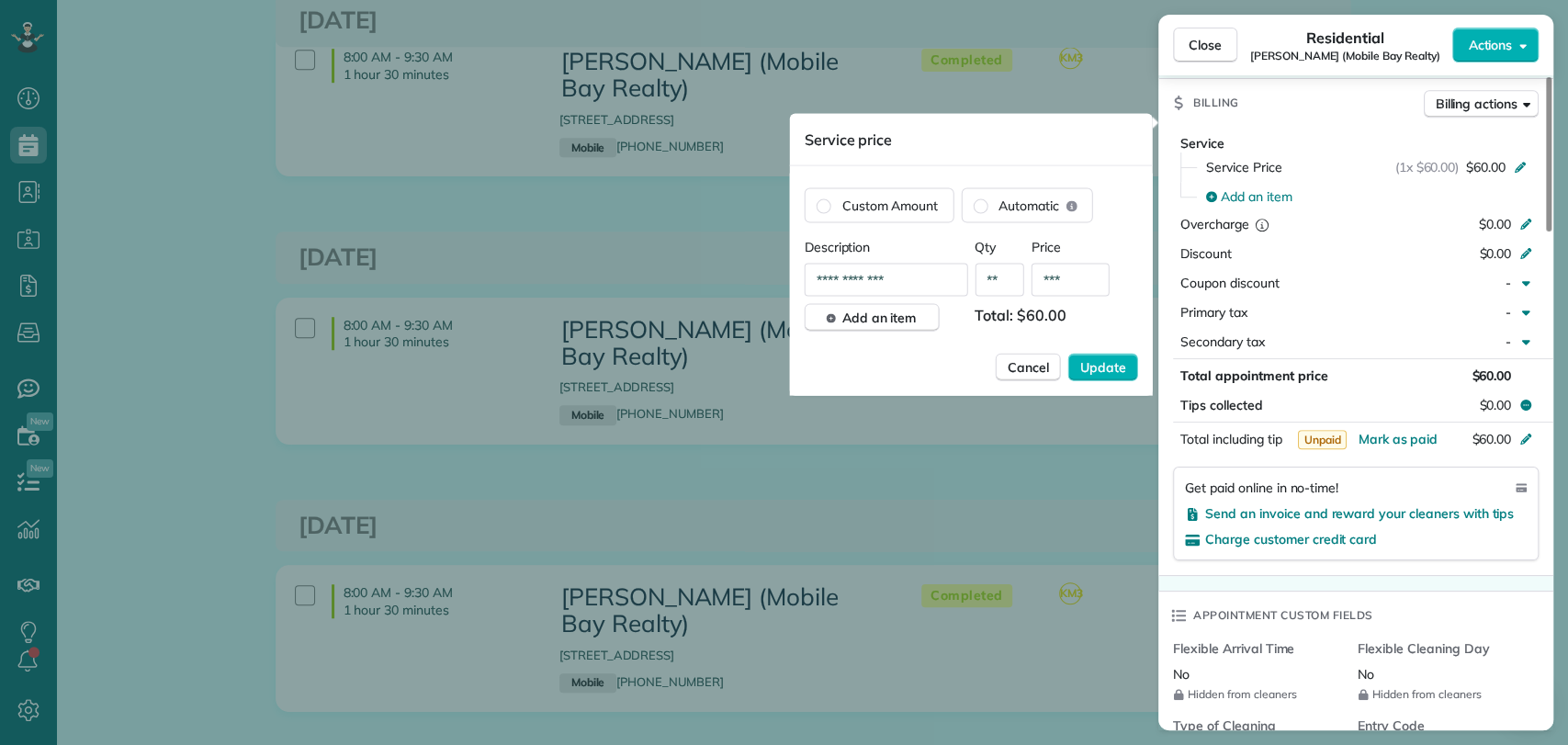
click at [1086, 273] on input "***" at bounding box center [1070, 280] width 79 height 33
type input "***"
click at [1087, 358] on span "Update" at bounding box center [1103, 367] width 46 height 19
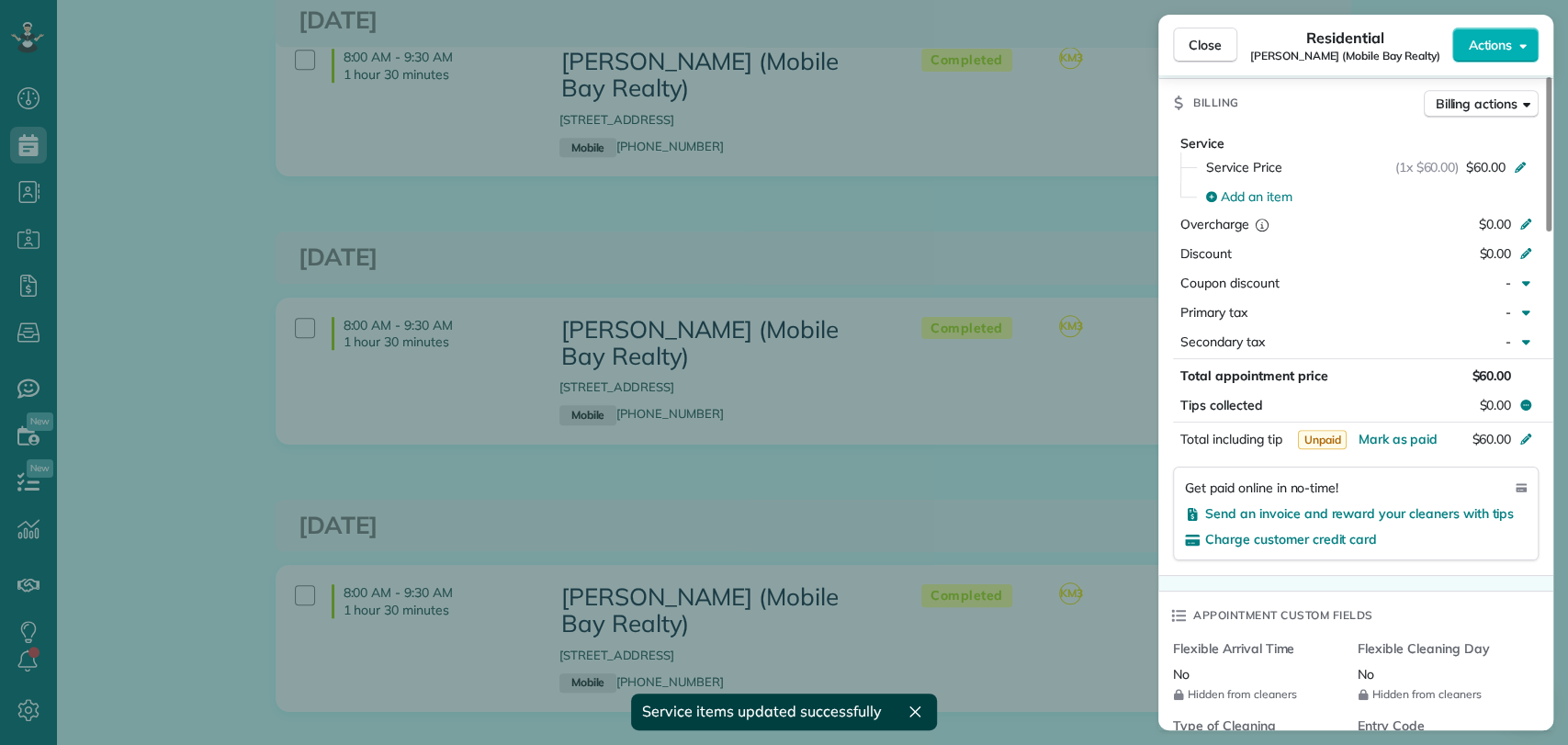
scroll to position [806, 0]
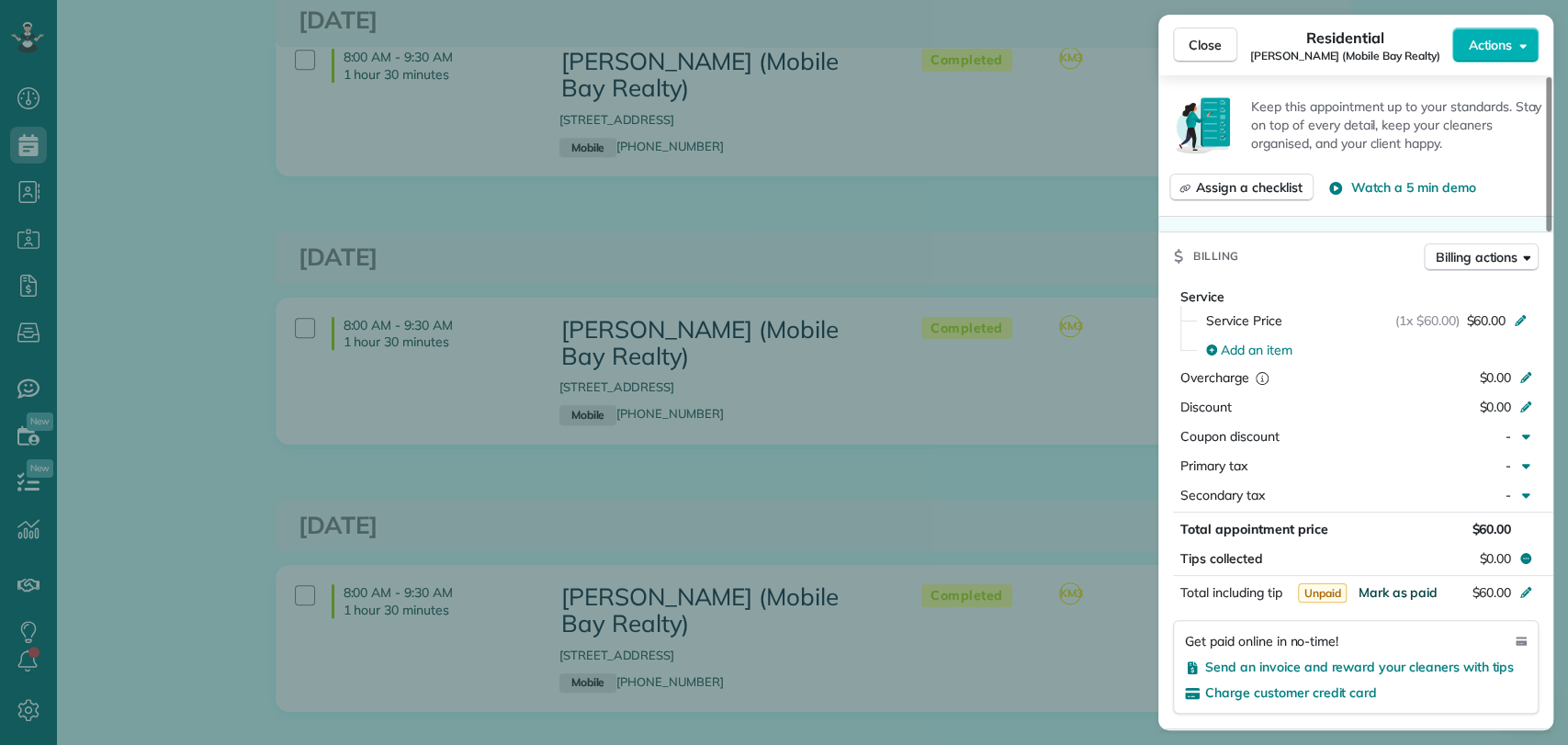
click at [1391, 584] on span "Mark as paid" at bounding box center [1396, 592] width 80 height 17
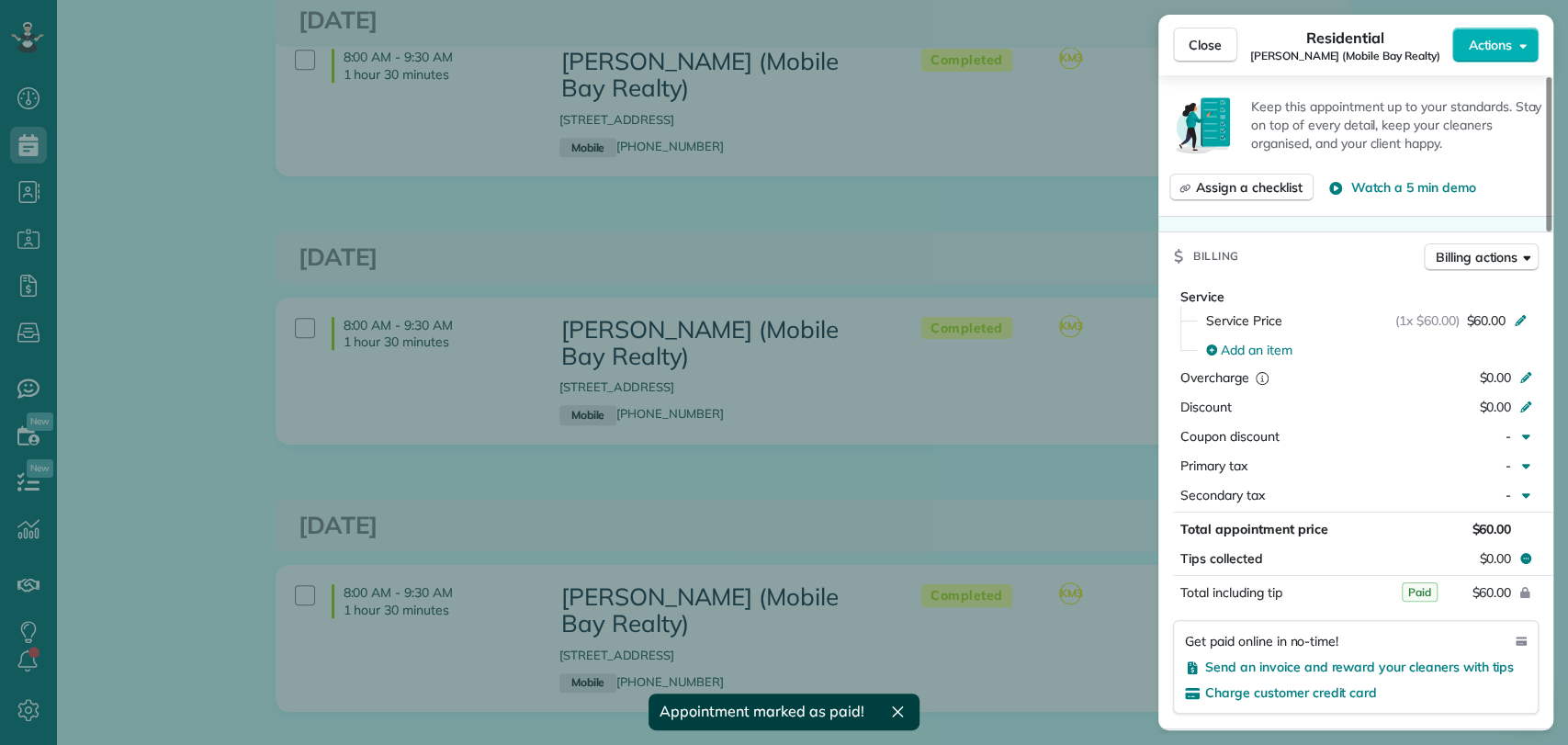
click at [902, 289] on div "Close Residential Alison Ward (Mobile Bay Realty) Actions This appointment is l…" at bounding box center [784, 372] width 1568 height 745
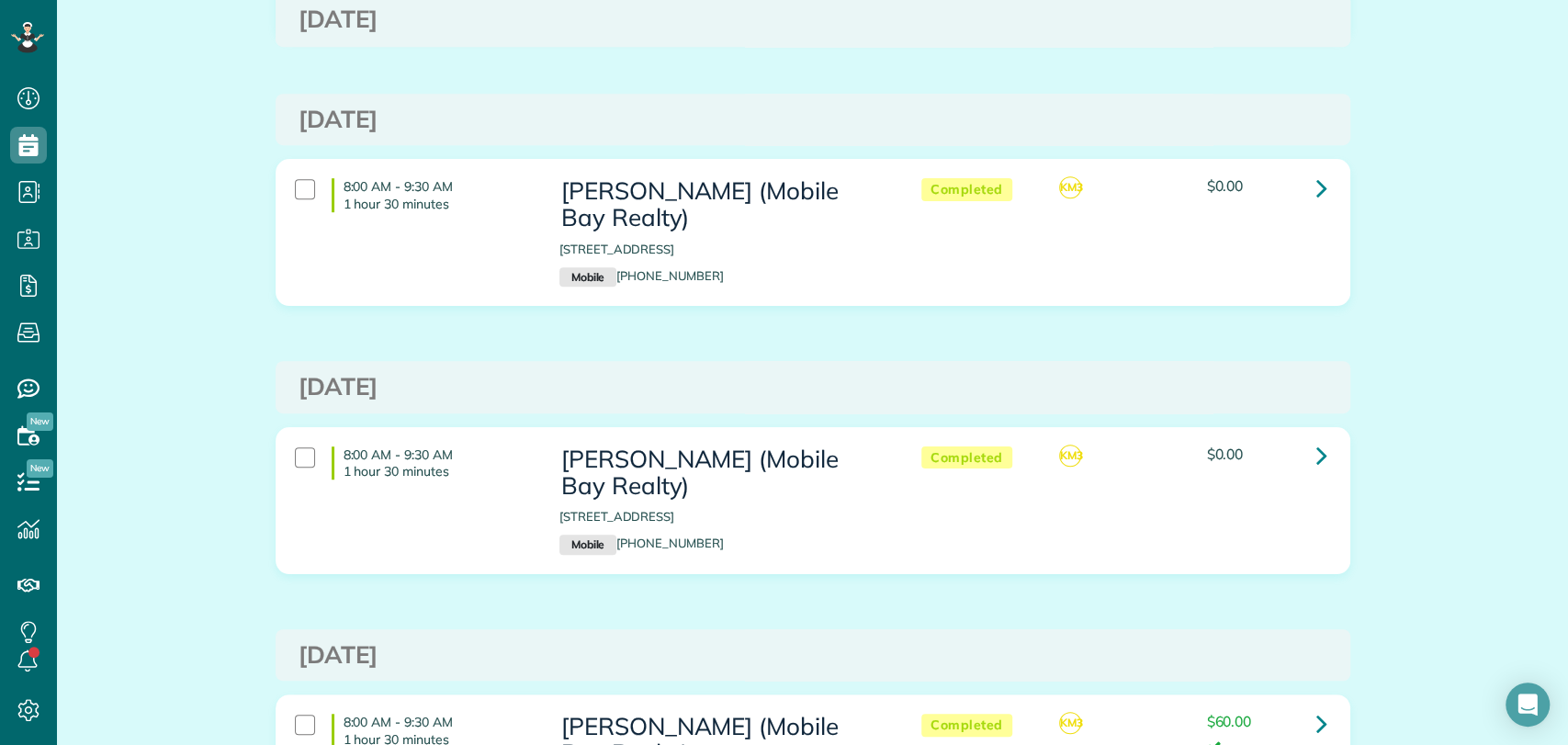
scroll to position [582, 0]
click at [1317, 185] on icon at bounding box center [1321, 188] width 11 height 32
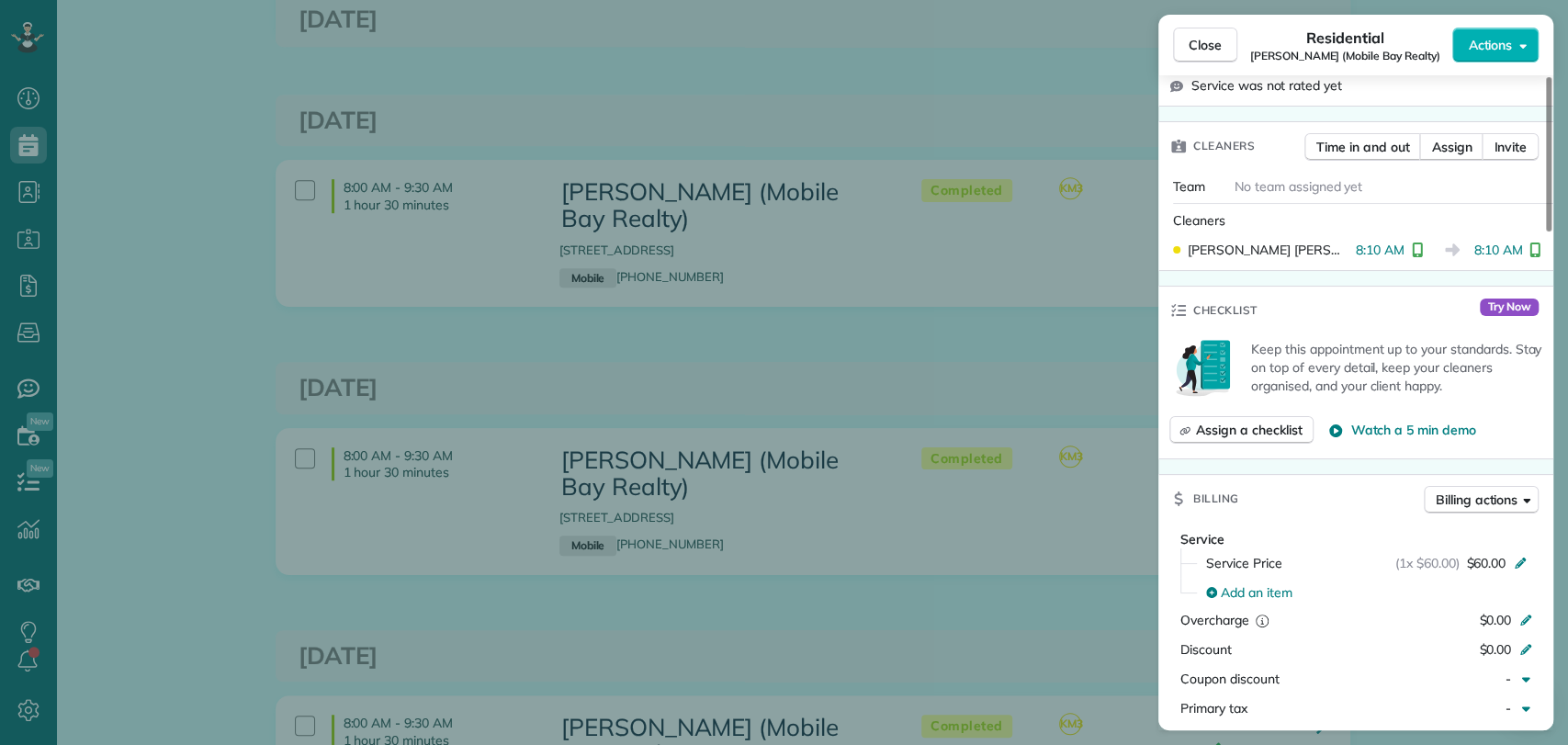
scroll to position [808, 0]
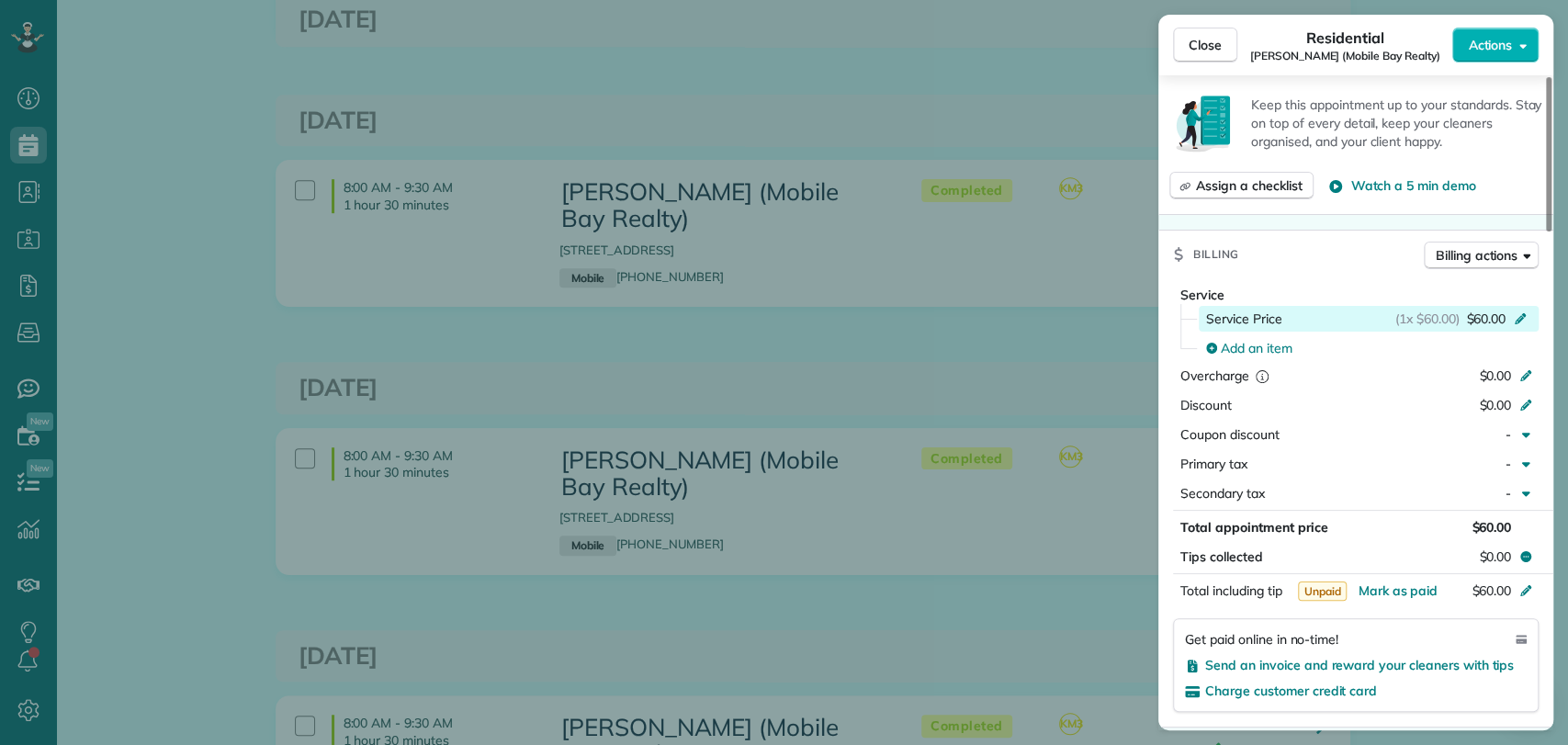
click at [1439, 309] on span "(1x $60.00)" at bounding box center [1427, 318] width 64 height 19
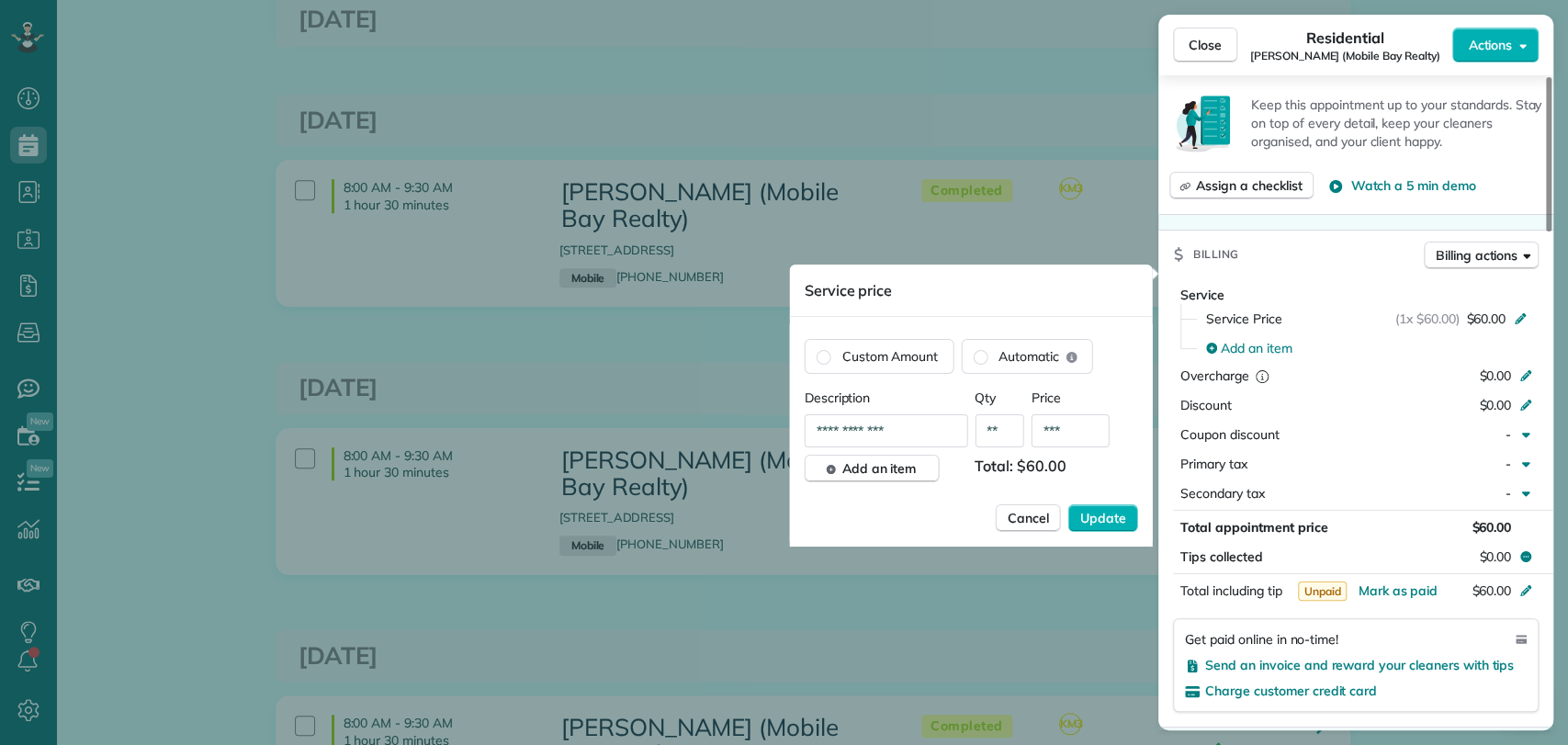
click at [1071, 434] on input "***" at bounding box center [1070, 431] width 79 height 33
type input "***"
click at [954, 505] on div "Cancel Update" at bounding box center [971, 518] width 334 height 27
click at [1090, 516] on span "Update" at bounding box center [1103, 517] width 46 height 19
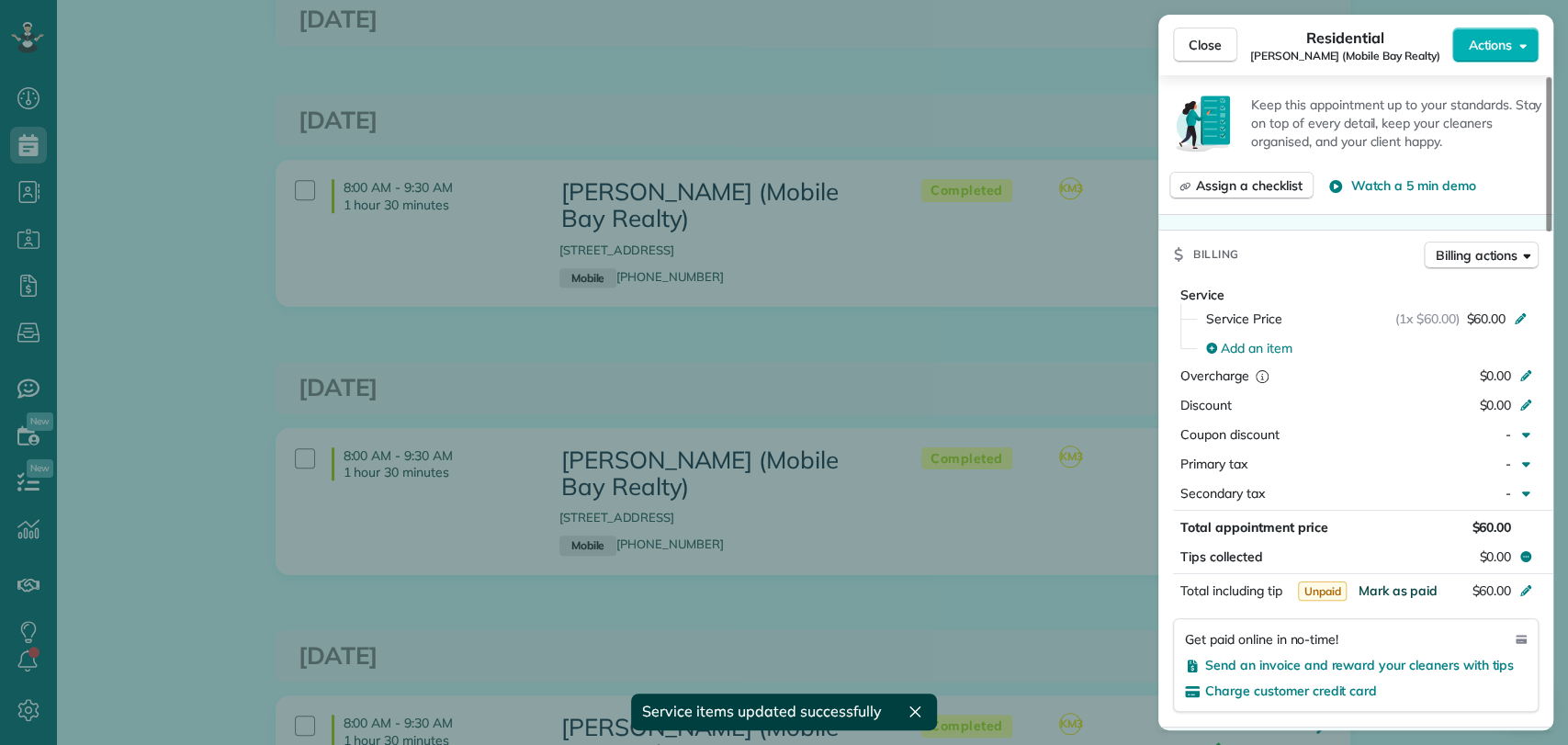
click at [1381, 582] on span "Mark as paid" at bounding box center [1396, 590] width 80 height 17
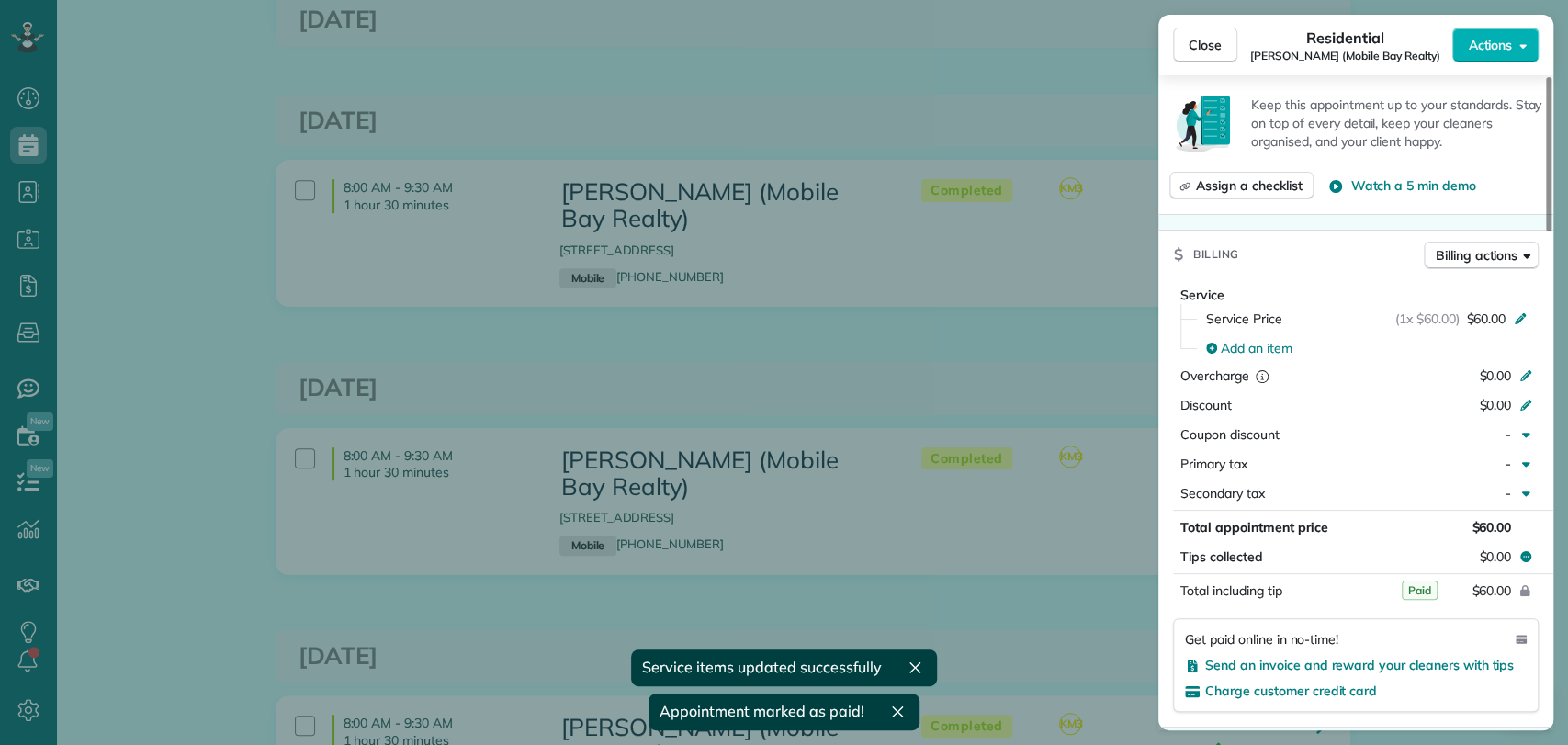
click at [1049, 345] on div "Close Residential Alison Ward (Mobile Bay Realty) Actions This appointment is l…" at bounding box center [784, 372] width 1568 height 745
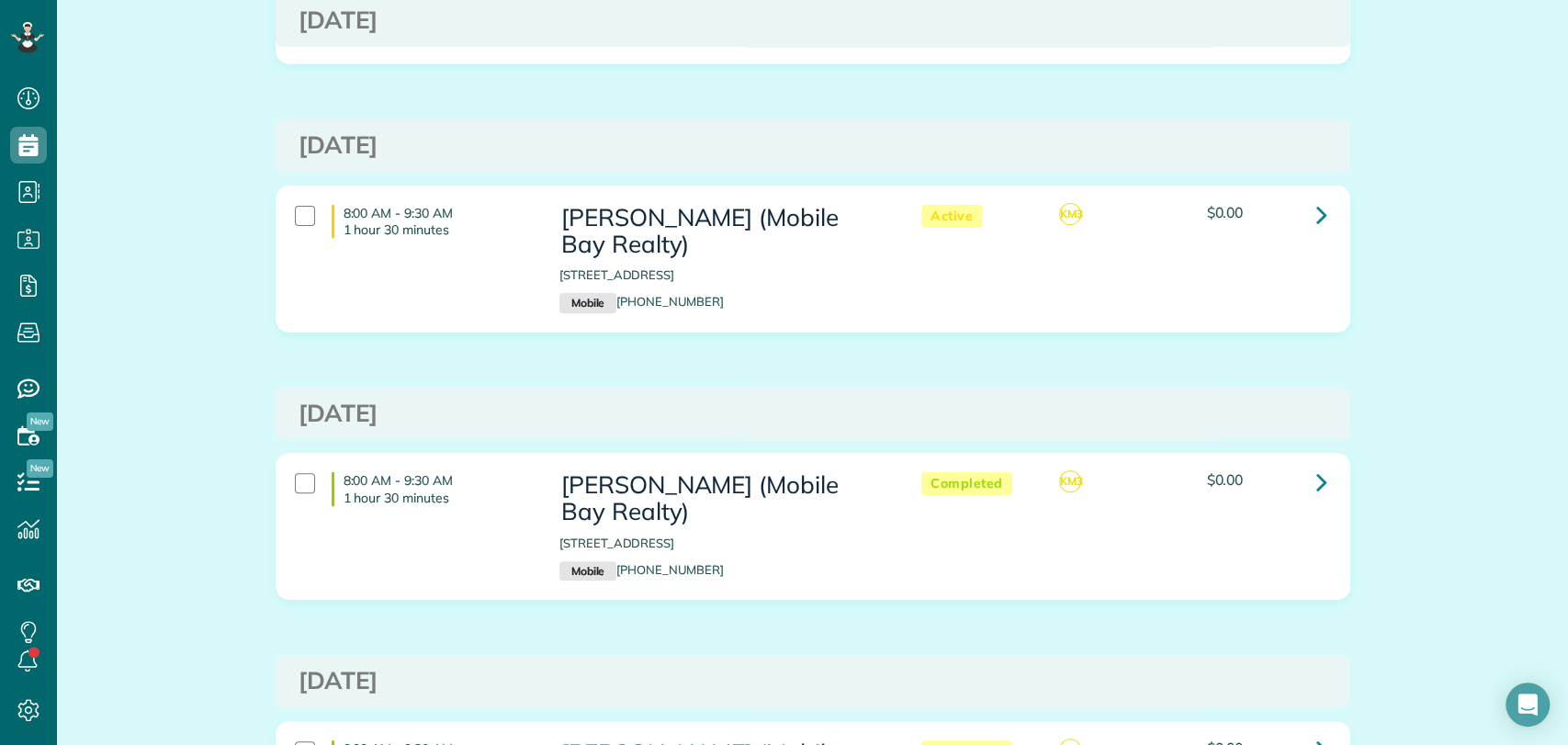
scroll to position [280, 0]
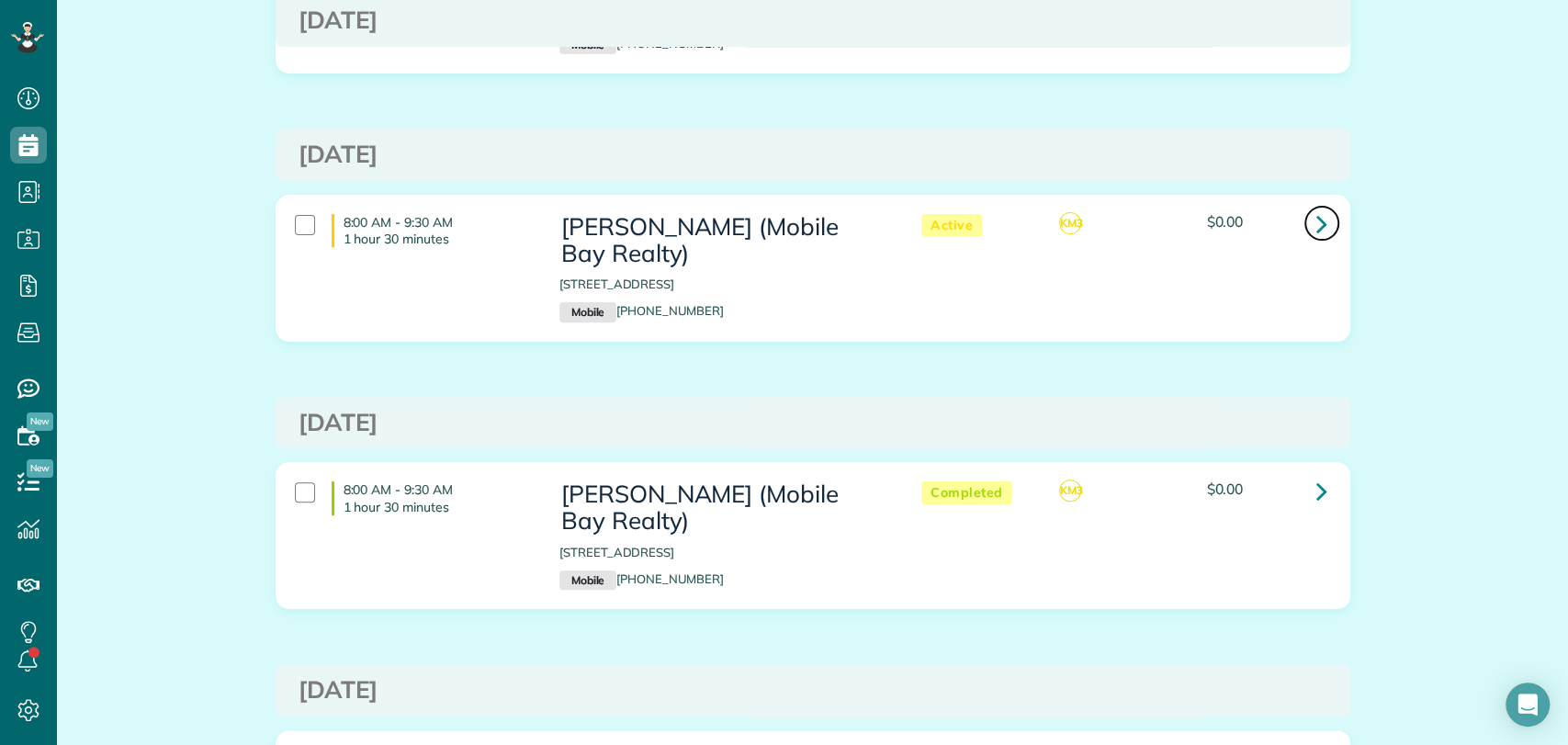
click at [1316, 220] on icon at bounding box center [1321, 223] width 11 height 32
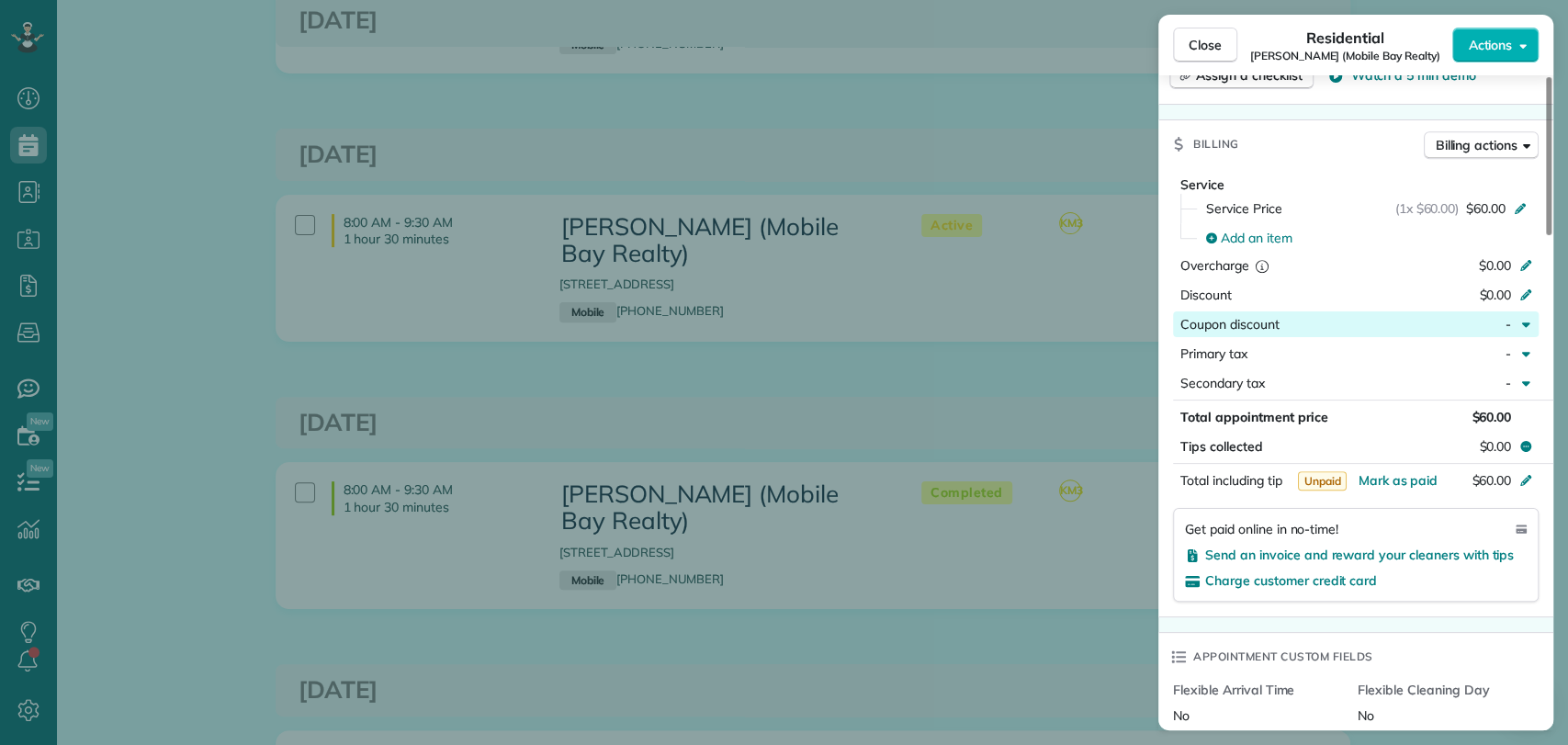
scroll to position [923, 0]
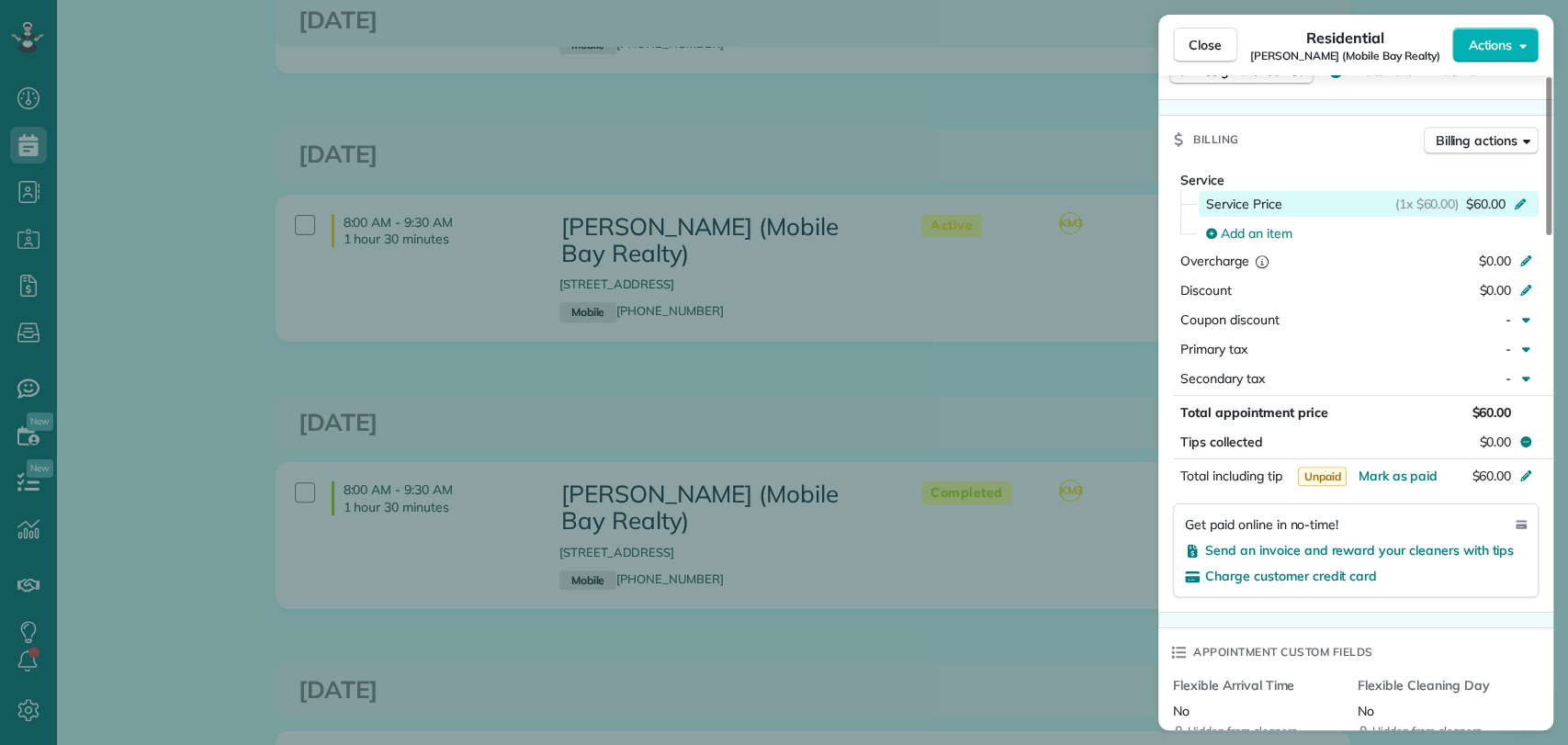
click at [1470, 194] on span "$60.00" at bounding box center [1486, 203] width 39 height 19
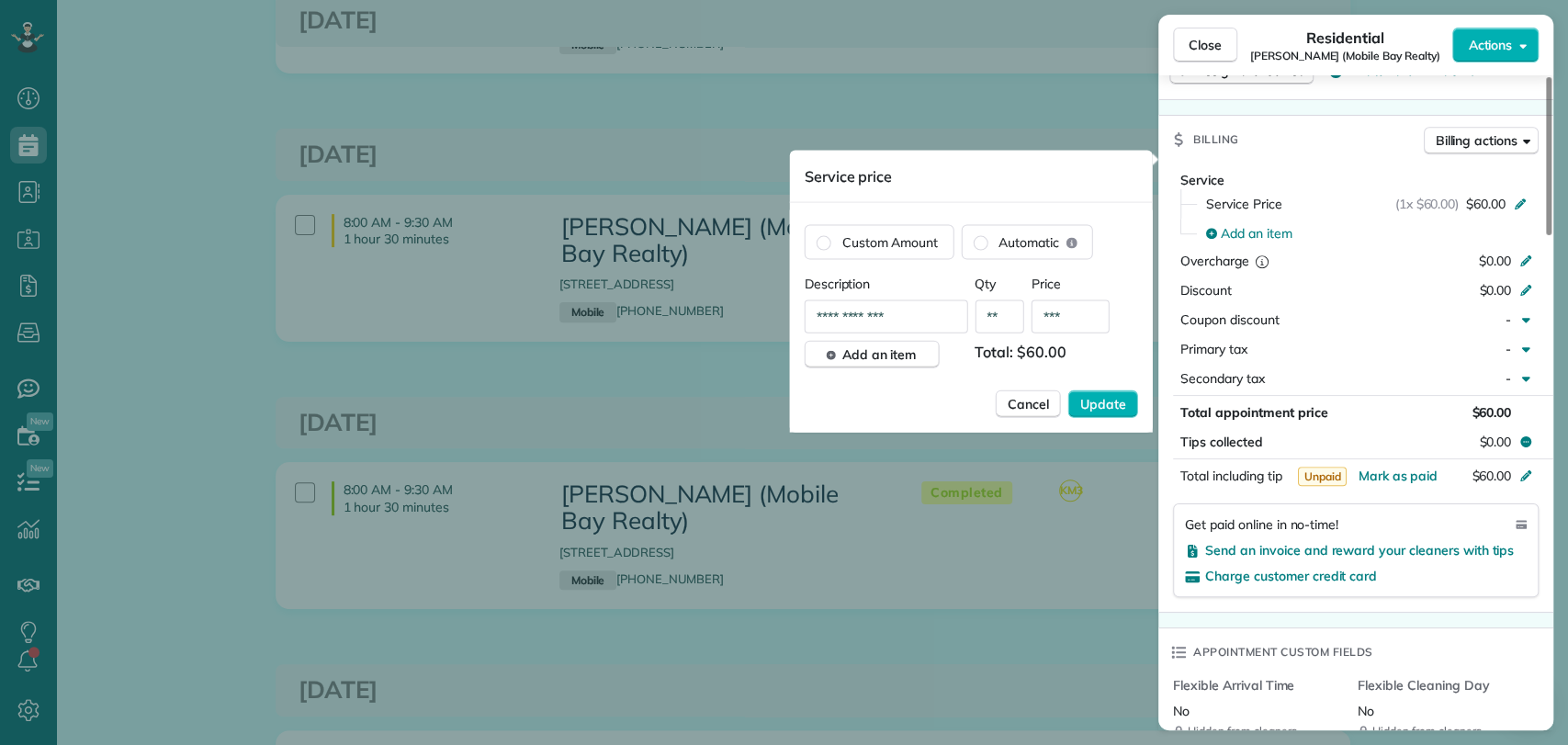
click at [1075, 304] on input "***" at bounding box center [1070, 317] width 79 height 33
type input "***"
click at [947, 395] on div "Cancel Update" at bounding box center [971, 404] width 334 height 27
click at [1079, 408] on button "Update" at bounding box center [1103, 404] width 70 height 27
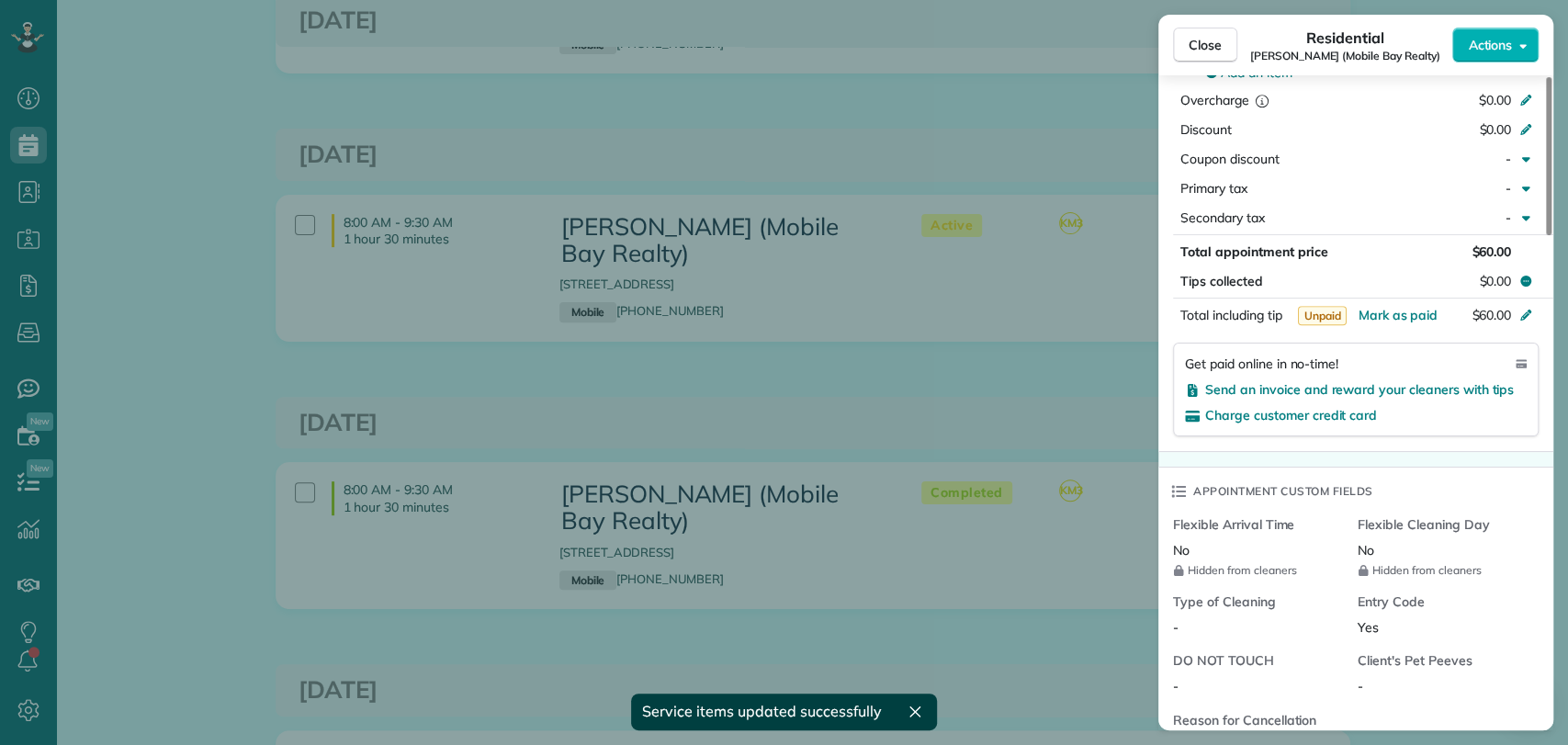
scroll to position [1068, 0]
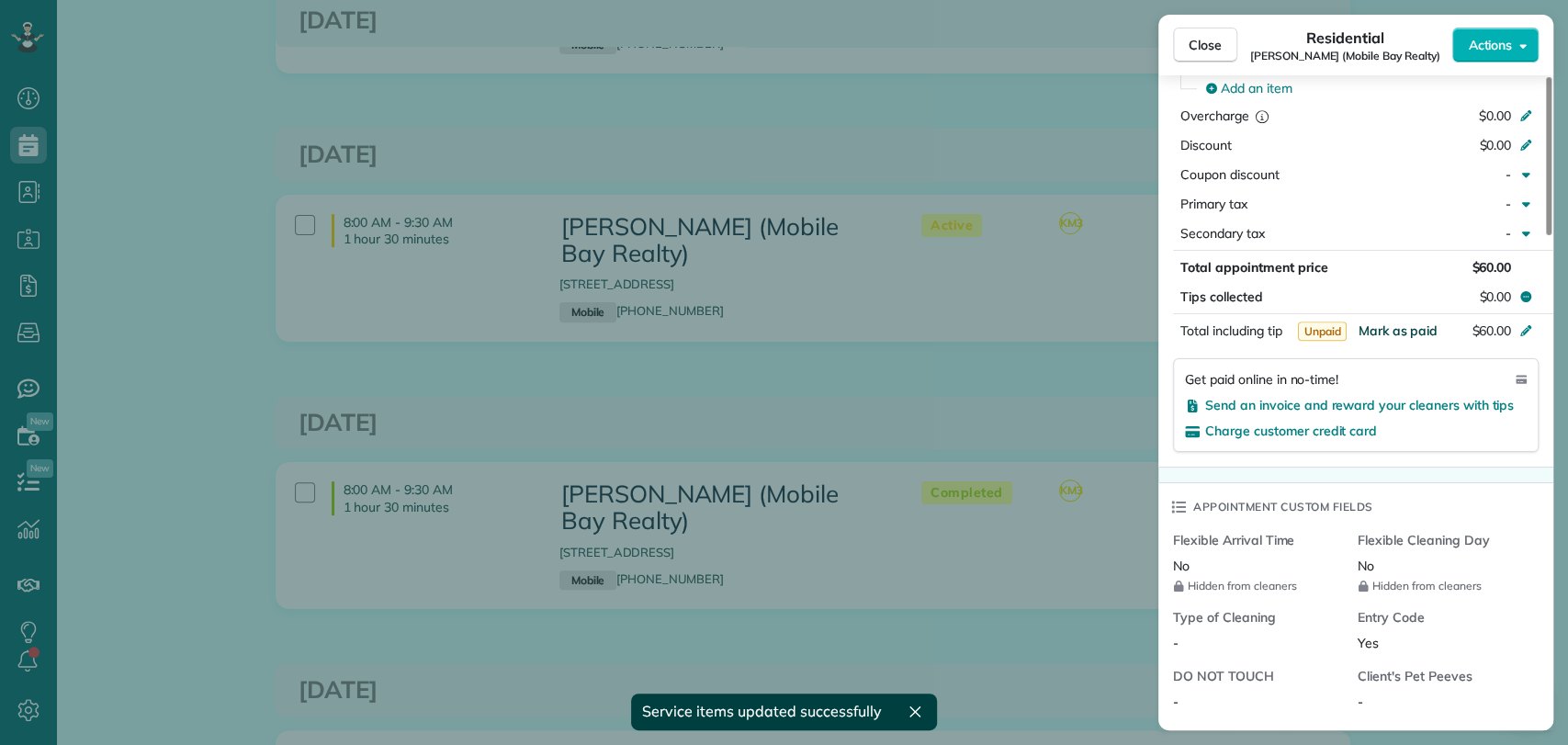
click at [1407, 322] on span "Mark as paid" at bounding box center [1396, 330] width 80 height 17
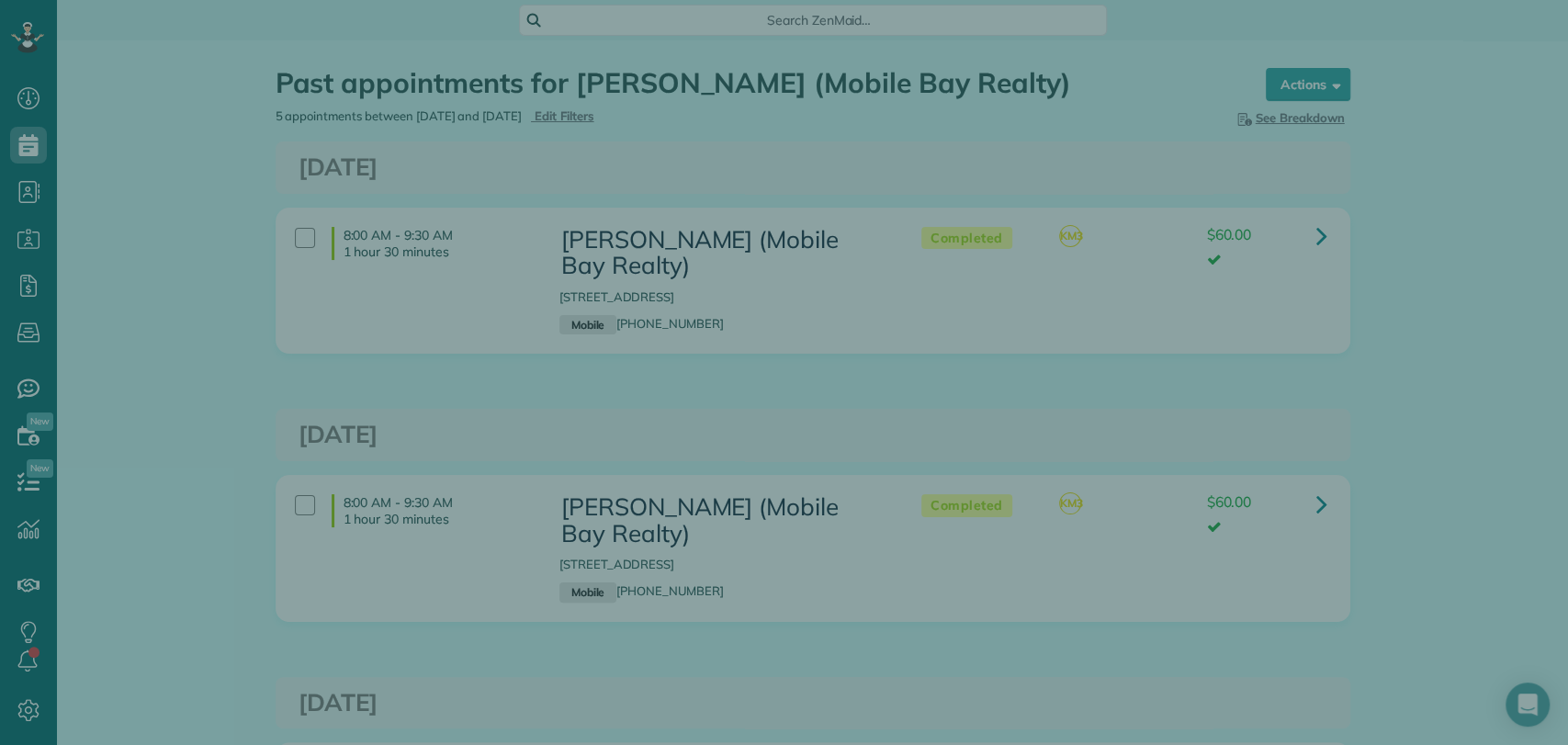
scroll to position [7, 7]
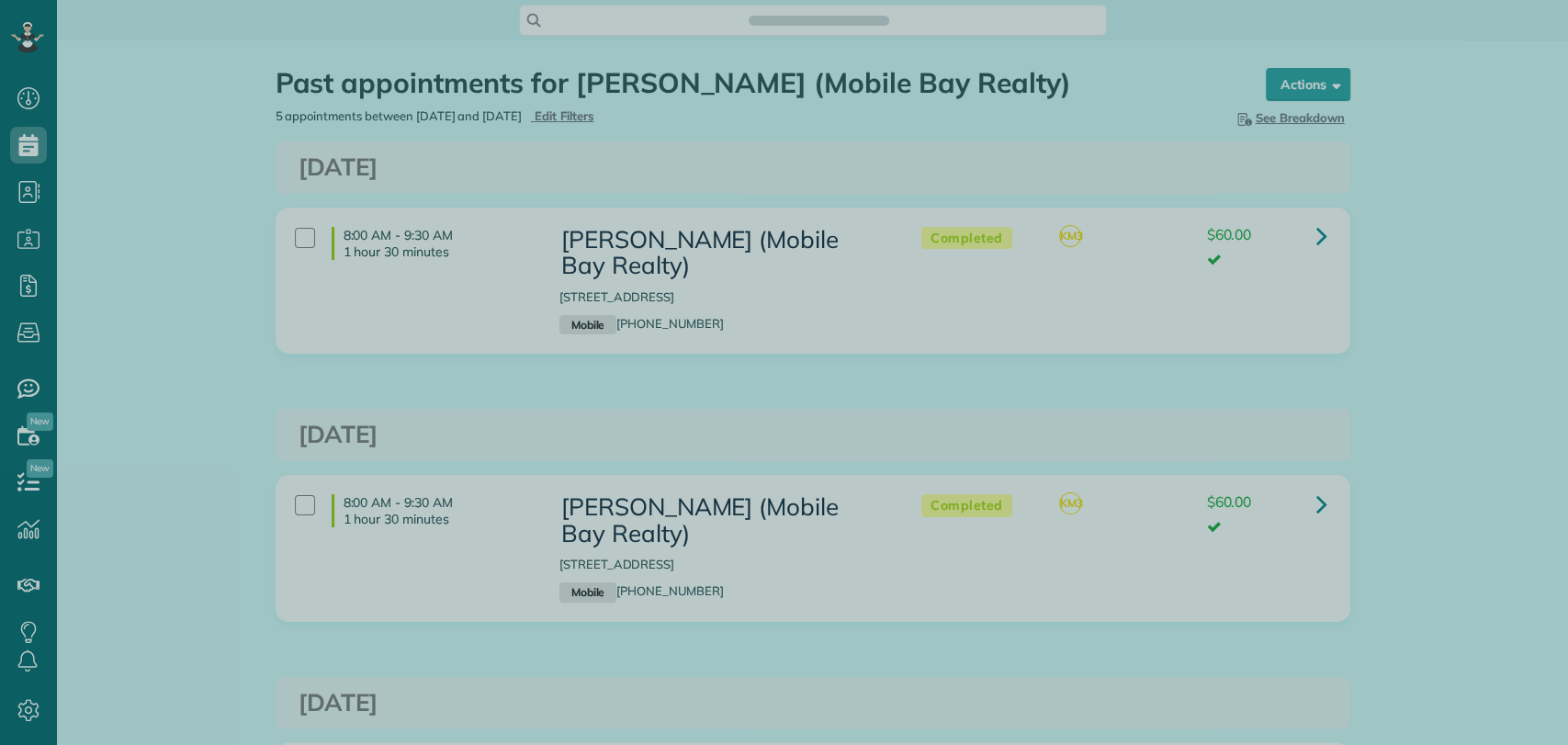
scroll to position [744, 57]
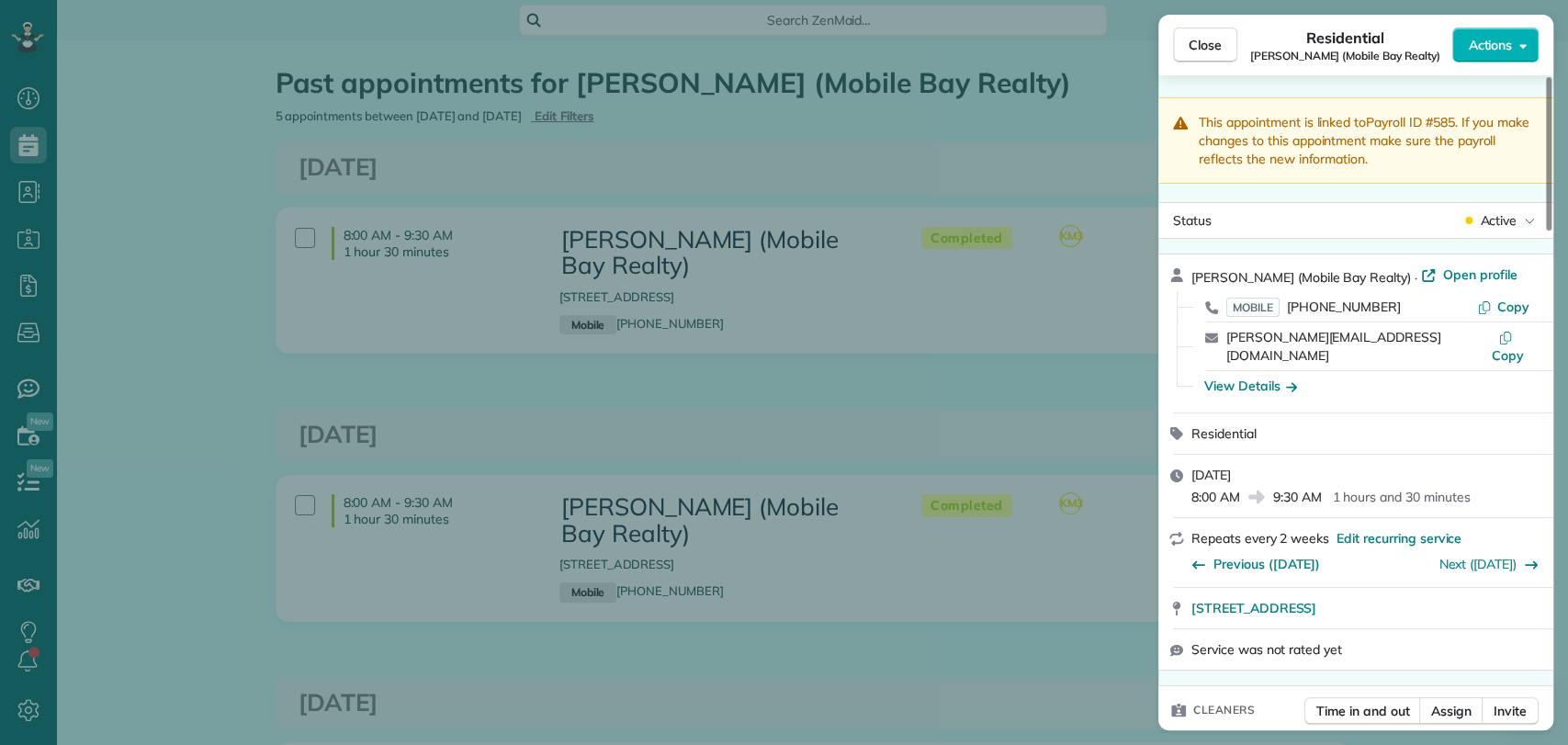
click at [772, 380] on div "Close Residential [PERSON_NAME] (Mobile Bay Realty) Actions This appointment is…" at bounding box center [784, 372] width 1568 height 745
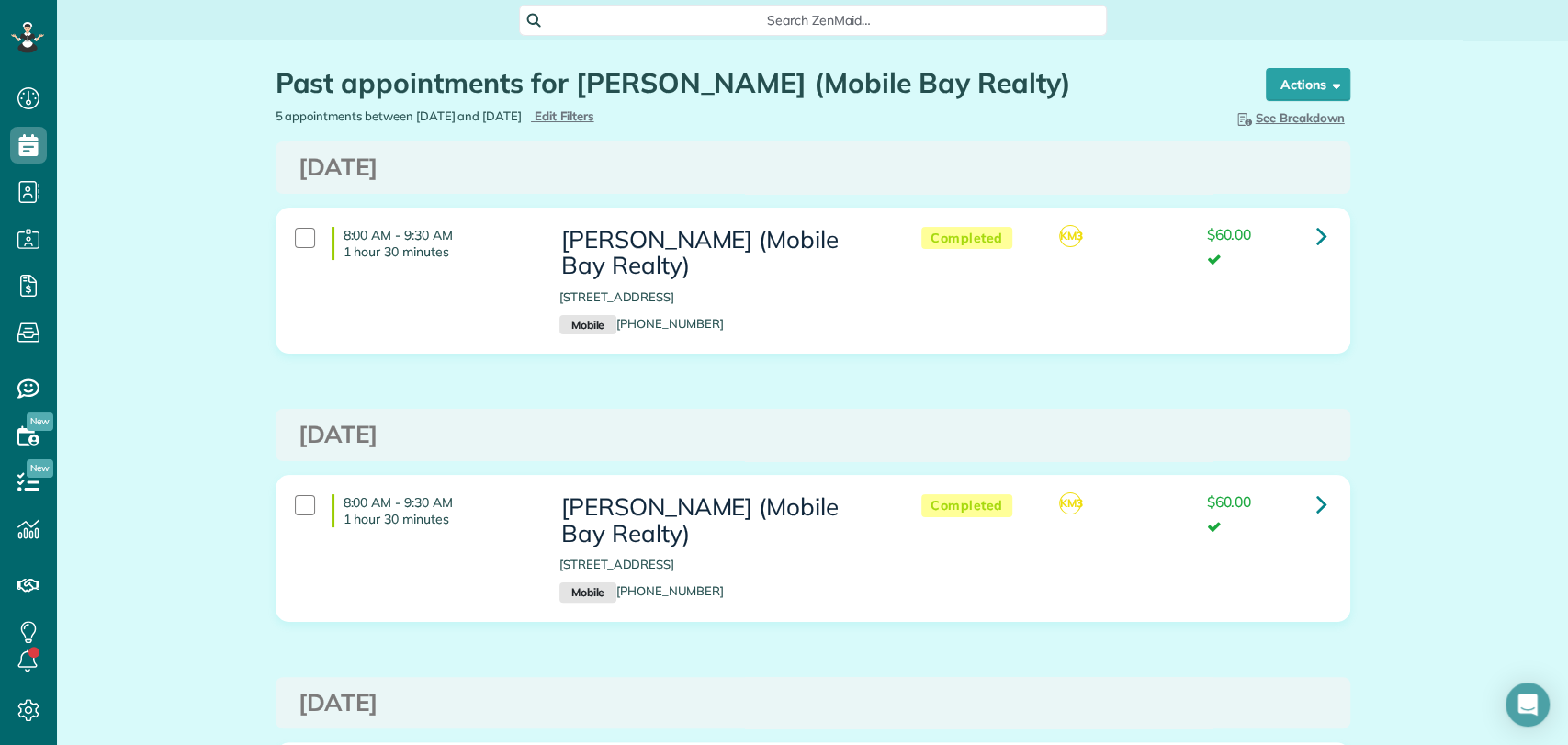
click at [762, 24] on span "Search ZenMaid…" at bounding box center [819, 20] width 559 height 19
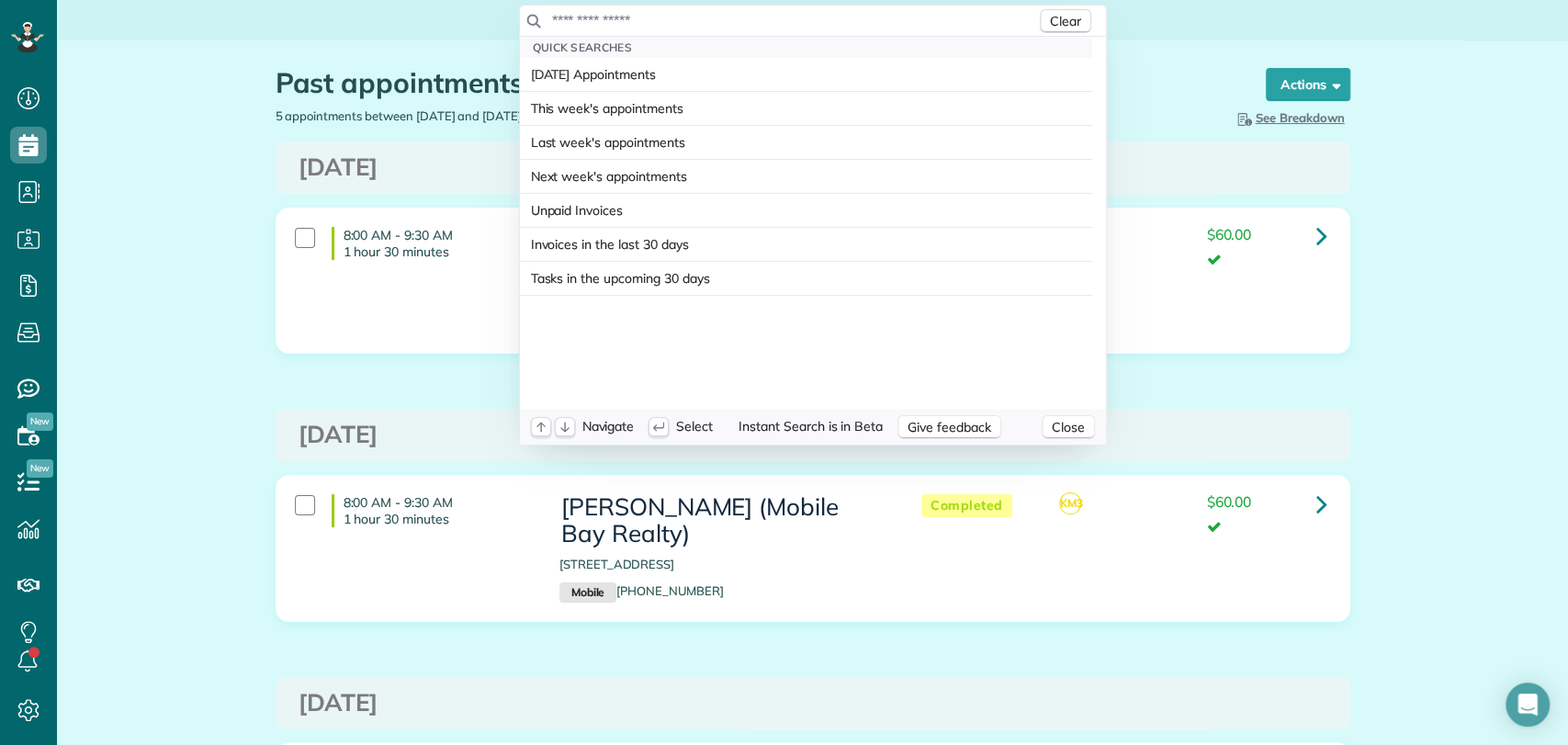
click at [762, 24] on input "text" at bounding box center [793, 20] width 485 height 19
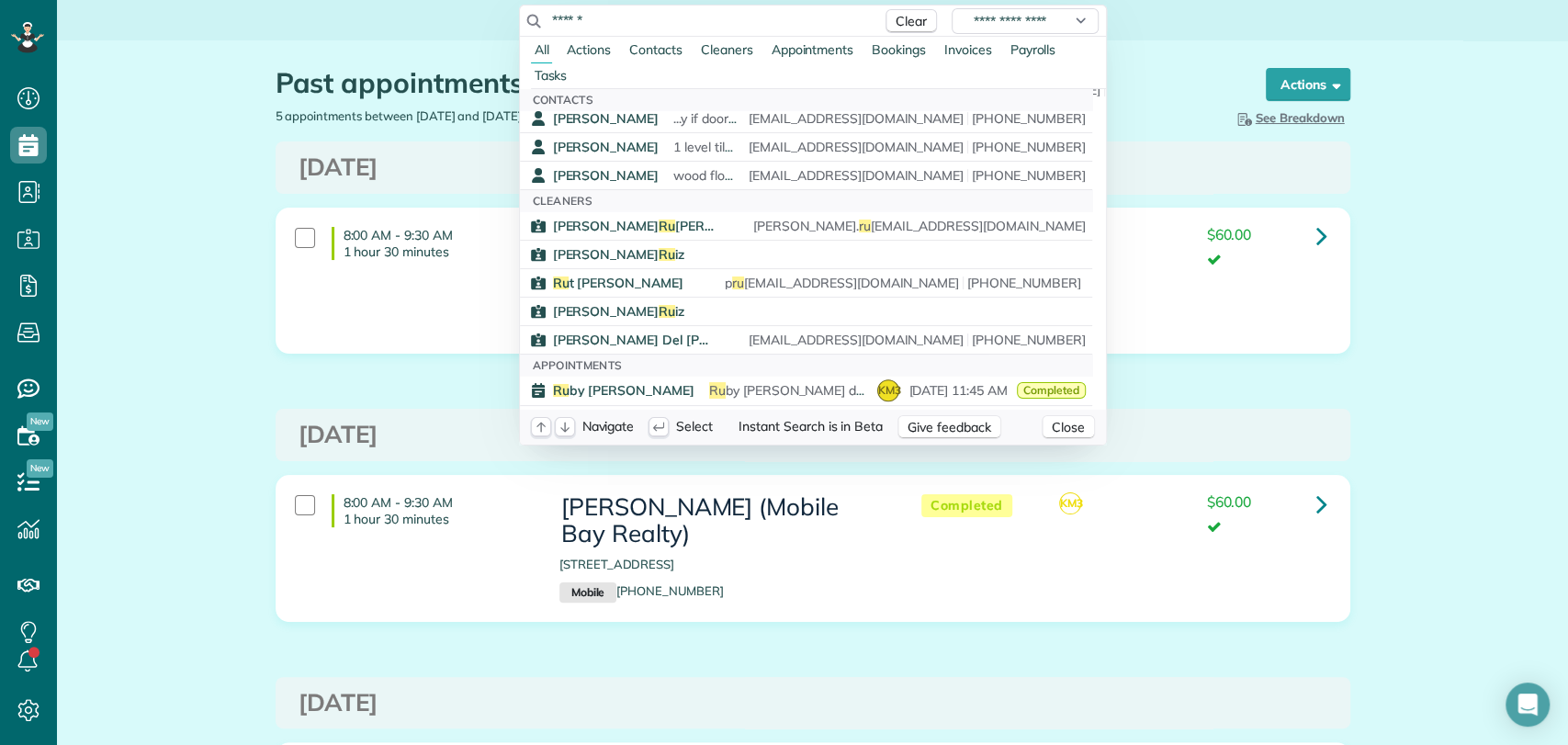
scroll to position [843, 0]
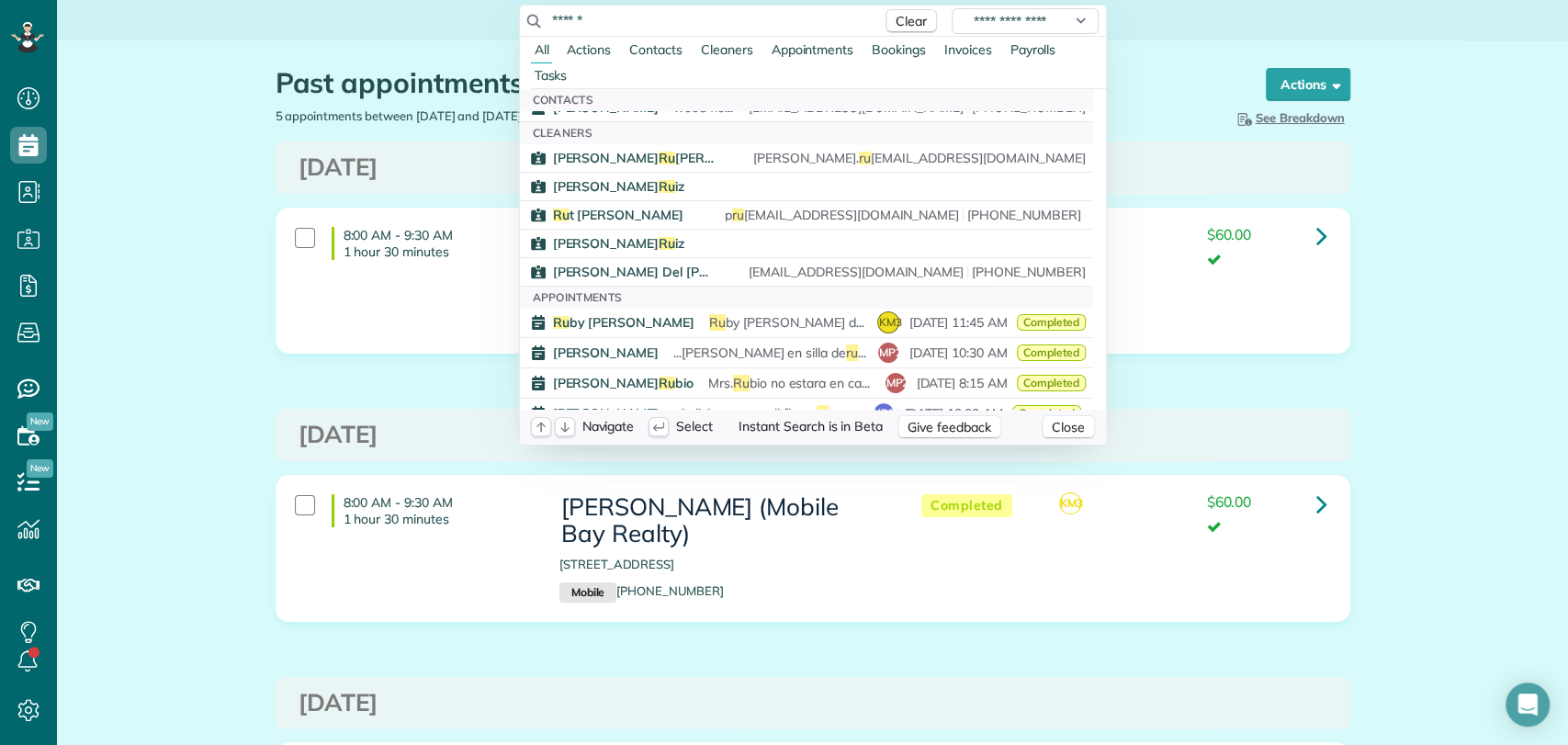
click at [650, 22] on input "******" at bounding box center [711, 20] width 321 height 19
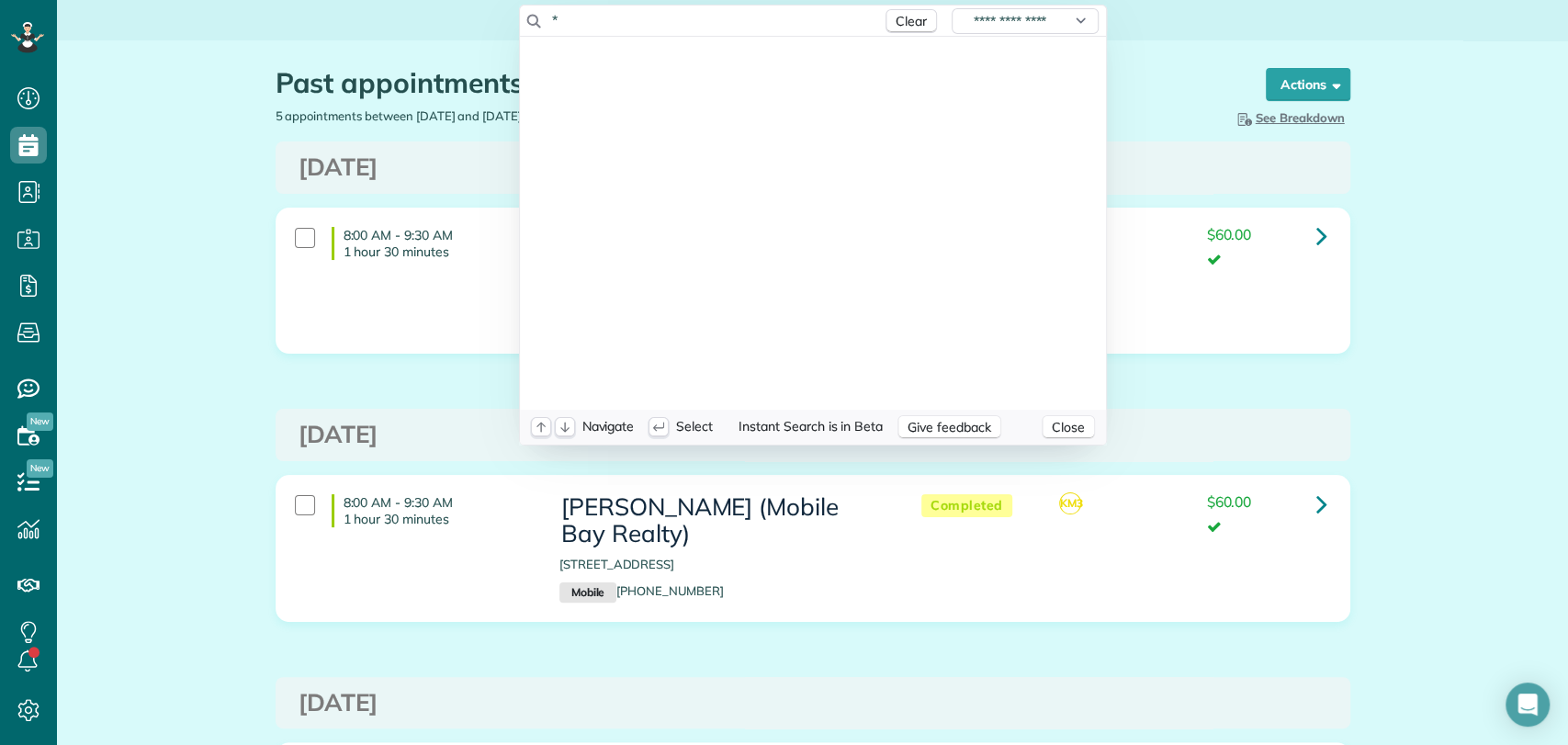
scroll to position [0, 0]
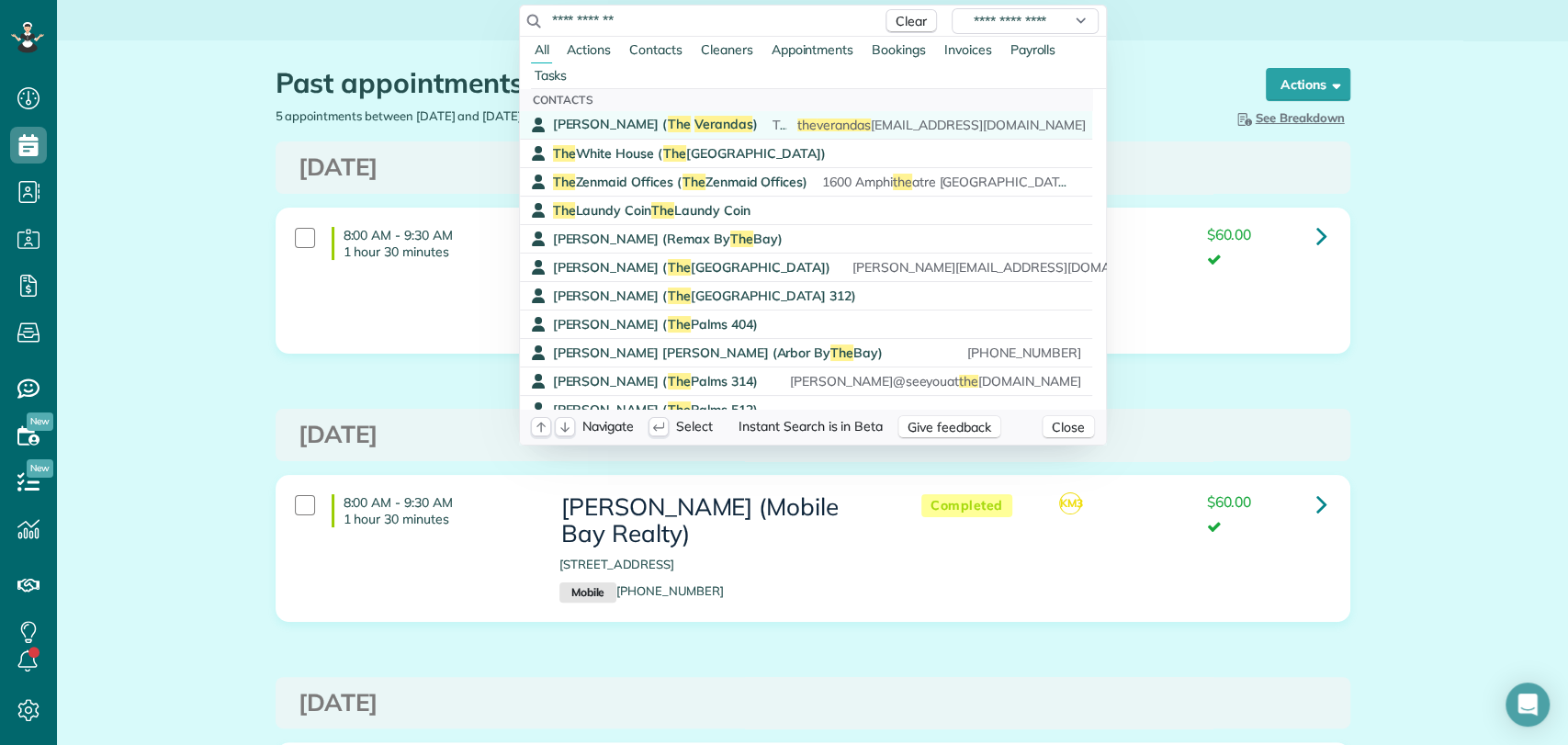
type input "**********"
click at [668, 116] on span "The" at bounding box center [678, 124] width 23 height 17
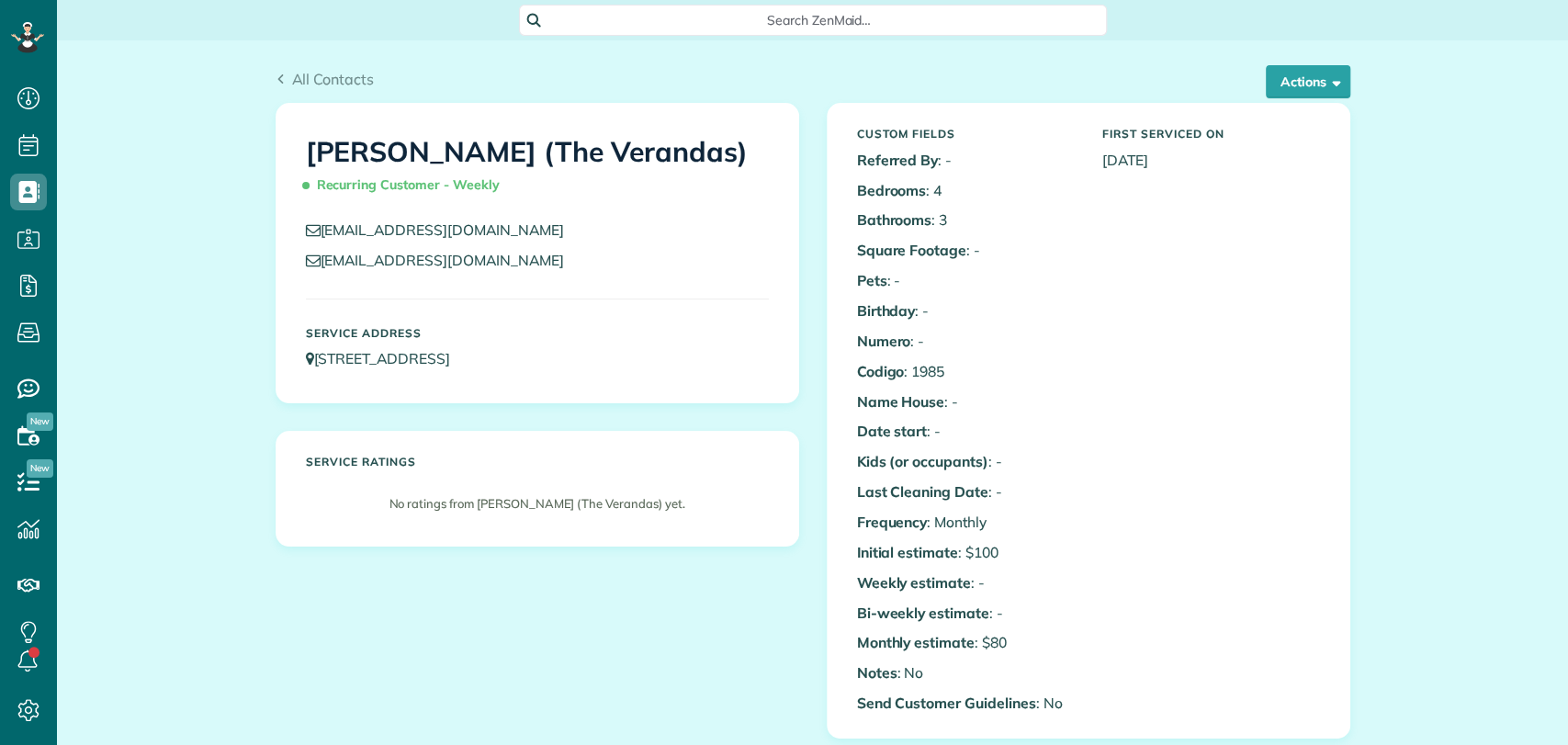
scroll to position [7, 7]
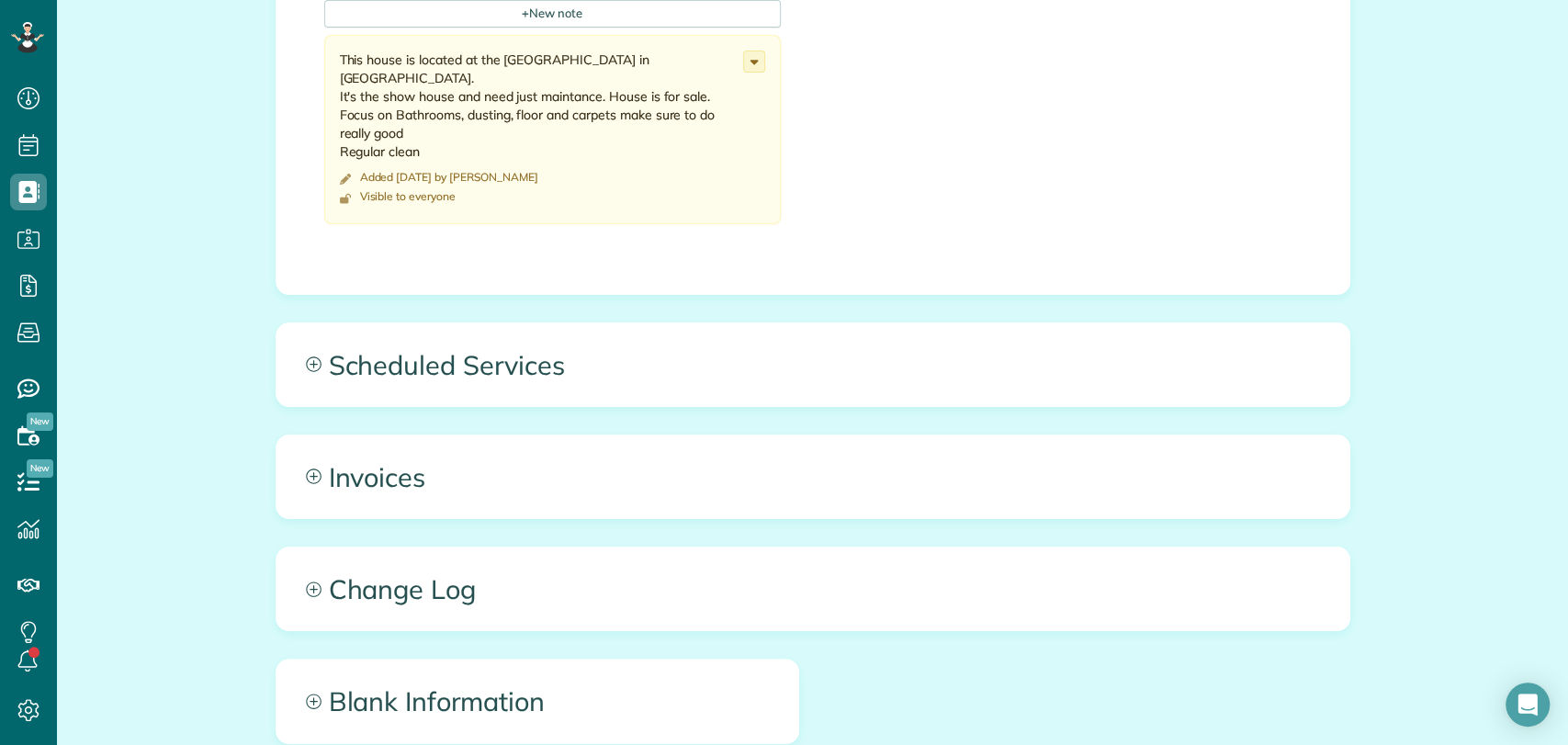
scroll to position [885, 0]
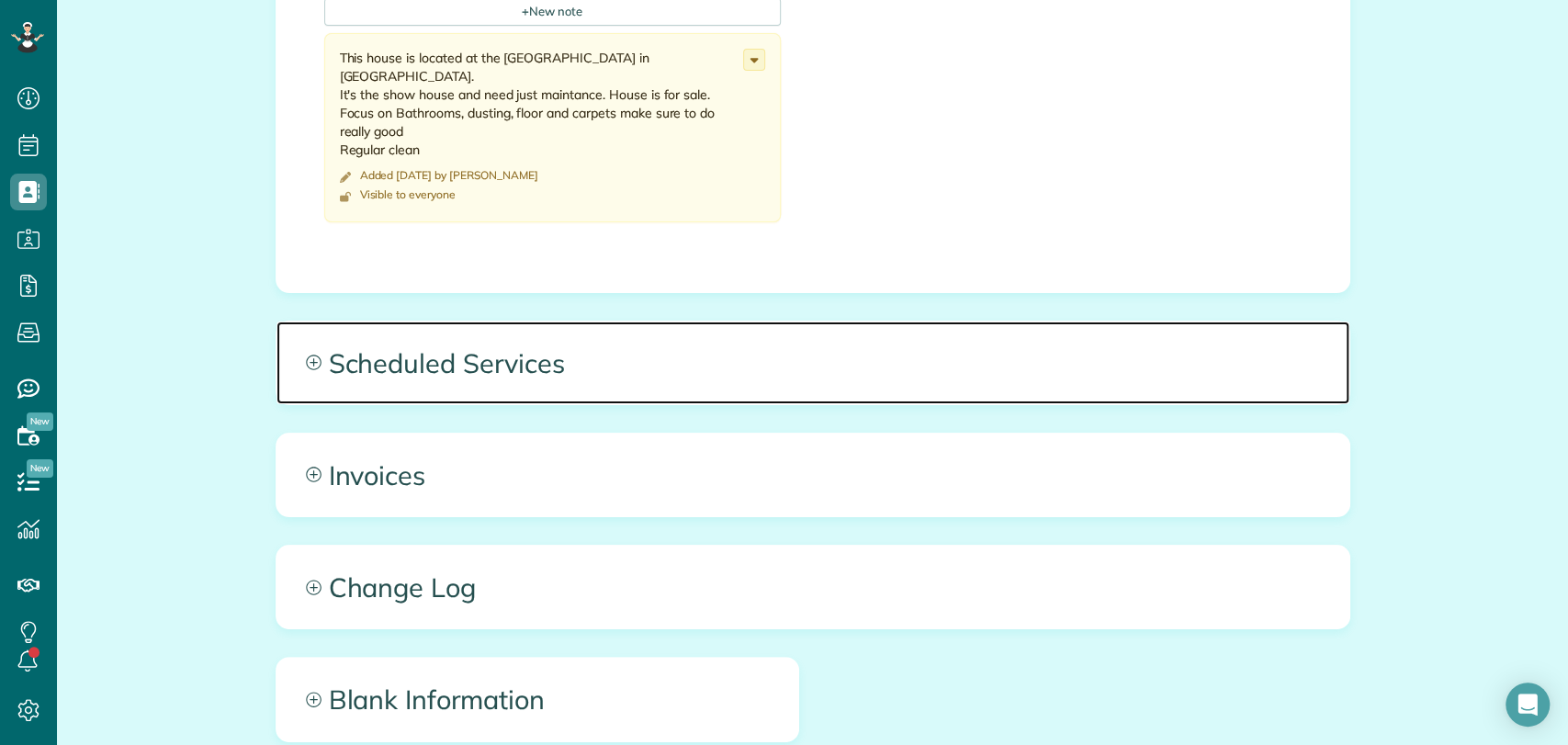
click at [473, 361] on span "Scheduled Services" at bounding box center [813, 362] width 1072 height 82
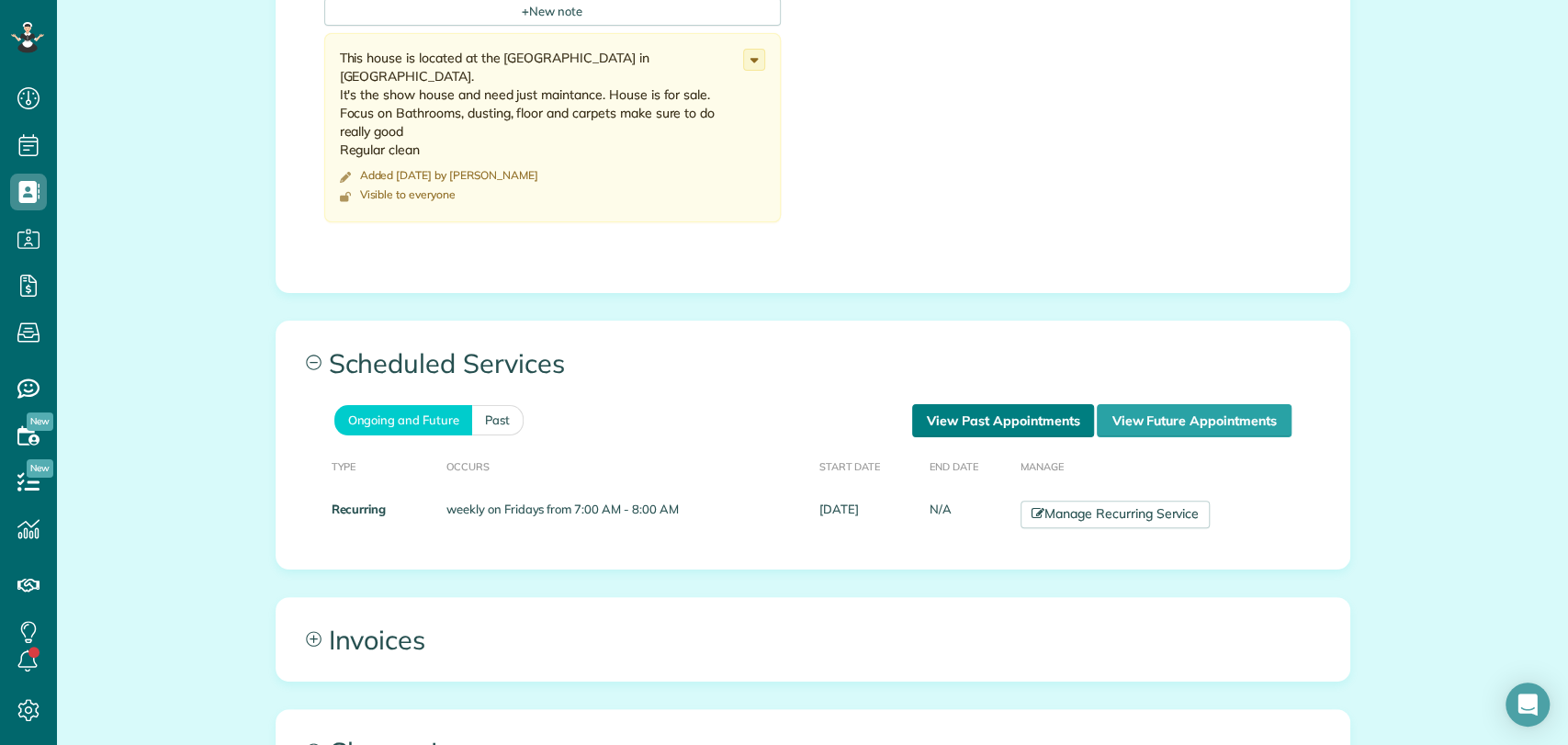
click at [1049, 418] on link "View Past Appointments" at bounding box center [1002, 421] width 182 height 33
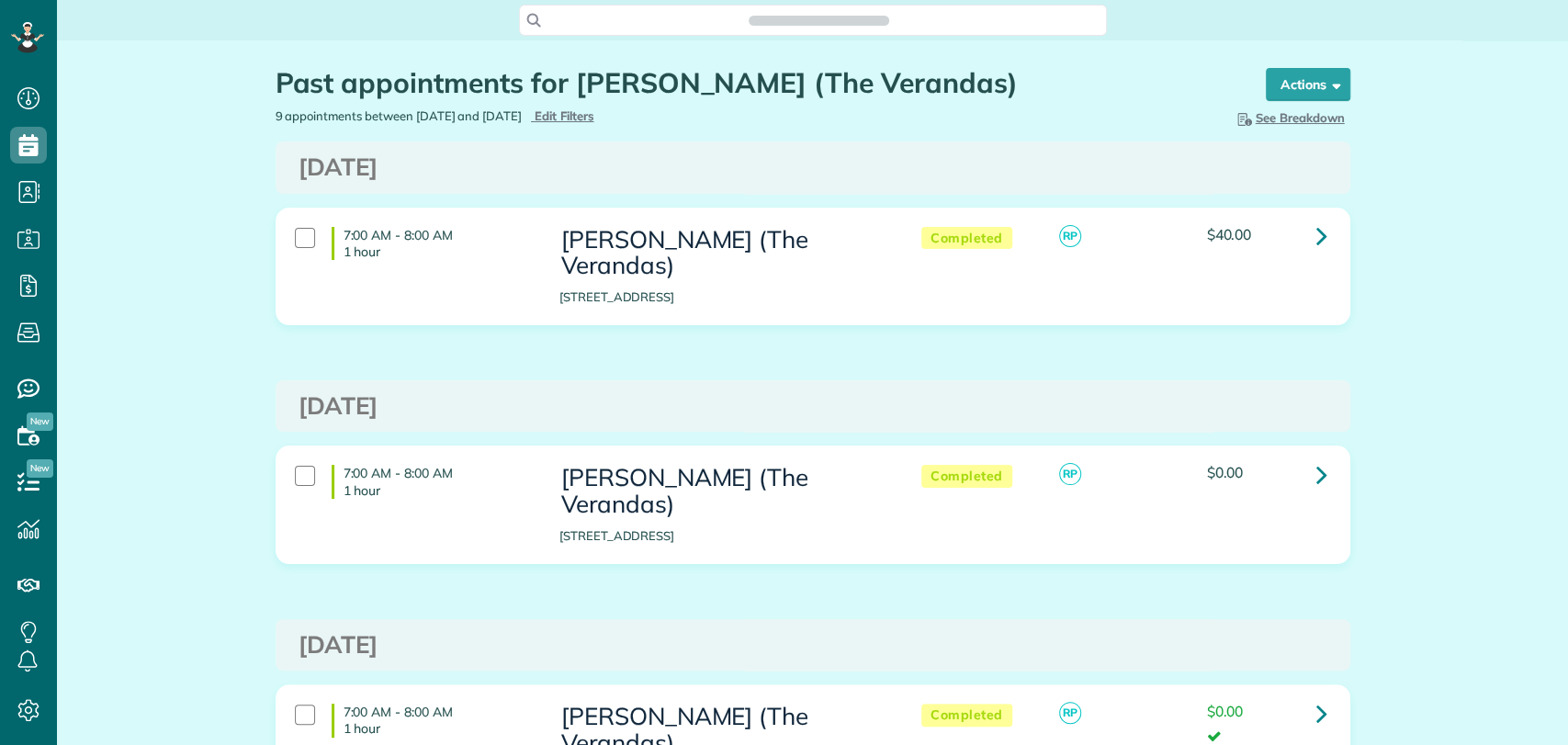
scroll to position [7, 7]
click at [372, 393] on h3 "Friday Sep 05, 2025" at bounding box center [813, 405] width 1029 height 27
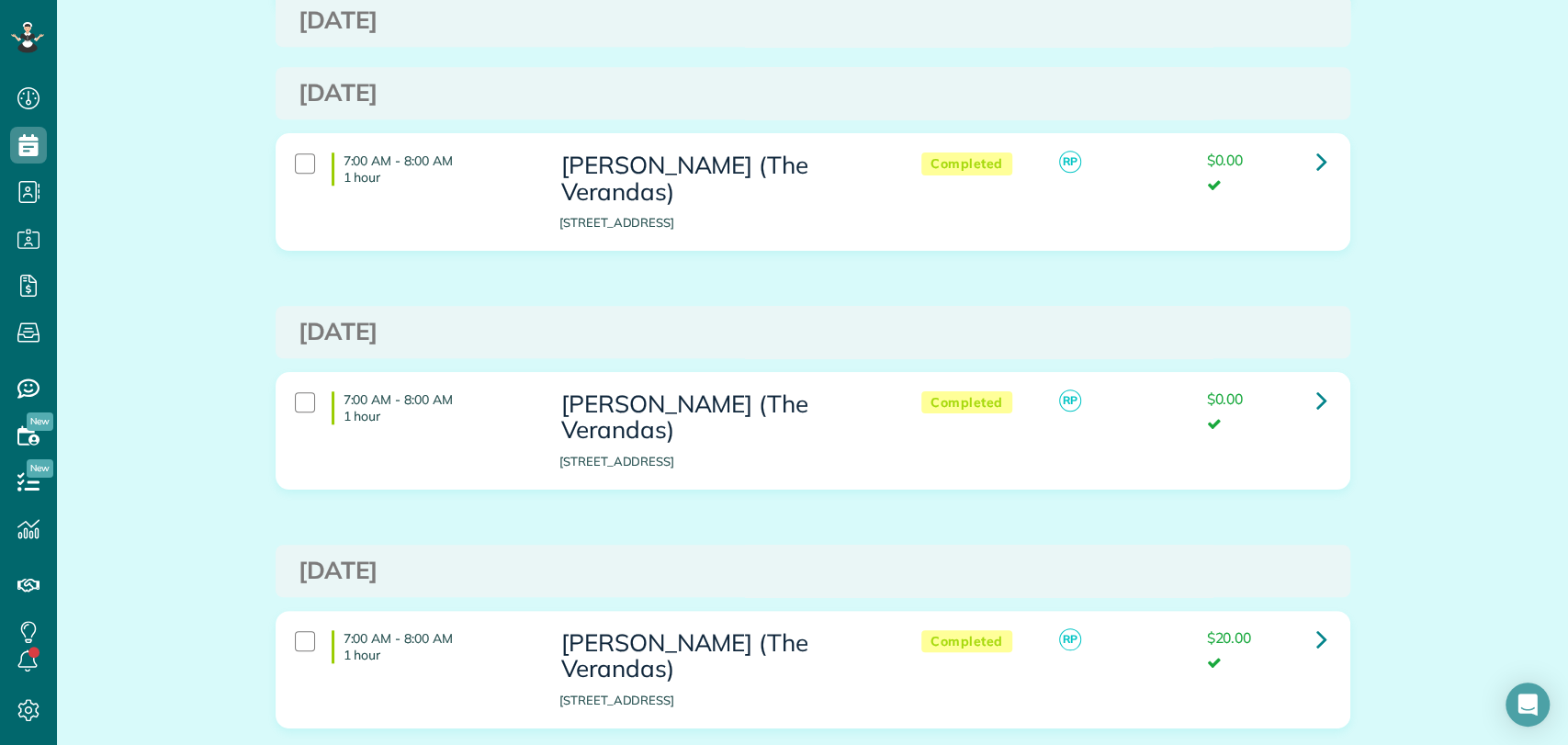
scroll to position [1029, 0]
click at [1316, 622] on icon at bounding box center [1321, 638] width 11 height 32
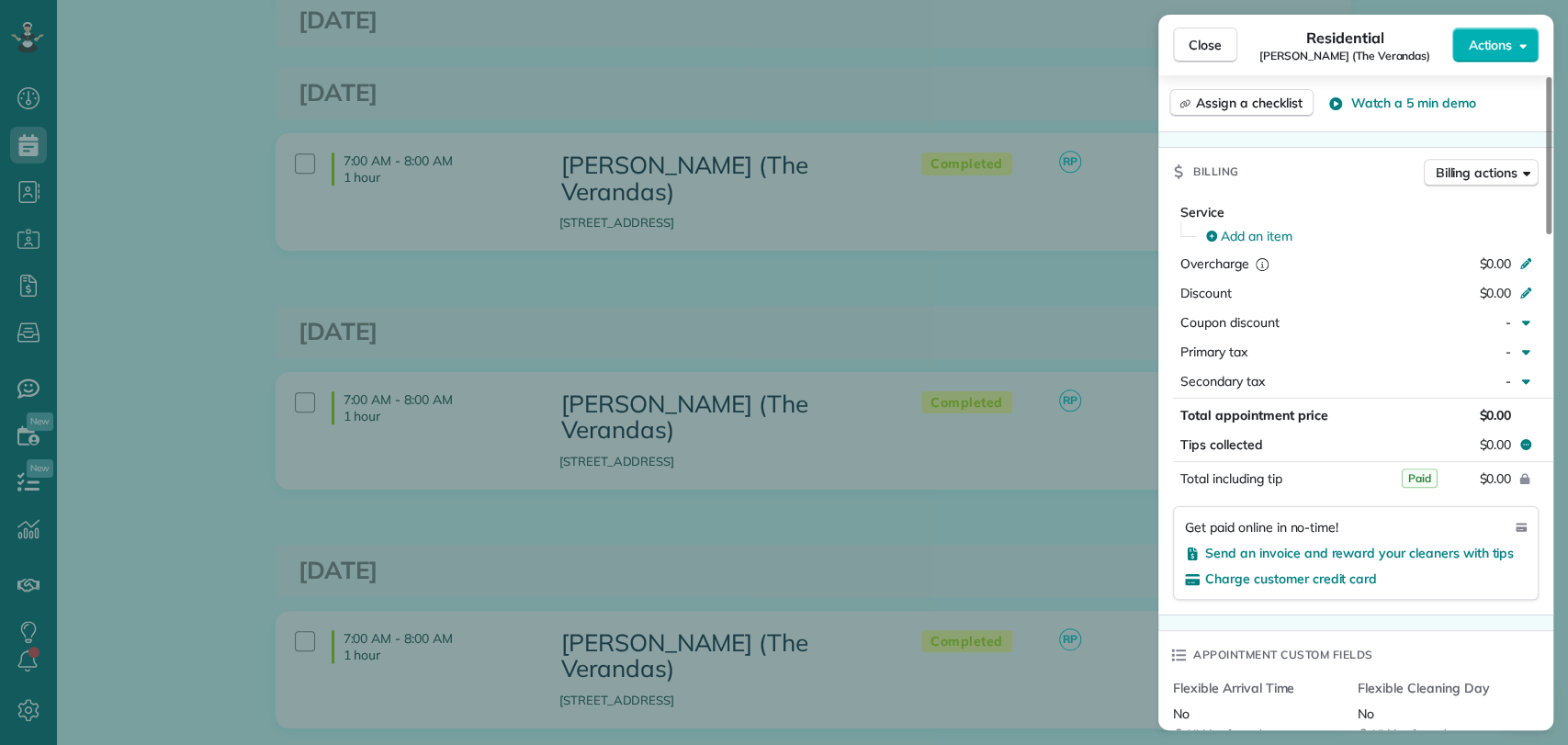
scroll to position [916, 0]
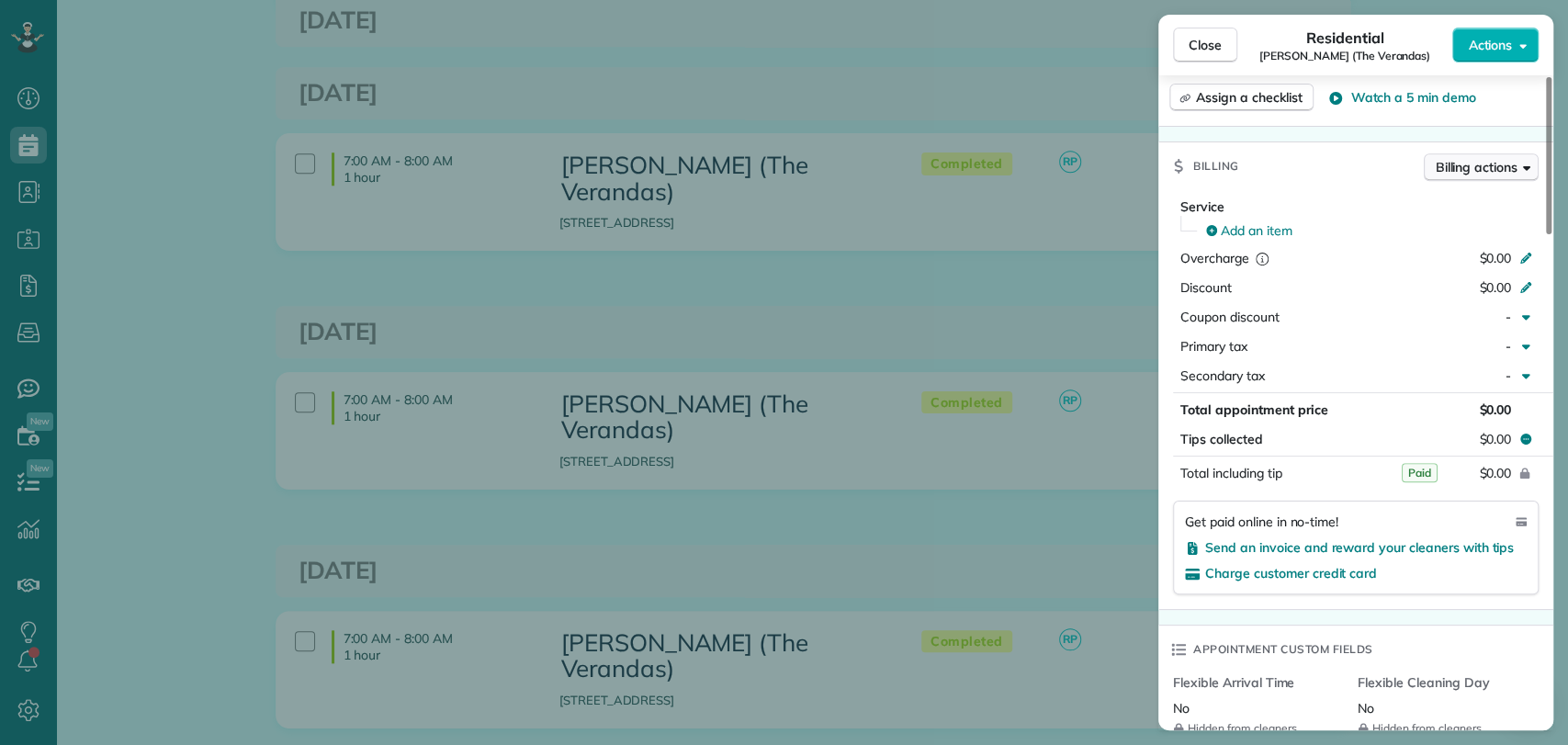
click at [1470, 171] on span "Billing actions" at bounding box center [1476, 167] width 81 height 19
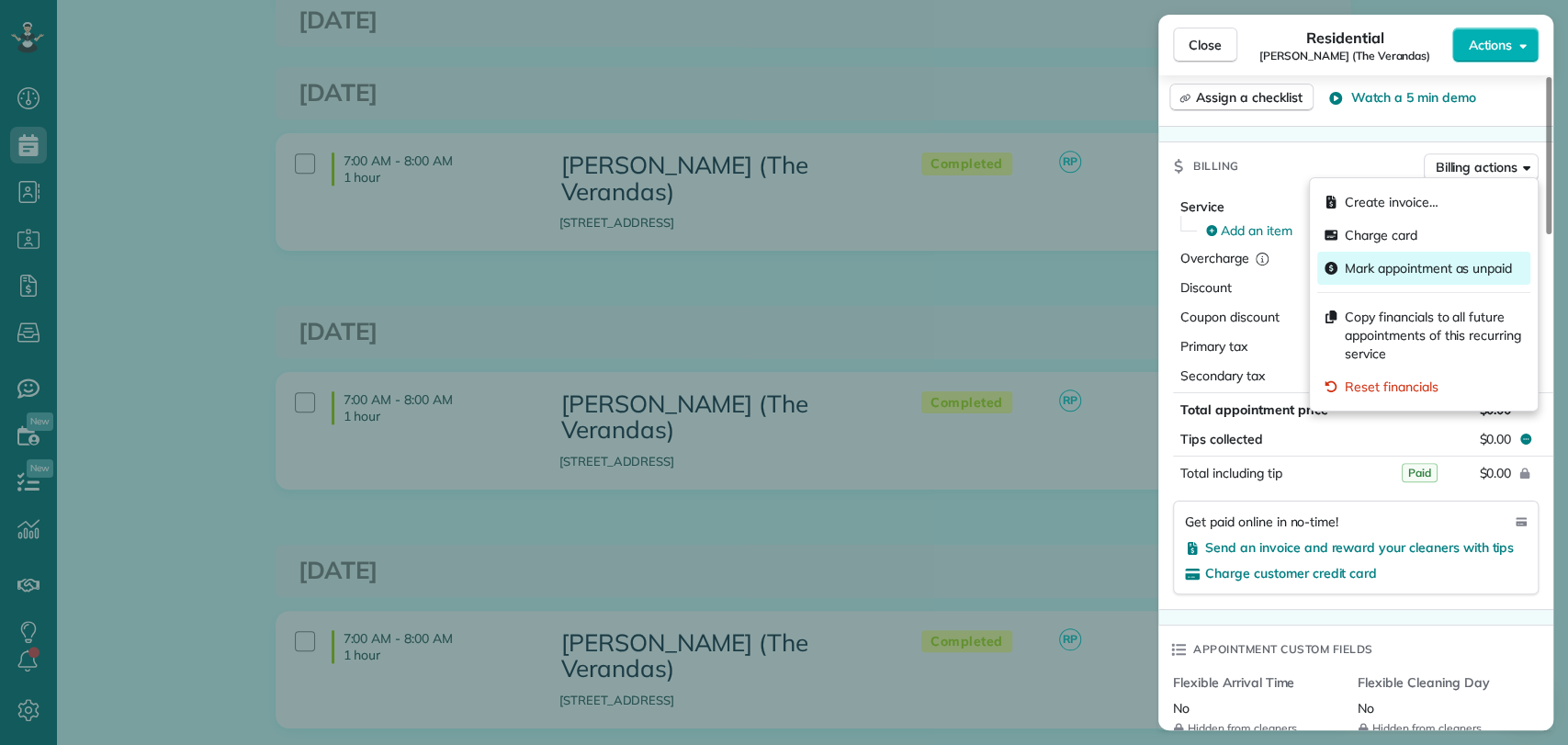
click at [1413, 259] on span "Mark appointment as unpaid" at bounding box center [1428, 268] width 167 height 19
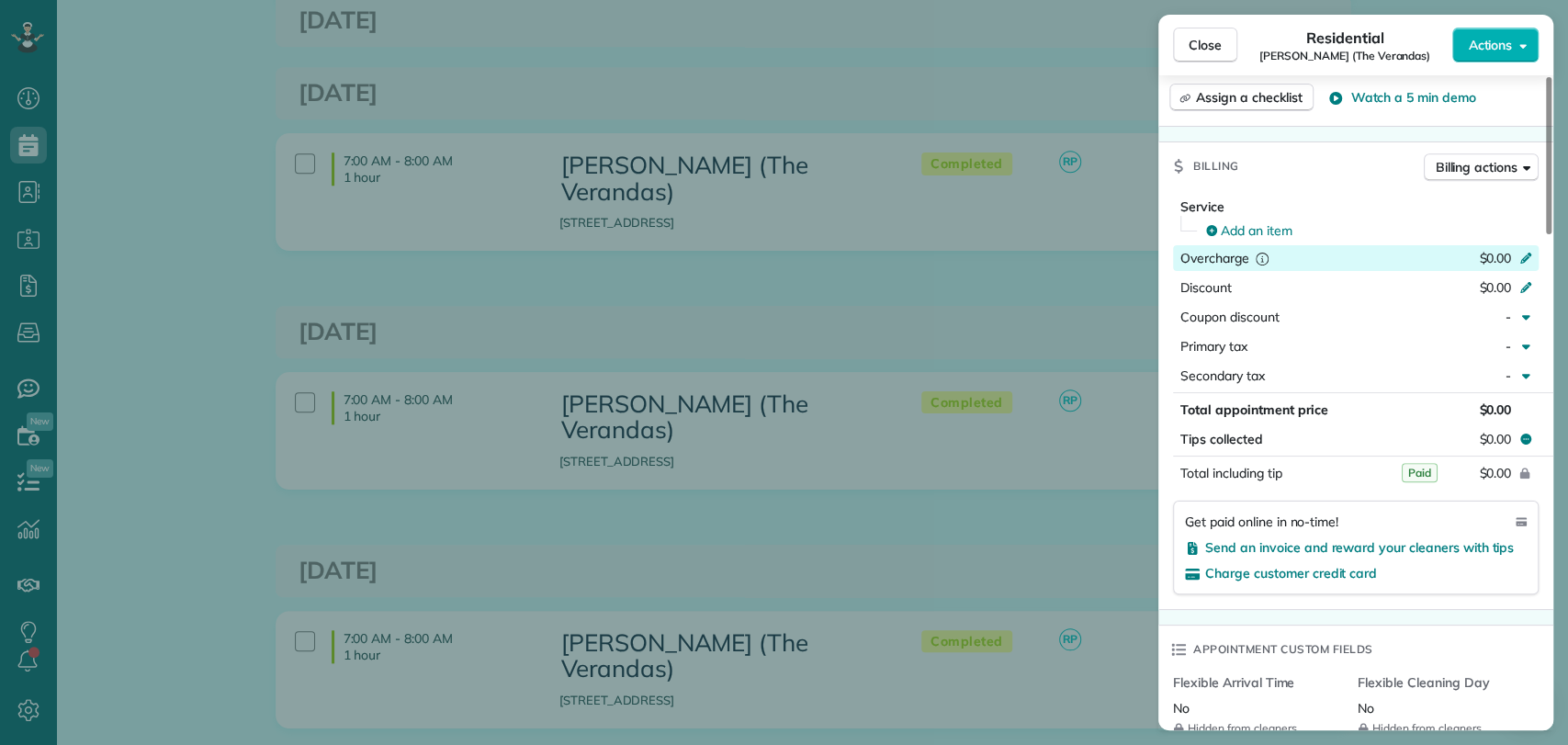
click at [1354, 251] on div "$0.00" at bounding box center [1429, 259] width 179 height 22
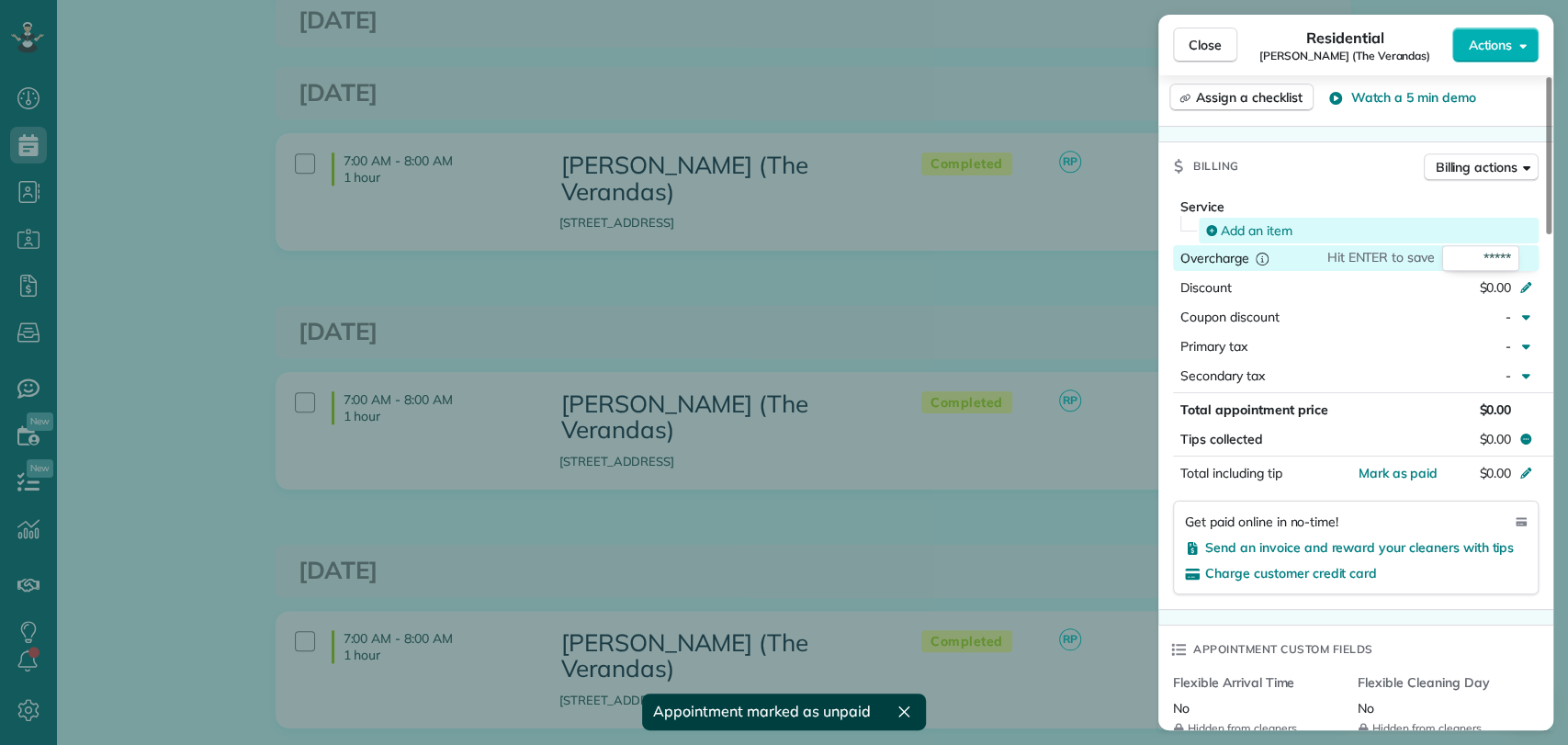
click at [1228, 221] on span "Add an item" at bounding box center [1256, 230] width 72 height 19
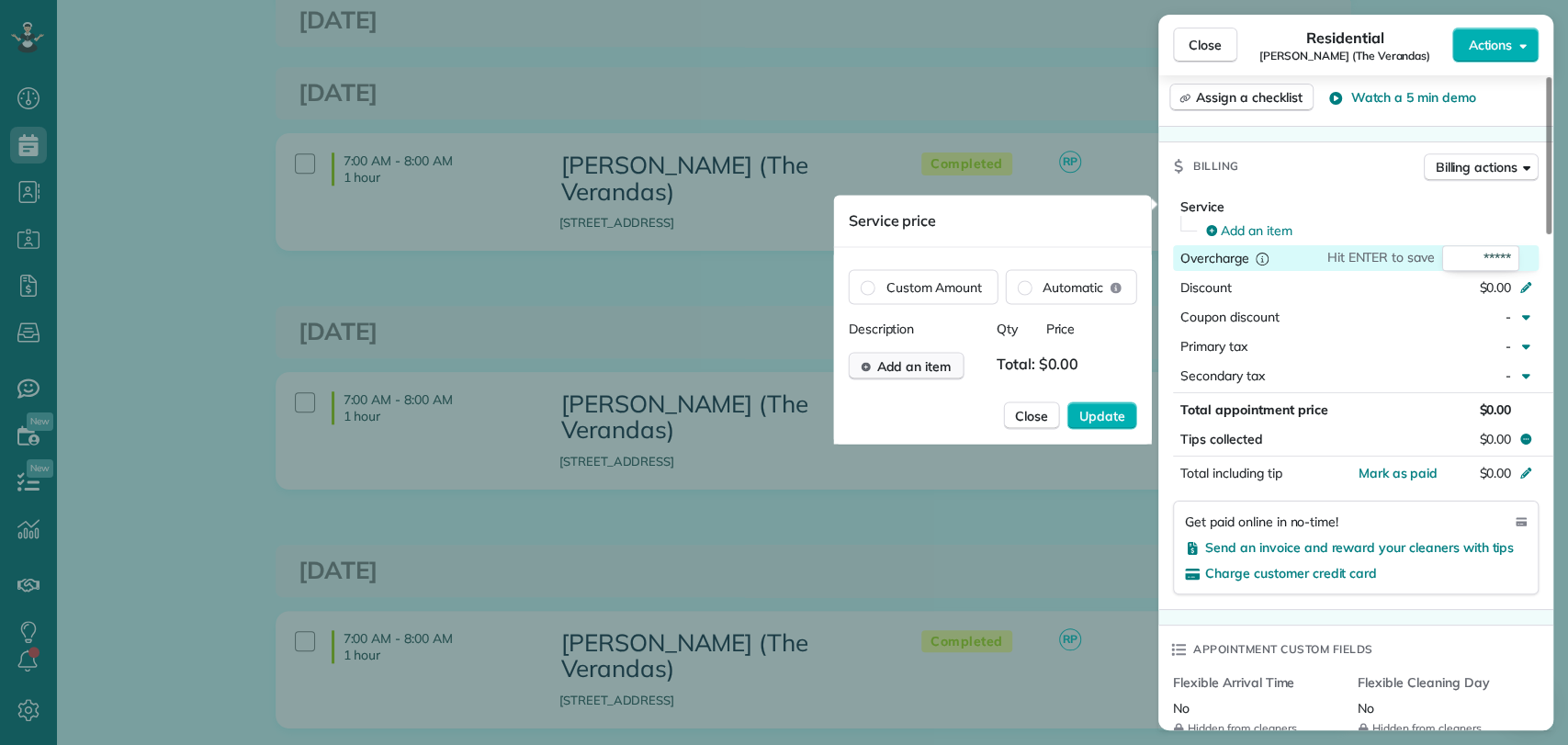
click at [946, 365] on span "Add an item" at bounding box center [913, 365] width 75 height 19
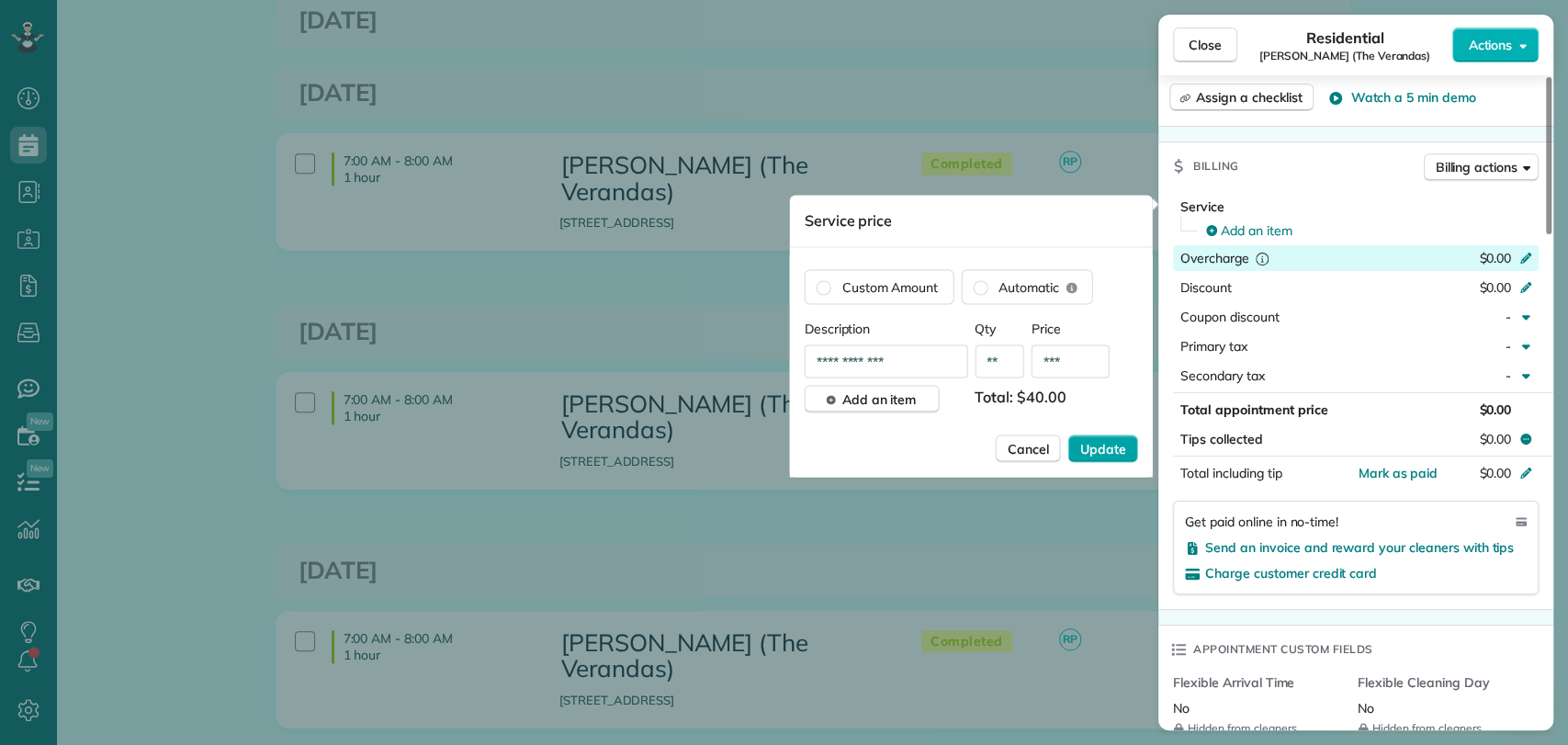
type input "***"
click at [1087, 439] on span "Update" at bounding box center [1103, 448] width 46 height 19
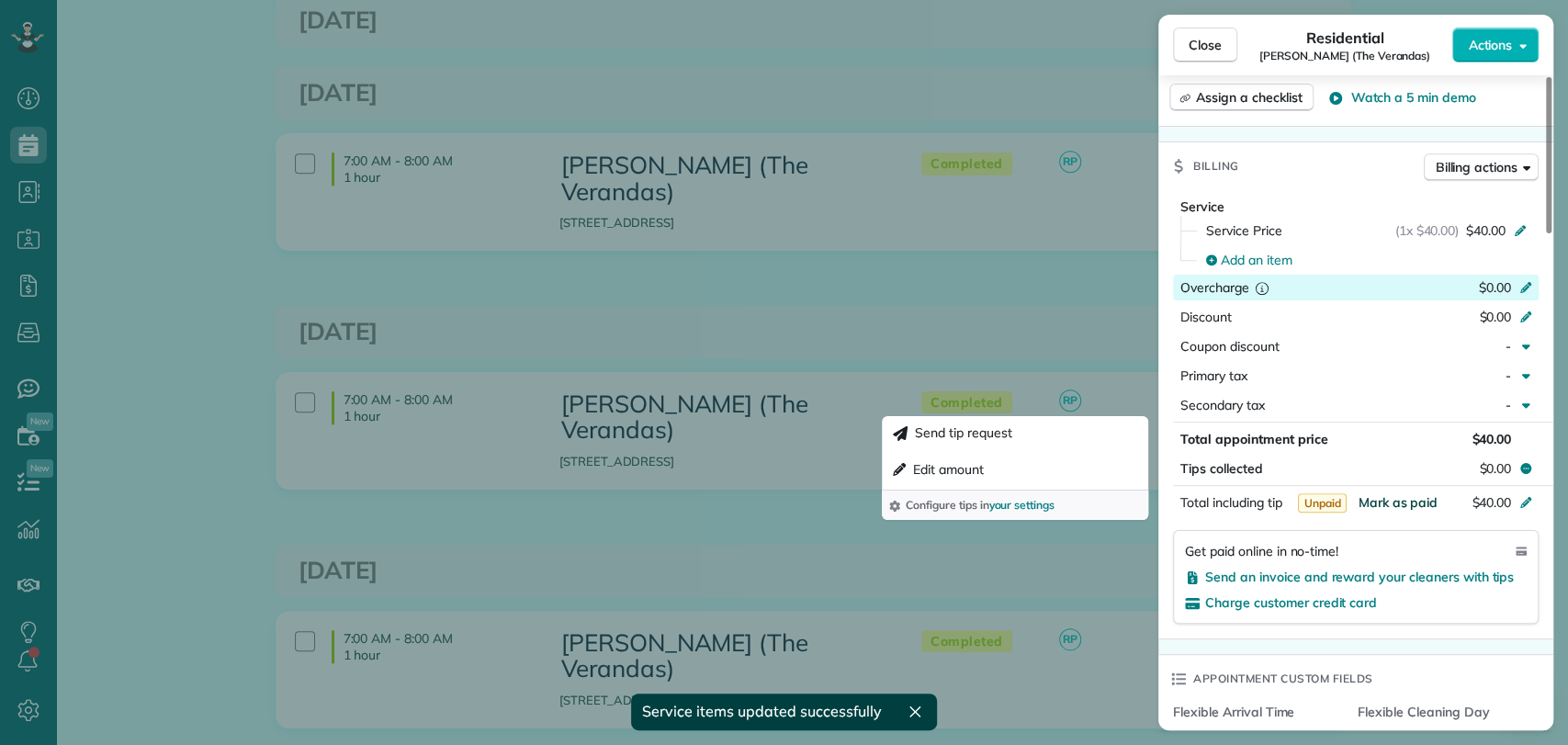
click at [1391, 495] on span "Mark as paid" at bounding box center [1396, 502] width 80 height 17
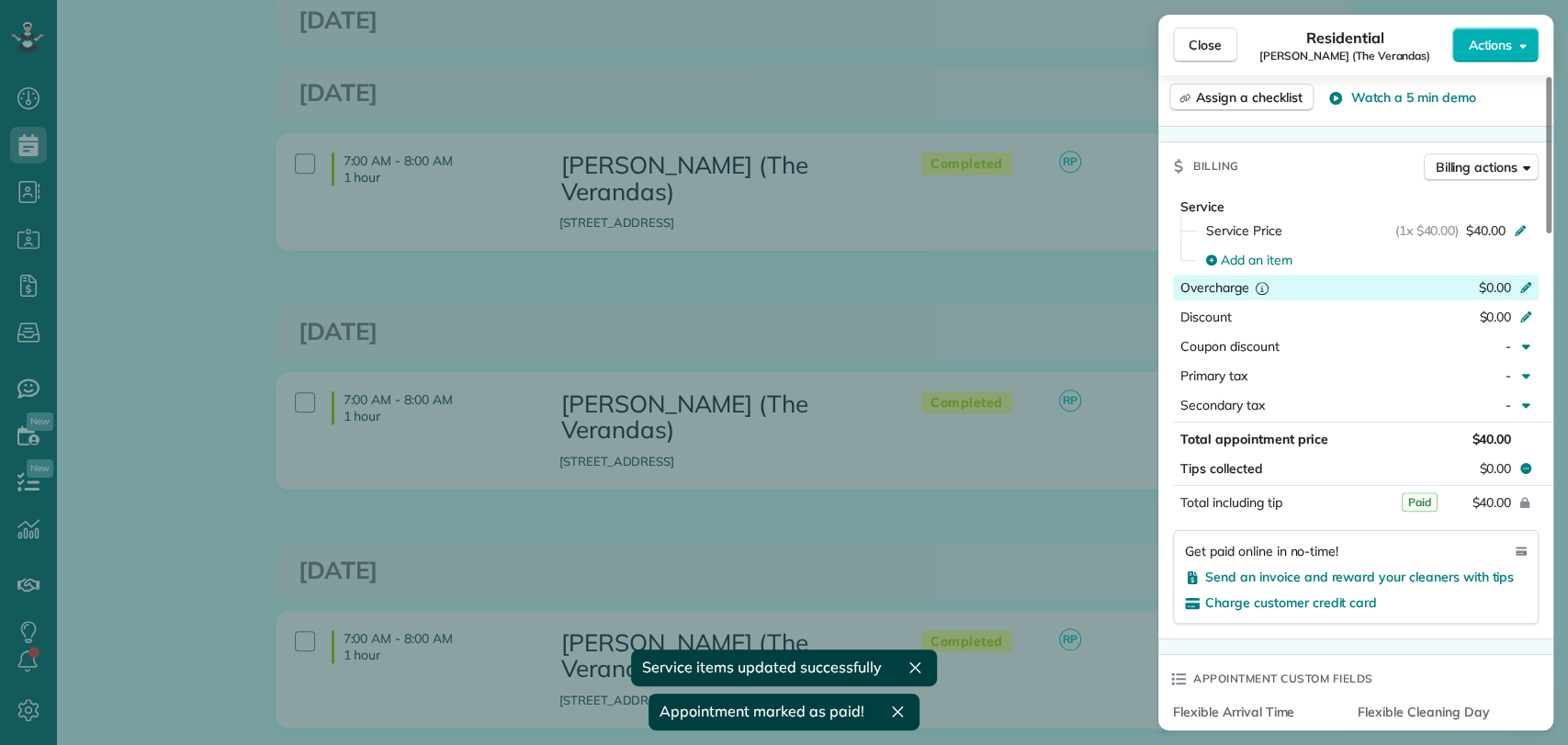
click at [949, 404] on div "Close Residential Dan Rubel (The Verandas) Actions This appointment is linked t…" at bounding box center [784, 372] width 1568 height 745
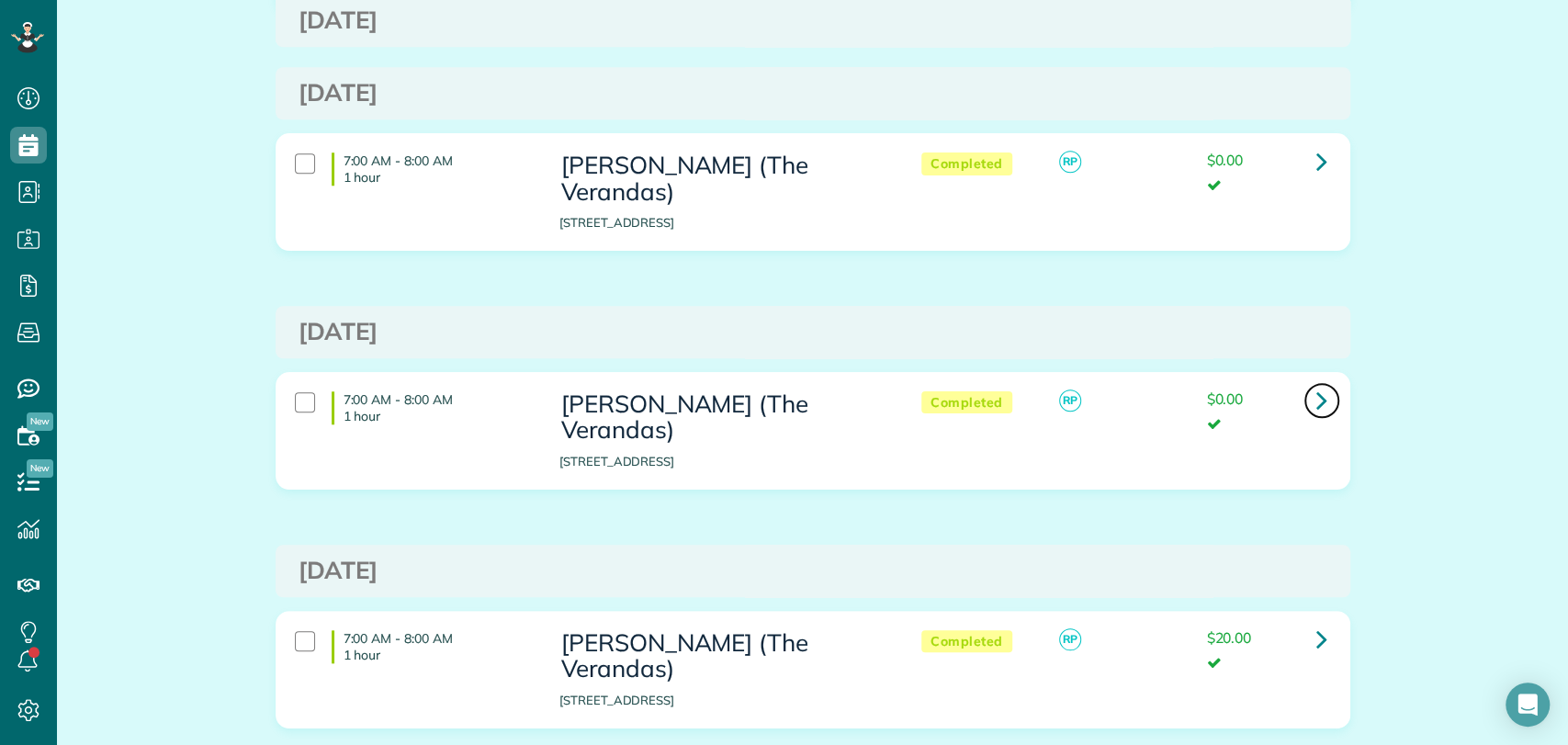
click at [1316, 384] on icon at bounding box center [1321, 399] width 11 height 32
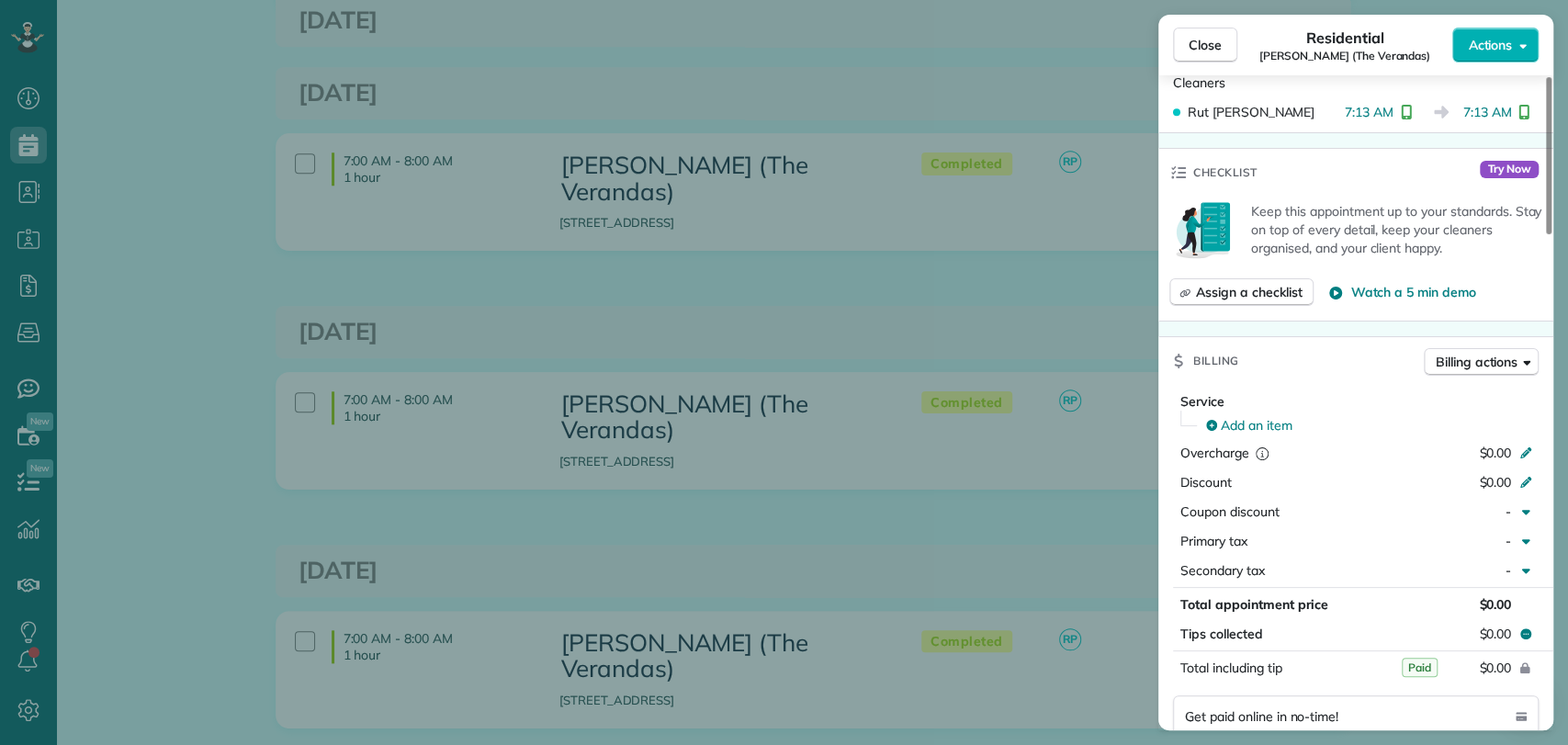
scroll to position [722, 0]
click at [1469, 350] on span "Billing actions" at bounding box center [1476, 359] width 81 height 19
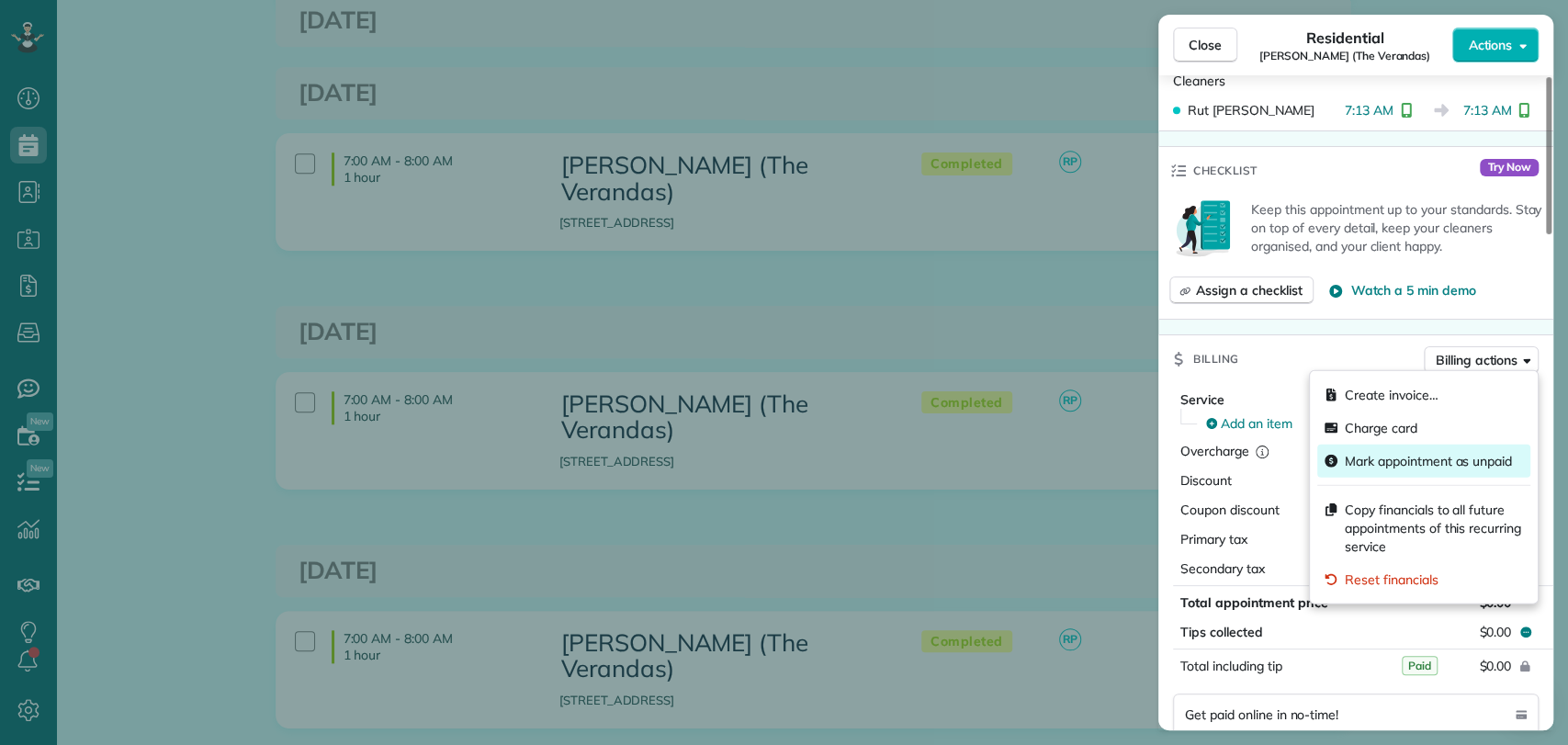
click at [1387, 461] on span "Mark appointment as unpaid" at bounding box center [1428, 460] width 167 height 19
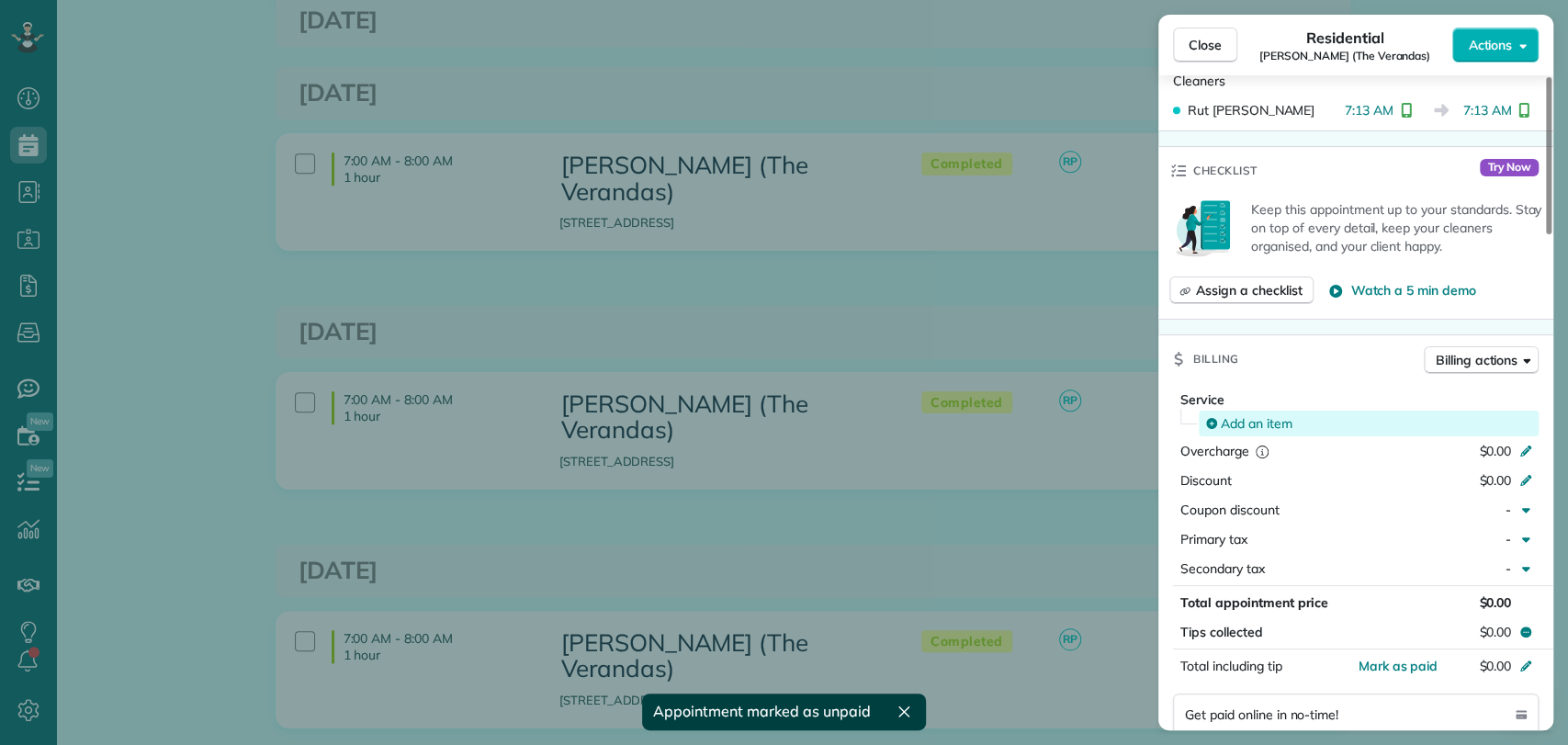
click at [1267, 420] on span "Add an item" at bounding box center [1256, 423] width 72 height 19
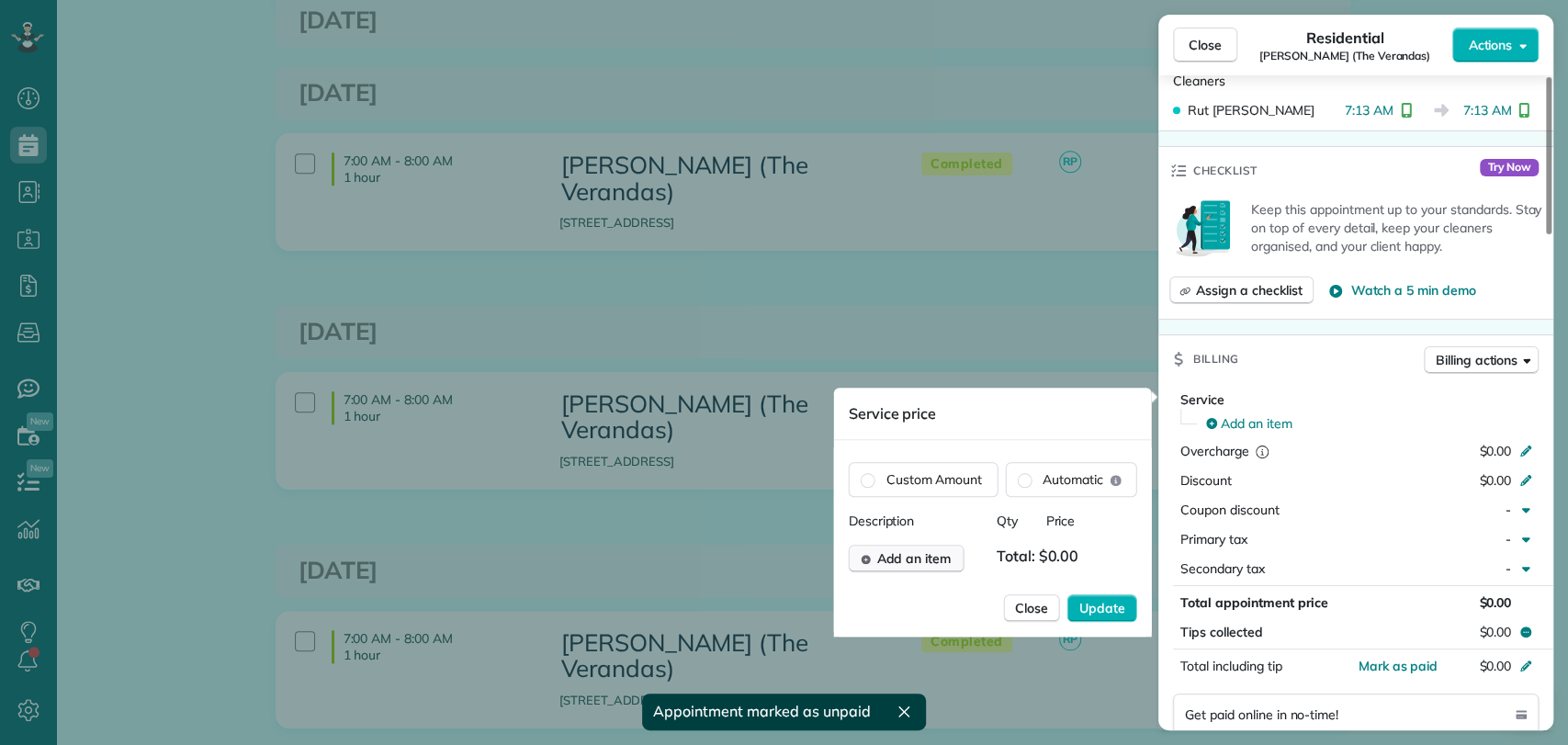
click at [919, 552] on span "Add an item" at bounding box center [913, 558] width 75 height 19
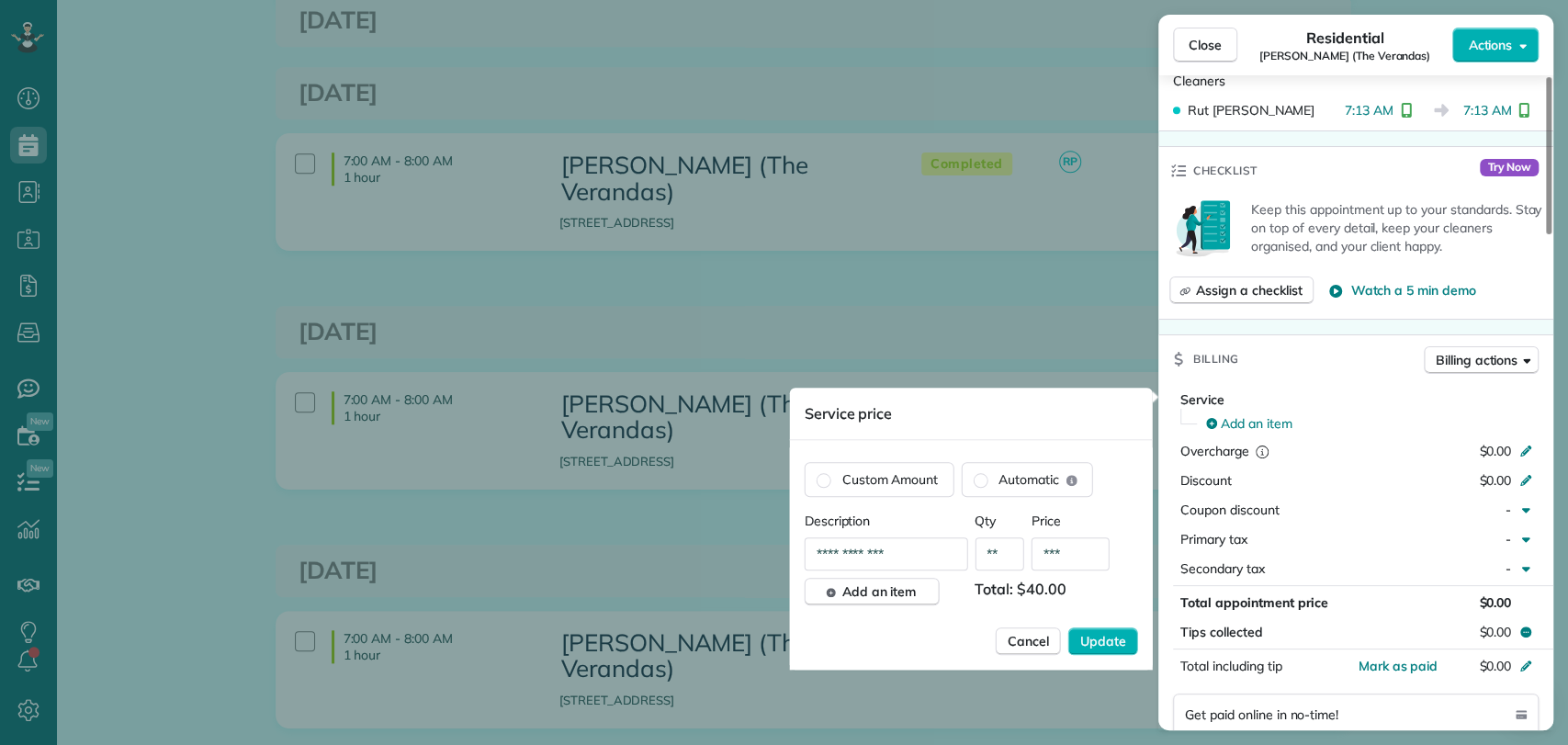
type input "***"
click at [1115, 540] on div "**********" at bounding box center [971, 554] width 334 height 33
click at [1102, 652] on button "Update" at bounding box center [1103, 641] width 70 height 27
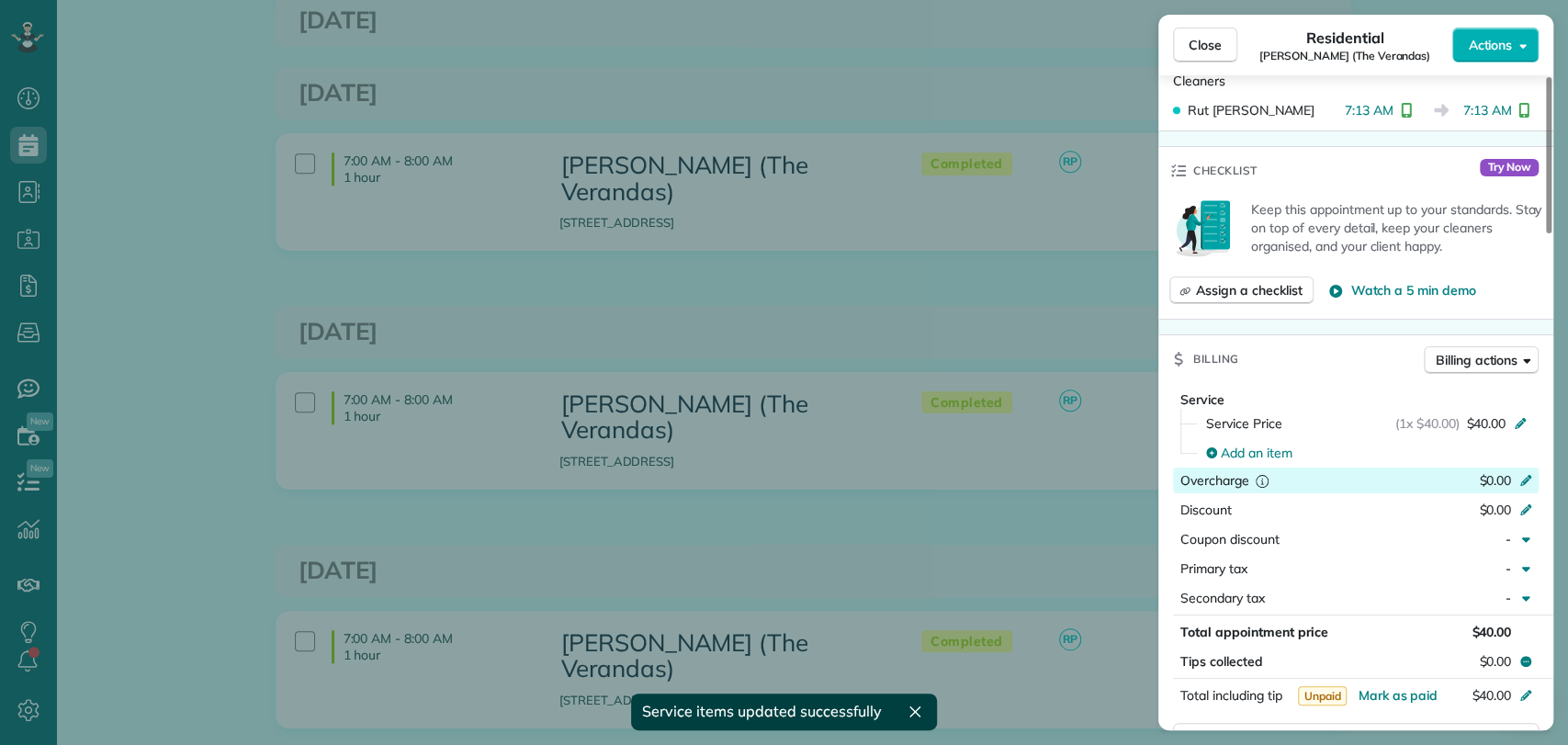
scroll to position [978, 0]
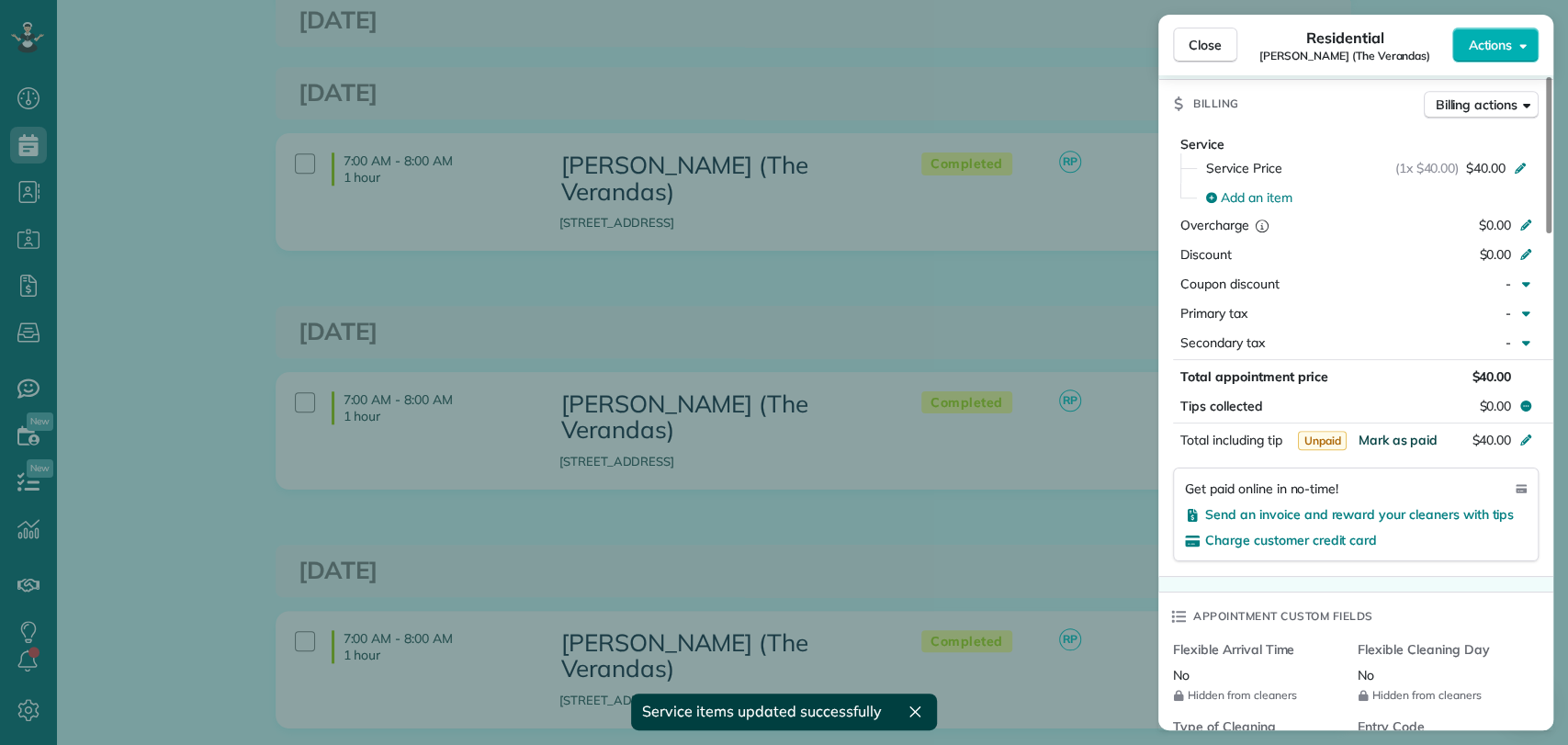
click at [1408, 441] on span "Mark as paid" at bounding box center [1396, 440] width 80 height 17
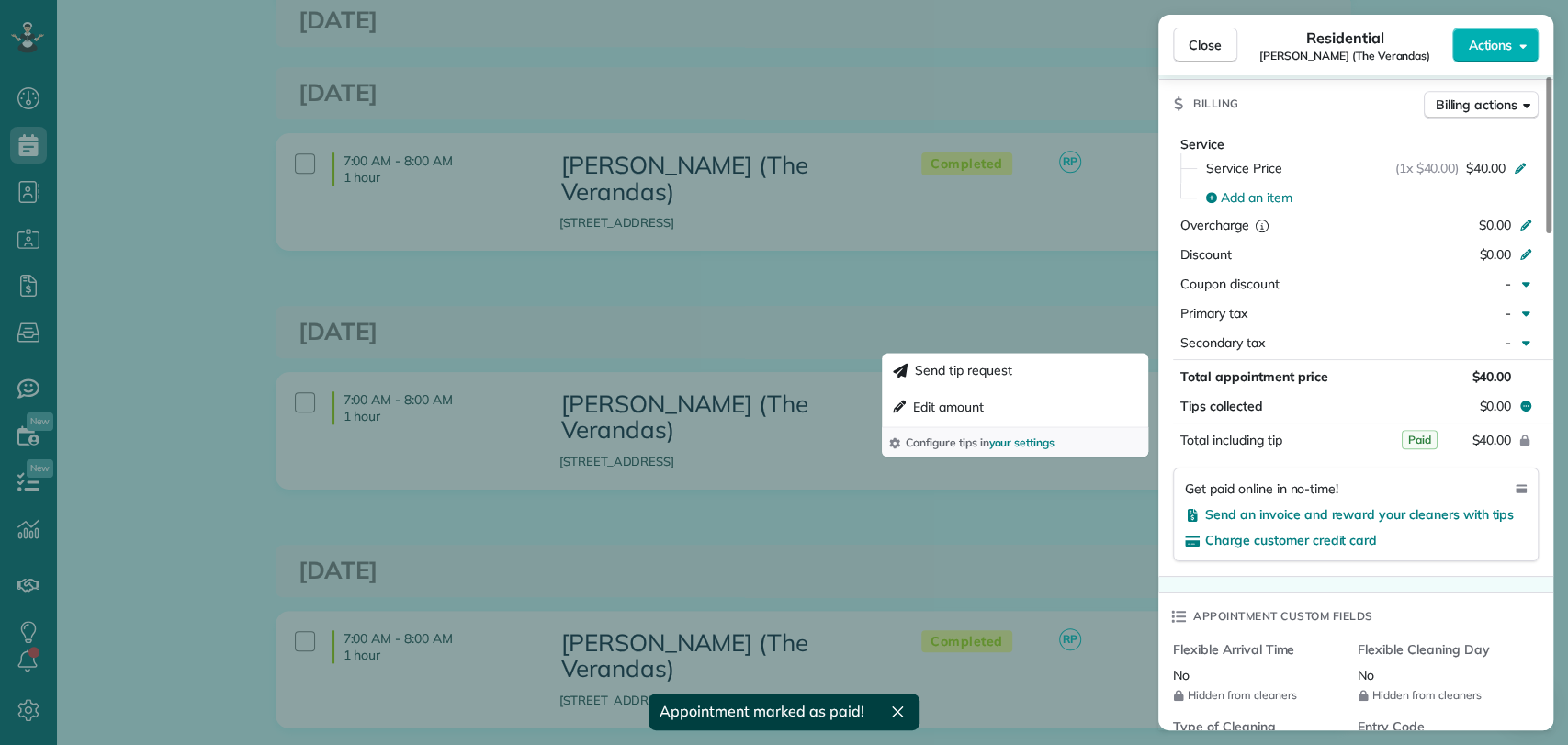
click at [1109, 222] on div "Close Residential Dan Rubel (The Verandas) Actions This appointment is linked t…" at bounding box center [784, 372] width 1568 height 745
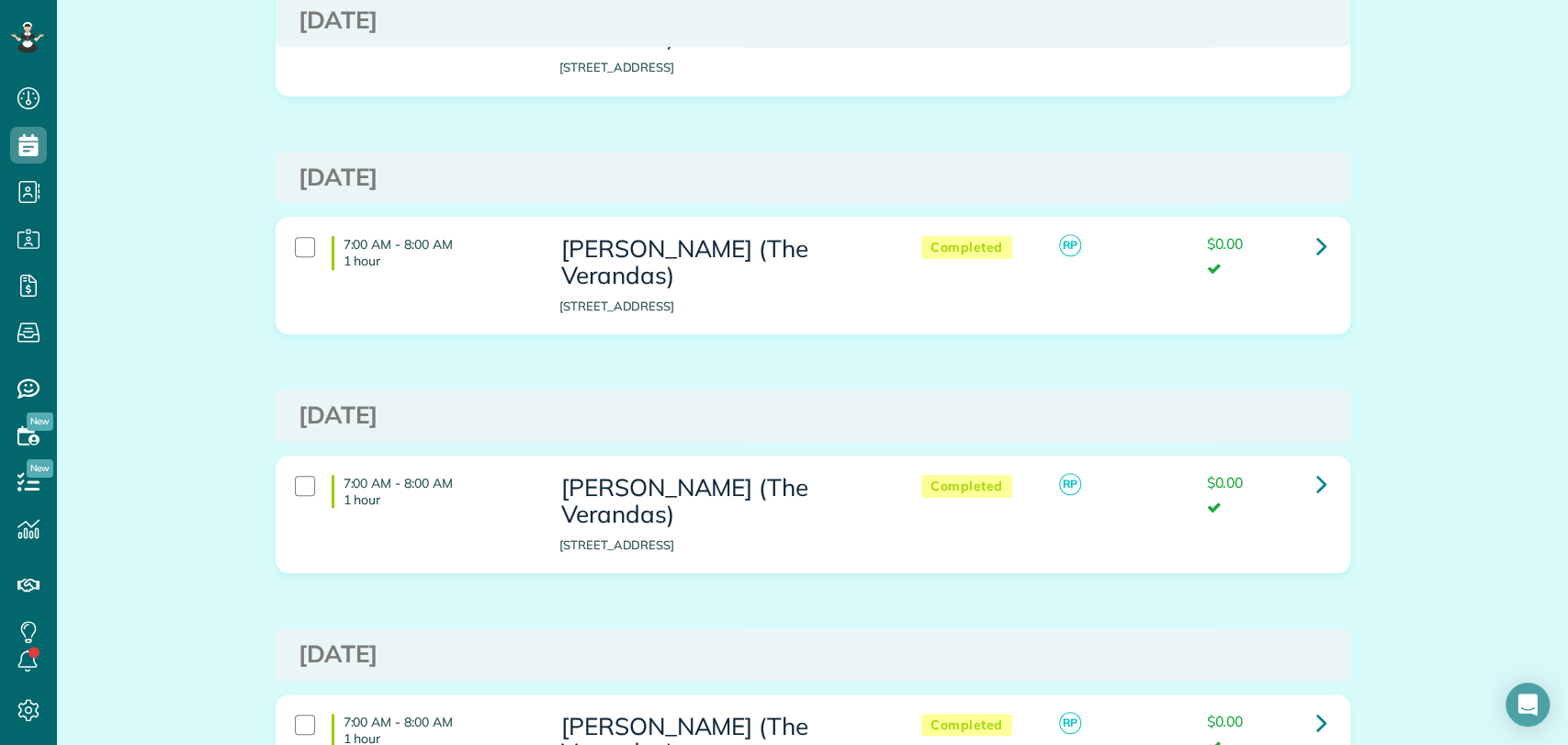
scroll to position [705, 0]
click at [1316, 468] on icon at bounding box center [1321, 484] width 11 height 32
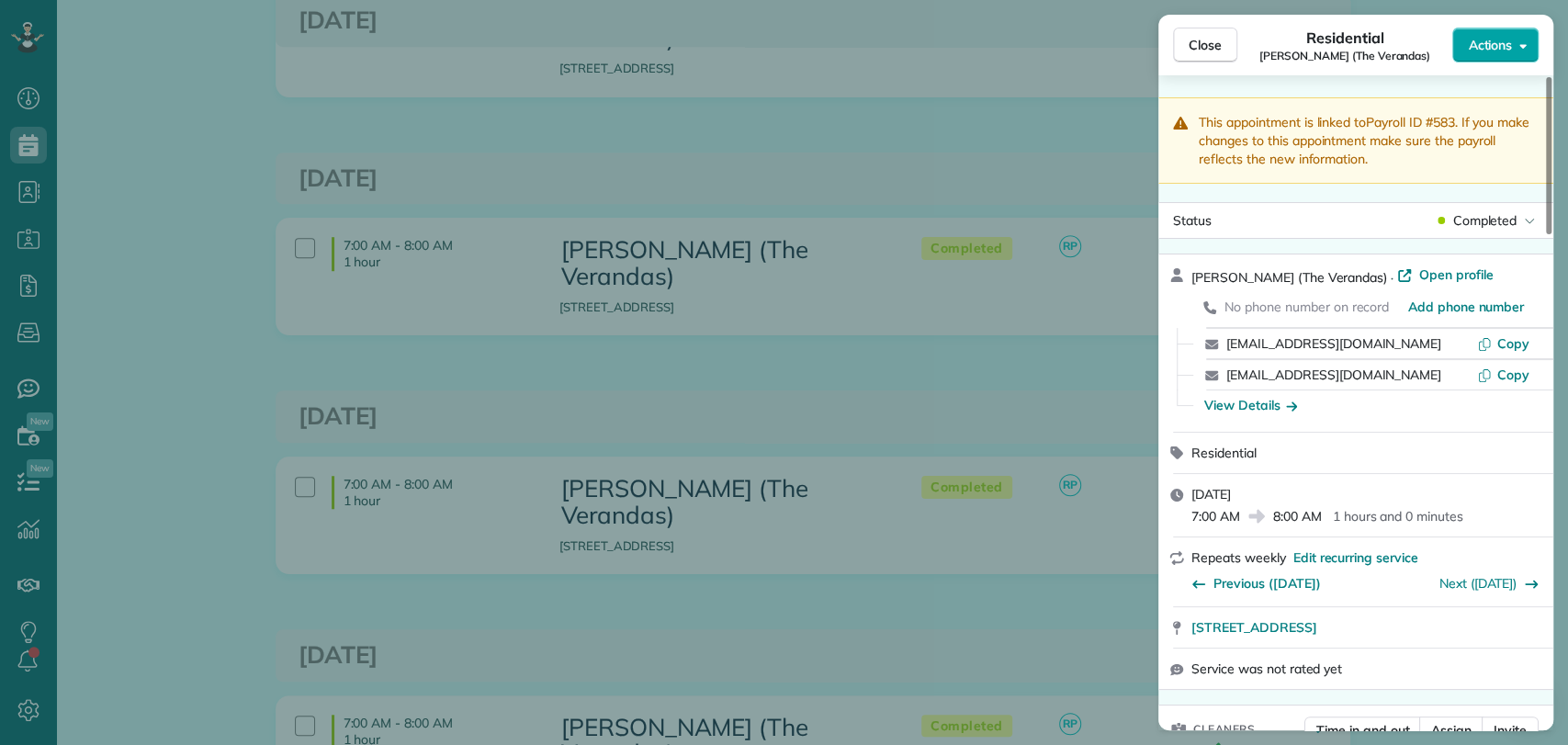
click at [1507, 43] on span "Actions" at bounding box center [1489, 44] width 44 height 19
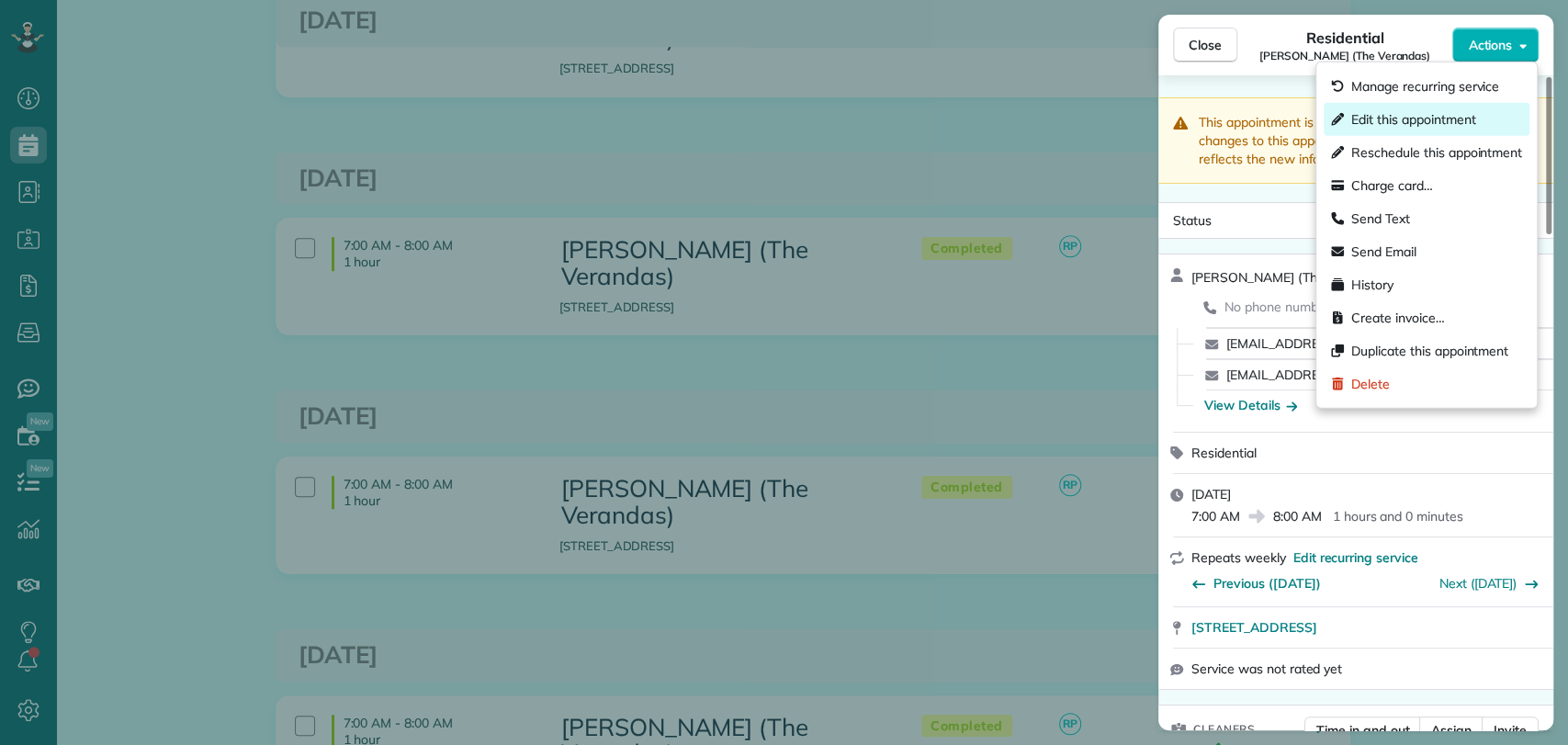
click at [1405, 119] on span "Edit this appointment" at bounding box center [1413, 119] width 124 height 19
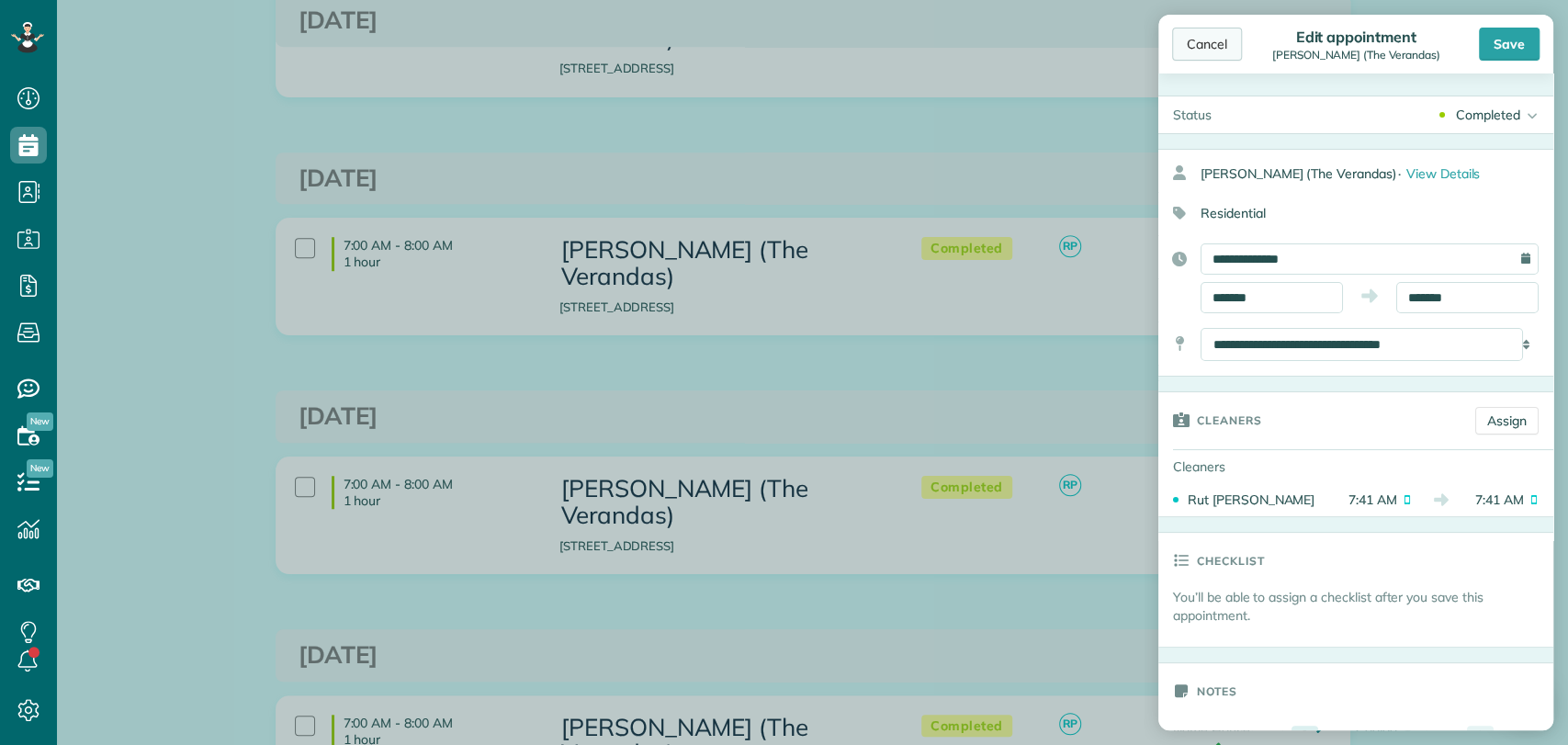
click at [1219, 43] on div "Cancel" at bounding box center [1206, 44] width 70 height 33
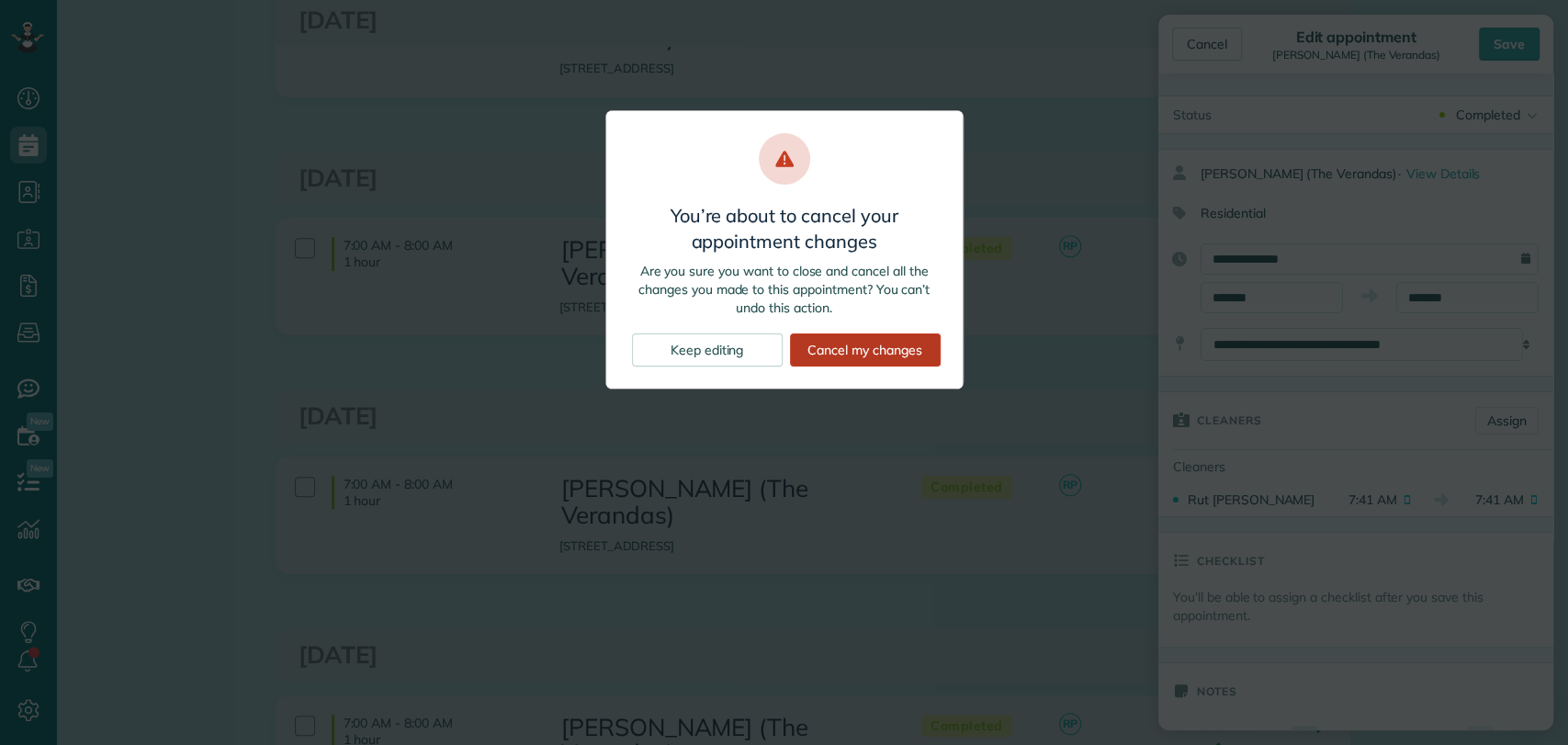
click at [885, 346] on div "Cancel my changes" at bounding box center [864, 350] width 150 height 33
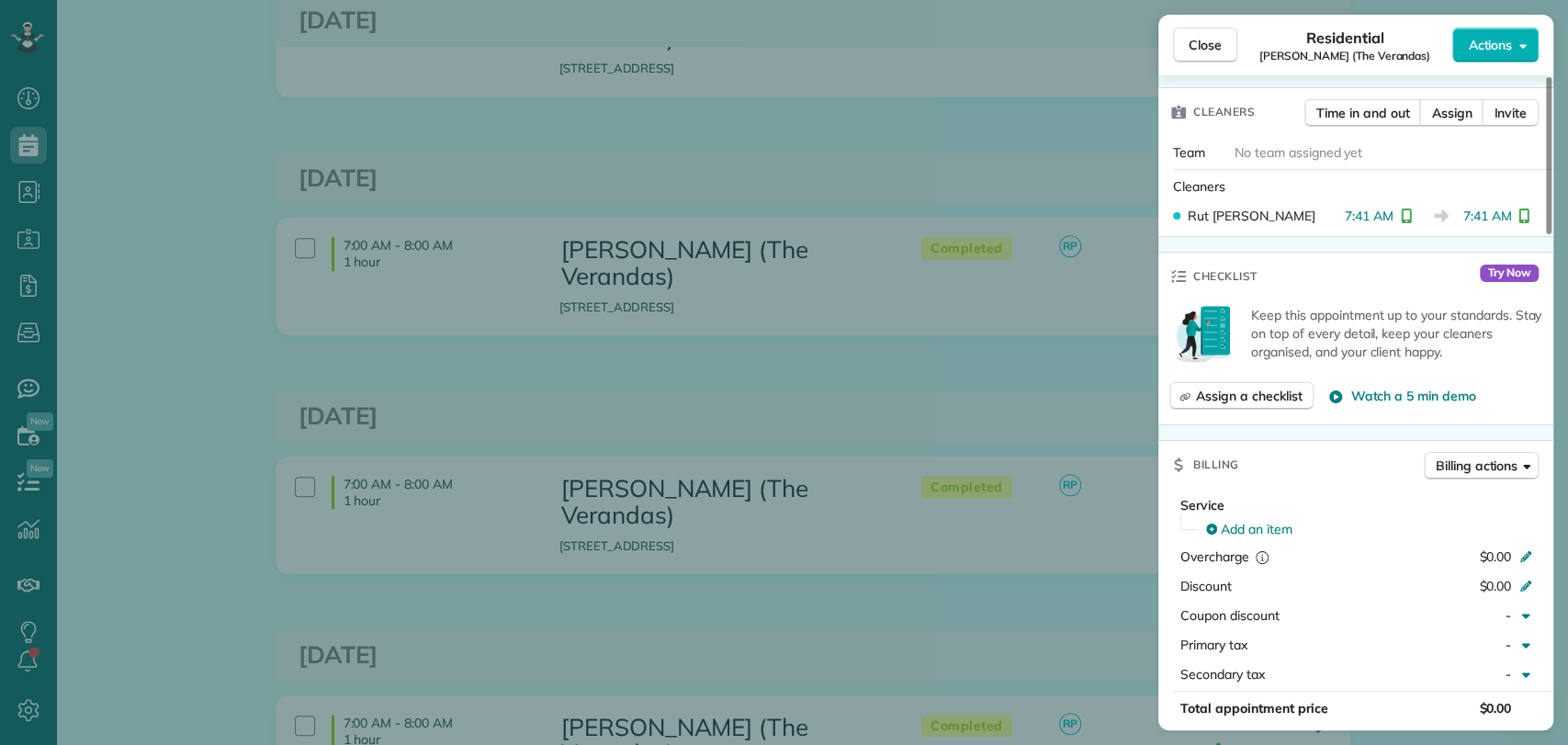
scroll to position [617, 0]
click at [1464, 469] on span "Billing actions" at bounding box center [1476, 464] width 81 height 19
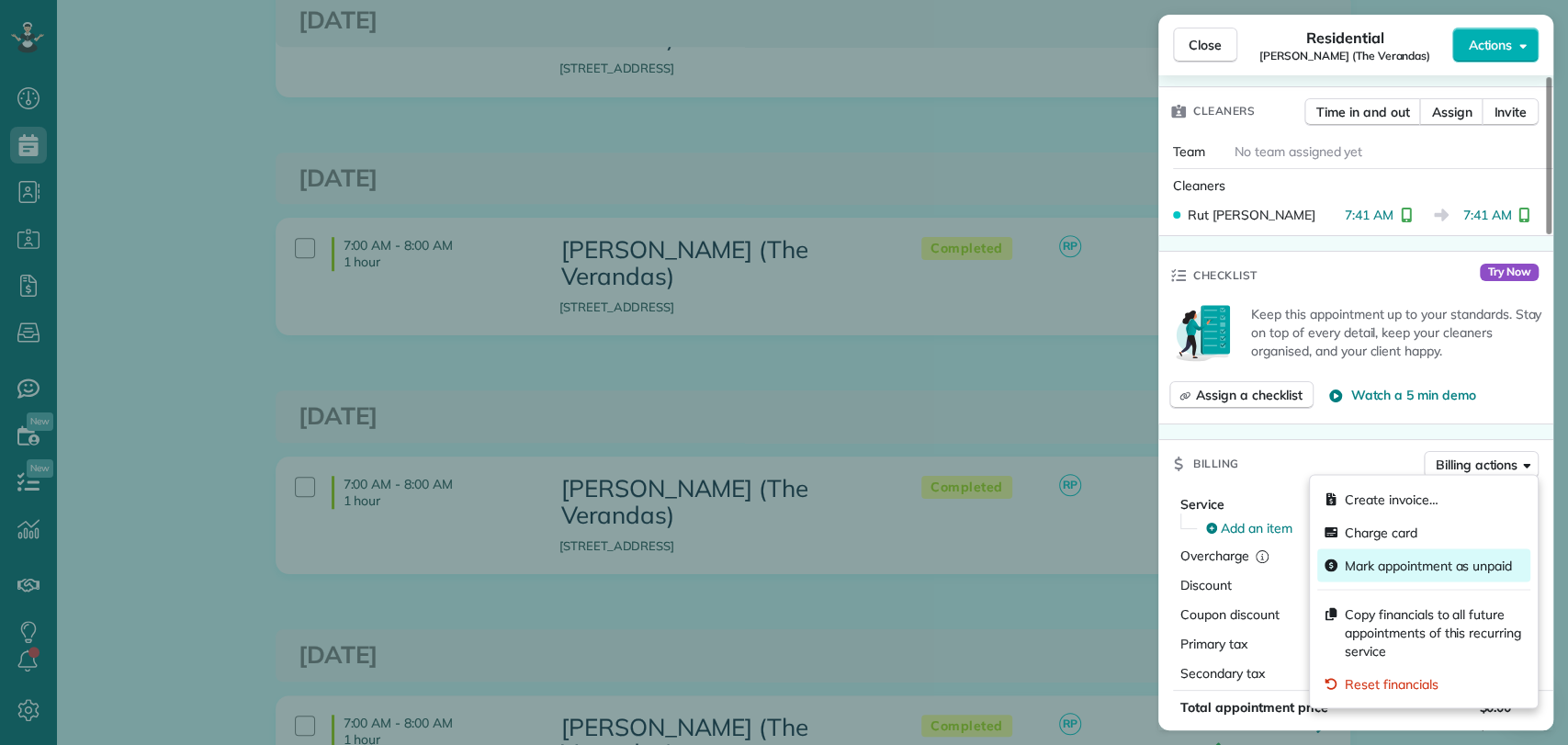
click at [1387, 563] on span "Mark appointment as unpaid" at bounding box center [1428, 564] width 167 height 19
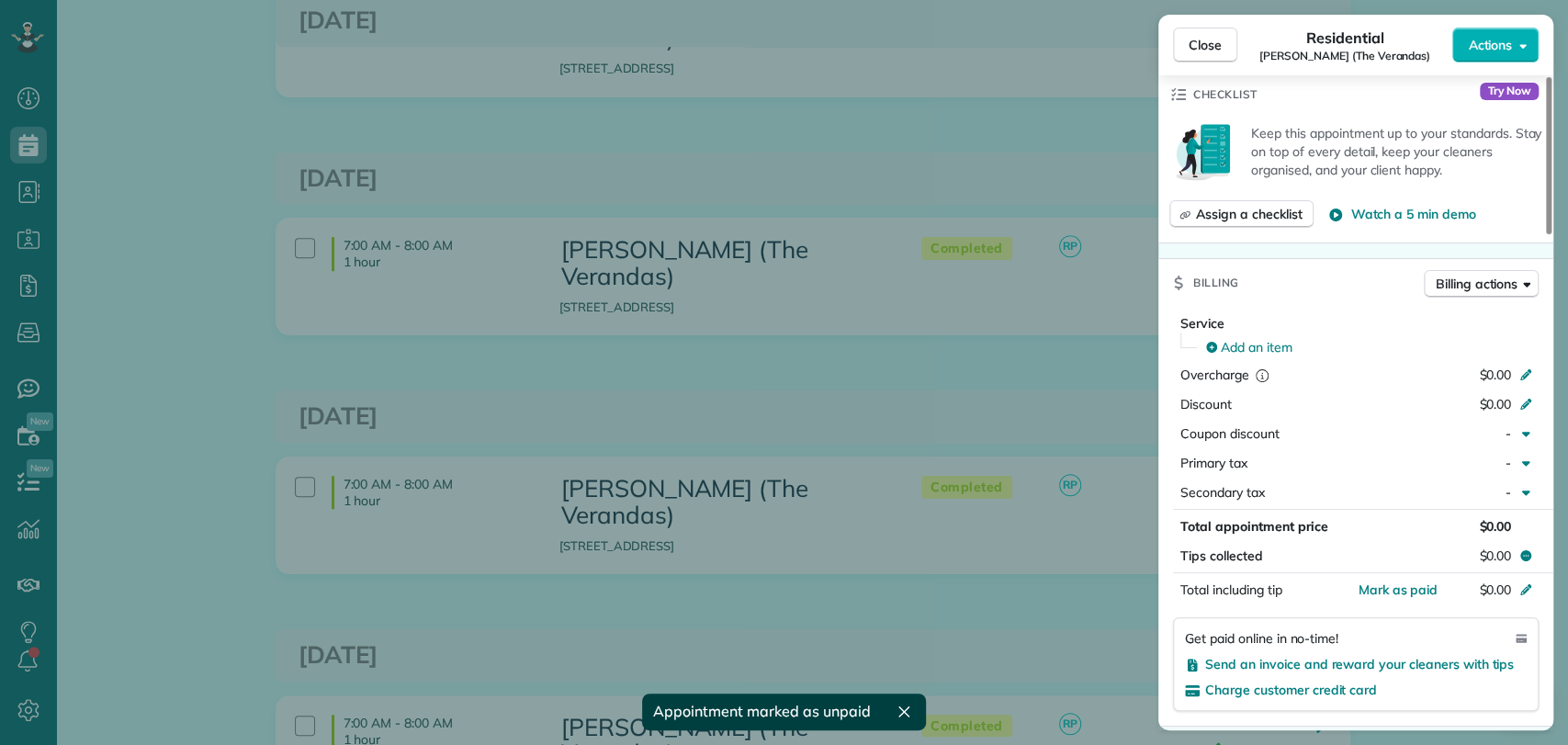
scroll to position [839, 0]
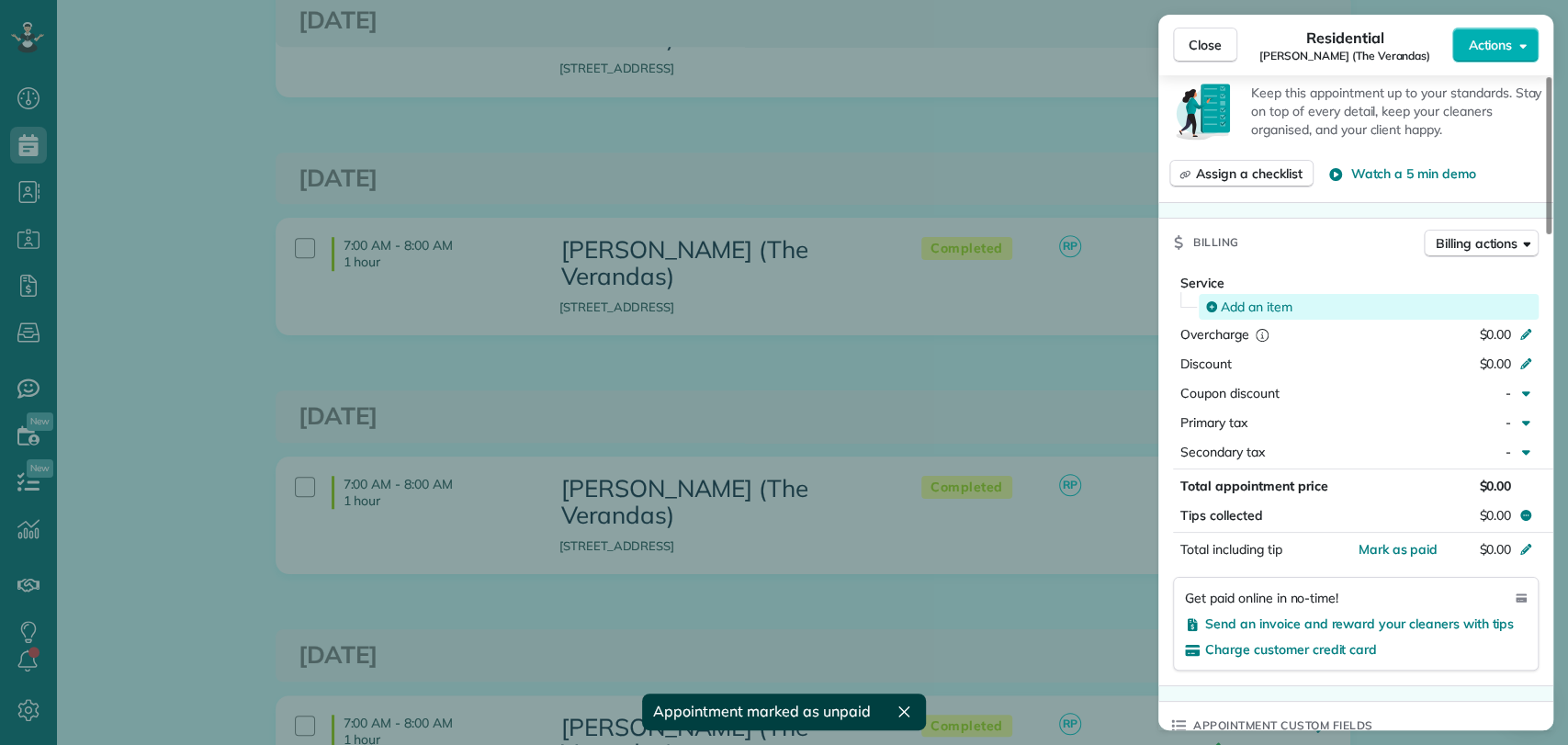
click at [1271, 308] on span "Add an item" at bounding box center [1256, 306] width 72 height 19
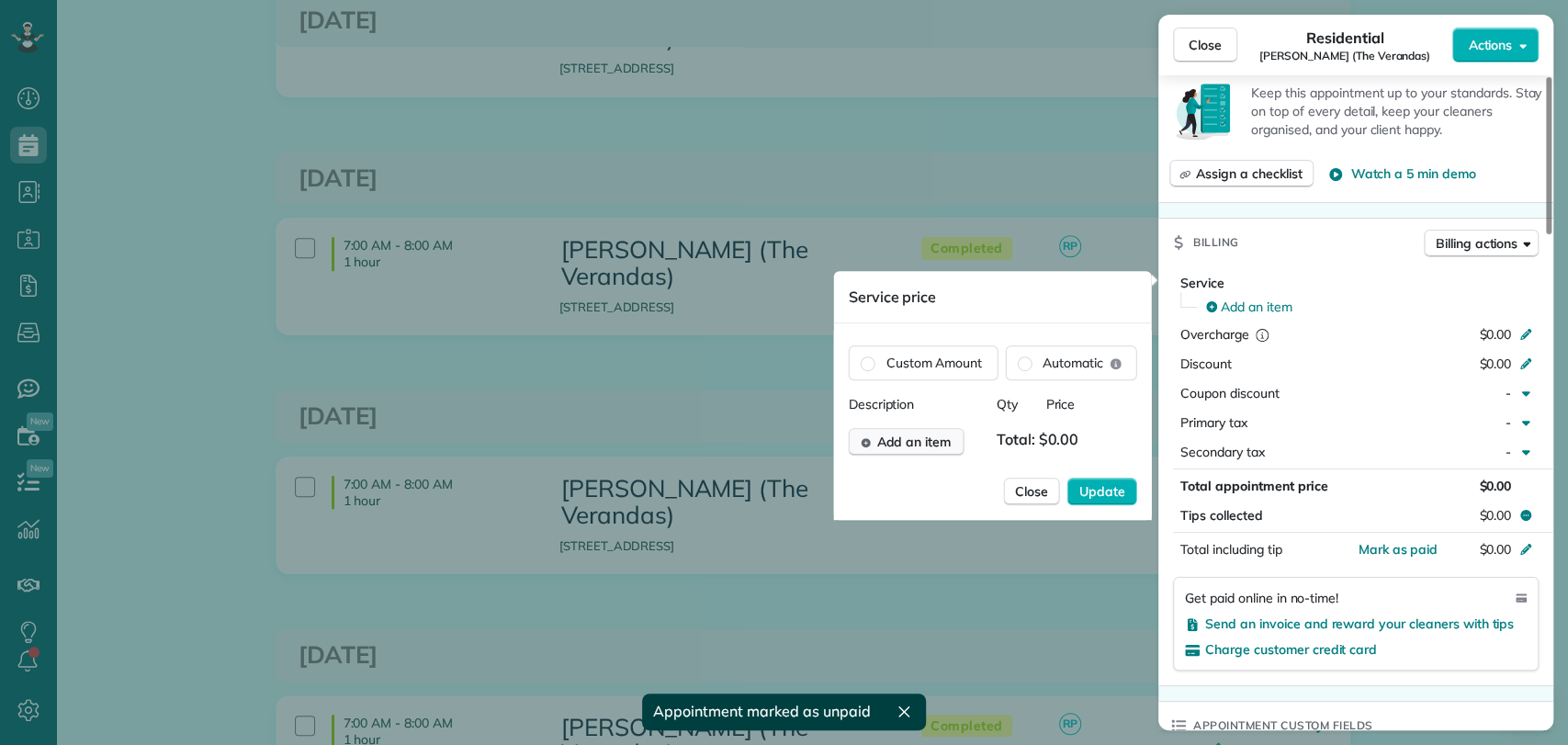
click at [939, 443] on span "Add an item" at bounding box center [913, 442] width 75 height 19
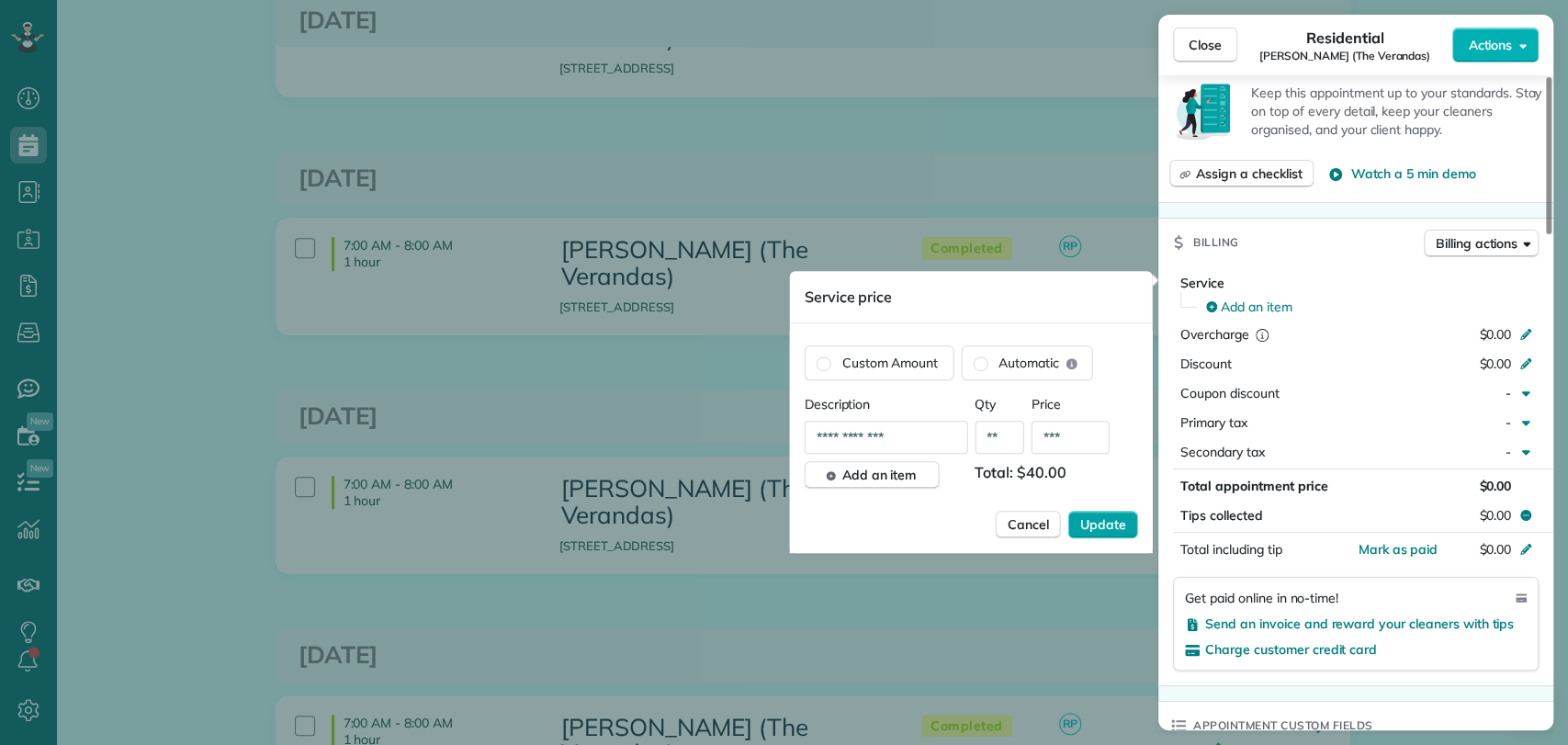
type input "***"
click at [1091, 512] on button "Update" at bounding box center [1103, 524] width 70 height 27
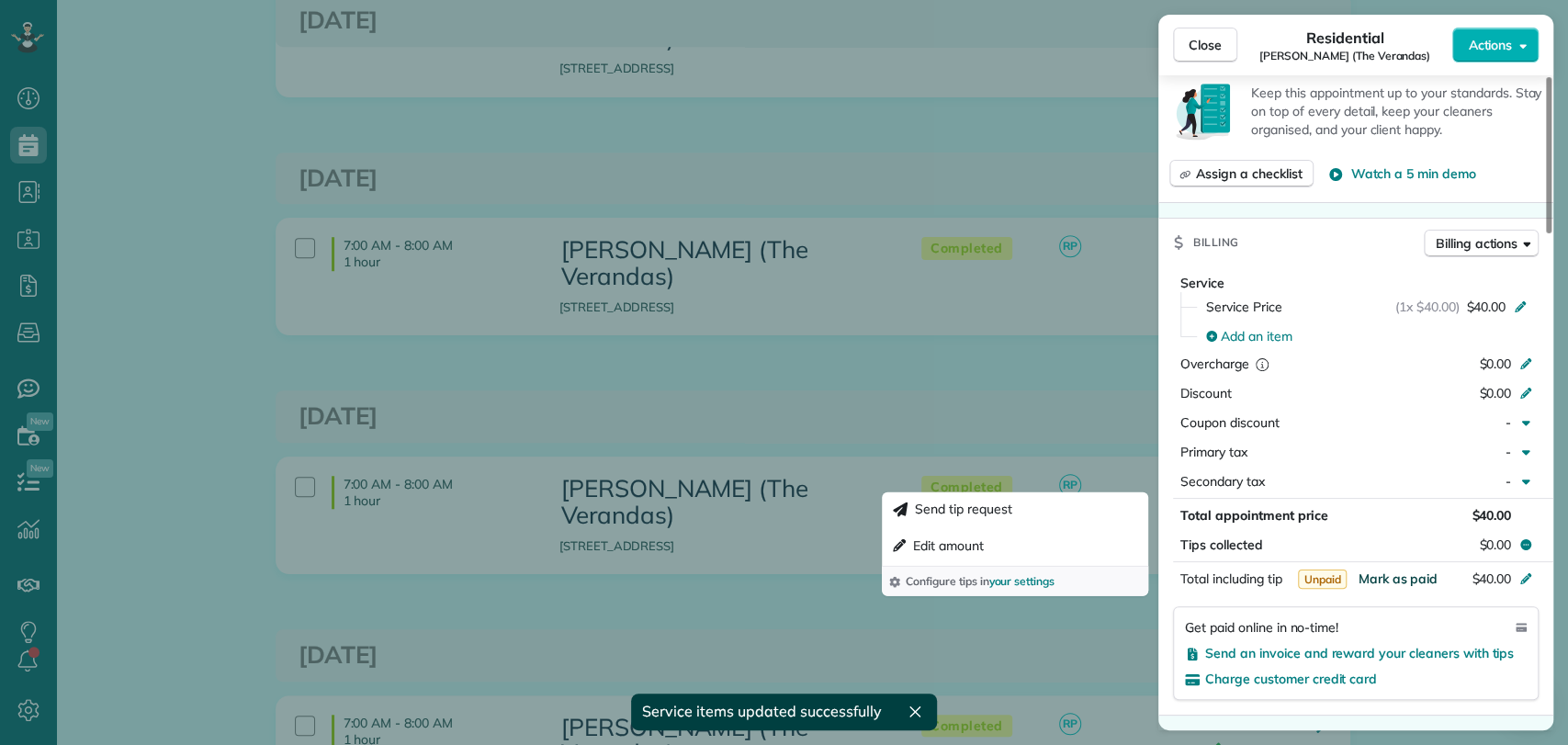
click at [1378, 576] on span "Mark as paid" at bounding box center [1396, 578] width 80 height 17
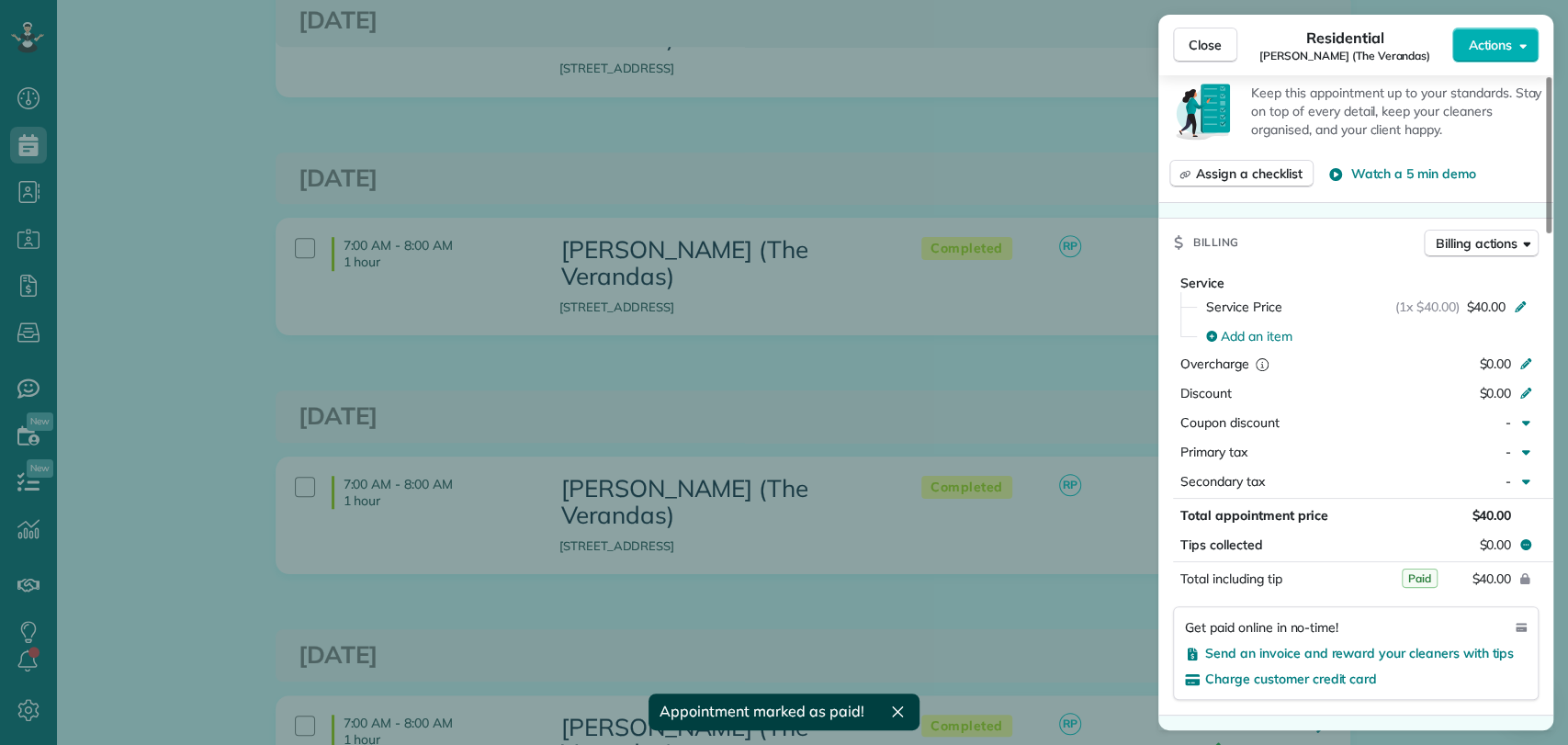
click at [1021, 324] on div "Close Residential Dan Rubel (The Verandas) Actions This appointment is linked t…" at bounding box center [784, 372] width 1568 height 745
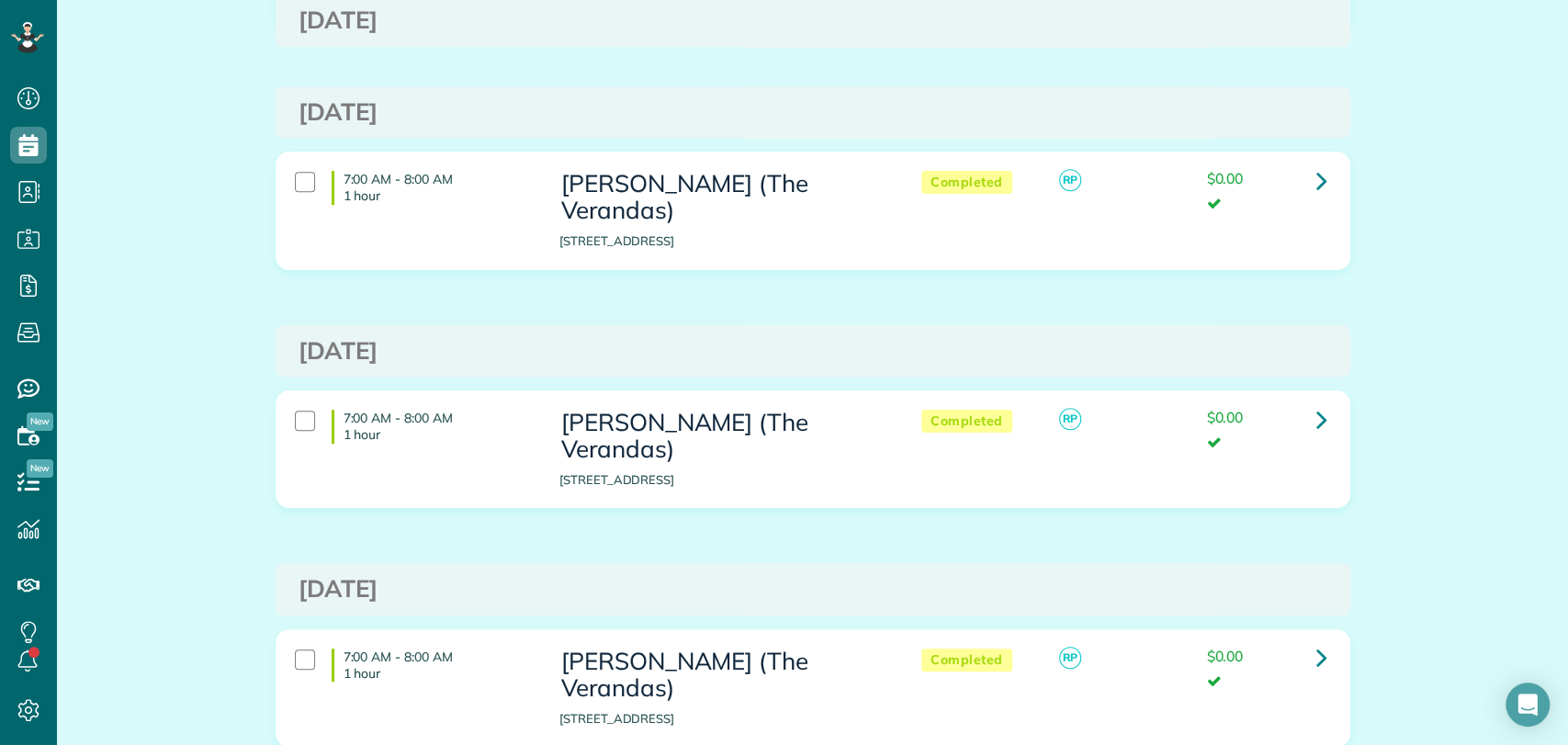
scroll to position [509, 0]
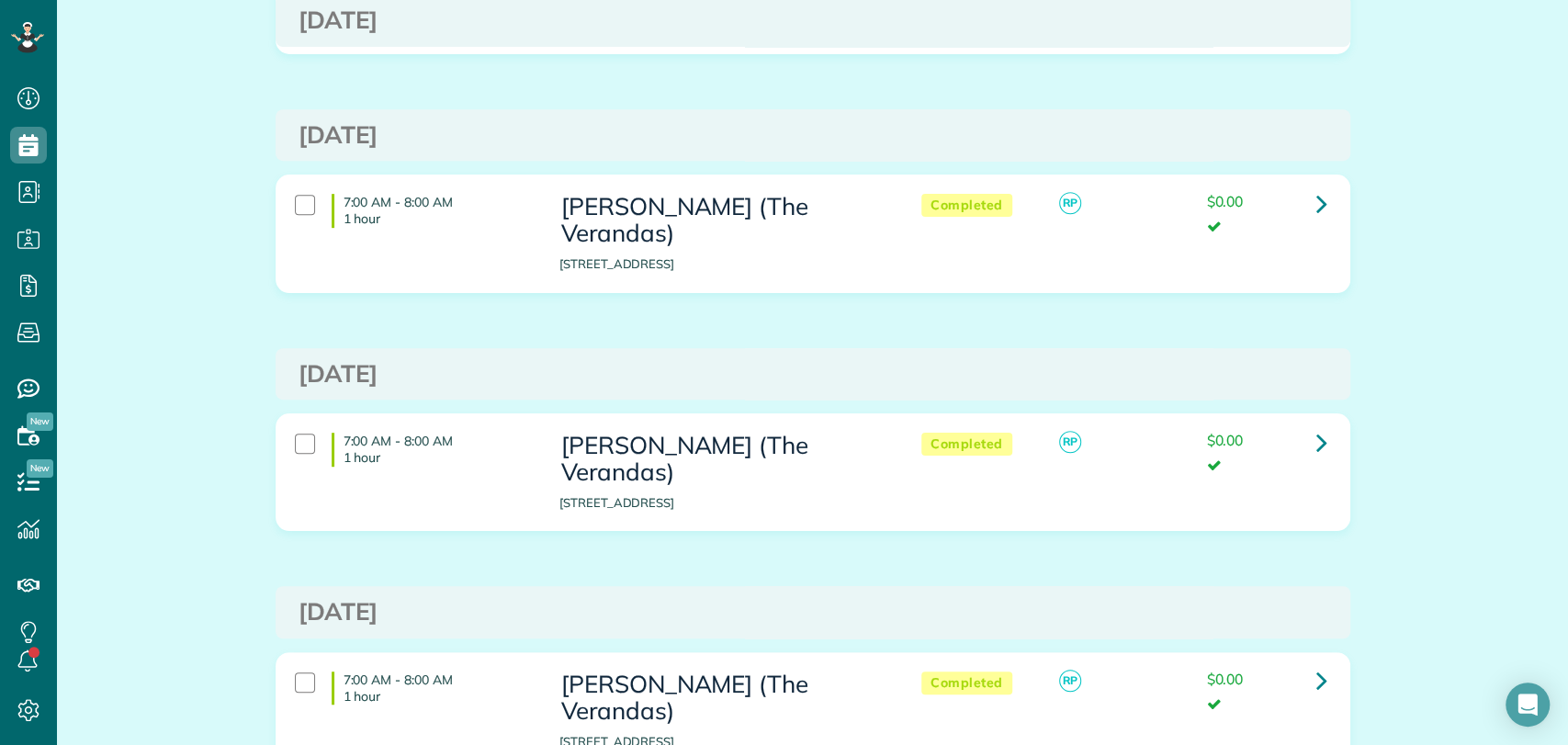
click at [1409, 472] on div "Past appointments for Dan Rubel (The Verandas) Schedule Changes Actions Create …" at bounding box center [812, 696] width 1511 height 2331
click at [1316, 426] on icon at bounding box center [1321, 442] width 11 height 32
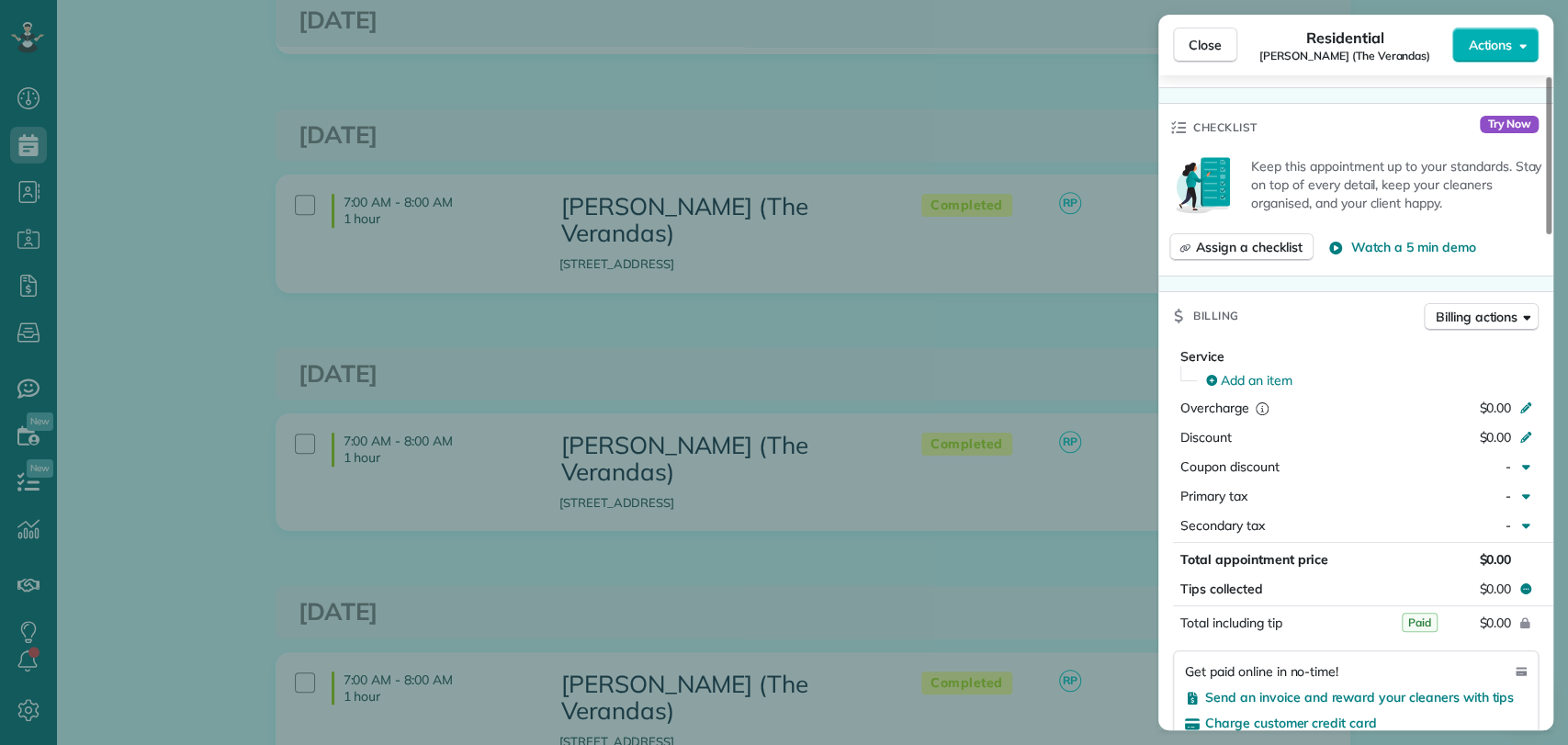
scroll to position [773, 0]
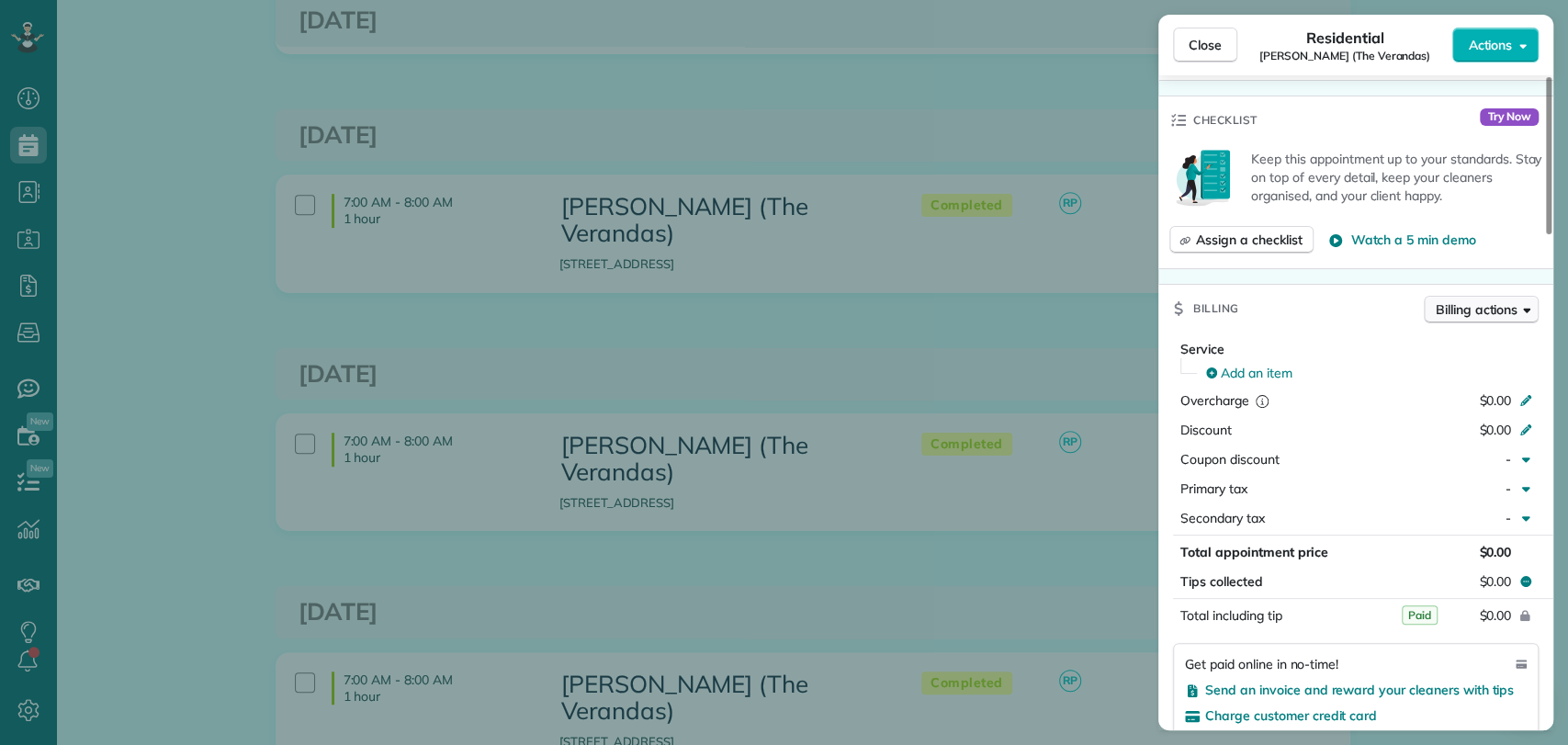
click at [1458, 307] on span "Billing actions" at bounding box center [1476, 309] width 81 height 19
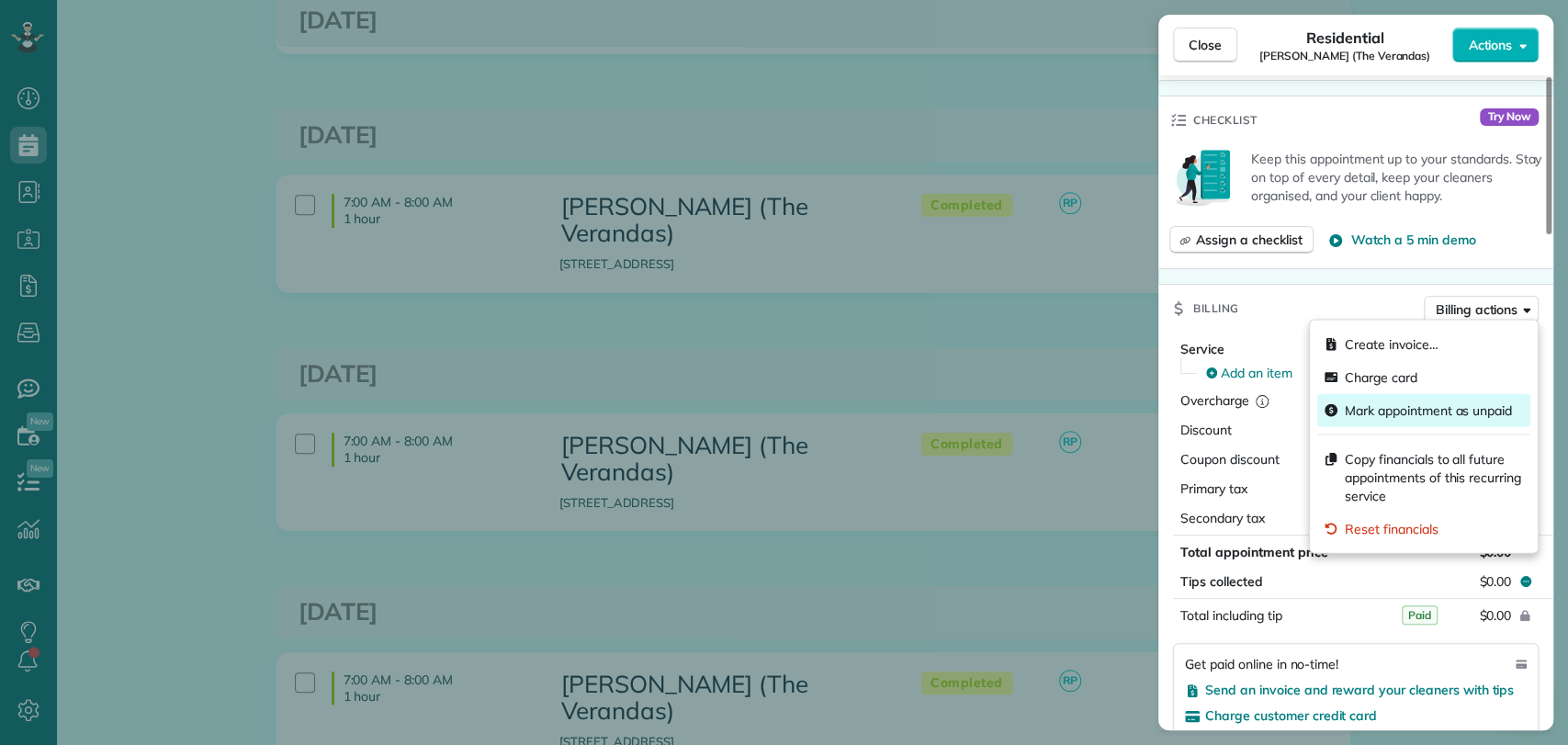
click at [1420, 405] on span "Mark appointment as unpaid" at bounding box center [1428, 410] width 167 height 19
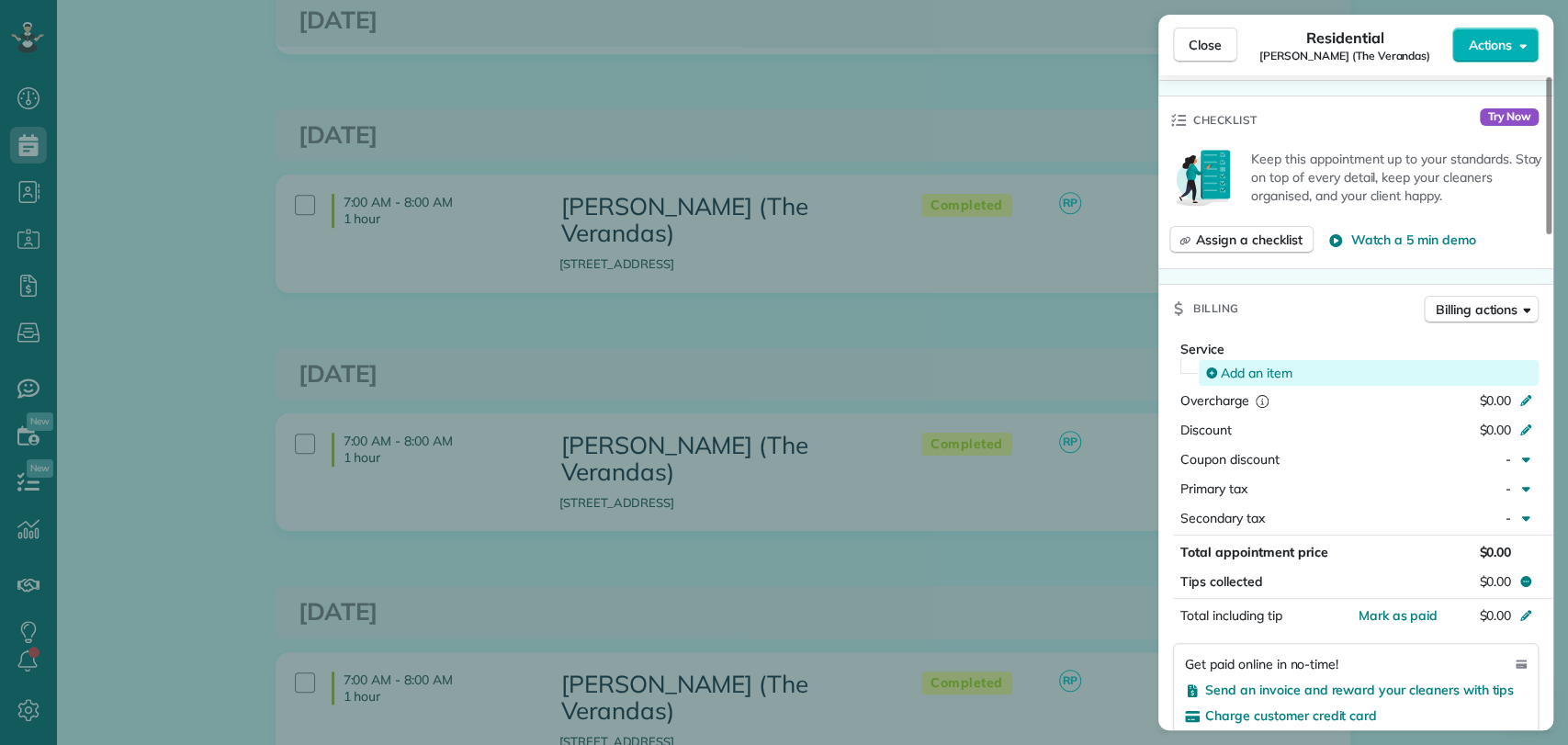
click at [1271, 363] on span "Add an item" at bounding box center [1256, 372] width 72 height 19
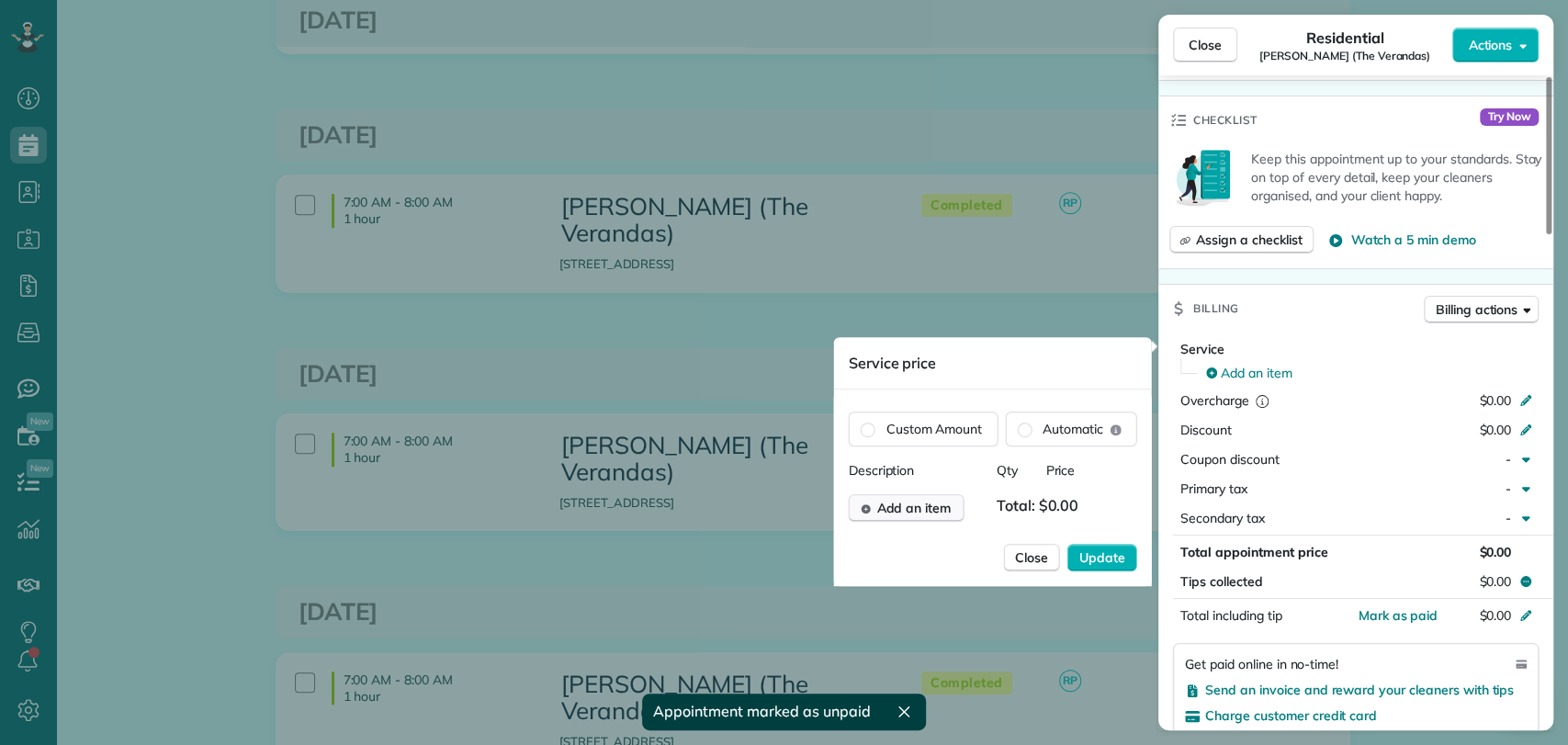
click at [903, 502] on span "Add an item" at bounding box center [913, 507] width 75 height 19
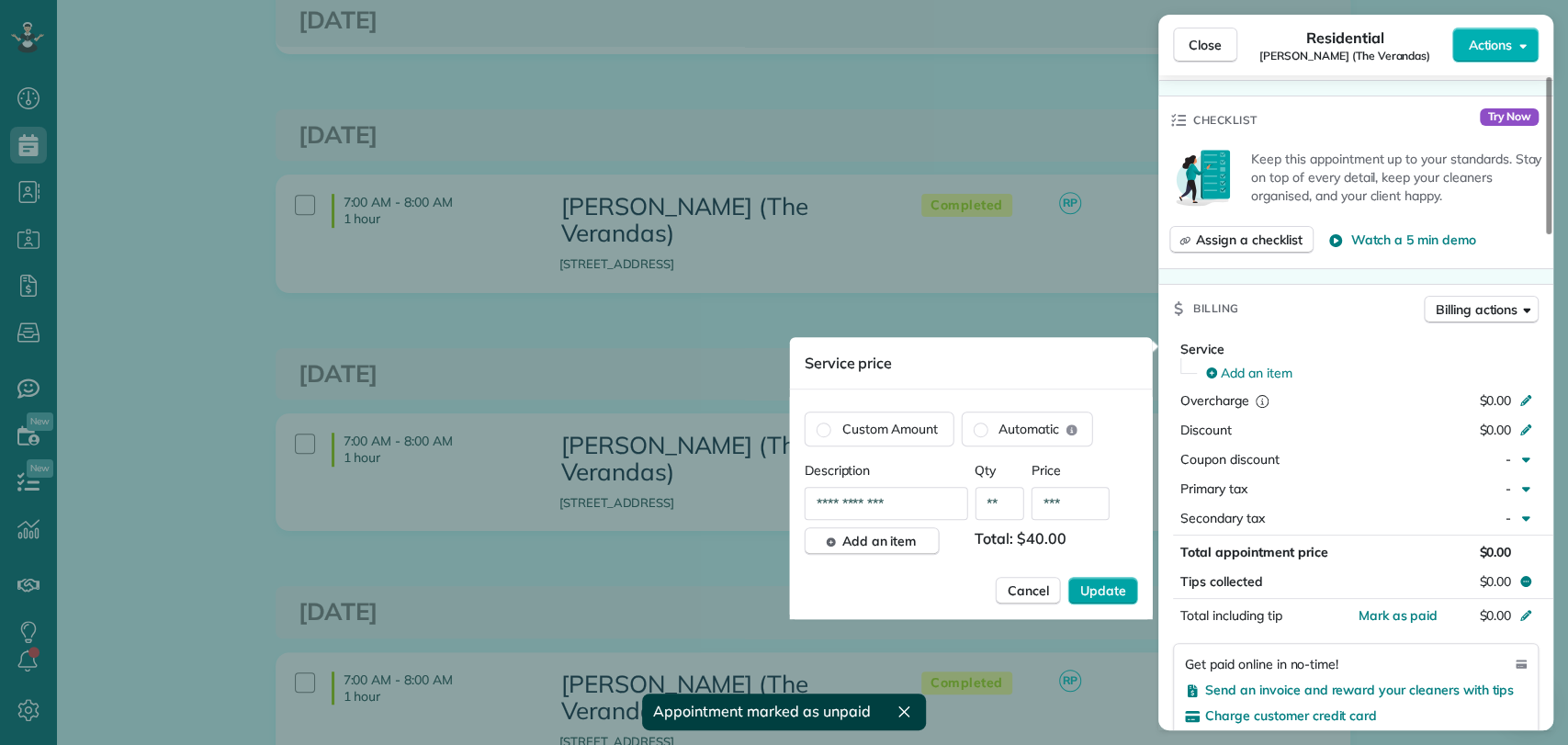
type input "***"
click at [1099, 586] on span "Update" at bounding box center [1103, 590] width 46 height 19
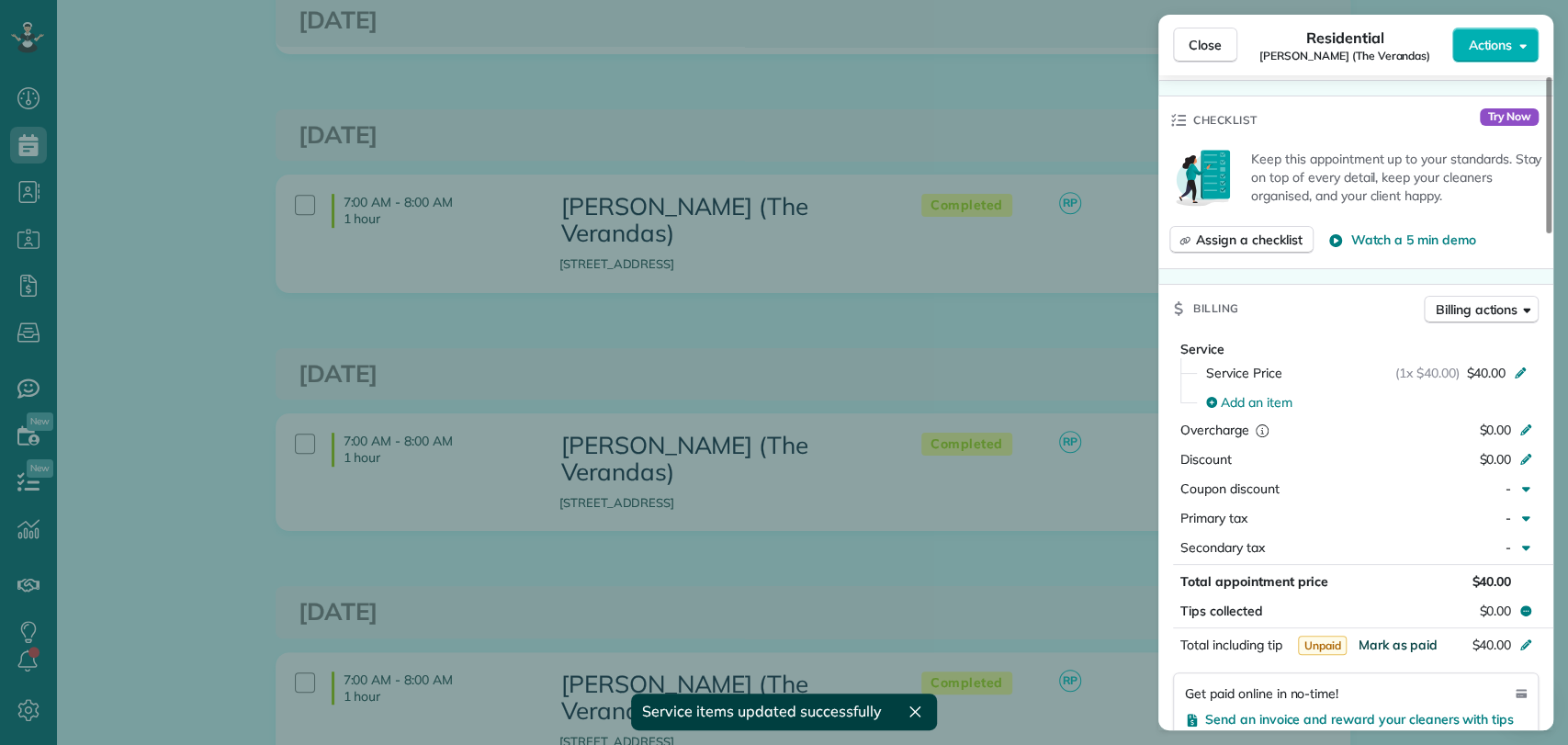
click at [1389, 641] on span "Mark as paid" at bounding box center [1396, 644] width 80 height 17
click at [899, 322] on div "Close Residential Dan Rubel (The Verandas) Actions This appointment is linked t…" at bounding box center [784, 372] width 1568 height 745
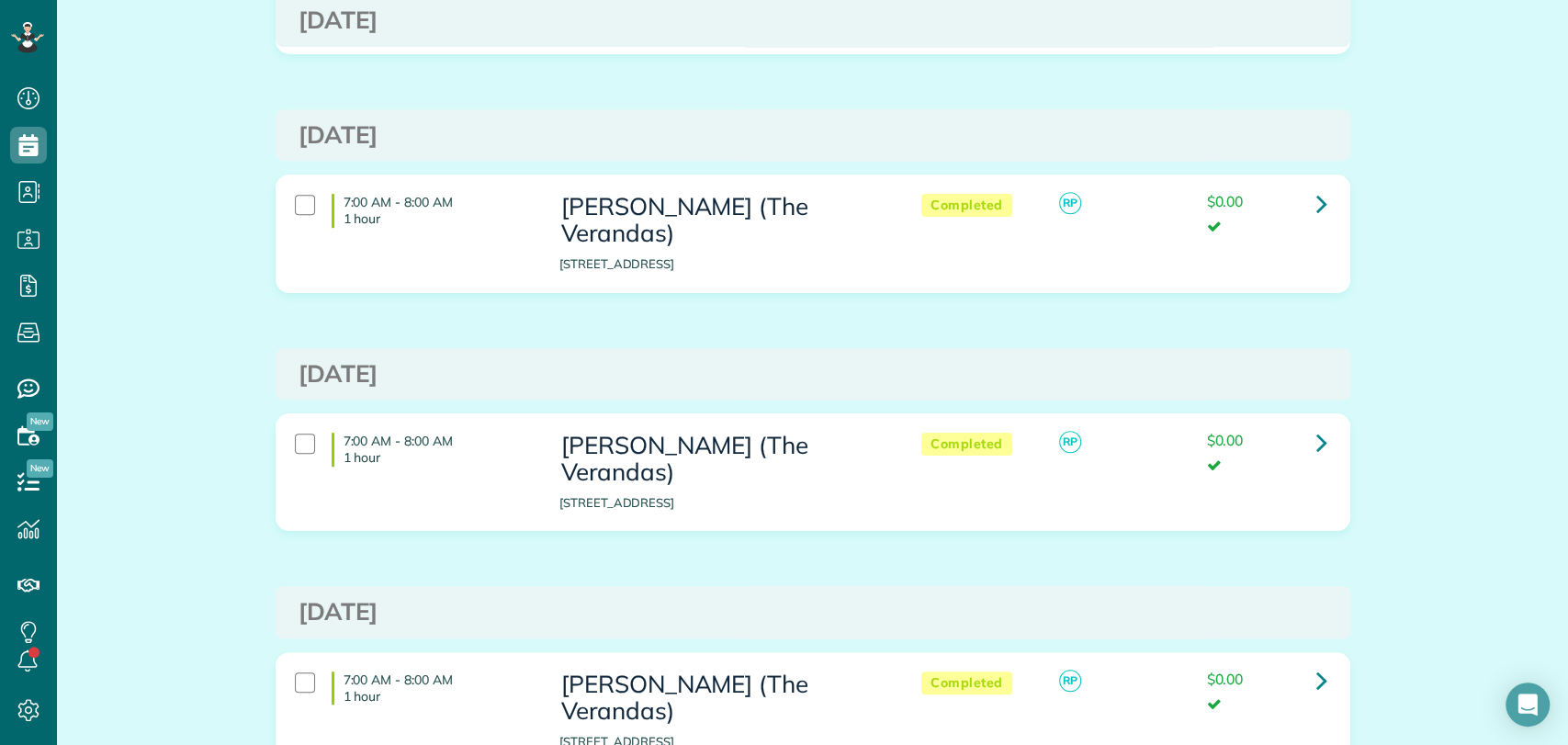
click at [1315, 176] on div "7:00 AM - 8:00 AM 1 hour Dan Rubel (The Verandas) 21944 Veranda Blvd Fairhope A…" at bounding box center [813, 234] width 1072 height 116
click at [1316, 187] on icon at bounding box center [1321, 203] width 11 height 32
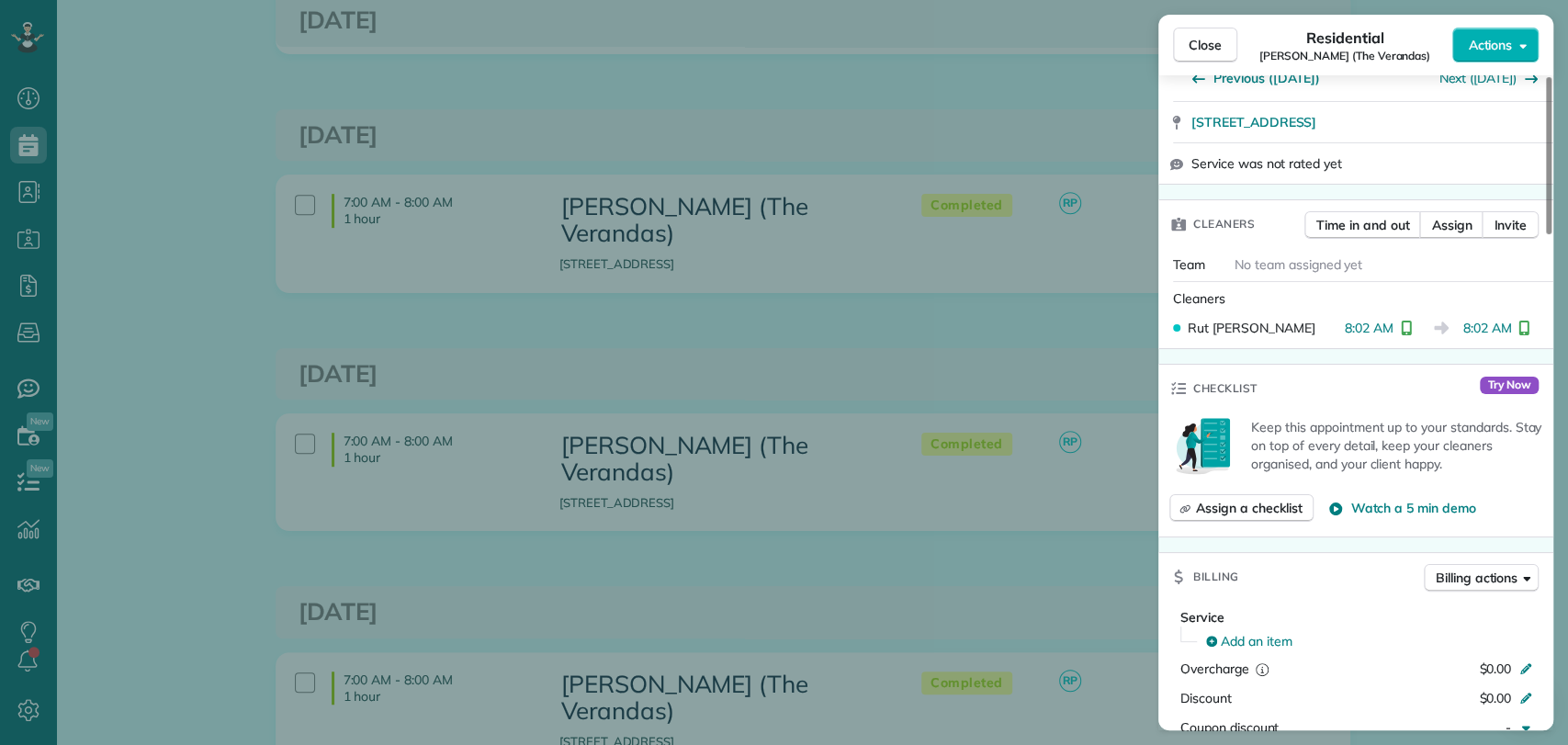
scroll to position [506, 0]
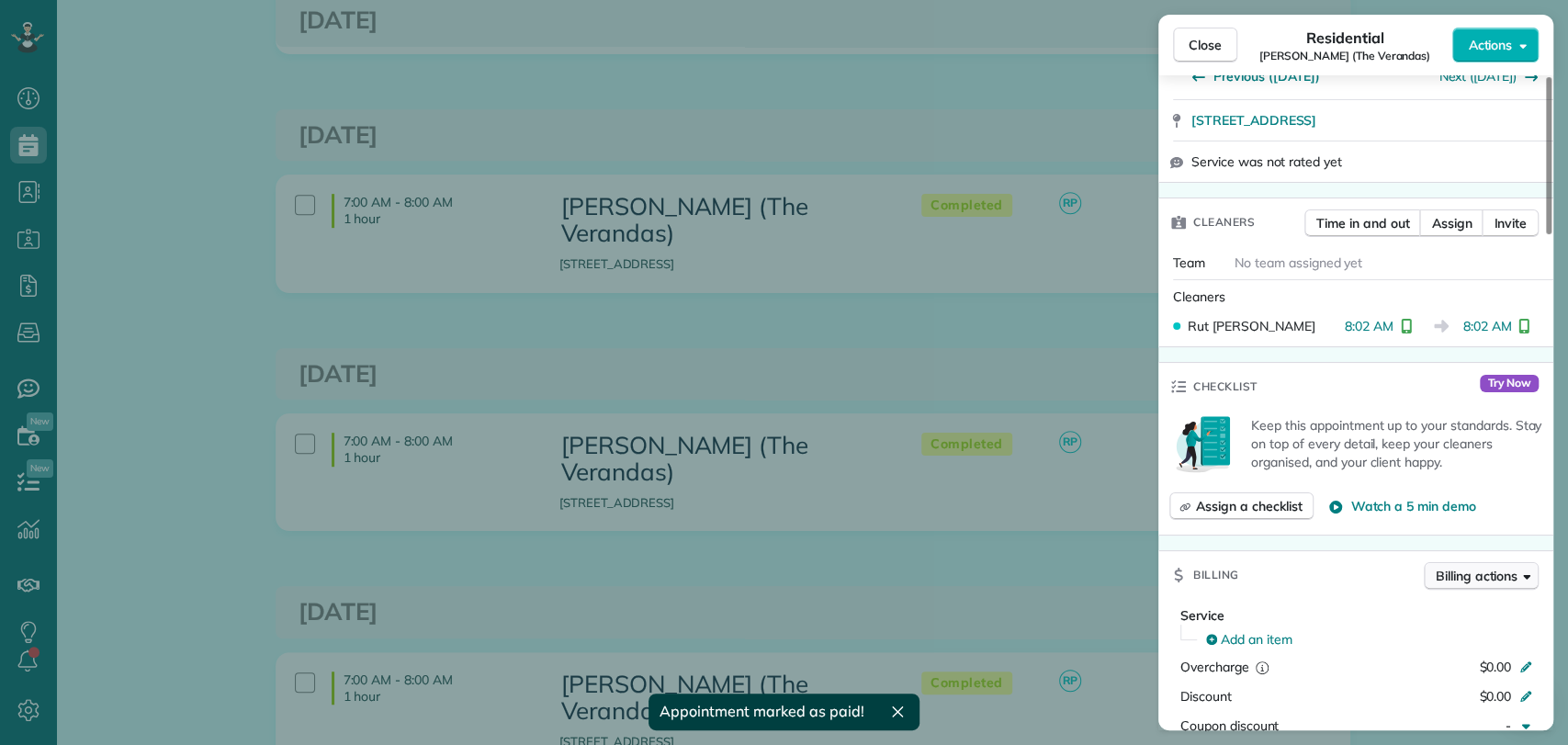
click at [1452, 569] on span "Billing actions" at bounding box center [1476, 575] width 81 height 19
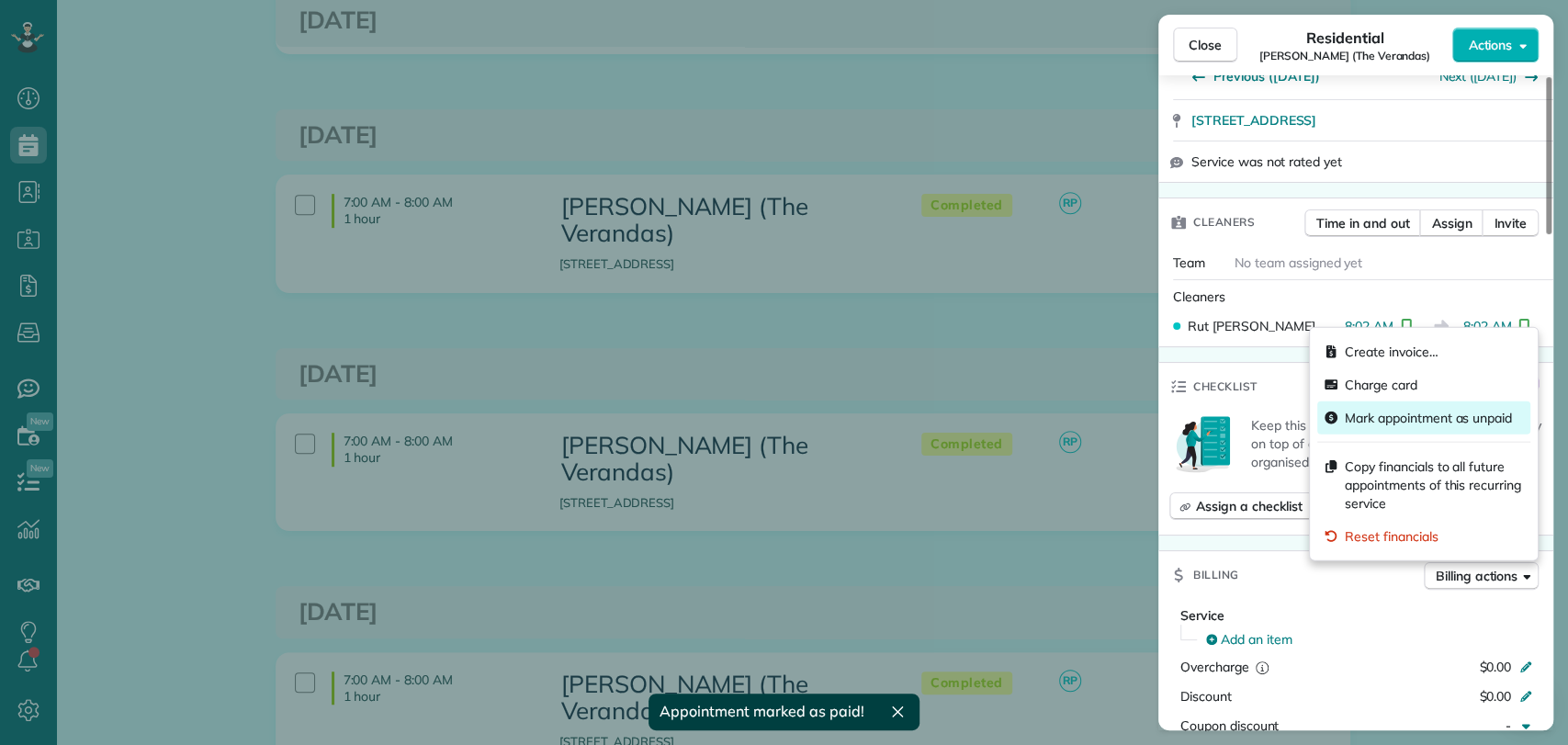
click at [1424, 418] on span "Mark appointment as unpaid" at bounding box center [1428, 417] width 167 height 19
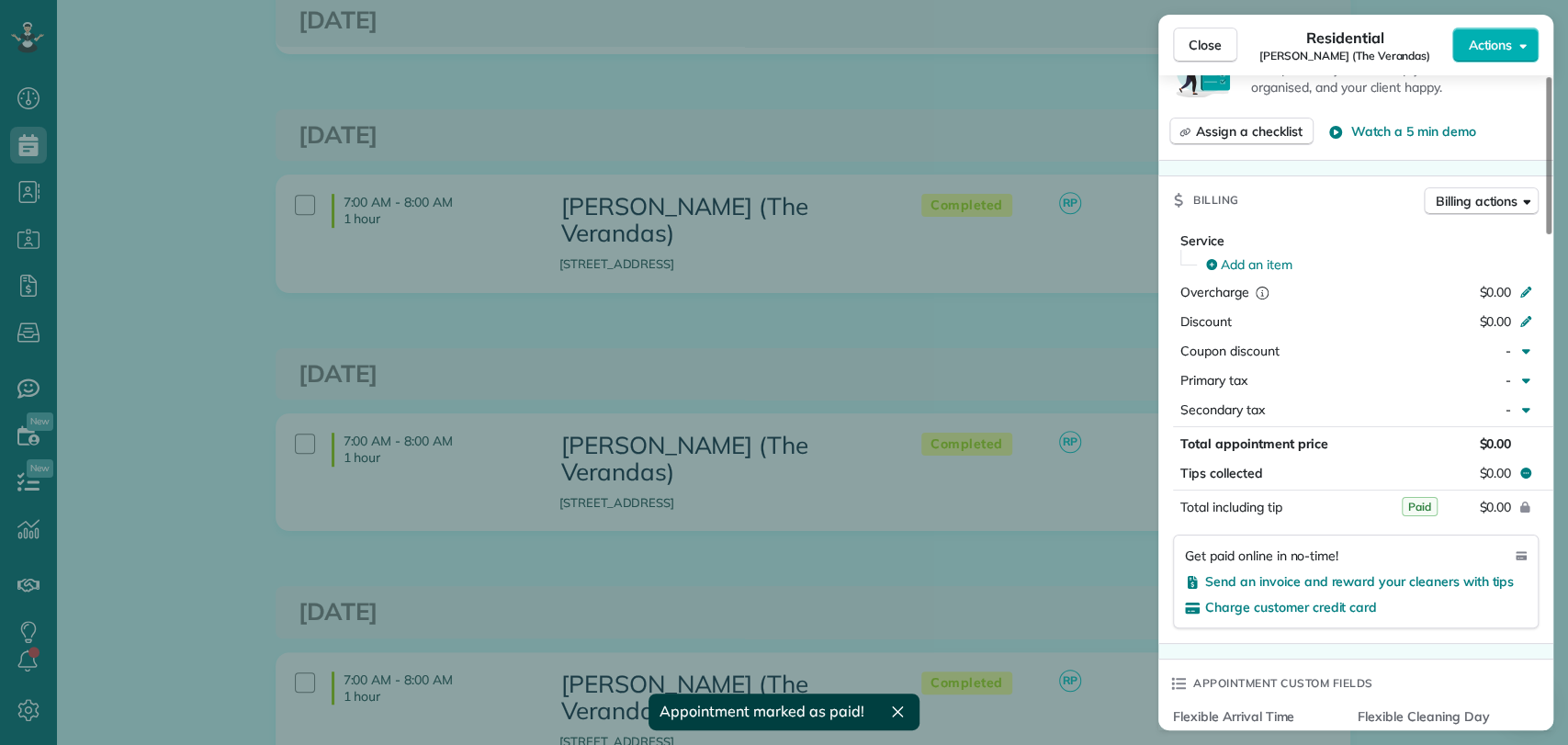
scroll to position [888, 0]
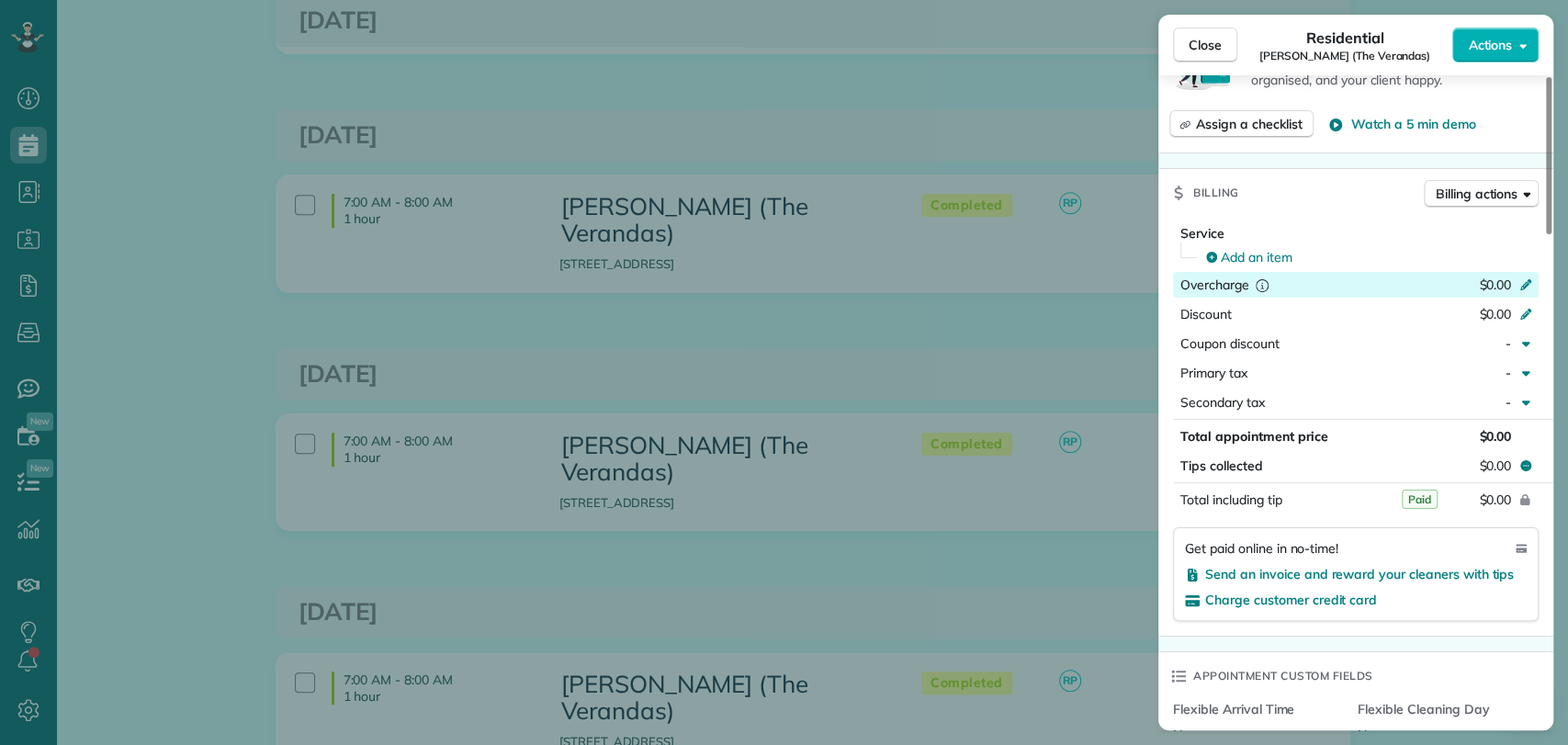
click at [1480, 277] on span "$0.00" at bounding box center [1494, 285] width 32 height 17
click at [1234, 252] on span "Add an item" at bounding box center [1256, 257] width 72 height 19
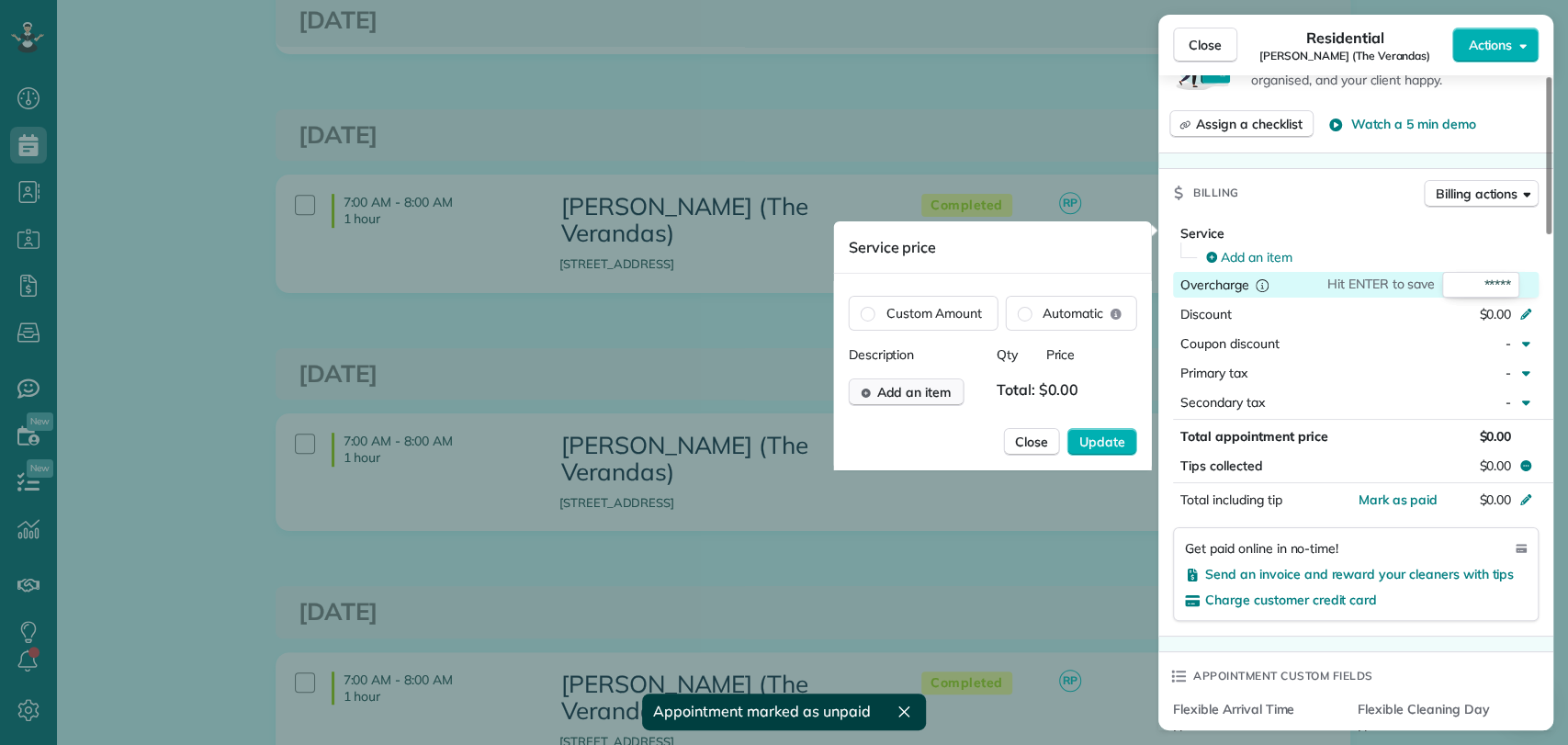
click at [917, 389] on span "Add an item" at bounding box center [913, 392] width 75 height 19
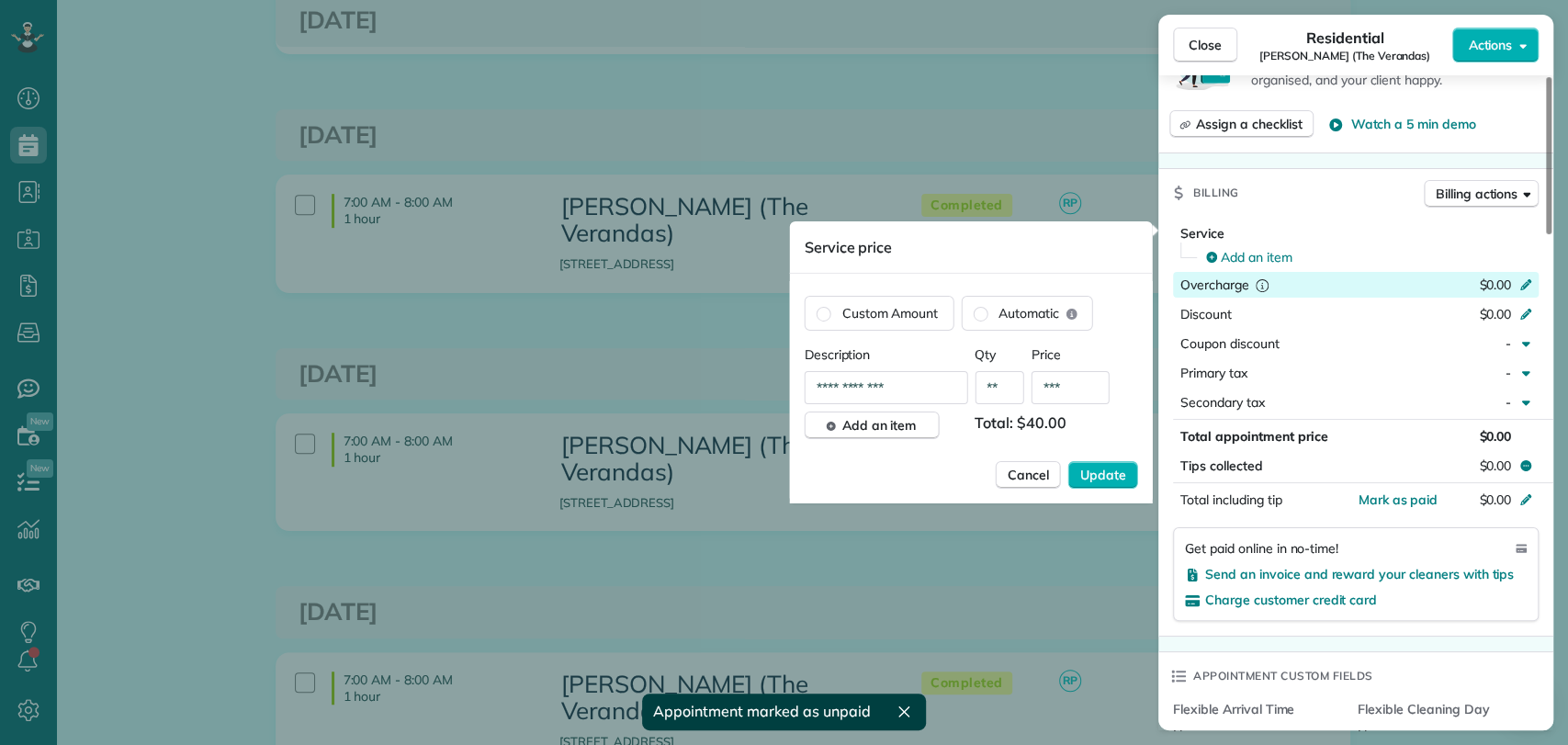
type input "***"
click at [1104, 312] on div "Custom Amount Automatic" at bounding box center [971, 313] width 334 height 35
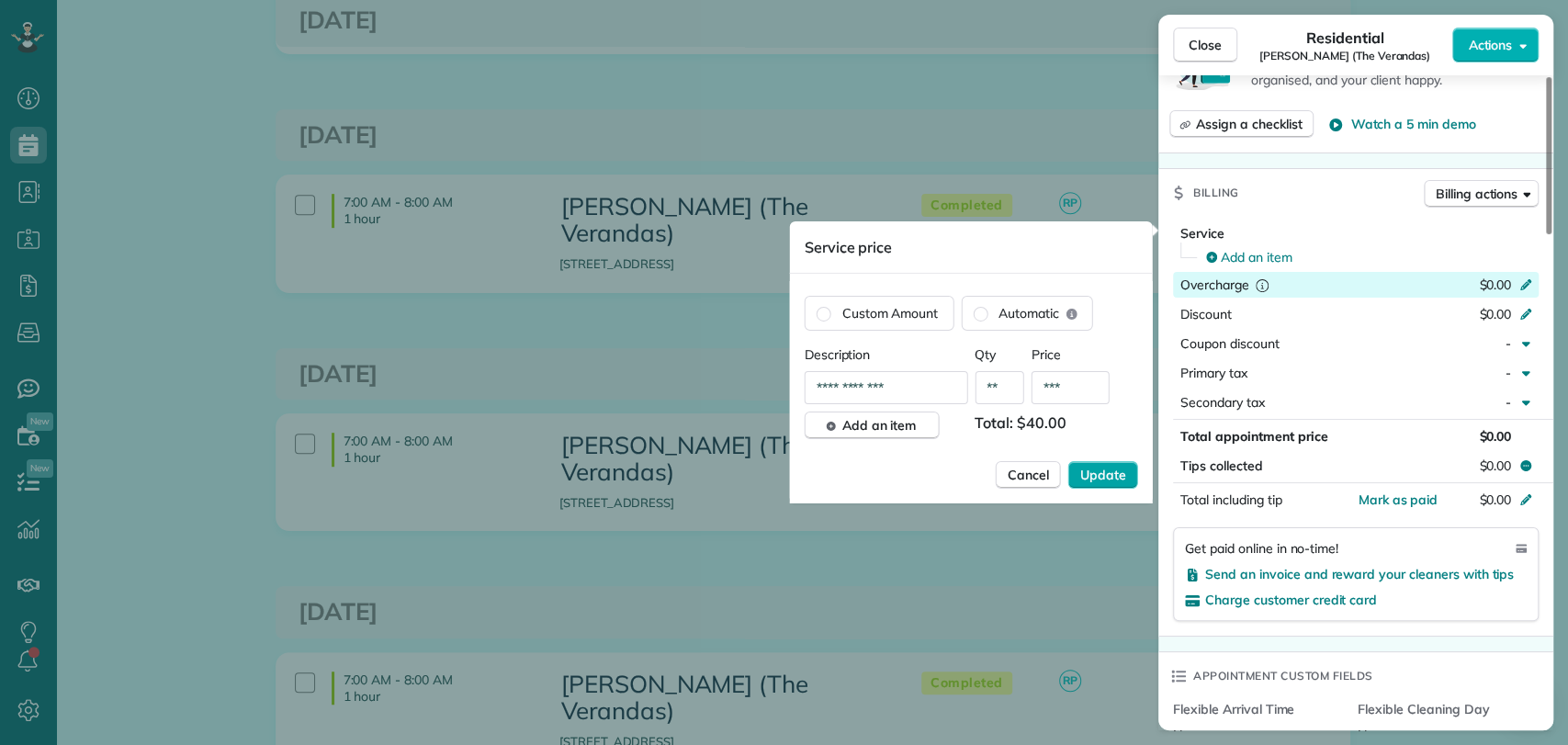
click at [1100, 465] on span "Update" at bounding box center [1103, 474] width 46 height 19
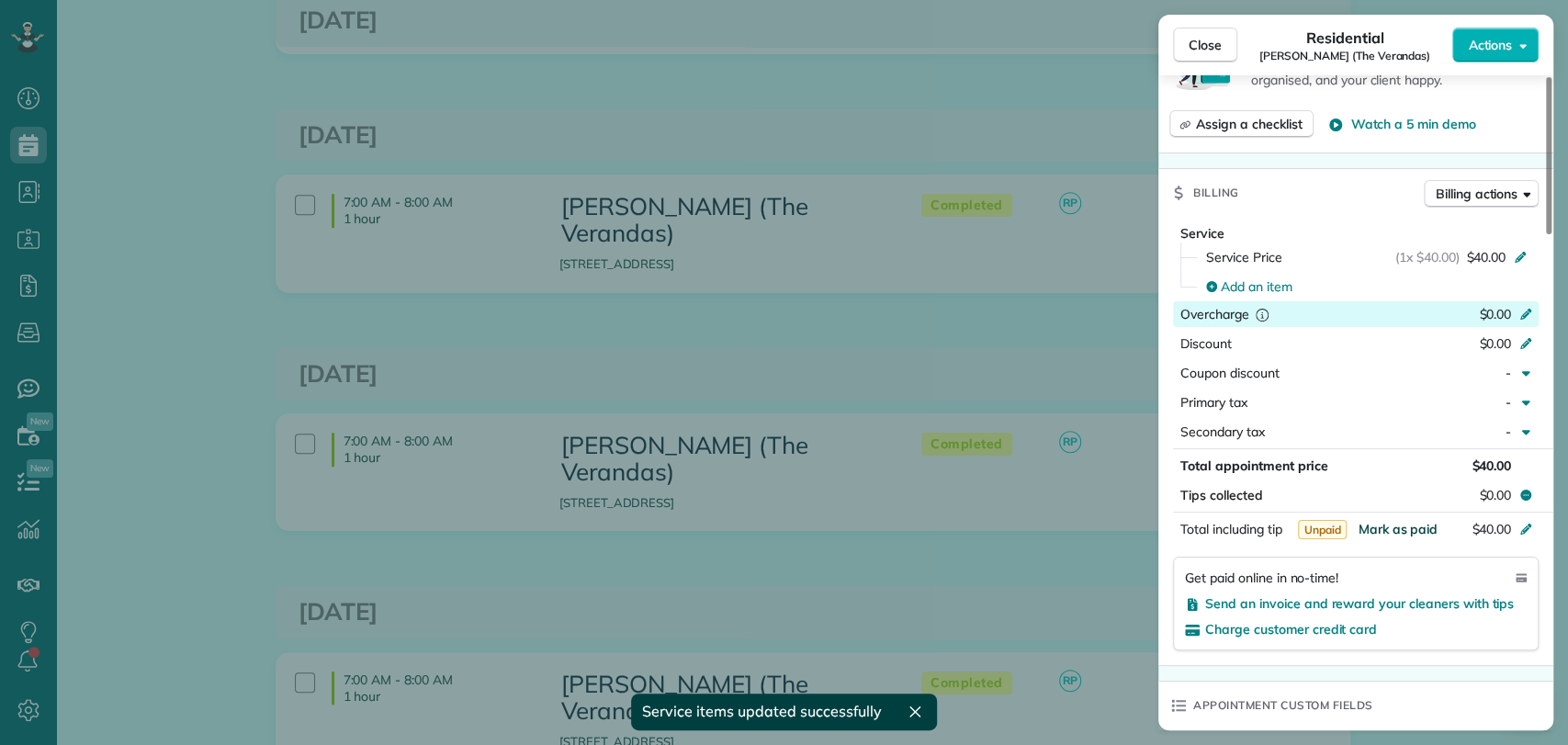
click at [1399, 499] on div "Service Service Price (1x $40.00) $40.00 Add an item Overcharge $0.00 Discount …" at bounding box center [1355, 441] width 395 height 448
click at [1375, 527] on span "Mark as paid" at bounding box center [1396, 528] width 80 height 17
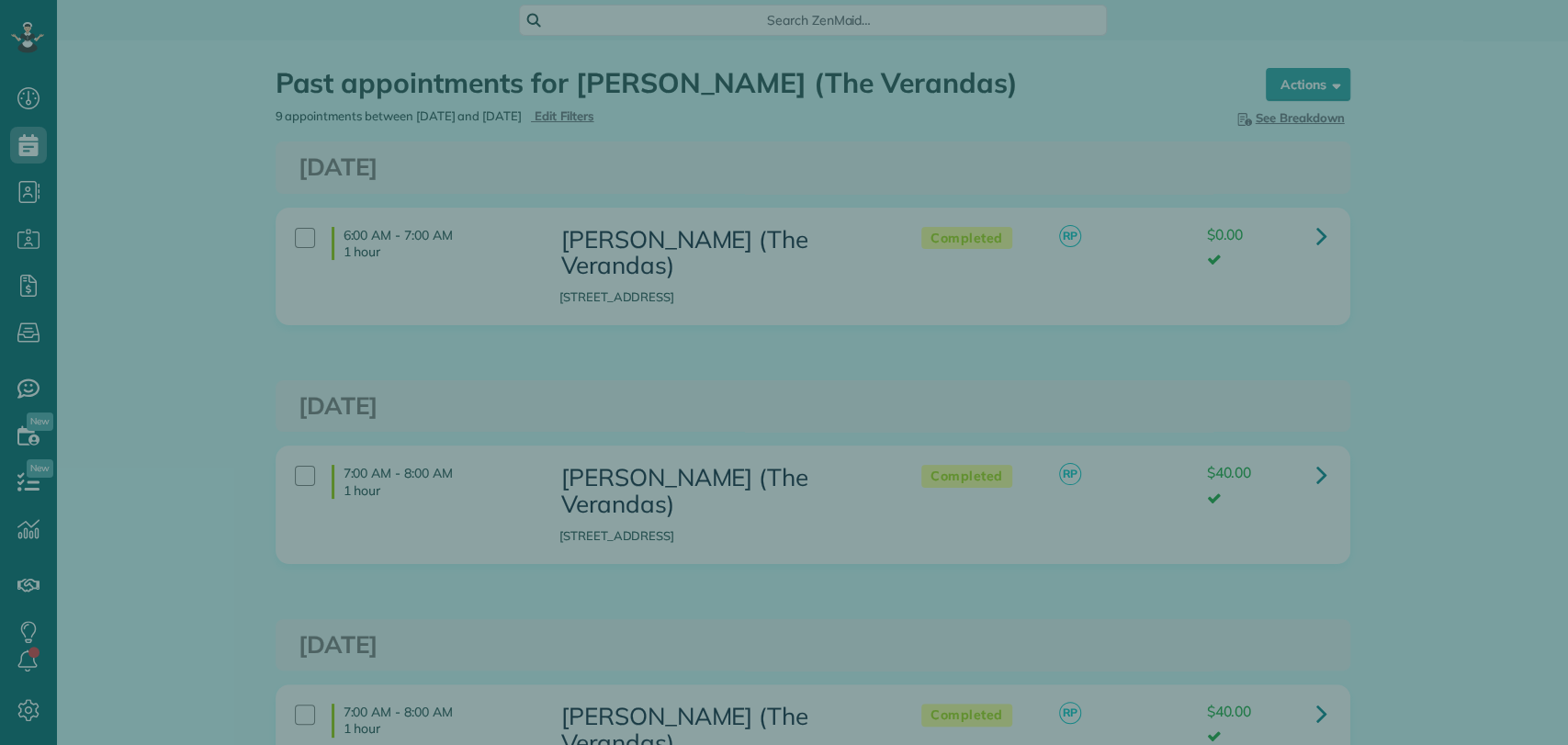
scroll to position [744, 57]
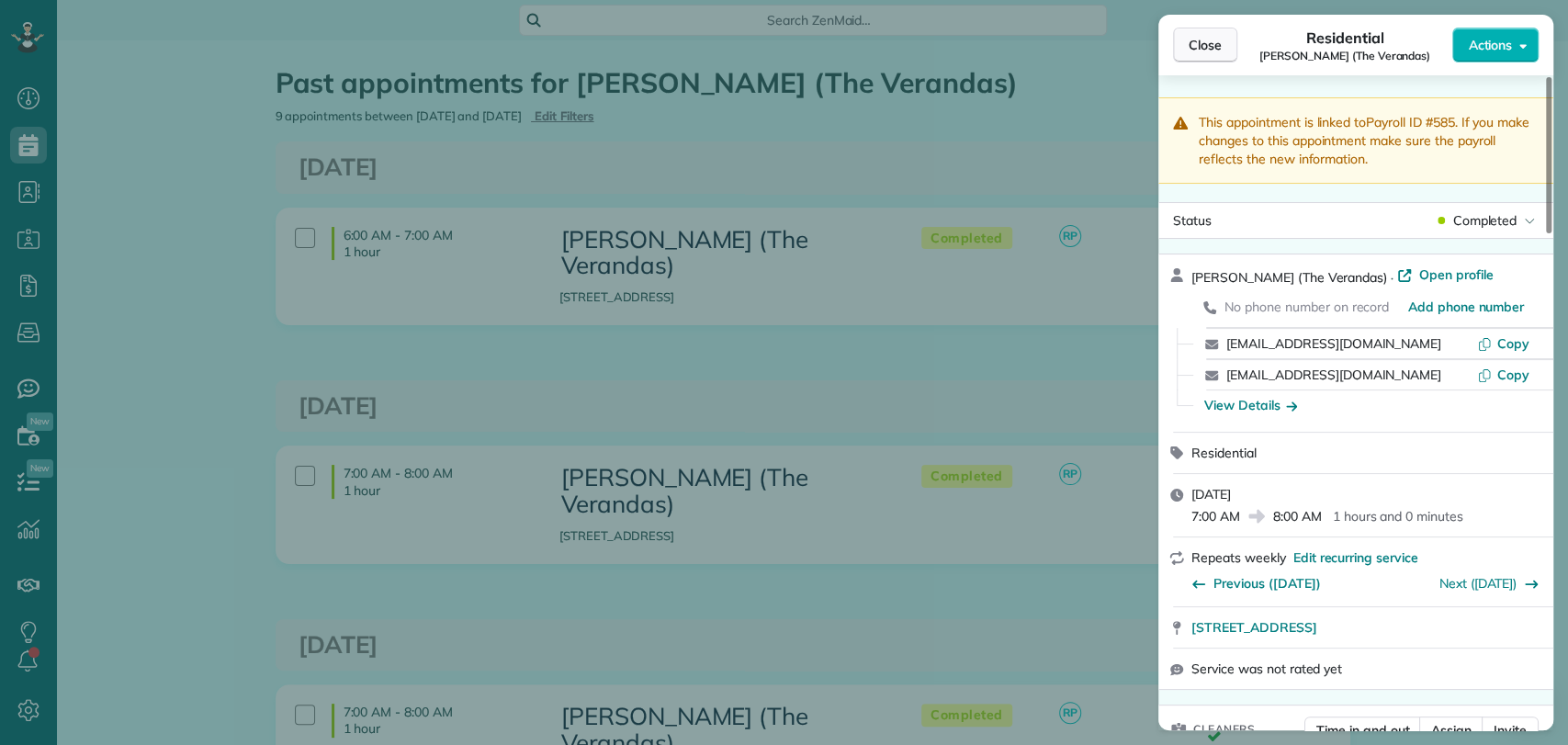
click at [1181, 38] on button "Close" at bounding box center [1204, 45] width 64 height 35
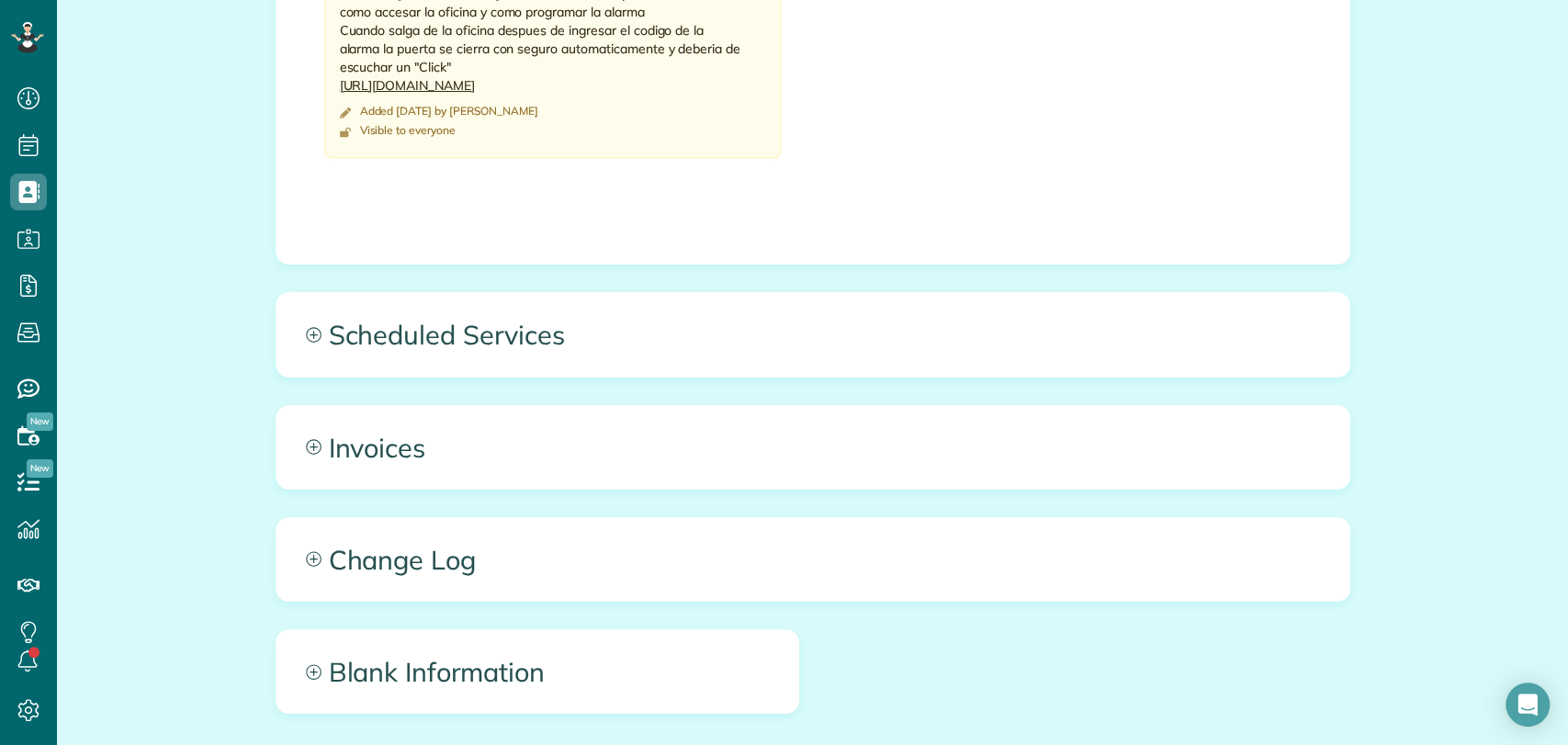
scroll to position [1242, 0]
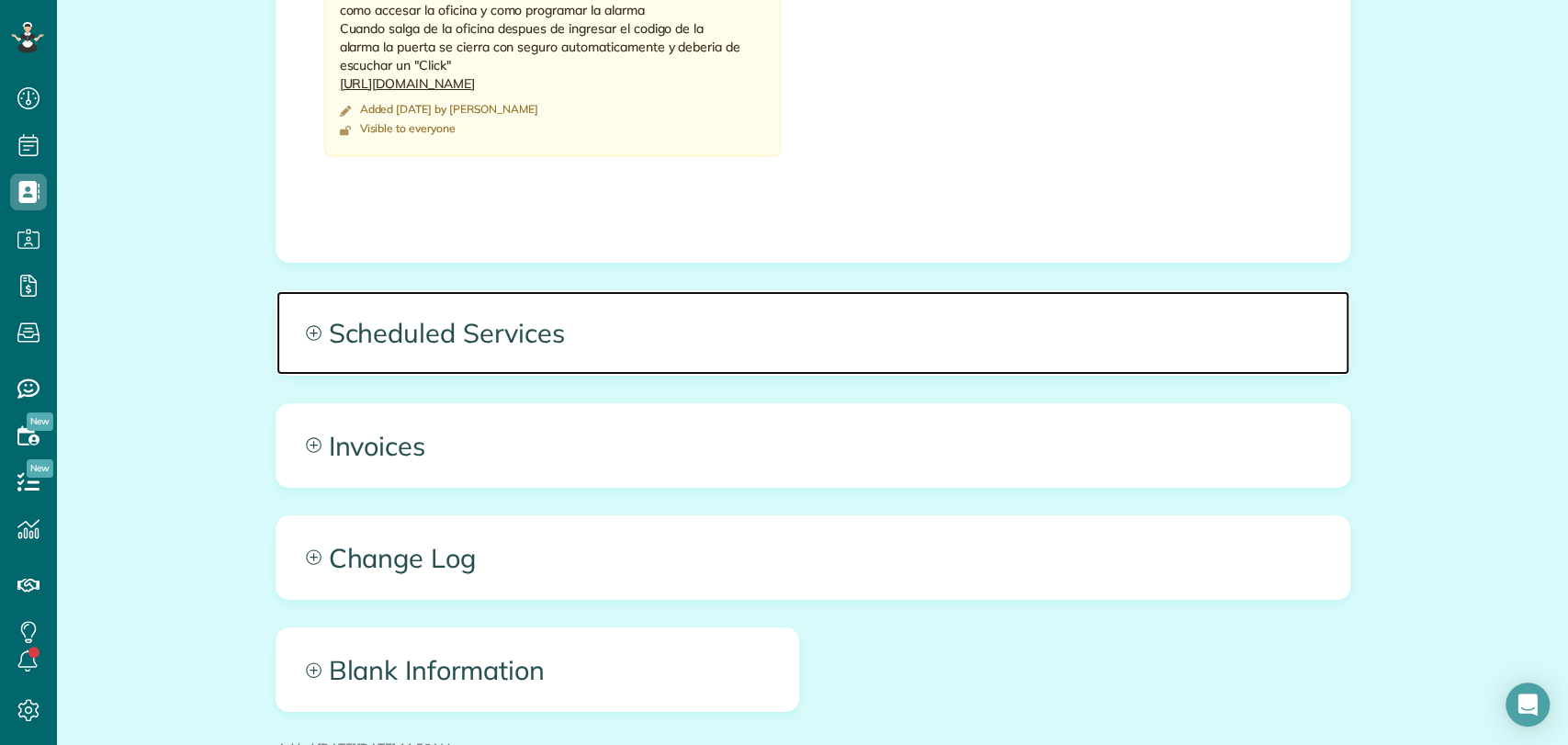
click at [565, 316] on span "Scheduled Services" at bounding box center [813, 333] width 1072 height 82
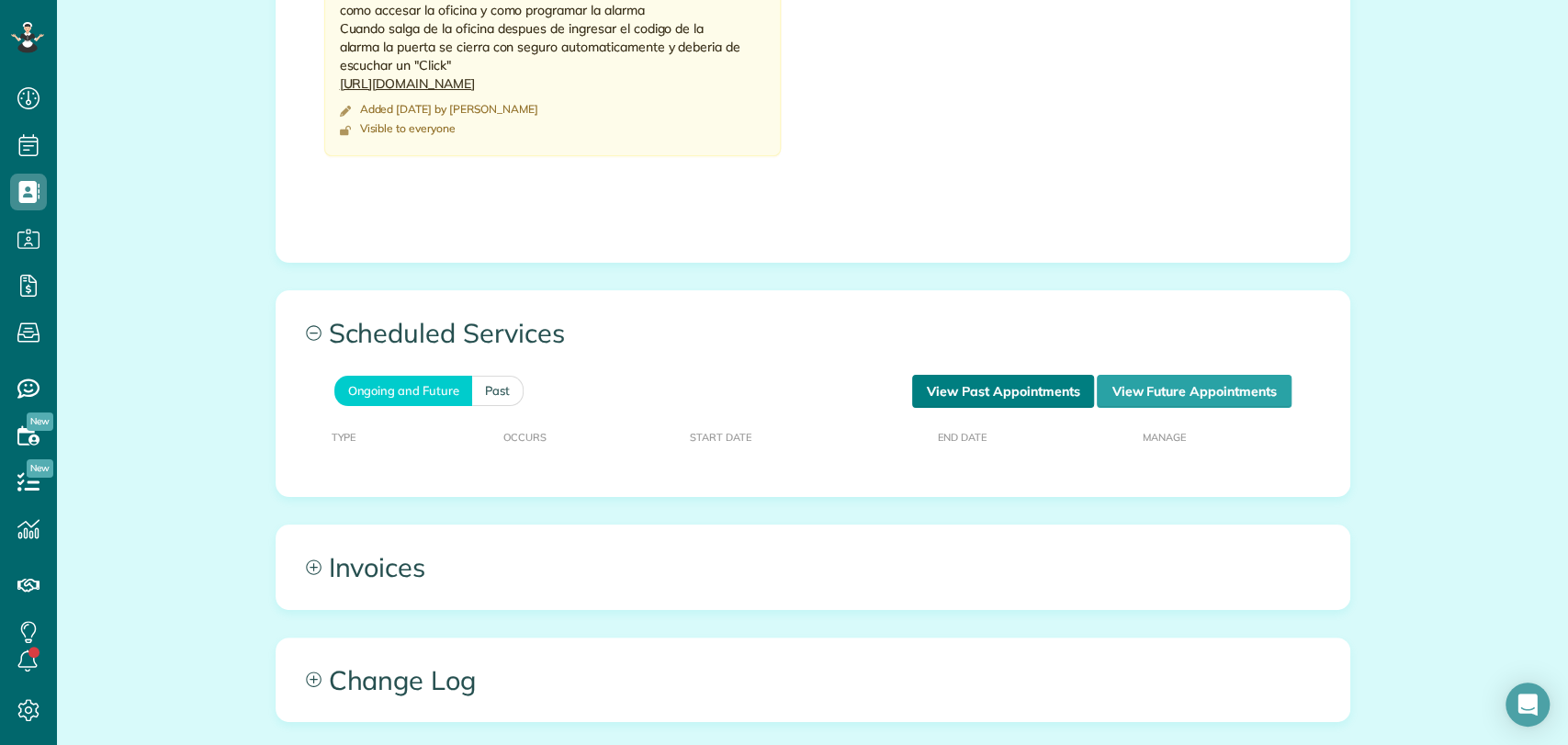
click at [1035, 398] on link "View Past Appointments" at bounding box center [1002, 392] width 182 height 33
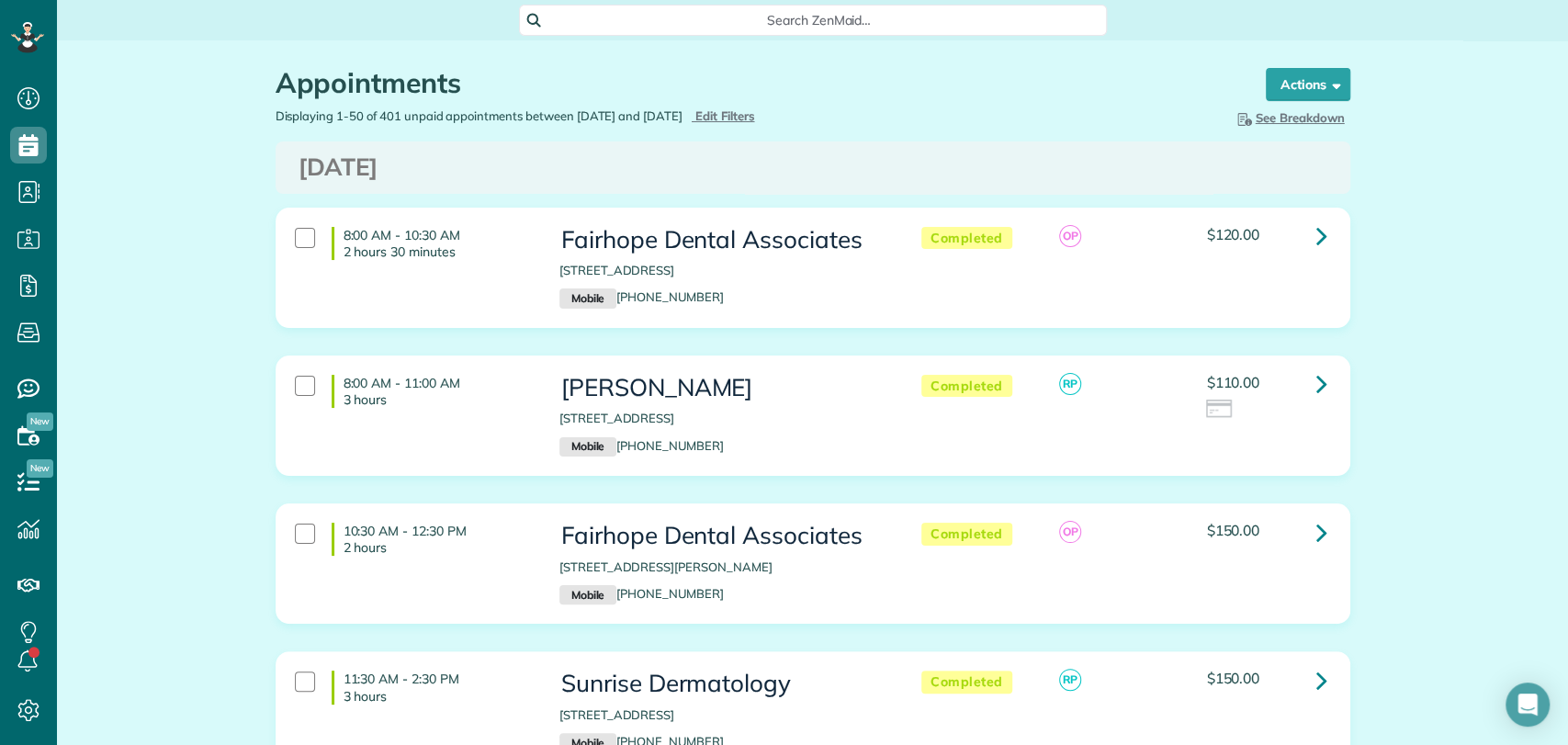
scroll to position [7, 7]
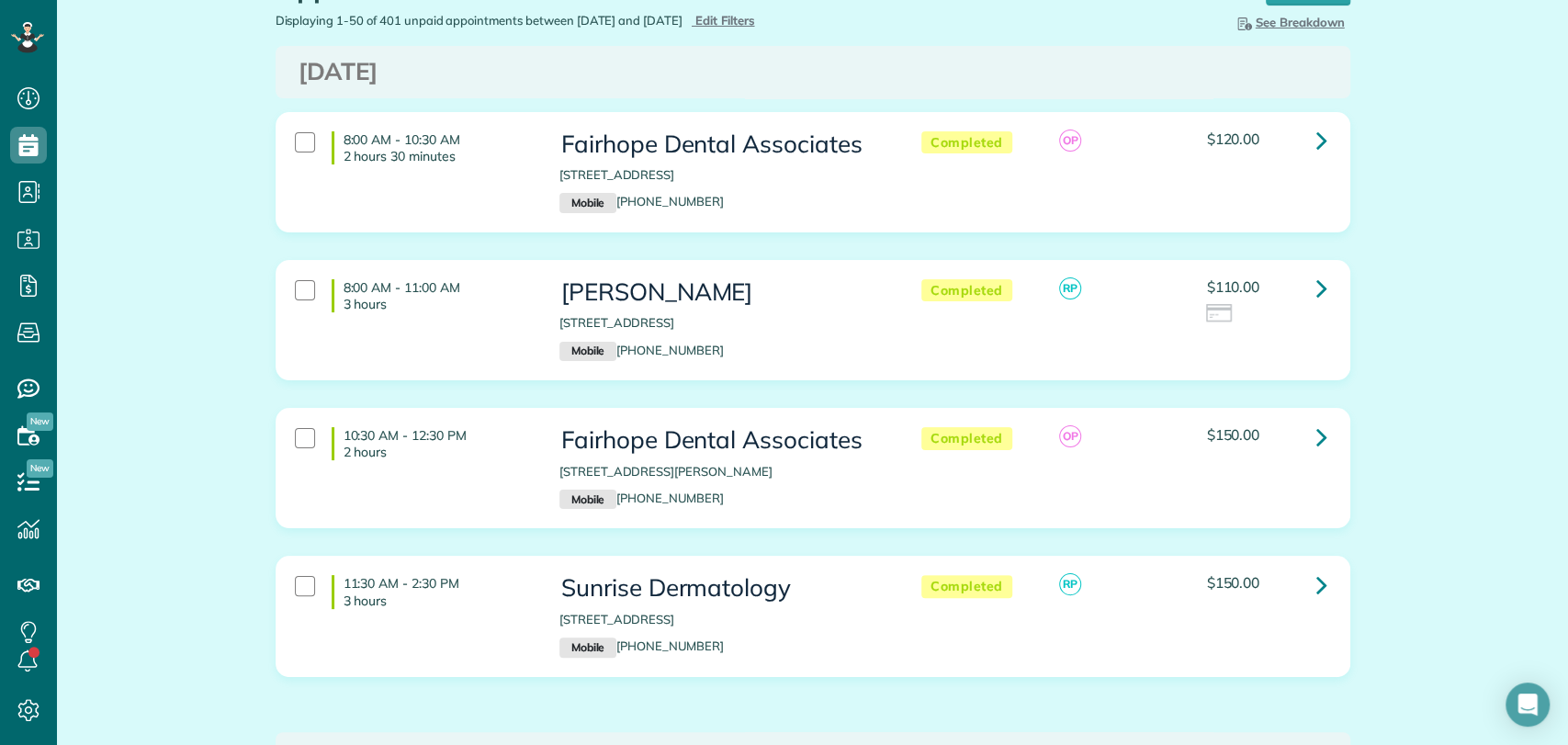
scroll to position [0, 0]
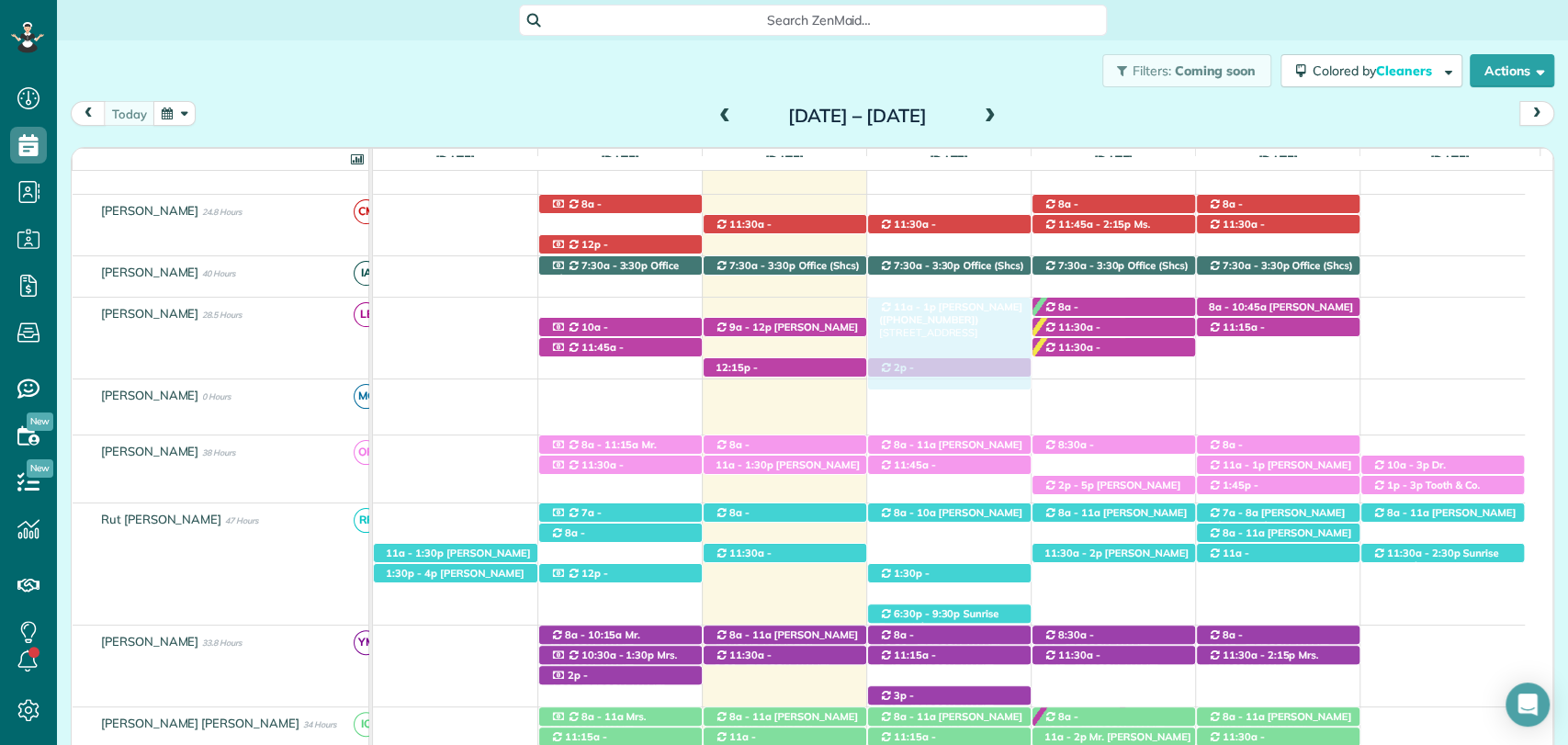
drag, startPoint x: 939, startPoint y: 546, endPoint x: 929, endPoint y: 310, distance: 236.2
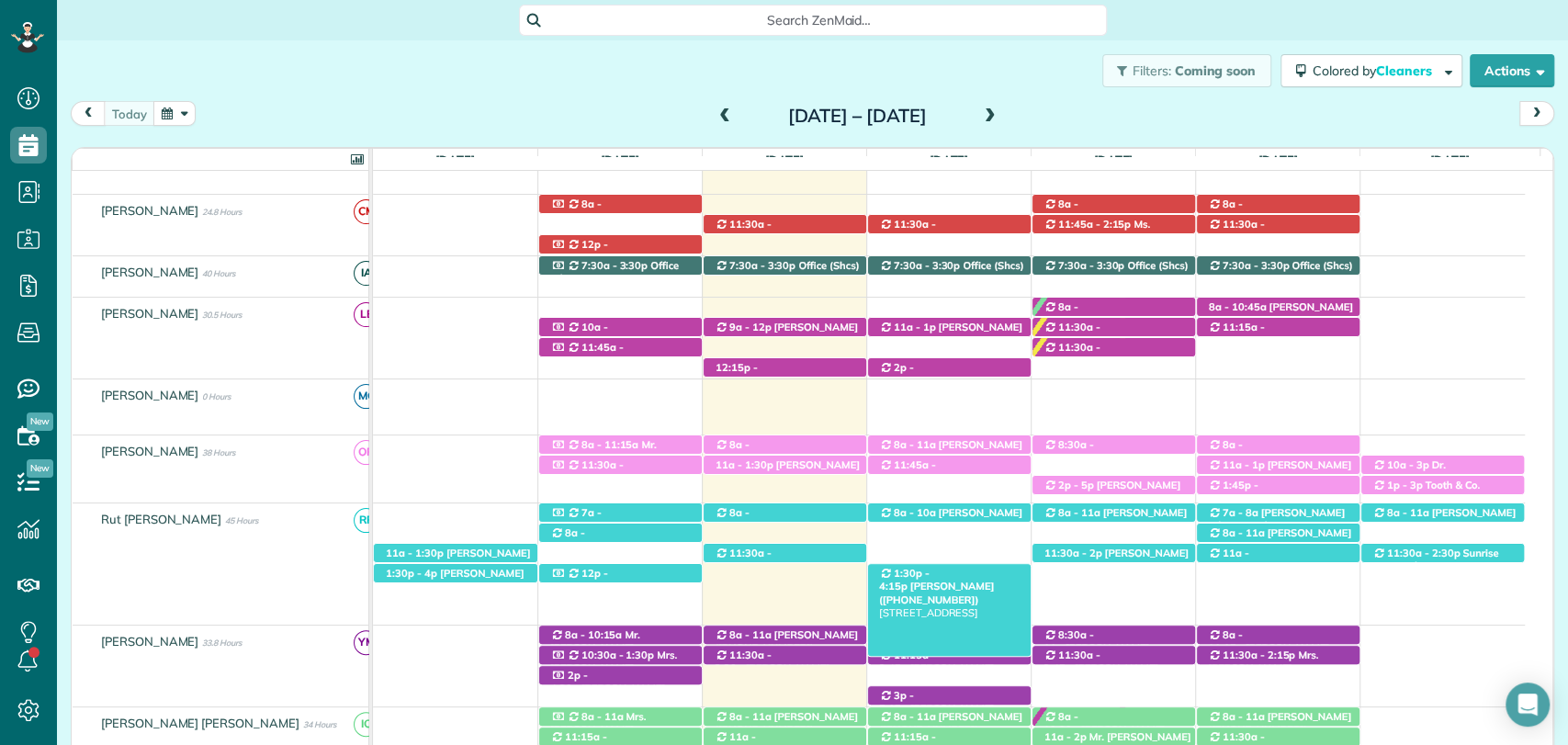
click at [956, 562] on link "1:30p - 4:15p Mrs. Julie Adamson (+12516228085) 10662 Cashiers Court - Daphne, …" at bounding box center [948, 609] width 164 height 93
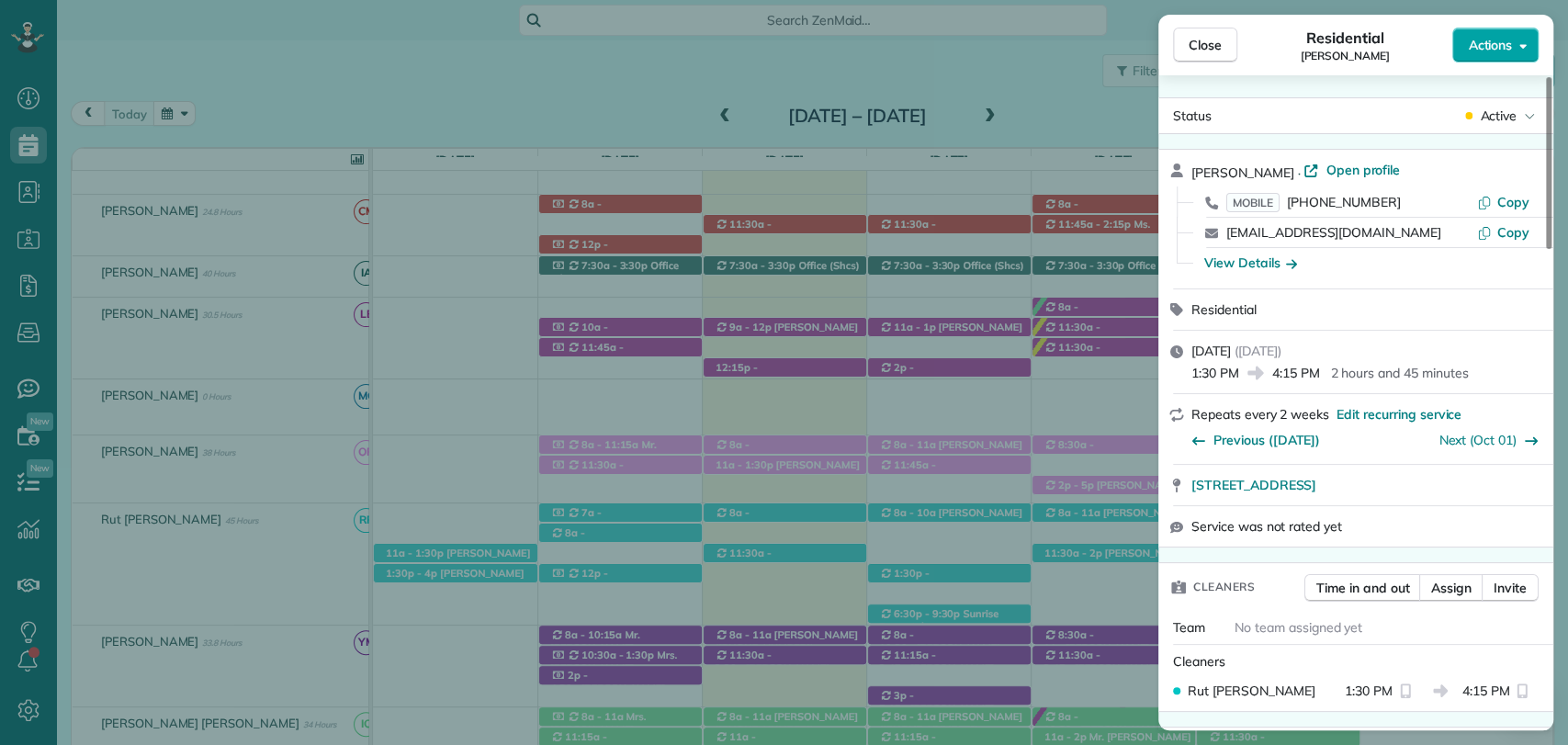
click at [1497, 57] on button "Actions" at bounding box center [1495, 45] width 86 height 35
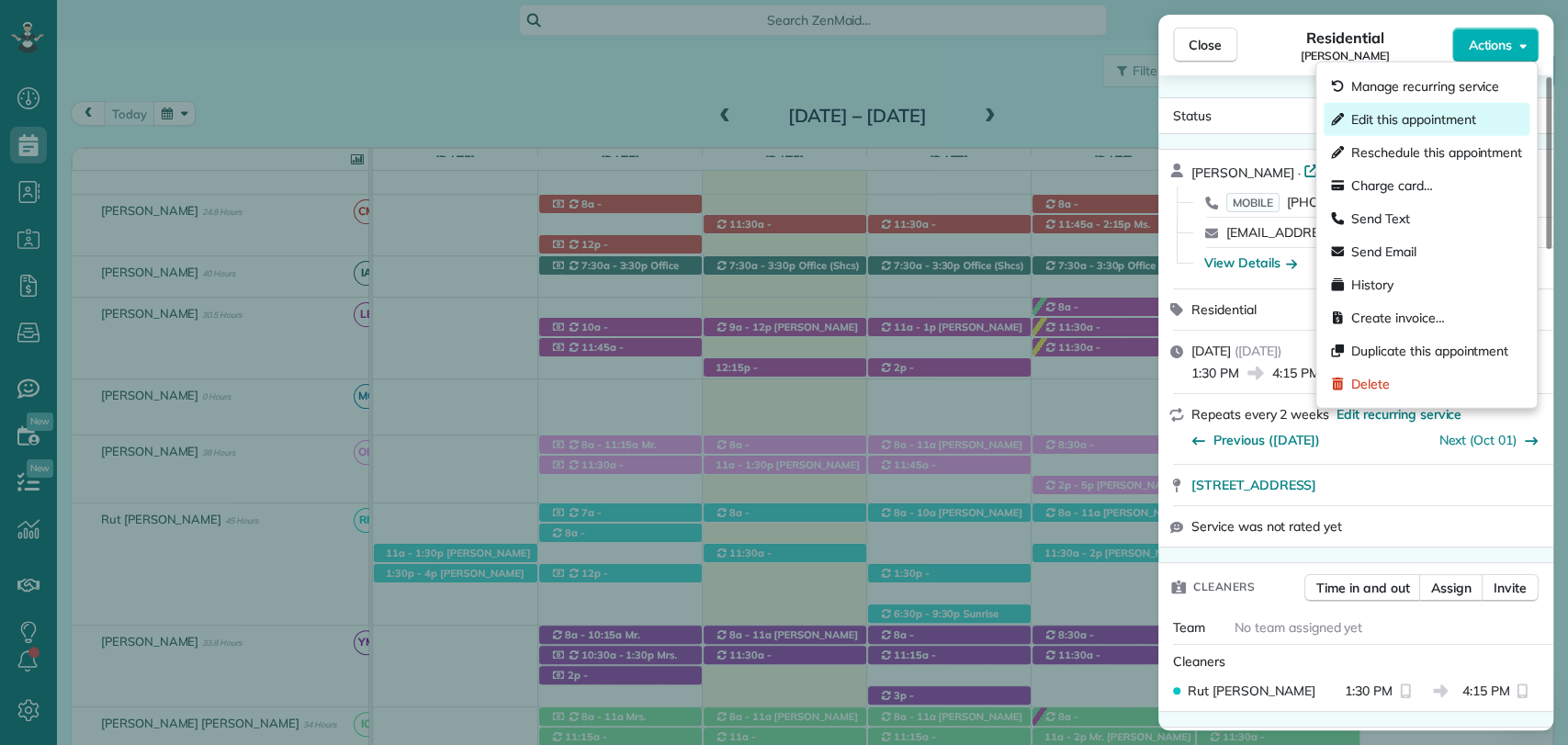
click at [1398, 112] on span "Edit this appointment" at bounding box center [1413, 119] width 124 height 19
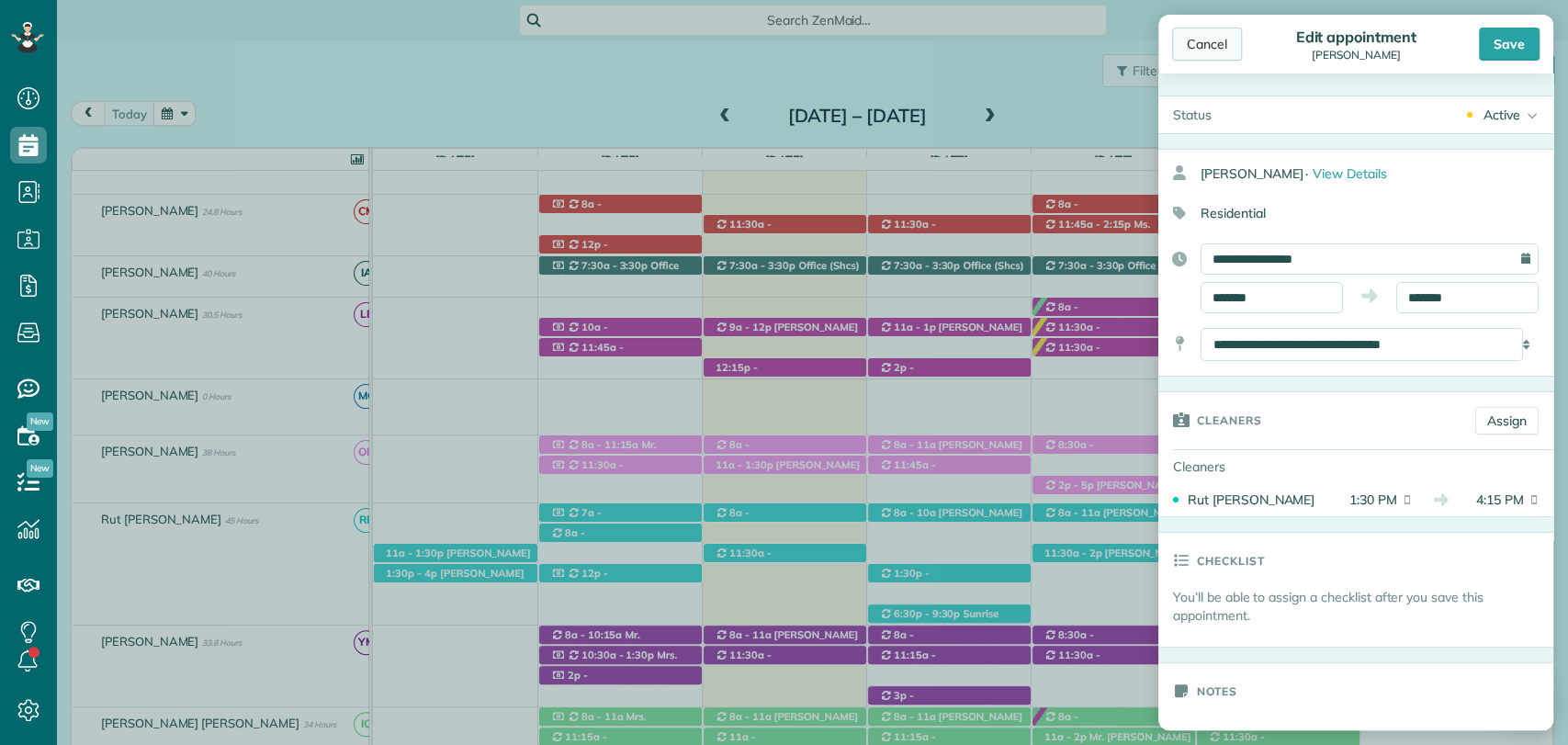
click at [1212, 47] on div "Cancel" at bounding box center [1206, 44] width 70 height 33
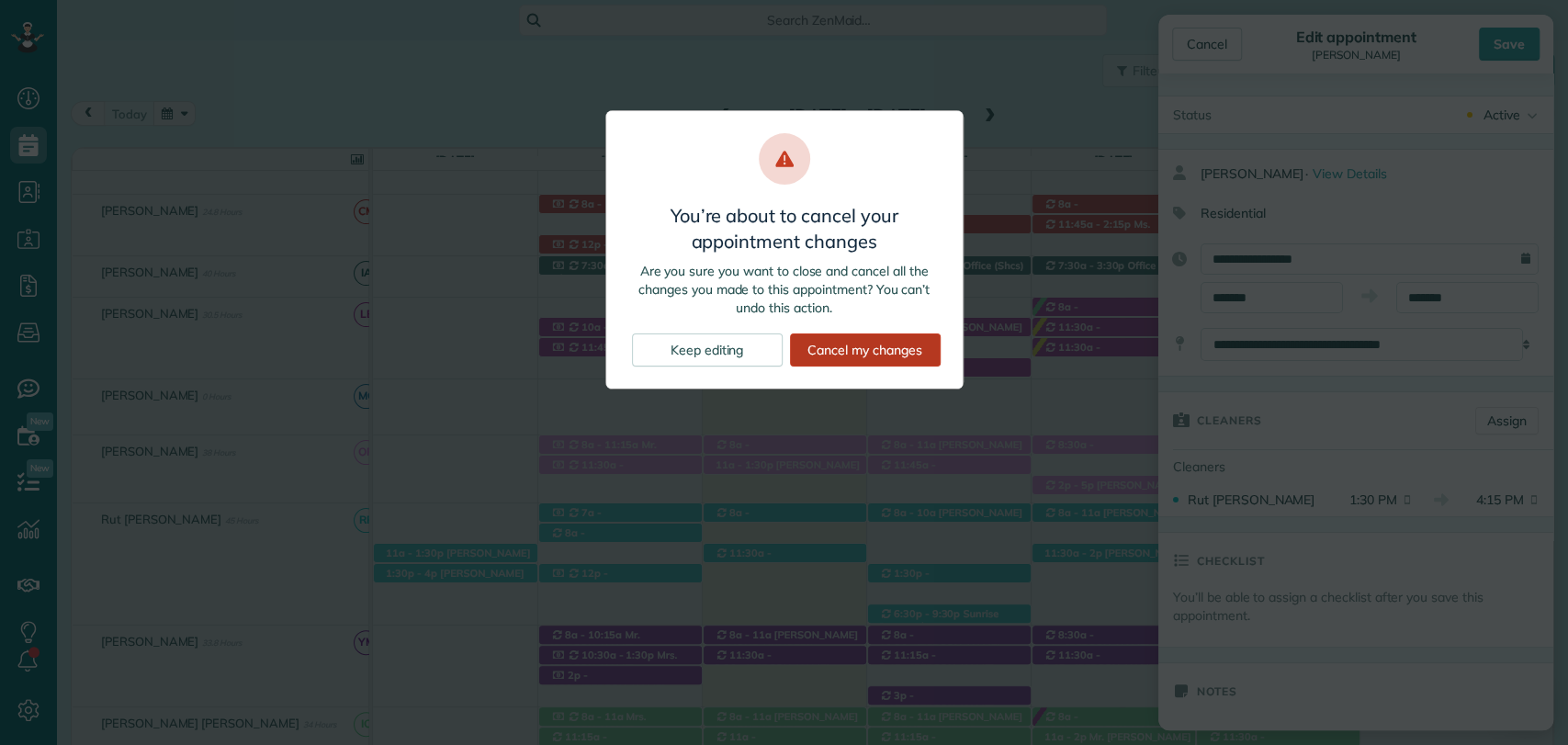
click at [815, 340] on div "Cancel my changes" at bounding box center [864, 350] width 150 height 33
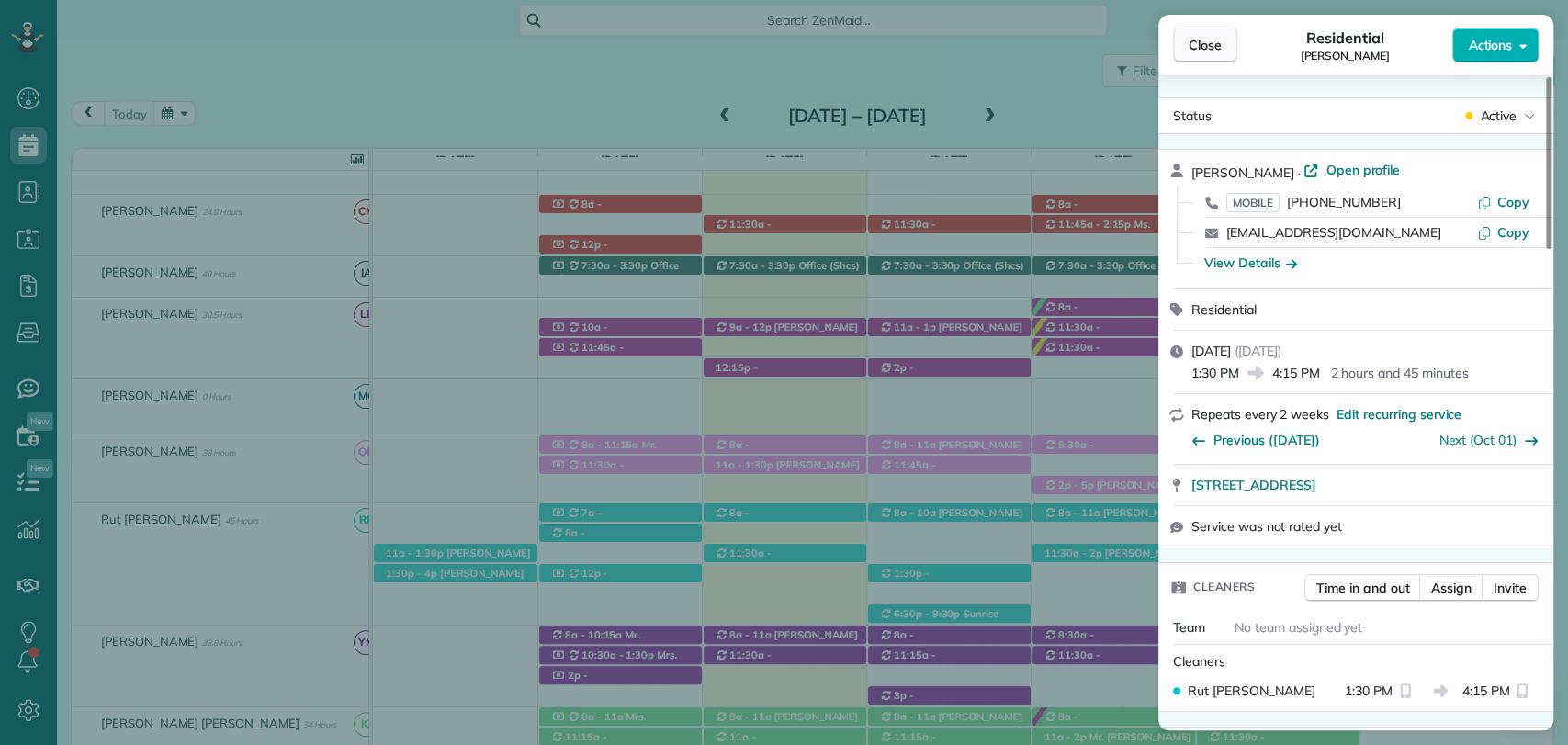
click at [1190, 51] on span "Close" at bounding box center [1205, 44] width 33 height 19
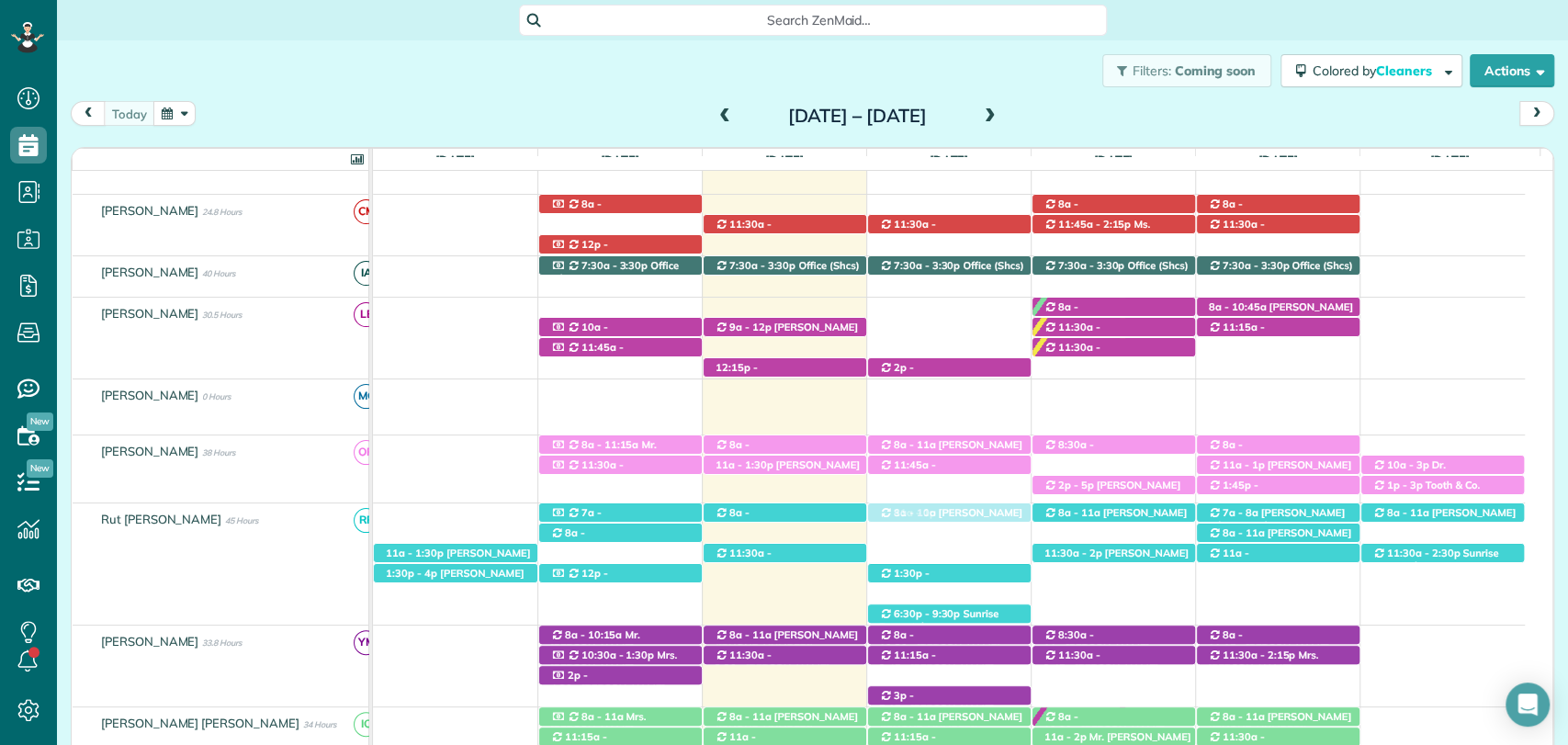
drag, startPoint x: 933, startPoint y: 325, endPoint x: 921, endPoint y: 544, distance: 219.3
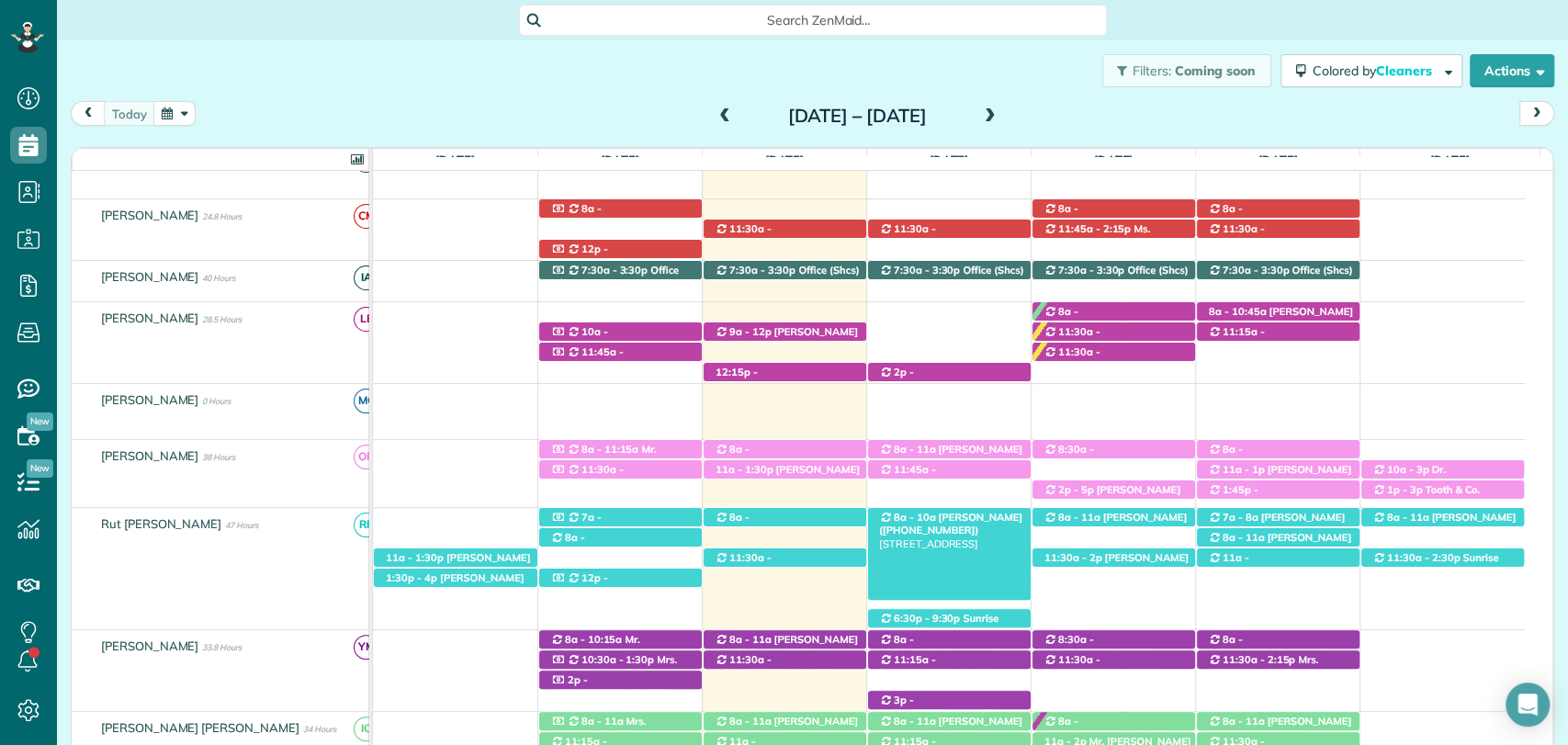
drag, startPoint x: 941, startPoint y: 546, endPoint x: 953, endPoint y: 513, distance: 35.1
click at [953, 513] on div "12p - 3:45p Stephen Foster (+14239033822) 604 Theakston St - Fairhope, AL, 3653…" at bounding box center [948, 551] width 1152 height 87
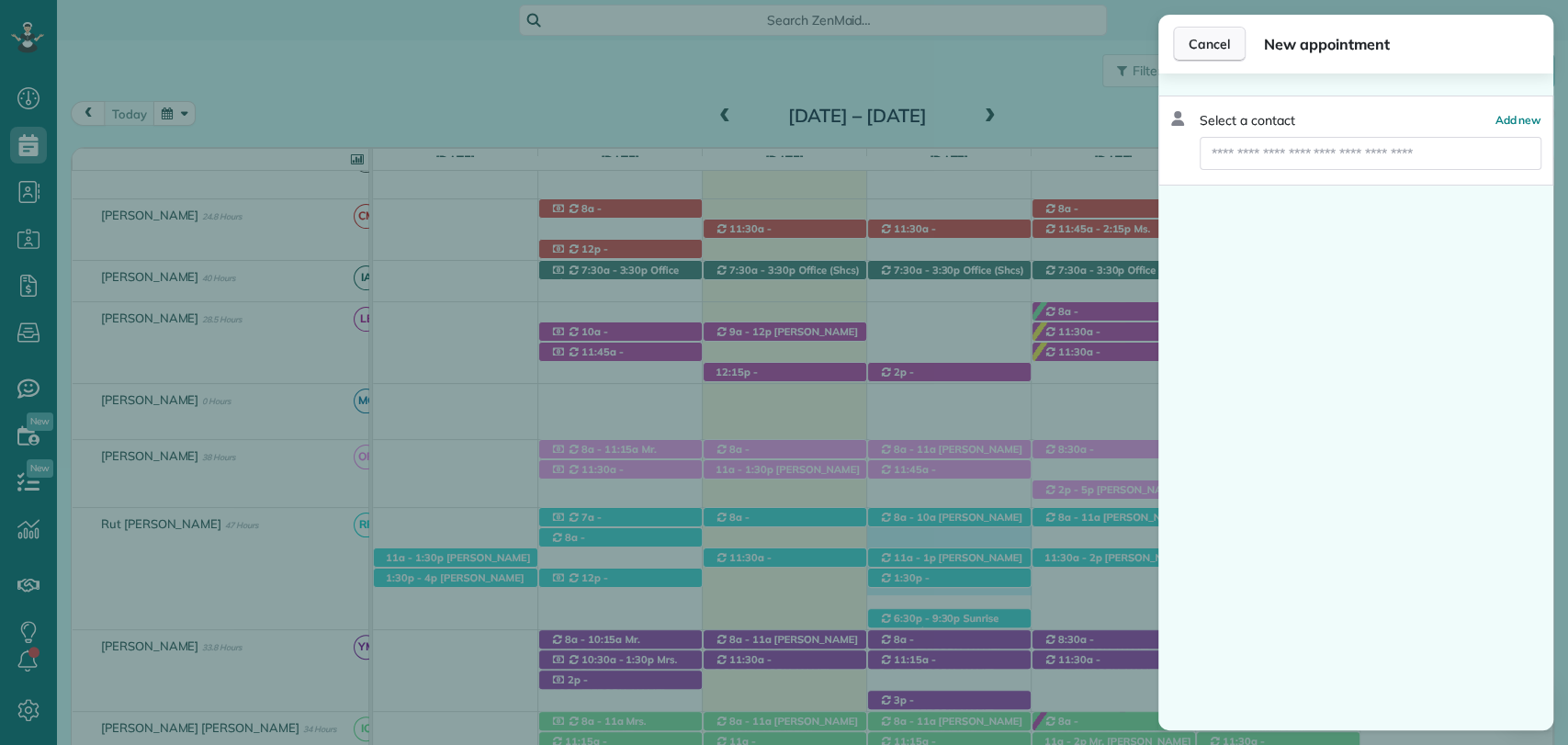
click at [1215, 49] on span "Cancel" at bounding box center [1209, 44] width 41 height 19
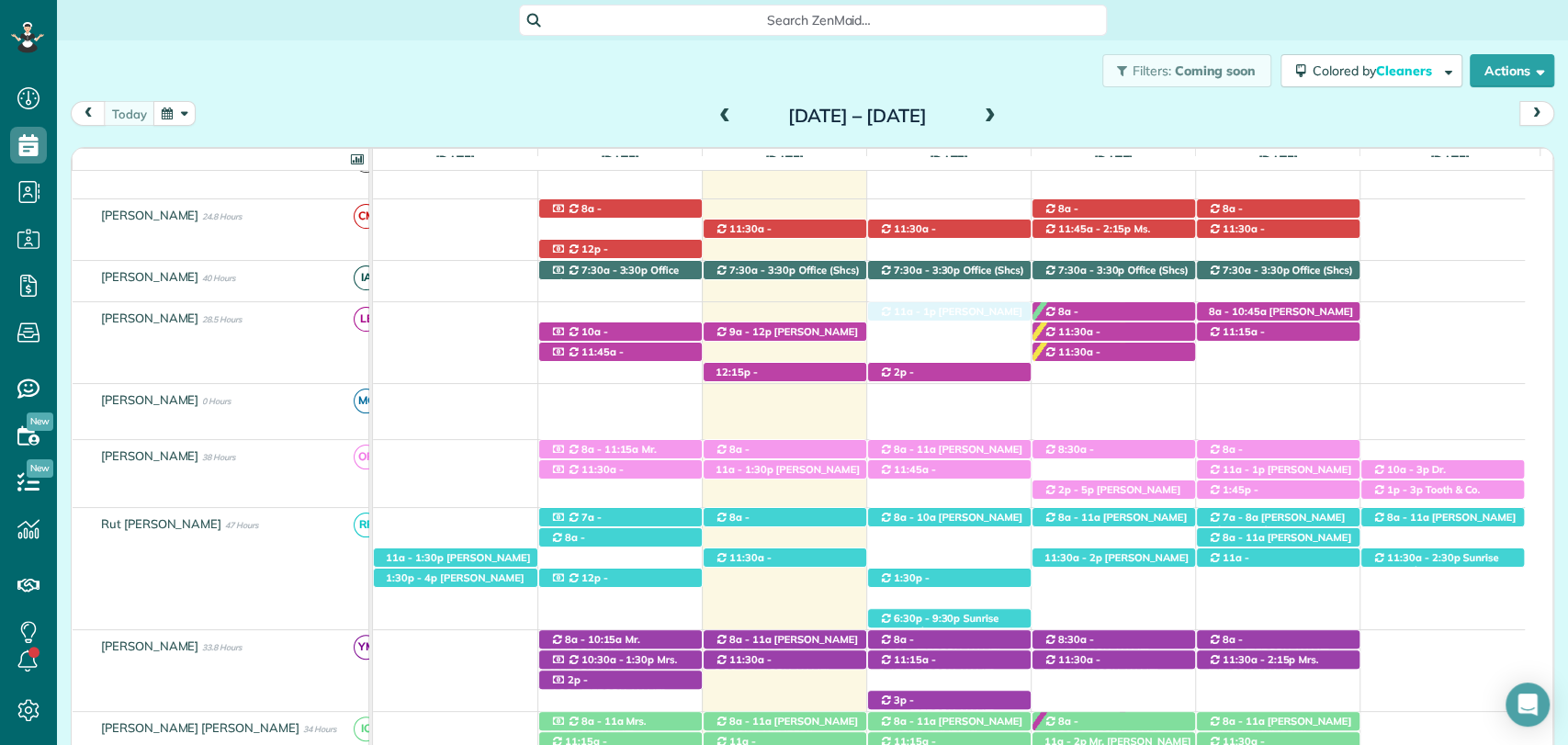
drag, startPoint x: 937, startPoint y: 561, endPoint x: 931, endPoint y: 346, distance: 215.1
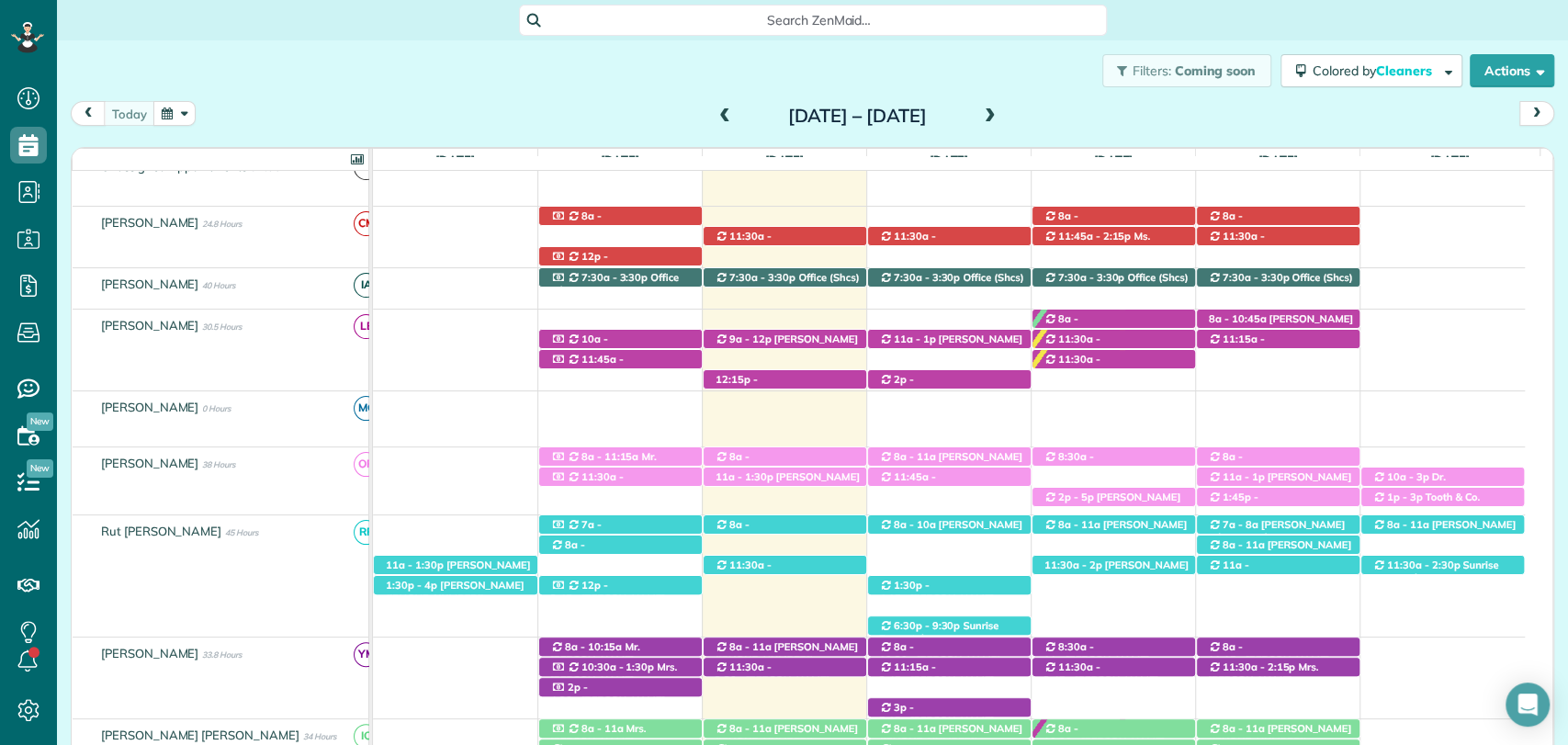
scroll to position [186, 0]
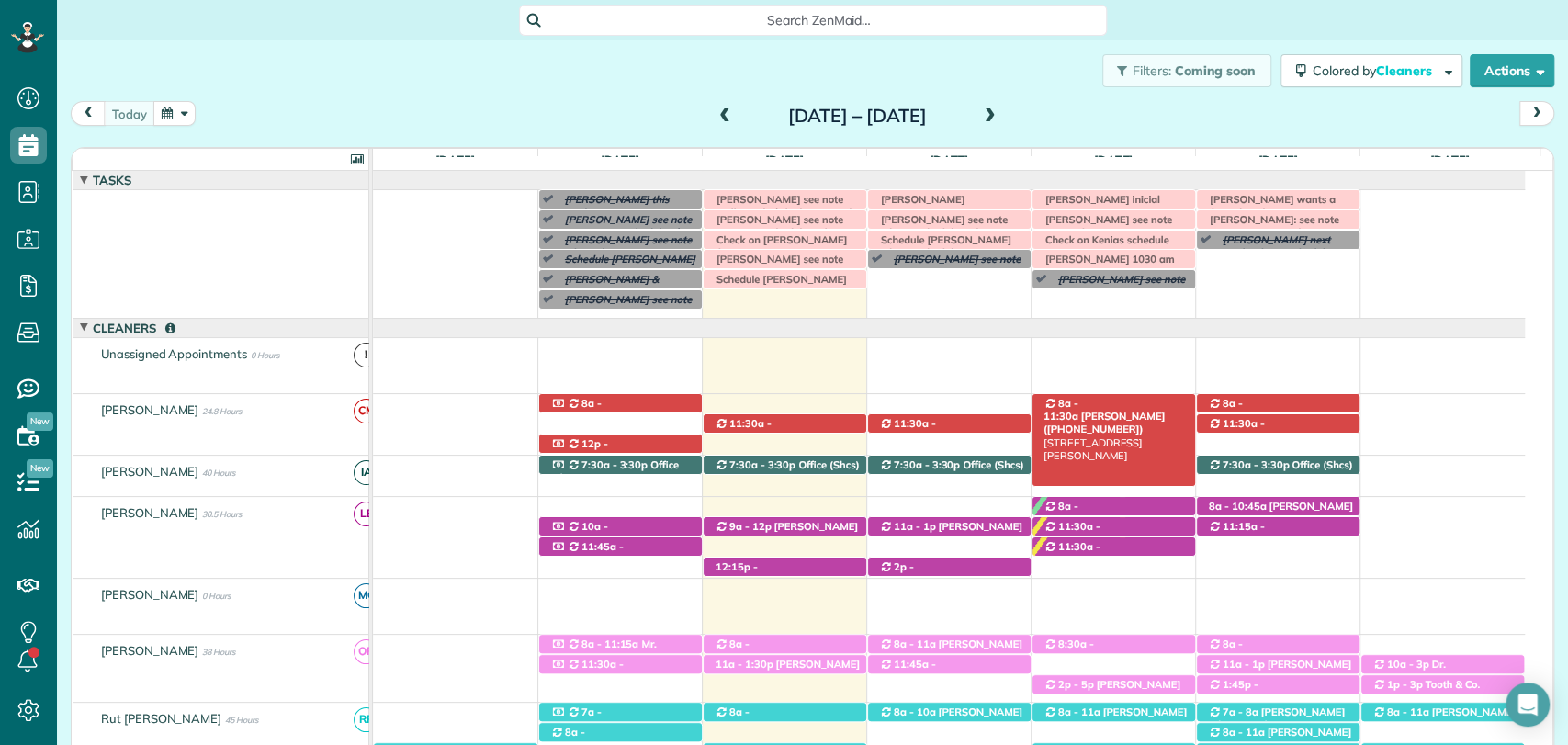
click at [1133, 409] on span "Sheila Huntzinger (+12288601531)" at bounding box center [1104, 422] width 121 height 26
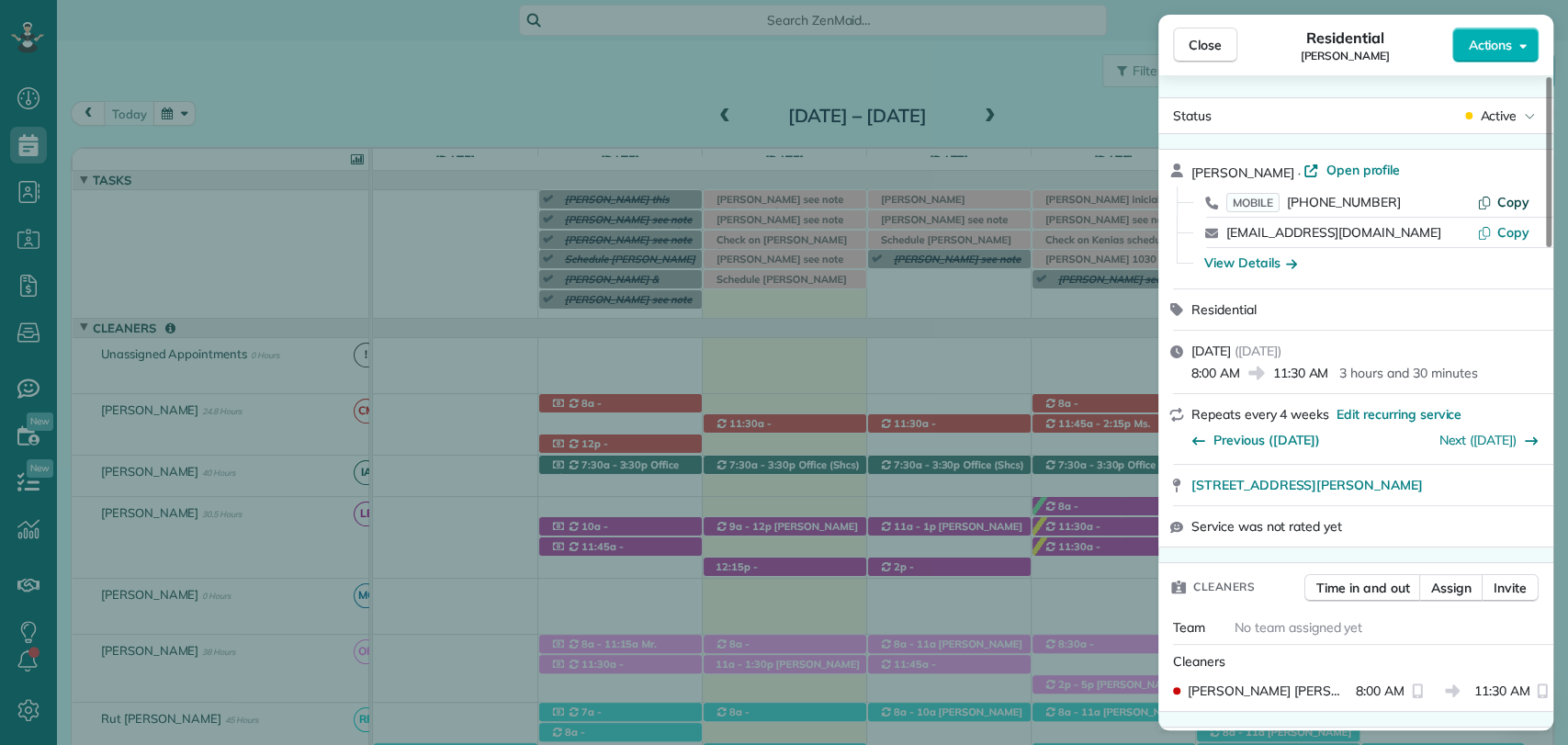
click at [1503, 203] on span "Copy" at bounding box center [1513, 201] width 32 height 17
click at [1209, 59] on button "Close" at bounding box center [1204, 45] width 64 height 35
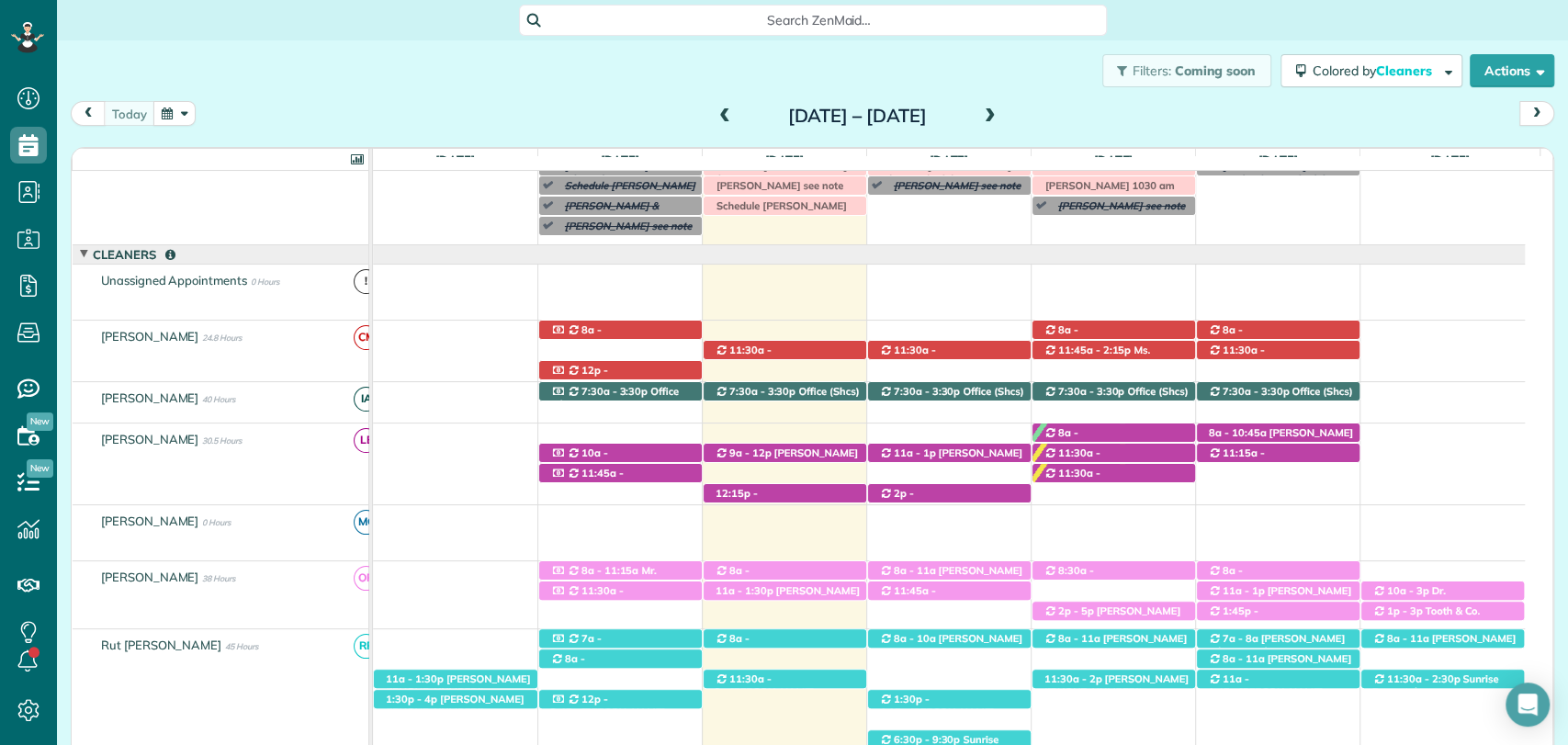
click at [562, 116] on div "today Sunday Sep 14 – Saturday Sep 20, 2025" at bounding box center [812, 118] width 1484 height 34
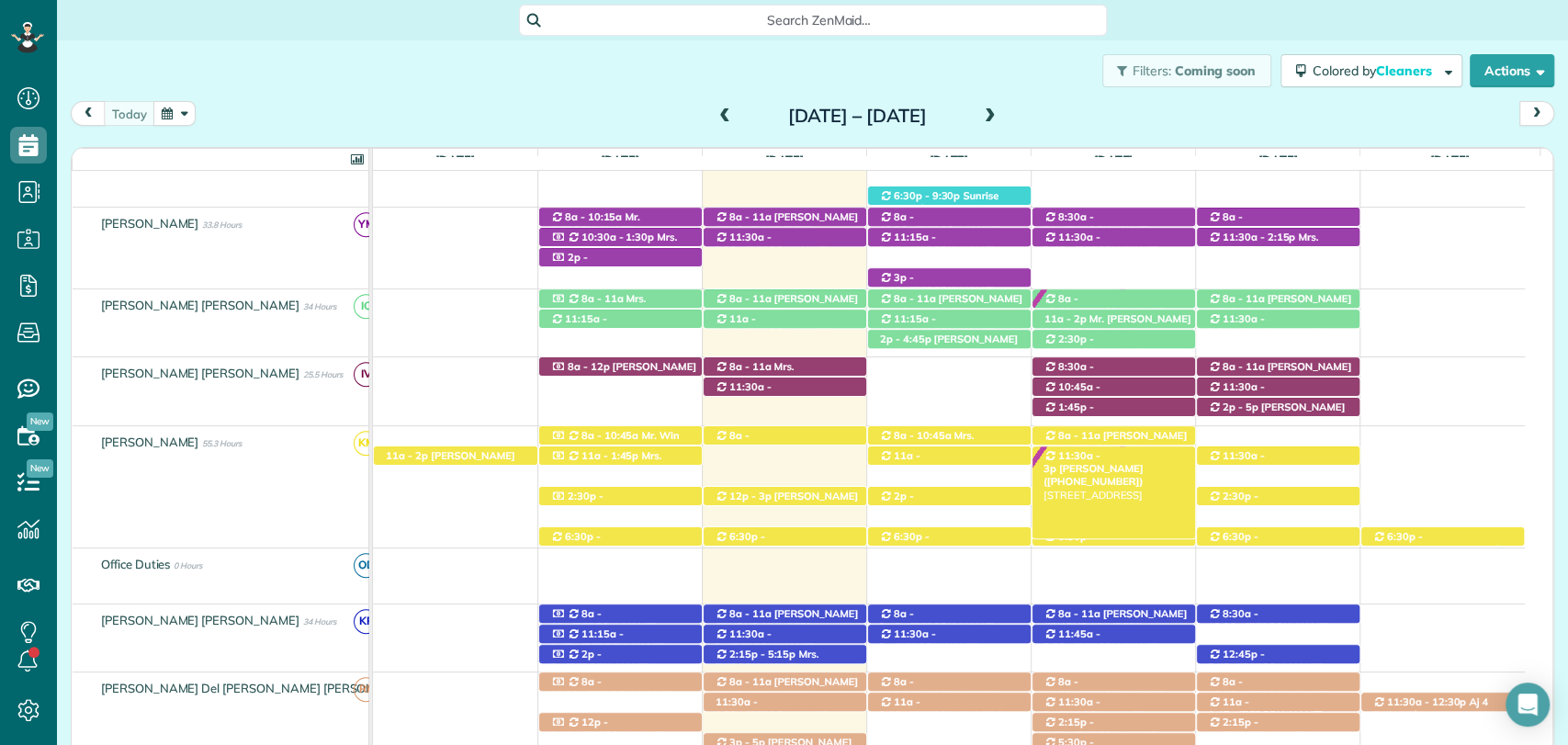
click at [1135, 461] on span "Mrs. Brittany Prince (+16014087671)" at bounding box center [1094, 474] width 100 height 26
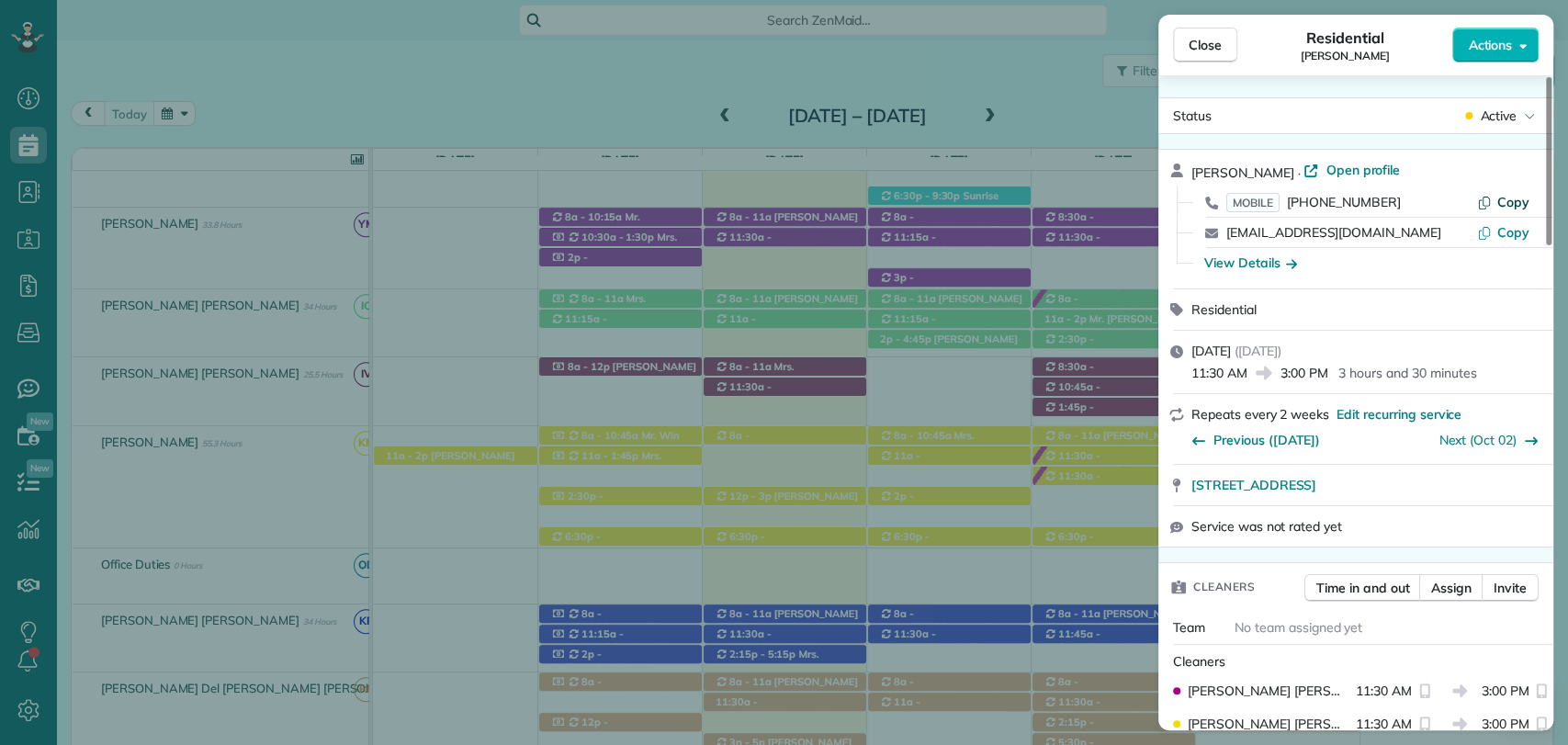
click at [1520, 195] on span "Copy" at bounding box center [1513, 201] width 32 height 17
click at [561, 71] on div "Close Residential Brittany Prince Actions Status Active Brittany Prince · Open …" at bounding box center [784, 372] width 1568 height 745
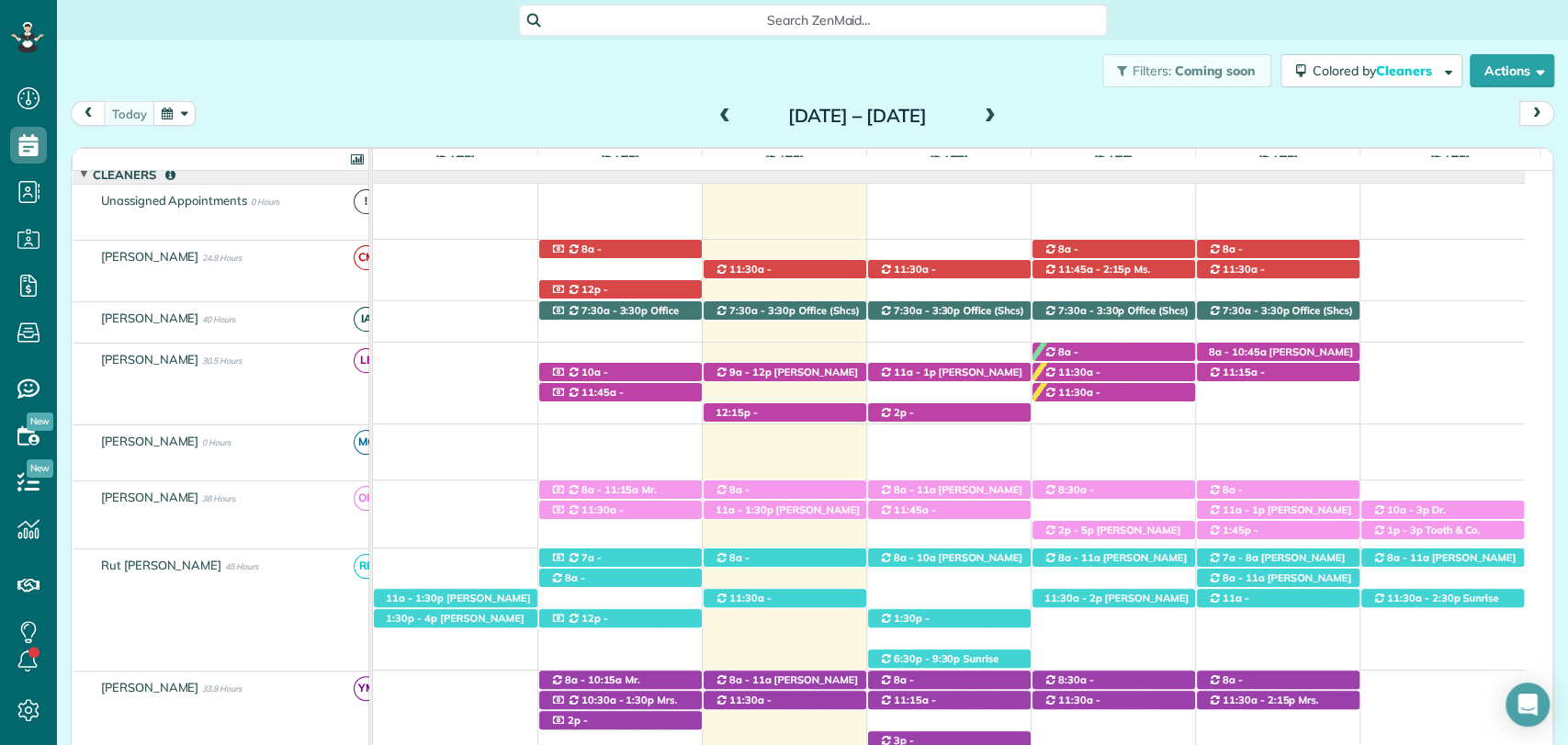
scroll to position [154, 0]
click at [1105, 255] on span "Sheila Huntzinger (+12288601531)" at bounding box center [1104, 268] width 121 height 26
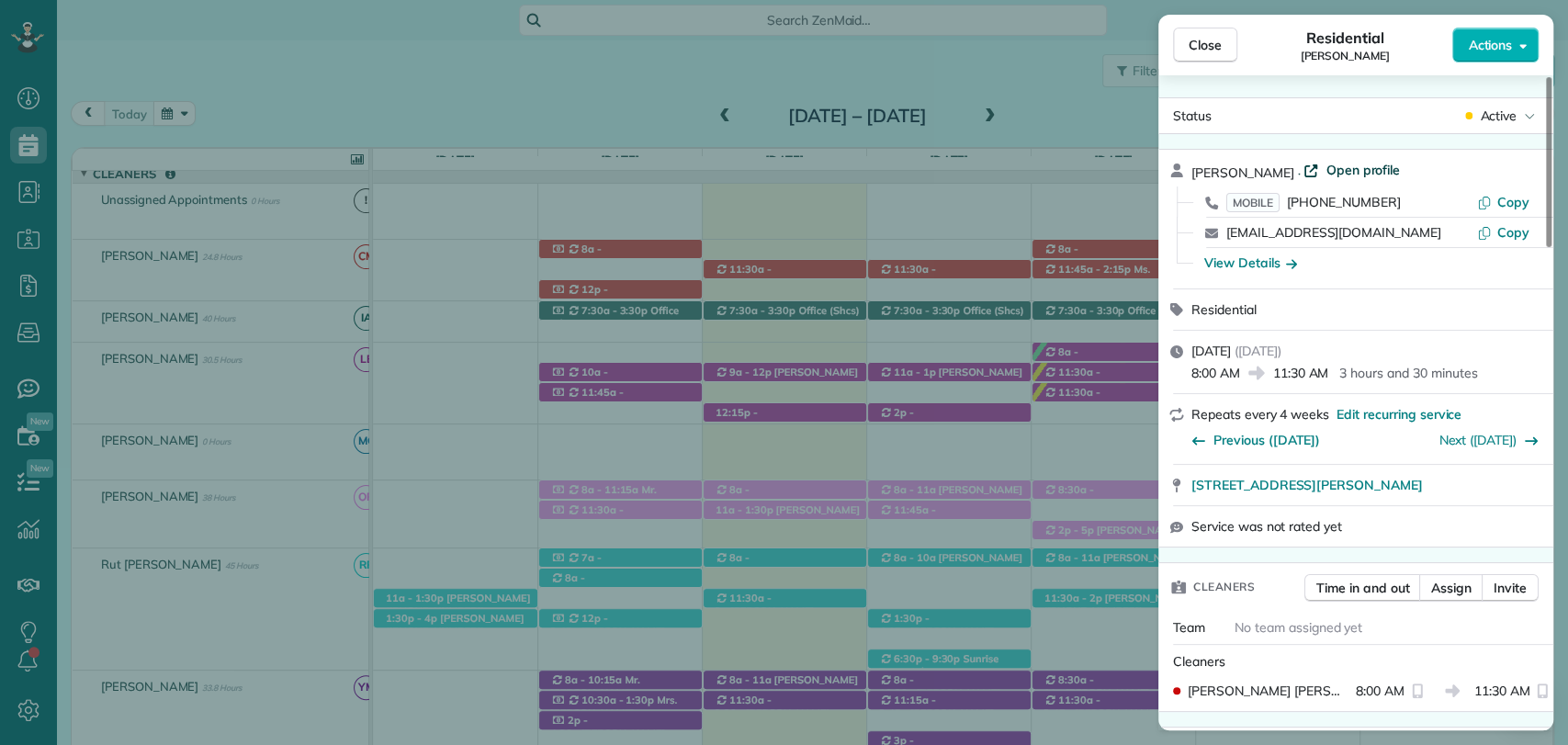
click at [1382, 171] on span "Open profile" at bounding box center [1363, 170] width 75 height 19
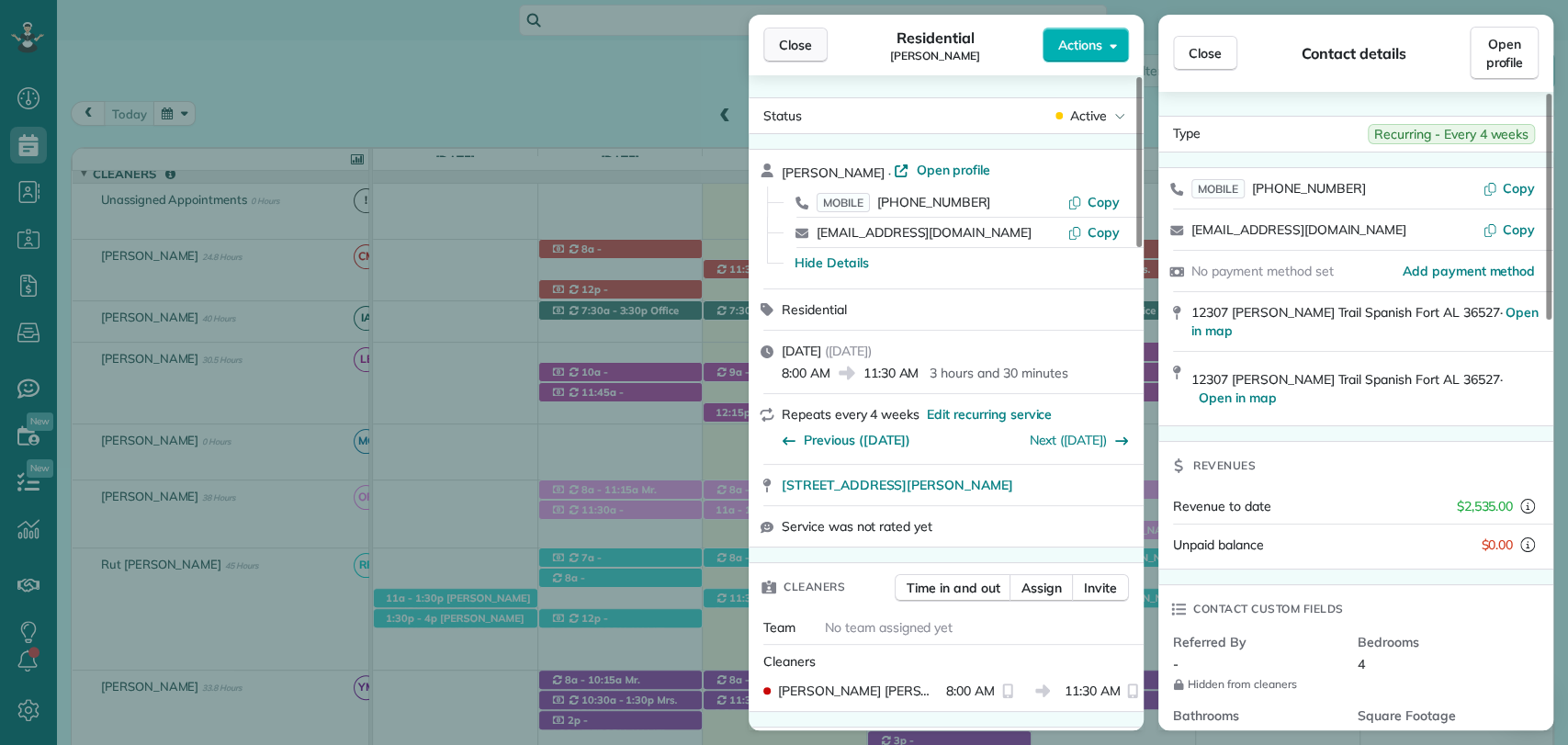
click at [782, 59] on button "Close" at bounding box center [794, 45] width 64 height 35
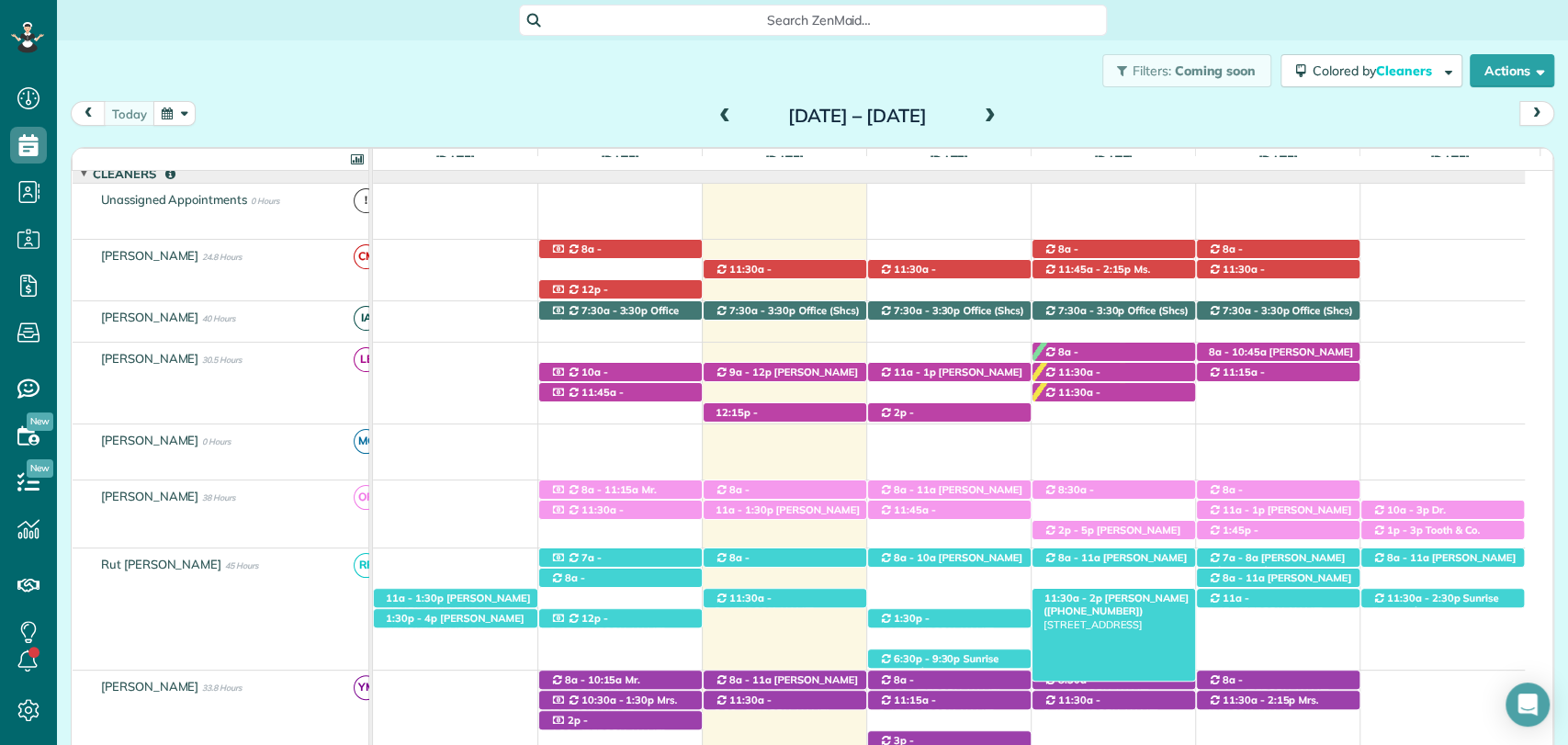
scroll to position [493, 0]
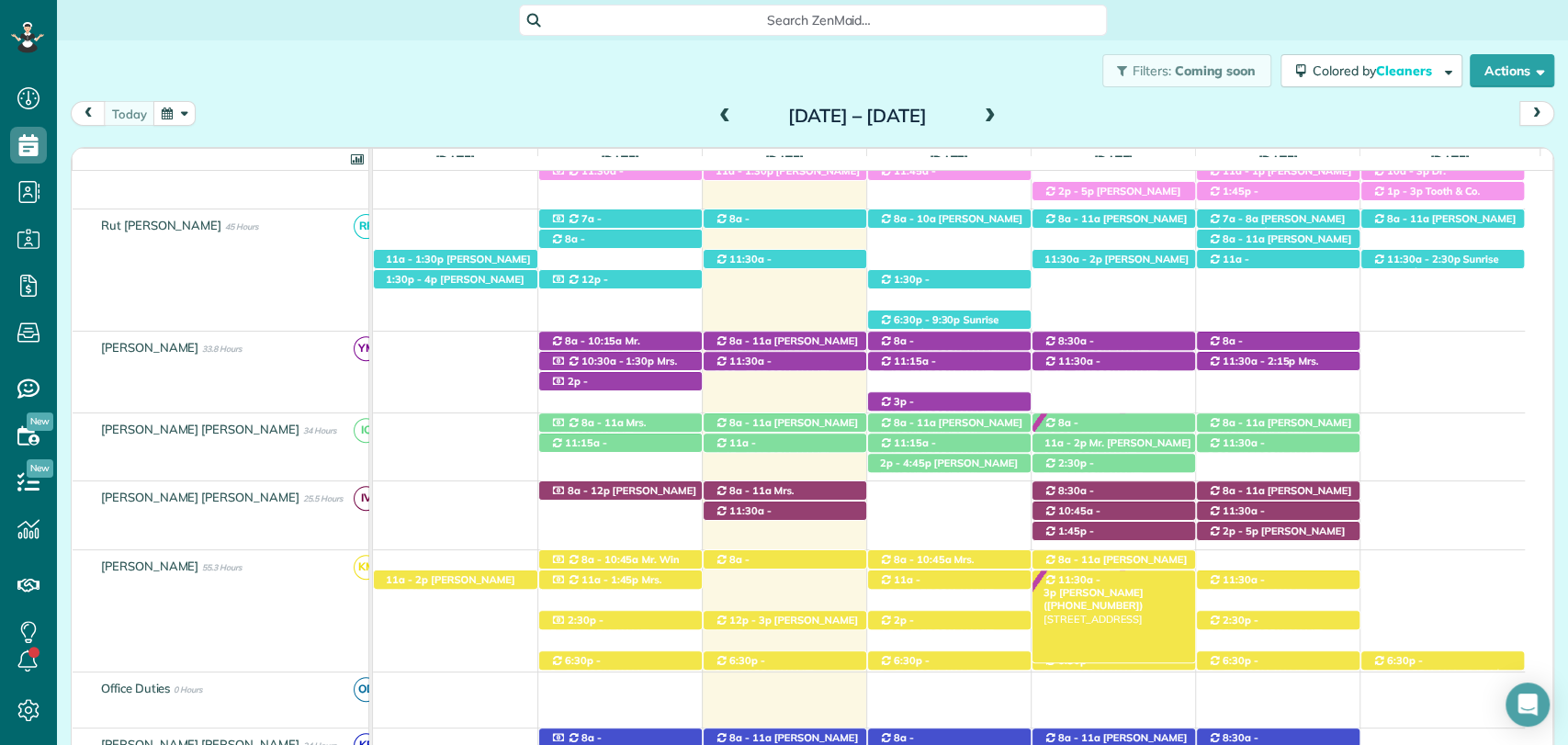
click at [1125, 586] on span "Mrs. Brittany Prince (+16014087671)" at bounding box center [1094, 599] width 100 height 26
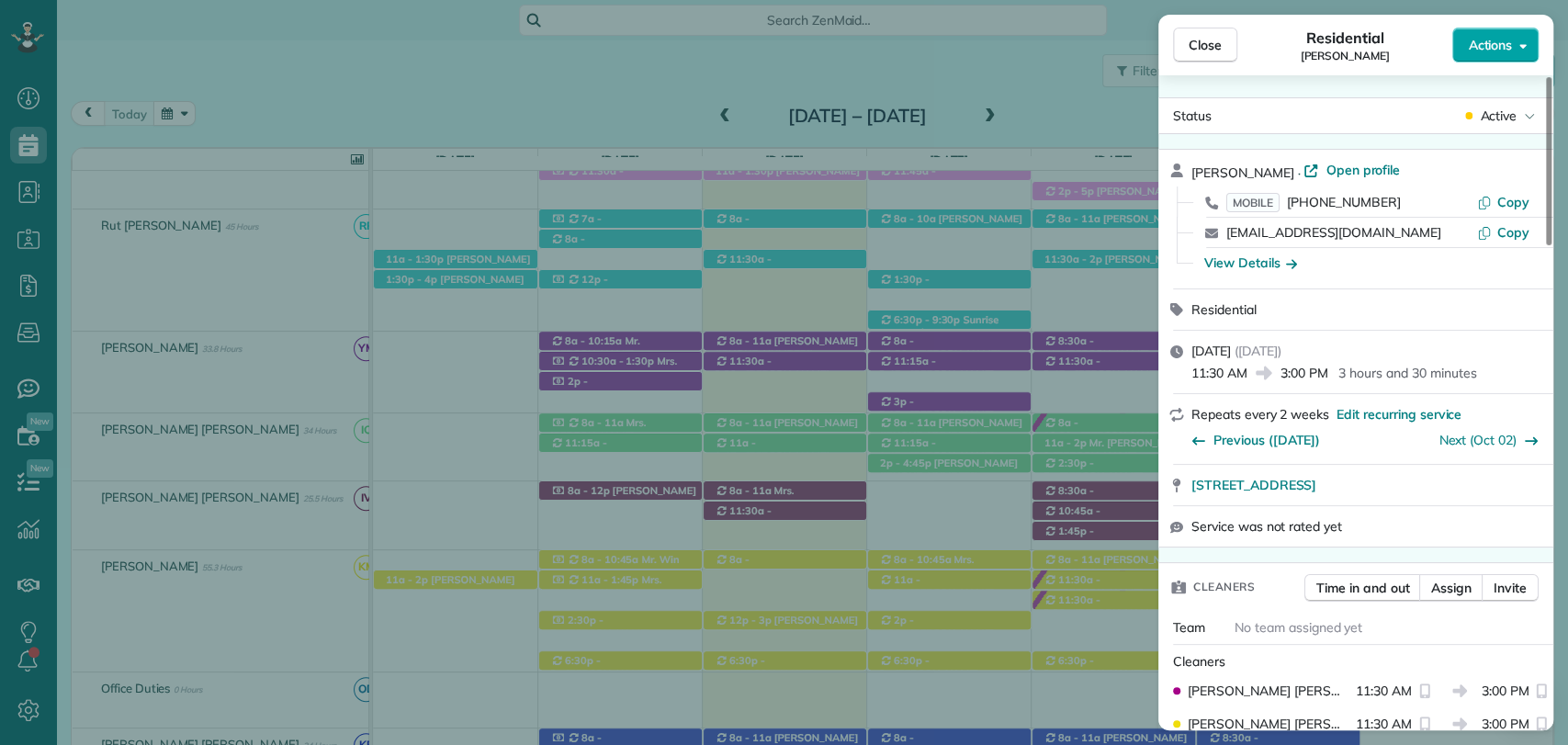
click at [1487, 46] on span "Actions" at bounding box center [1489, 44] width 44 height 19
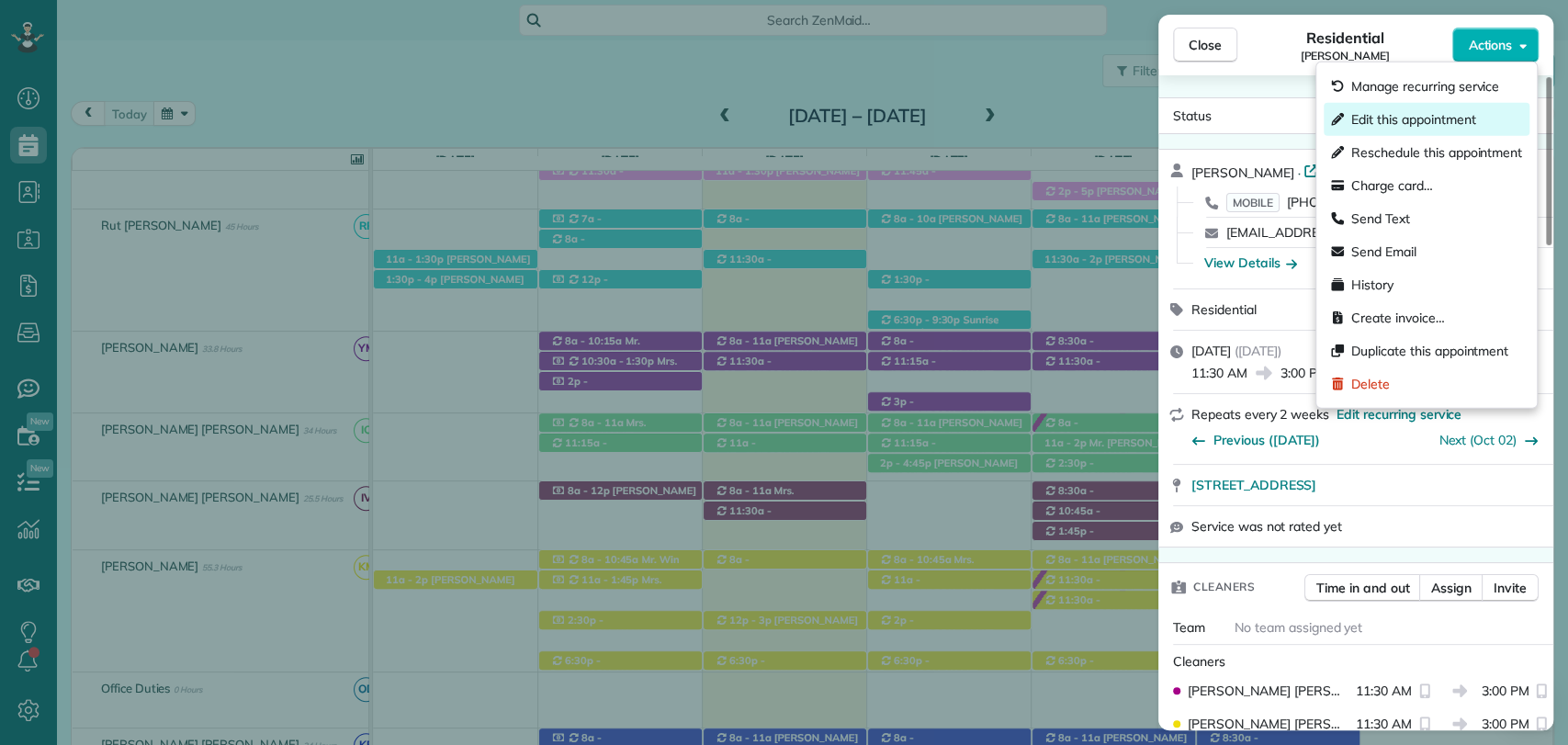
click at [1437, 124] on span "Edit this appointment" at bounding box center [1413, 119] width 124 height 19
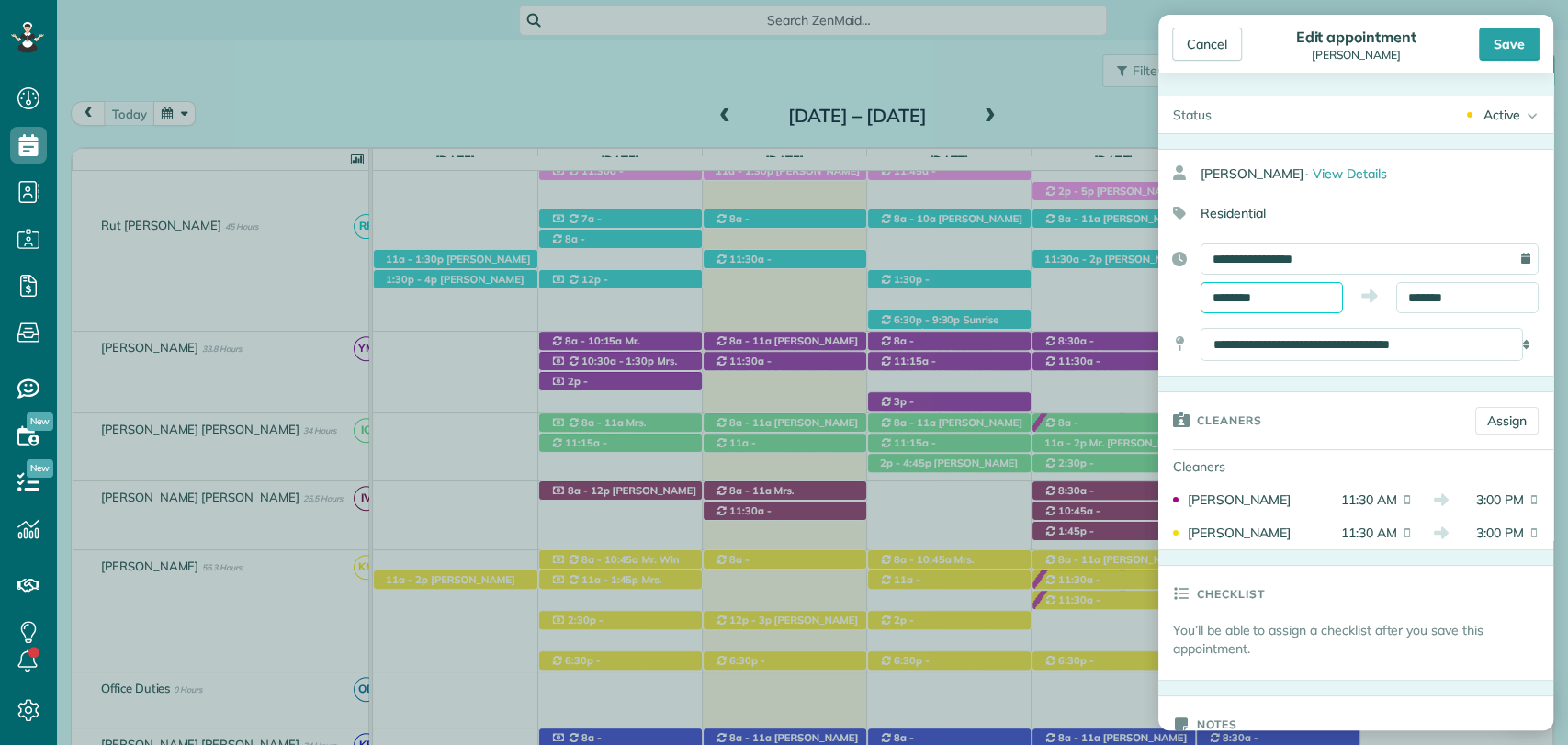
click at [1271, 297] on input "********" at bounding box center [1271, 297] width 142 height 31
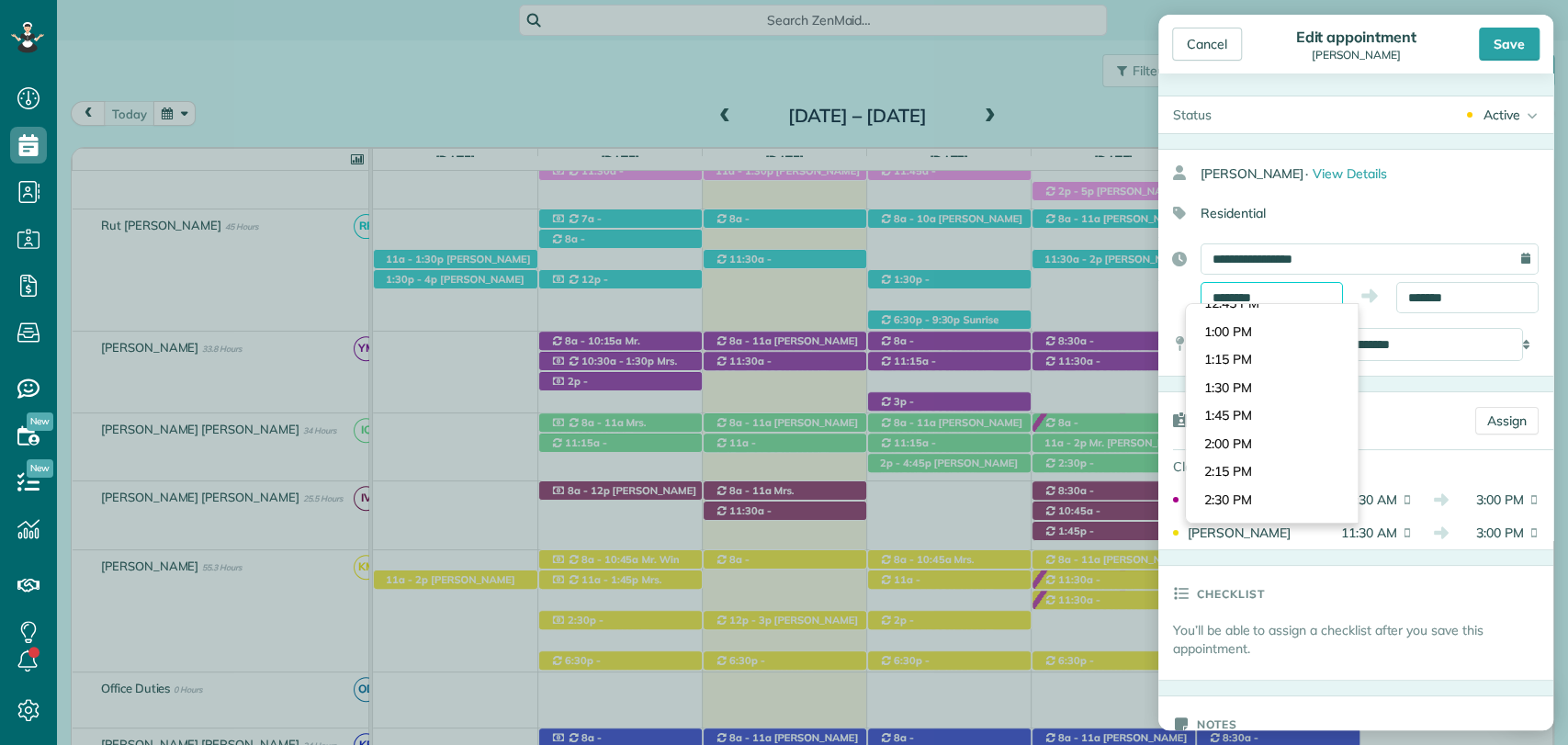
scroll to position [1469, 0]
type input "*******"
click at [1226, 438] on body "Dashboard Scheduling Calendar View List View Dispatch View - Weekly scheduling …" at bounding box center [784, 372] width 1568 height 745
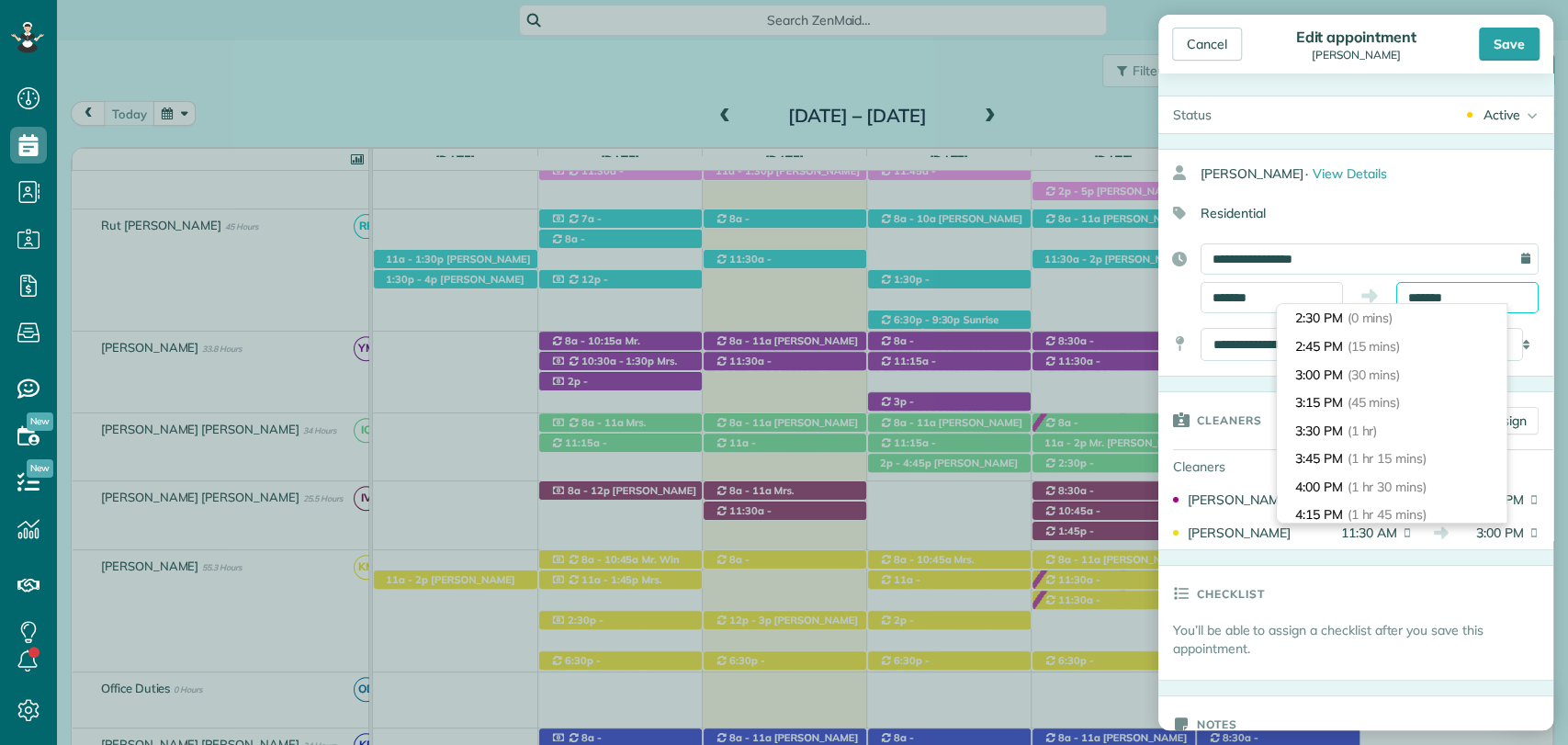
click at [1413, 289] on input "*******" at bounding box center [1467, 297] width 142 height 31
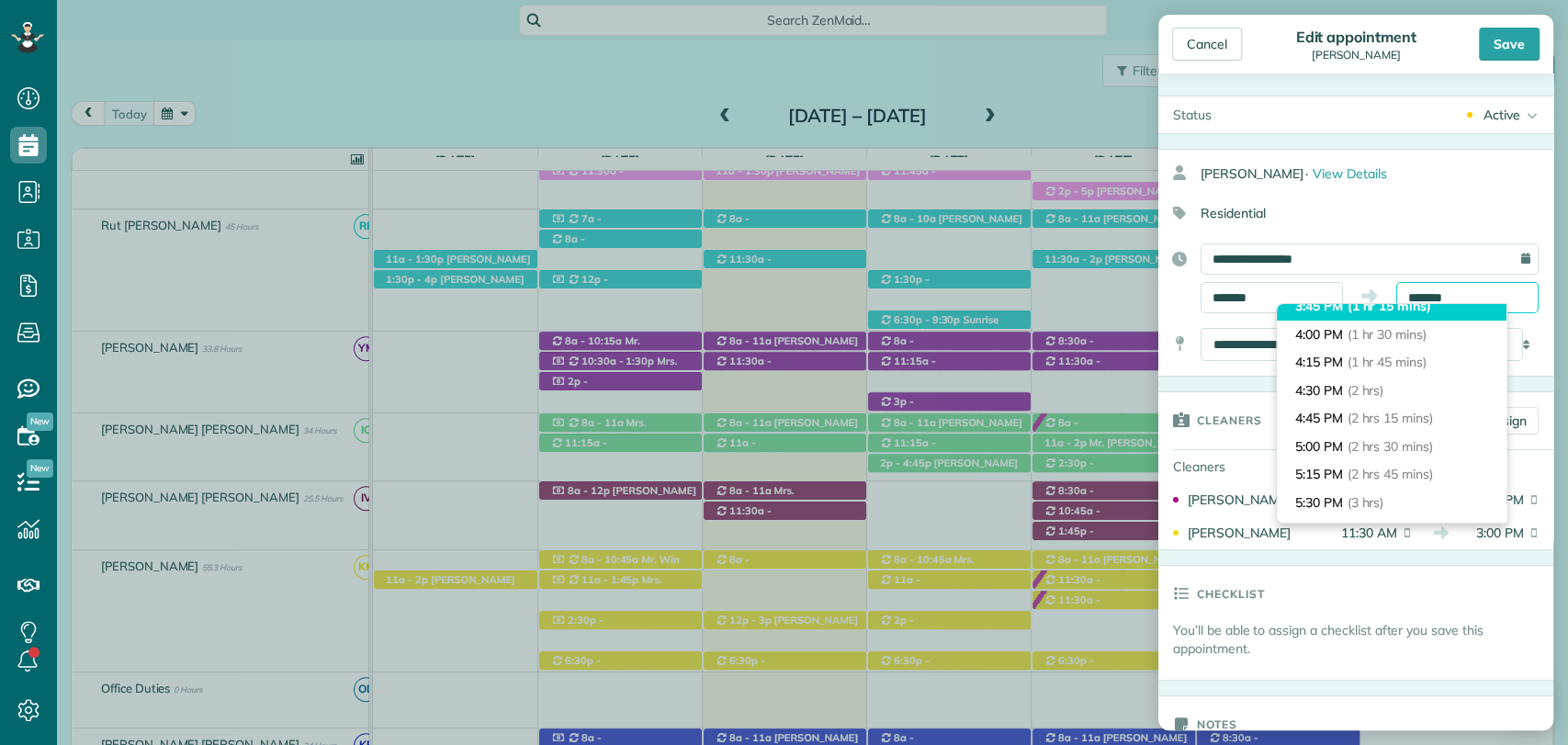
scroll to position [154, 0]
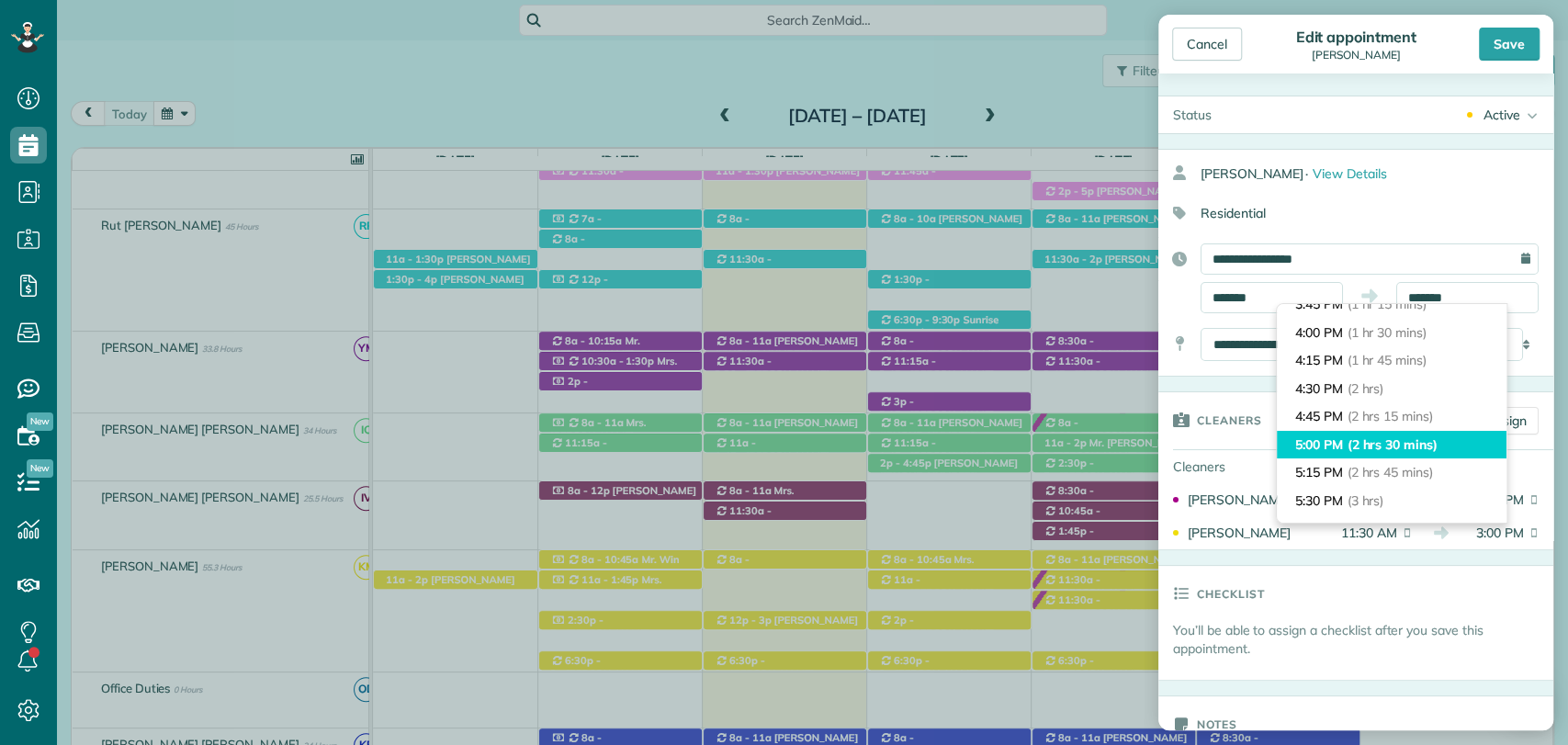
type input "*******"
click at [1356, 448] on span "(2 hrs 30 mins)" at bounding box center [1392, 444] width 90 height 17
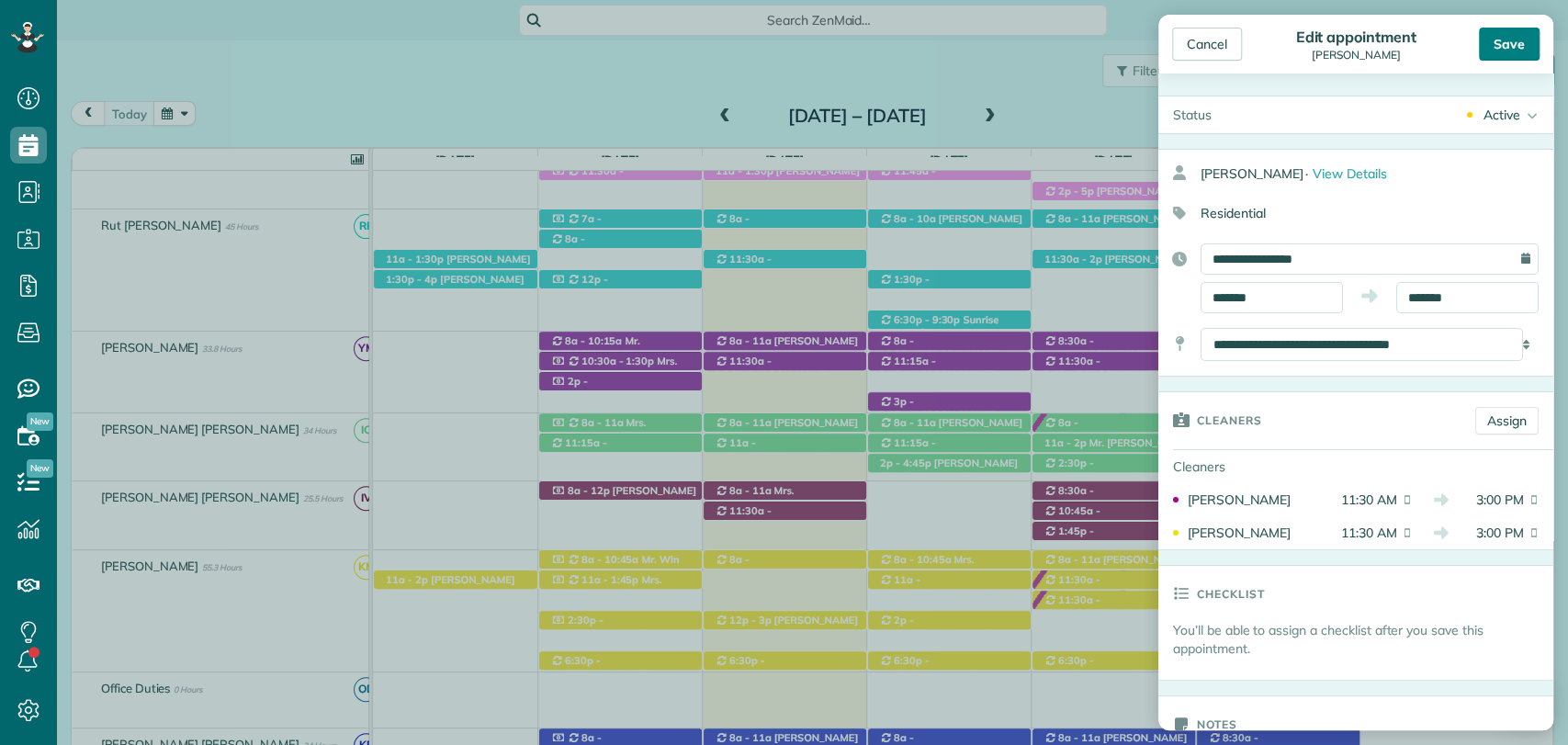
click at [1521, 38] on div "Save" at bounding box center [1509, 44] width 61 height 33
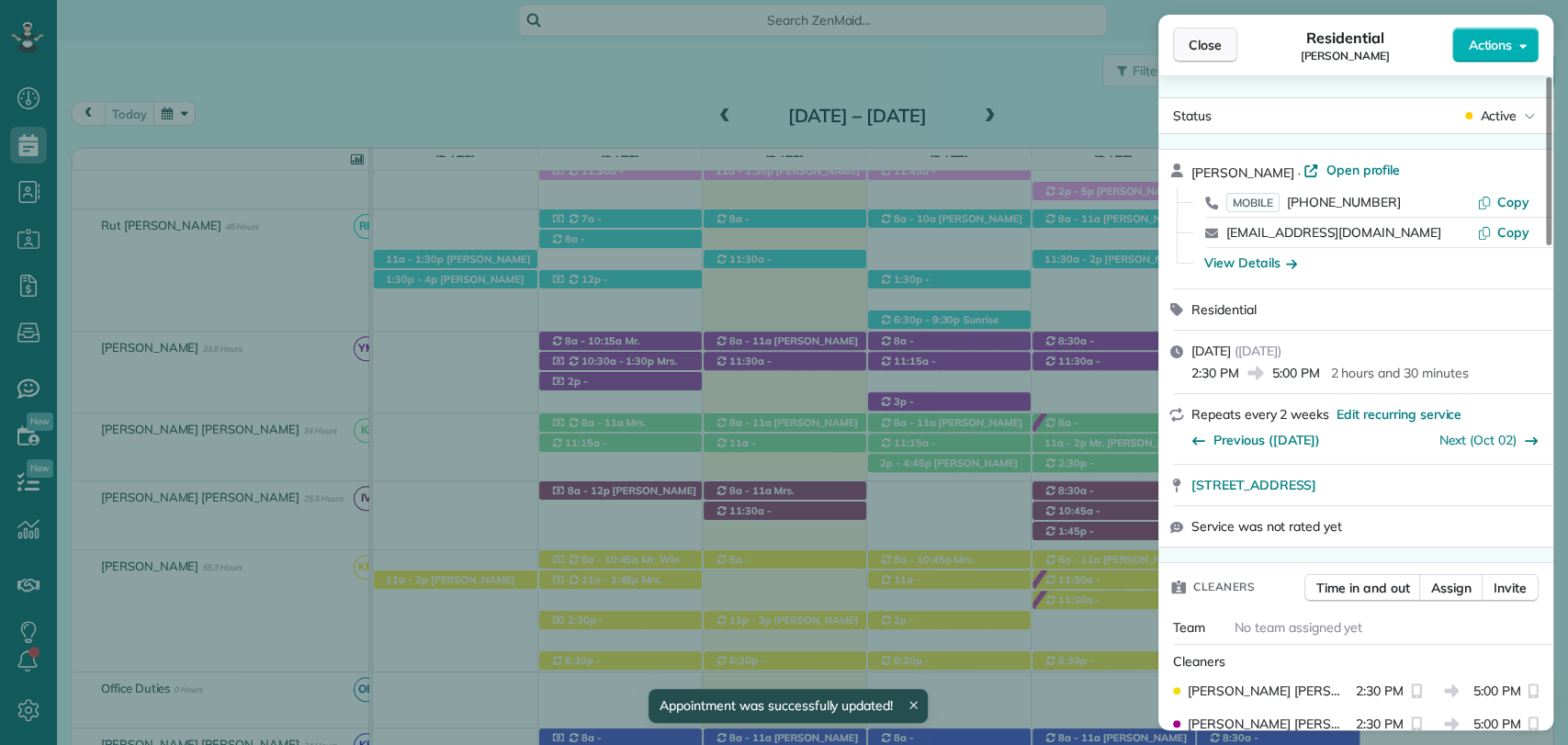
click at [1217, 58] on button "Close" at bounding box center [1204, 45] width 64 height 35
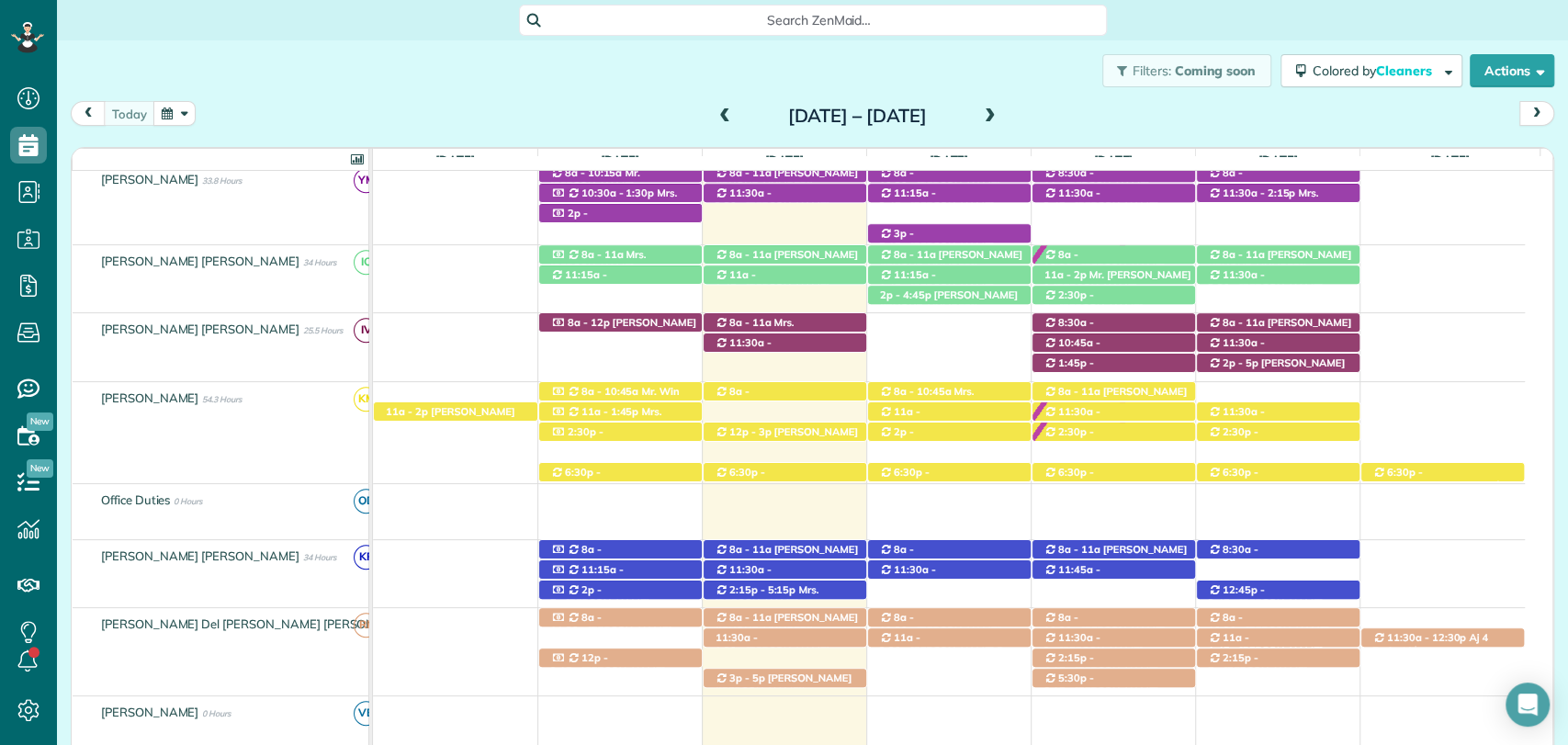
scroll to position [661, 0]
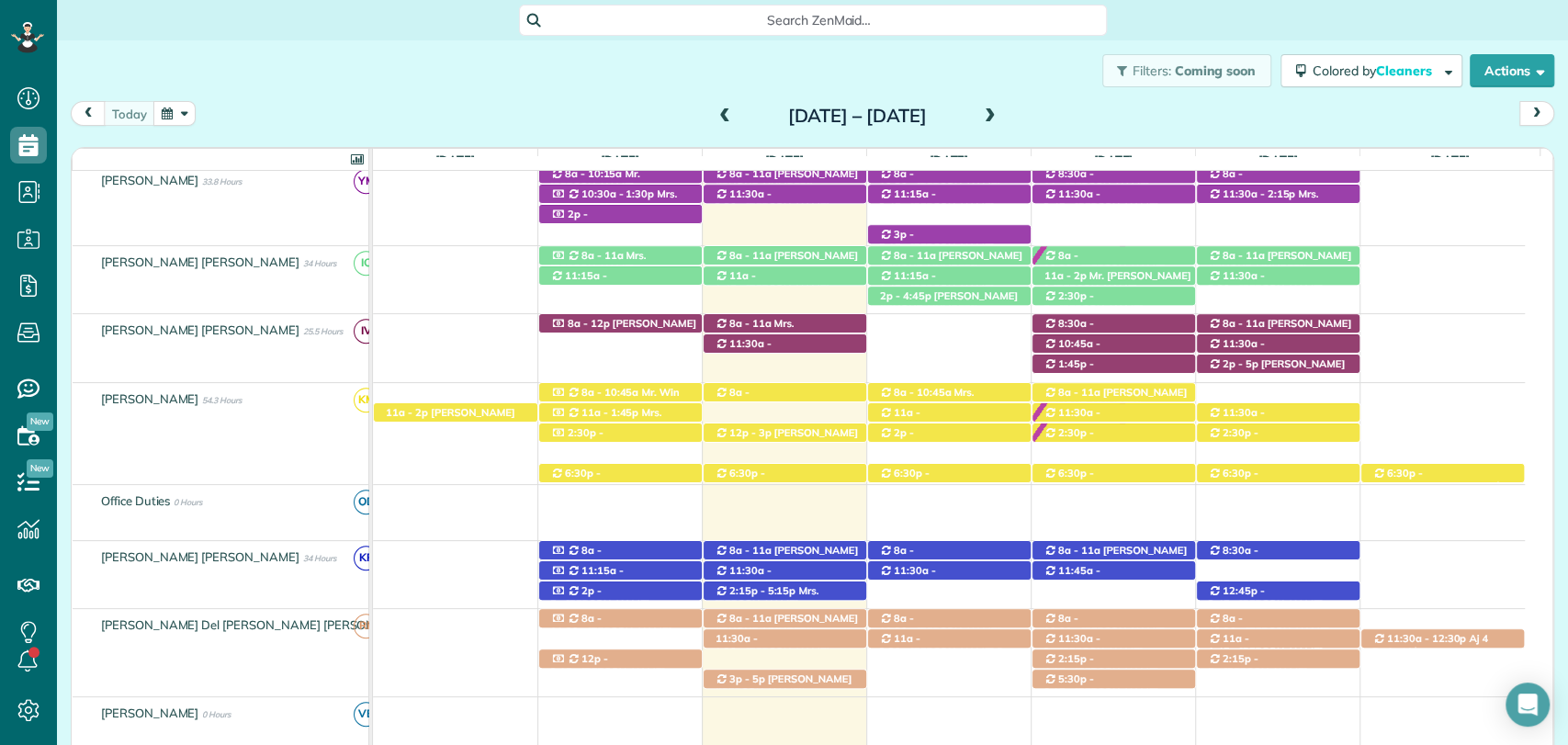
click at [1000, 114] on span at bounding box center [990, 116] width 21 height 17
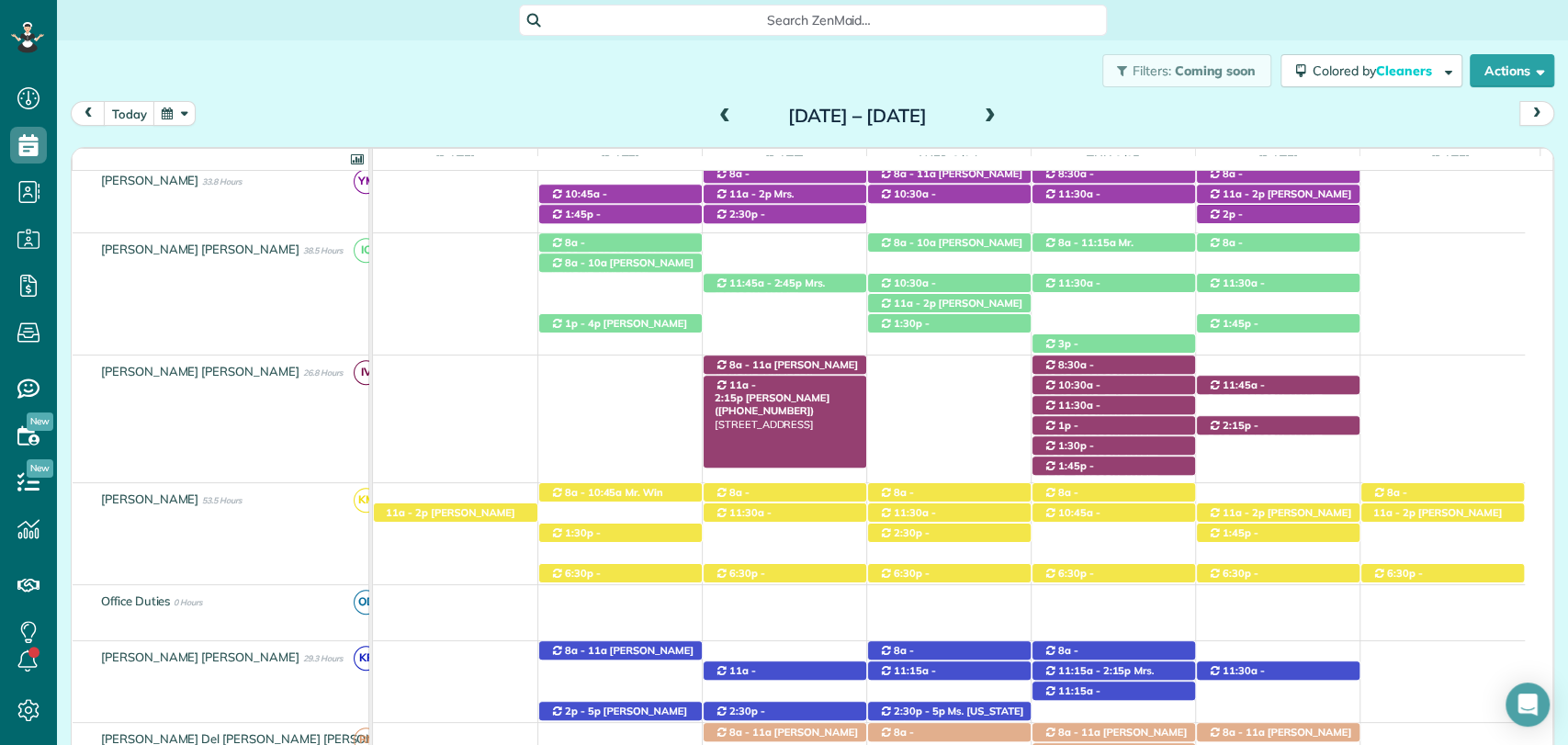
scroll to position [646, 0]
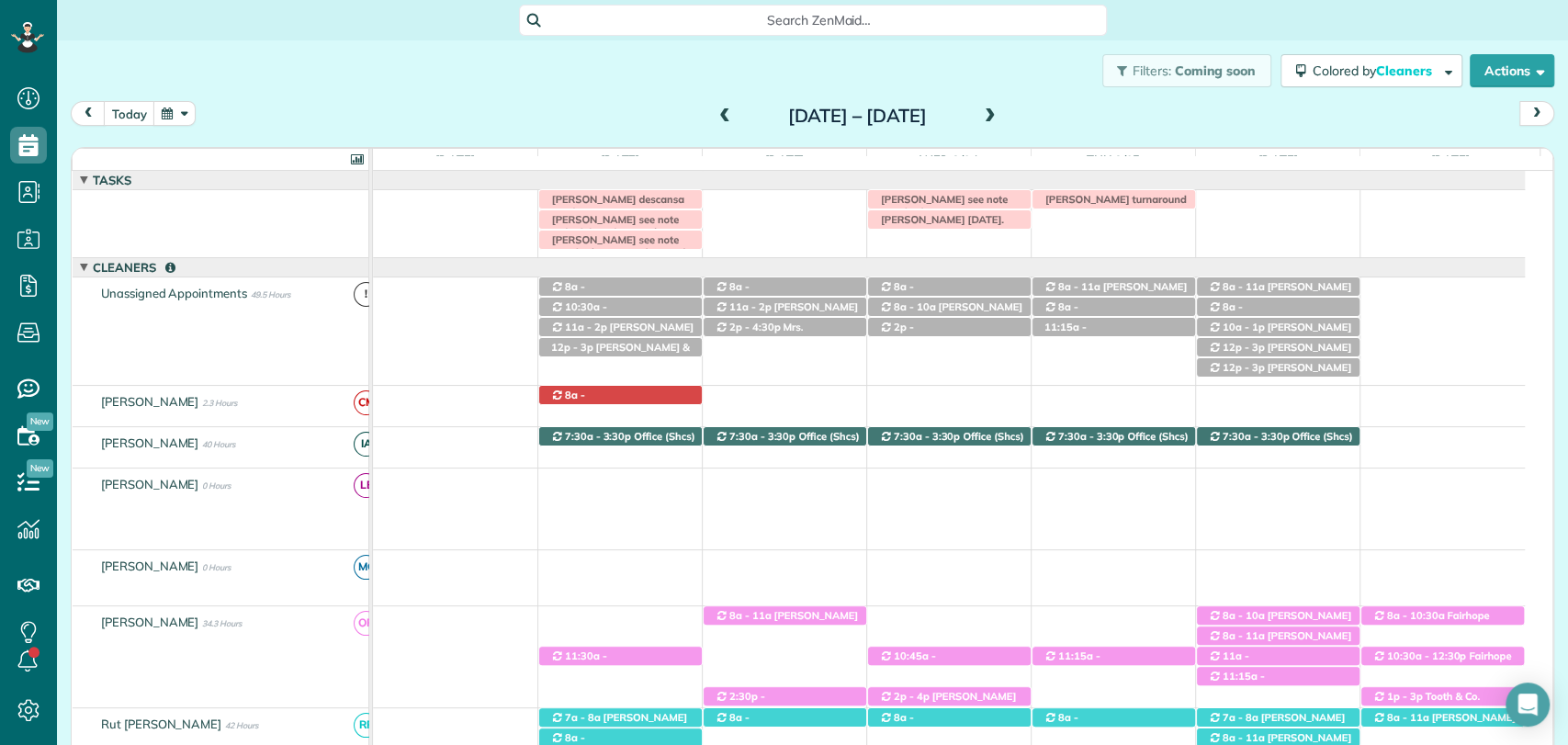
click at [715, 119] on span at bounding box center [725, 116] width 21 height 17
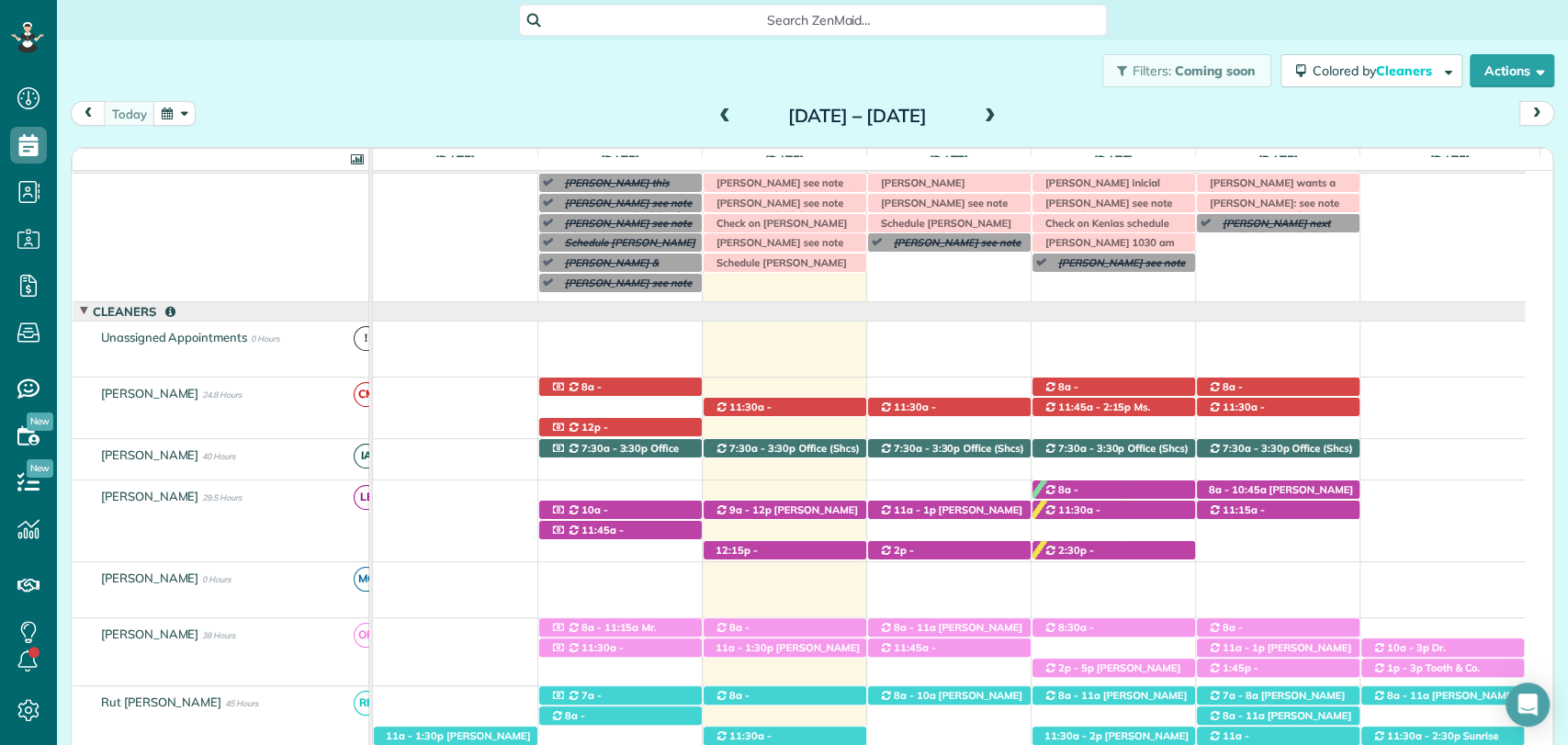
scroll to position [15, 0]
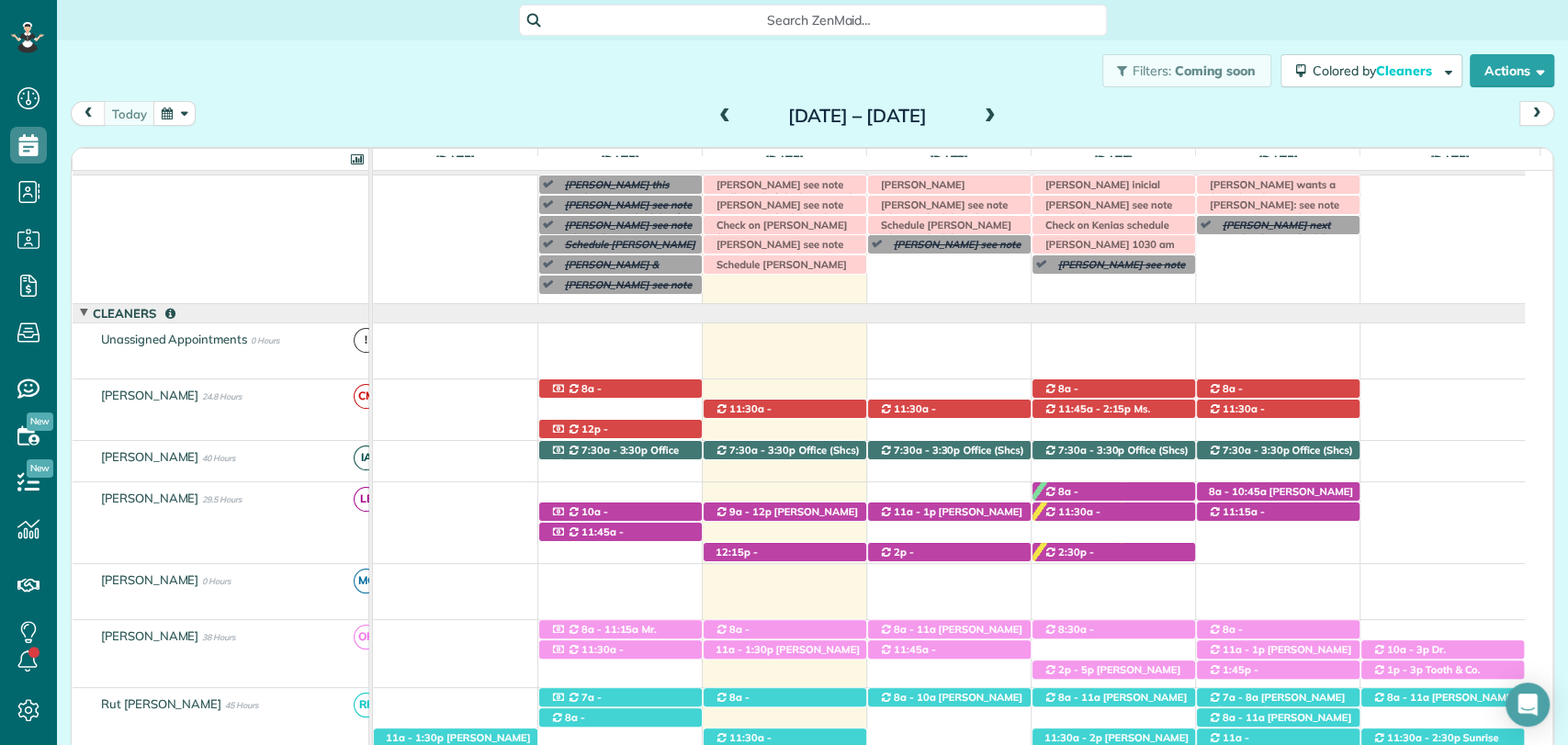
click at [1000, 112] on span at bounding box center [990, 116] width 21 height 17
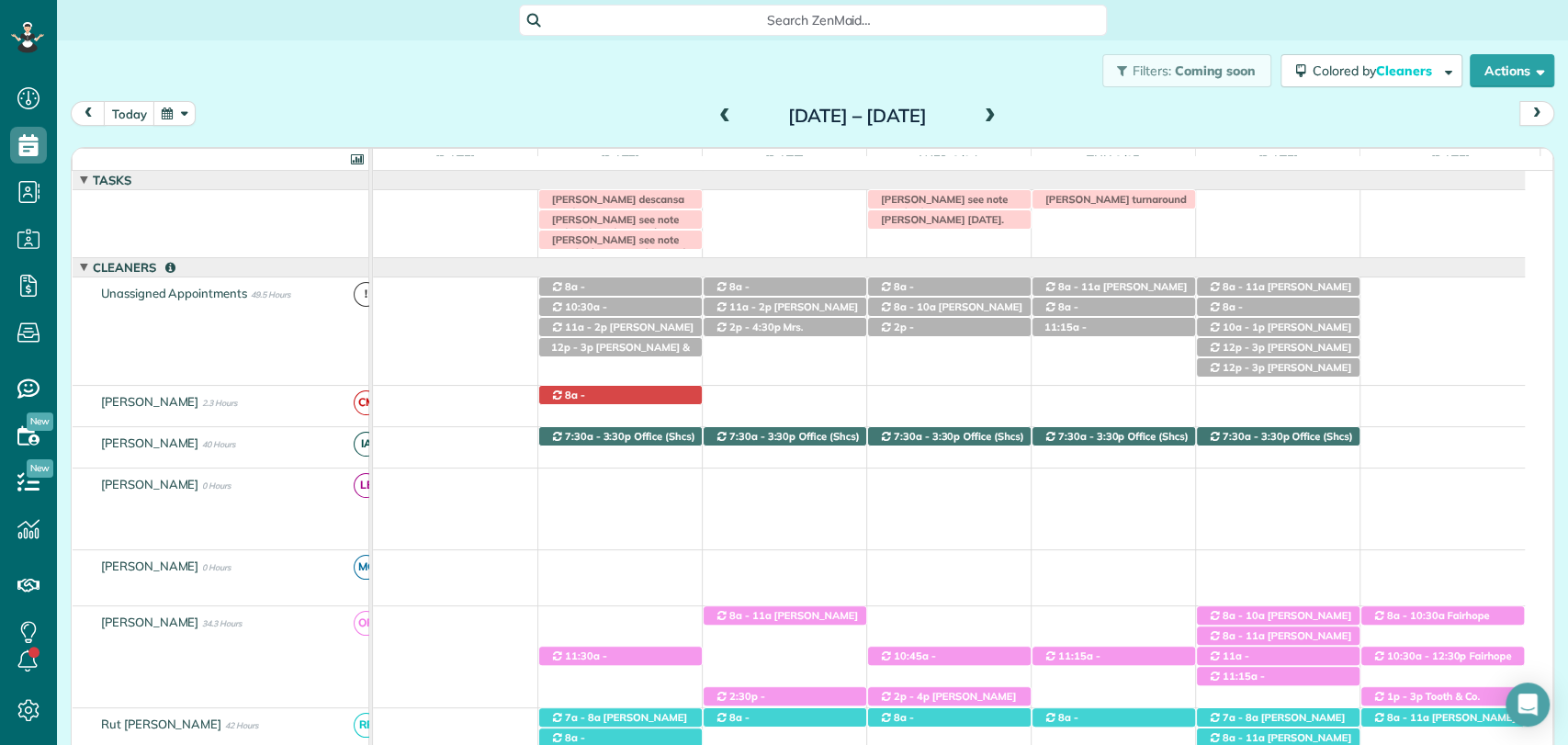
scroll to position [518, 0]
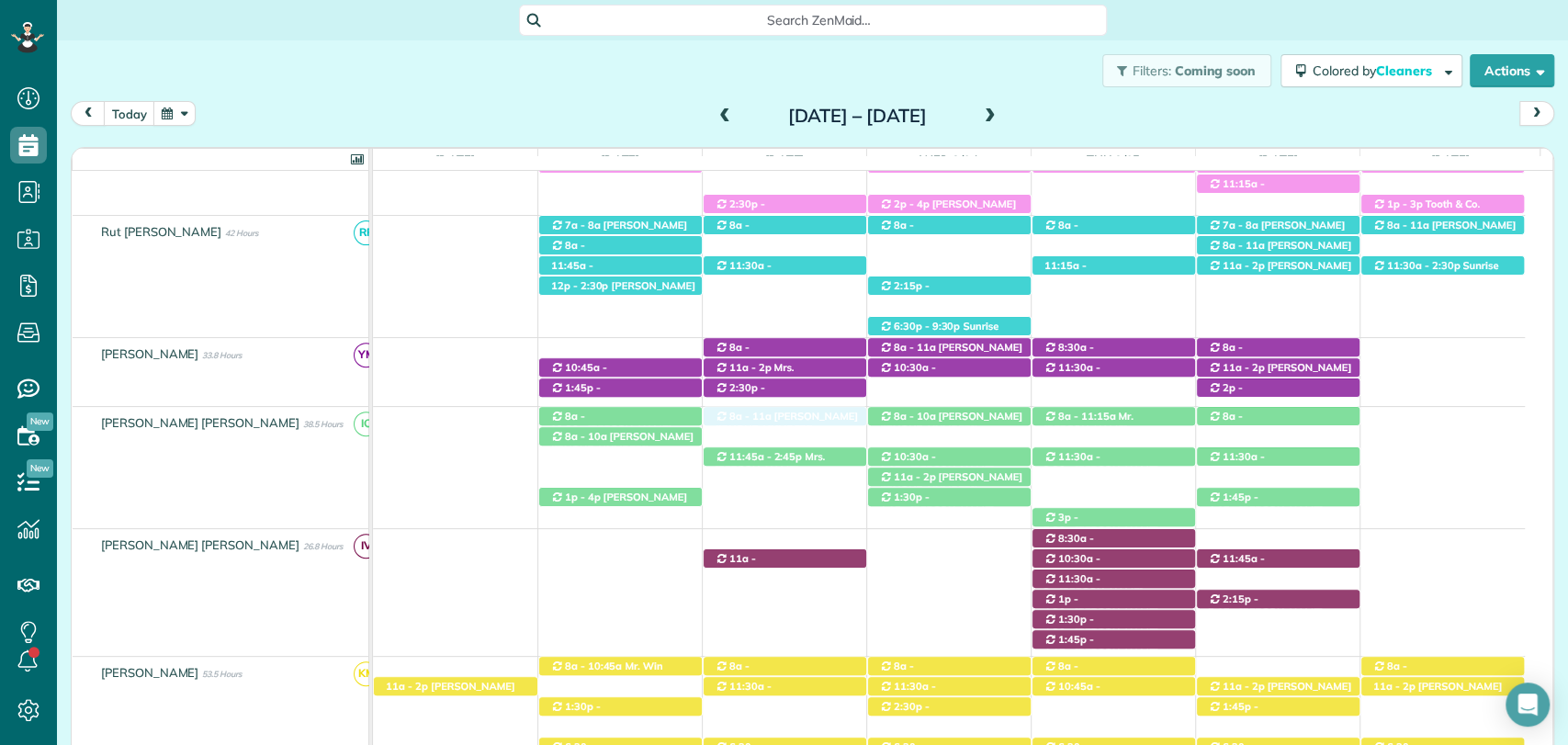
drag, startPoint x: 780, startPoint y: 536, endPoint x: 779, endPoint y: 438, distance: 98.0
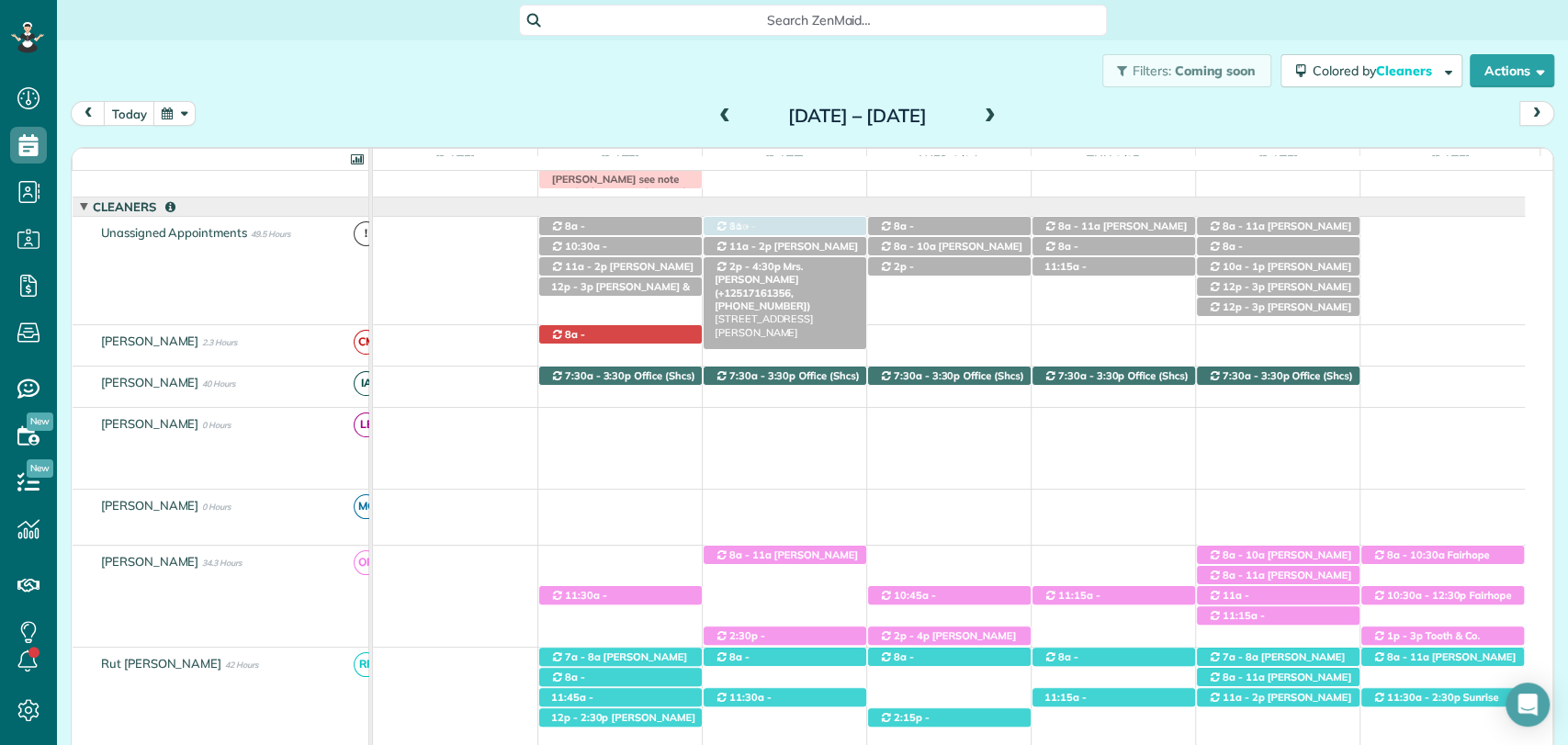
drag, startPoint x: 784, startPoint y: 552, endPoint x: 797, endPoint y: 258, distance: 294.3
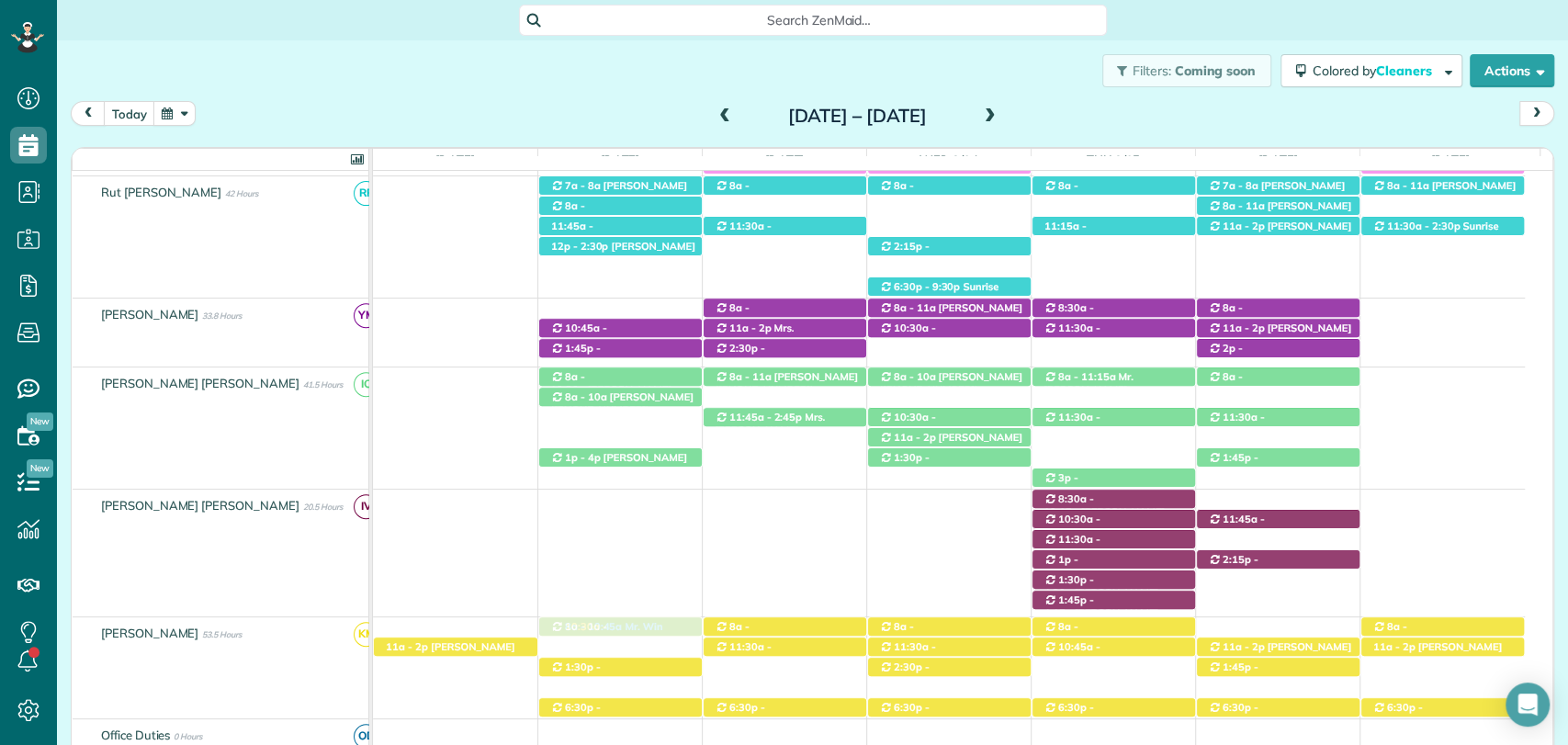
drag, startPoint x: 610, startPoint y: 309, endPoint x: 627, endPoint y: 640, distance: 331.4
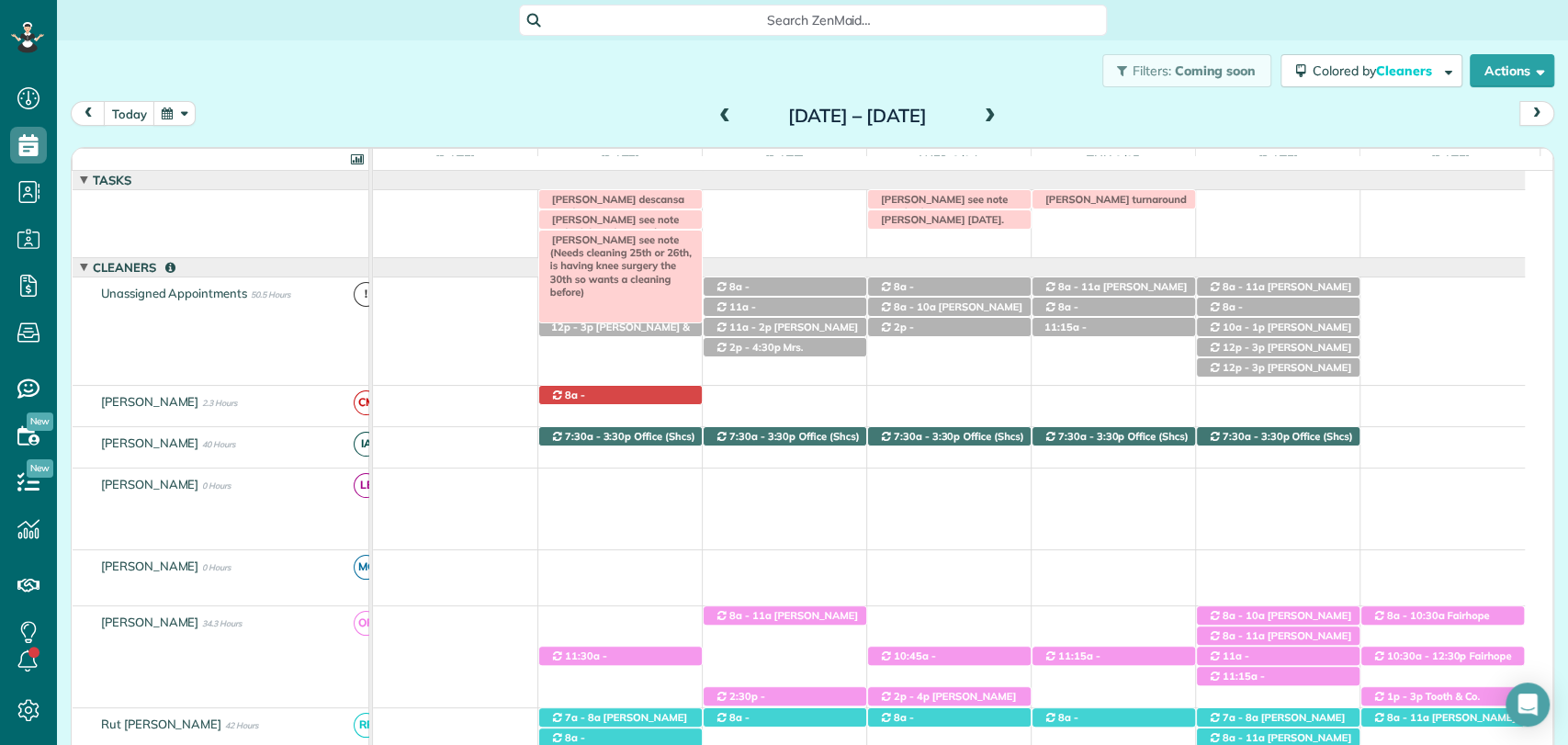
click at [612, 241] on span "Carolyn Bishop see note (Needs cleaning 25th or 26th, is having knee surgery th…" at bounding box center [618, 266] width 149 height 65
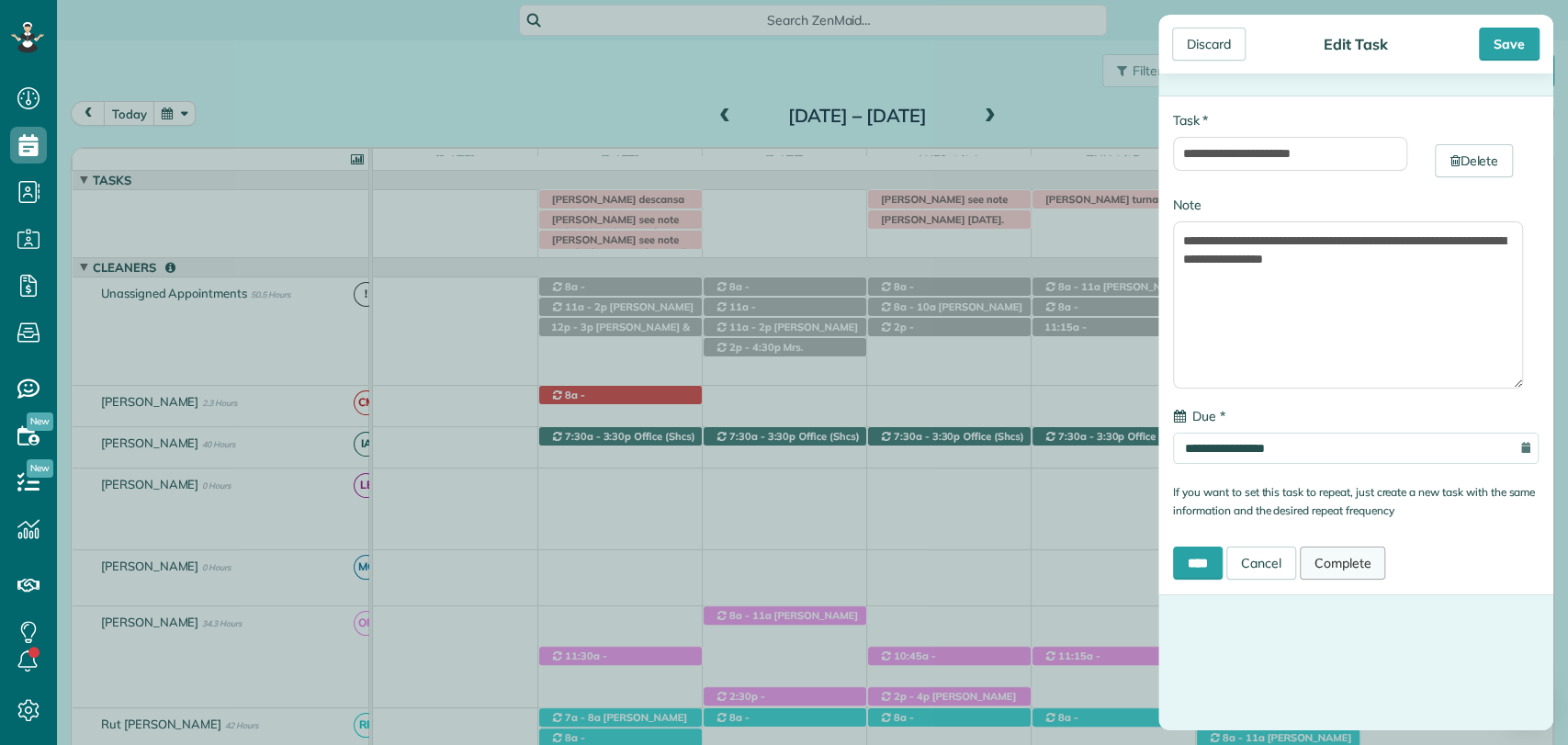
click at [1356, 552] on link "Complete" at bounding box center [1343, 563] width 86 height 33
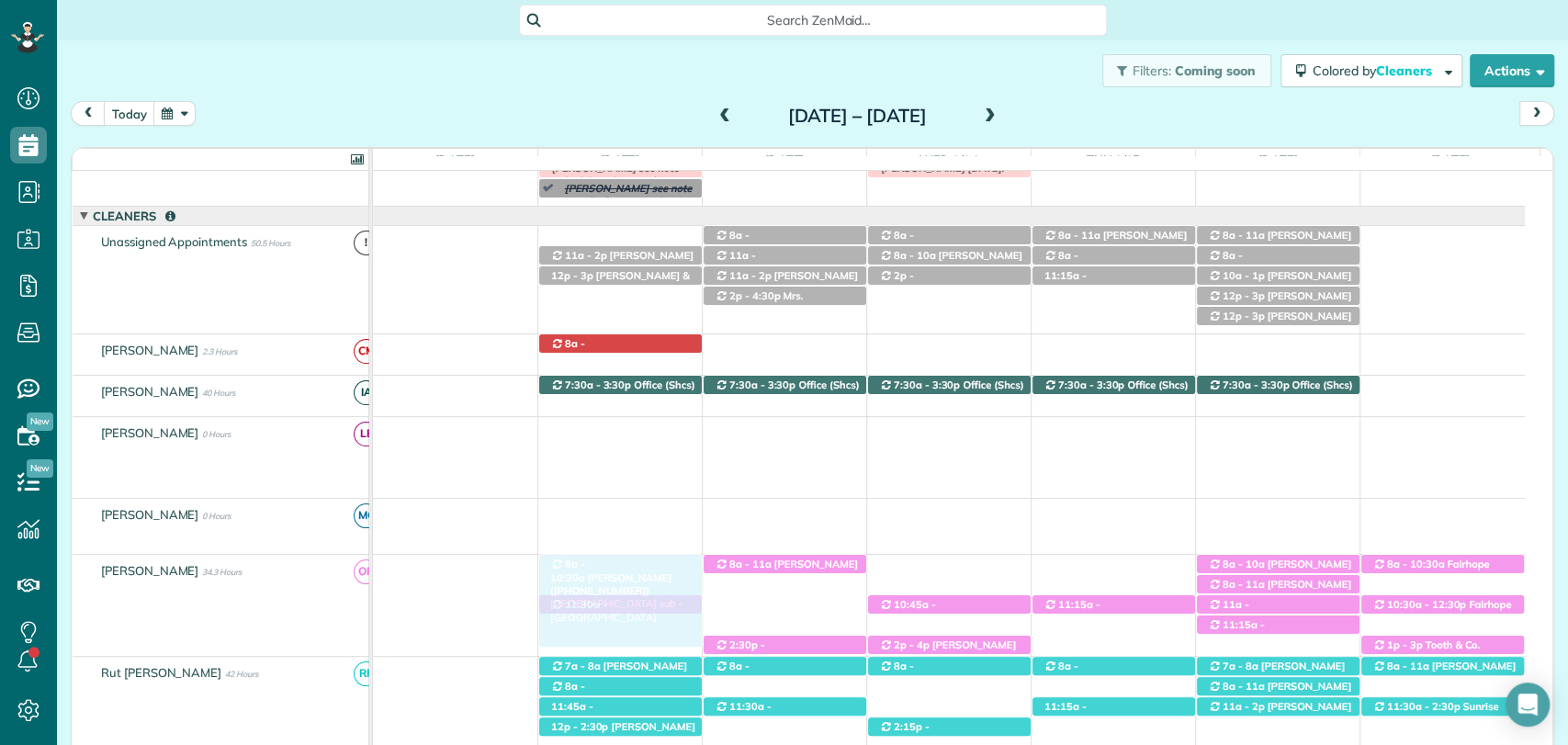
drag, startPoint x: 596, startPoint y: 235, endPoint x: 586, endPoint y: 562, distance: 327.2
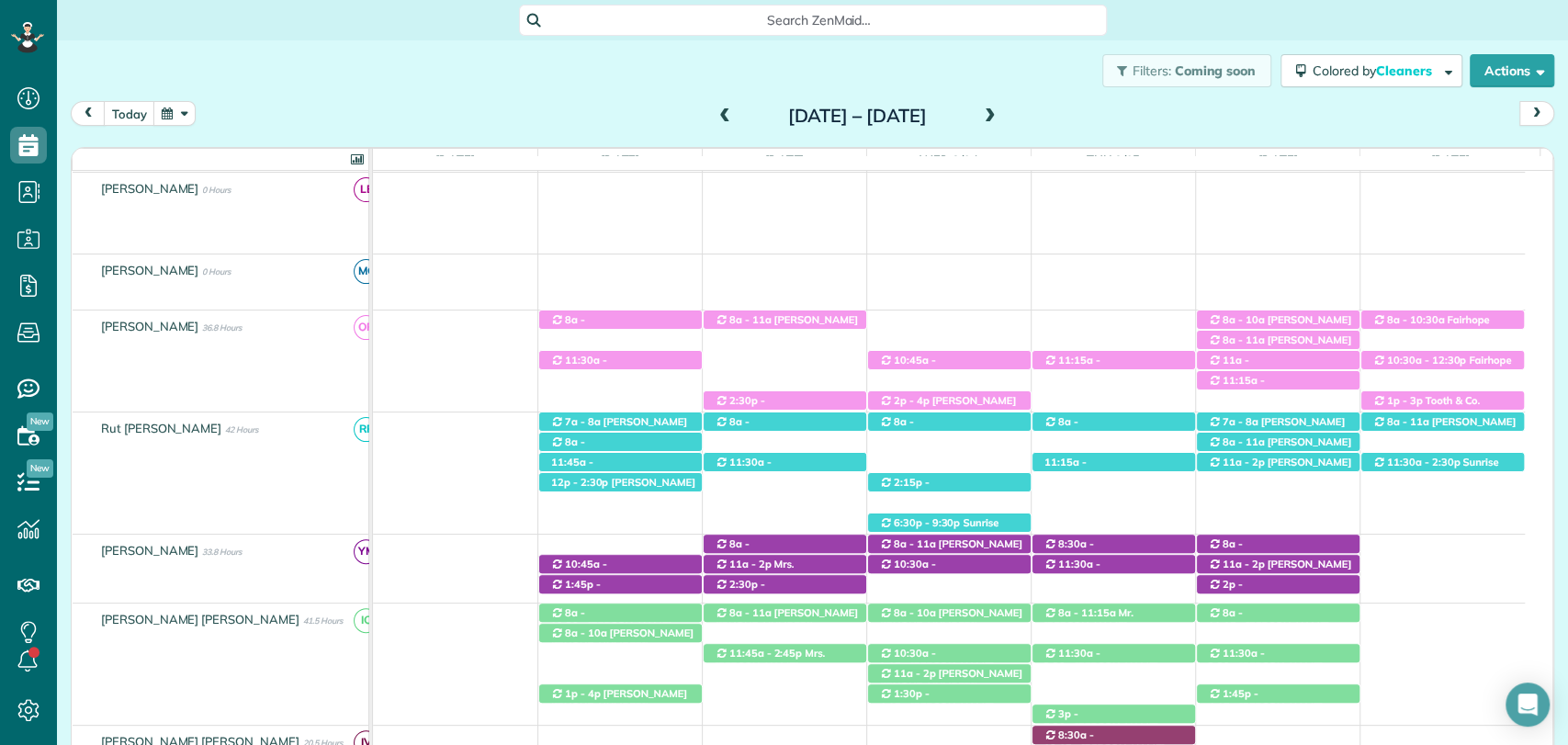
scroll to position [304, 0]
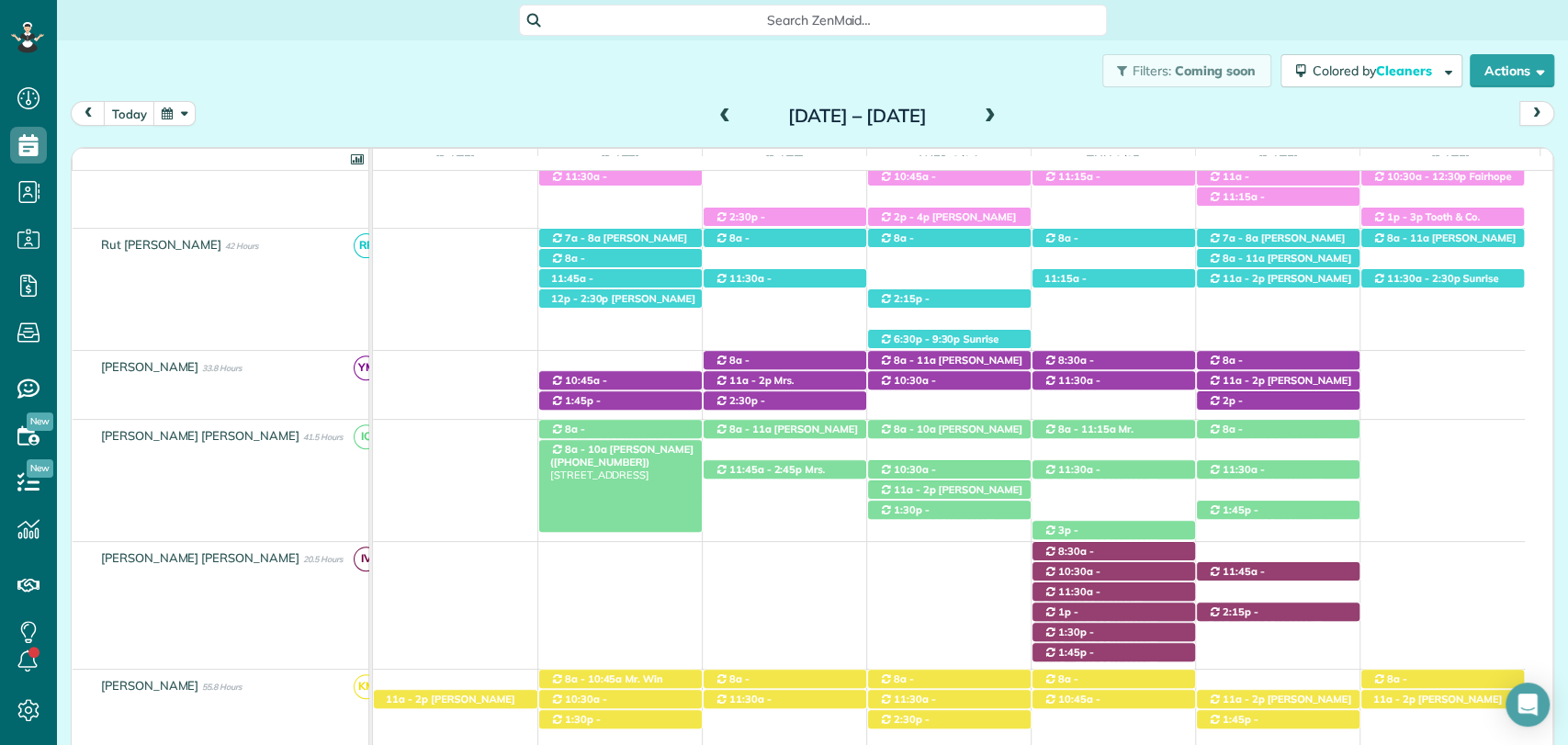
click at [599, 446] on span "Heather Quinlan (+18609869636)" at bounding box center [622, 455] width 143 height 26
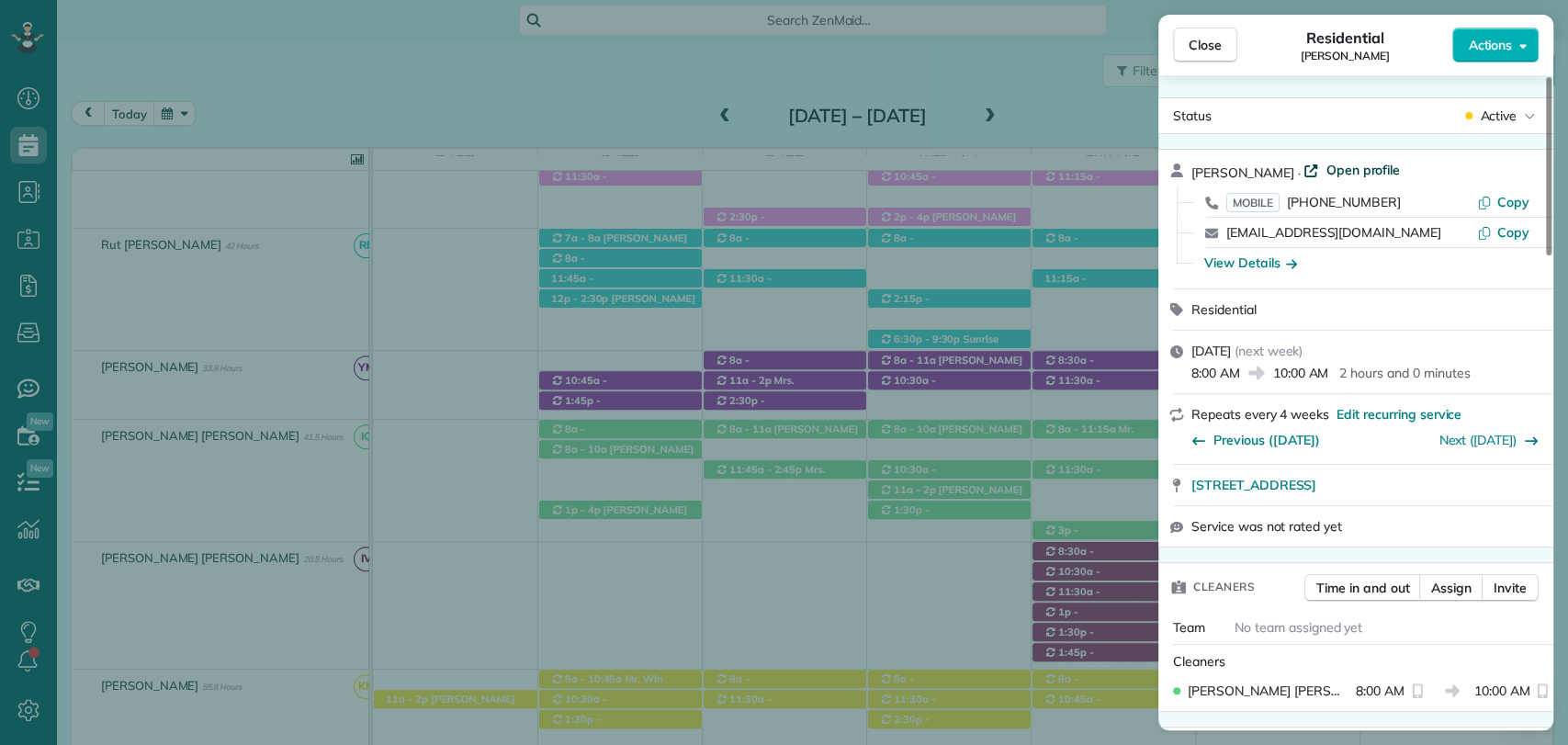
click at [1371, 166] on span "Open profile" at bounding box center [1363, 170] width 75 height 19
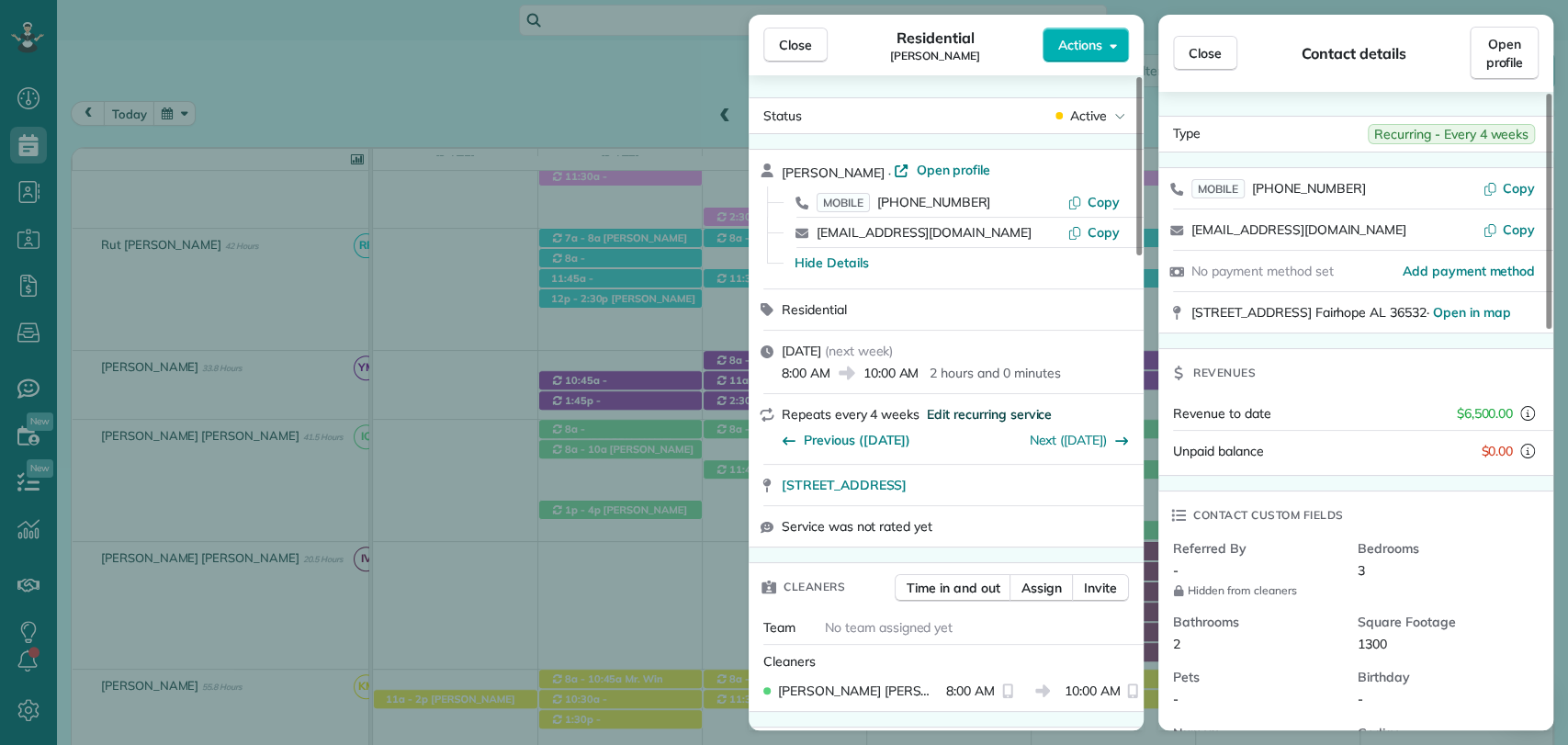
click at [976, 404] on span "Edit recurring service" at bounding box center [989, 413] width 125 height 19
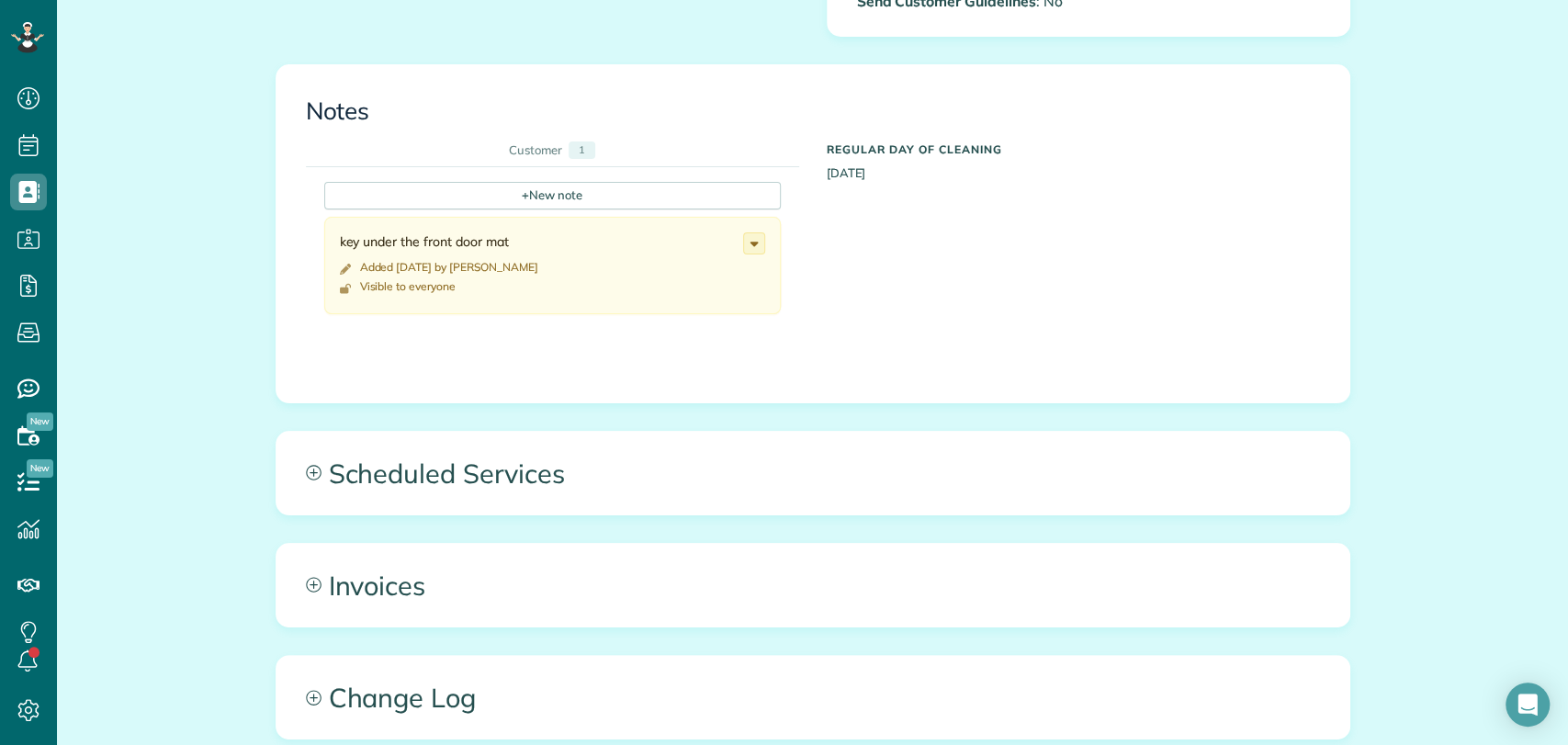
scroll to position [824, 0]
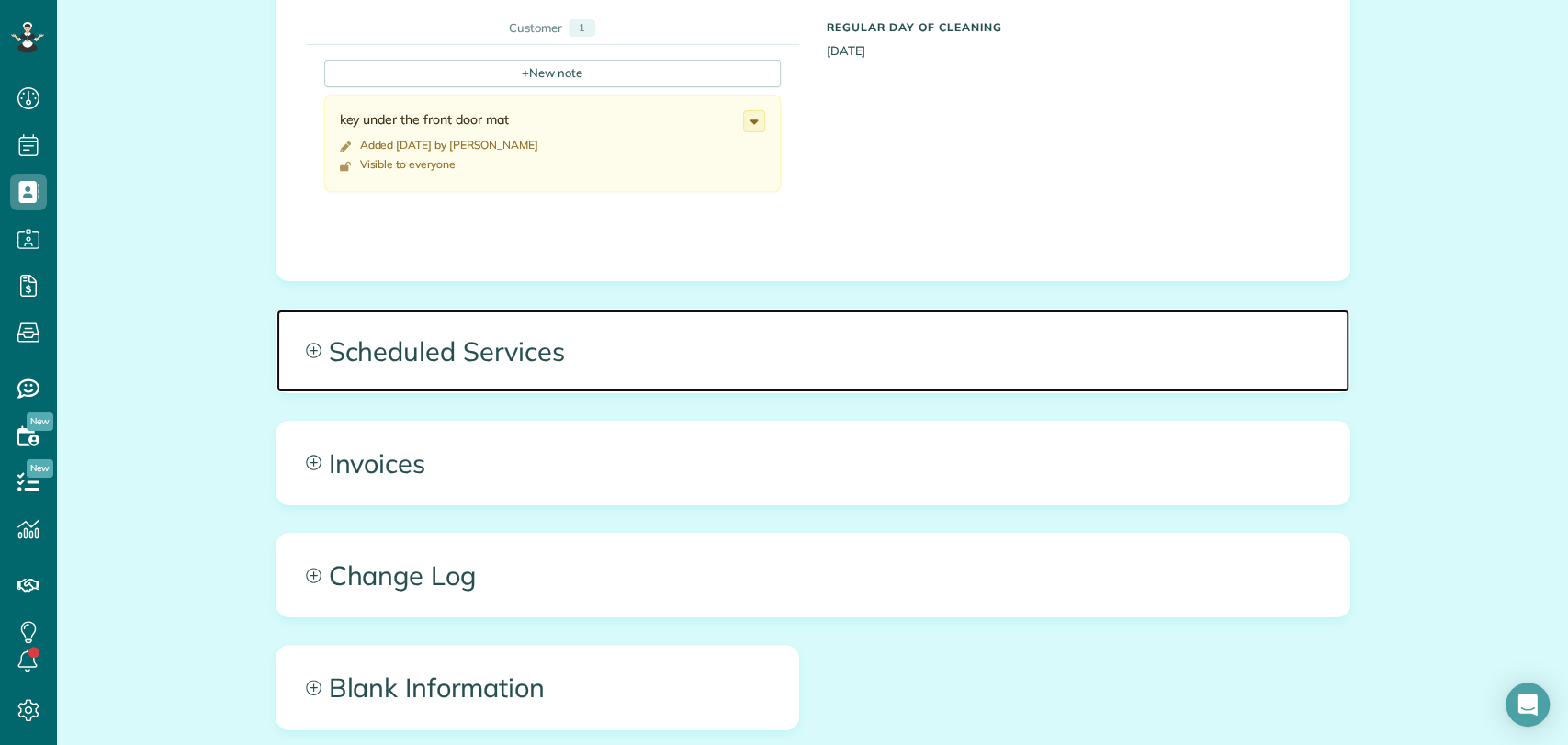
click at [588, 319] on span "Scheduled Services" at bounding box center [813, 350] width 1072 height 82
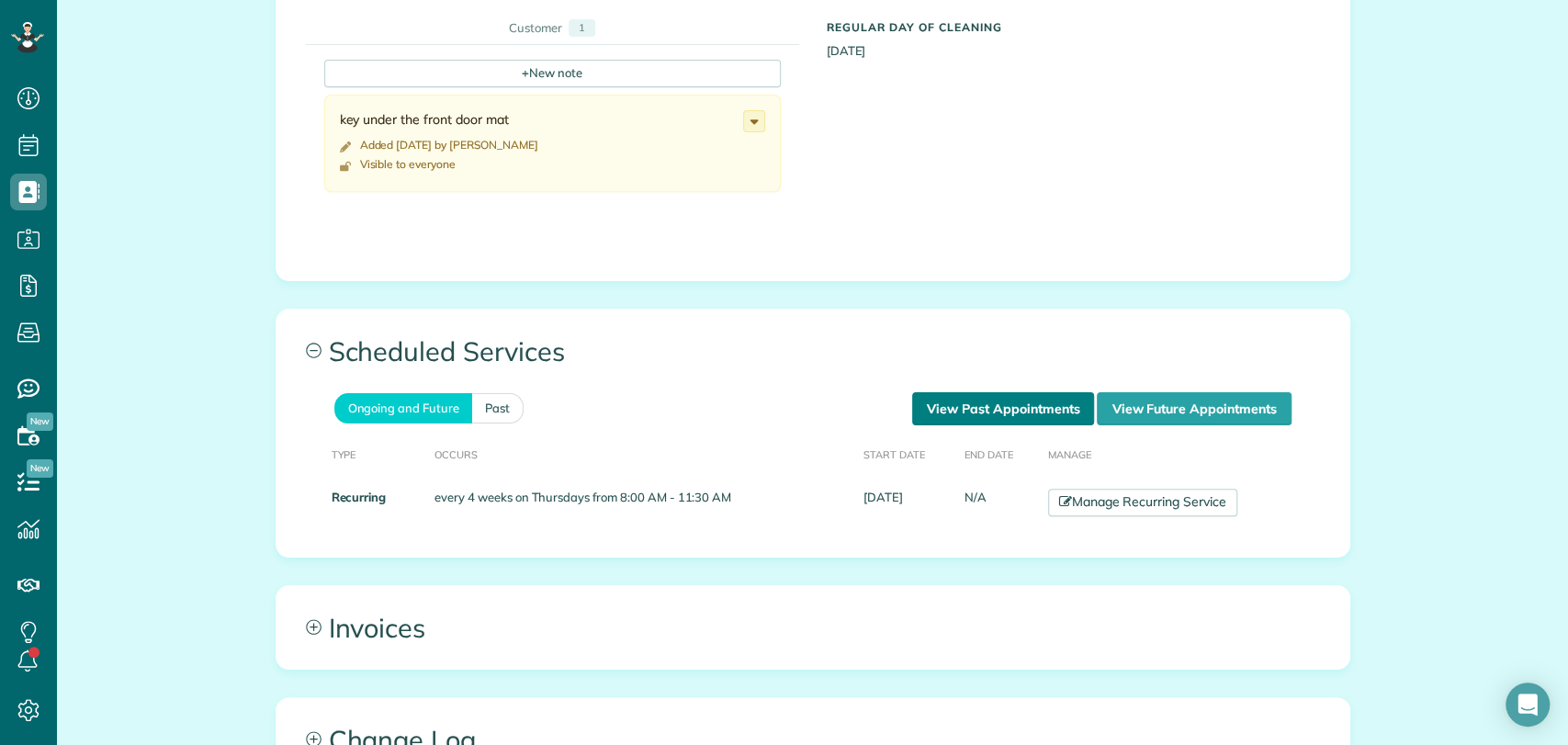
click at [934, 405] on link "View Past Appointments" at bounding box center [1002, 408] width 182 height 33
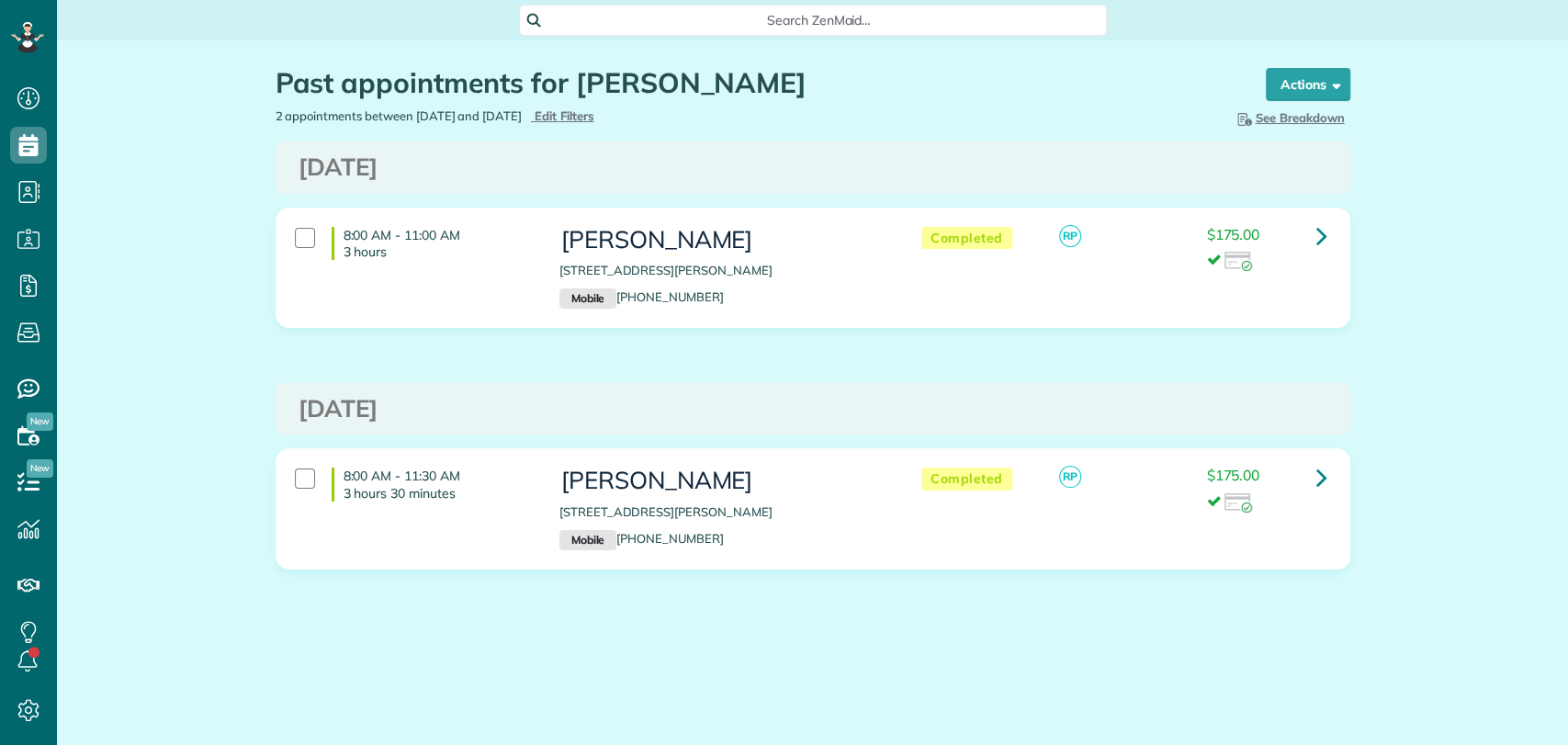
scroll to position [7, 7]
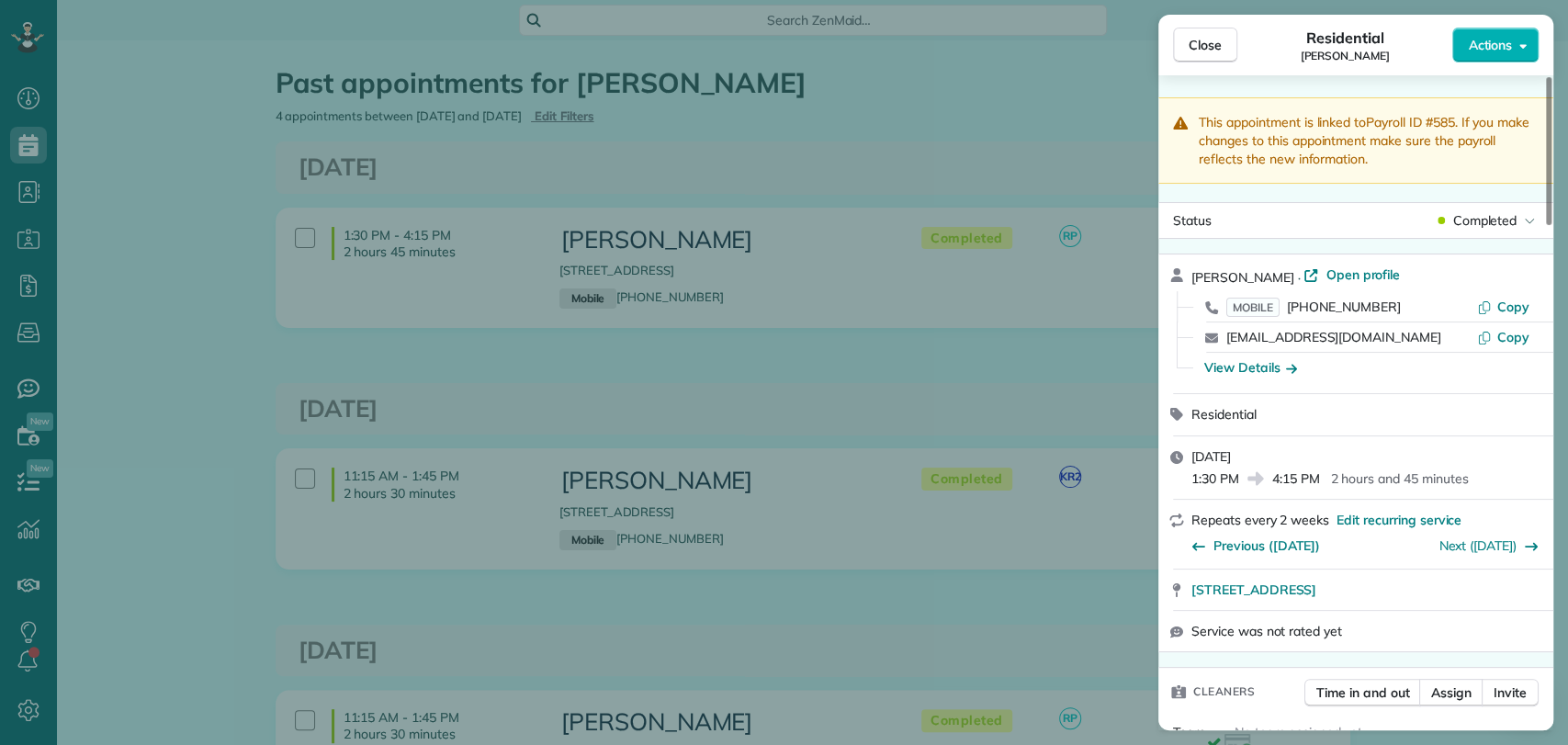
scroll to position [7, 7]
click at [745, 122] on div "Close Residential Shannon Rubio Actions This appointment is linked to Payroll I…" at bounding box center [784, 372] width 1568 height 745
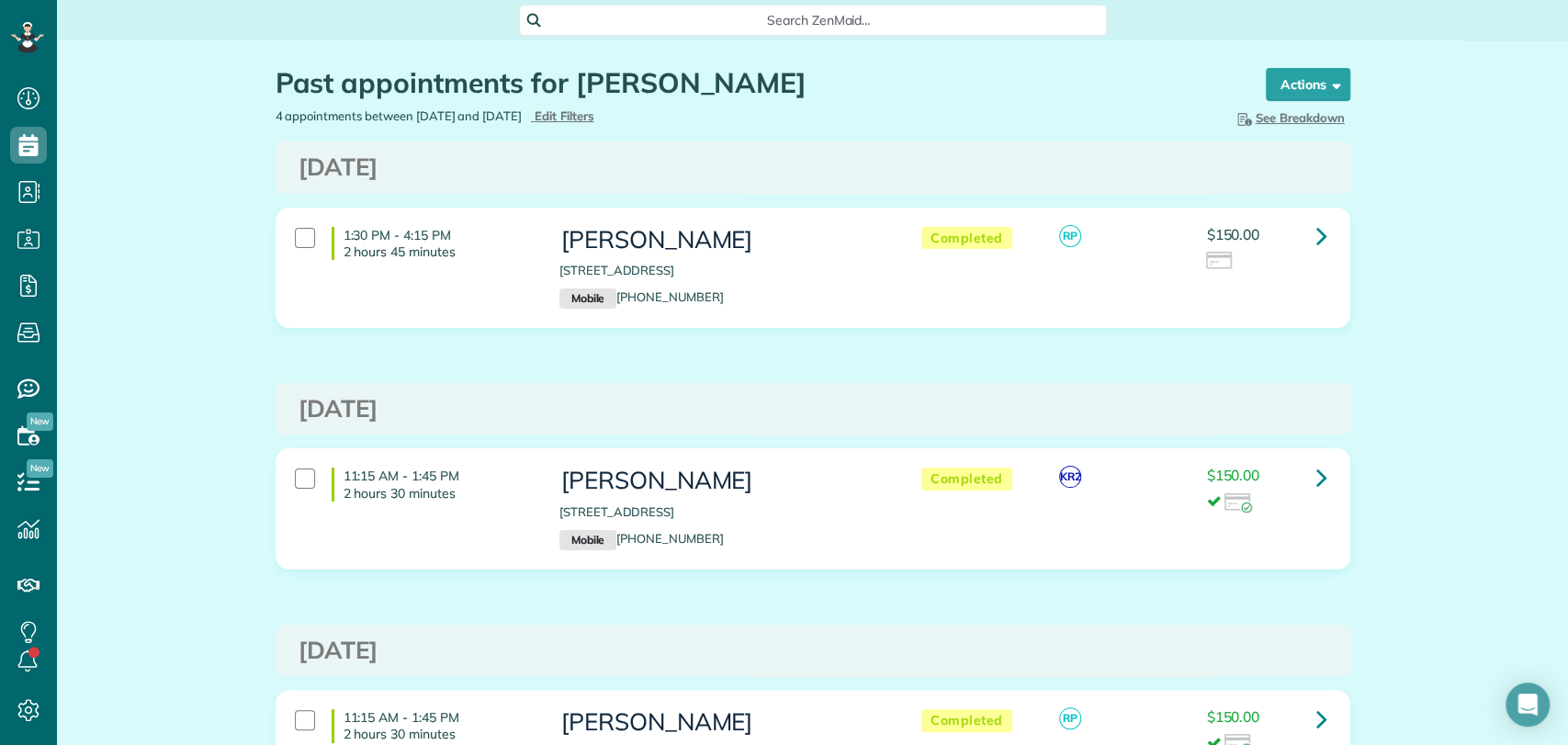
click at [760, 17] on span "Search ZenMaid…" at bounding box center [819, 20] width 559 height 19
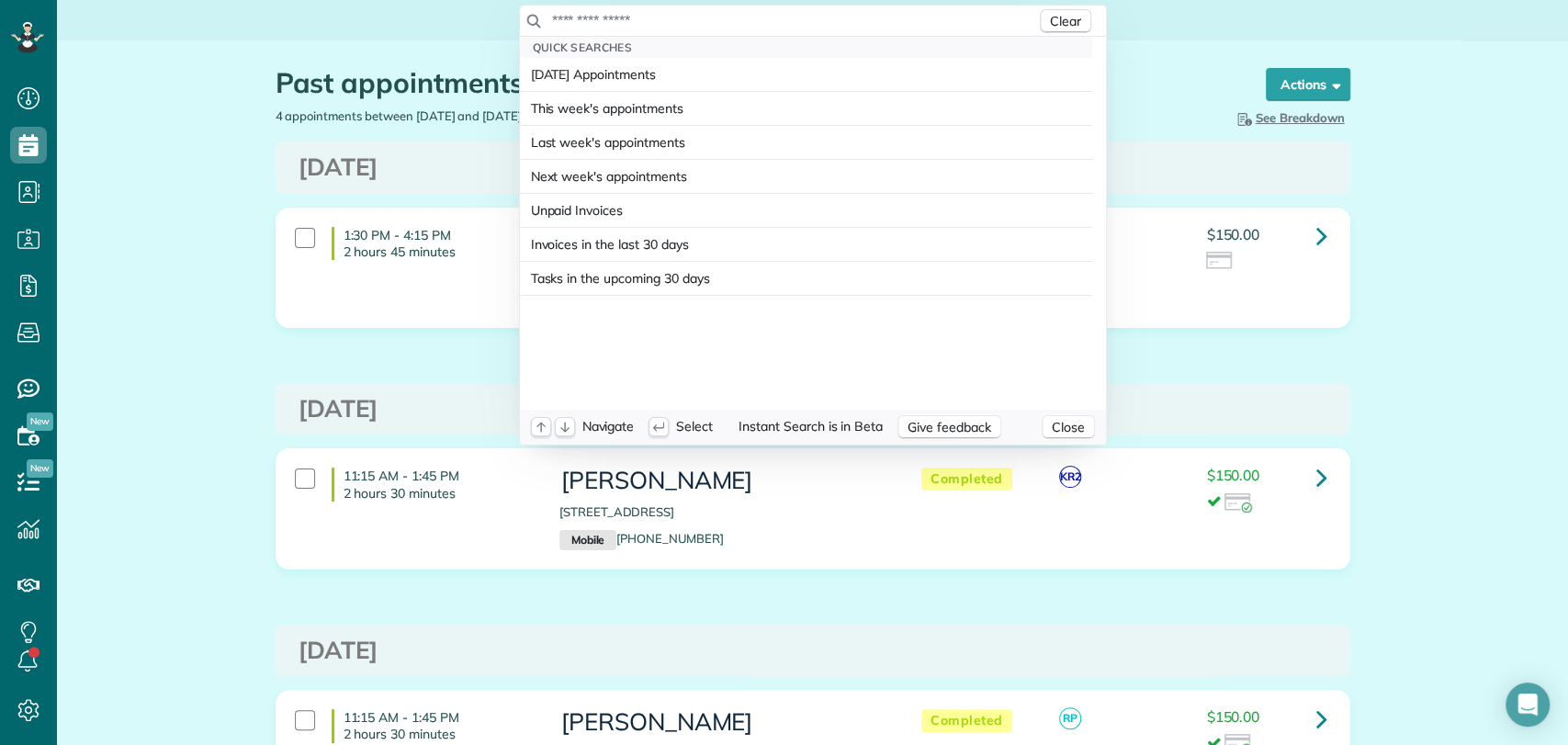
click at [760, 17] on input "text" at bounding box center [793, 20] width 485 height 19
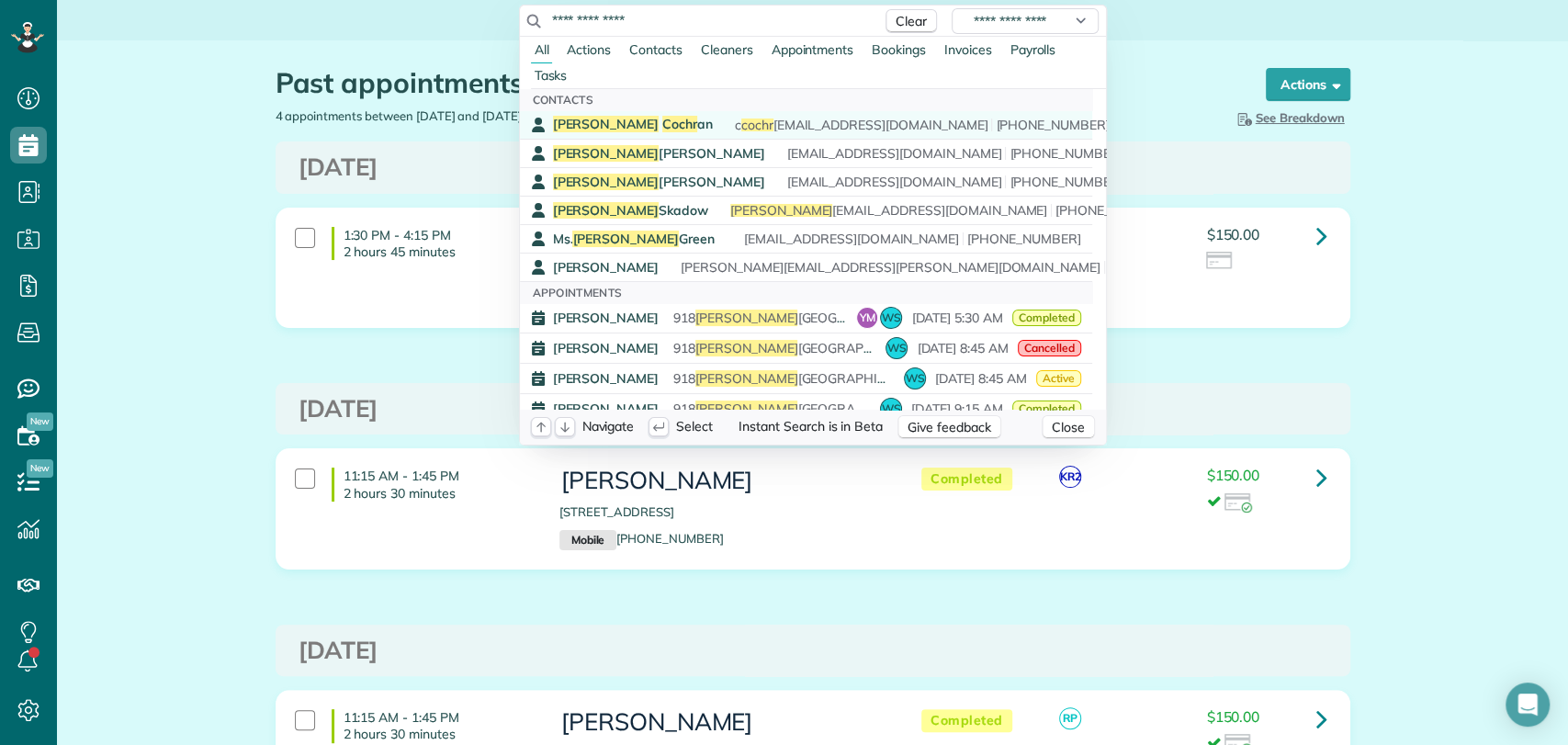
type input "**********"
click at [662, 131] on span "Cochr" at bounding box center [679, 124] width 35 height 17
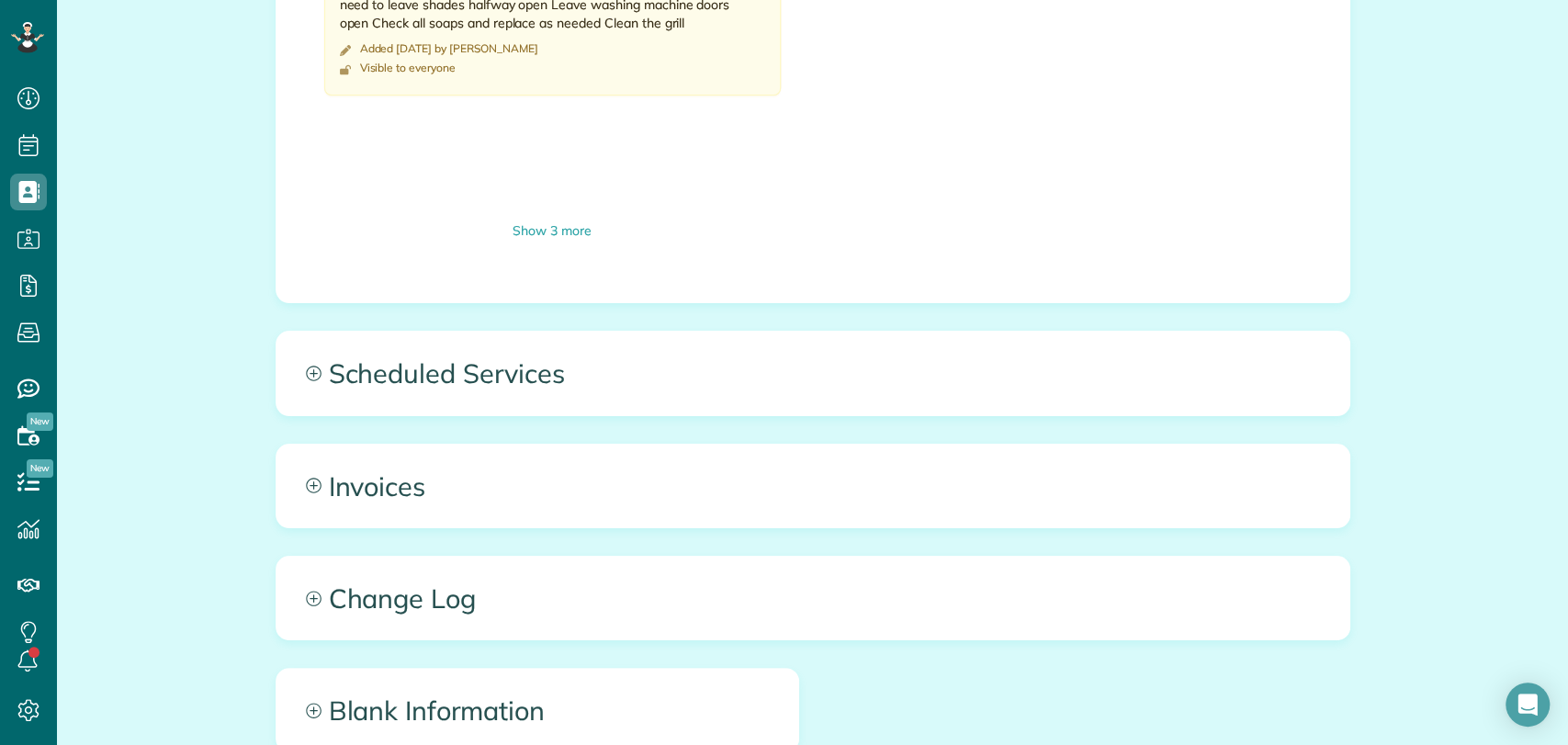
scroll to position [1268, 0]
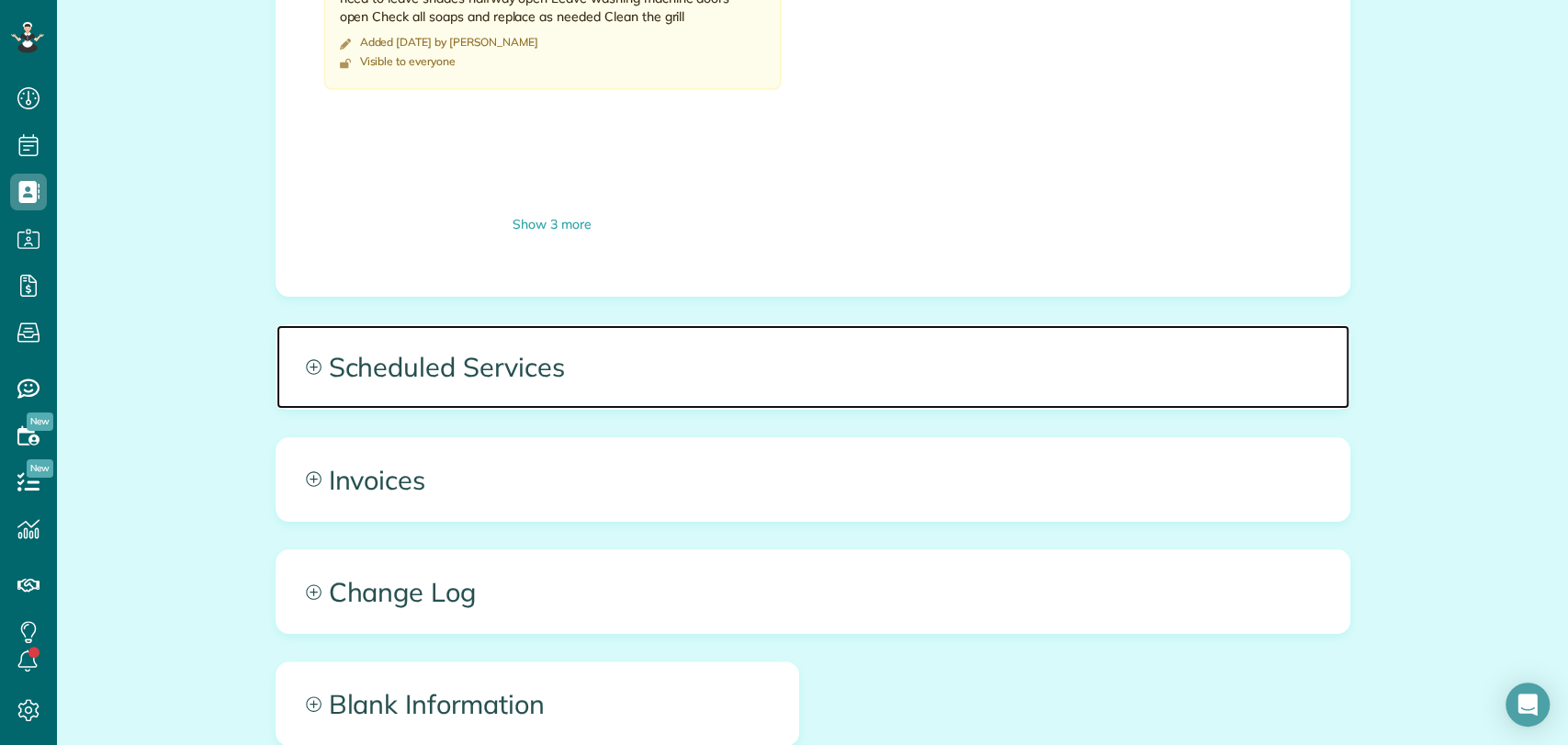
click at [586, 369] on span "Scheduled Services" at bounding box center [813, 366] width 1072 height 82
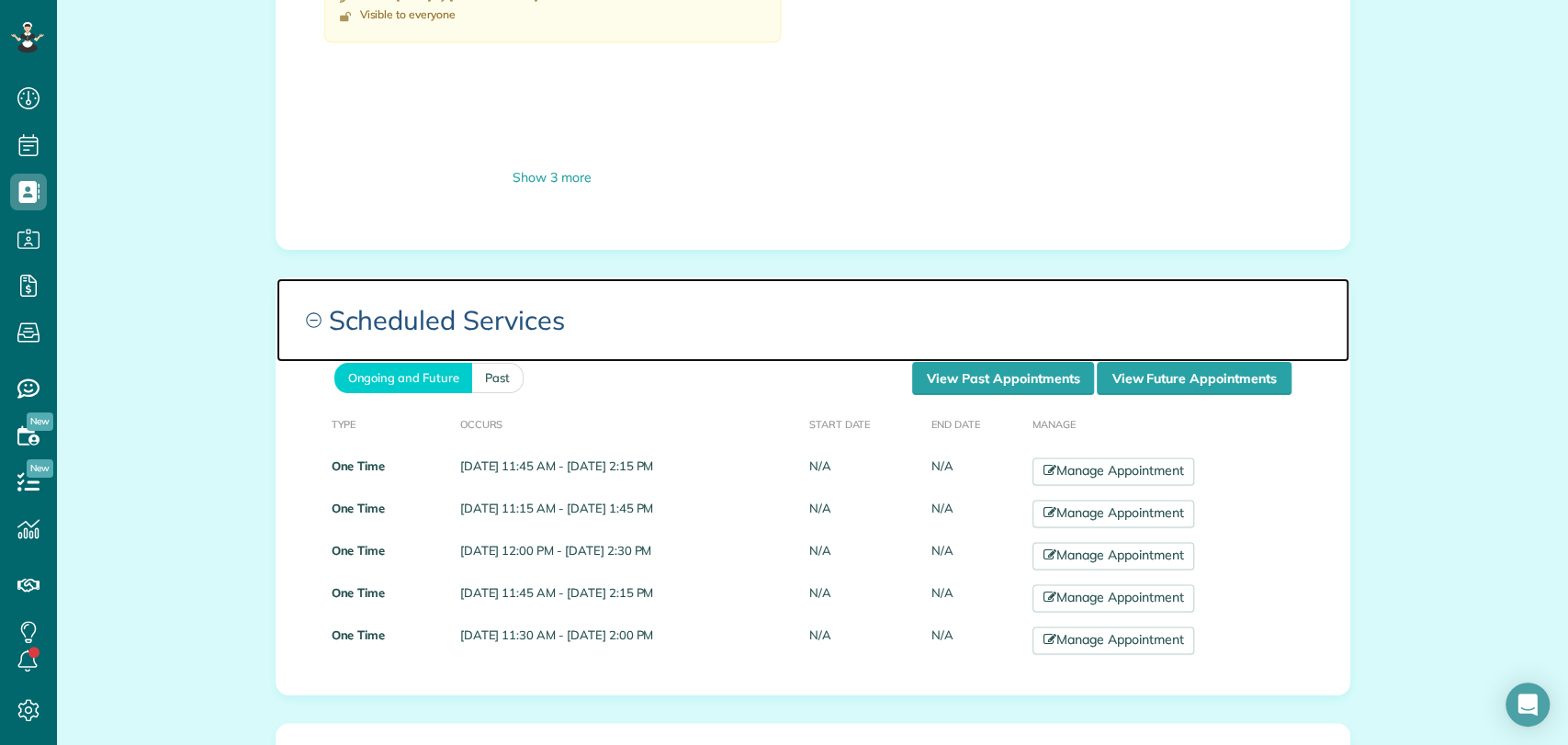
scroll to position [1315, 0]
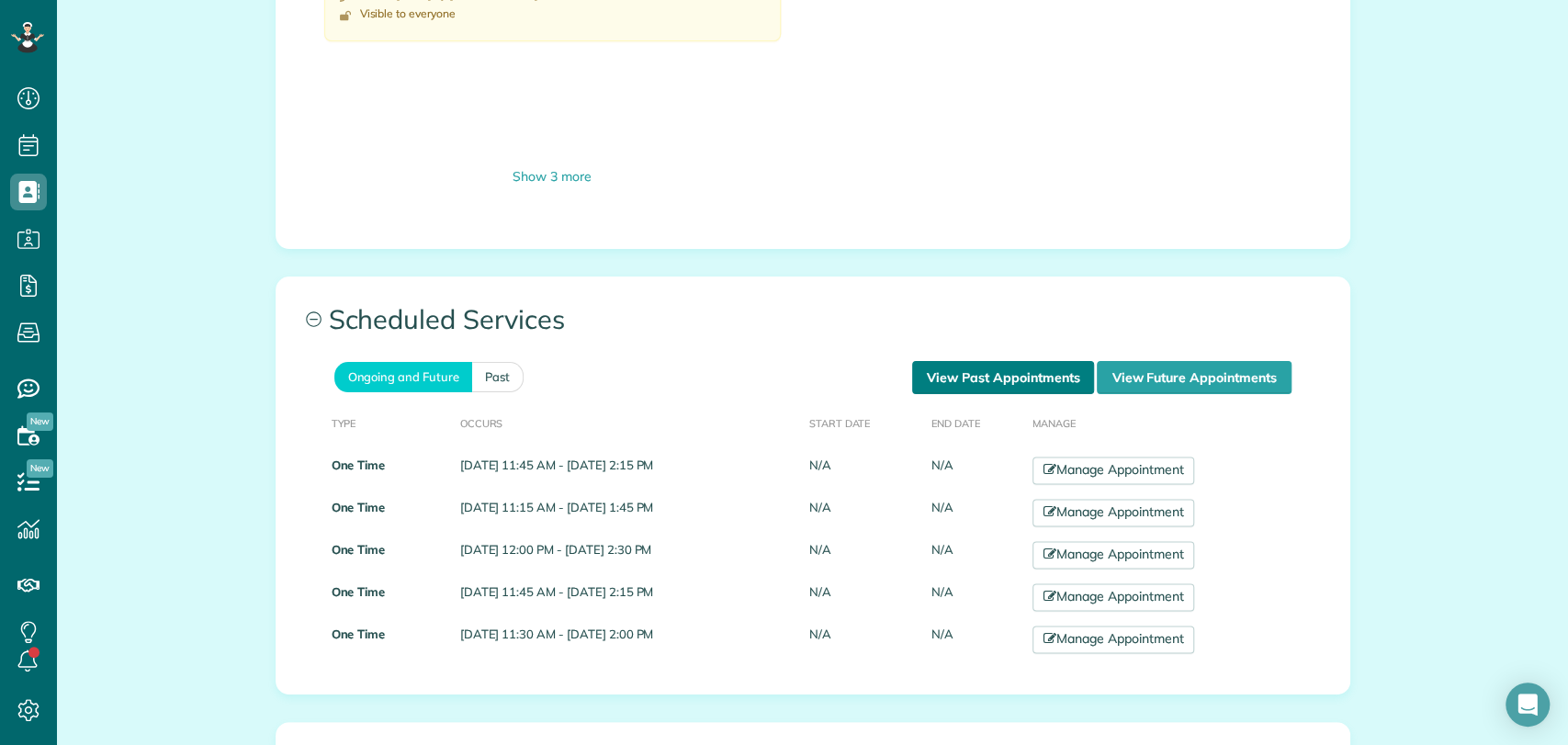
click at [969, 363] on link "View Past Appointments" at bounding box center [1002, 378] width 182 height 33
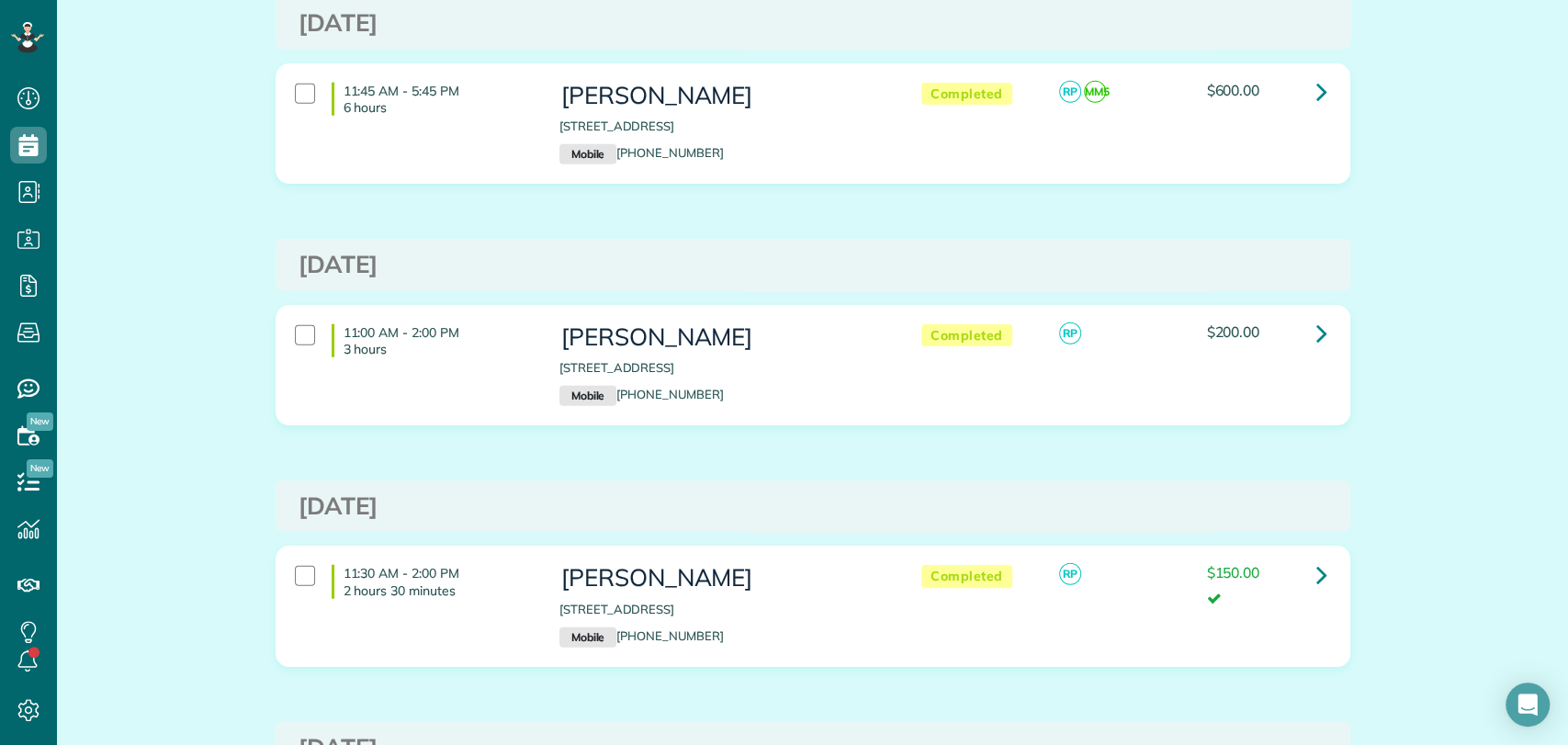
scroll to position [2996, 0]
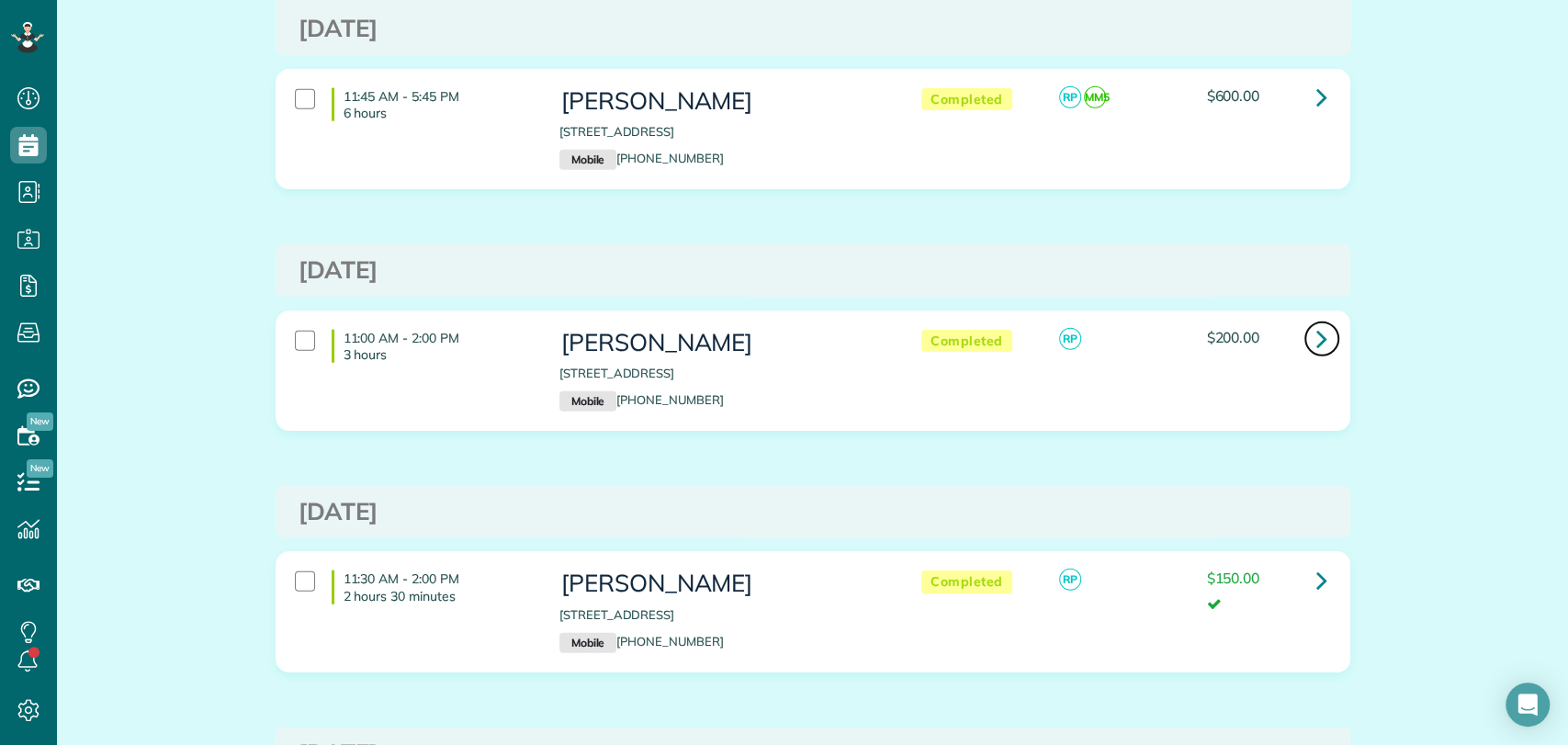
click at [1316, 347] on icon at bounding box center [1321, 338] width 11 height 32
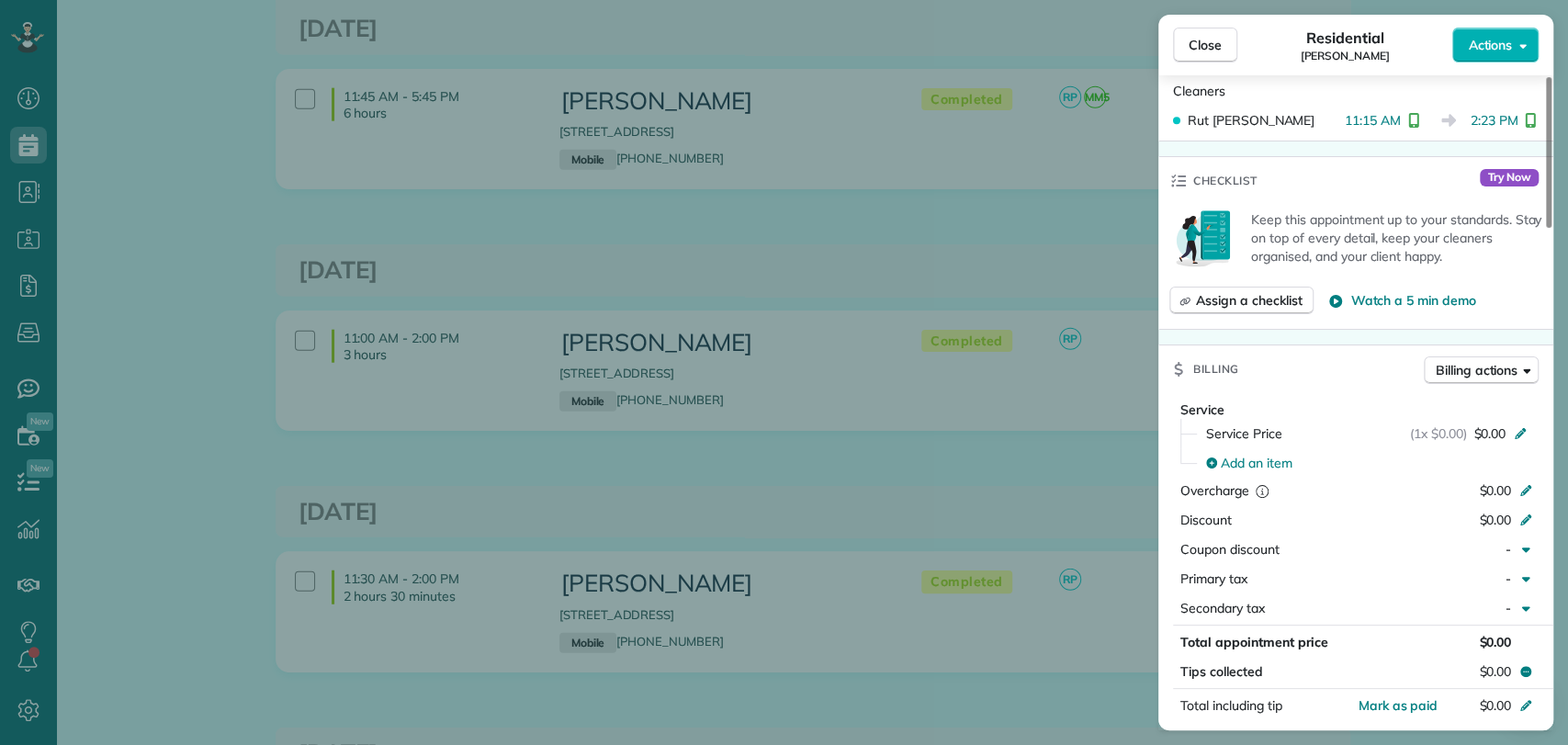
scroll to position [955, 0]
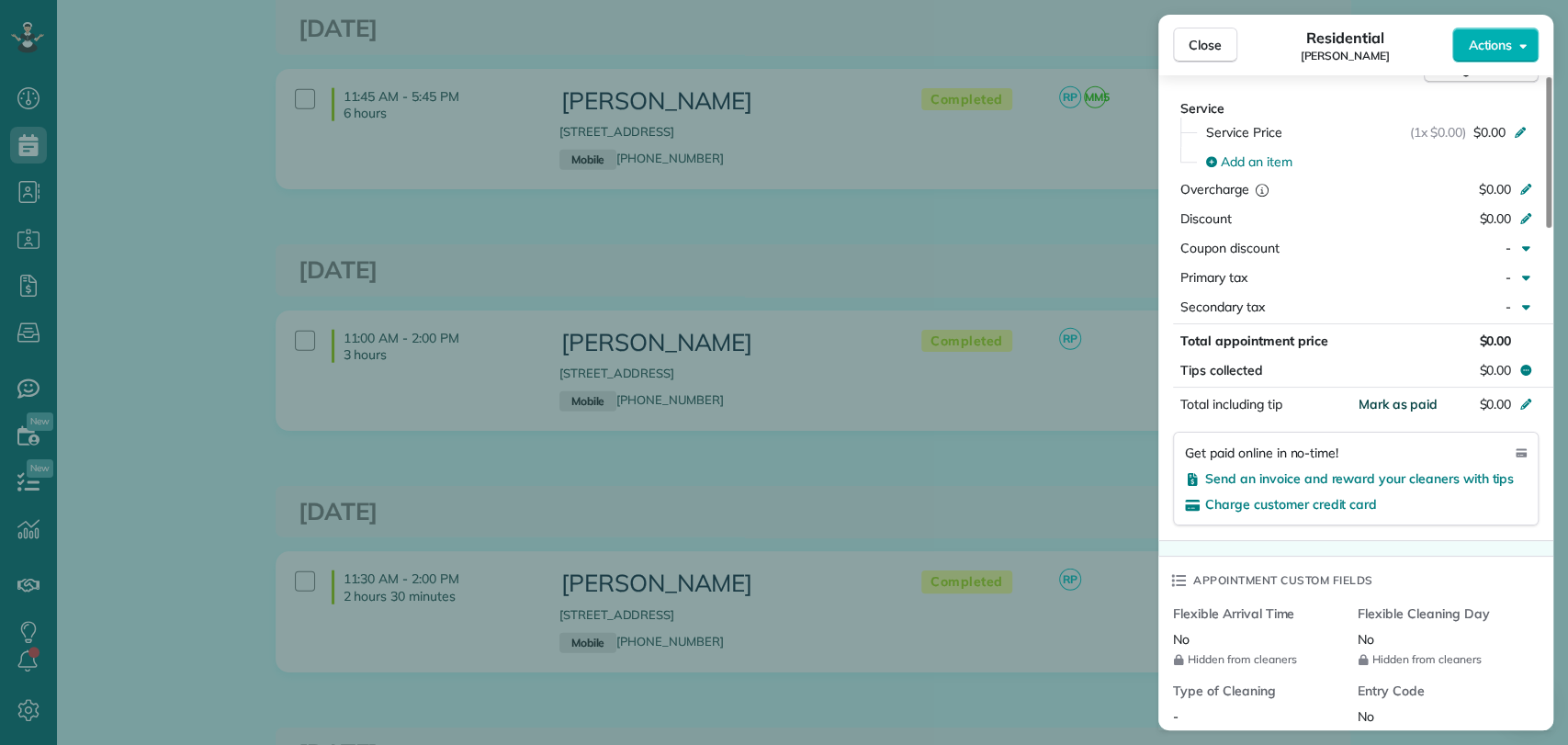
click at [1395, 404] on span "Mark as paid" at bounding box center [1396, 403] width 80 height 17
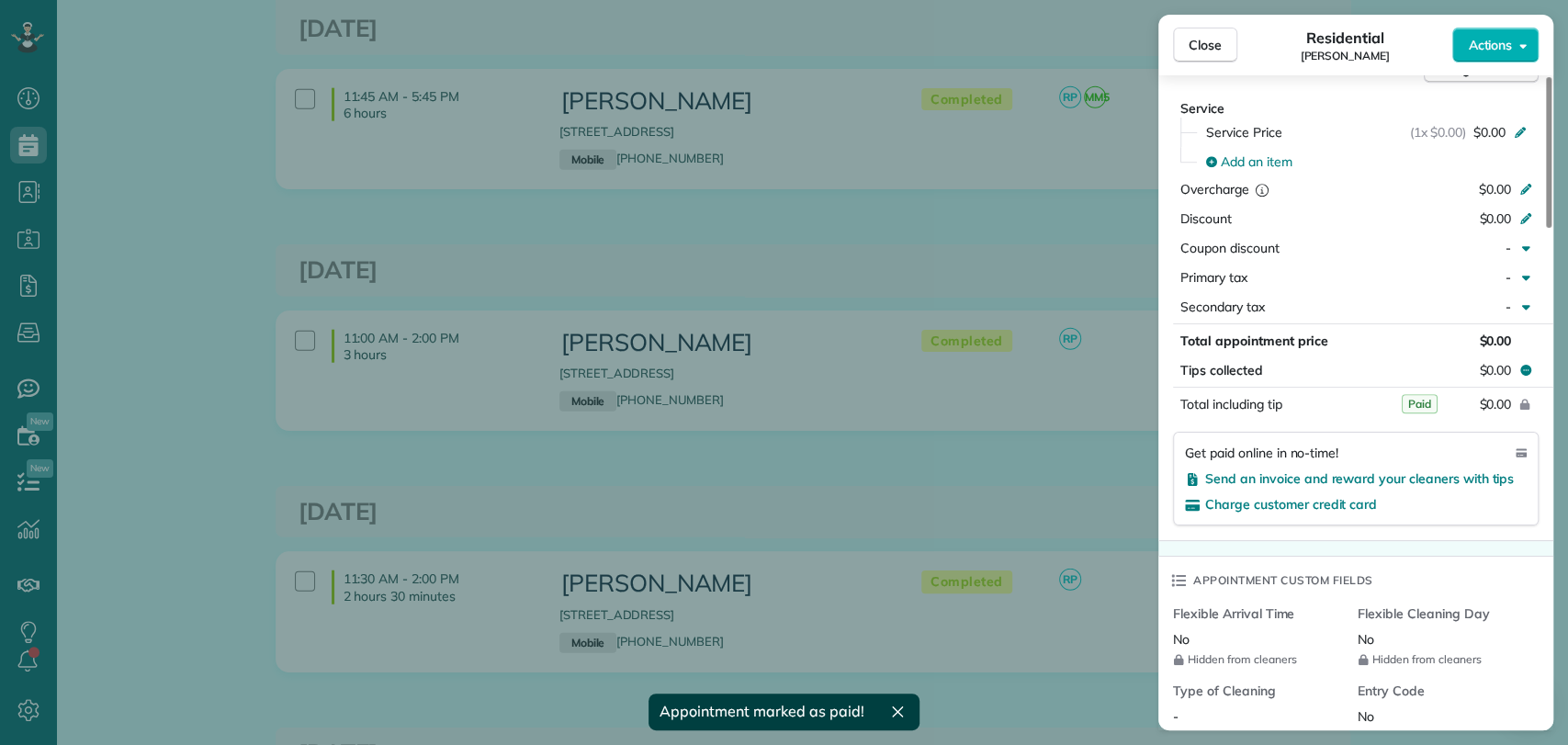
click at [1205, 64] on div "Close Residential [PERSON_NAME] Actions" at bounding box center [1355, 45] width 395 height 61
click at [1202, 49] on span "Close" at bounding box center [1205, 44] width 33 height 19
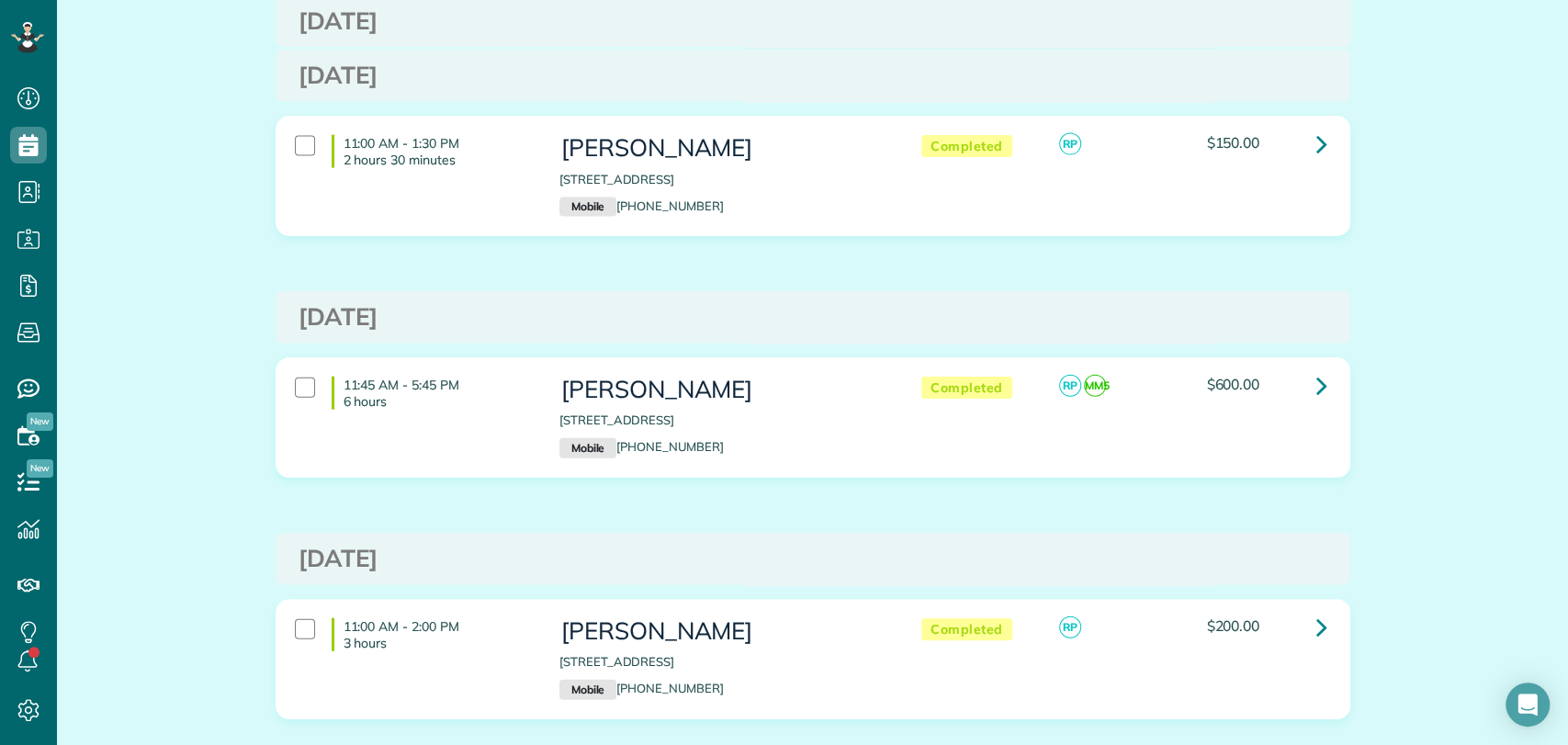
scroll to position [2702, 0]
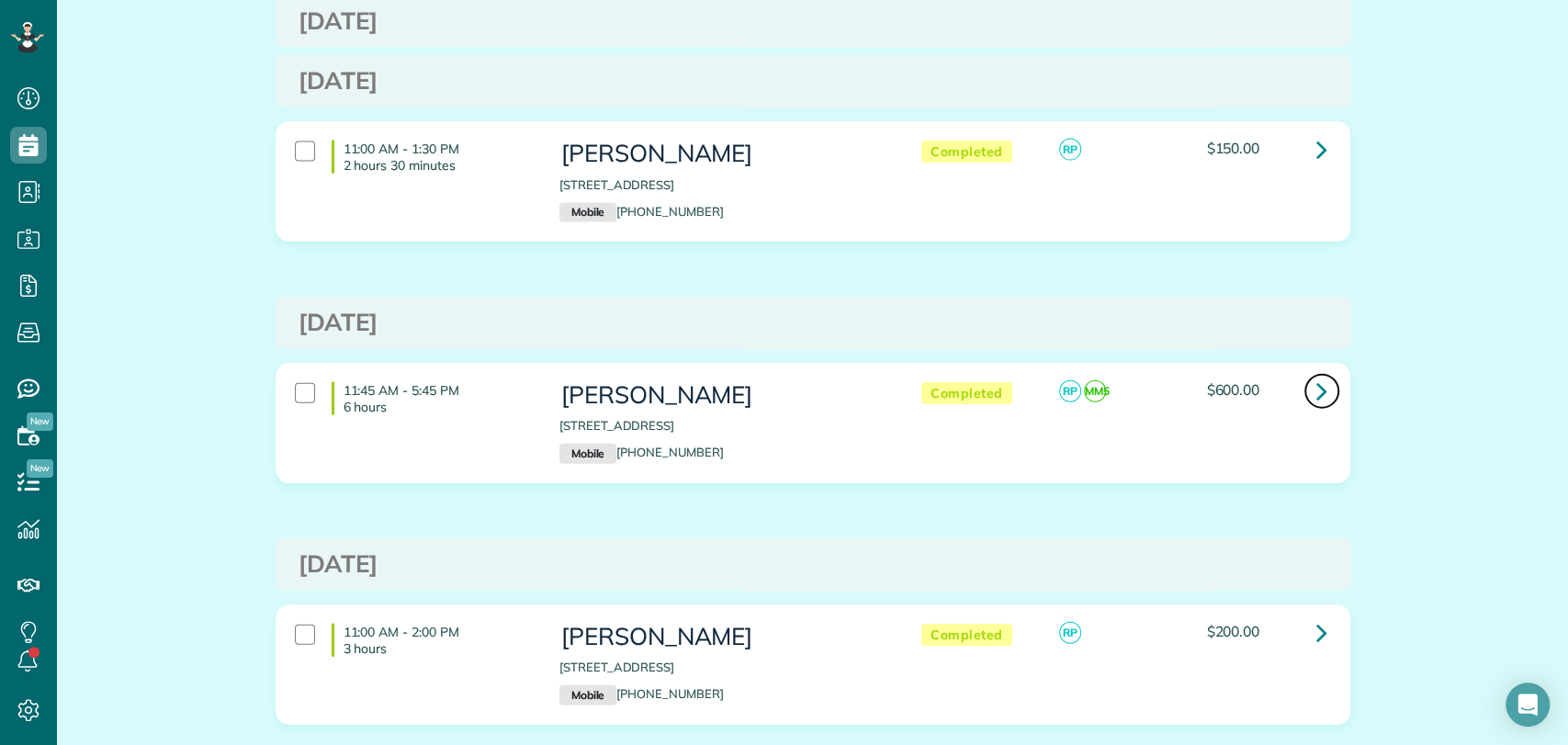
click at [1303, 391] on link at bounding box center [1321, 391] width 36 height 36
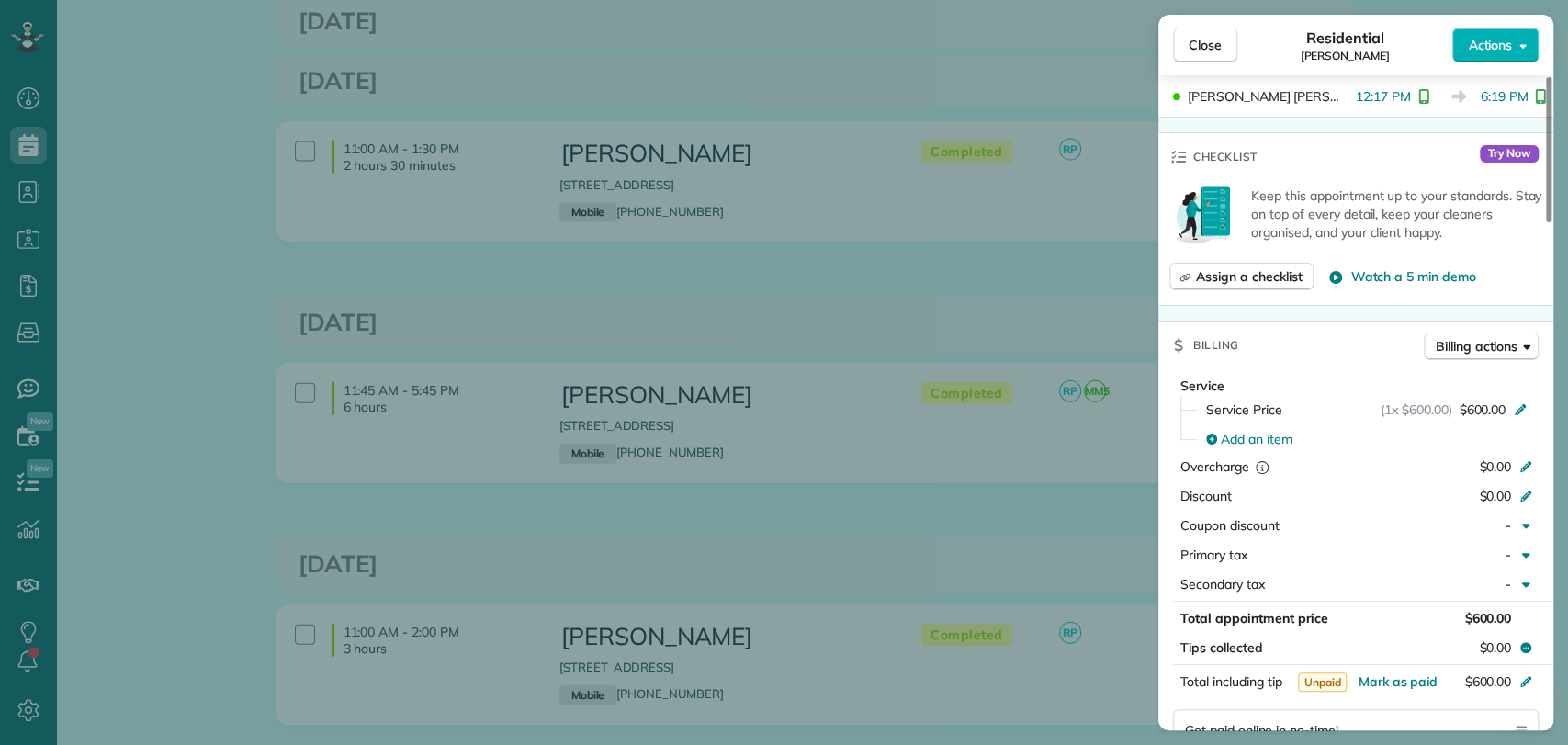
scroll to position [1047, 0]
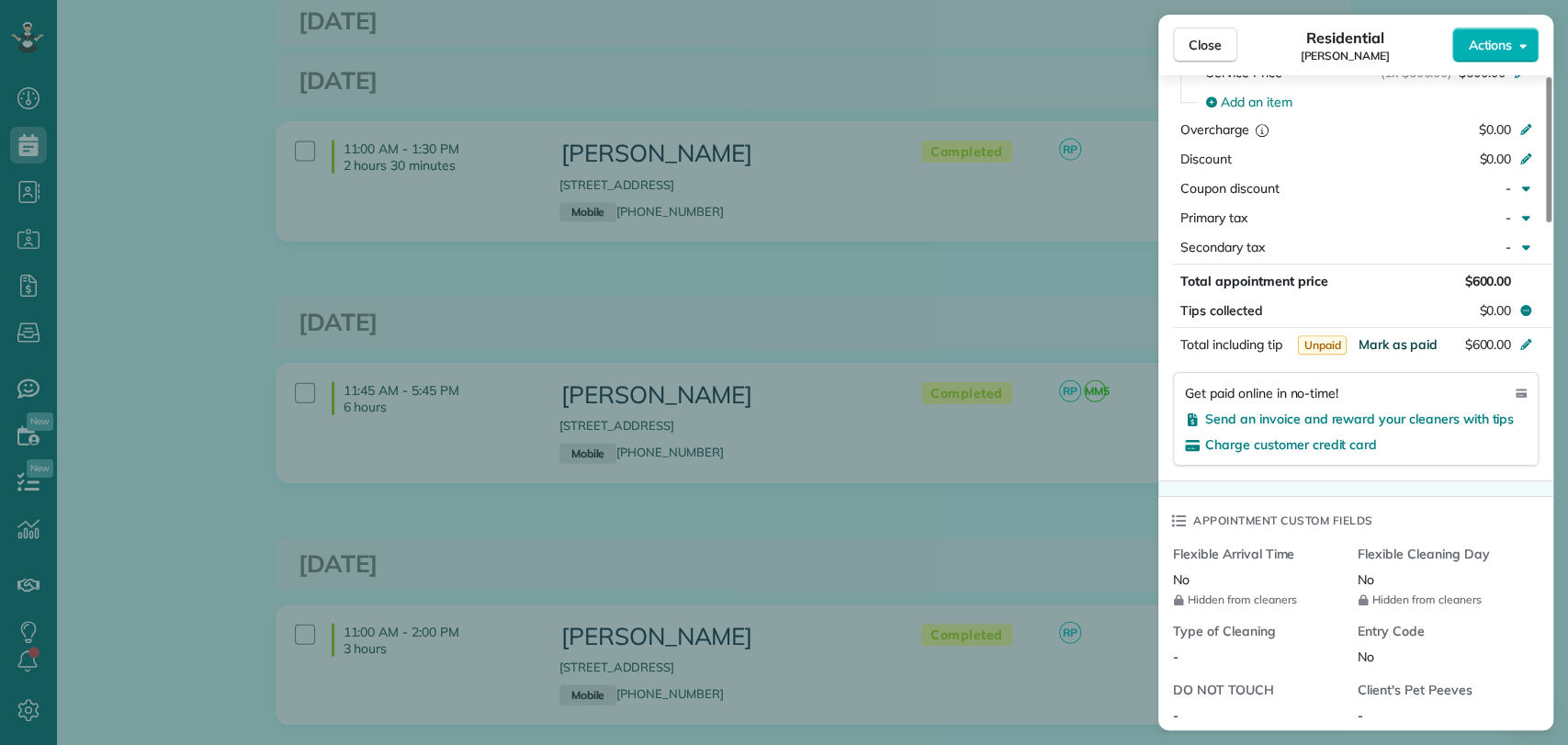
click at [1384, 342] on span "Mark as paid" at bounding box center [1396, 344] width 80 height 17
click at [1389, 338] on span "Mark as paid" at bounding box center [1396, 344] width 80 height 17
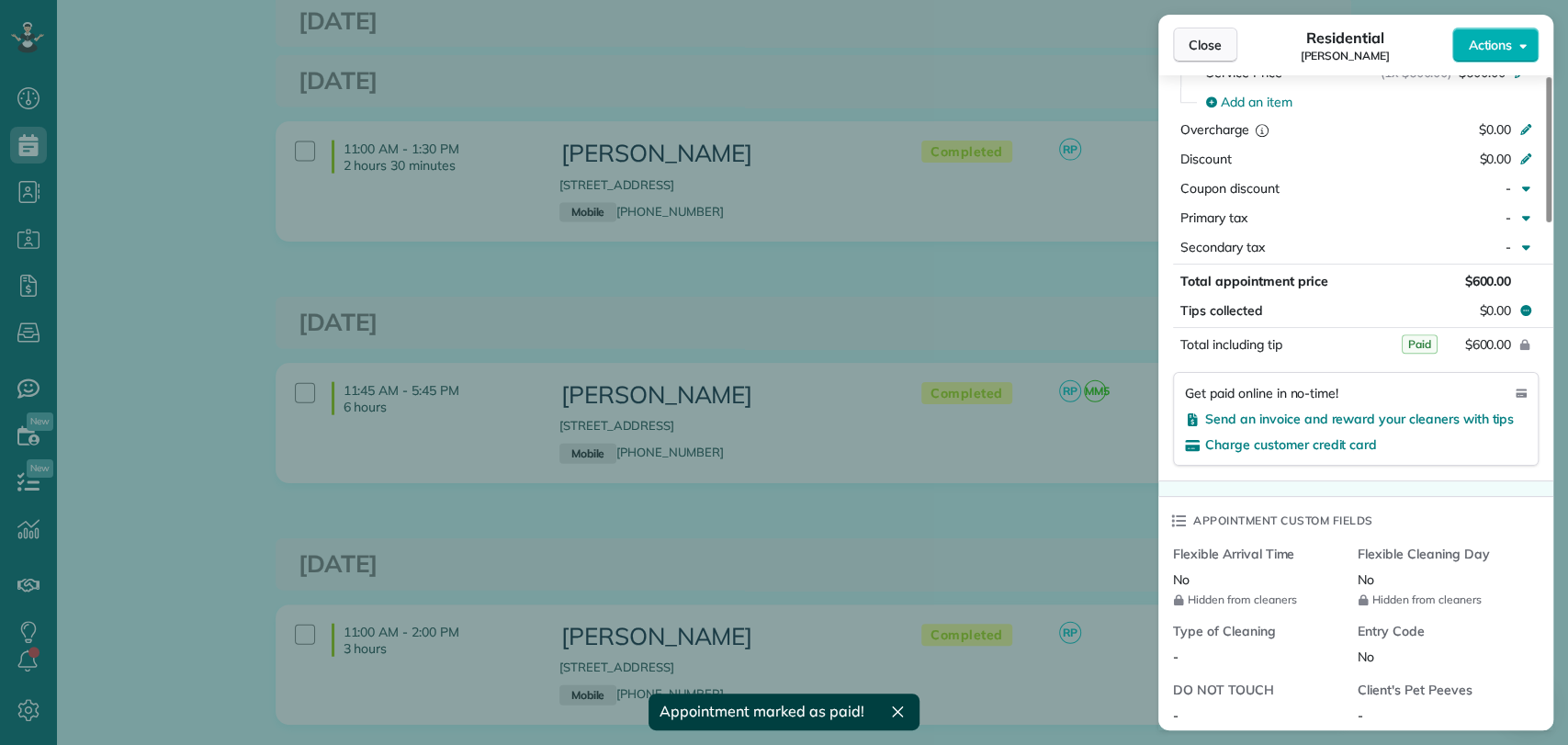
click at [1217, 60] on button "Close" at bounding box center [1204, 45] width 64 height 35
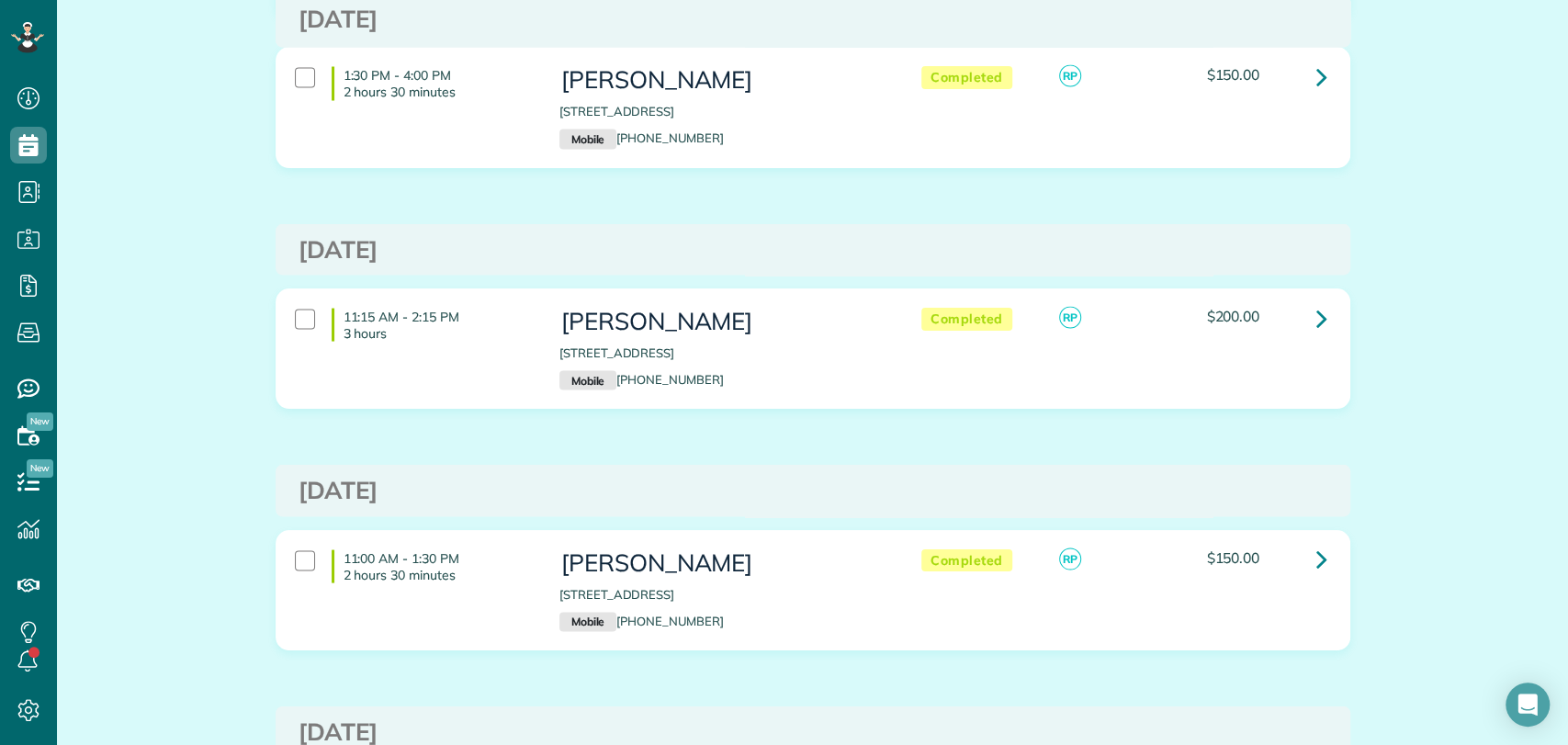
scroll to position [2277, 0]
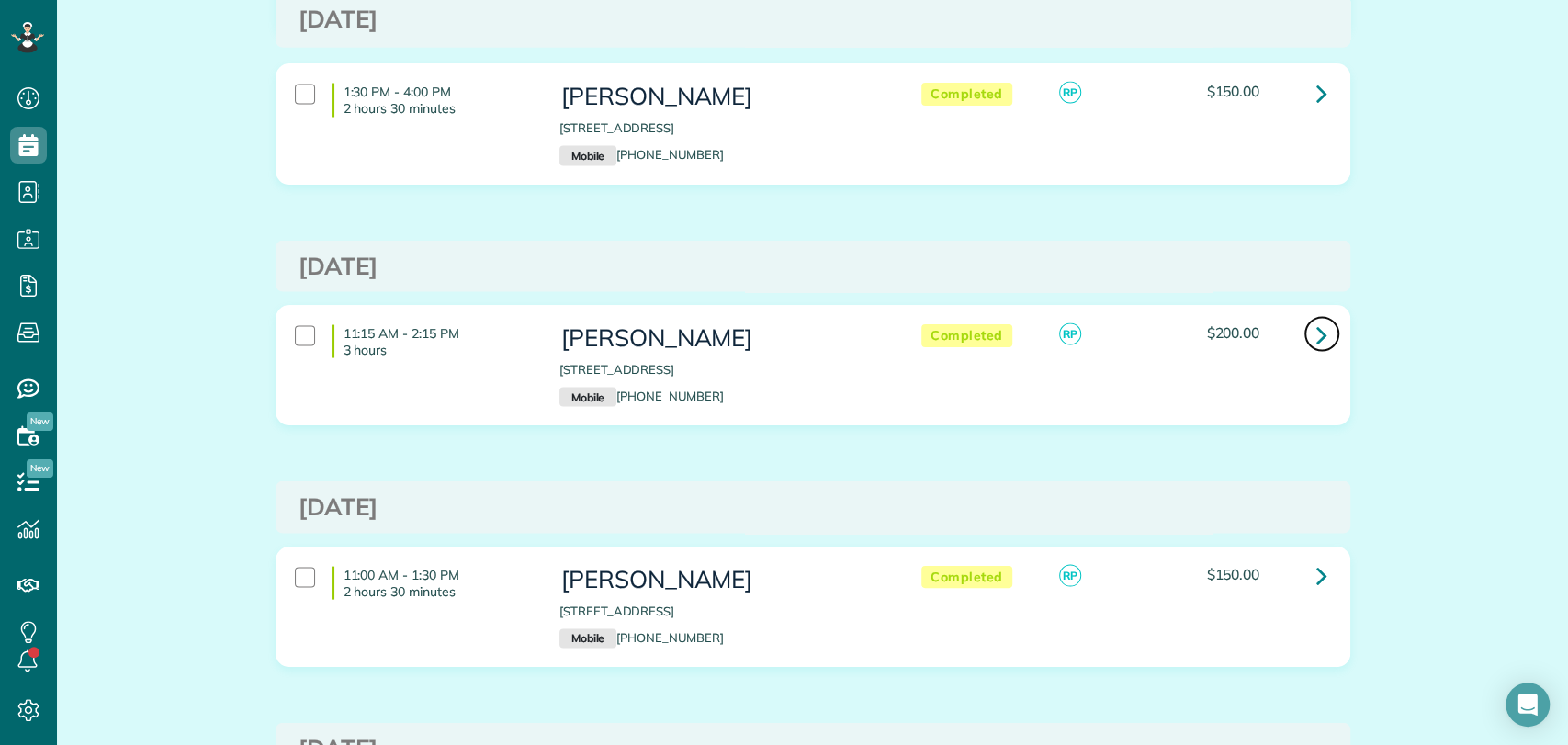
click at [1316, 327] on icon at bounding box center [1321, 334] width 11 height 32
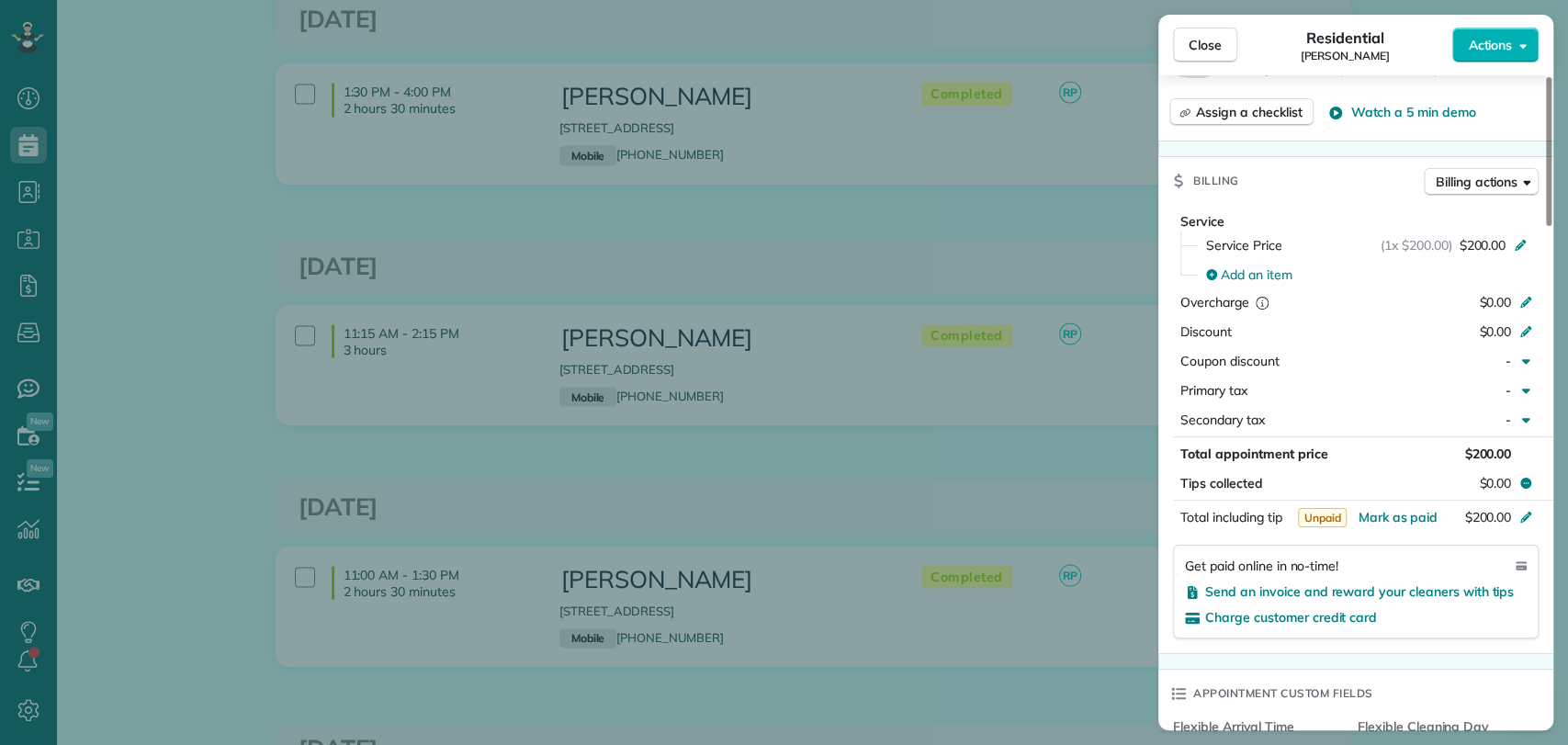
scroll to position [845, 0]
click at [1382, 509] on span "Mark as paid" at bounding box center [1396, 513] width 80 height 17
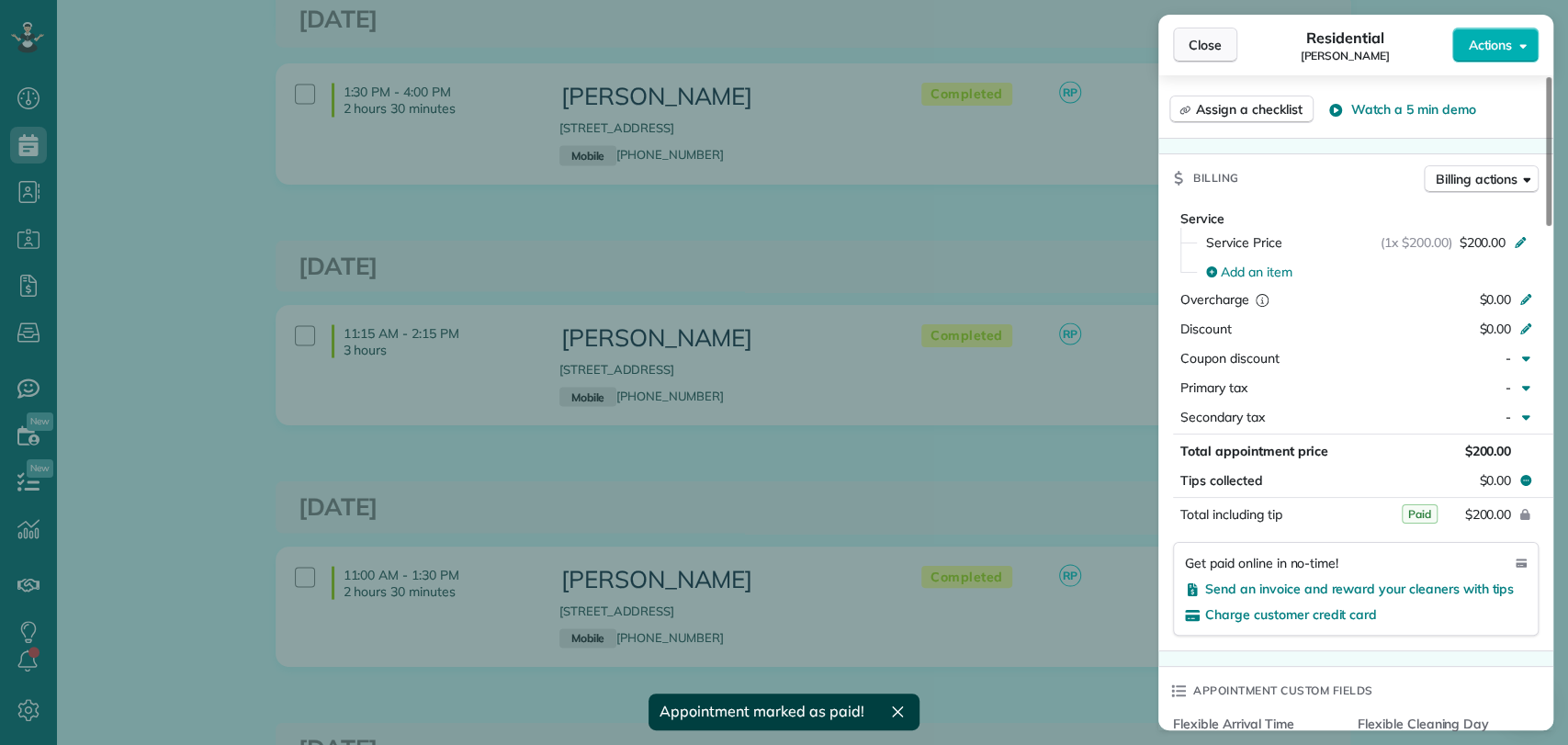
click at [1195, 39] on span "Close" at bounding box center [1205, 44] width 33 height 19
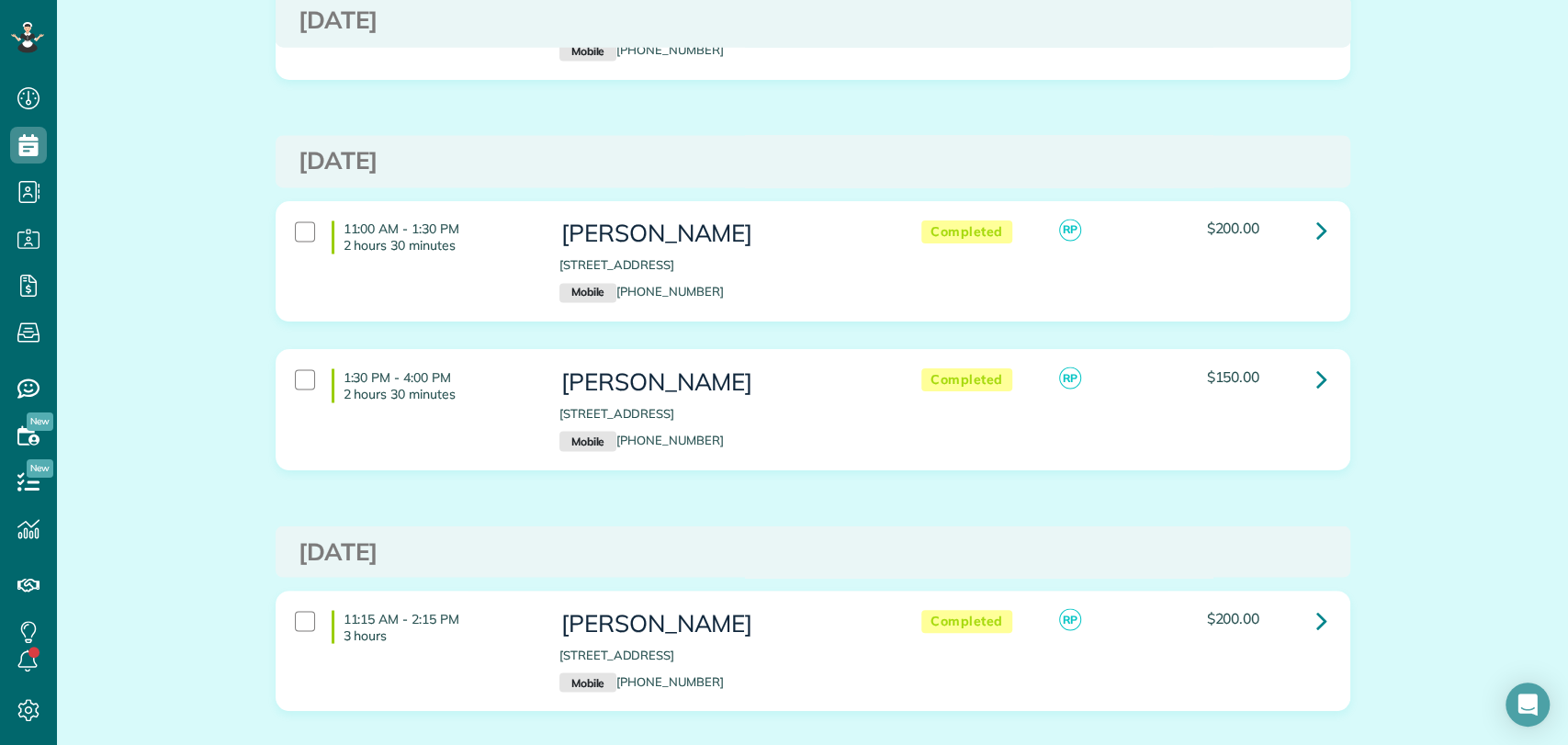
scroll to position [1988, 0]
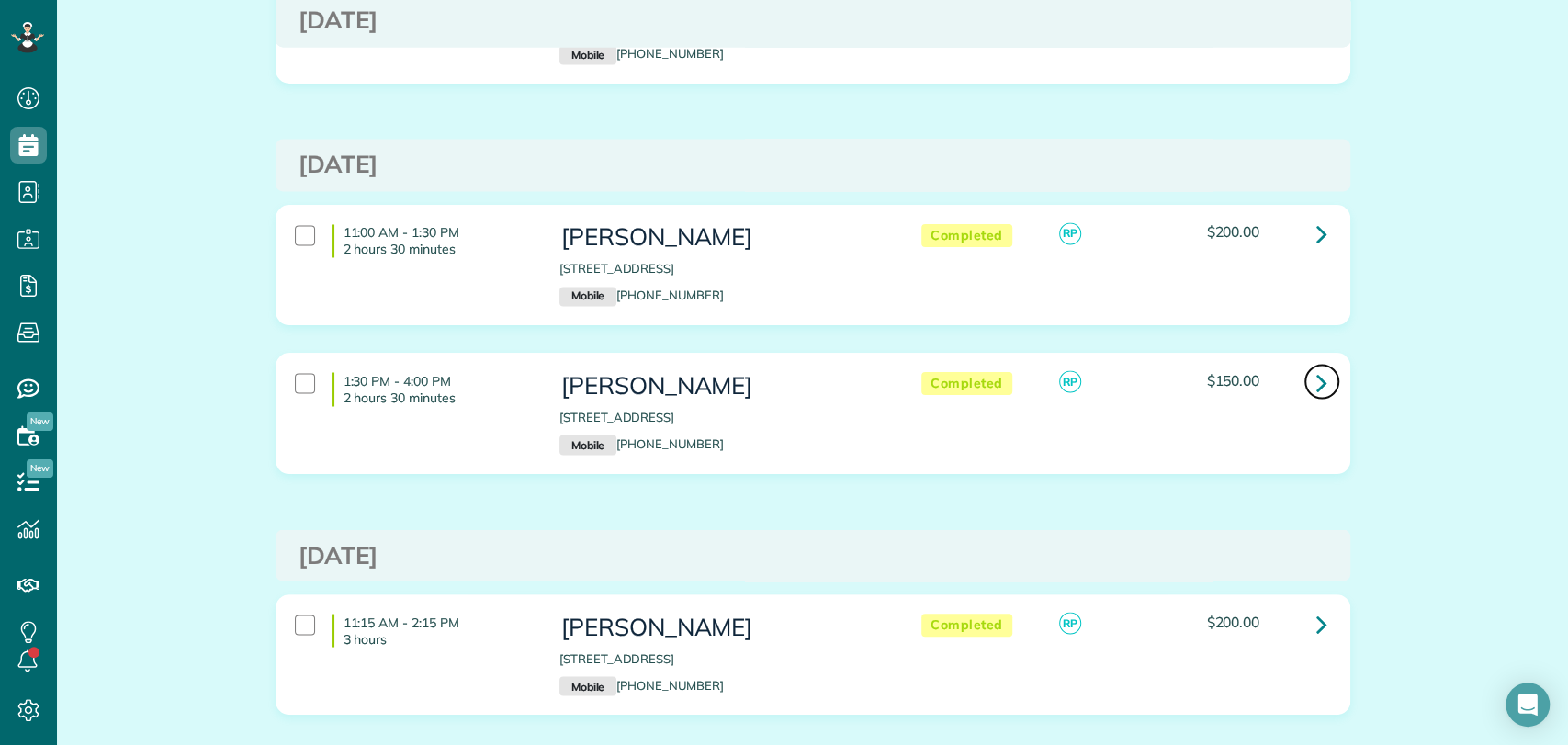
click at [1316, 376] on icon at bounding box center [1321, 381] width 11 height 32
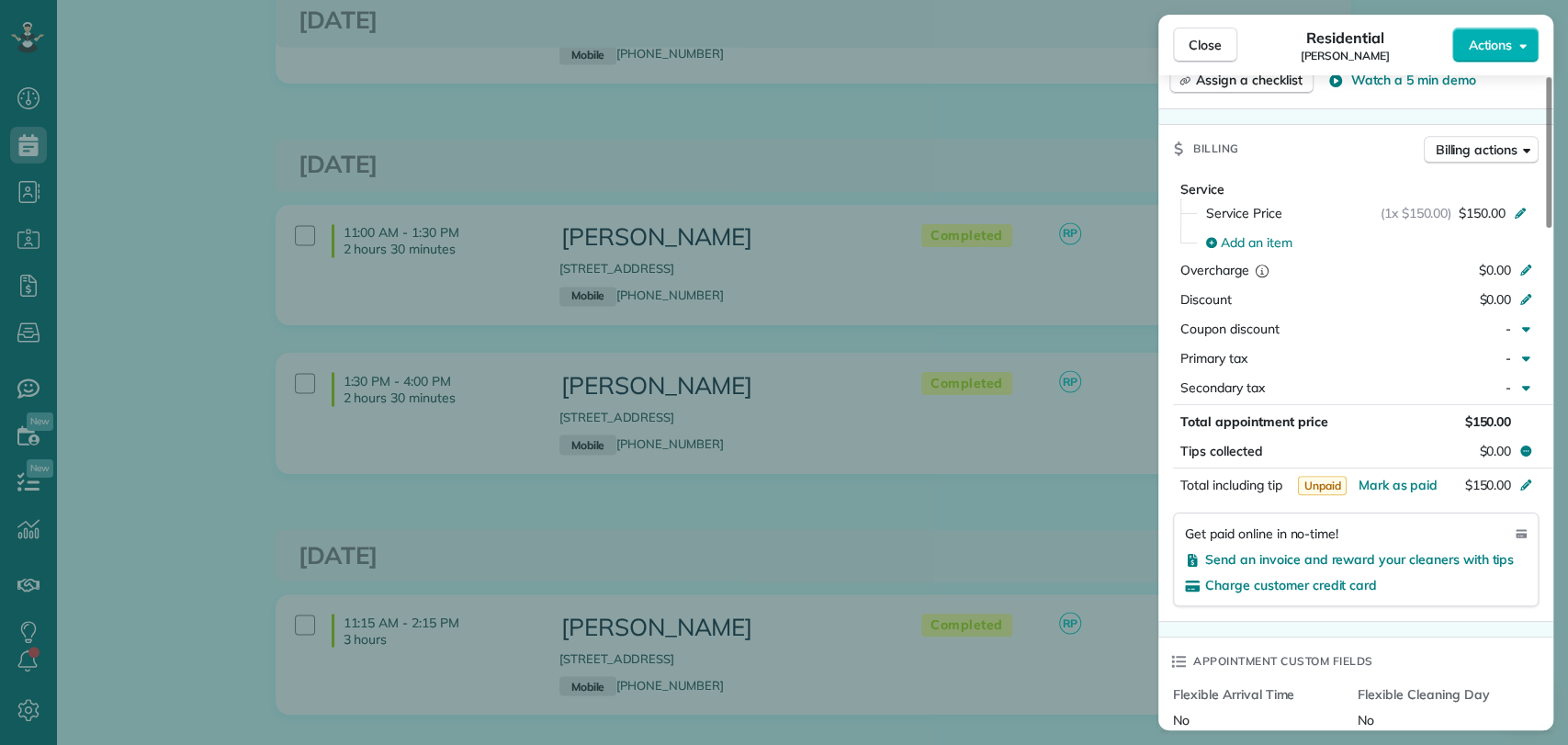
scroll to position [955, 0]
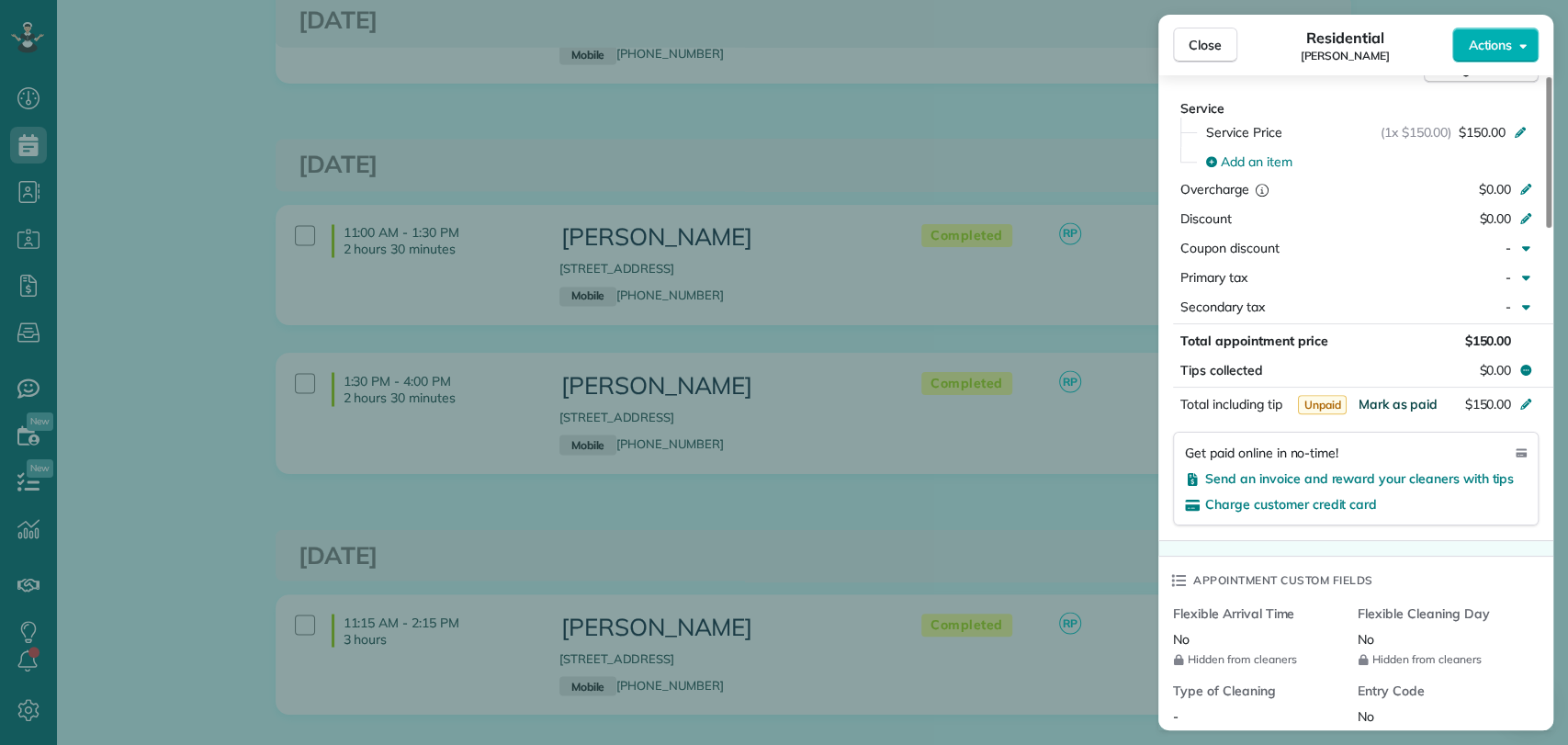
click at [1395, 401] on span "Mark as paid" at bounding box center [1396, 403] width 80 height 17
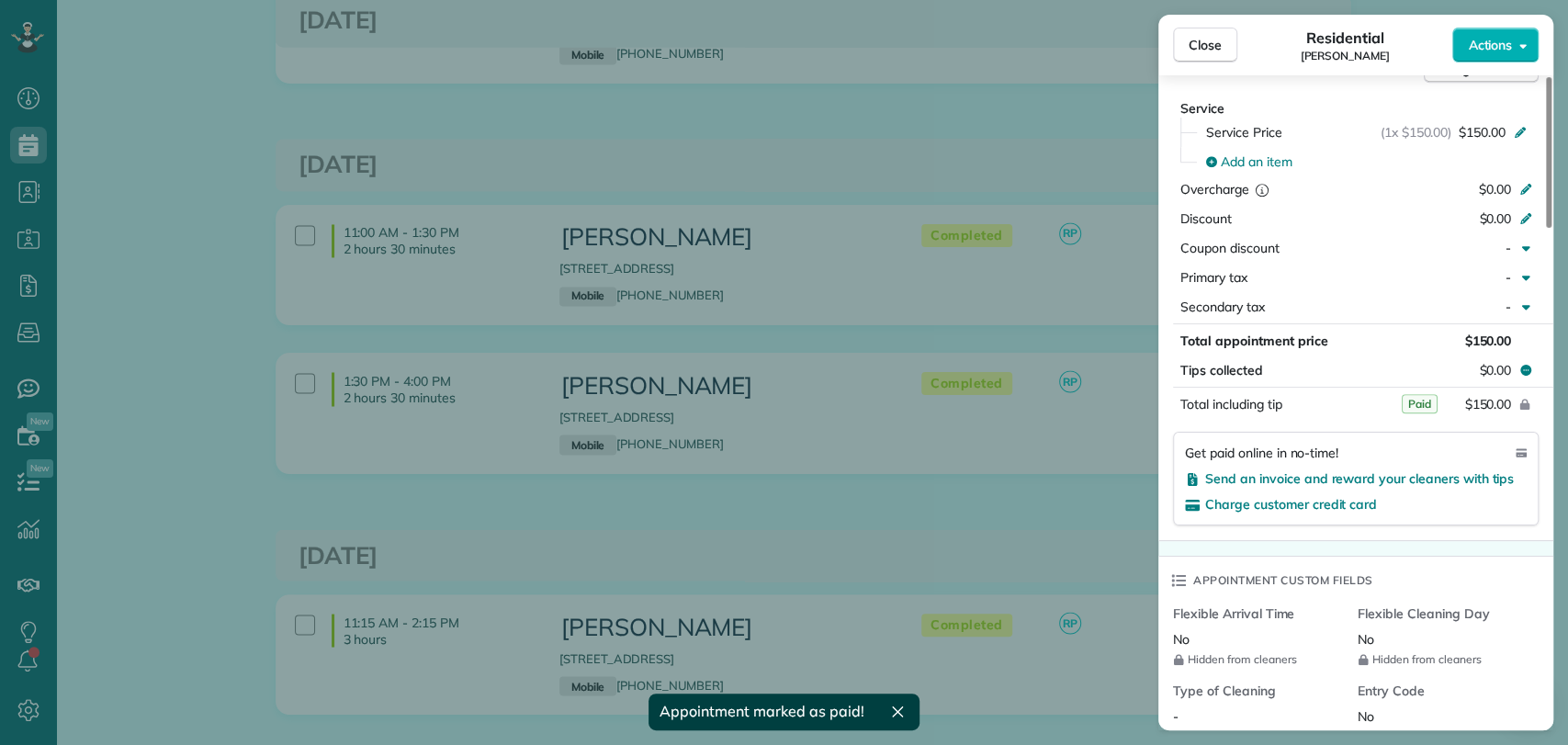
click at [1043, 182] on div "Close Residential Caroline Cochran Actions This appointment is linked to Payrol…" at bounding box center [784, 372] width 1568 height 745
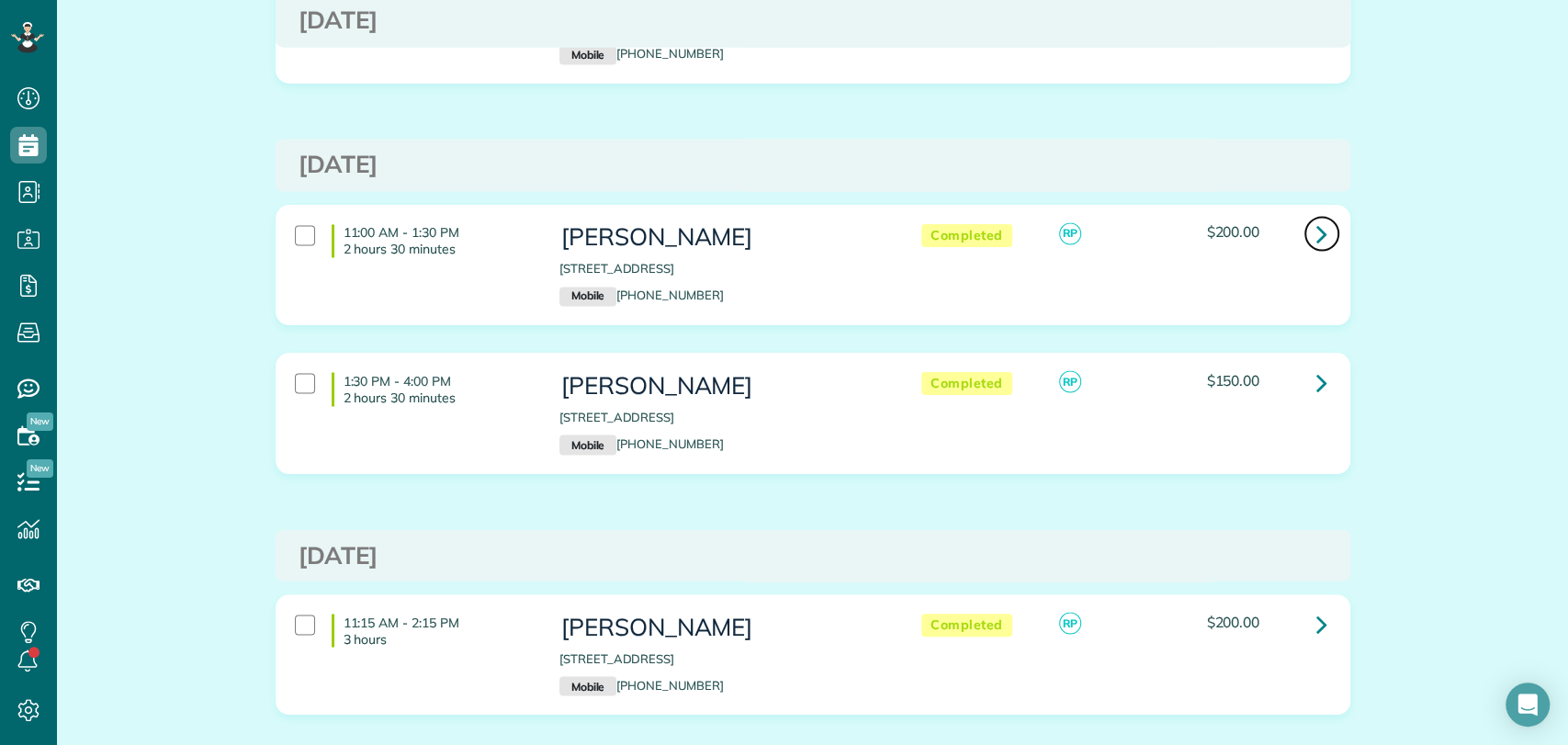
click at [1316, 230] on icon at bounding box center [1321, 234] width 11 height 32
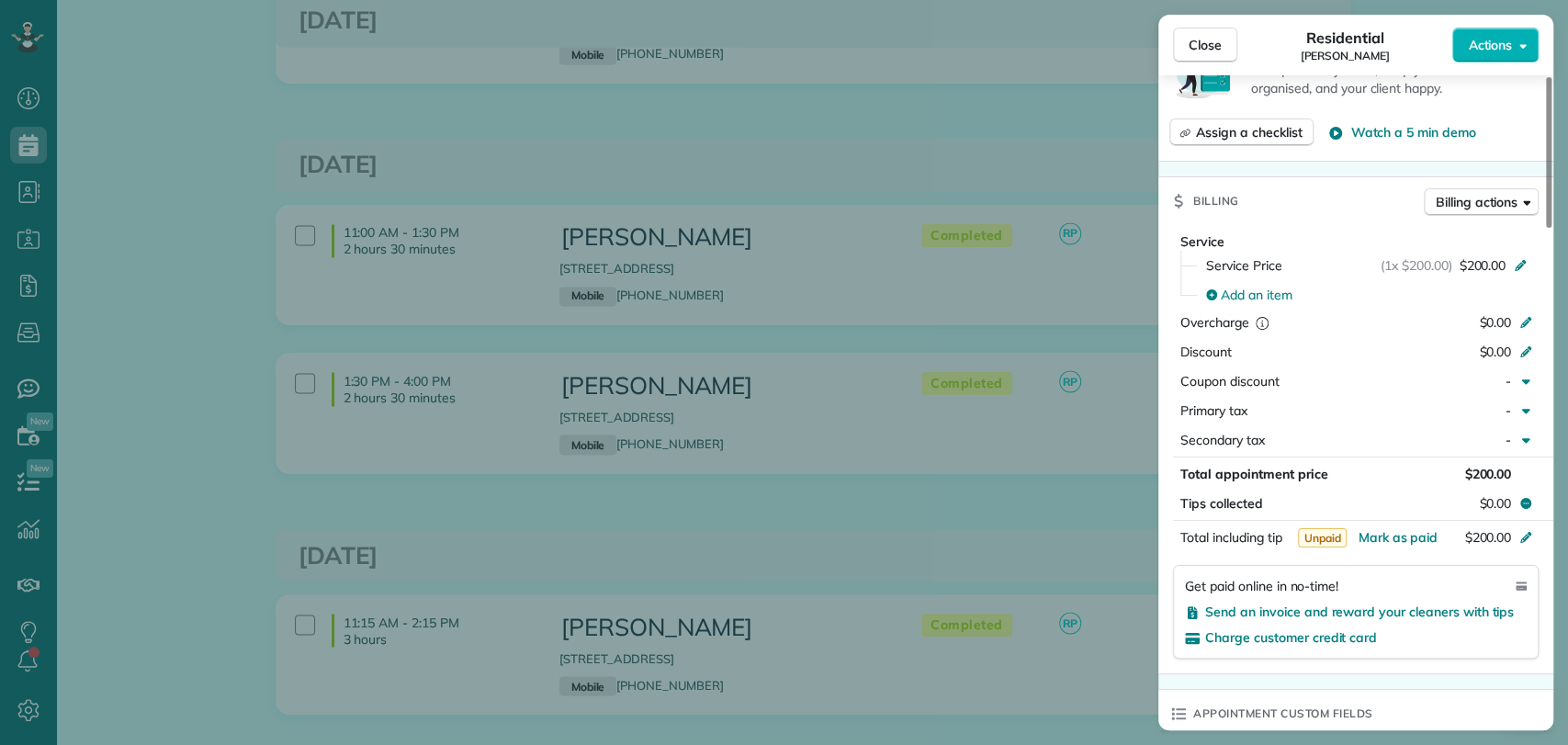
scroll to position [835, 0]
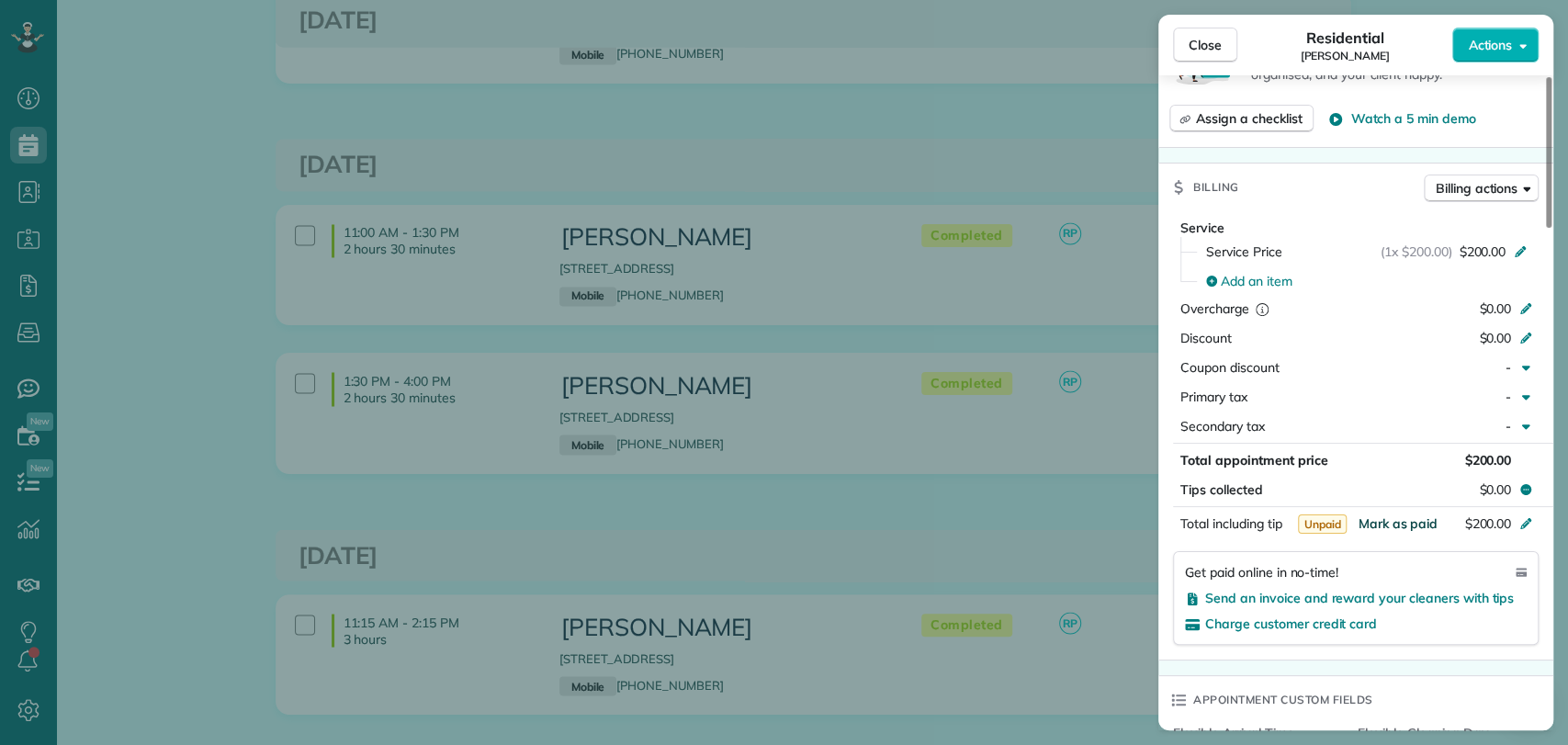
click at [1378, 521] on span "Mark as paid" at bounding box center [1396, 523] width 80 height 17
click at [1033, 168] on div "Close Residential Caroline Cochran Actions This appointment is linked to Payrol…" at bounding box center [784, 372] width 1568 height 745
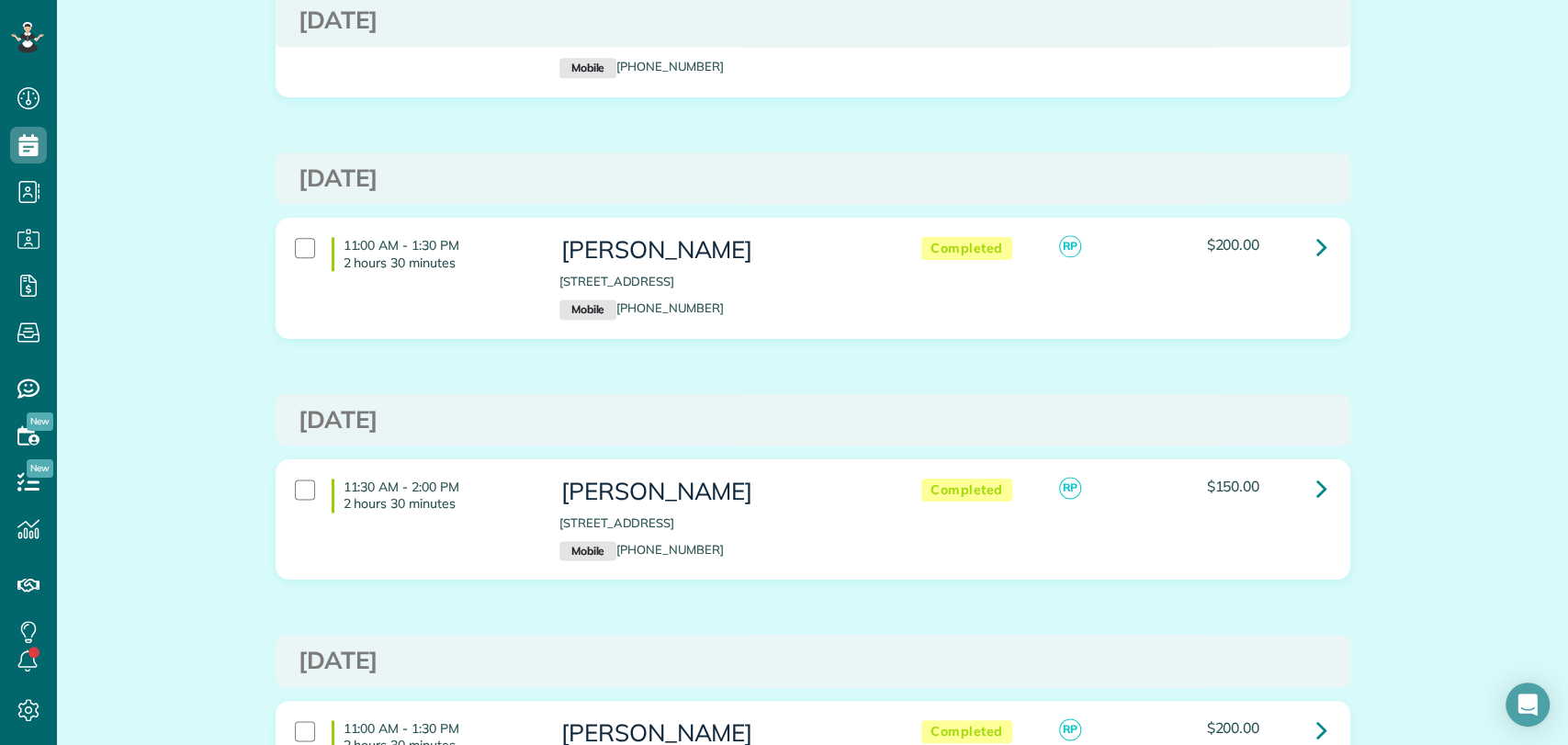
scroll to position [1487, 0]
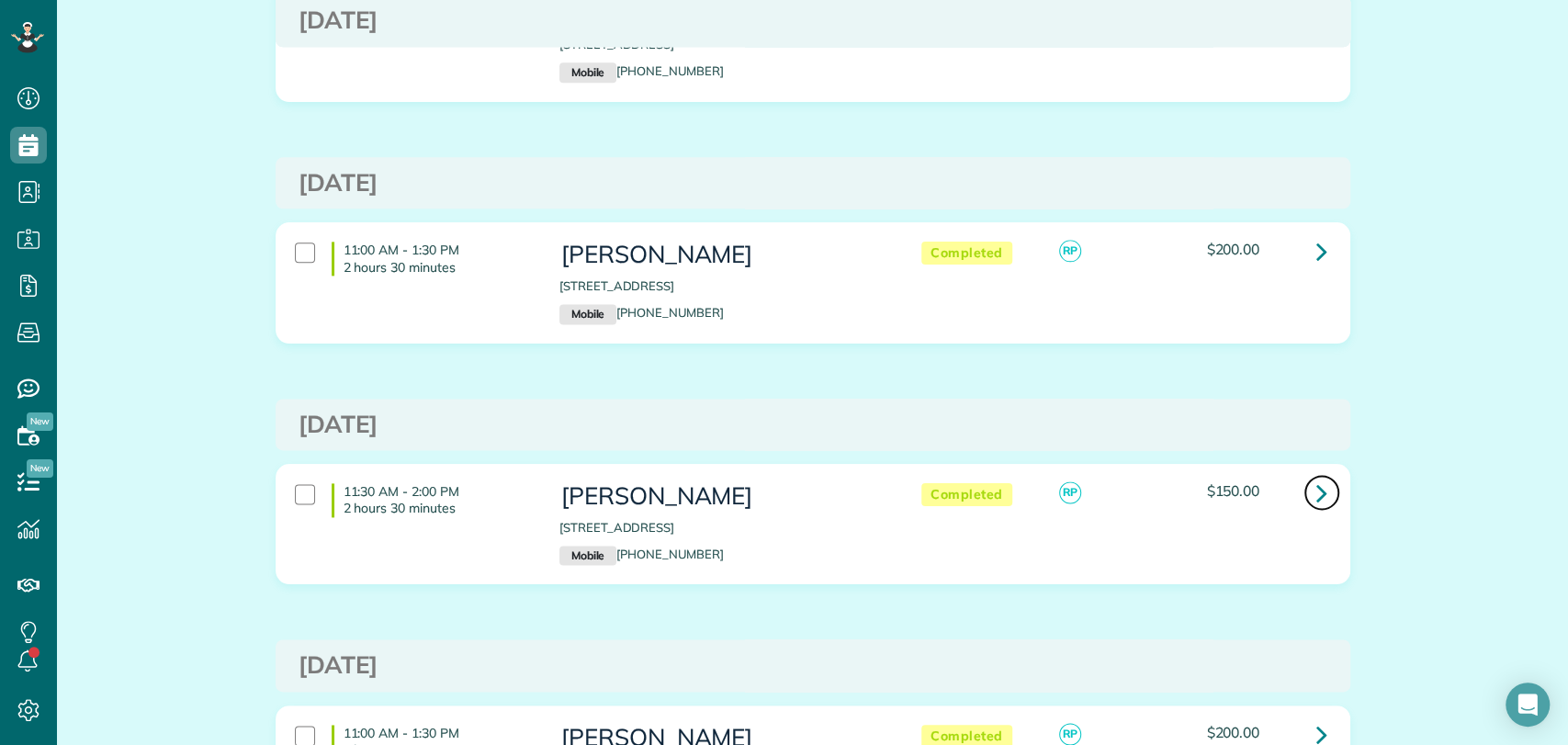
click at [1316, 490] on icon at bounding box center [1321, 492] width 11 height 32
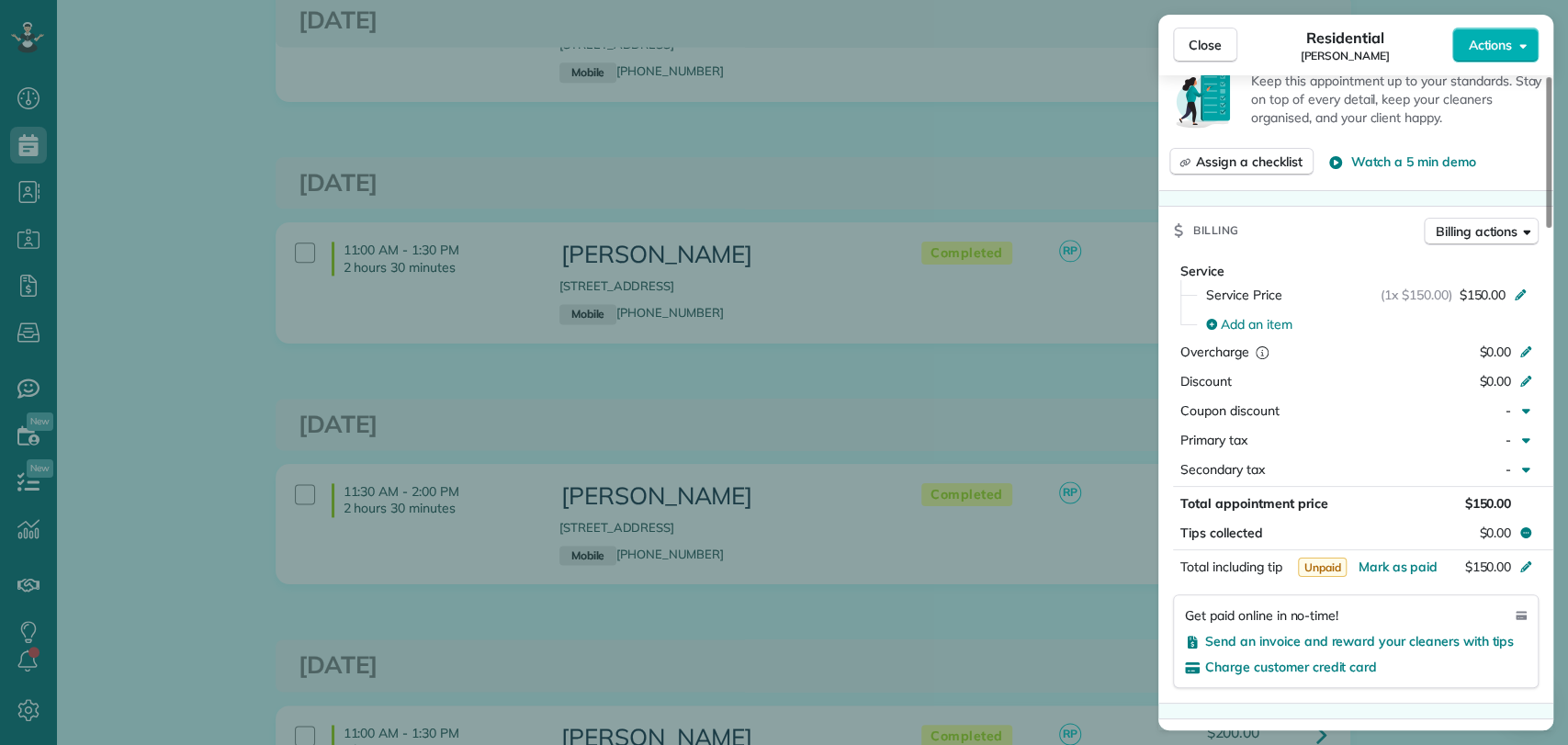
scroll to position [802, 0]
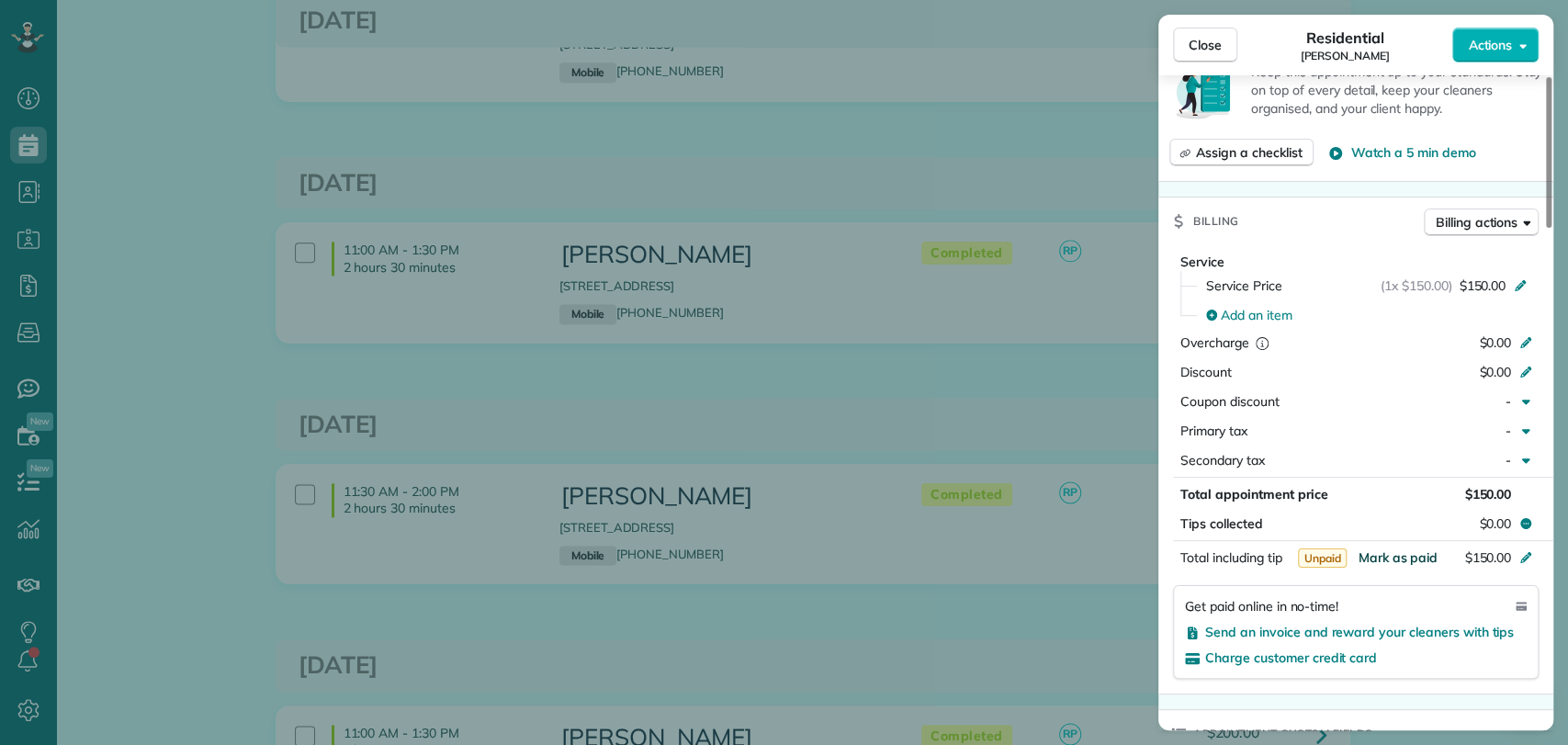
click at [1398, 553] on span "Mark as paid" at bounding box center [1396, 557] width 80 height 17
click at [1197, 44] on span "Close" at bounding box center [1205, 44] width 33 height 19
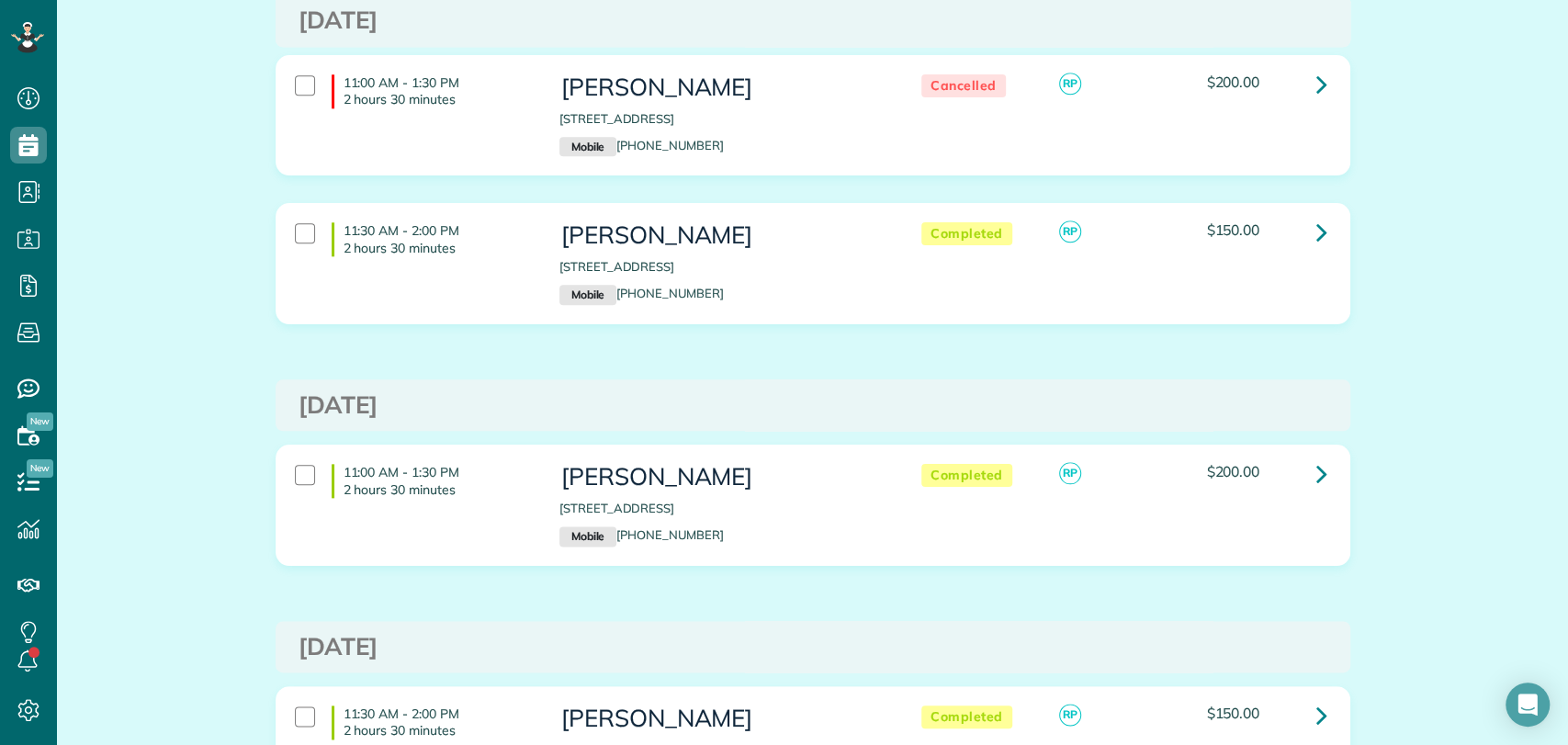
scroll to position [1263, 0]
click at [1316, 231] on icon at bounding box center [1321, 234] width 11 height 32
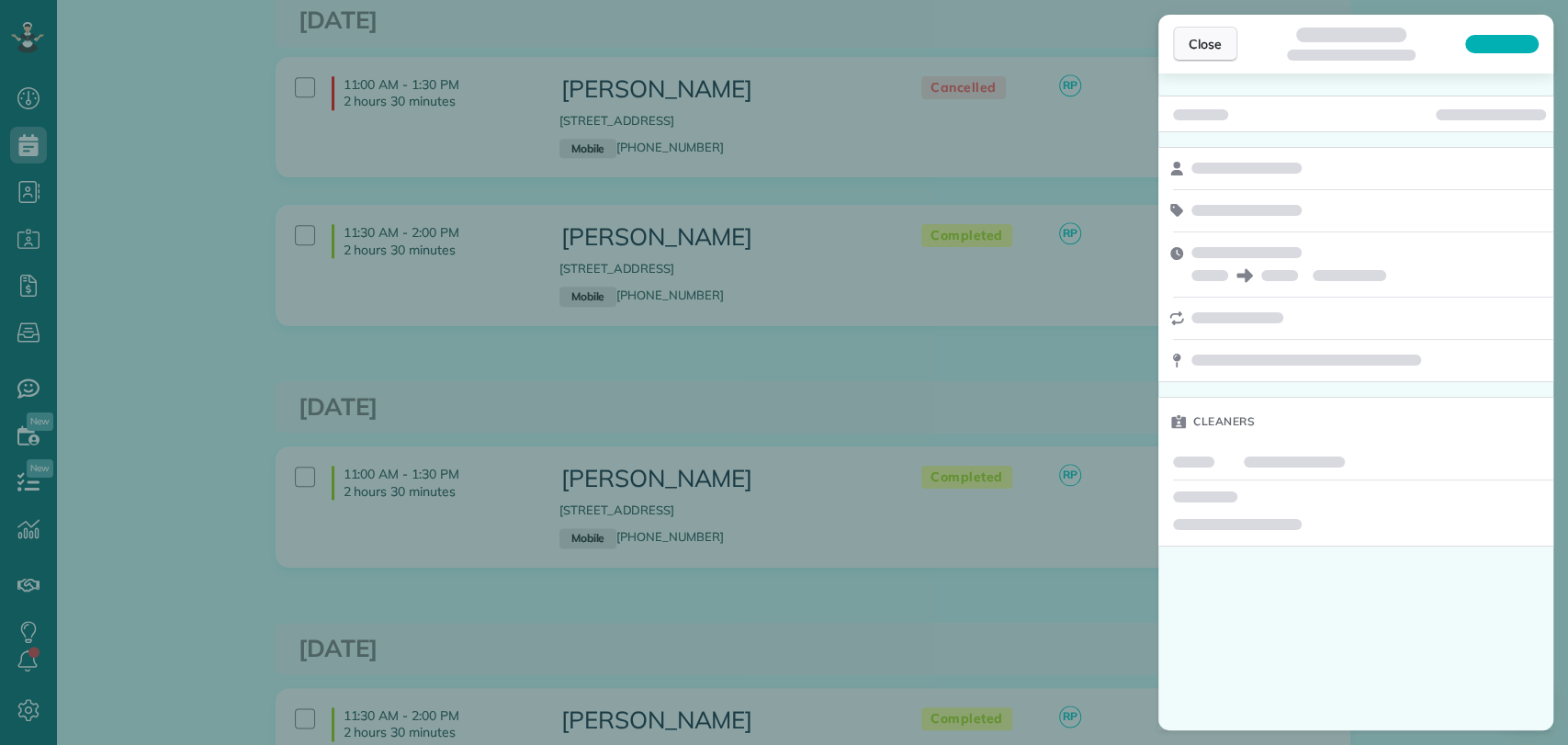
click at [1181, 35] on button "Close" at bounding box center [1204, 44] width 64 height 35
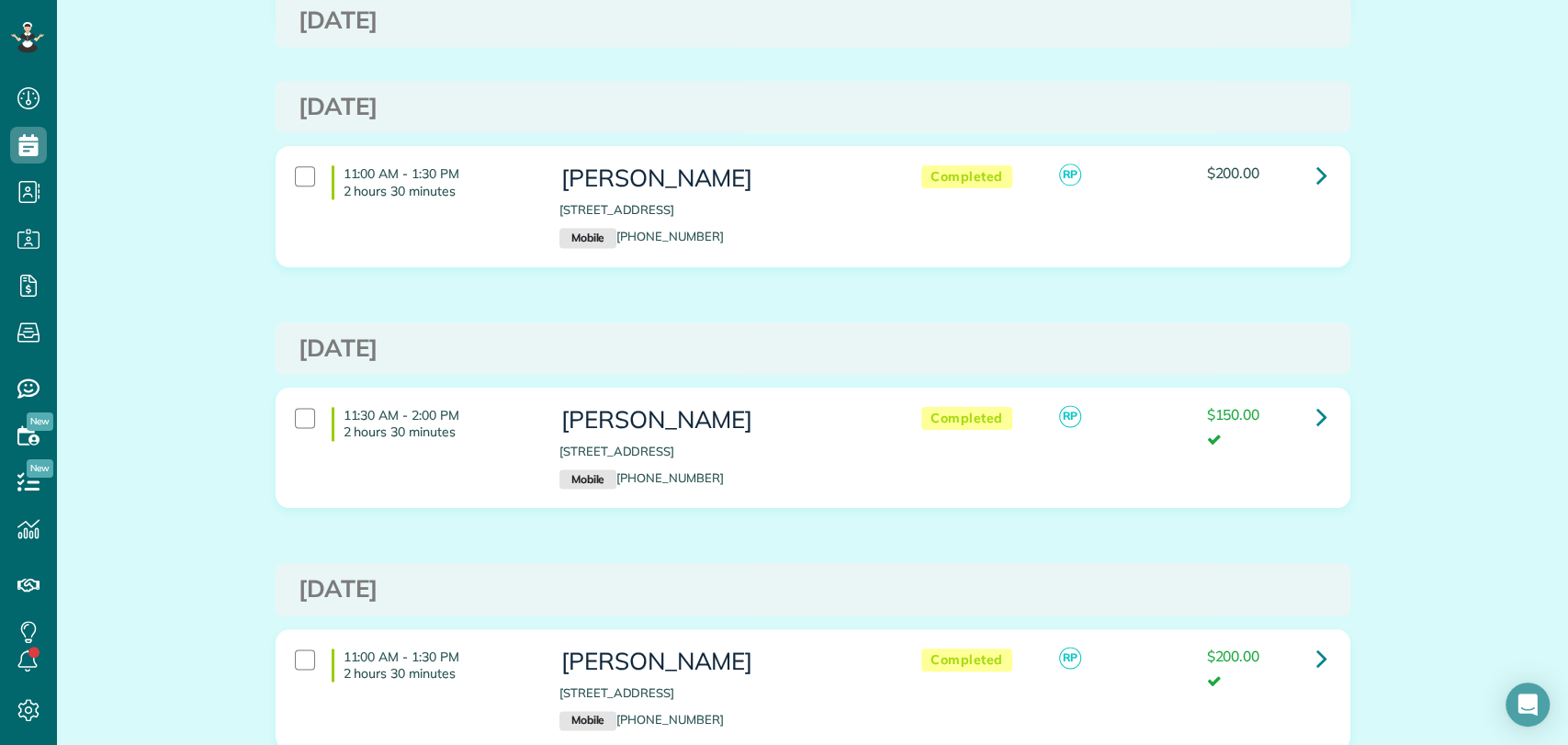
scroll to position [1573, 0]
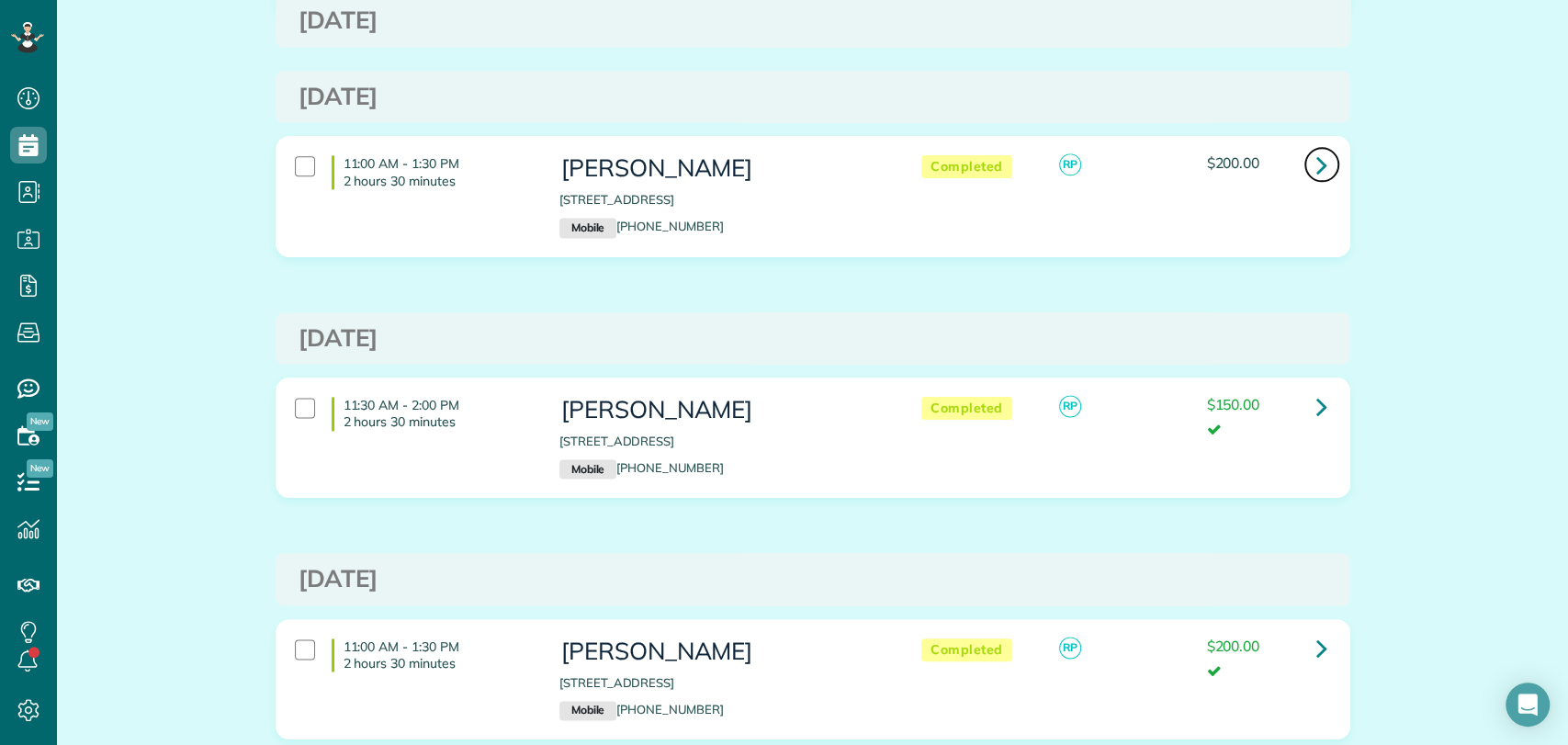
click at [1322, 157] on link at bounding box center [1321, 164] width 36 height 36
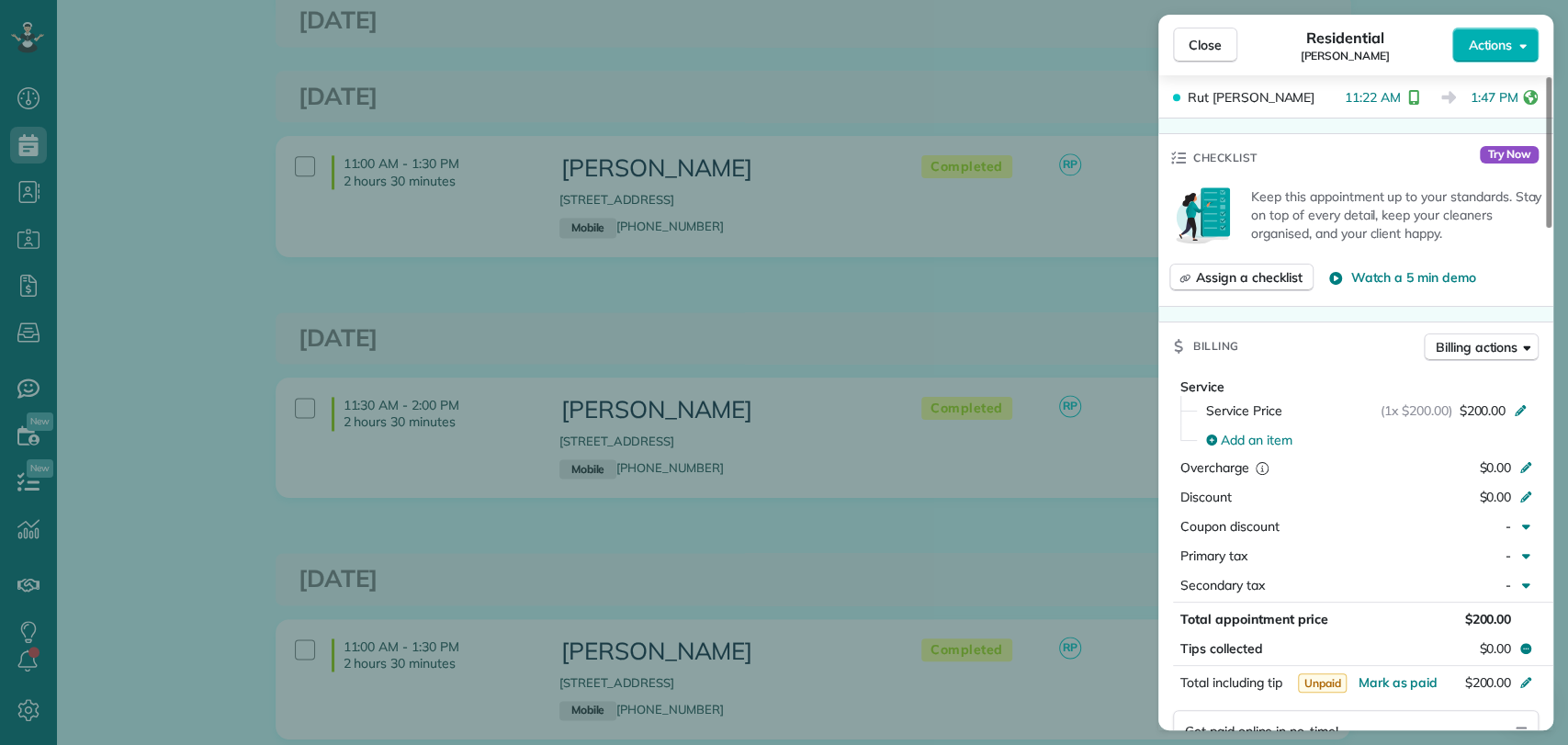
scroll to position [706, 0]
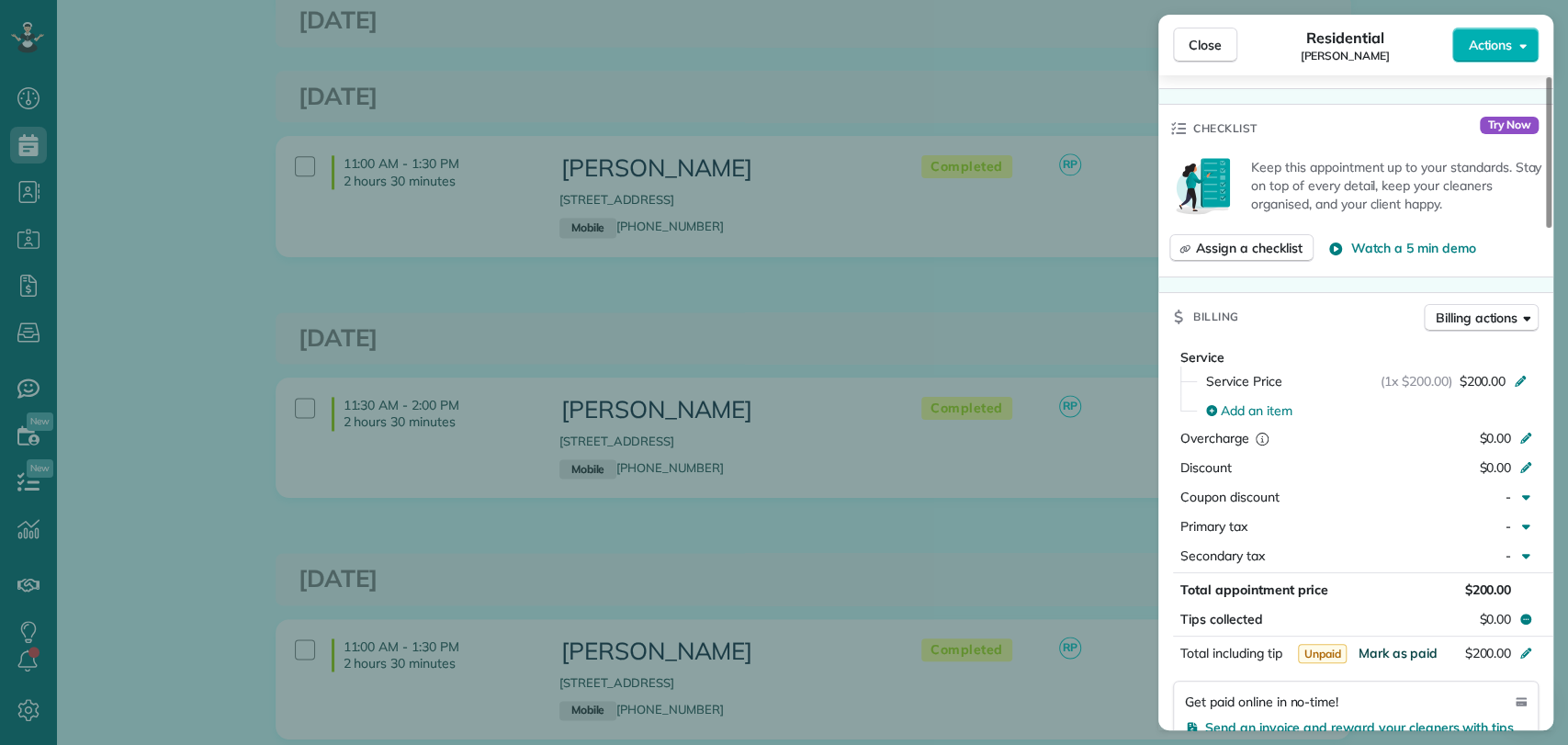
click at [1400, 645] on span "Mark as paid" at bounding box center [1396, 653] width 80 height 17
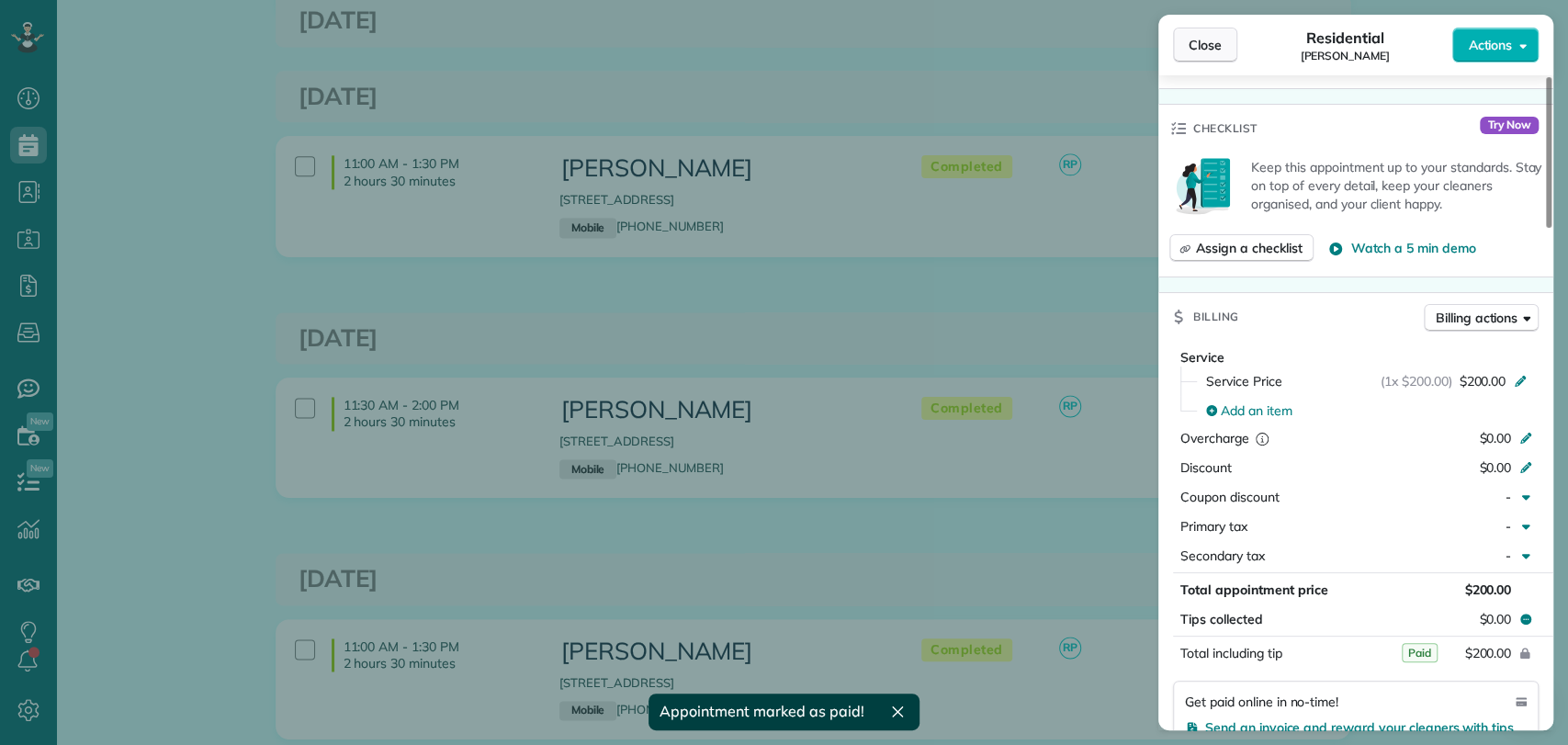
click at [1172, 60] on button "Close" at bounding box center [1204, 45] width 64 height 35
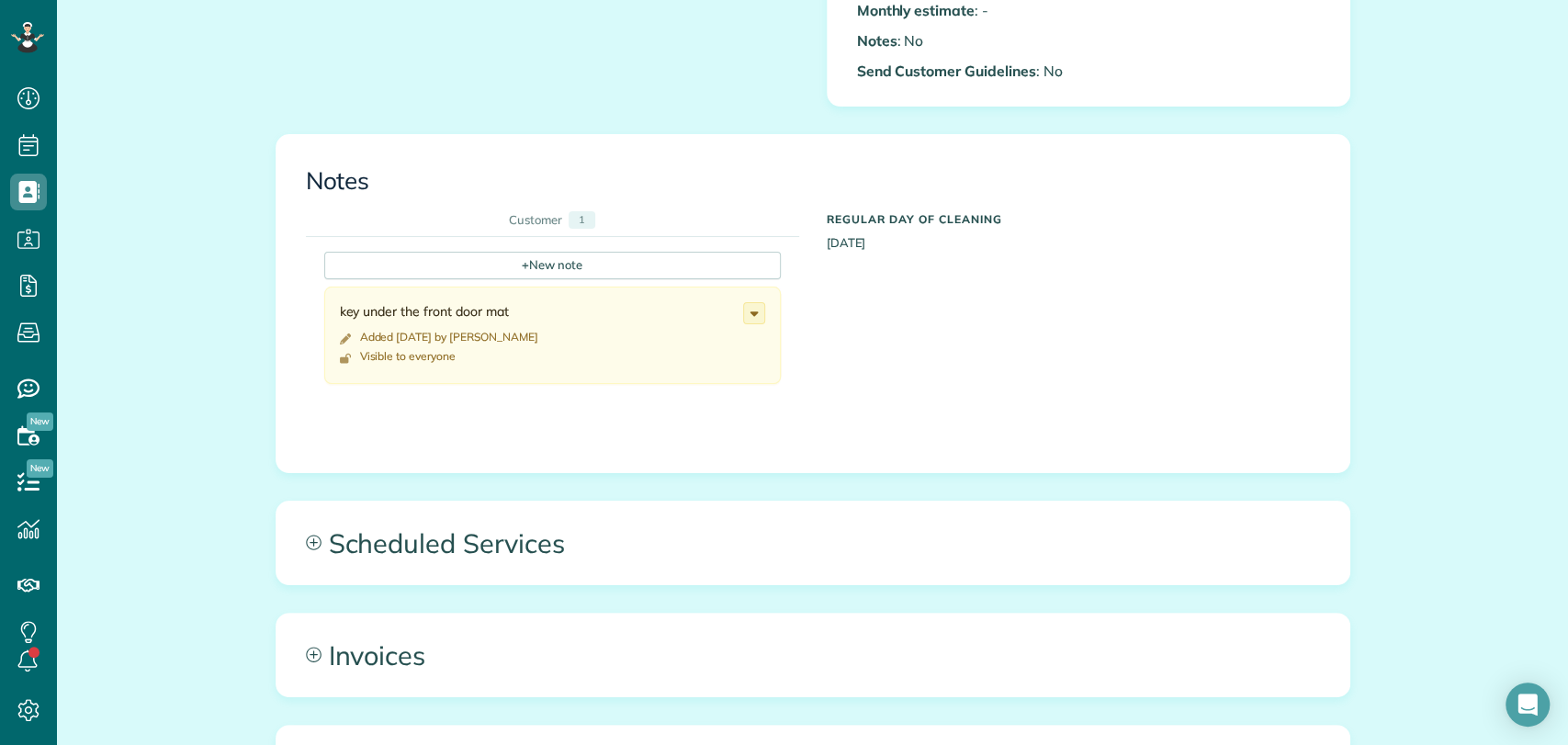
scroll to position [632, 0]
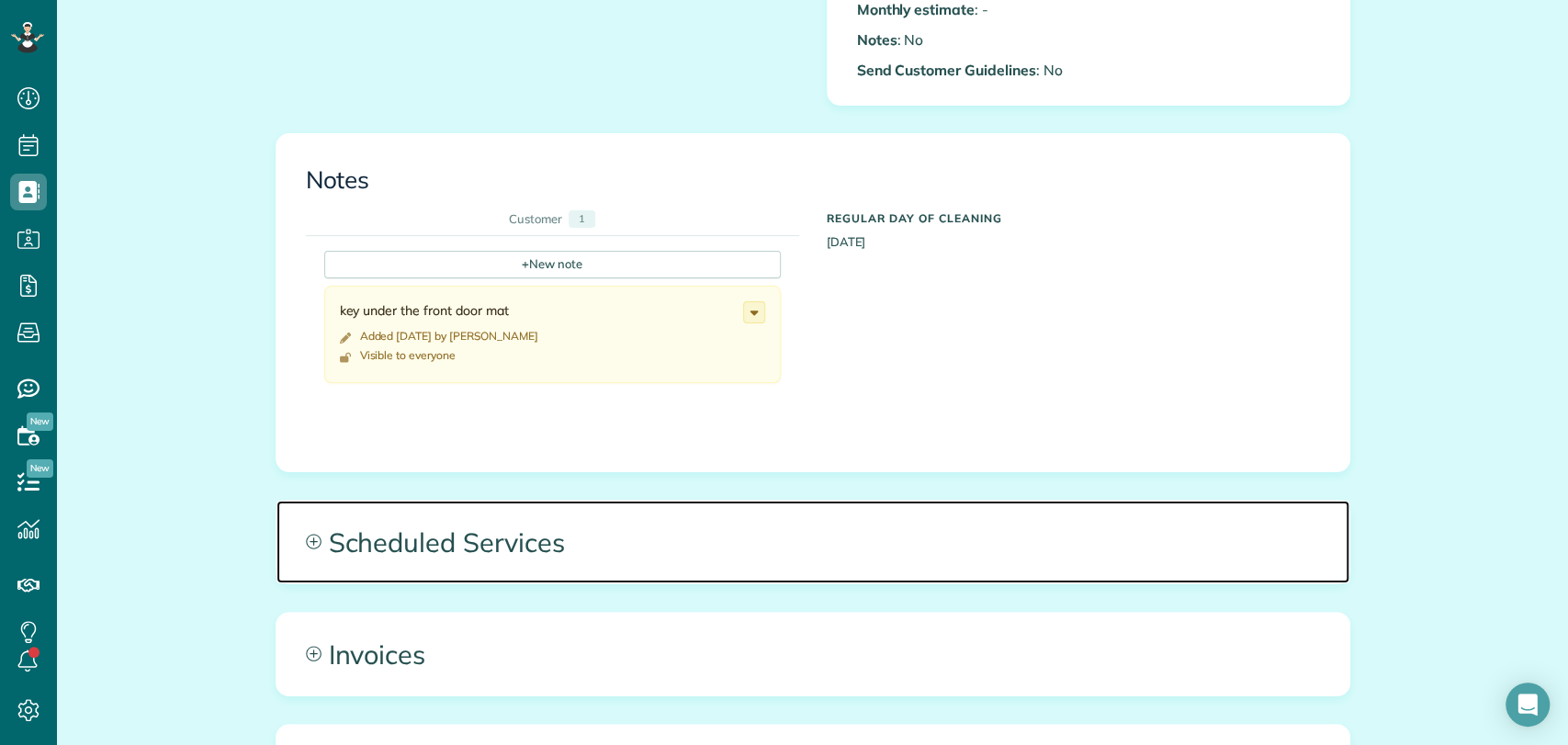
click at [408, 535] on span "Scheduled Services" at bounding box center [813, 542] width 1072 height 82
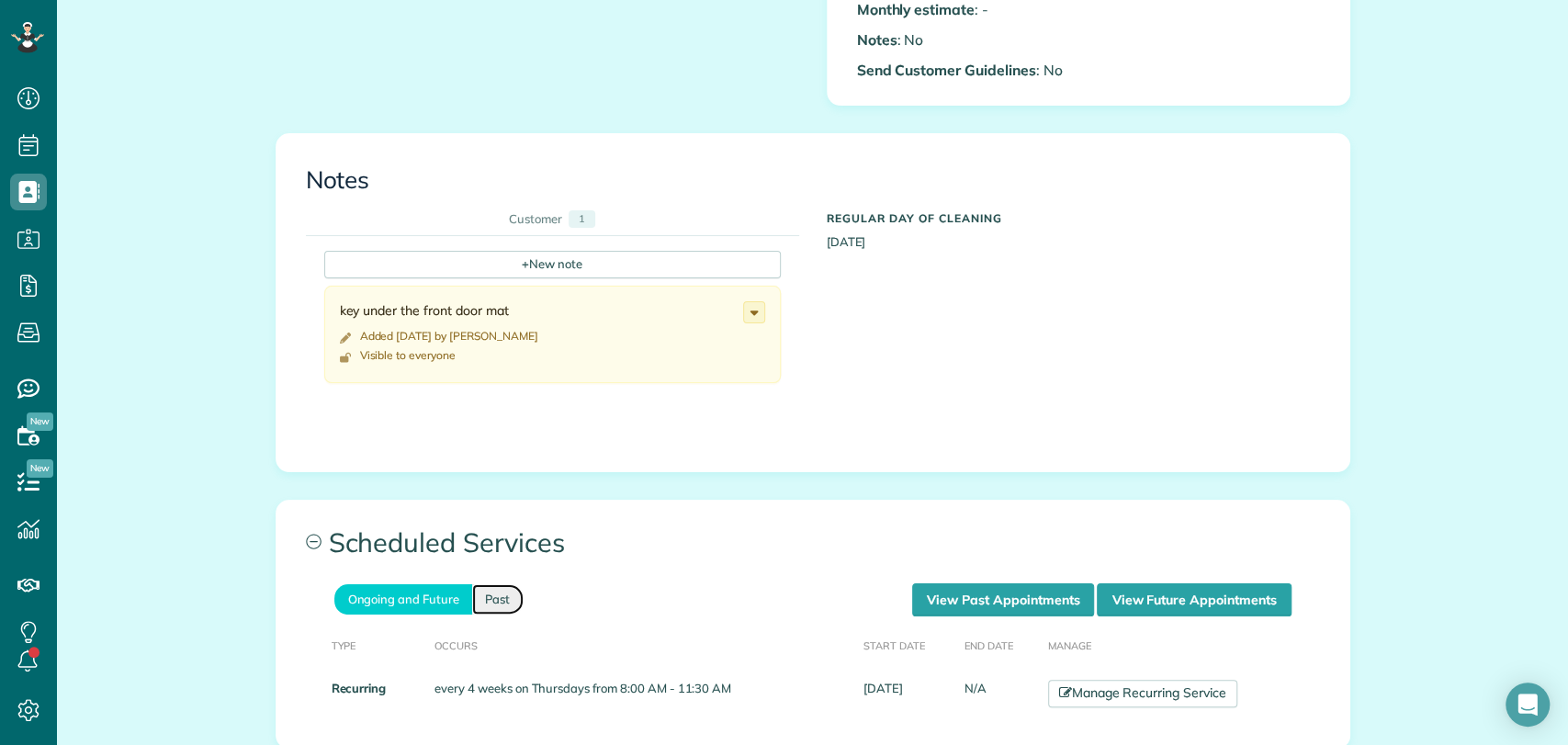
click at [485, 601] on link "Past" at bounding box center [498, 599] width 51 height 30
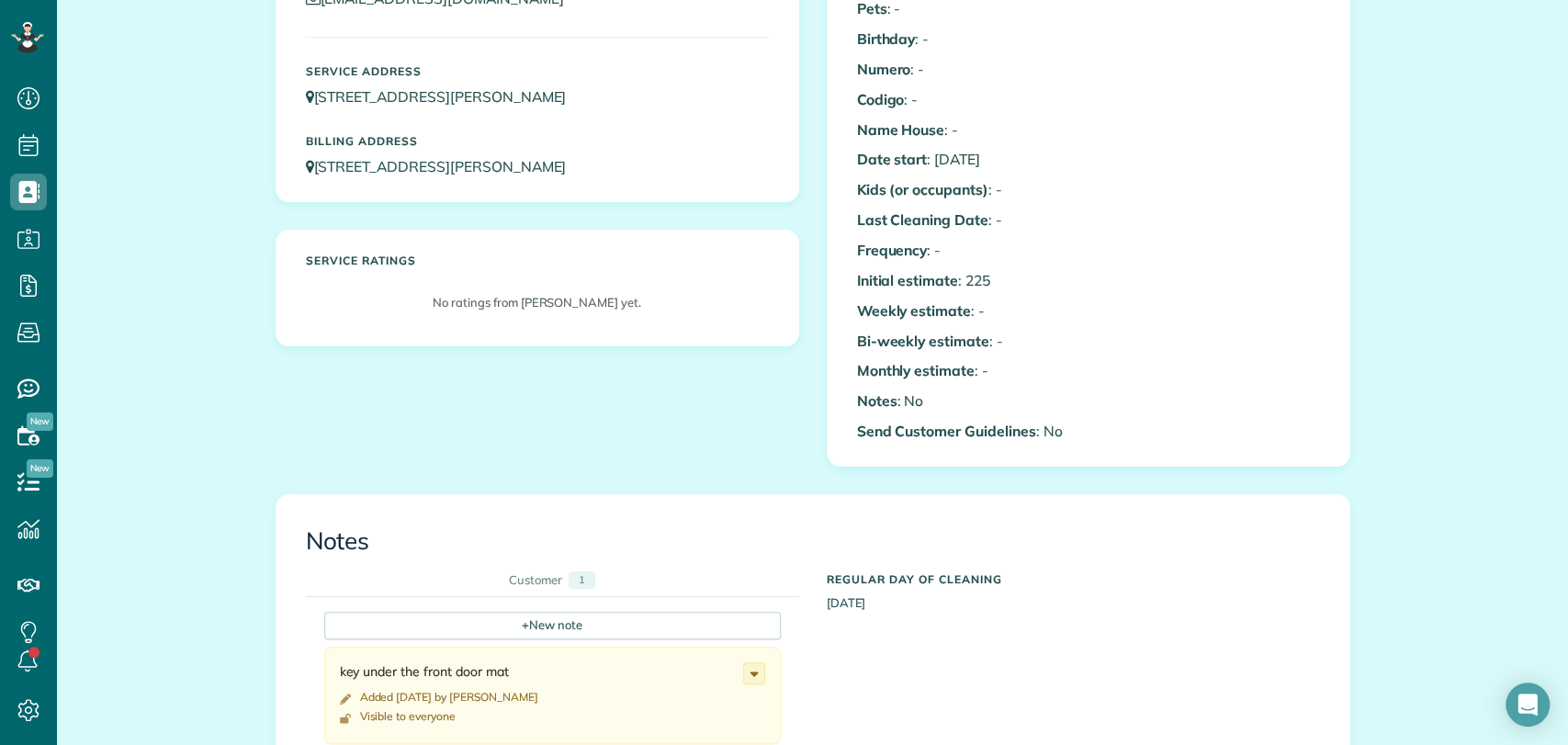
scroll to position [0, 0]
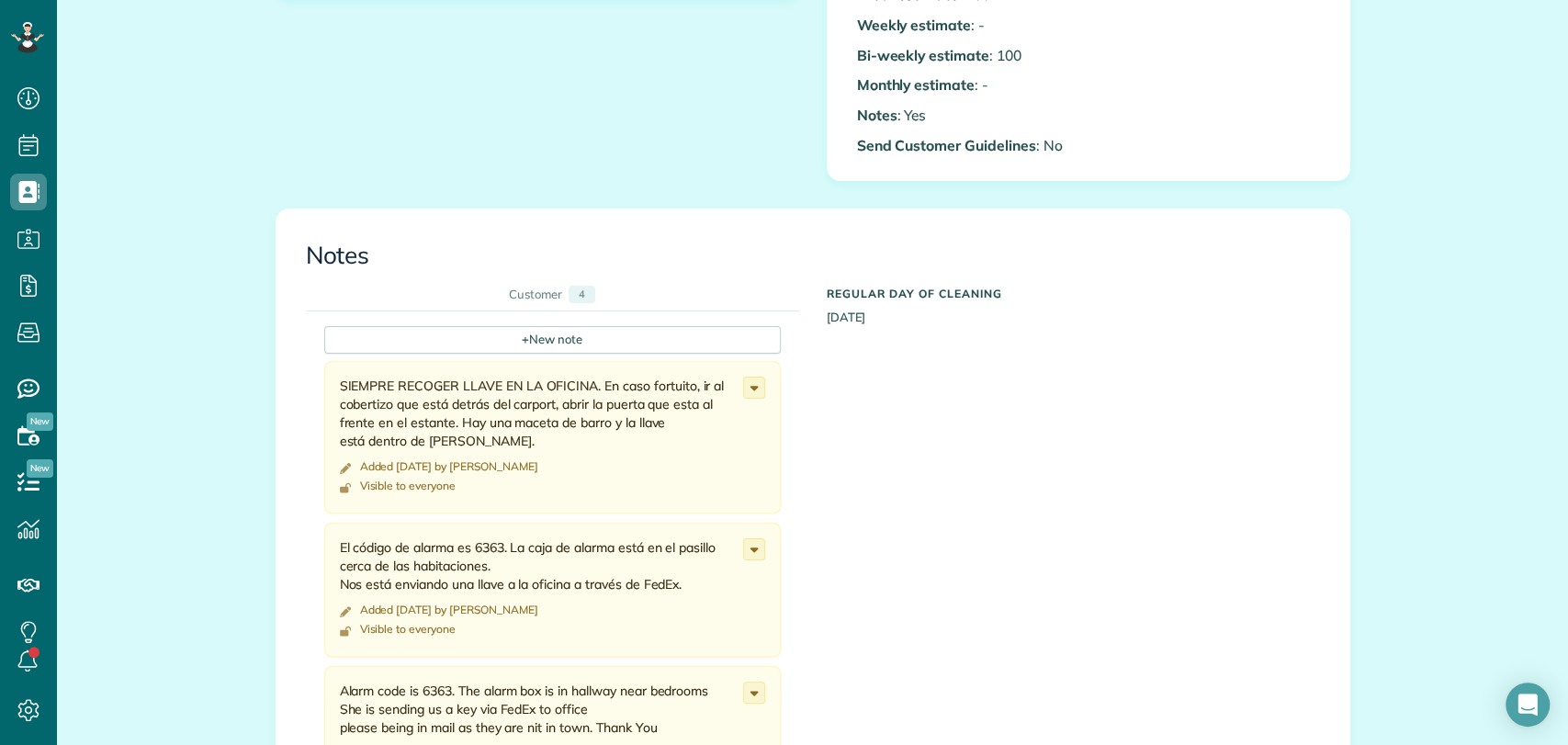
scroll to position [977, 0]
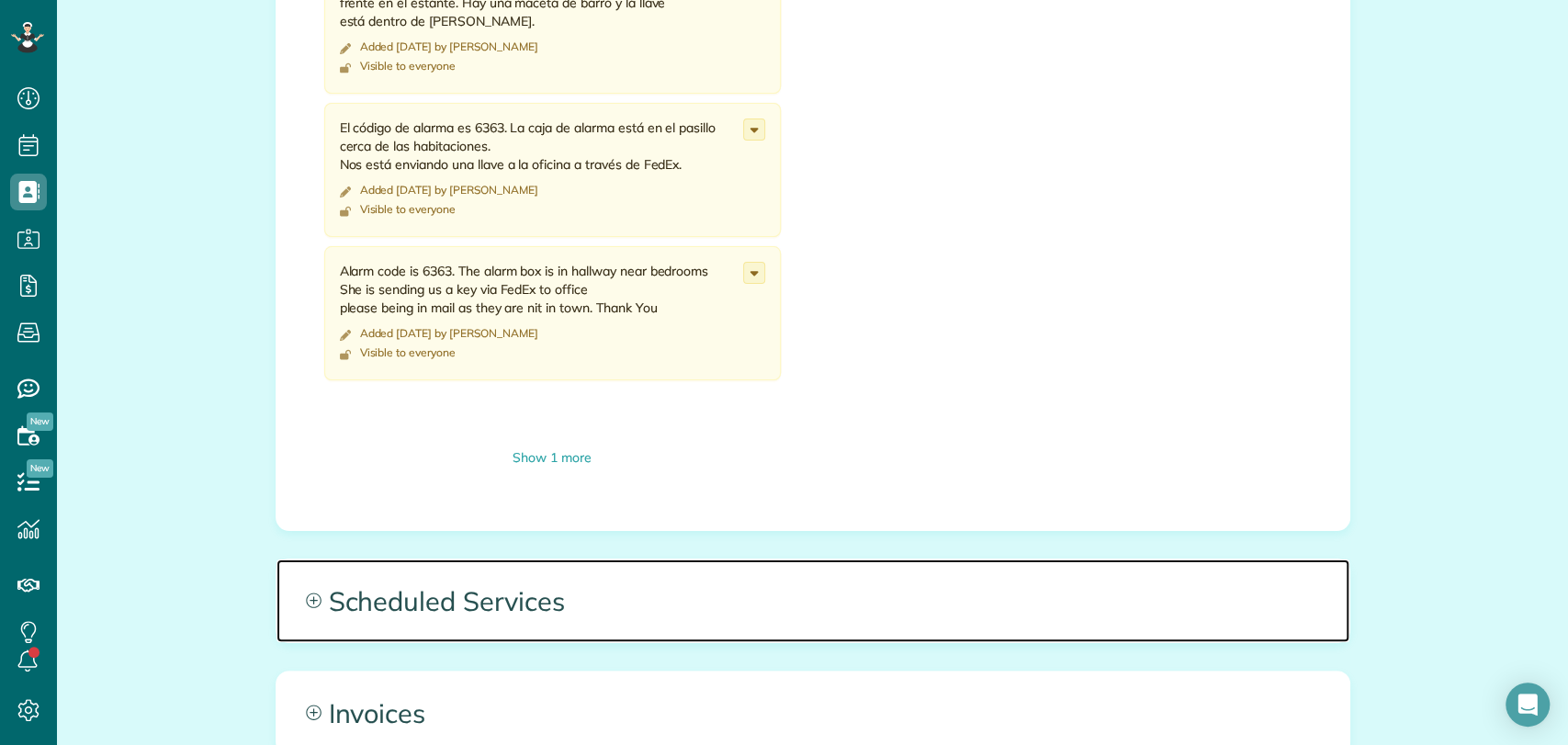
click at [570, 605] on span "Scheduled Services" at bounding box center [813, 601] width 1072 height 82
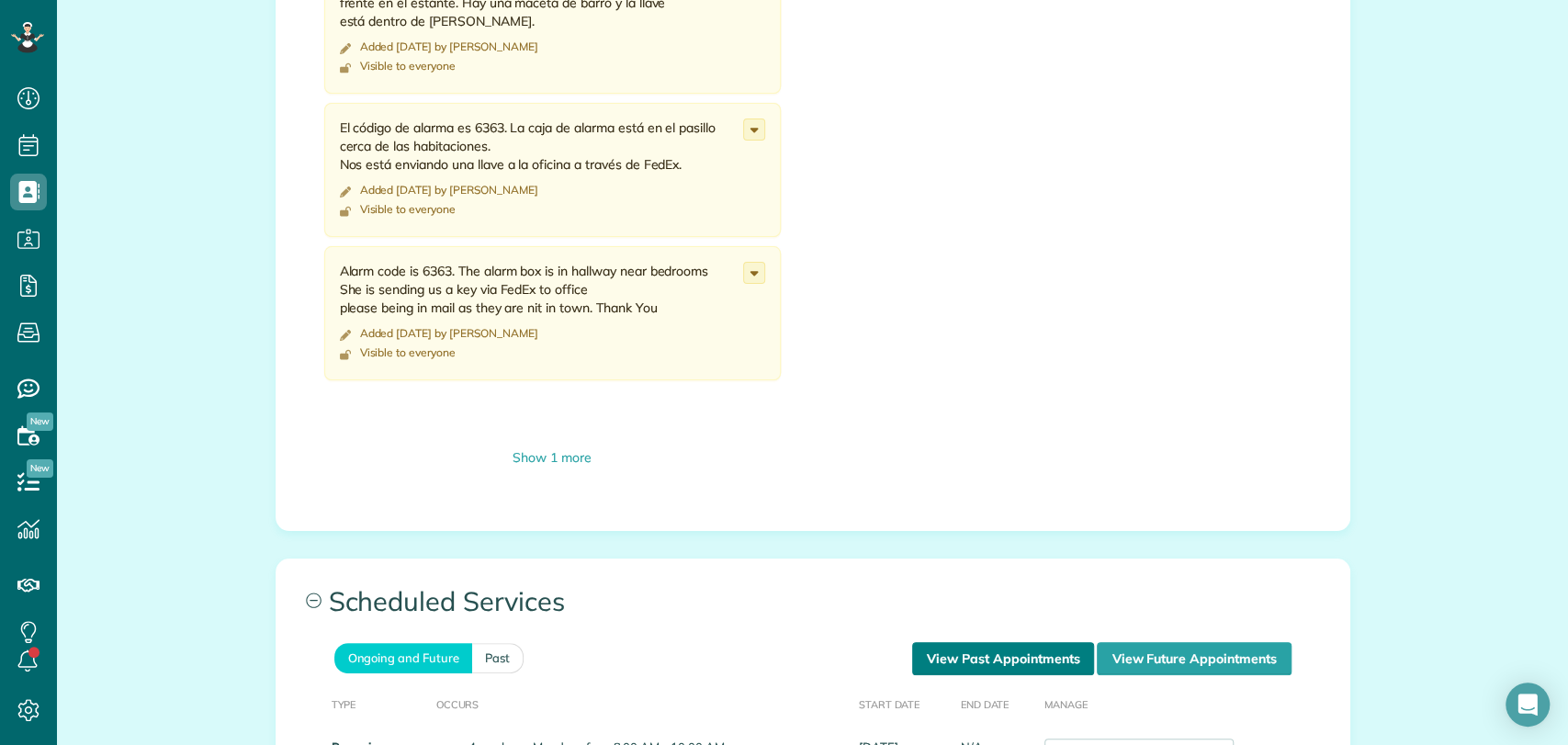
click at [1034, 661] on link "View Past Appointments" at bounding box center [1002, 659] width 182 height 33
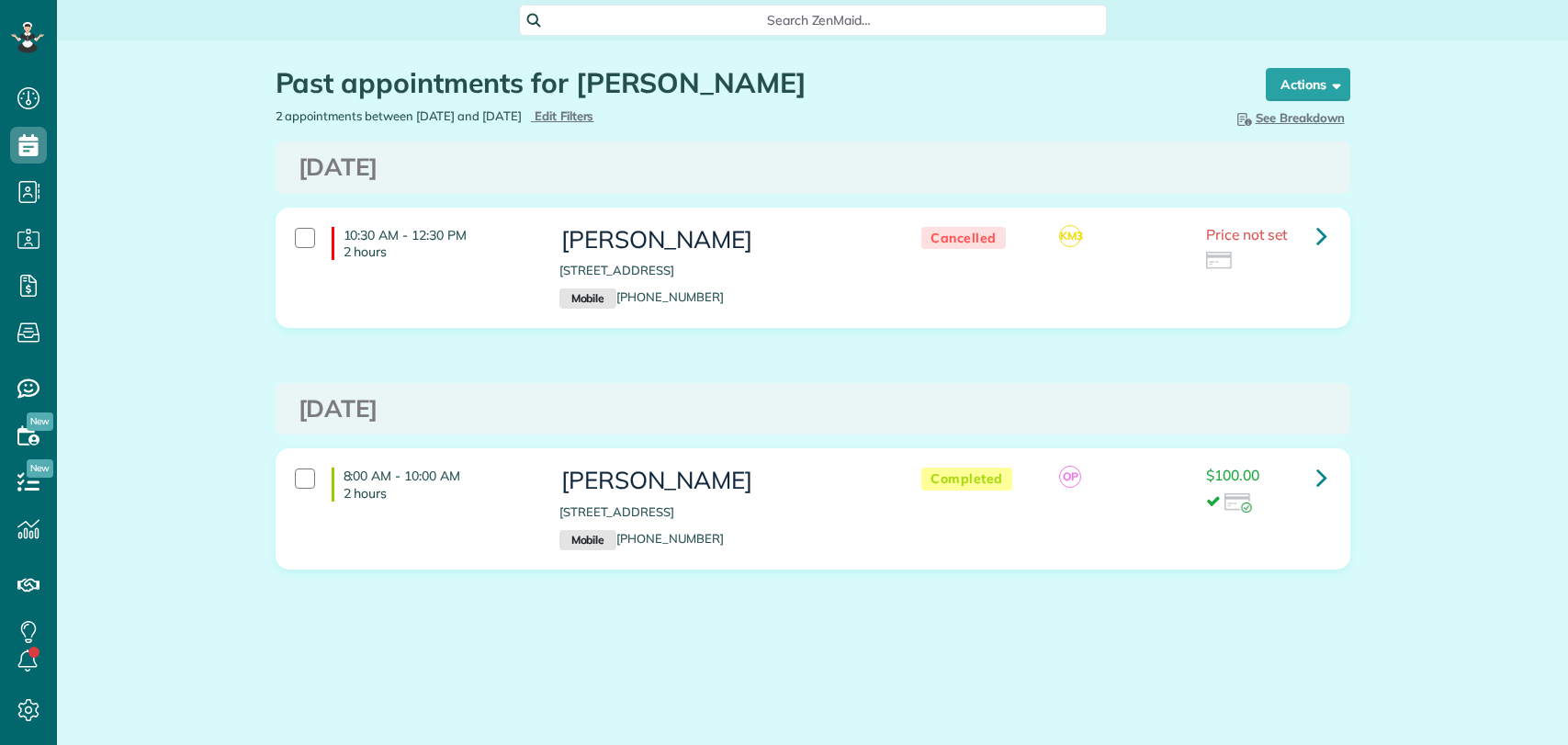
type input "**********"
click at [594, 112] on span "Edit Filters" at bounding box center [564, 115] width 60 height 15
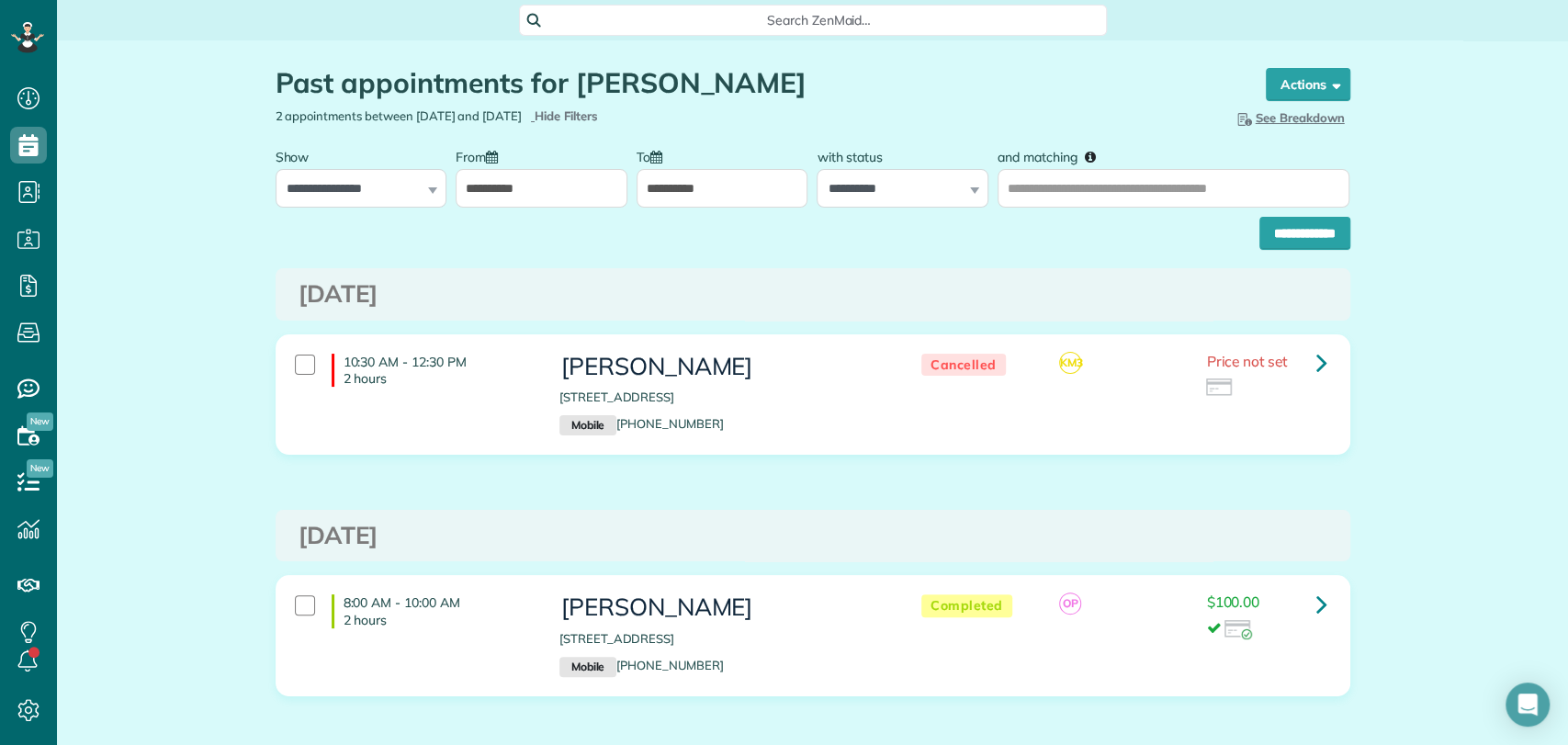
click at [468, 182] on input "**********" at bounding box center [541, 187] width 172 height 38
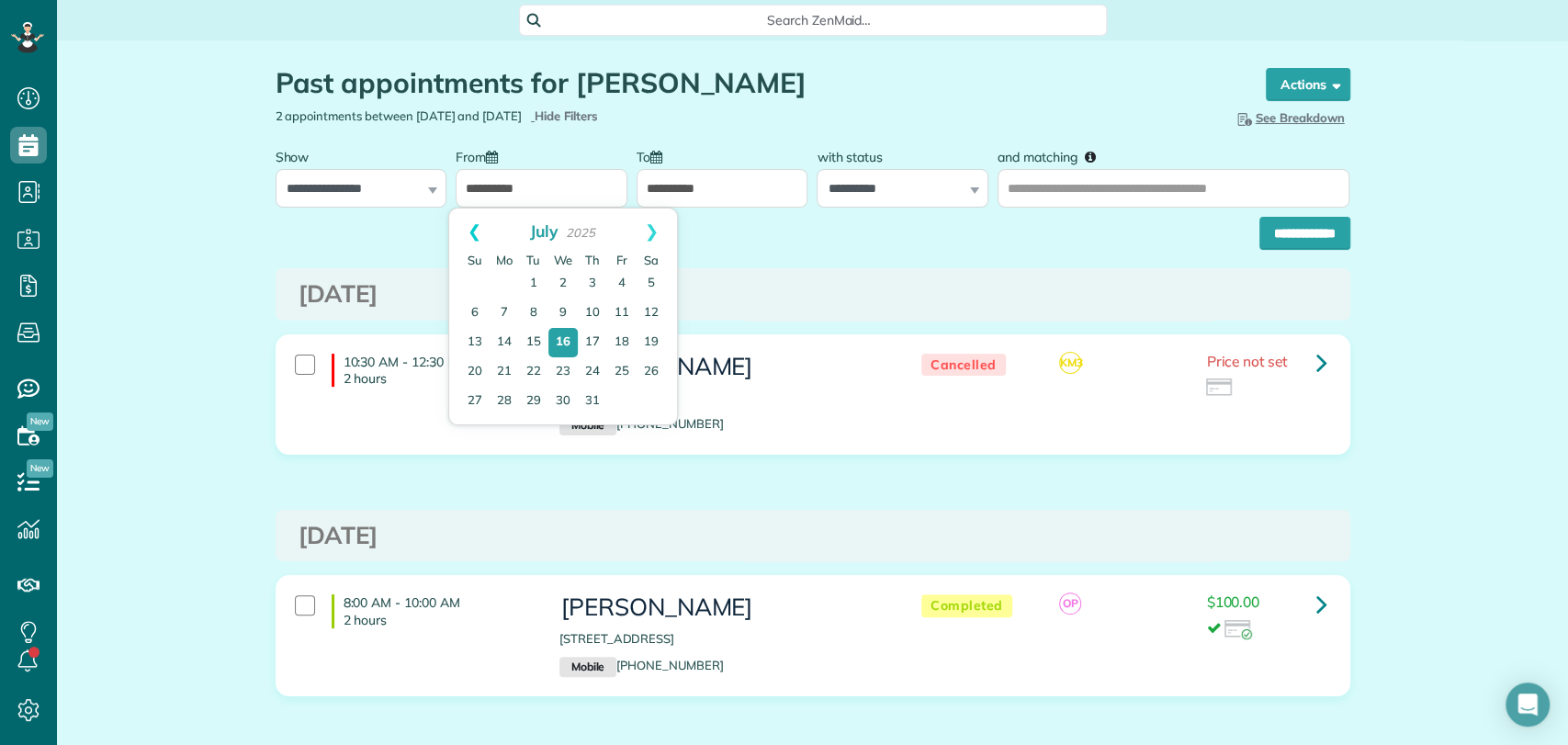
click at [470, 223] on link "Prev" at bounding box center [473, 231] width 50 height 46
click at [647, 286] on link "1" at bounding box center [651, 284] width 29 height 29
type input "**********"
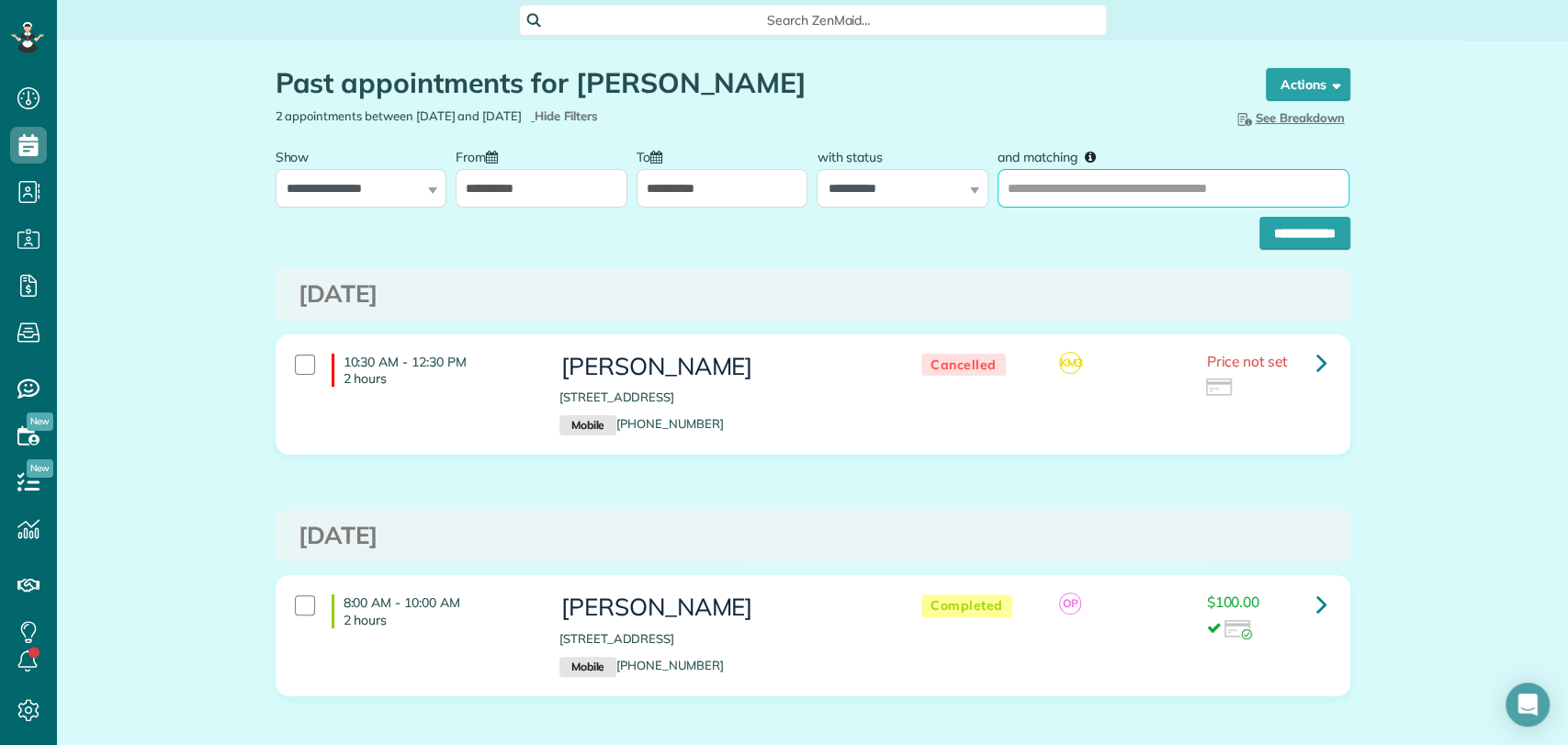
click at [1041, 191] on input "and matching" at bounding box center [1173, 187] width 351 height 38
type input "**********"
click at [1259, 217] on input "**********" at bounding box center [1304, 234] width 91 height 33
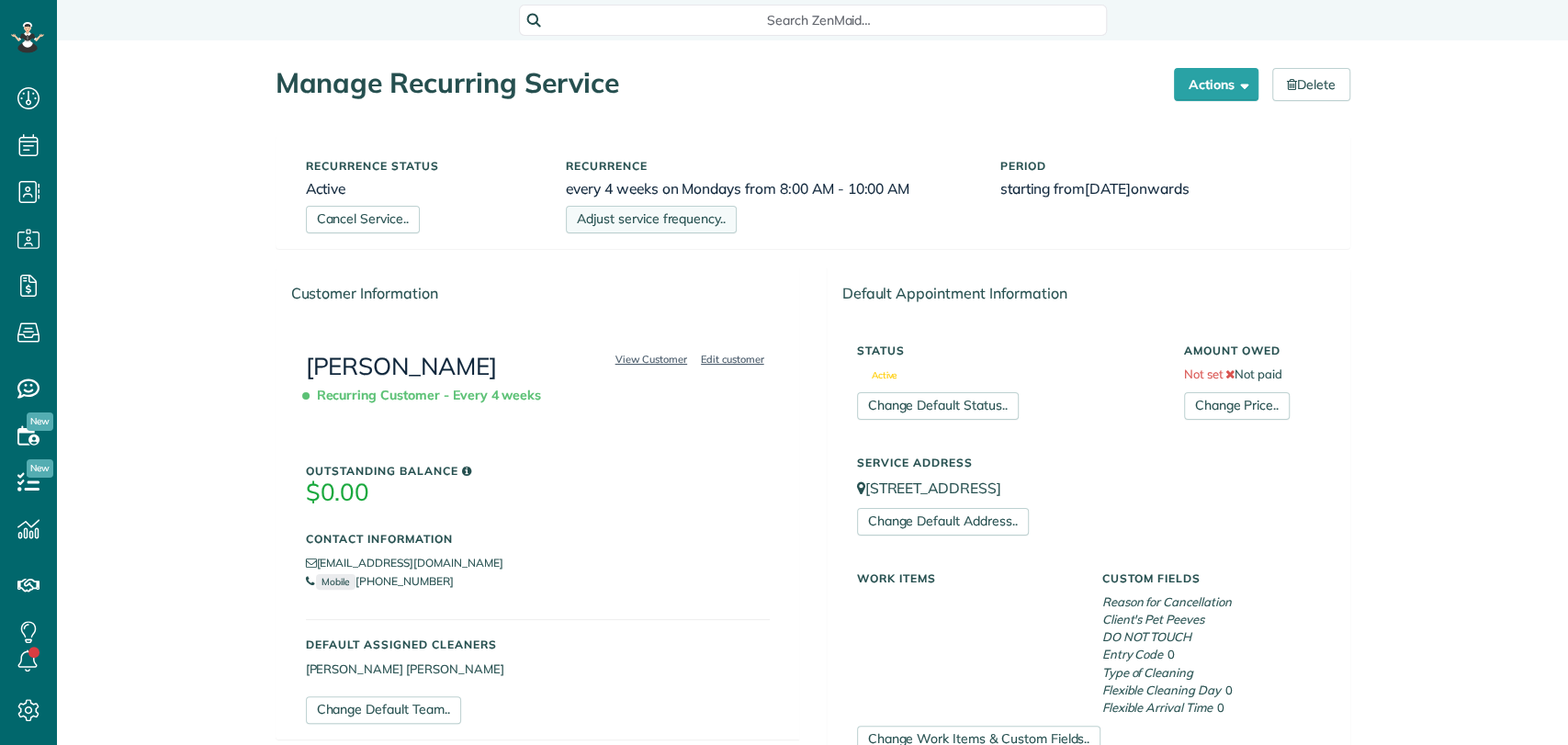
click at [675, 226] on link "Adjust service frequency.." at bounding box center [651, 220] width 171 height 27
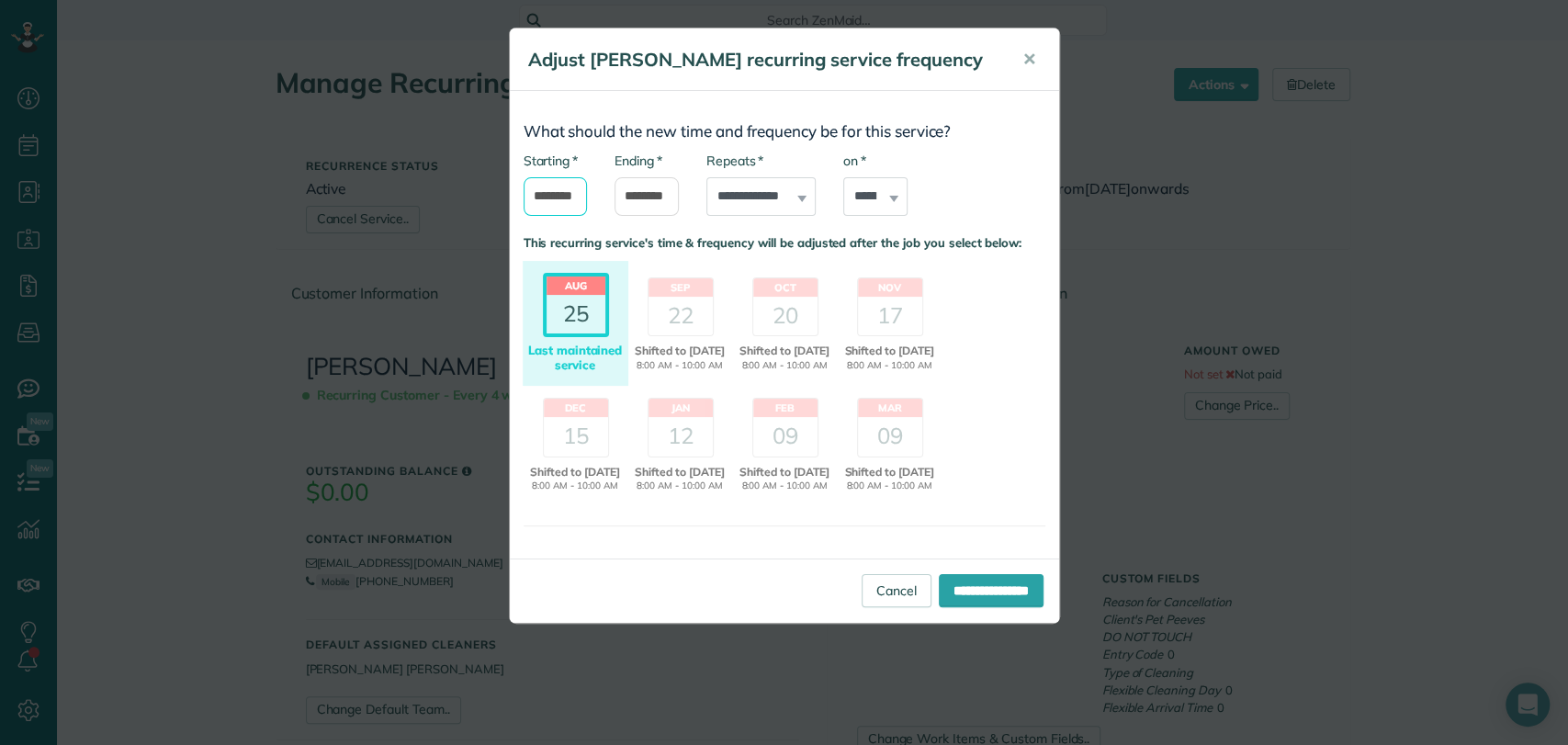
click at [543, 186] on input "*******" at bounding box center [555, 196] width 64 height 38
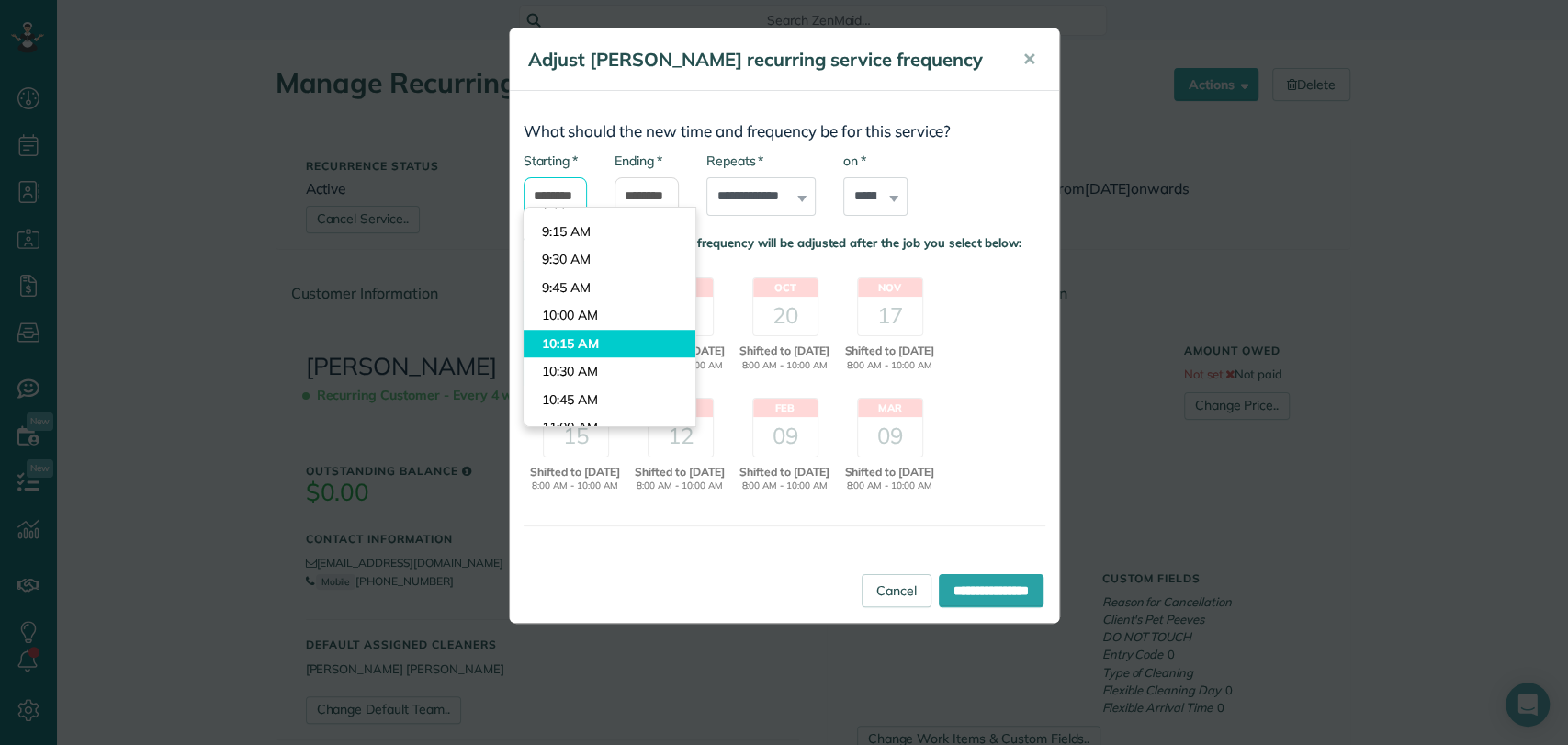
scroll to position [1031, 0]
type input "********"
click at [570, 356] on body "Dashboard Scheduling Calendar View List View Dispatch View - Weekly scheduling …" at bounding box center [784, 372] width 1568 height 745
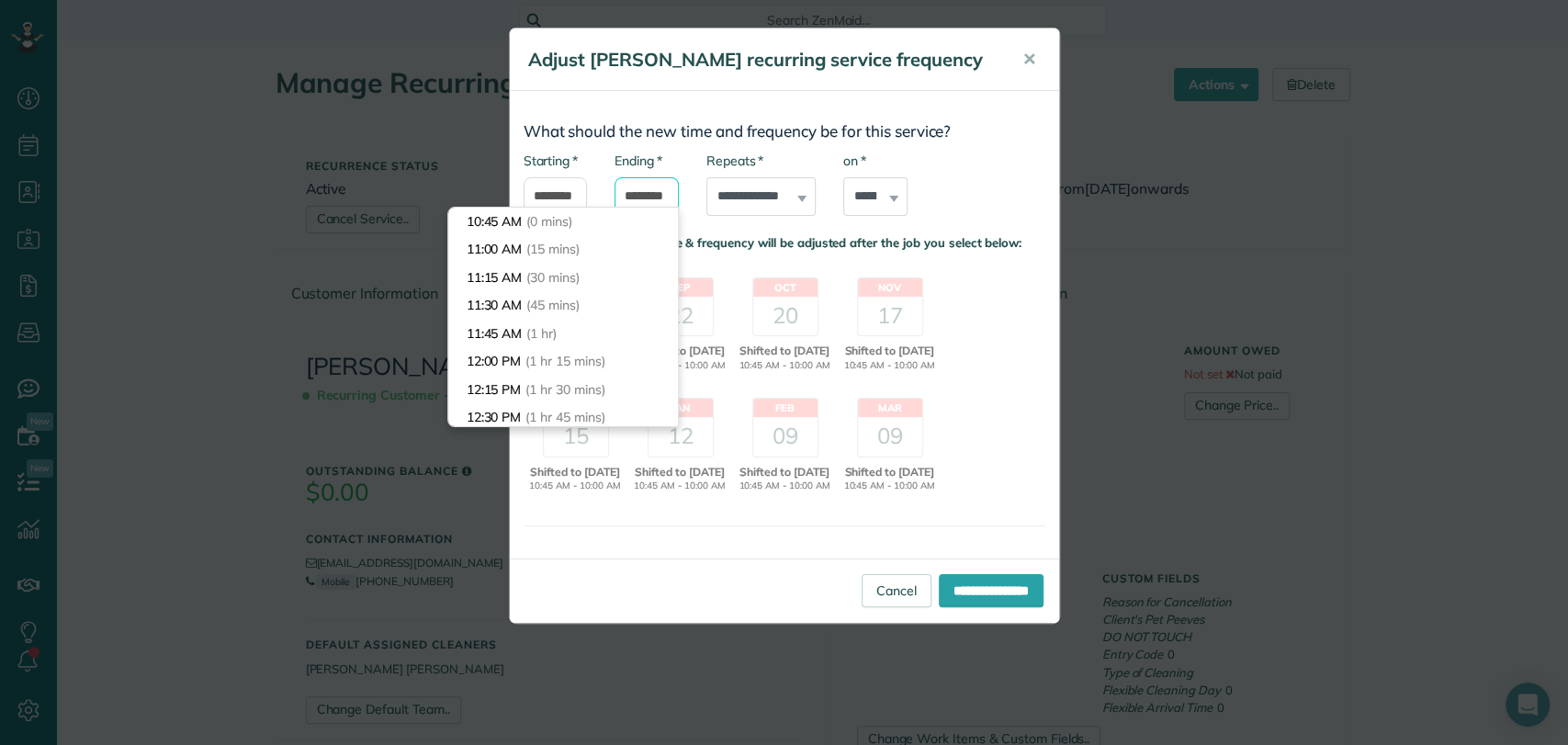
click at [646, 192] on input "********" at bounding box center [646, 196] width 64 height 38
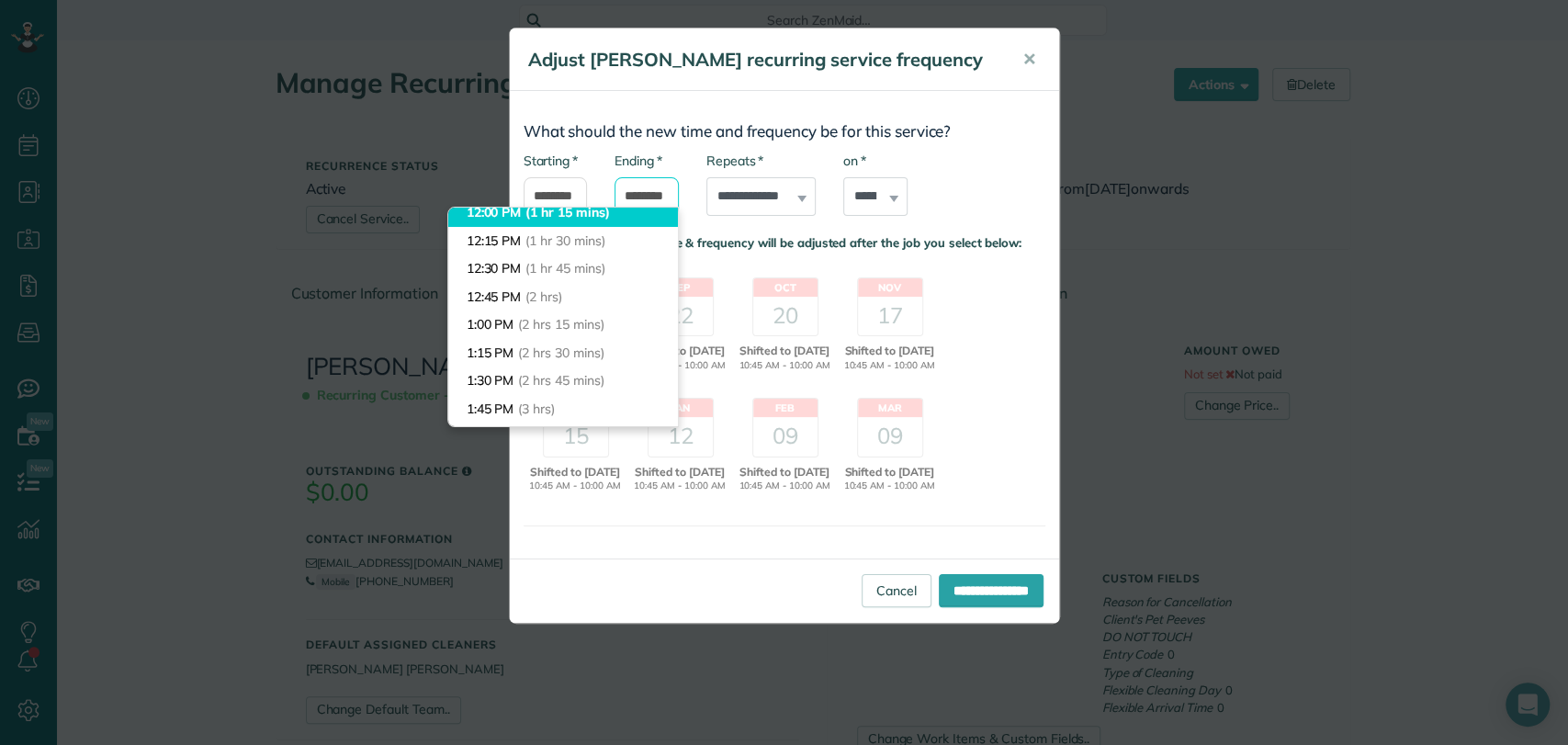
scroll to position [149, 0]
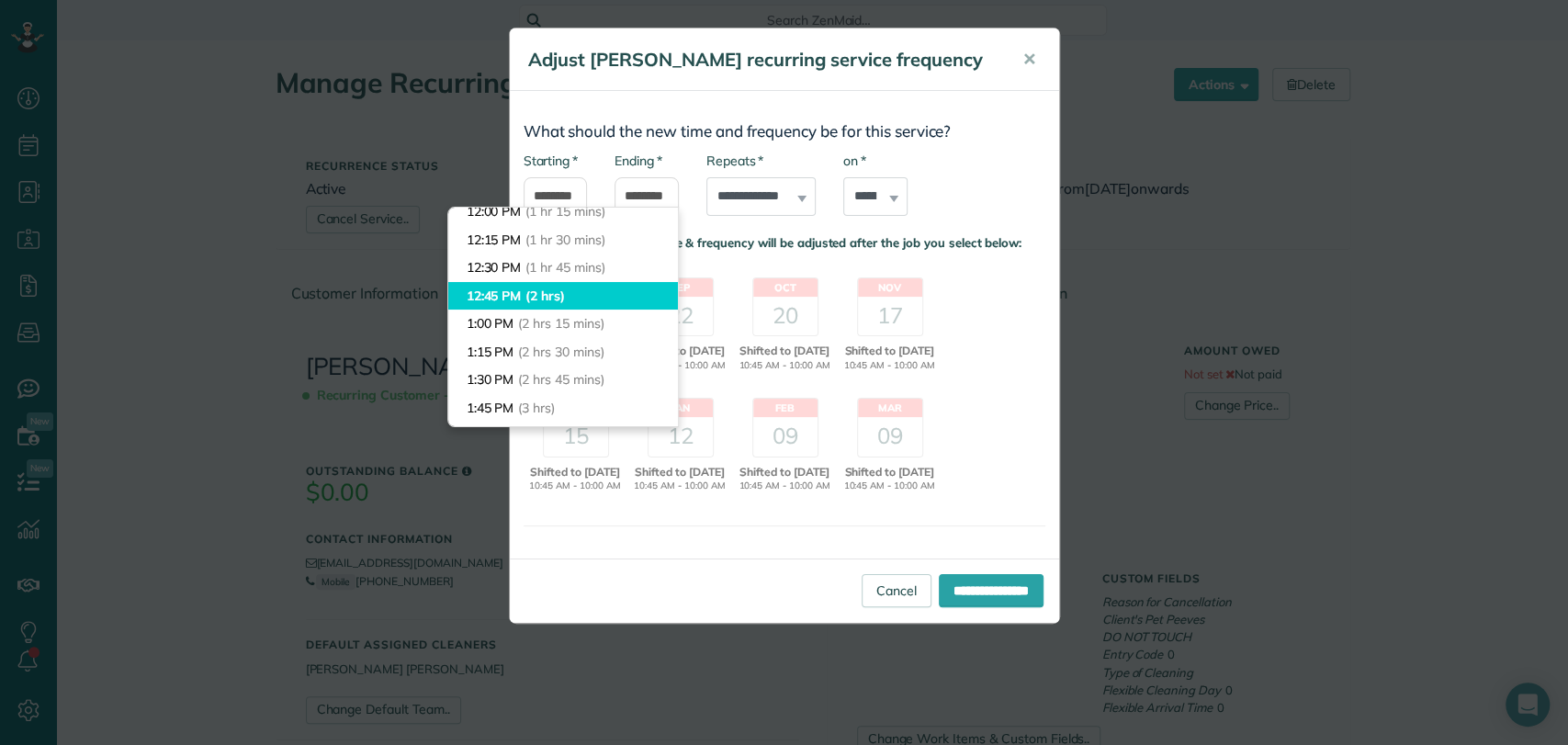
type input "********"
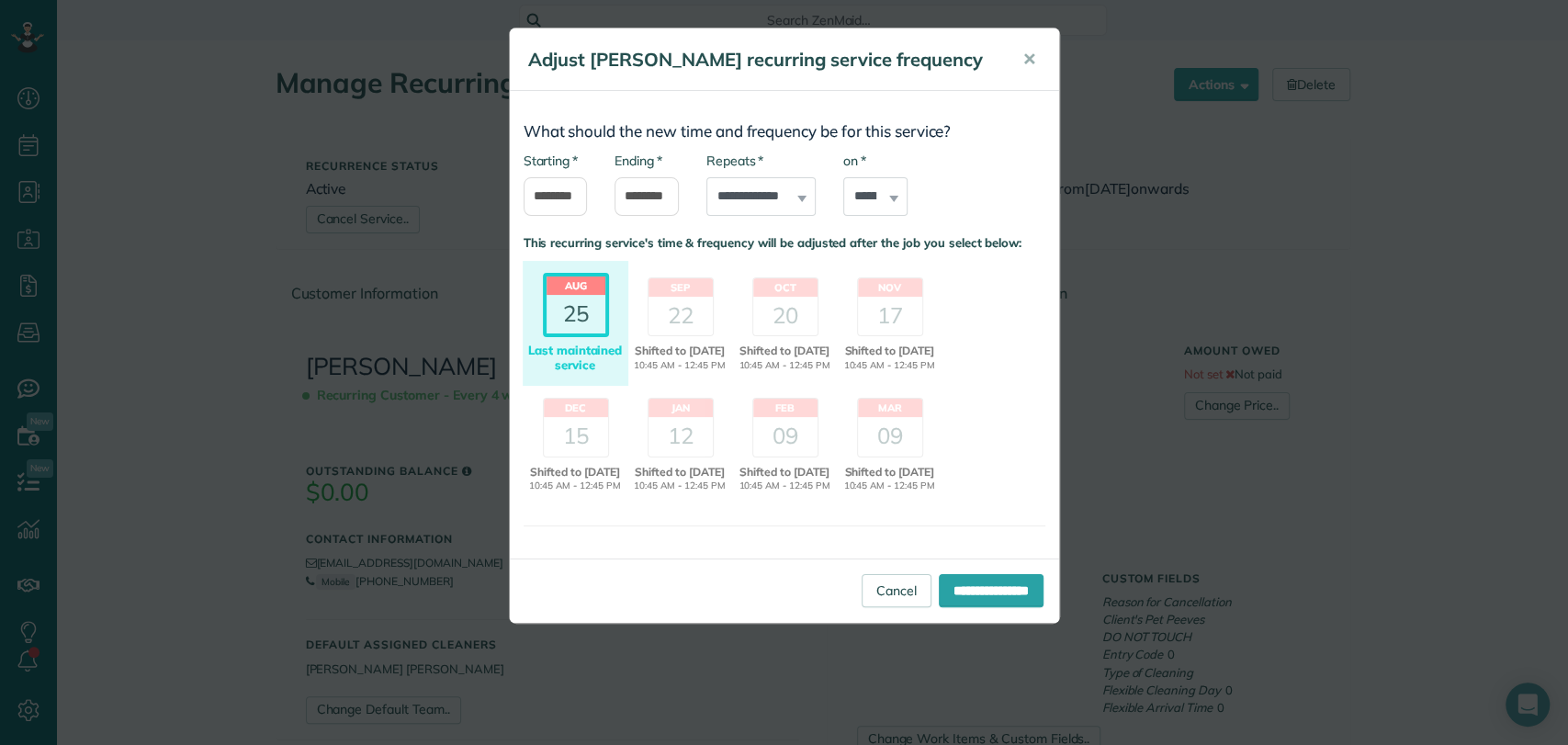
click at [517, 294] on body "Dashboard Scheduling Calendar View List View Dispatch View - Weekly scheduling …" at bounding box center [784, 372] width 1568 height 745
click at [955, 603] on input "**********" at bounding box center [991, 591] width 105 height 33
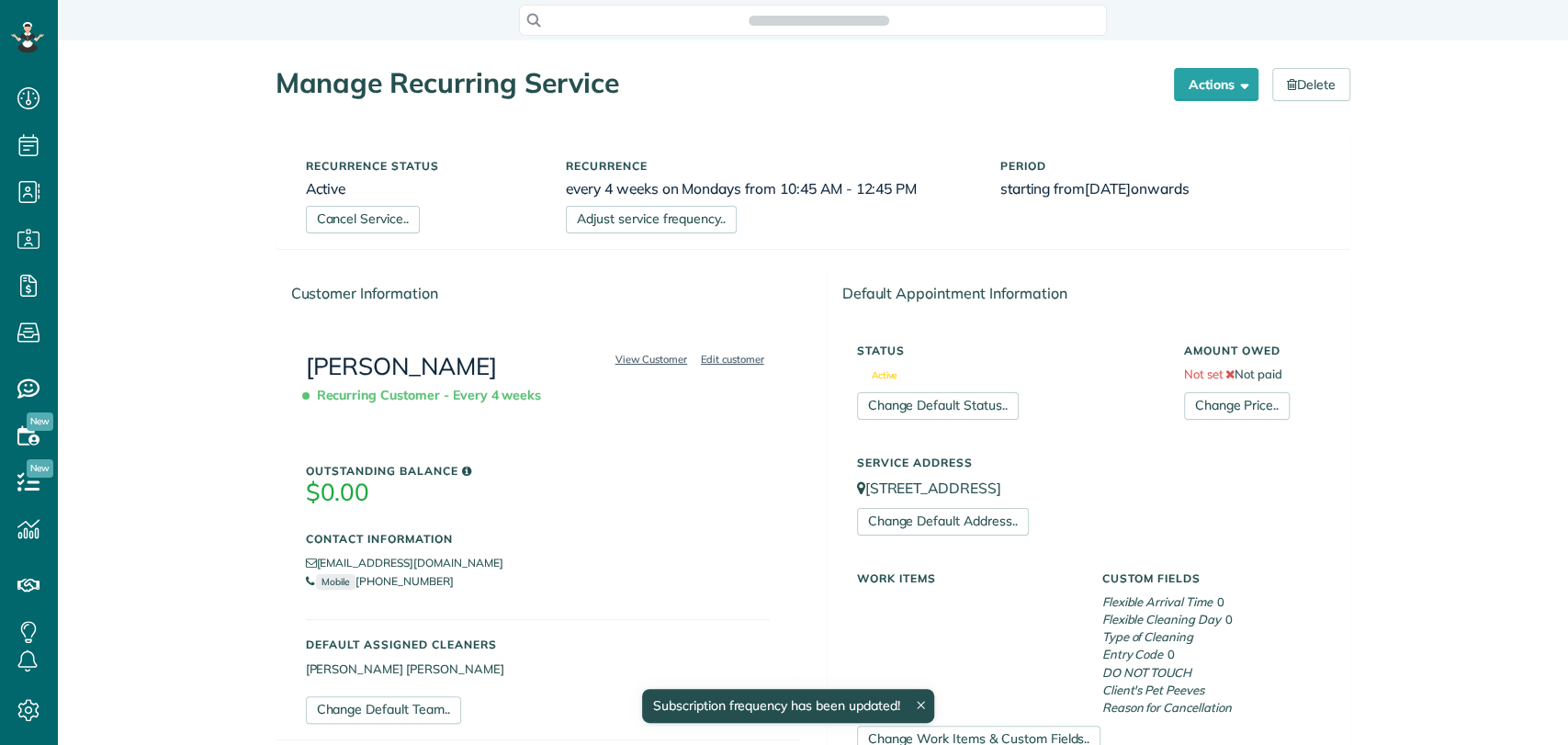
scroll to position [744, 57]
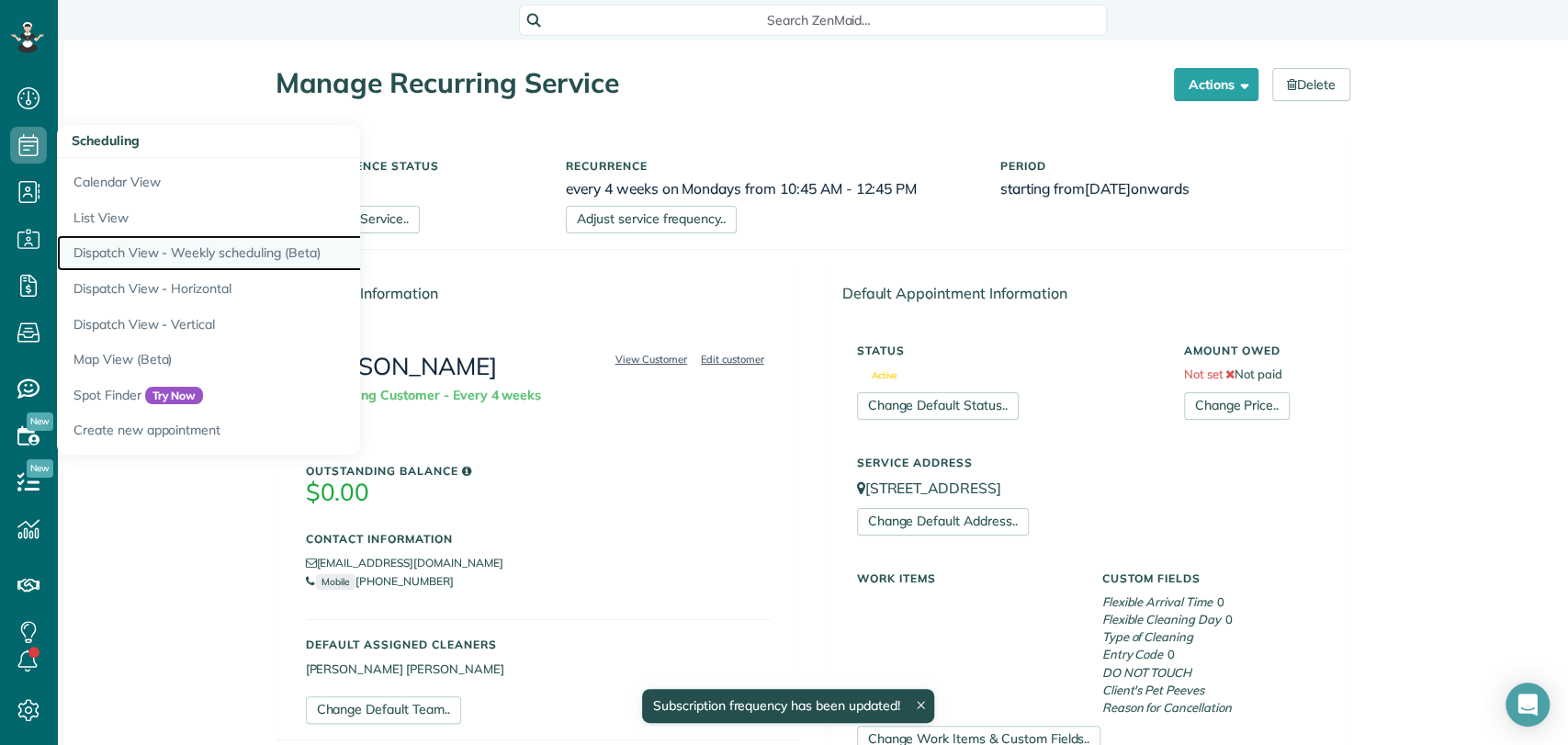
click at [128, 257] on link "Dispatch View - Weekly scheduling (Beta)" at bounding box center [287, 252] width 460 height 35
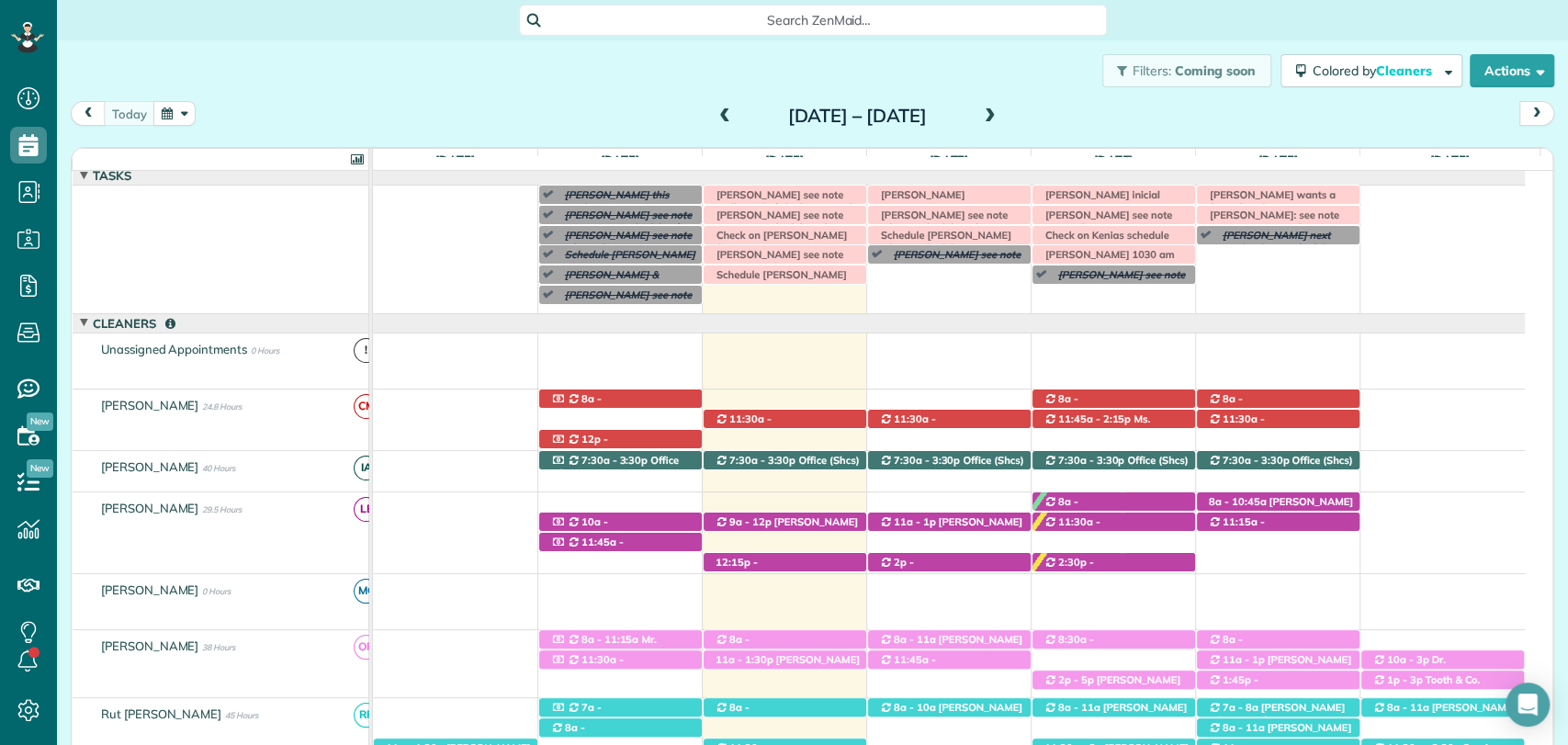
click at [1000, 112] on span at bounding box center [990, 116] width 21 height 17
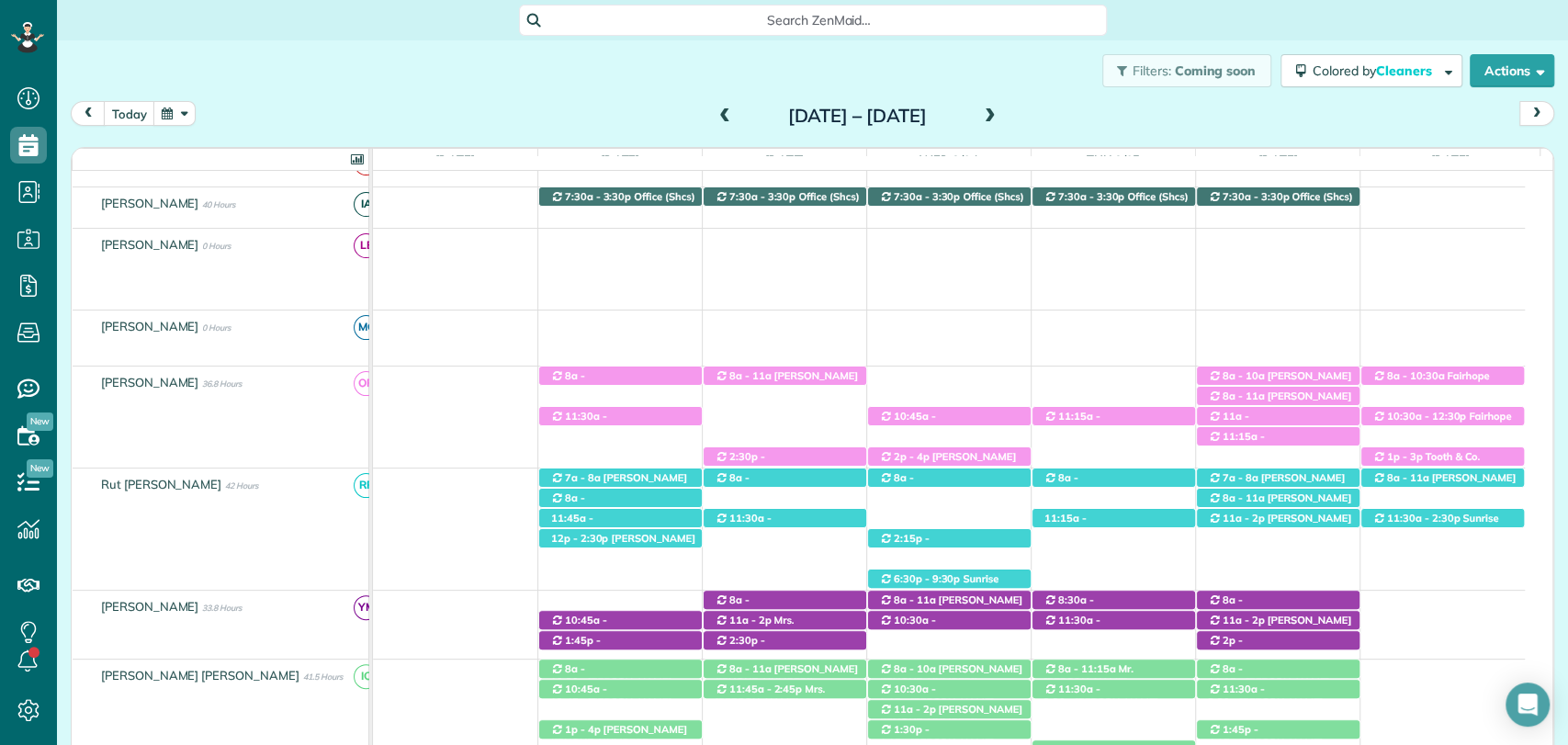
click at [715, 108] on span at bounding box center [725, 116] width 21 height 17
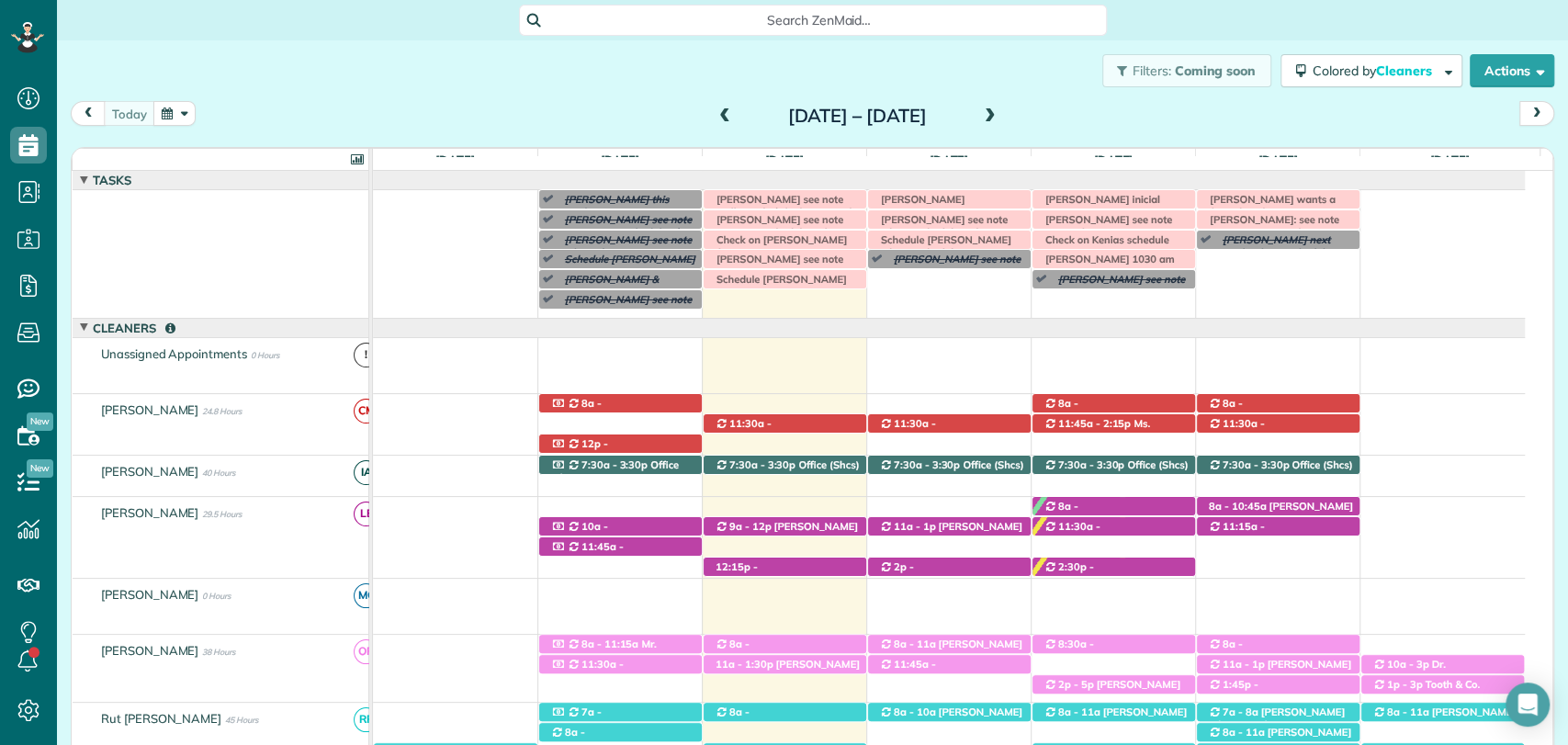
click at [1000, 110] on span at bounding box center [990, 116] width 21 height 17
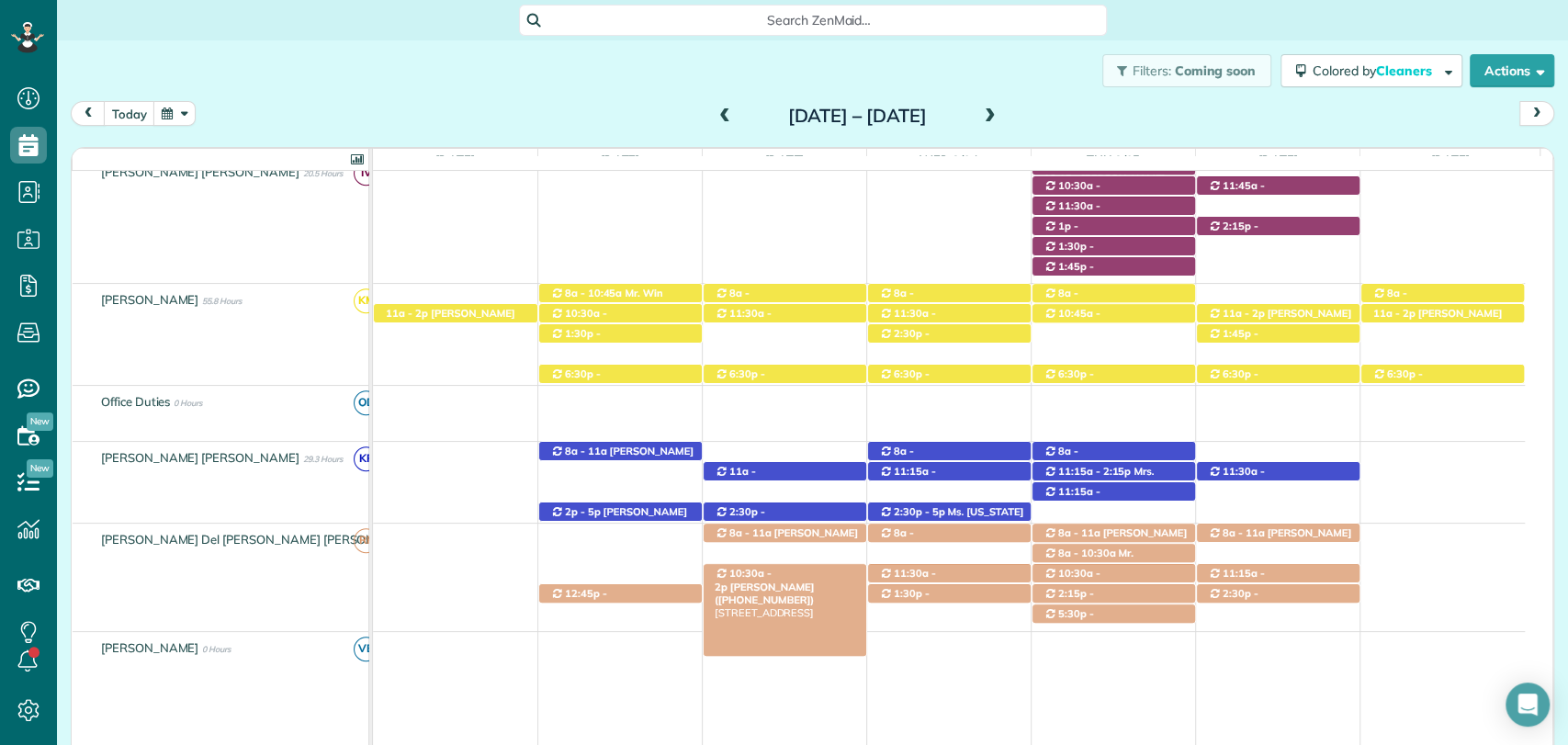
click at [803, 580] on span "Mrs. LeLe Fraser (+14048258669)" at bounding box center [765, 593] width 100 height 26
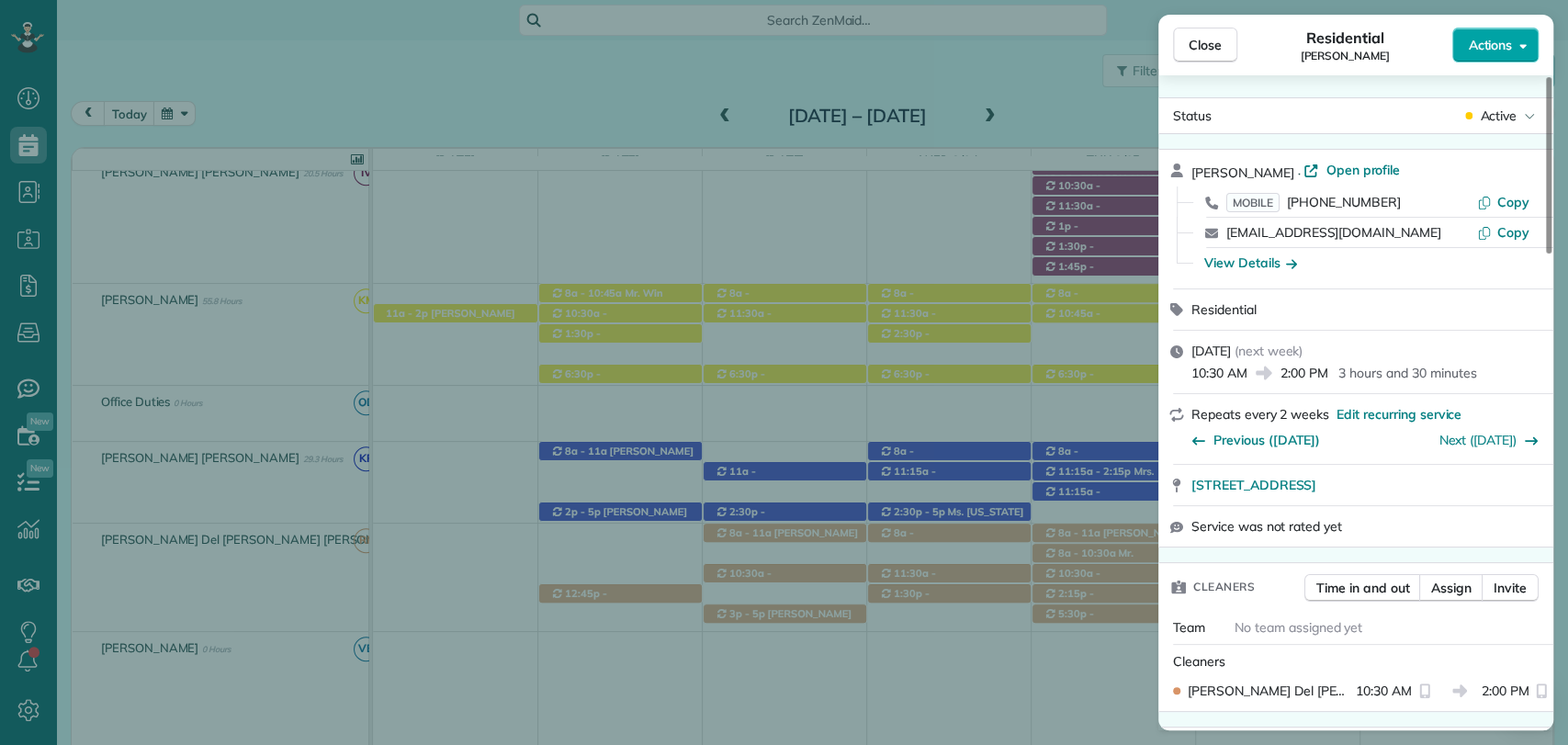
click at [1494, 43] on span "Actions" at bounding box center [1489, 44] width 44 height 19
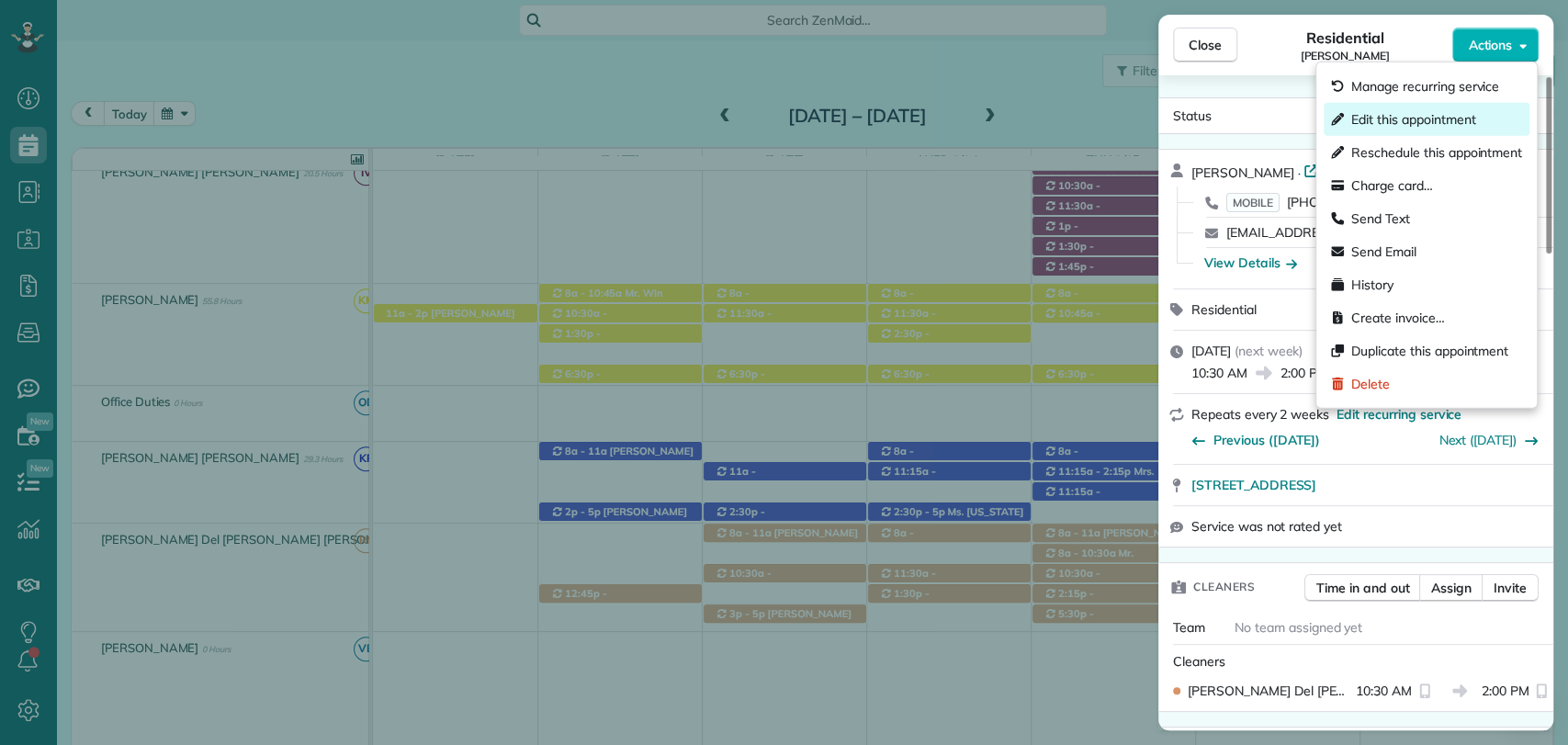
click at [1416, 122] on span "Edit this appointment" at bounding box center [1413, 119] width 124 height 19
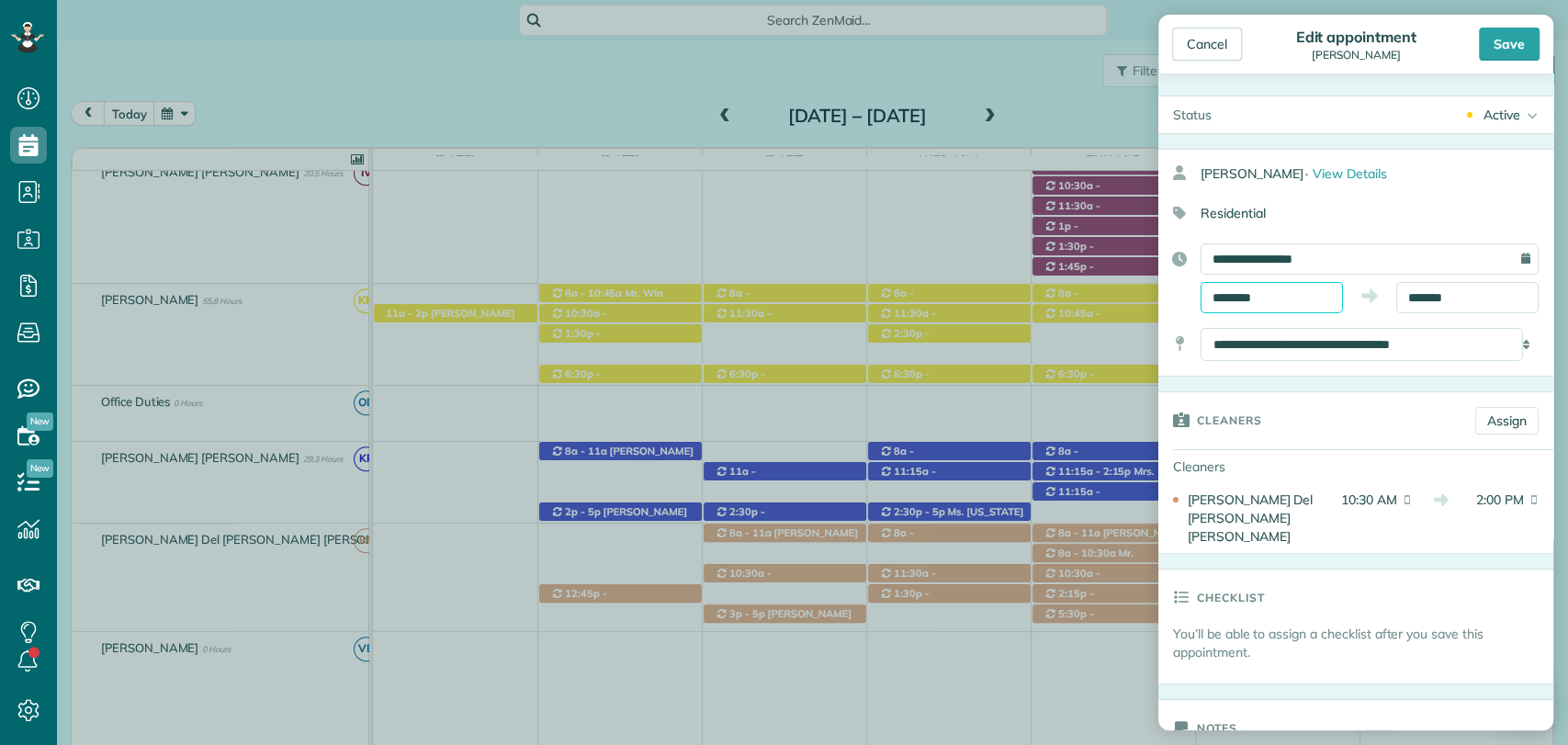
click at [1264, 295] on input "********" at bounding box center [1271, 297] width 142 height 31
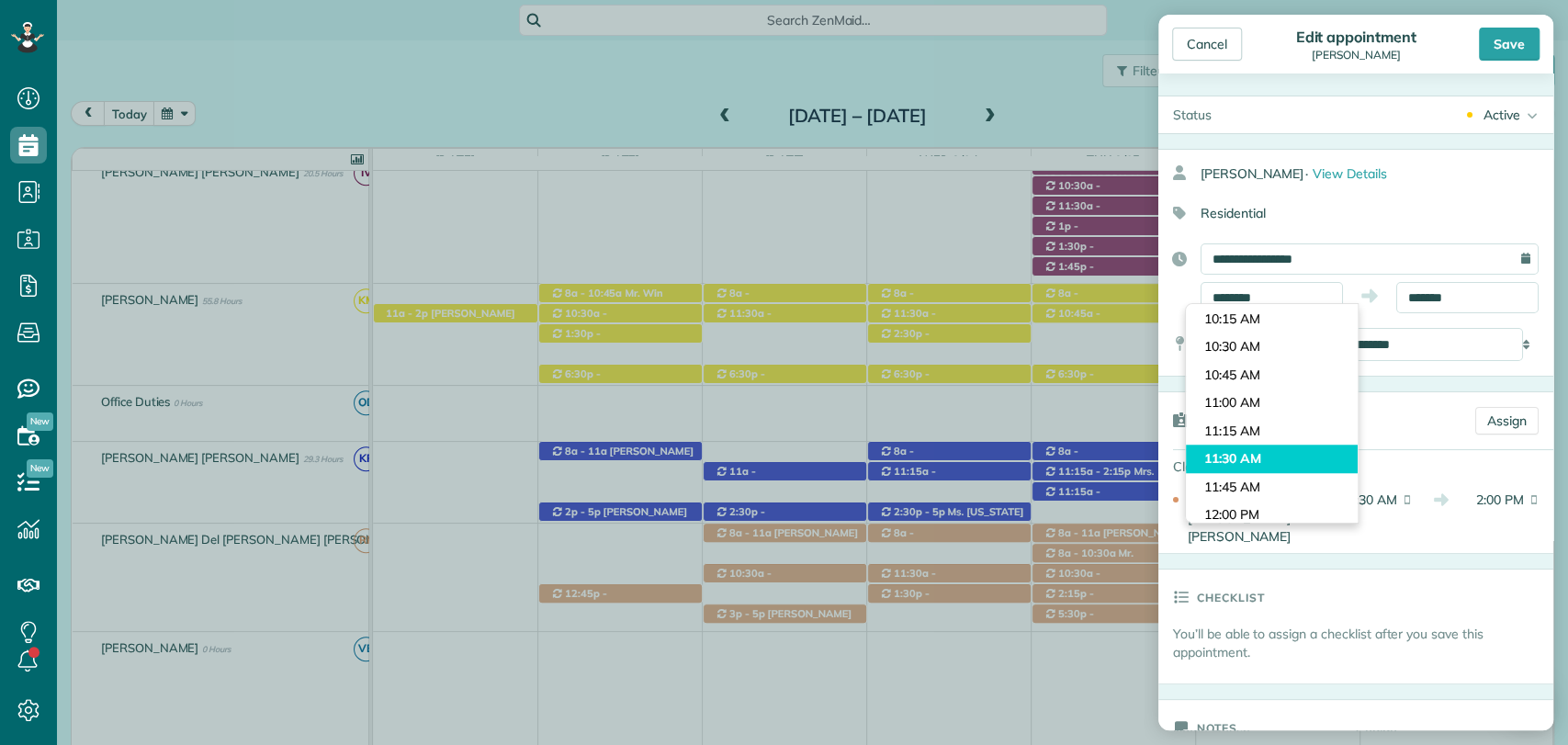
type input "********"
click at [1232, 465] on body "Dashboard Scheduling Calendar View List View Dispatch View - Weekly scheduling …" at bounding box center [784, 372] width 1568 height 745
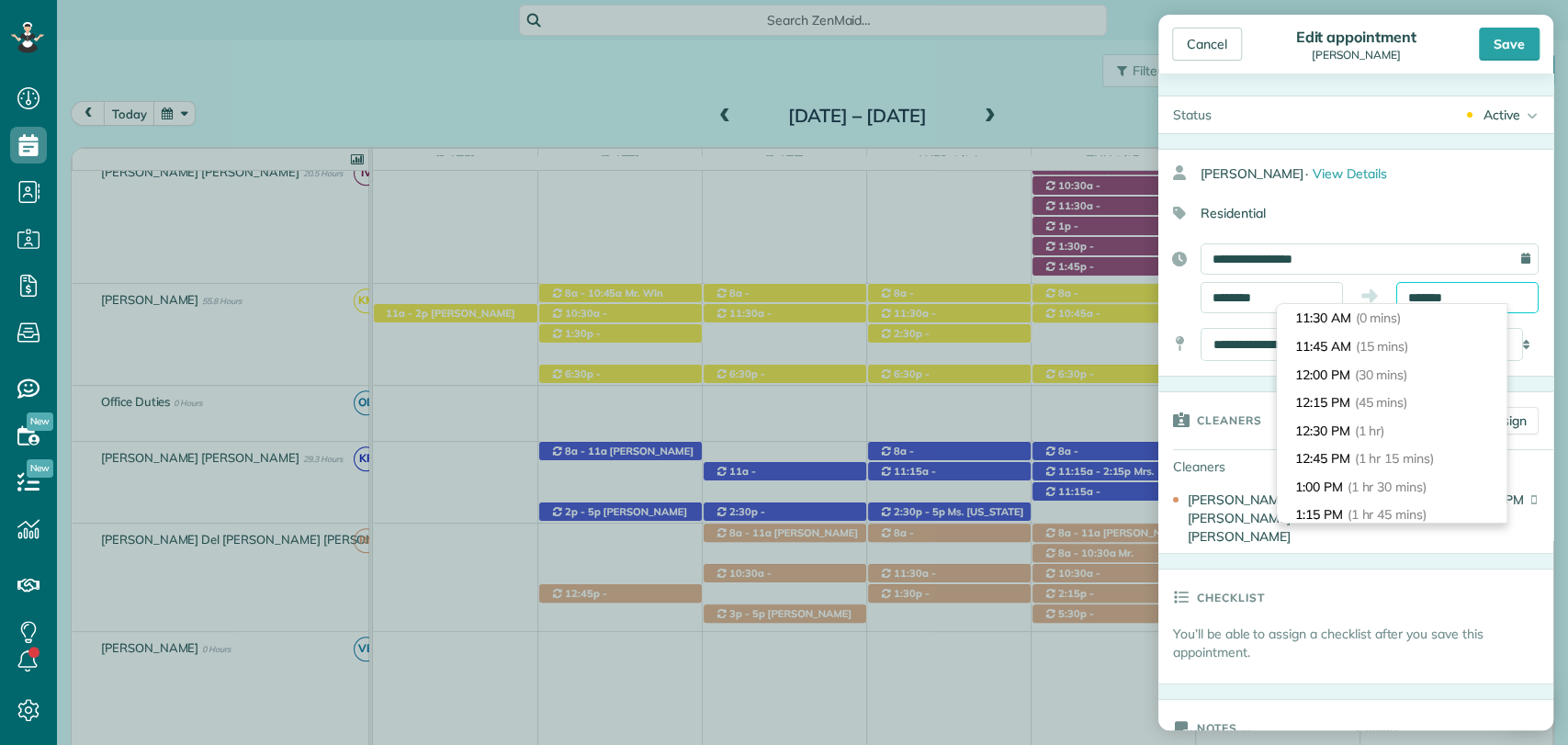
click at [1472, 289] on input "*******" at bounding box center [1467, 297] width 142 height 31
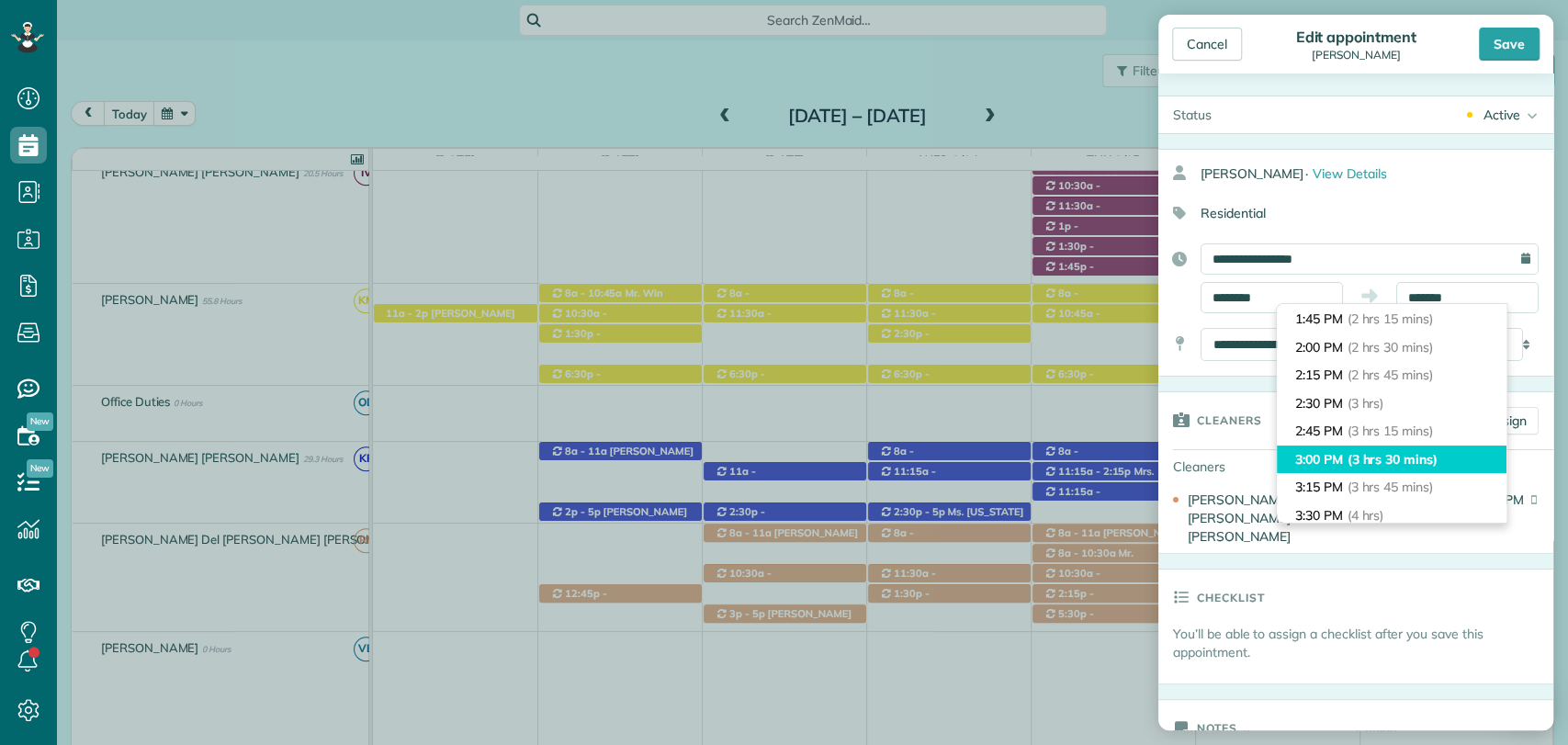
type input "*******"
click at [1369, 452] on span "(3 hrs 30 mins)" at bounding box center [1392, 458] width 90 height 17
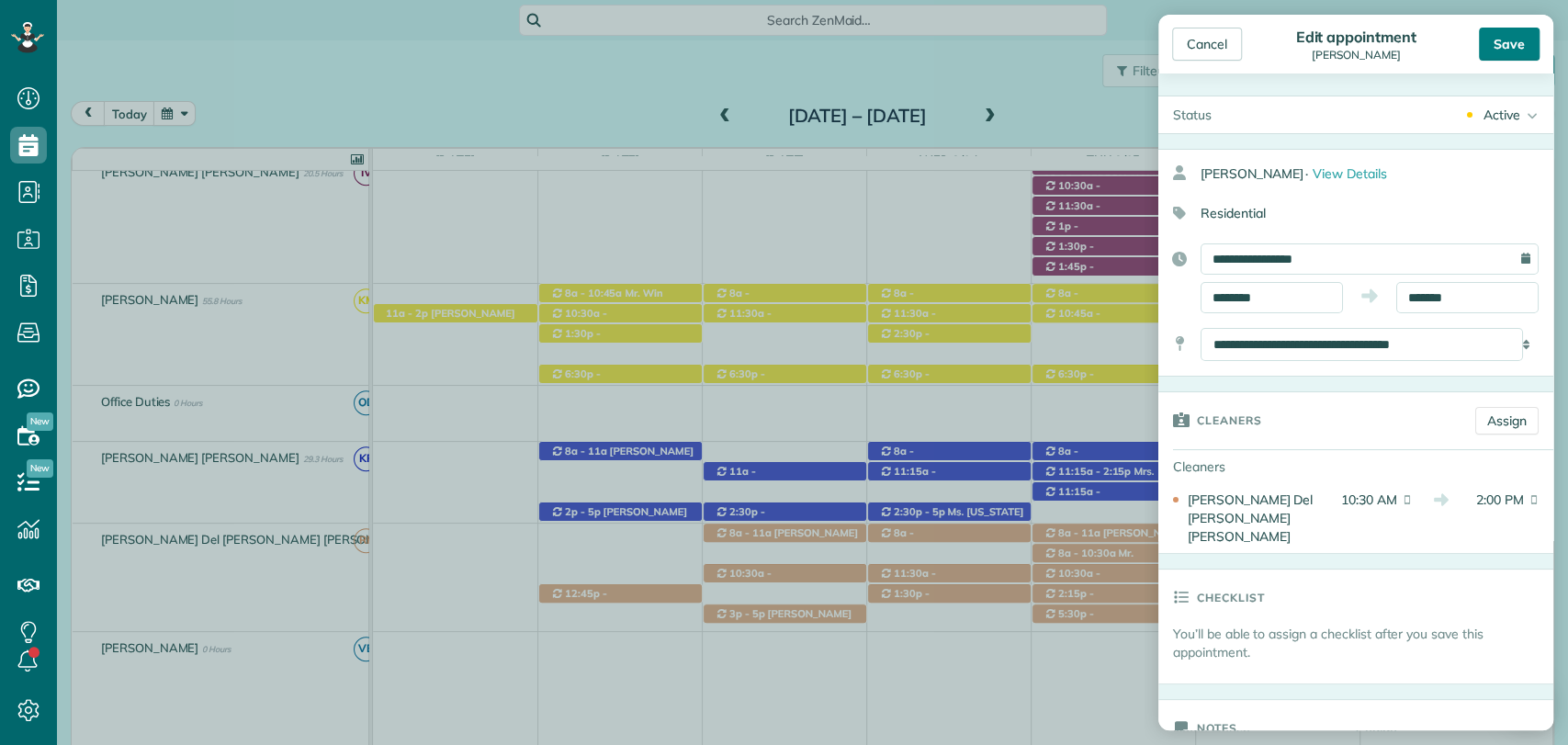
click at [1498, 54] on div "Save" at bounding box center [1509, 44] width 61 height 33
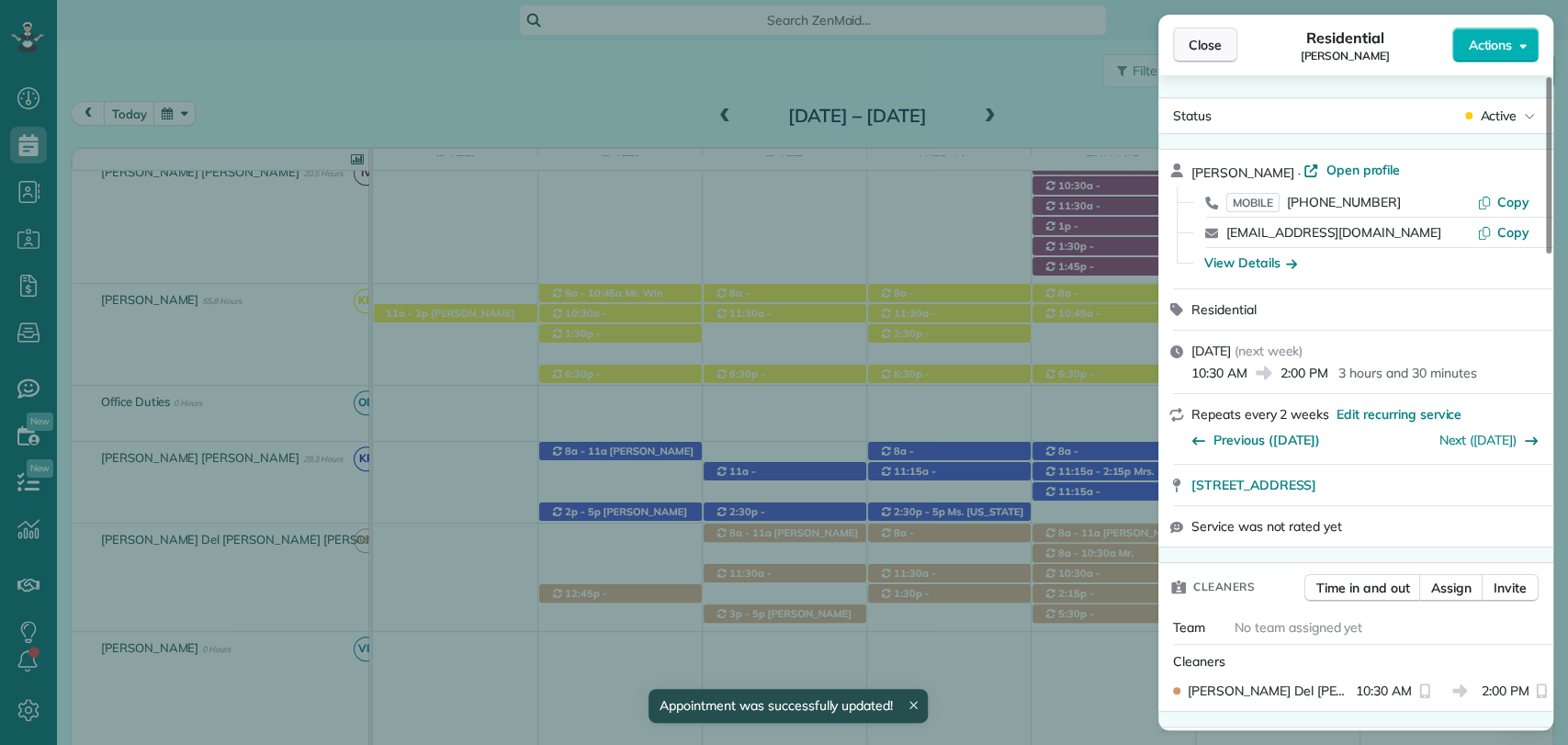
click at [1186, 53] on button "Close" at bounding box center [1204, 45] width 64 height 35
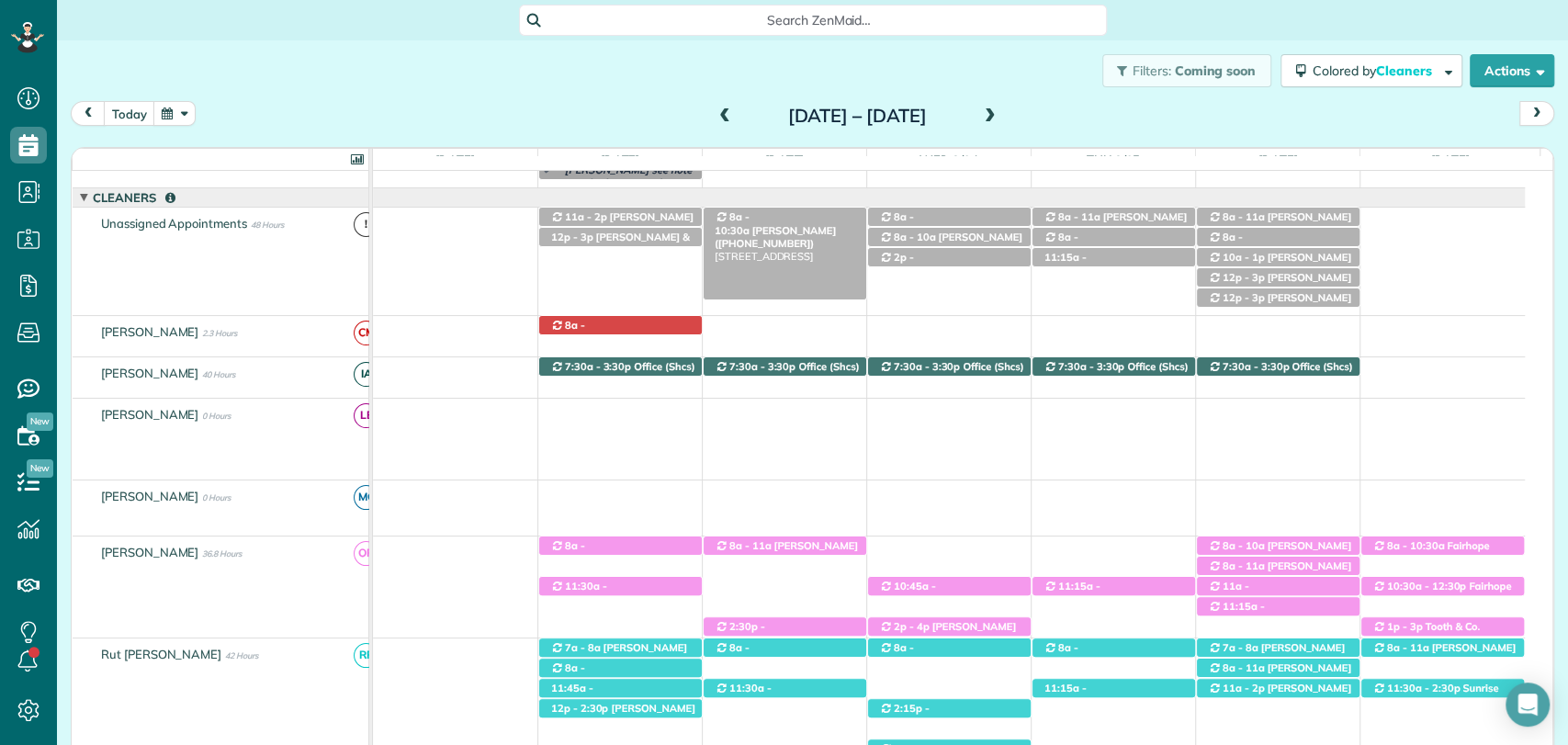
click at [796, 224] on span "Glenda Gravlee (+12517097088)" at bounding box center [775, 237] width 121 height 26
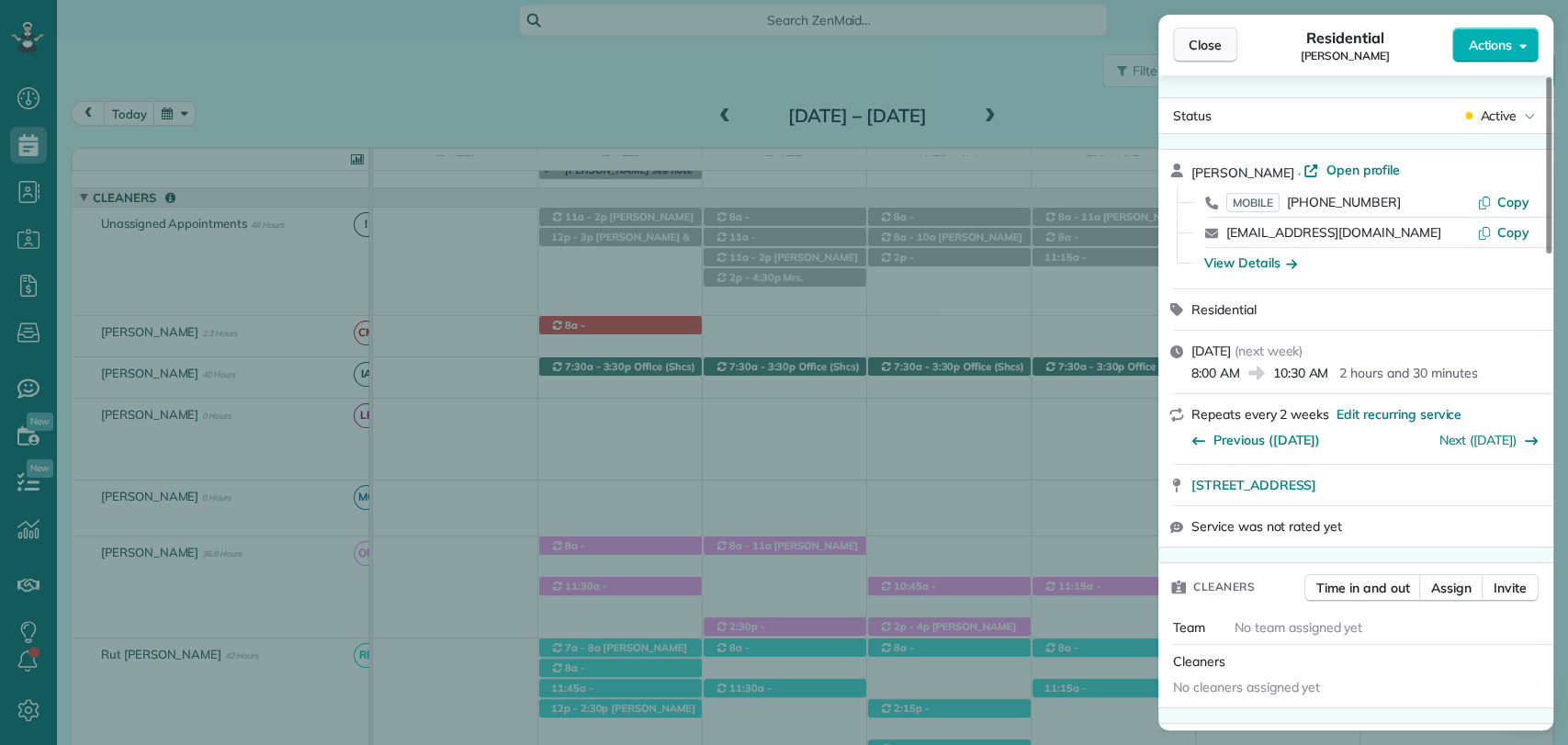
click at [1191, 45] on span "Close" at bounding box center [1205, 44] width 33 height 19
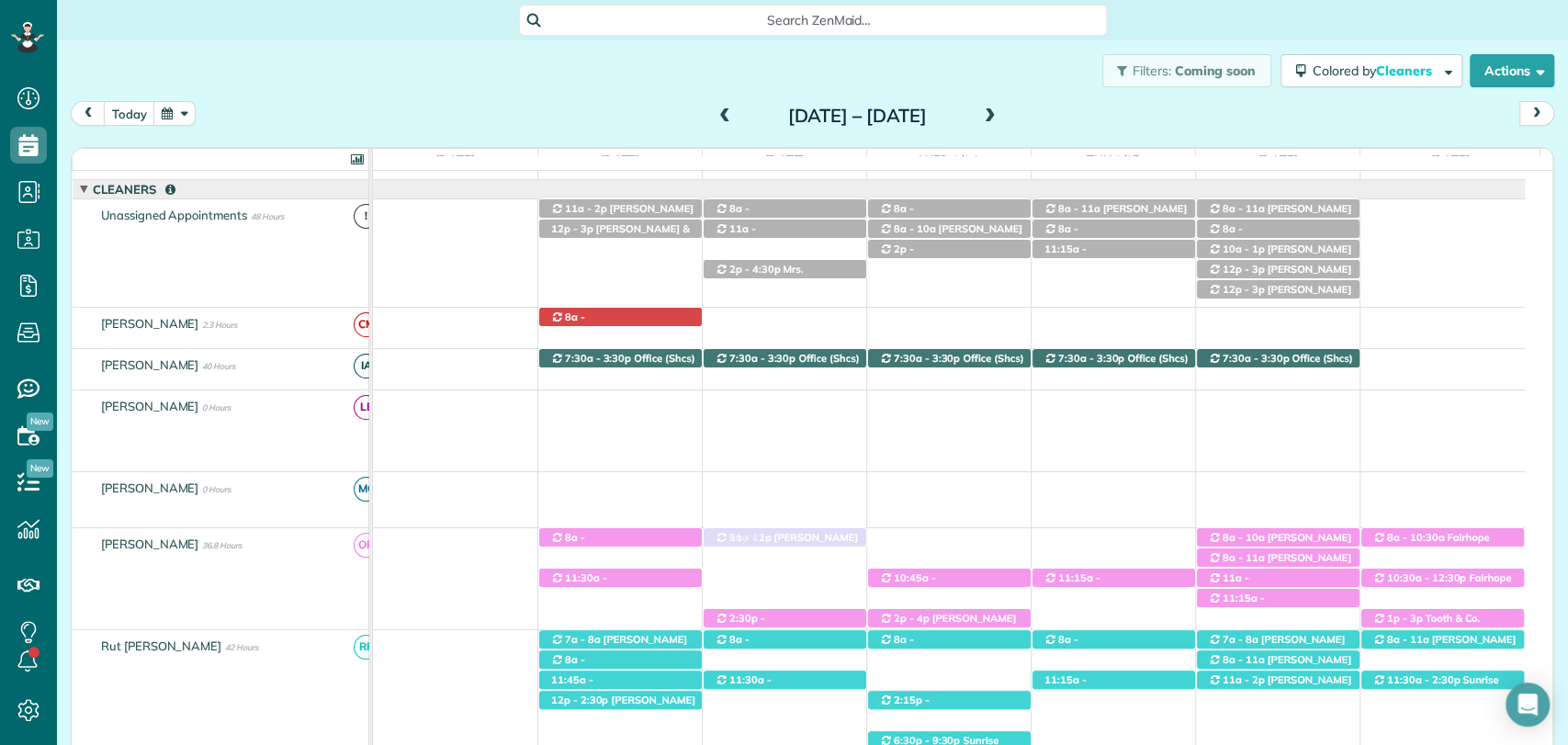
drag, startPoint x: 790, startPoint y: 244, endPoint x: 801, endPoint y: 553, distance: 309.2
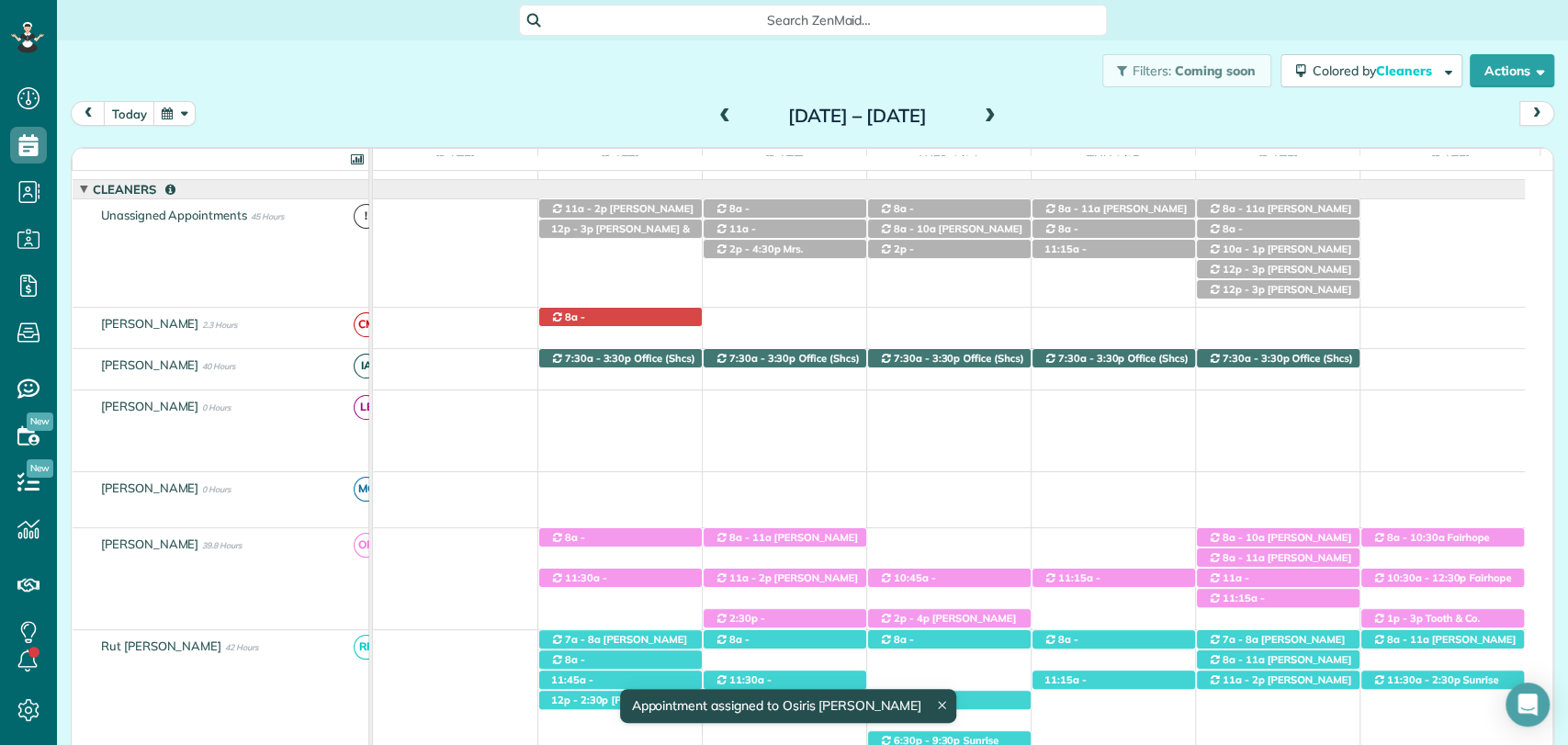
click at [808, 582] on span "[PERSON_NAME] ([PHONE_NUMBER])" at bounding box center [786, 584] width 143 height 26
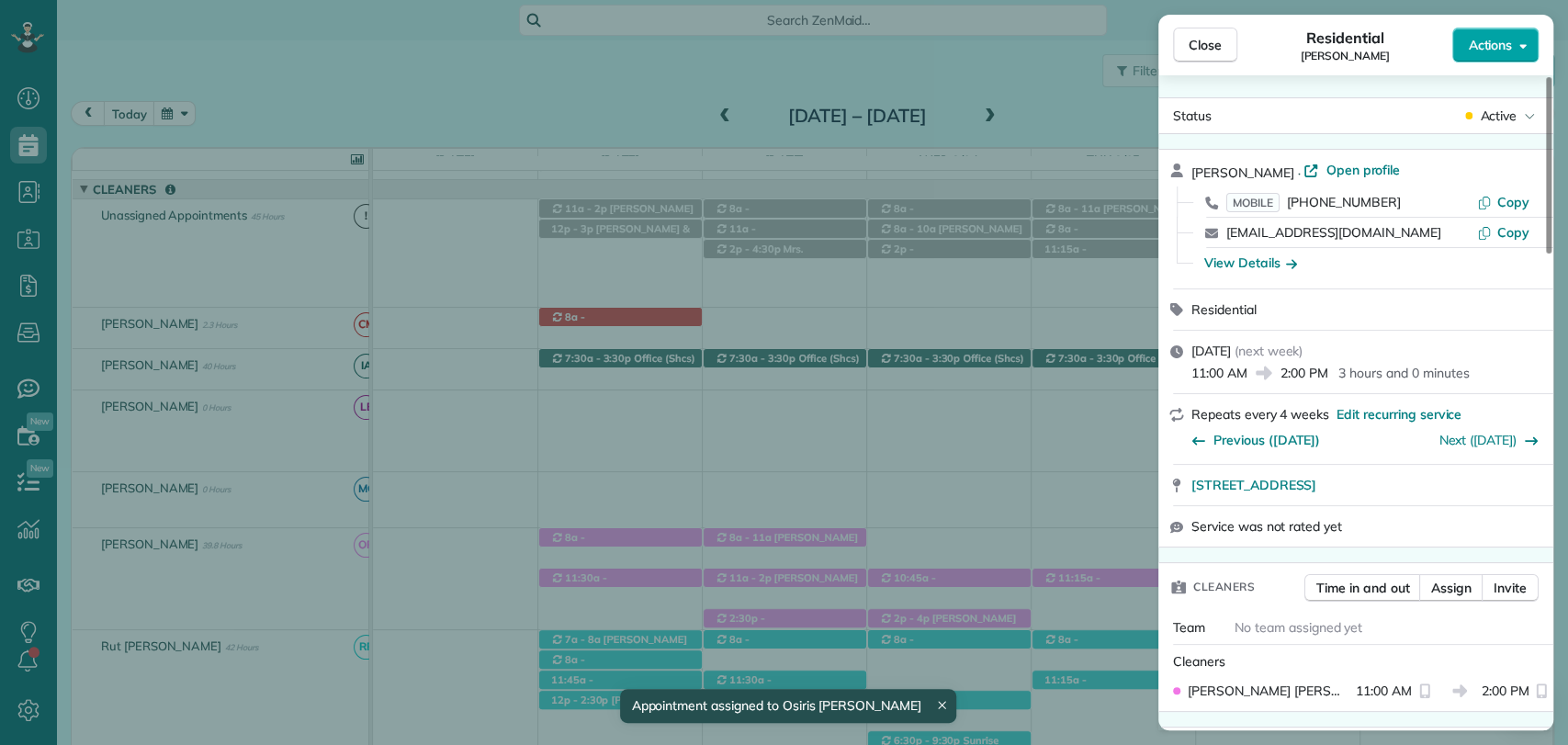
click at [1476, 34] on button "Actions" at bounding box center [1495, 45] width 86 height 35
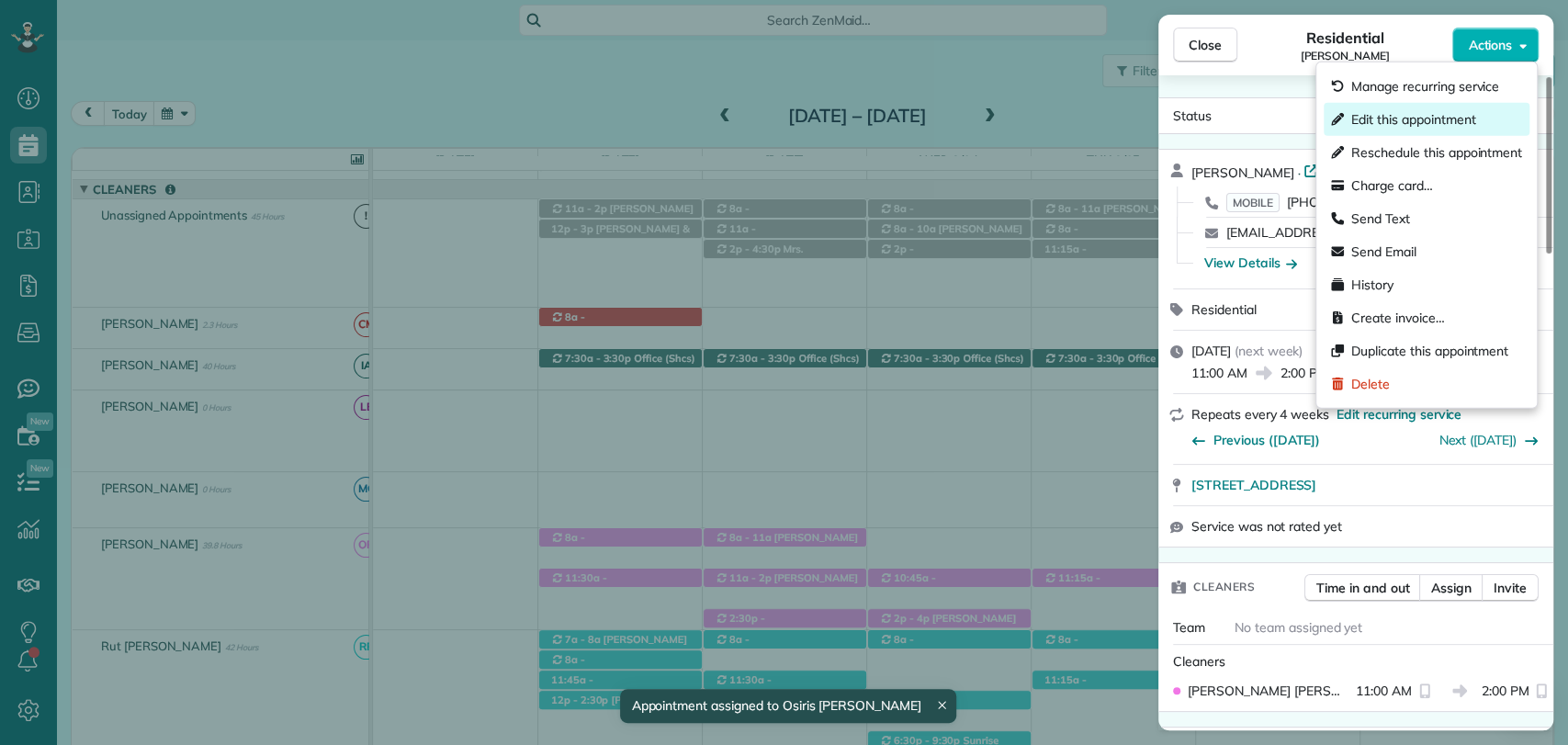
click at [1383, 127] on span "Edit this appointment" at bounding box center [1413, 119] width 124 height 19
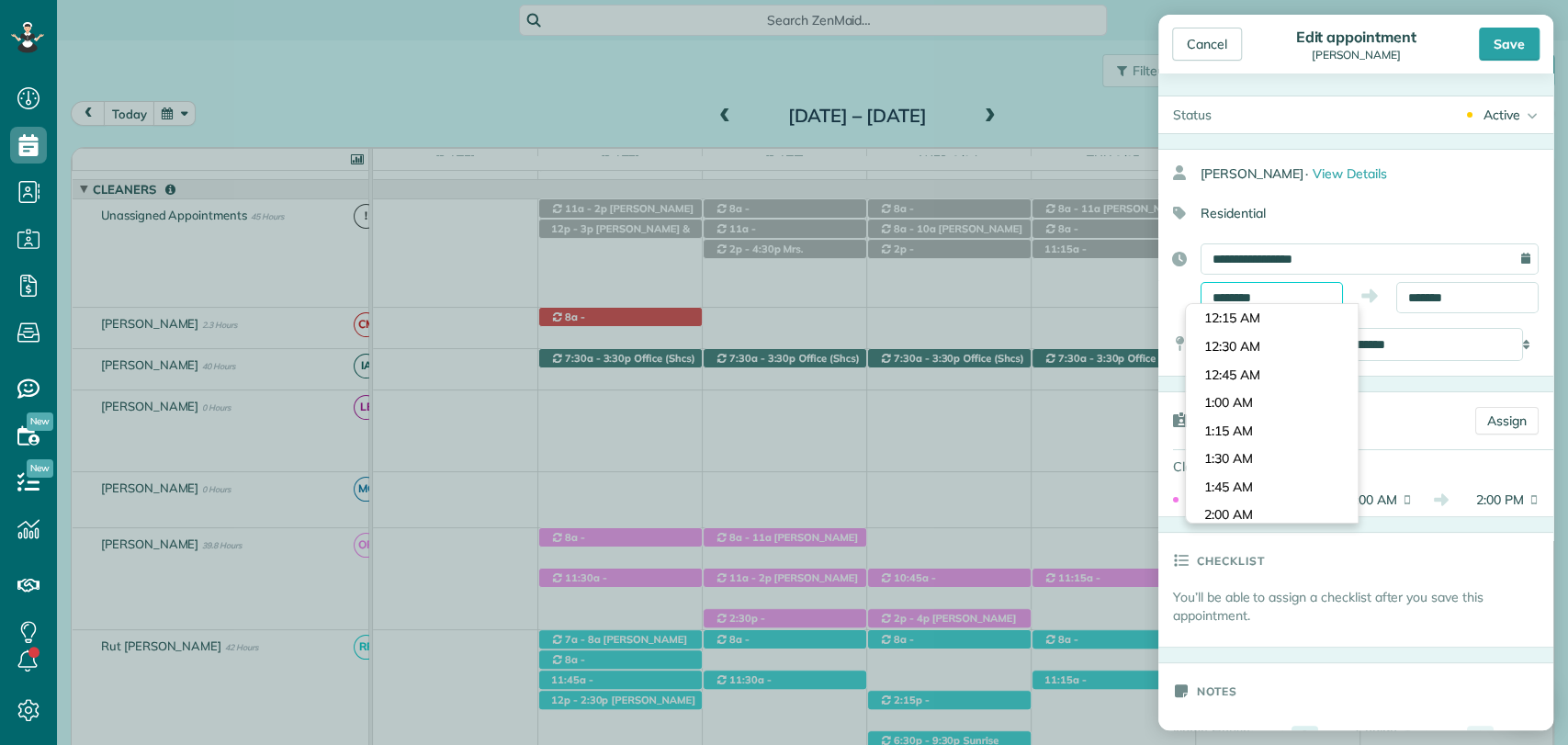
click at [1300, 285] on input "********" at bounding box center [1271, 297] width 142 height 31
type input "********"
click at [1248, 371] on body "Dashboard Scheduling Calendar View List View Dispatch View - Weekly scheduling …" at bounding box center [784, 372] width 1568 height 745
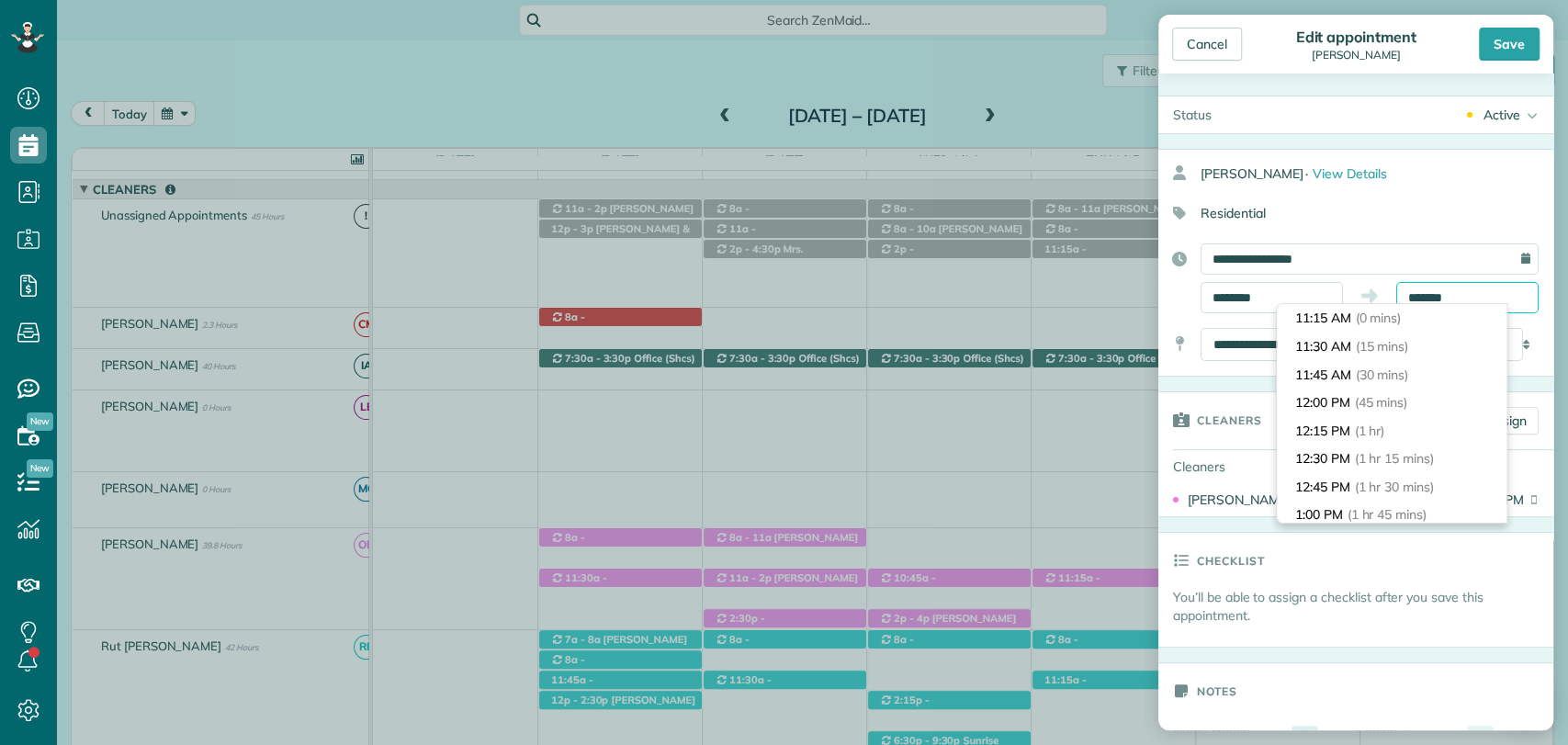
click at [1427, 298] on input "*******" at bounding box center [1467, 297] width 142 height 31
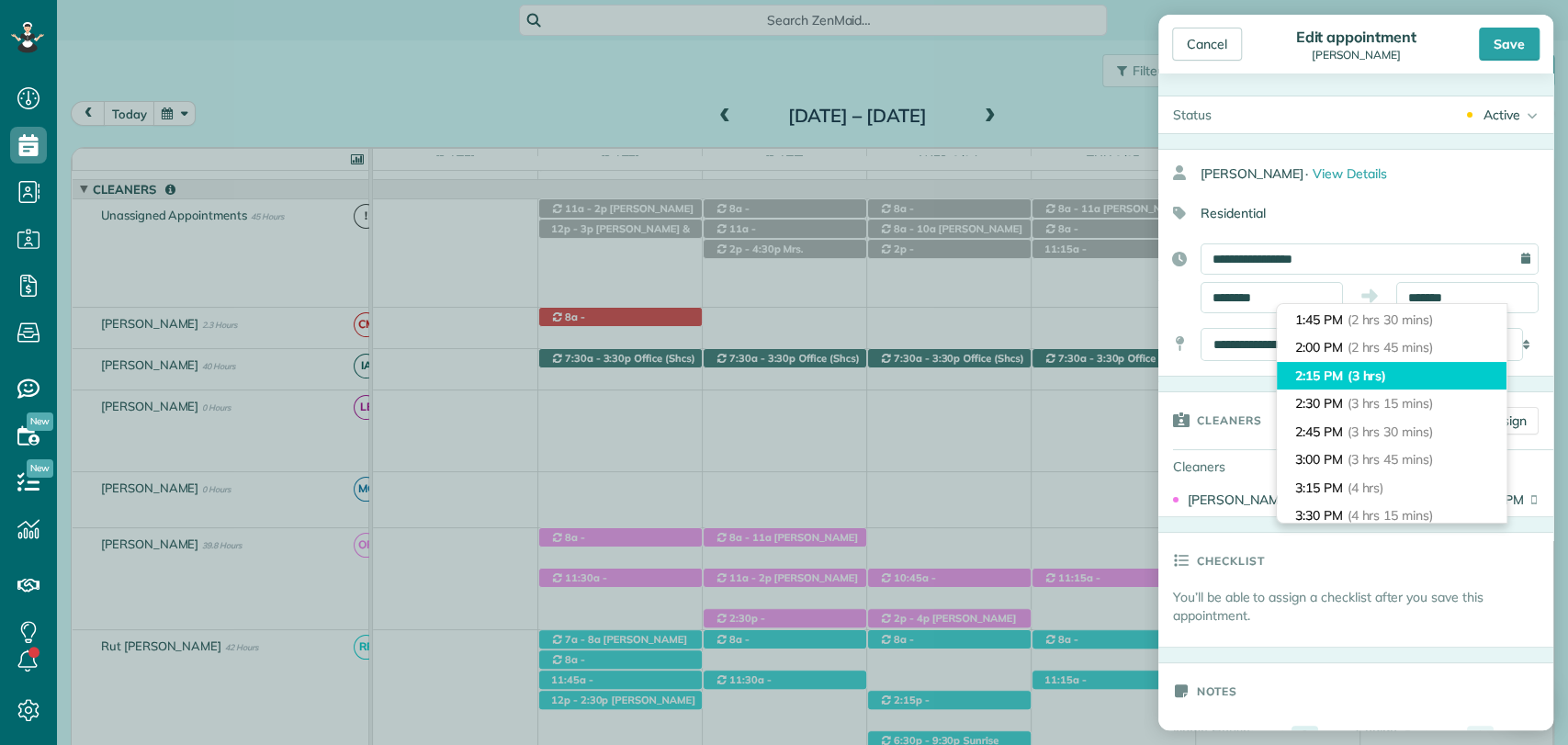
type input "*******"
click at [1355, 368] on span "(3 hrs)" at bounding box center [1367, 375] width 39 height 17
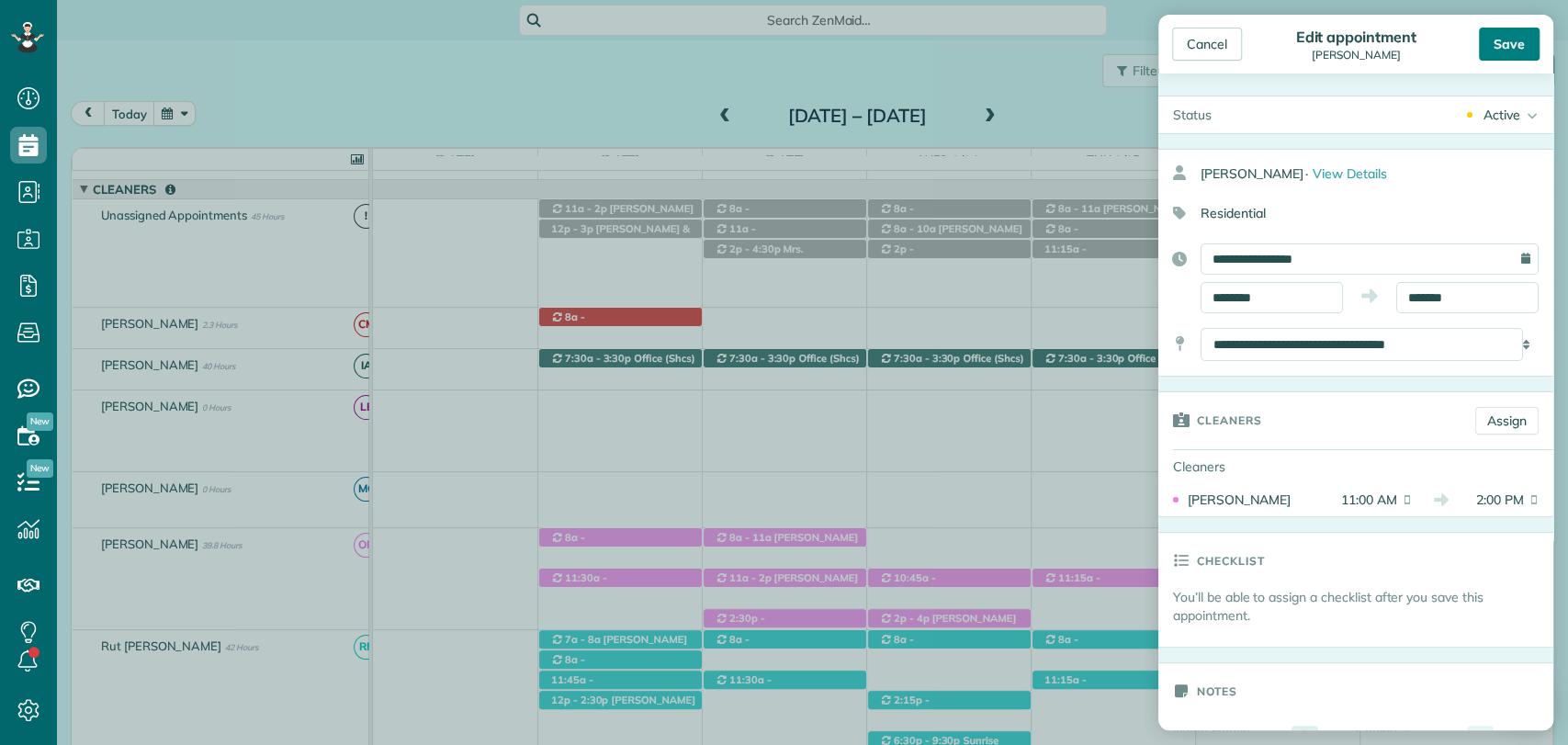
click at [1513, 44] on div "Save" at bounding box center [1509, 44] width 61 height 33
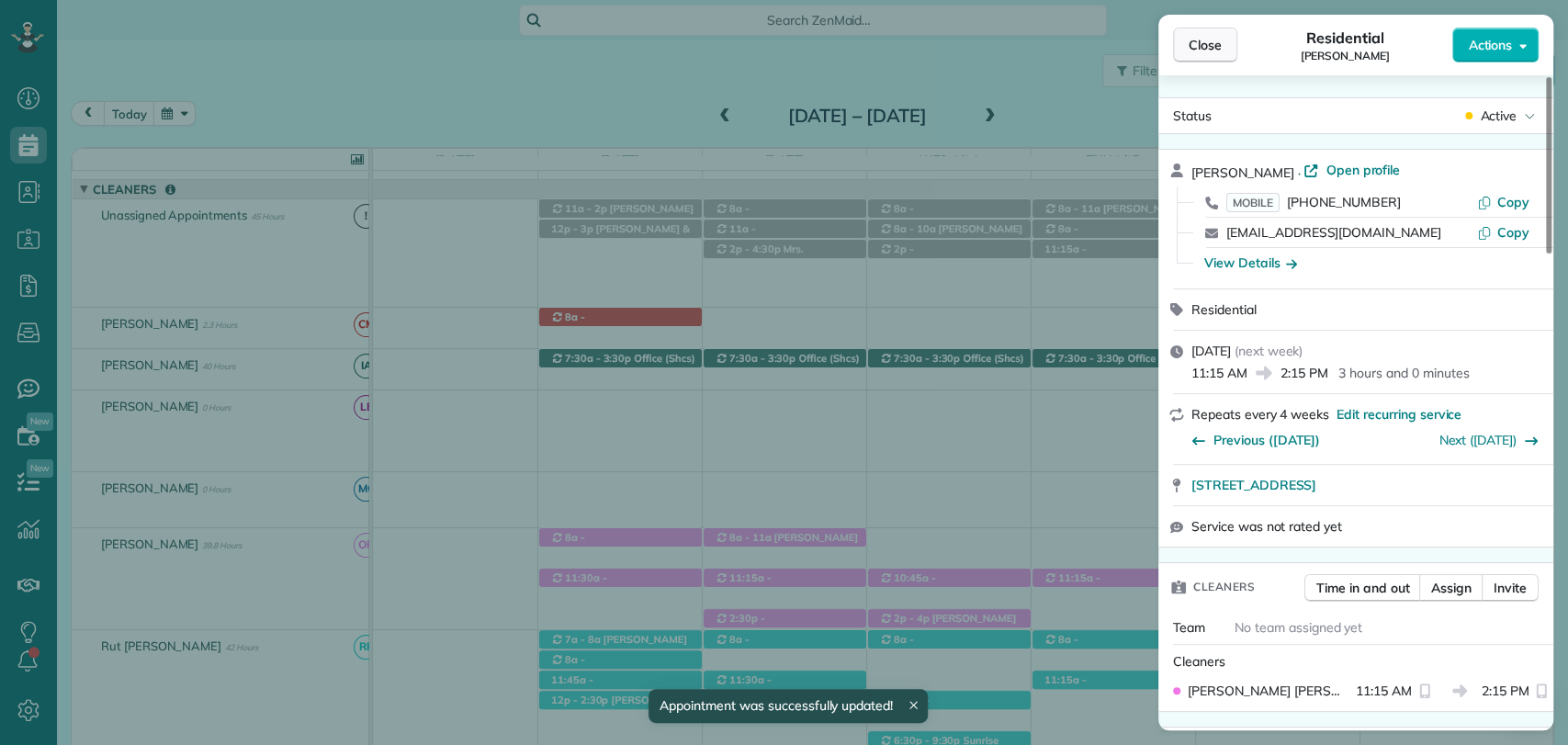
click at [1213, 39] on span "Close" at bounding box center [1205, 44] width 33 height 19
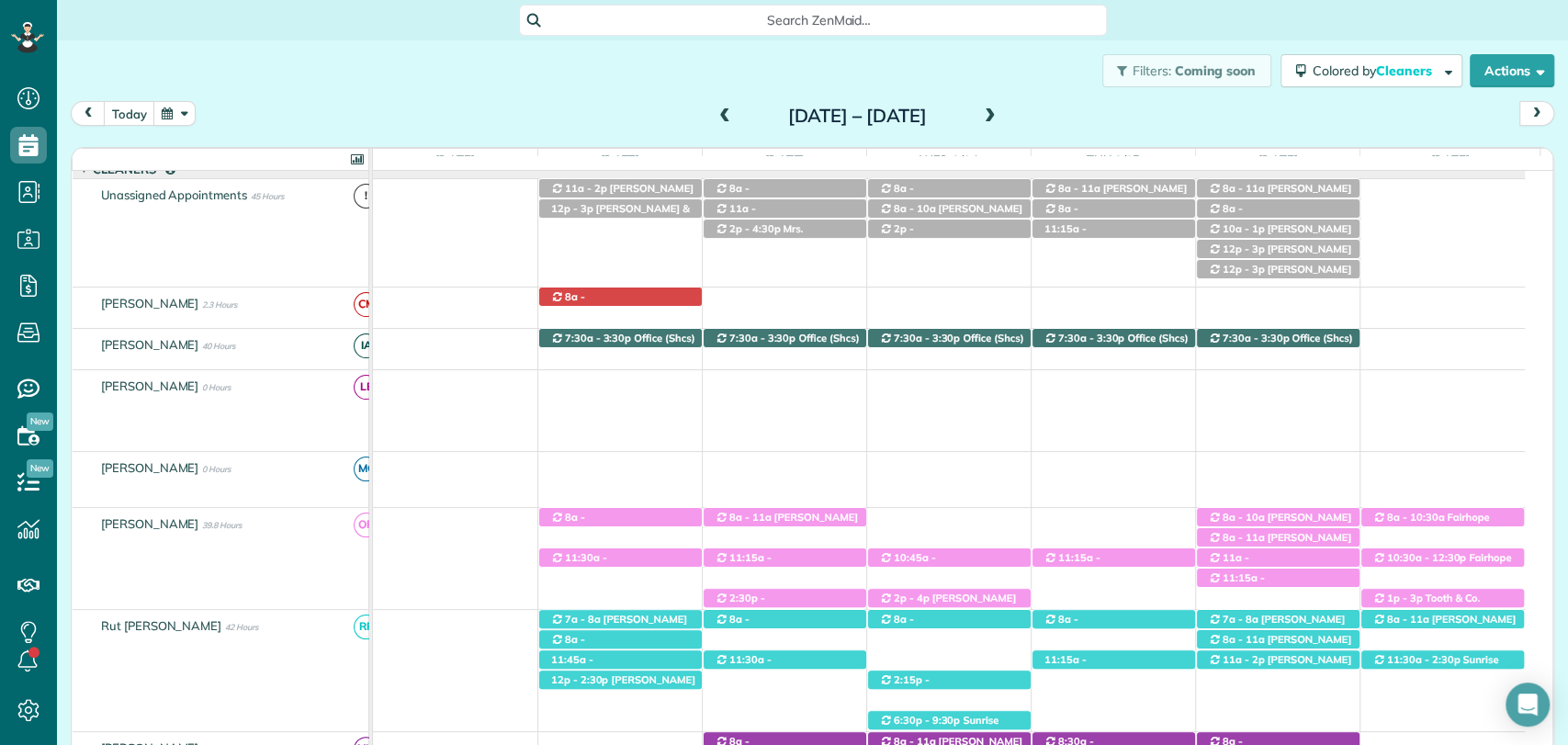
scroll to position [102, 0]
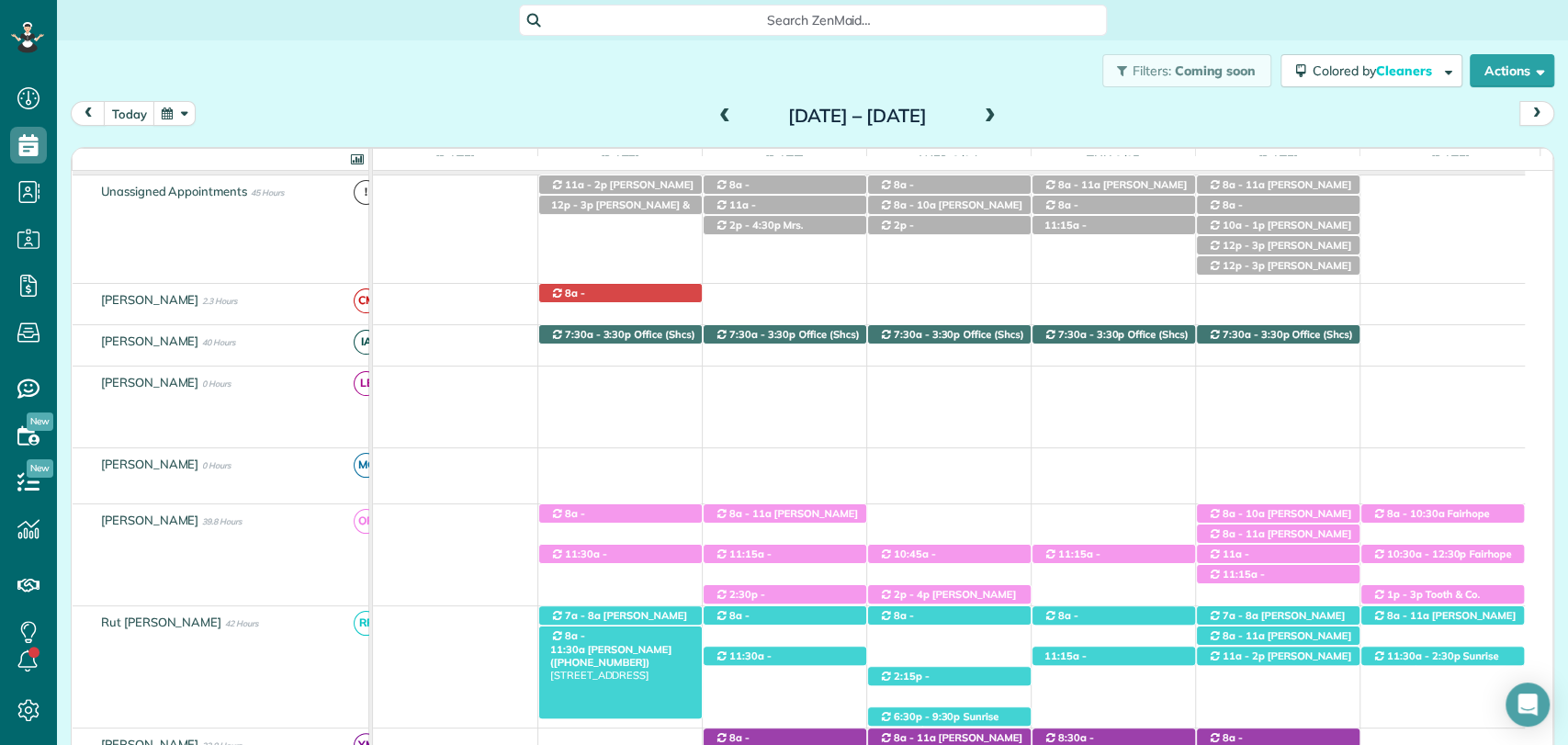
click at [586, 633] on span "8a - 11:30a" at bounding box center [568, 642] width 35 height 26
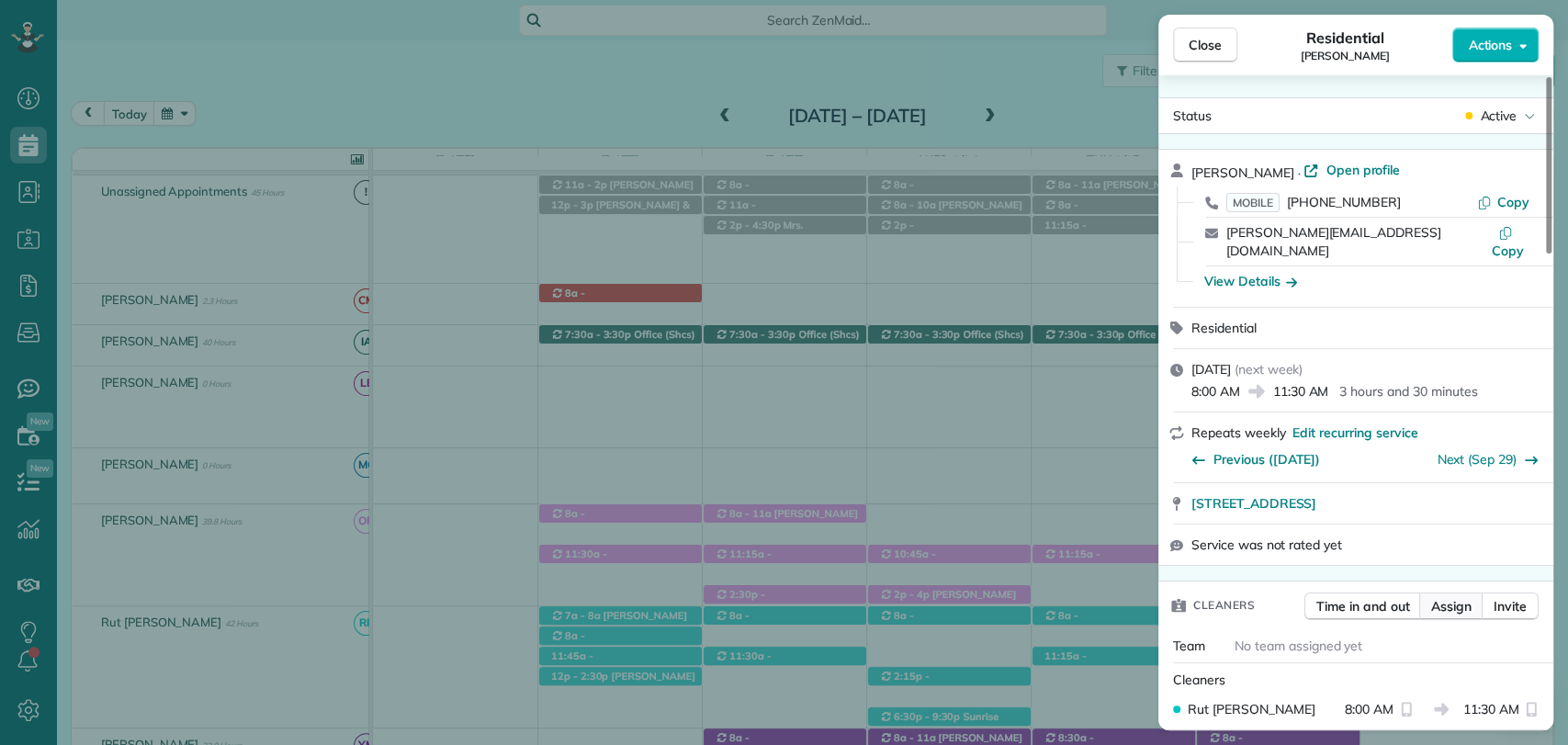
click at [1445, 597] on span "Assign" at bounding box center [1450, 606] width 40 height 19
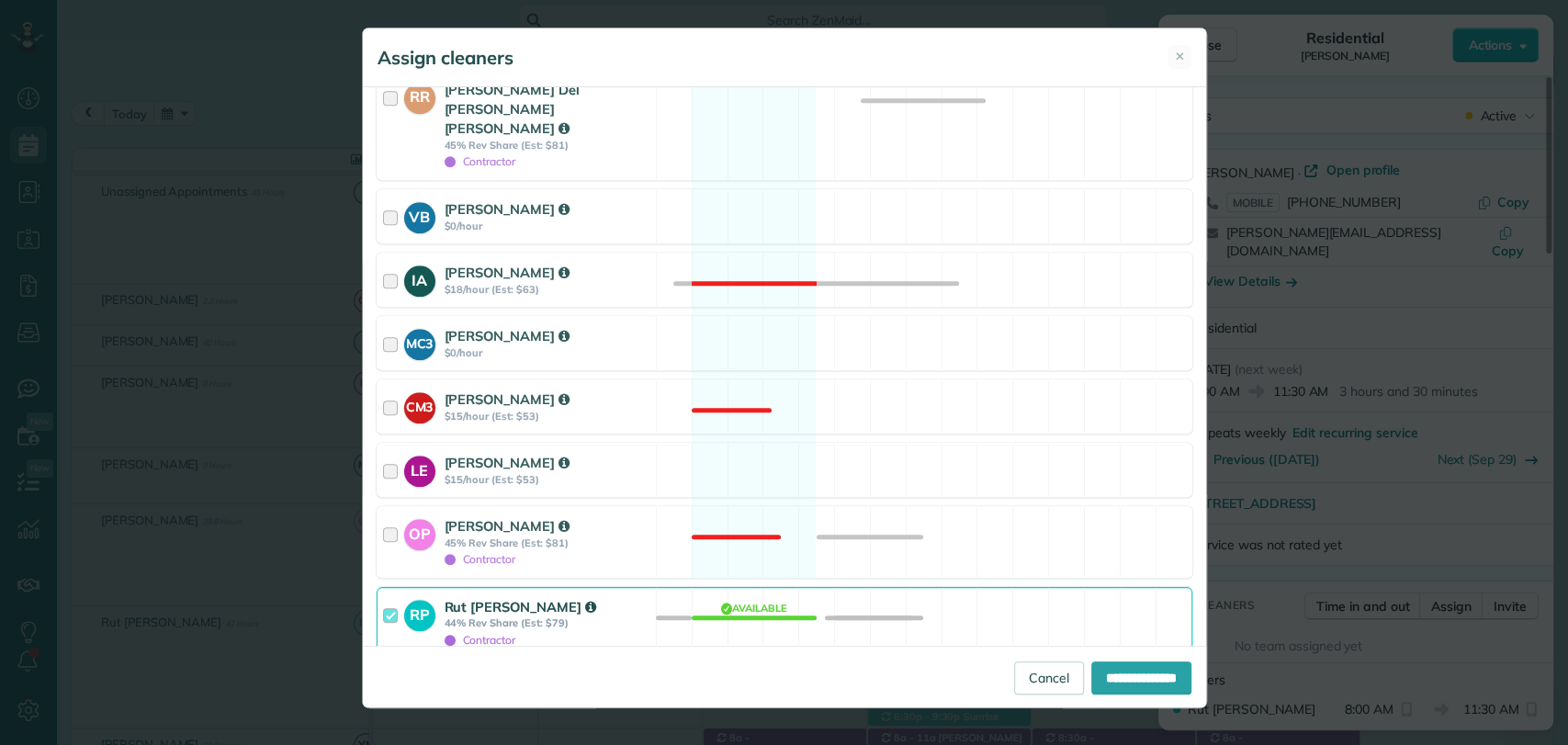
click at [390, 597] on div at bounding box center [394, 622] width 22 height 51
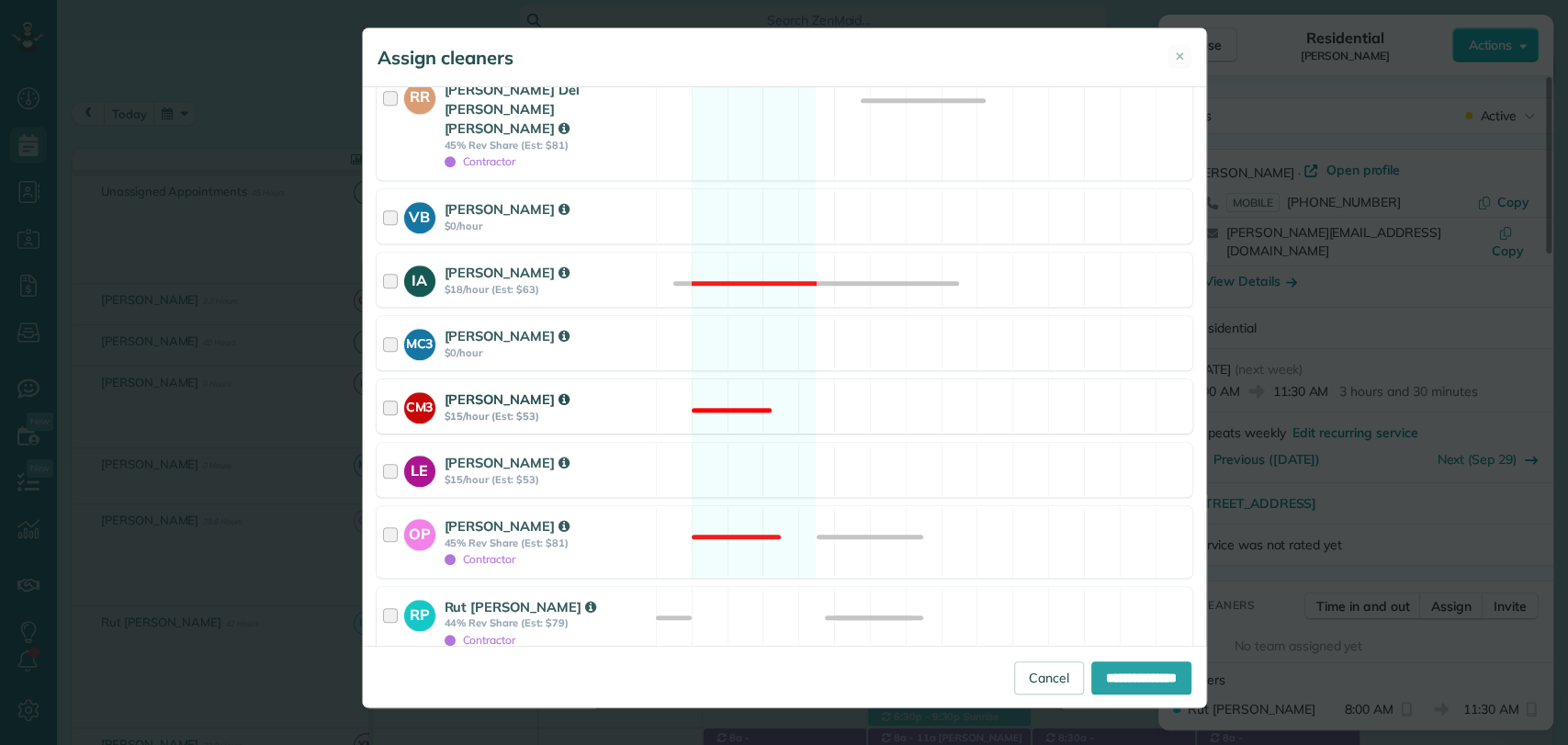
click at [389, 390] on div at bounding box center [394, 406] width 22 height 34
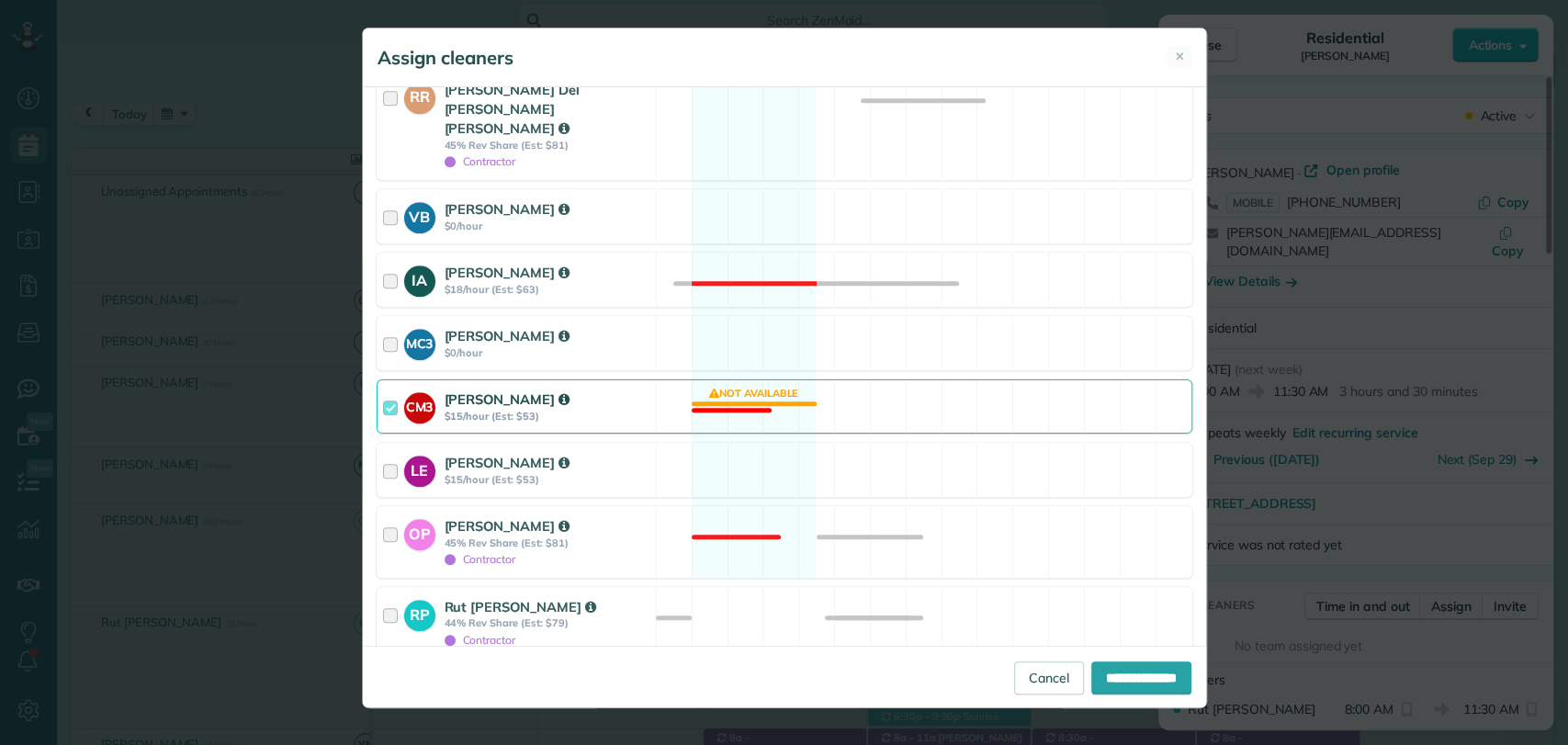
click at [381, 676] on div at bounding box center [383, 683] width 15 height 15
click at [1107, 681] on input "**********" at bounding box center [1141, 677] width 100 height 33
type input "**********"
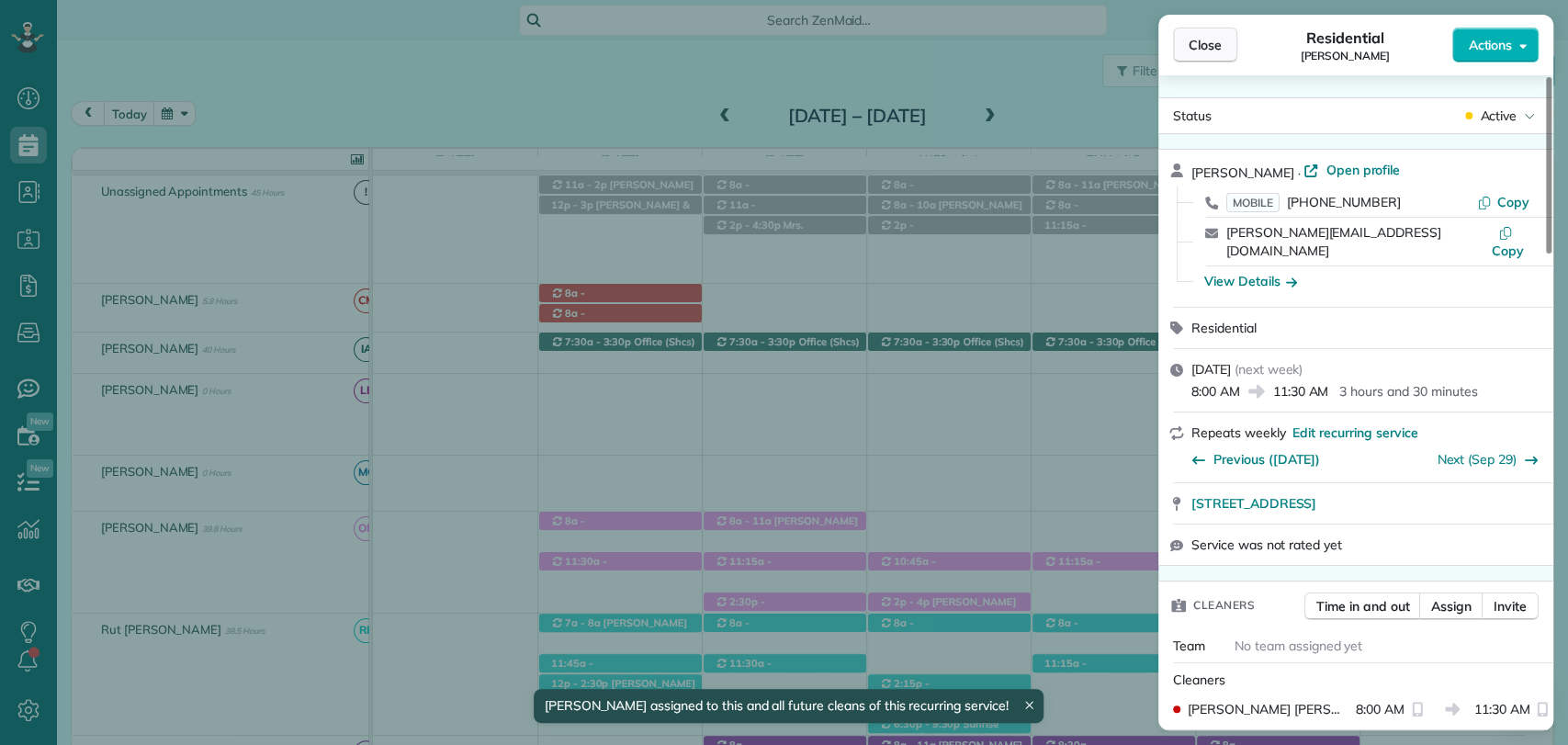
click at [1216, 38] on span "Close" at bounding box center [1205, 44] width 33 height 19
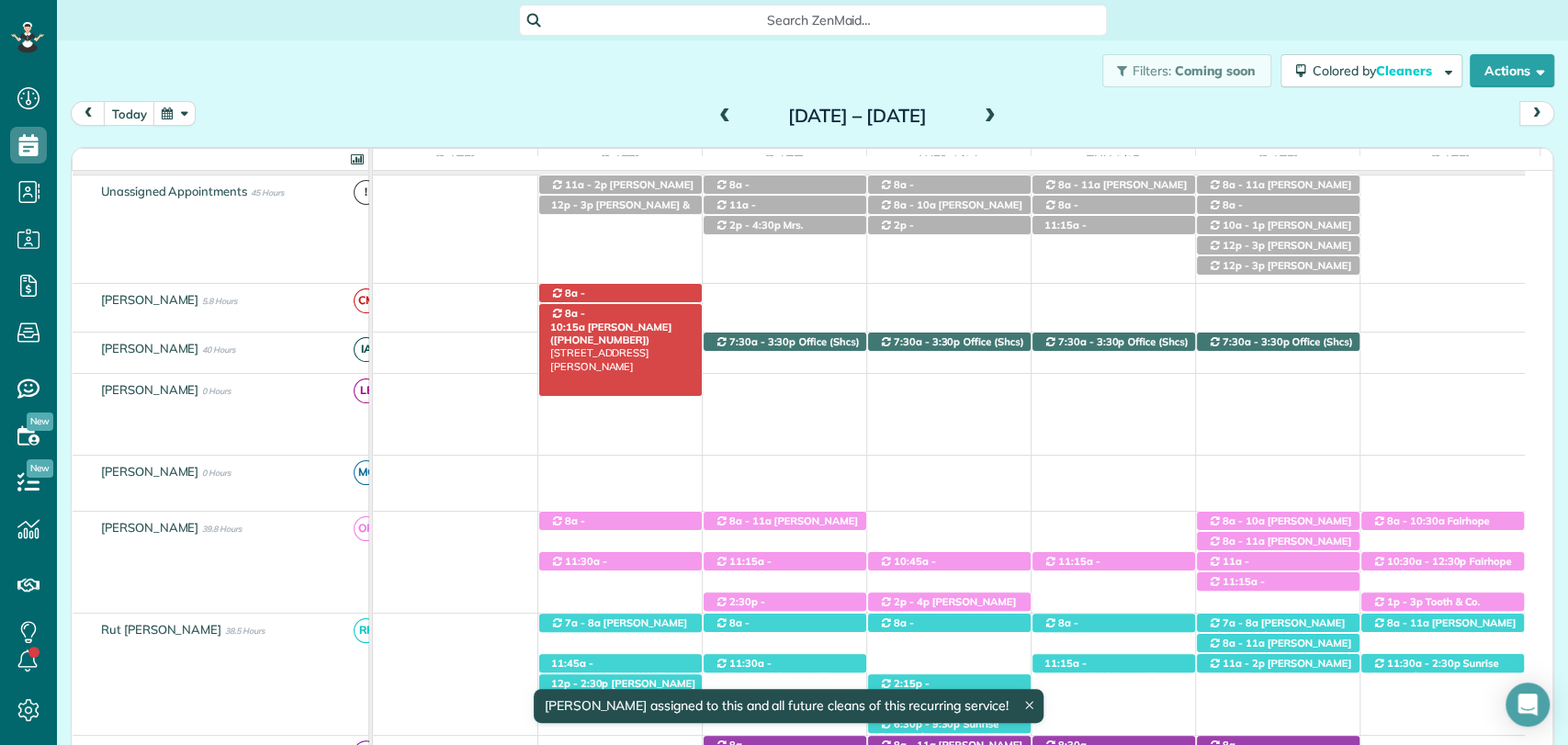
click at [627, 320] on span "[PERSON_NAME] ([PHONE_NUMBER])" at bounding box center [610, 333] width 121 height 26
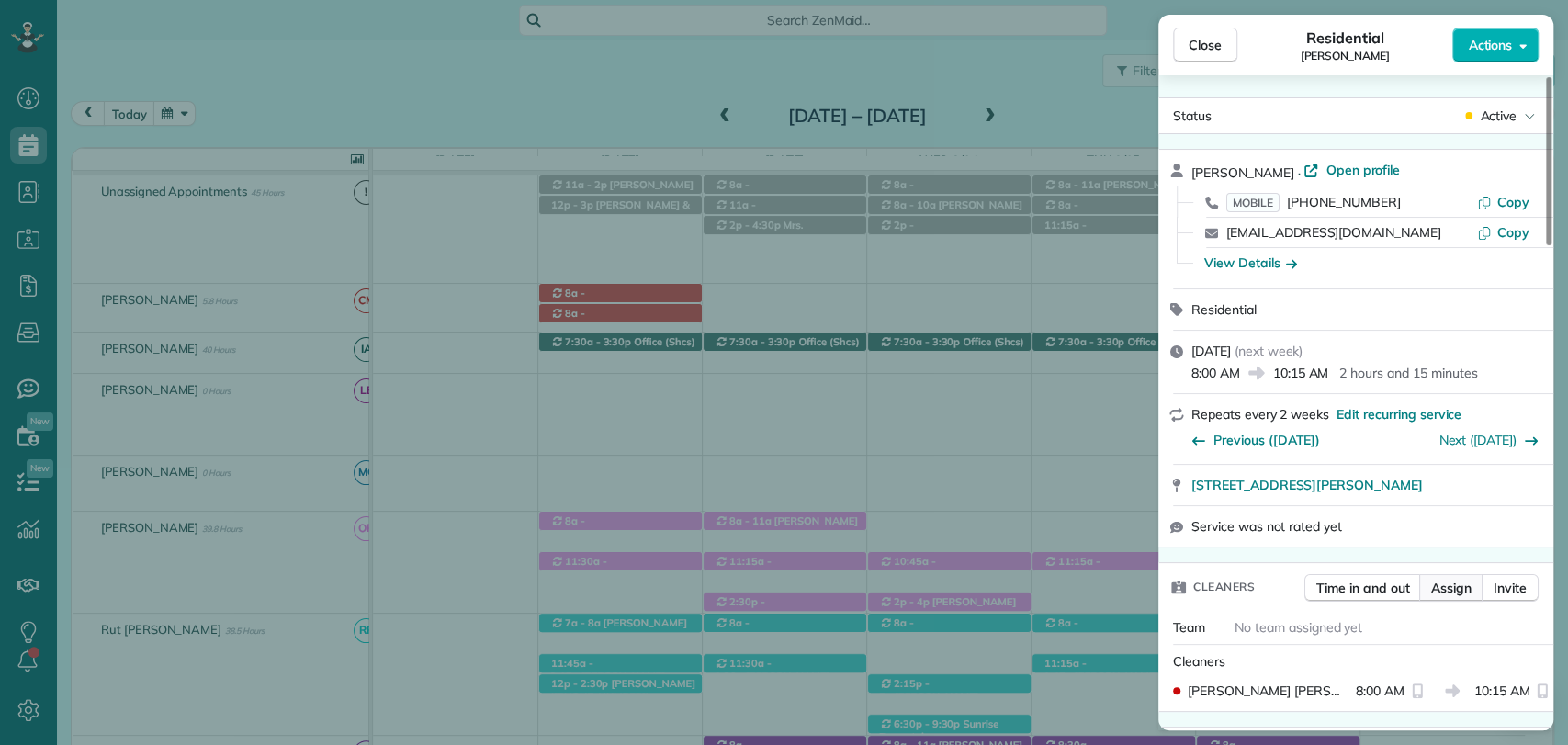
click at [1450, 582] on span "Assign" at bounding box center [1450, 587] width 40 height 19
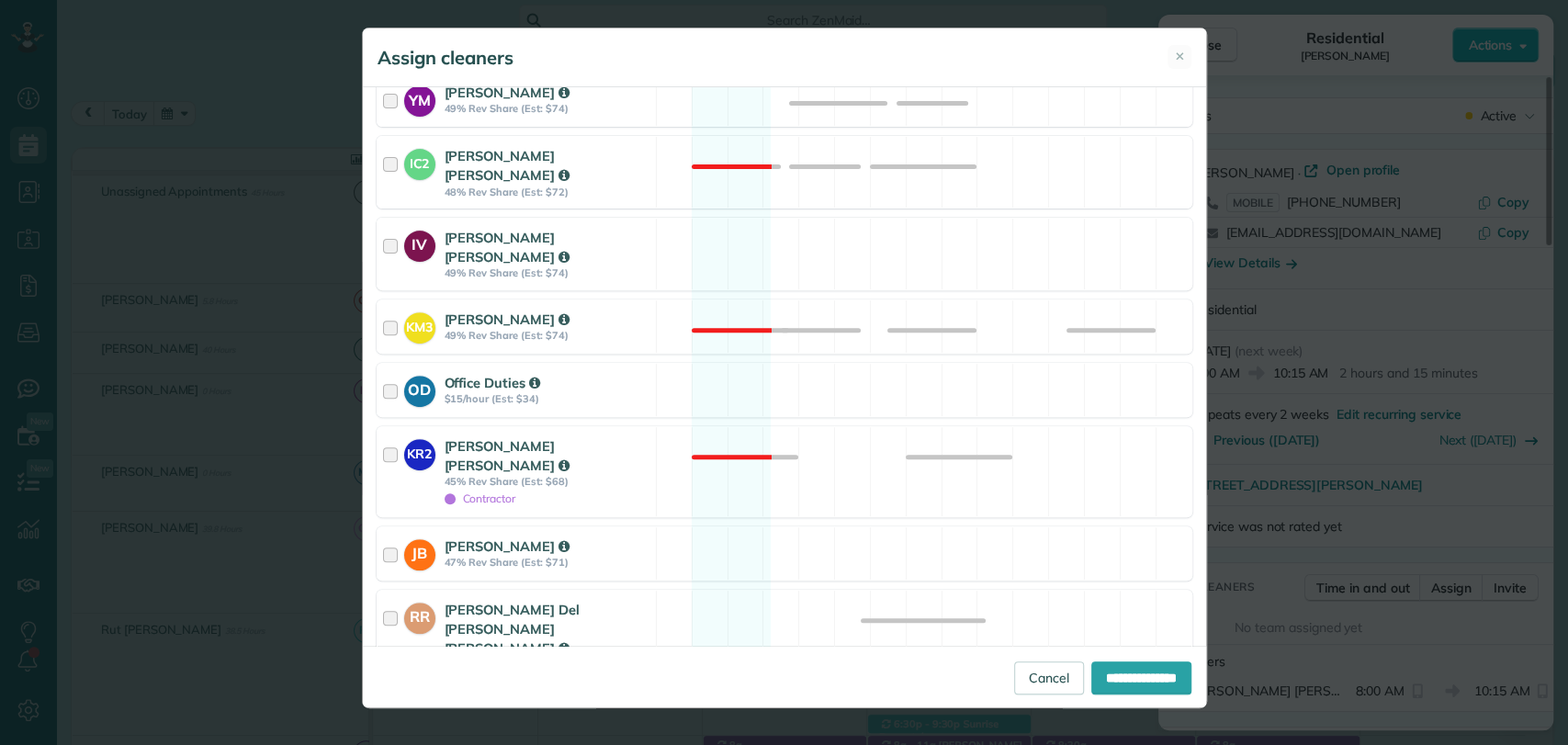
scroll to position [907, 0]
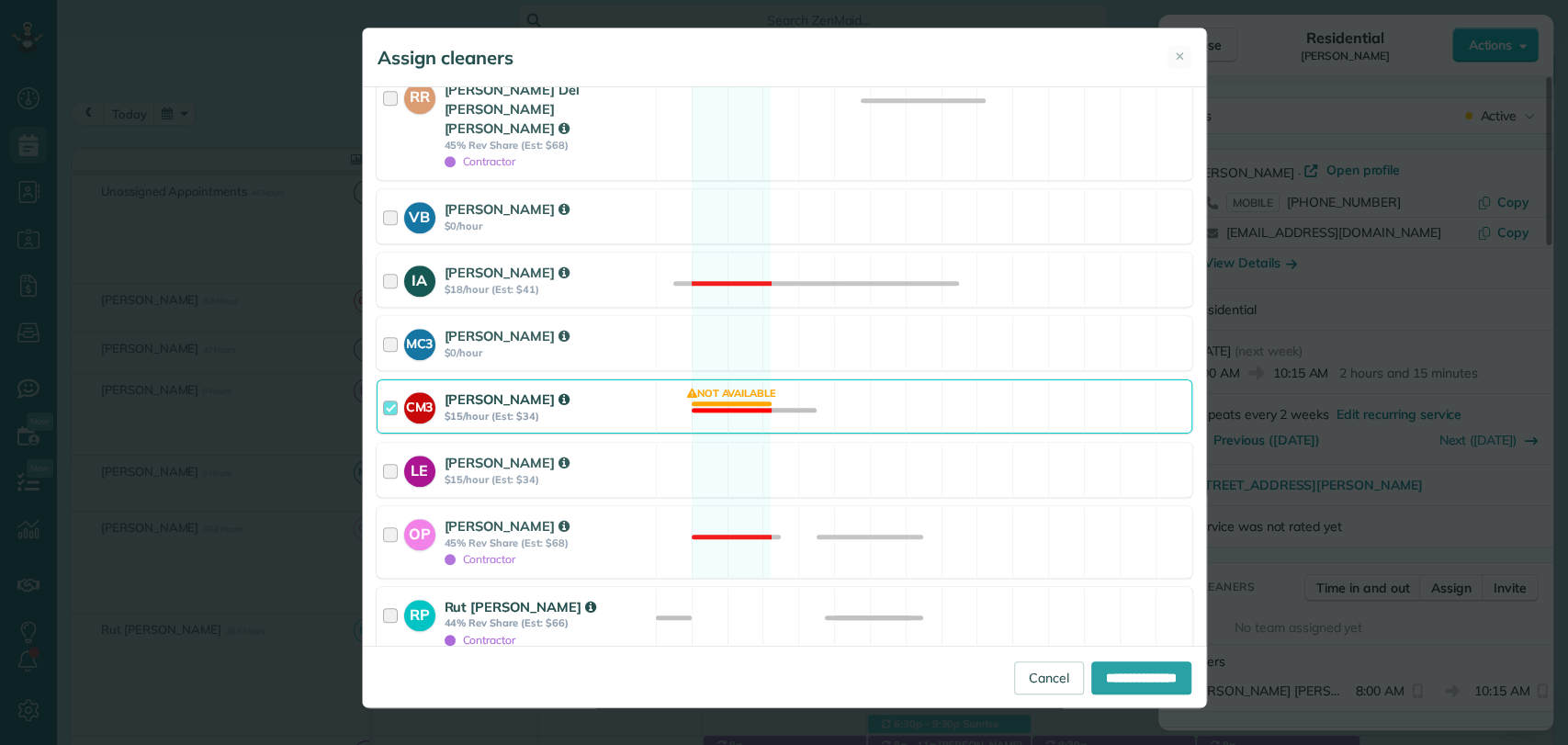
click at [391, 597] on div at bounding box center [394, 622] width 22 height 51
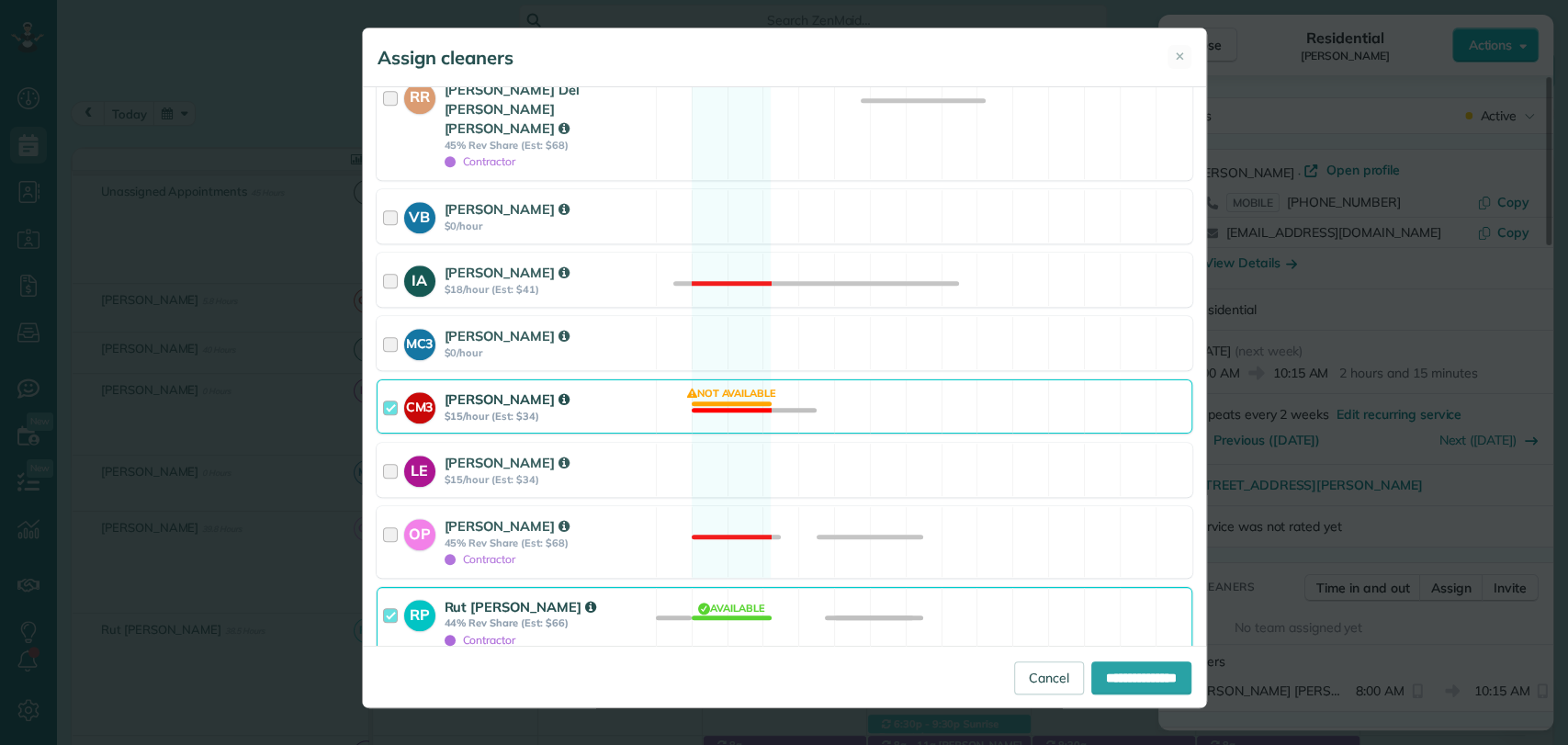
click at [392, 390] on div at bounding box center [394, 406] width 22 height 34
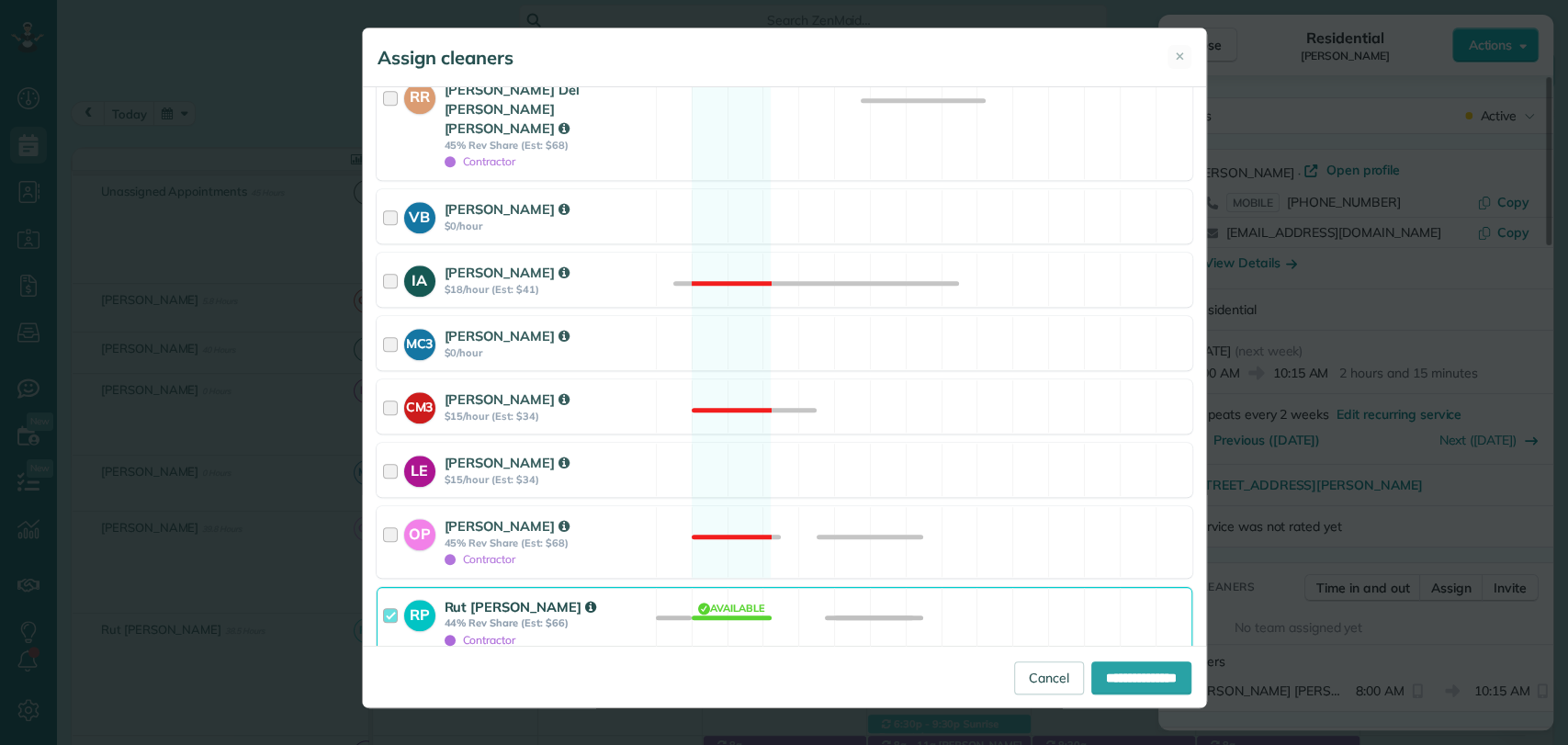
click at [385, 676] on div at bounding box center [383, 683] width 15 height 15
click at [1124, 679] on input "**********" at bounding box center [1141, 677] width 100 height 33
type input "**********"
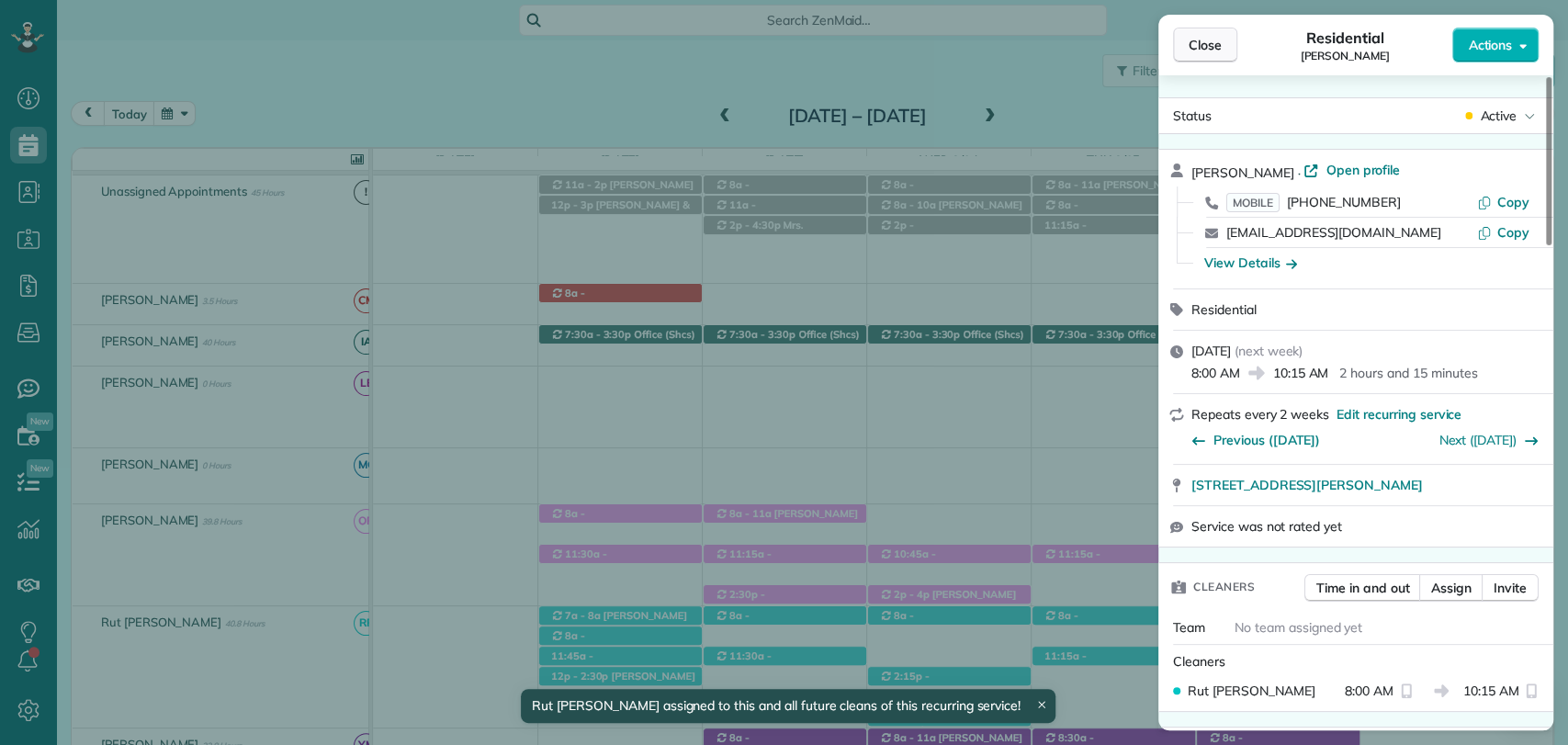
click at [1200, 39] on span "Close" at bounding box center [1205, 44] width 33 height 19
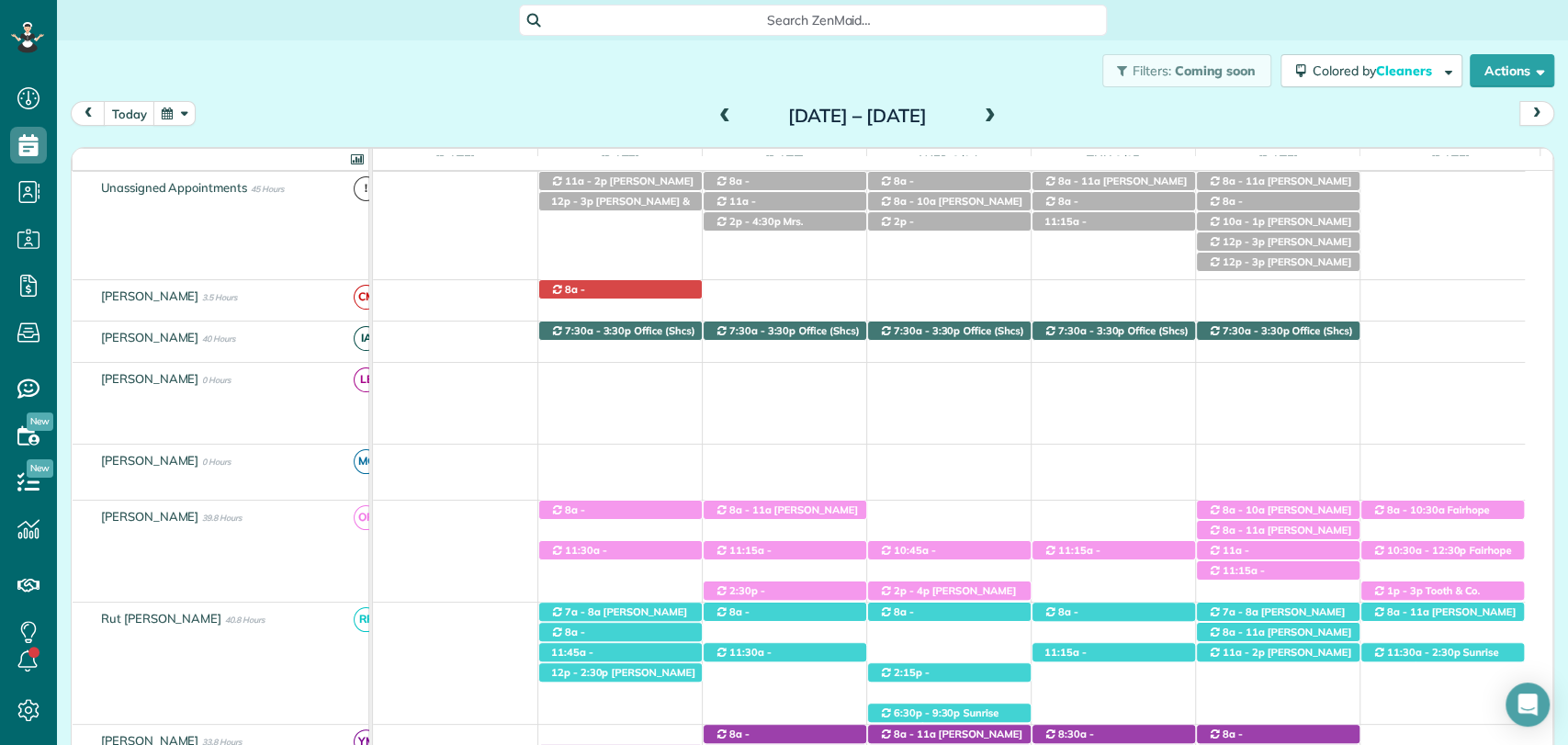
scroll to position [106, 0]
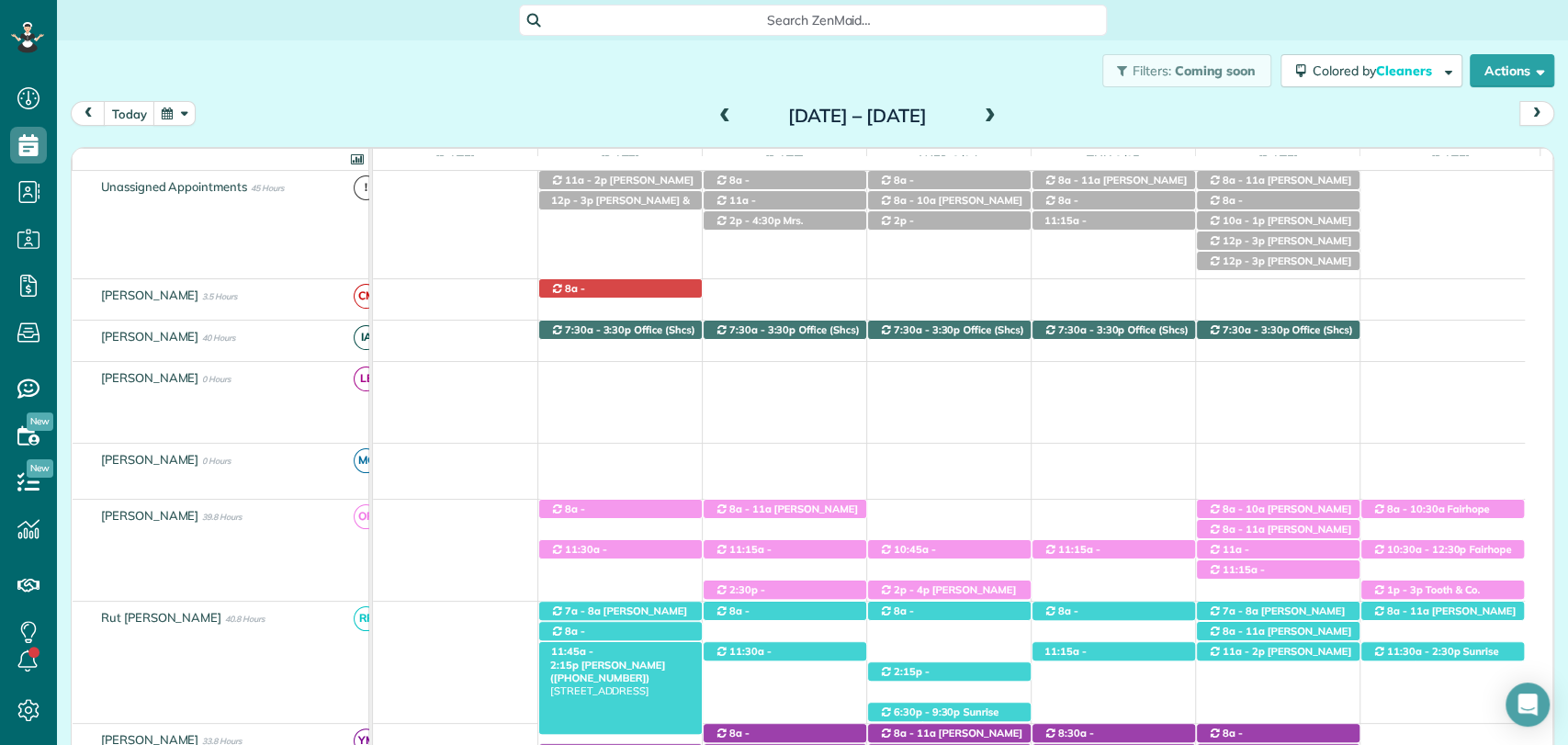
click at [621, 659] on span "Caroline Cochran (+13107956822)" at bounding box center [607, 671] width 115 height 26
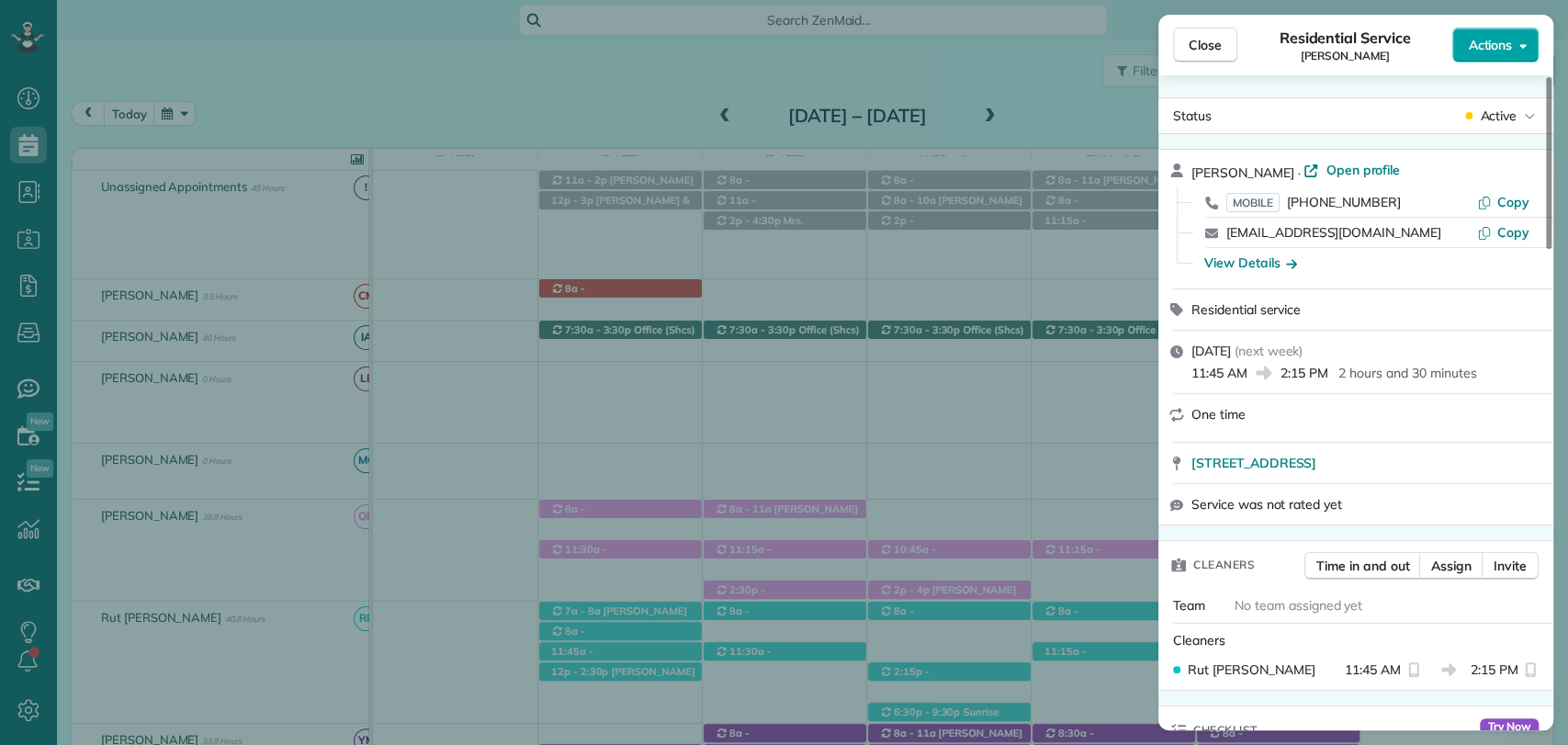
click at [1491, 38] on span "Actions" at bounding box center [1489, 44] width 44 height 19
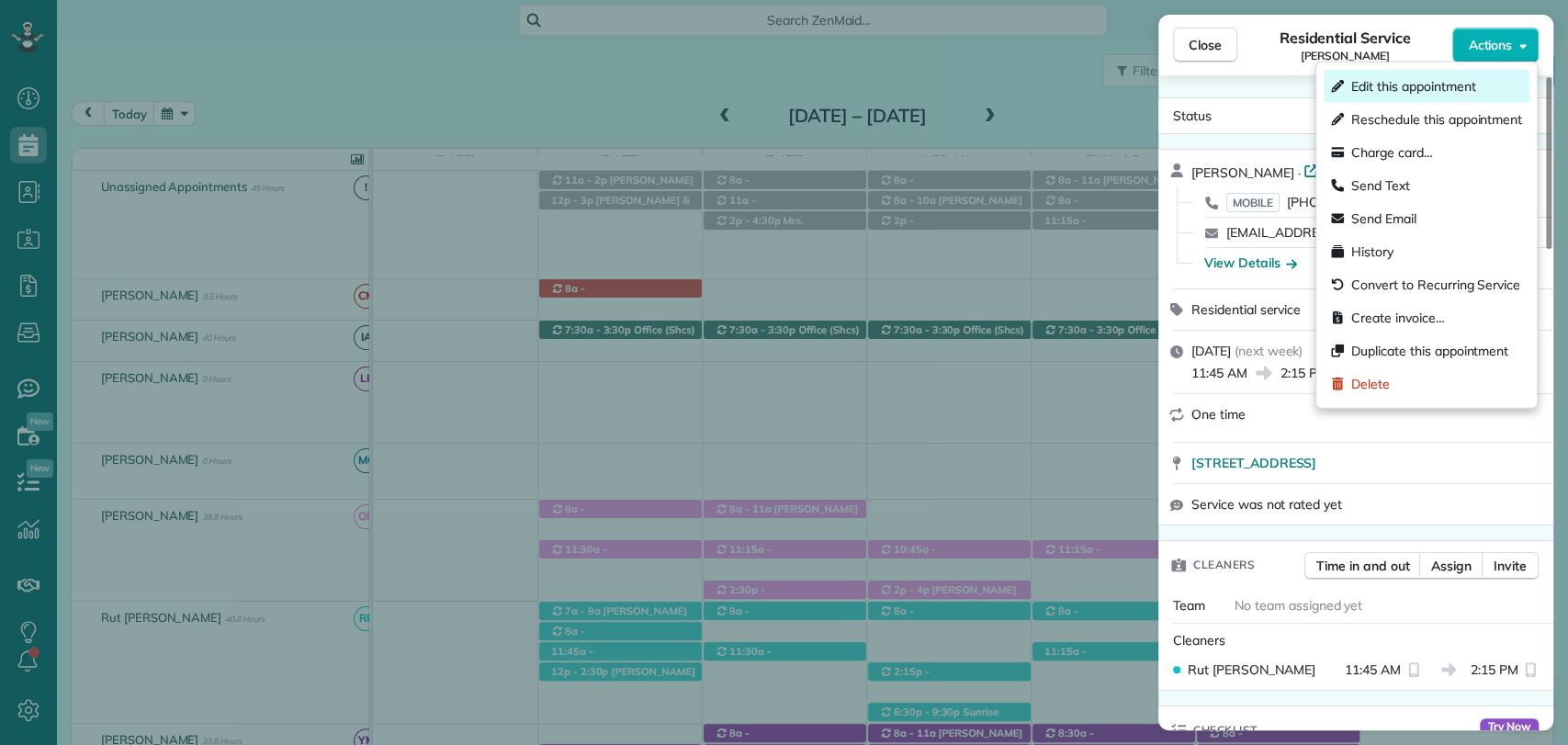
click at [1414, 79] on span "Edit this appointment" at bounding box center [1413, 86] width 124 height 19
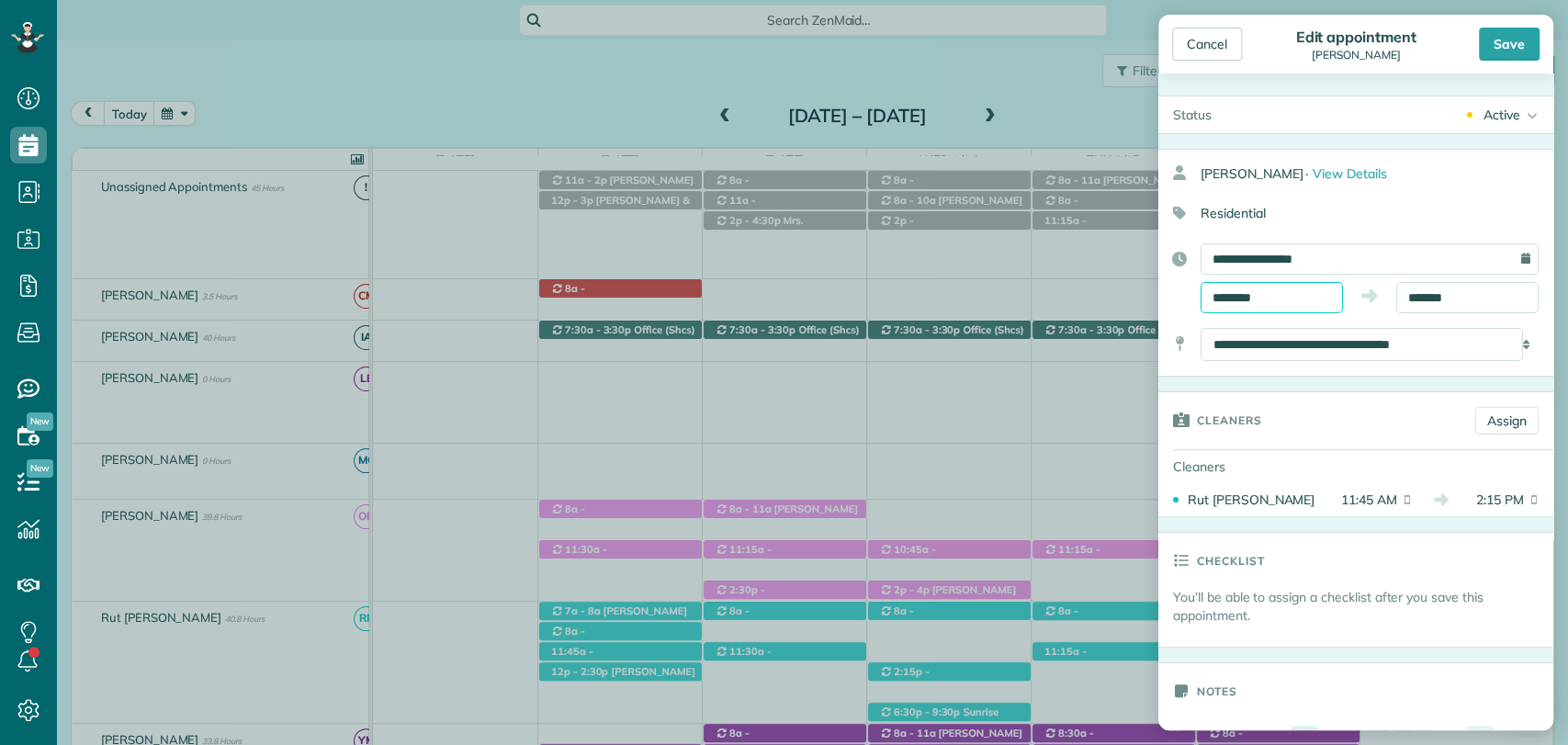
click at [1284, 294] on input "********" at bounding box center [1271, 297] width 142 height 31
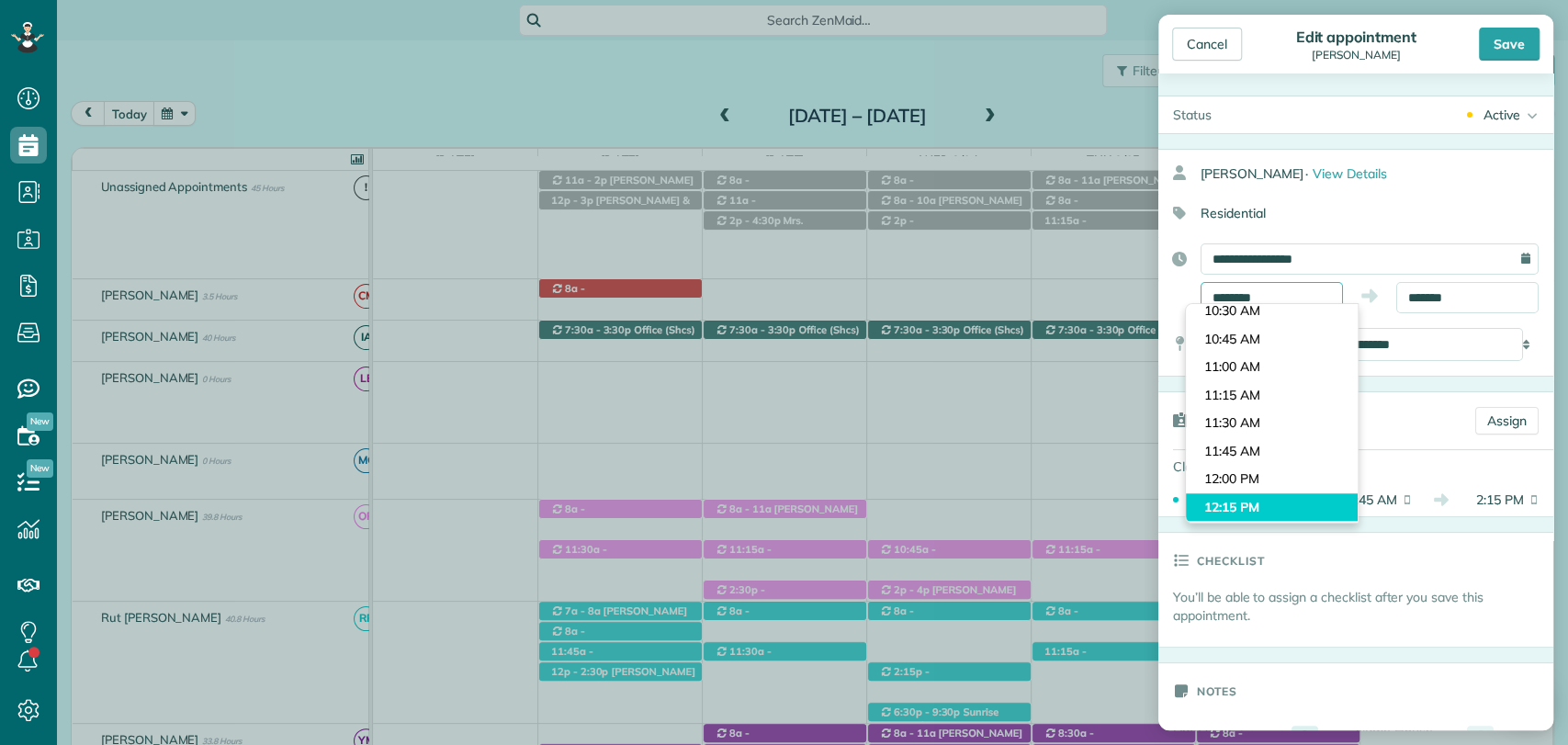
scroll to position [1153, 0]
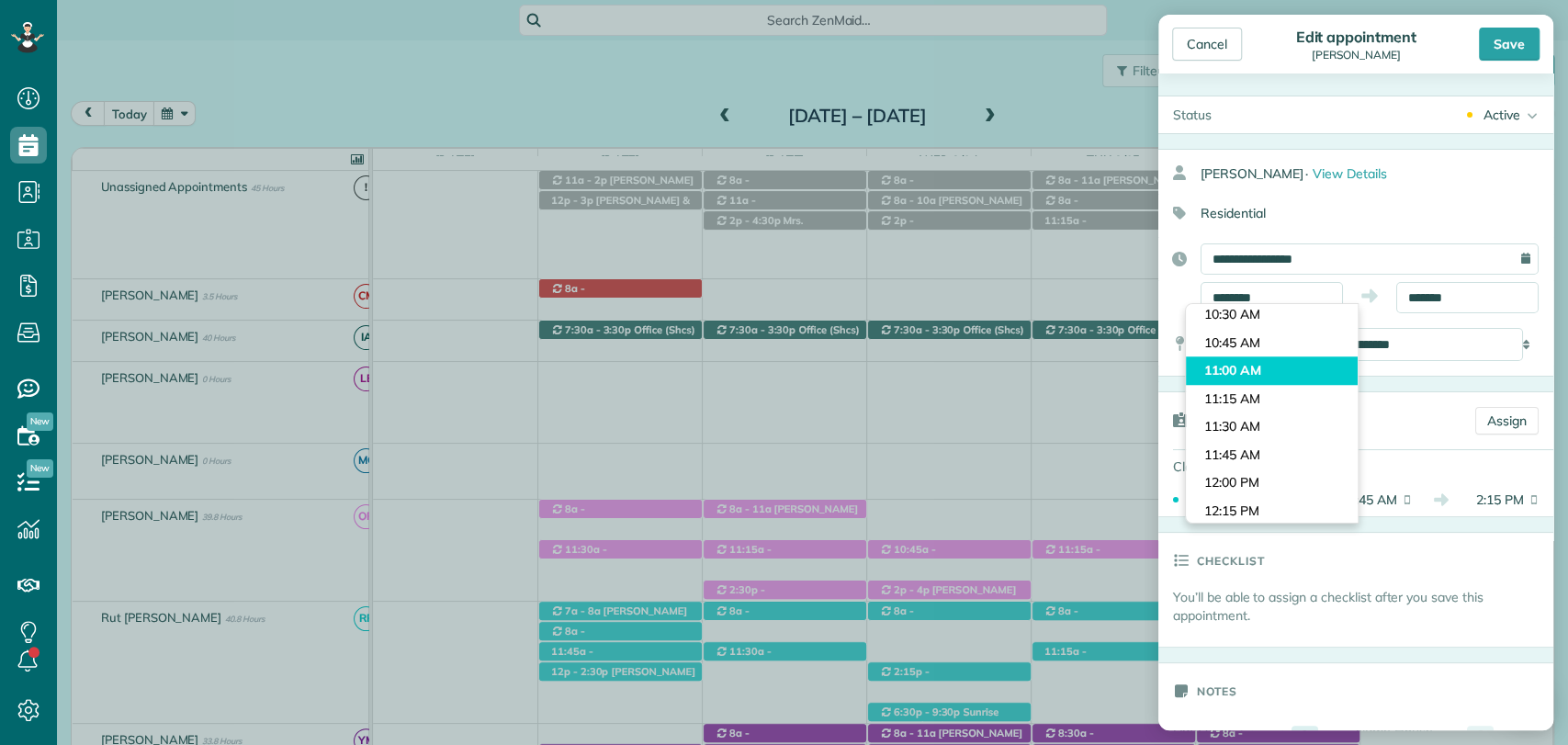
type input "********"
click at [1242, 363] on body "Dashboard Scheduling Calendar View List View Dispatch View - Weekly scheduling …" at bounding box center [784, 372] width 1568 height 745
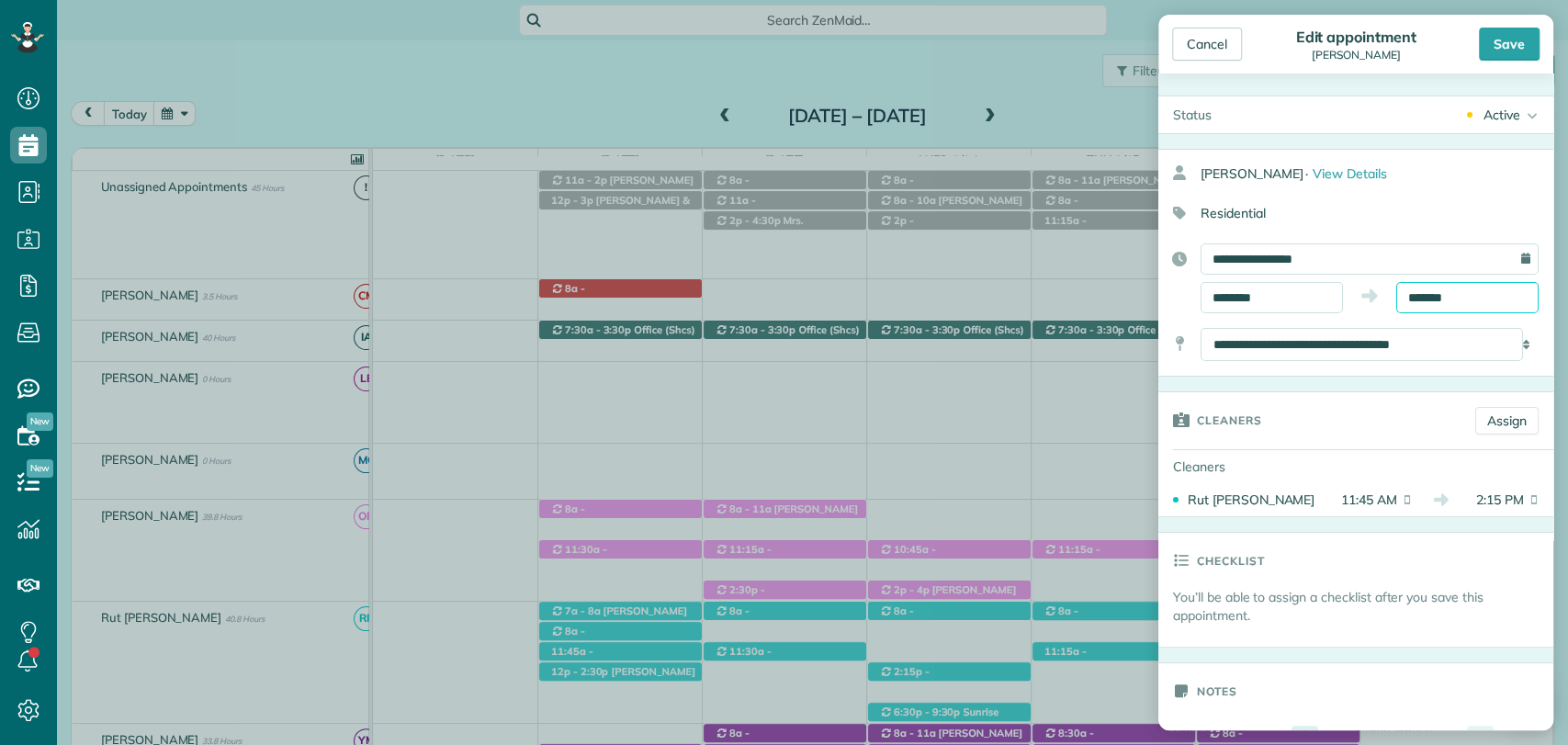
click at [1421, 293] on input "*******" at bounding box center [1467, 297] width 142 height 31
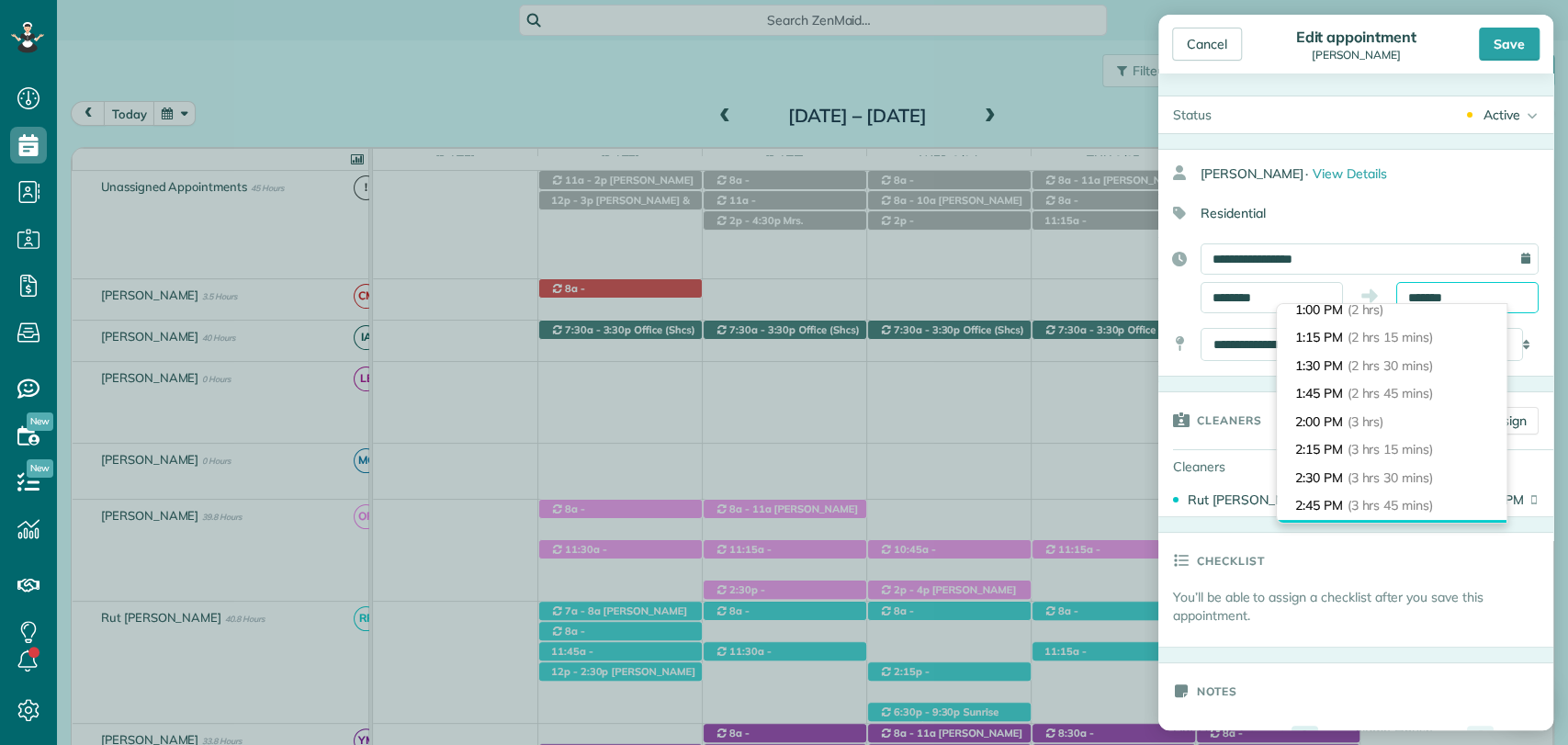
scroll to position [230, 0]
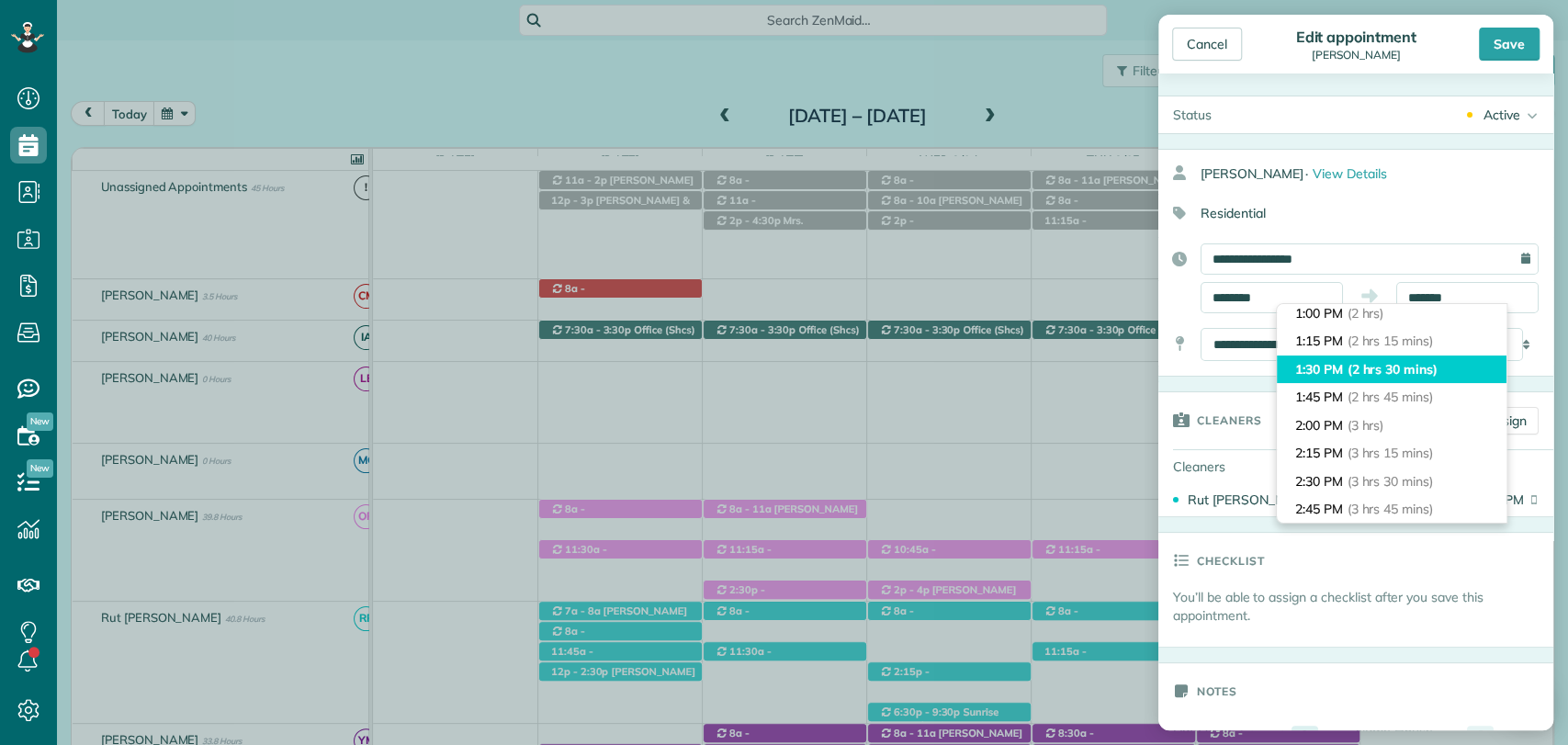
type input "*******"
click at [1350, 361] on span "(2 hrs 30 mins)" at bounding box center [1392, 369] width 90 height 17
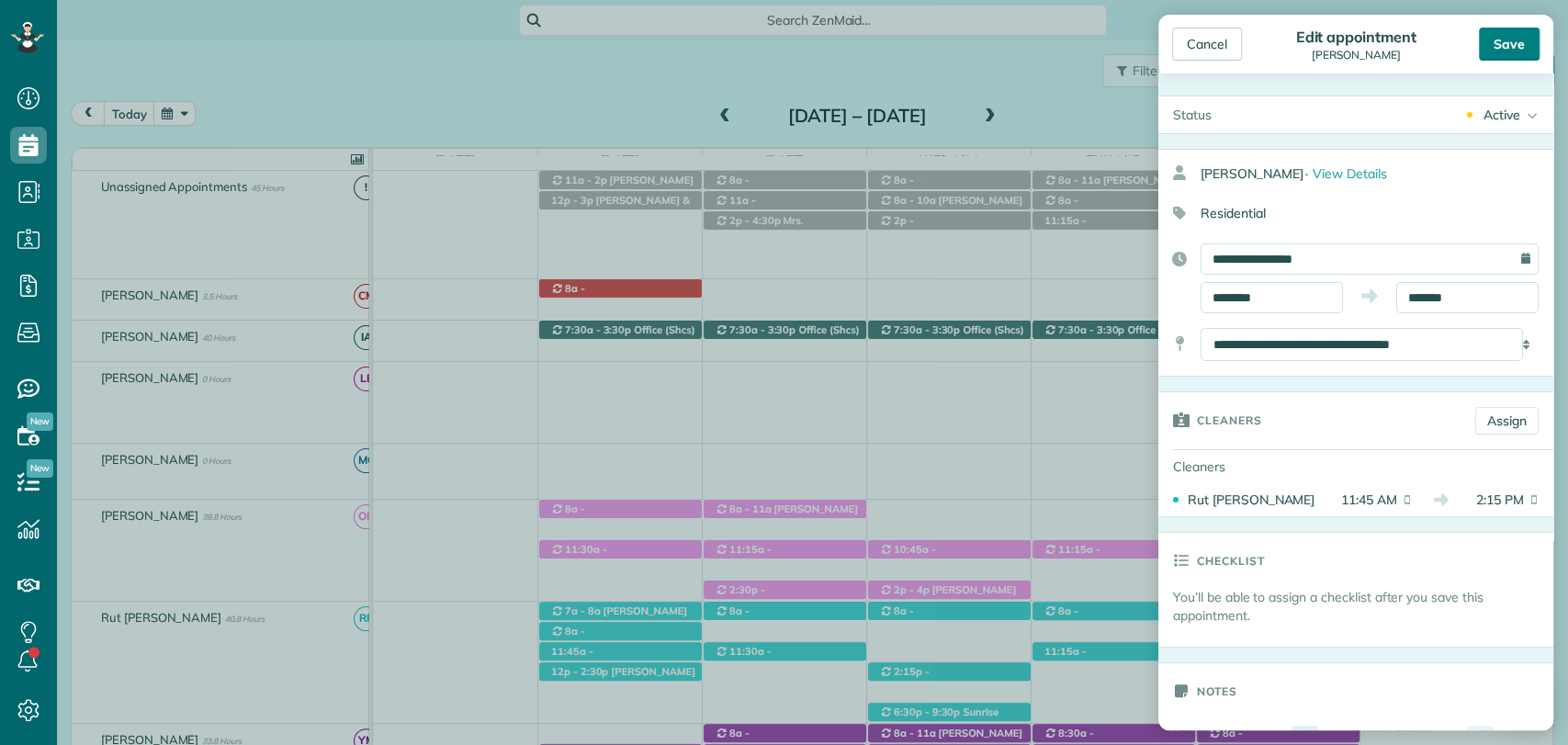
click at [1506, 38] on div "Save" at bounding box center [1509, 44] width 61 height 33
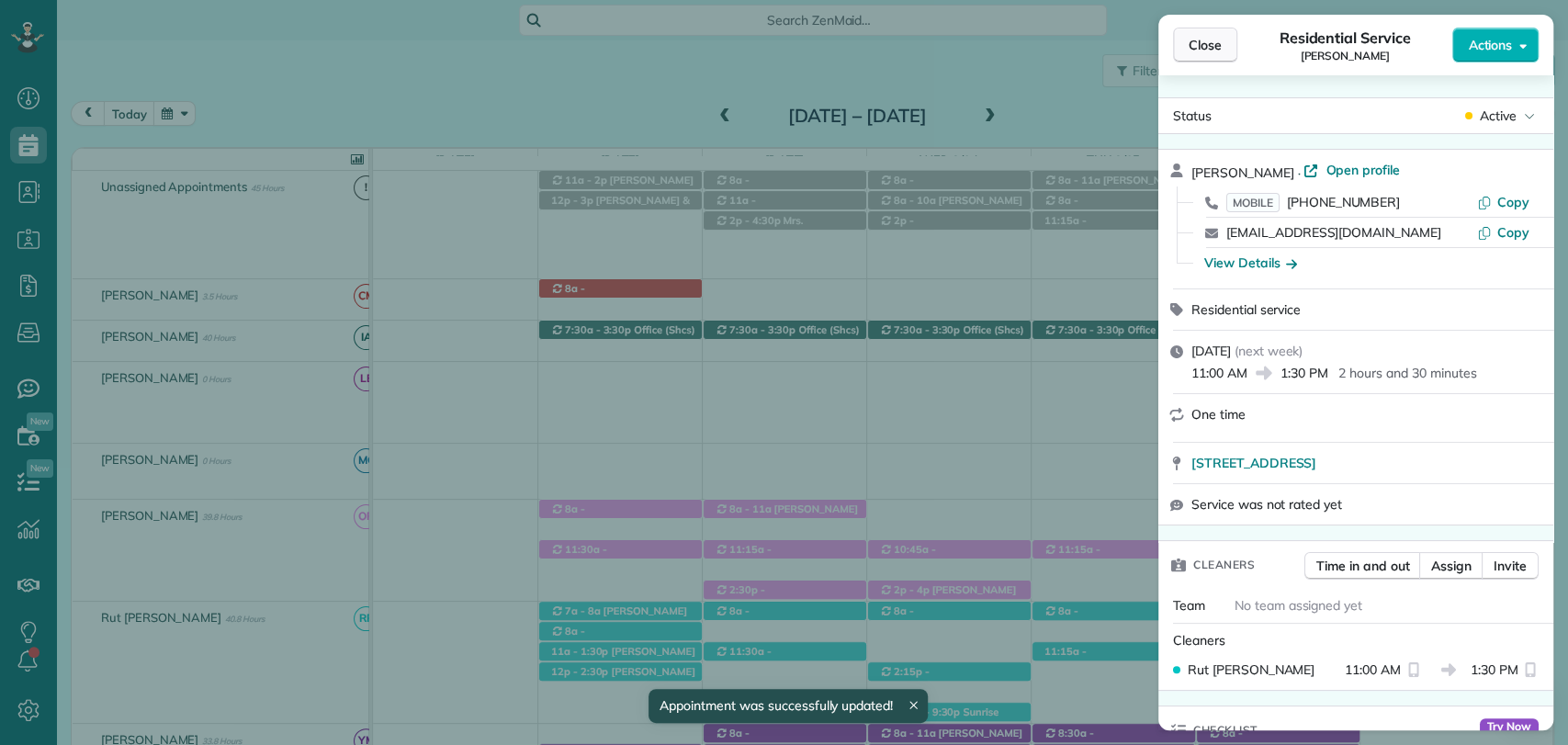
click at [1210, 38] on span "Close" at bounding box center [1205, 44] width 33 height 19
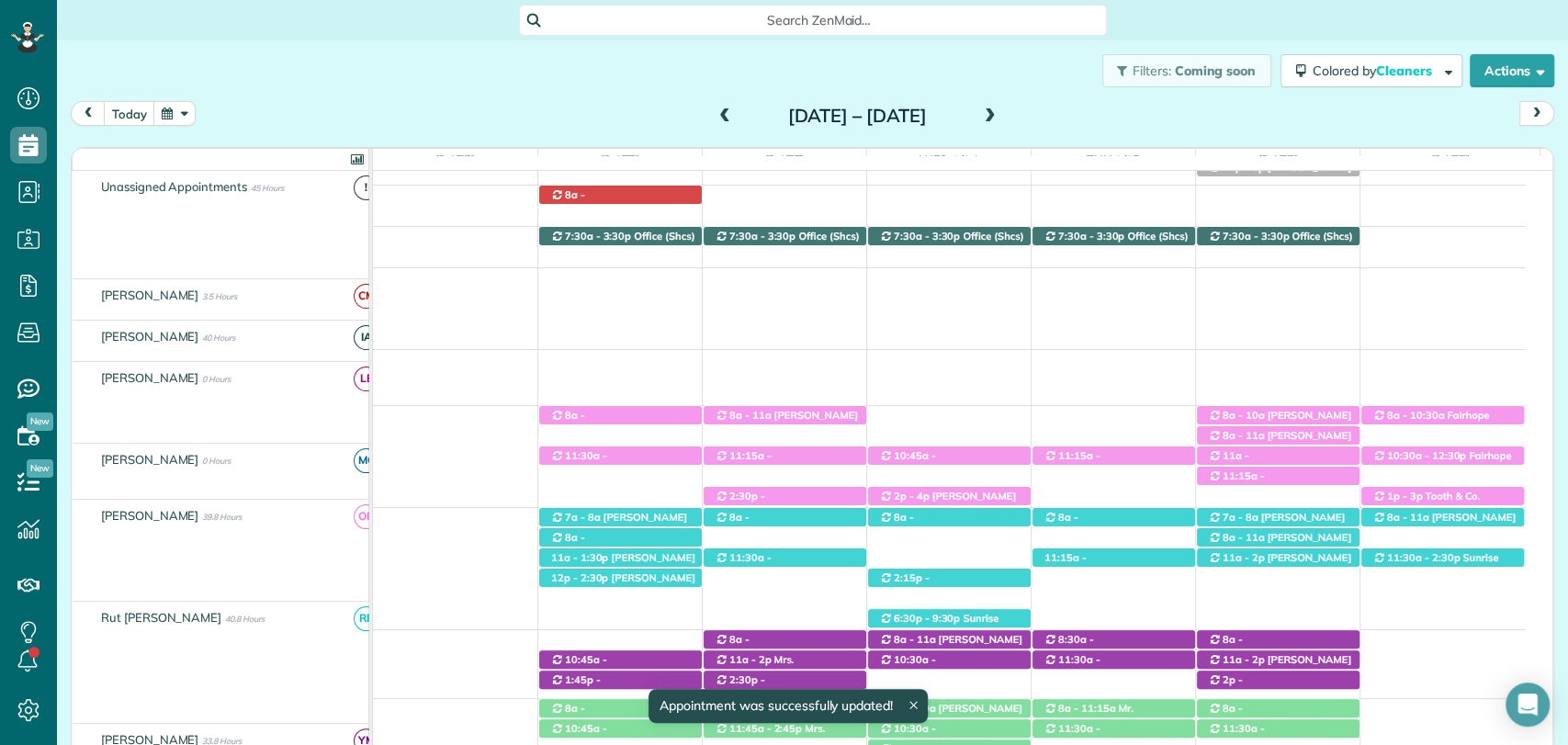
scroll to position [207, 0]
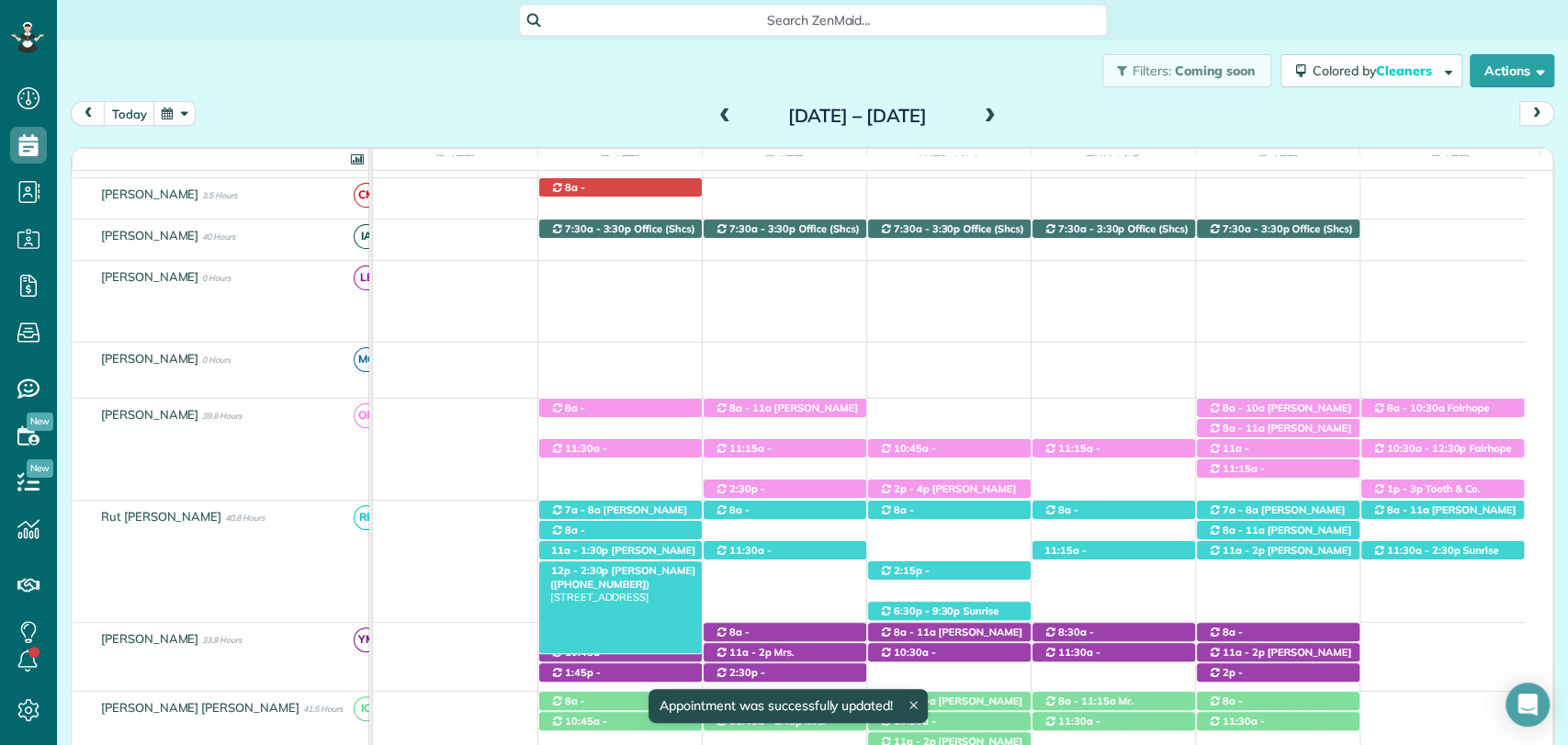
click at [589, 573] on span "12p - 2:30p" at bounding box center [579, 569] width 60 height 13
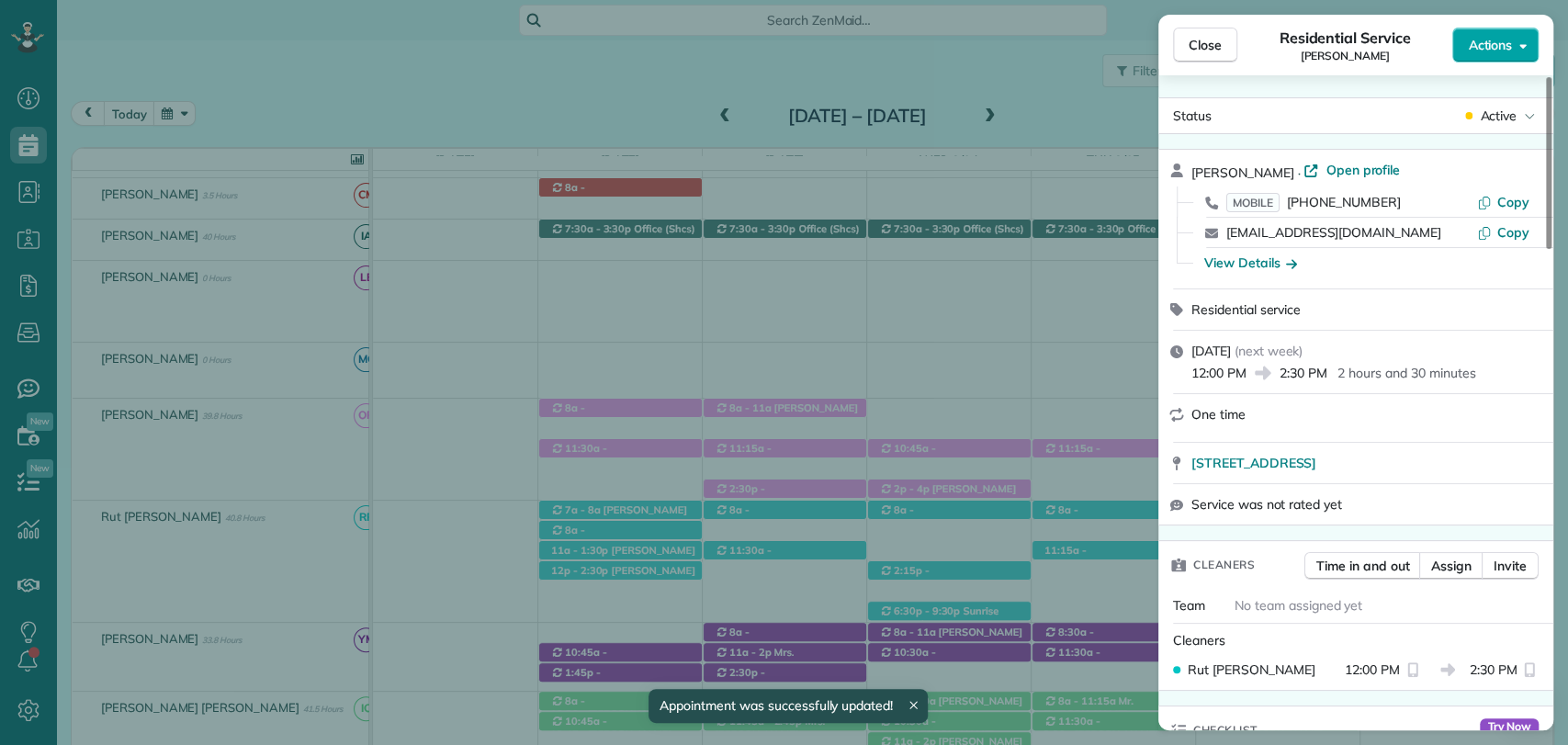
click at [1496, 38] on span "Actions" at bounding box center [1489, 44] width 44 height 19
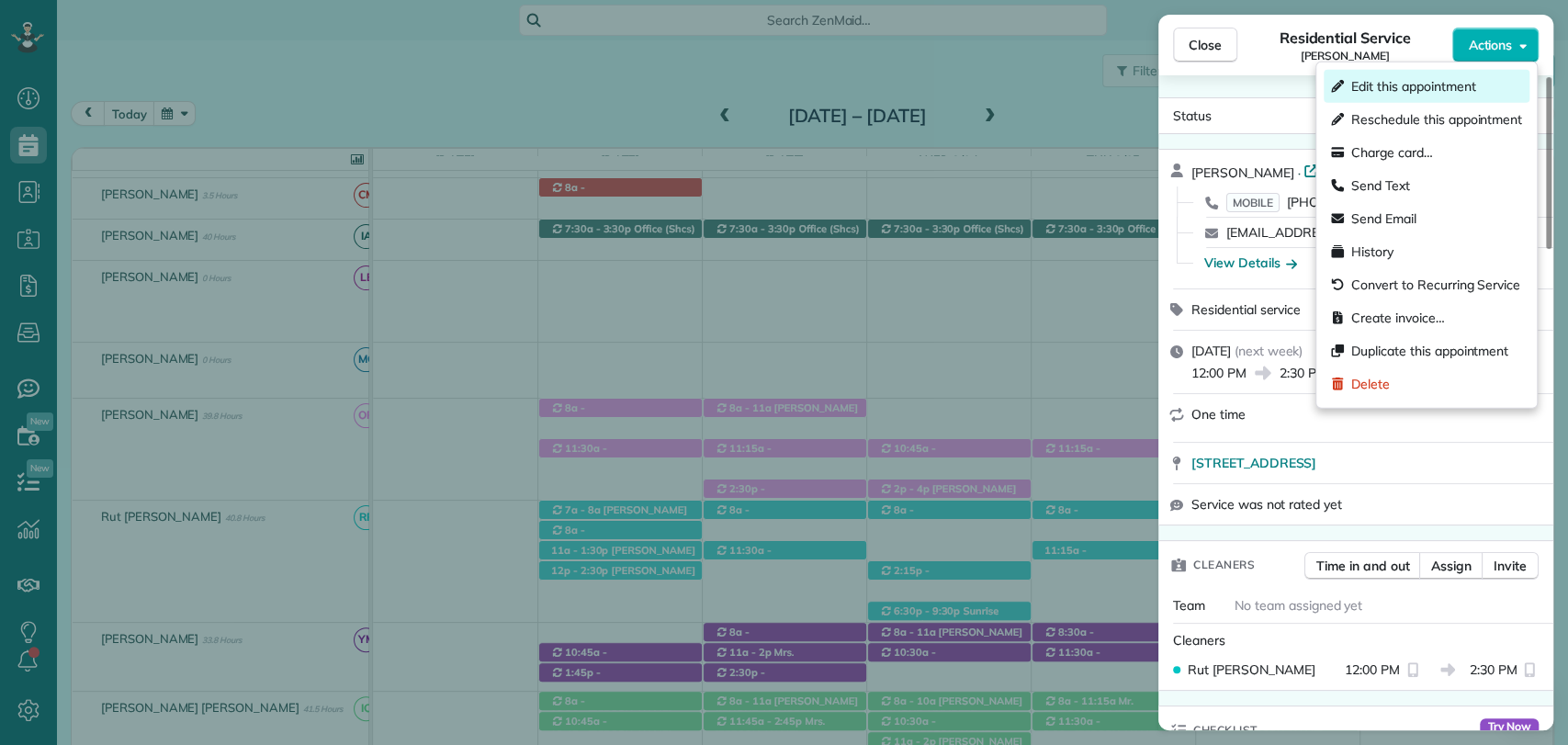
click at [1402, 80] on span "Edit this appointment" at bounding box center [1413, 86] width 124 height 19
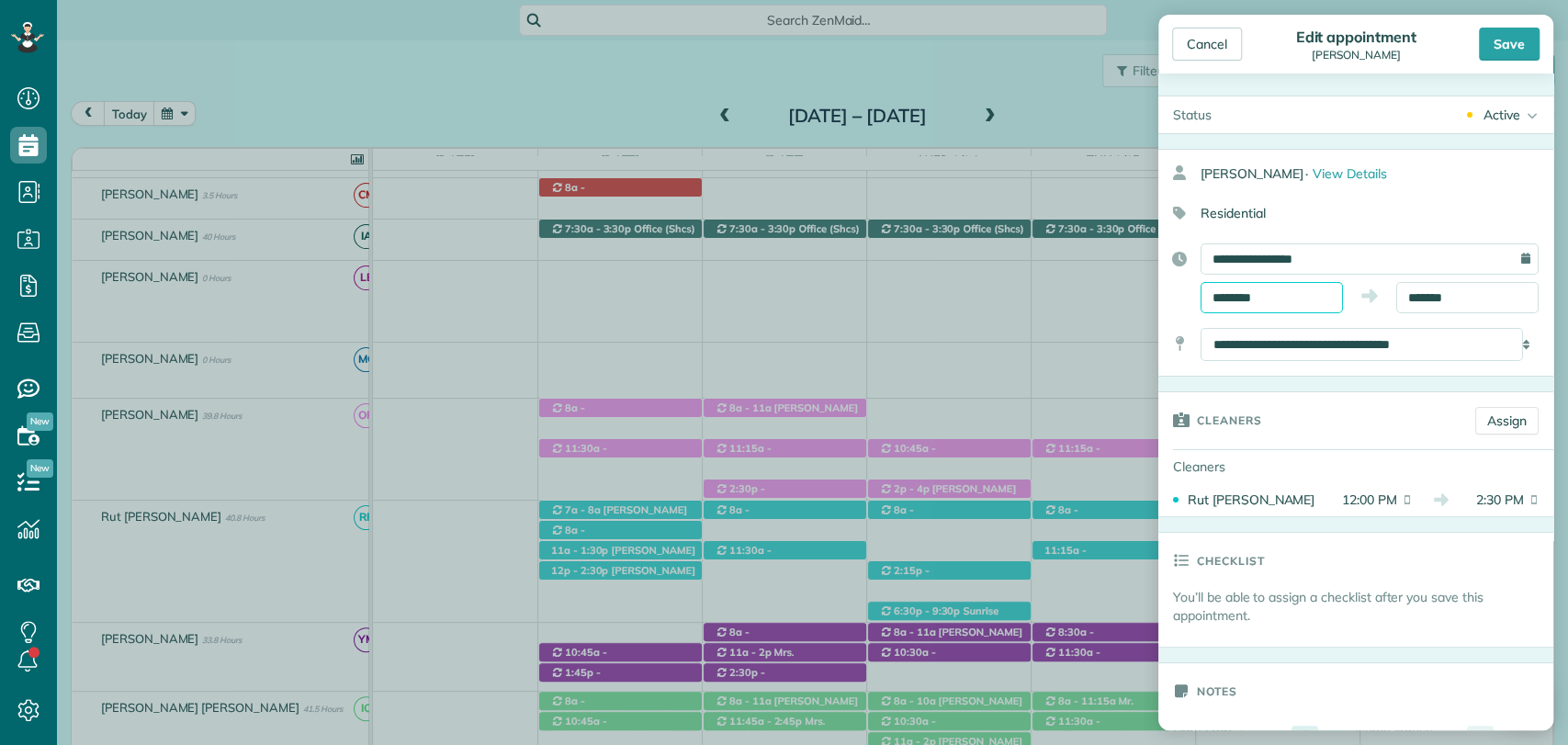
click at [1241, 296] on input "********" at bounding box center [1271, 297] width 142 height 31
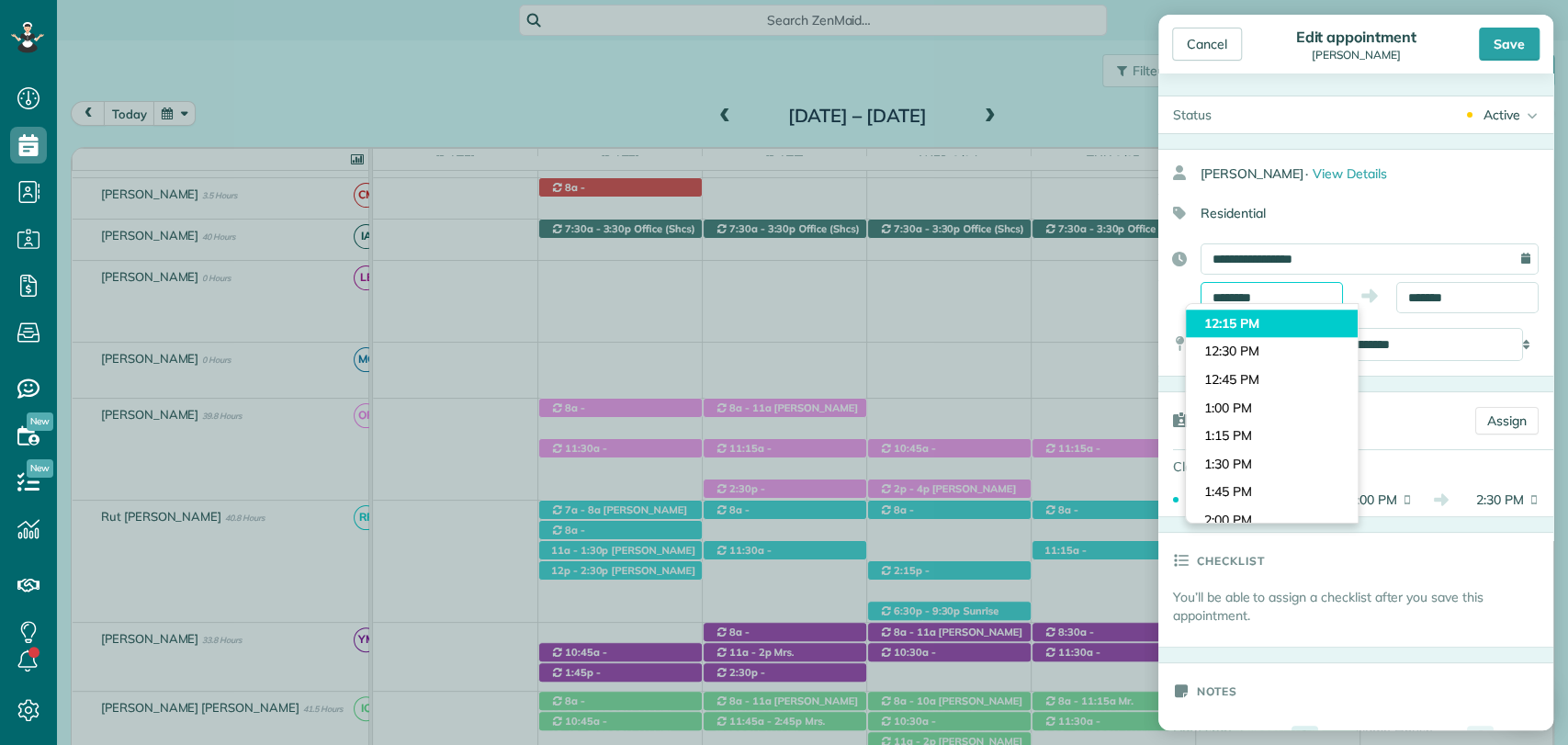
scroll to position [1344, 0]
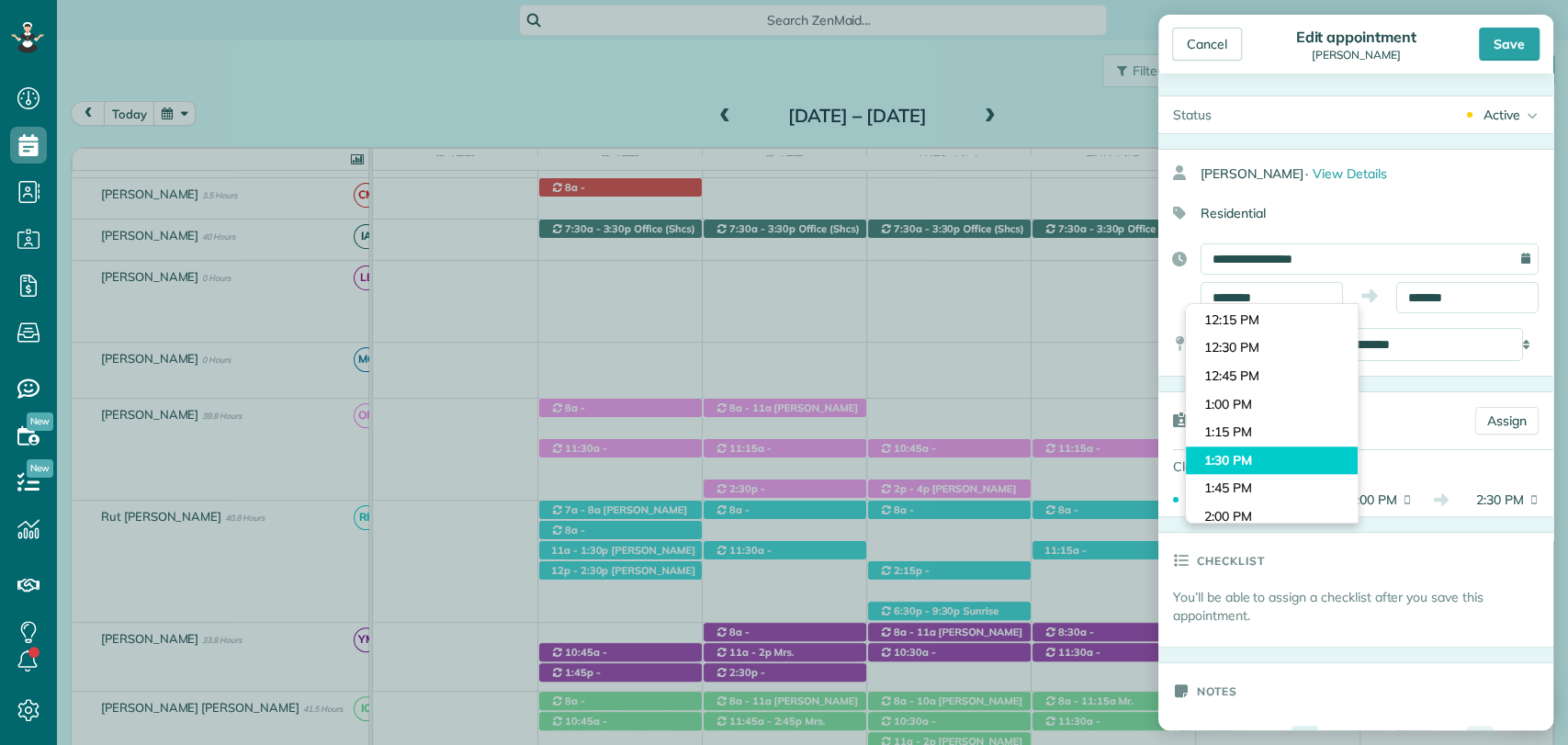
type input "*******"
click at [1244, 457] on body "Dashboard Scheduling Calendar View List View Dispatch View - Weekly scheduling …" at bounding box center [784, 372] width 1568 height 745
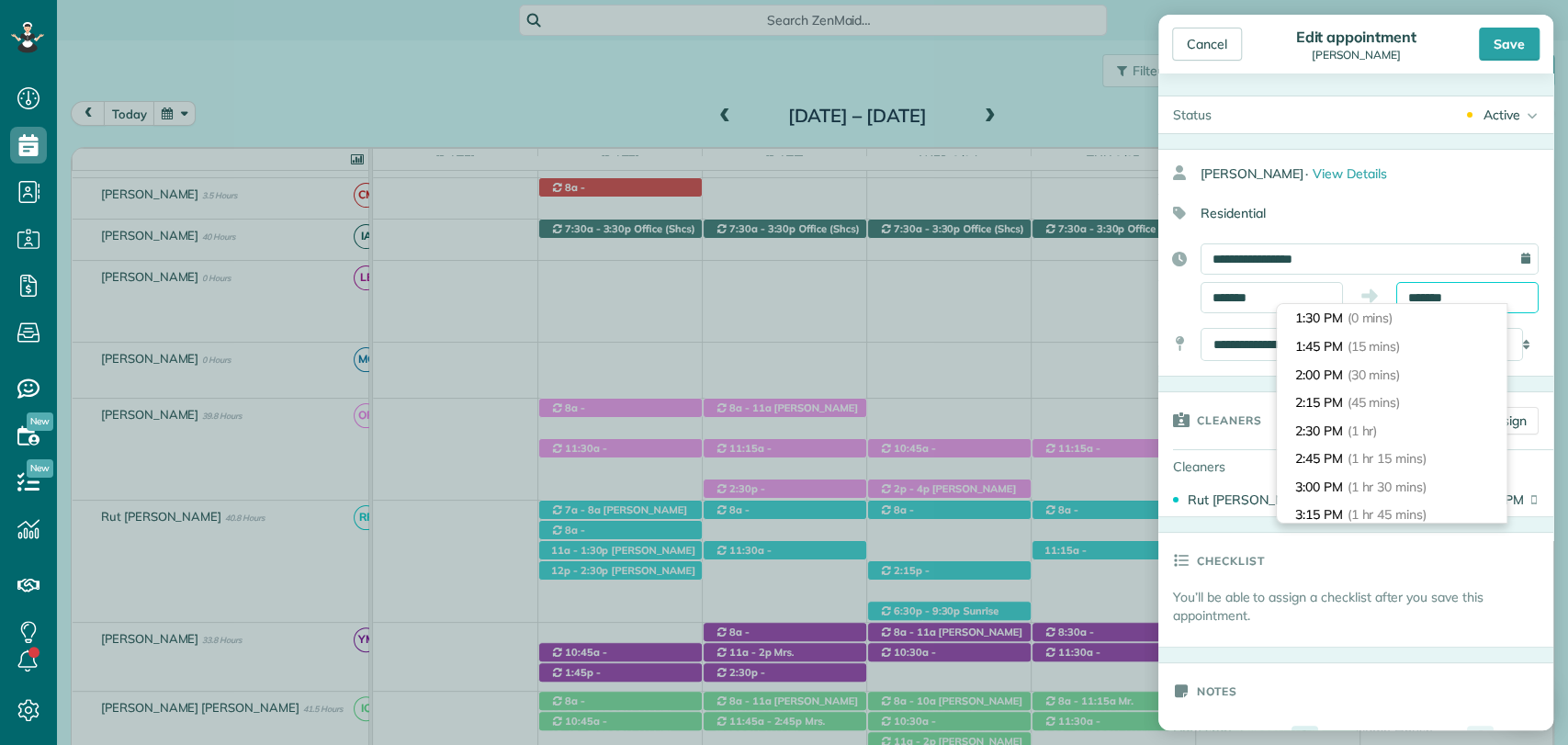
click at [1430, 296] on input "*******" at bounding box center [1467, 297] width 142 height 31
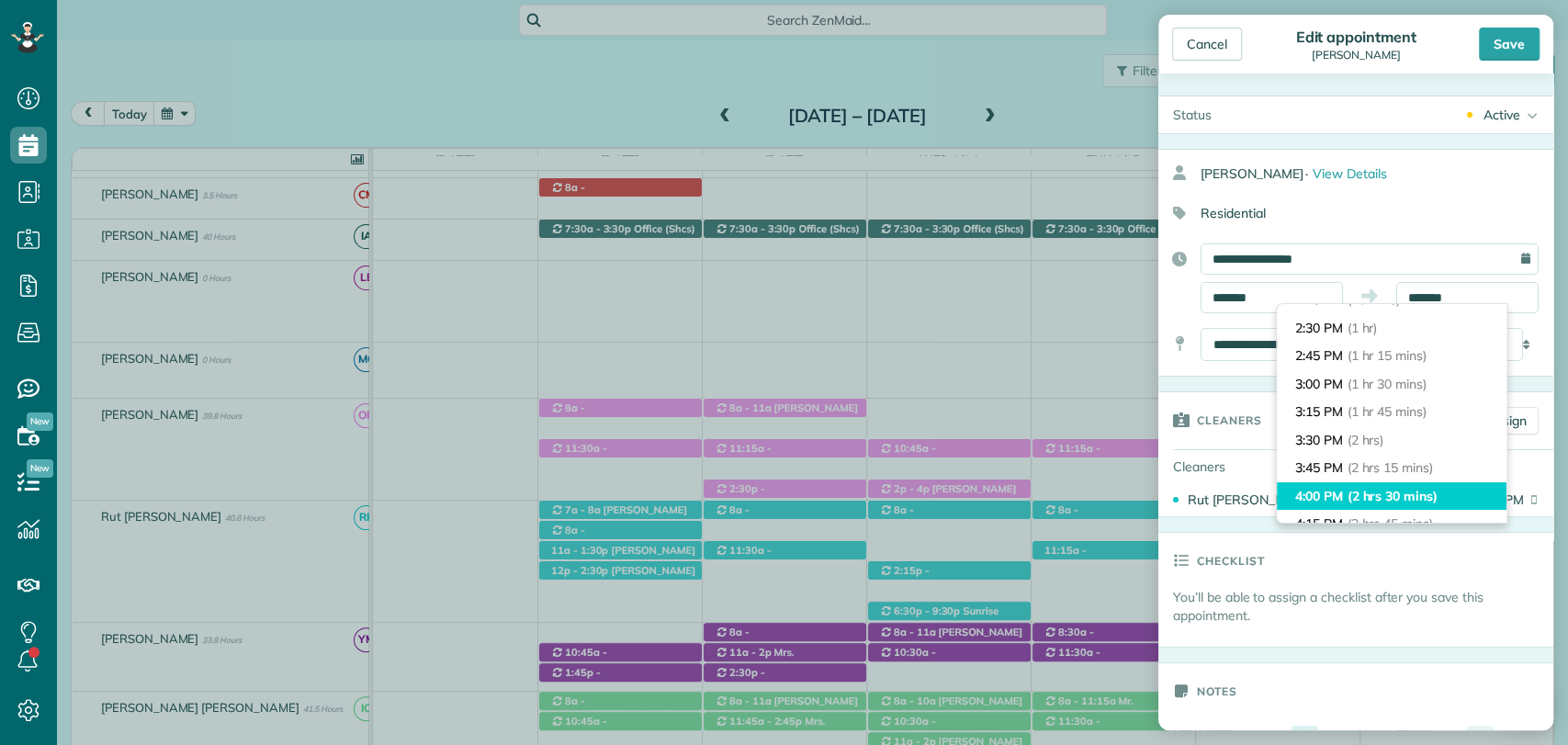
type input "*******"
click at [1354, 488] on span "(2 hrs 30 mins)" at bounding box center [1392, 496] width 90 height 17
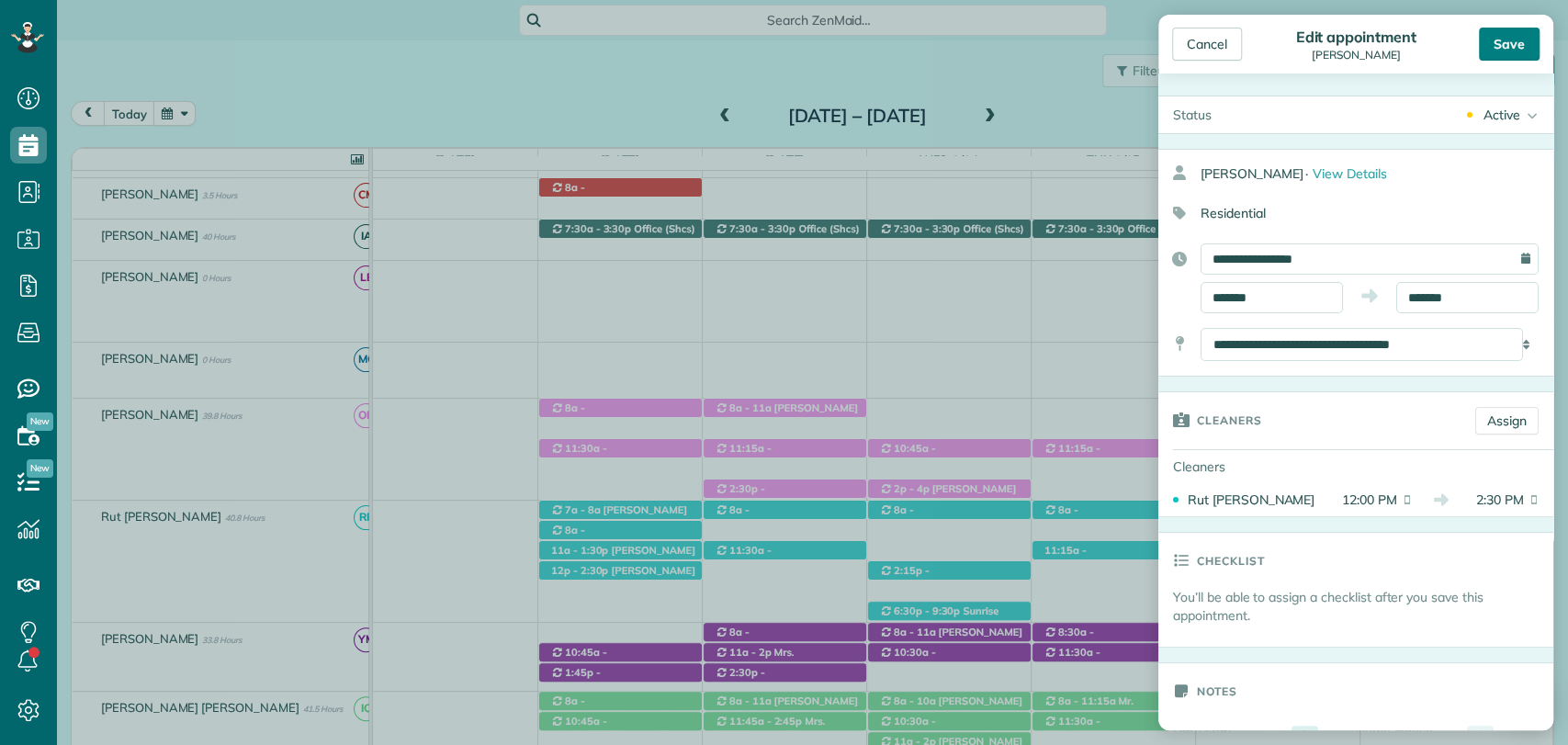
click at [1502, 37] on div "Save" at bounding box center [1509, 44] width 61 height 33
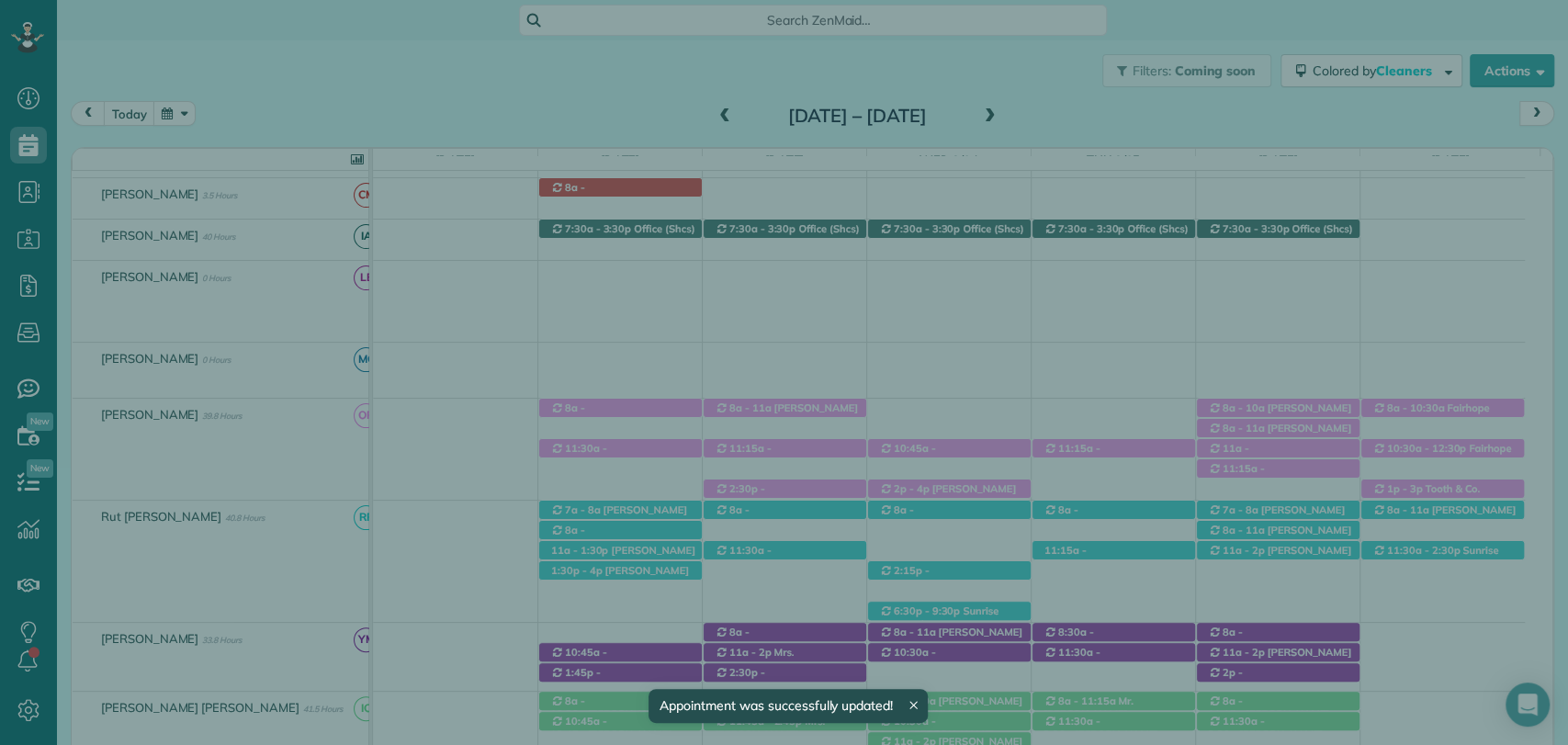
click at [1198, 32] on button "Close" at bounding box center [1204, 45] width 64 height 35
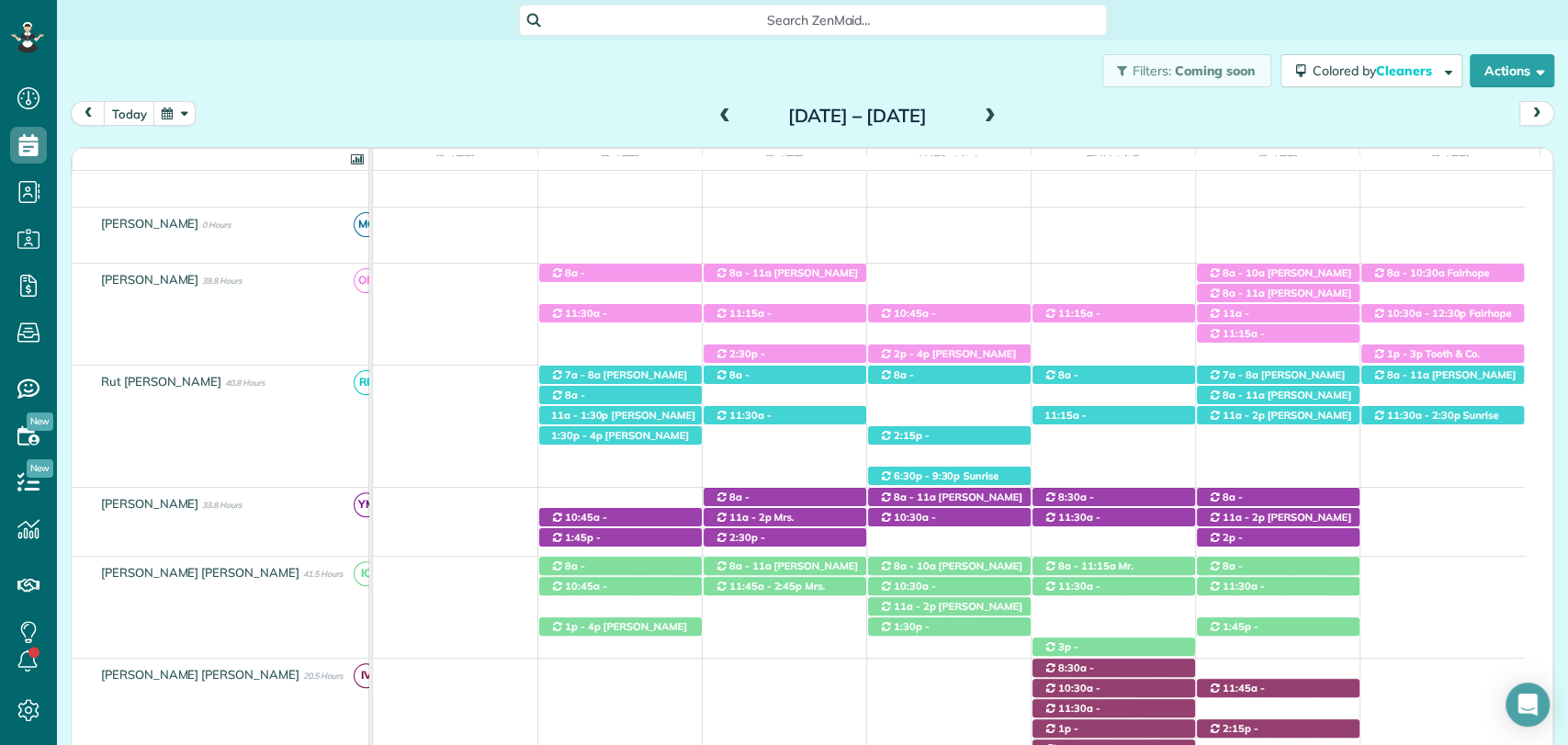
scroll to position [554, 0]
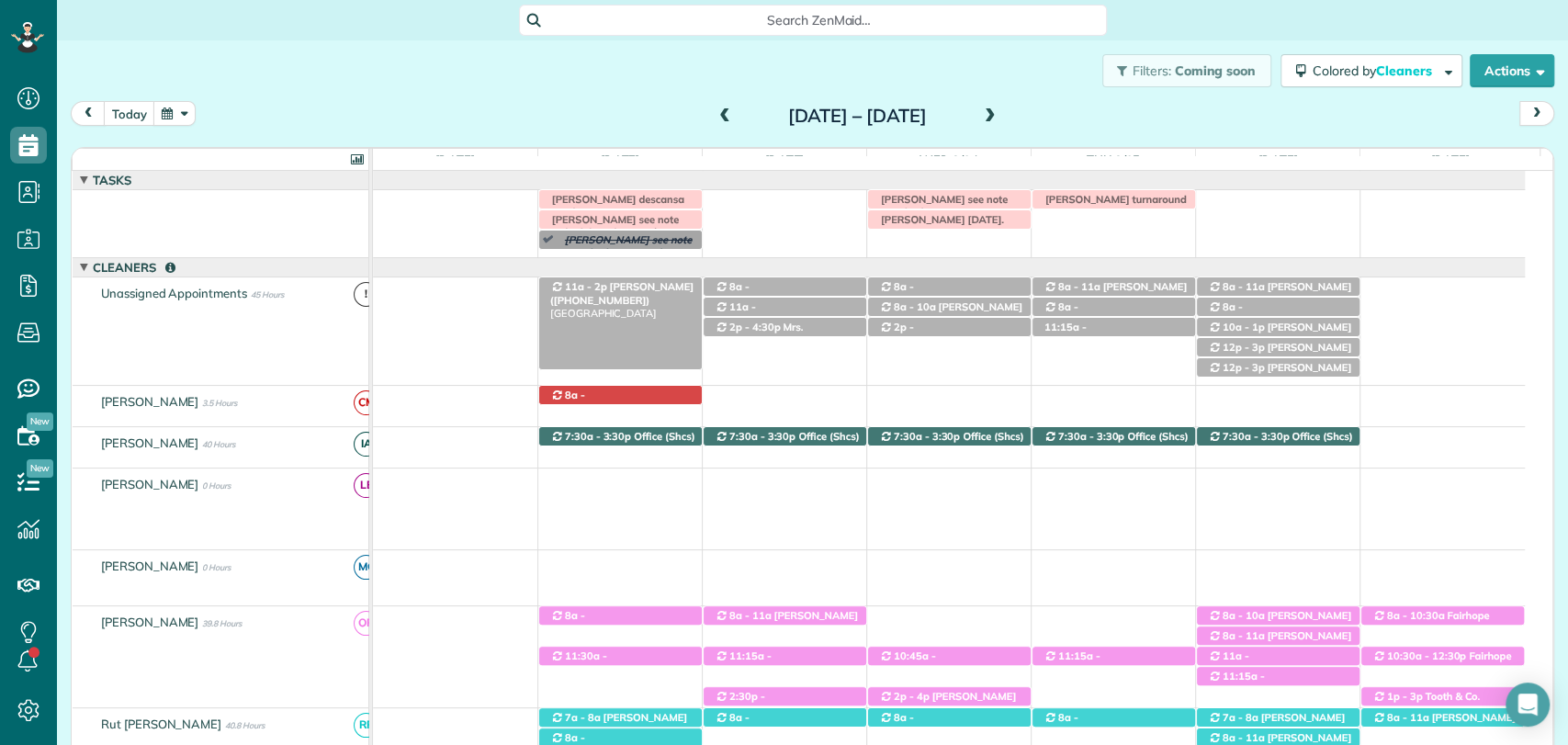
click at [636, 284] on span "Mrs. Wendy Butler (+12515102682)" at bounding box center [622, 293] width 143 height 26
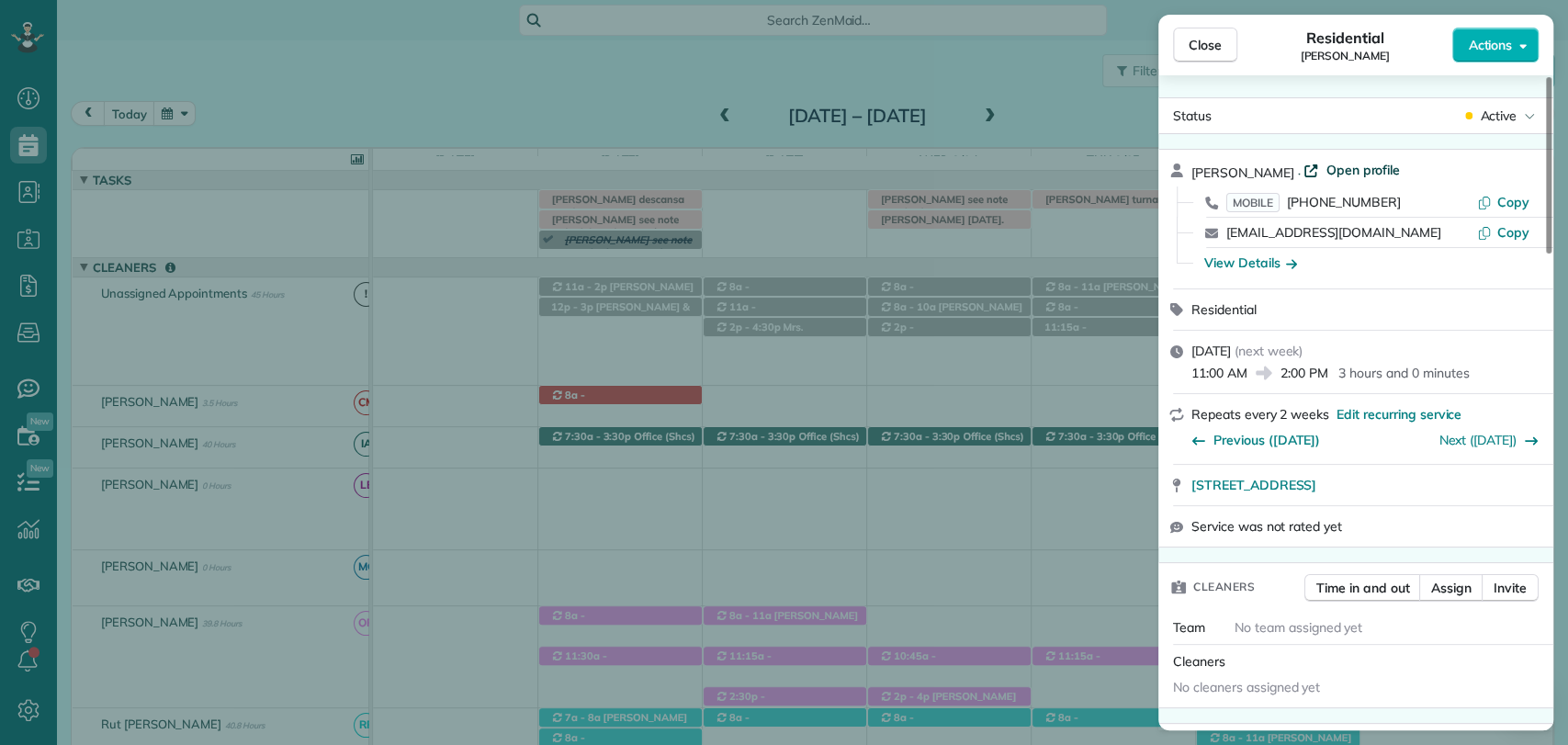
click at [1354, 171] on span "Open profile" at bounding box center [1363, 170] width 75 height 19
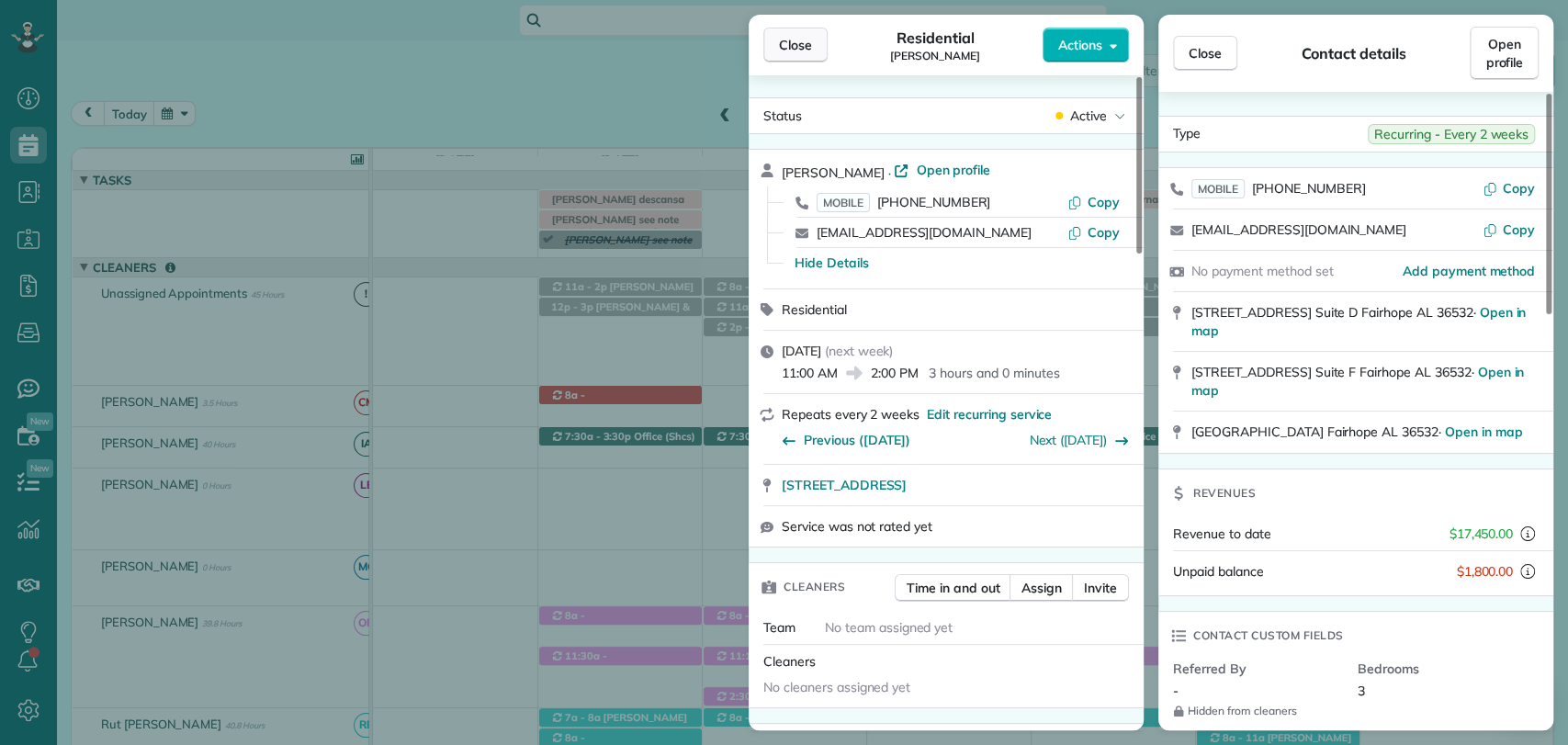
click at [808, 40] on span "Close" at bounding box center [795, 44] width 33 height 19
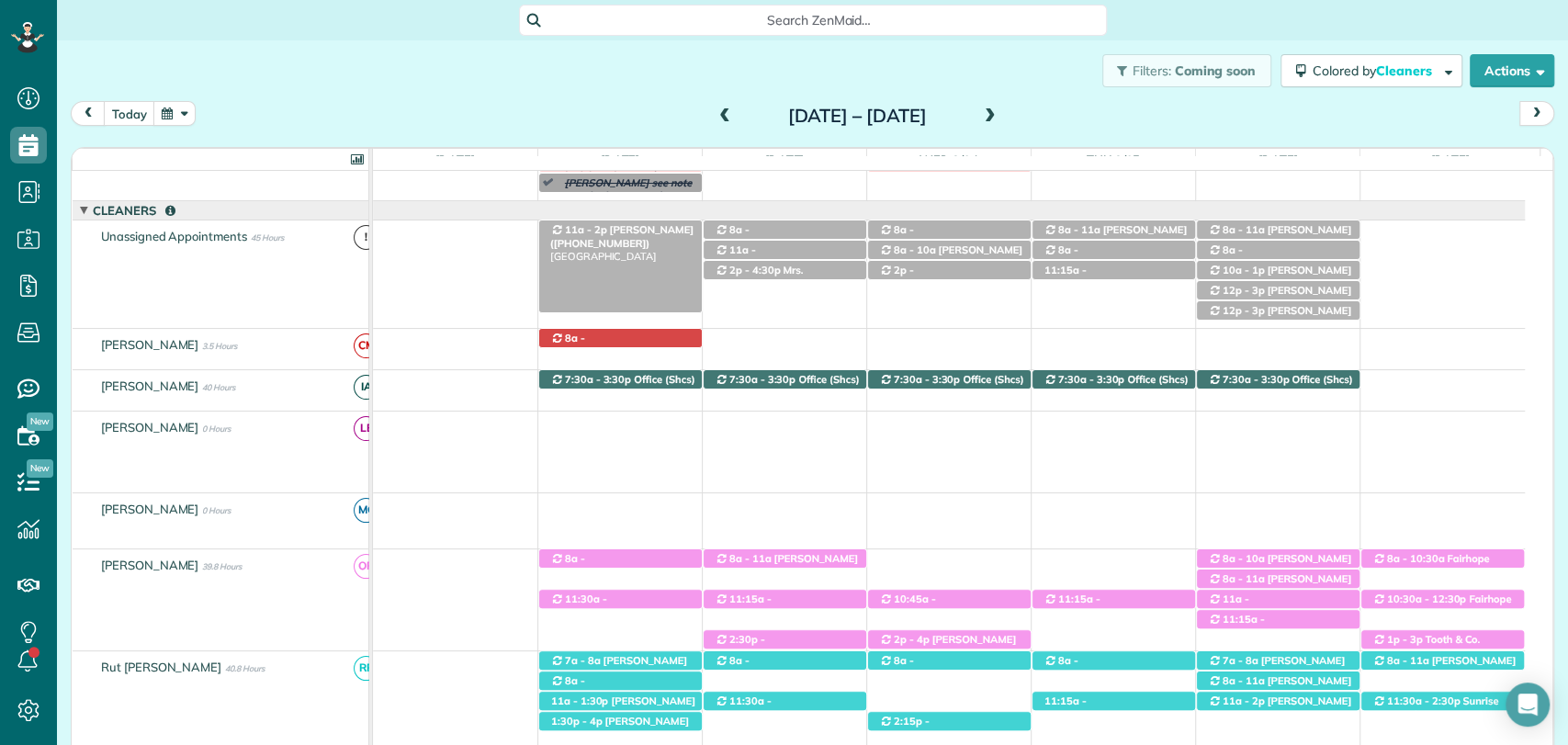
click at [645, 225] on span "Mrs. Wendy Butler (+12515102682)" at bounding box center [622, 236] width 143 height 26
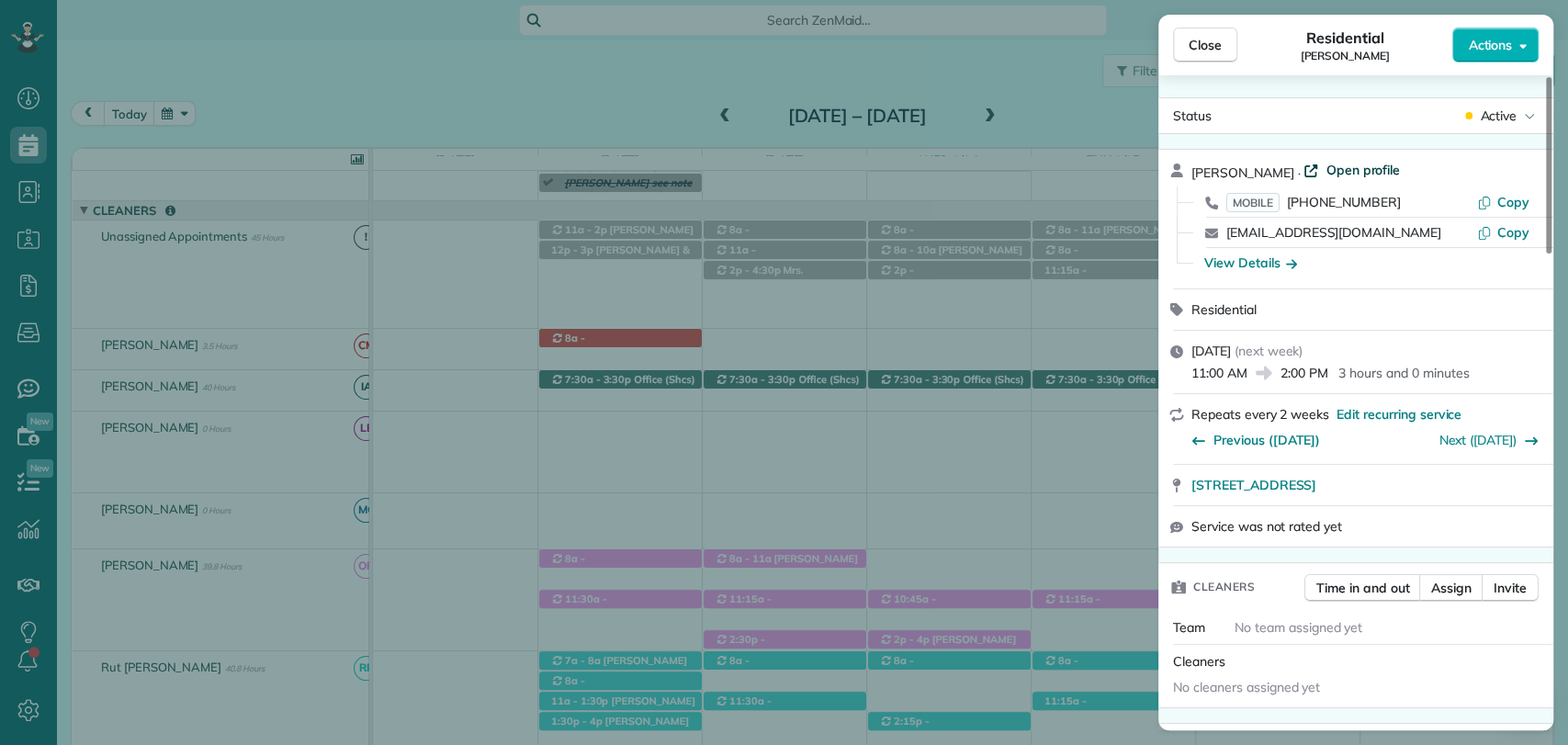
click at [1332, 163] on span "Open profile" at bounding box center [1363, 170] width 75 height 19
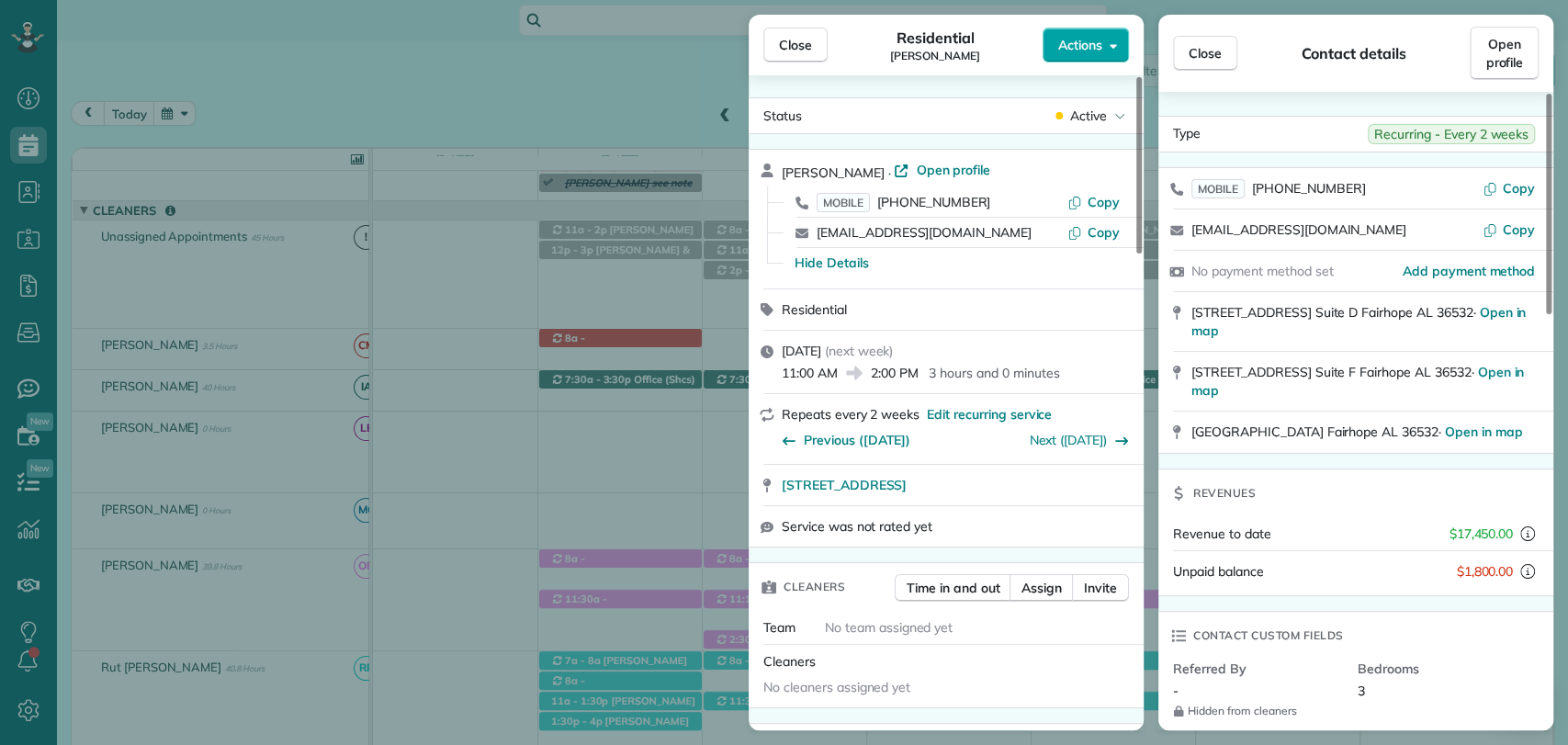
click at [1092, 39] on span "Actions" at bounding box center [1080, 44] width 44 height 19
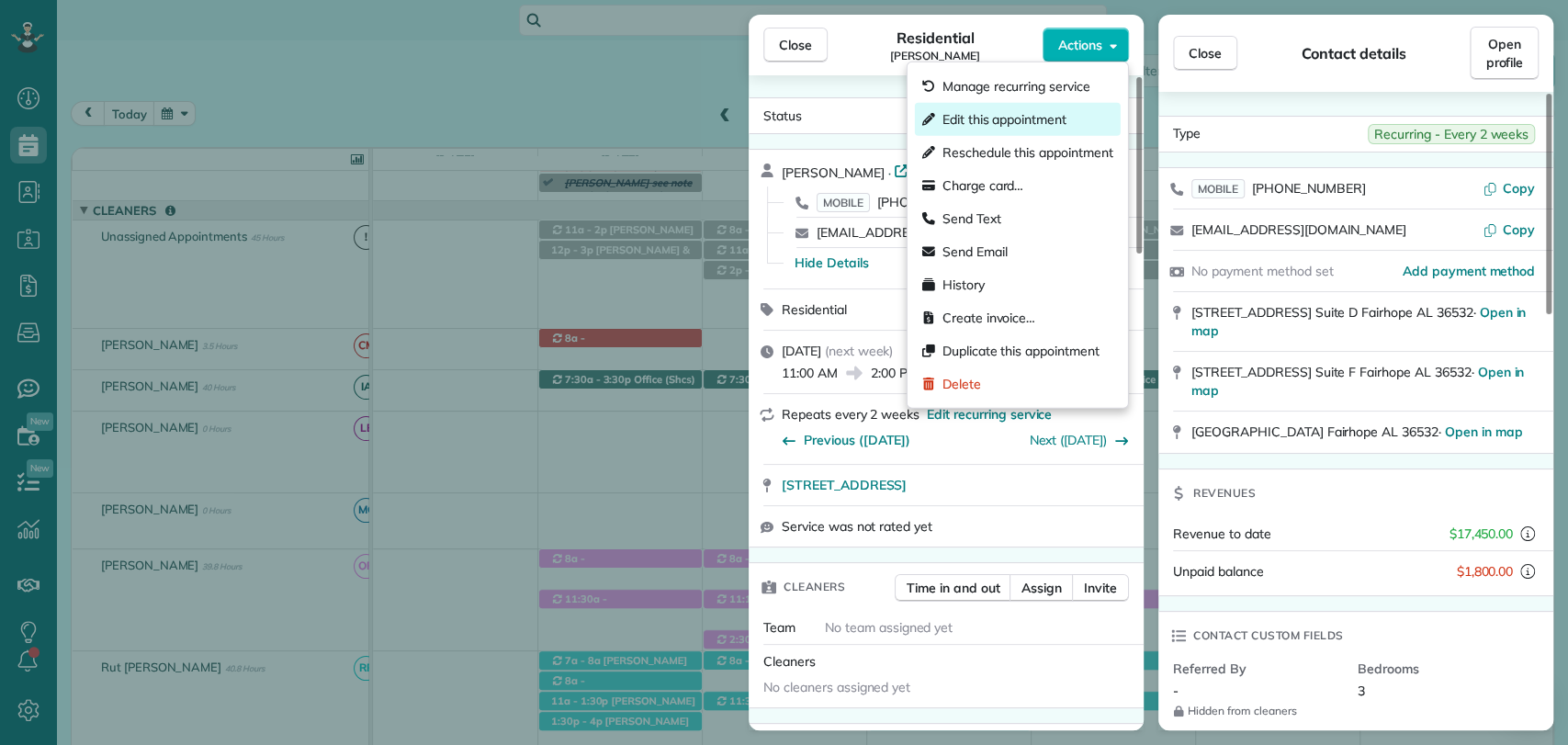
click at [1041, 117] on span "Edit this appointment" at bounding box center [1004, 119] width 124 height 19
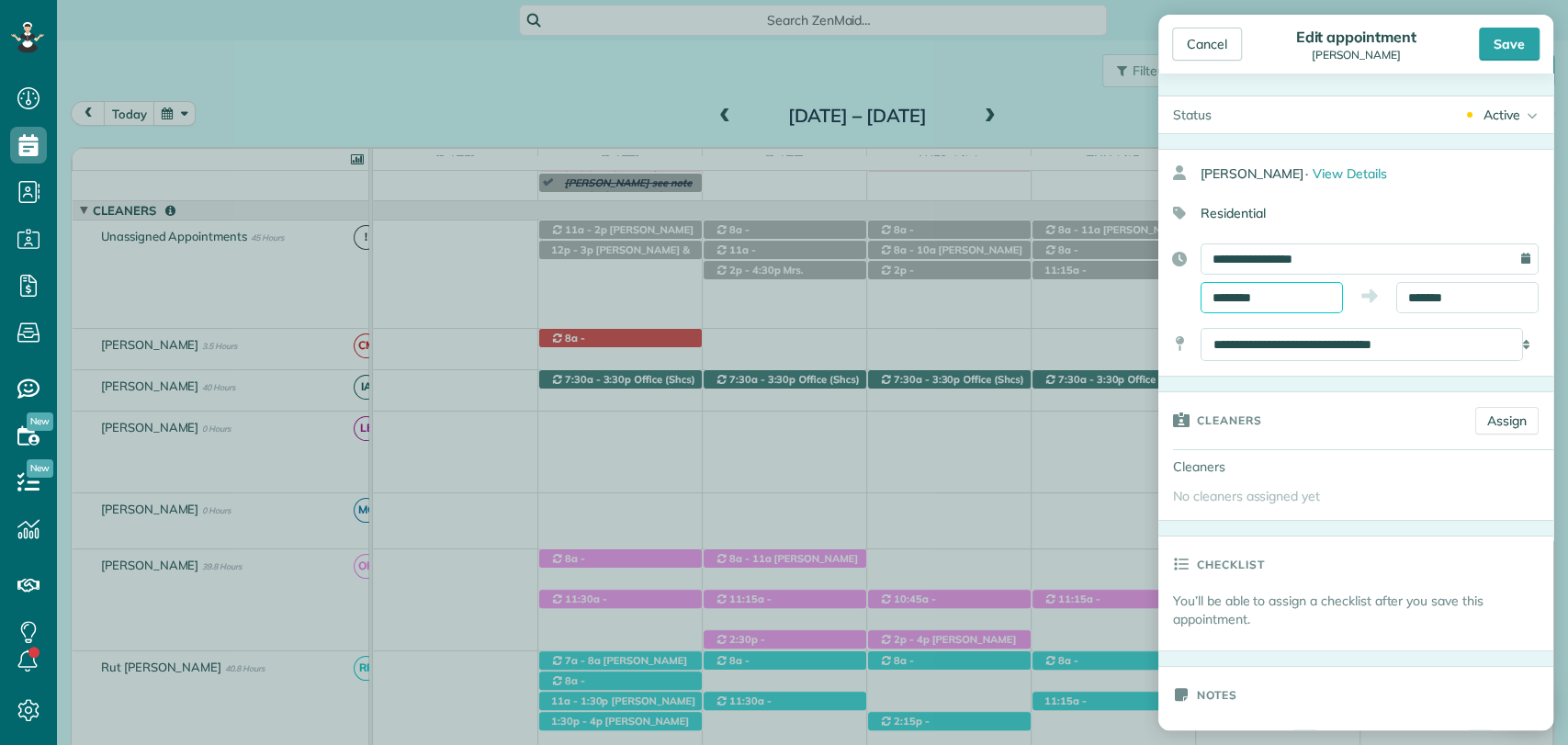
click at [1238, 283] on input "********" at bounding box center [1271, 297] width 142 height 31
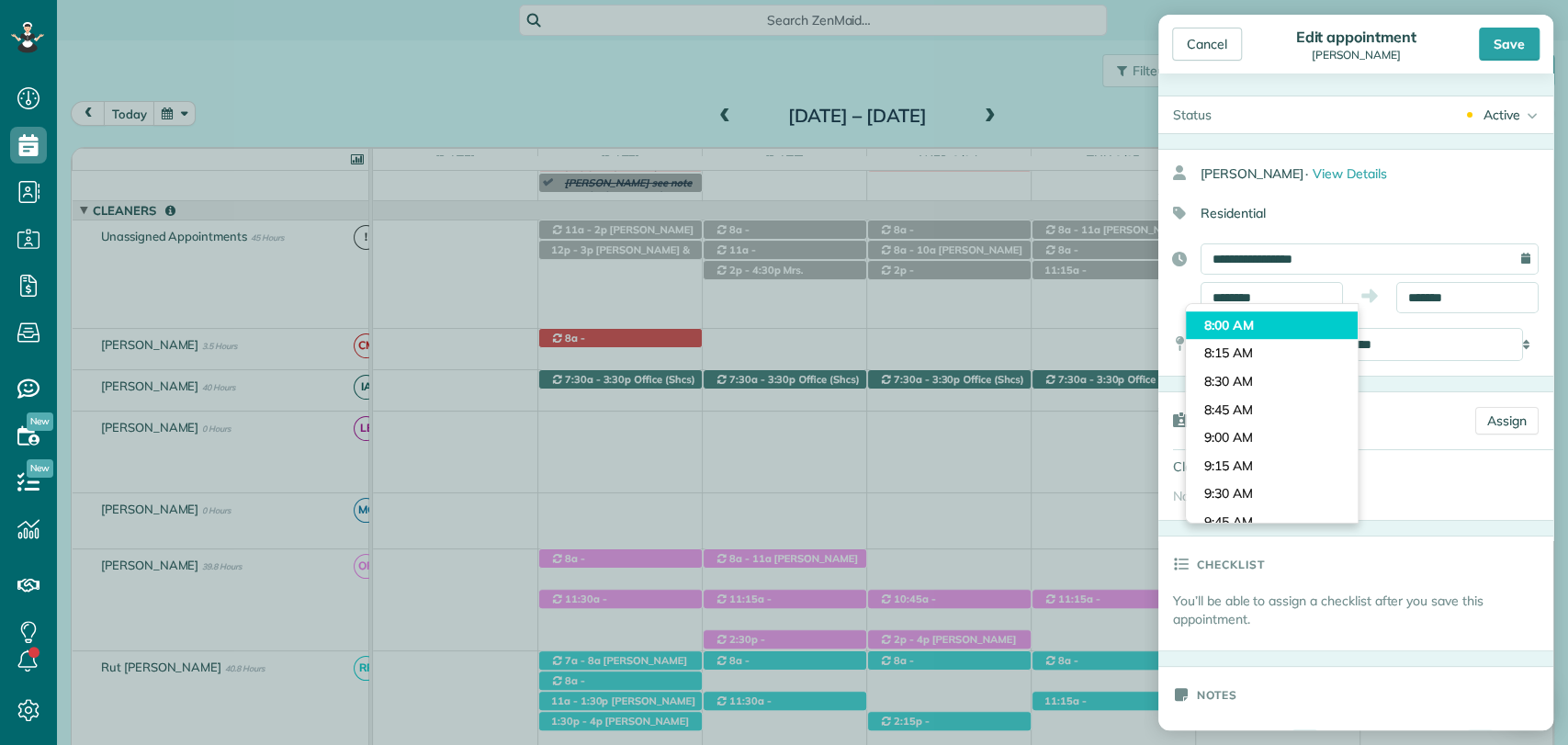
type input "*******"
click at [1243, 333] on body "Dashboard Scheduling Calendar View List View Dispatch View - Weekly scheduling …" at bounding box center [784, 372] width 1568 height 745
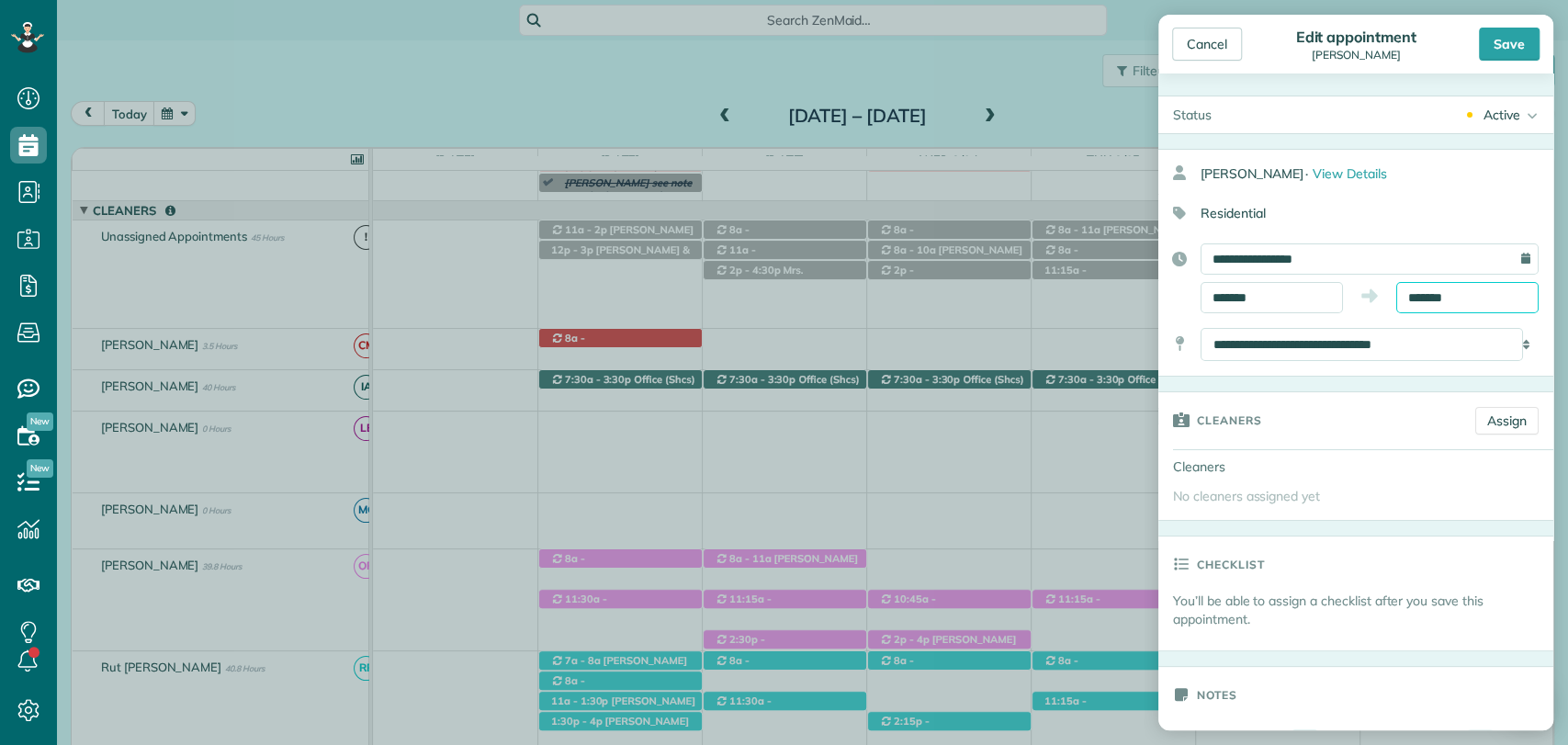
click at [1414, 305] on body "Dashboard Scheduling Calendar View List View Dispatch View - Weekly scheduling …" at bounding box center [784, 372] width 1568 height 745
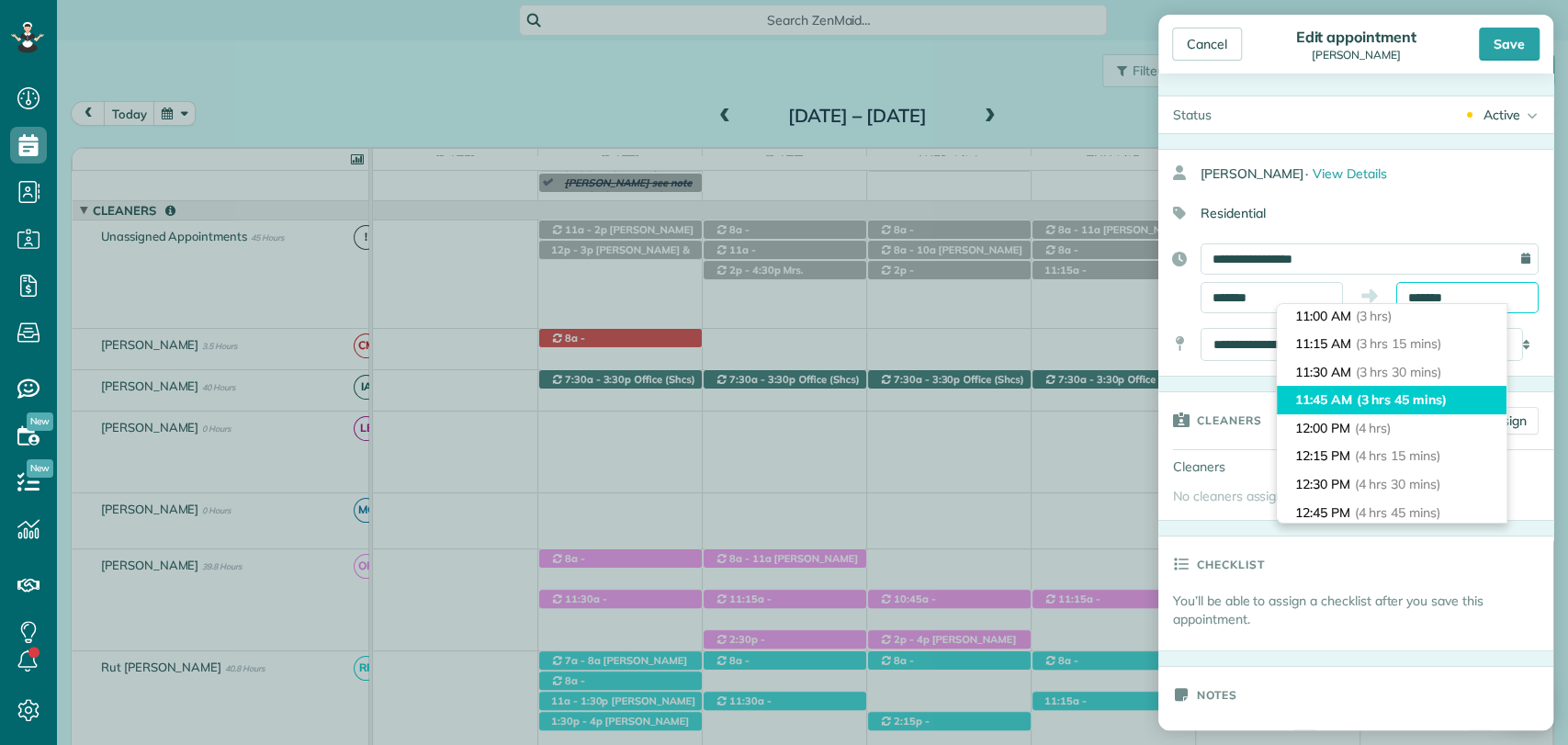
scroll to position [335, 0]
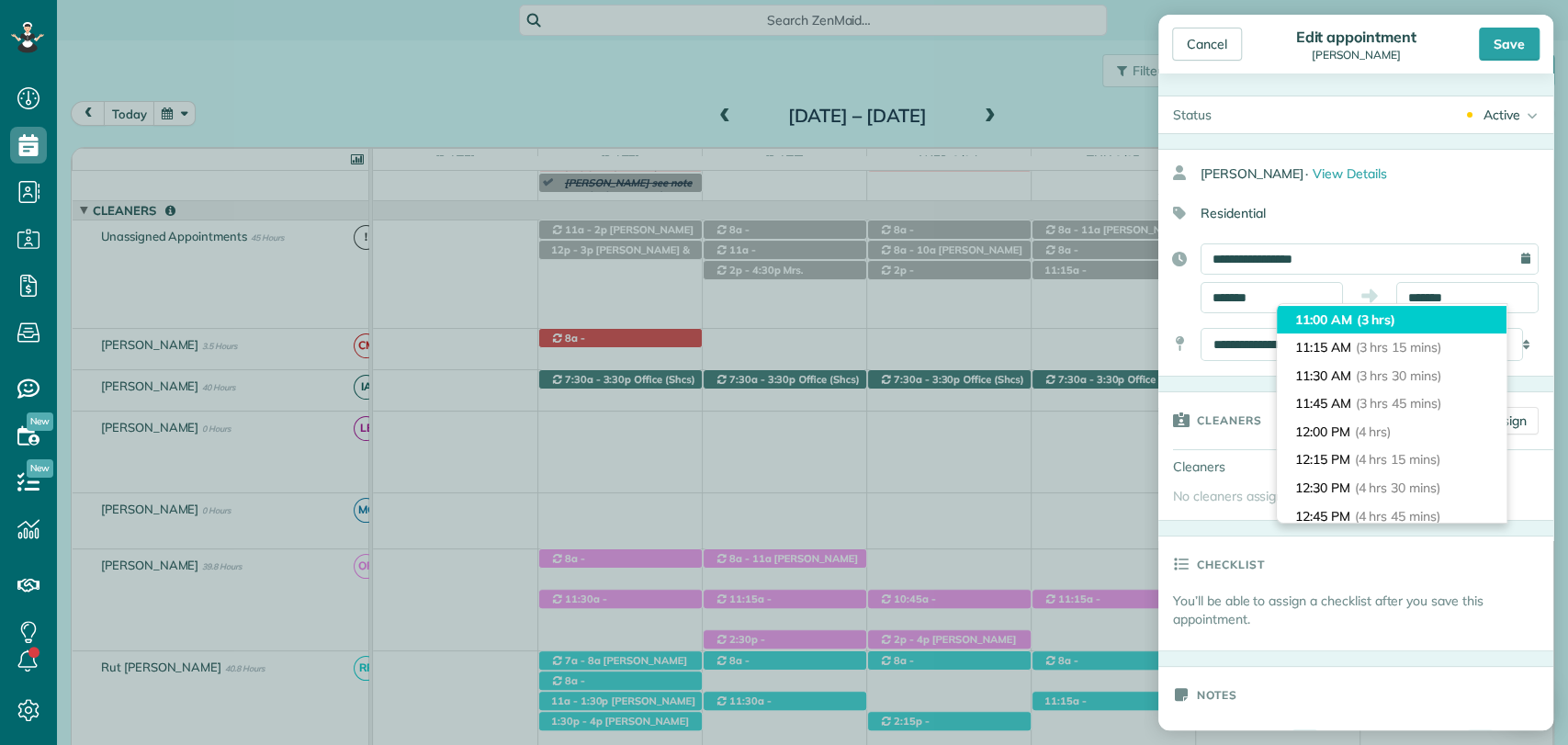
type input "********"
click at [1357, 323] on span "(3 hrs)" at bounding box center [1376, 319] width 39 height 17
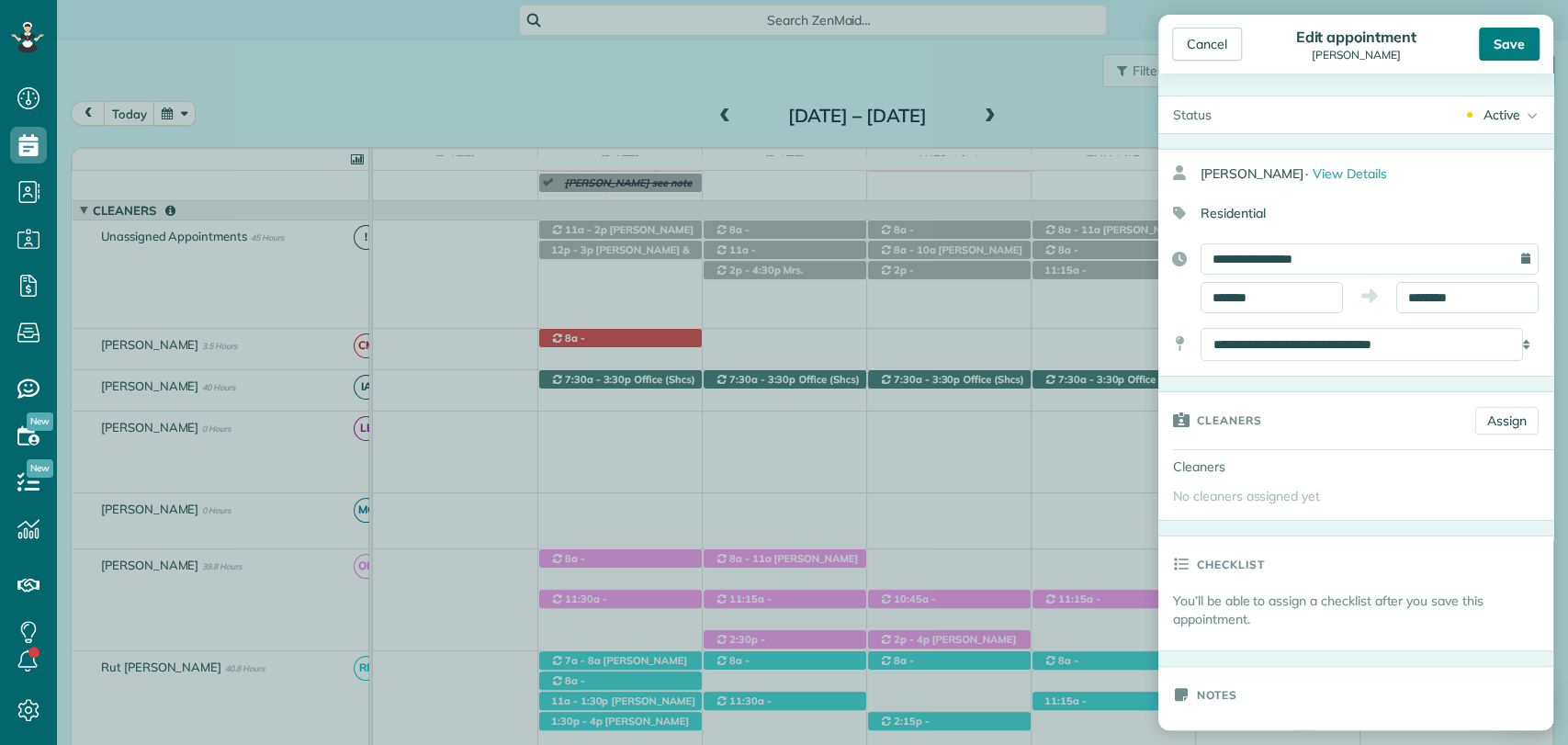
click at [1507, 28] on div "Save" at bounding box center [1509, 44] width 61 height 33
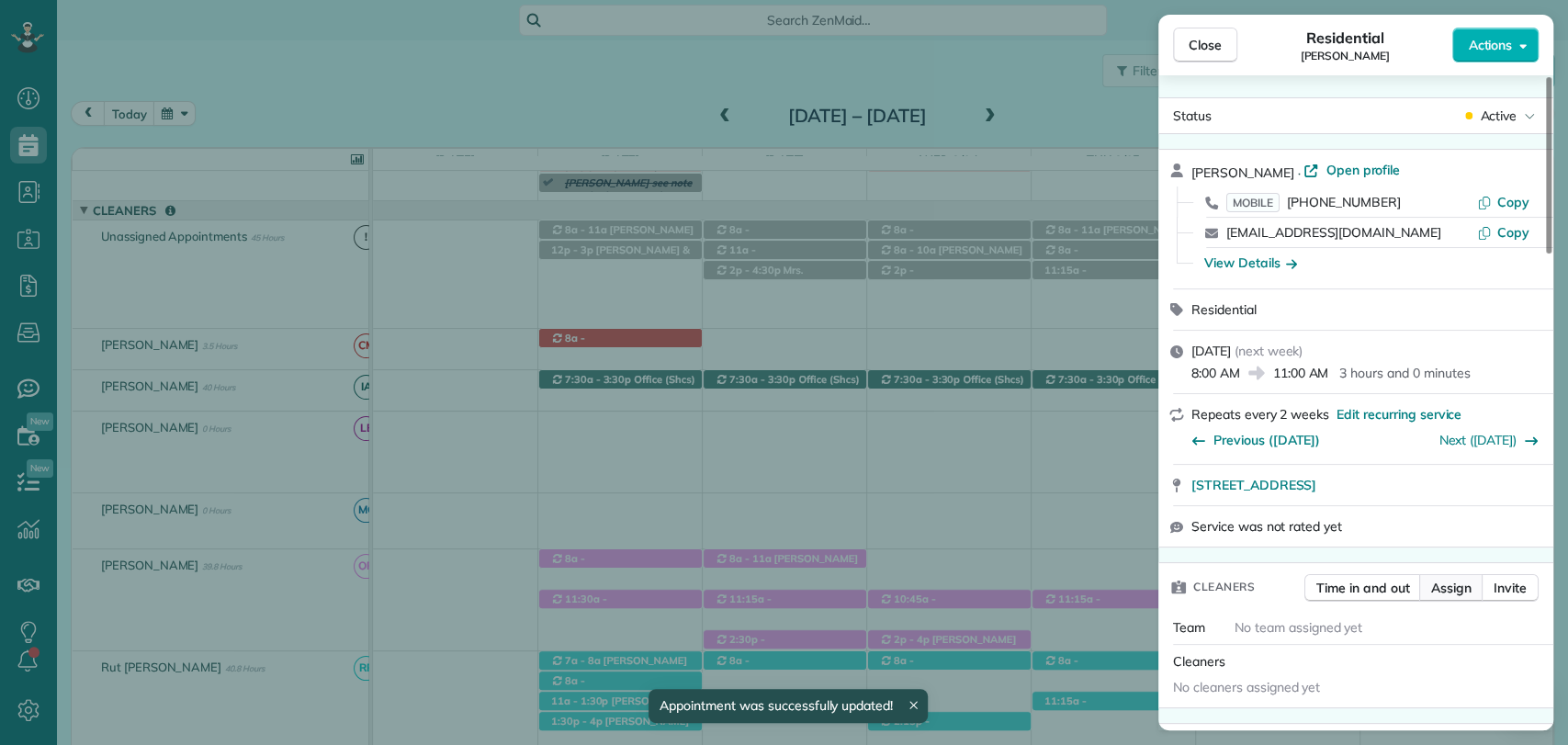
click at [1445, 582] on span "Assign" at bounding box center [1450, 587] width 40 height 19
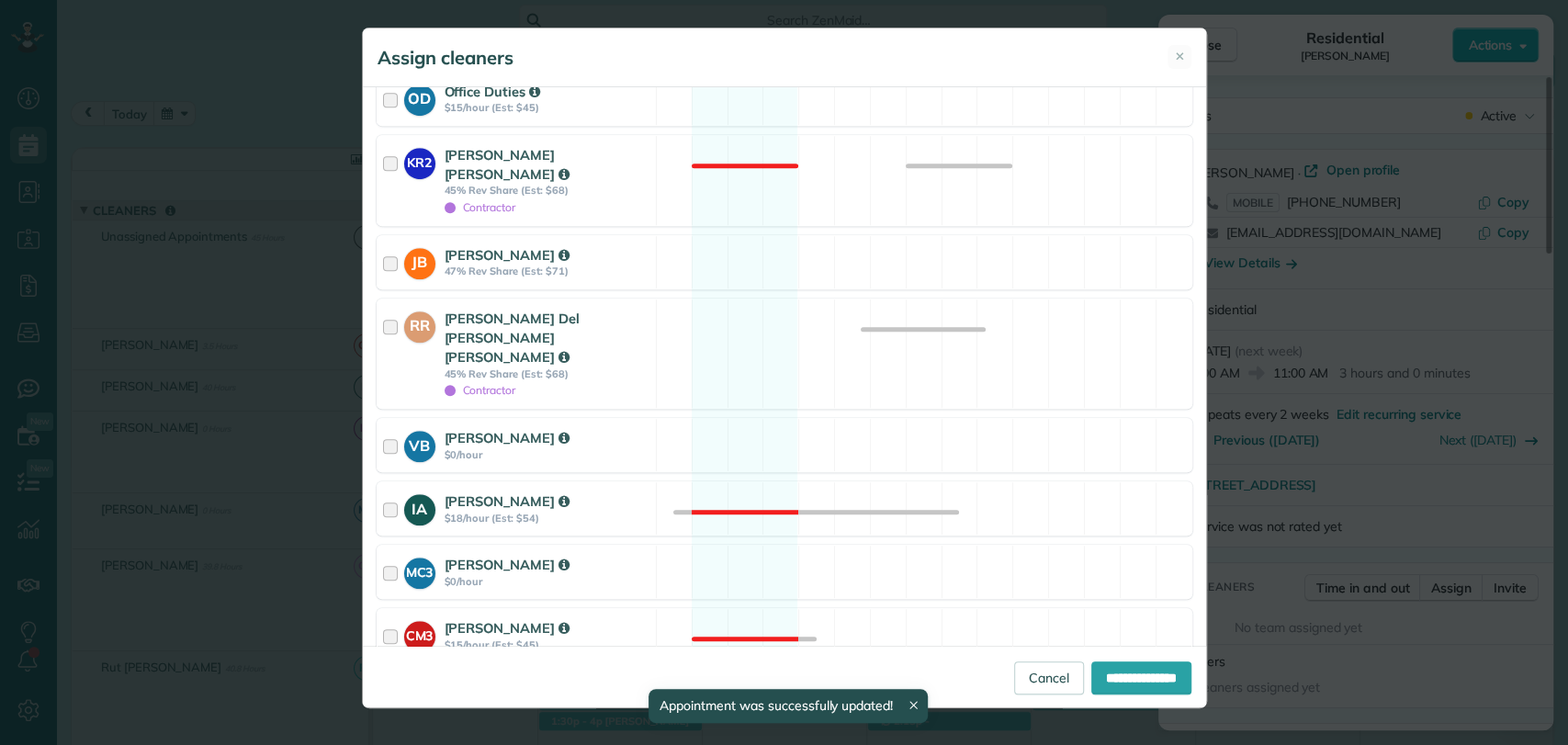
scroll to position [677, 0]
click at [391, 309] on div at bounding box center [394, 354] width 22 height 90
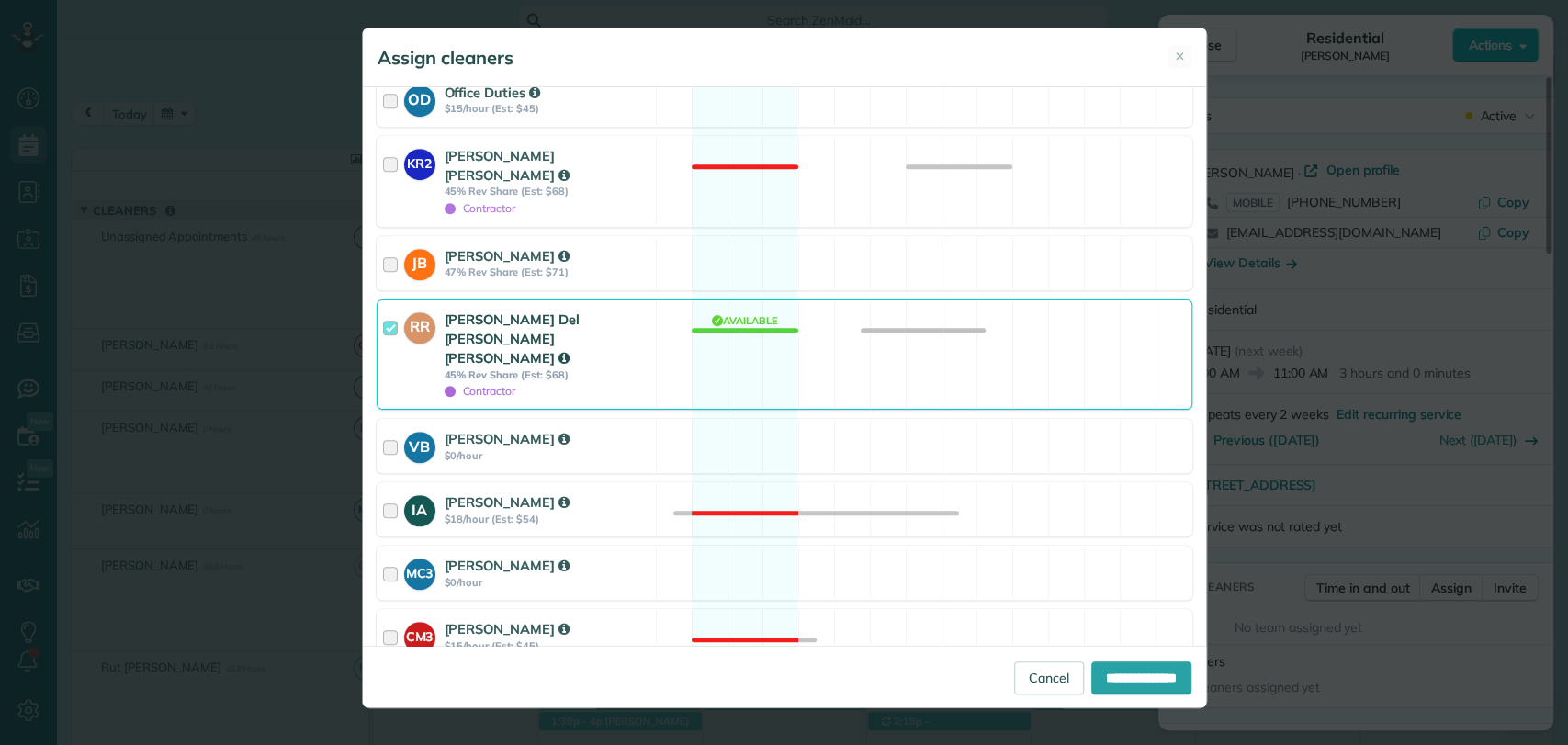
scroll to position [907, 0]
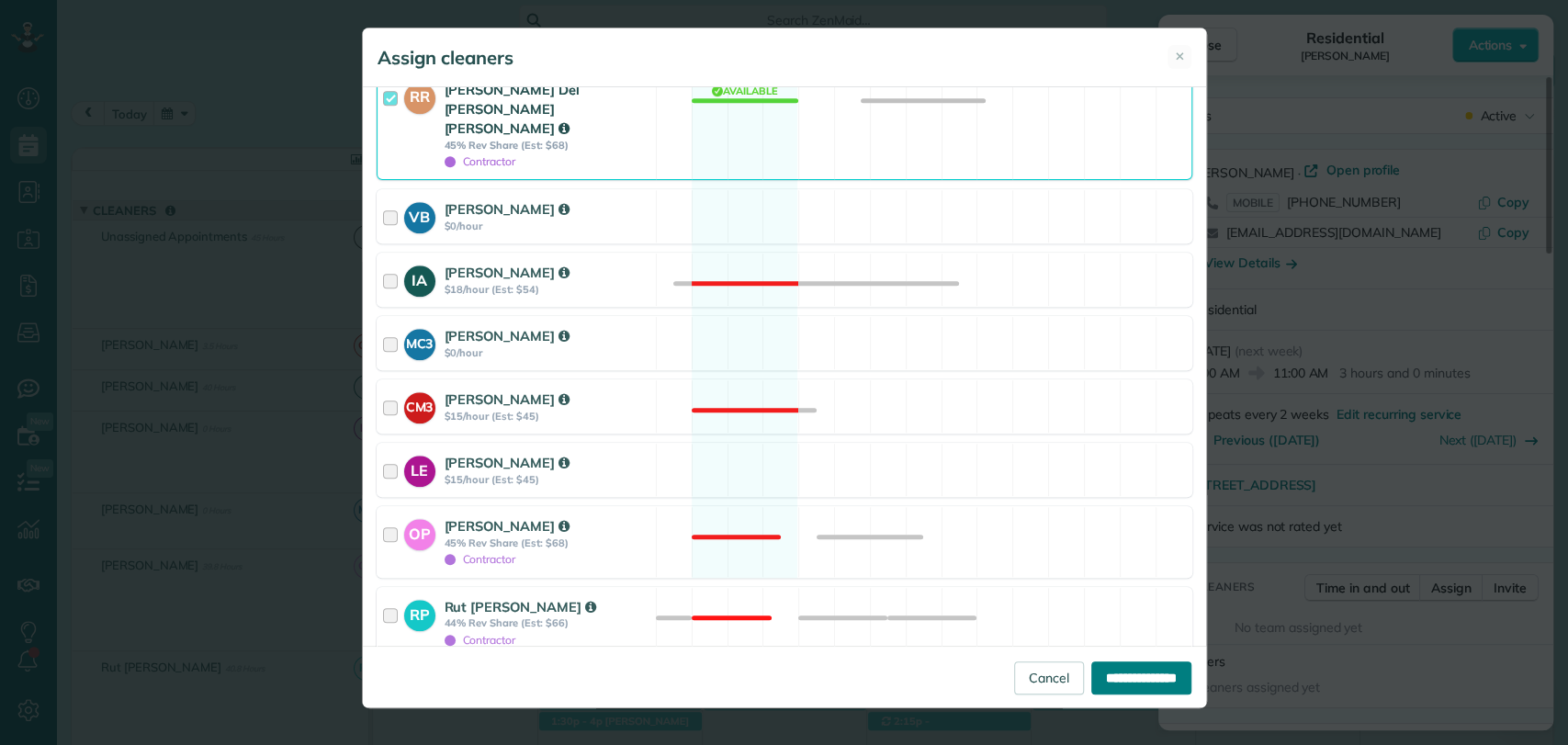
click at [1112, 673] on input "**********" at bounding box center [1141, 677] width 100 height 33
type input "**********"
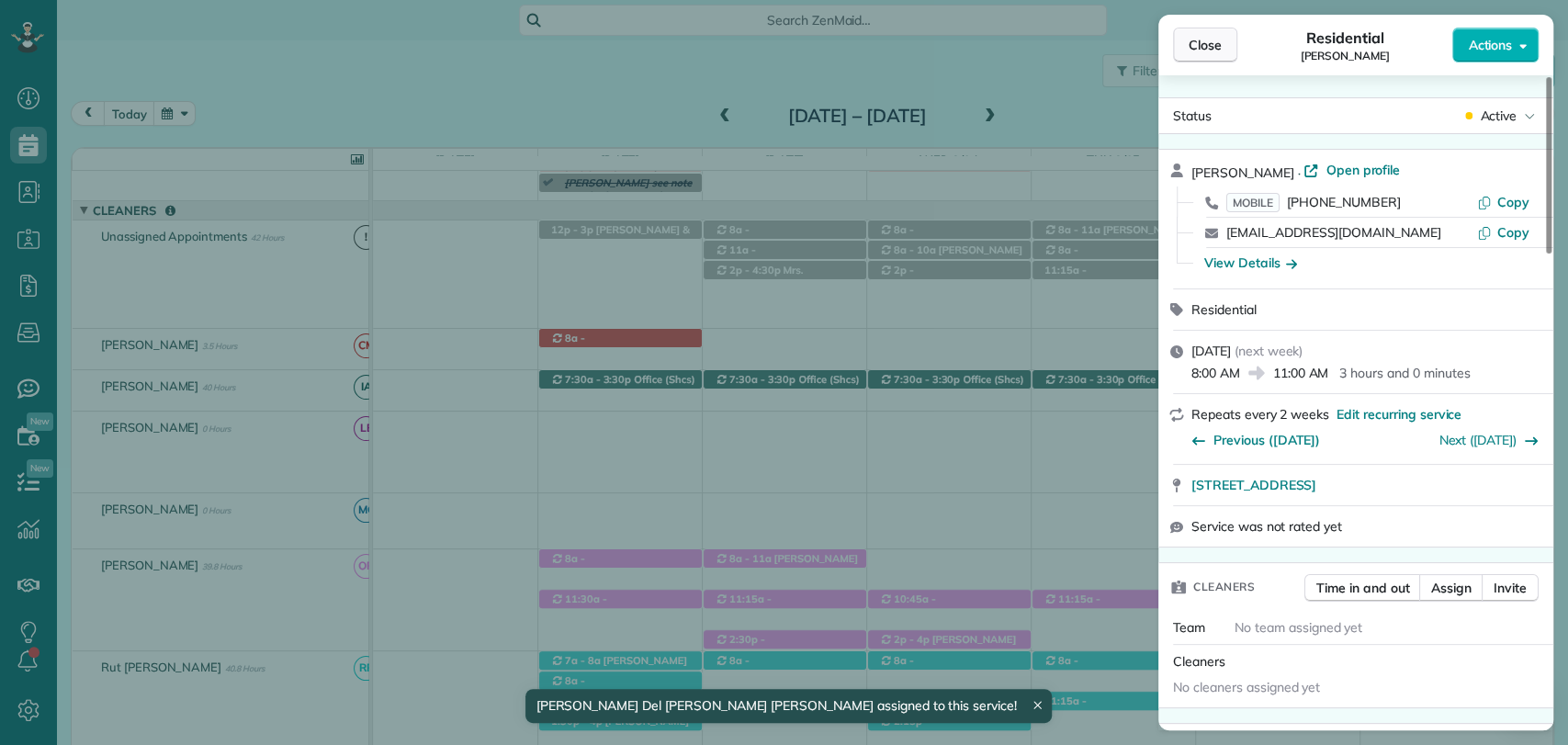
click at [1196, 47] on span "Close" at bounding box center [1205, 44] width 33 height 19
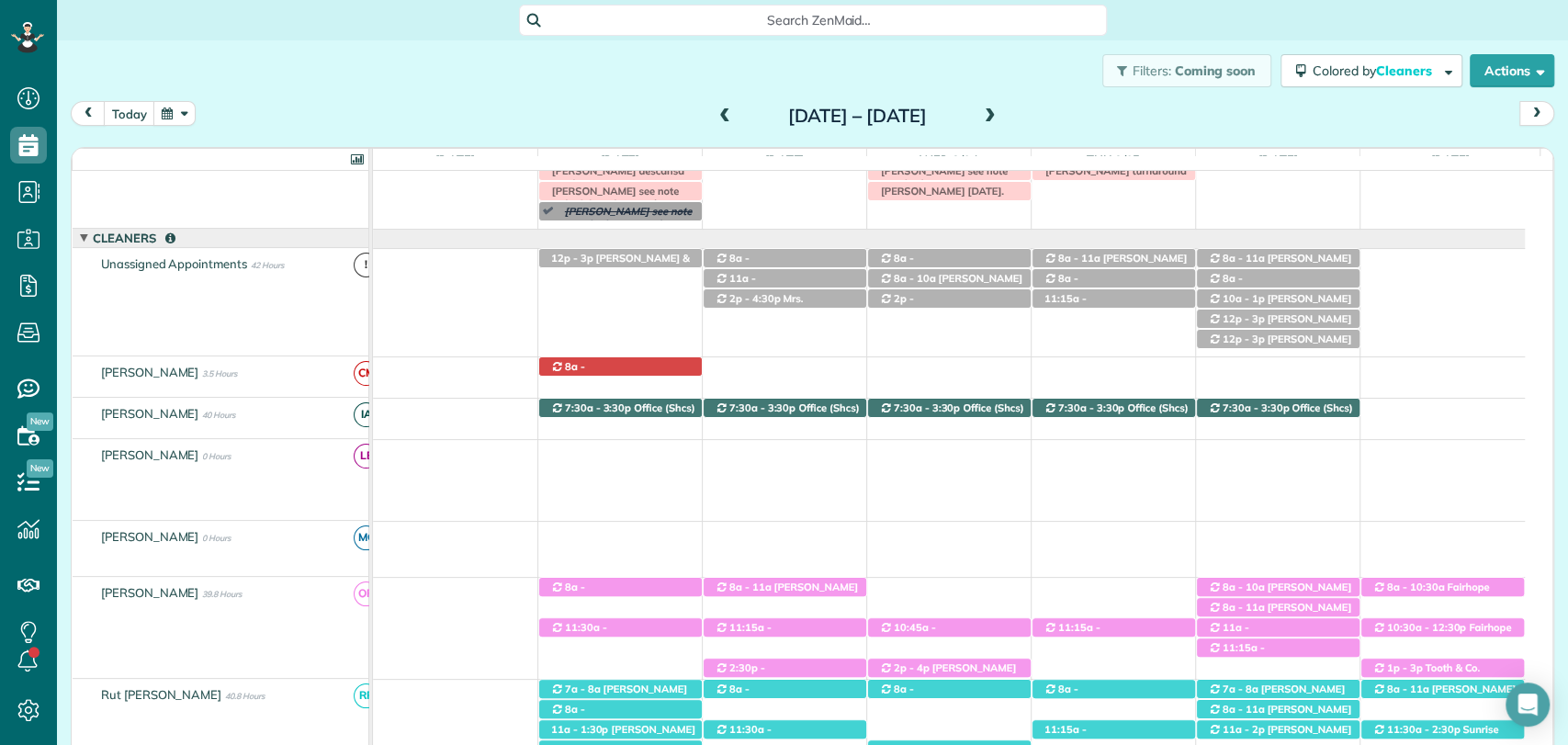
scroll to position [28, 0]
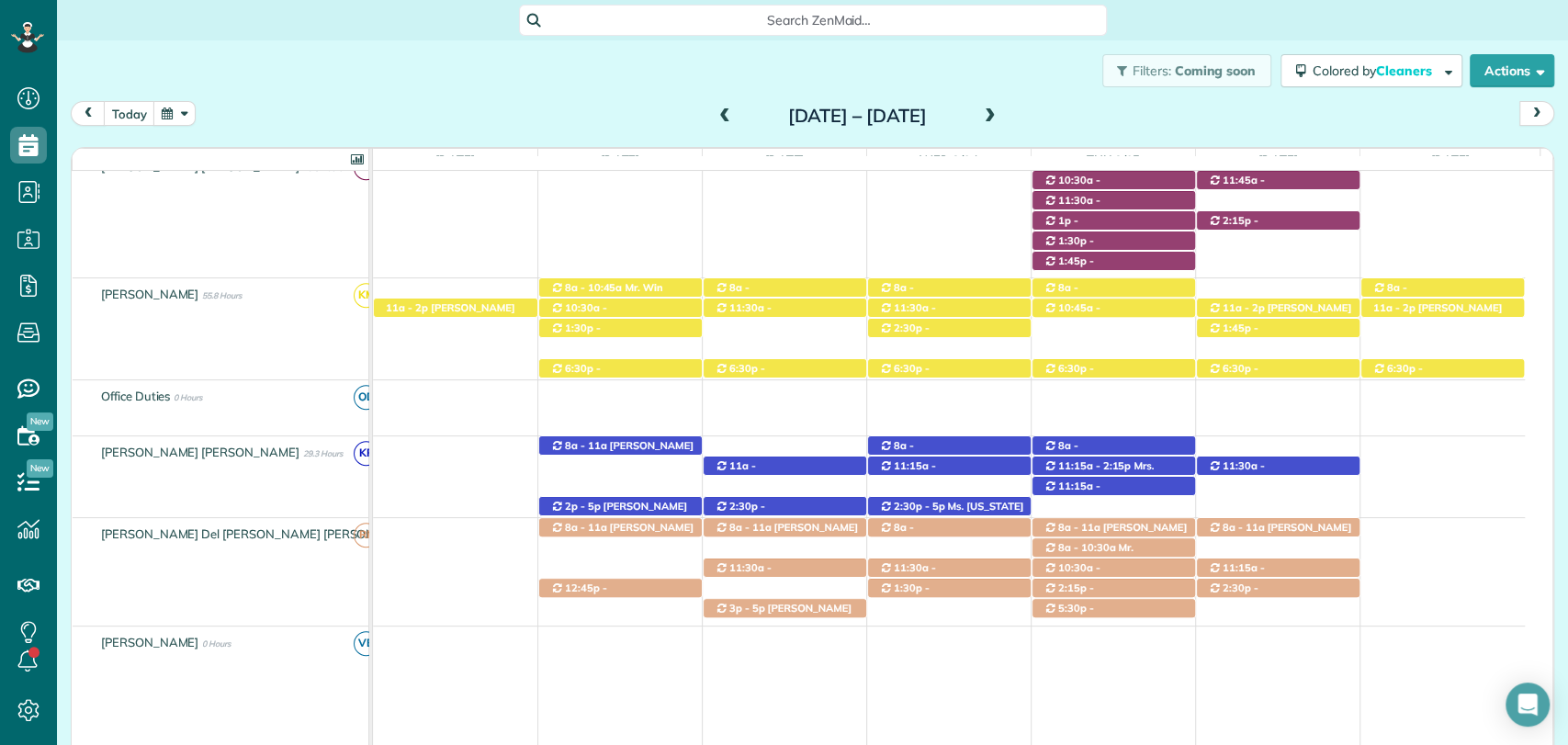
click at [607, 586] on span "12:45p - 4:15p" at bounding box center [578, 594] width 57 height 26
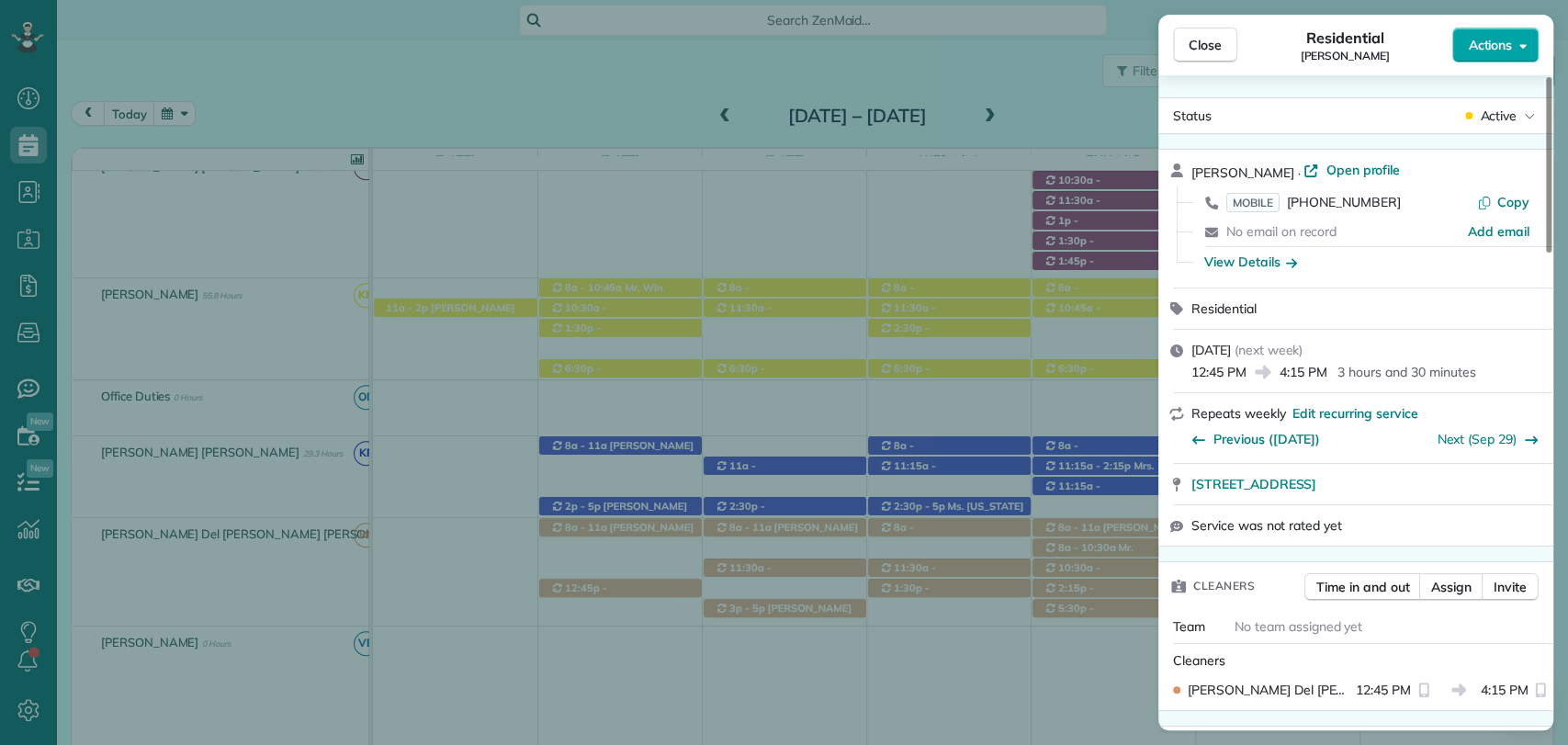
click at [1487, 43] on span "Actions" at bounding box center [1489, 44] width 44 height 19
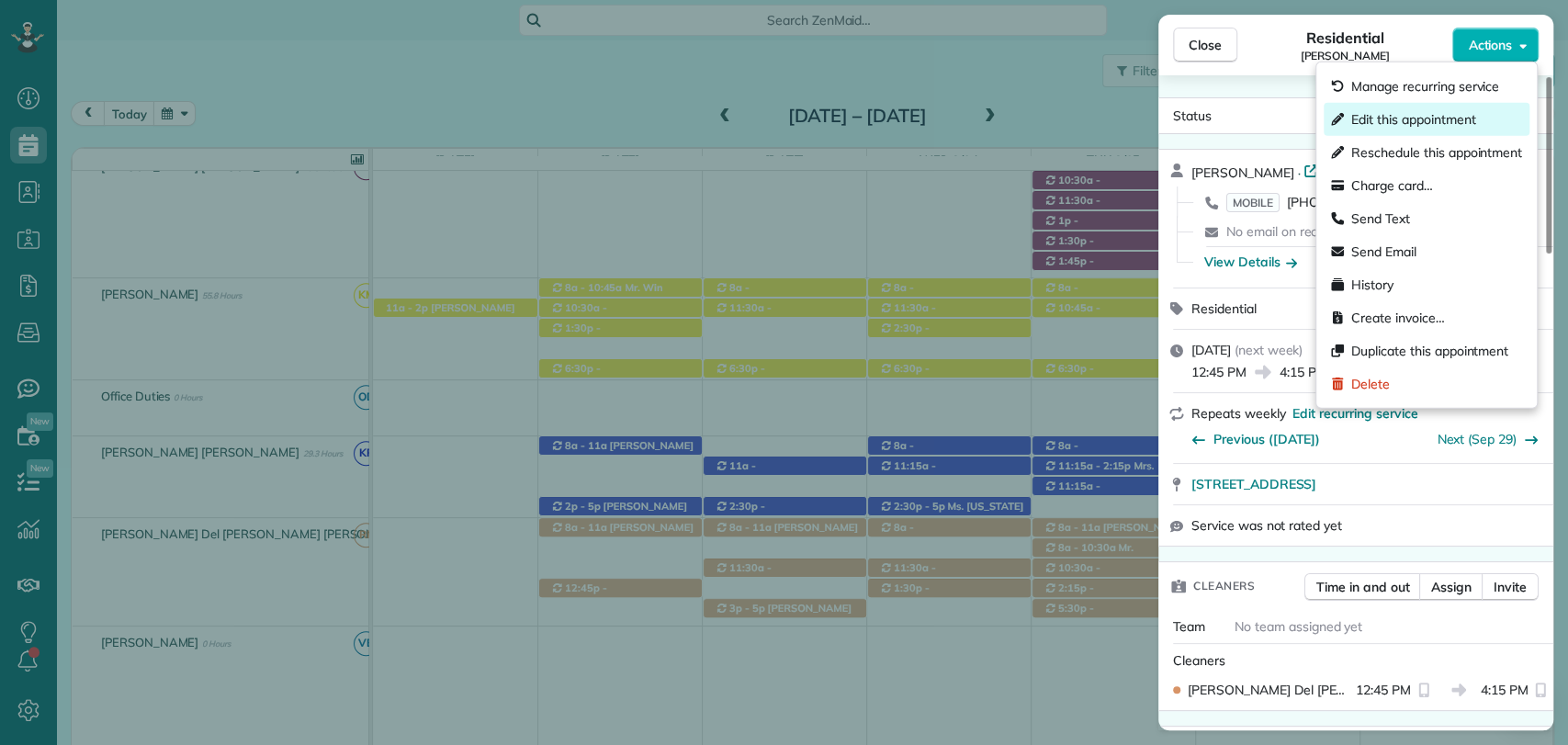
click at [1418, 123] on span "Edit this appointment" at bounding box center [1413, 119] width 124 height 19
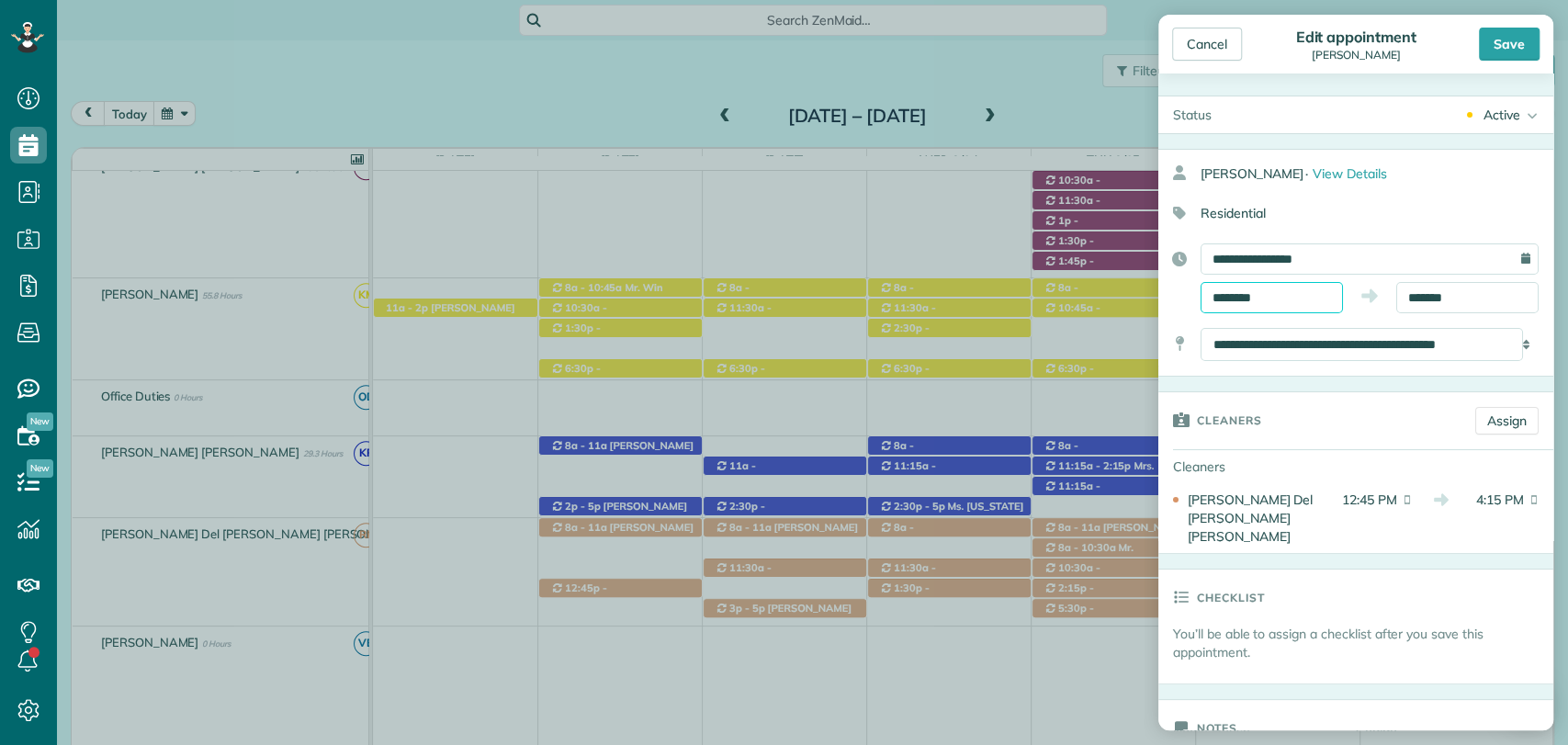
click at [1272, 292] on input "********" at bounding box center [1271, 297] width 142 height 31
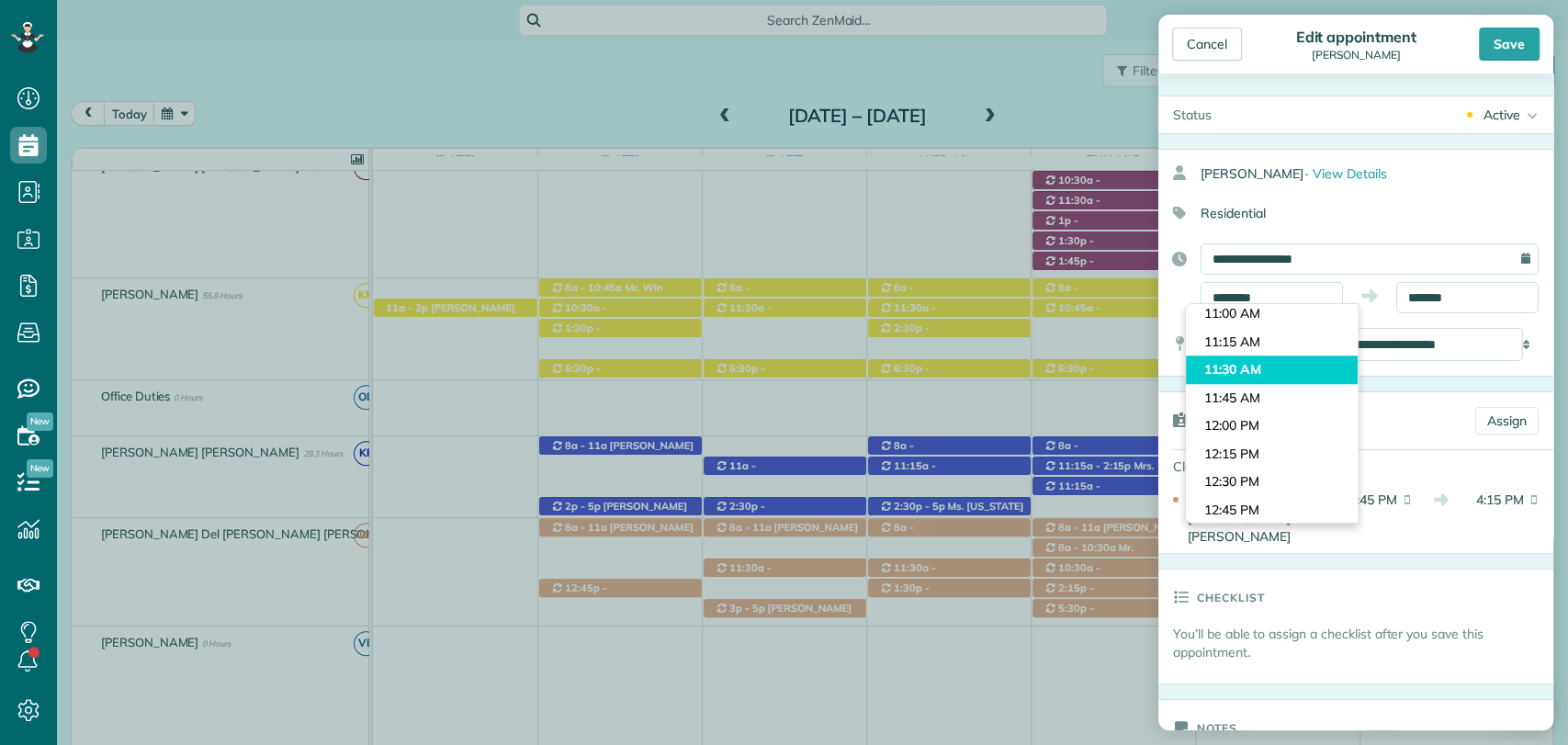
type input "********"
click at [1239, 372] on body "Dashboard Scheduling Calendar View List View Dispatch View - Weekly scheduling …" at bounding box center [784, 372] width 1568 height 745
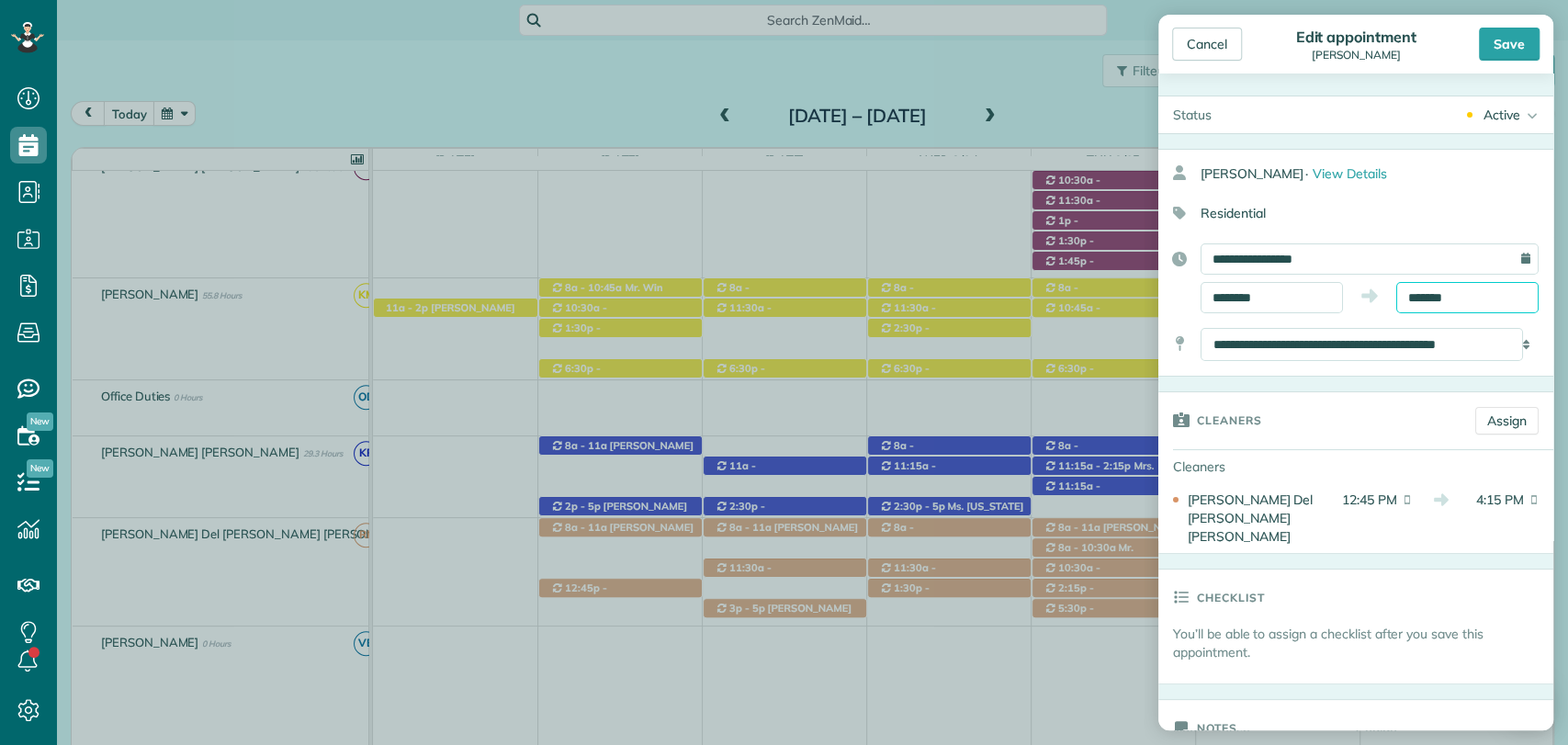
click at [1426, 300] on input "*******" at bounding box center [1467, 297] width 142 height 31
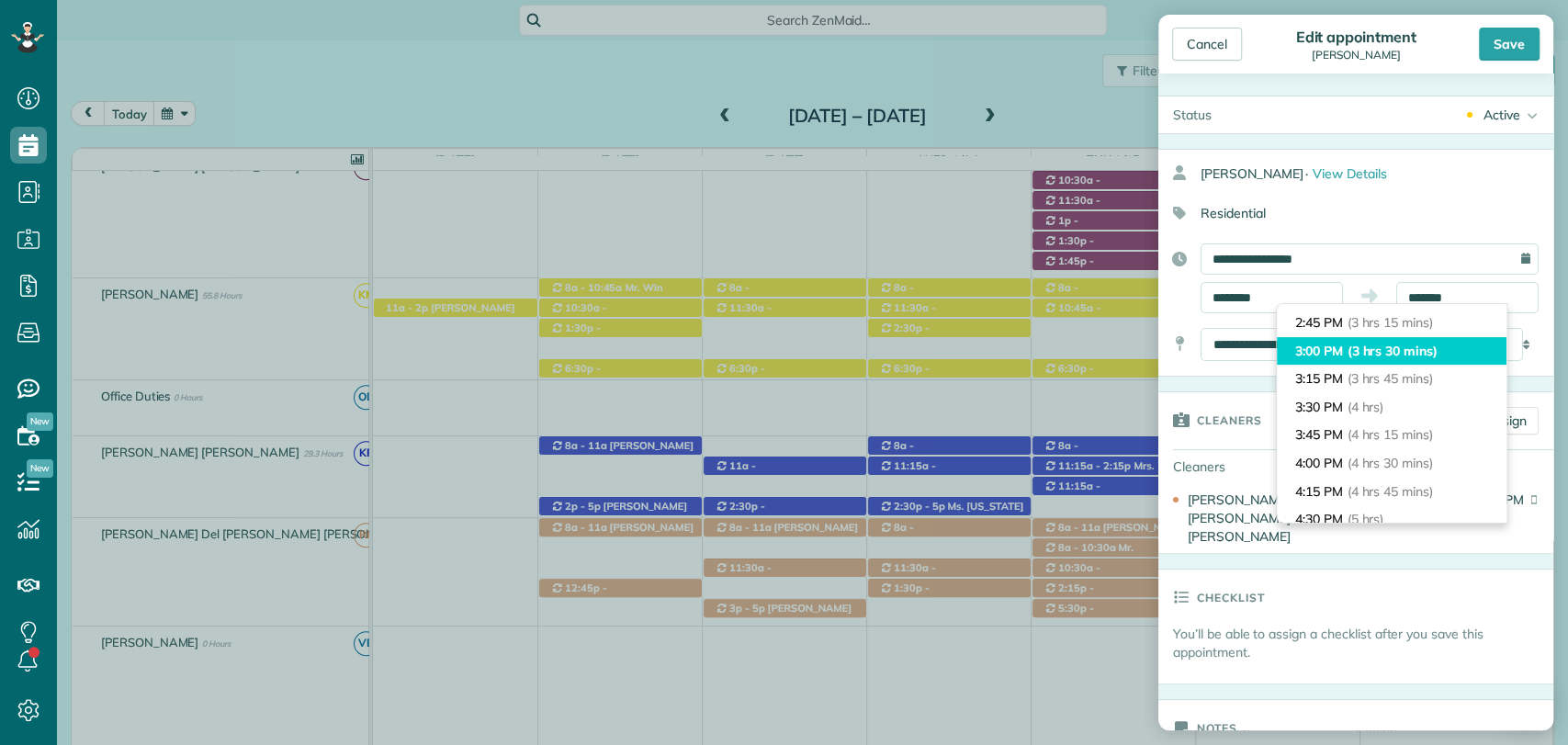
type input "*******"
click at [1365, 354] on span "(3 hrs 30 mins)" at bounding box center [1392, 350] width 90 height 17
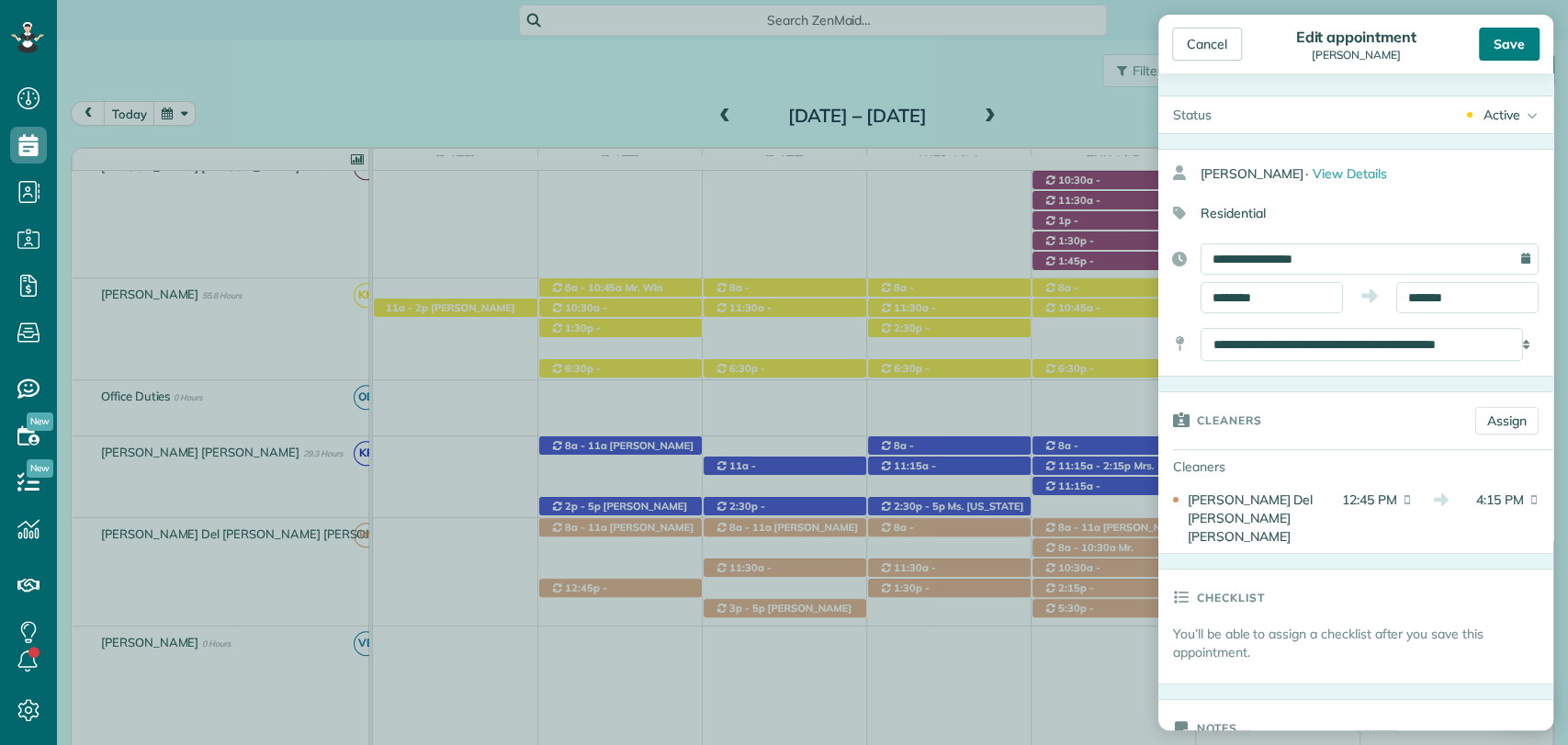
click at [1505, 44] on div "Save" at bounding box center [1509, 44] width 61 height 33
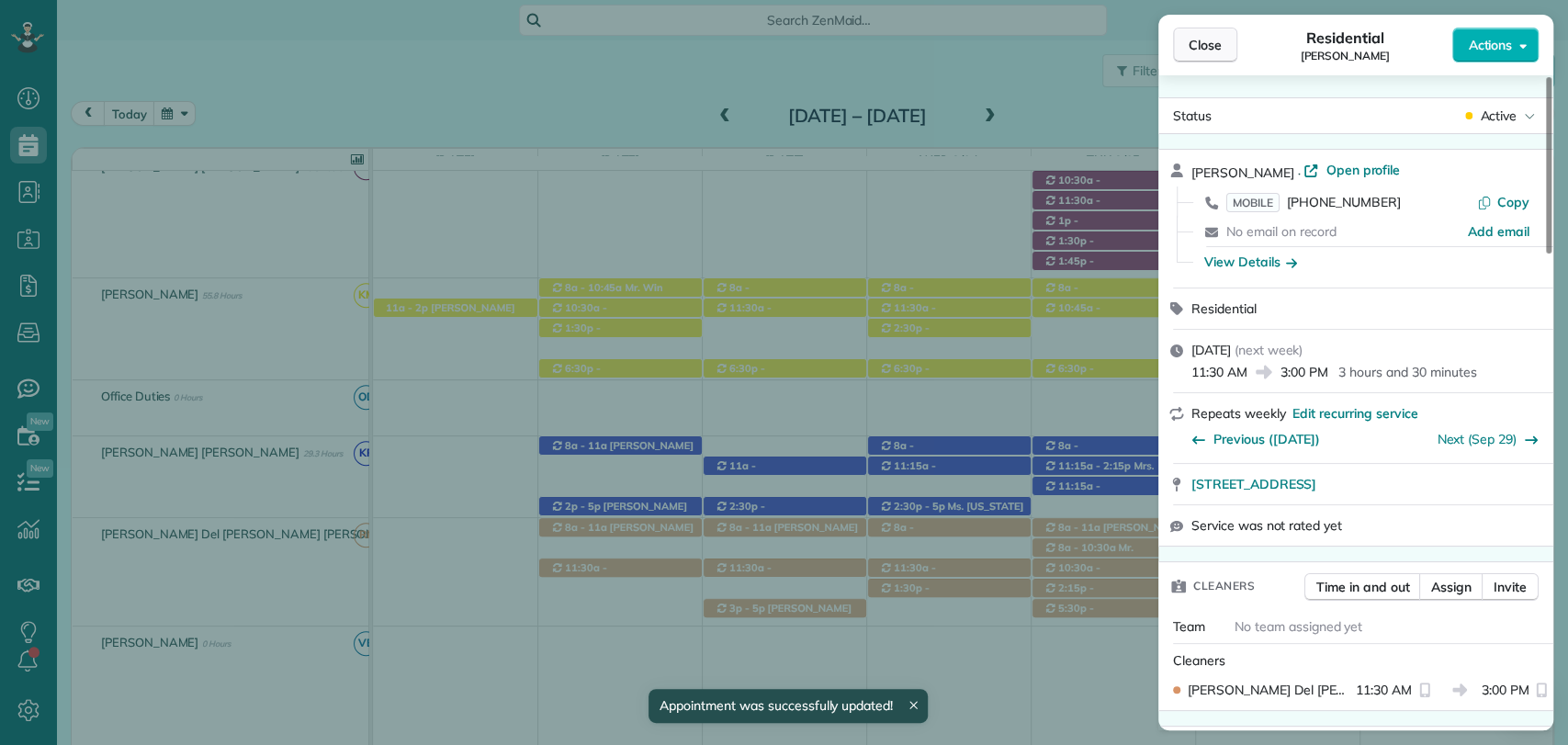
click at [1205, 39] on span "Close" at bounding box center [1205, 44] width 33 height 19
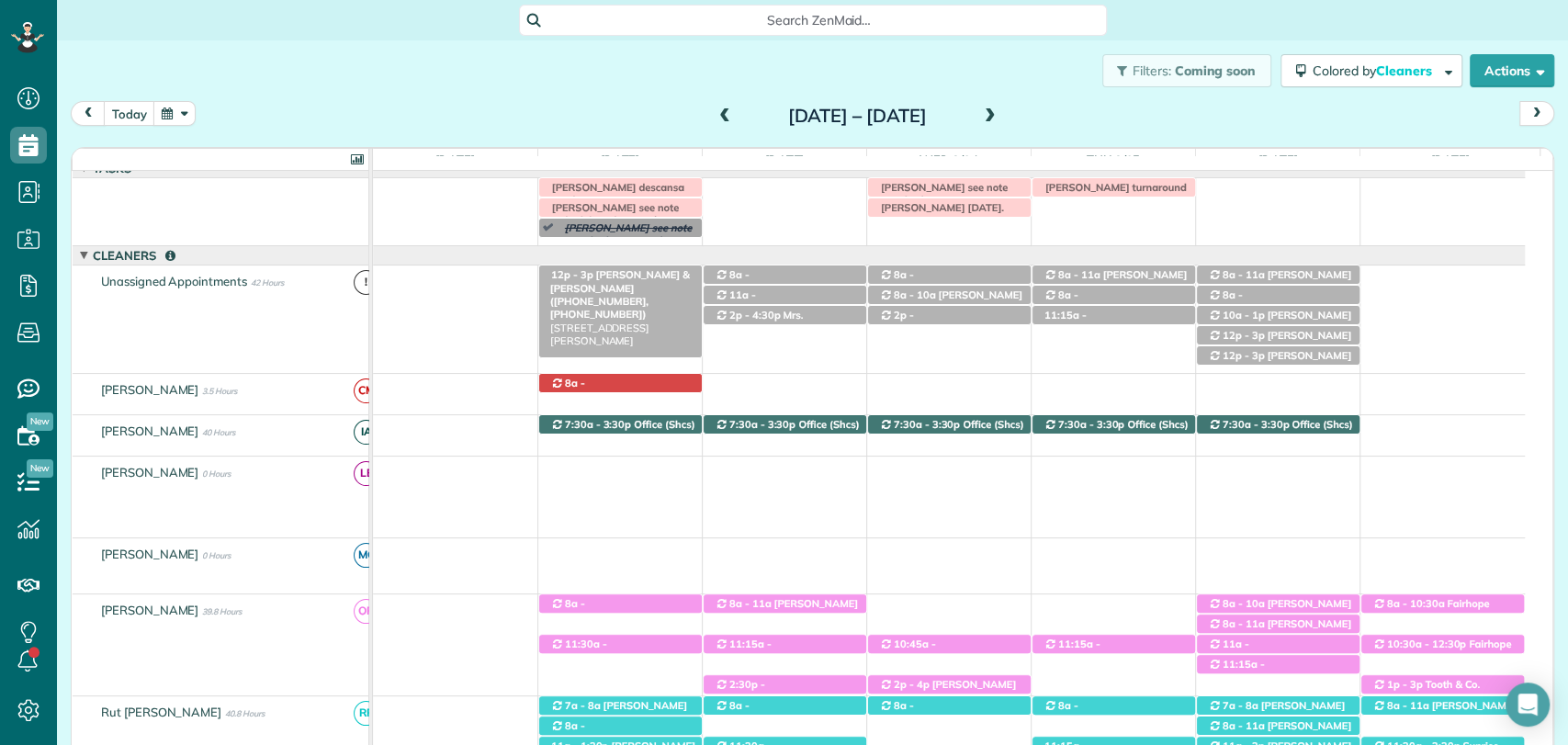
click at [589, 274] on span "Nina & Mike McBride (+12514220691, +12519791165)" at bounding box center [620, 293] width 139 height 52
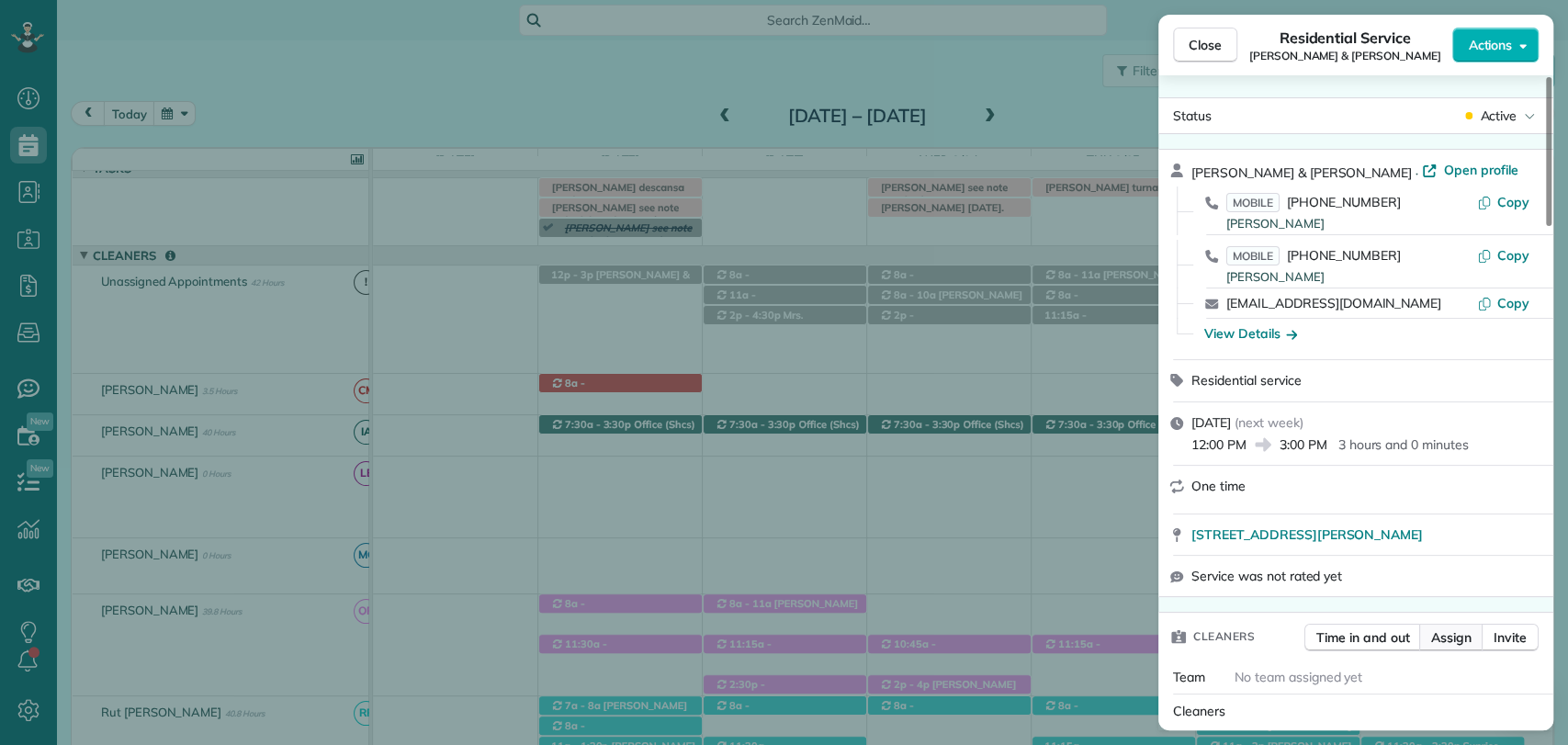
click at [1447, 633] on span "Assign" at bounding box center [1450, 637] width 40 height 19
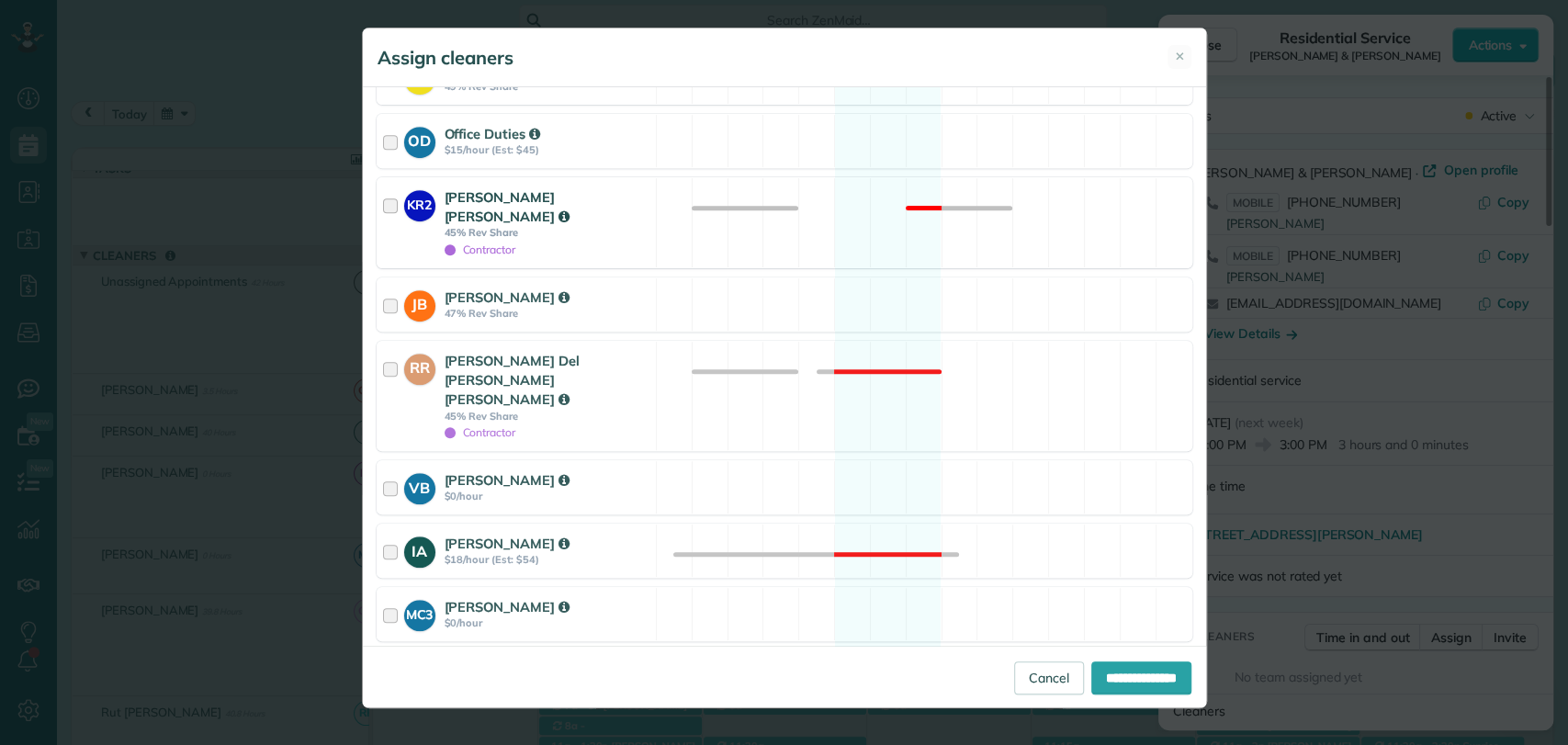
click at [396, 187] on div at bounding box center [394, 223] width 22 height 71
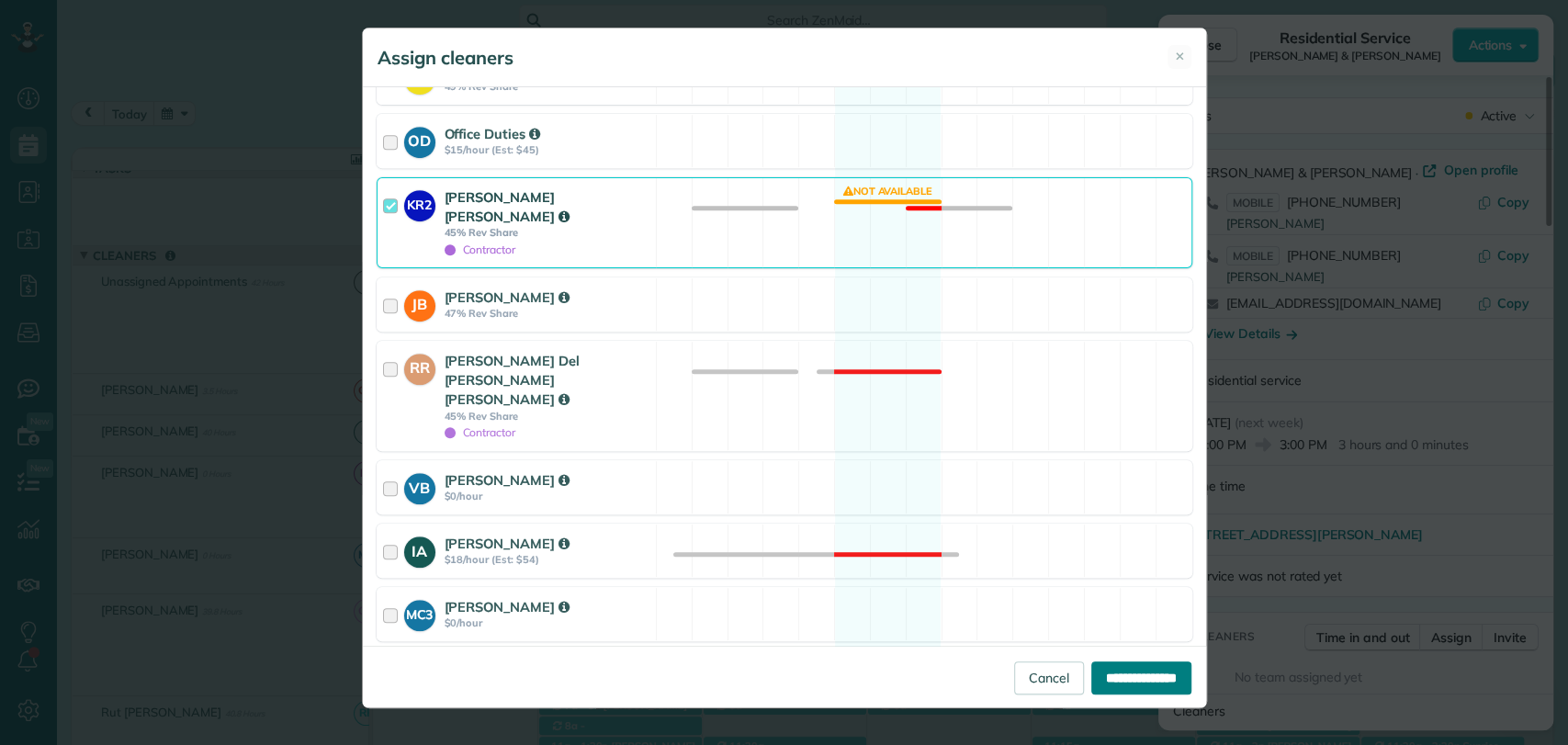
click at [1124, 673] on input "**********" at bounding box center [1141, 677] width 100 height 33
type input "**********"
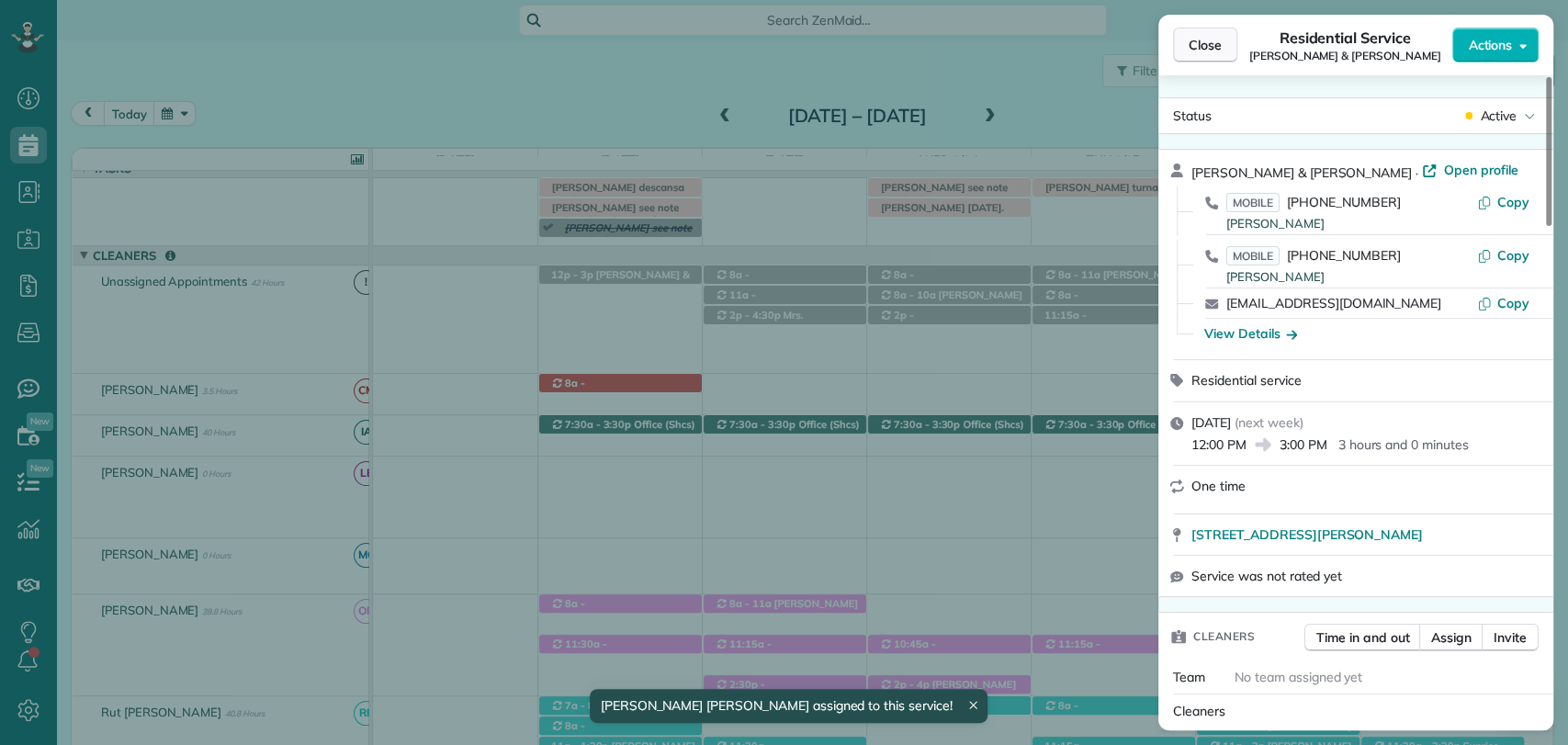
click at [1219, 39] on span "Close" at bounding box center [1205, 44] width 33 height 19
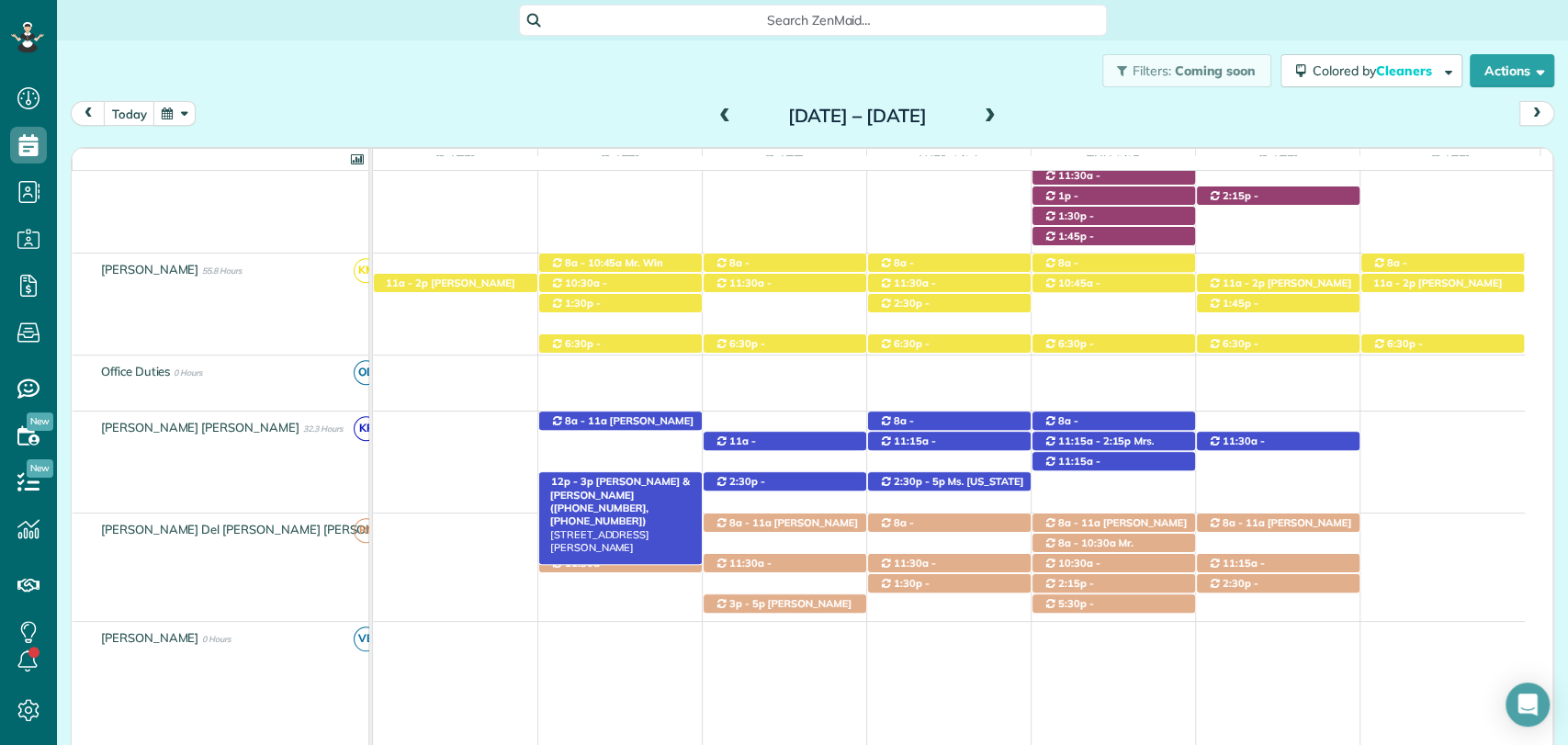
click at [584, 476] on span "Nina & Mike McBride (+12514220691, +12519791165)" at bounding box center [620, 501] width 139 height 52
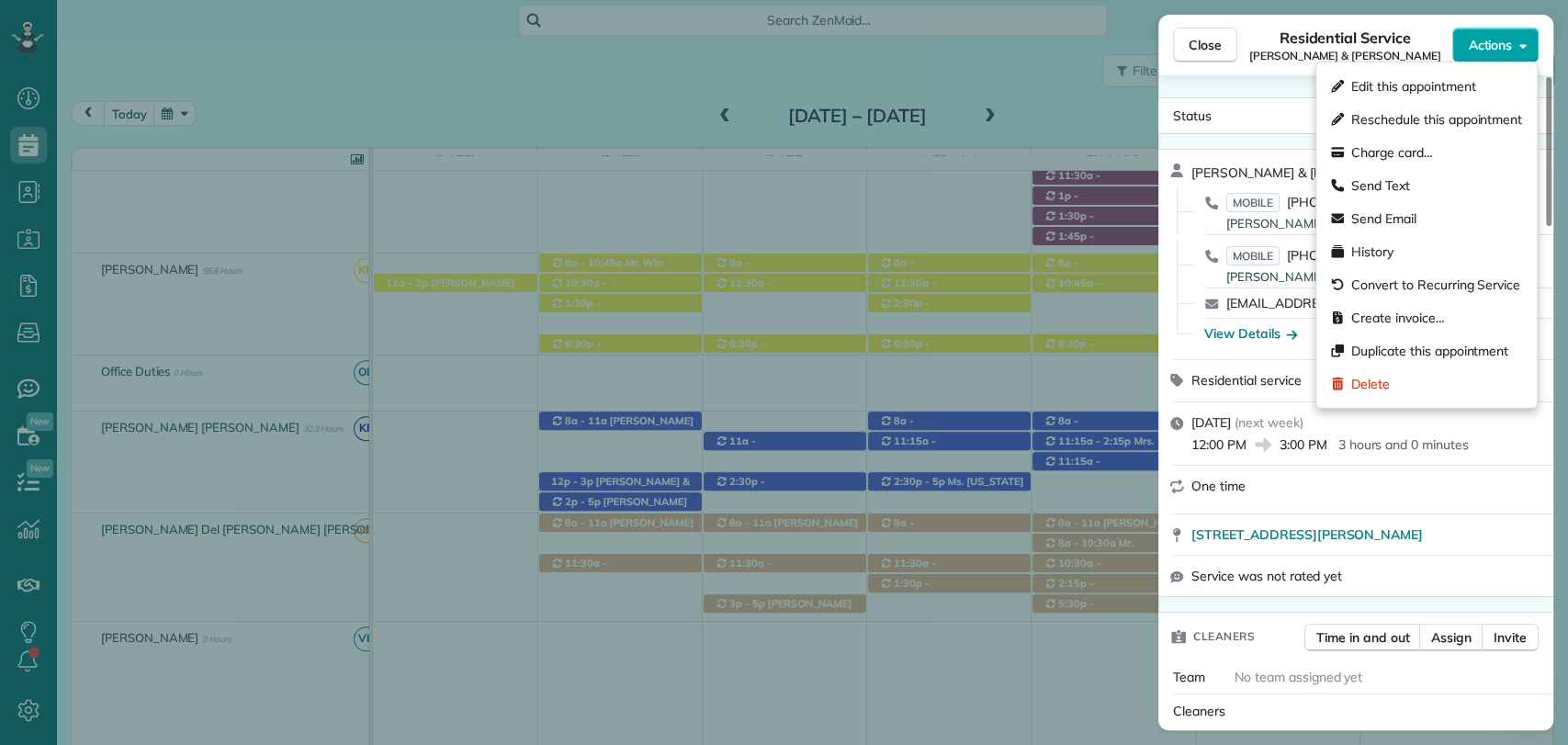
click at [1509, 47] on span "Actions" at bounding box center [1489, 44] width 44 height 19
click at [1419, 87] on span "Edit this appointment" at bounding box center [1413, 86] width 124 height 19
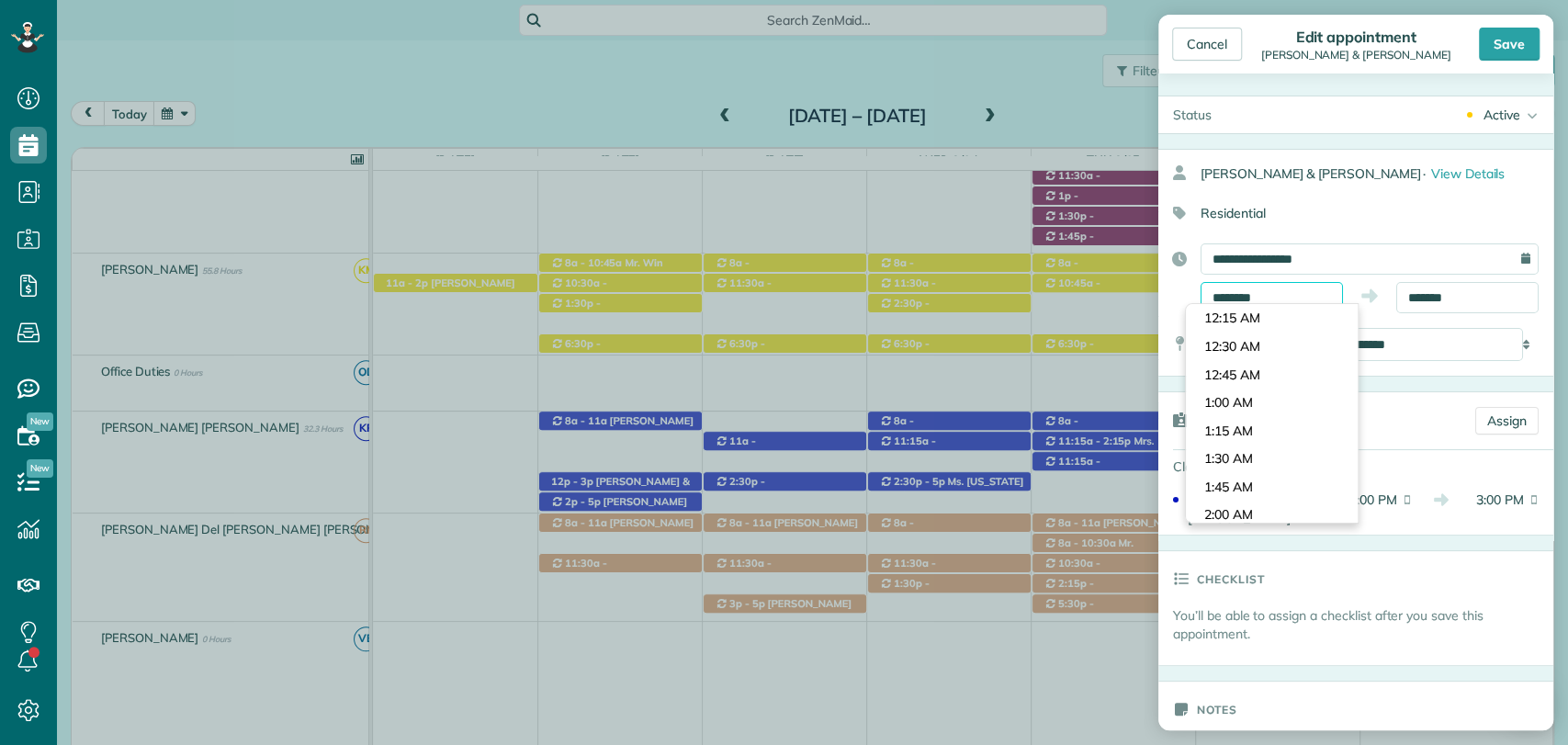
click at [1269, 301] on input "********" at bounding box center [1271, 297] width 142 height 31
click at [1239, 364] on body "Dashboard Scheduling Calendar View List View Dispatch View - Weekly scheduling …" at bounding box center [784, 372] width 1568 height 745
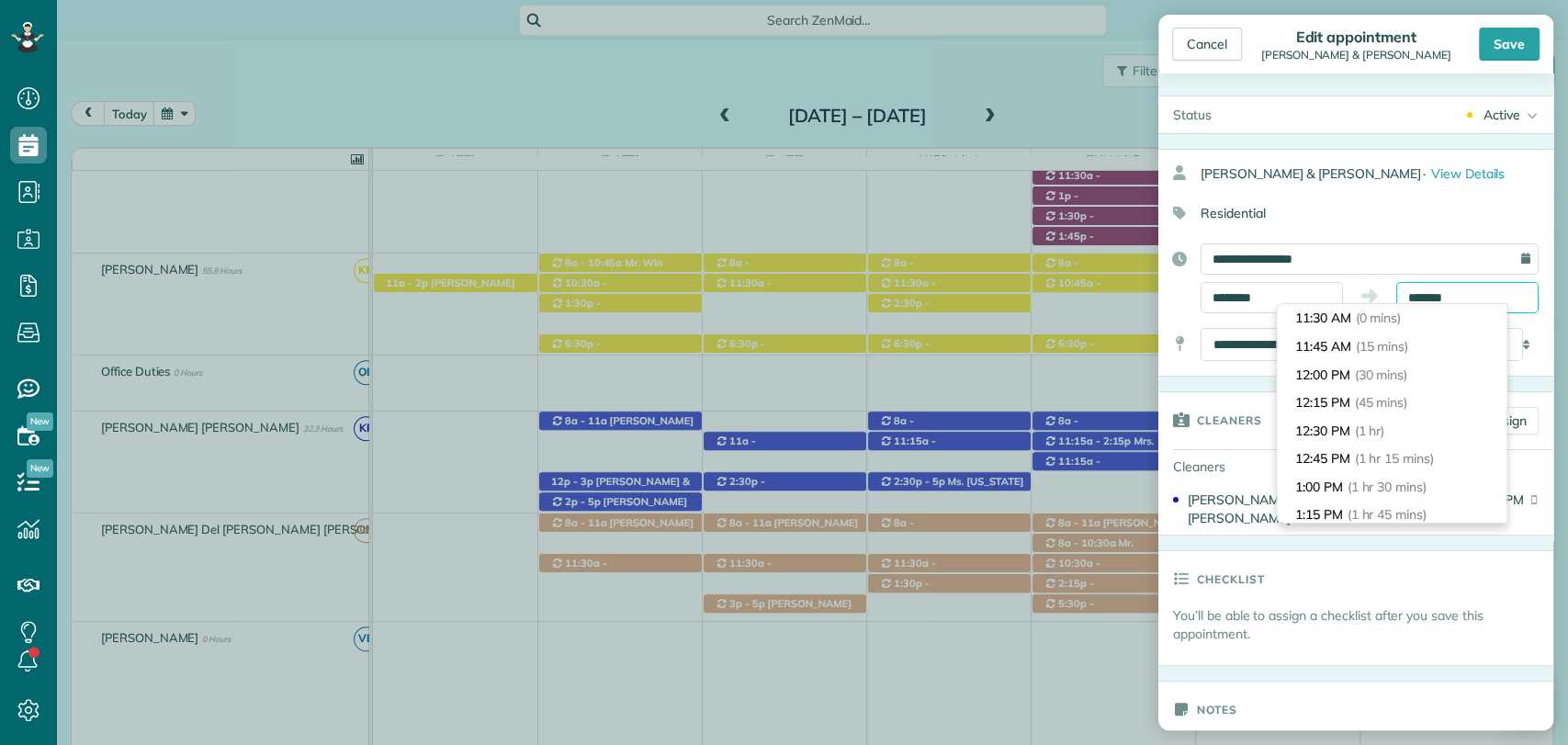
click at [1433, 294] on input "*******" at bounding box center [1467, 297] width 142 height 31
click at [1269, 303] on input "********" at bounding box center [1271, 297] width 142 height 31
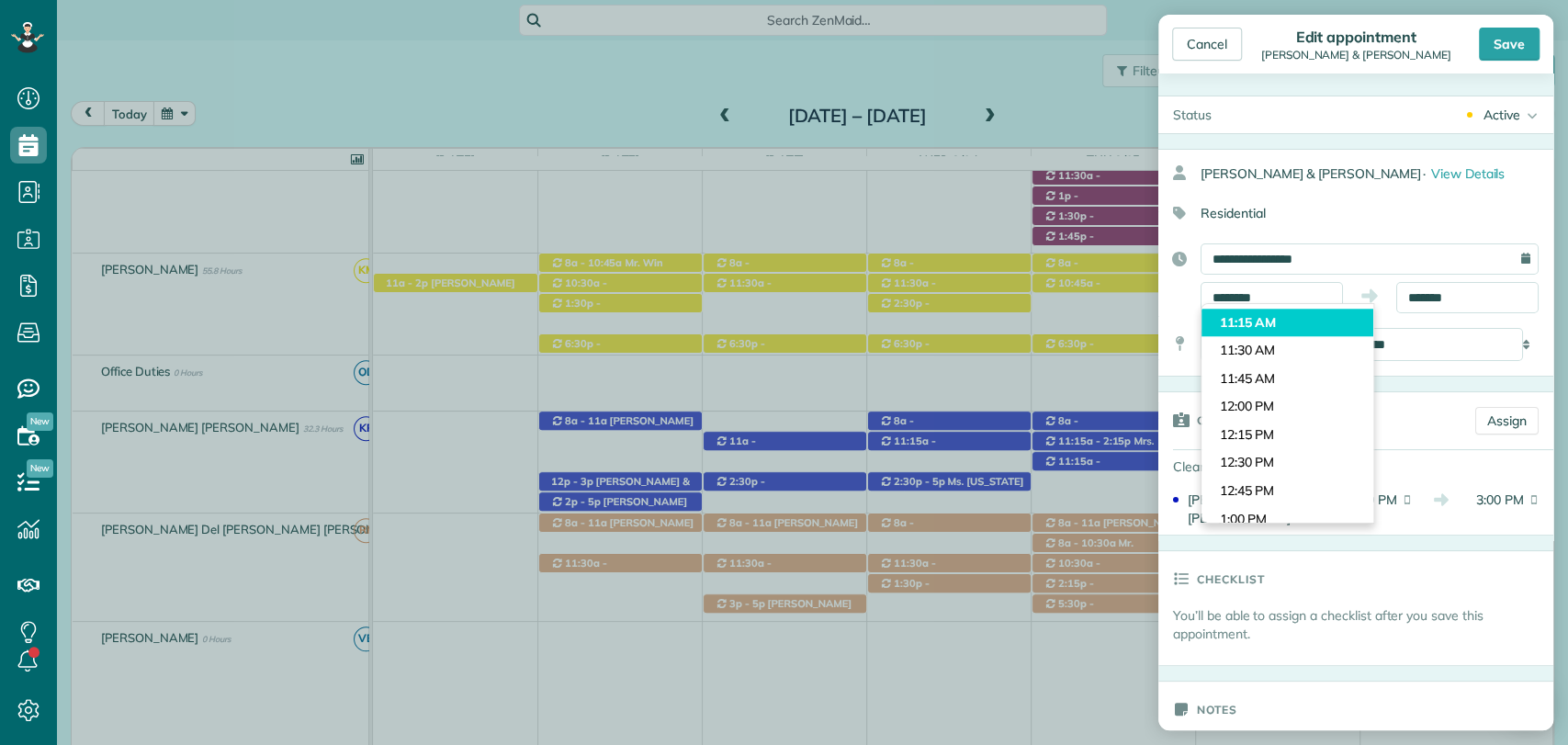
type input "********"
click at [1250, 324] on body "Dashboard Scheduling Calendar View List View Dispatch View - Weekly scheduling …" at bounding box center [784, 372] width 1568 height 745
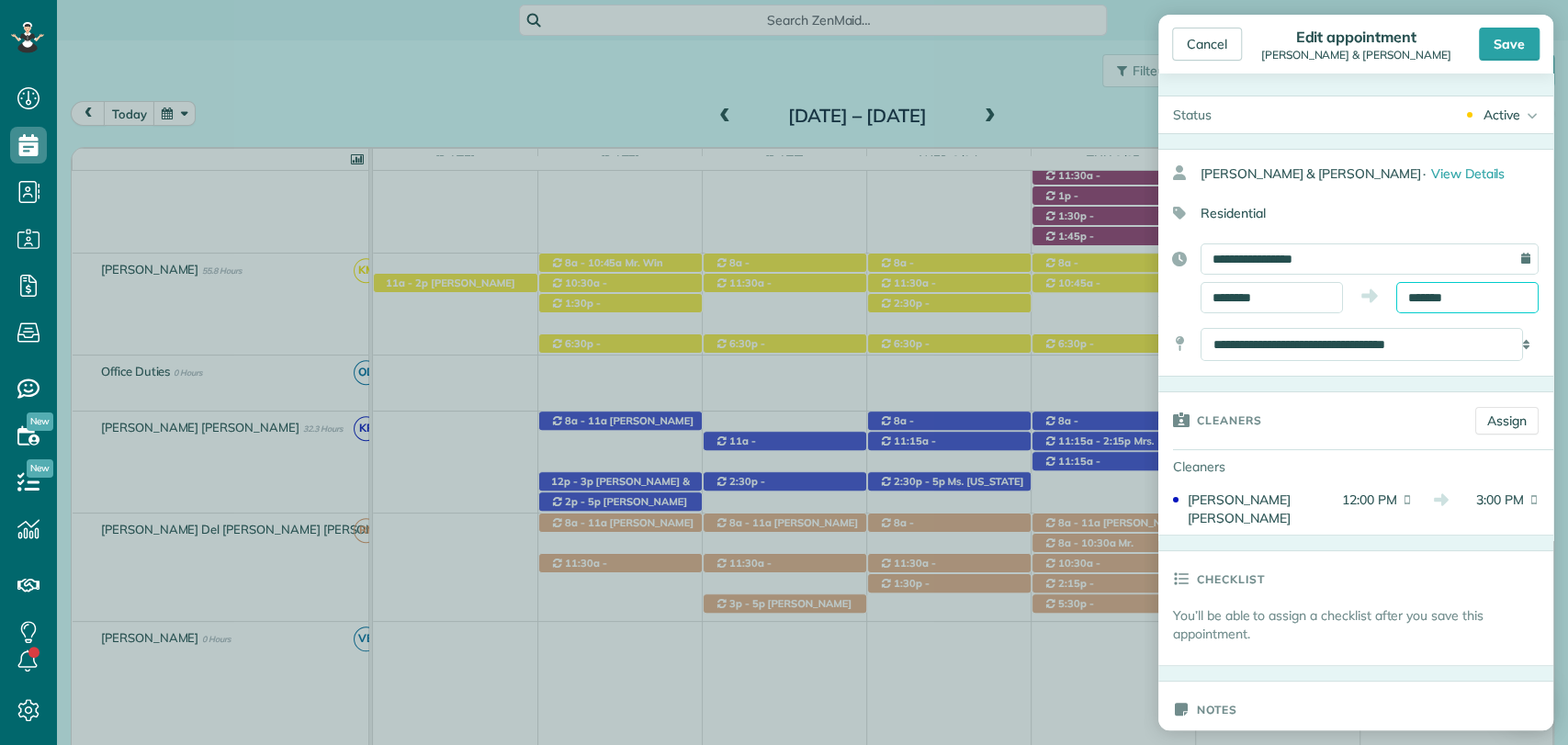
click at [1452, 293] on input "*******" at bounding box center [1467, 297] width 142 height 31
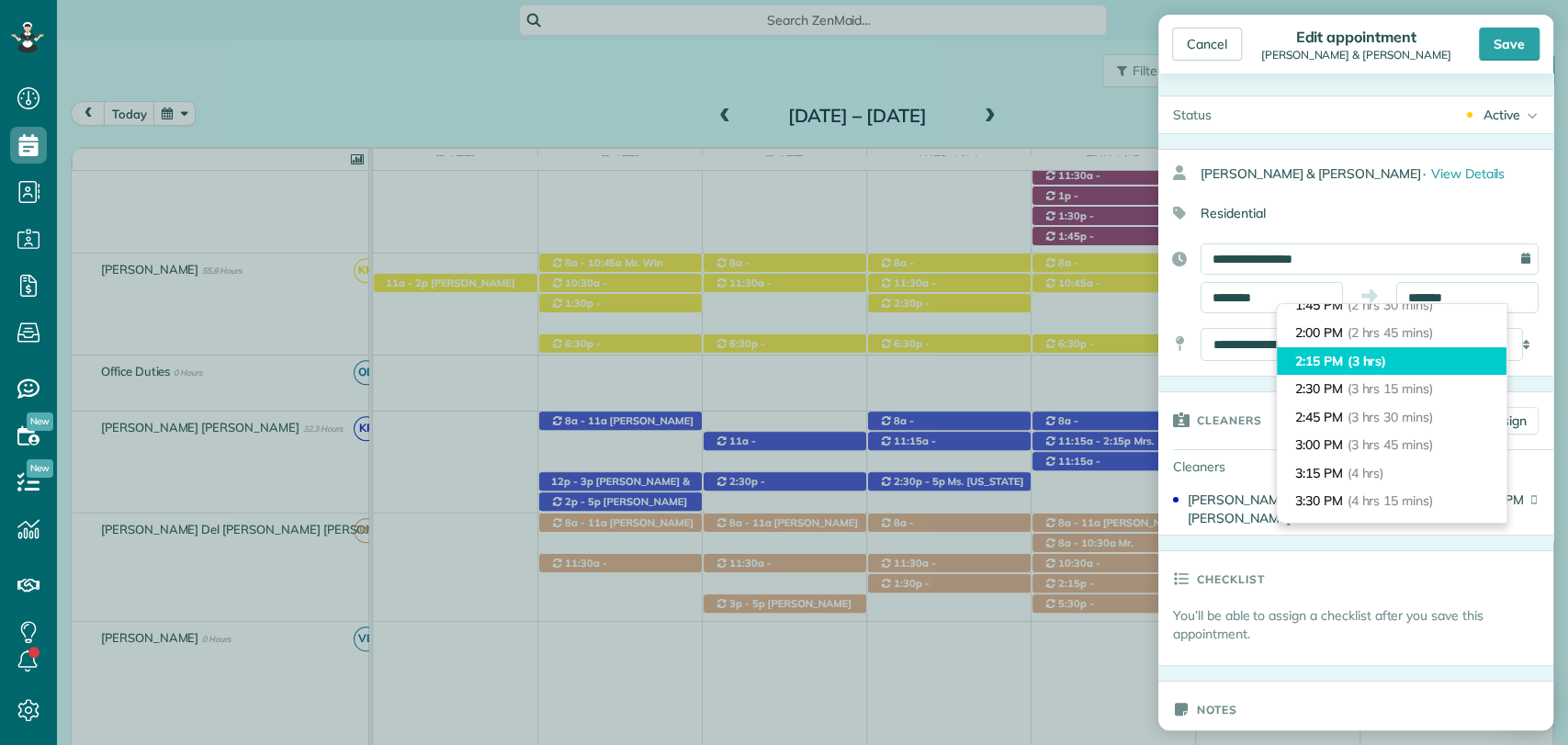
type input "*******"
click at [1343, 366] on li "2:15 PM (3 hrs)" at bounding box center [1391, 361] width 230 height 28
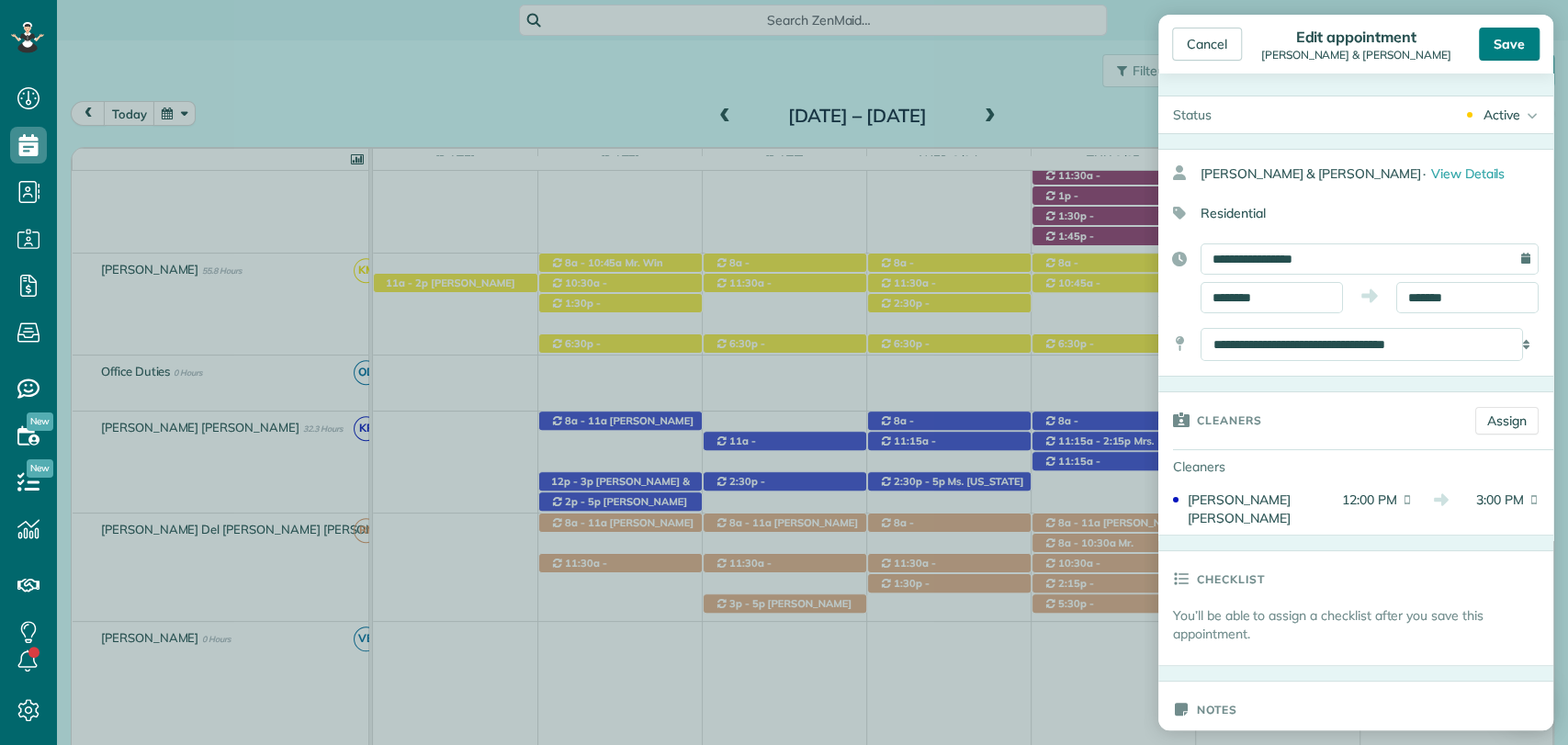
click at [1498, 58] on div "Save" at bounding box center [1509, 44] width 61 height 33
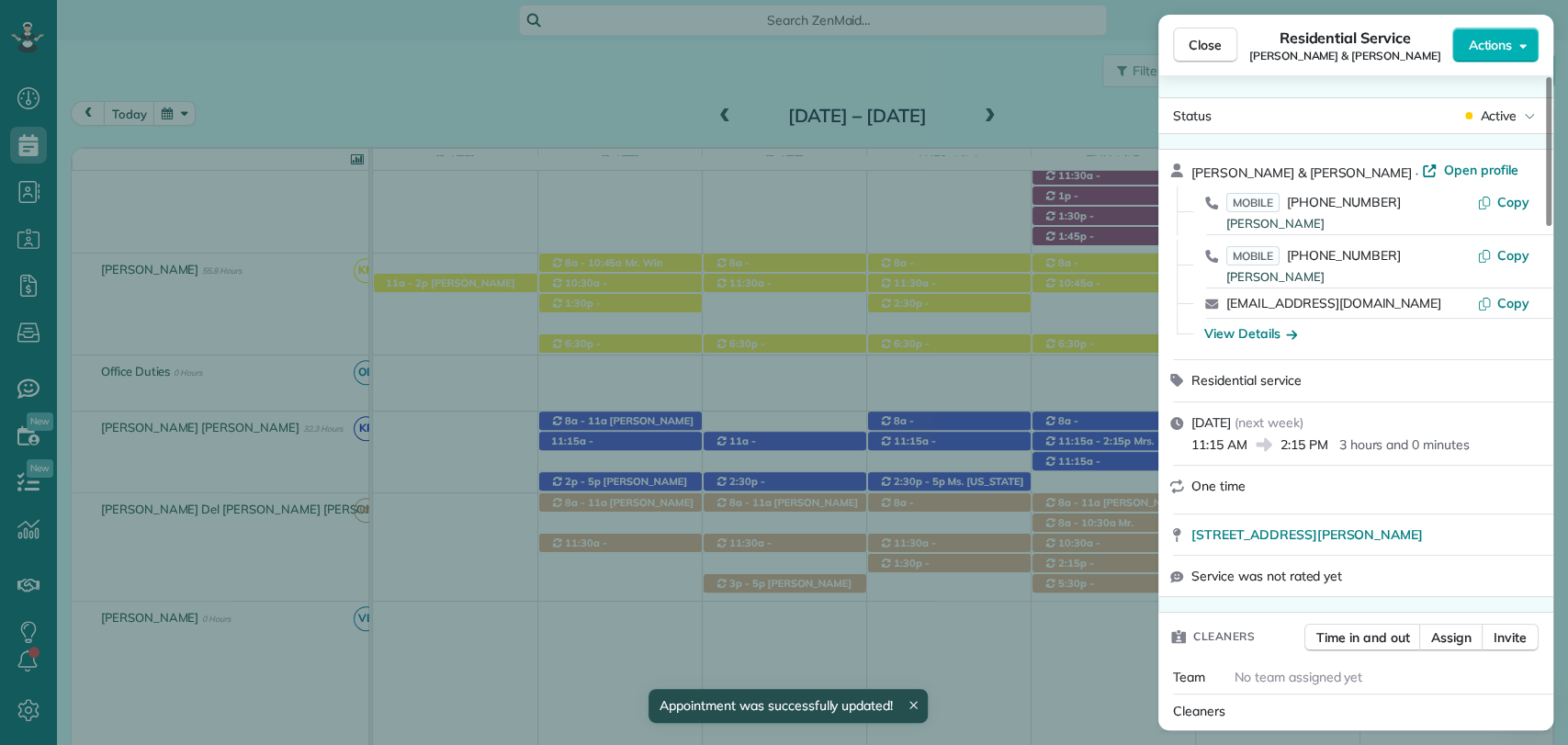
click at [636, 476] on div "Close Residential Service Nina & Mike McBride Actions Status Active Nina & Mike…" at bounding box center [784, 372] width 1568 height 745
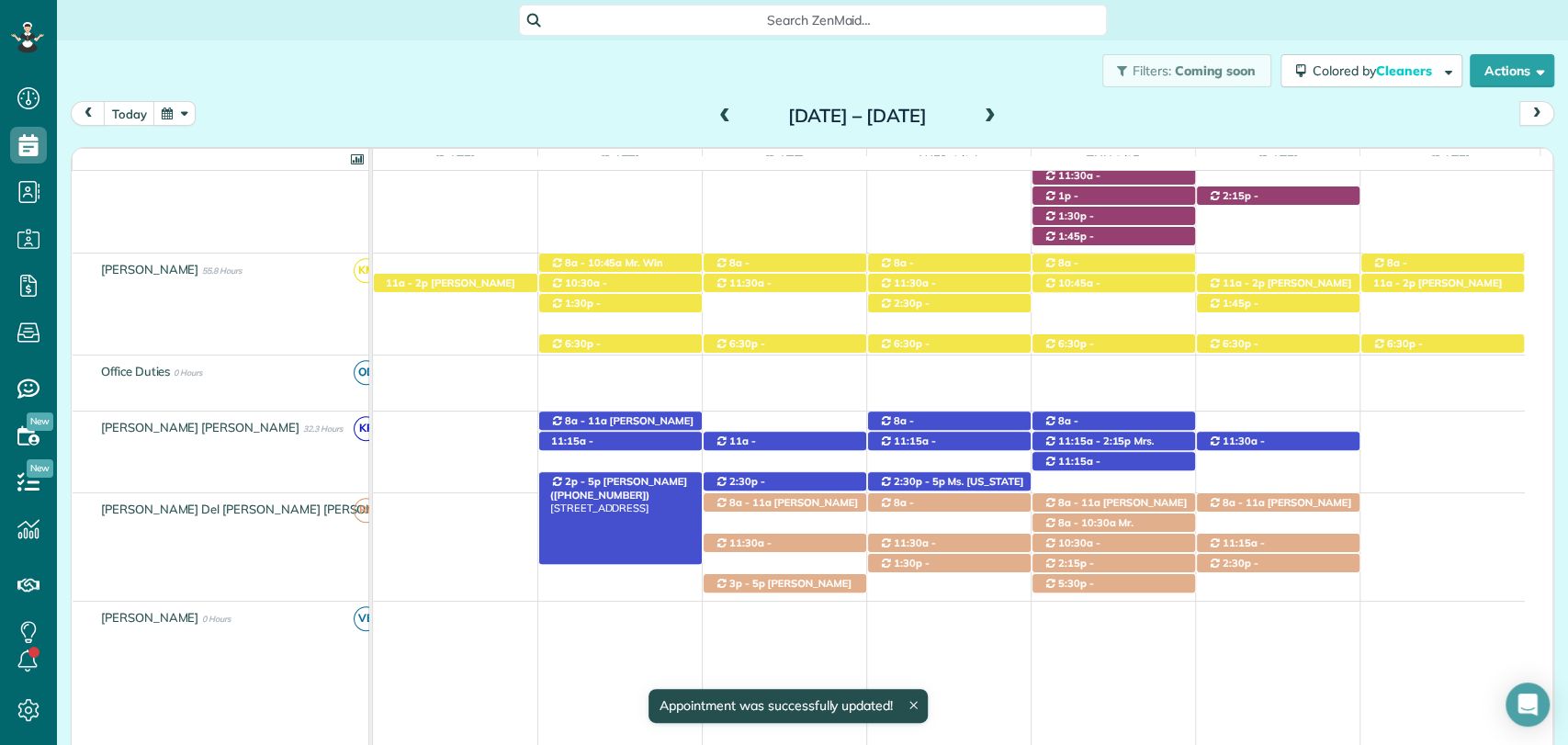
click at [658, 478] on div "2p - 5p Rose Unger (+12514233638) 145 Old Mill Road - Fairhope, AL, 36532" at bounding box center [621, 482] width 163 height 20
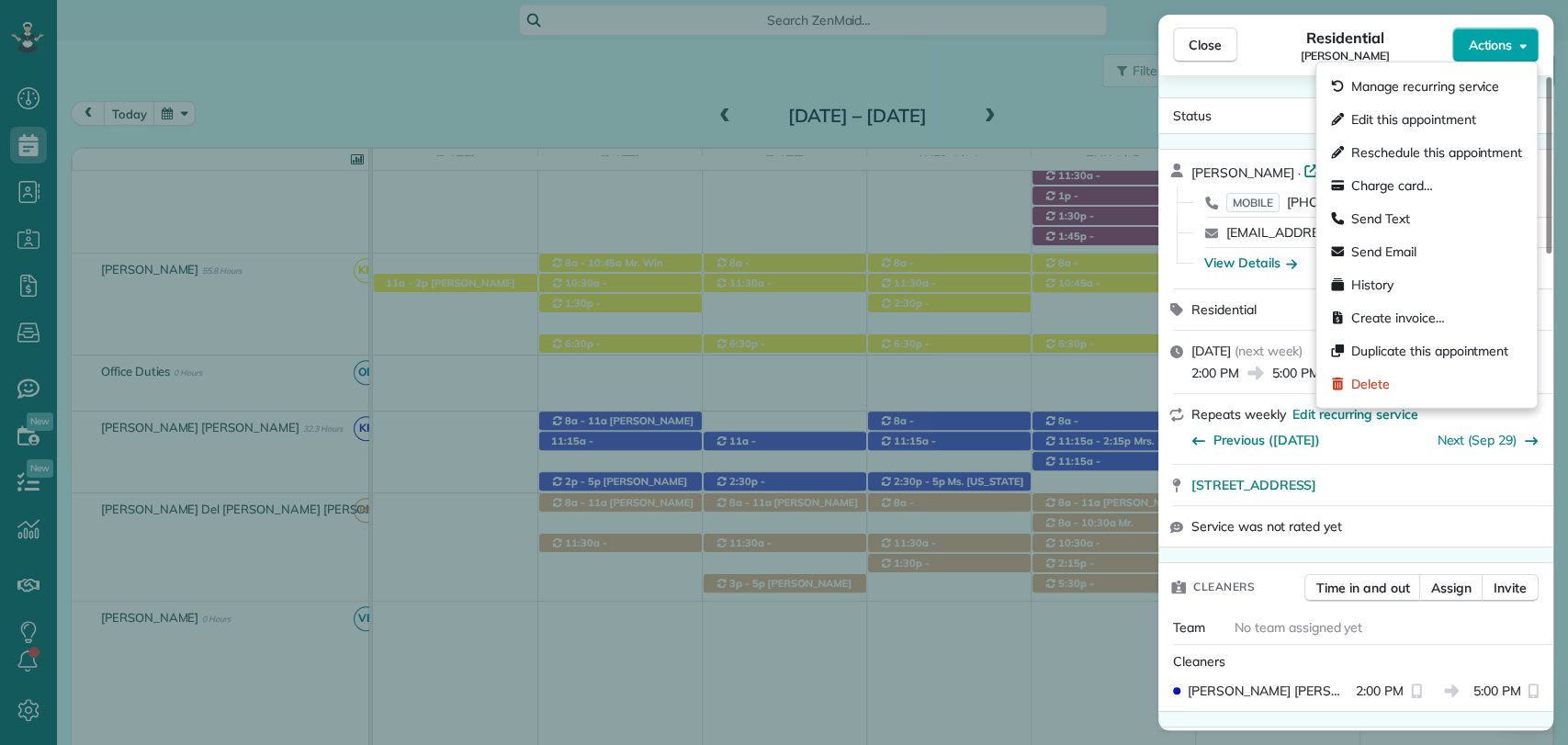
click at [1492, 45] on span "Actions" at bounding box center [1489, 44] width 44 height 19
click at [1417, 115] on span "Edit this appointment" at bounding box center [1413, 119] width 124 height 19
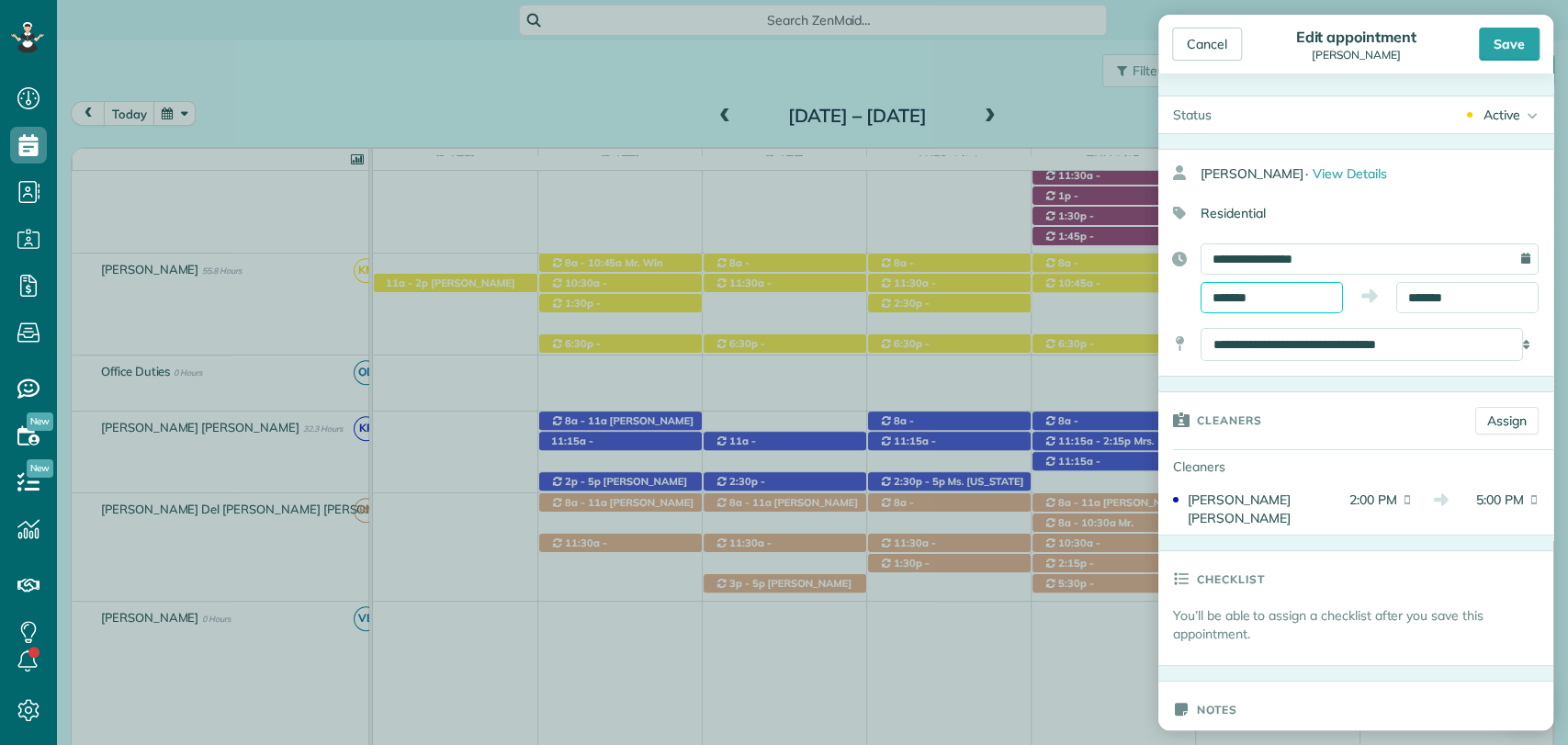
click at [1254, 297] on input "*******" at bounding box center [1271, 297] width 142 height 31
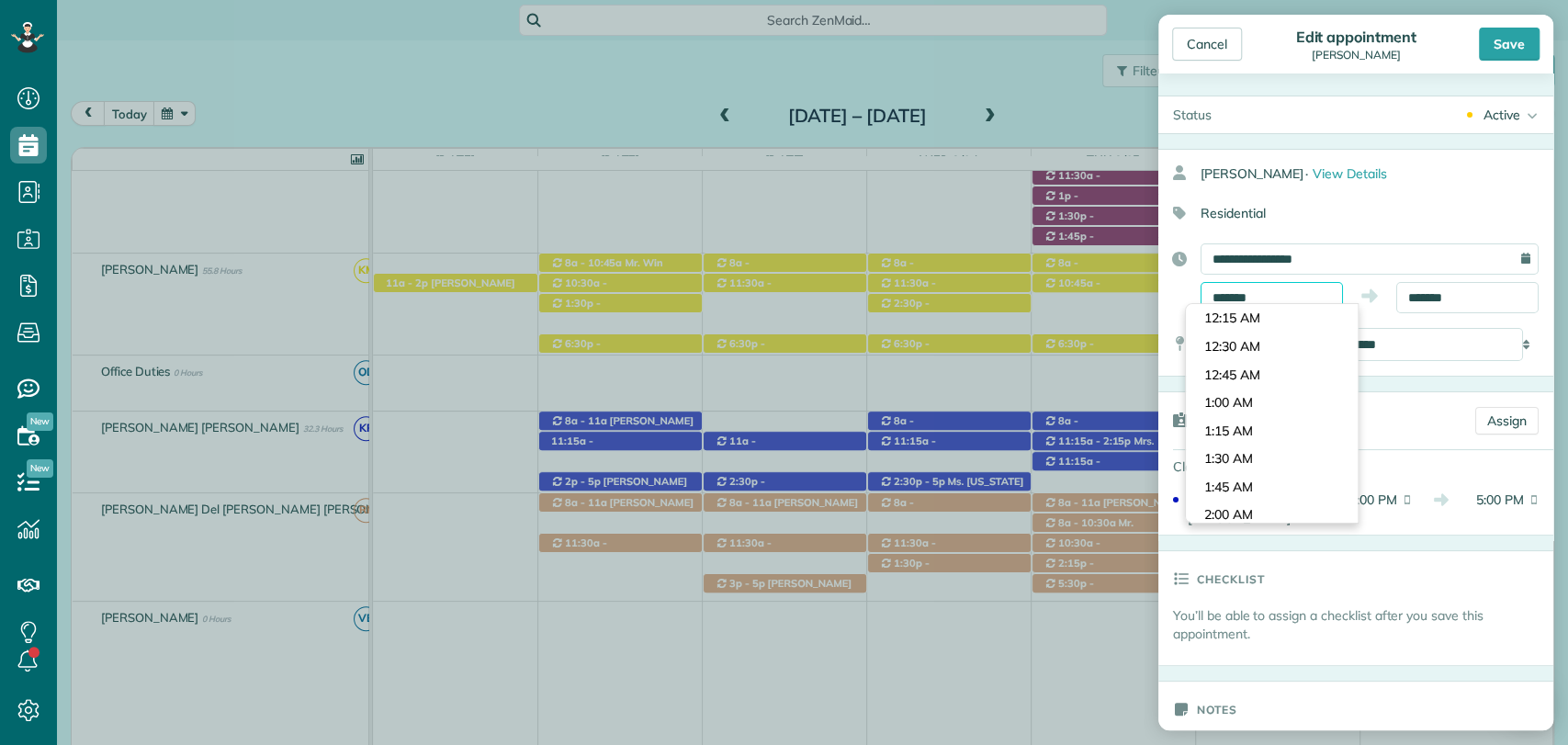
scroll to position [1513, 0]
type input "*******"
click at [1244, 396] on body "Dashboard Scheduling Calendar View List View Dispatch View - Weekly scheduling …" at bounding box center [784, 372] width 1568 height 745
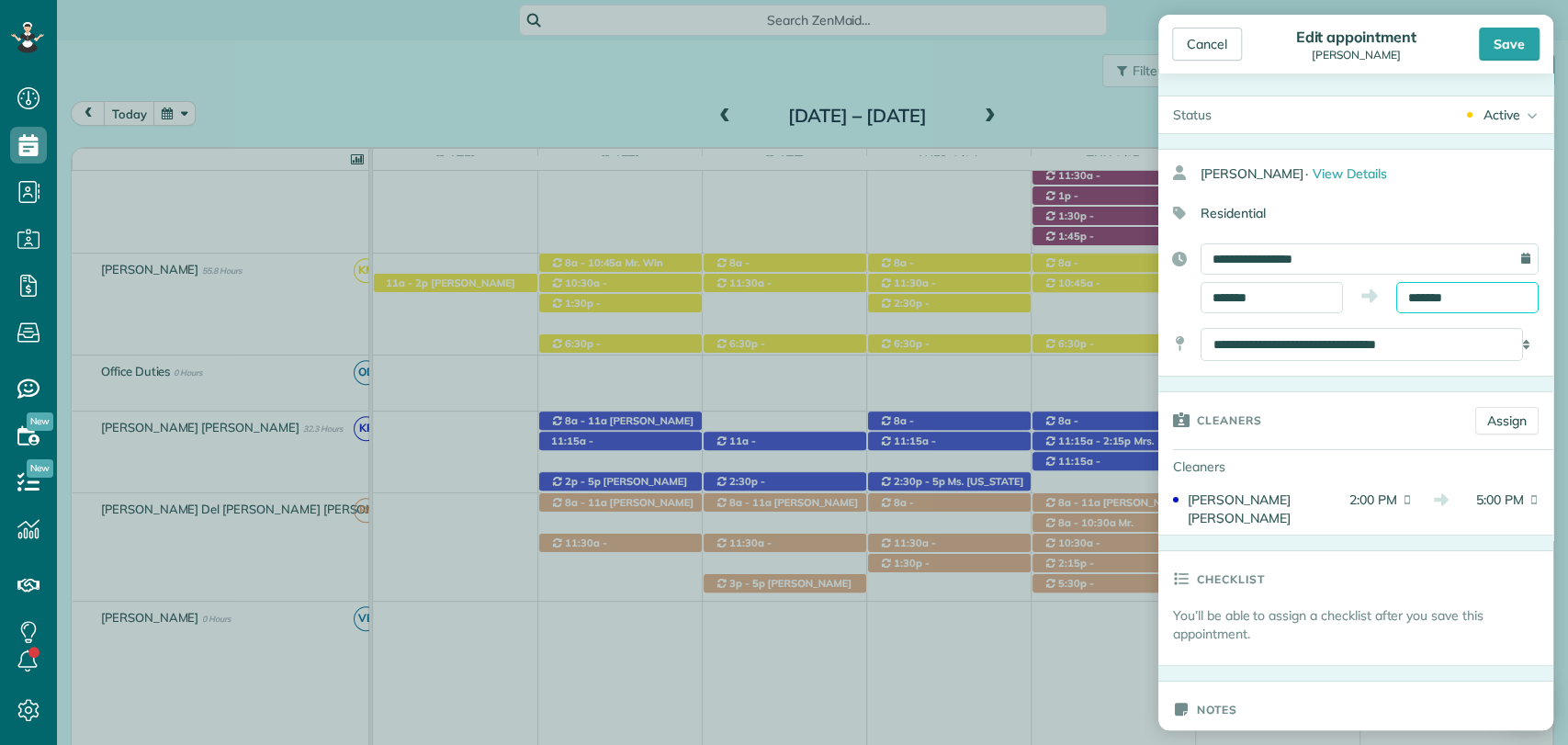
click at [1431, 296] on input "*******" at bounding box center [1467, 297] width 142 height 31
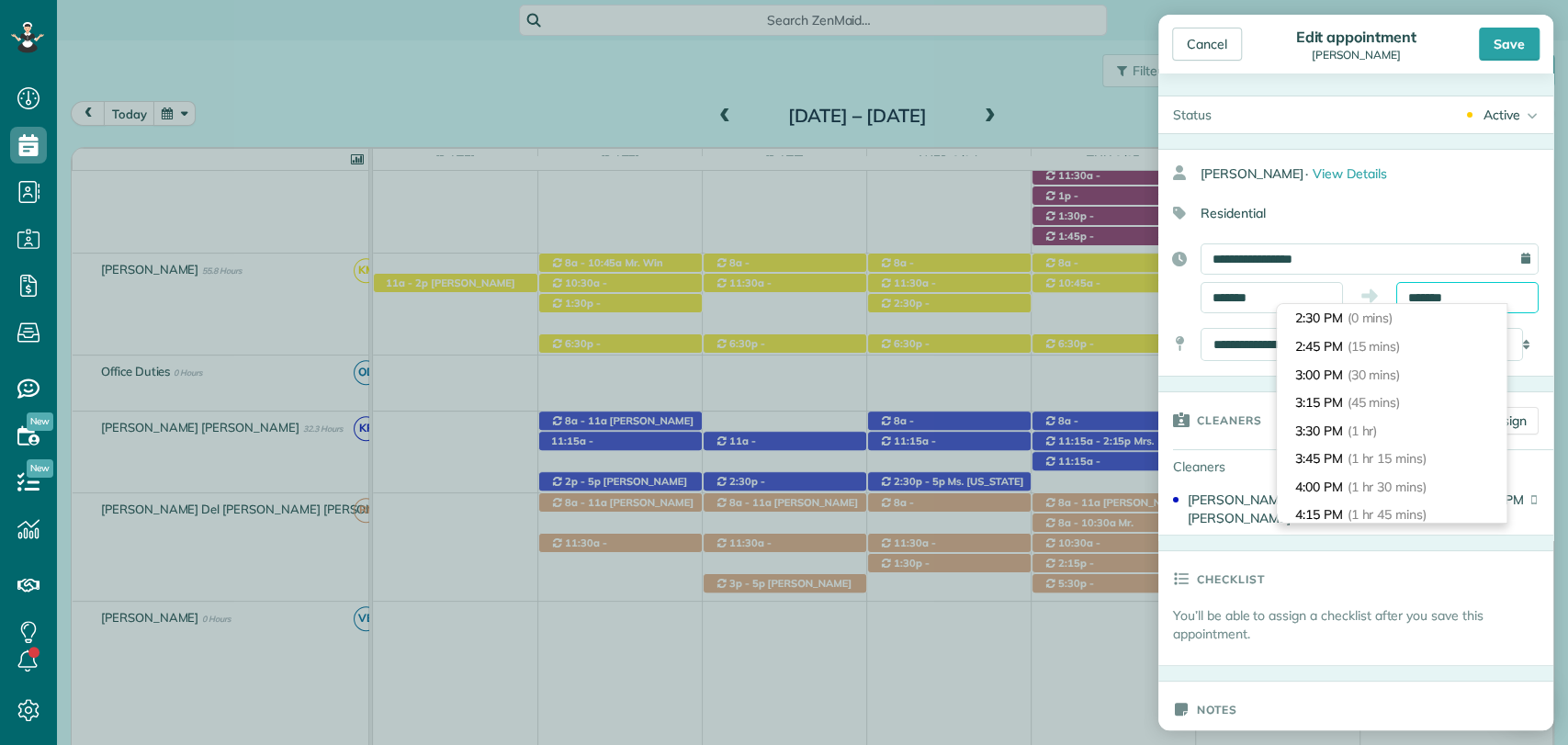
scroll to position [251, 0]
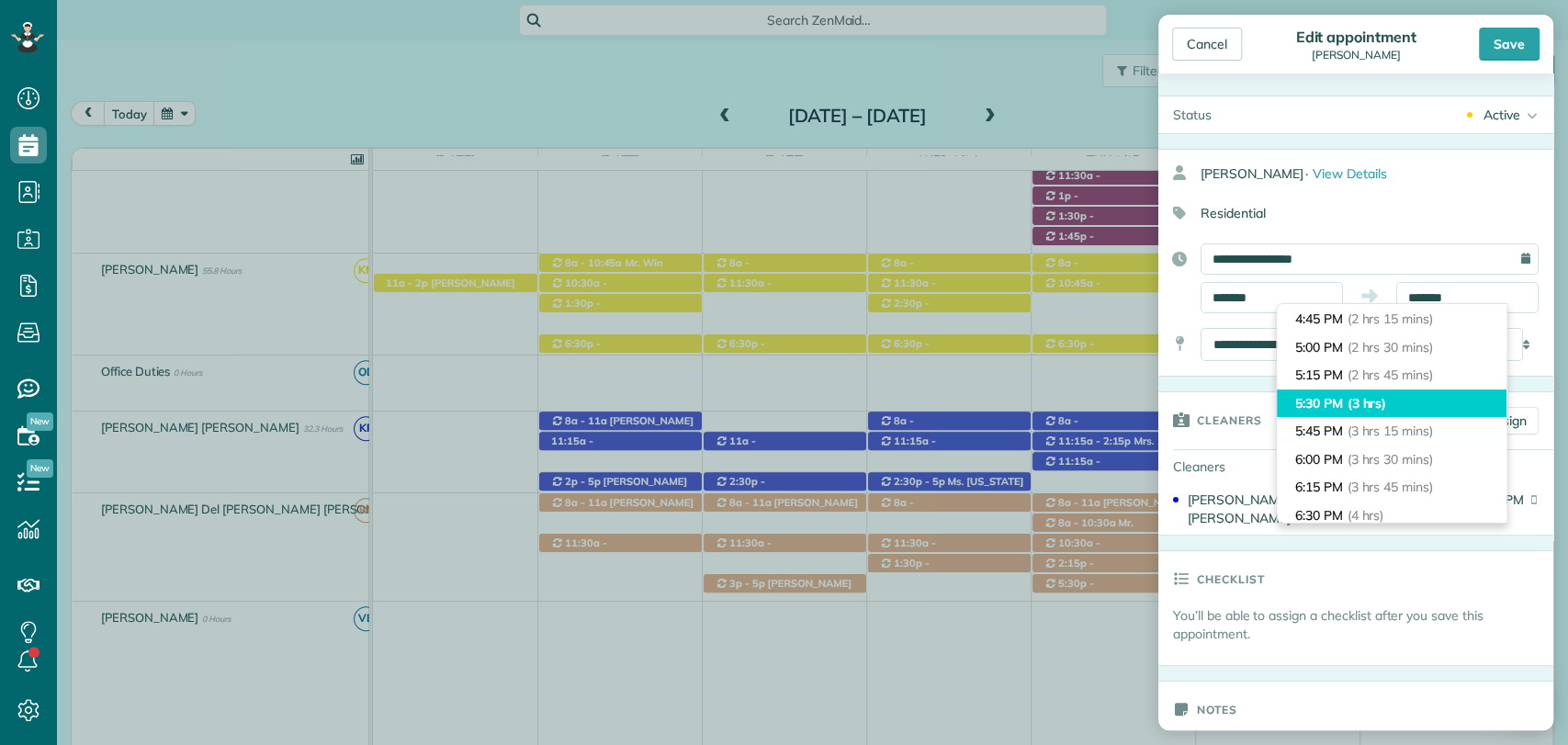
type input "*******"
click at [1370, 409] on span "(3 hrs)" at bounding box center [1367, 402] width 39 height 17
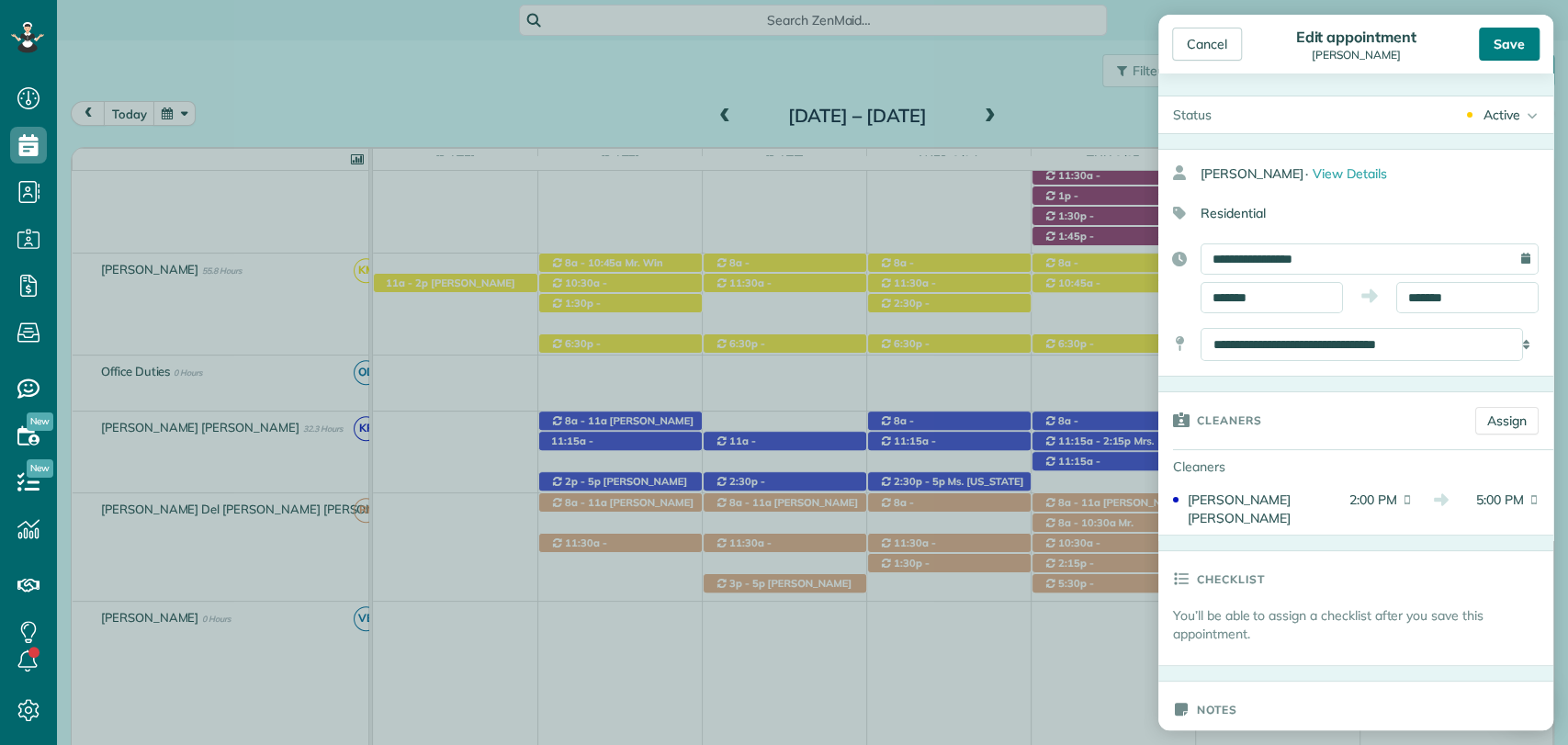
click at [1509, 45] on div "Save" at bounding box center [1509, 44] width 61 height 33
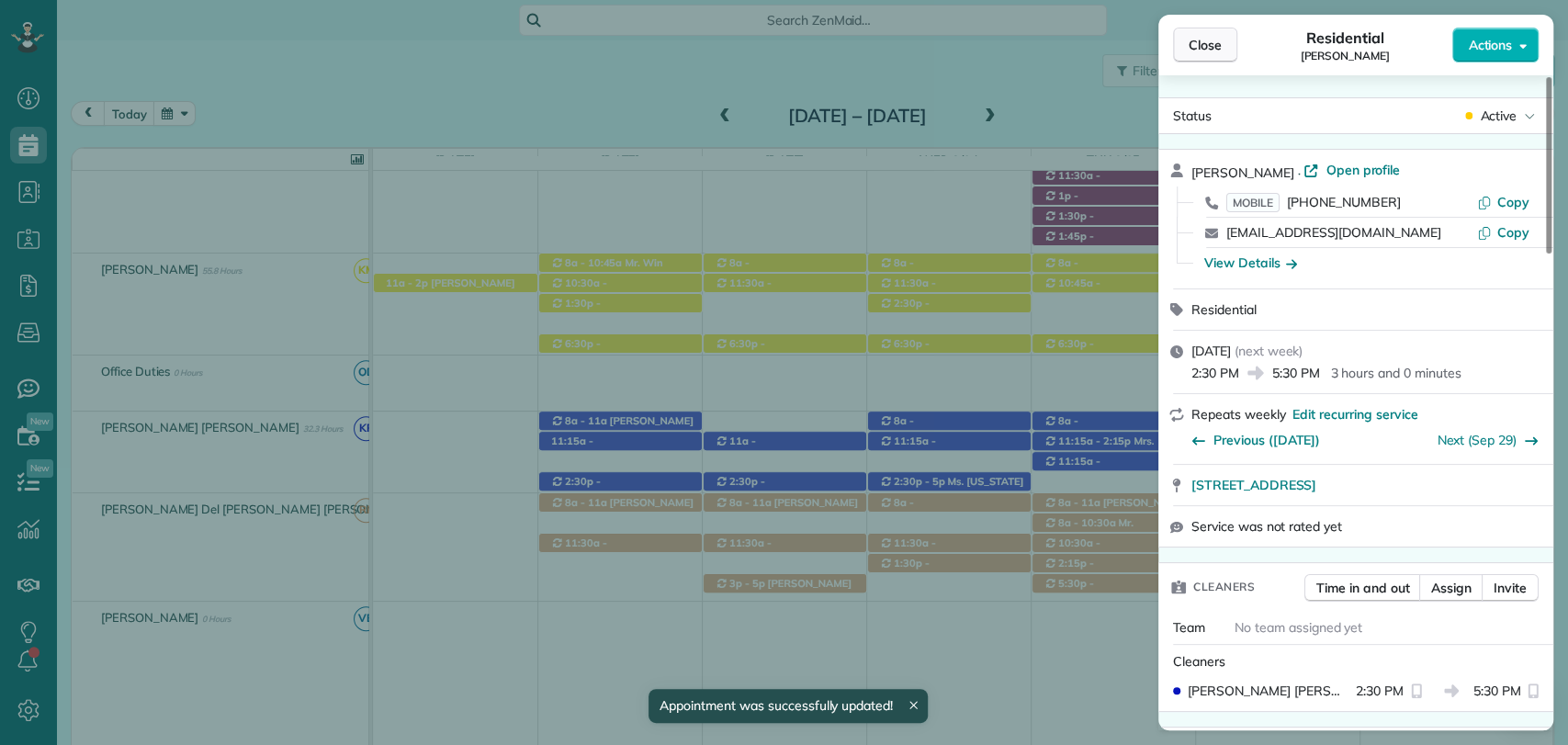
click at [1197, 48] on span "Close" at bounding box center [1205, 44] width 33 height 19
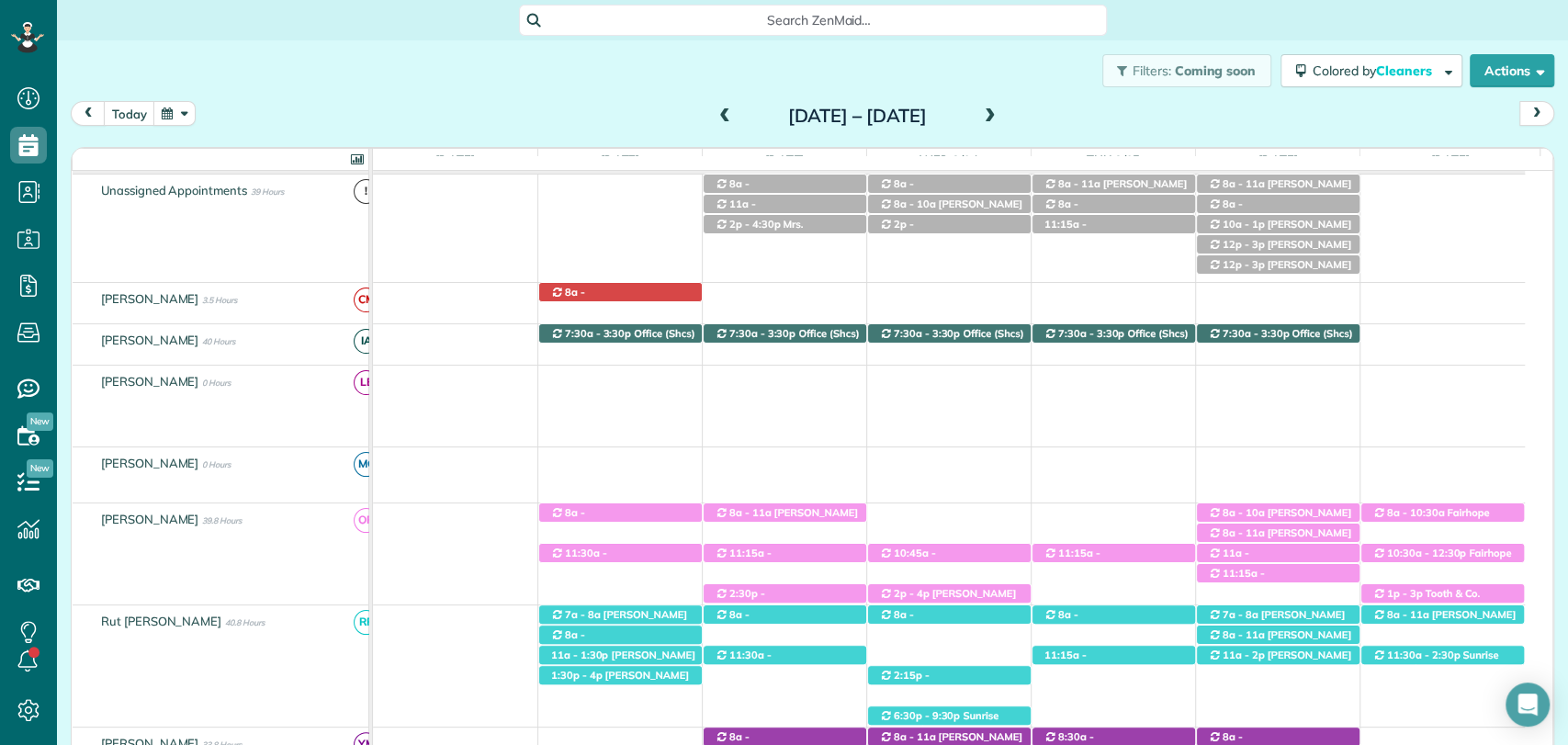
scroll to position [102, 0]
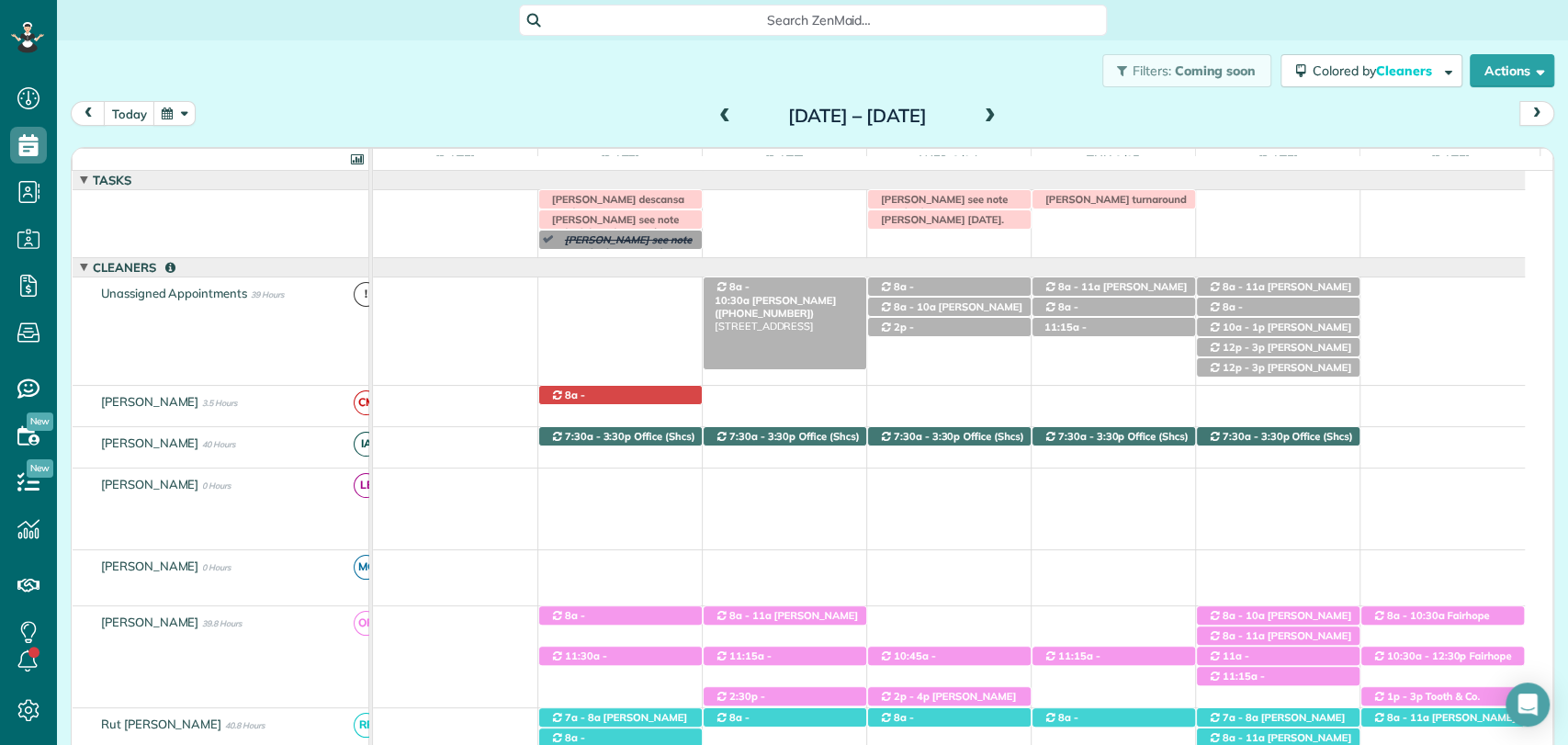
click at [777, 293] on span "Glenda Gravlee (+12517097088)" at bounding box center [775, 306] width 121 height 26
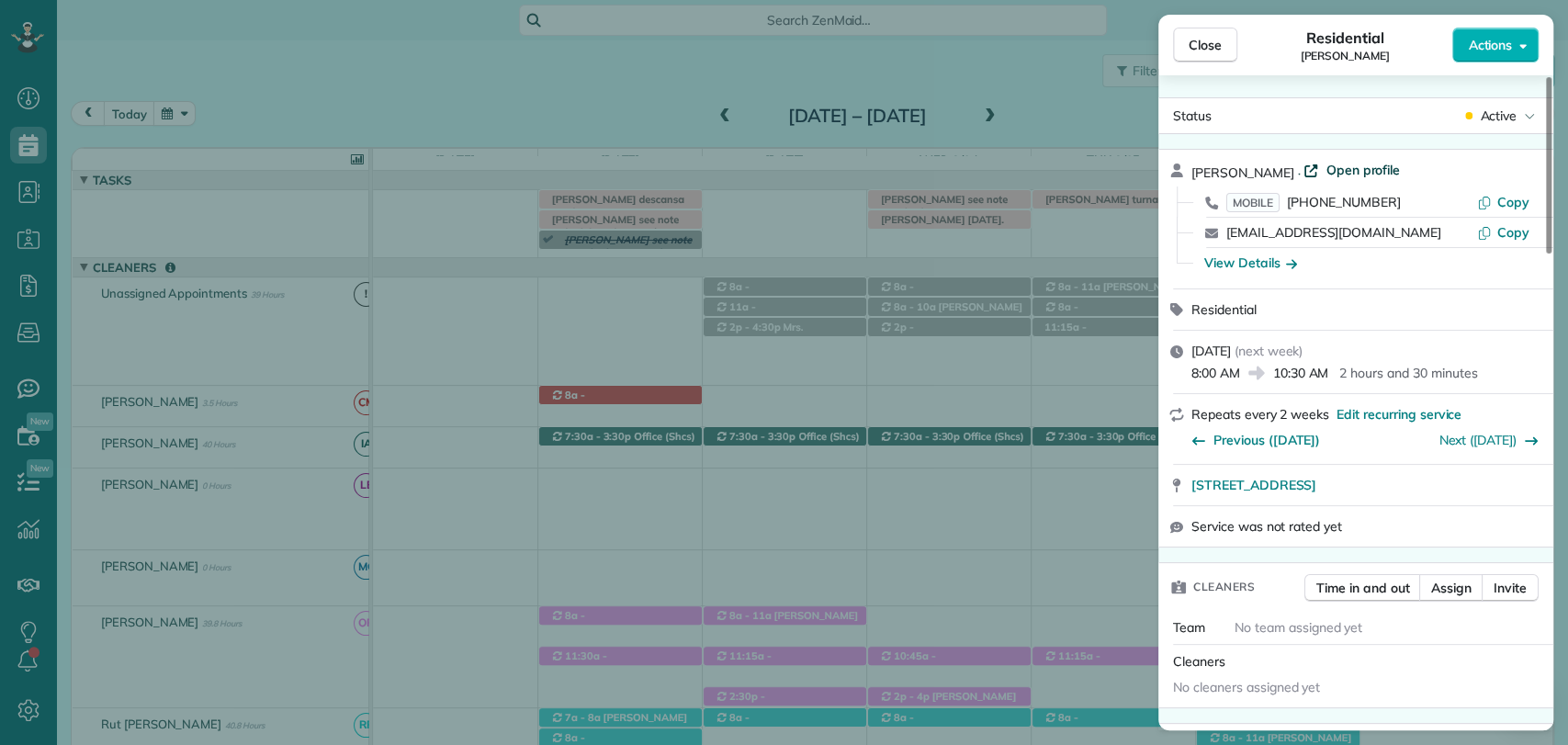
click at [1326, 171] on span "Open profile" at bounding box center [1363, 170] width 75 height 19
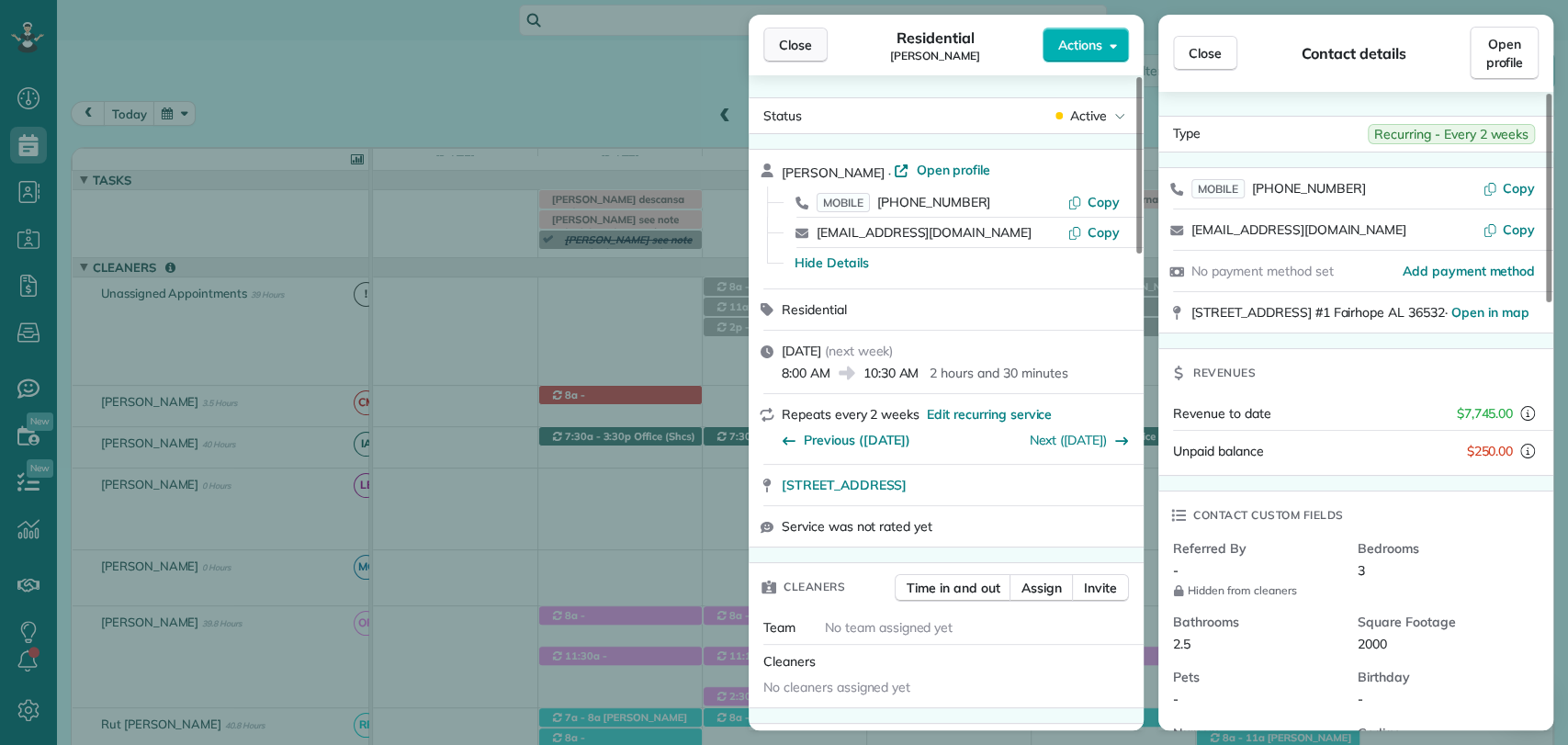
click at [803, 54] on button "Close" at bounding box center [794, 45] width 64 height 35
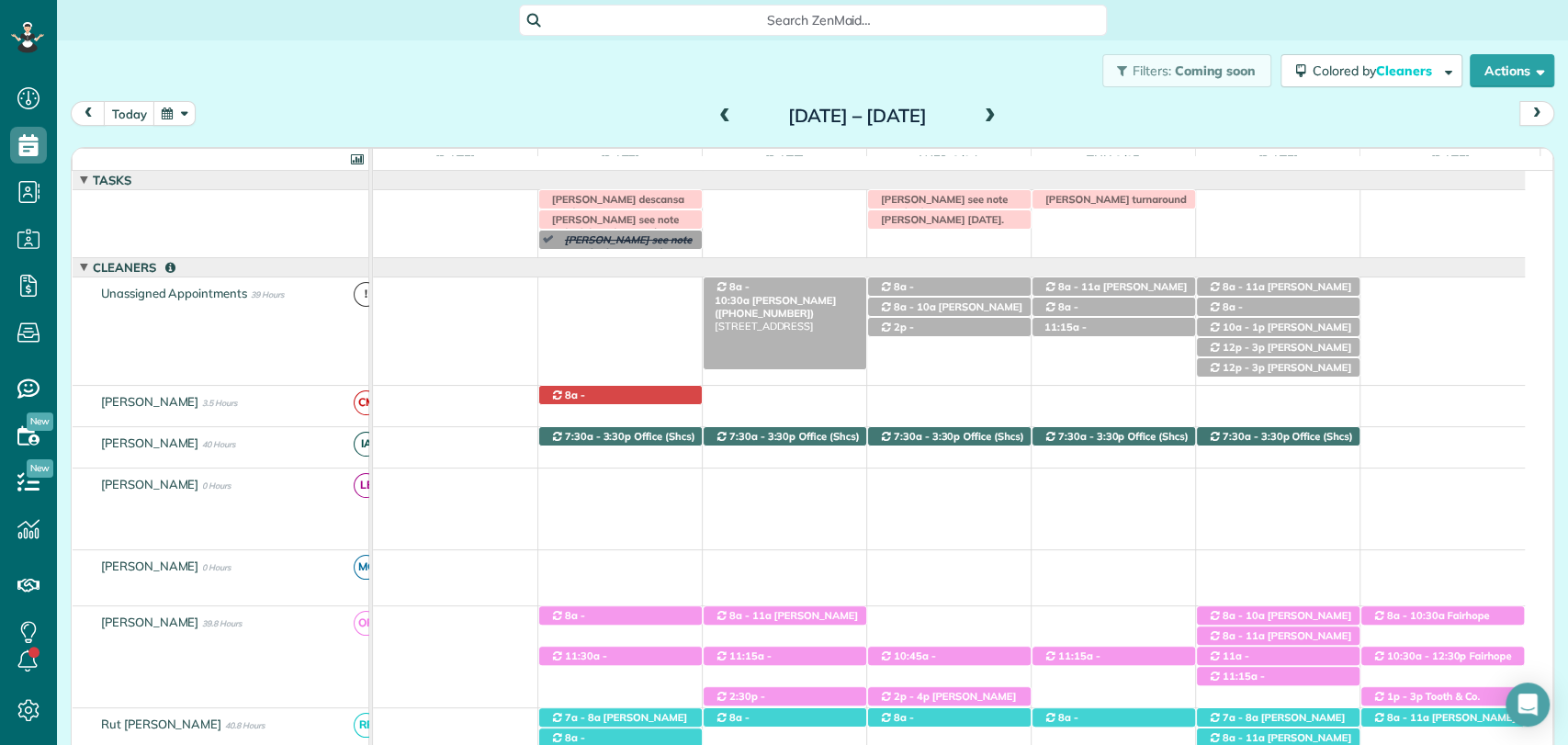
click at [750, 289] on span "8a - 10:30a" at bounding box center [732, 293] width 35 height 26
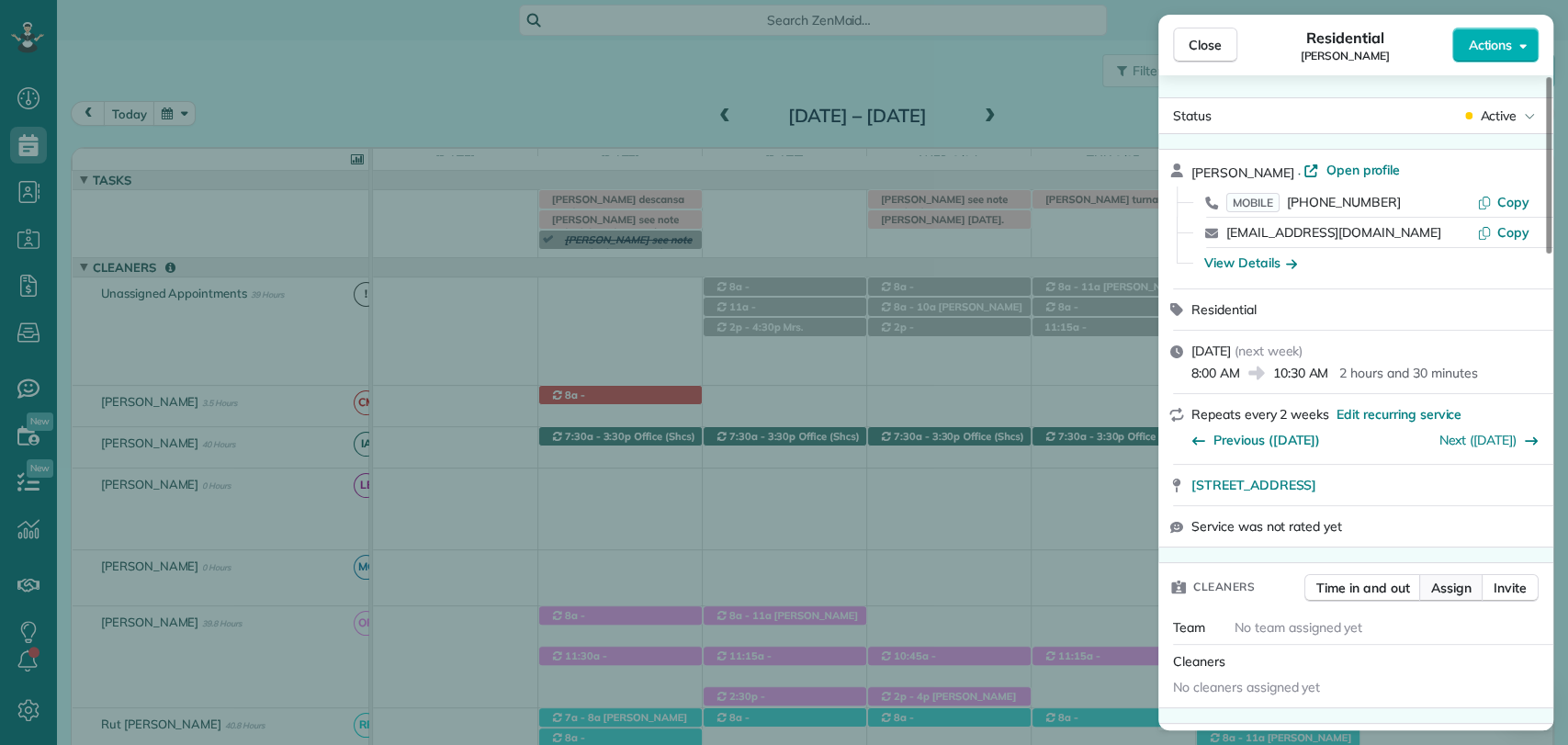
click at [1467, 588] on span "Assign" at bounding box center [1450, 587] width 40 height 19
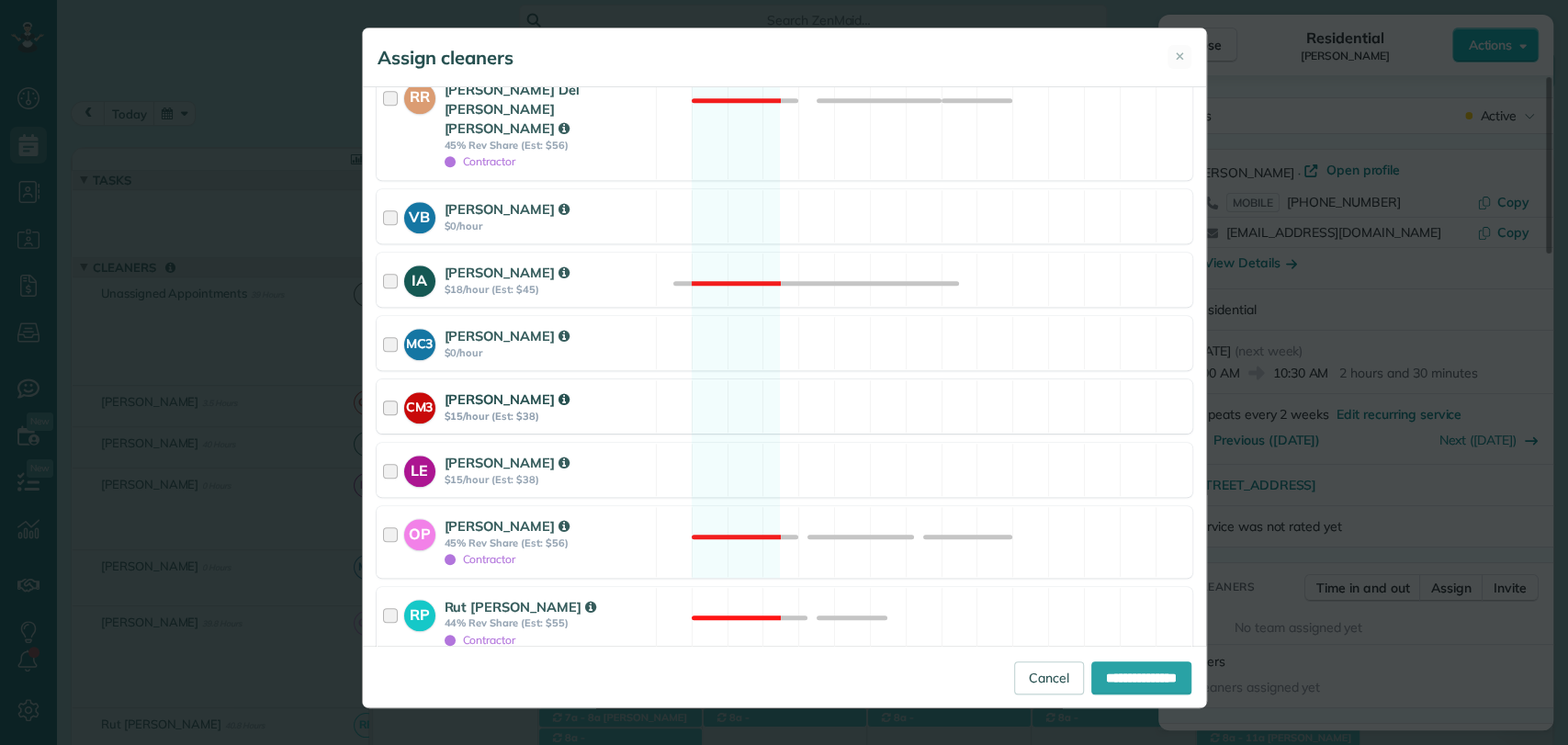
click at [393, 390] on div at bounding box center [394, 406] width 22 height 34
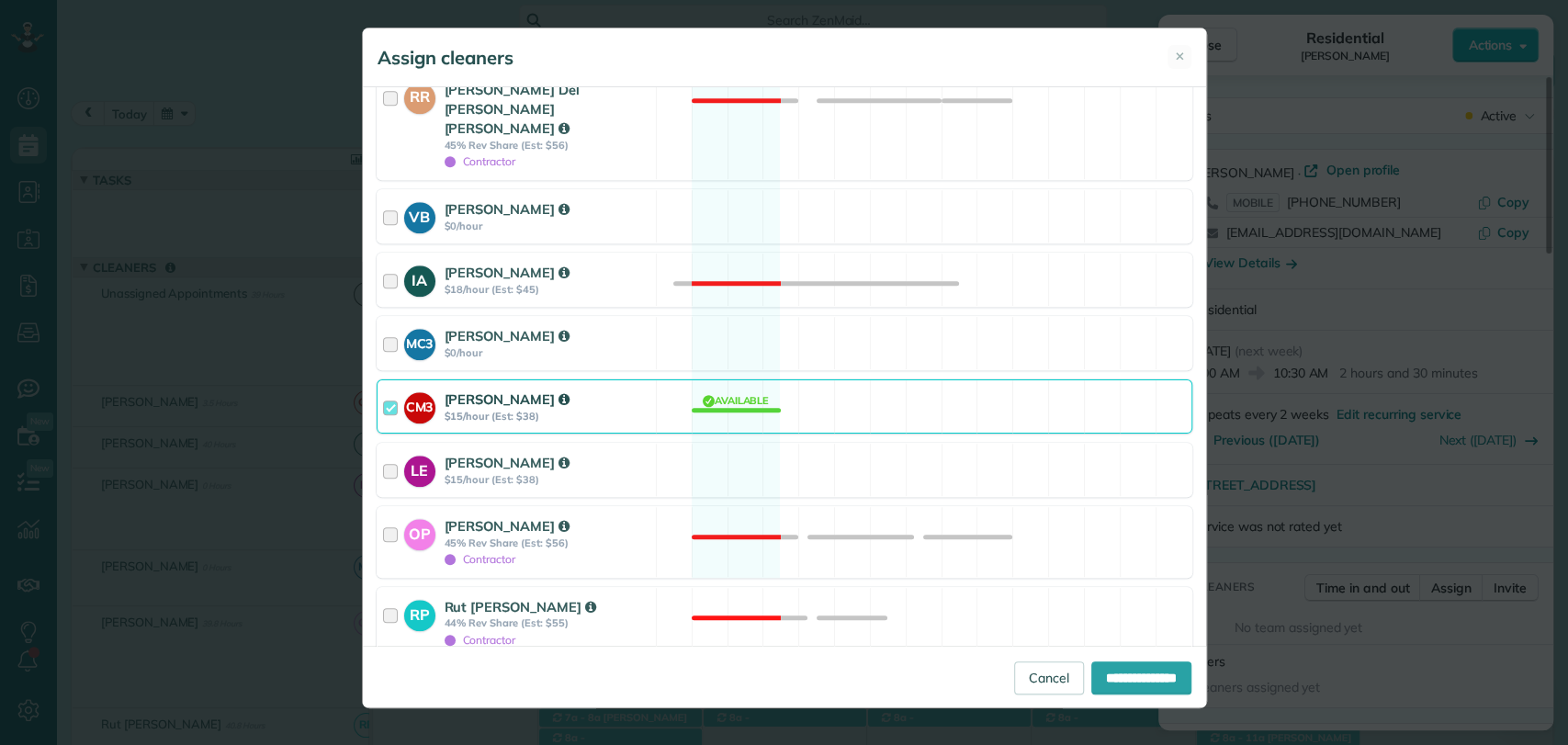
click at [388, 676] on div at bounding box center [383, 683] width 15 height 15
click at [1116, 682] on input "**********" at bounding box center [1141, 677] width 100 height 33
type input "**********"
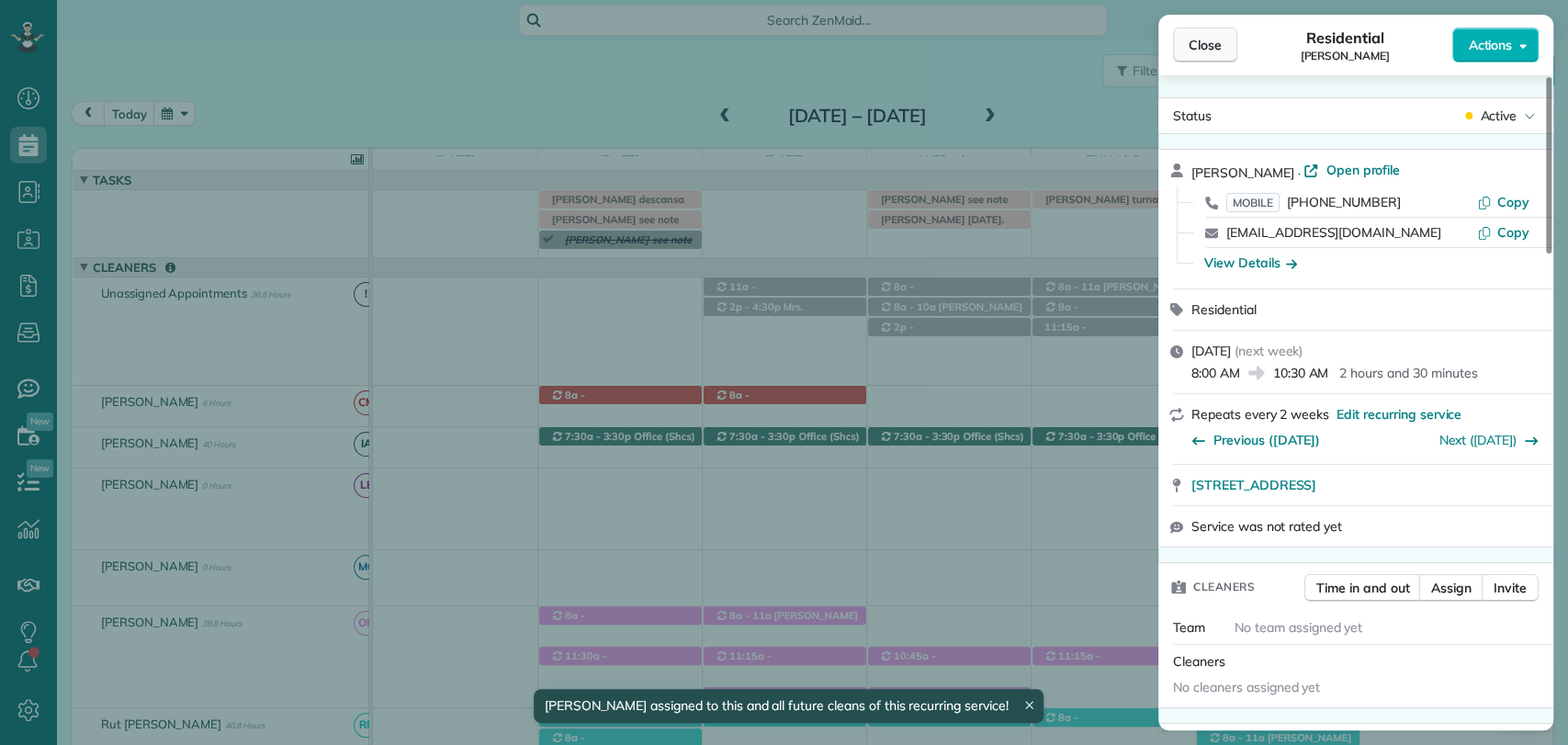
click at [1207, 42] on span "Close" at bounding box center [1205, 44] width 33 height 19
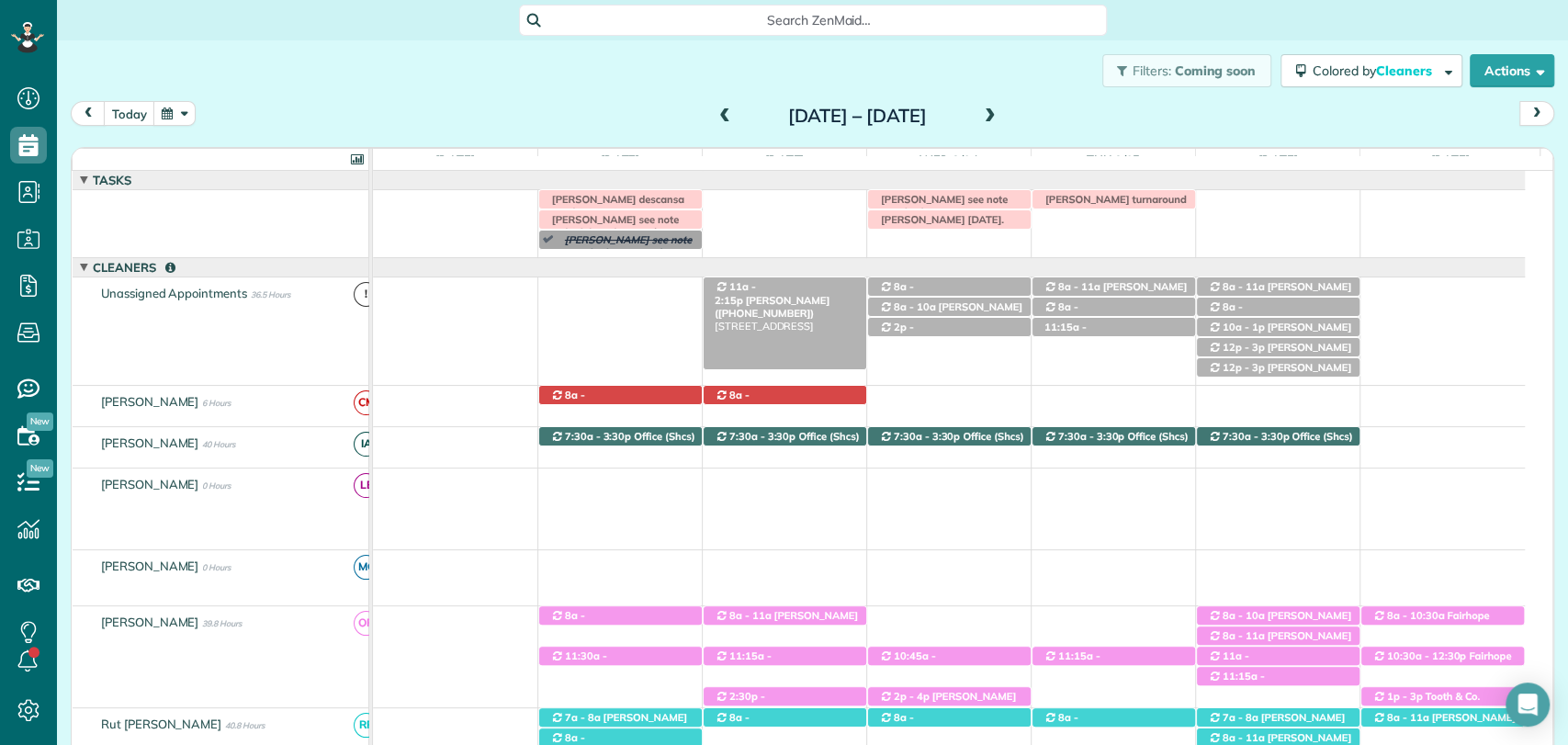
click at [798, 293] on span "Mandy Barber (+13364144466)" at bounding box center [772, 306] width 115 height 26
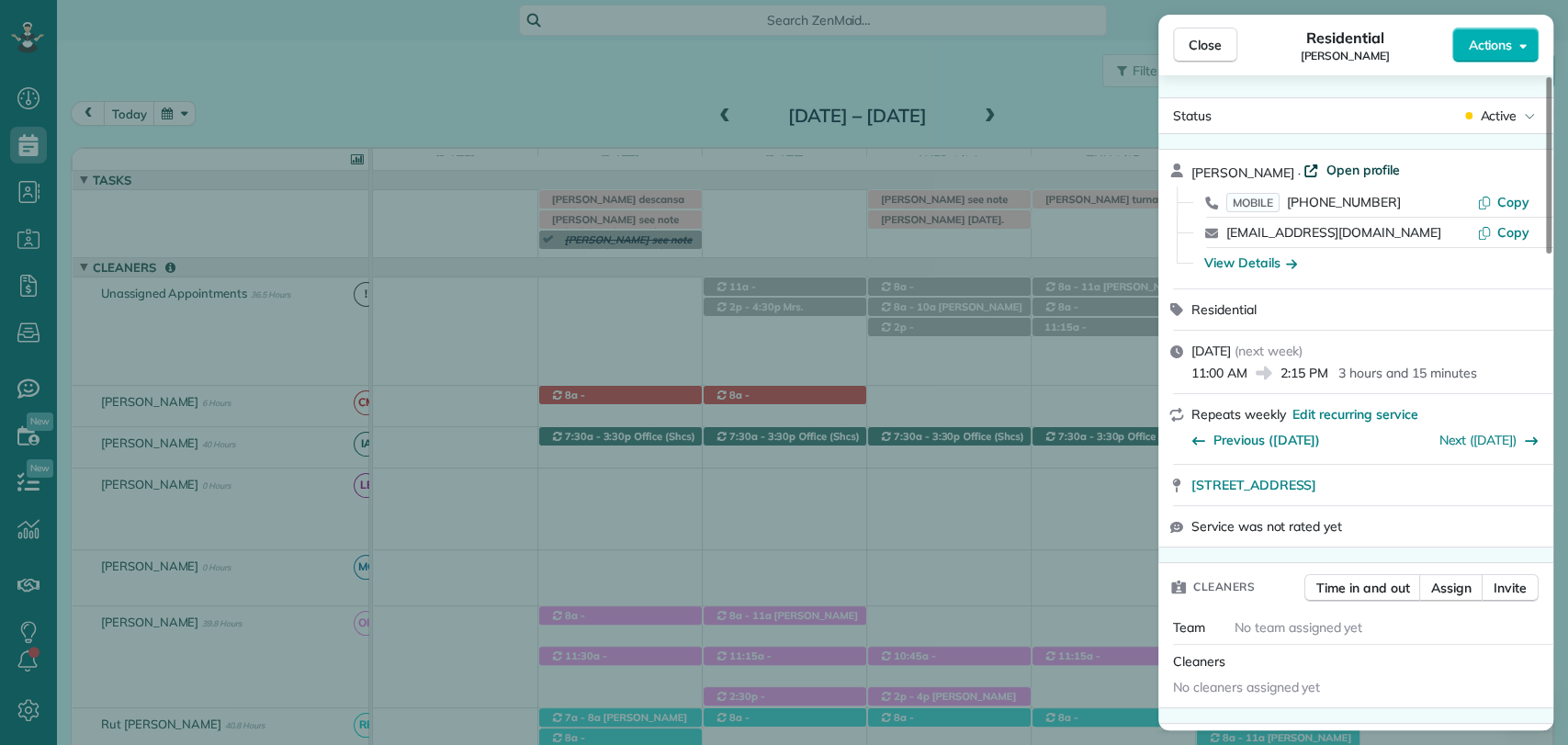
click at [1356, 163] on span "Open profile" at bounding box center [1363, 170] width 75 height 19
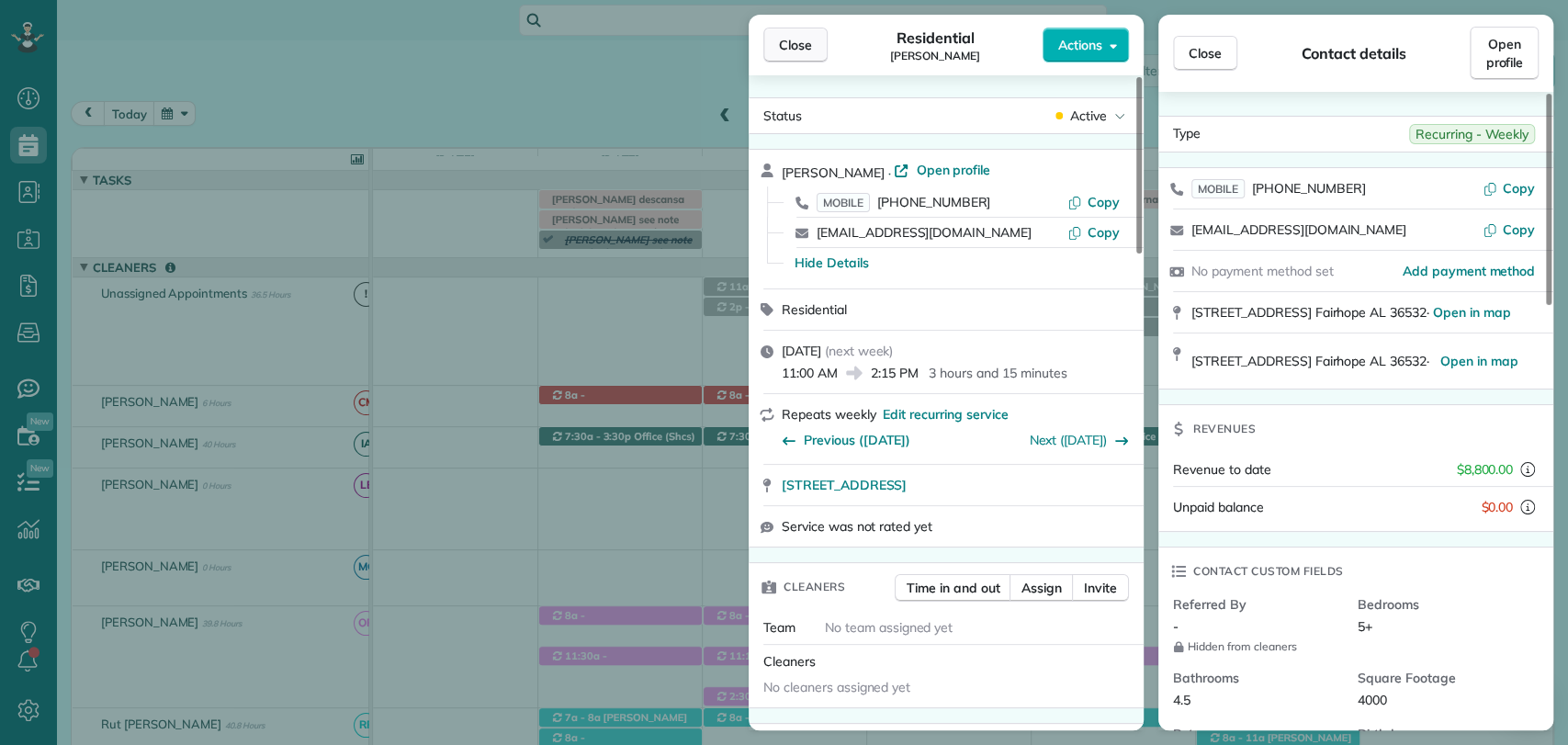
click at [794, 42] on span "Close" at bounding box center [795, 44] width 33 height 19
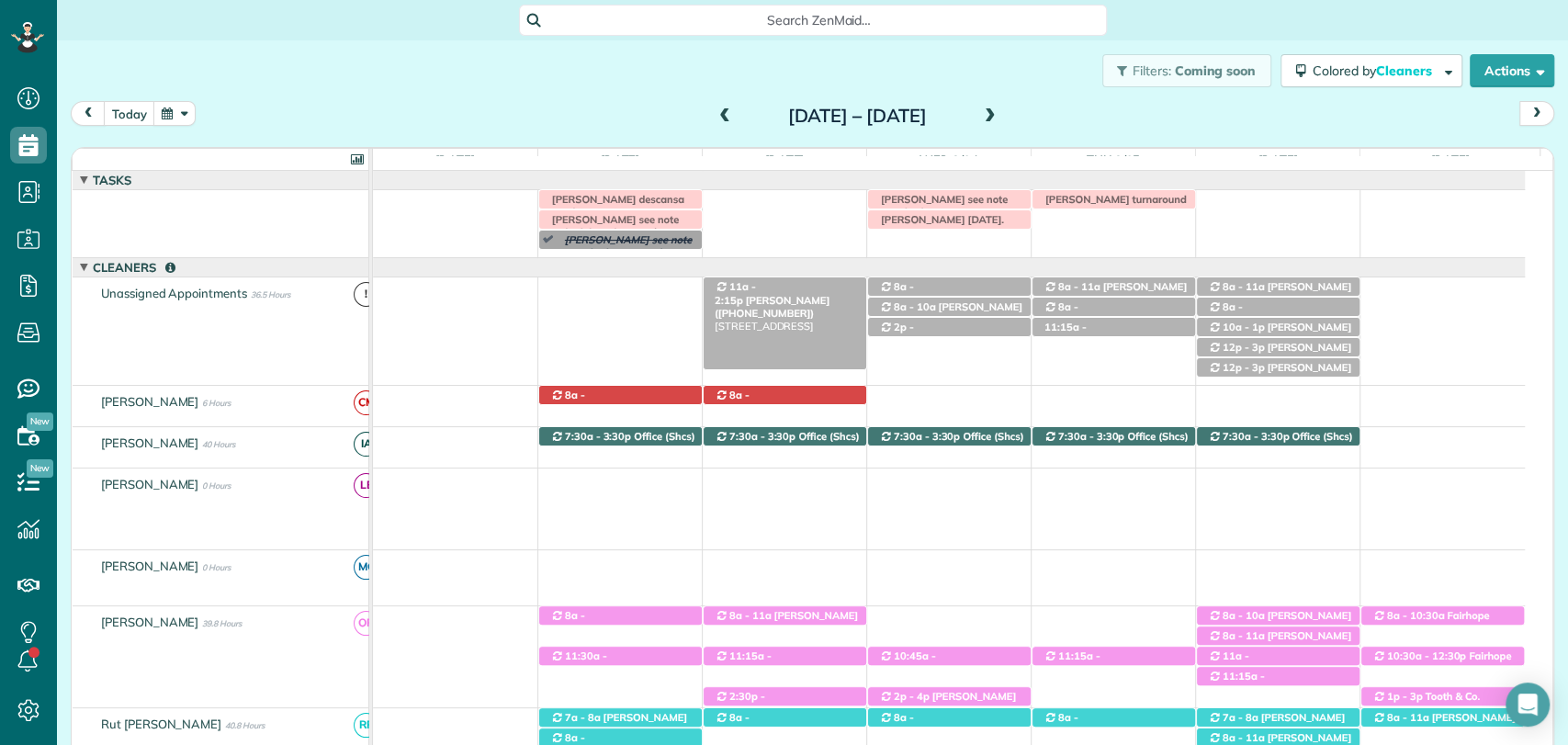
click at [769, 280] on div "11a - 2:15p Mandy Barber (+13364144466) 207 North Ingleside Street - Fairhope, …" at bounding box center [784, 287] width 163 height 20
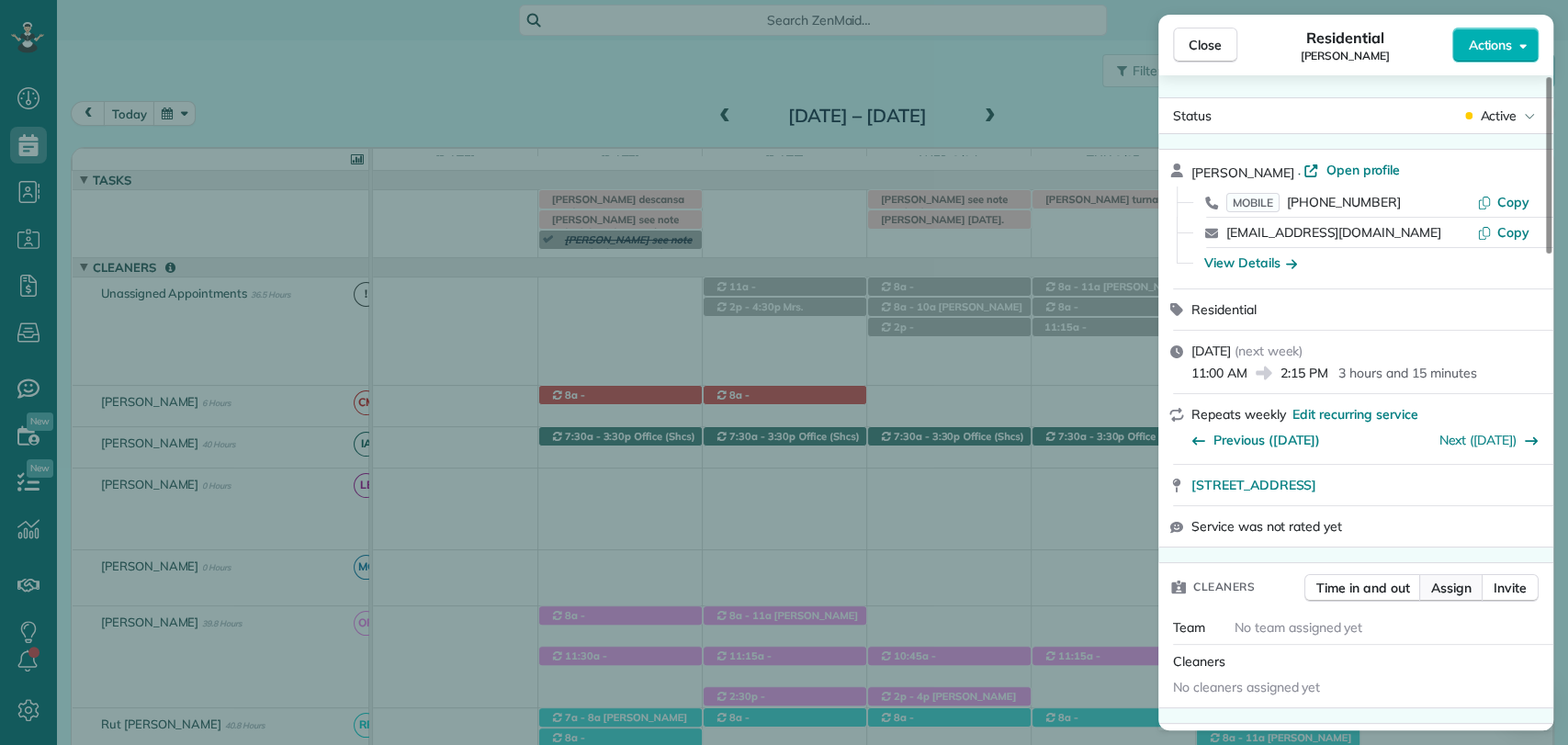
click at [1455, 584] on span "Assign" at bounding box center [1450, 587] width 40 height 19
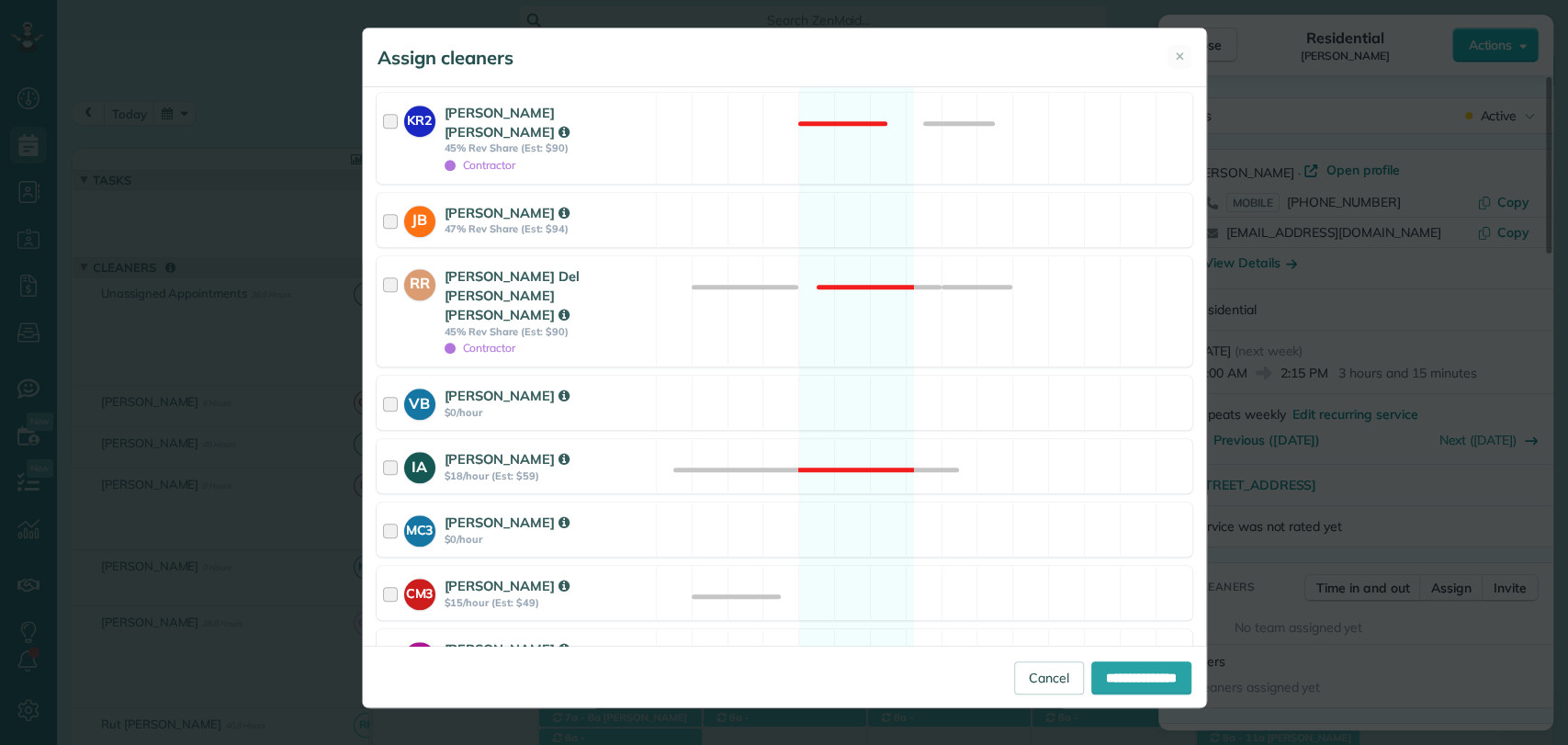
scroll to position [864, 0]
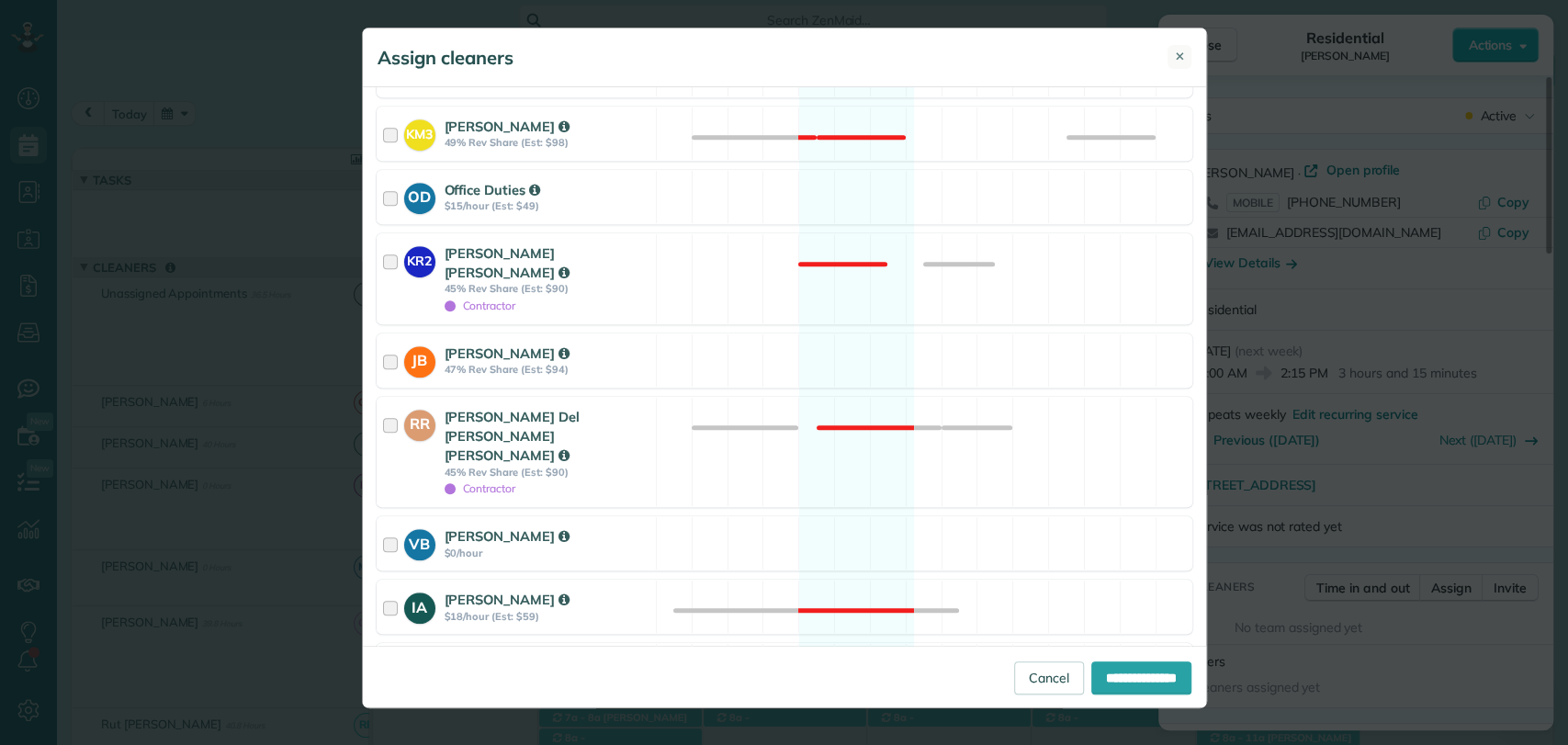
click at [1175, 62] on span "✕" at bounding box center [1179, 57] width 10 height 18
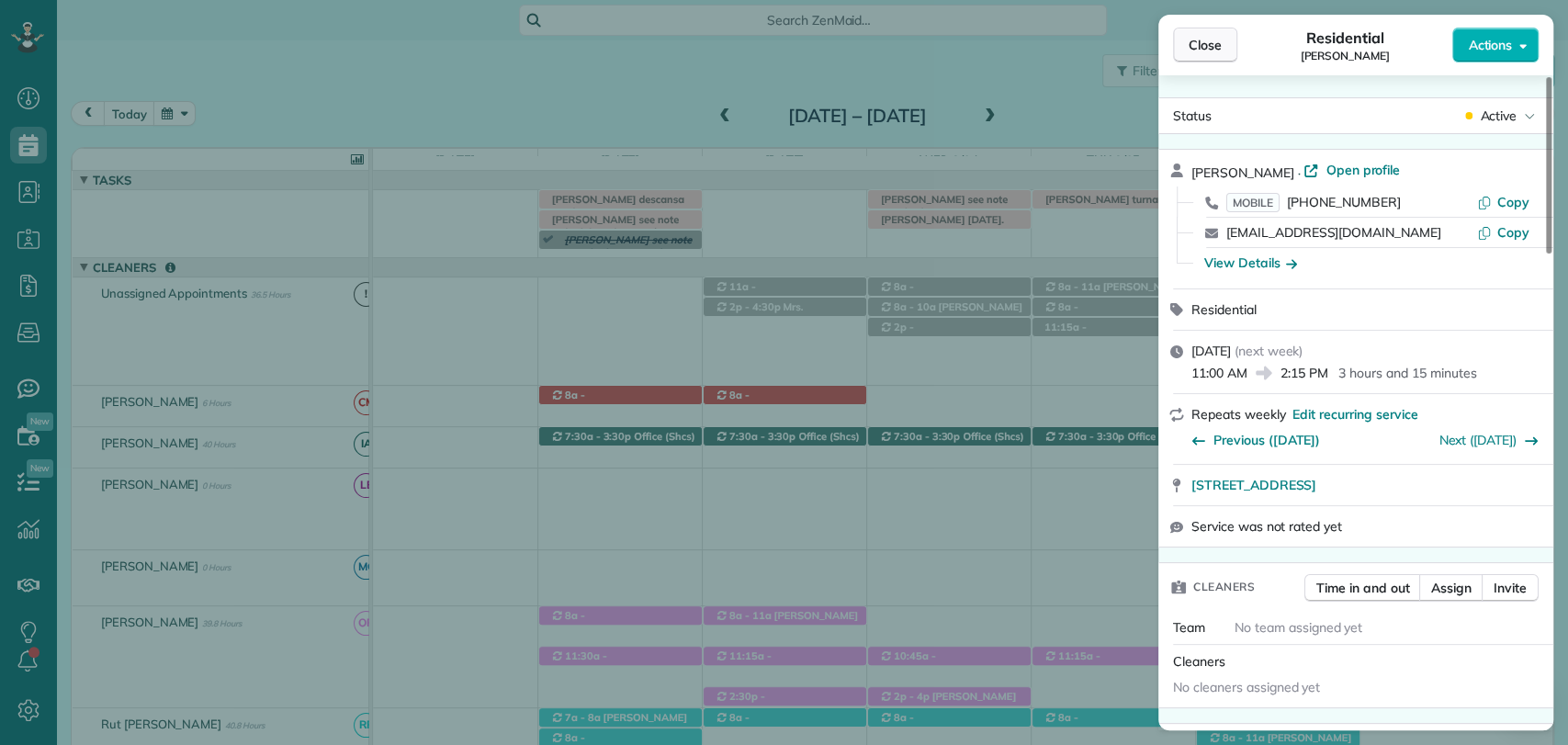
click at [1196, 53] on span "Close" at bounding box center [1205, 44] width 33 height 19
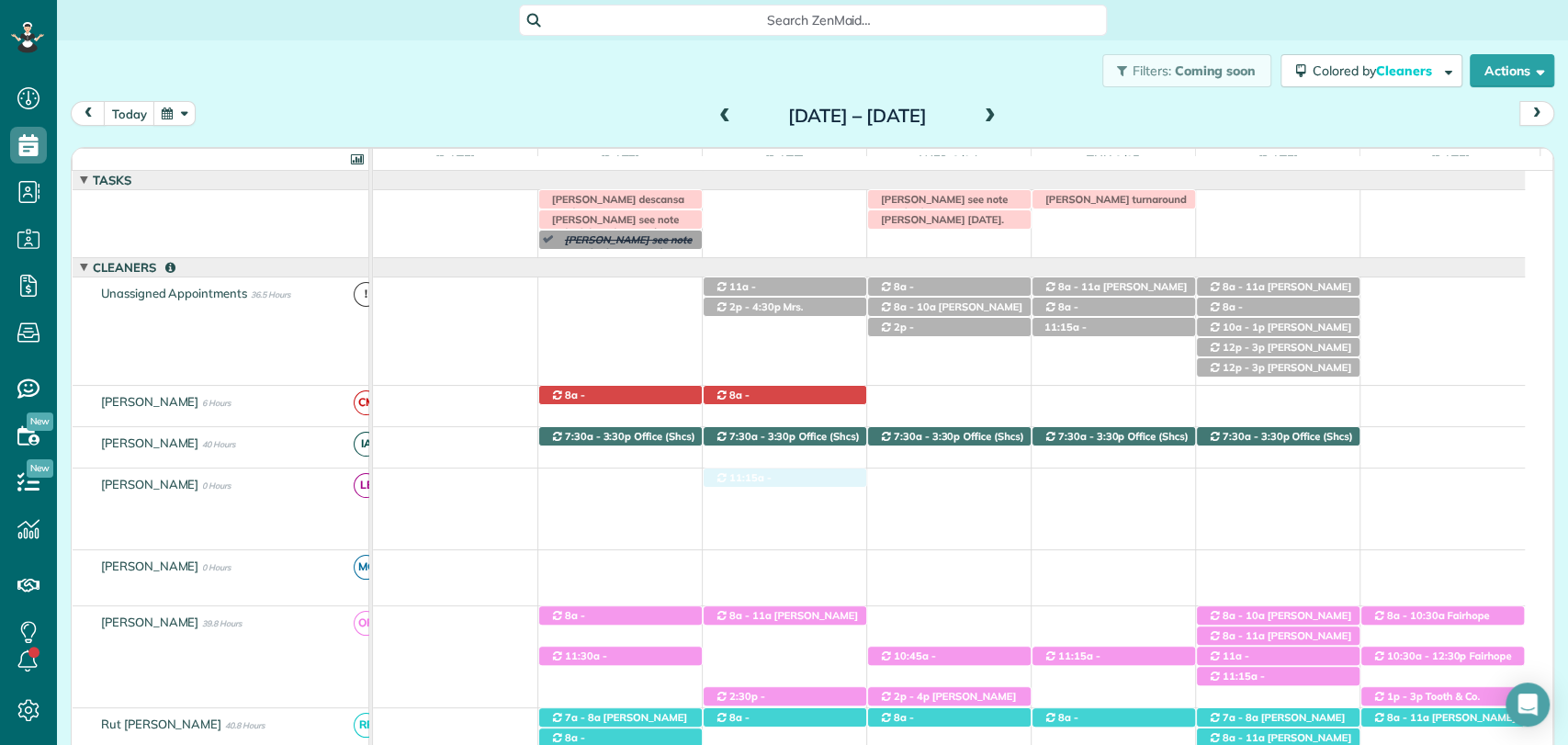
drag, startPoint x: 801, startPoint y: 656, endPoint x: 802, endPoint y: 503, distance: 153.0
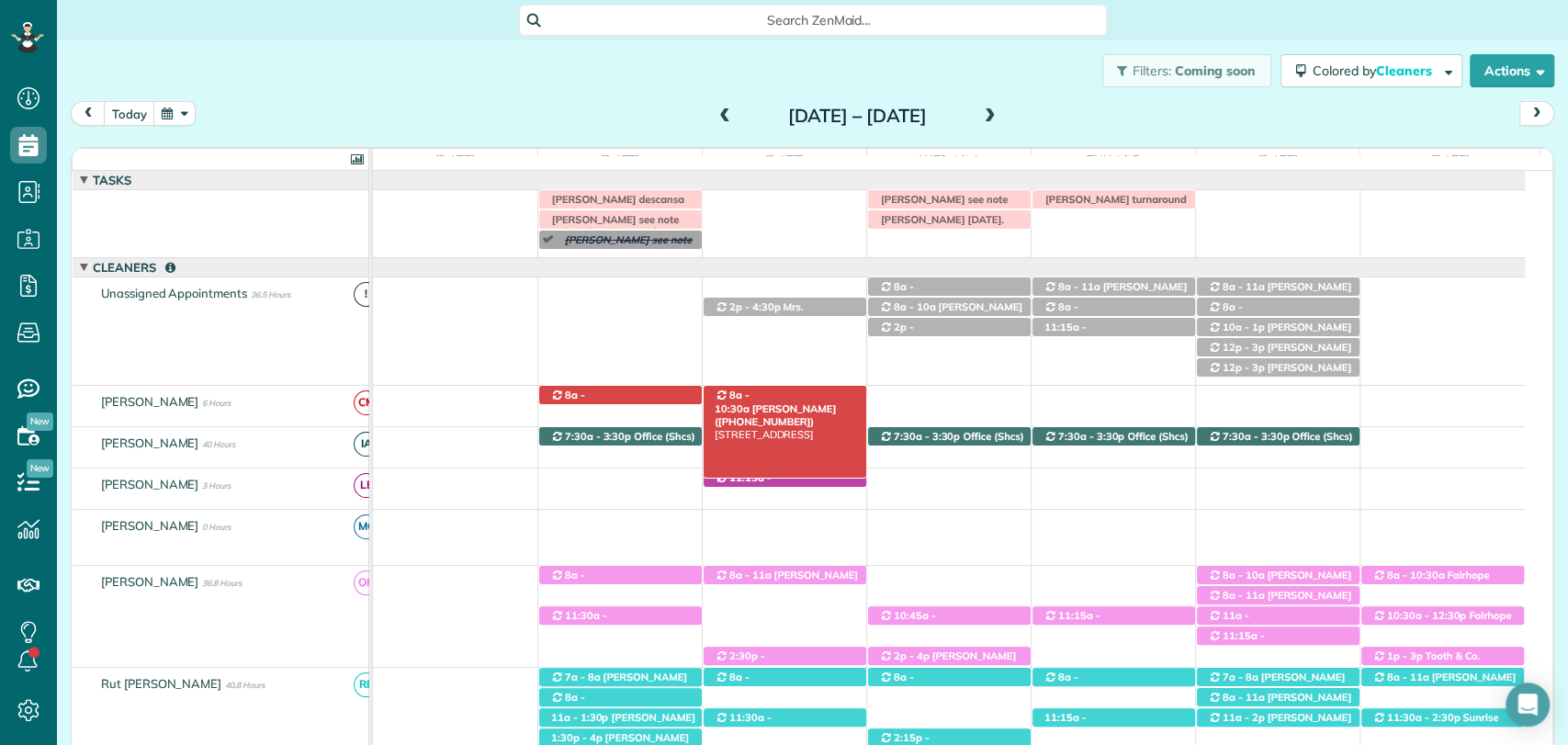
drag, startPoint x: 827, startPoint y: 286, endPoint x: 823, endPoint y: 398, distance: 112.1
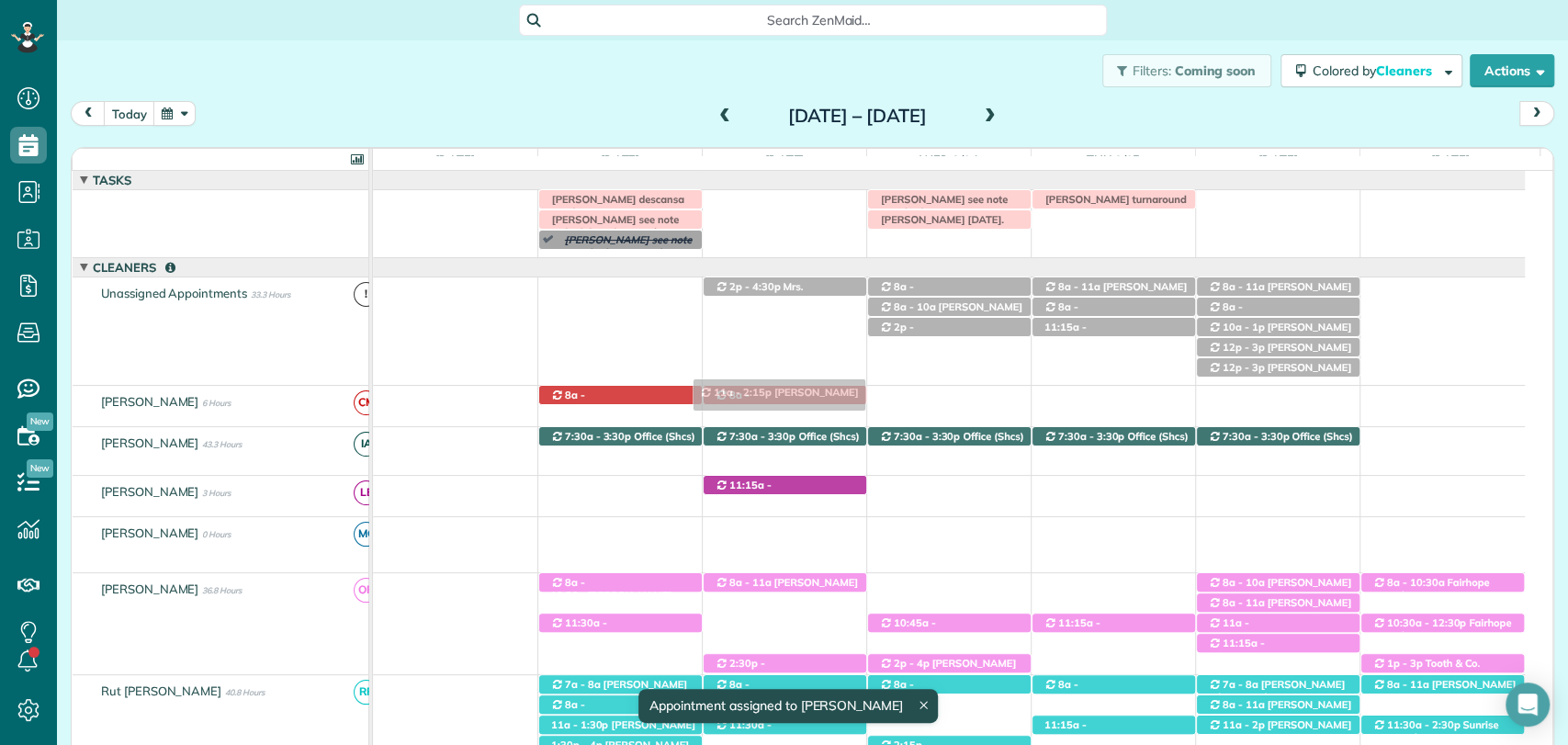
drag, startPoint x: 749, startPoint y: 457, endPoint x: 744, endPoint y: 389, distance: 68.2
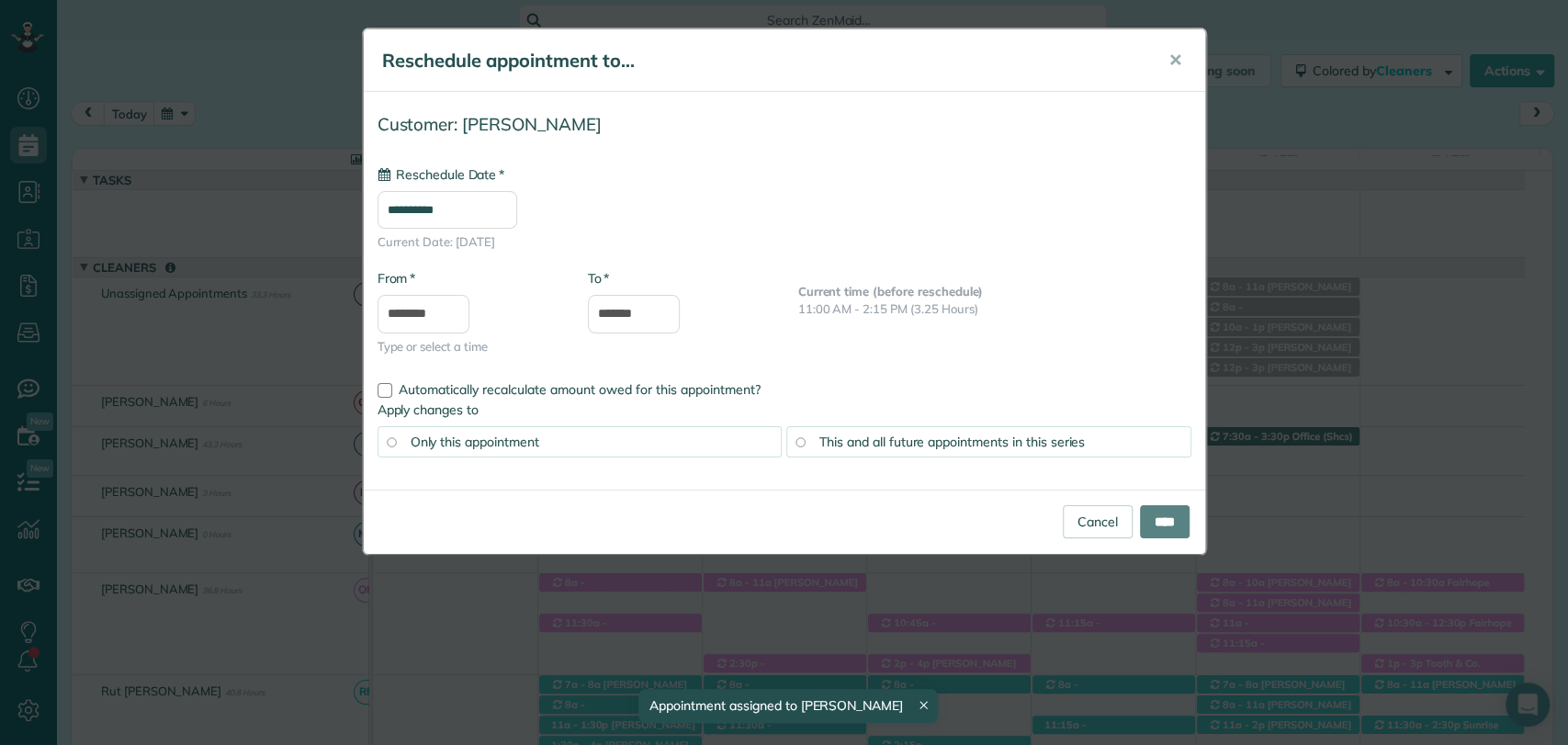
type input "**********"
click at [1143, 506] on input "****" at bounding box center [1164, 521] width 50 height 33
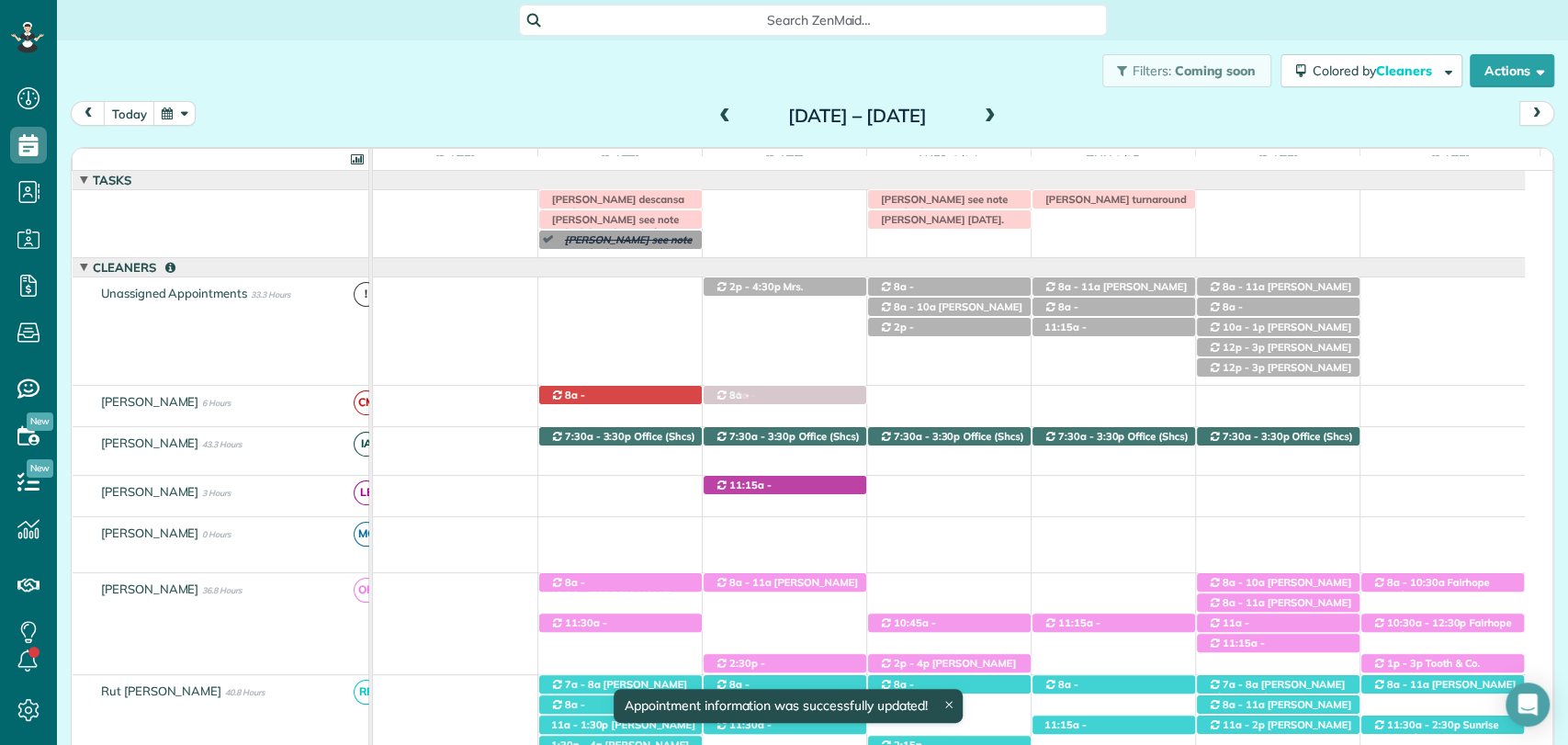
drag, startPoint x: 748, startPoint y: 457, endPoint x: 748, endPoint y: 412, distance: 45.0
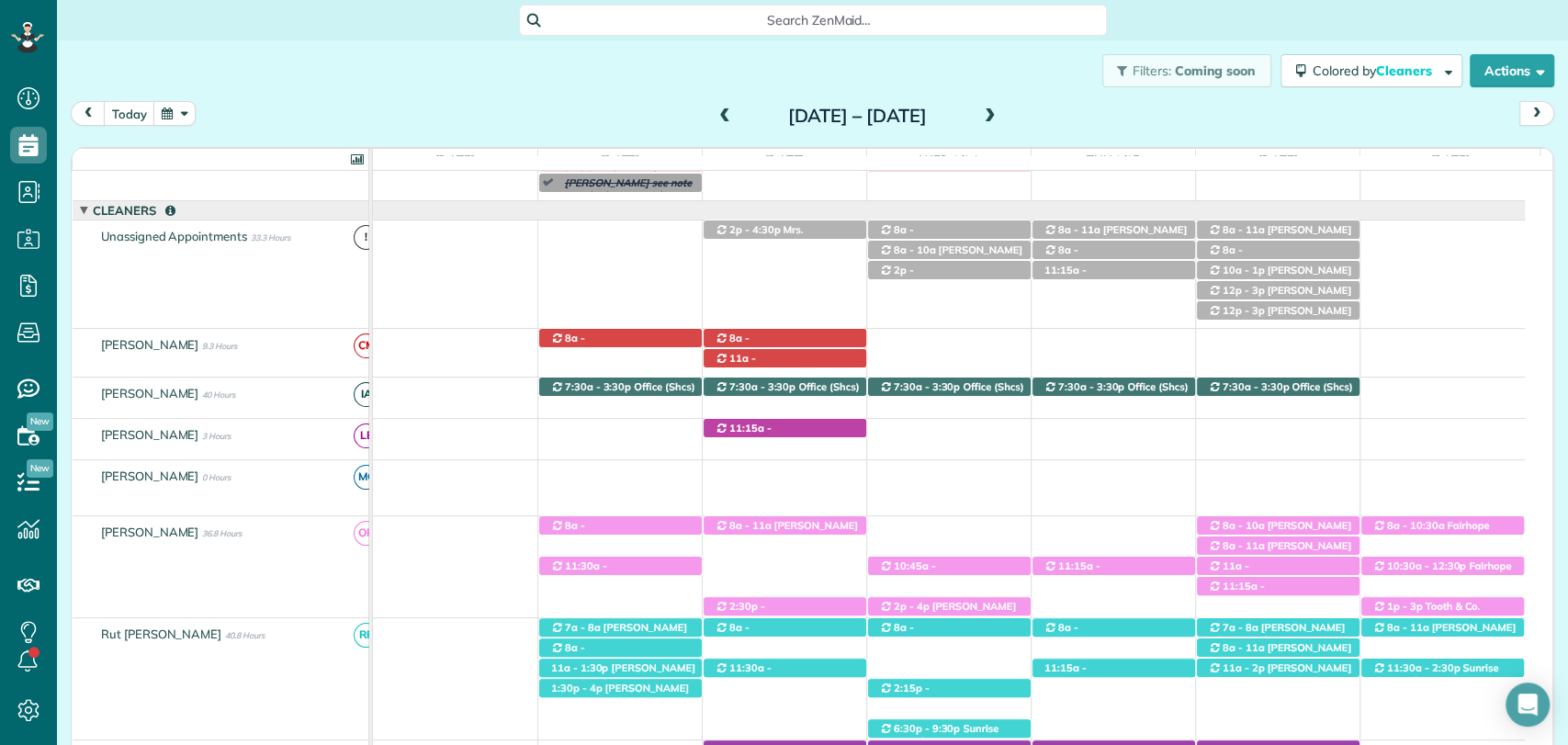
scroll to position [58, 0]
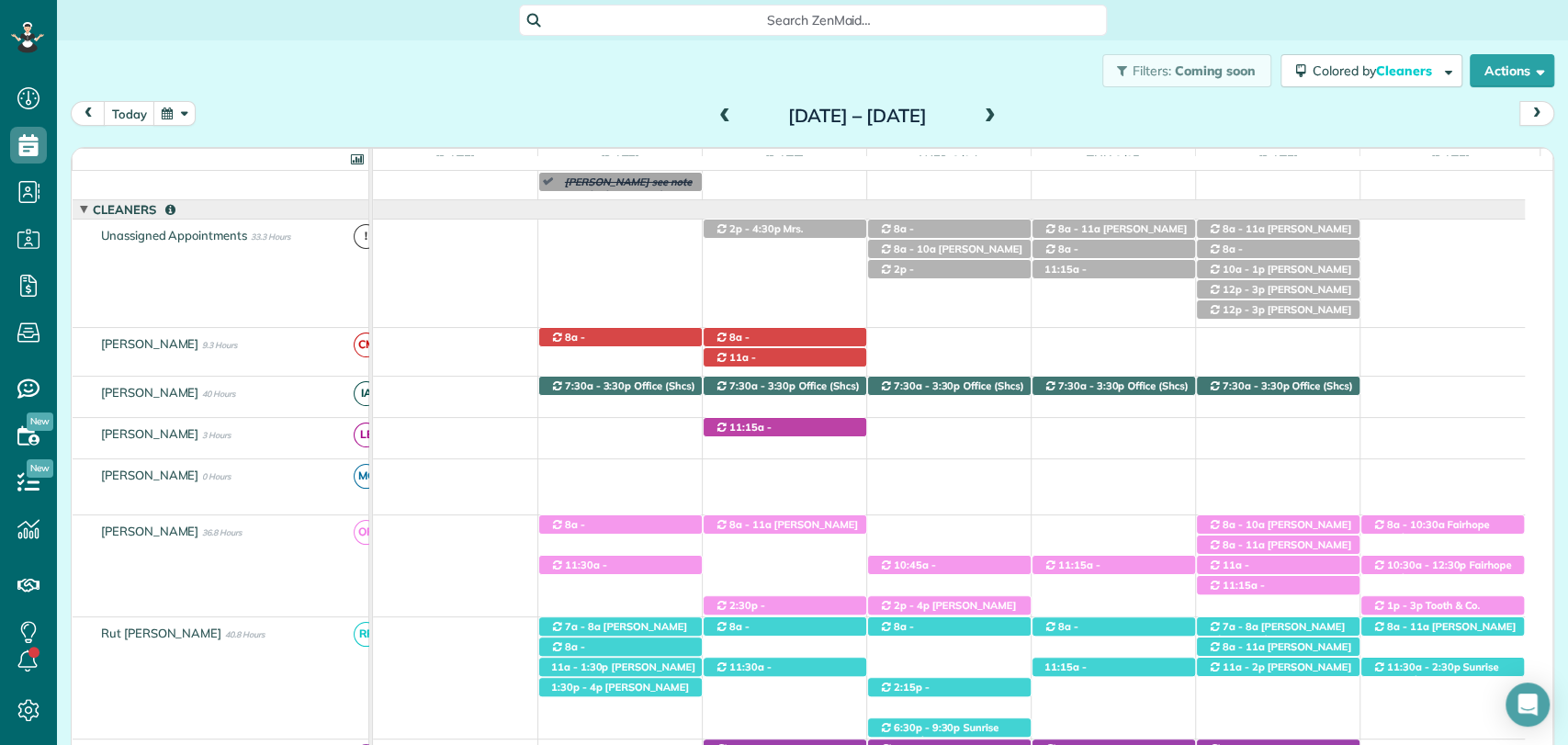
click at [1000, 127] on span at bounding box center [990, 117] width 21 height 27
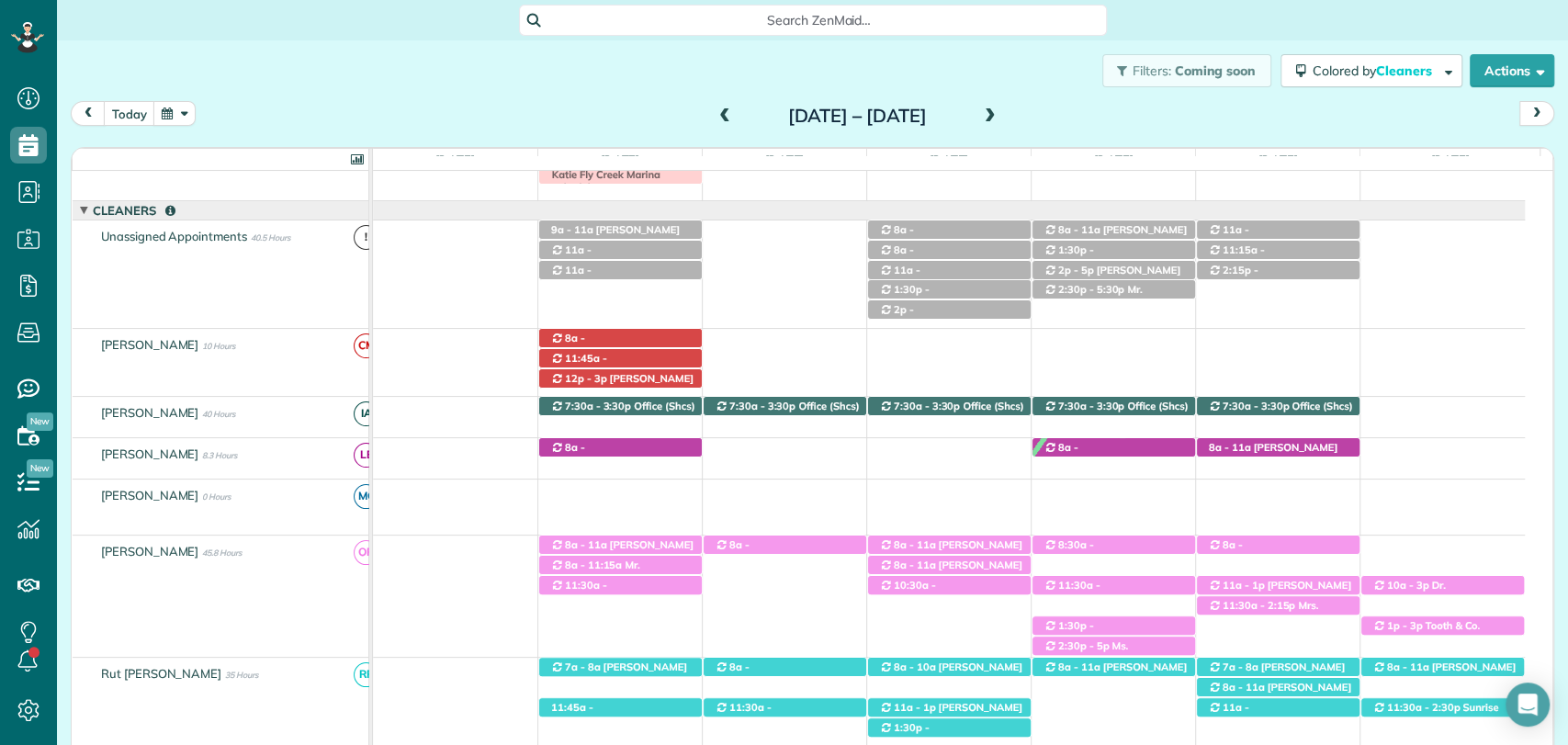
click at [1000, 119] on span at bounding box center [990, 116] width 21 height 17
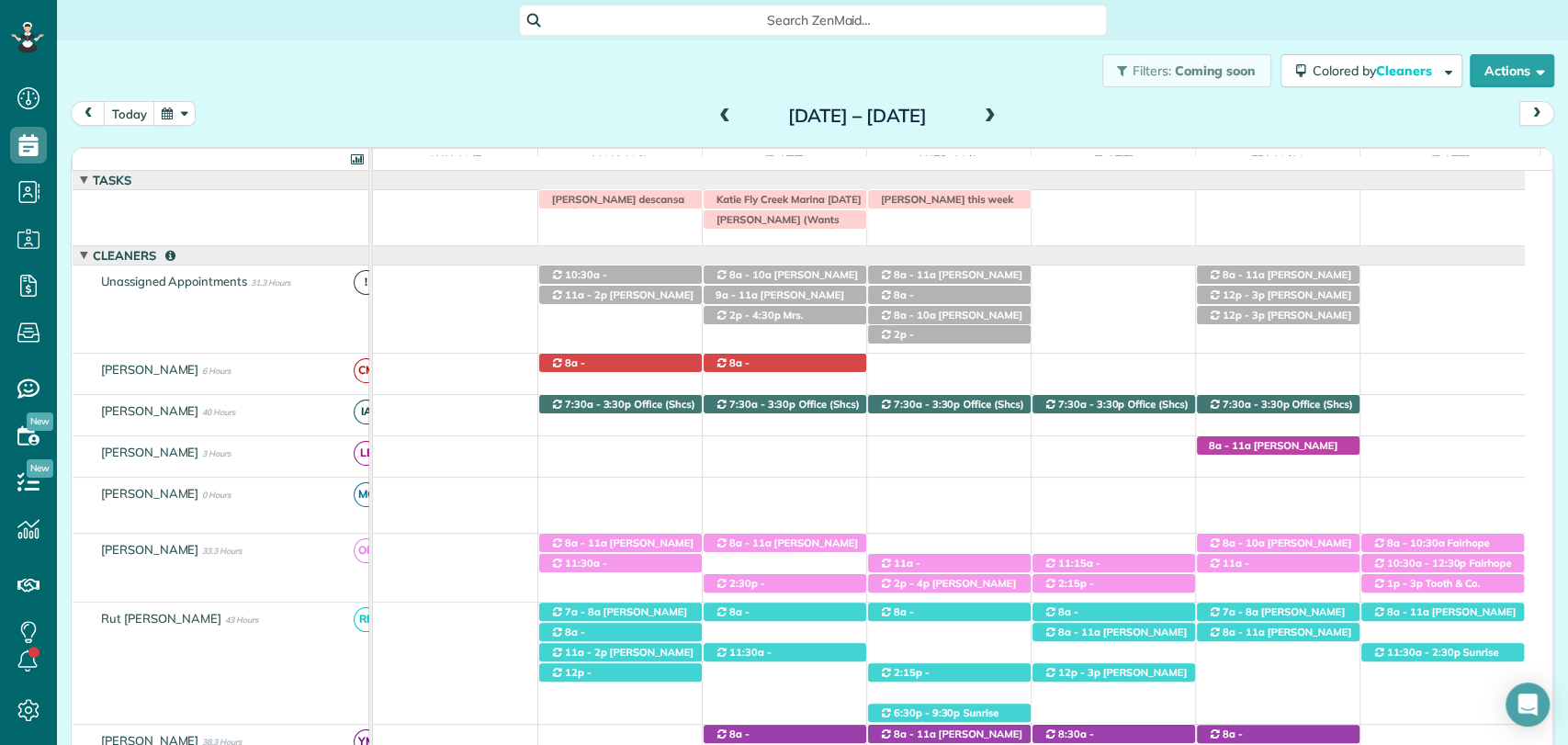
click at [715, 119] on span at bounding box center [725, 116] width 21 height 17
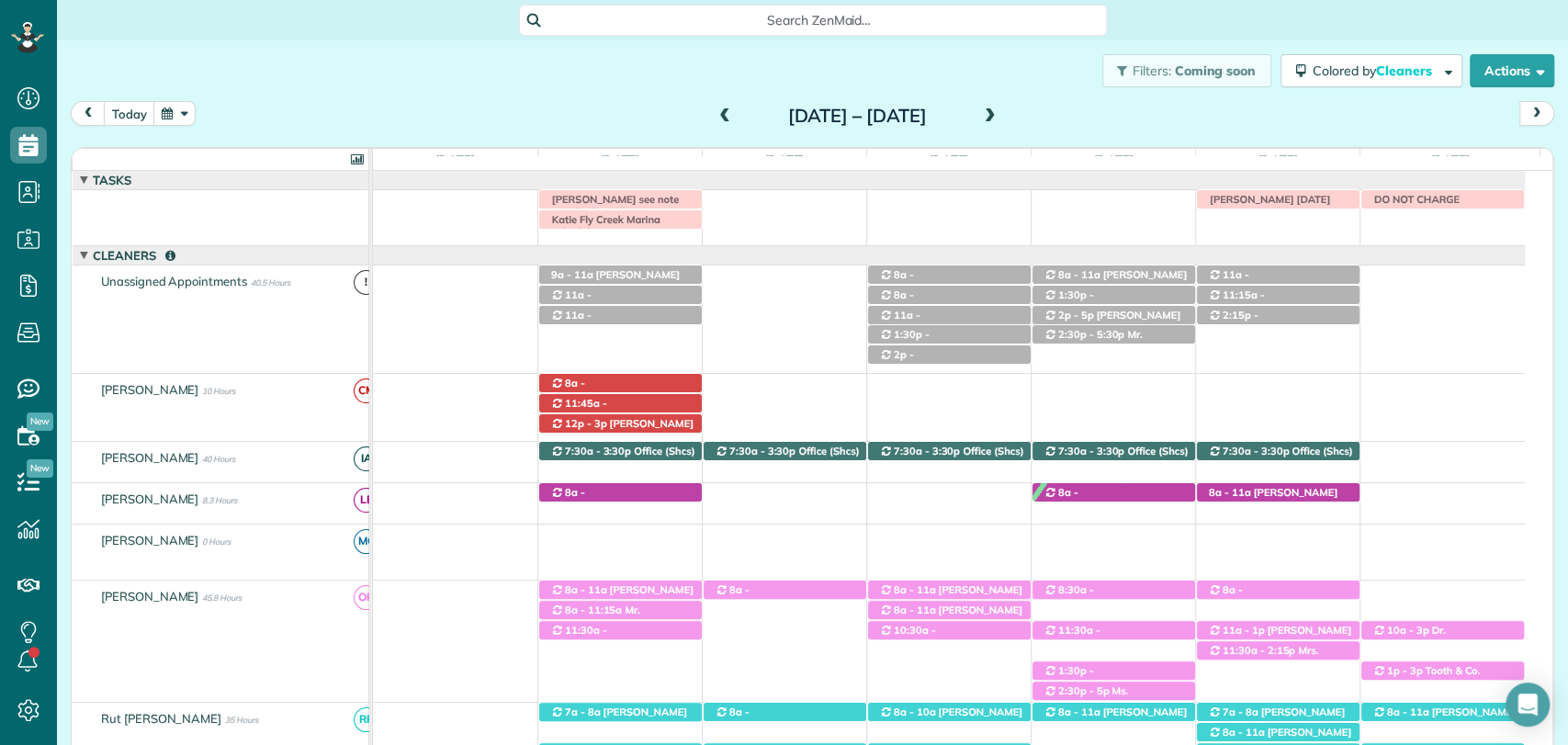
click at [715, 119] on span at bounding box center [725, 116] width 21 height 17
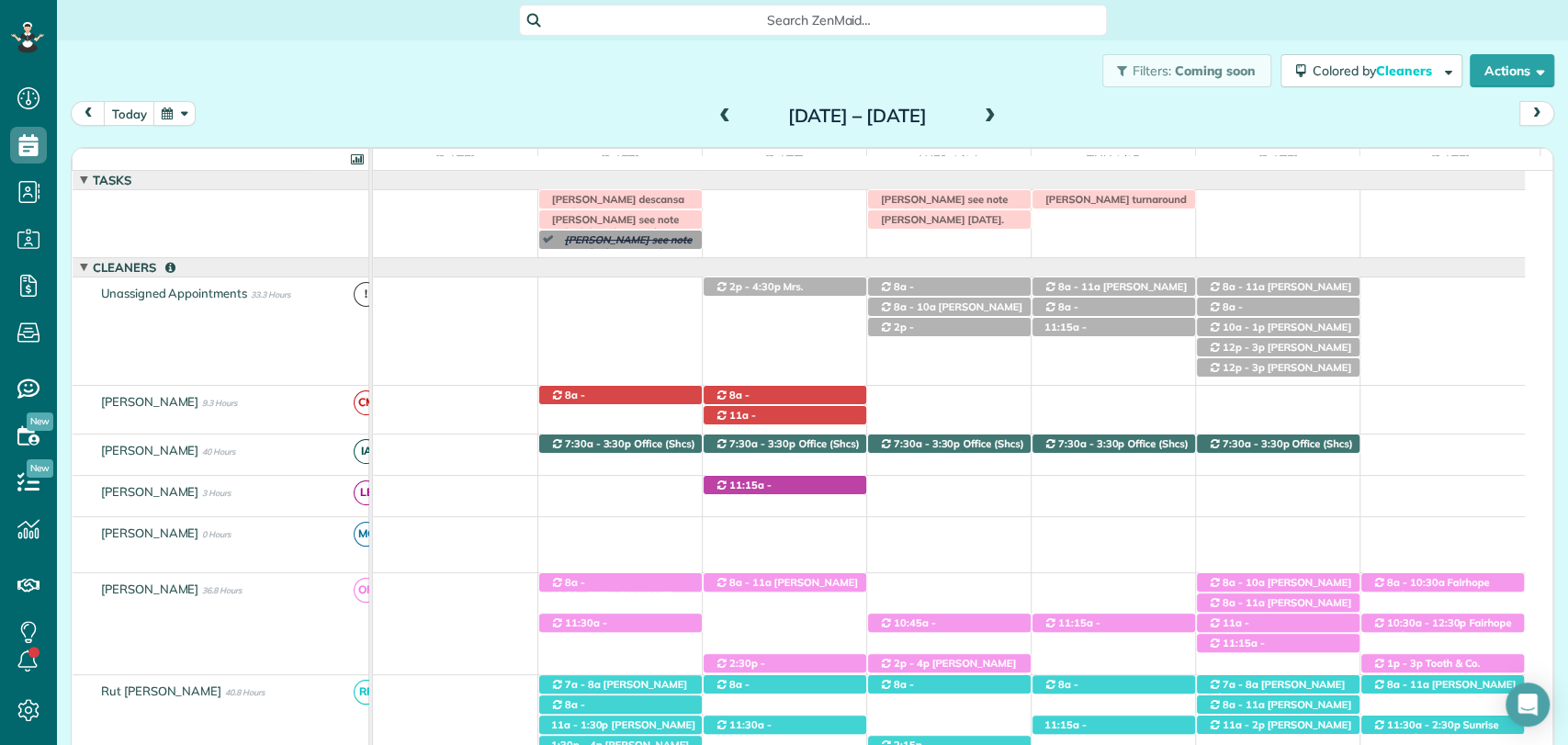
scroll to position [12, 0]
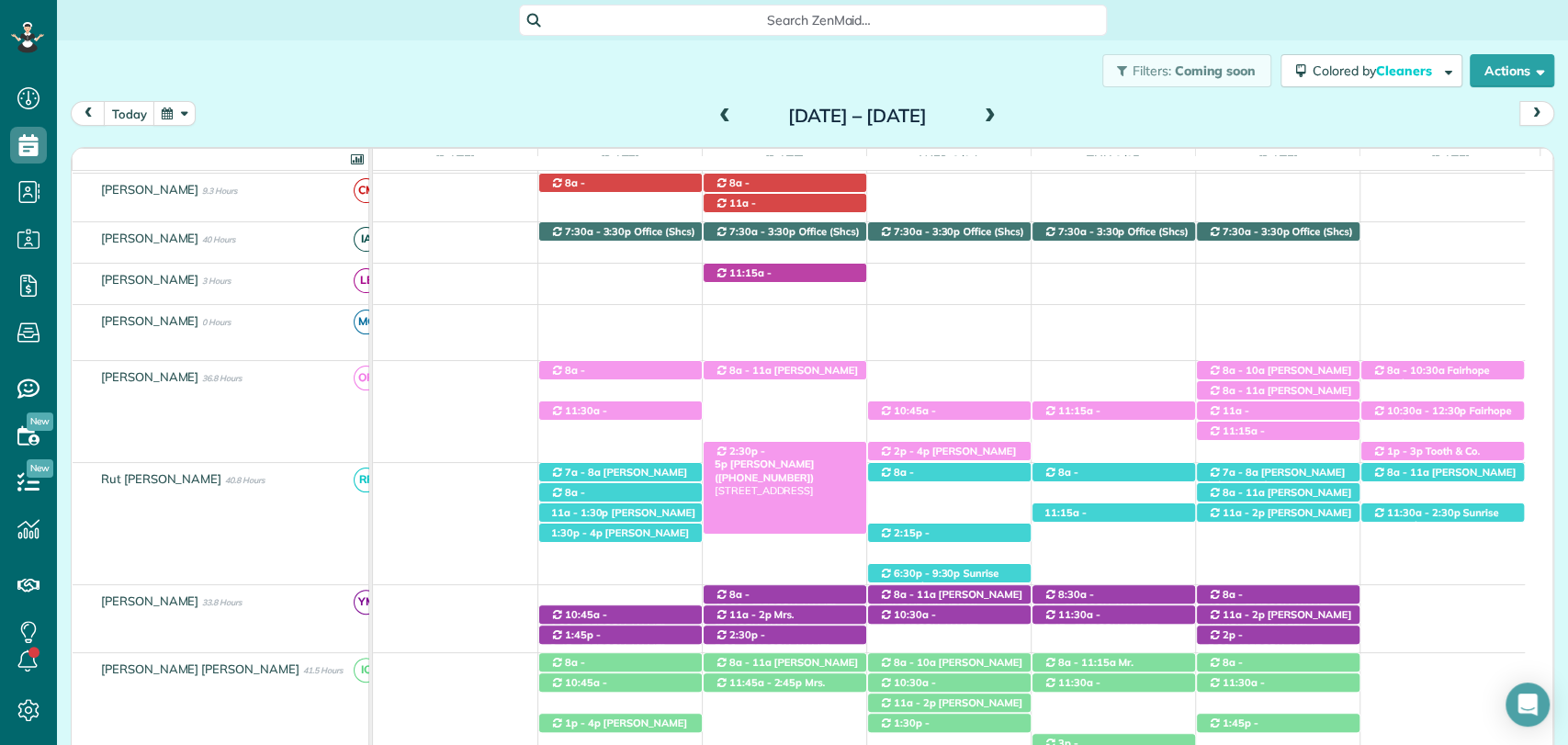
click at [786, 443] on div "2:30p - 5p Robin Reed (+12515080013) 11772 Alabaster Drive - Daphne, AL, 36526" at bounding box center [784, 452] width 163 height 20
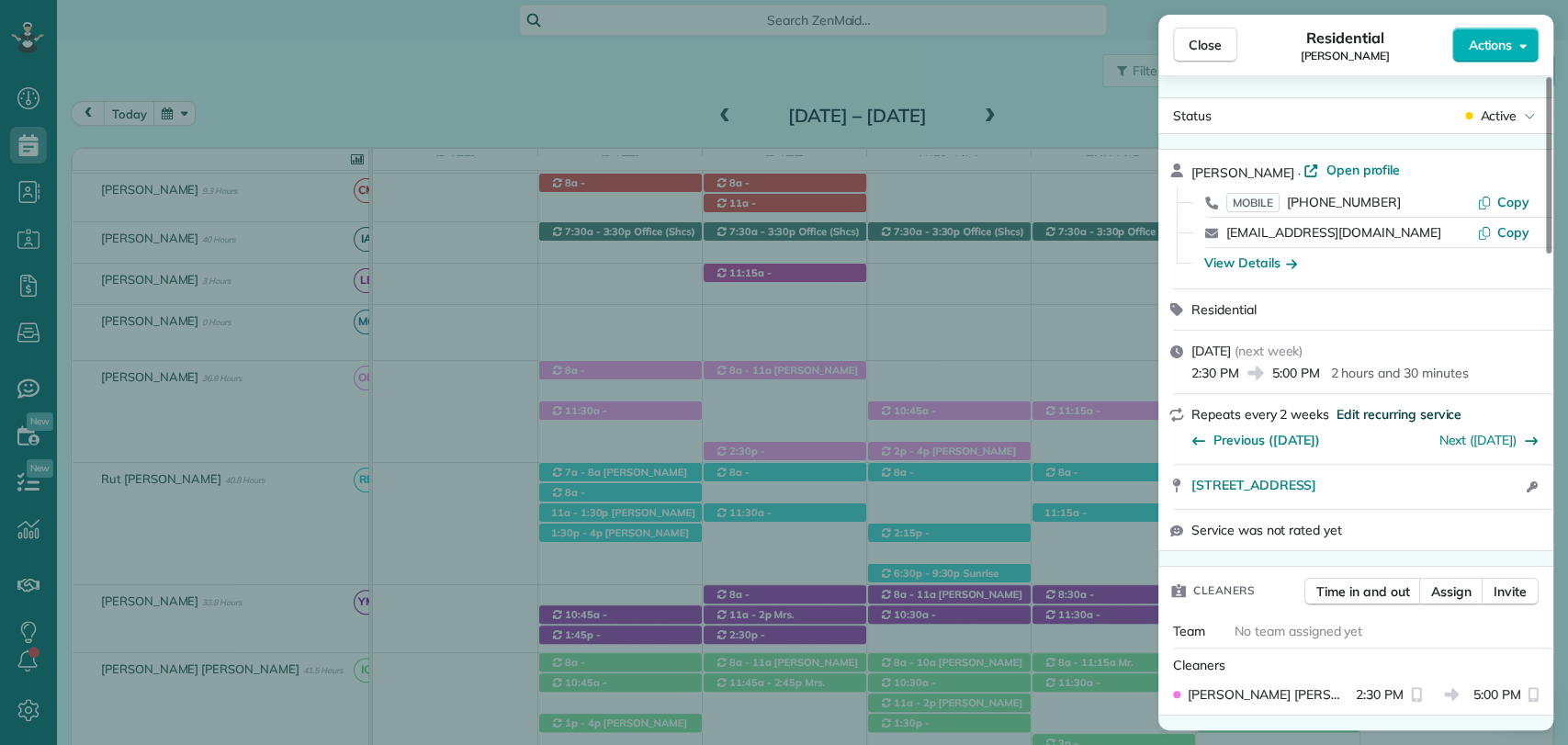
click at [1408, 413] on span "Edit recurring service" at bounding box center [1398, 413] width 125 height 19
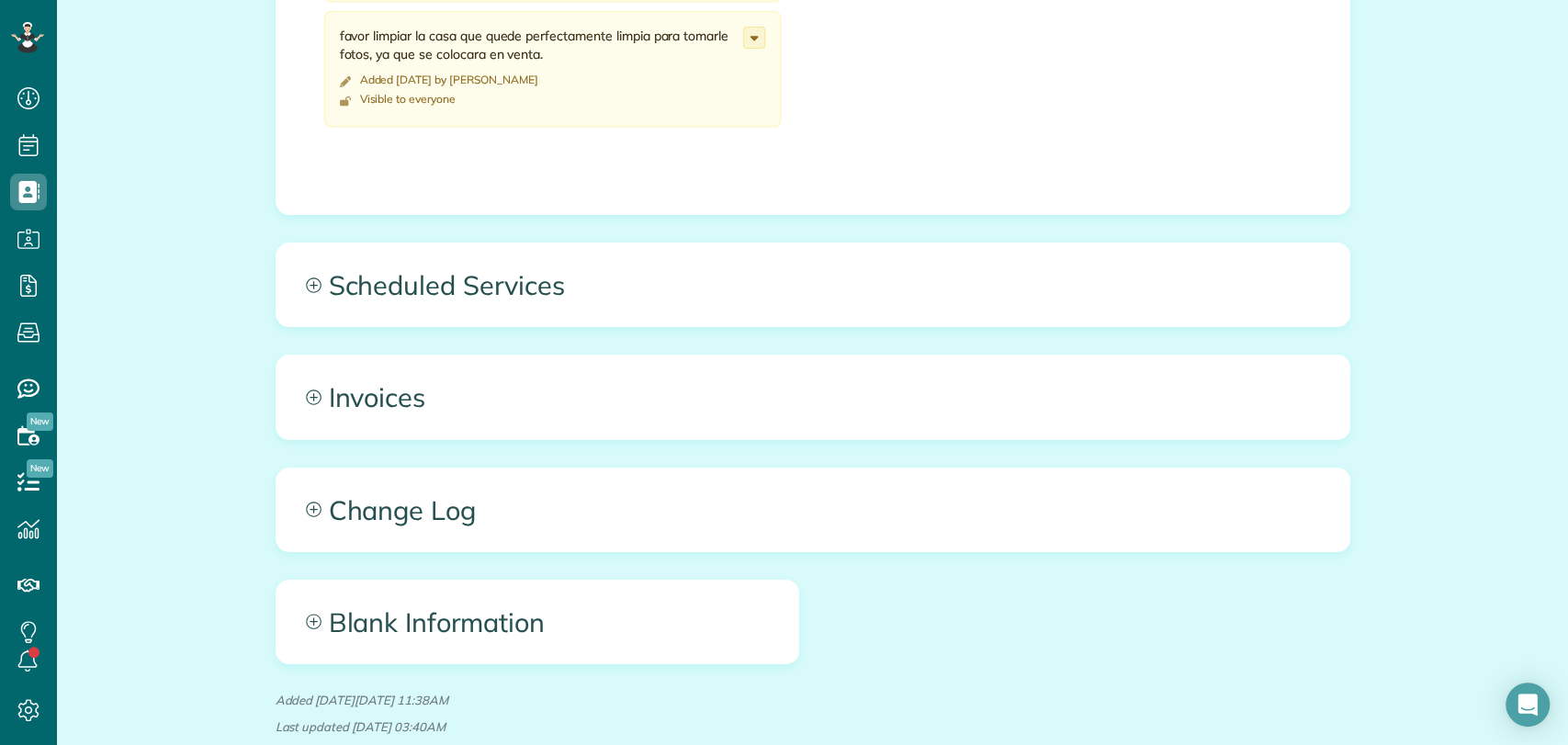
scroll to position [1158, 0]
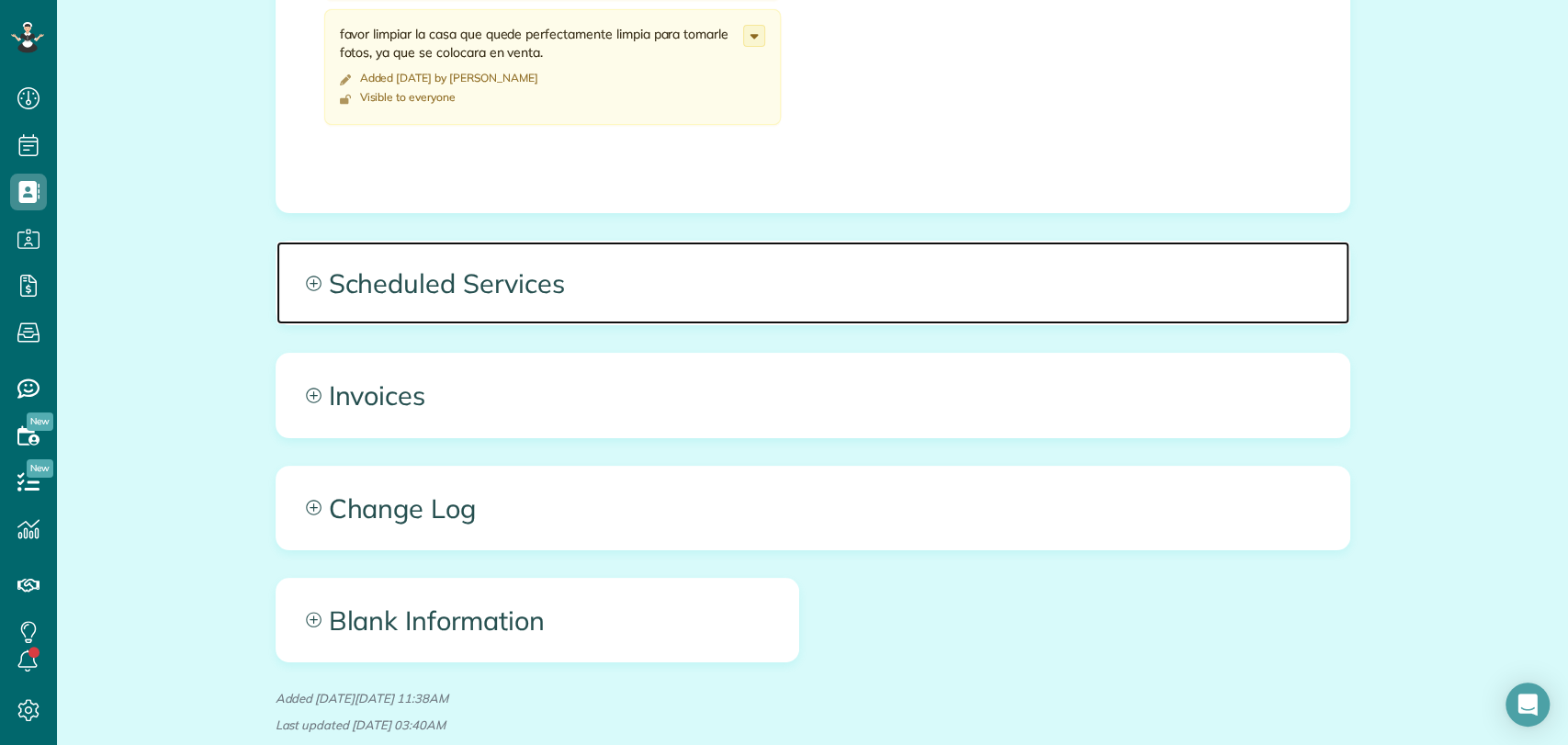
click at [500, 305] on span "Scheduled Services" at bounding box center [813, 283] width 1072 height 82
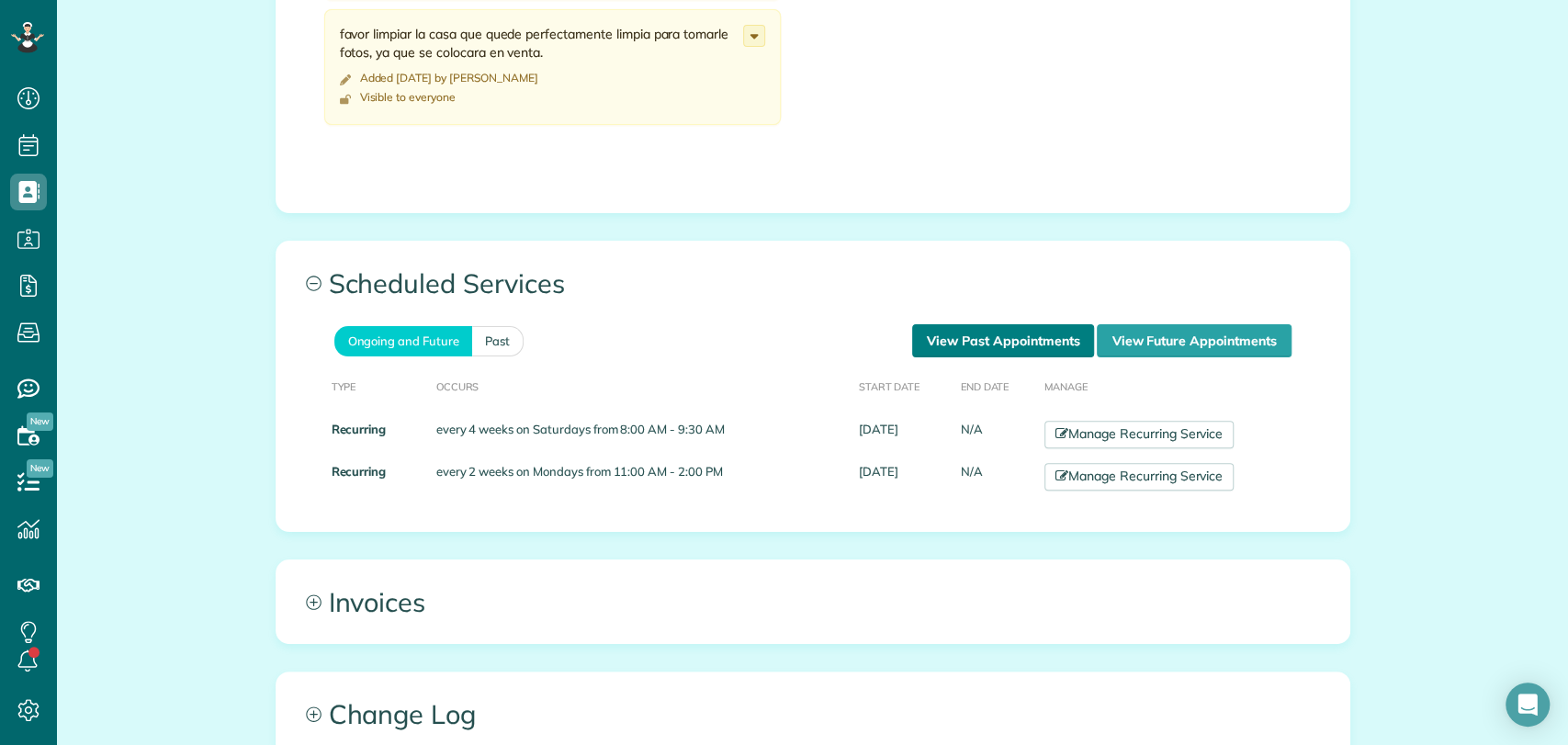
click at [985, 330] on link "View Past Appointments" at bounding box center [1002, 341] width 182 height 33
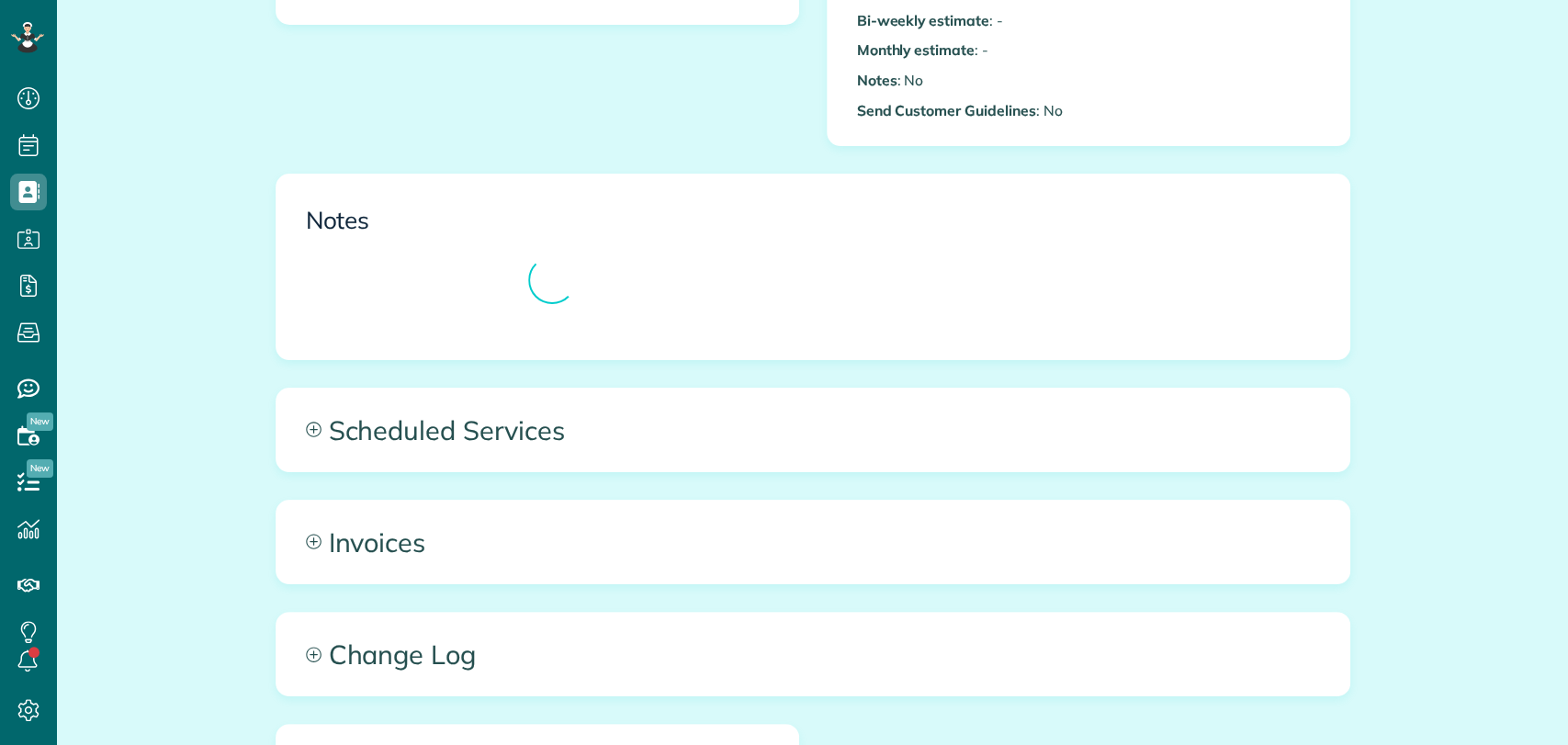
scroll to position [594, 0]
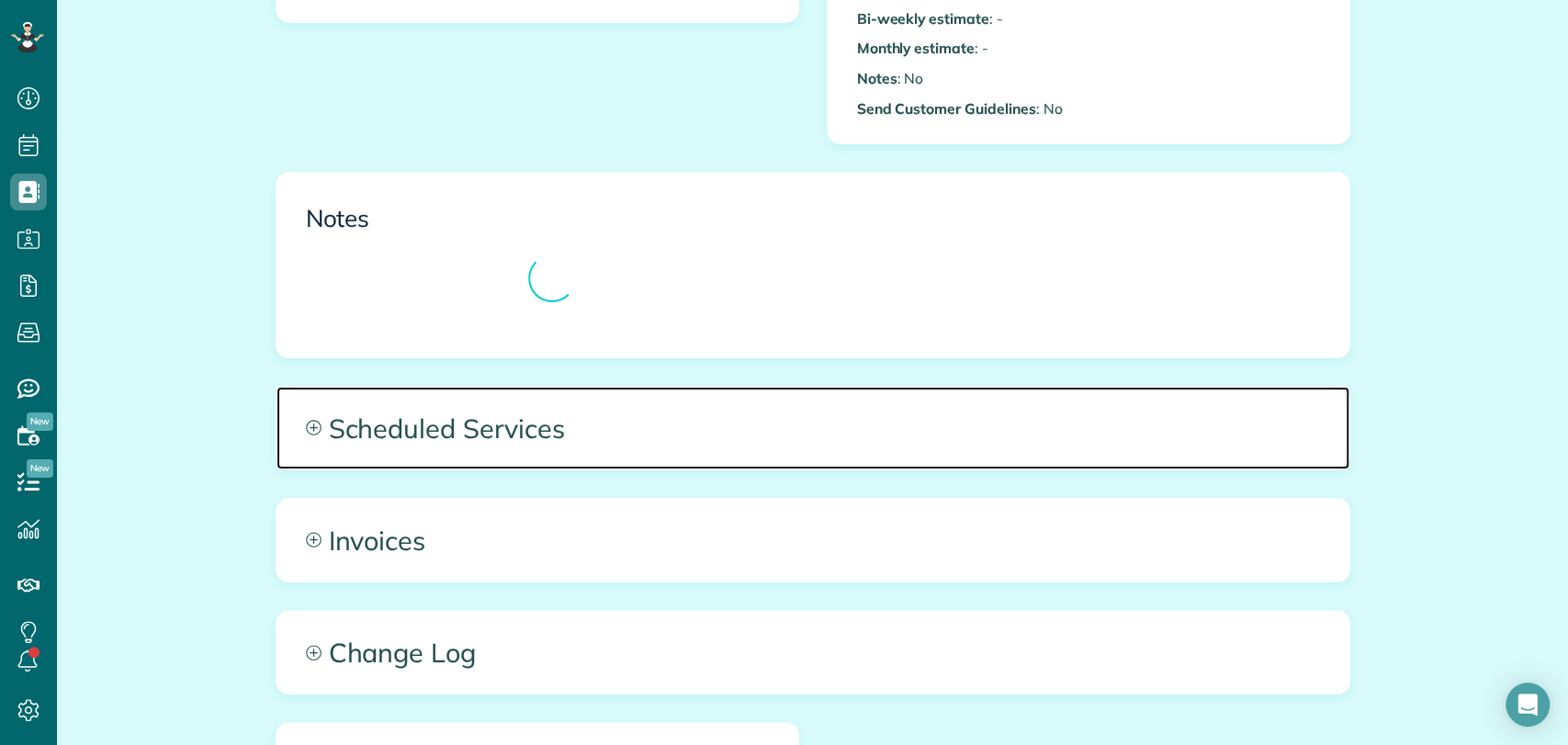
click at [610, 451] on span "Scheduled Services" at bounding box center [813, 428] width 1072 height 82
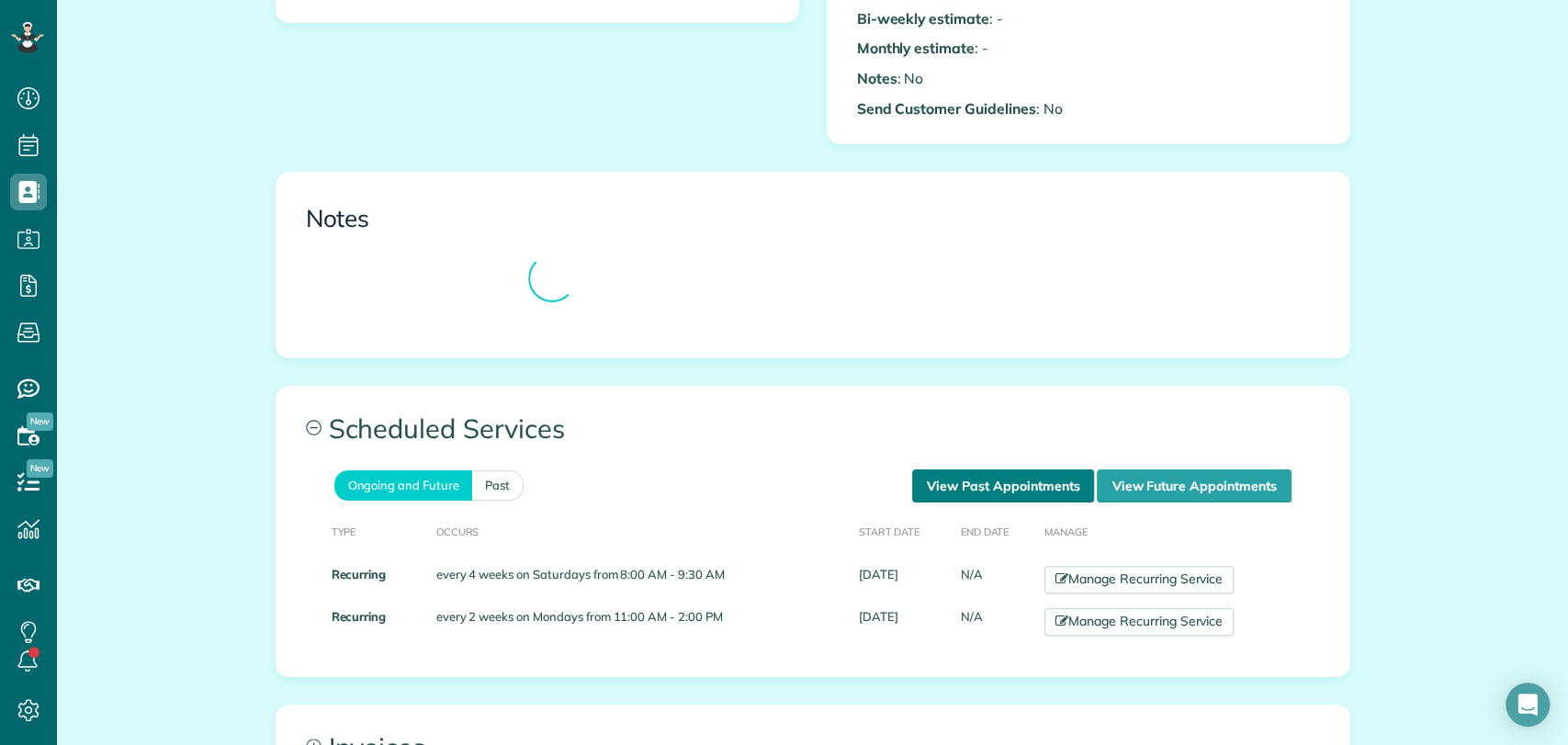
click at [972, 487] on link "View Past Appointments" at bounding box center [1002, 486] width 182 height 33
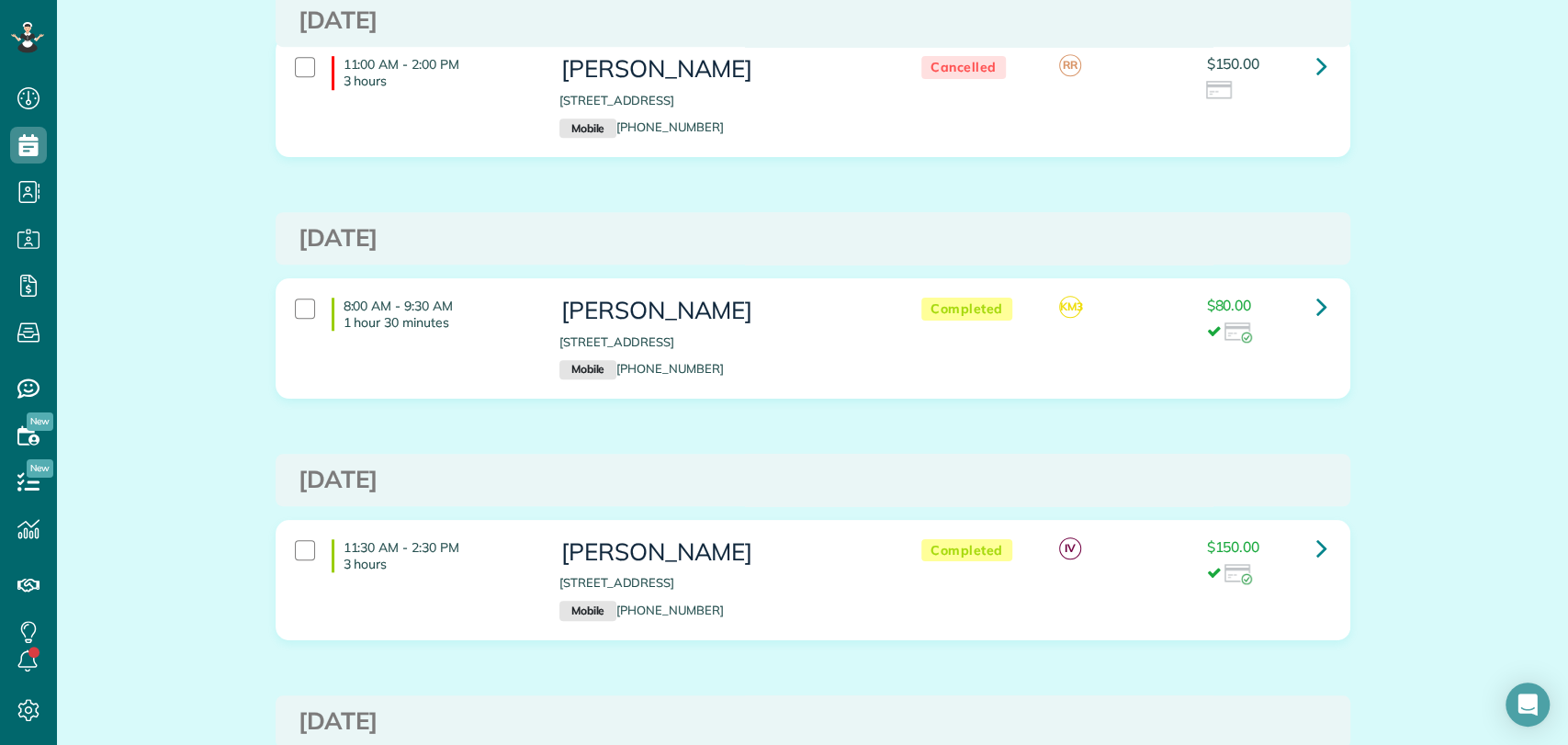
scroll to position [896, 0]
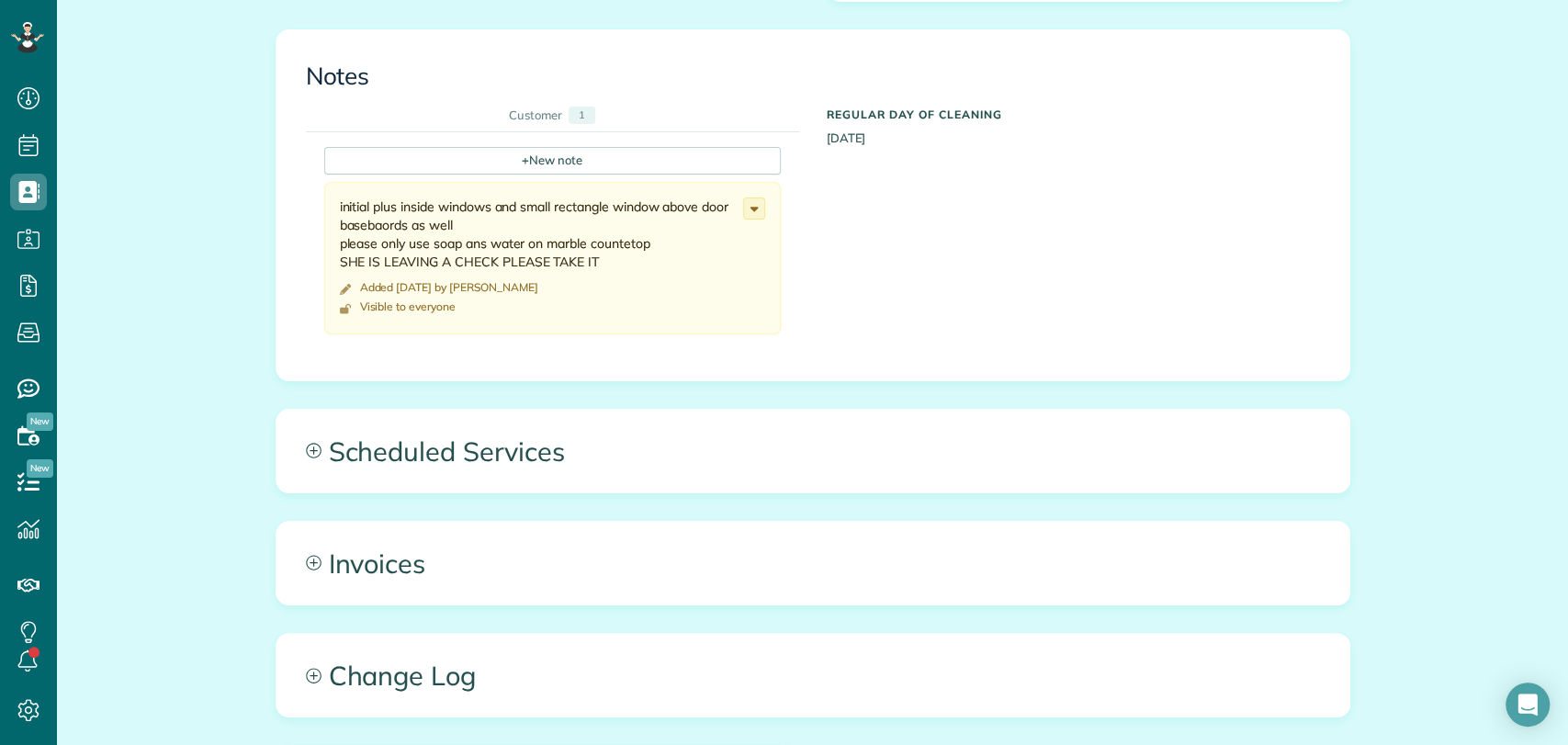
scroll to position [738, 0]
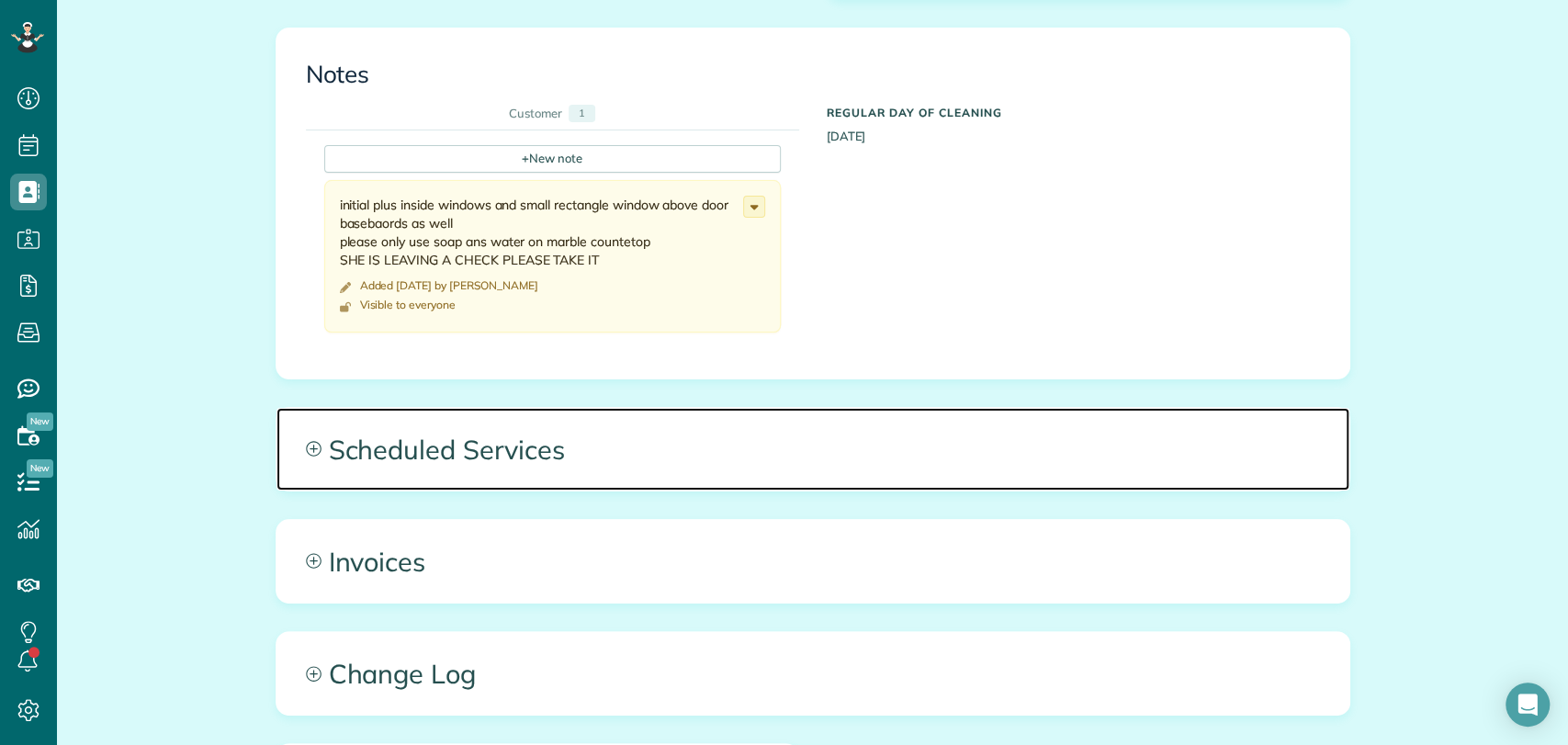
click at [514, 460] on span "Scheduled Services" at bounding box center [813, 449] width 1072 height 82
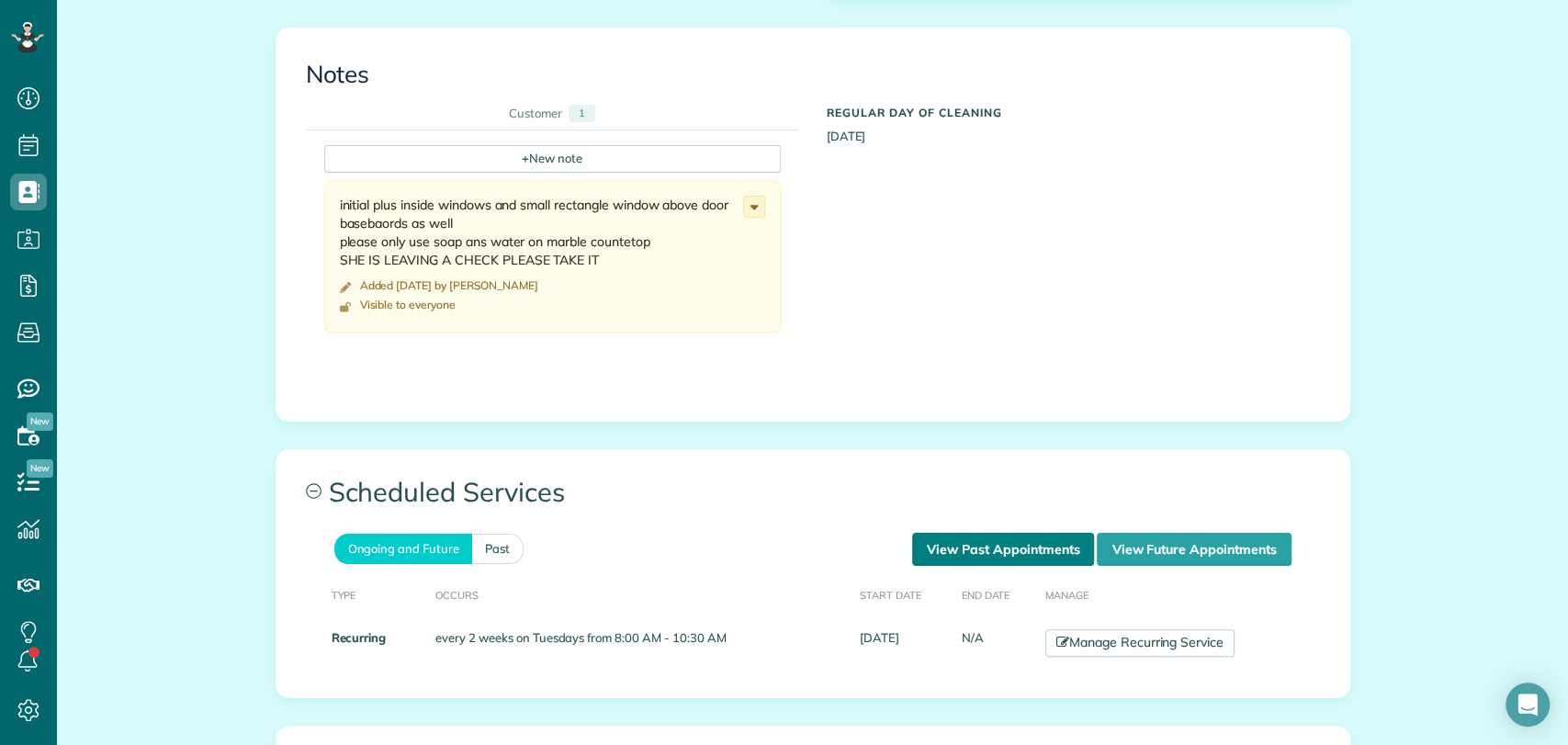
click at [1023, 542] on link "View Past Appointments" at bounding box center [1002, 549] width 182 height 33
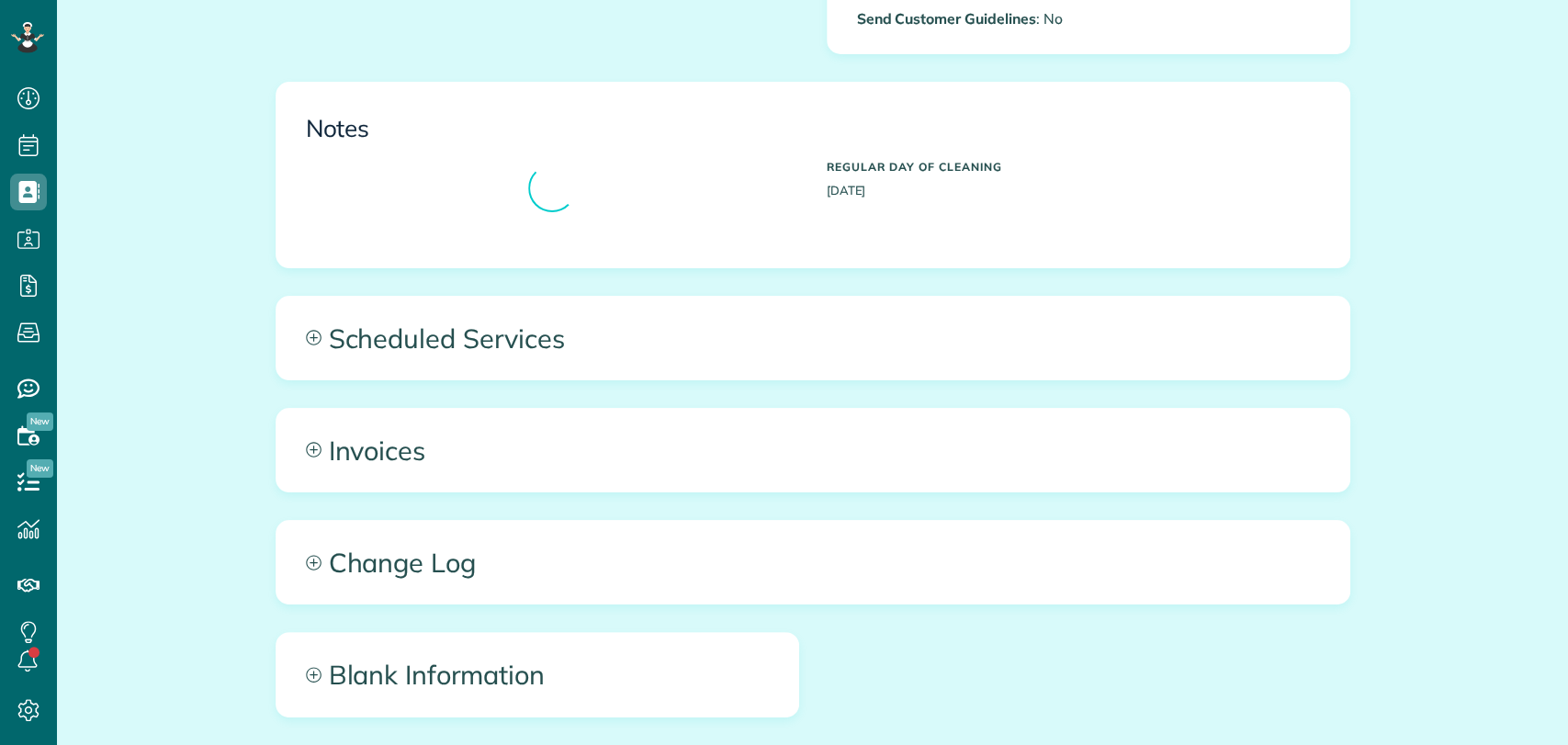
scroll to position [7, 7]
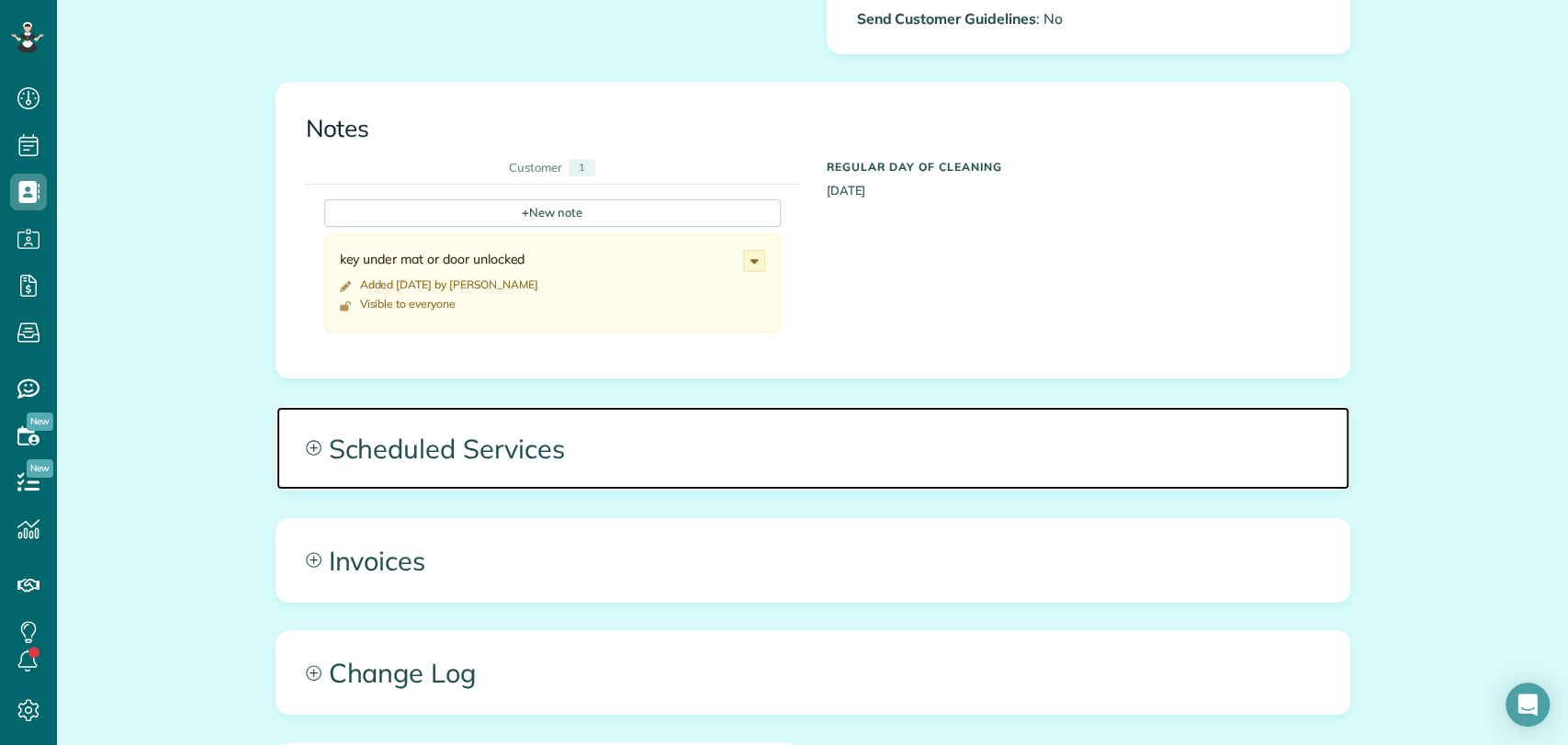
click at [605, 442] on div "All Contacts Actions Edit Add Appointment Recent Activity Send Email Show Past …" at bounding box center [813, 186] width 1102 height 1662
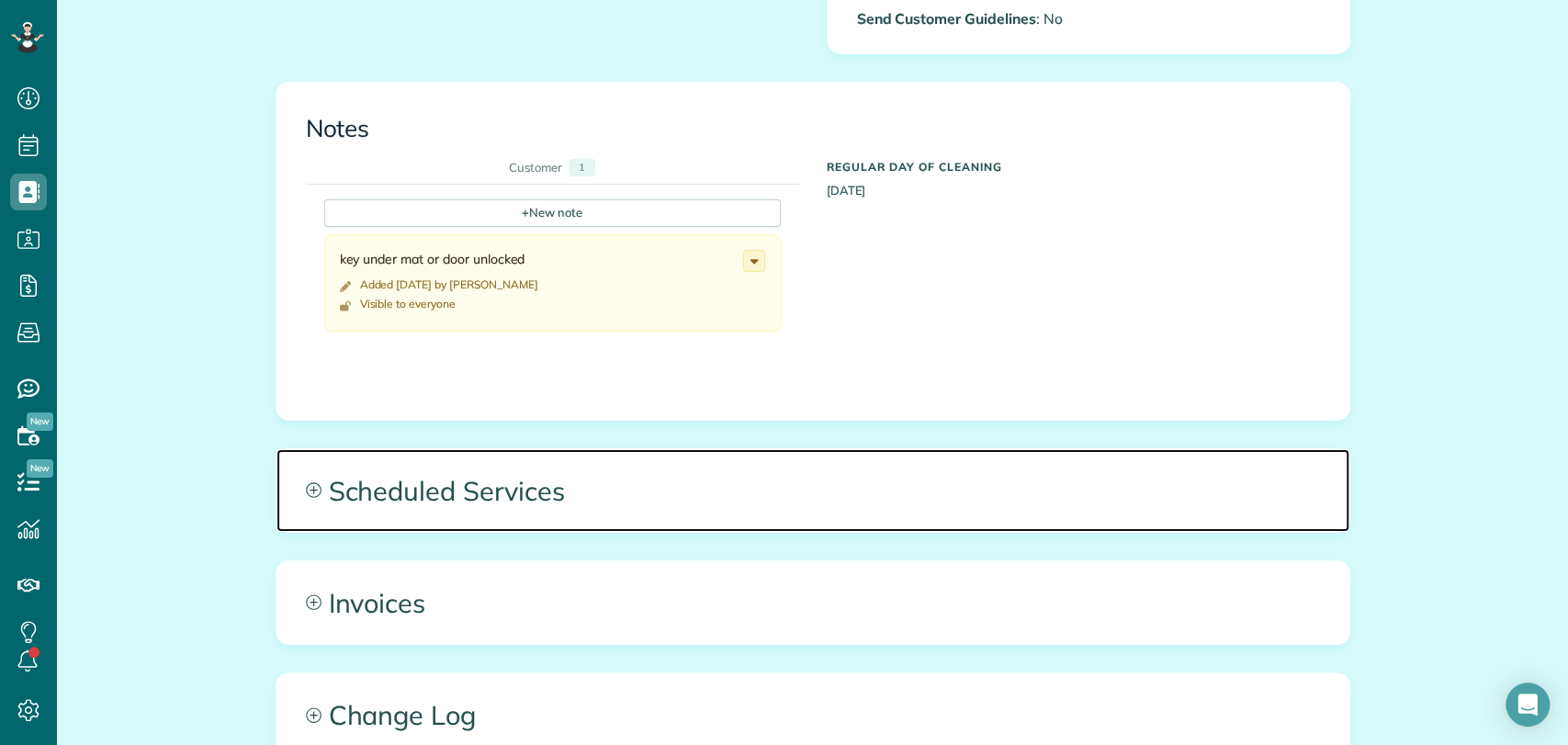
click at [876, 499] on span "Scheduled Services" at bounding box center [813, 490] width 1072 height 82
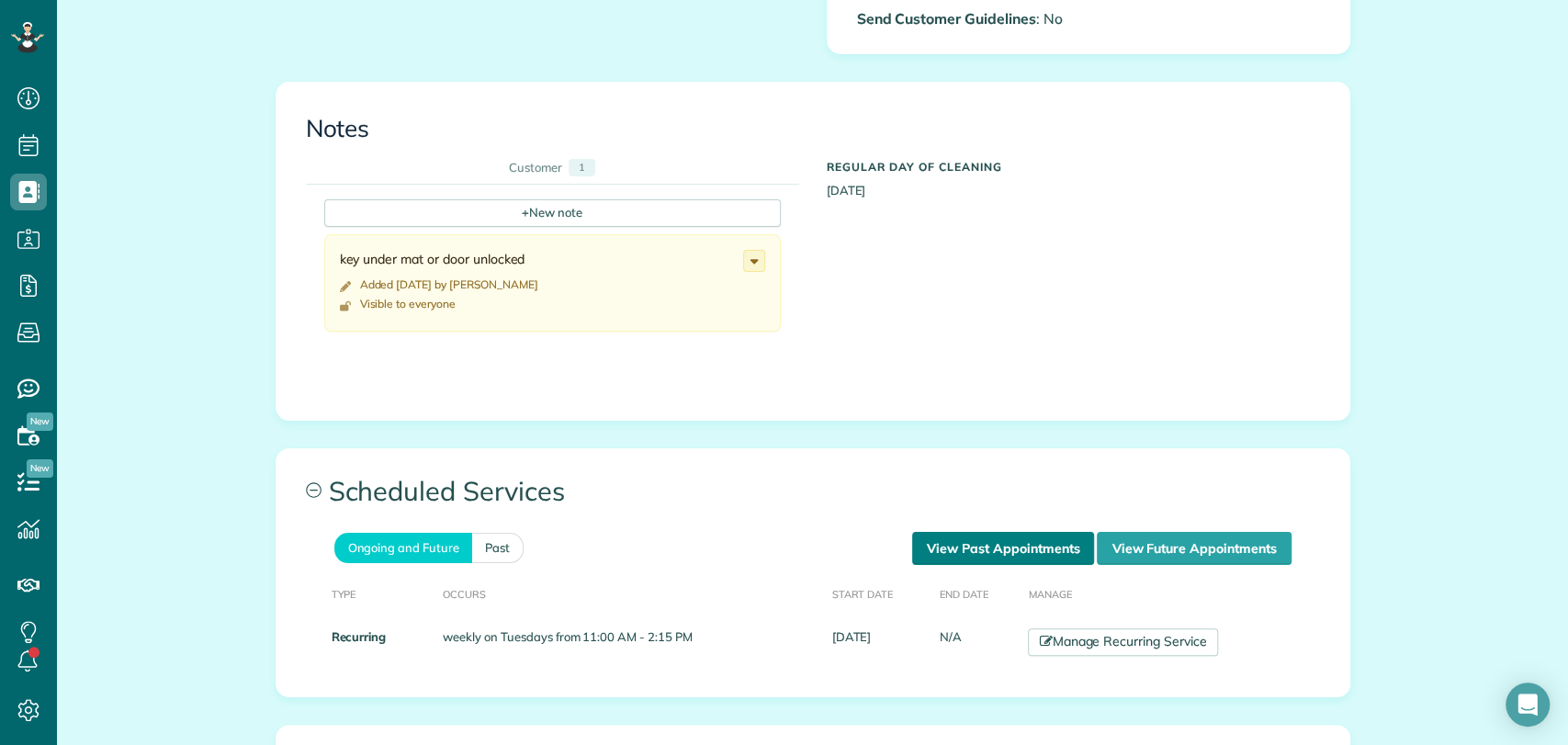
click at [992, 542] on link "View Past Appointments" at bounding box center [1002, 549] width 182 height 33
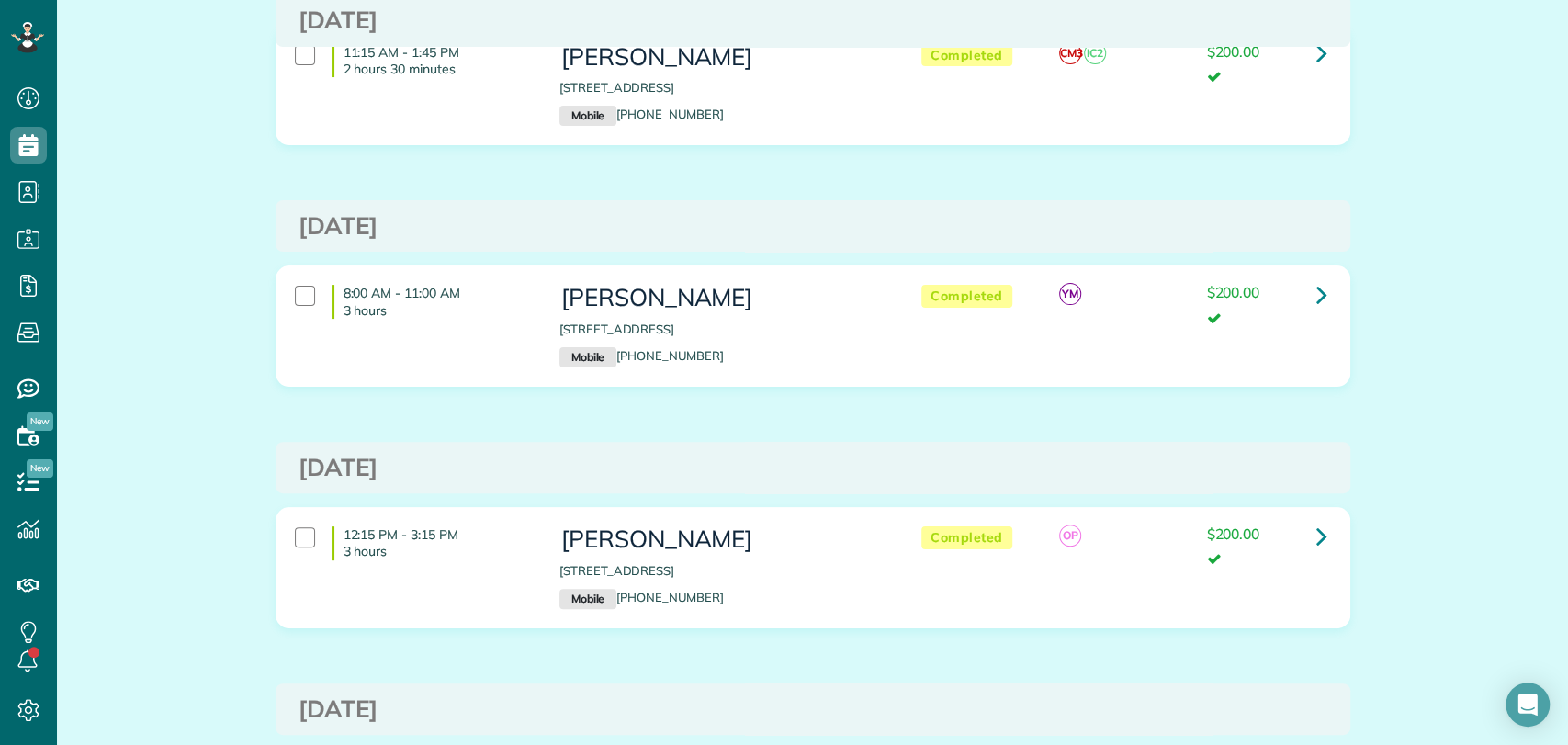
scroll to position [9, 0]
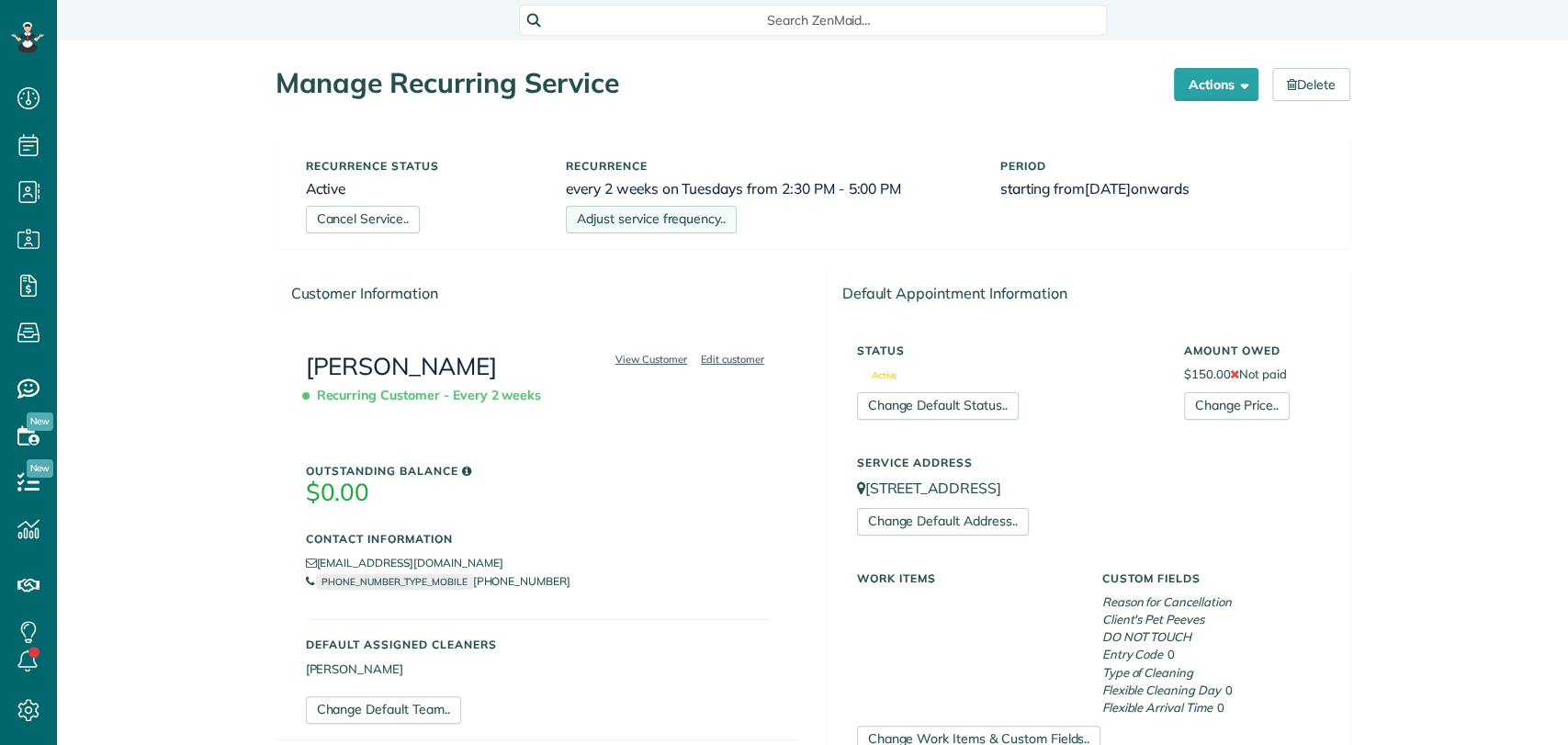
scroll to position [7, 7]
click at [676, 226] on link "Adjust service frequency.." at bounding box center [651, 220] width 171 height 27
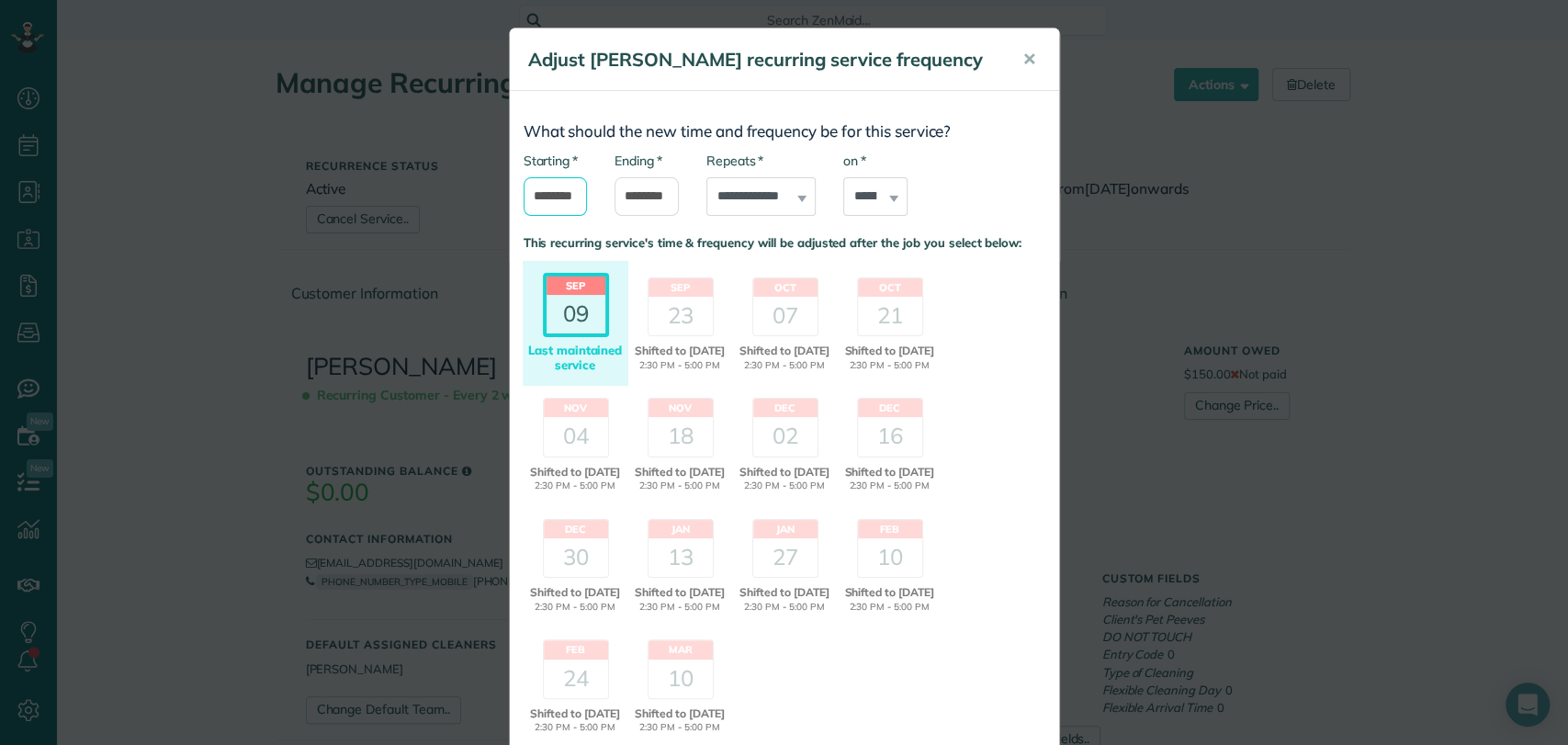
click at [523, 200] on input "*******" at bounding box center [555, 196] width 64 height 38
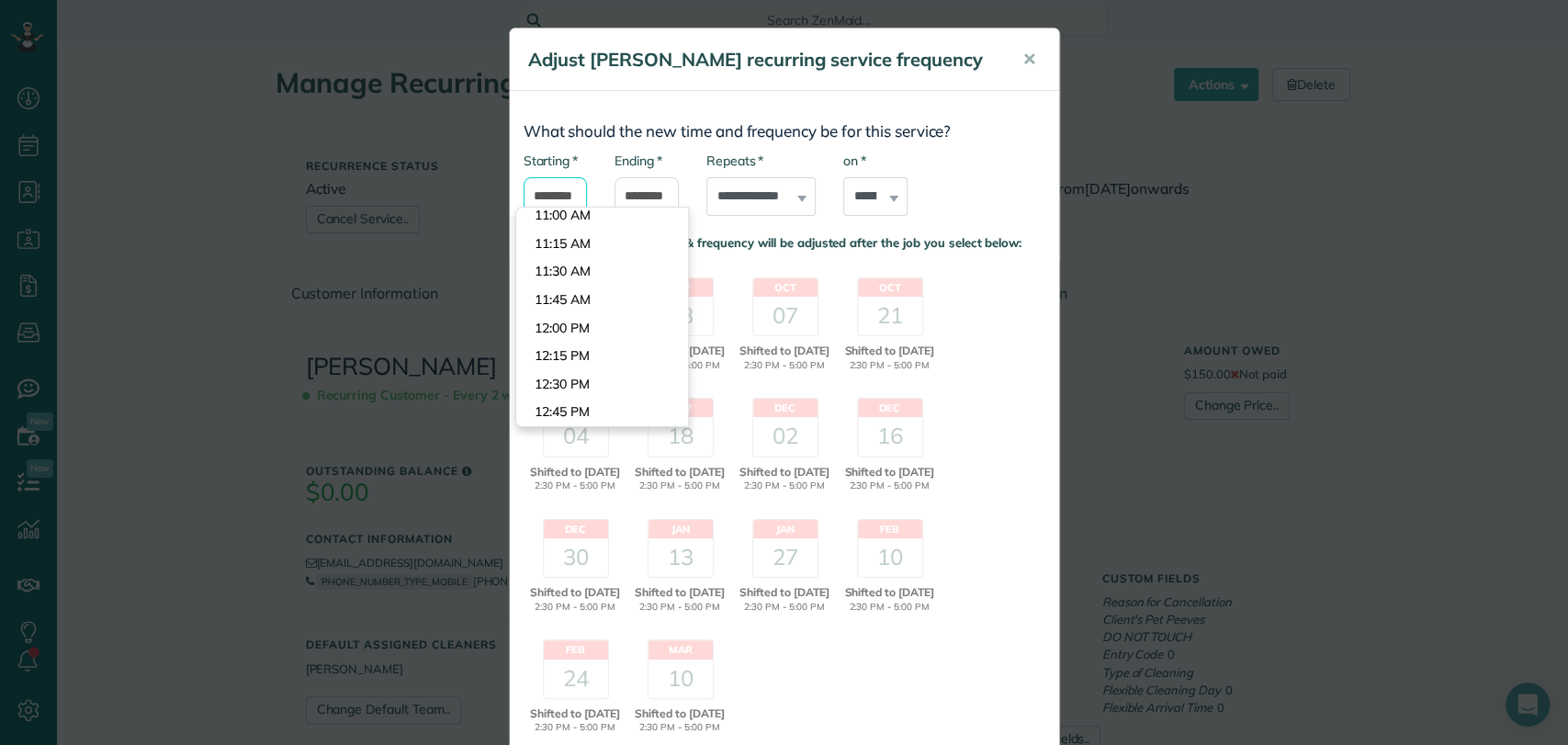
scroll to position [1209, 0]
type input "********"
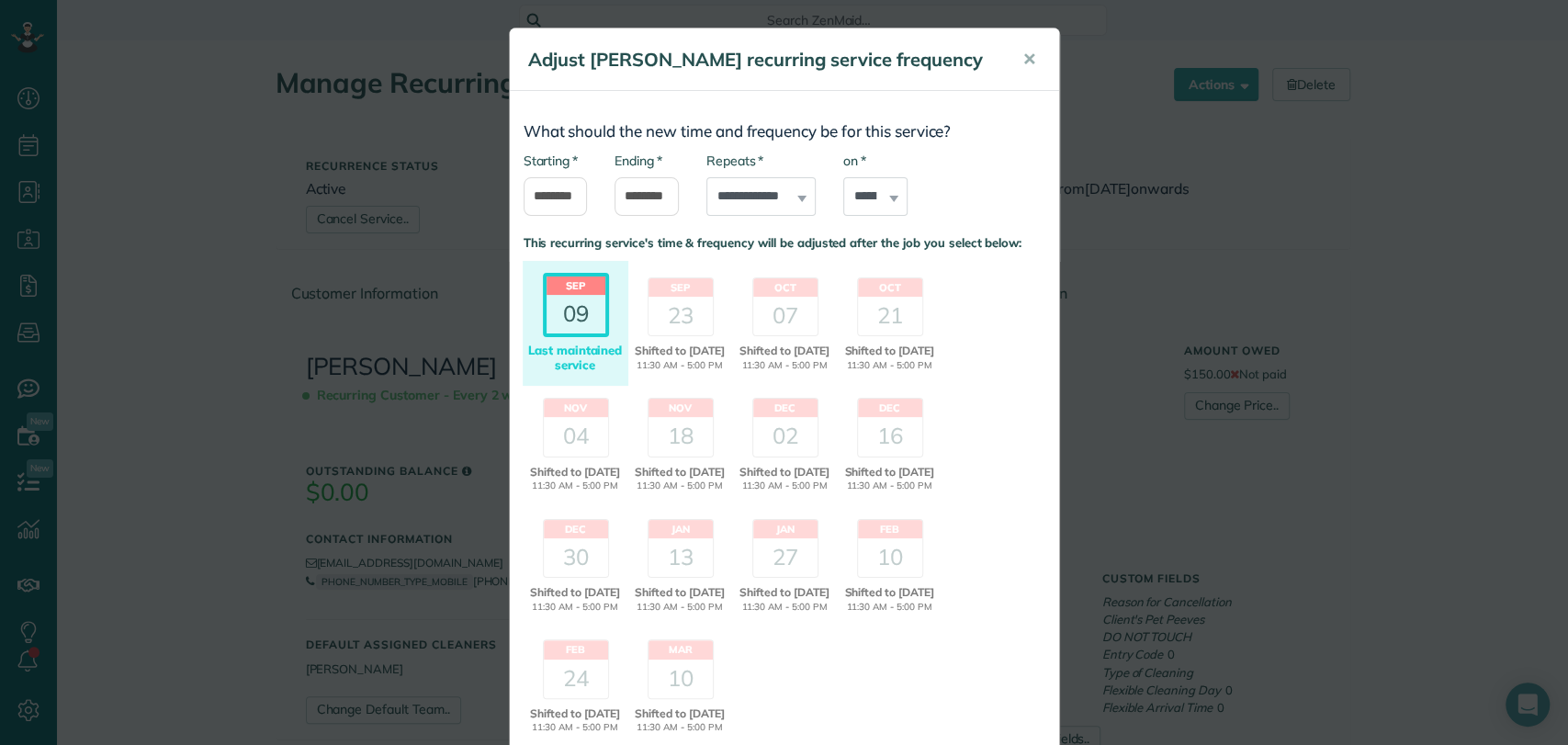
click at [561, 274] on body "Dashboard Scheduling Calendar View List View Dispatch View - Weekly scheduling …" at bounding box center [784, 372] width 1568 height 745
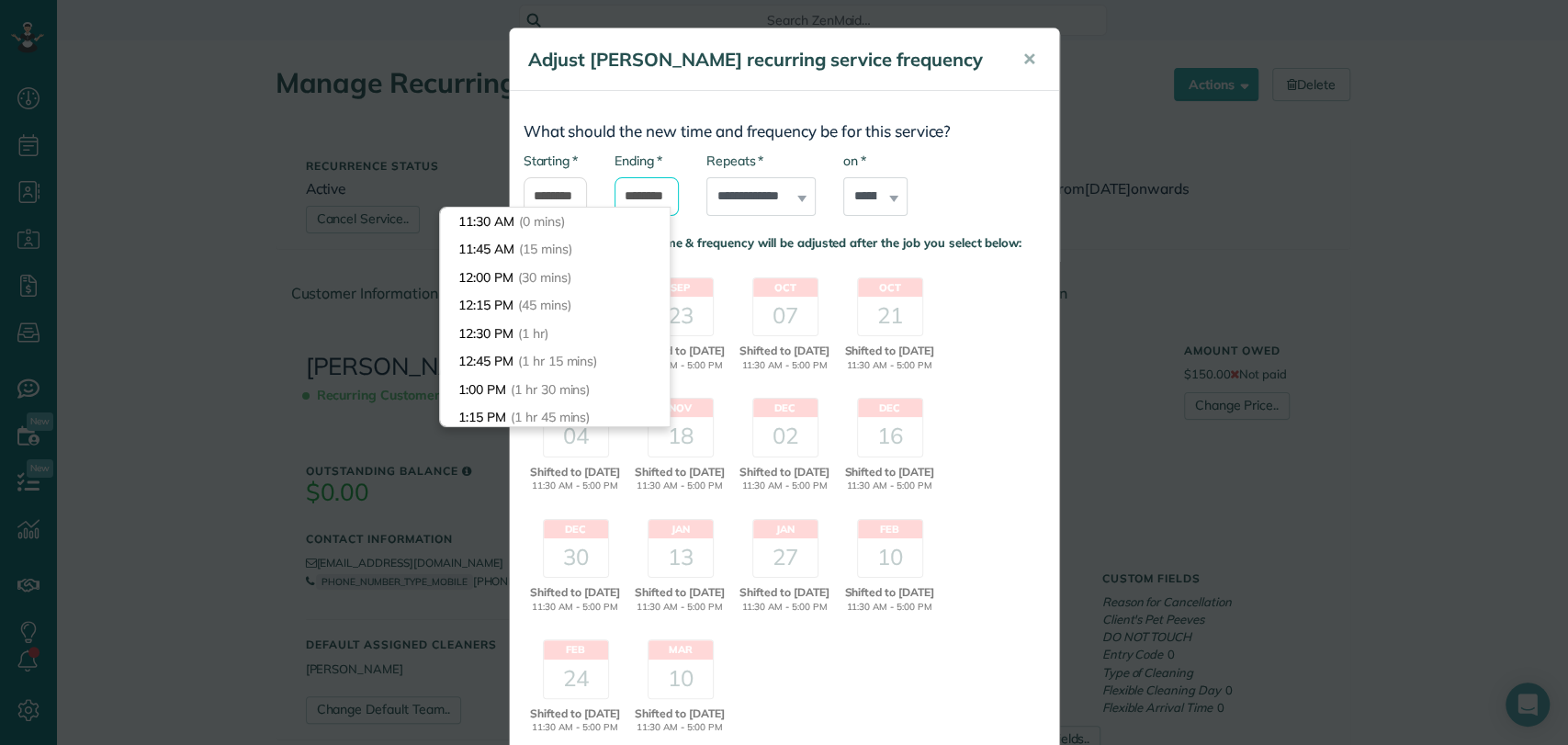
click at [615, 192] on input "*******" at bounding box center [646, 196] width 64 height 38
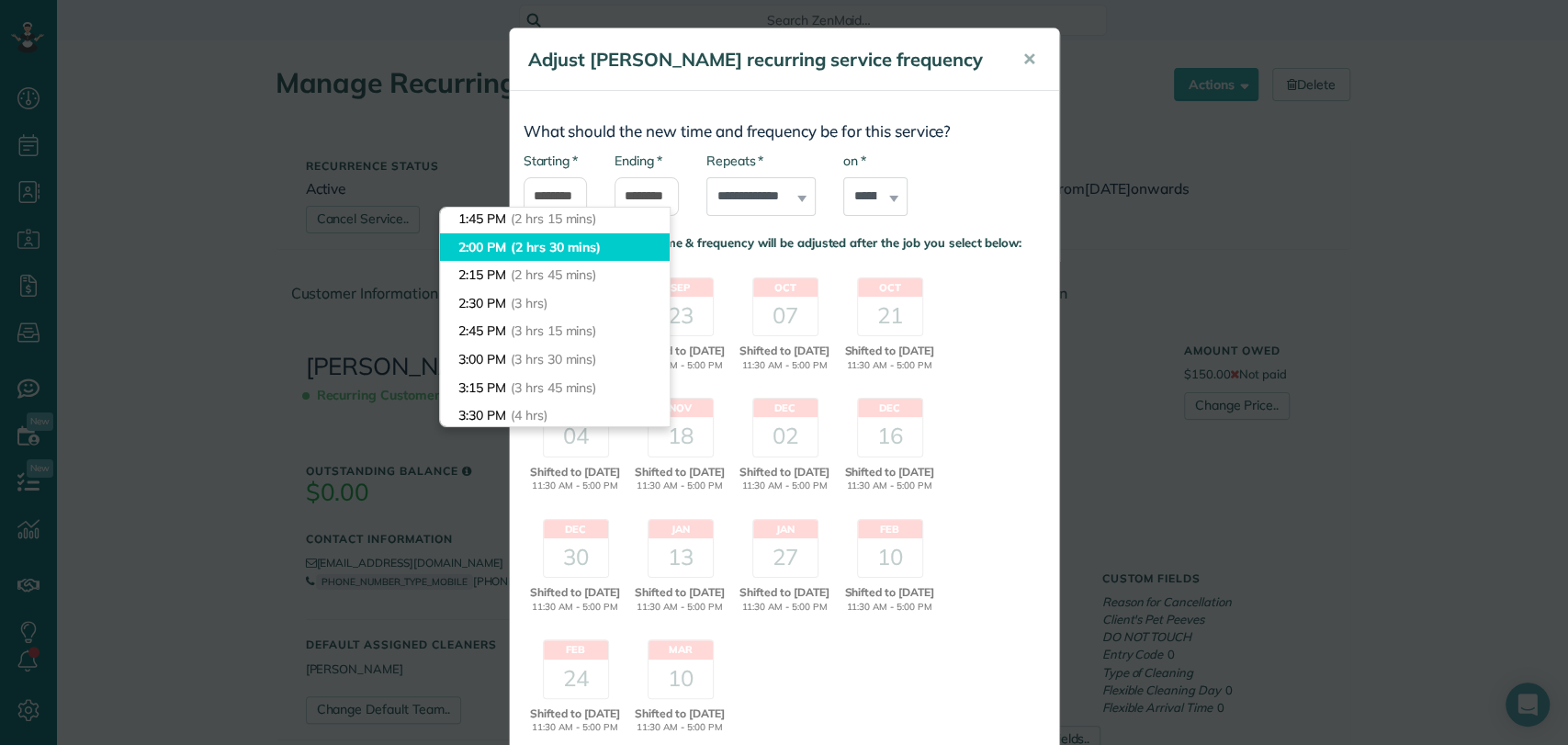
type input "*******"
click at [507, 258] on body "Dashboard Scheduling Calendar View List View Dispatch View - Weekly scheduling …" at bounding box center [784, 372] width 1568 height 745
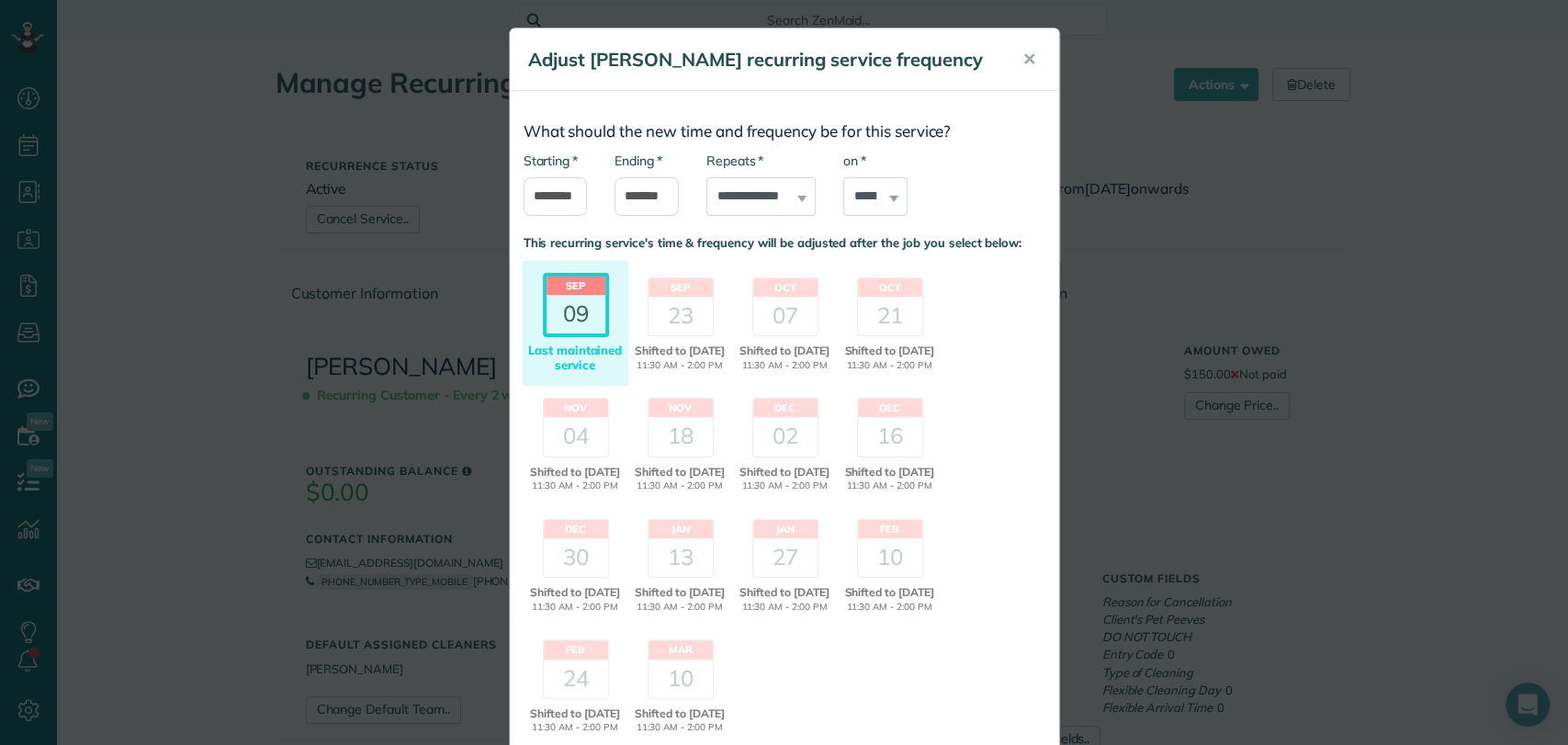
scroll to position [178, 0]
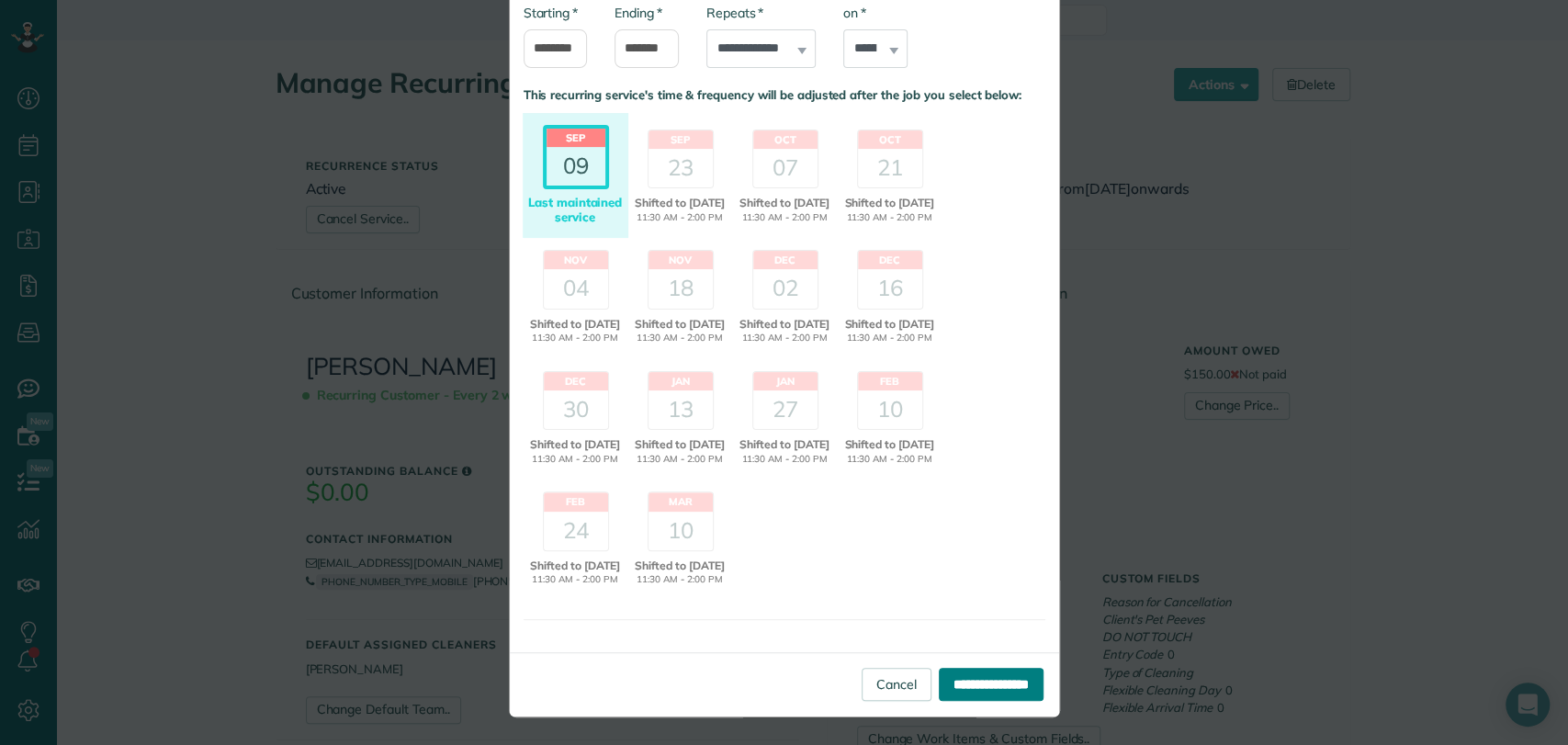
click at [978, 670] on input "**********" at bounding box center [991, 684] width 105 height 33
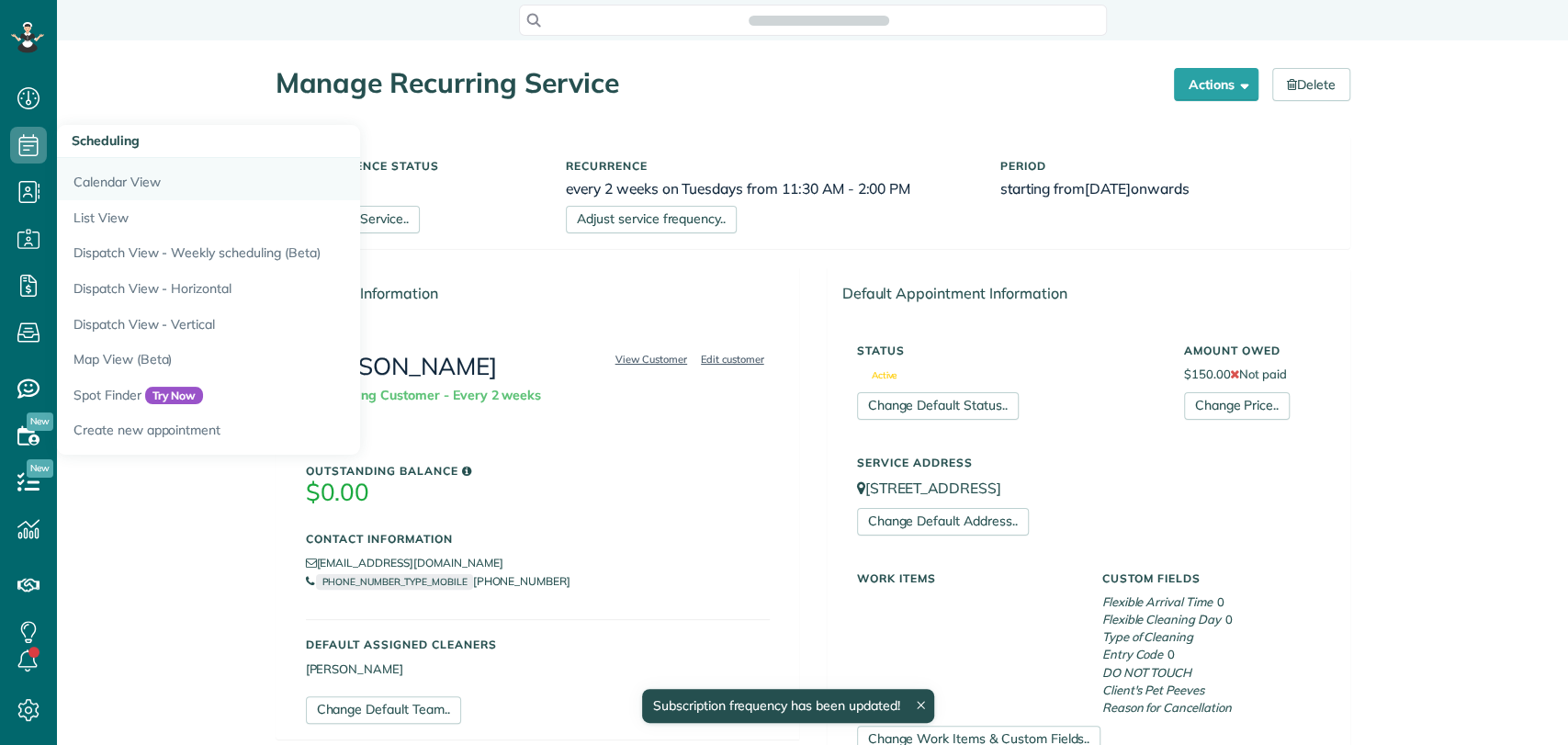
scroll to position [7, 7]
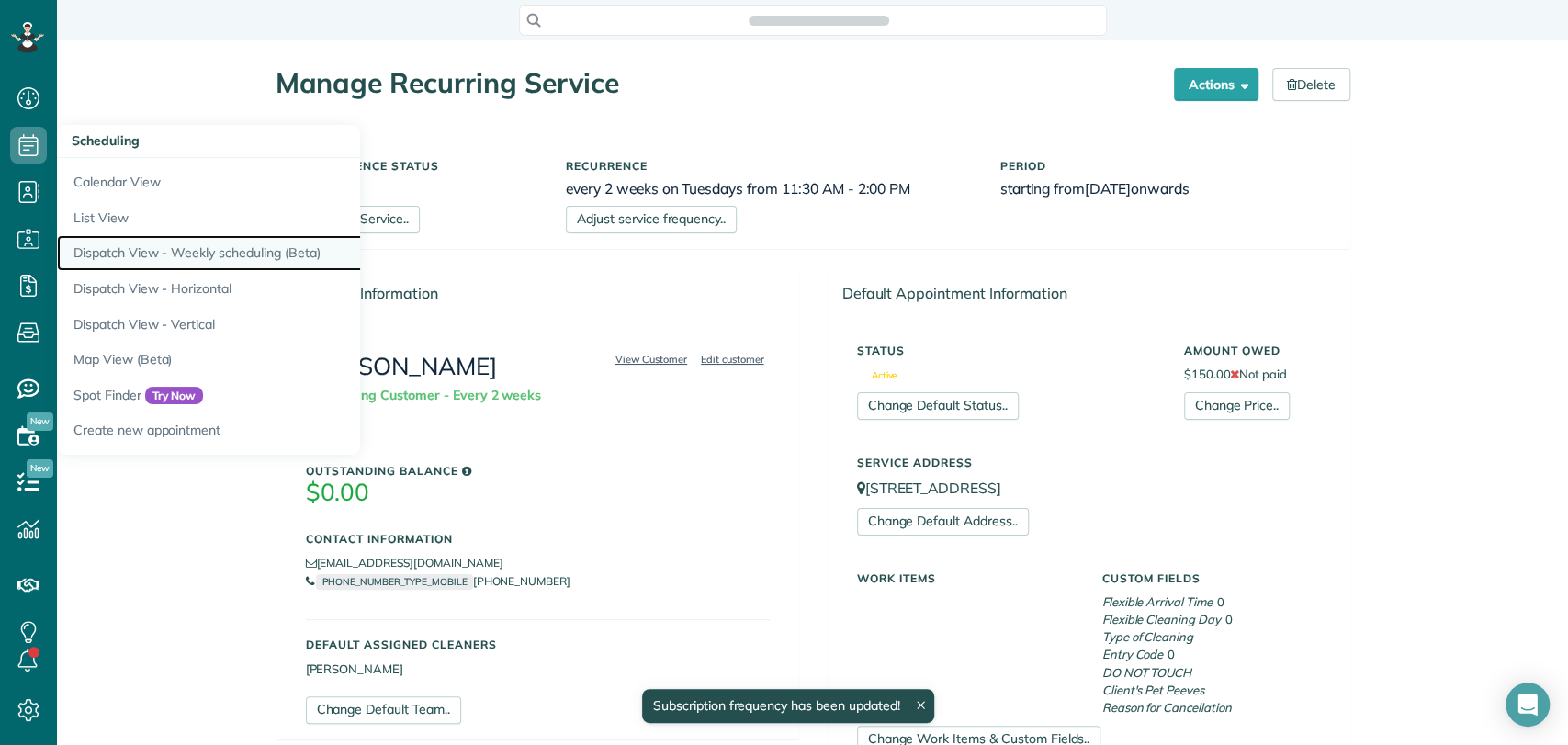
click at [117, 245] on link "Dispatch View - Weekly scheduling (Beta)" at bounding box center [287, 252] width 460 height 35
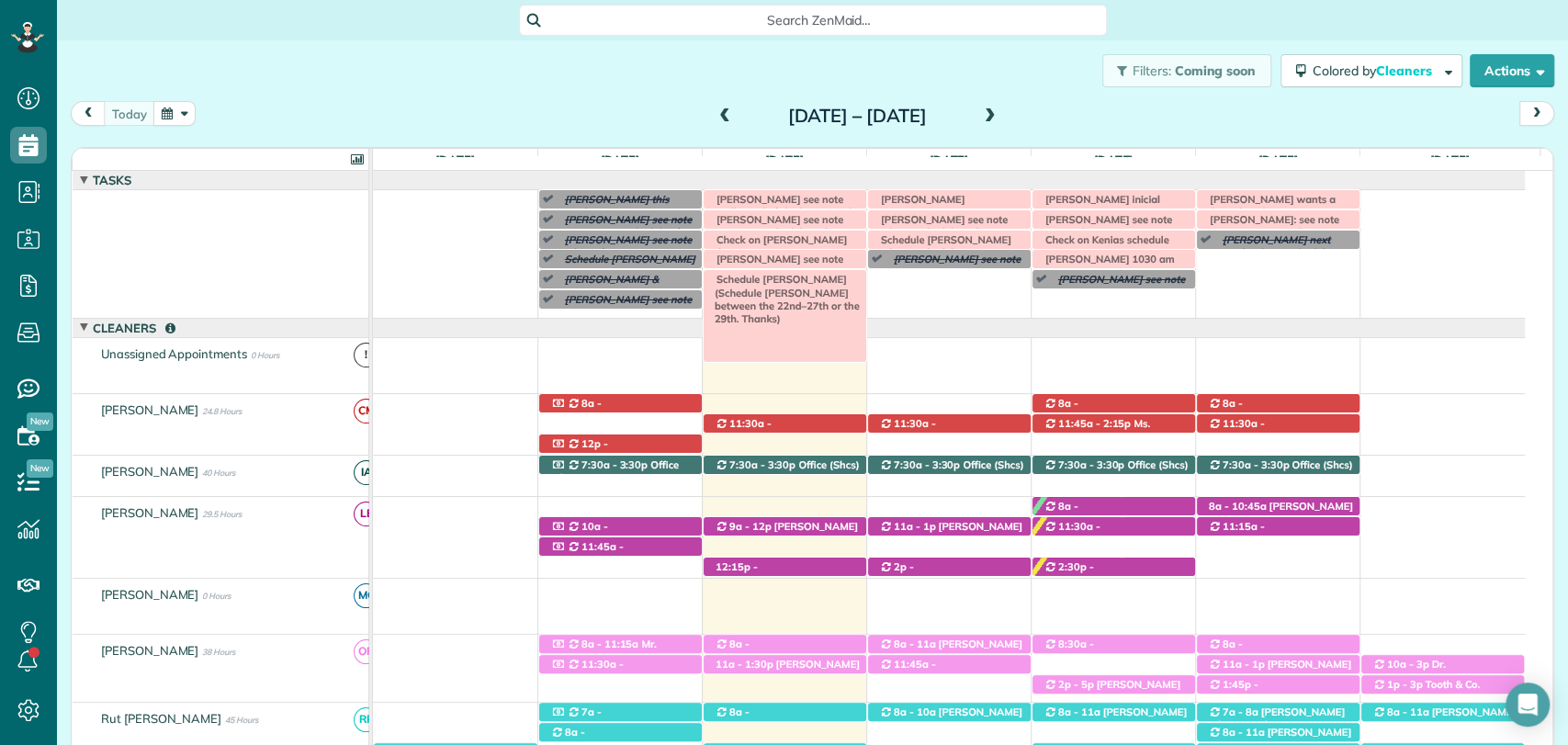
click at [788, 276] on span "Schedule [PERSON_NAME] (Schedule [PERSON_NAME] between the 22nd–27th or the 29t…" at bounding box center [783, 298] width 152 height 52
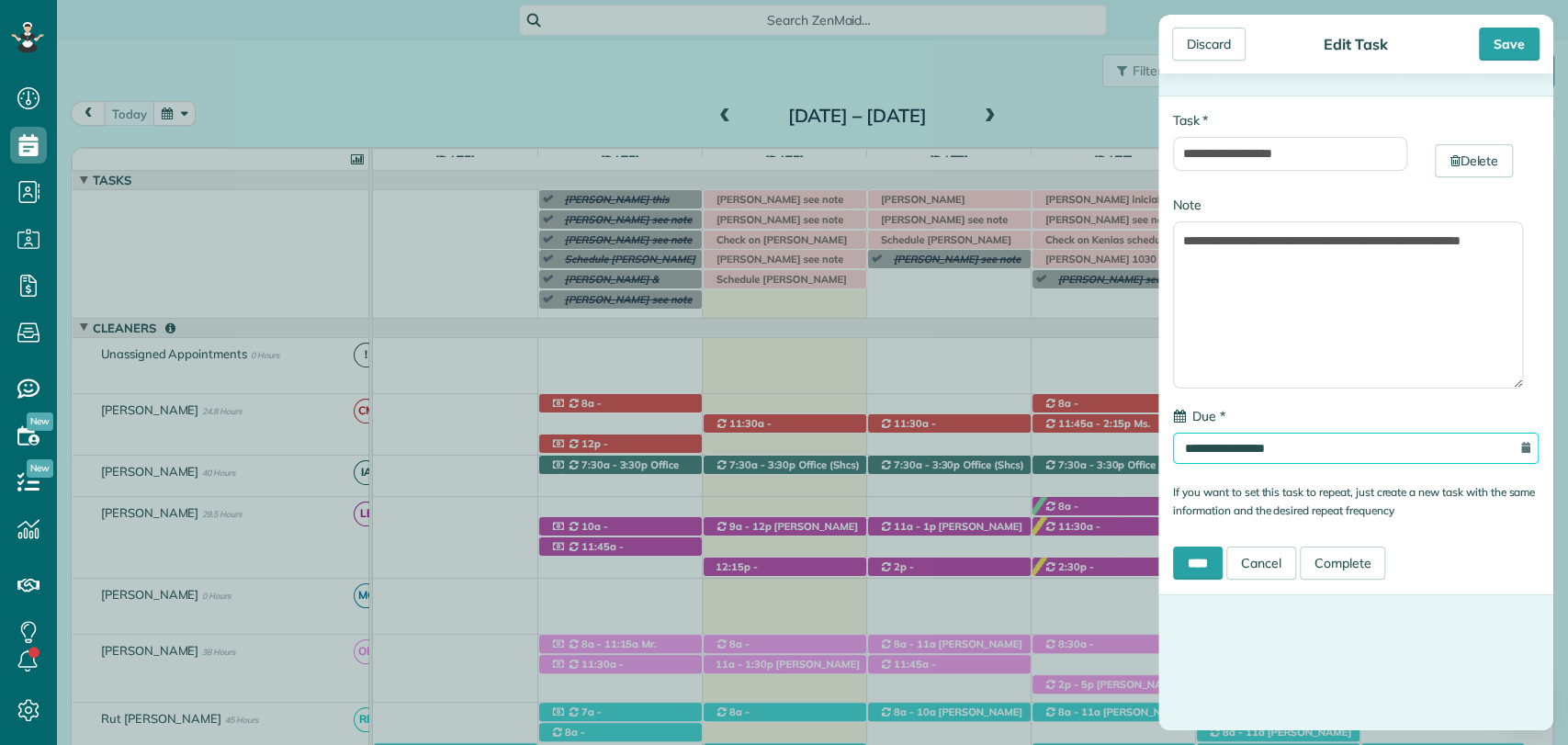
click at [1257, 446] on input "**********" at bounding box center [1355, 449] width 365 height 31
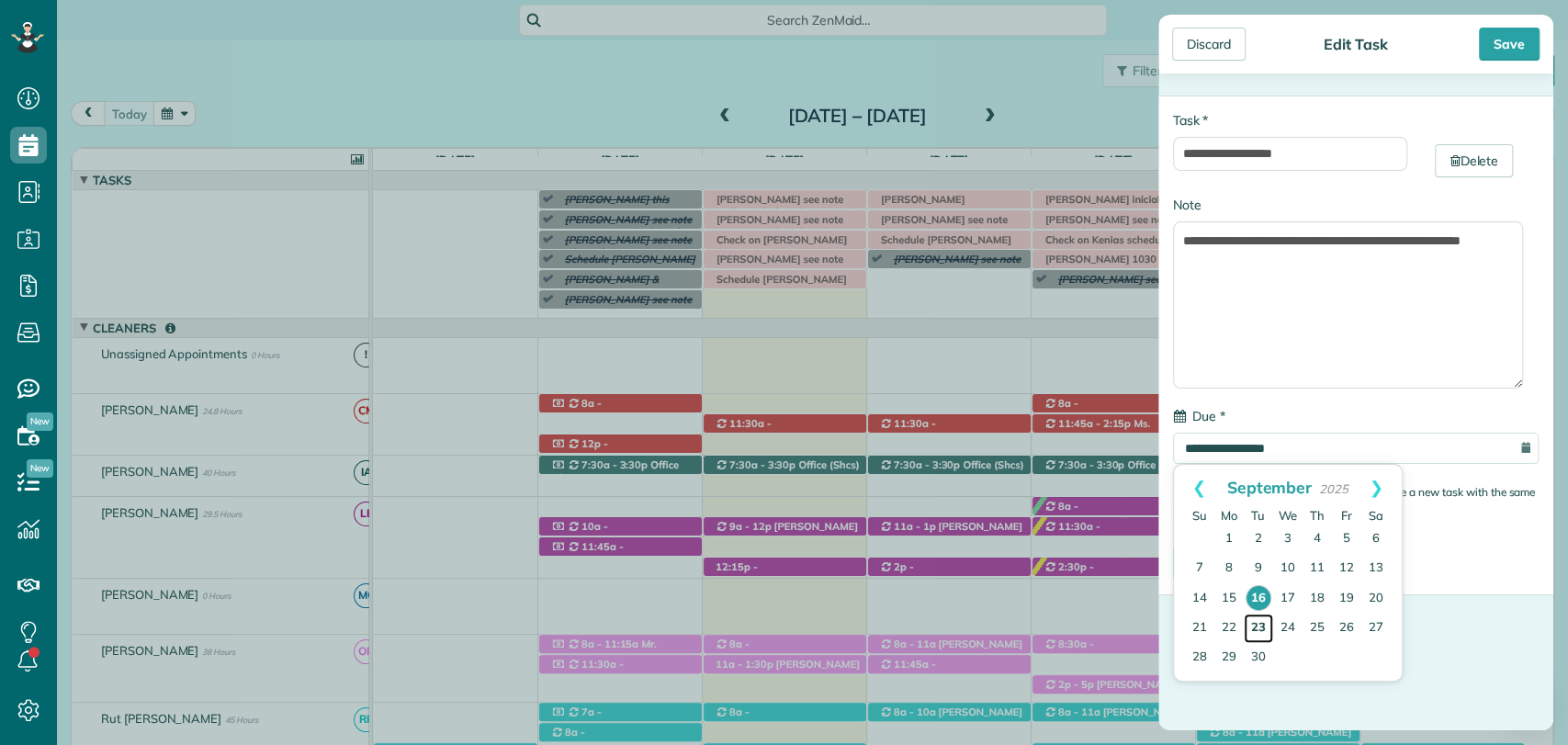
click at [1251, 621] on link "23" at bounding box center [1258, 628] width 29 height 29
type input "**********"
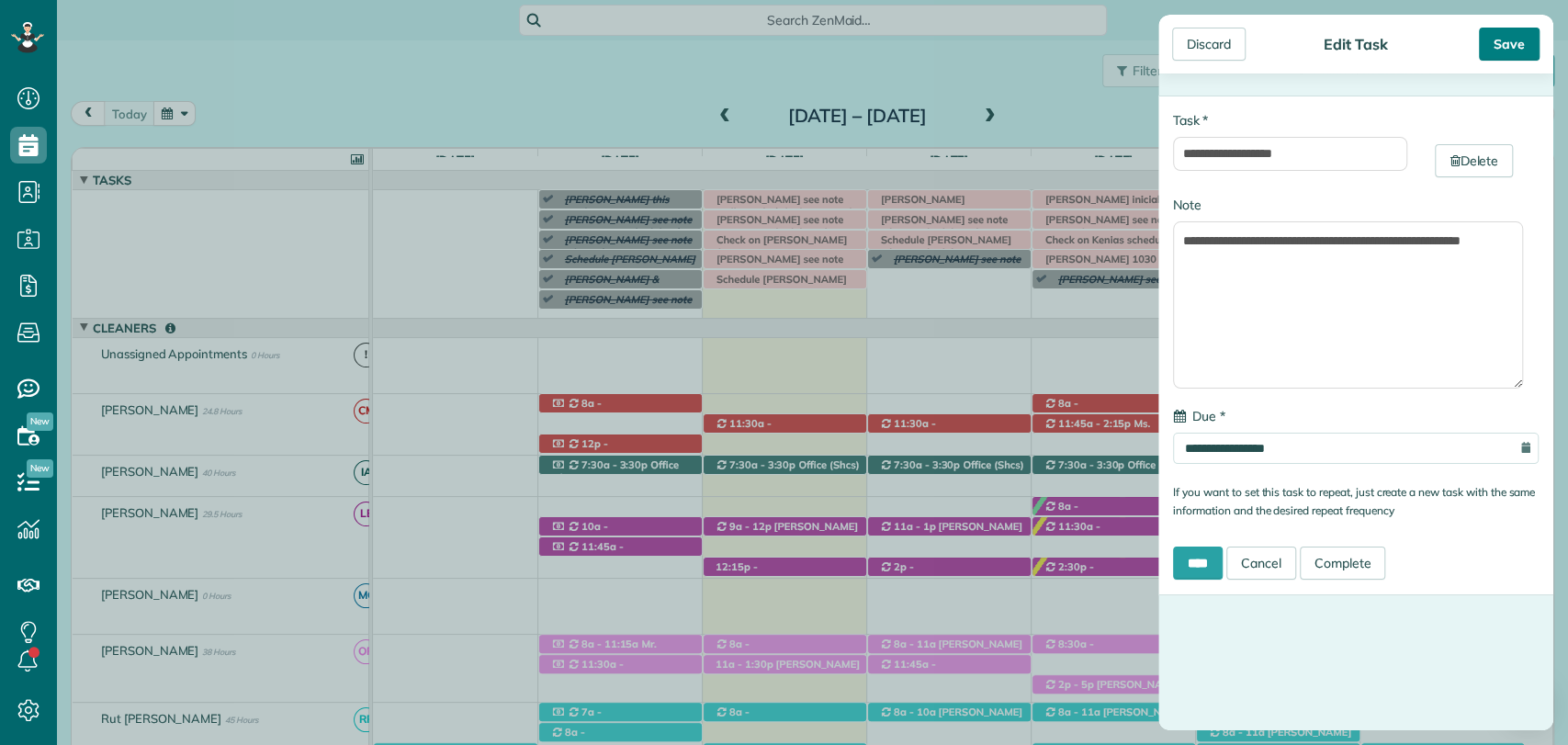
click at [1506, 58] on div "Save" at bounding box center [1509, 44] width 61 height 33
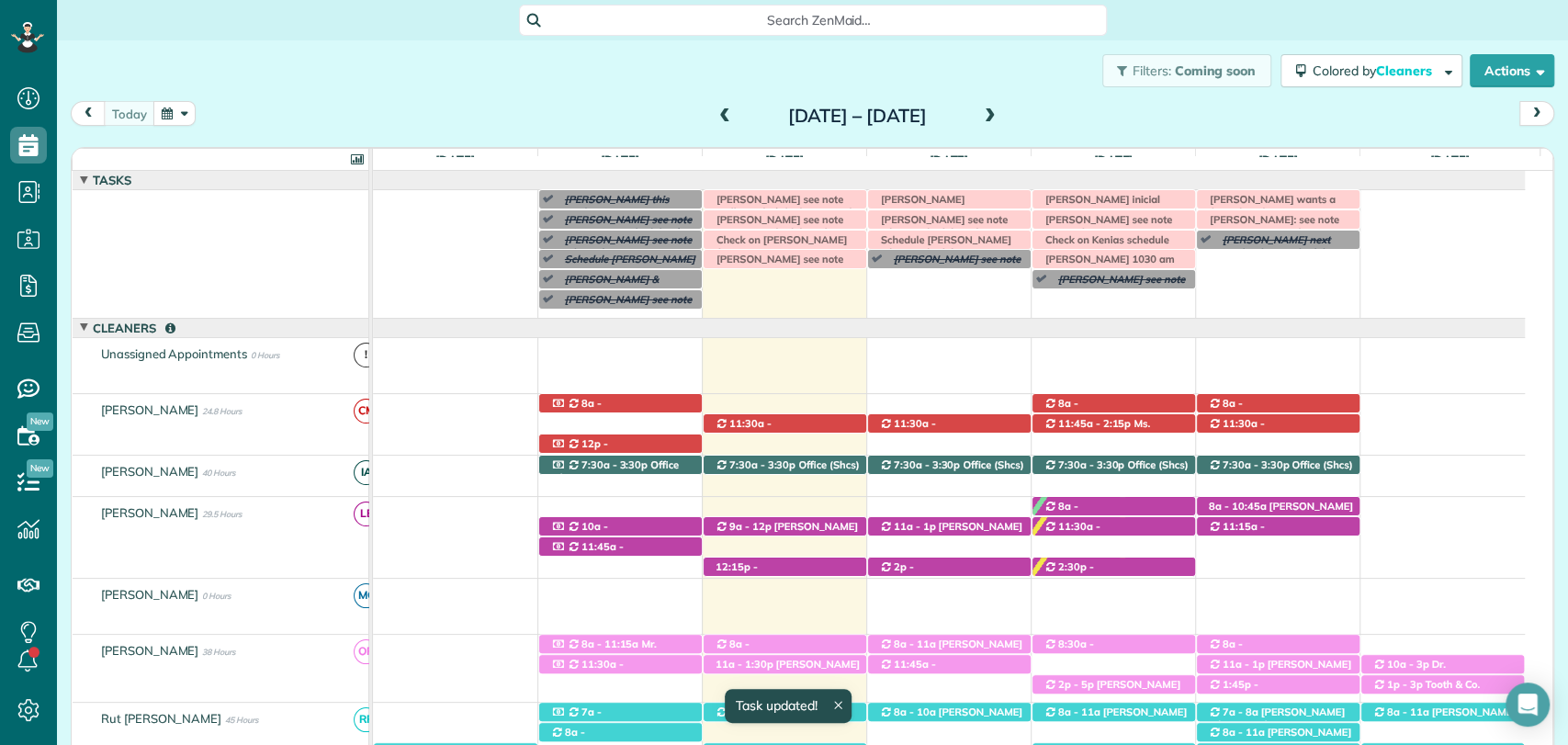
click at [1000, 116] on span at bounding box center [990, 116] width 21 height 17
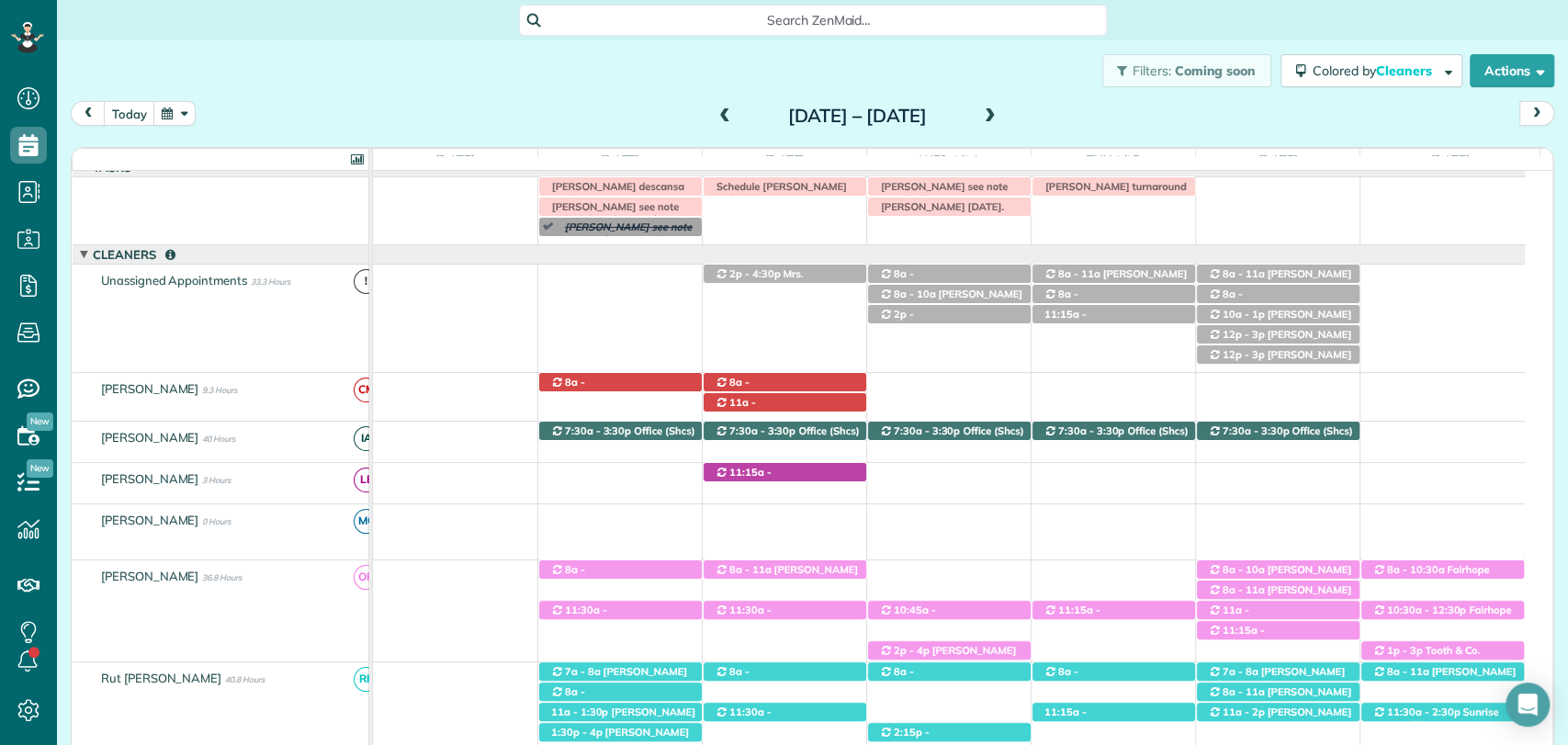
scroll to position [15, 0]
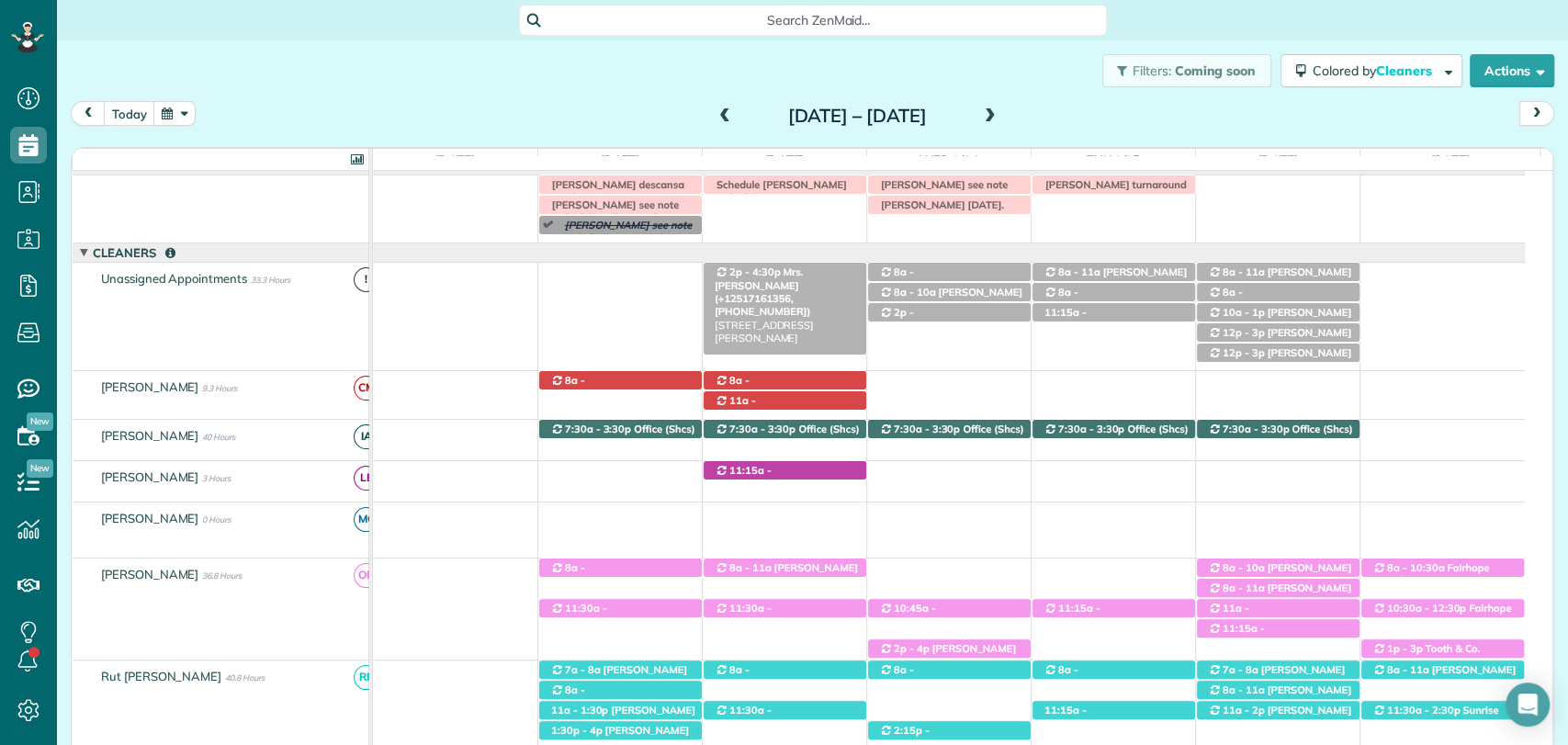
click at [775, 272] on span "Mrs. Amanda May (+12517161356, +12517475065)" at bounding box center [763, 291] width 96 height 52
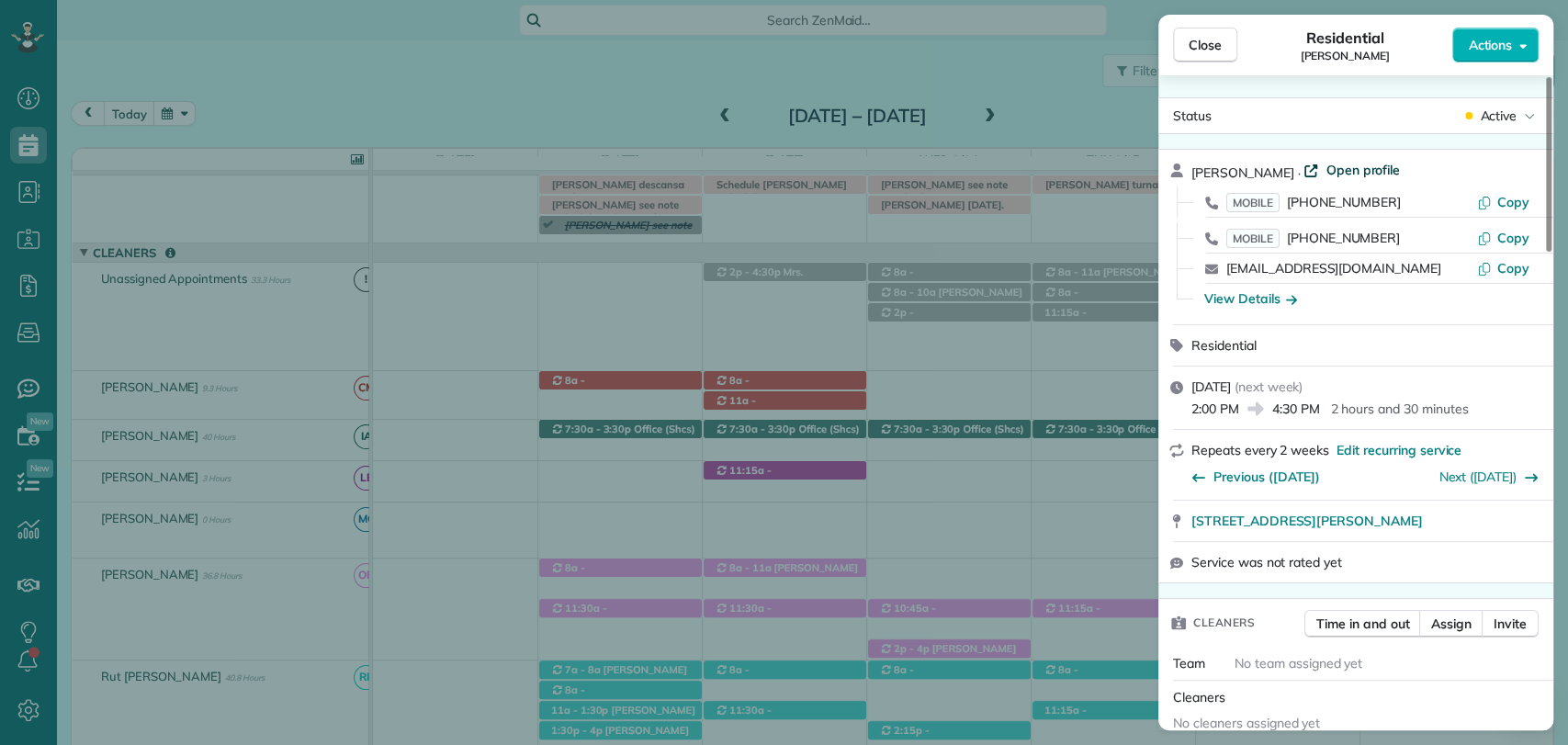
click at [1344, 169] on span "Open profile" at bounding box center [1363, 170] width 75 height 19
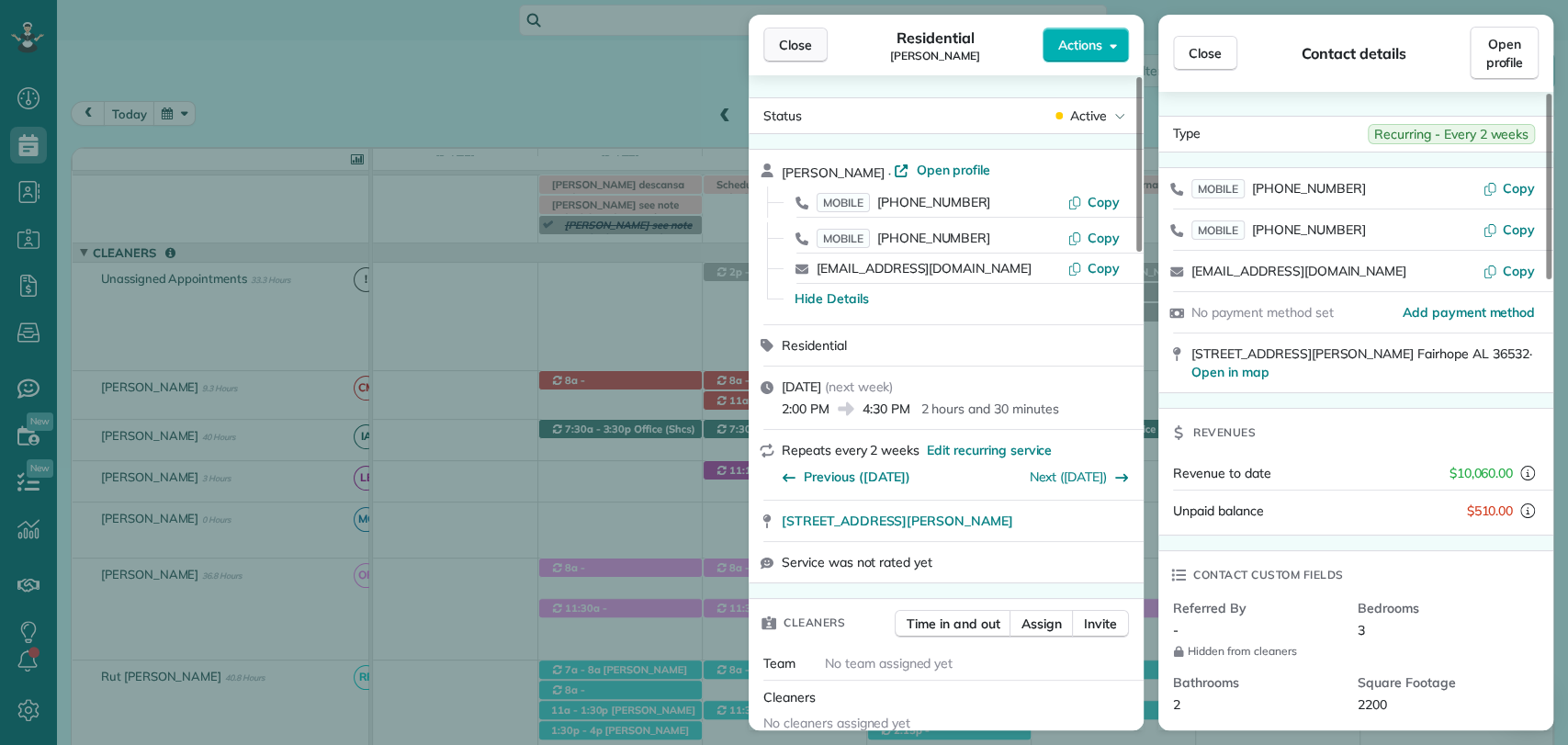
click at [798, 48] on span "Close" at bounding box center [795, 44] width 33 height 19
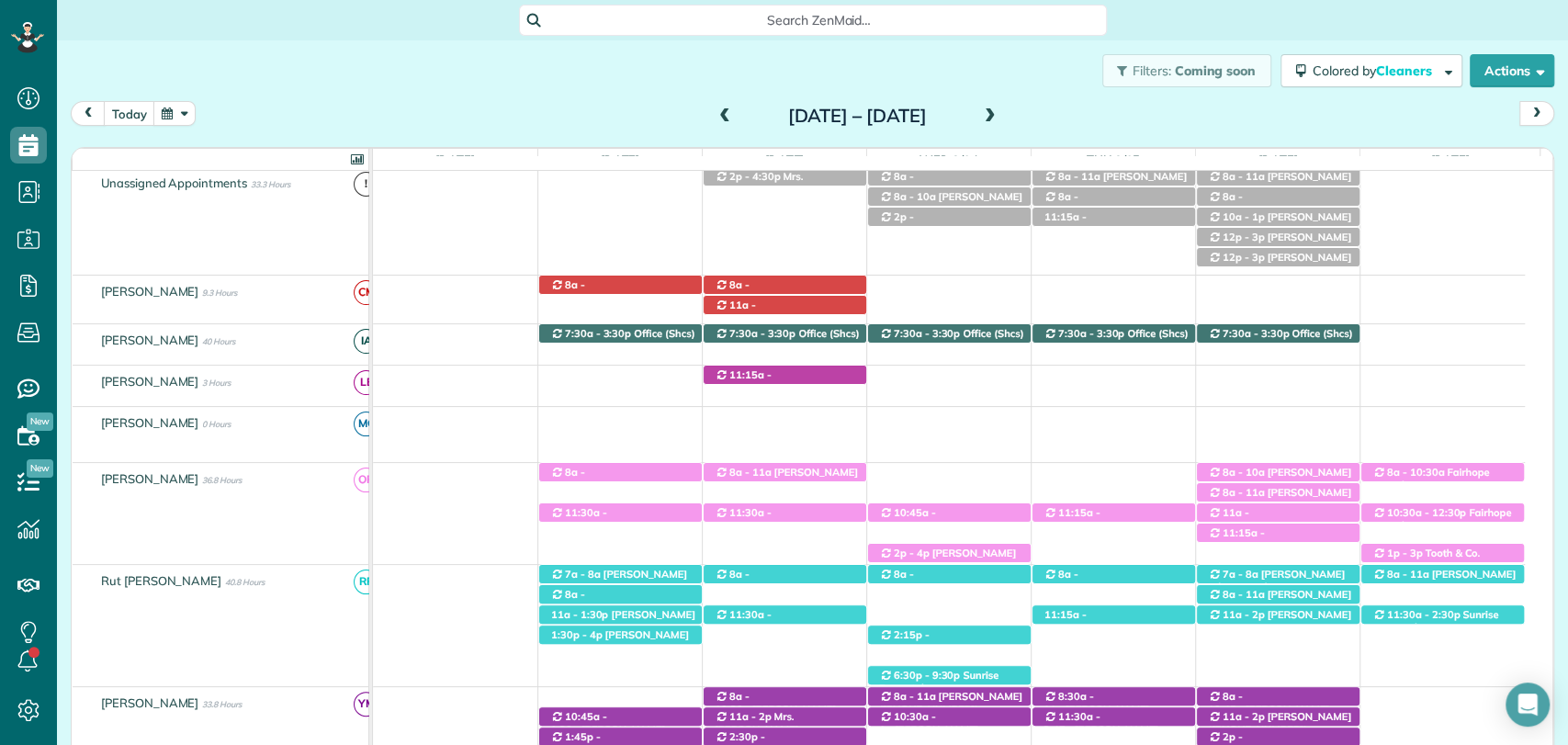
scroll to position [110, 0]
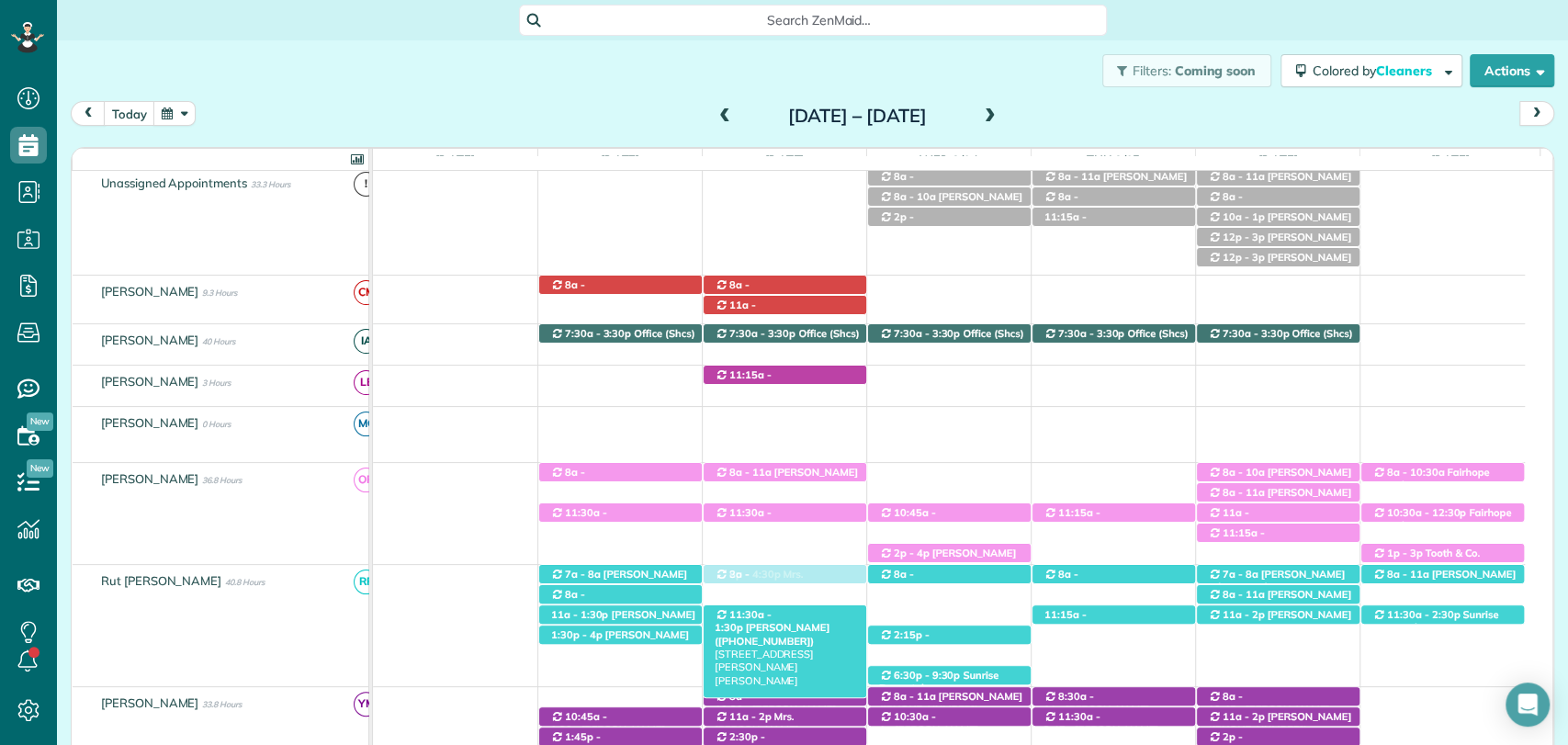
drag, startPoint x: 749, startPoint y: 182, endPoint x: 795, endPoint y: 610, distance: 430.5
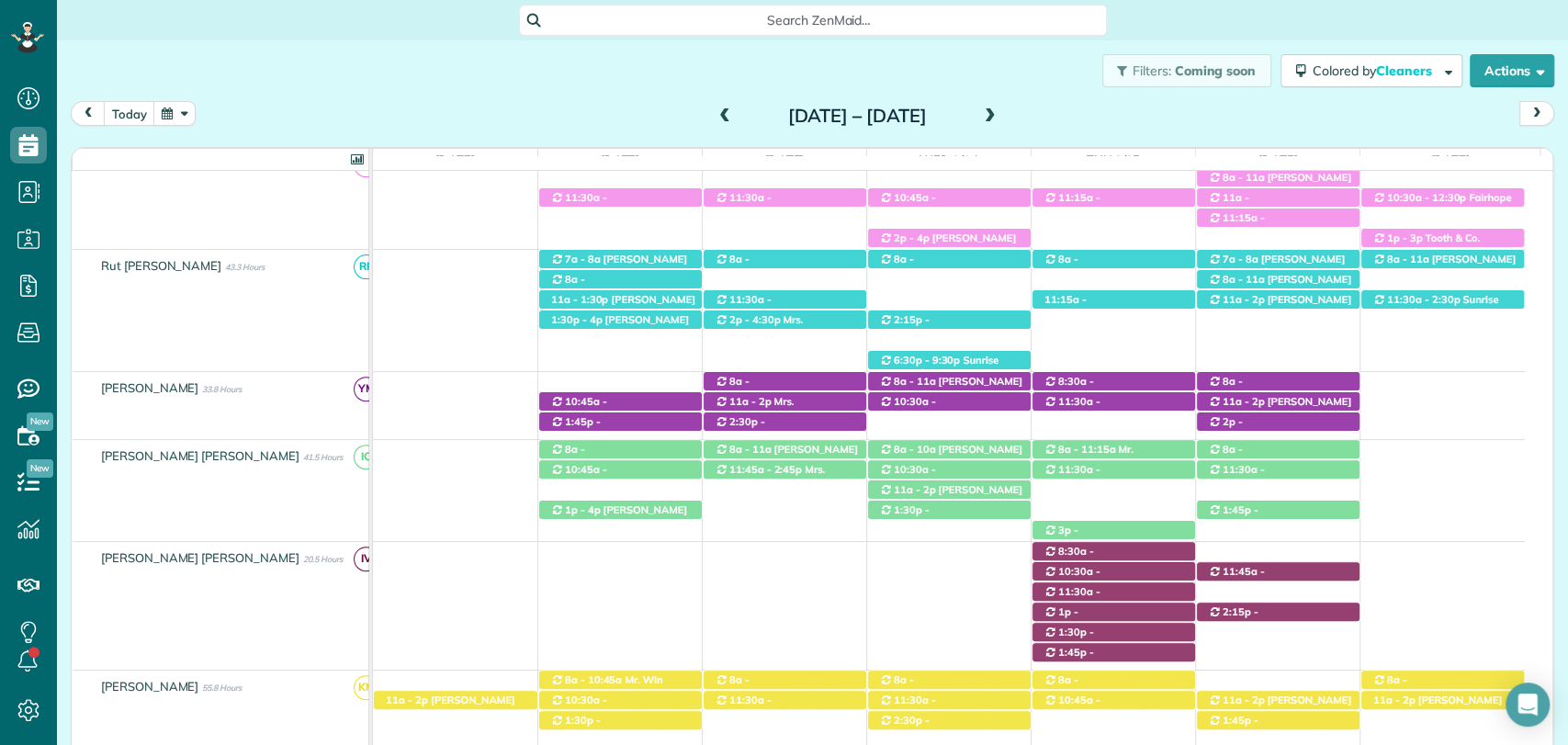
scroll to position [404, 0]
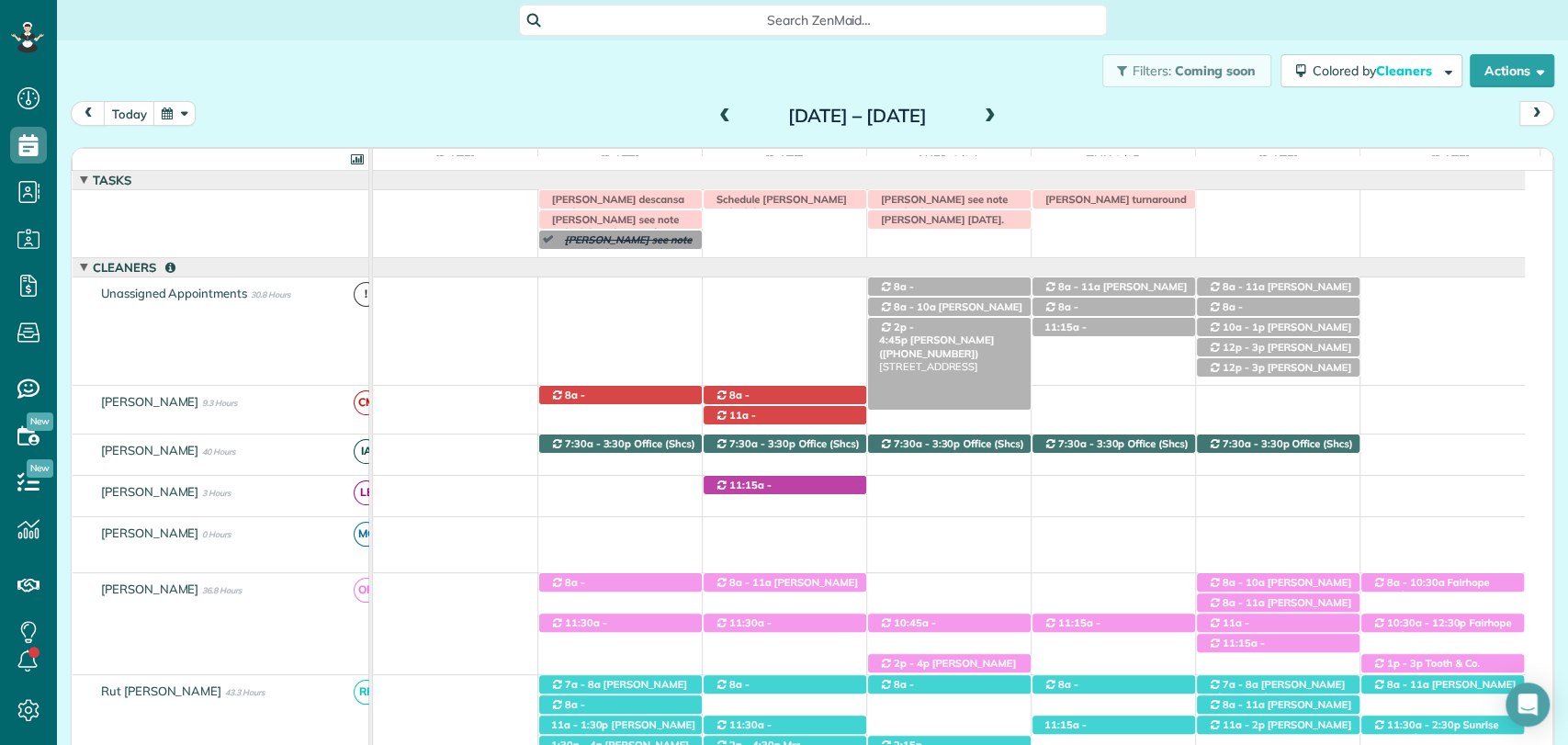
click at [961, 334] on span "Dana Pridgen (+12518025295)" at bounding box center [936, 346] width 115 height 26
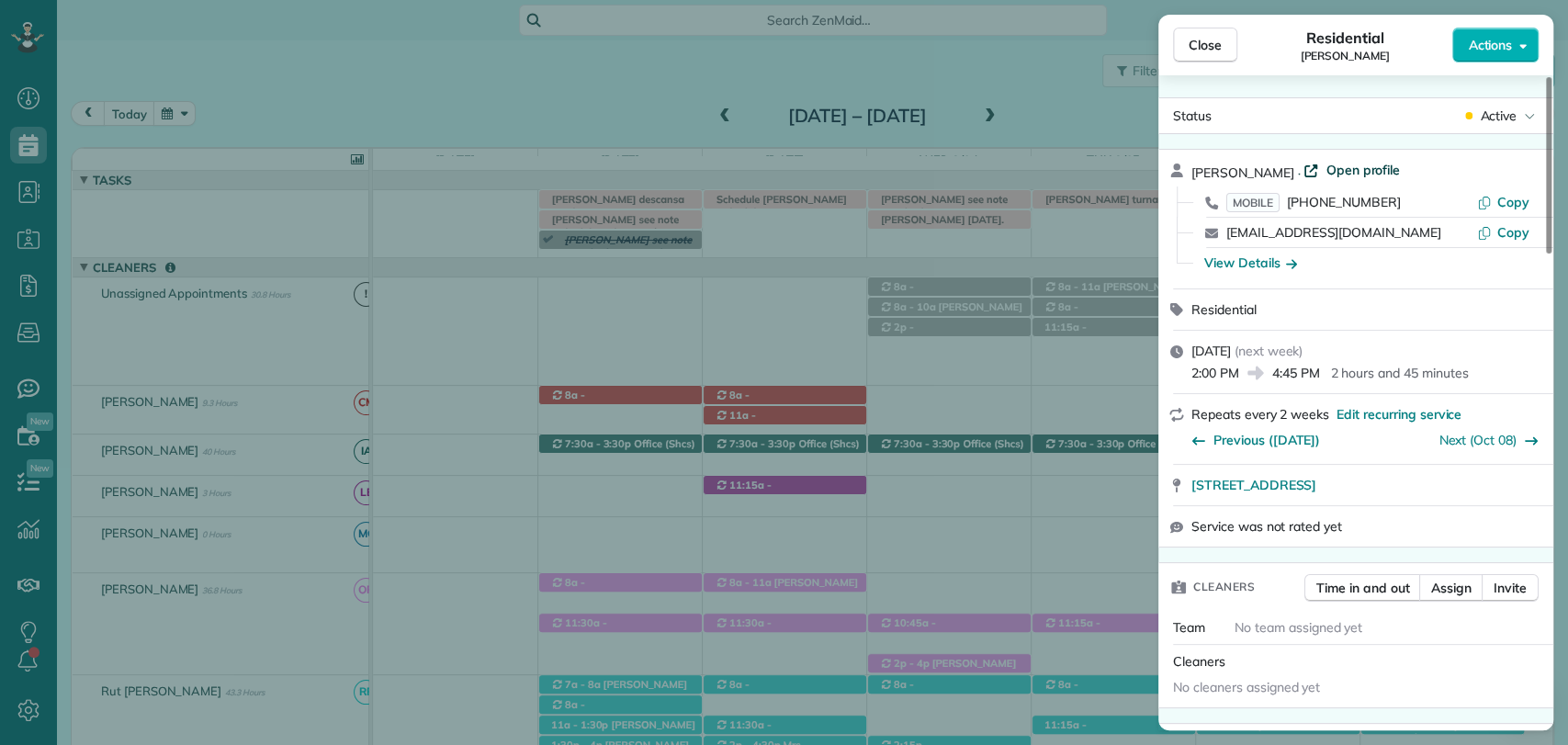
click at [1327, 172] on span "Open profile" at bounding box center [1363, 170] width 75 height 19
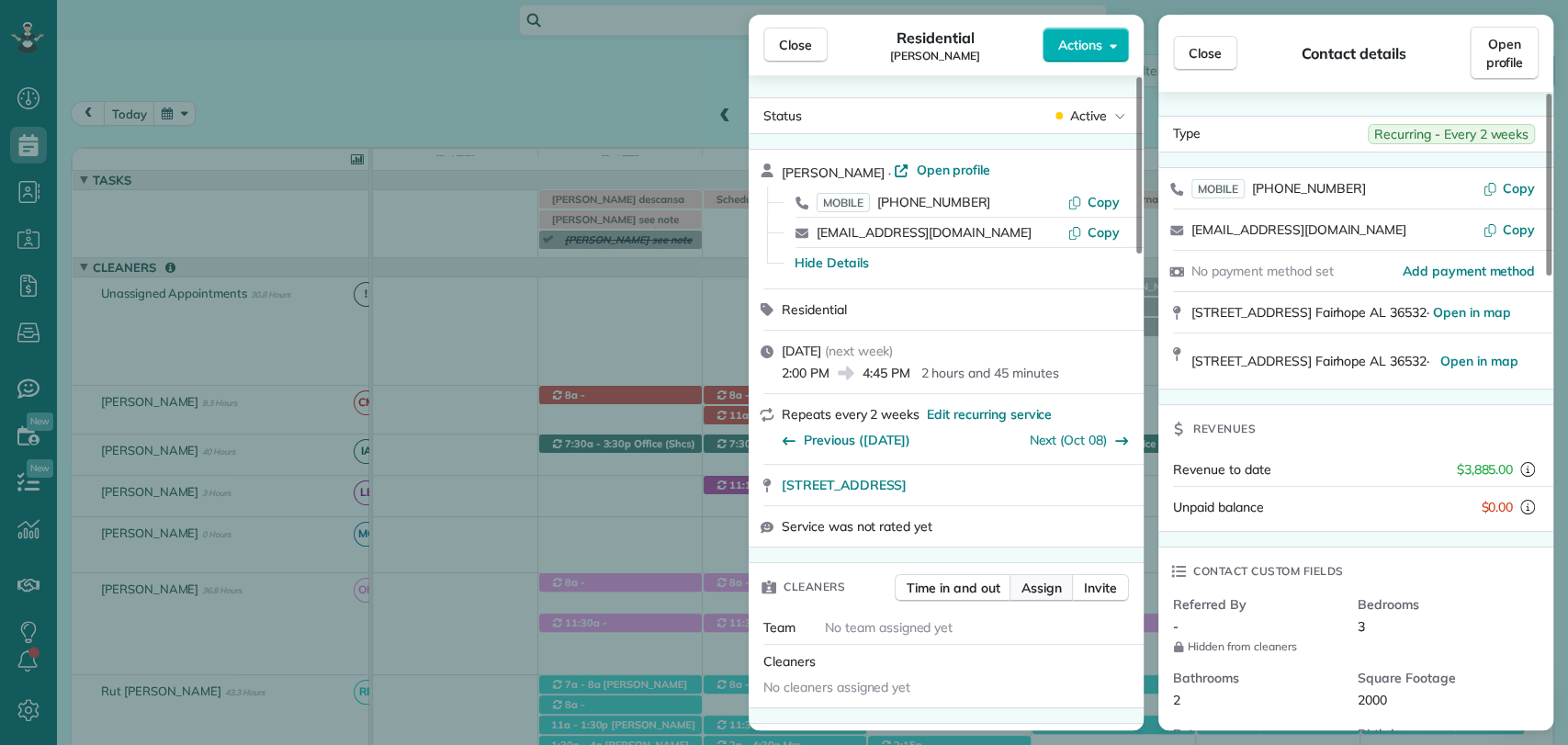
click at [1051, 582] on span "Assign" at bounding box center [1041, 587] width 40 height 19
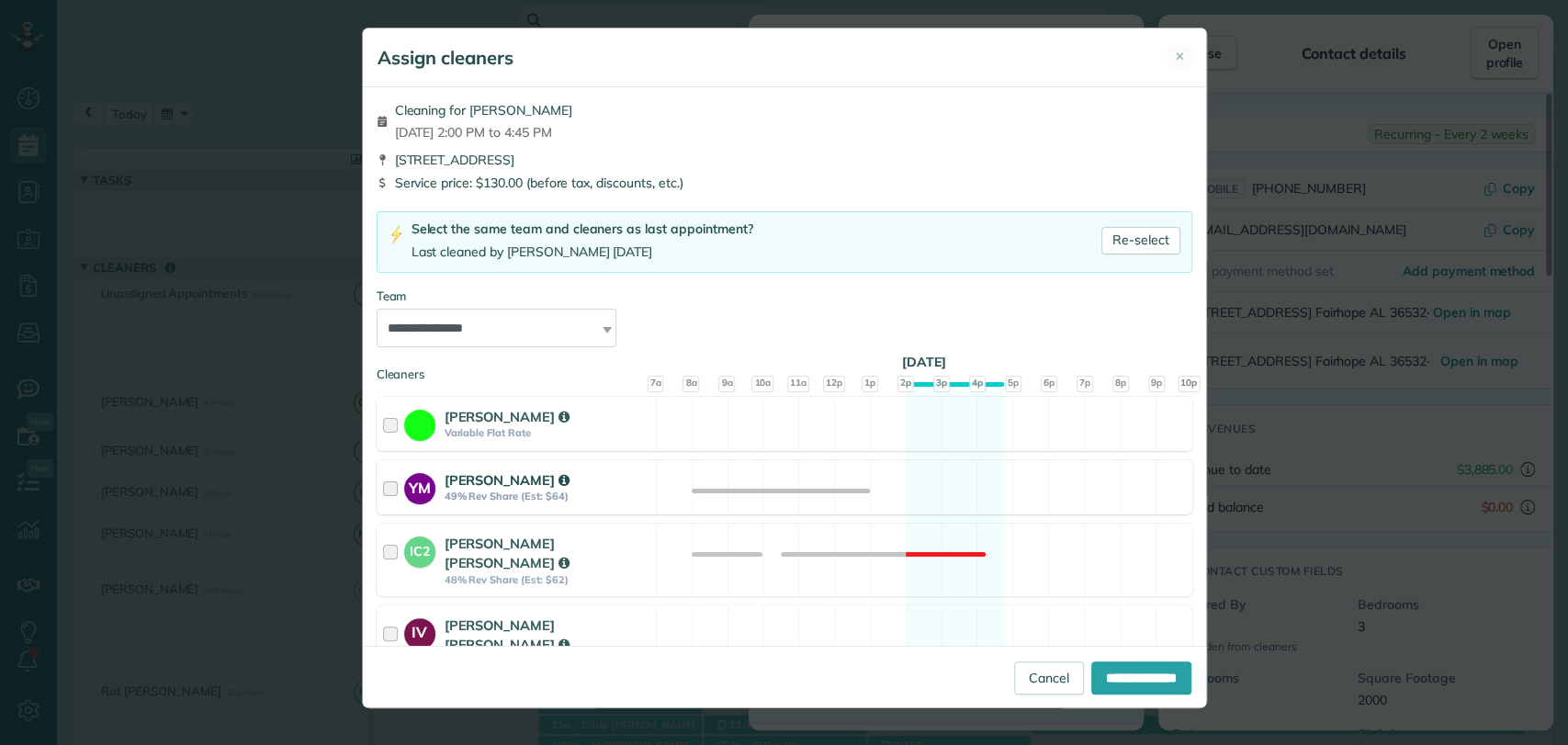
click at [394, 476] on div at bounding box center [394, 487] width 22 height 34
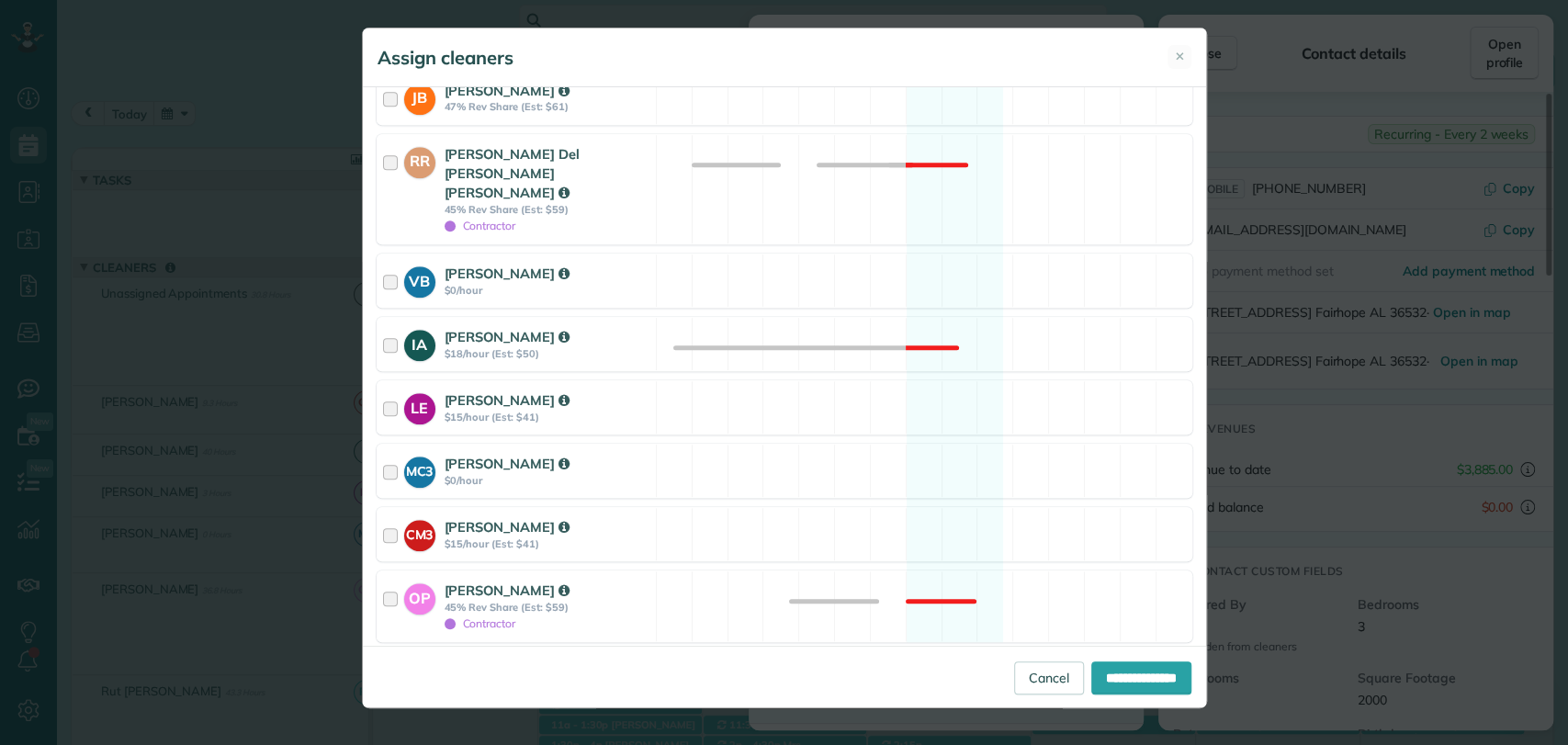
scroll to position [907, 0]
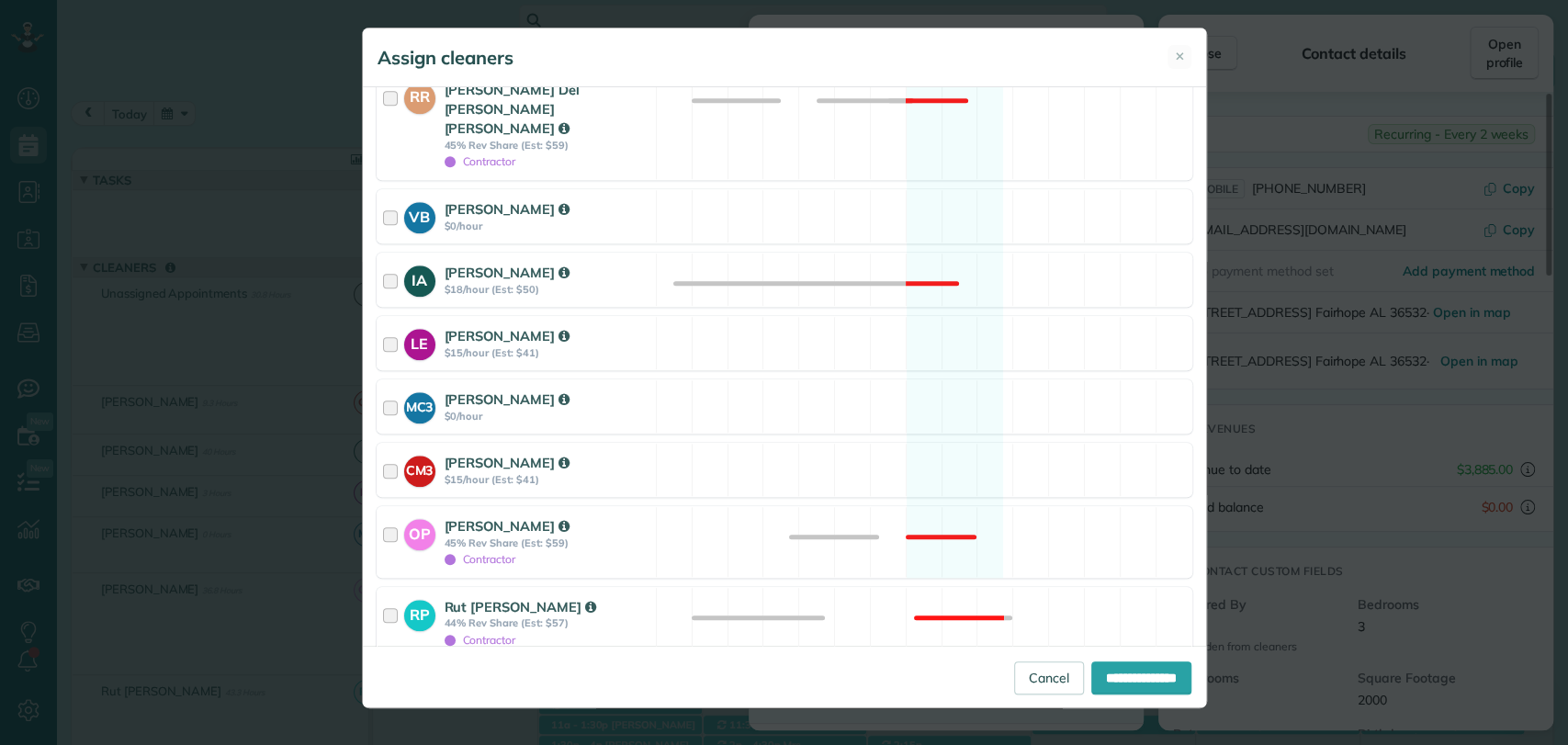
click at [390, 676] on div at bounding box center [383, 683] width 15 height 15
click at [1142, 683] on input "**********" at bounding box center [1141, 677] width 100 height 33
type input "**********"
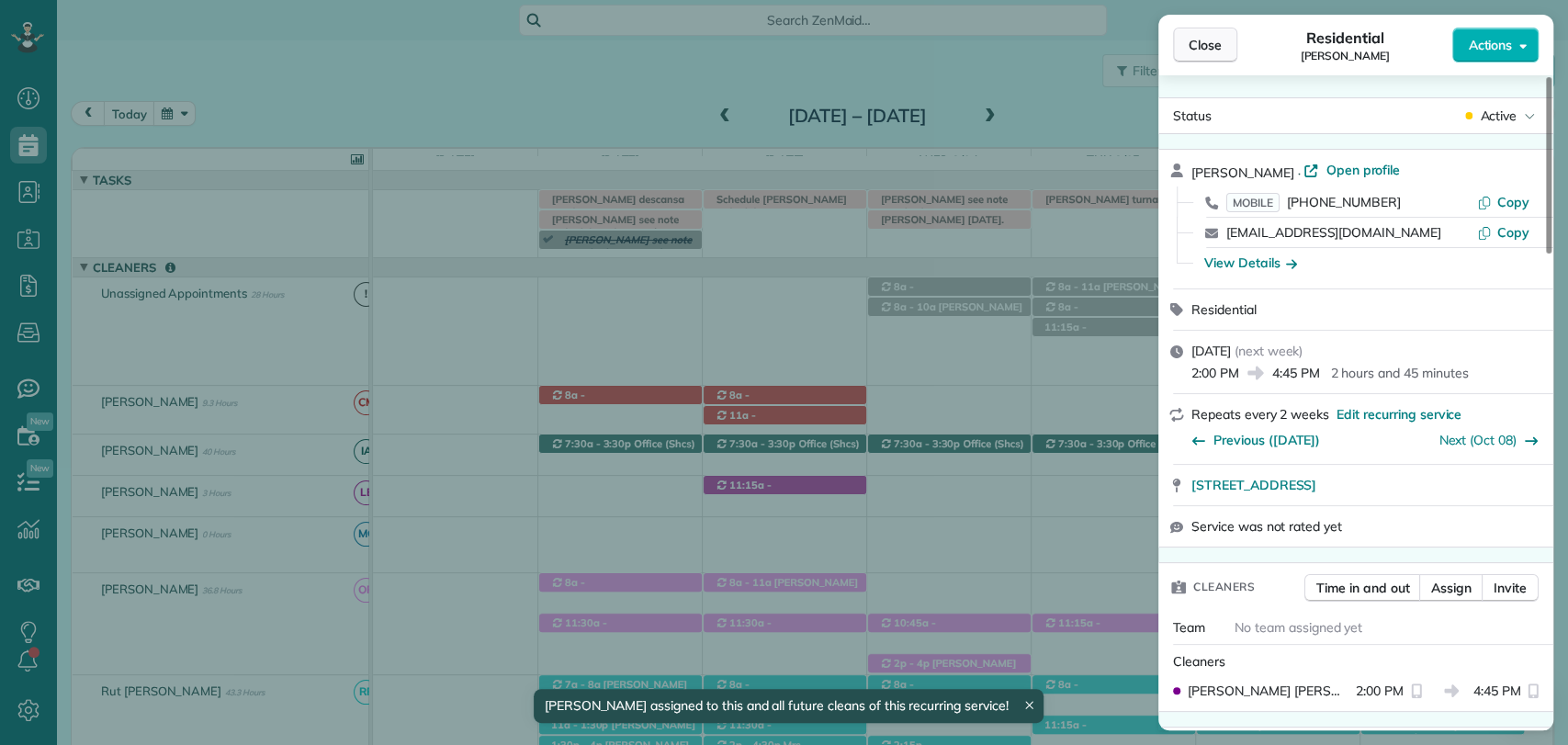
click at [1195, 41] on span "Close" at bounding box center [1205, 44] width 33 height 19
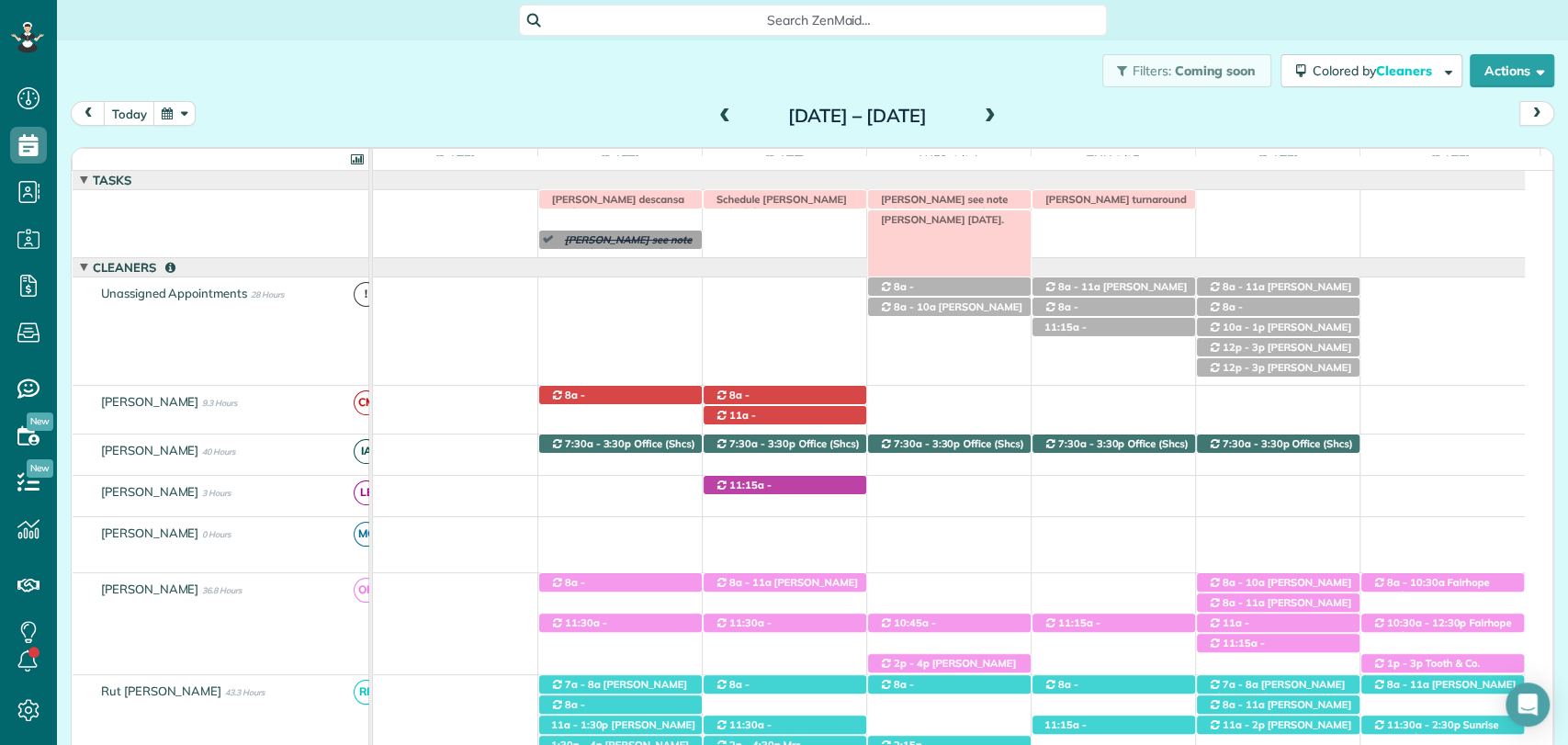
drag, startPoint x: 637, startPoint y: 220, endPoint x: 922, endPoint y: 220, distance: 285.0
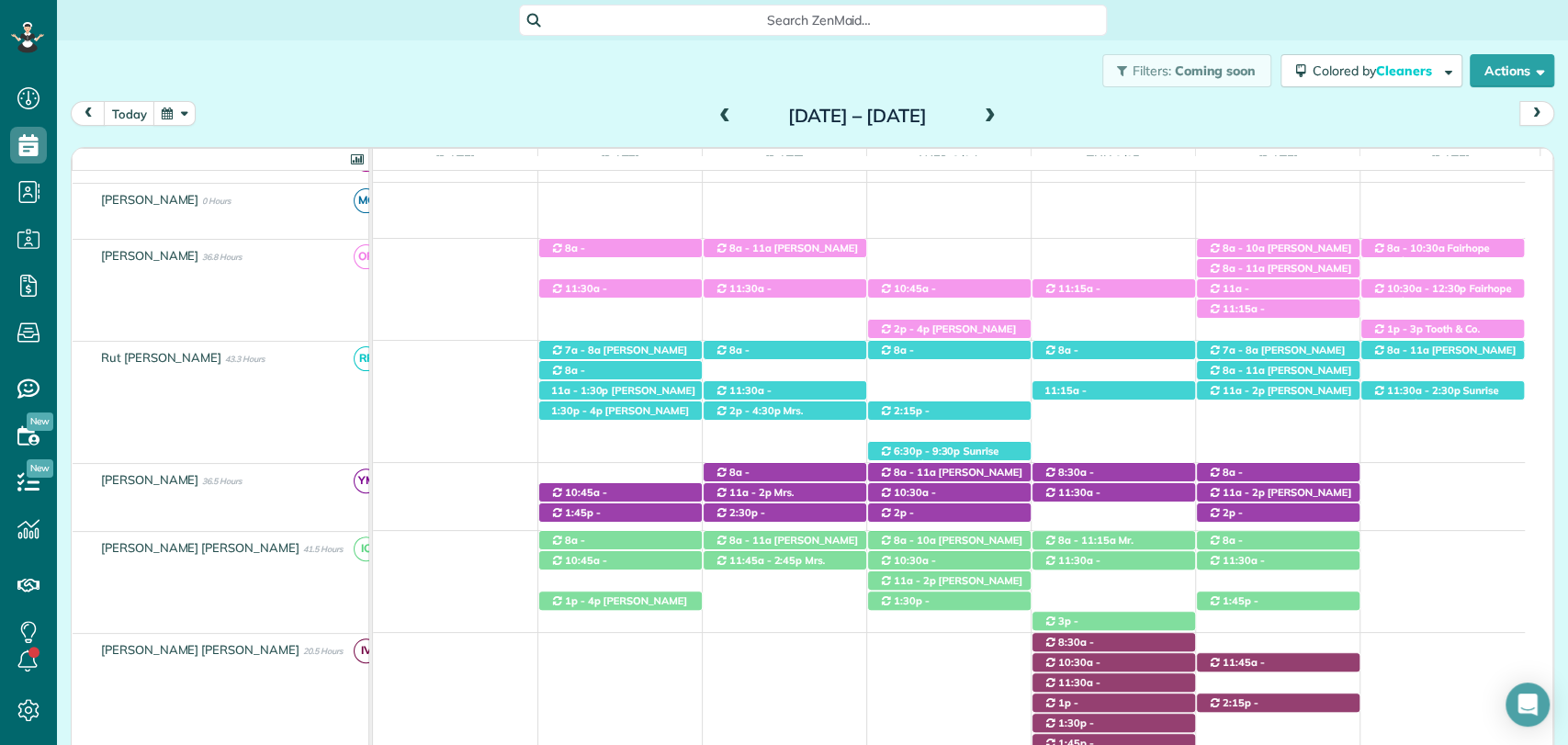
scroll to position [334, 0]
click at [779, 652] on div "1p - 4:30p Eliana Joines (+12518957185) 21761 Veranda Blvd - FAIRHOPE, Alabama,…" at bounding box center [948, 696] width 1152 height 128
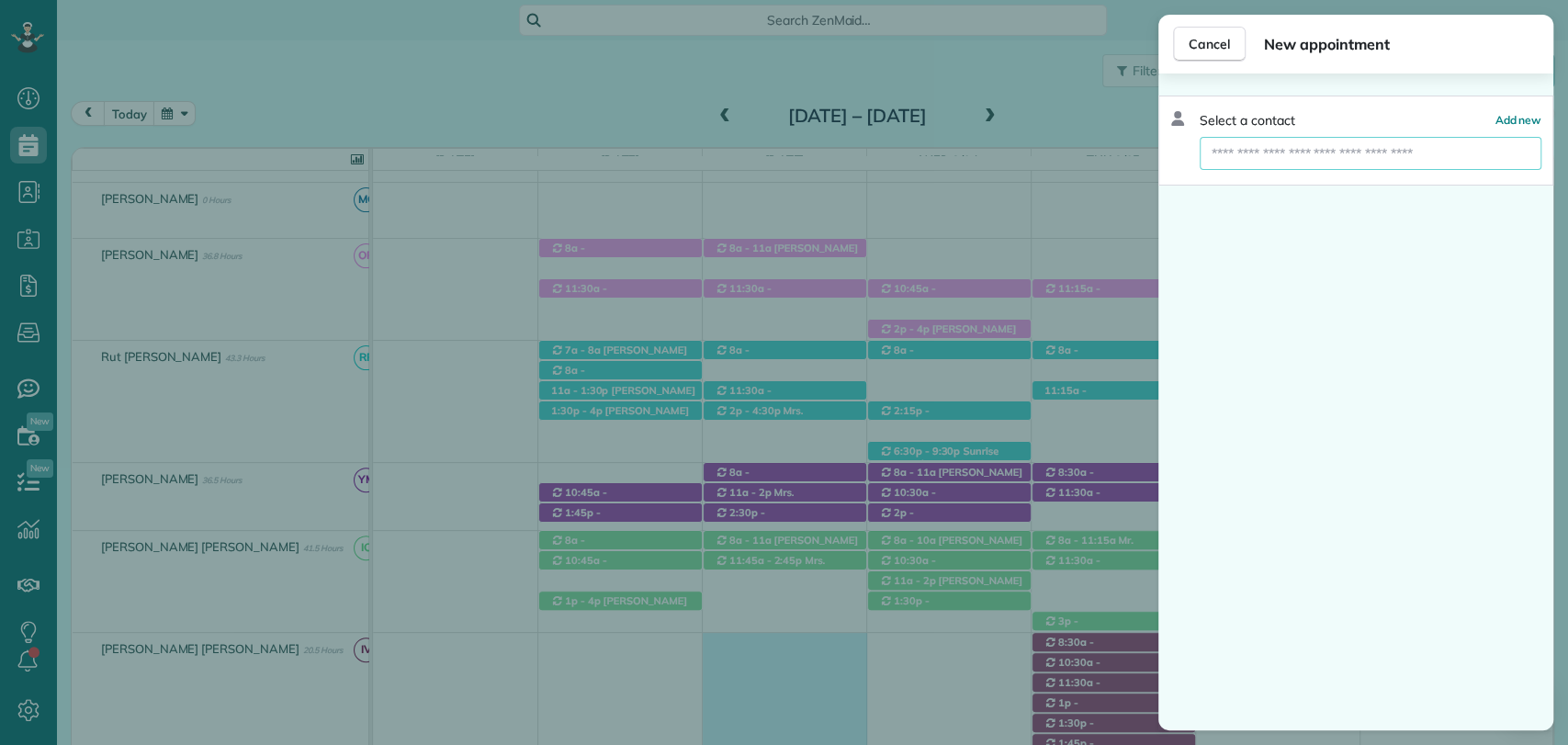
click at [1281, 148] on input "text" at bounding box center [1371, 153] width 342 height 33
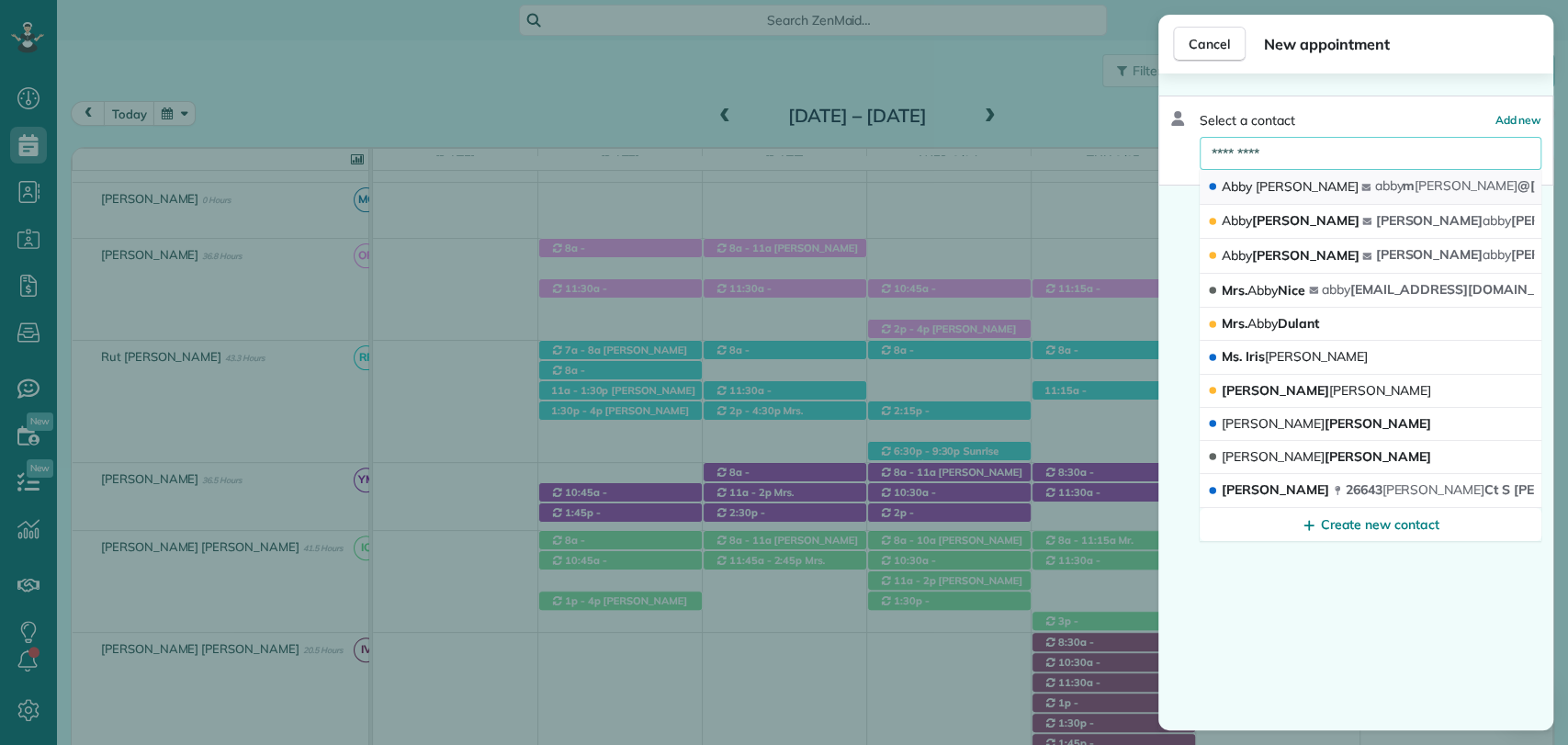
type input "*********"
click at [1285, 190] on span "Dean" at bounding box center [1307, 186] width 103 height 17
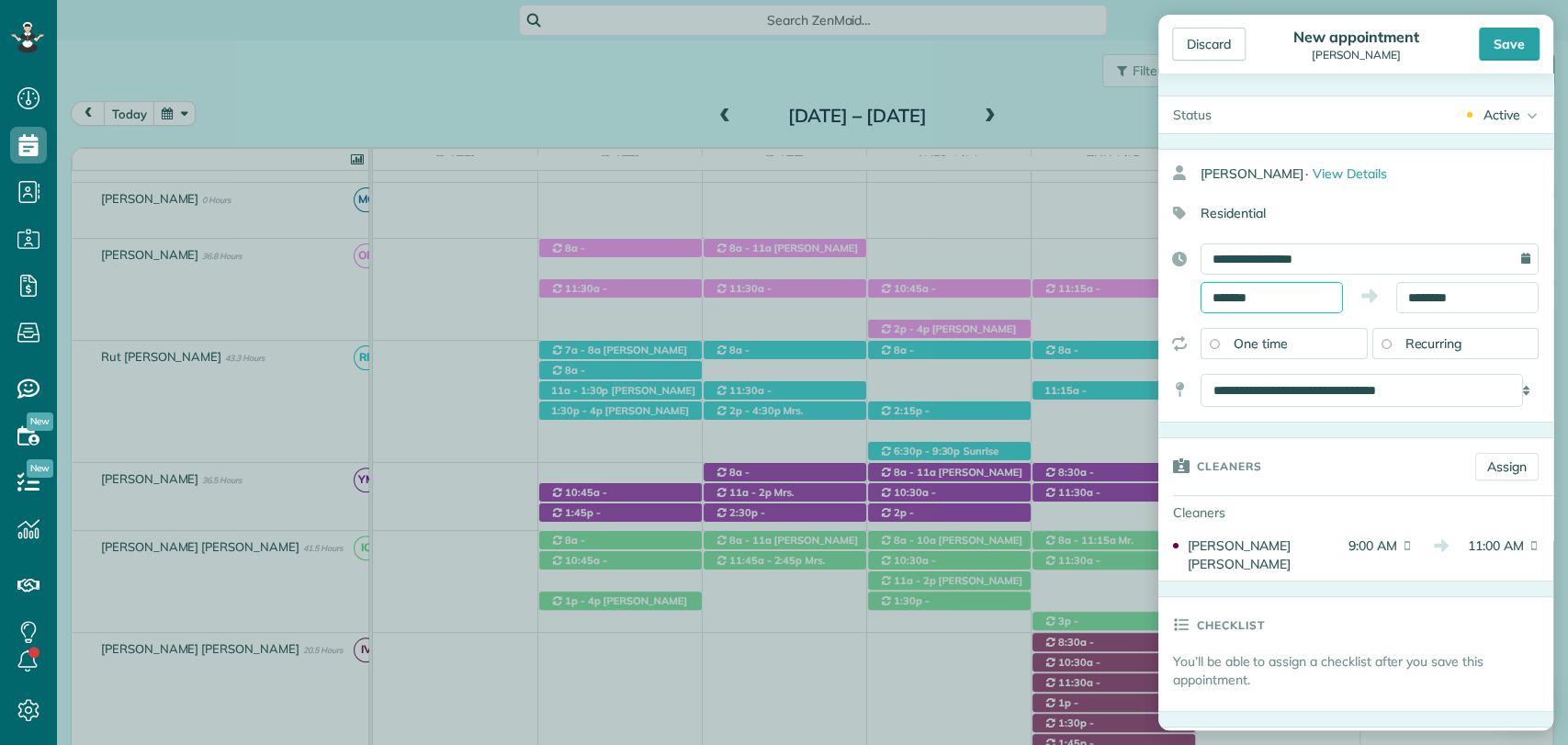
click at [1284, 295] on input "*******" at bounding box center [1271, 297] width 142 height 31
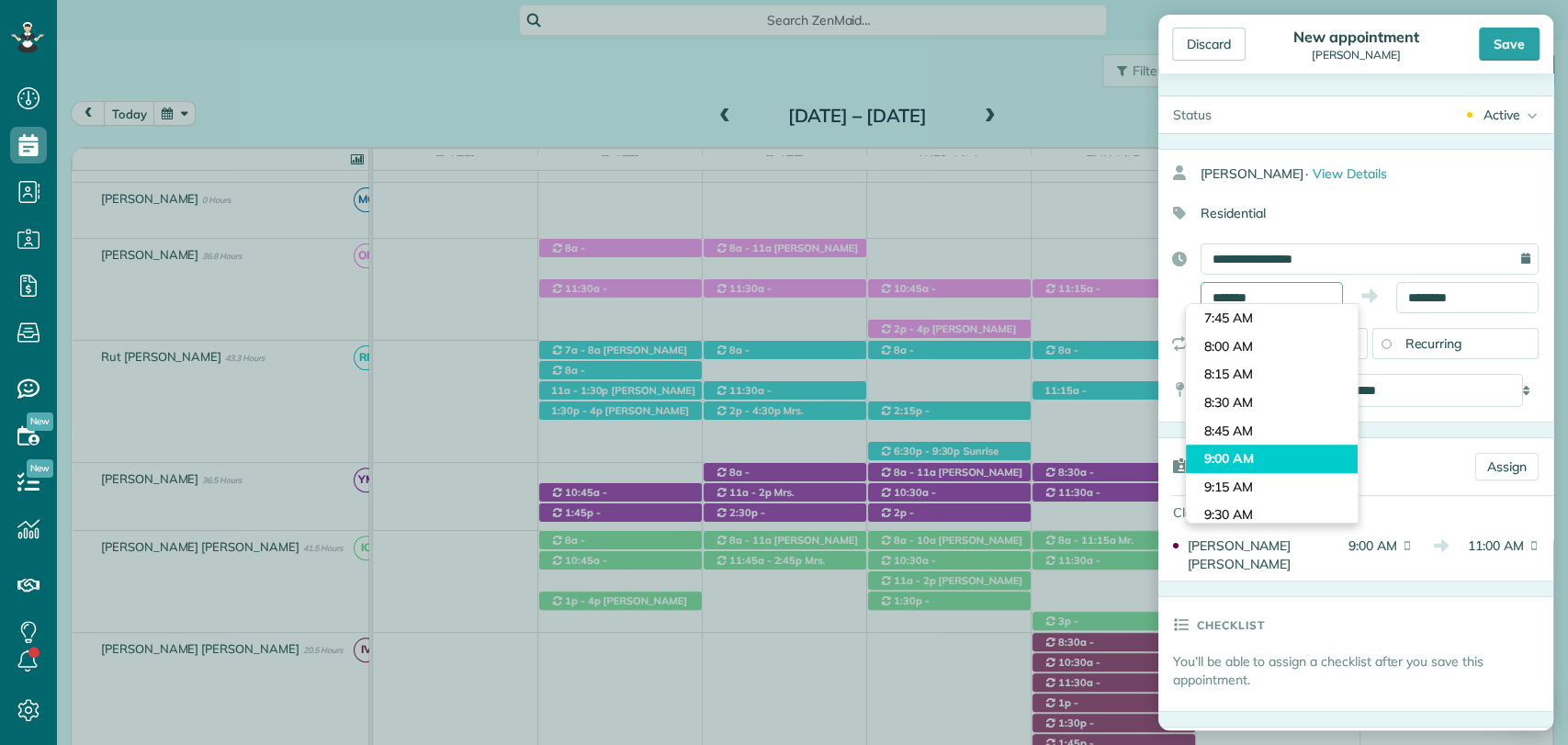
scroll to position [838, 0]
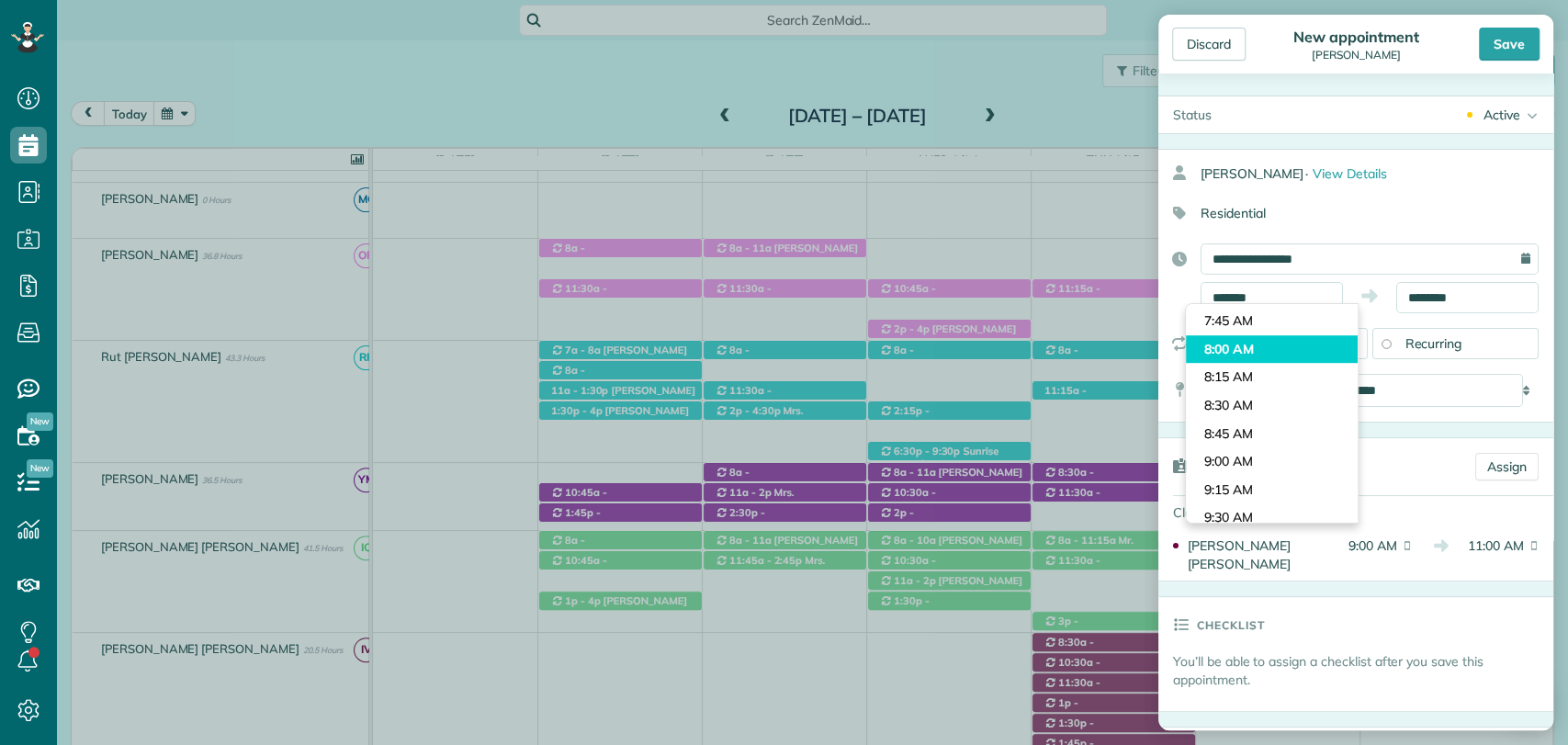
type input "*******"
click at [1249, 350] on body "Dashboard Scheduling Calendar View List View Dispatch View - Weekly scheduling …" at bounding box center [784, 372] width 1568 height 745
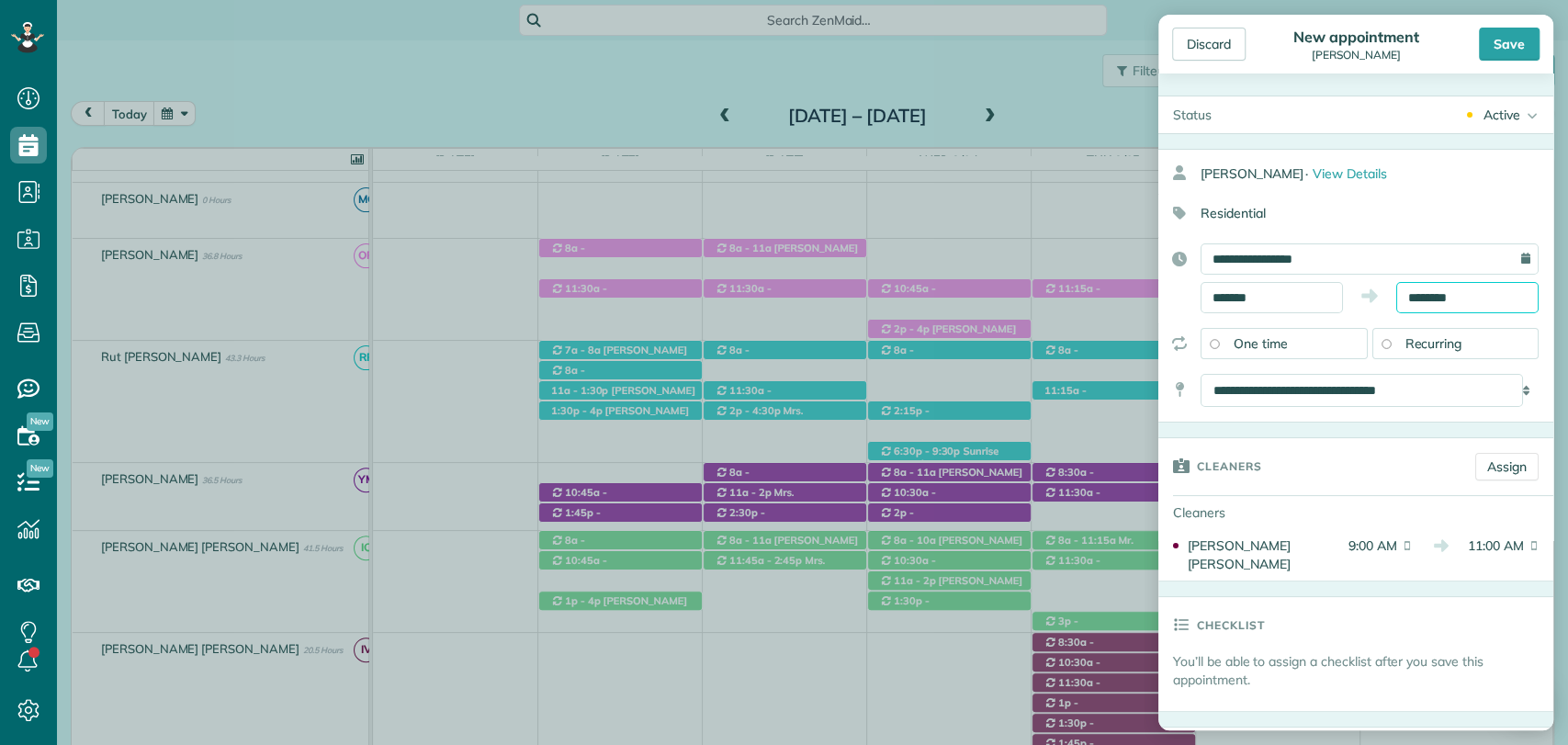
click at [1427, 294] on input "********" at bounding box center [1467, 297] width 142 height 31
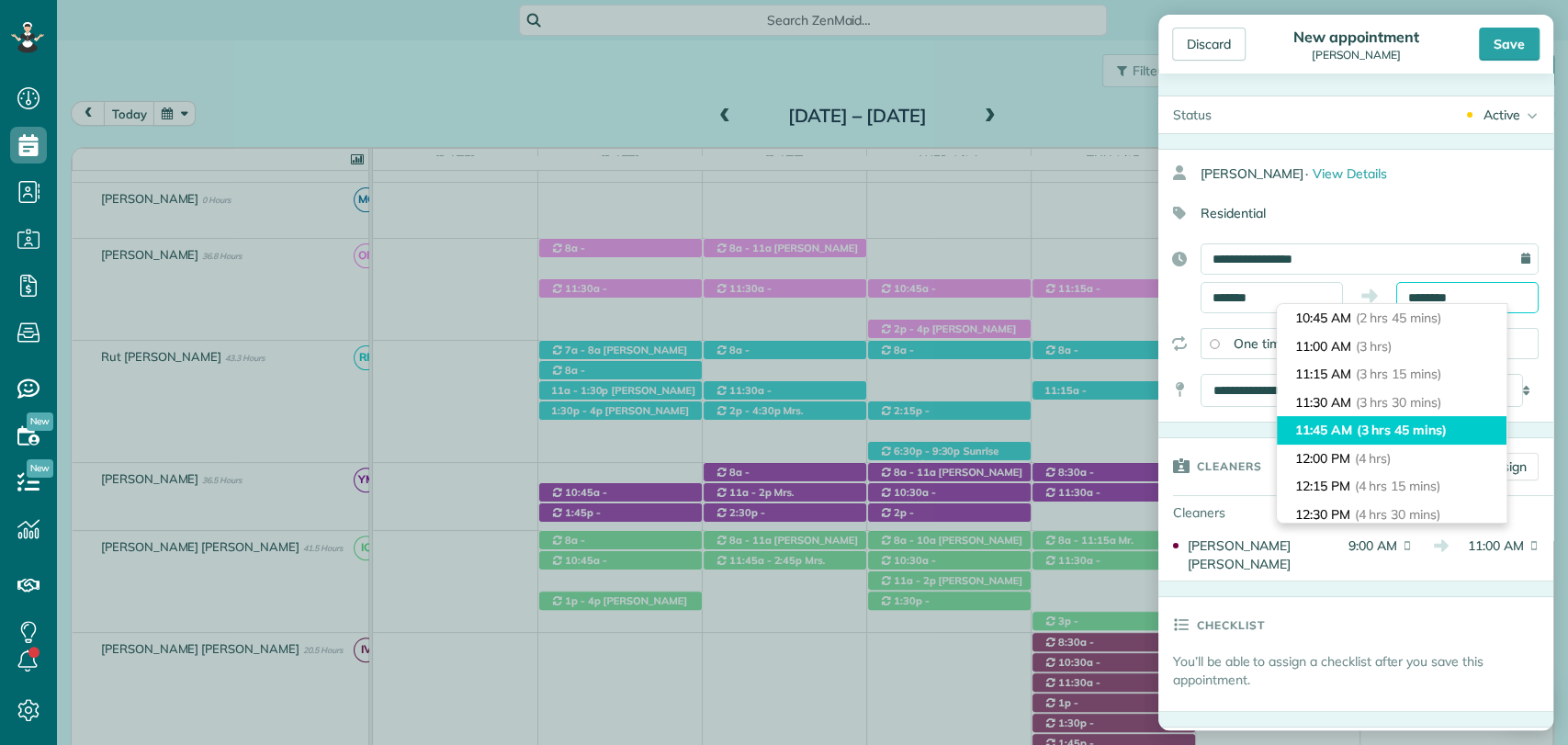
scroll to position [584, 0]
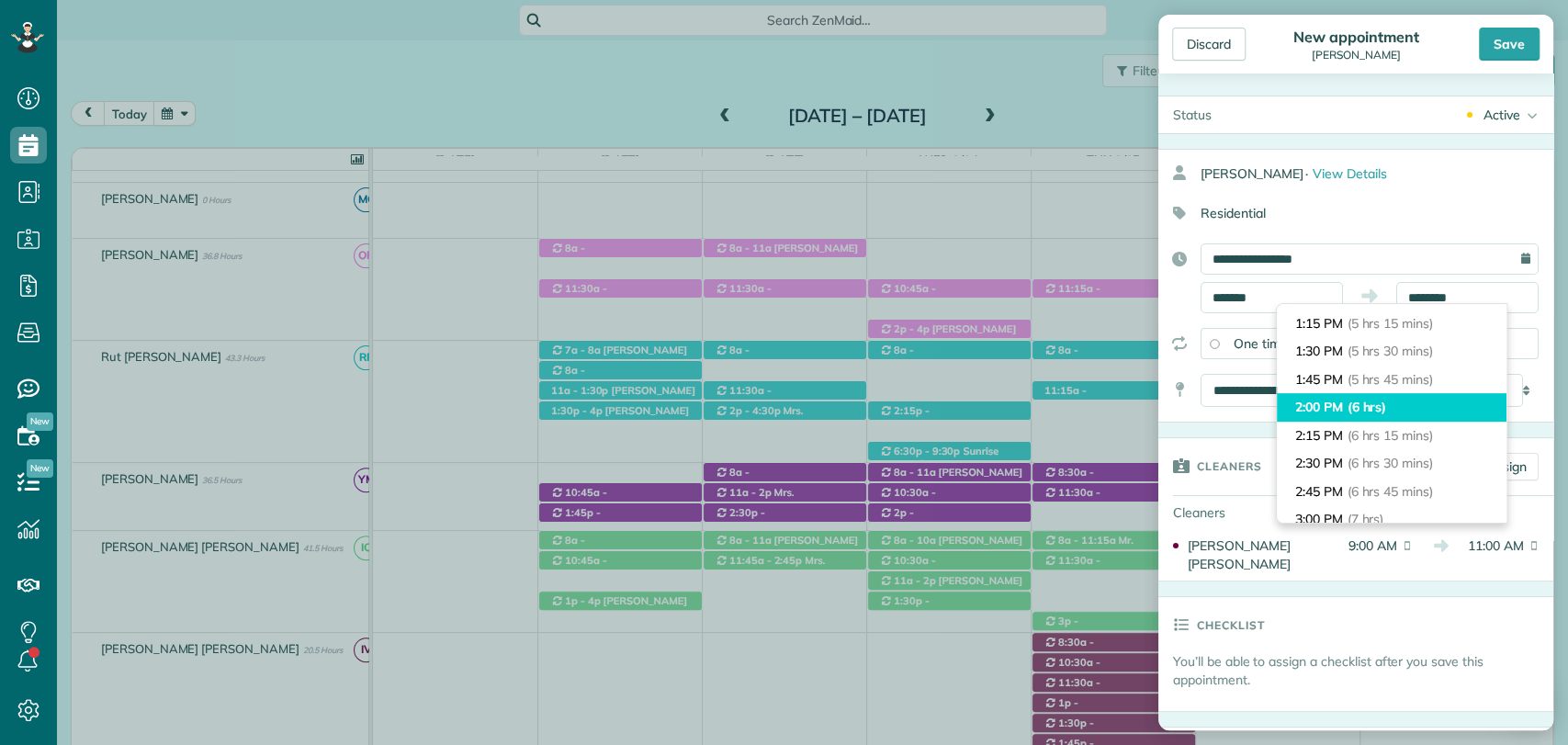
type input "*******"
click at [1353, 407] on span "(6 hrs)" at bounding box center [1367, 406] width 39 height 17
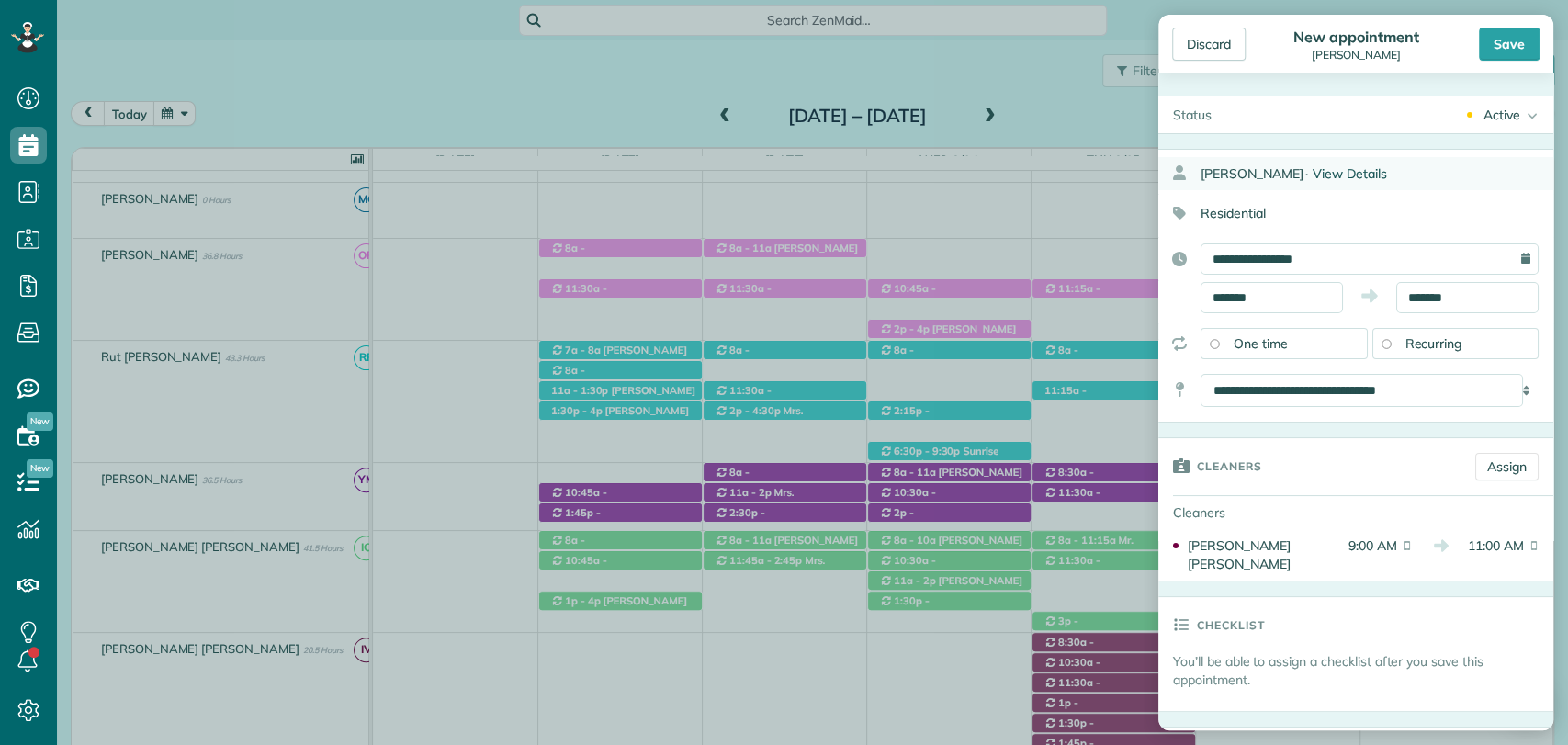
click at [1313, 165] on span "View Details" at bounding box center [1350, 173] width 75 height 17
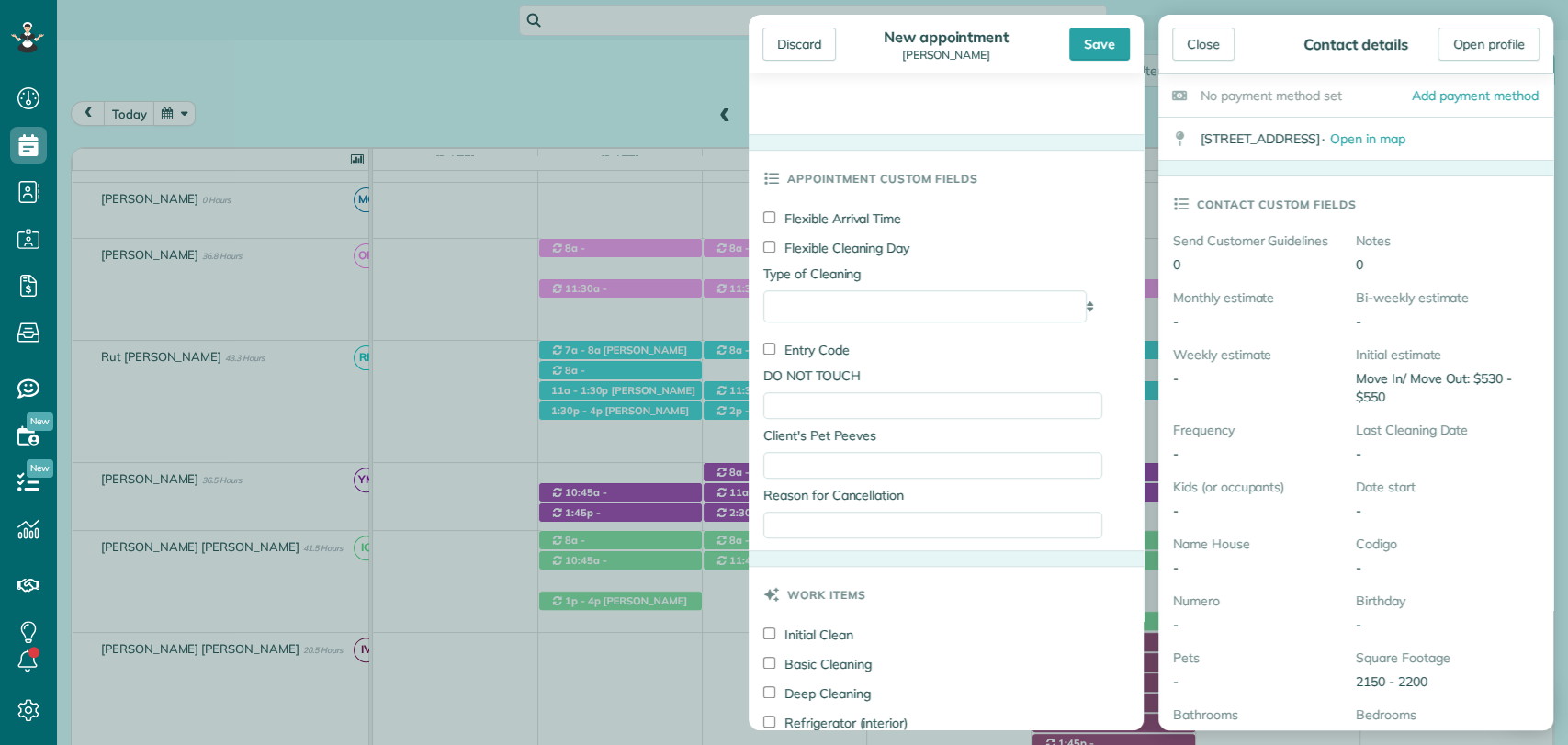
scroll to position [1190, 0]
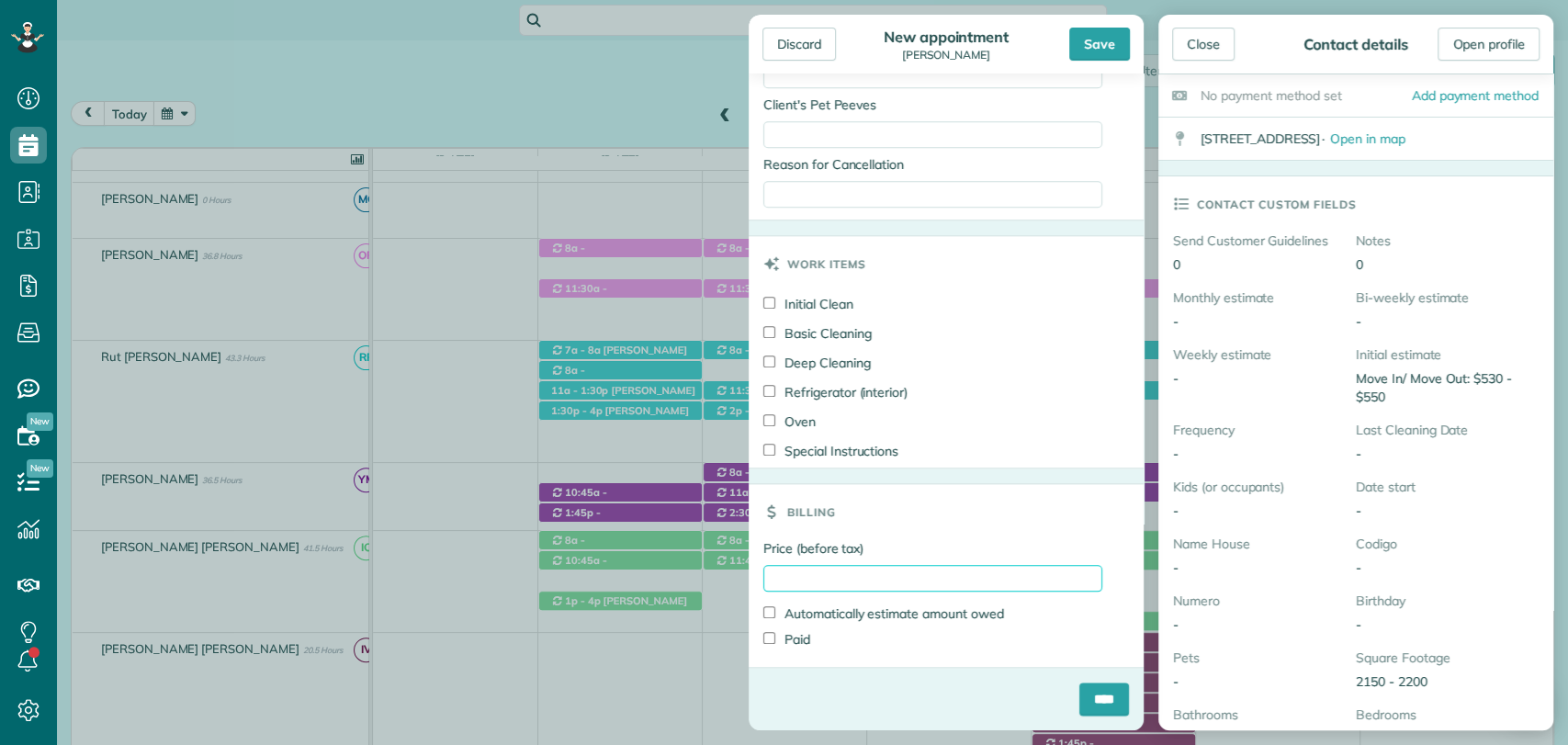
click at [870, 575] on input "Price (before tax)" at bounding box center [932, 577] width 339 height 27
type input "***"
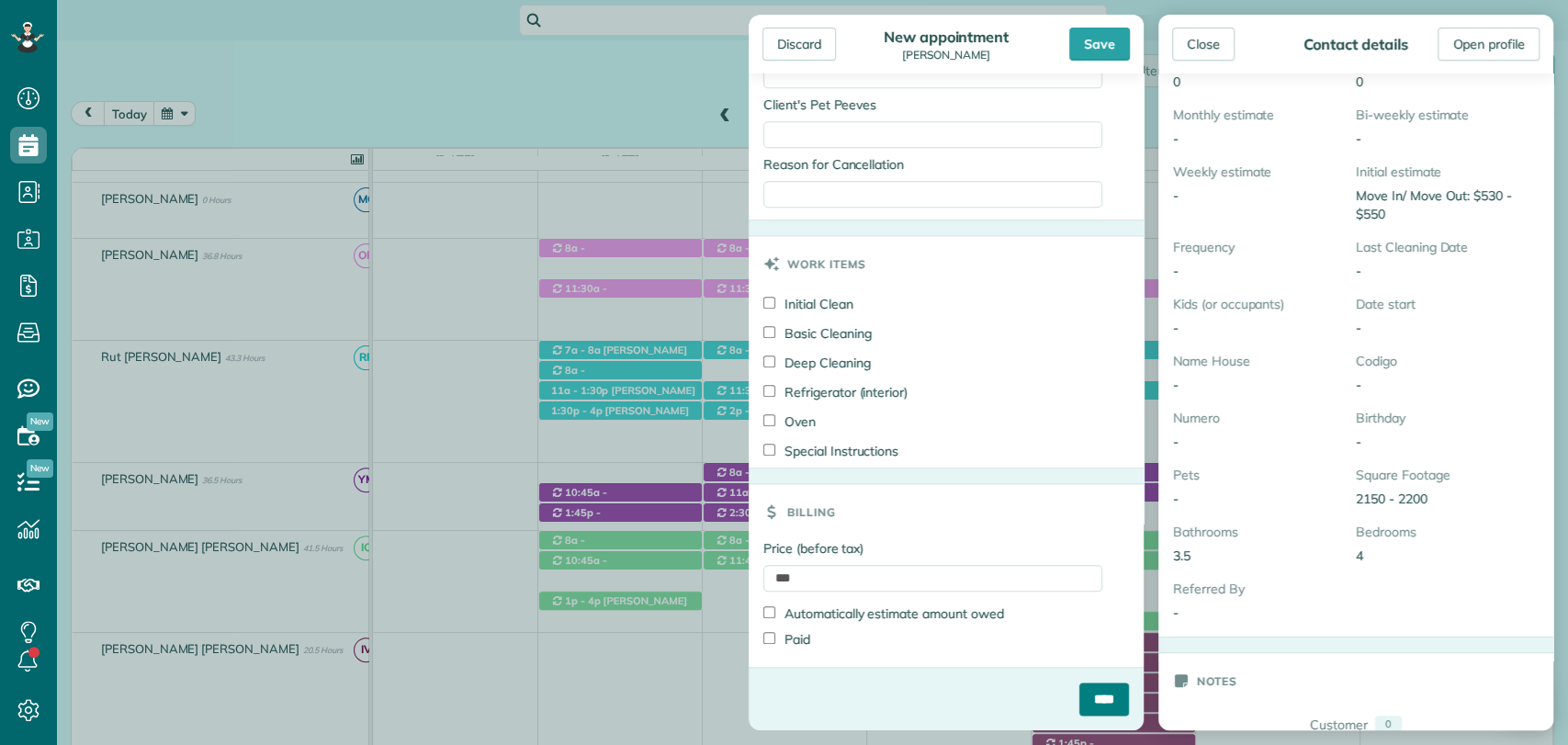
click at [1091, 698] on input "****" at bounding box center [1104, 699] width 50 height 33
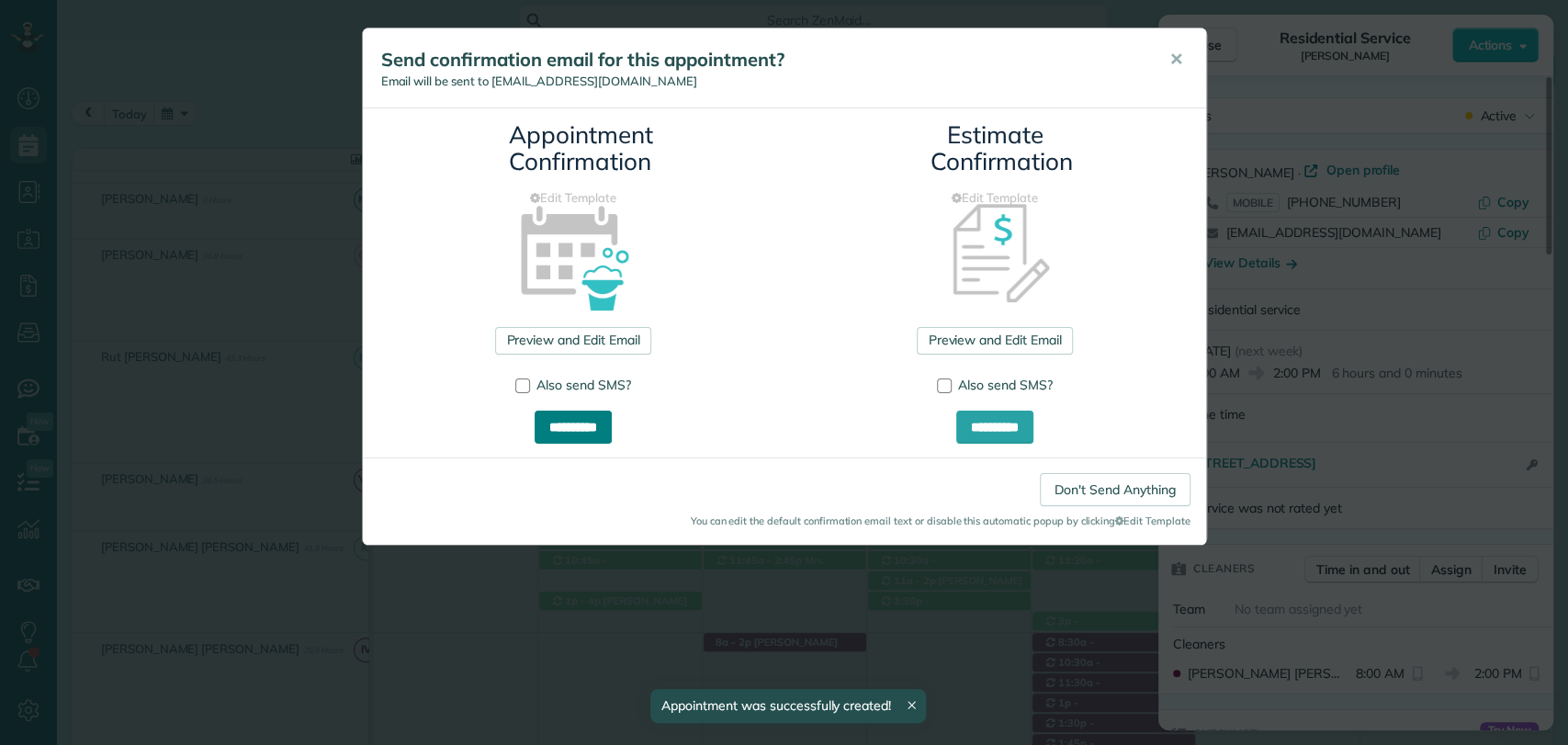
click at [589, 413] on input "**********" at bounding box center [572, 427] width 78 height 33
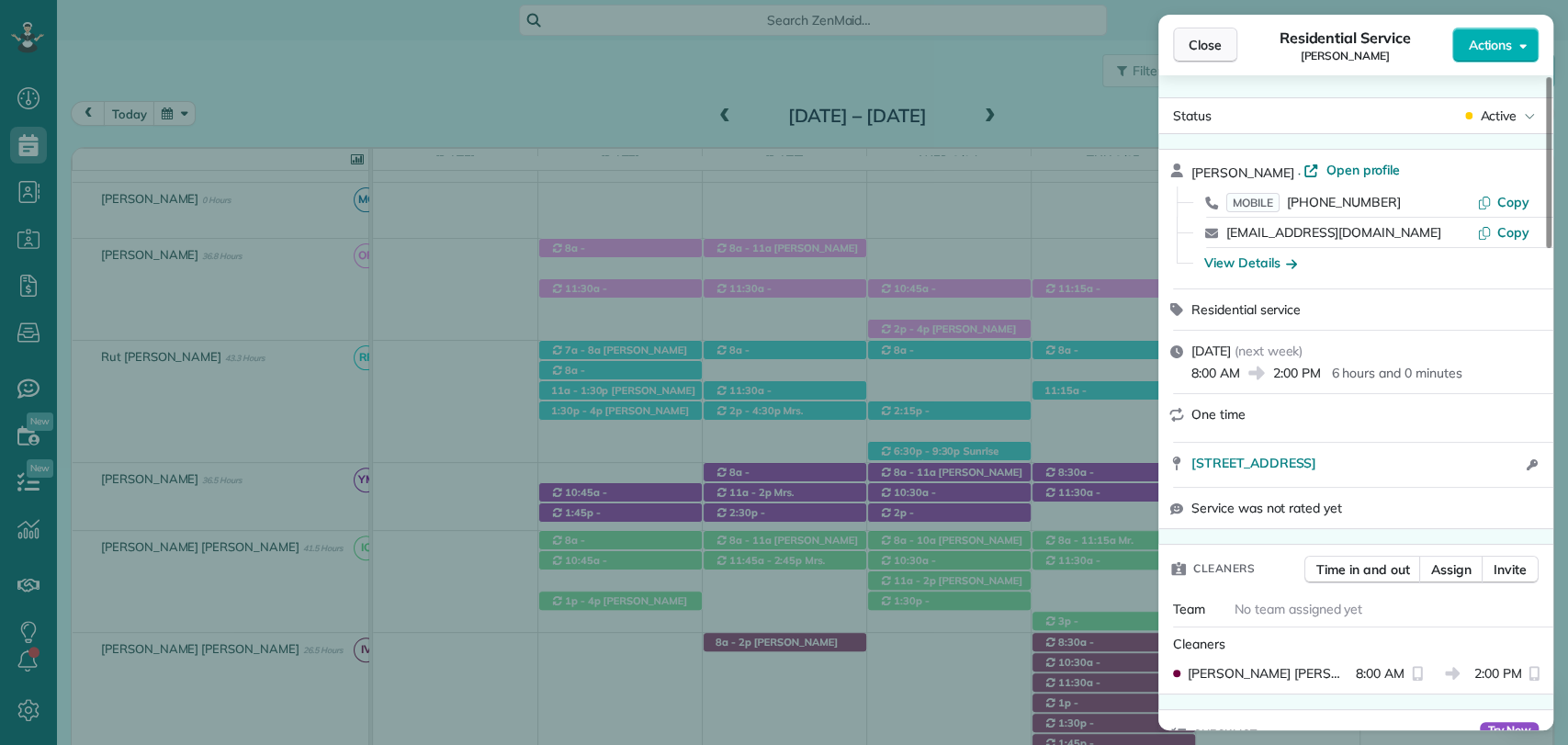
click at [1205, 40] on span "Close" at bounding box center [1205, 44] width 33 height 19
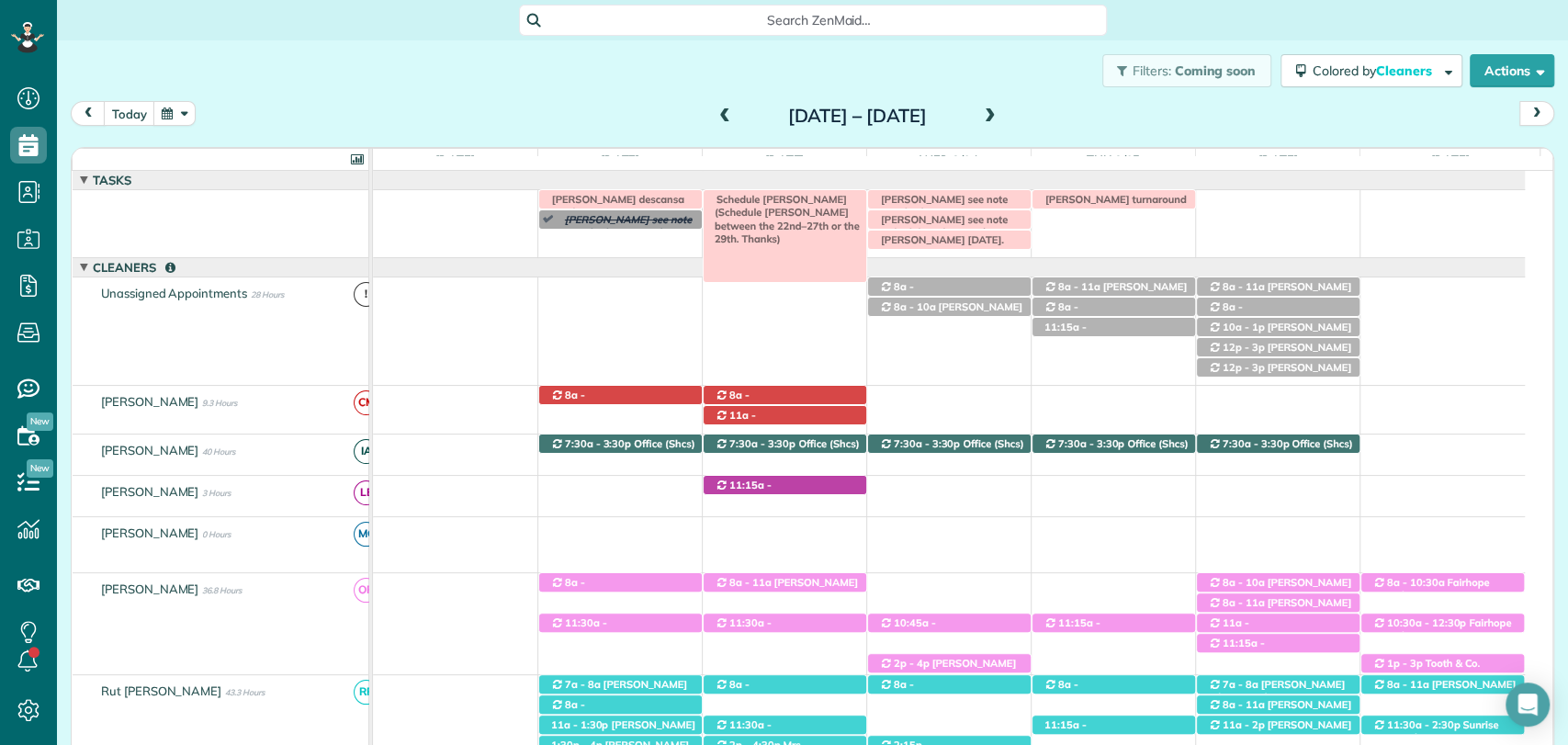
click at [784, 205] on span "Schedule Abby Dean (Schedule abby dean between the 22nd–27th or the 29th. Thank…" at bounding box center [783, 218] width 152 height 52
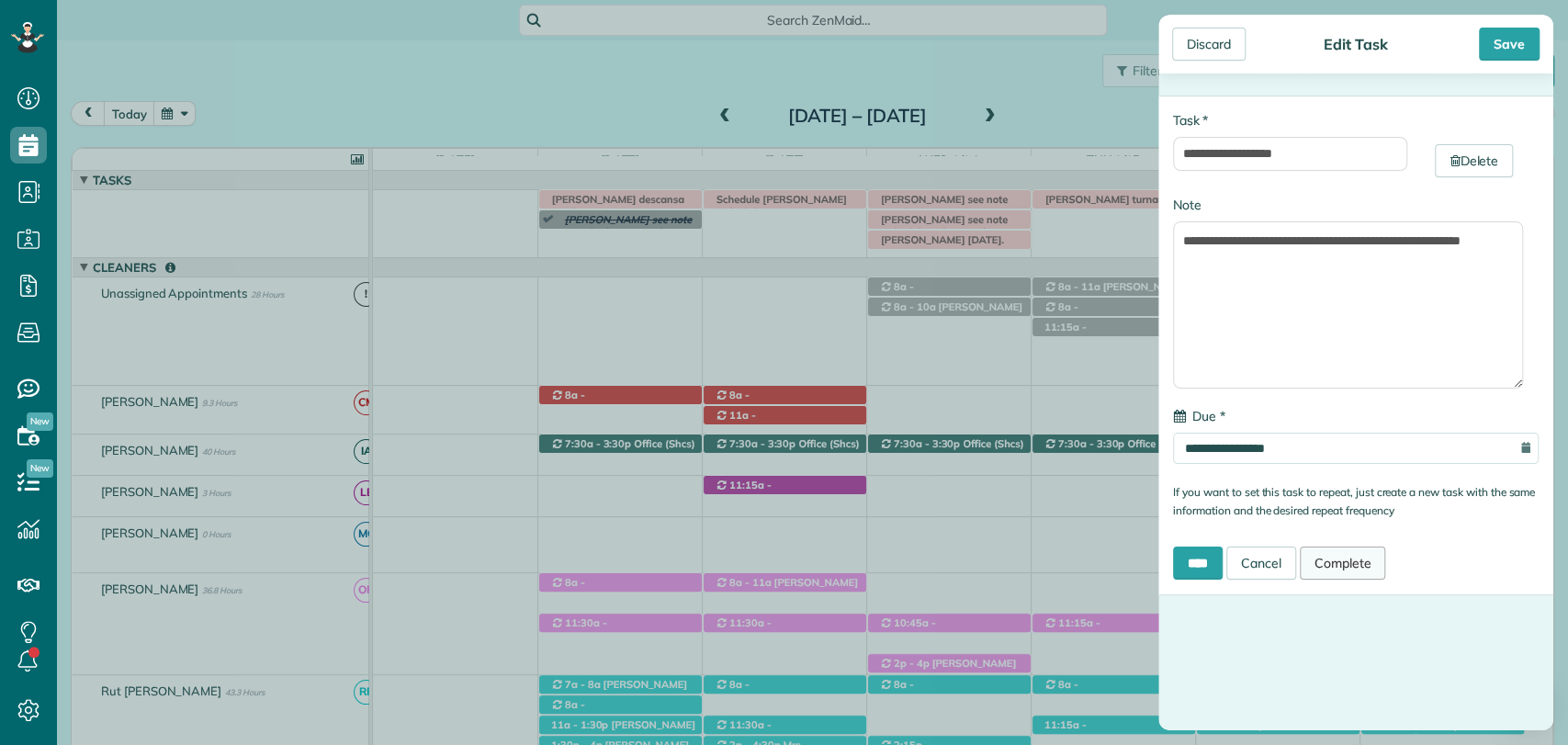
click at [1371, 565] on link "Complete" at bounding box center [1343, 563] width 86 height 33
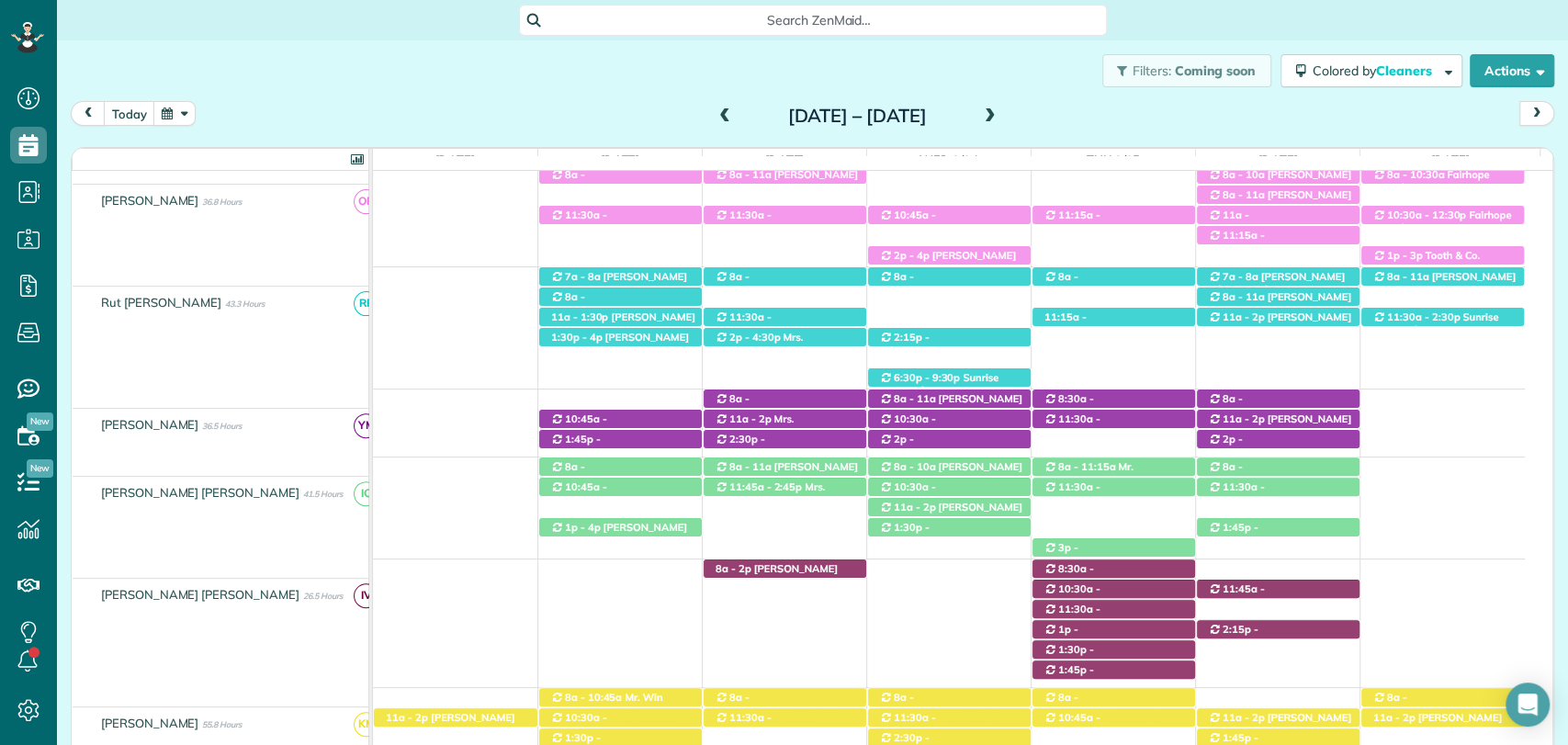
scroll to position [407, 0]
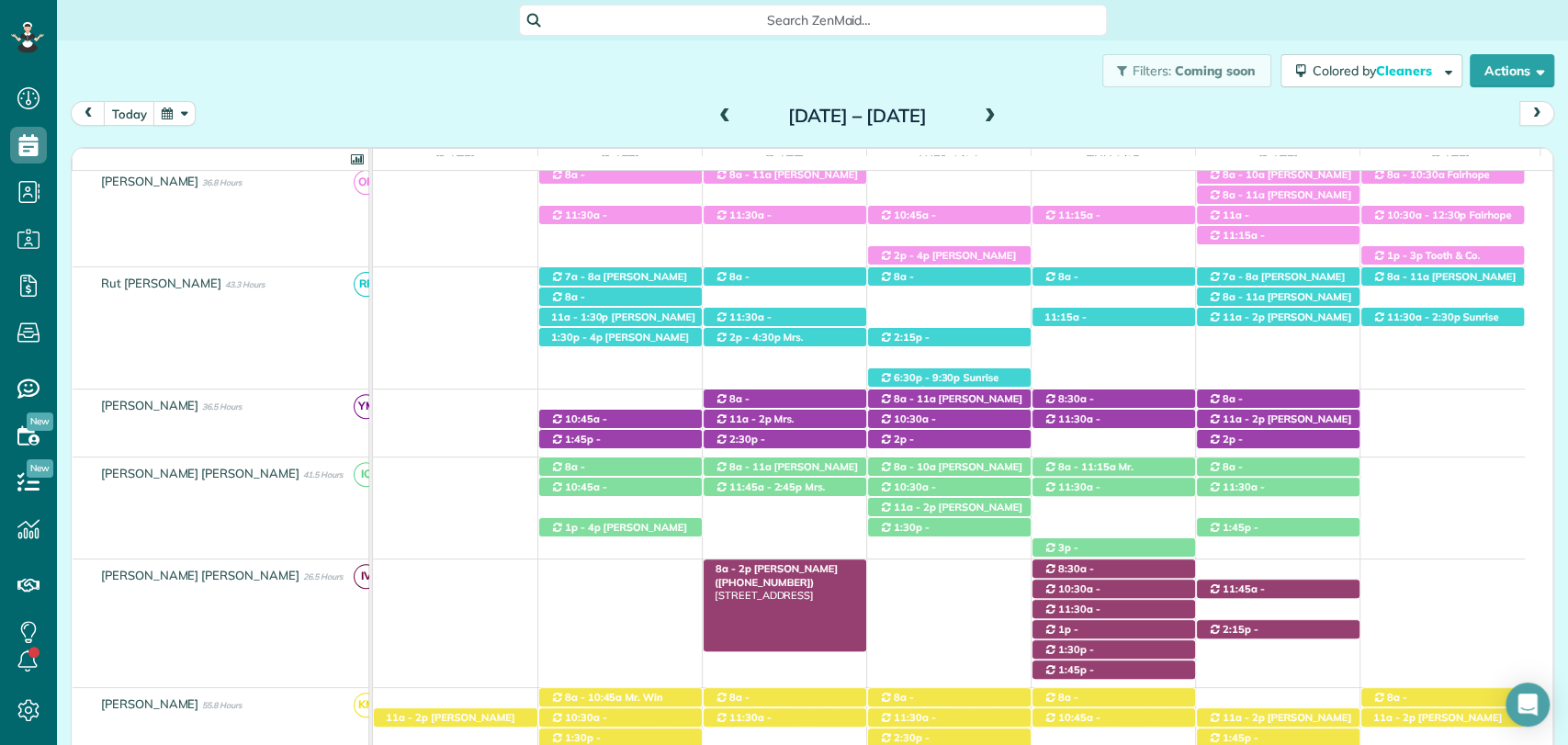
click at [770, 571] on span "Abby Dean (+14252814757)" at bounding box center [776, 574] width 123 height 26
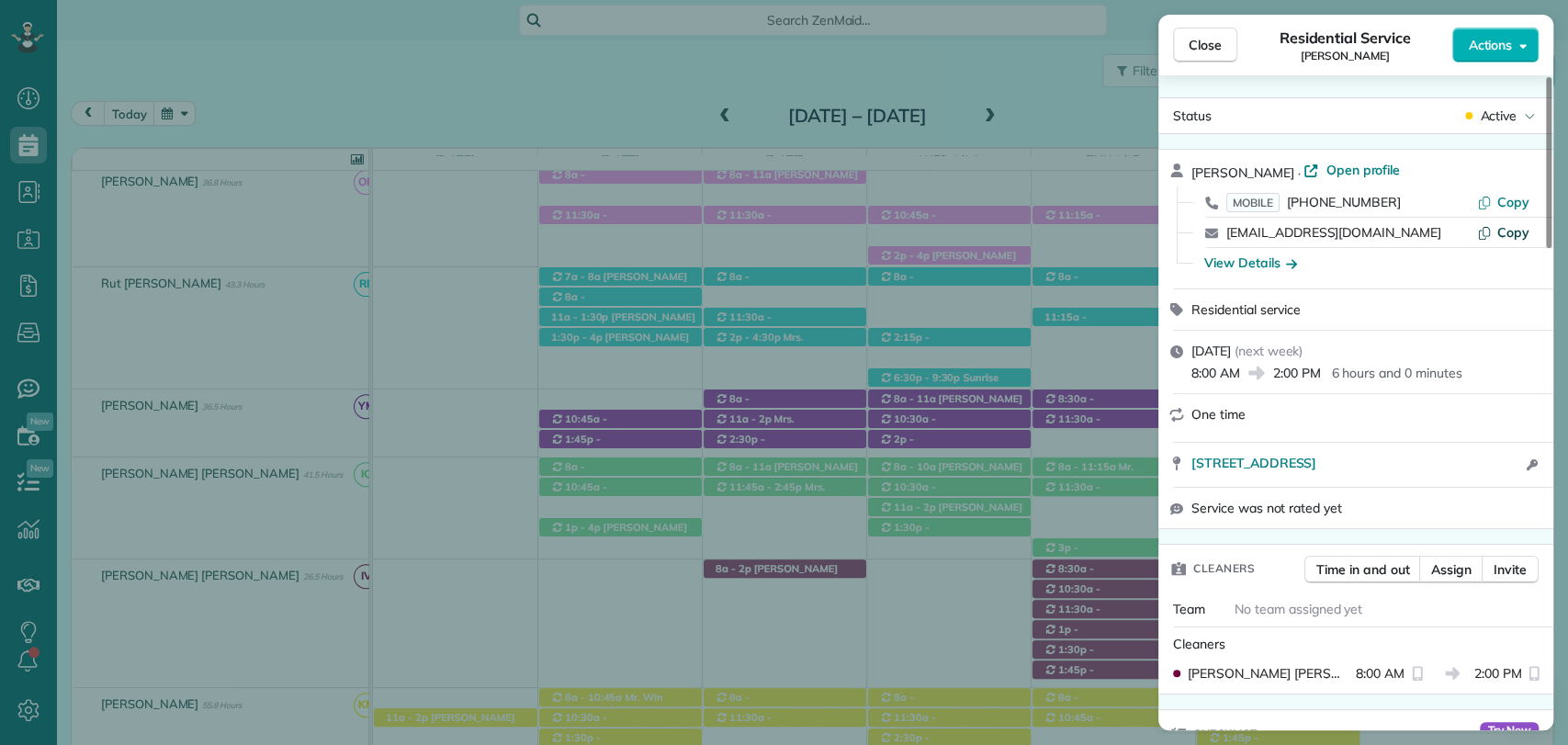
click at [1504, 230] on span "Copy" at bounding box center [1513, 232] width 32 height 17
click at [1197, 46] on span "Close" at bounding box center [1205, 44] width 33 height 19
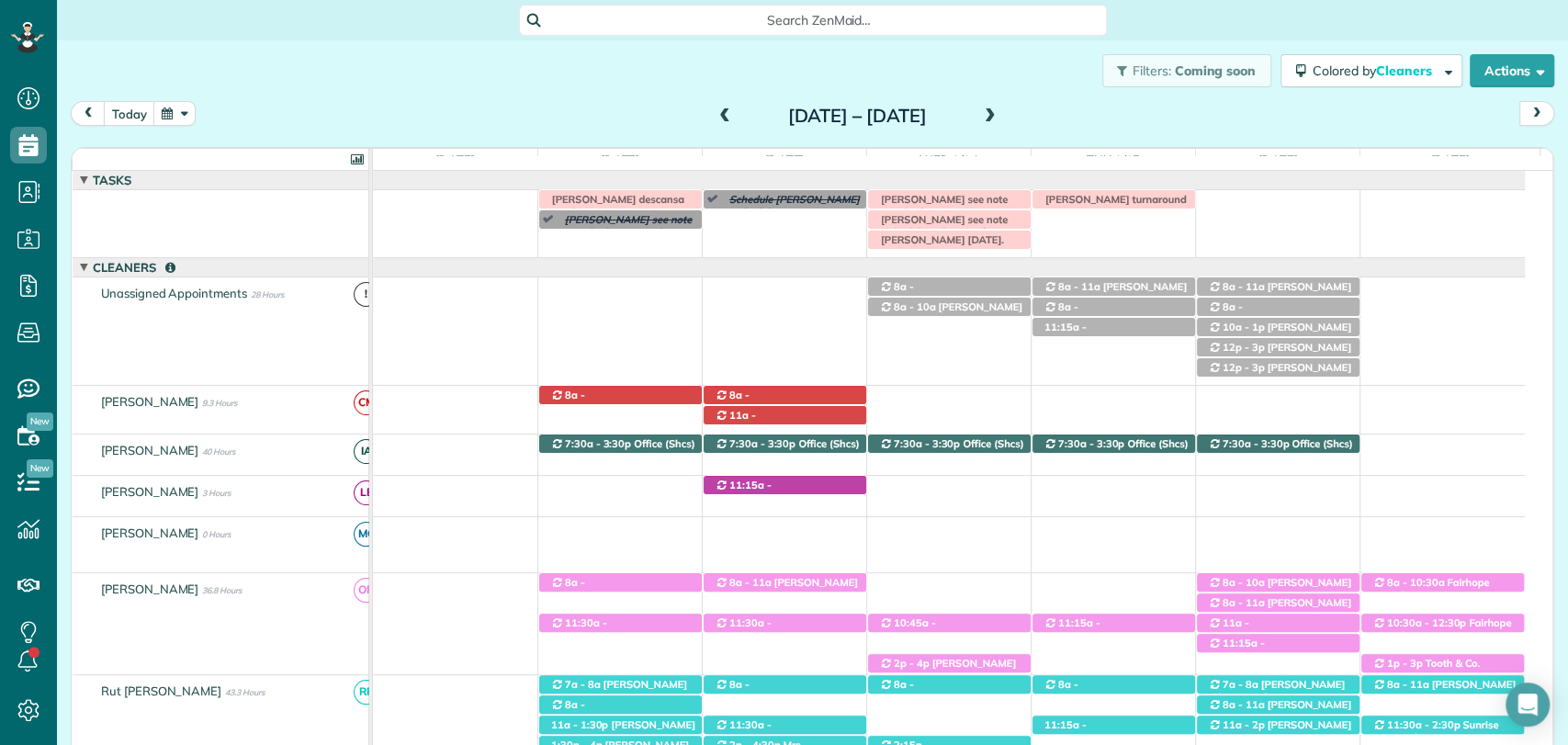
click at [715, 114] on span at bounding box center [725, 116] width 21 height 17
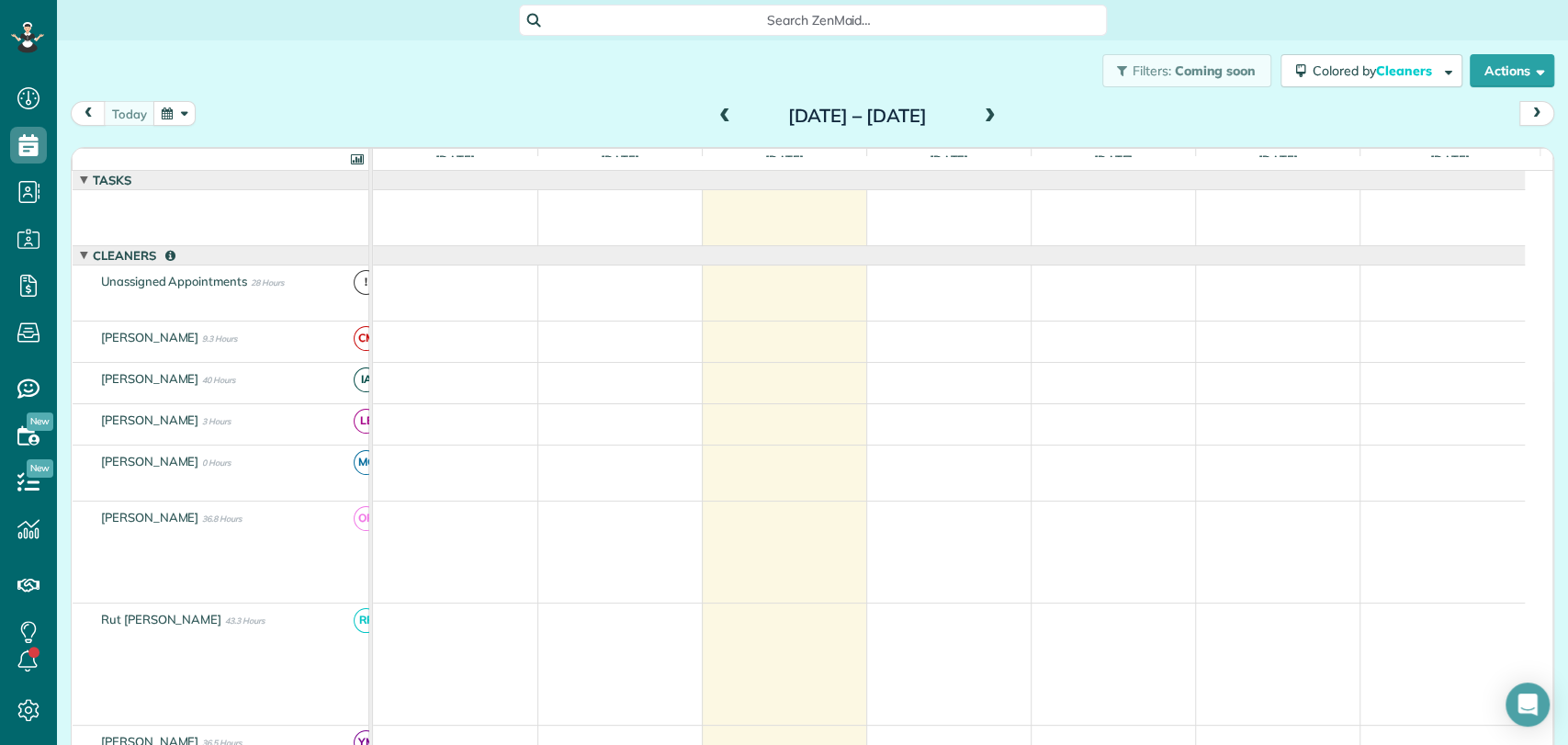
click at [715, 114] on span at bounding box center [725, 116] width 21 height 17
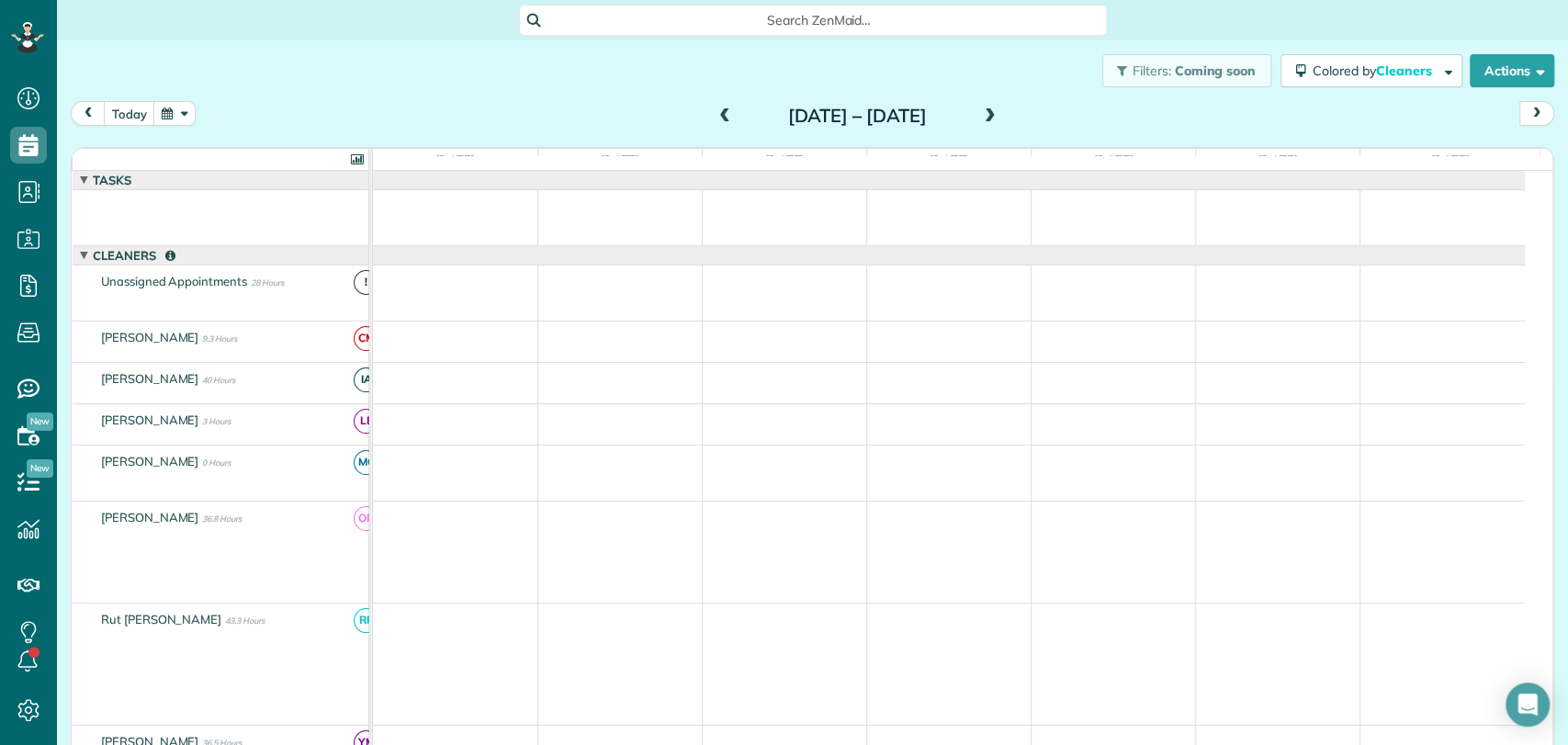
click at [715, 114] on span at bounding box center [725, 116] width 21 height 17
click at [715, 120] on span at bounding box center [725, 116] width 21 height 17
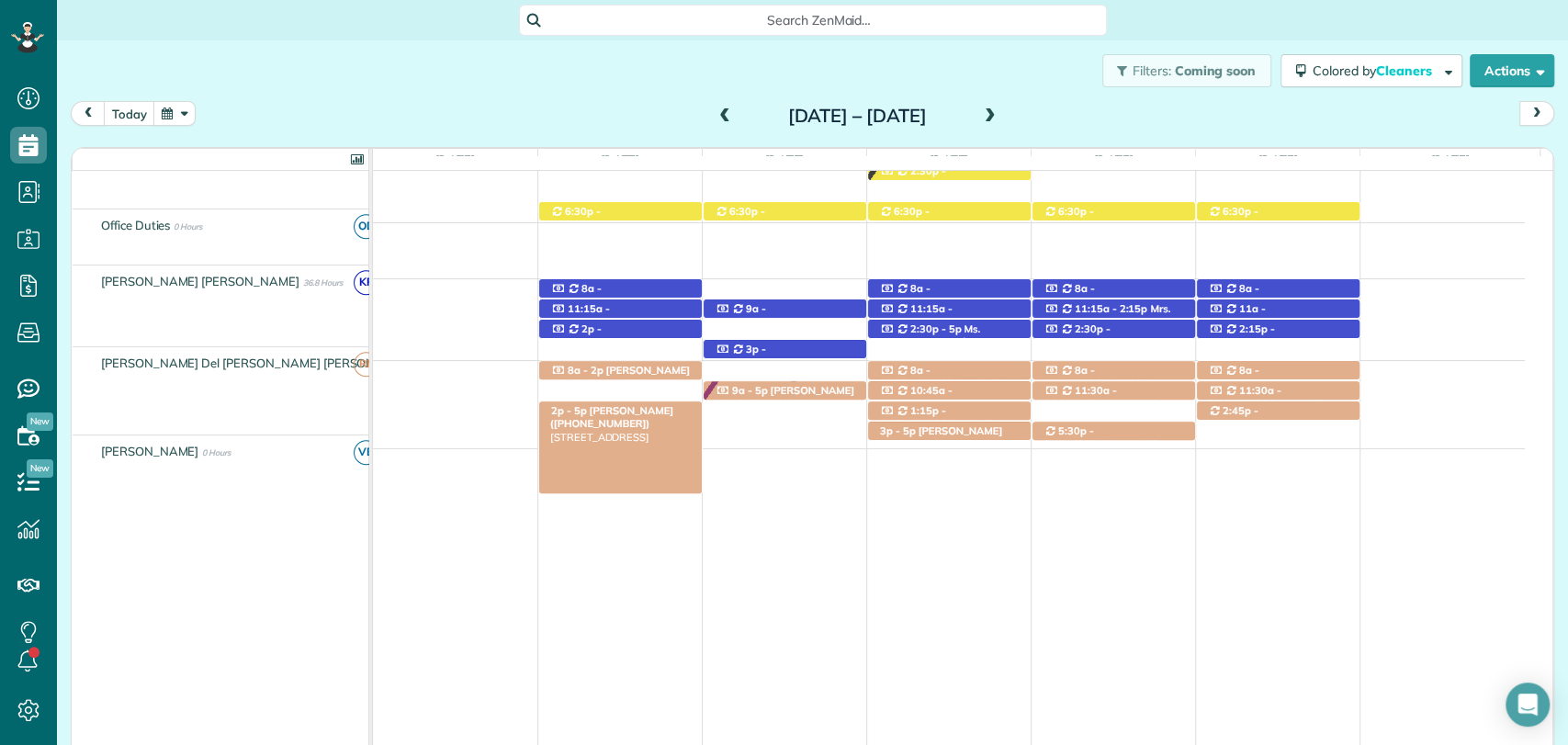
scroll to position [765, 0]
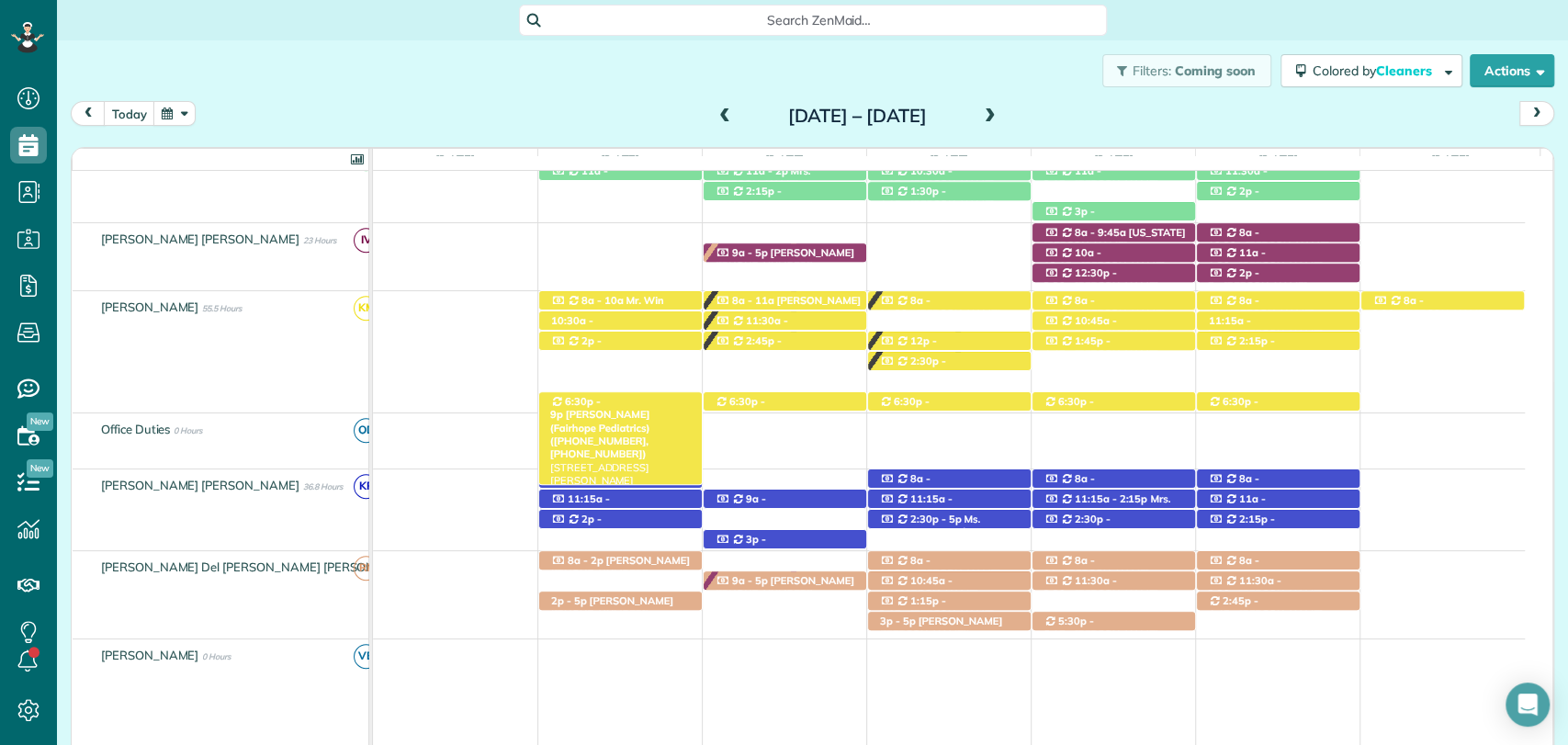
click at [629, 407] on span "Dr. Skinner (Fairhope Pediatrics) (+12514634654, +12519285568)" at bounding box center [600, 433] width 100 height 52
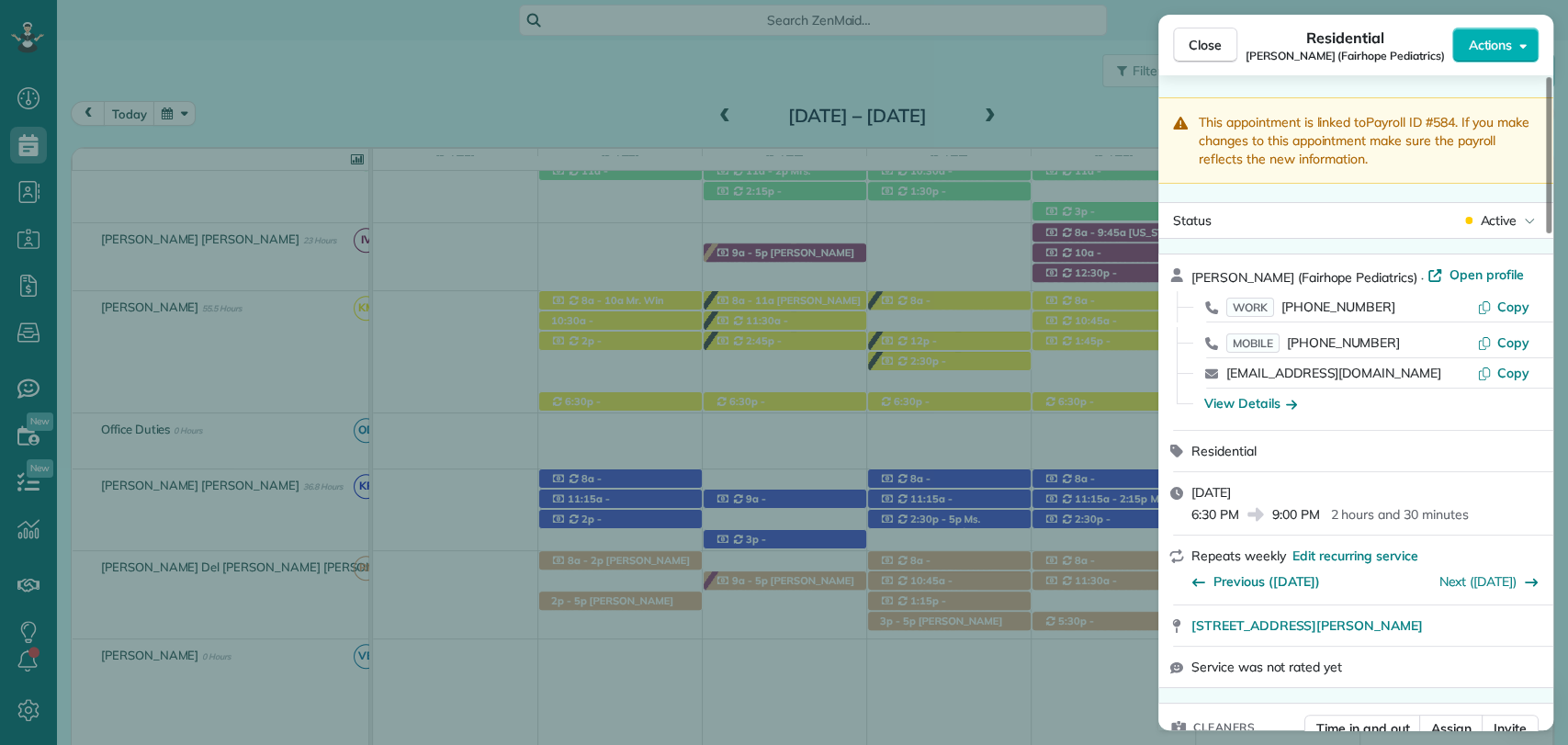
scroll to position [780, 0]
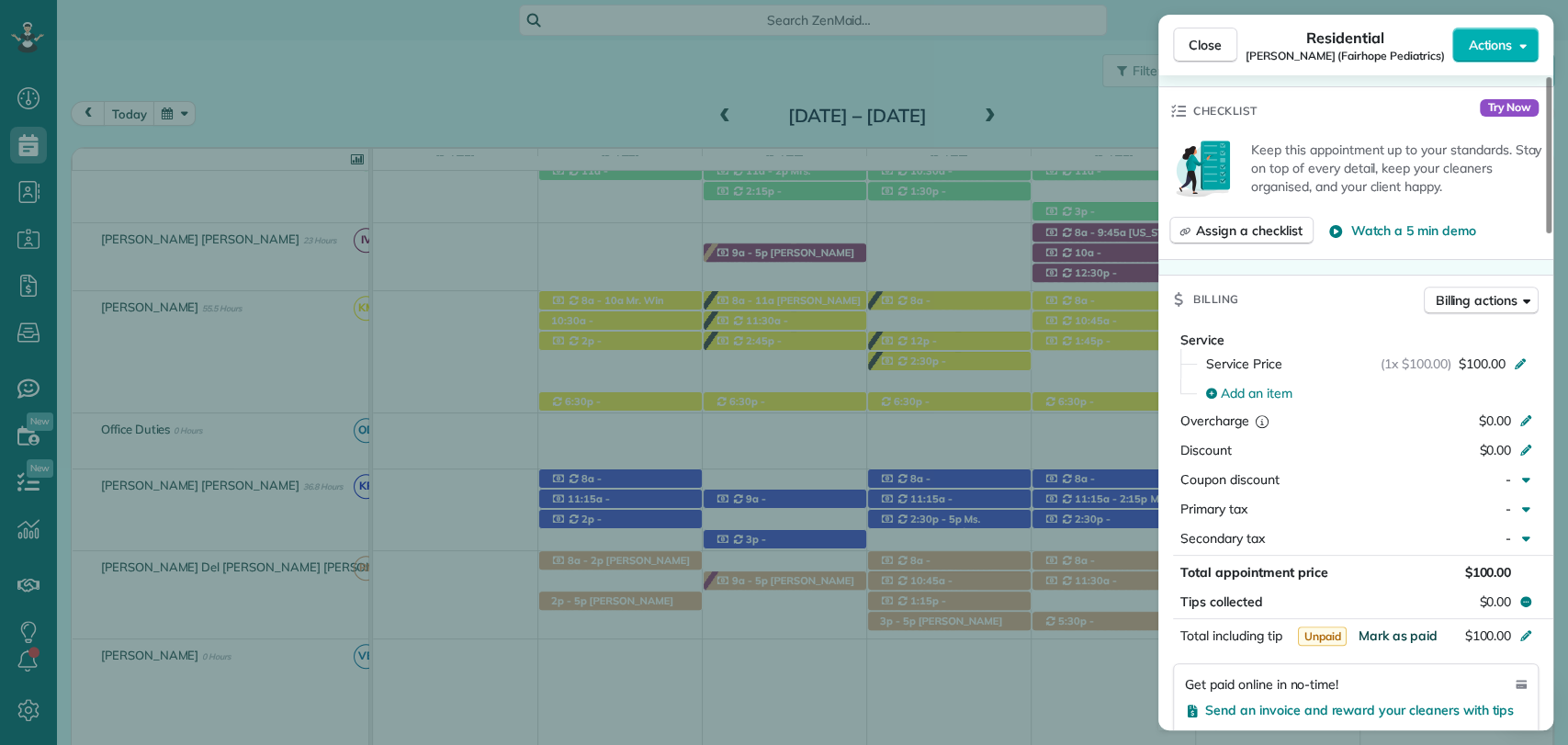
click at [1381, 628] on span "Mark as paid" at bounding box center [1396, 635] width 80 height 17
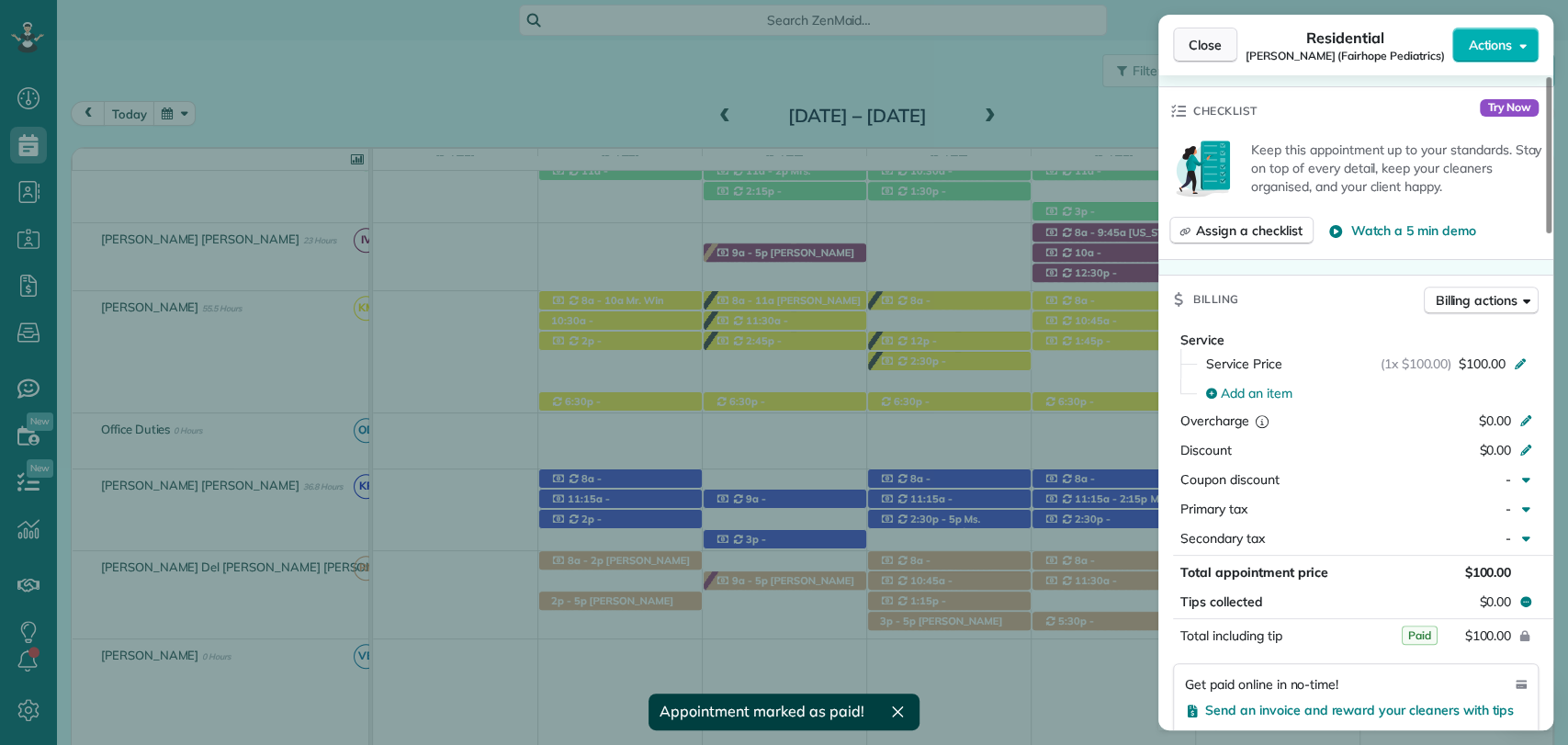
click at [1212, 47] on span "Close" at bounding box center [1205, 44] width 33 height 19
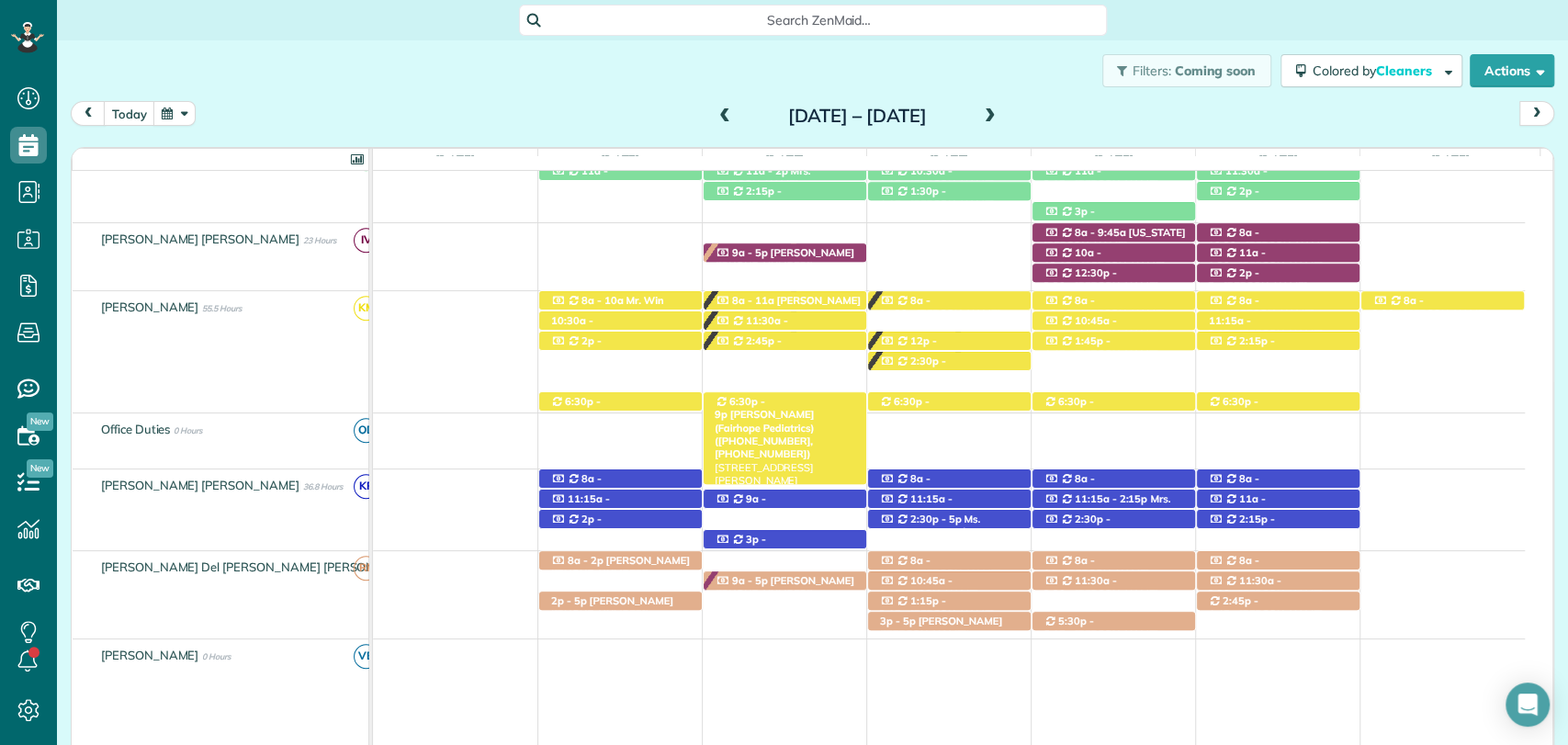
click at [815, 407] on span "Dr. Skinner (Fairhope Pediatrics) (+12514634654, +12519285568)" at bounding box center [765, 433] width 100 height 52
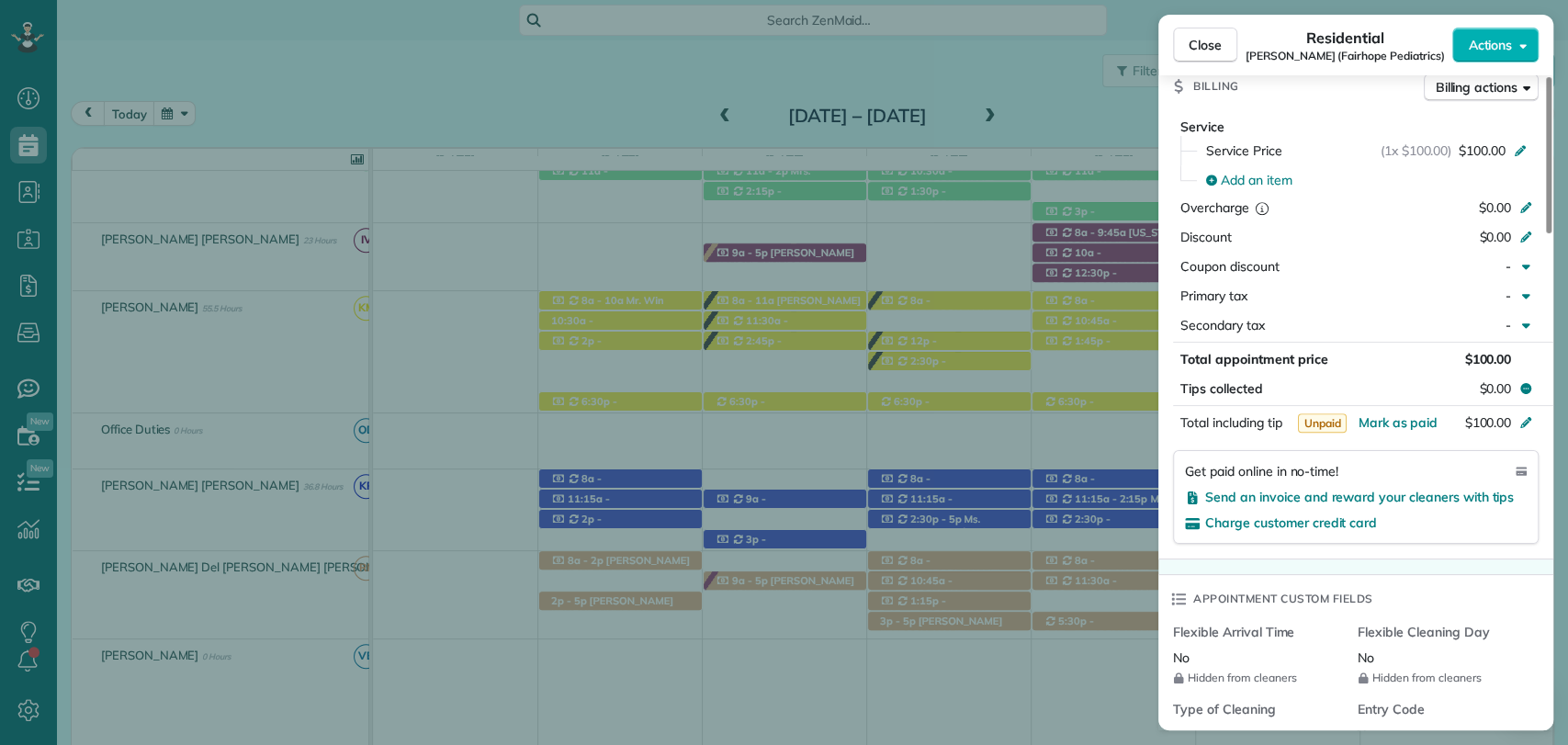
scroll to position [1062, 0]
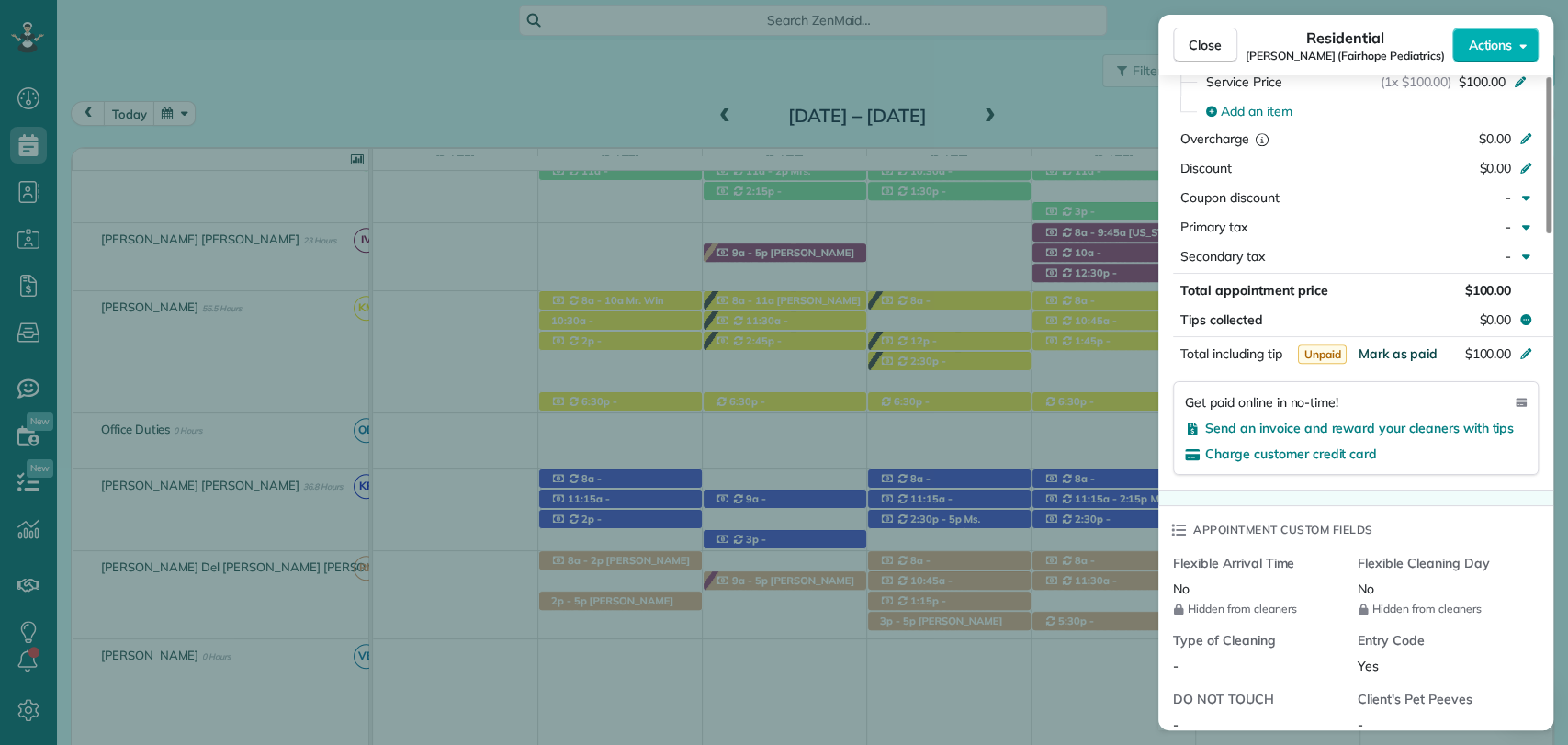
click at [1422, 345] on button "Mark as paid" at bounding box center [1396, 353] width 80 height 19
click at [1404, 349] on span "Mark as paid" at bounding box center [1396, 353] width 80 height 17
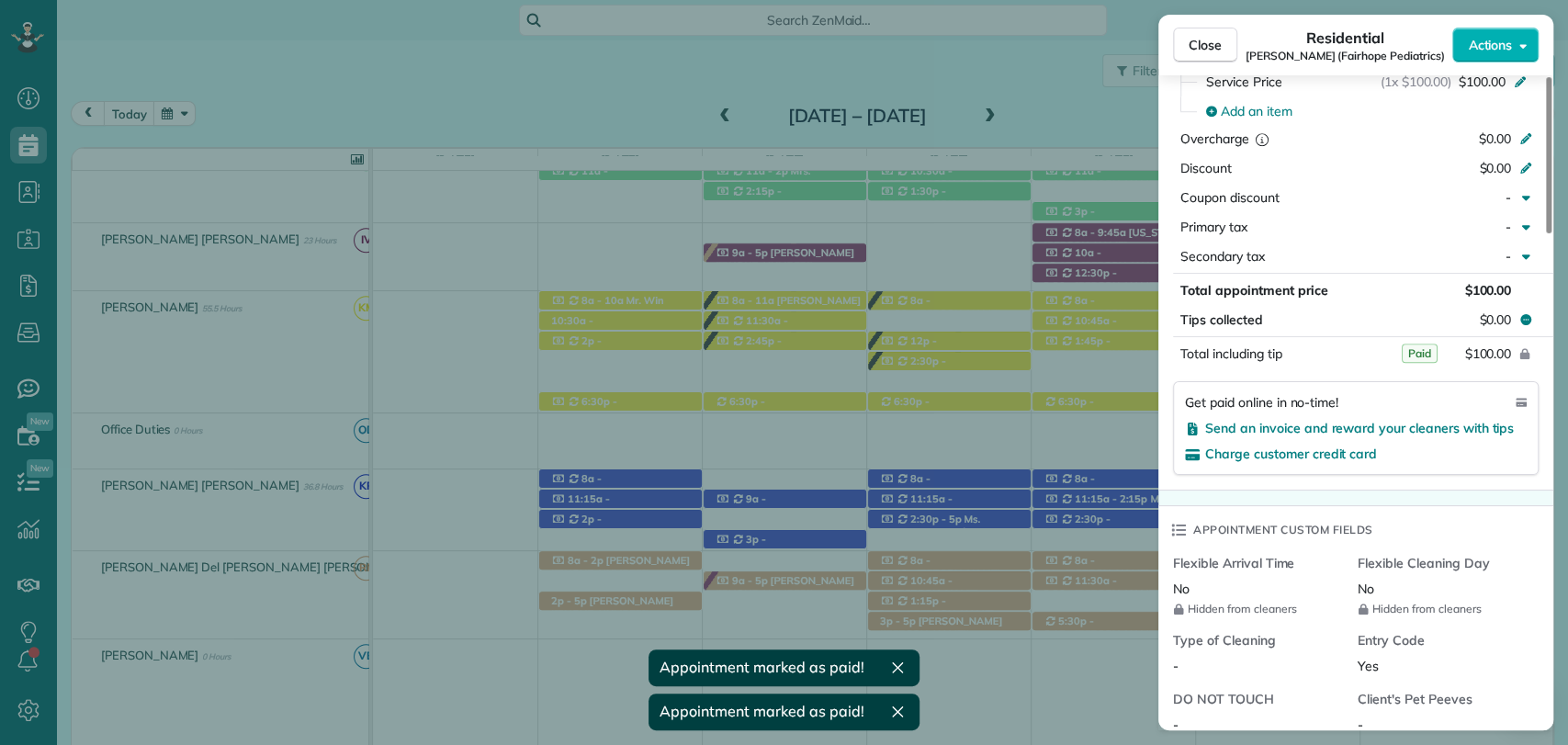
click at [946, 396] on div "Close Residential Skinner (Fairhope Pediatrics) Actions This appointment is lin…" at bounding box center [784, 372] width 1568 height 745
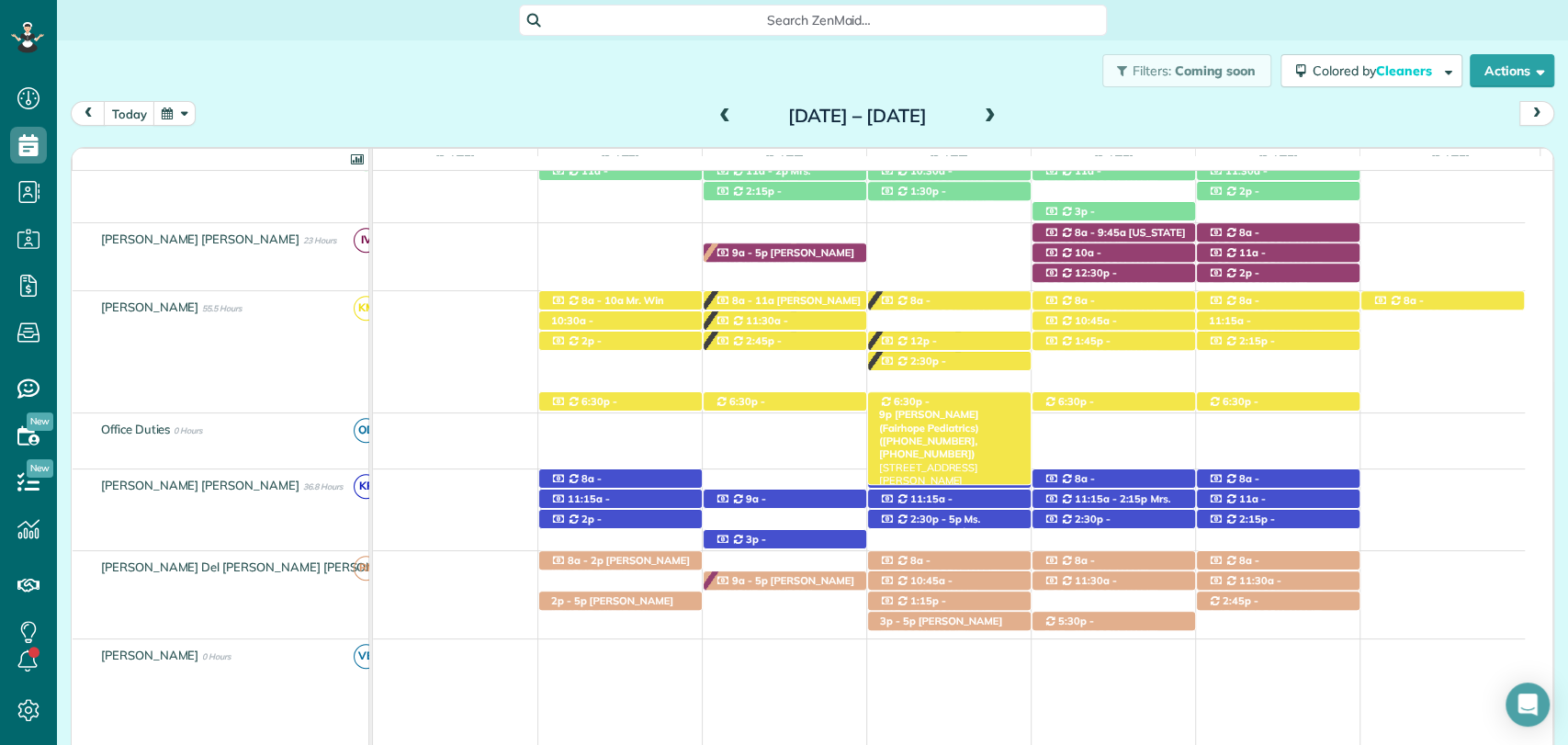
click at [958, 407] on span "Dr. Skinner (Fairhope Pediatrics) (+12514634654, +12519285568)" at bounding box center [929, 433] width 100 height 52
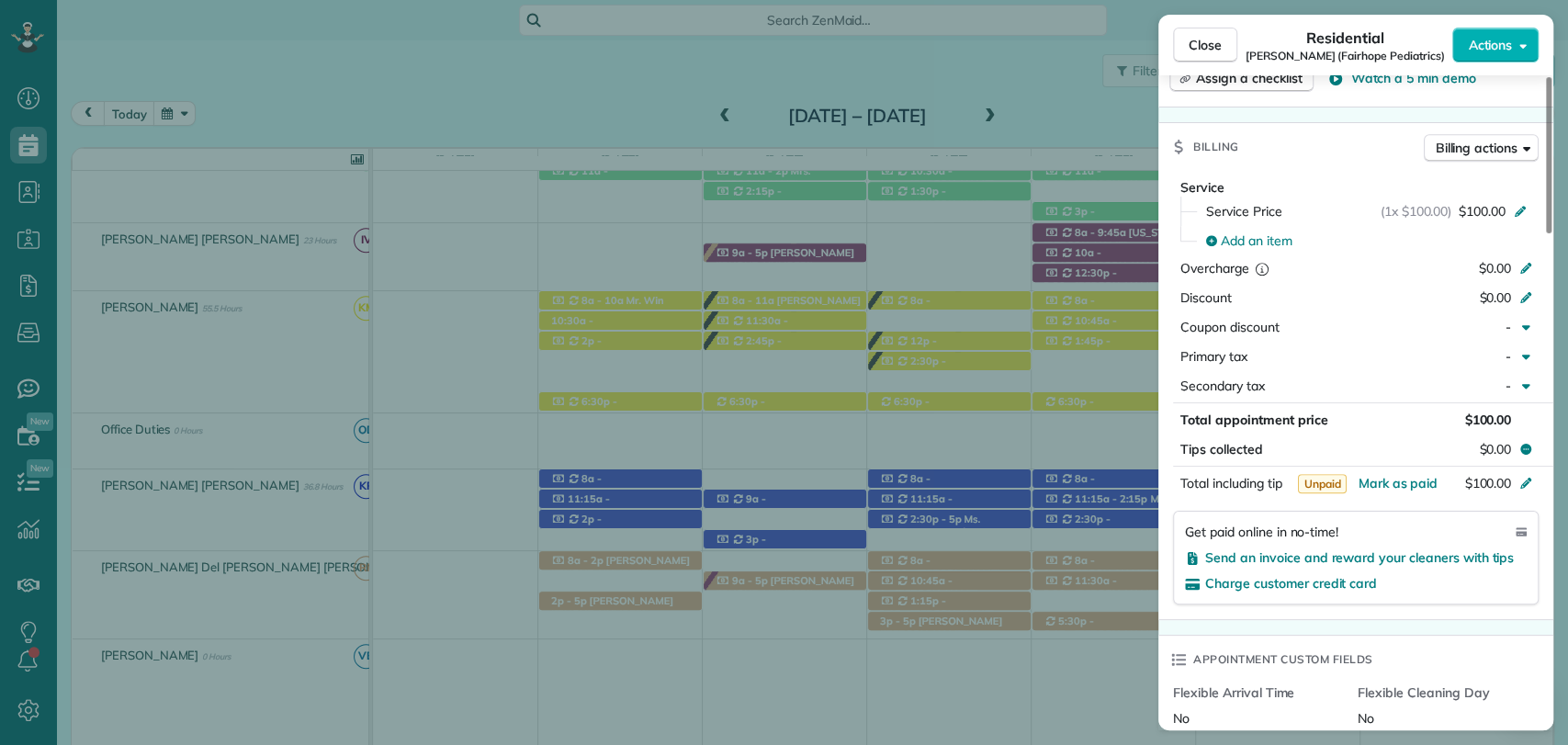
scroll to position [936, 0]
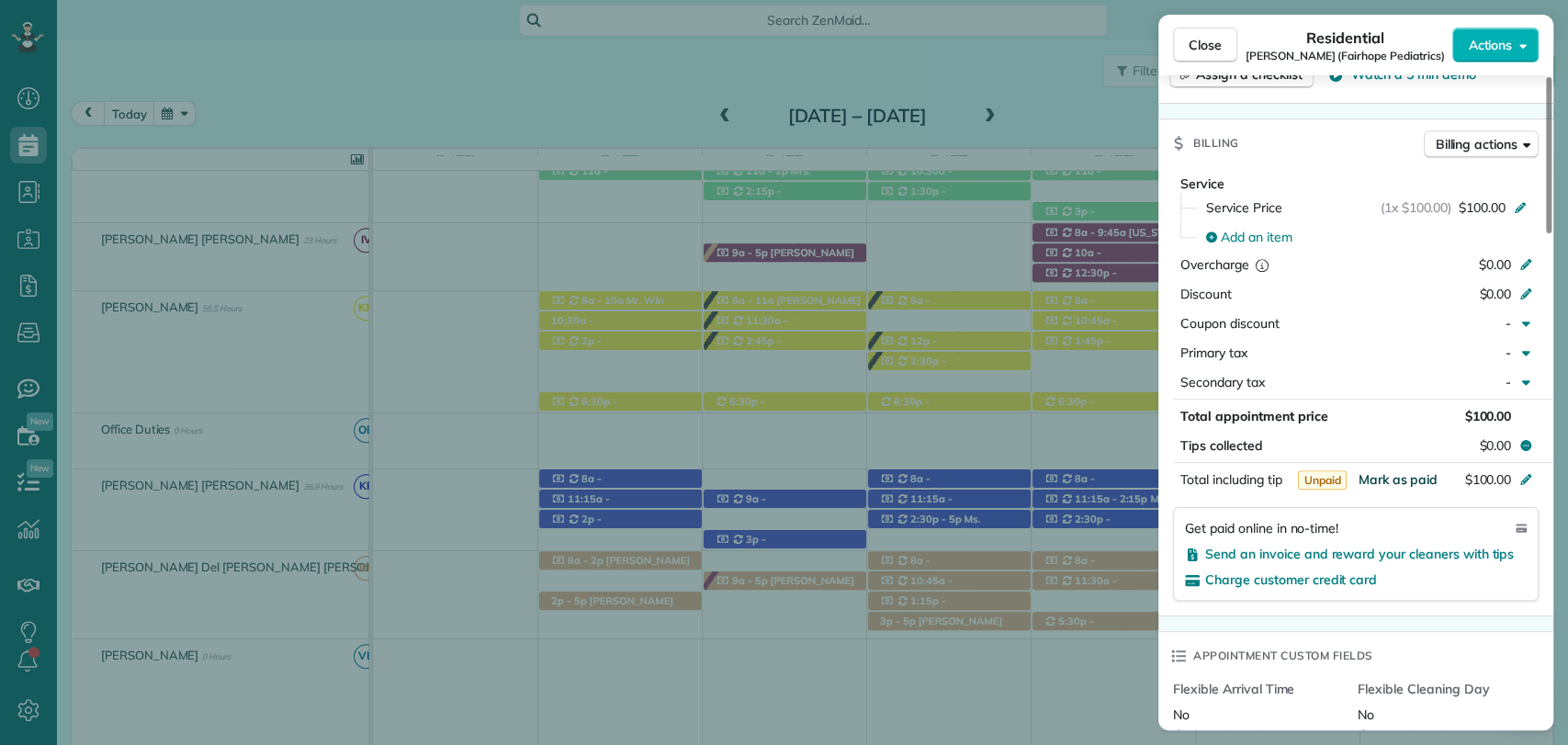
click at [1377, 473] on span "Mark as paid" at bounding box center [1396, 479] width 80 height 17
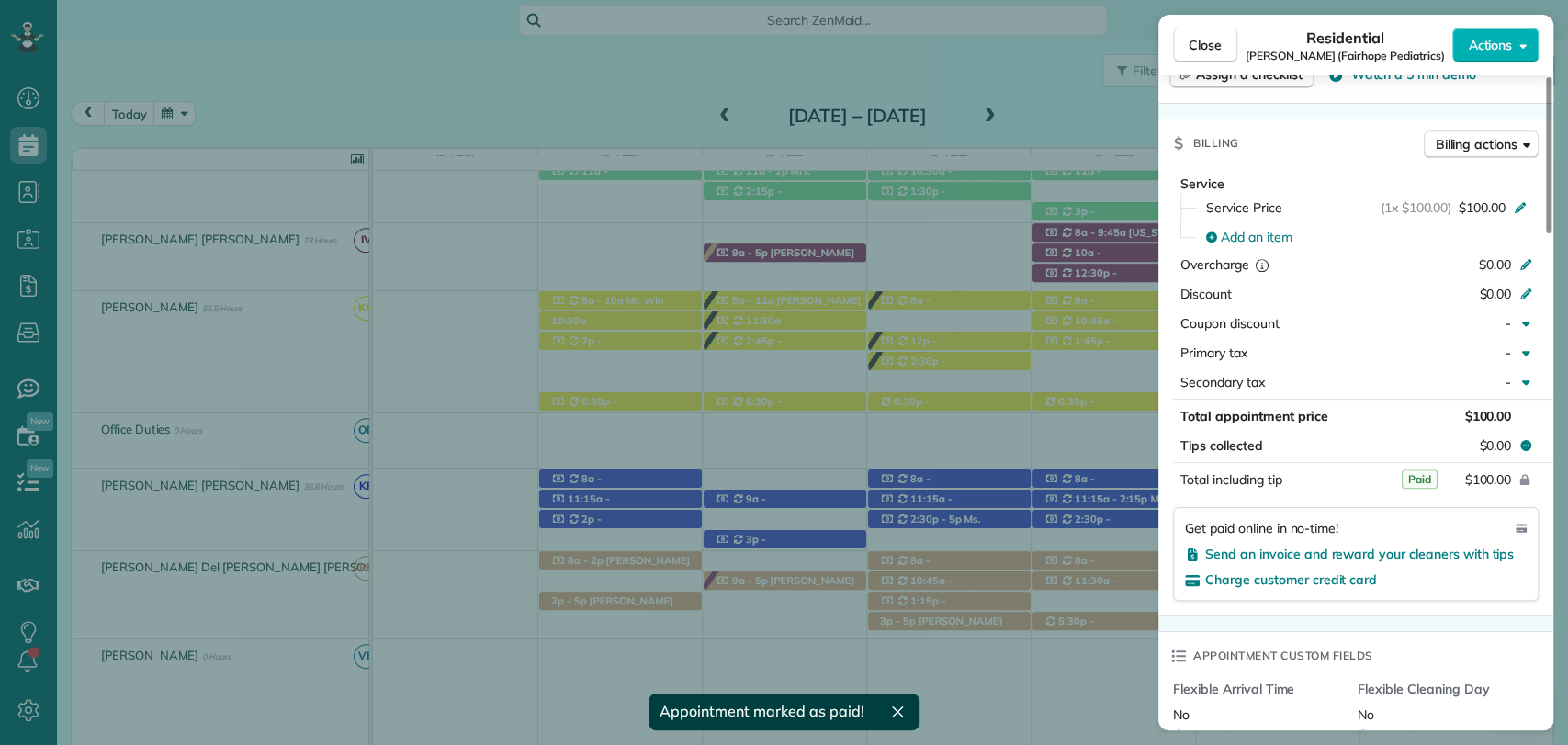
click at [1099, 399] on div "Close Residential Skinner (Fairhope Pediatrics) Actions This appointment is lin…" at bounding box center [784, 372] width 1568 height 745
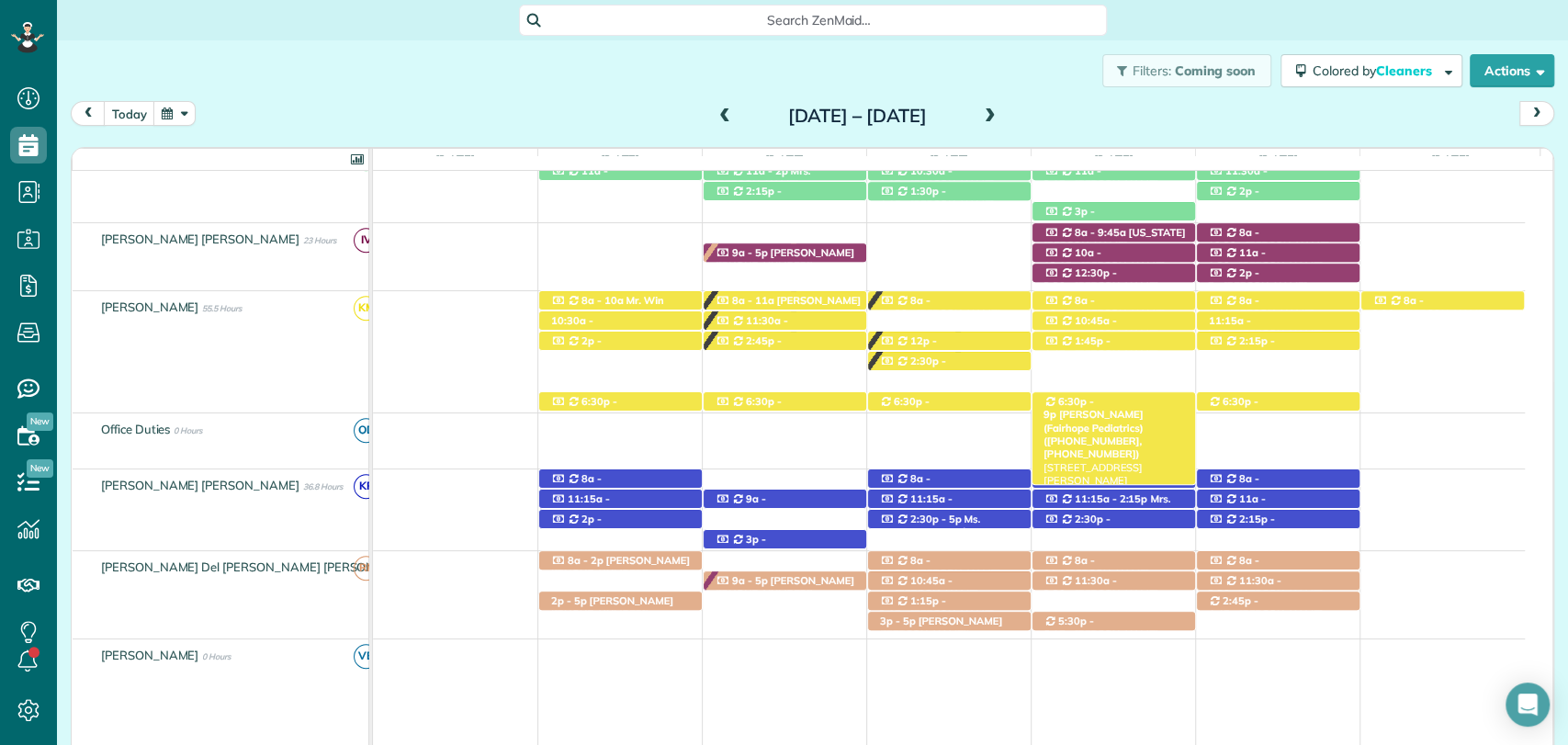
click at [1121, 407] on span "Dr. Skinner (Fairhope Pediatrics) (+12514634654, +12519285568)" at bounding box center [1094, 433] width 100 height 52
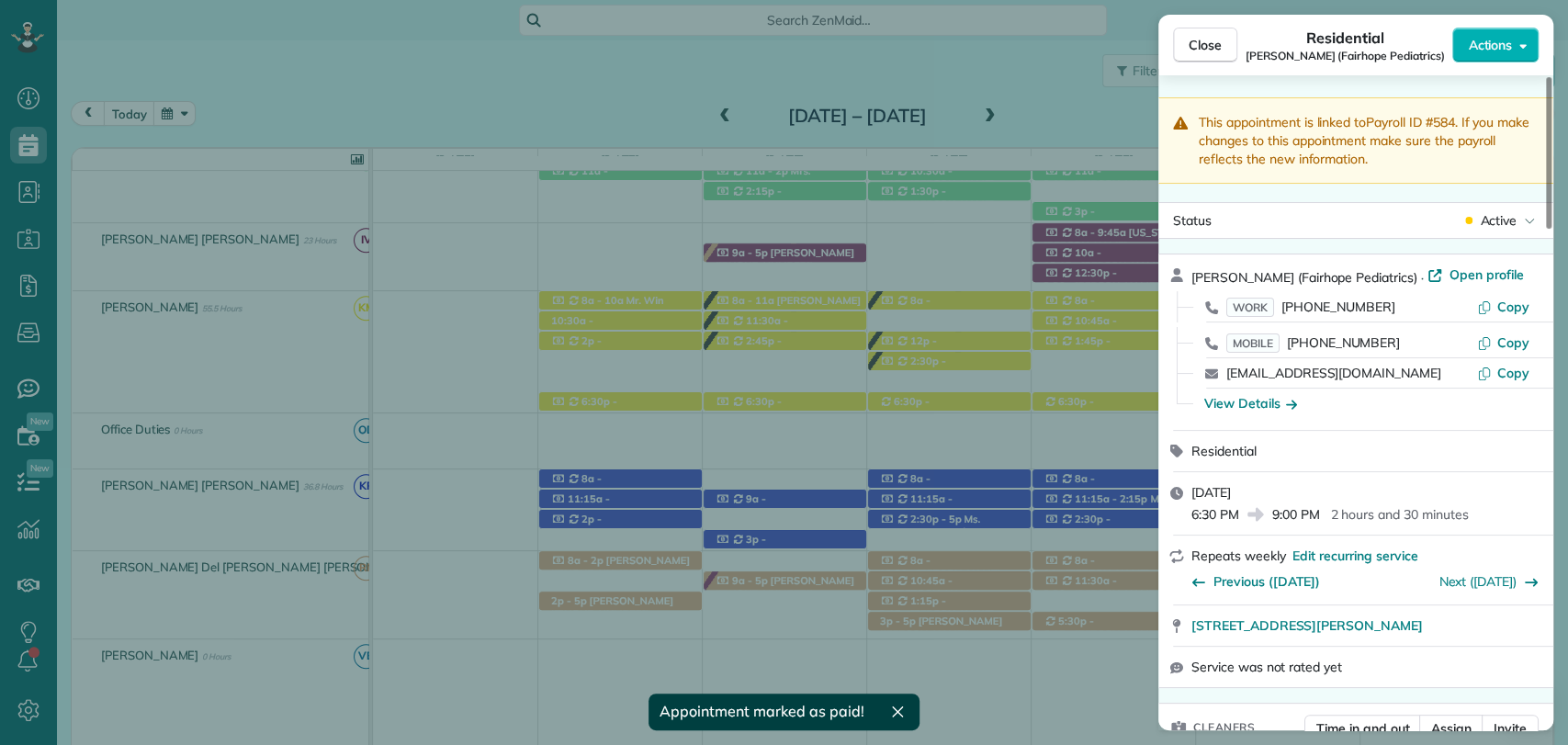
scroll to position [735, 0]
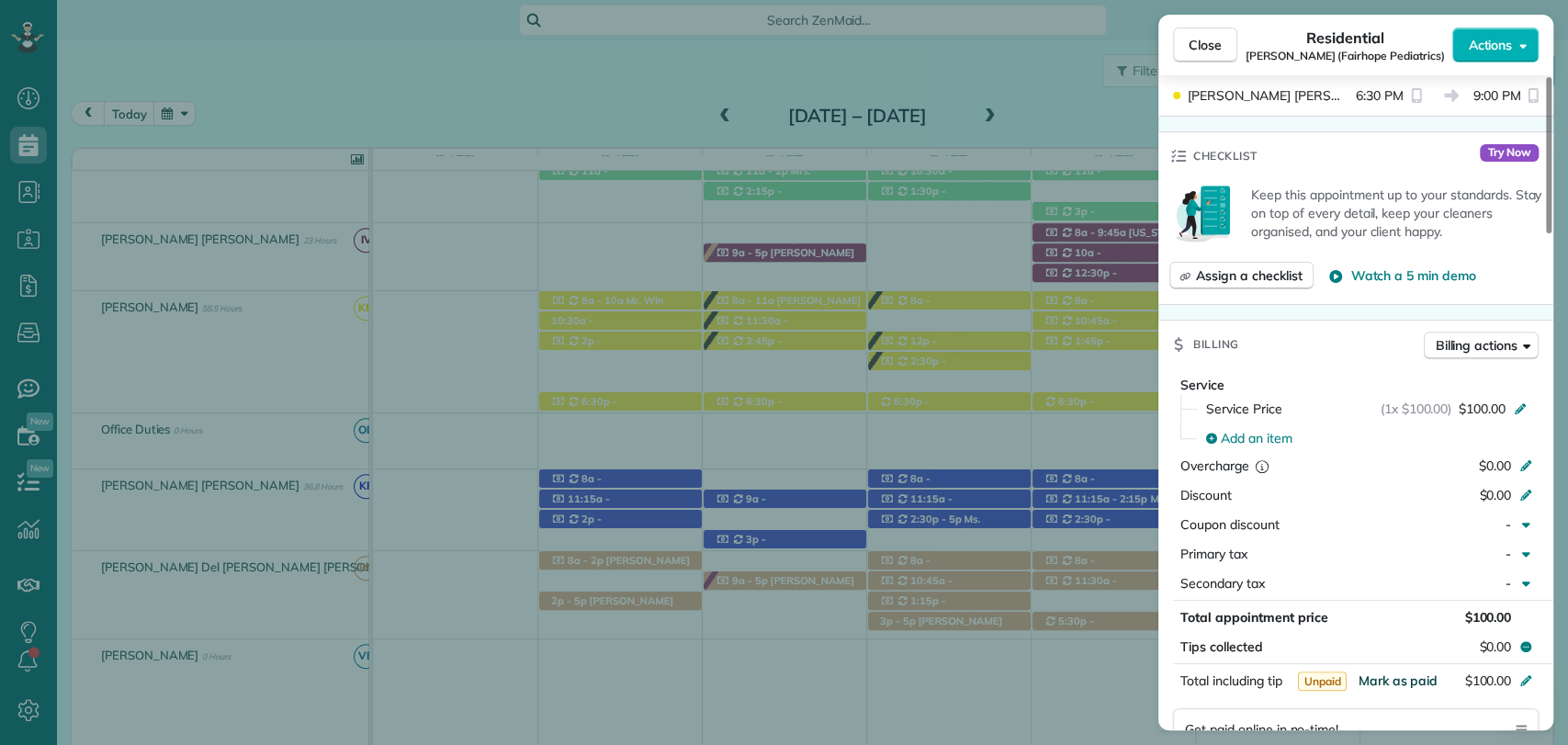
click at [1403, 677] on span "Mark as paid" at bounding box center [1396, 680] width 80 height 17
click at [1212, 52] on span "Close" at bounding box center [1205, 44] width 33 height 19
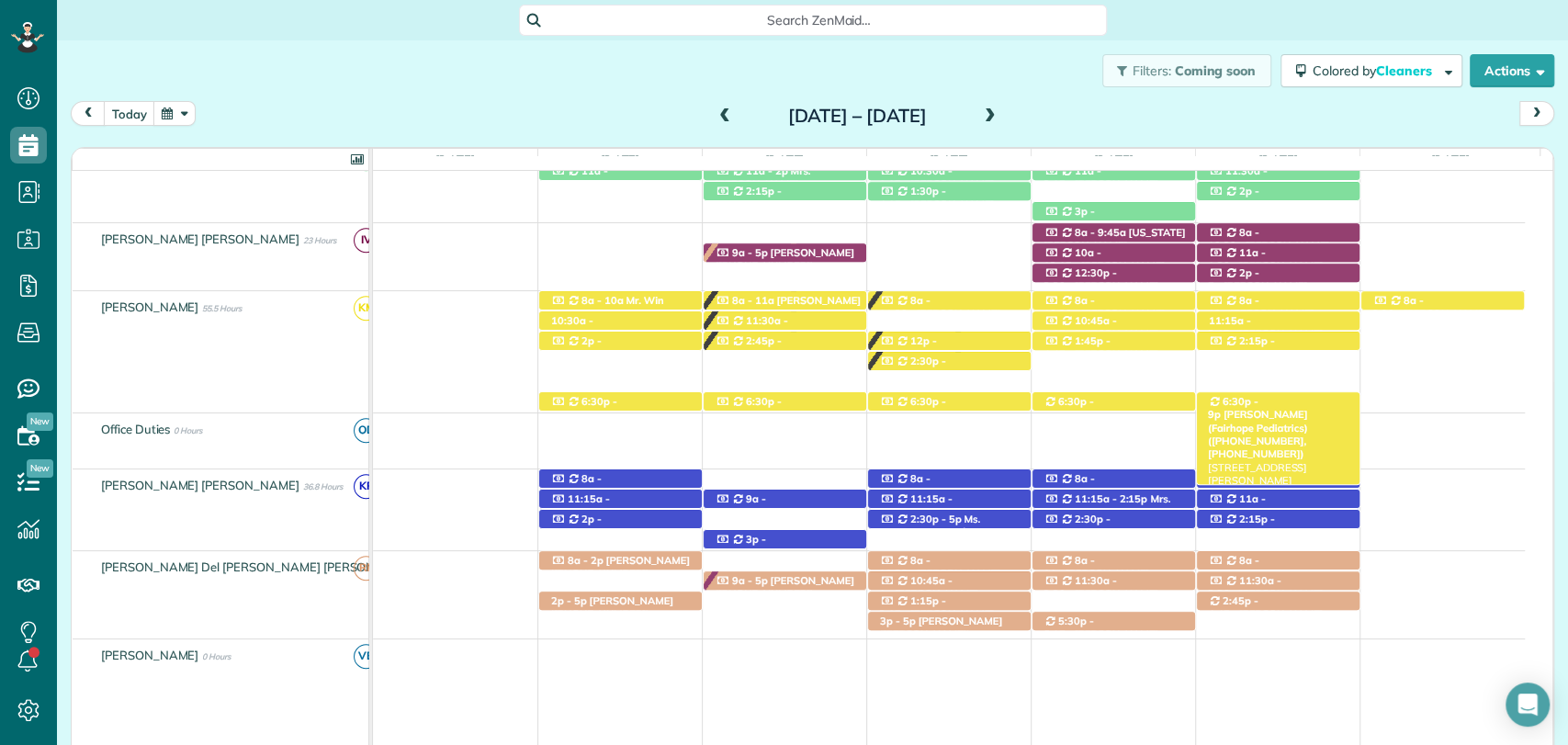
click at [1244, 396] on span "6:30p - 9p" at bounding box center [1232, 407] width 50 height 26
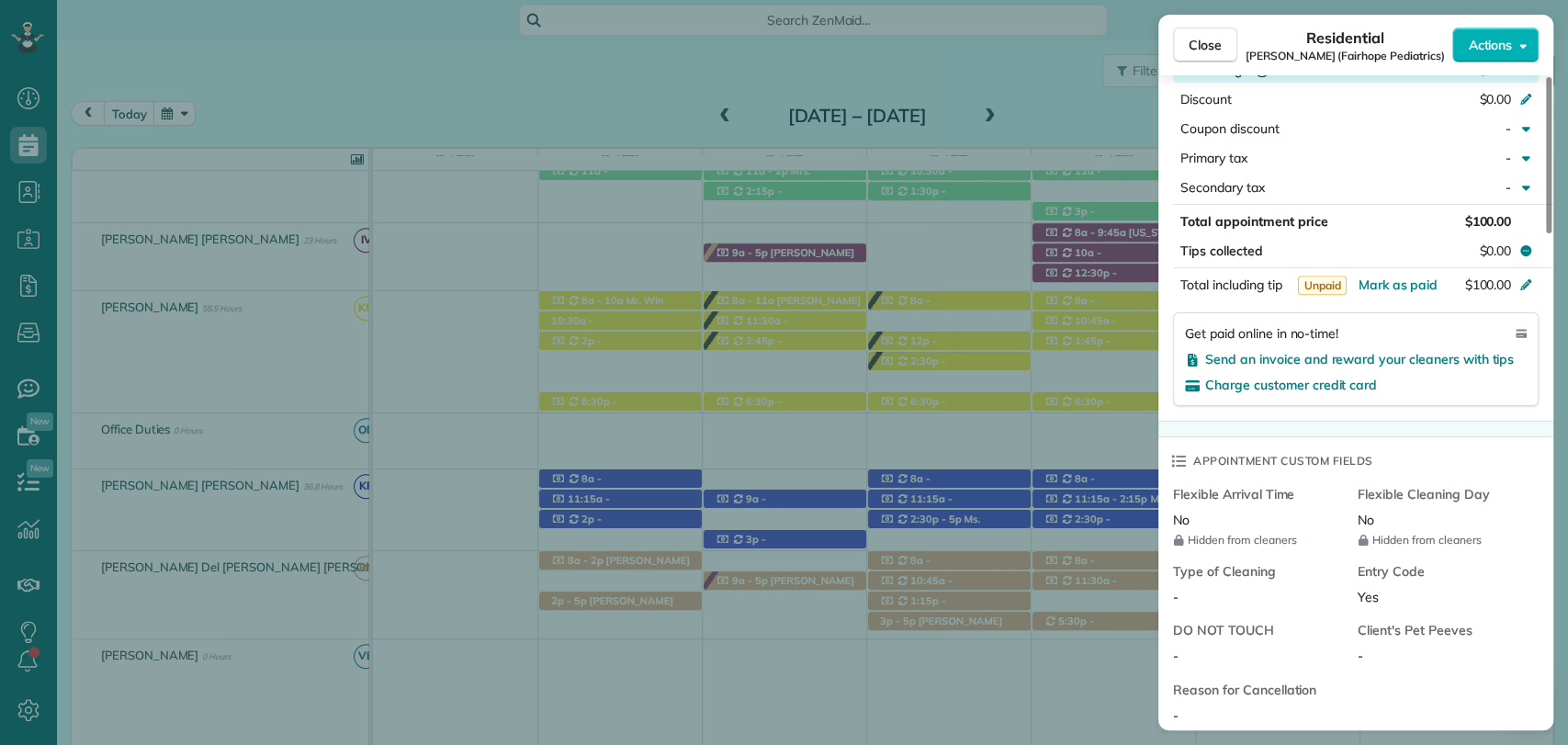
scroll to position [1138, 0]
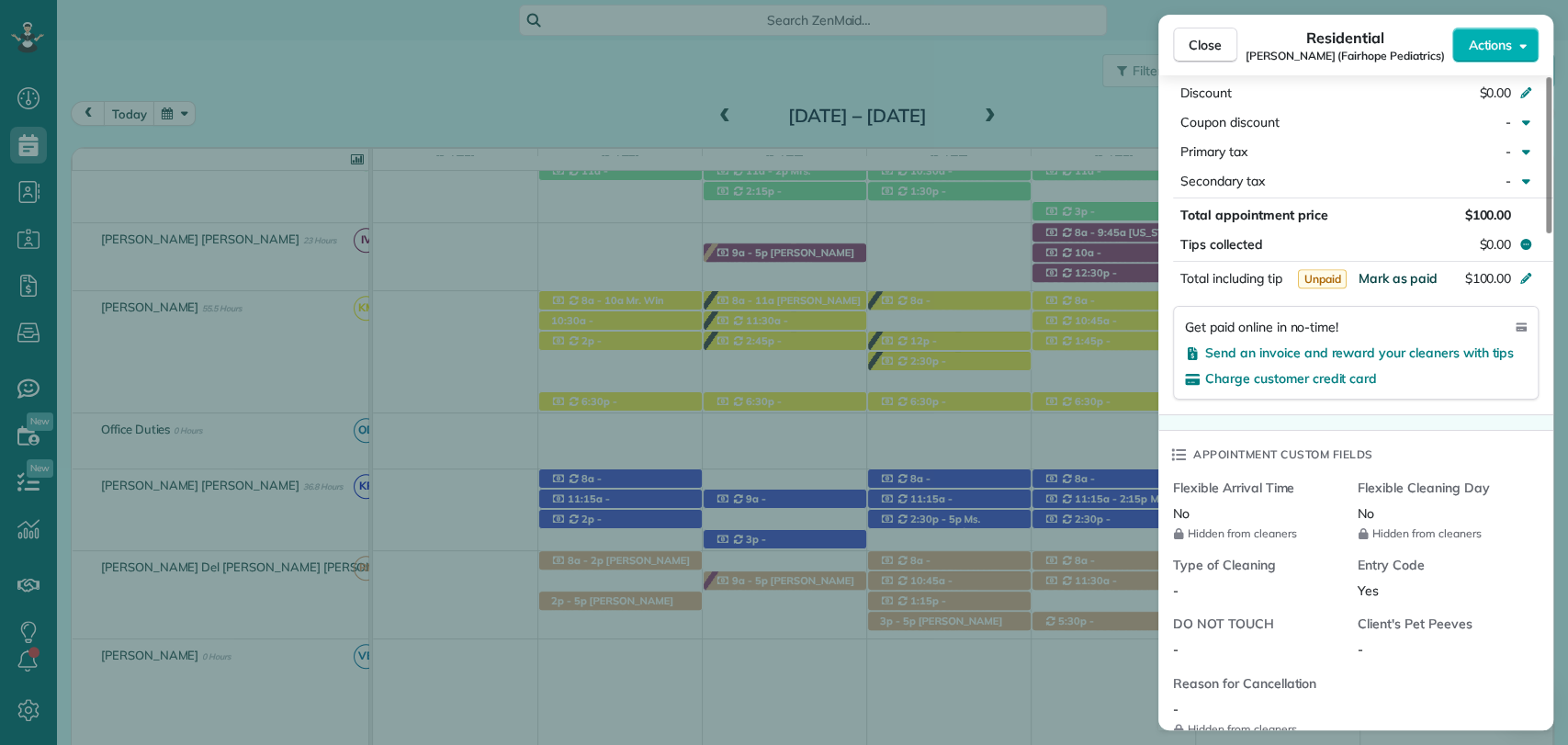
click at [1416, 277] on span "Mark as paid" at bounding box center [1396, 278] width 80 height 17
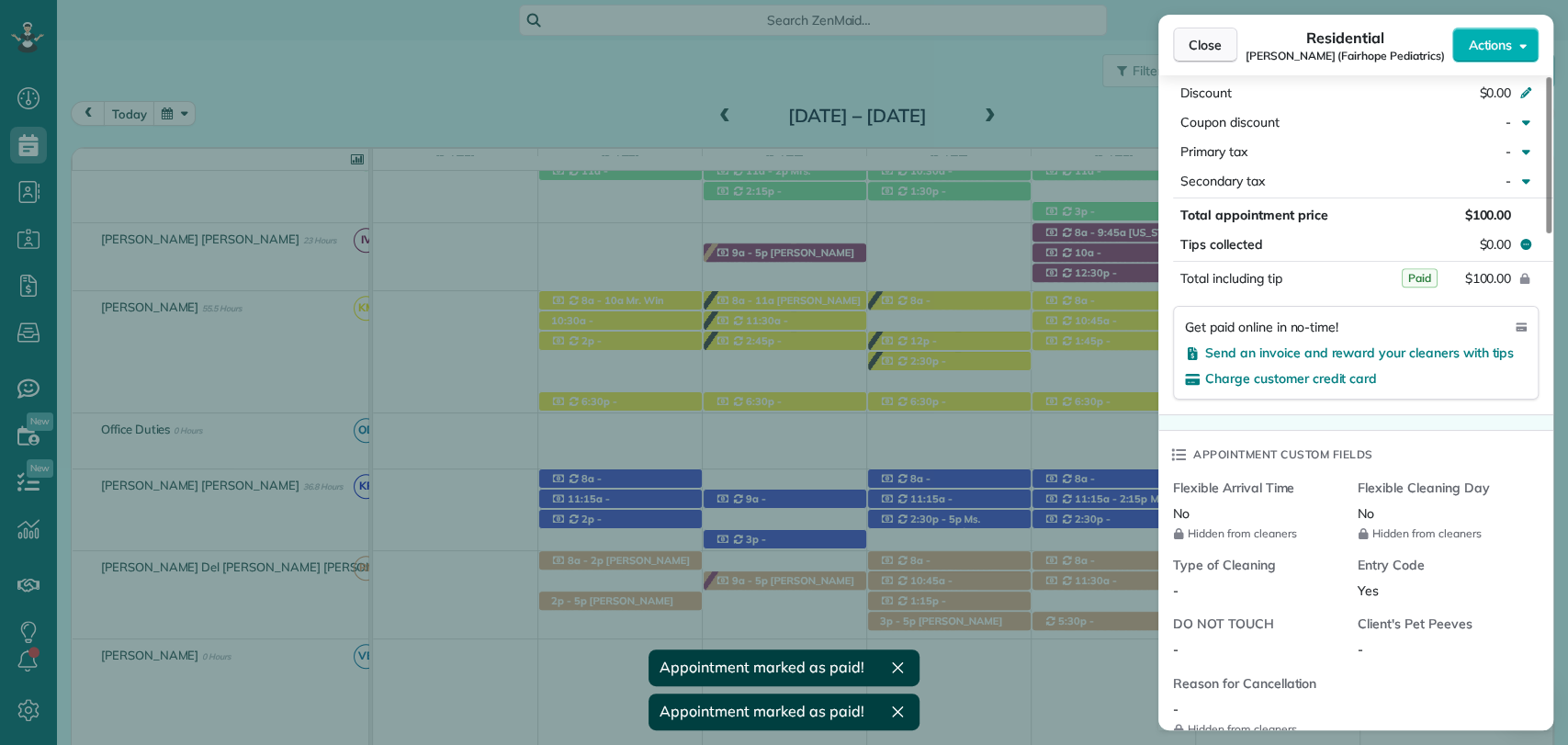
click at [1202, 38] on span "Close" at bounding box center [1205, 44] width 33 height 19
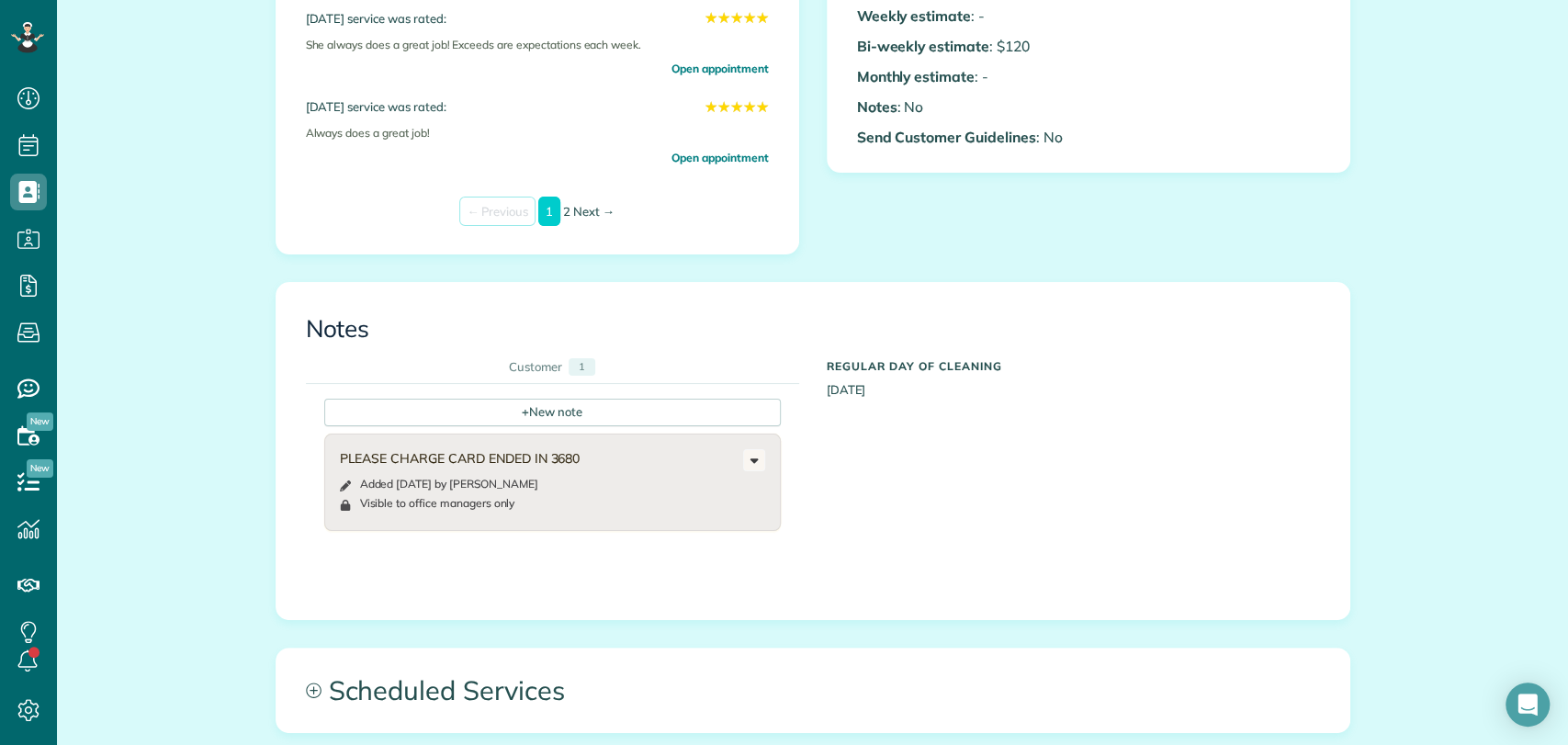
scroll to position [824, 0]
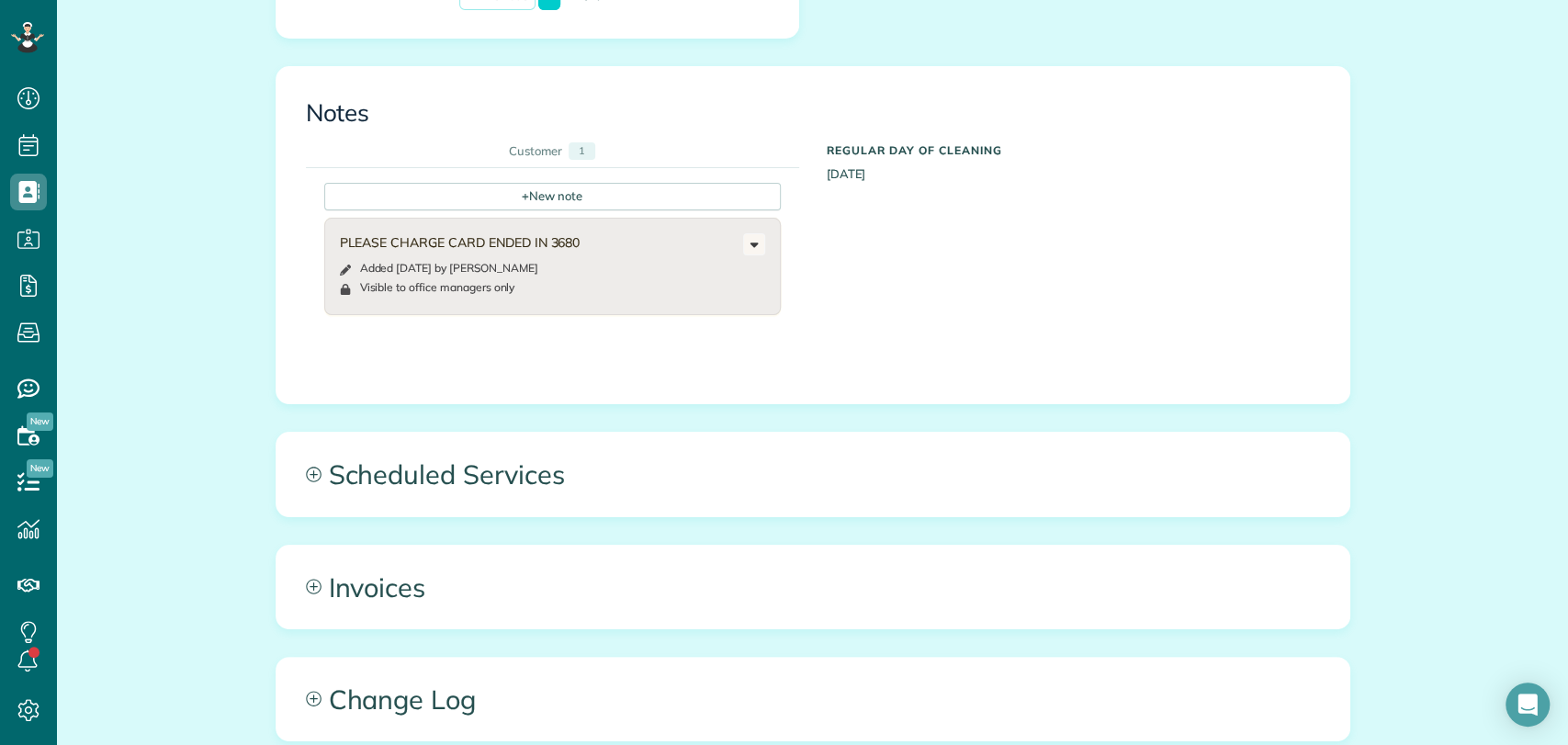
click at [444, 430] on div "All Contacts Actions Edit Add Appointment Recent Activity Send Email Update Cus…" at bounding box center [813, 130] width 1102 height 1827
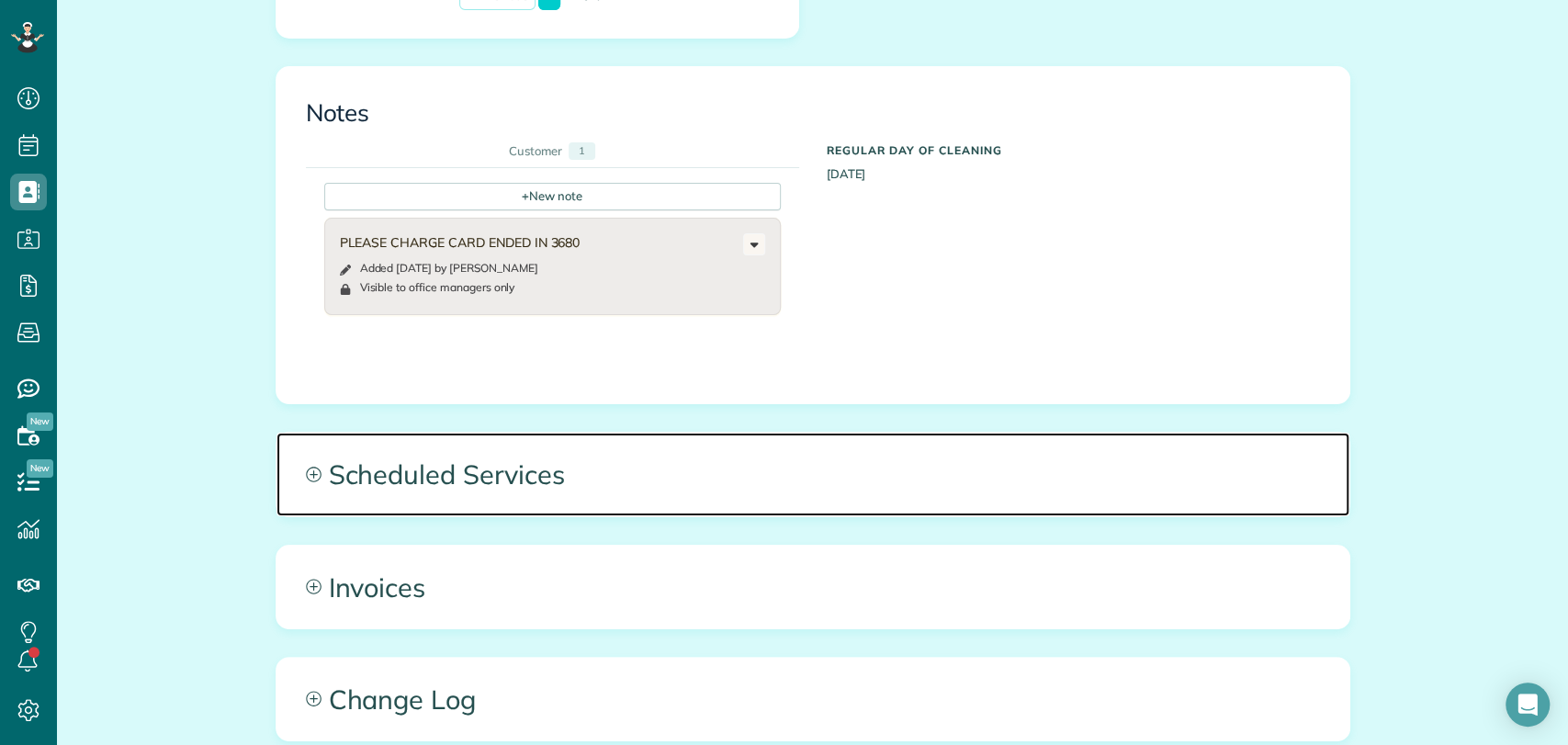
click at [456, 501] on span "Scheduled Services" at bounding box center [813, 474] width 1072 height 82
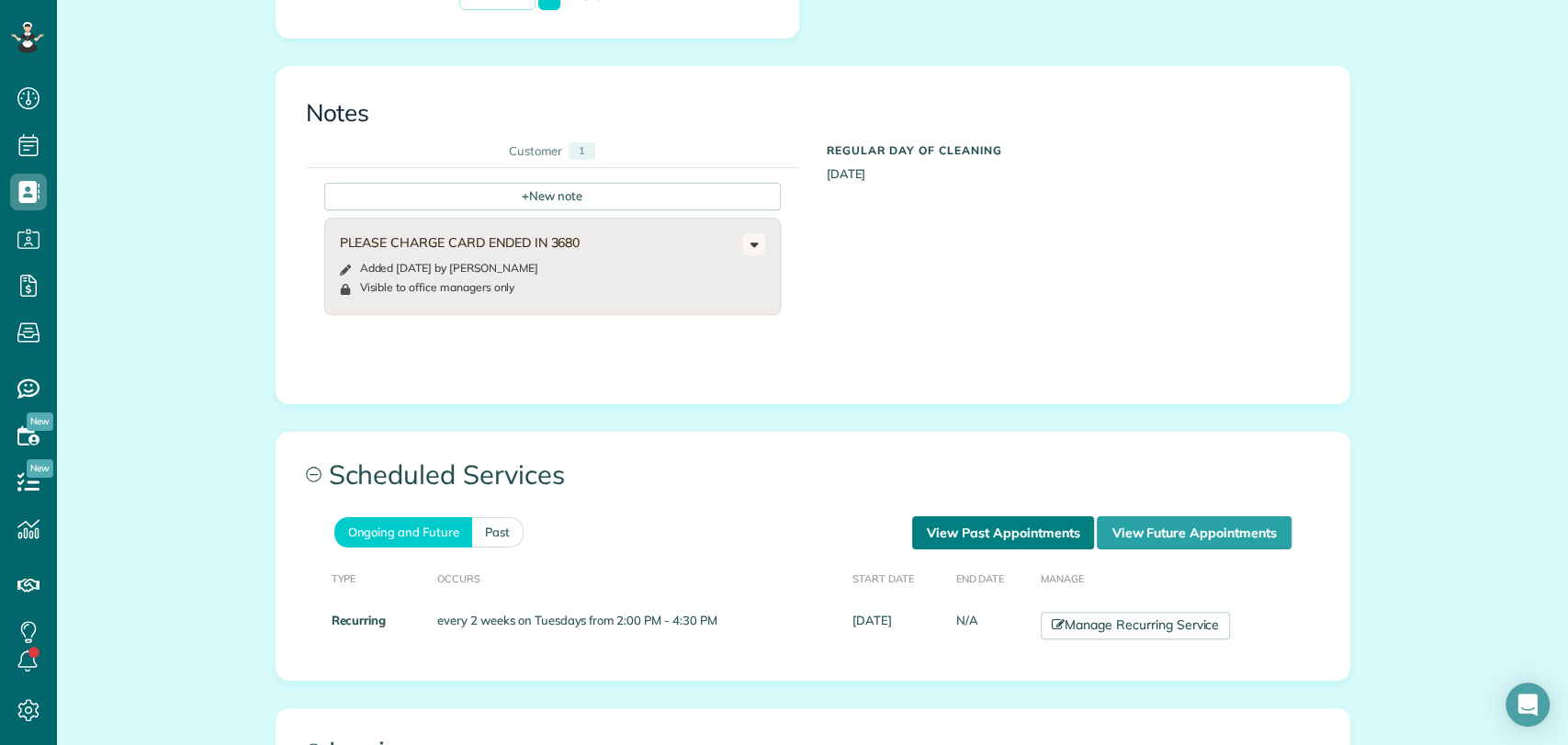
click at [951, 519] on link "View Past Appointments" at bounding box center [1002, 533] width 182 height 33
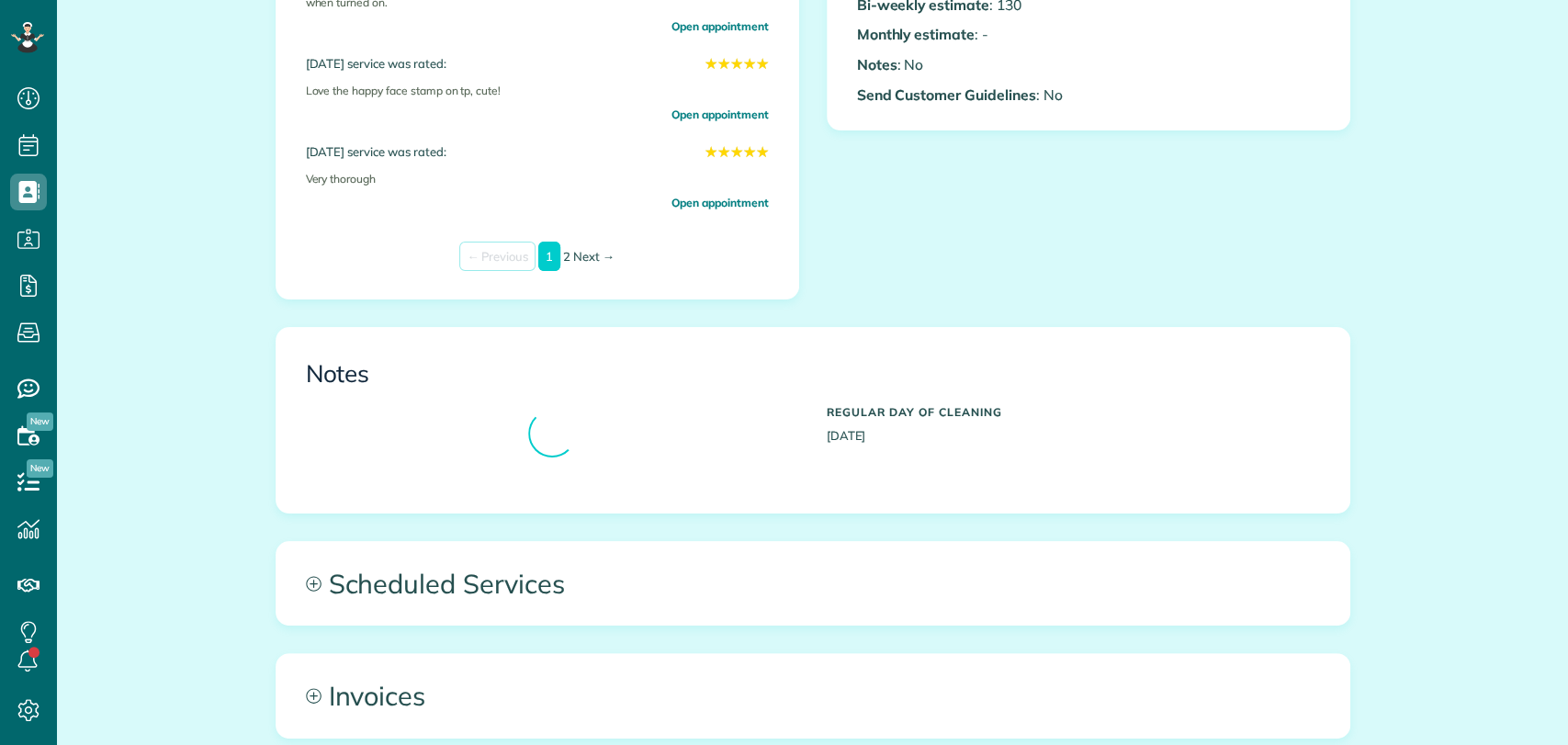
scroll to position [611, 0]
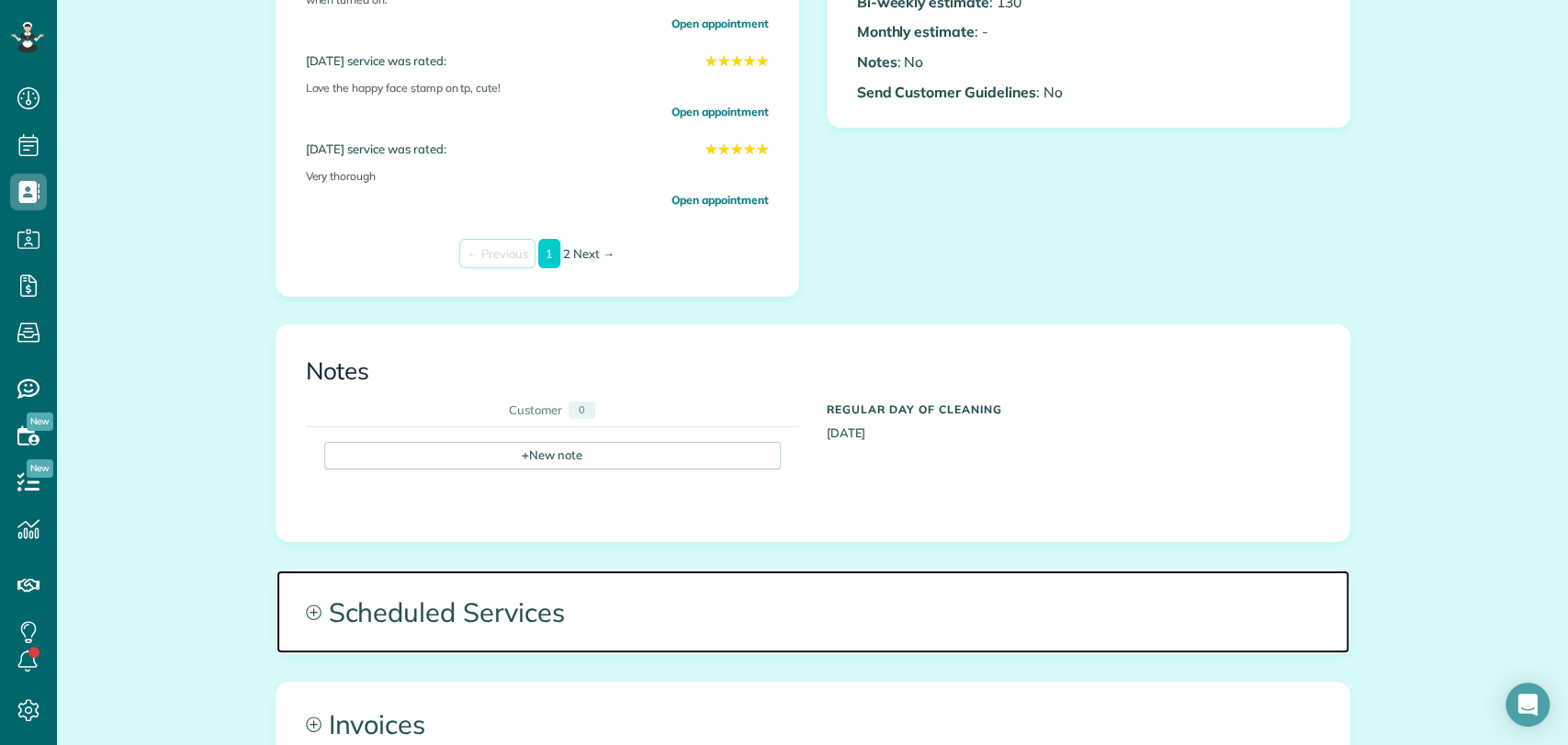
click at [572, 597] on span "Scheduled Services" at bounding box center [813, 612] width 1072 height 82
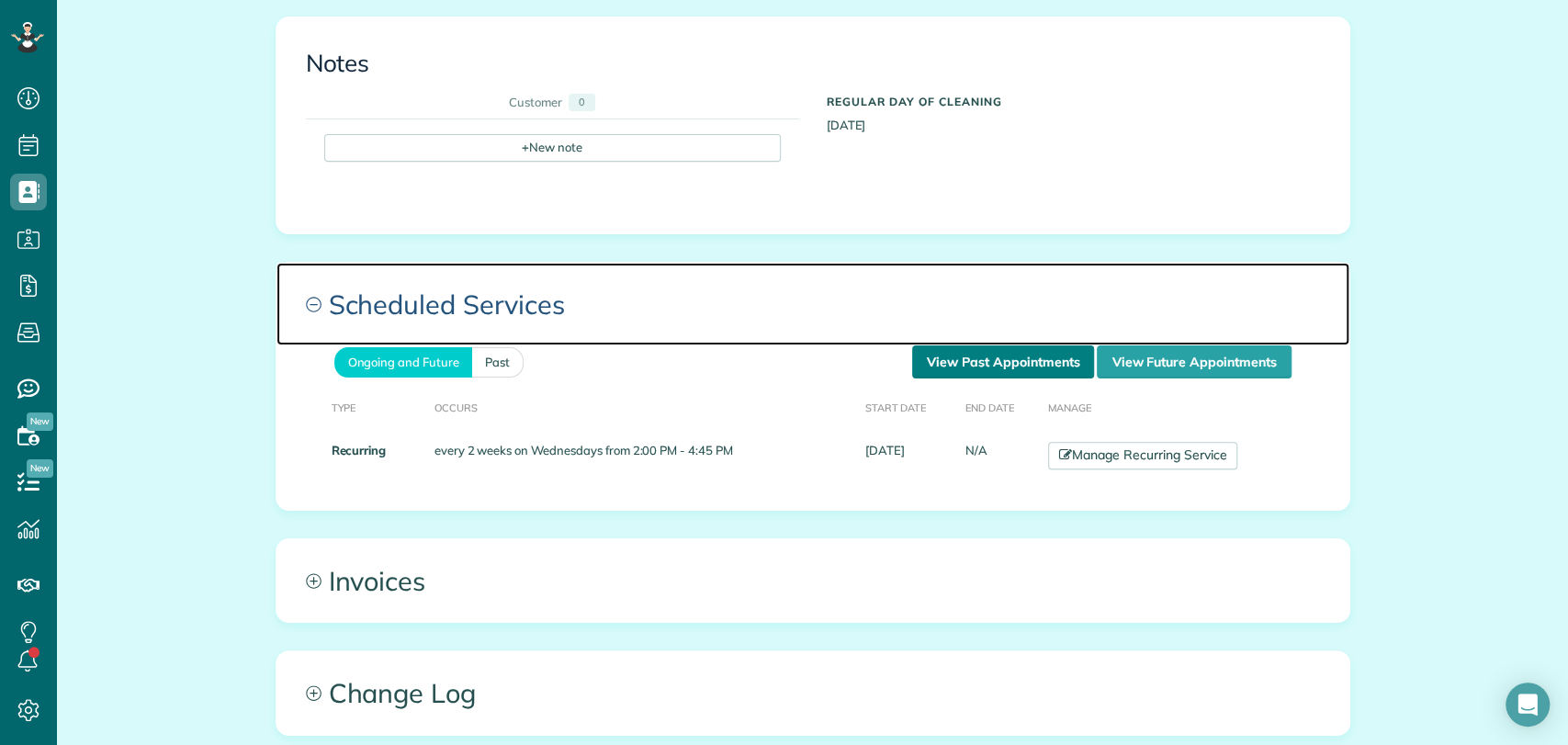
scroll to position [922, 0]
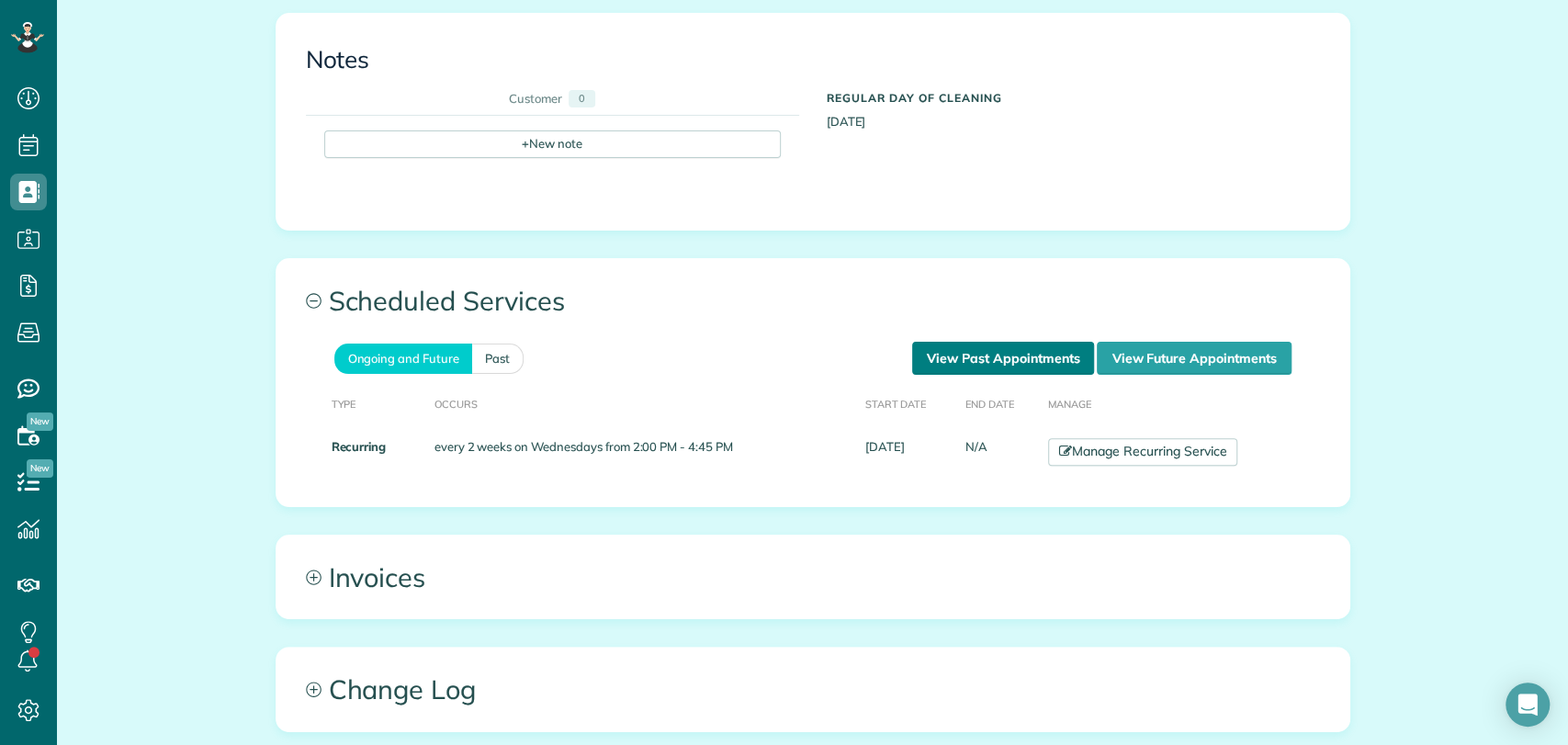
click at [994, 369] on link "View Past Appointments" at bounding box center [1002, 358] width 182 height 33
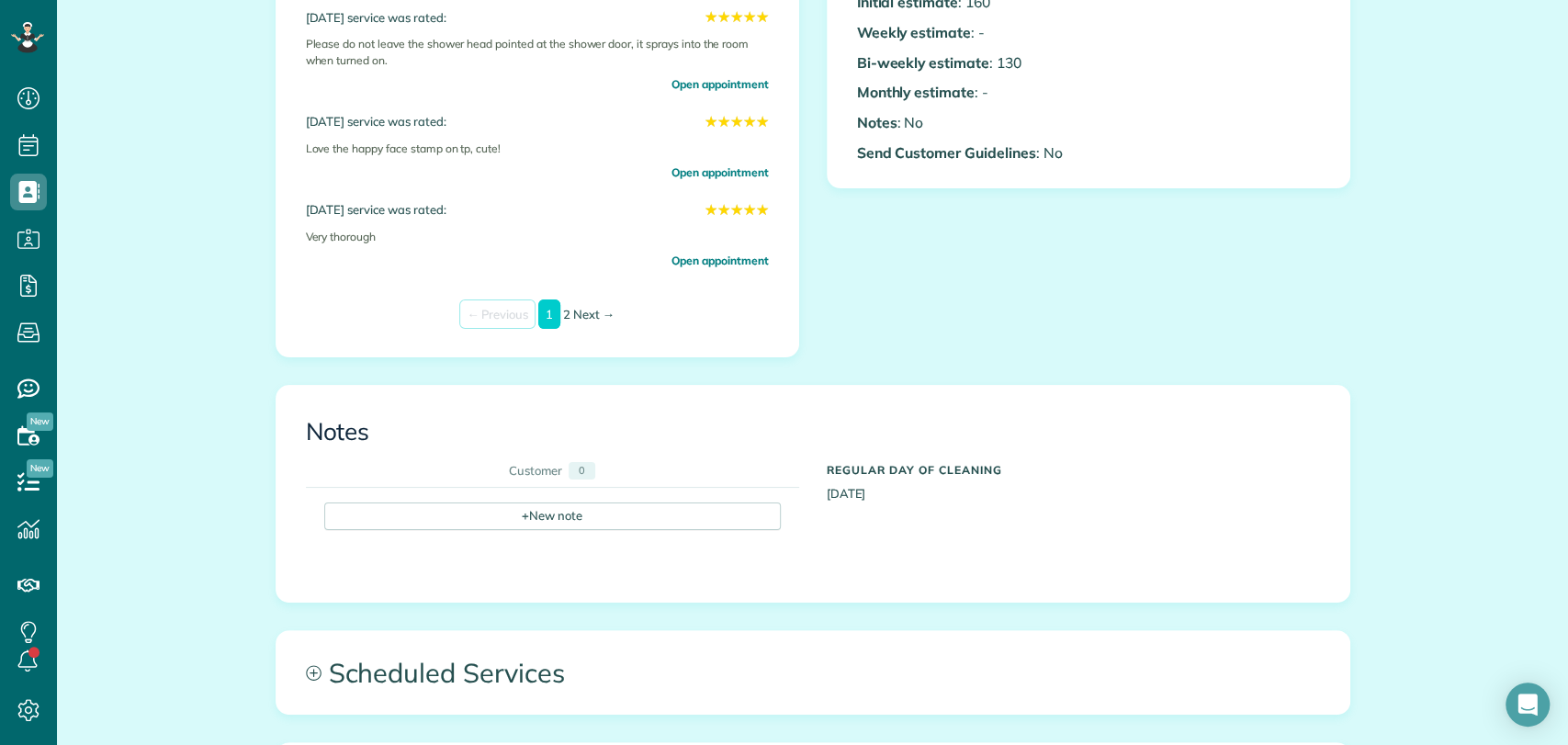
scroll to position [551, 0]
click at [468, 529] on div "+ New note" at bounding box center [552, 528] width 457 height 53
click at [453, 517] on div "+ New note" at bounding box center [552, 515] width 457 height 27
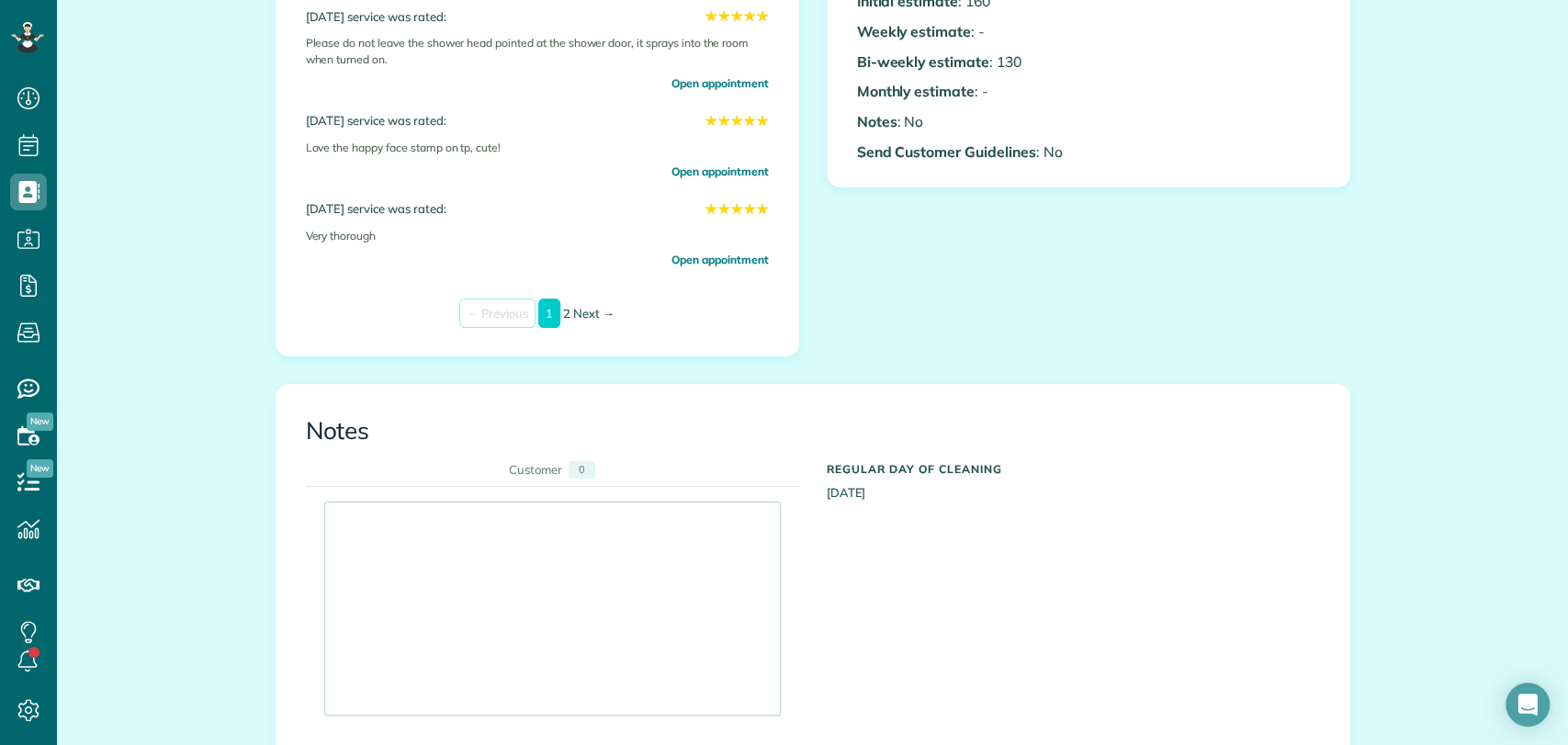
click at [485, 531] on div at bounding box center [552, 609] width 455 height 212
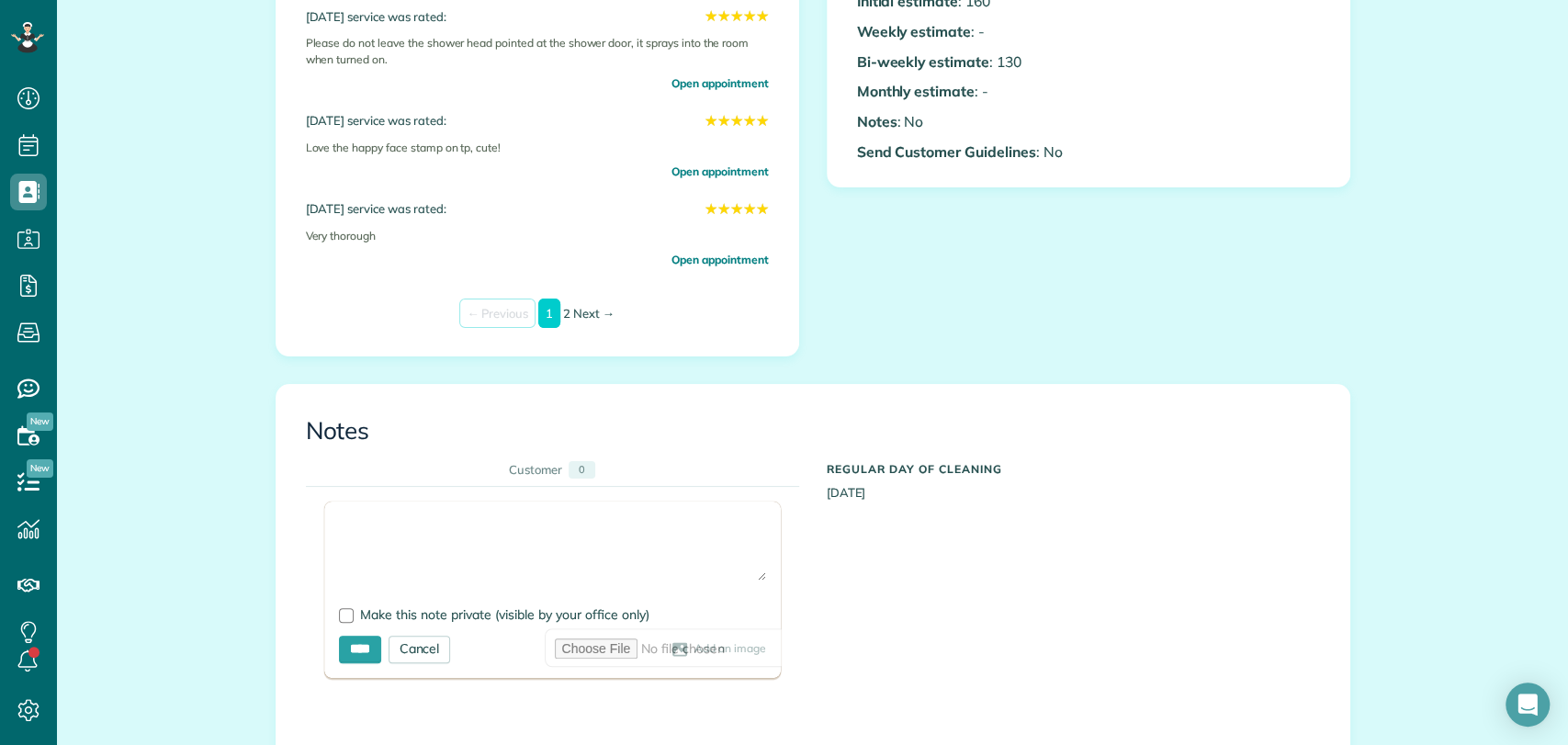
click at [435, 525] on textarea at bounding box center [552, 548] width 427 height 64
type textarea "**********"
click at [366, 606] on span "Make this note private (visible by your office only)" at bounding box center [505, 613] width 290 height 17
click at [353, 638] on input "****" at bounding box center [359, 649] width 42 height 27
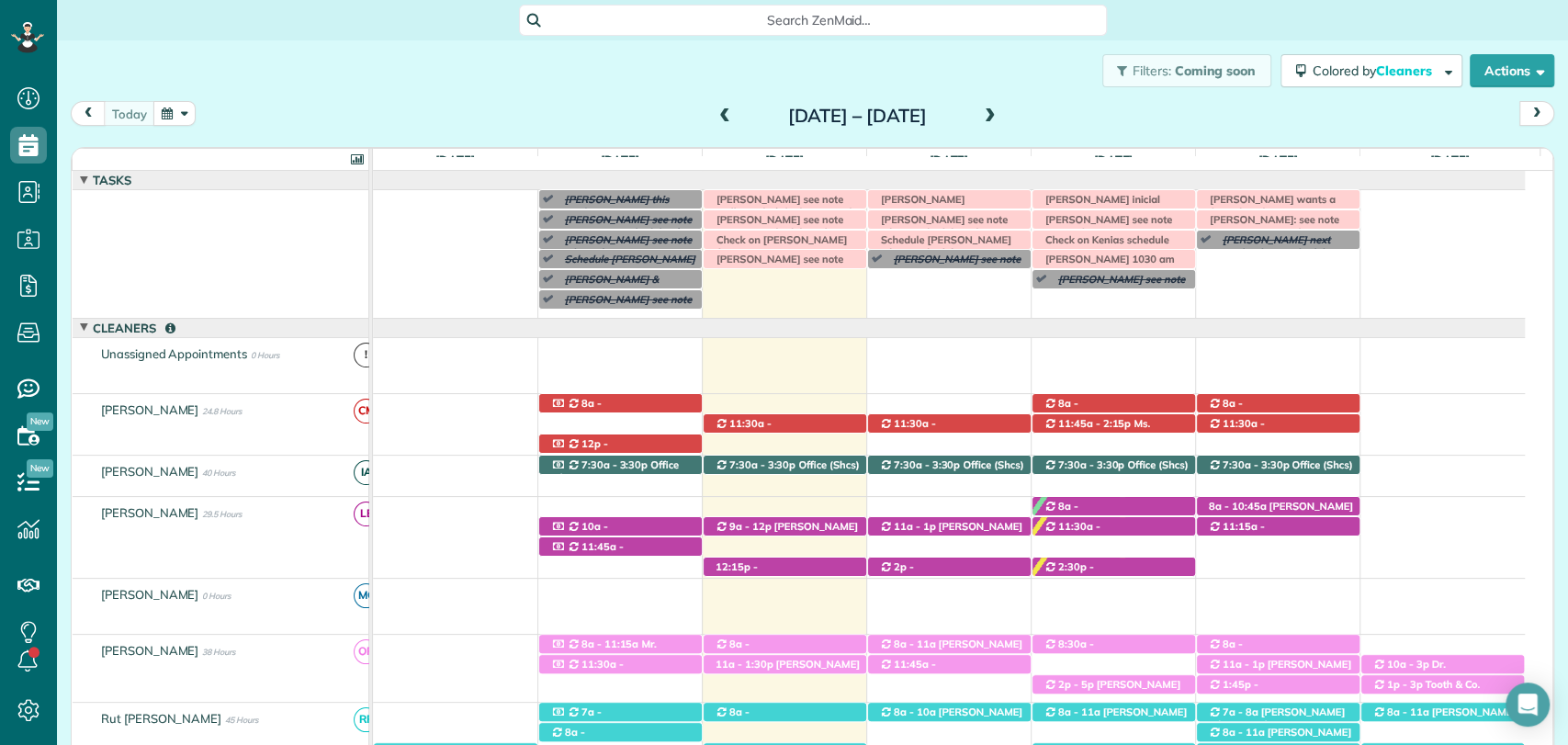
scroll to position [73, 0]
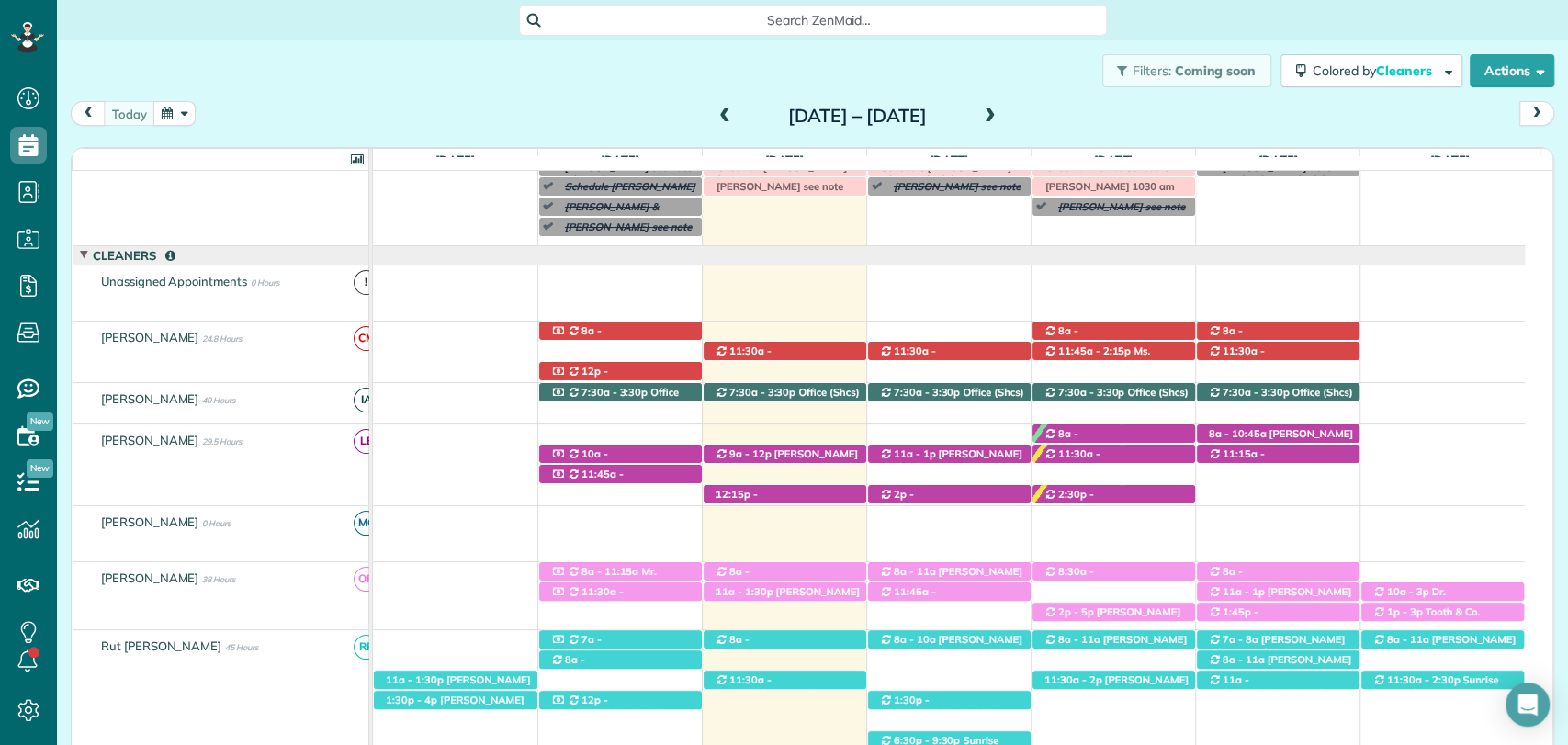
click at [501, 106] on div "today Sunday Sep 14 – Saturday Sep 20, 2025" at bounding box center [812, 118] width 1484 height 34
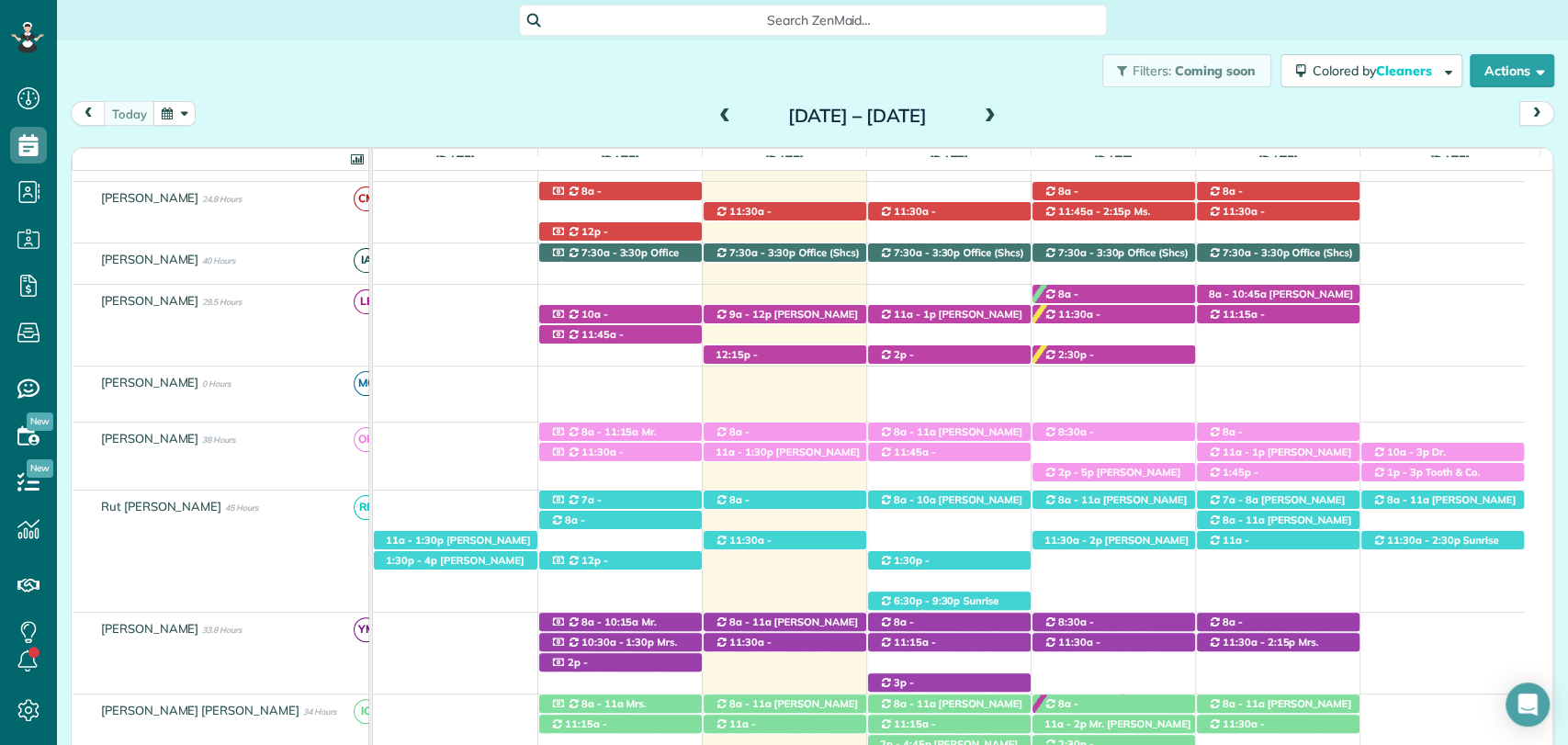
scroll to position [0, 0]
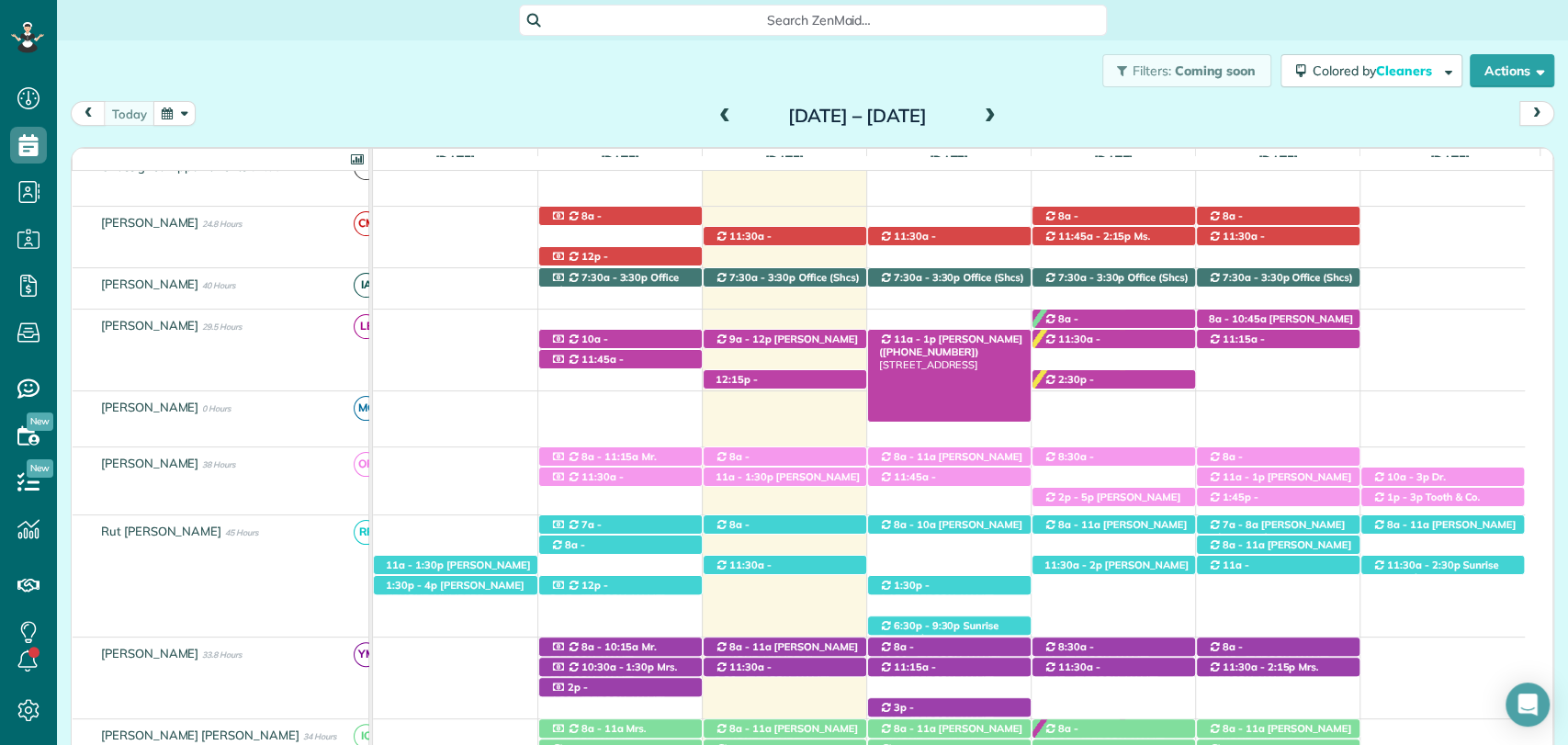
click at [931, 333] on span "Mr. Bryce McMurry (+15054401192)" at bounding box center [950, 346] width 143 height 26
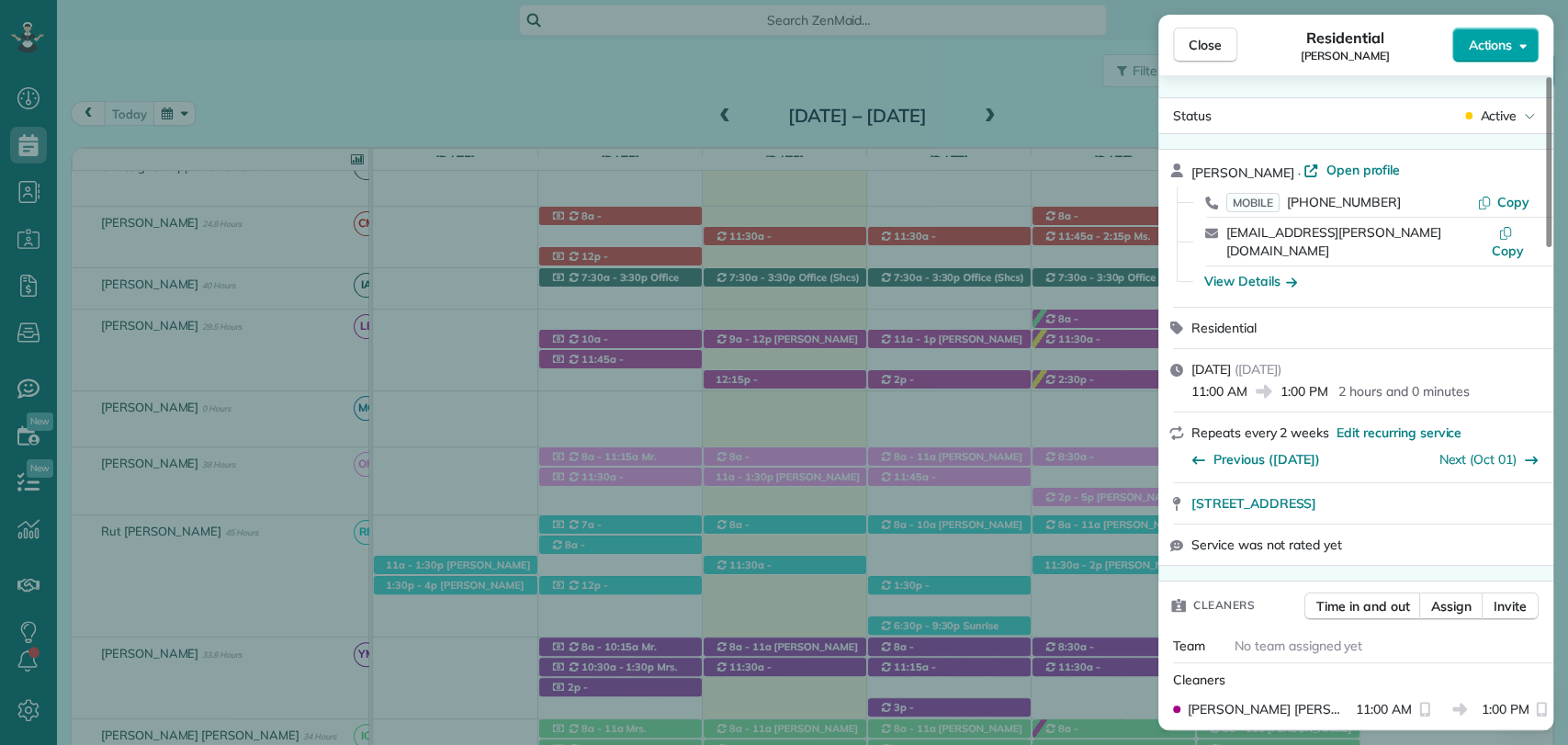
click at [1468, 45] on span "Actions" at bounding box center [1489, 44] width 44 height 19
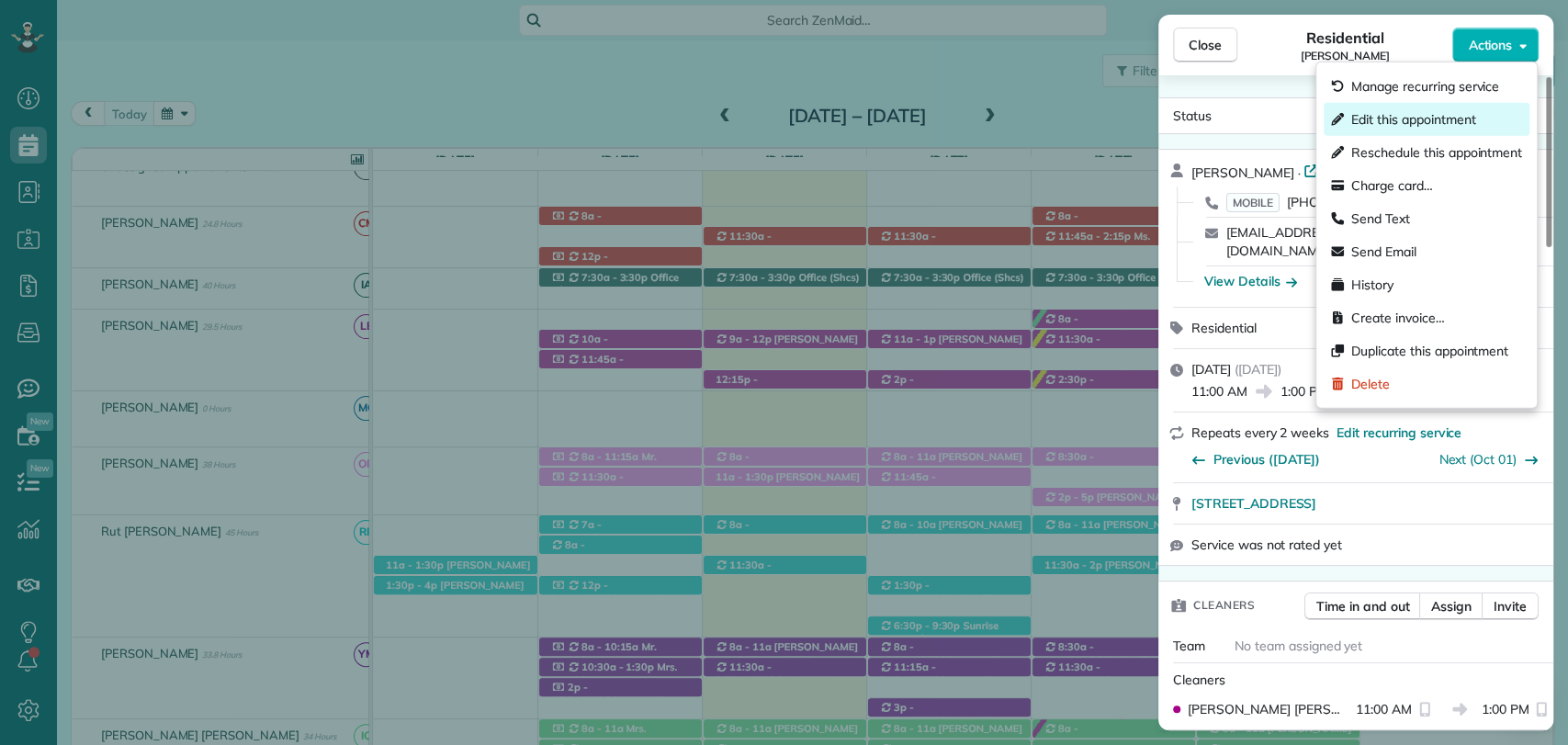
click at [1416, 118] on span "Edit this appointment" at bounding box center [1413, 119] width 124 height 19
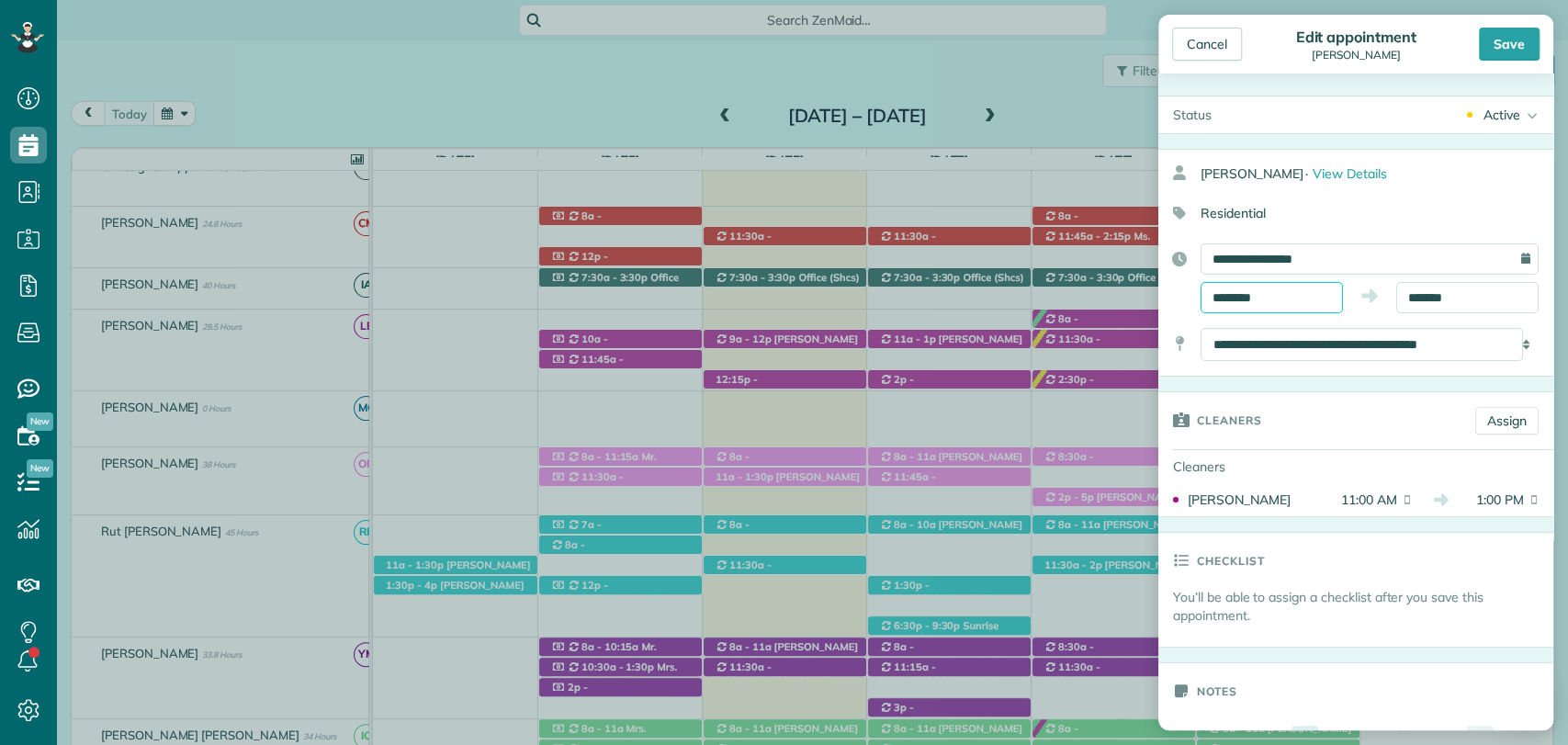
click at [1253, 292] on input "********" at bounding box center [1271, 297] width 142 height 31
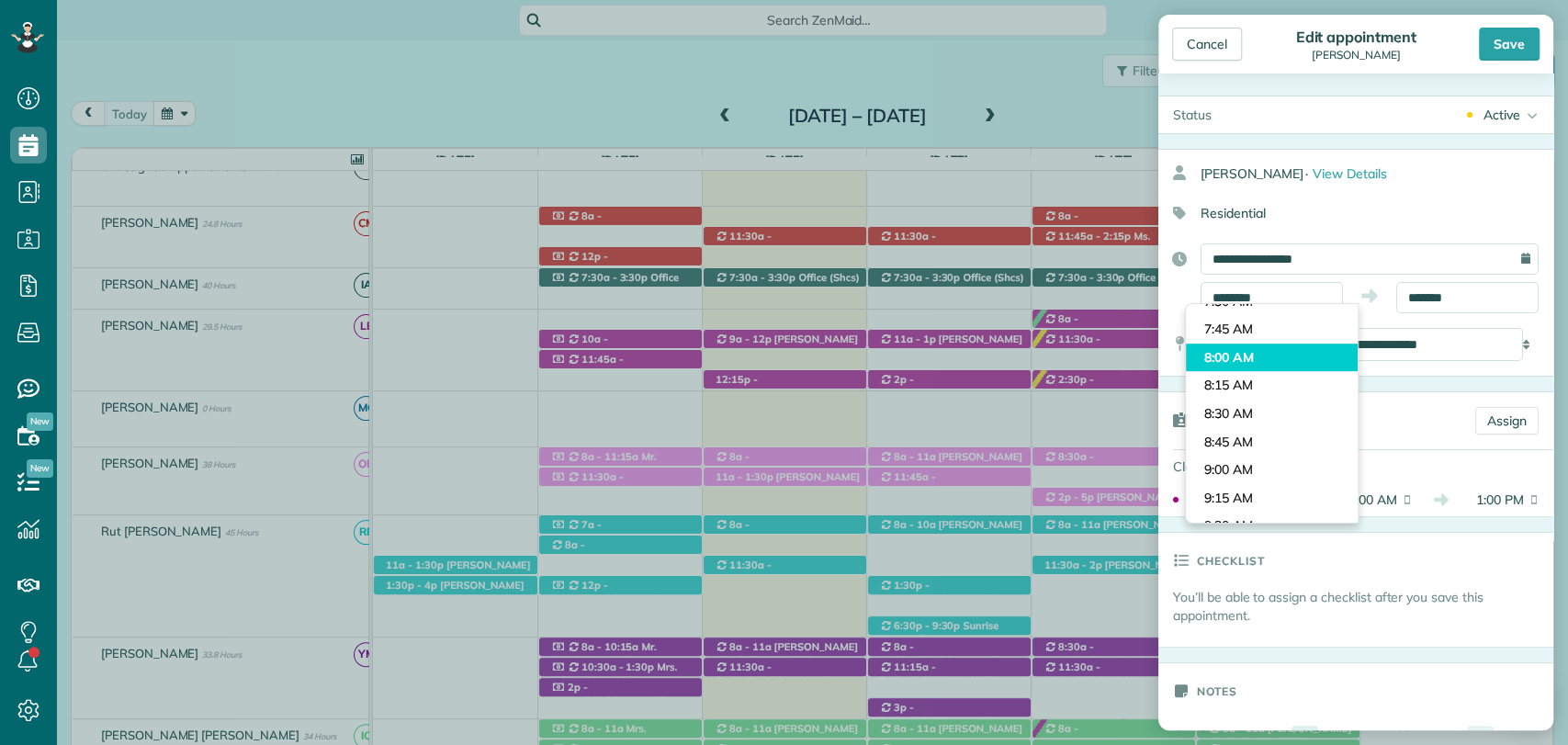
type input "*******"
click at [1247, 350] on body "Dashboard Scheduling Calendar View List View Dispatch View - Weekly scheduling …" at bounding box center [784, 372] width 1568 height 745
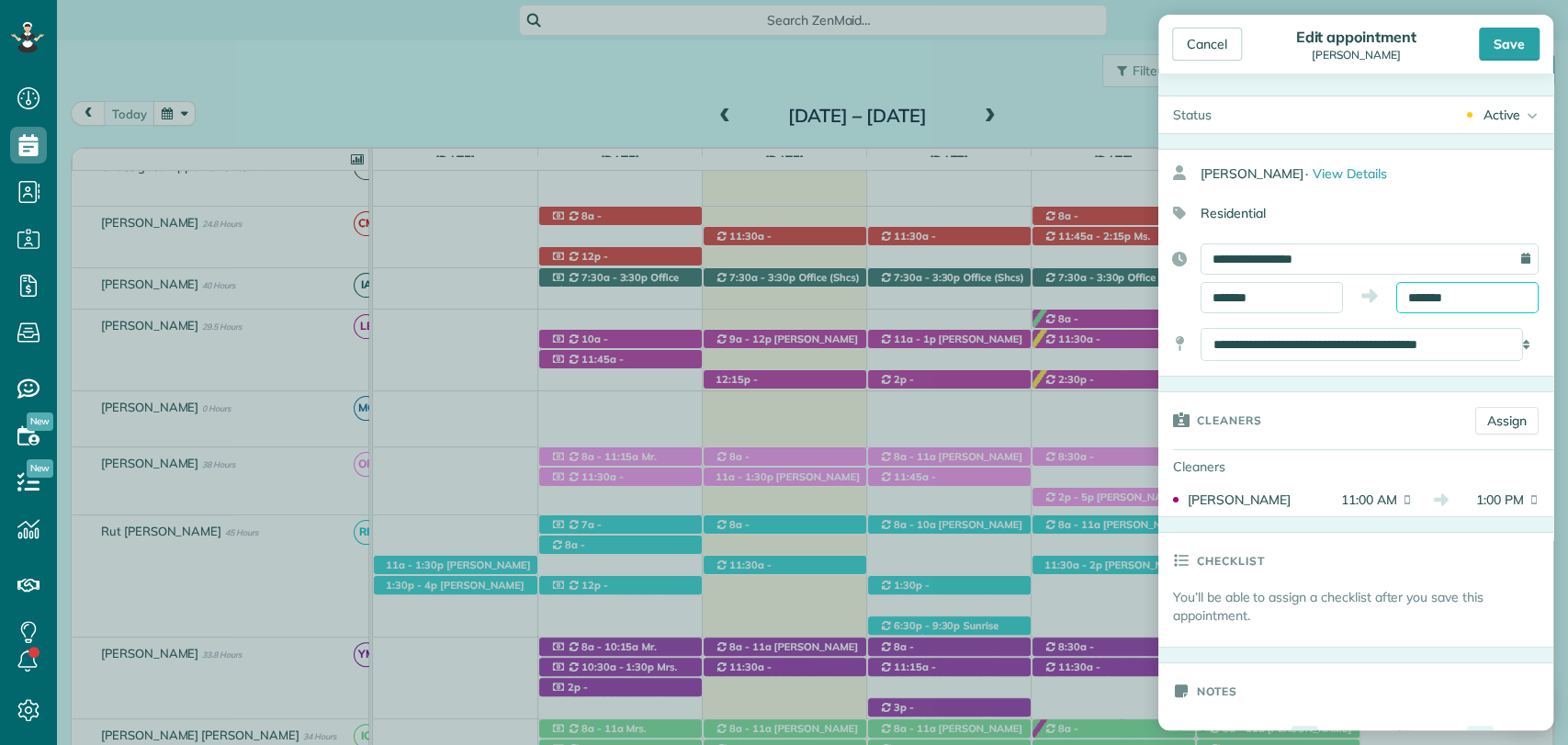
click at [1455, 292] on input "*******" at bounding box center [1467, 297] width 142 height 31
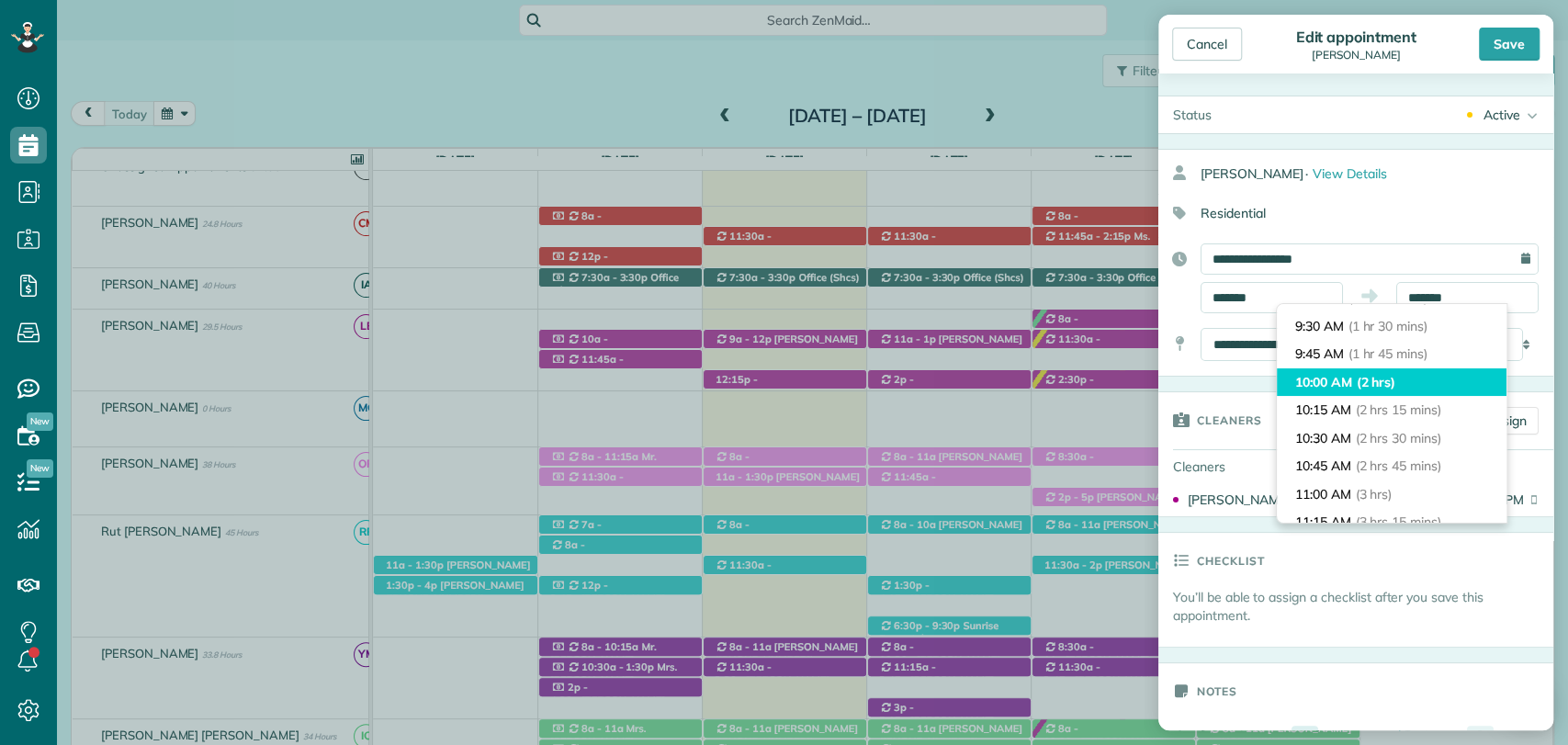
type input "********"
click at [1326, 377] on li "10:00 AM (2 hrs)" at bounding box center [1391, 382] width 230 height 28
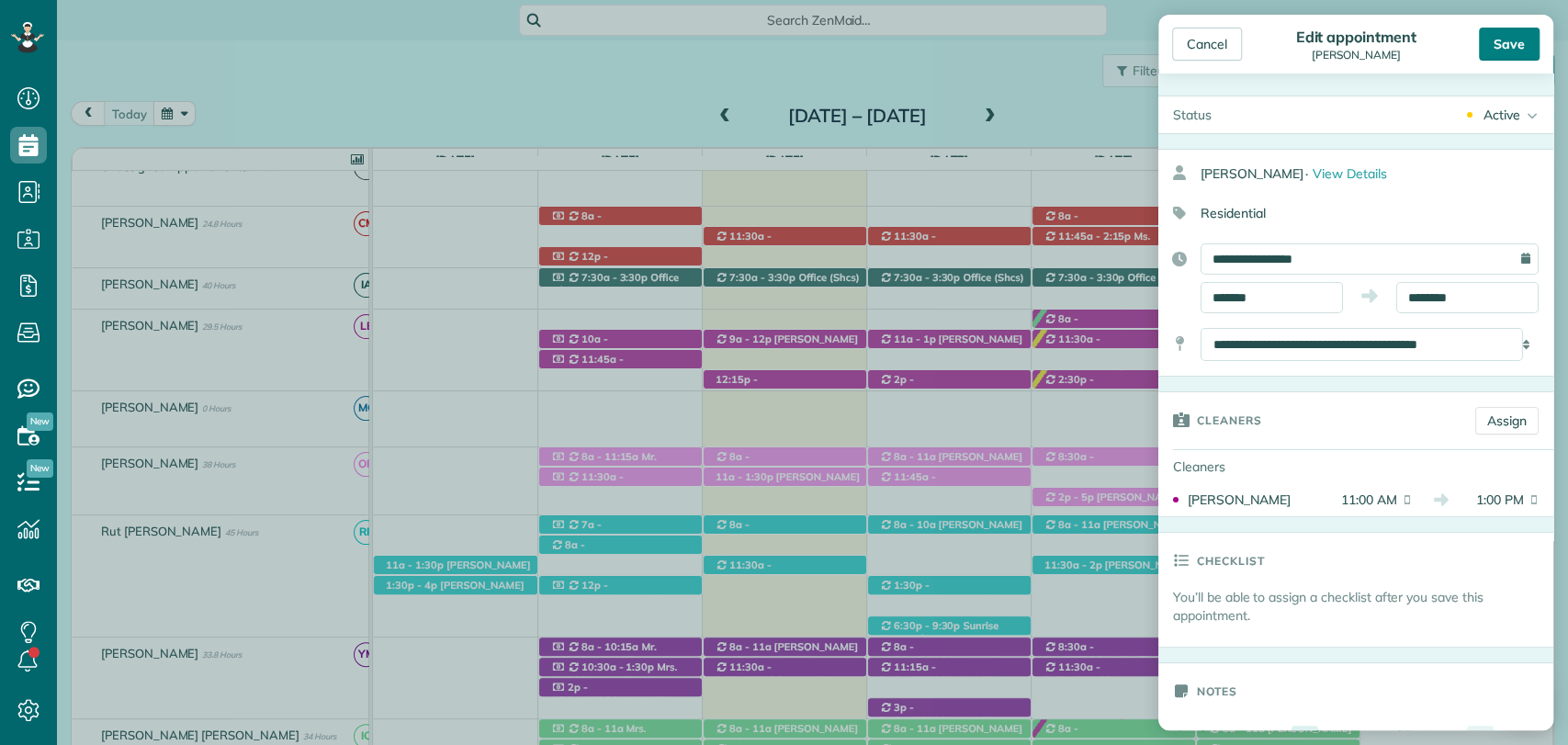
click at [1485, 41] on div "Save" at bounding box center [1509, 44] width 61 height 33
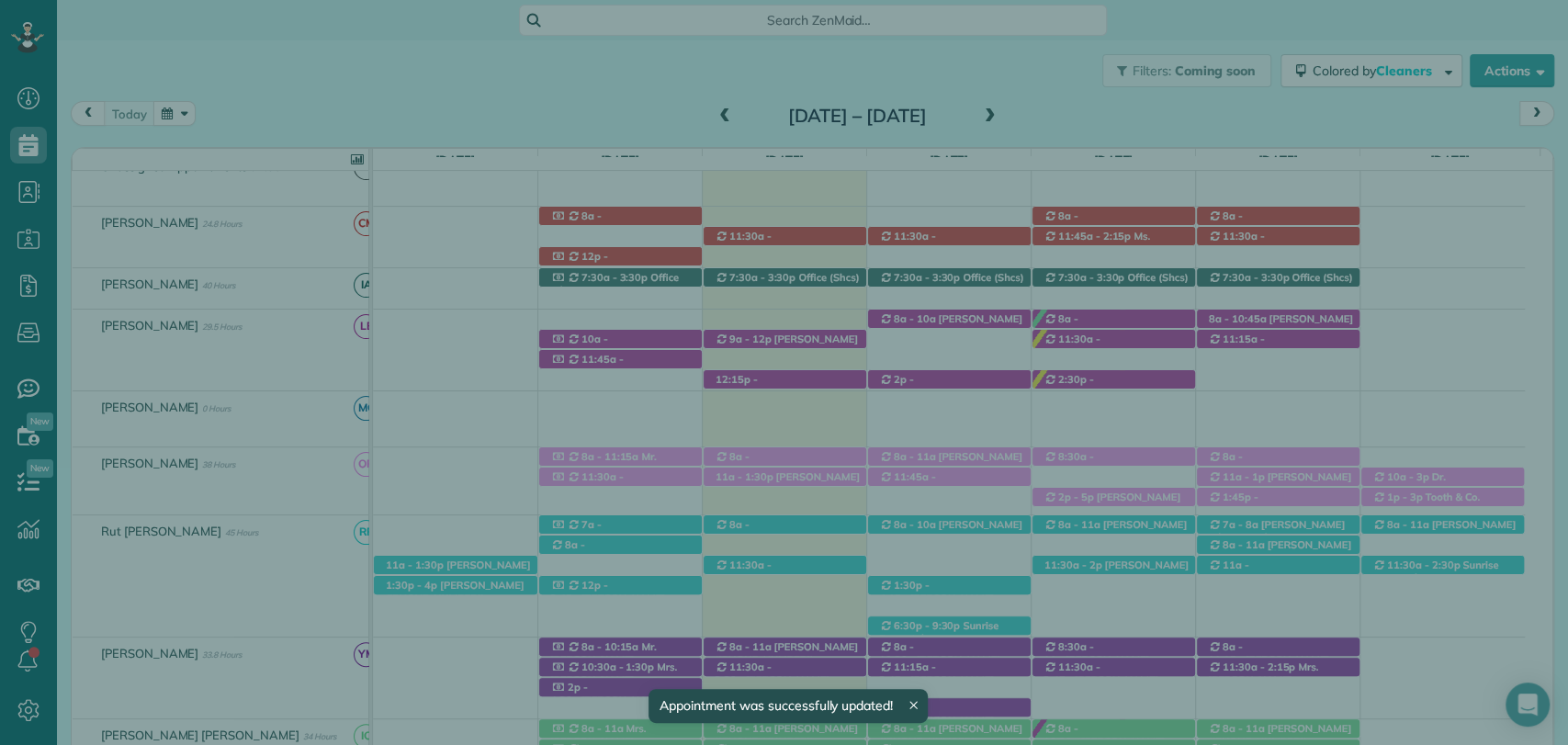
click at [1194, 49] on span "Close" at bounding box center [1205, 44] width 33 height 19
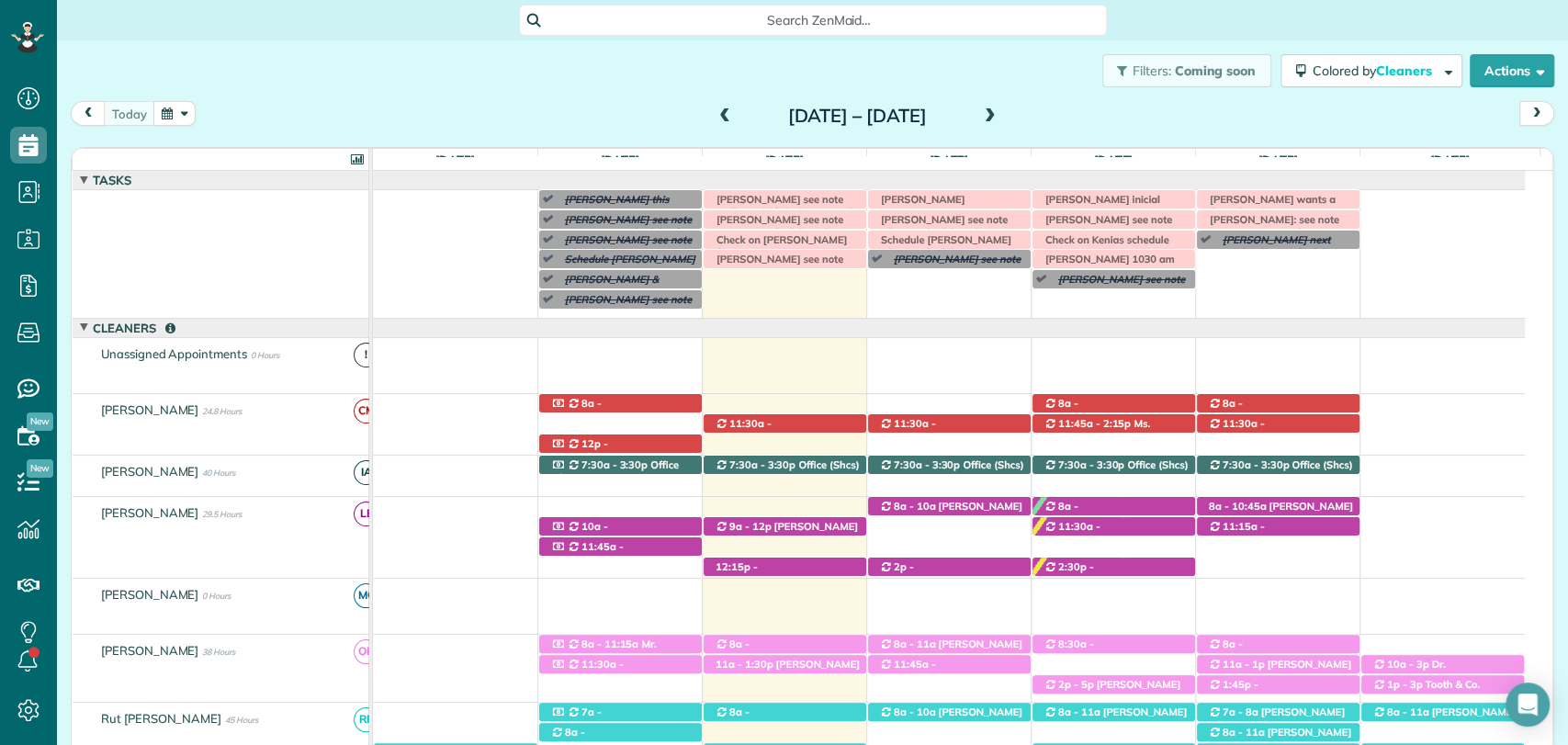
click at [1226, 134] on div "today Sunday Sep 14 – Saturday Sep 20, 2025" at bounding box center [812, 118] width 1484 height 34
click at [1270, 101] on div "today Sunday Sep 14 – Saturday Sep 20, 2025" at bounding box center [812, 118] width 1484 height 34
click at [1133, 195] on span "Tonya Whaley inicial" at bounding box center [1098, 198] width 125 height 13
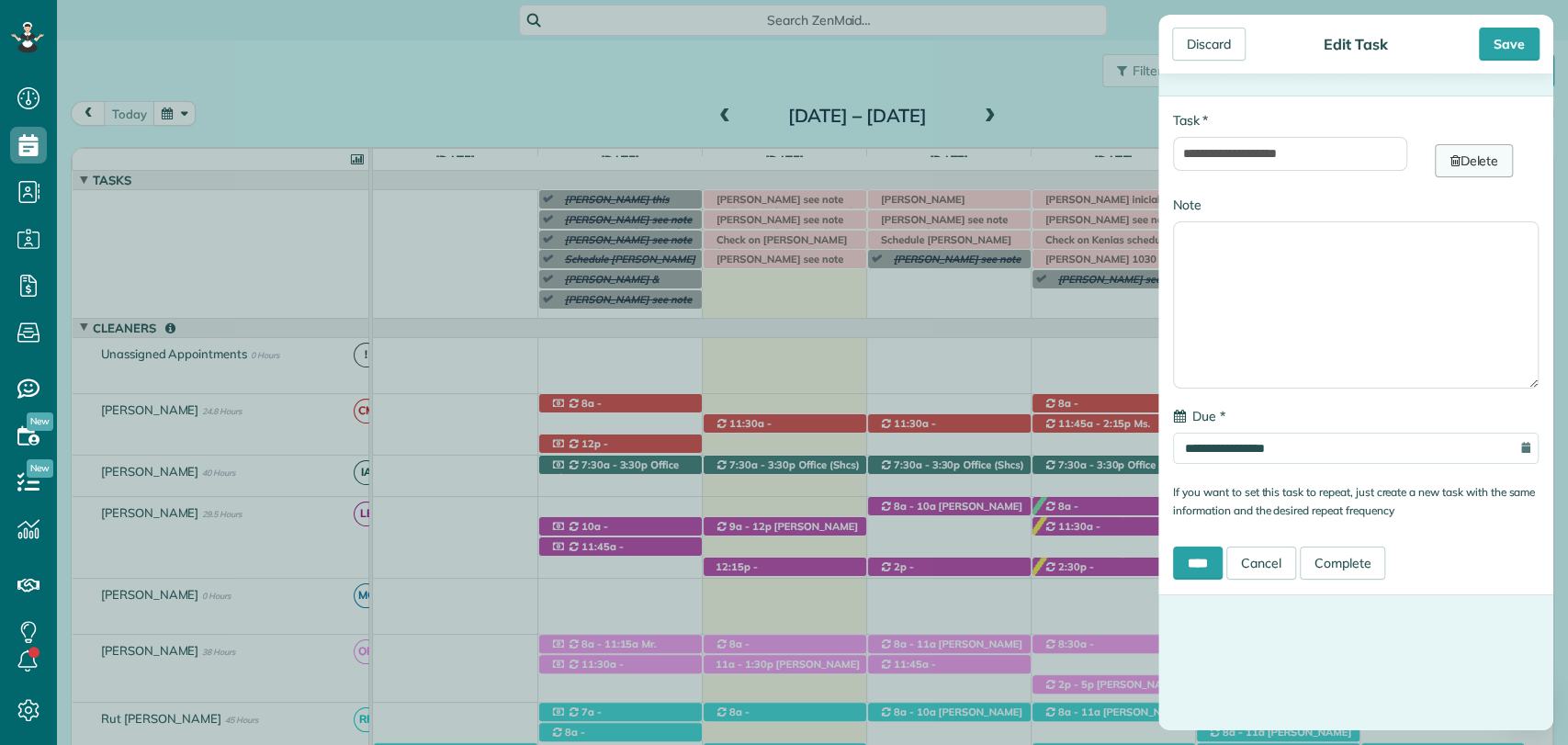
click at [1477, 163] on link "Delete" at bounding box center [1474, 161] width 79 height 33
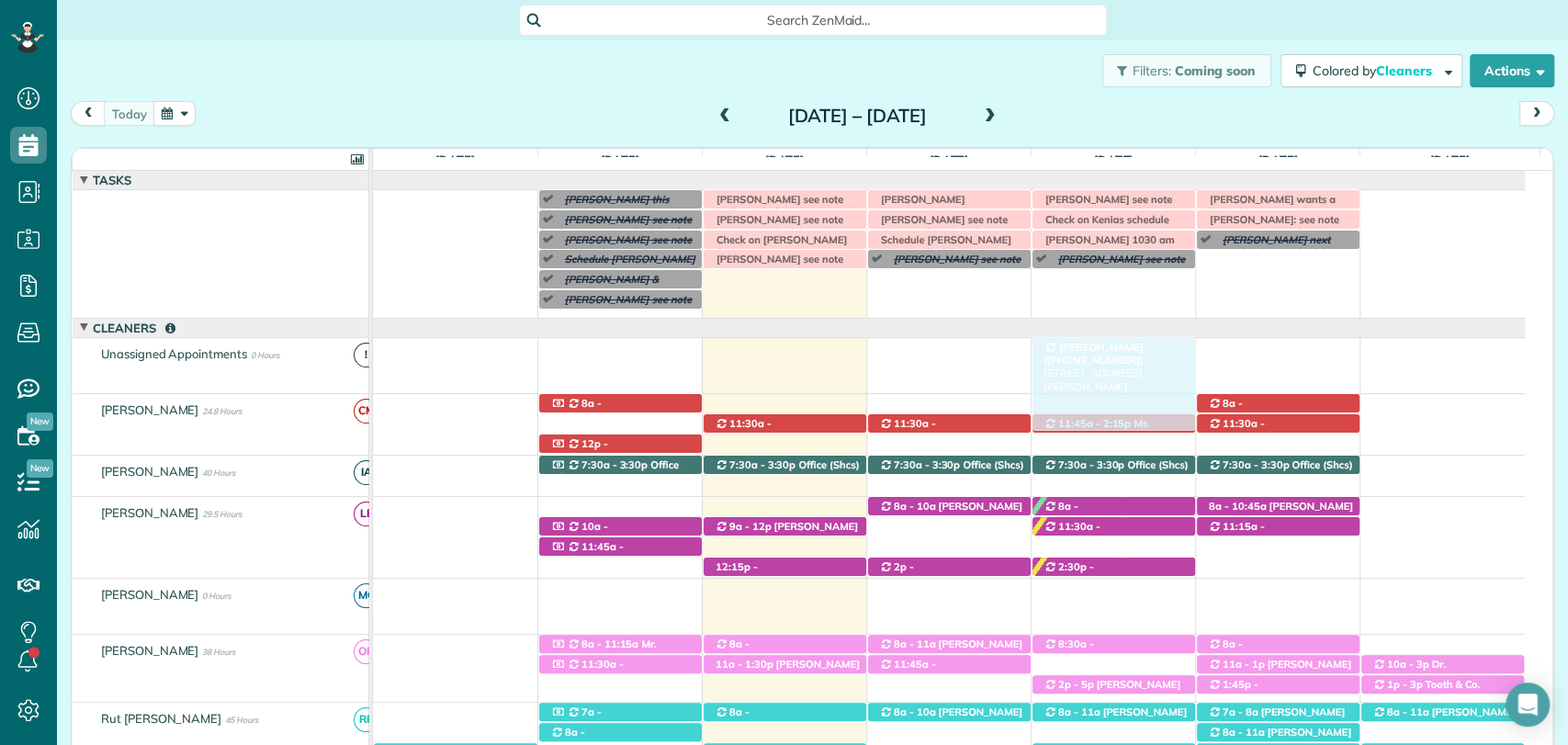
drag, startPoint x: 1123, startPoint y: 400, endPoint x: 1123, endPoint y: 347, distance: 53.0
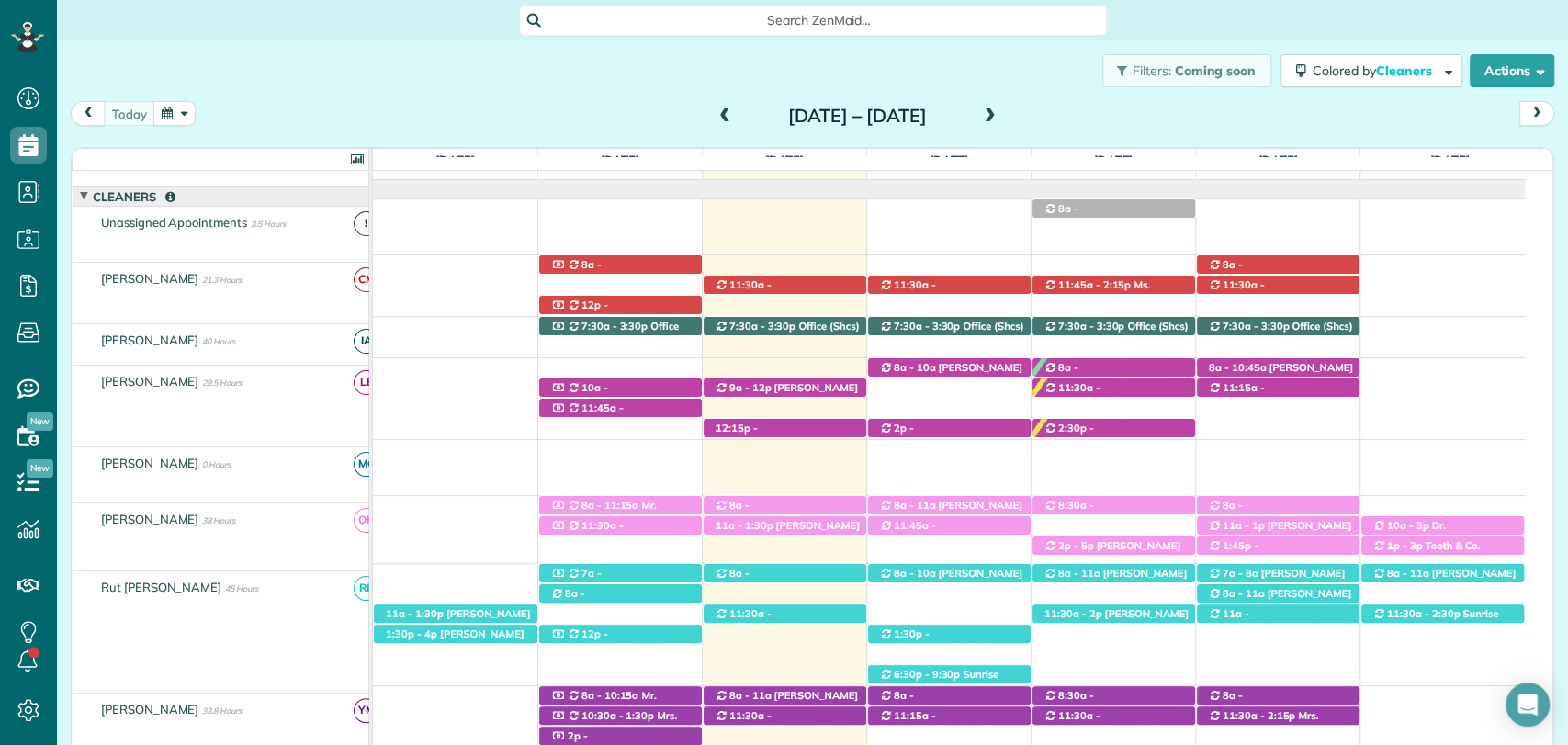
scroll to position [138, 0]
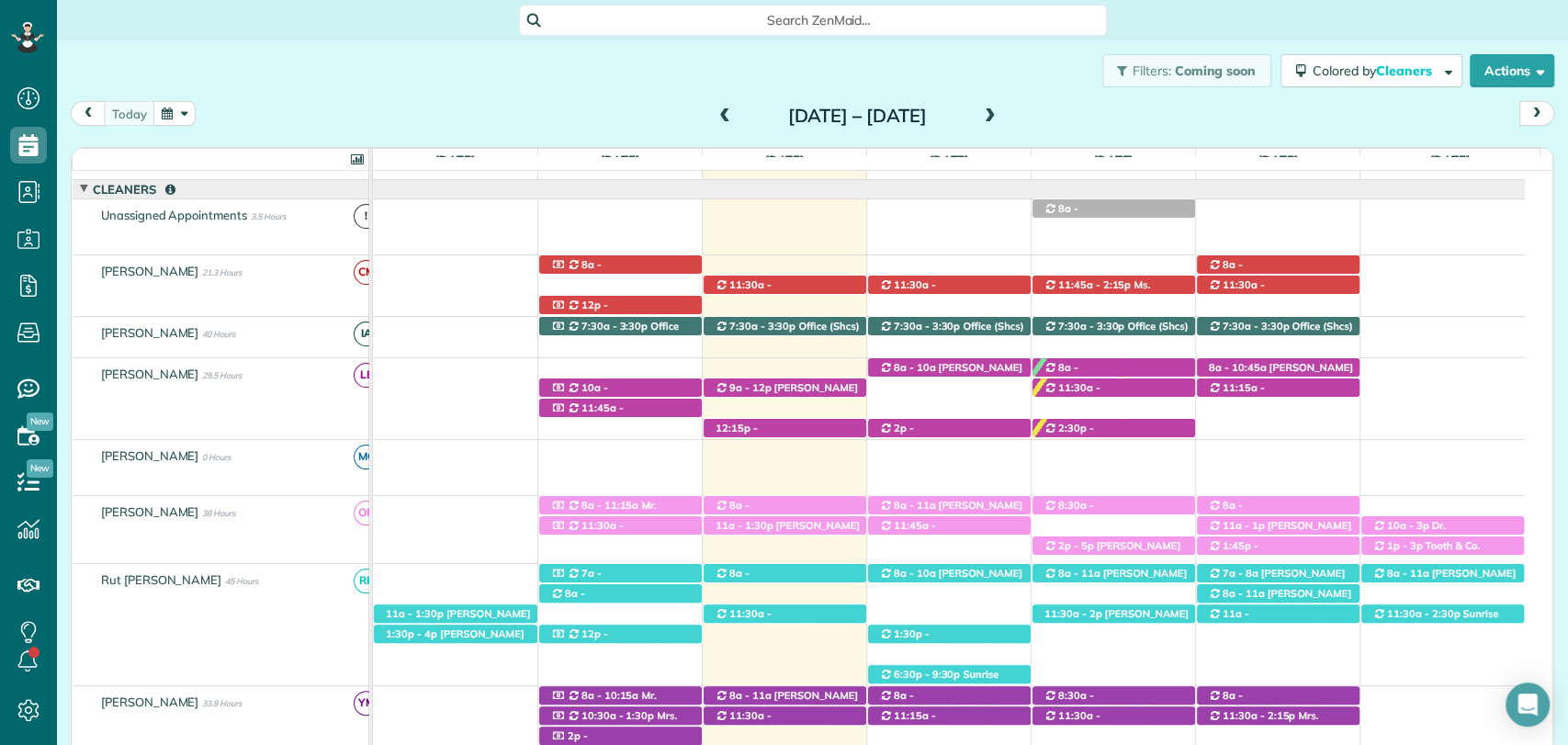
click at [1000, 113] on span at bounding box center [990, 116] width 21 height 17
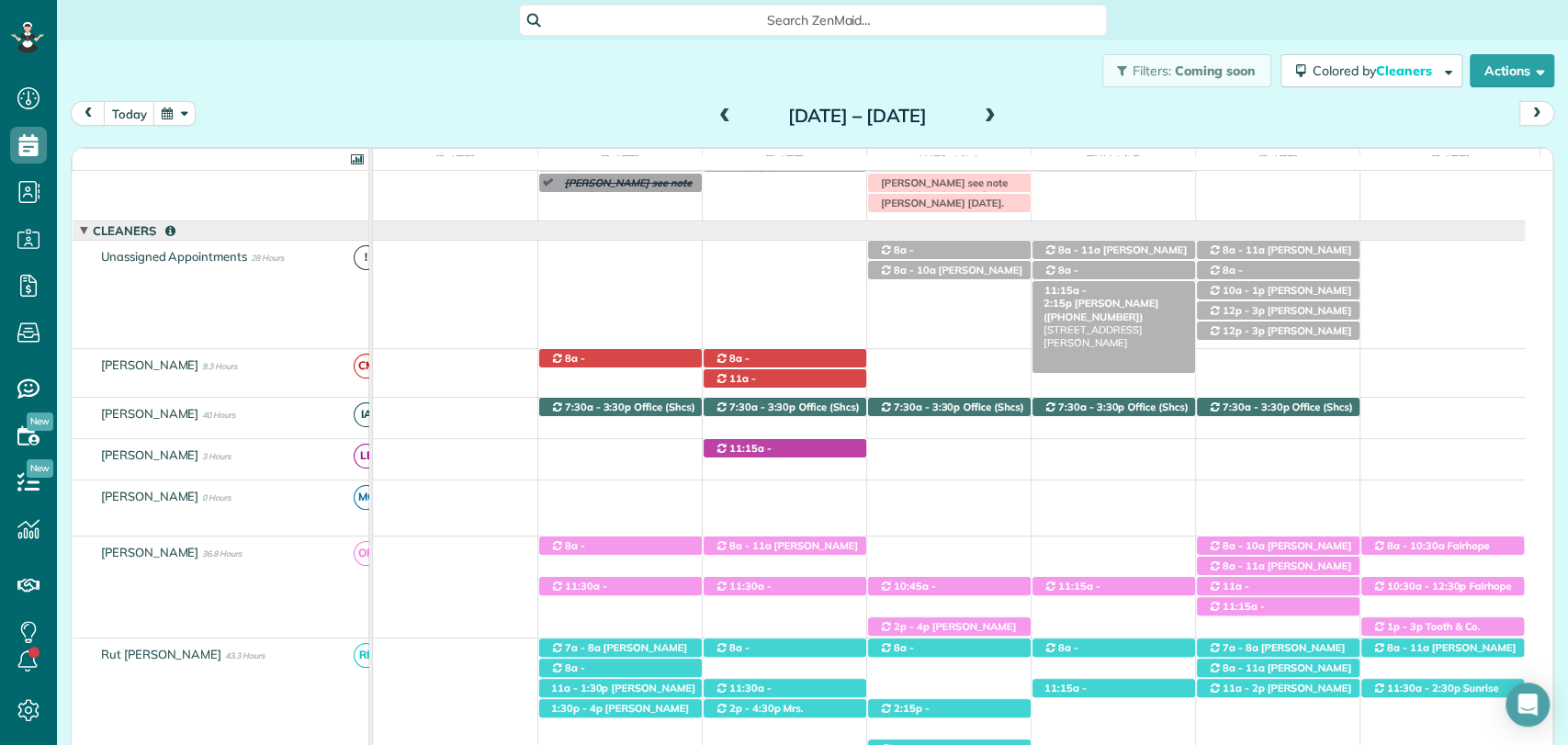
scroll to position [15, 0]
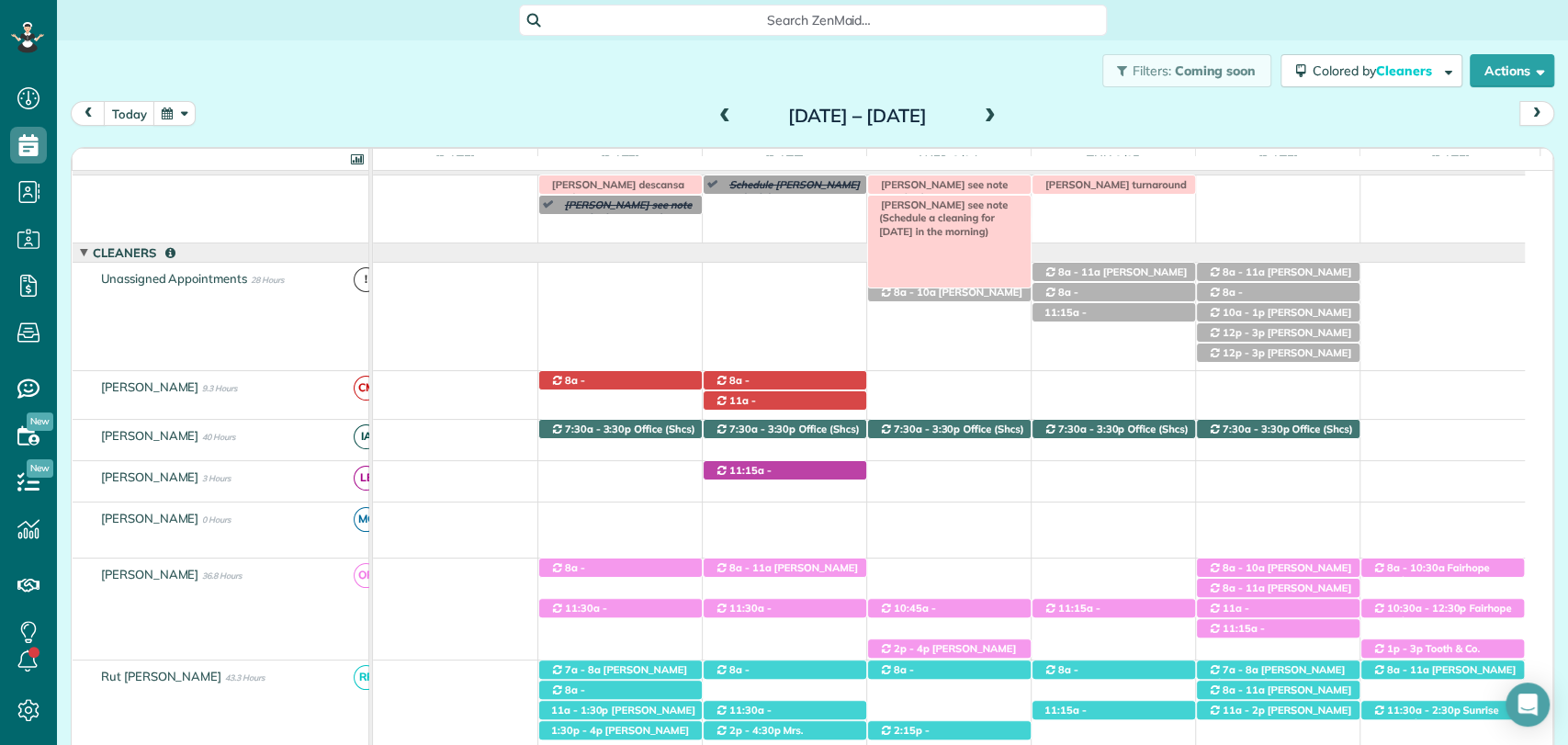
click at [909, 208] on span "Colette Vanyo see note (Schedule a cleaning for Sept 24th in the morning)" at bounding box center [940, 218] width 135 height 39
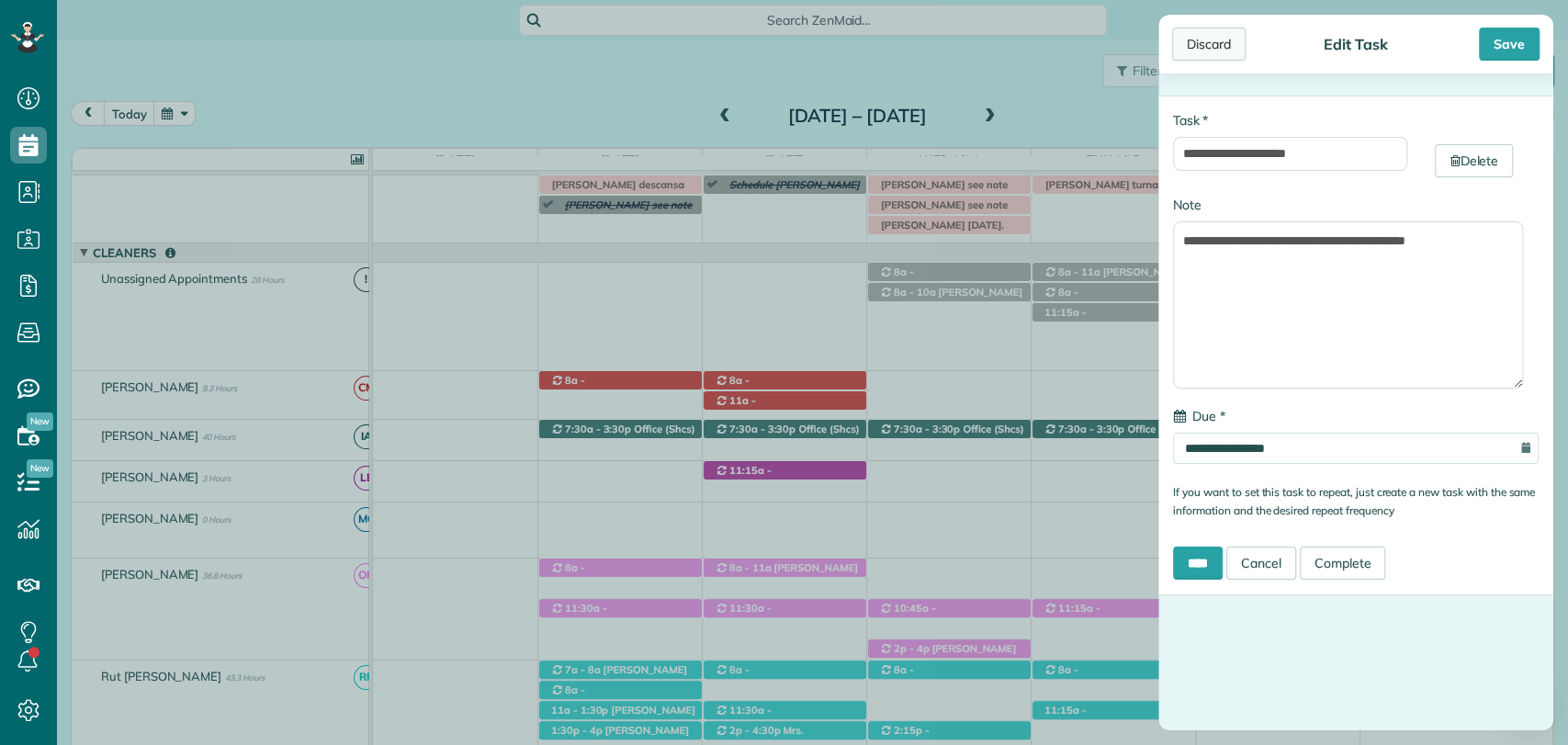
click at [1202, 37] on div "Discard" at bounding box center [1208, 44] width 74 height 33
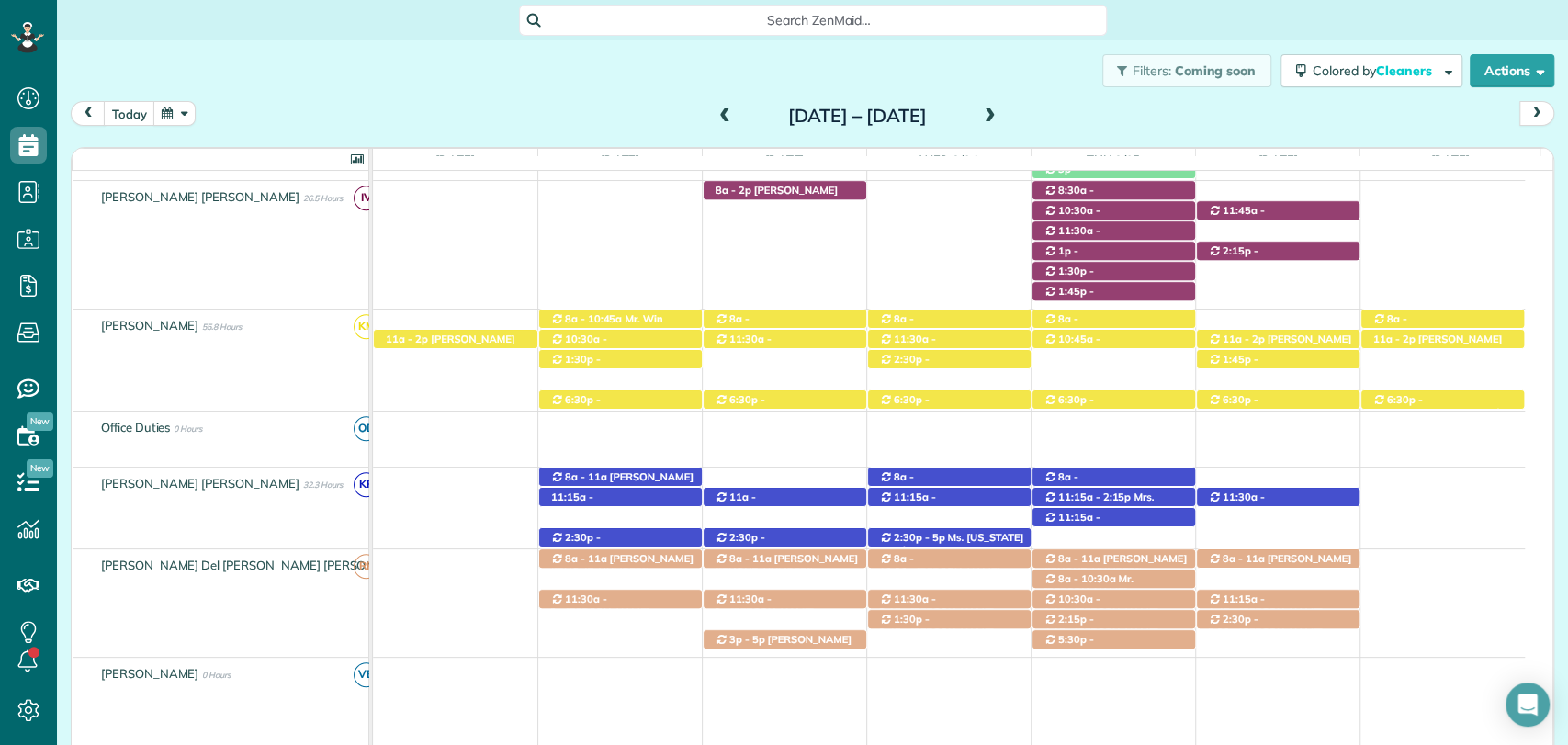
scroll to position [791, 0]
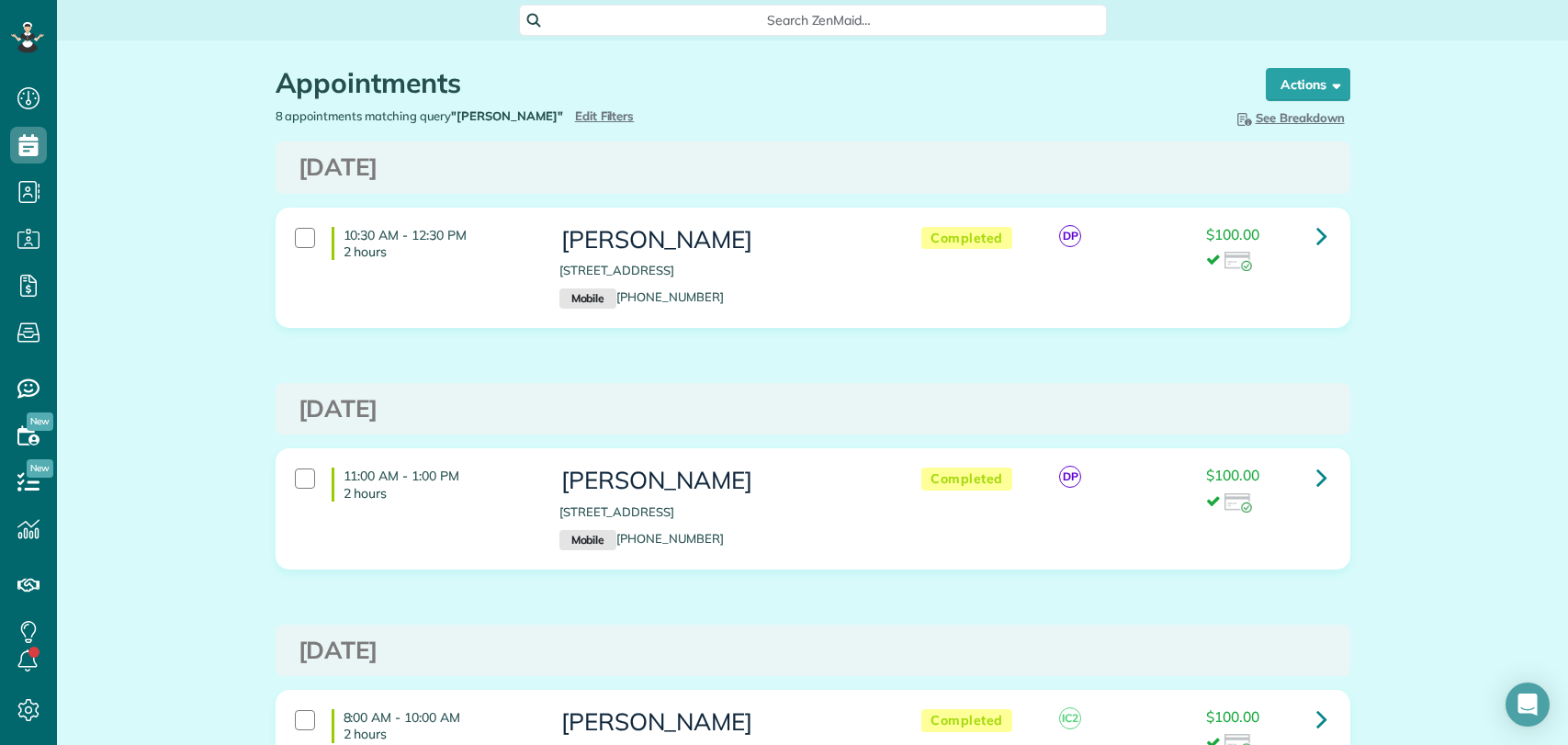
click at [826, 27] on span "Search ZenMaid…" at bounding box center [819, 20] width 559 height 19
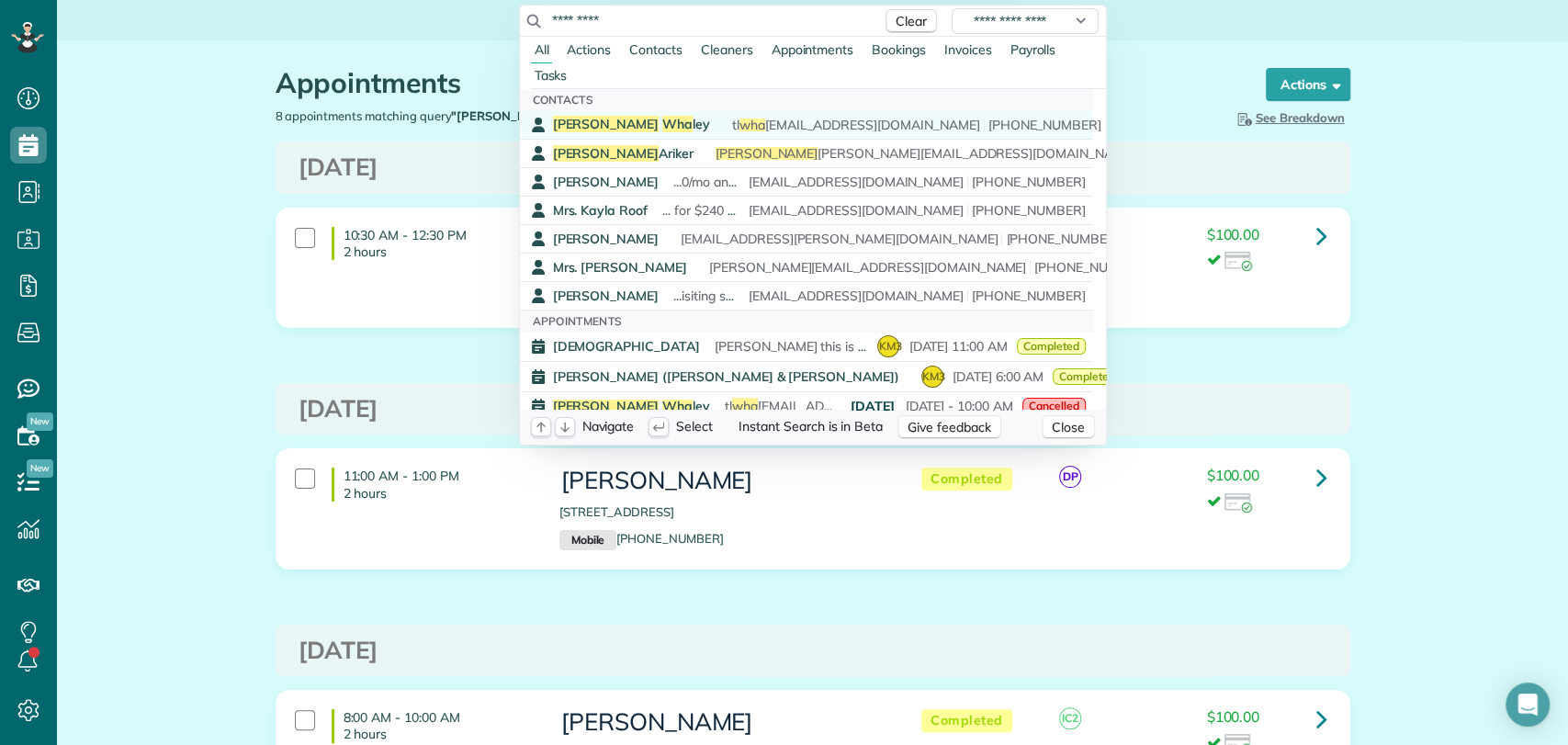
type input "*********"
click at [662, 120] on span "Wha" at bounding box center [676, 124] width 30 height 17
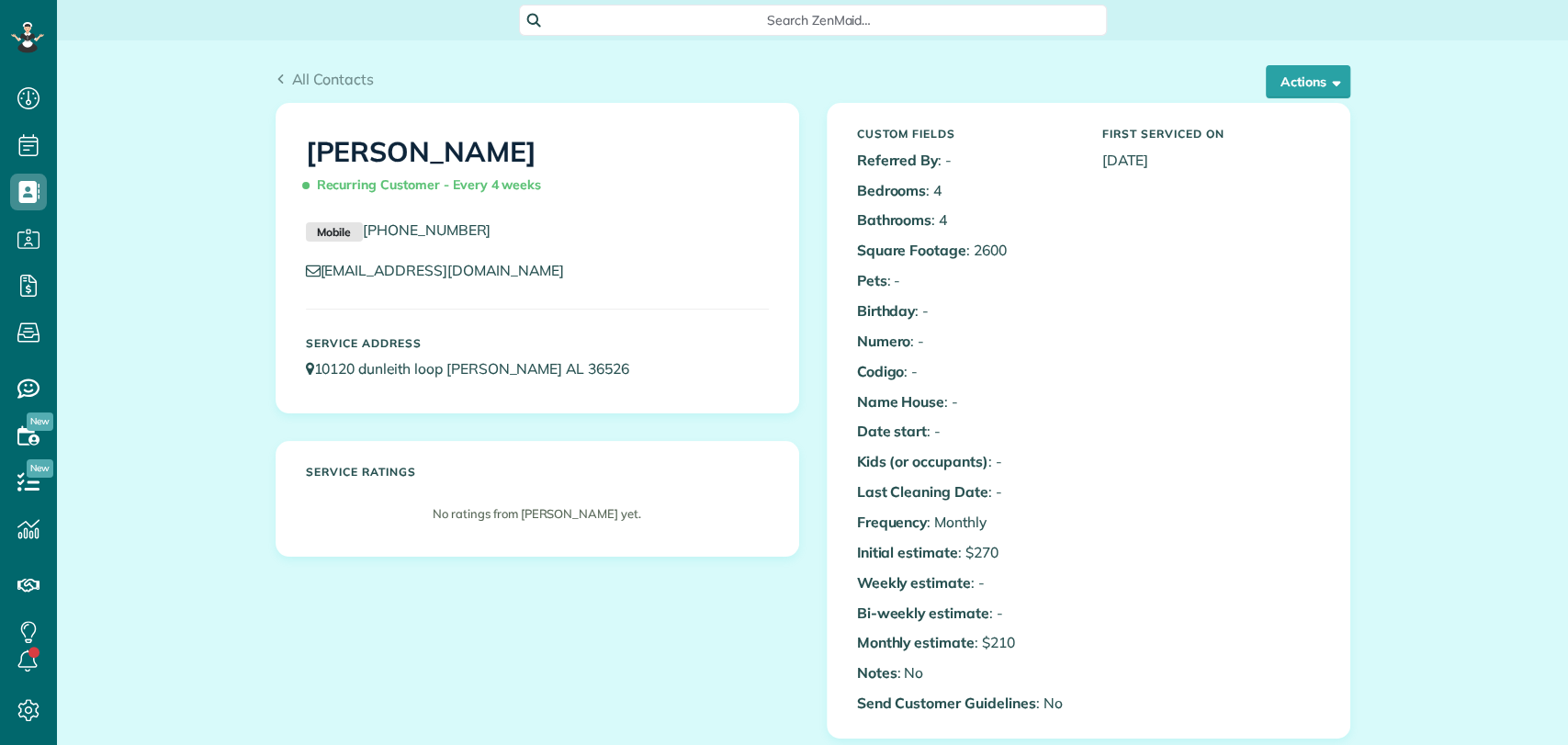
scroll to position [604, 0]
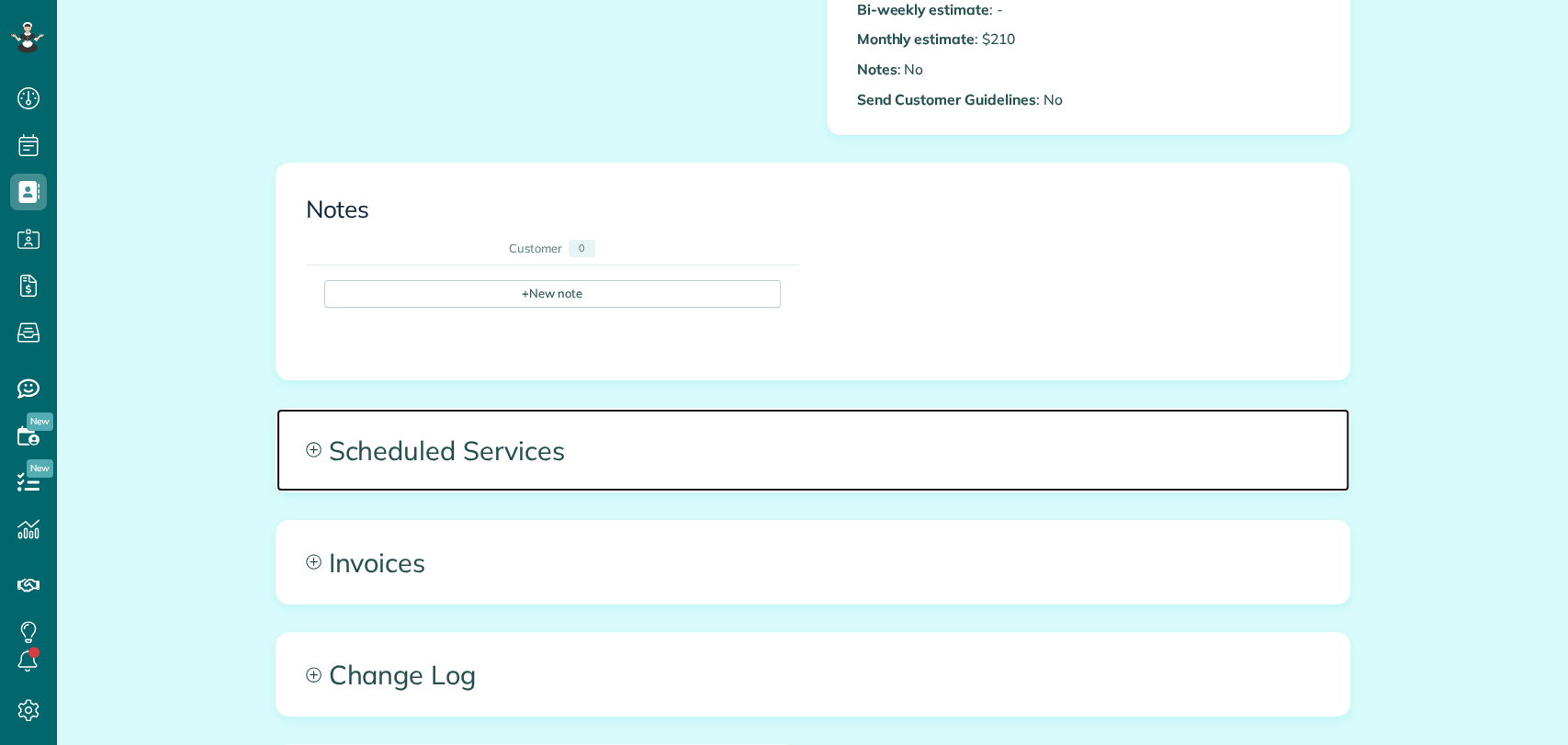
click at [583, 420] on span "Scheduled Services" at bounding box center [813, 450] width 1072 height 82
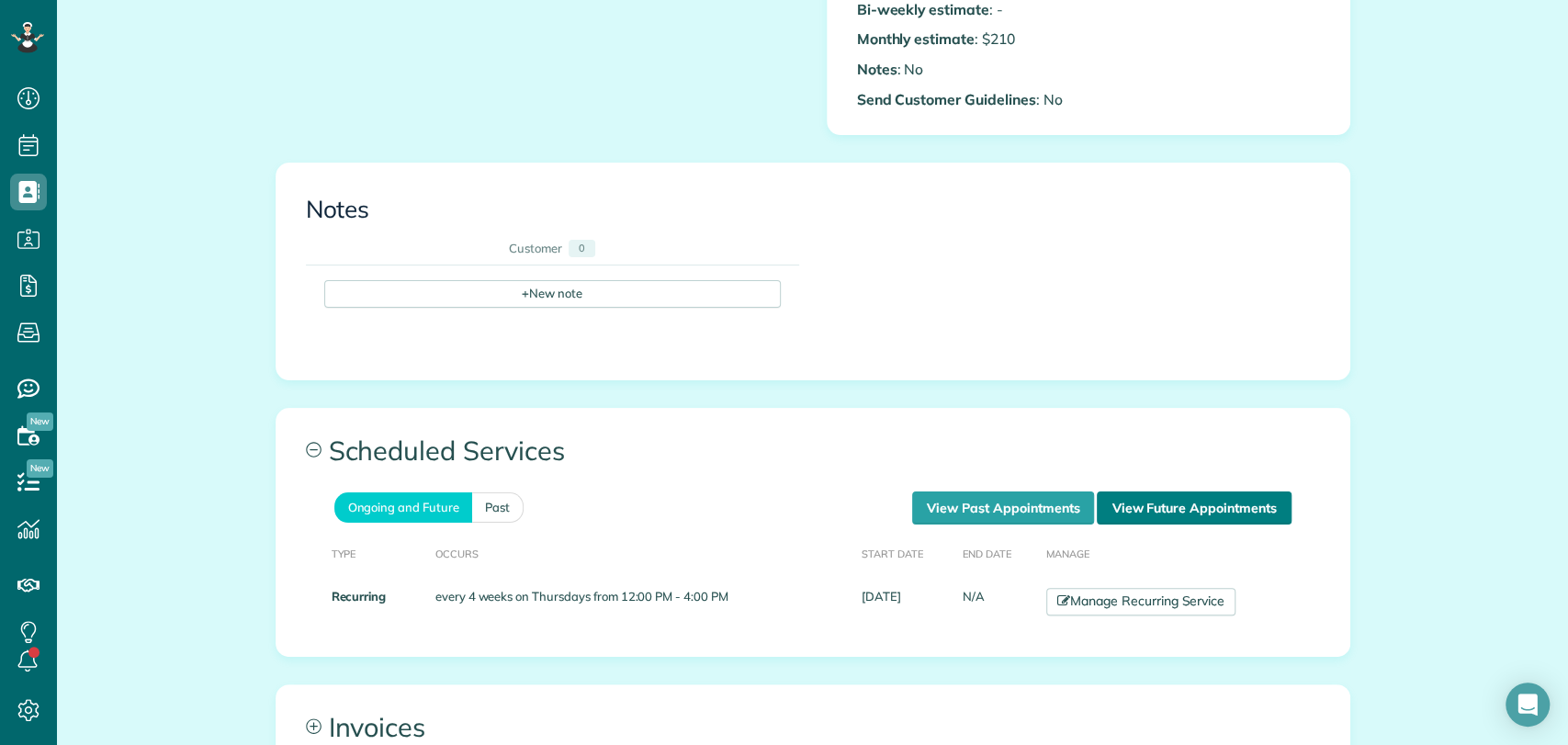
click at [1164, 497] on link "View Future Appointments" at bounding box center [1193, 507] width 193 height 33
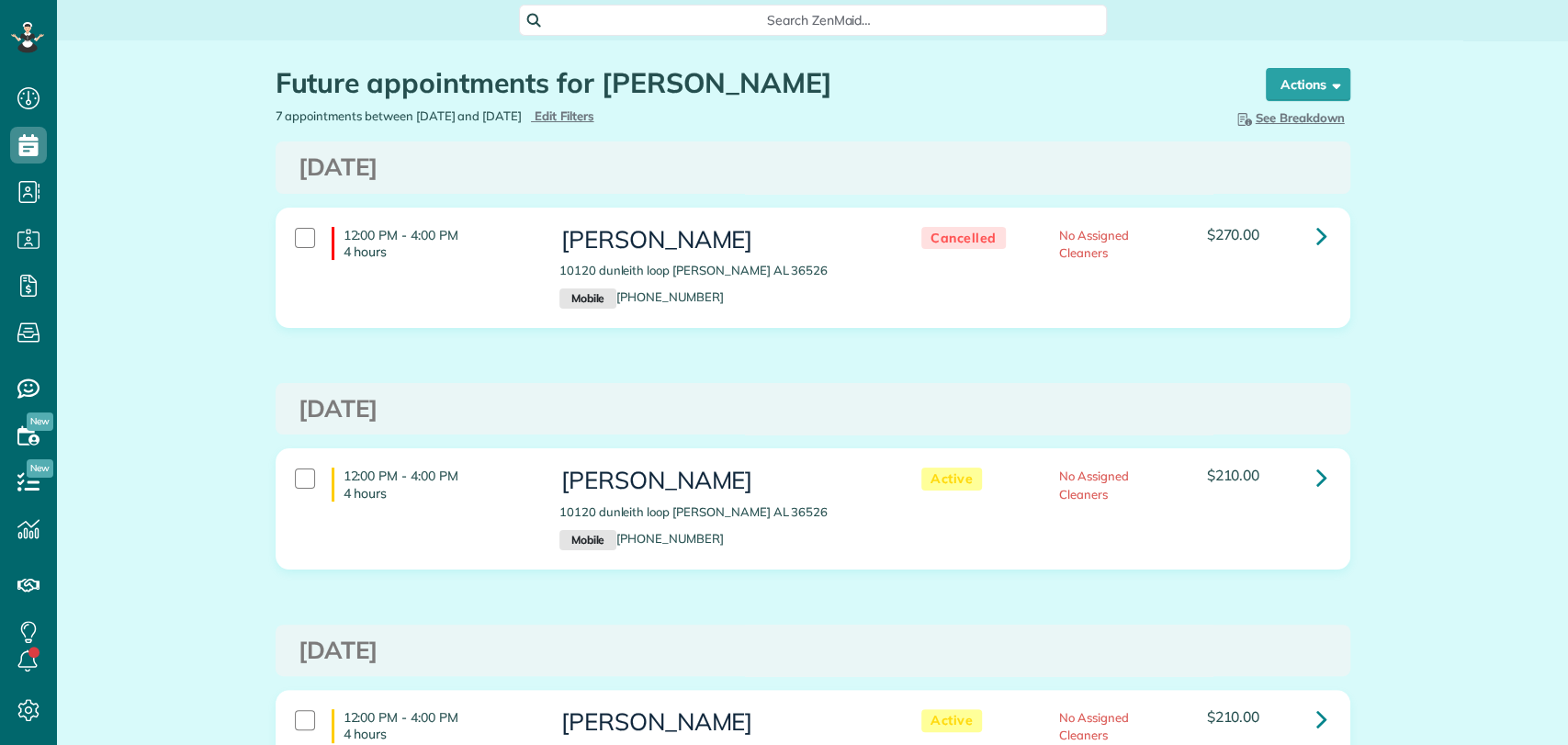
scroll to position [39, 0]
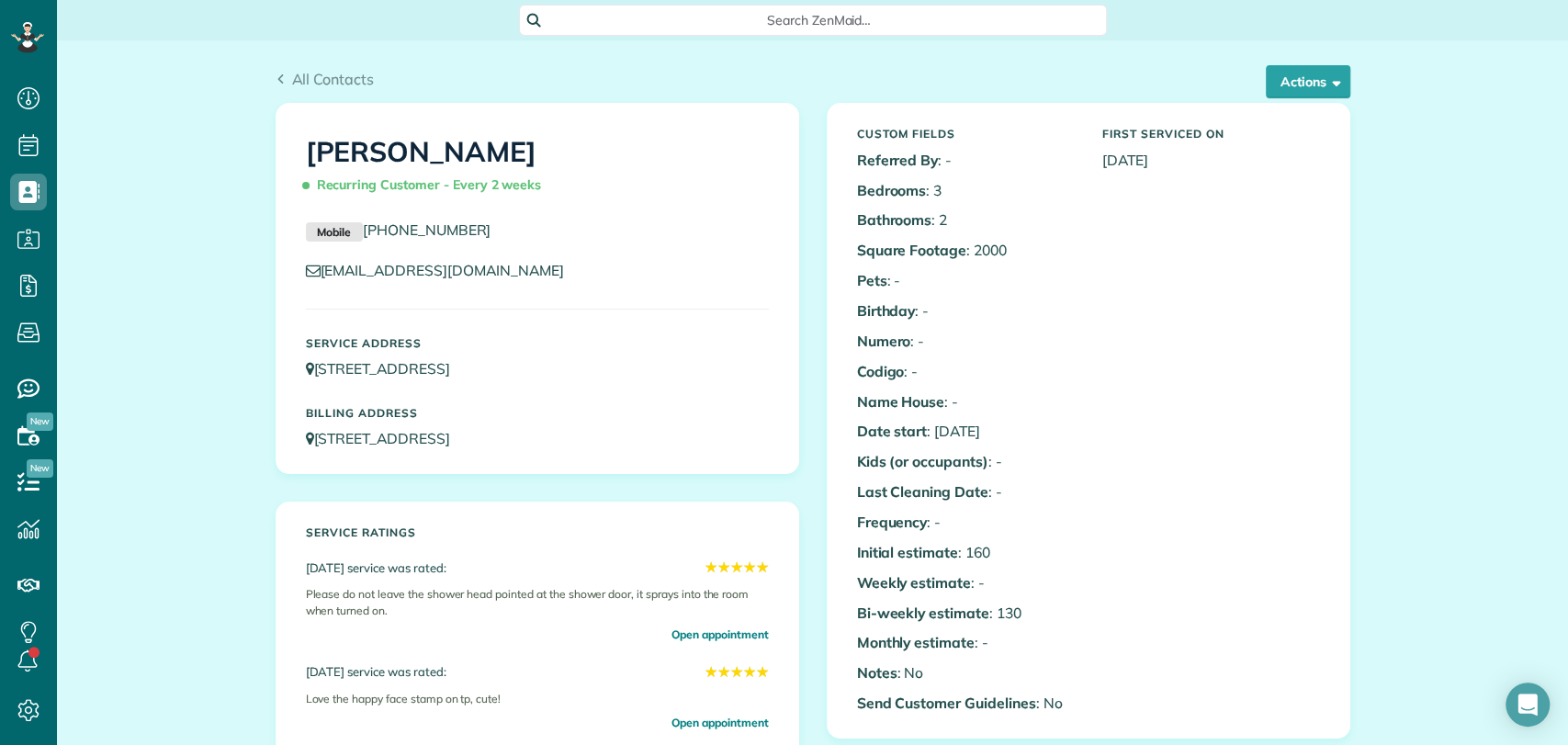
scroll to position [7, 7]
click at [702, 29] on div "Search ZenMaid…" at bounding box center [812, 21] width 588 height 31
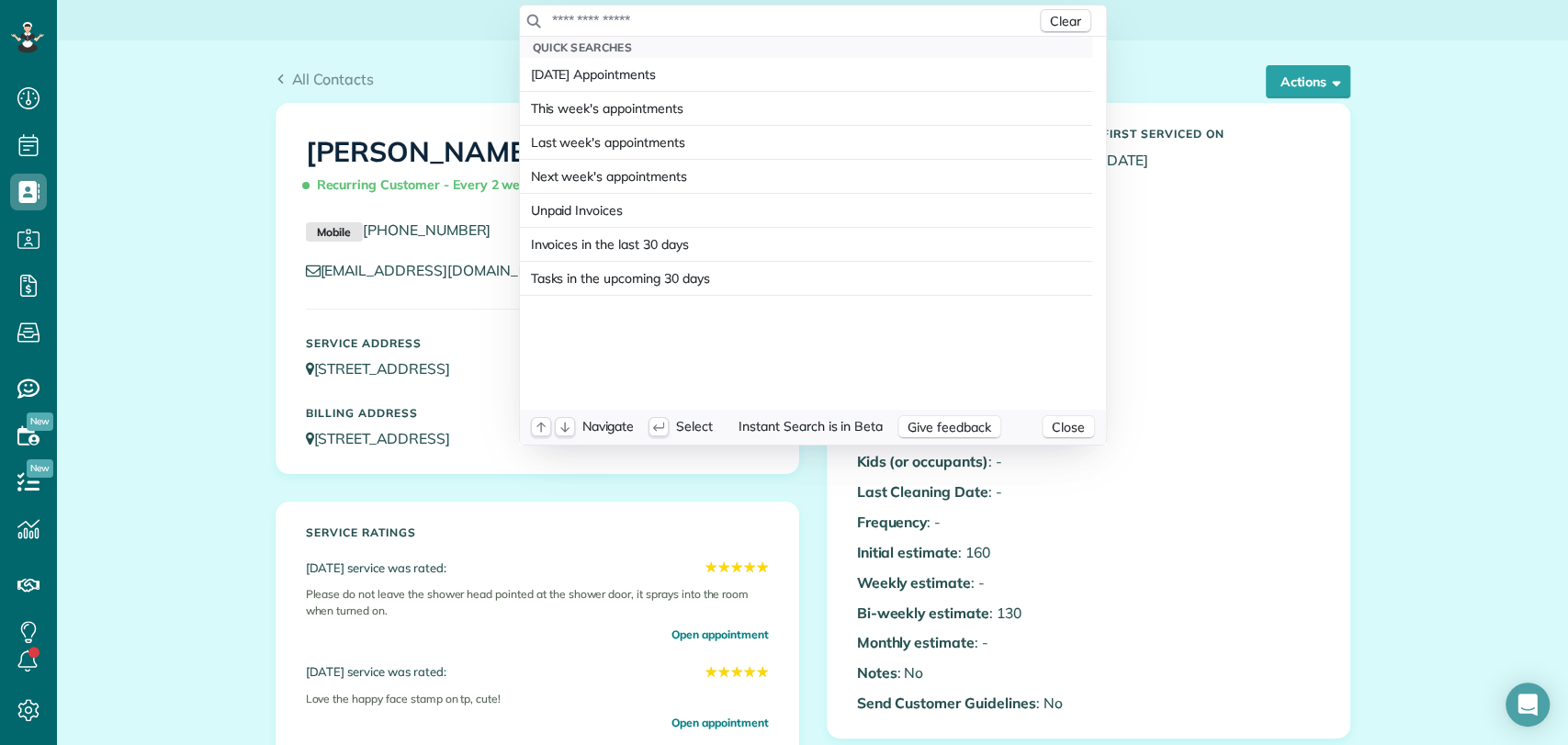
click at [679, 22] on input "text" at bounding box center [793, 20] width 485 height 19
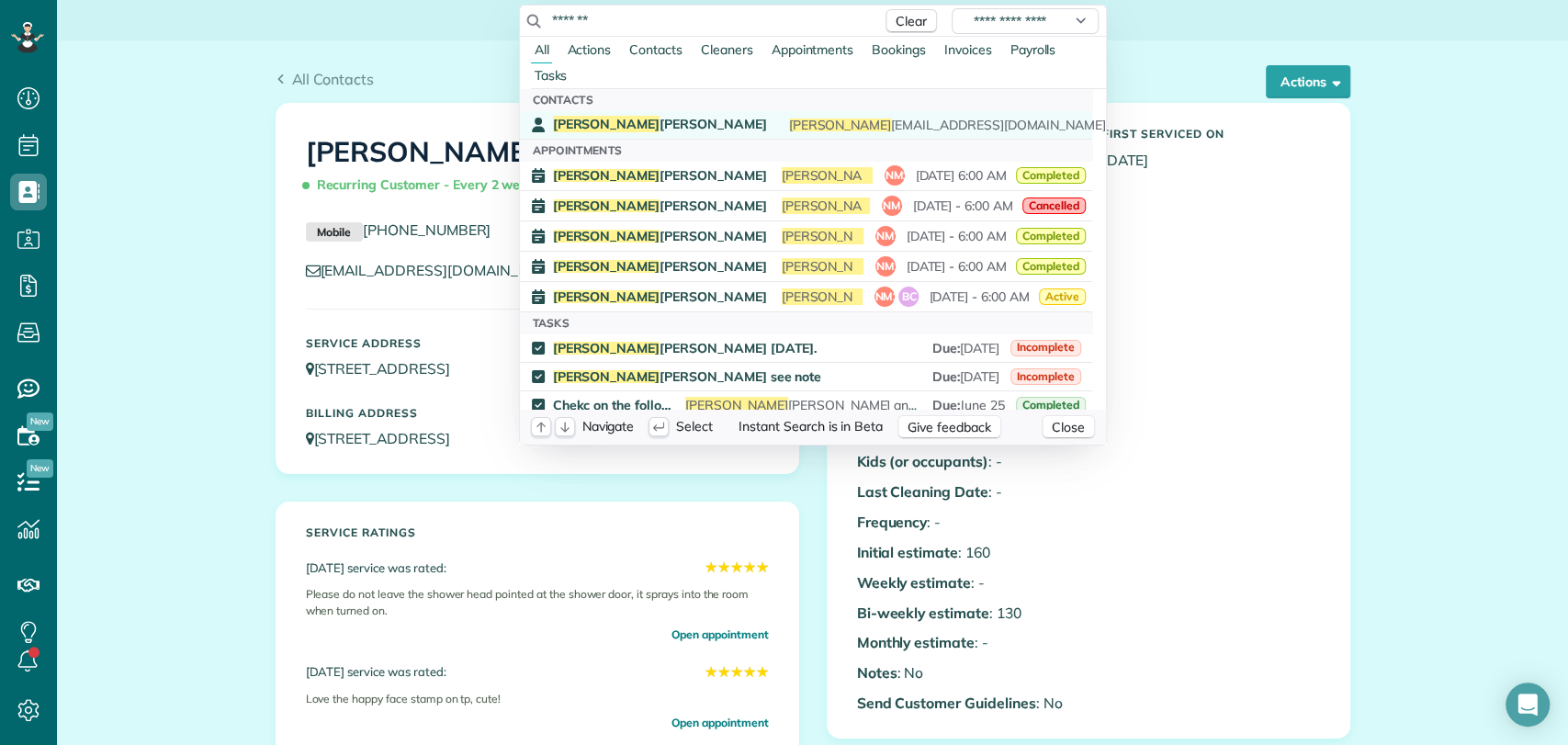
type input "*******"
click at [597, 127] on span "[PERSON_NAME]" at bounding box center [660, 124] width 214 height 17
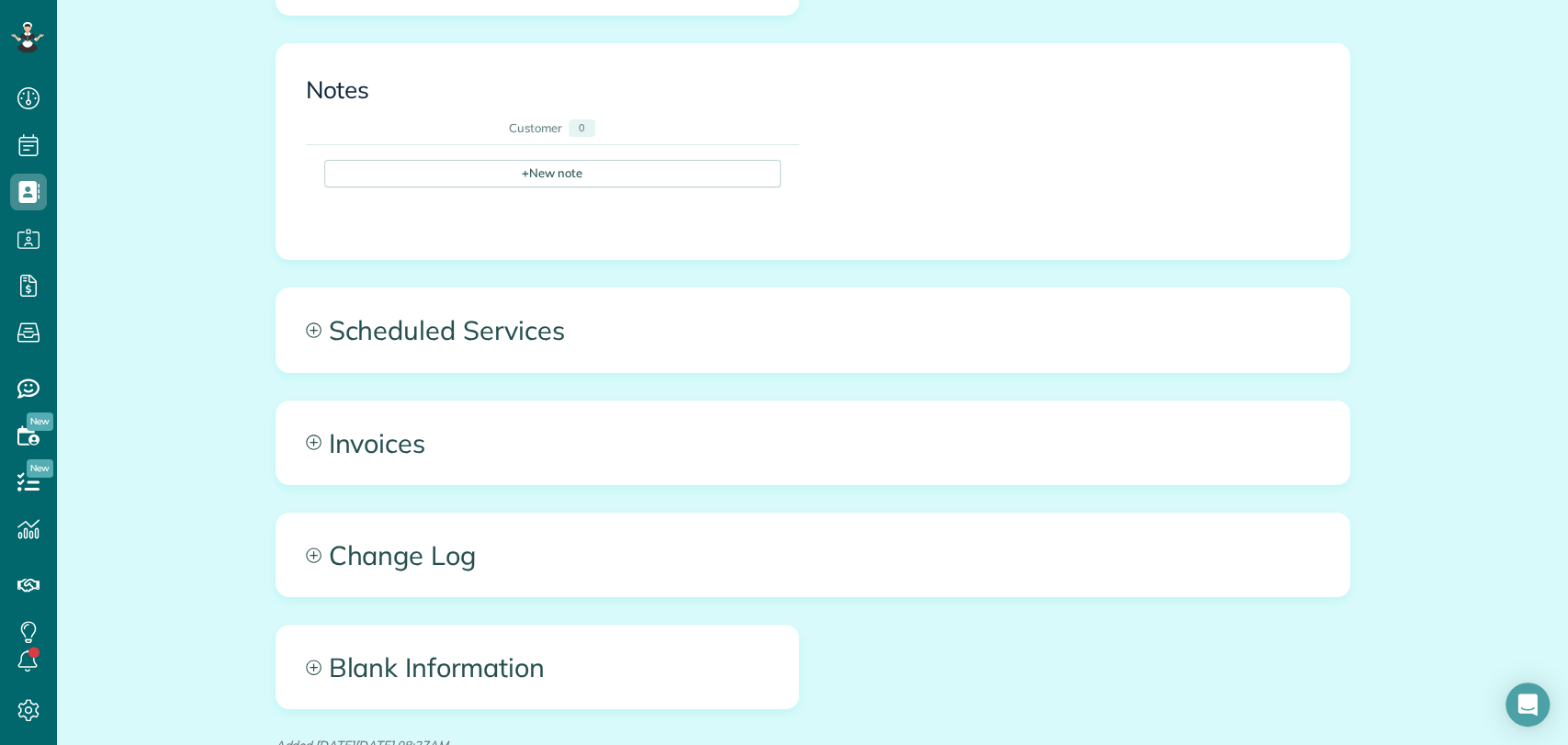
scroll to position [975, 0]
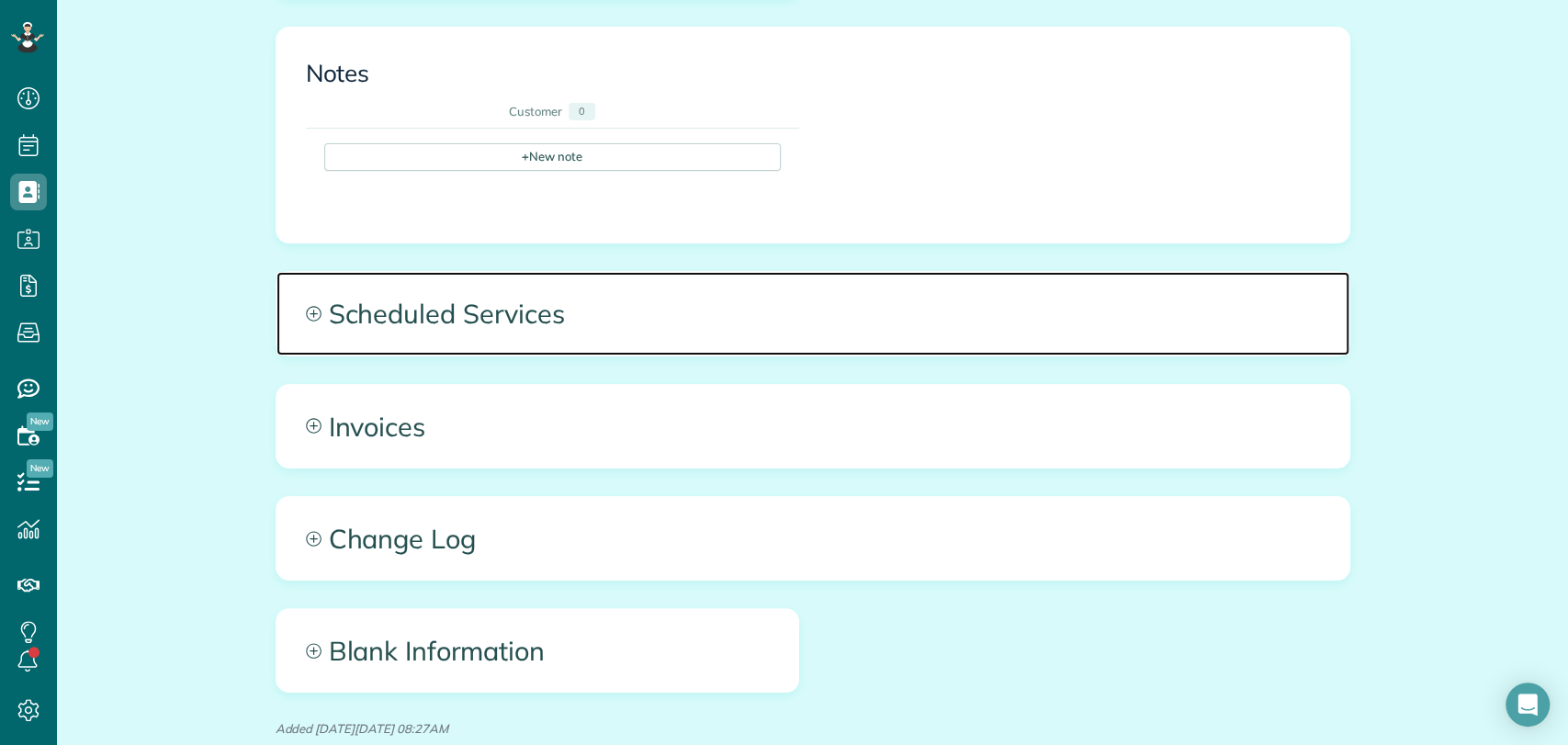
click at [476, 311] on span "Scheduled Services" at bounding box center [813, 313] width 1072 height 82
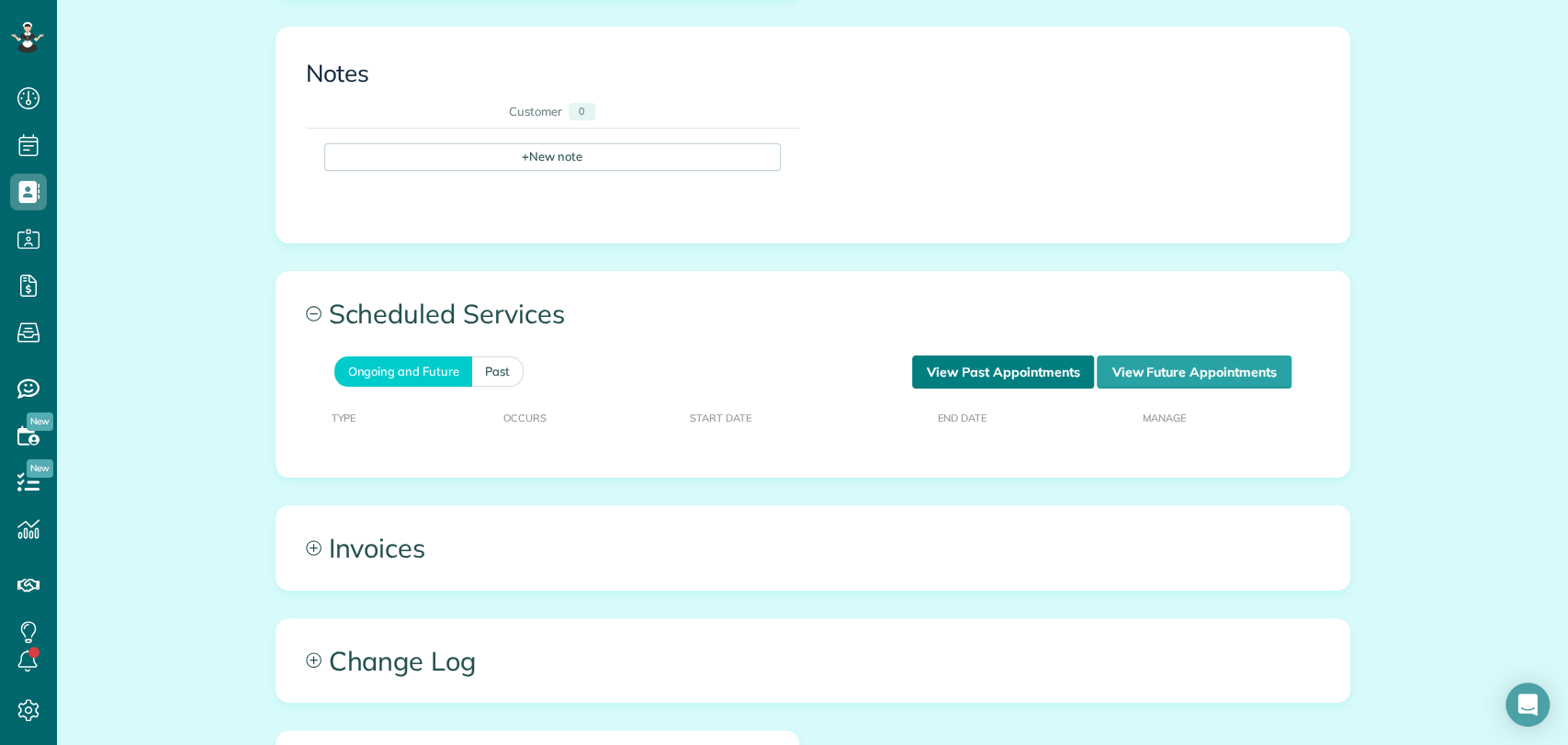
click at [945, 371] on link "View Past Appointments" at bounding box center [1002, 372] width 182 height 33
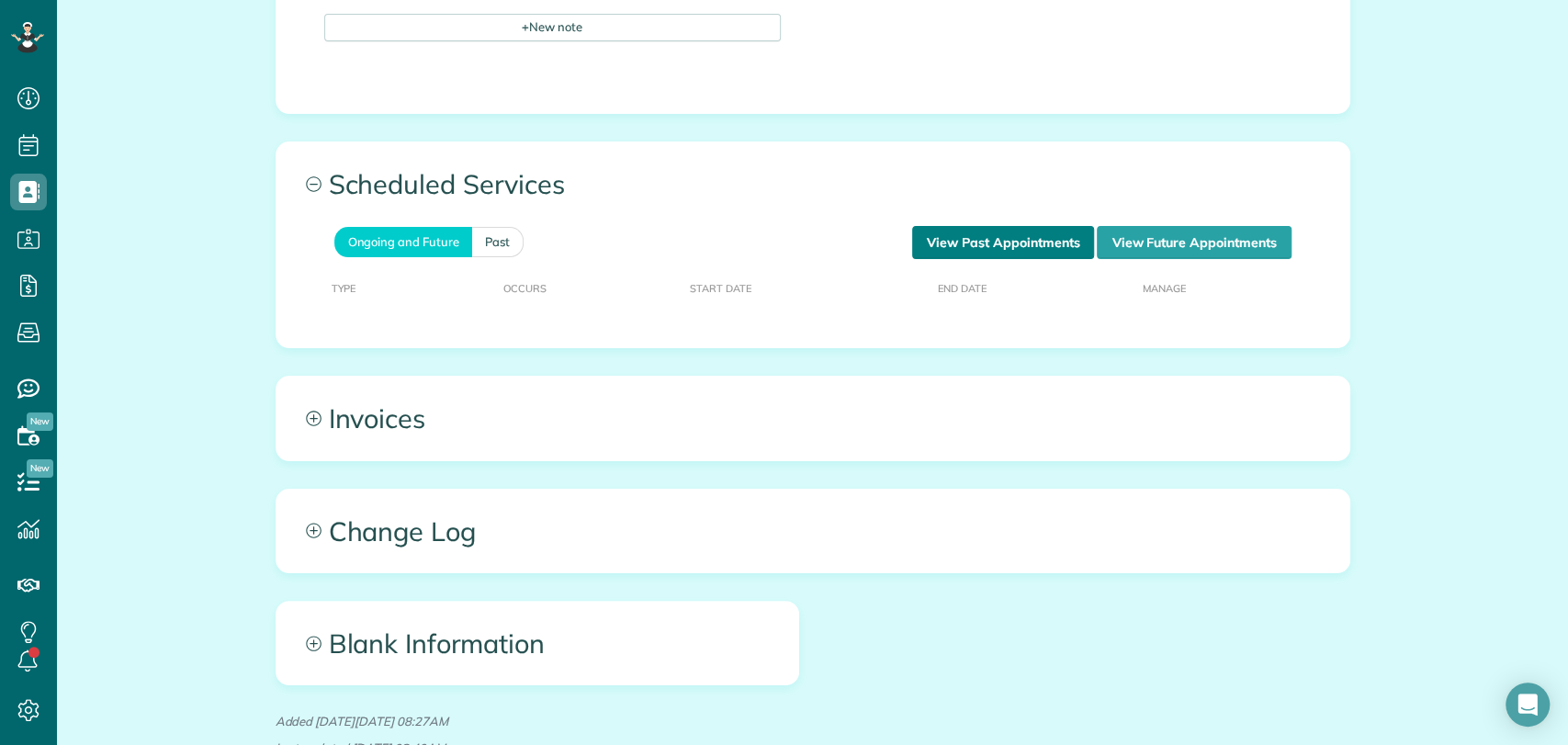
scroll to position [1126, 0]
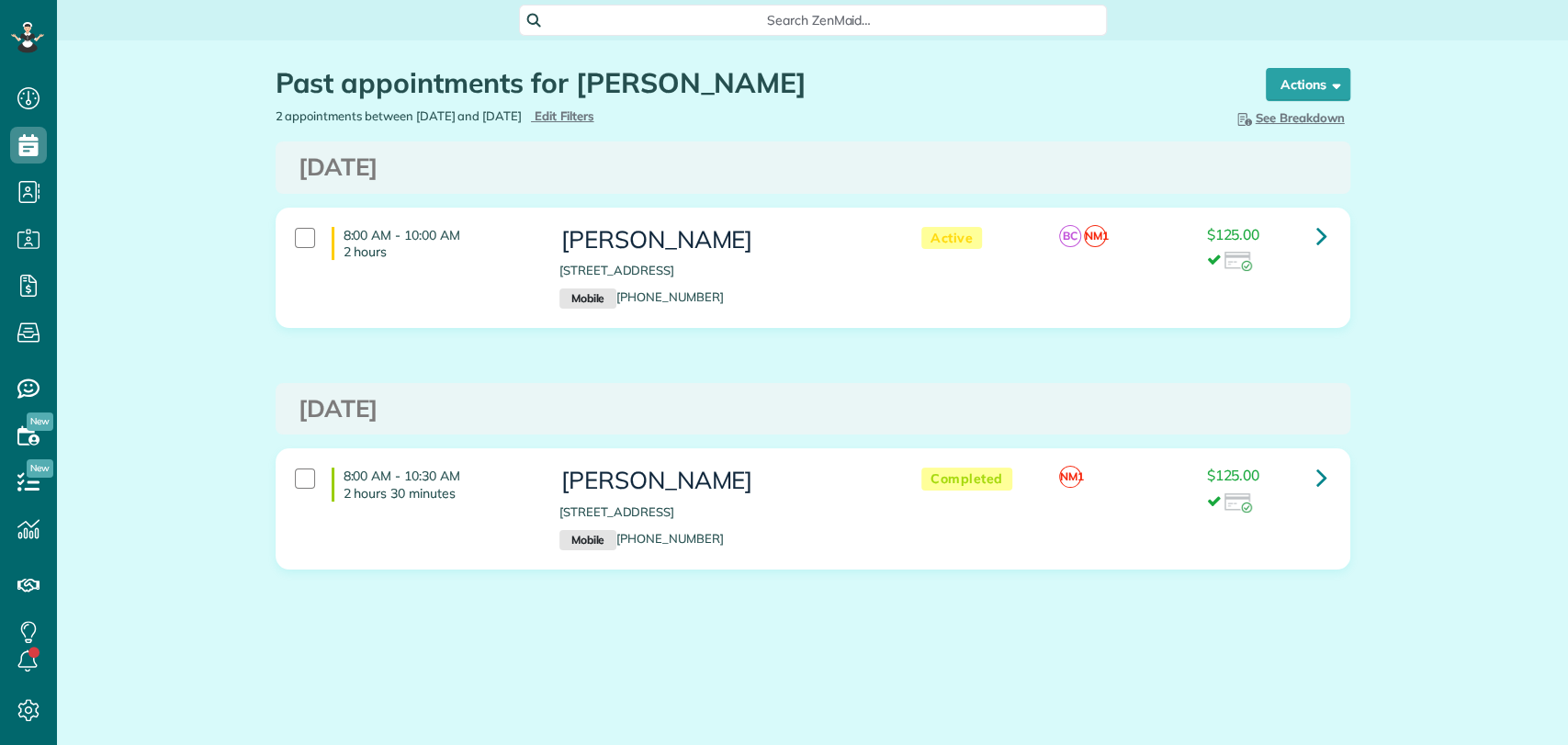
scroll to position [7, 7]
